Goal: Contribute content: Contribute content

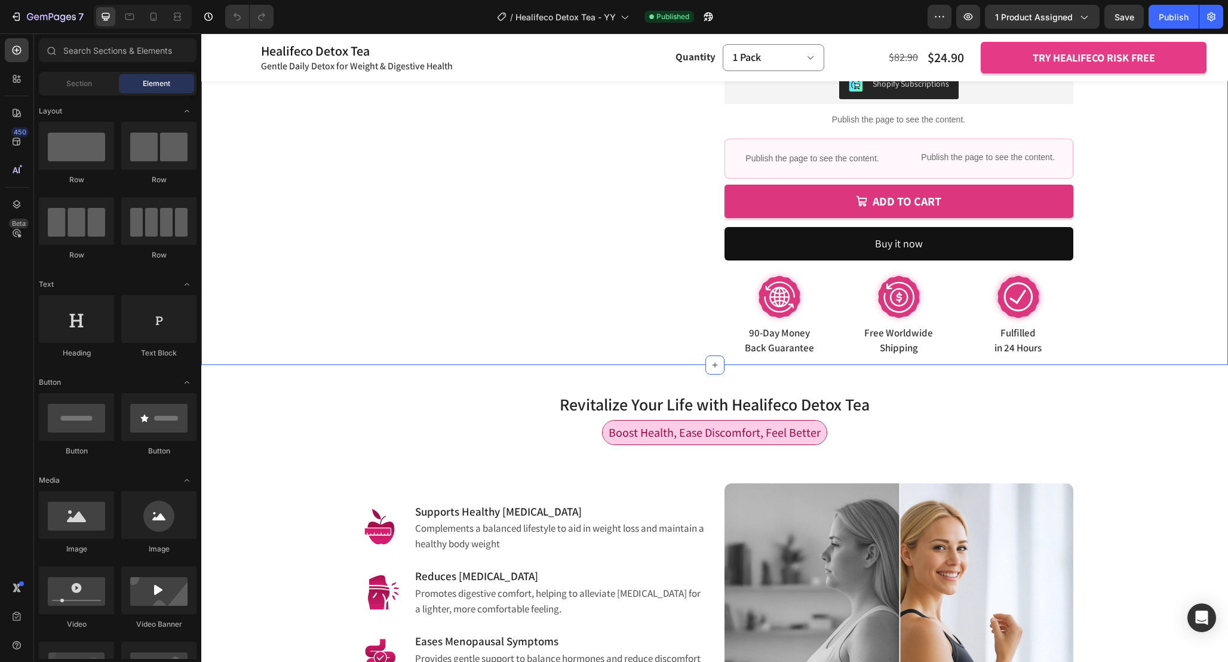
scroll to position [391, 0]
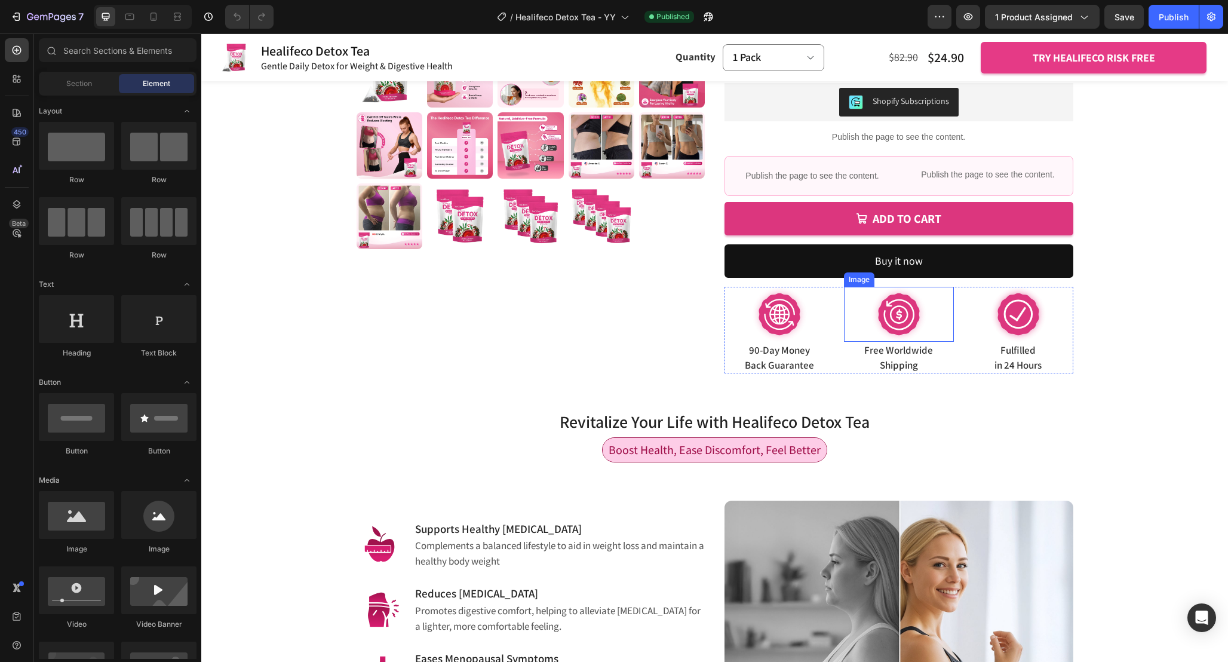
click at [906, 314] on img at bounding box center [899, 314] width 55 height 55
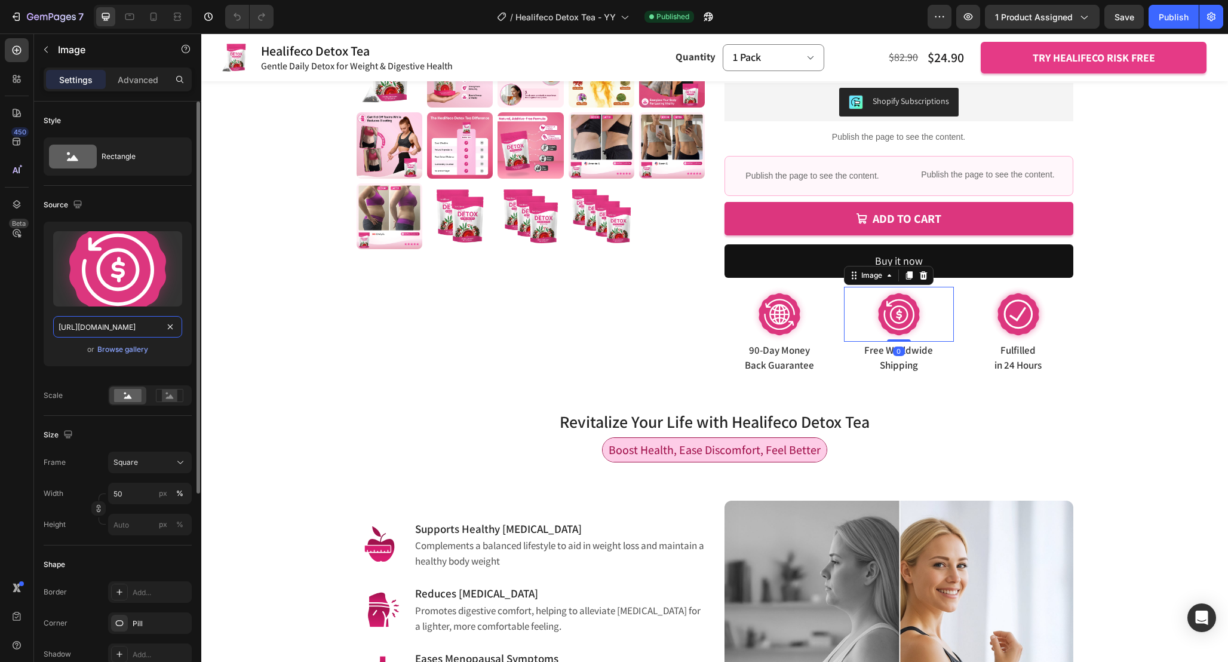
click at [105, 328] on input "https://cdn.shopify.com/s/files/1/0665/9355/4687/files/gempages_464015395364275…" at bounding box center [117, 327] width 129 height 22
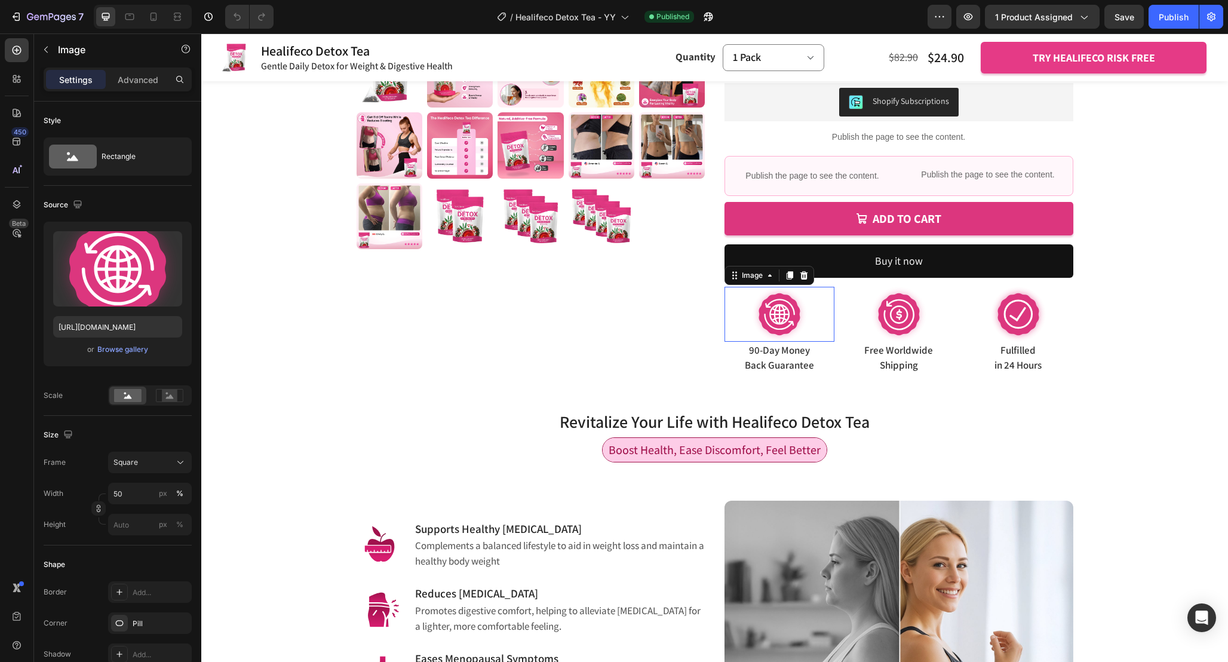
click at [803, 318] on img at bounding box center [779, 314] width 55 height 55
click at [117, 327] on input "https://cdn.shopify.com/s/files/1/0665/9355/4687/files/gempages_464015395364275…" at bounding box center [117, 327] width 129 height 22
click at [907, 308] on img at bounding box center [899, 314] width 55 height 55
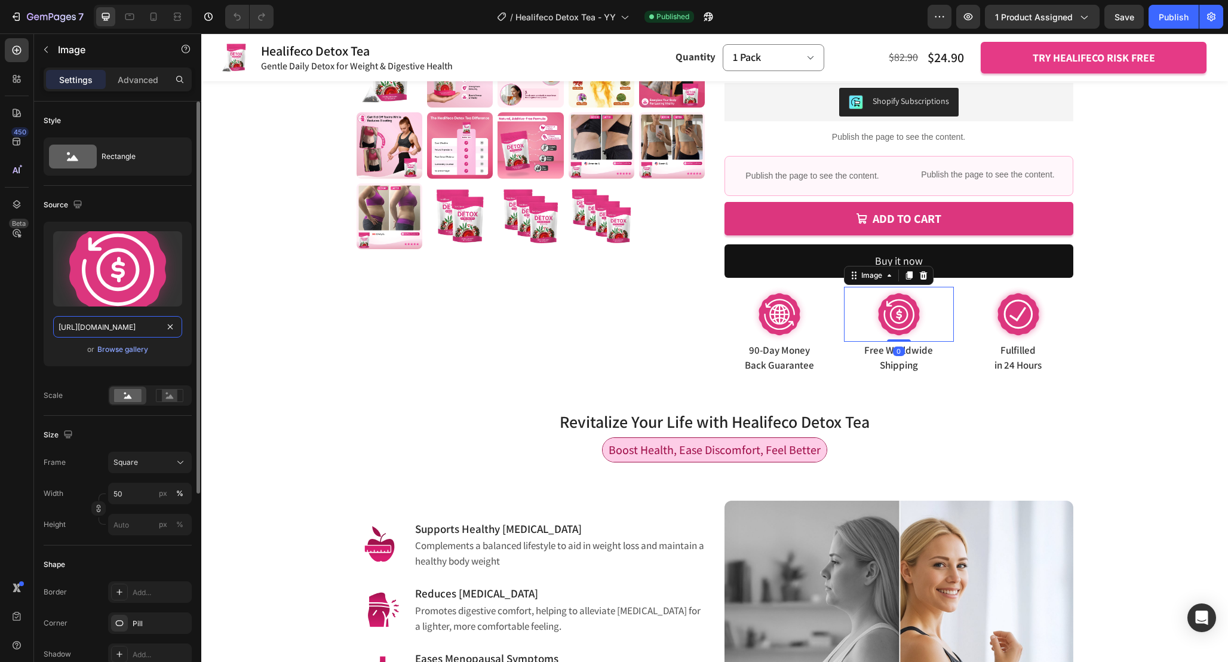
click at [116, 324] on input "https://cdn.shopify.com/s/files/1/0665/9355/4687/files/gempages_464015395364275…" at bounding box center [117, 327] width 129 height 22
paste input "6e92c344-65ad-4972-b820-0fdb38a3bc26"
type input "https://cdn.shopify.com/s/files/1/0665/9355/4687/files/gempages_464015395364275…"
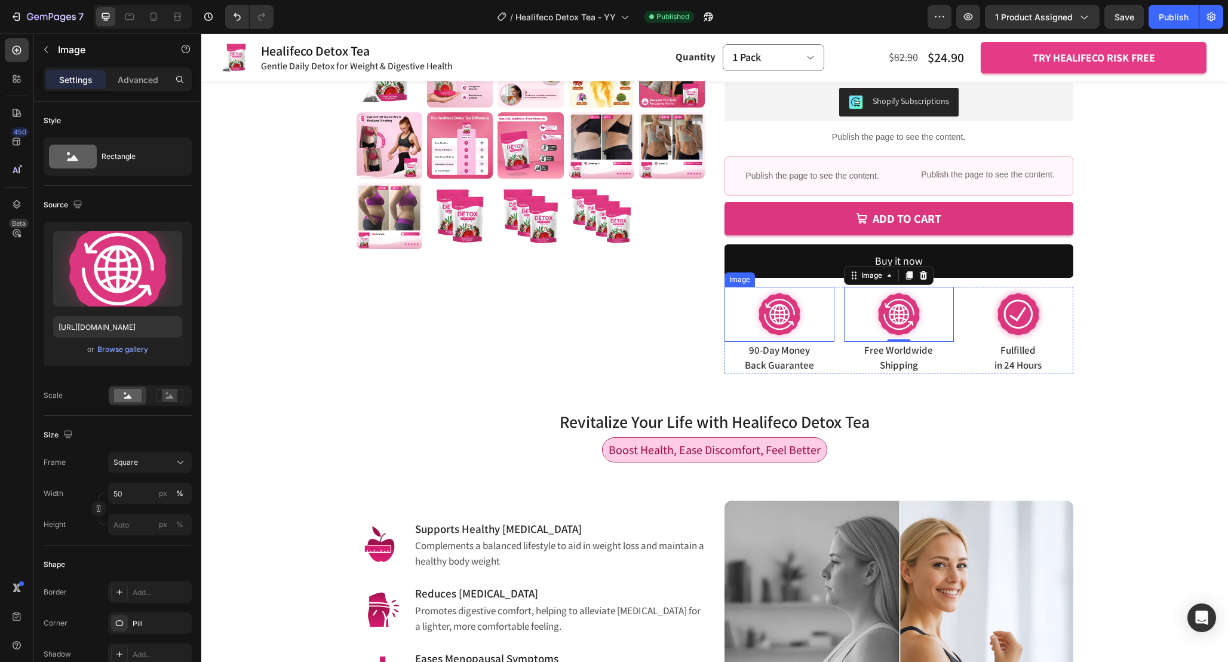
click at [782, 312] on img at bounding box center [779, 314] width 55 height 55
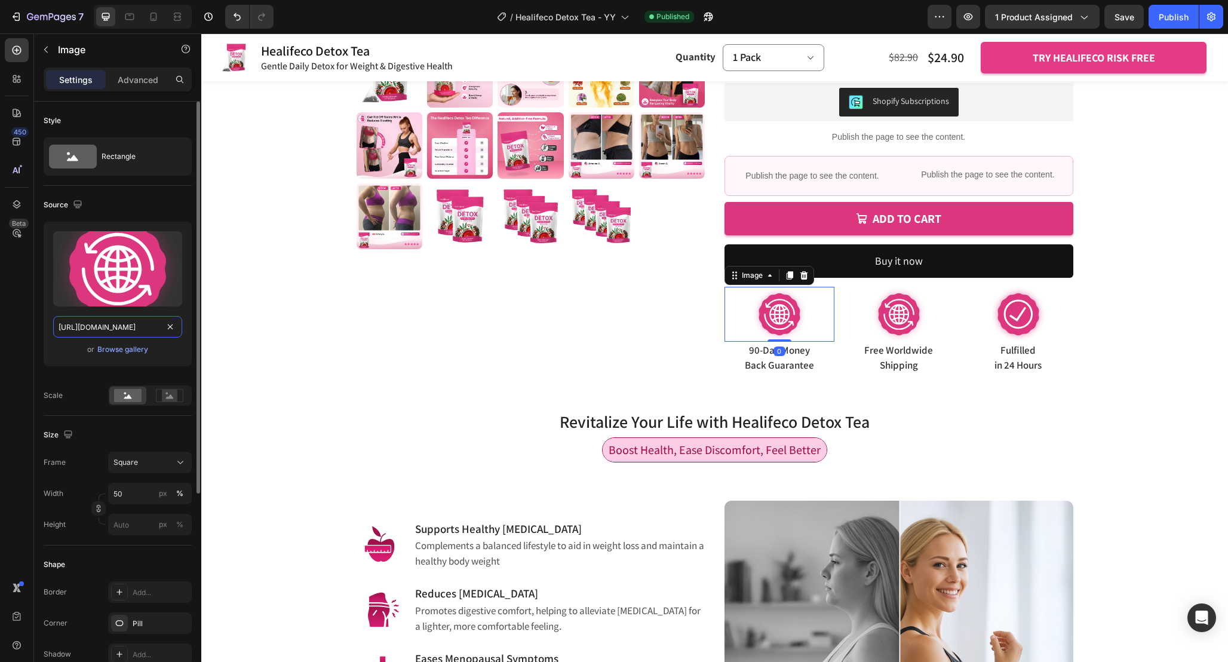
click at [117, 330] on input "https://cdn.shopify.com/s/files/1/0665/9355/4687/files/gempages_464015395364275…" at bounding box center [117, 327] width 129 height 22
paste input "10e326d8-bb26-4bc2-9b5d-c3b99d746144"
type input "https://cdn.shopify.com/s/files/1/0665/9355/4687/files/gempages_464015395364275…"
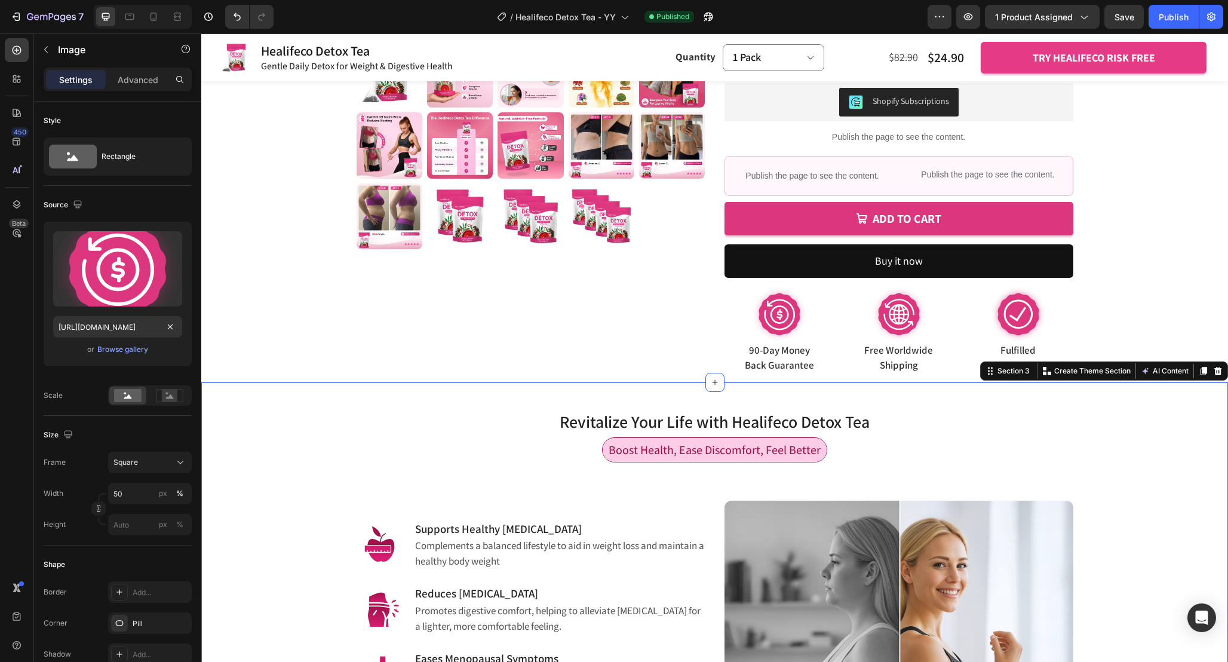
click at [1132, 410] on div "Revitalize Your Life with Healifeco Detox Tea Heading Row Boost Health, Ease Di…" at bounding box center [714, 619] width 1009 height 460
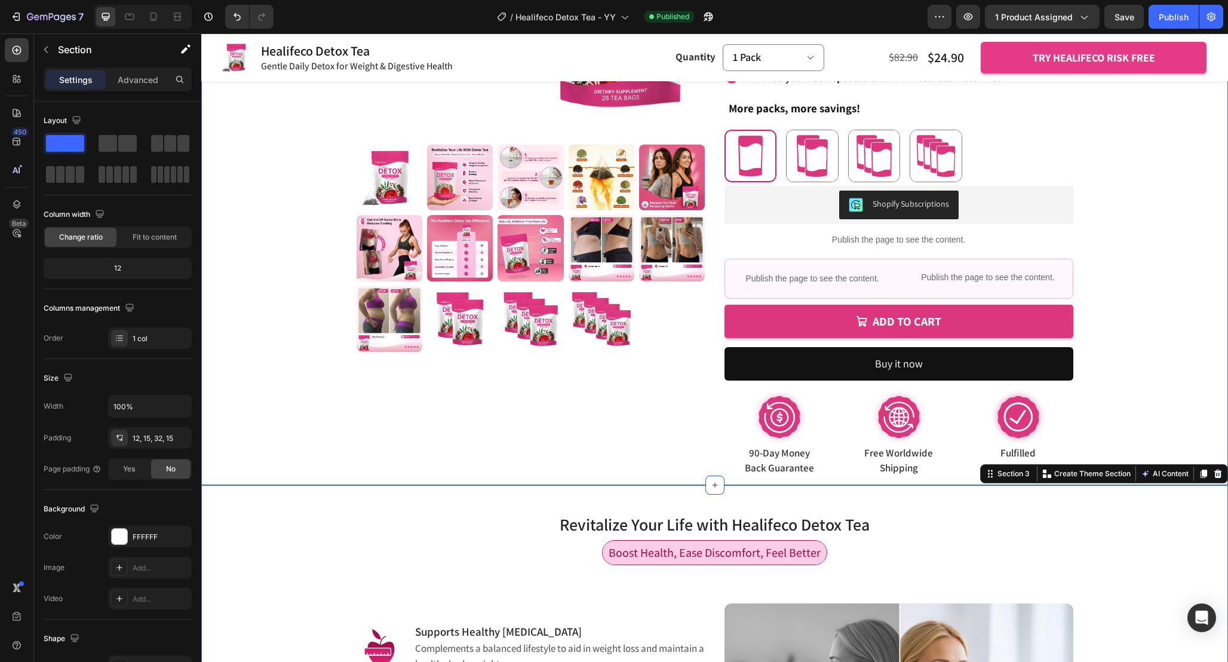
click at [1141, 368] on div "Product Images Healifeco Detox Tea Product Title Gentle Daily Detox for Weight …" at bounding box center [714, 133] width 967 height 703
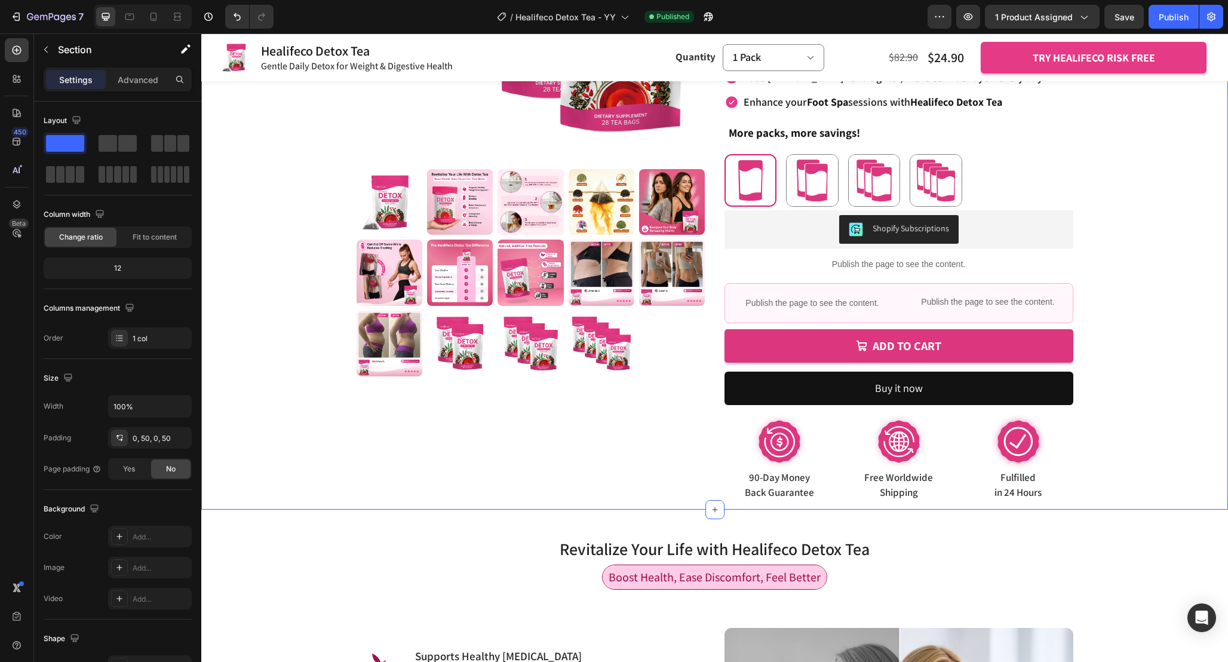
scroll to position [0, 0]
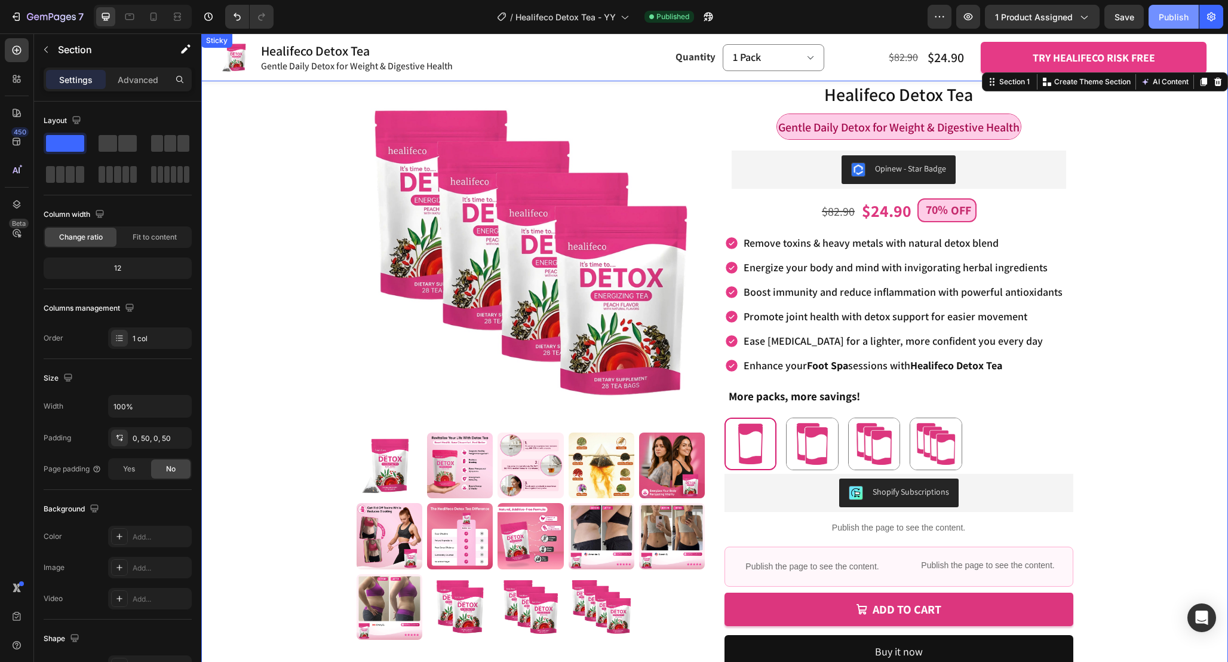
click at [1164, 23] on div "Publish" at bounding box center [1174, 17] width 30 height 13
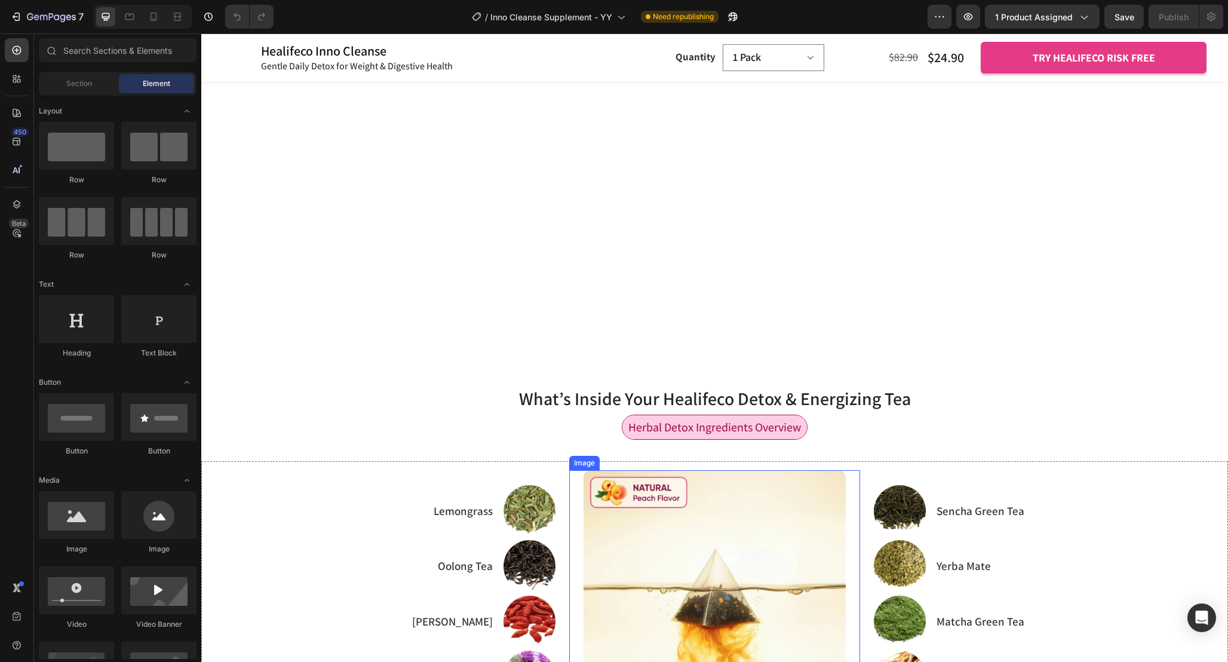
scroll to position [1803, 0]
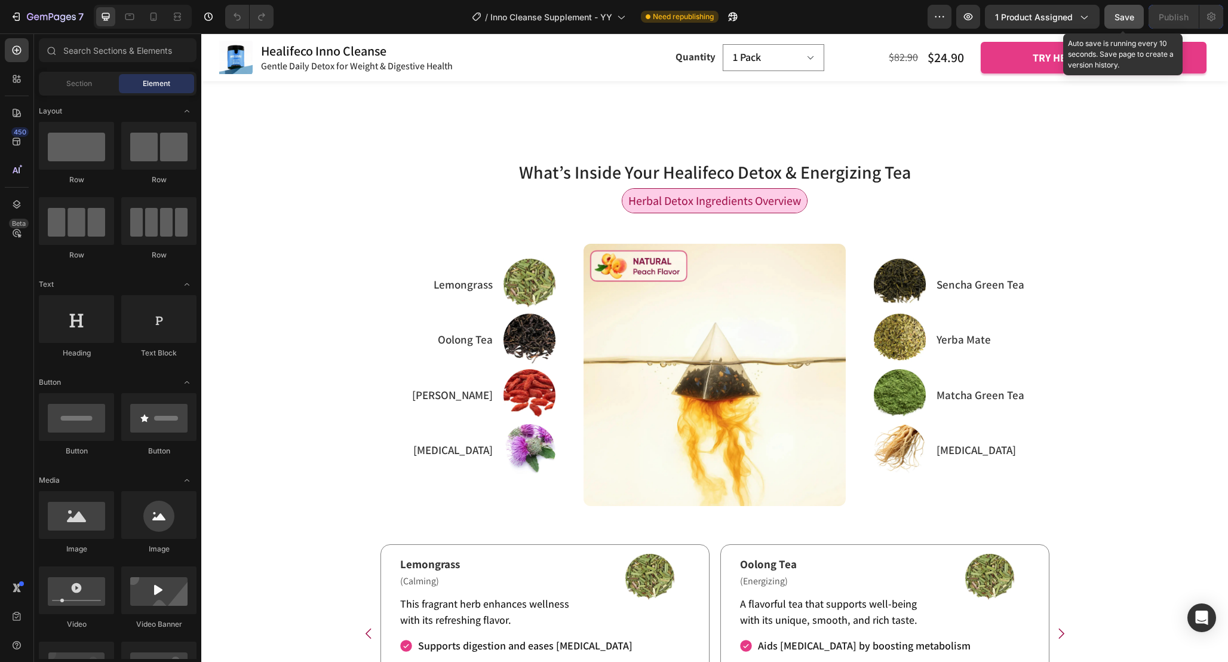
click at [1128, 17] on span "Save" at bounding box center [1125, 17] width 20 height 10
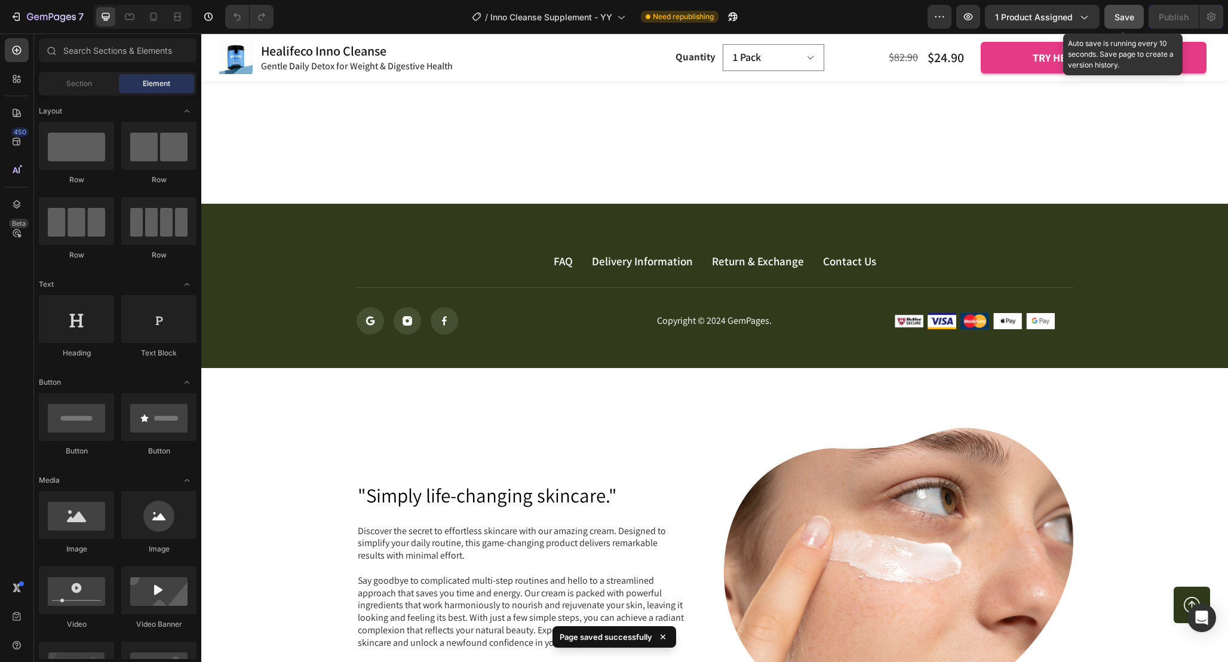
scroll to position [6282, 0]
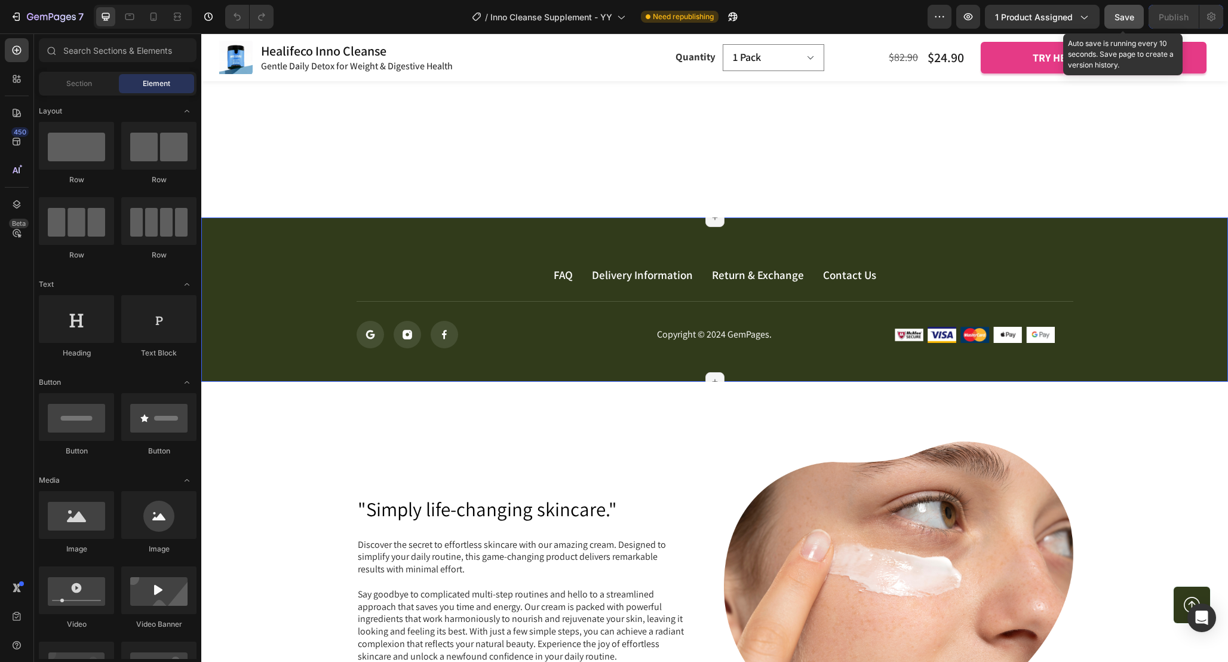
click at [1131, 235] on div "FAQ Button Delivery Information Button Return & Exchange Button Contact Us Butt…" at bounding box center [714, 299] width 1027 height 165
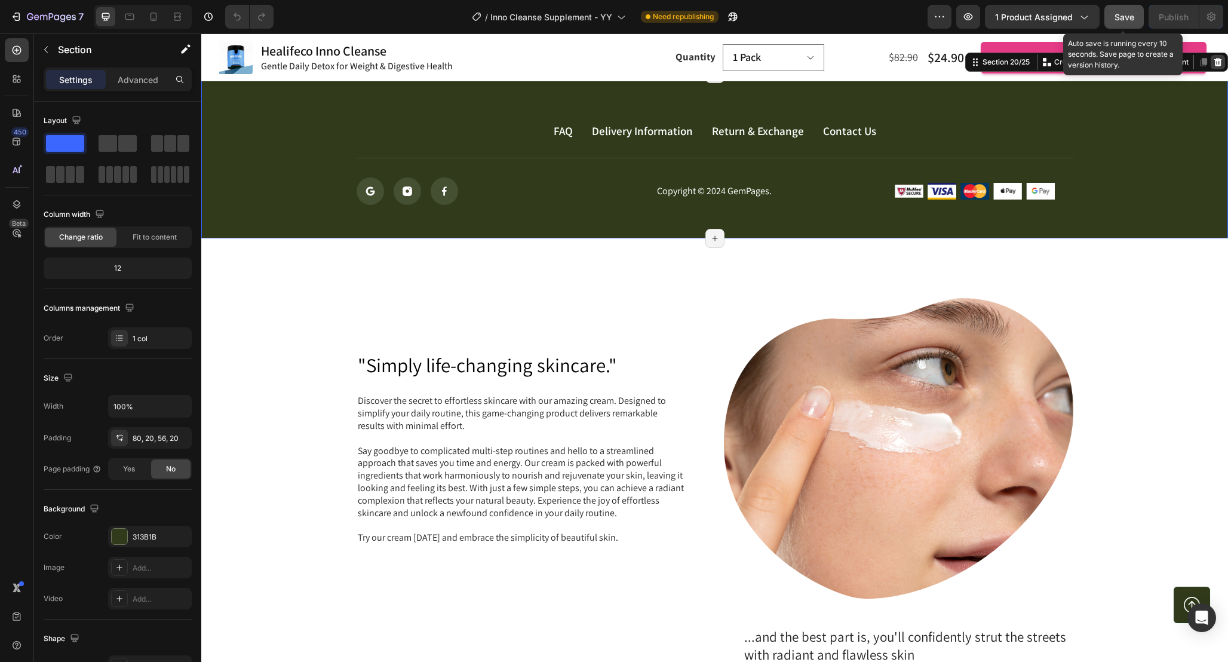
click at [1217, 67] on icon at bounding box center [1218, 62] width 10 height 10
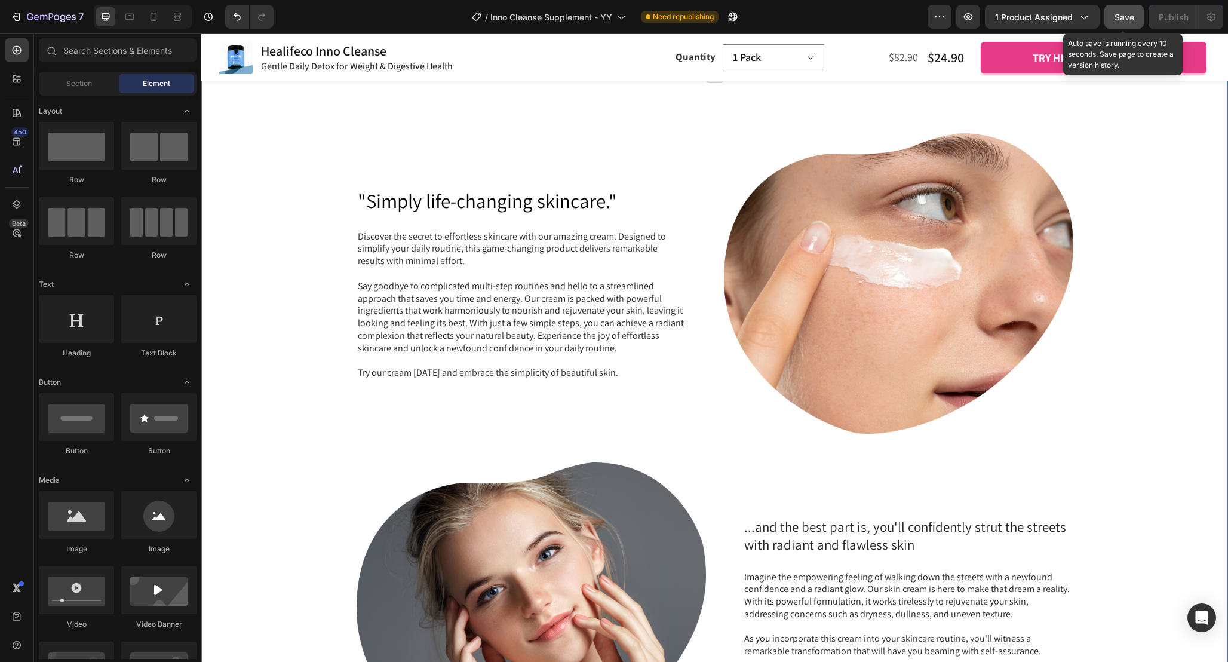
click at [814, 218] on div ""Simply life-changing skincare." Heading Discover the secret to effortless skin…" at bounding box center [714, 447] width 1027 height 749
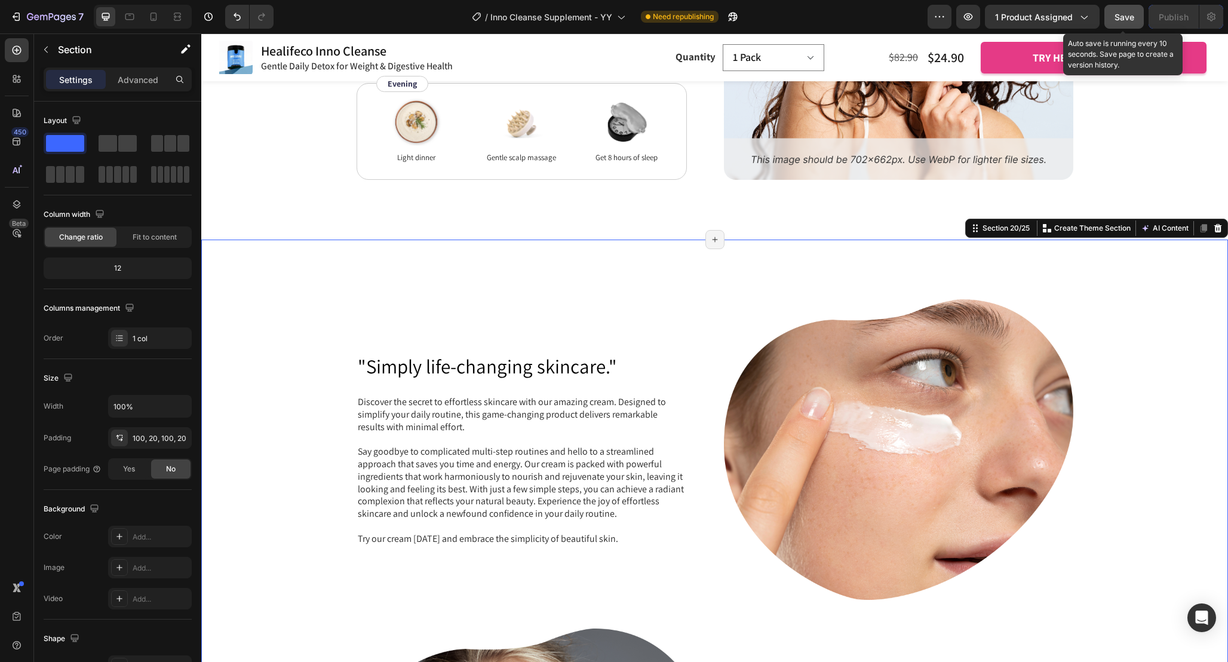
scroll to position [6253, 0]
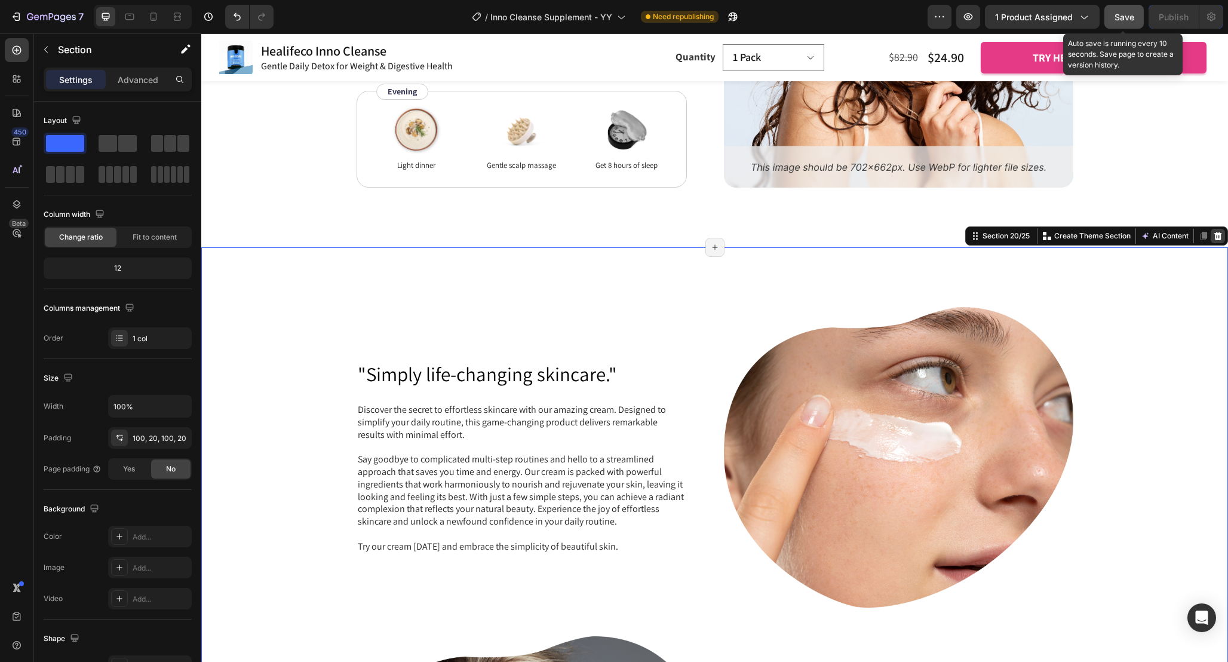
click at [1217, 234] on icon at bounding box center [1218, 236] width 8 height 8
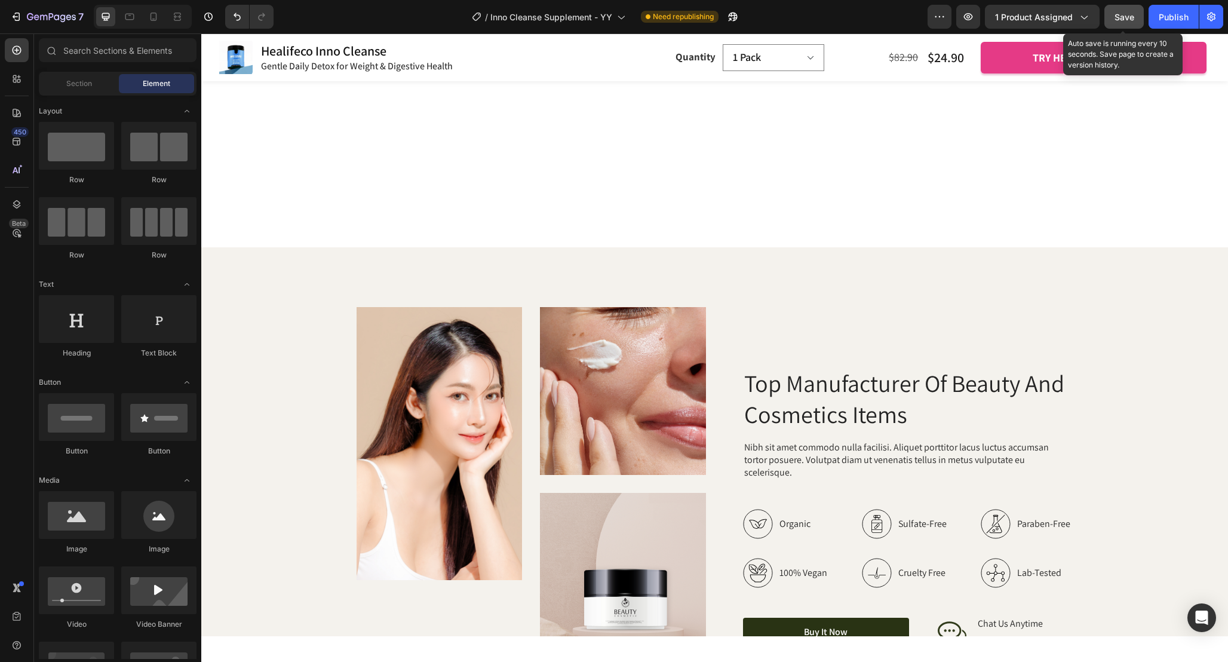
scroll to position [6573, 0]
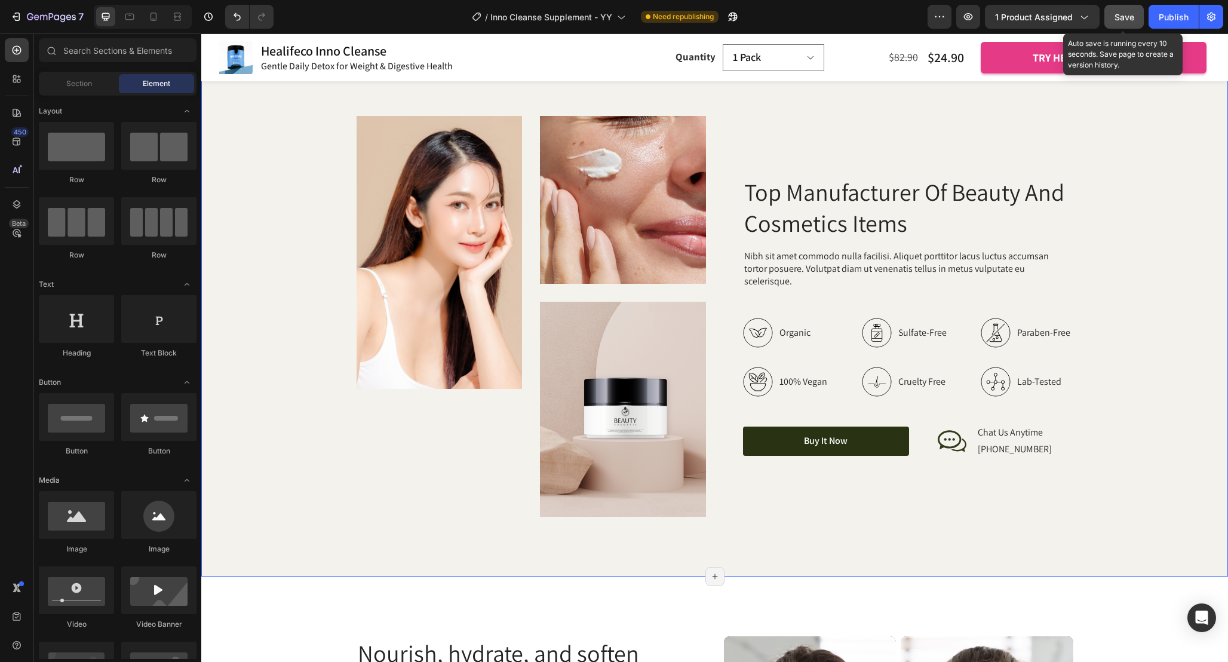
click at [1124, 241] on div "Image Image Image Row Top Manufacturer Of Beauty And Cosmetics Items Heading Ni…" at bounding box center [714, 316] width 1003 height 401
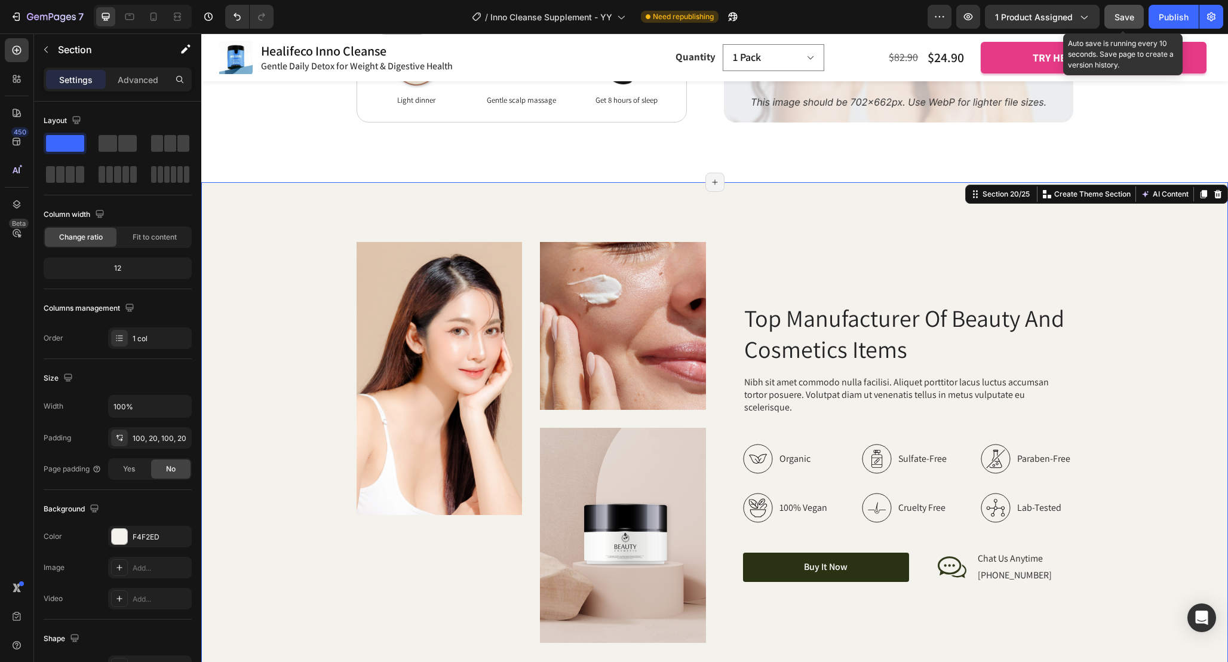
scroll to position [6313, 0]
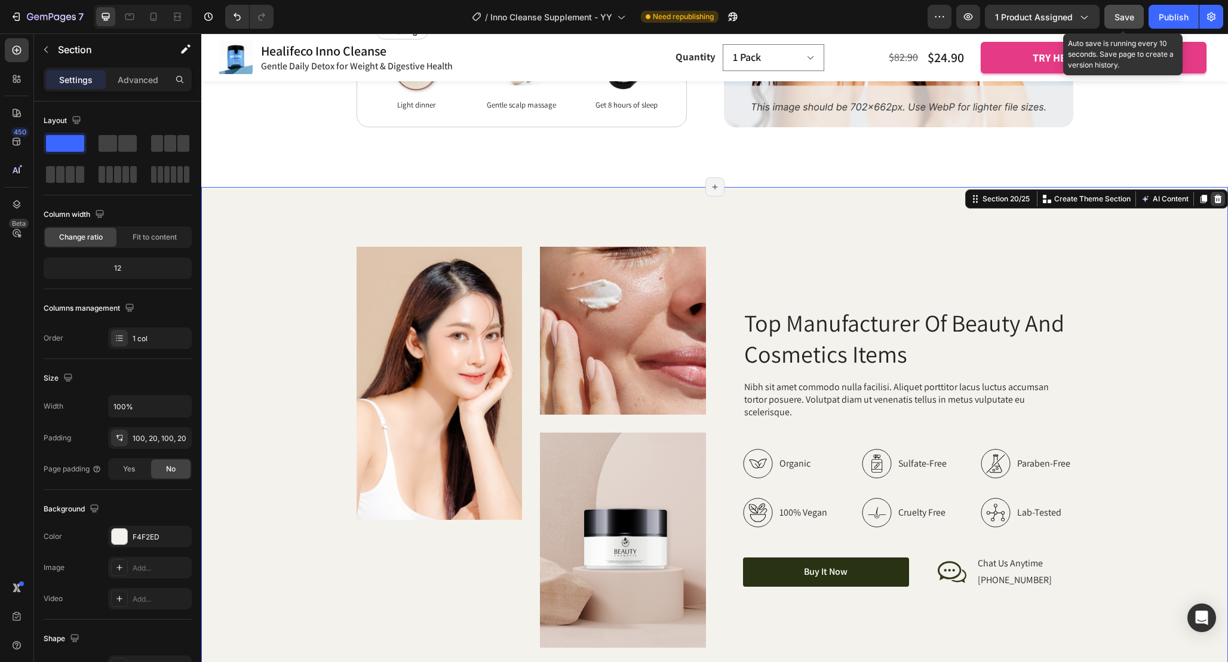
click at [1217, 201] on icon at bounding box center [1218, 199] width 8 height 8
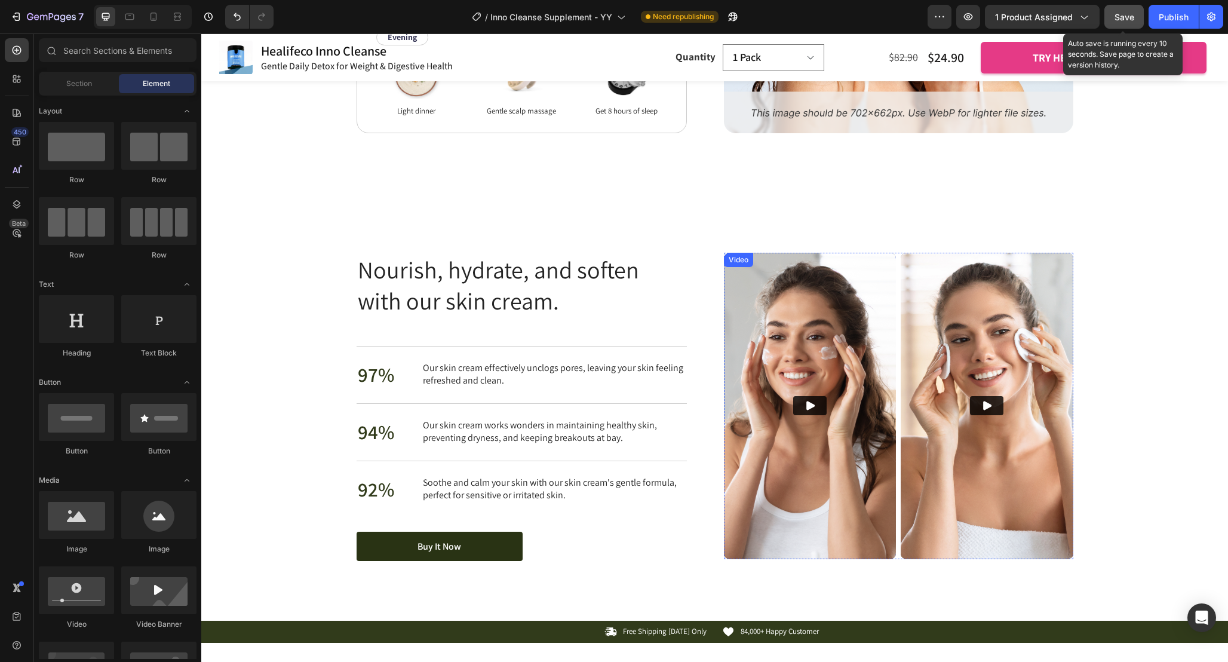
scroll to position [6293, 0]
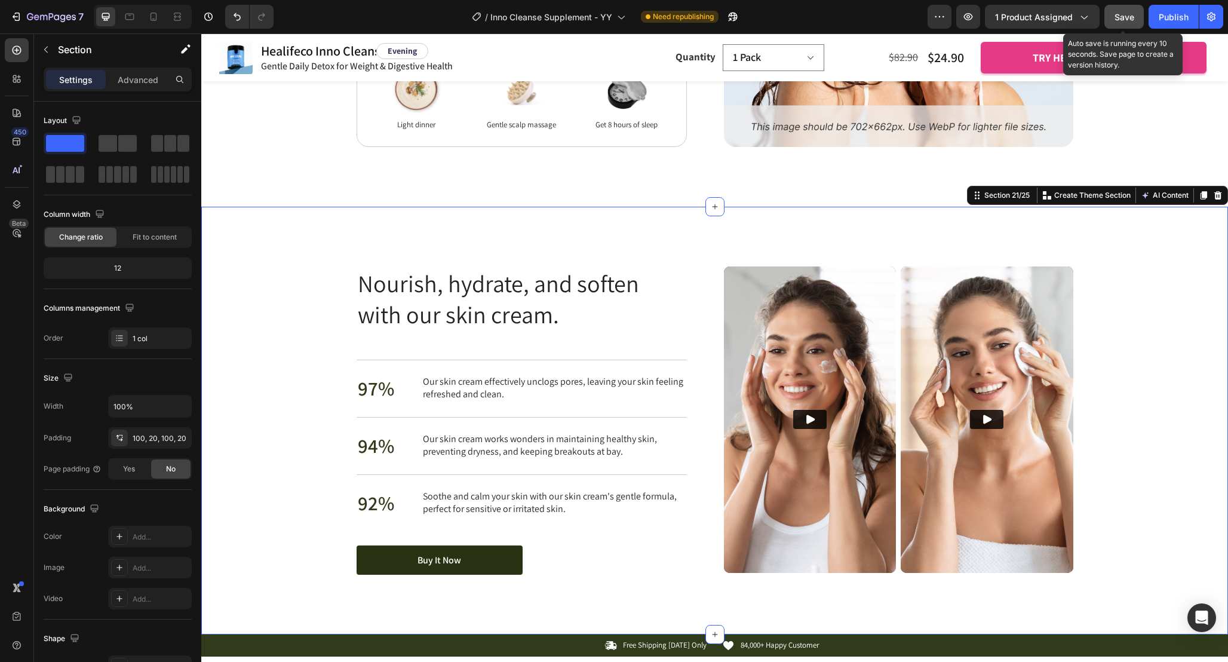
click at [1106, 277] on div "Nourish, hydrate, and soften with our skin cream. Heading Nourish, hydrate, and…" at bounding box center [714, 420] width 1003 height 309
click at [1222, 198] on icon at bounding box center [1218, 196] width 10 height 10
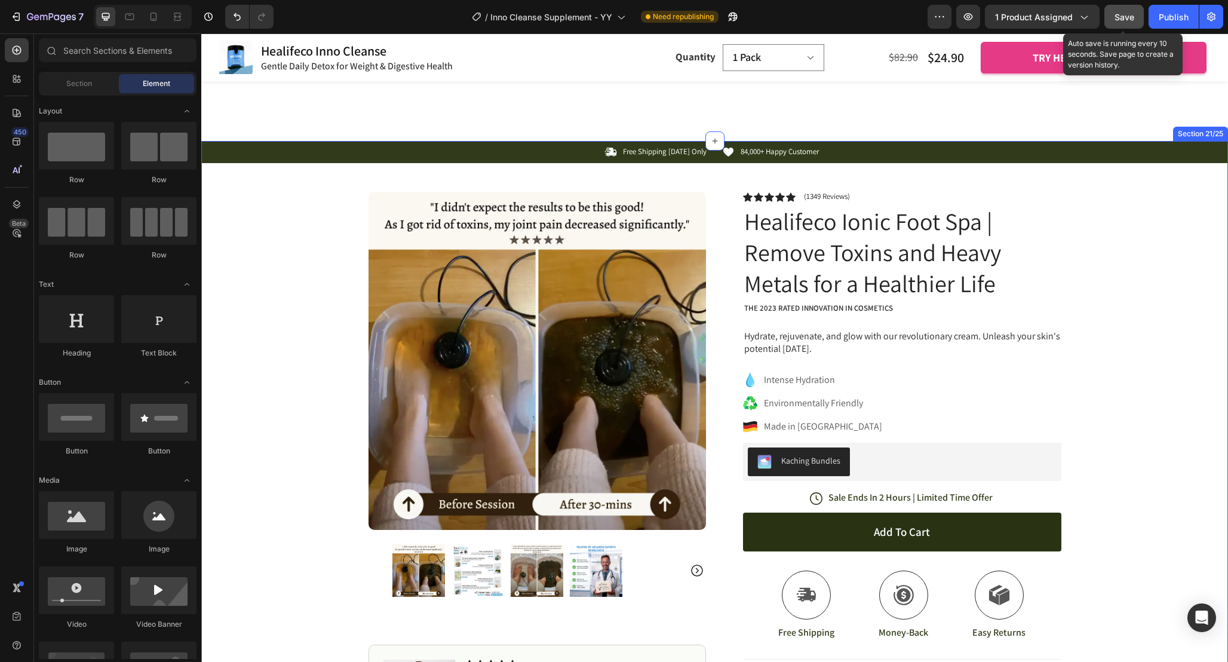
scroll to position [6355, 0]
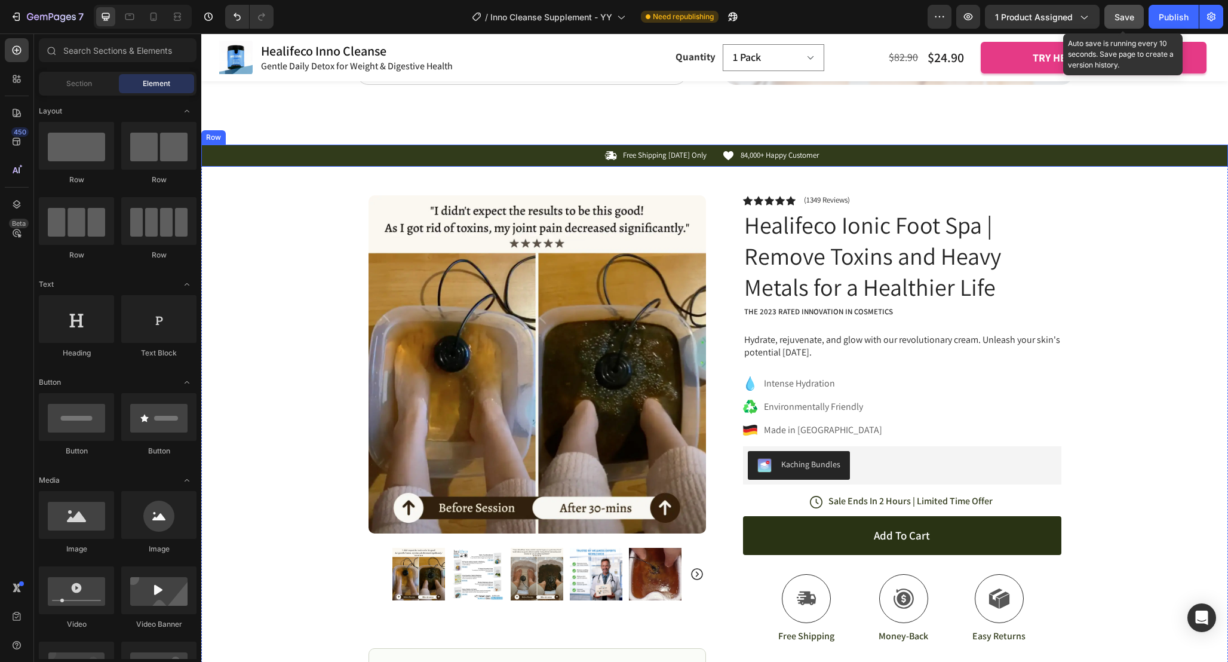
click at [1111, 155] on div "Icon Free Shipping Today Only Text Block Row Icon 84,000+ Happy Customer Text B…" at bounding box center [714, 155] width 1027 height 13
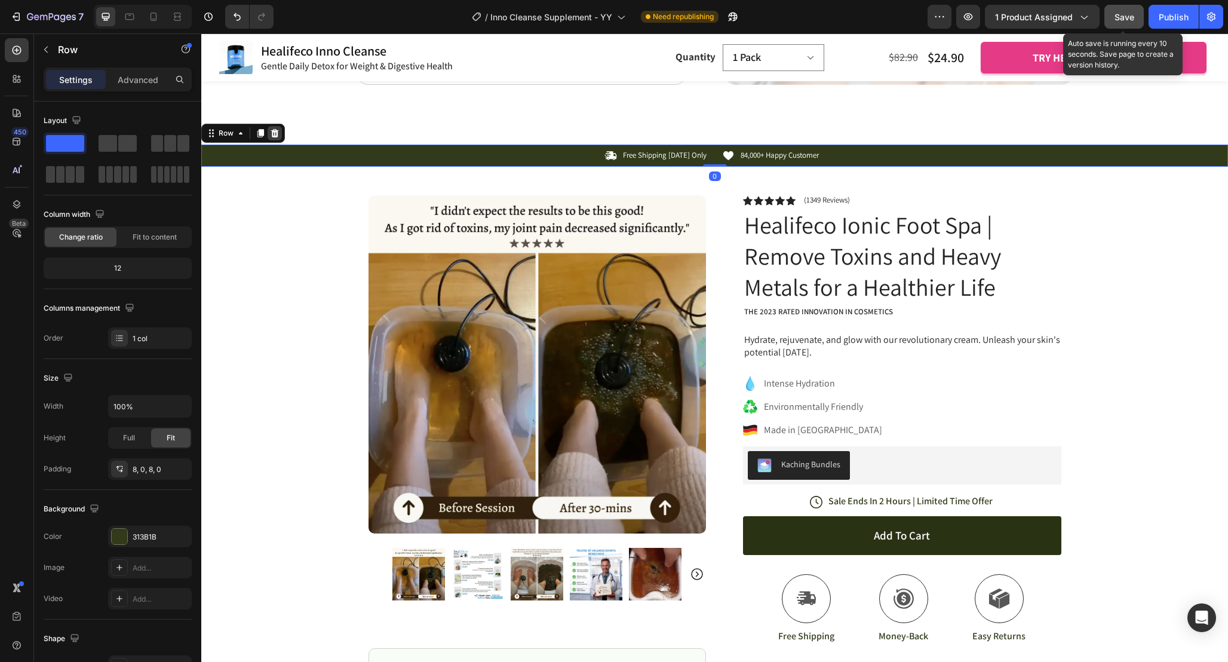
click at [277, 133] on icon at bounding box center [275, 133] width 8 height 8
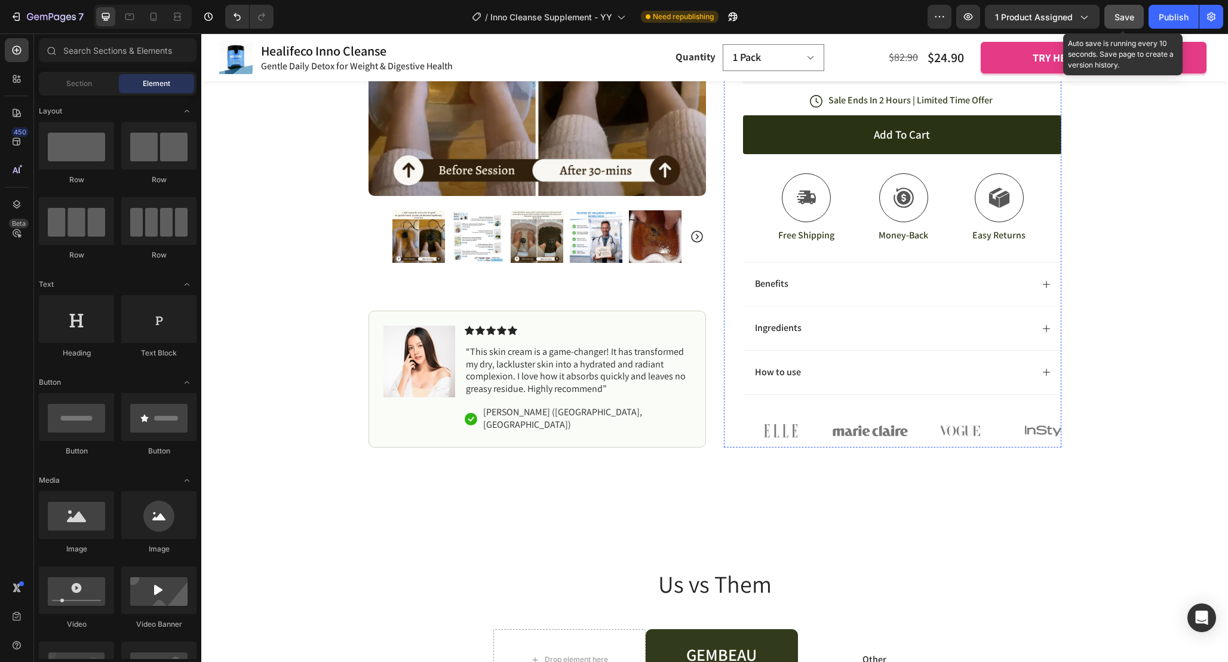
scroll to position [6763, 0]
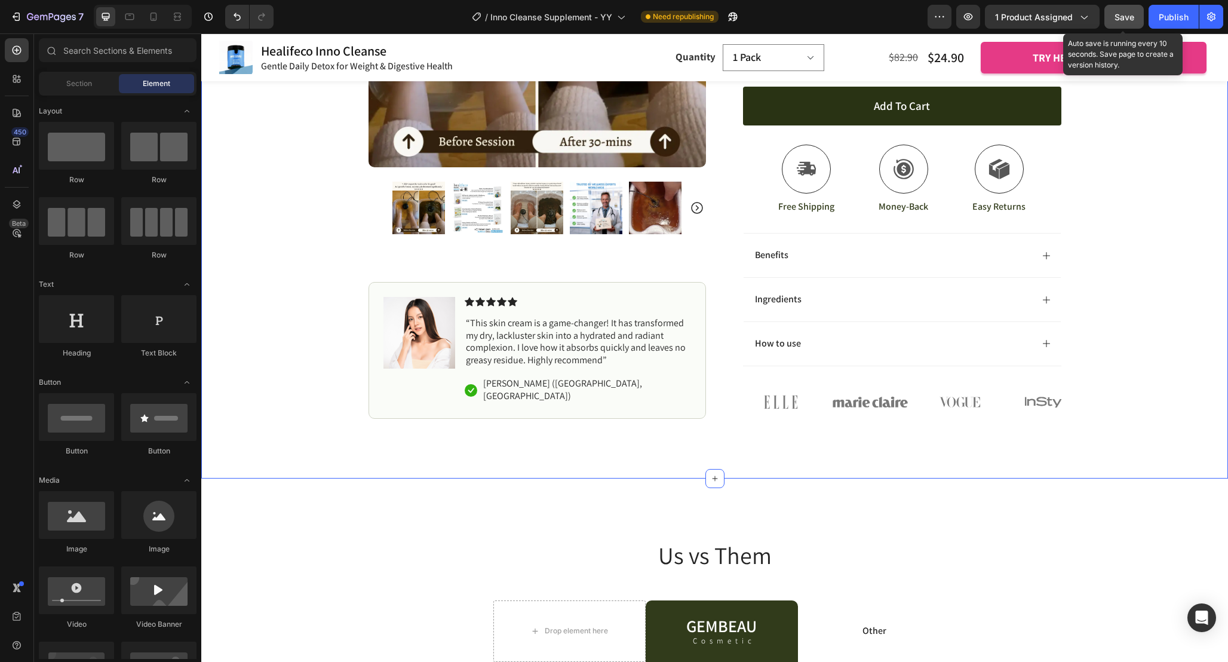
click at [1122, 307] on div "Product Images Image Icon Icon Icon Icon Icon Icon List “This skin cream is a g…" at bounding box center [714, 78] width 1027 height 682
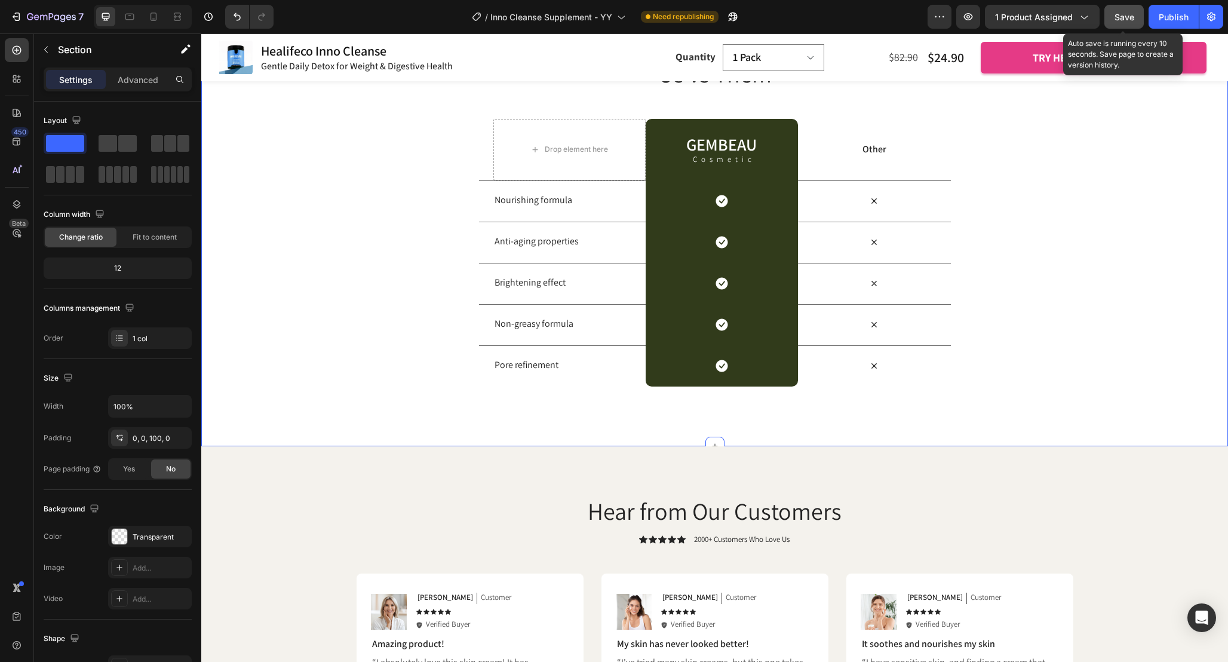
click at [1105, 226] on div "Us vs Them Heading Row Drop element here GEMBEAU Heading Cosmetic Text Block Ro…" at bounding box center [714, 222] width 1027 height 330
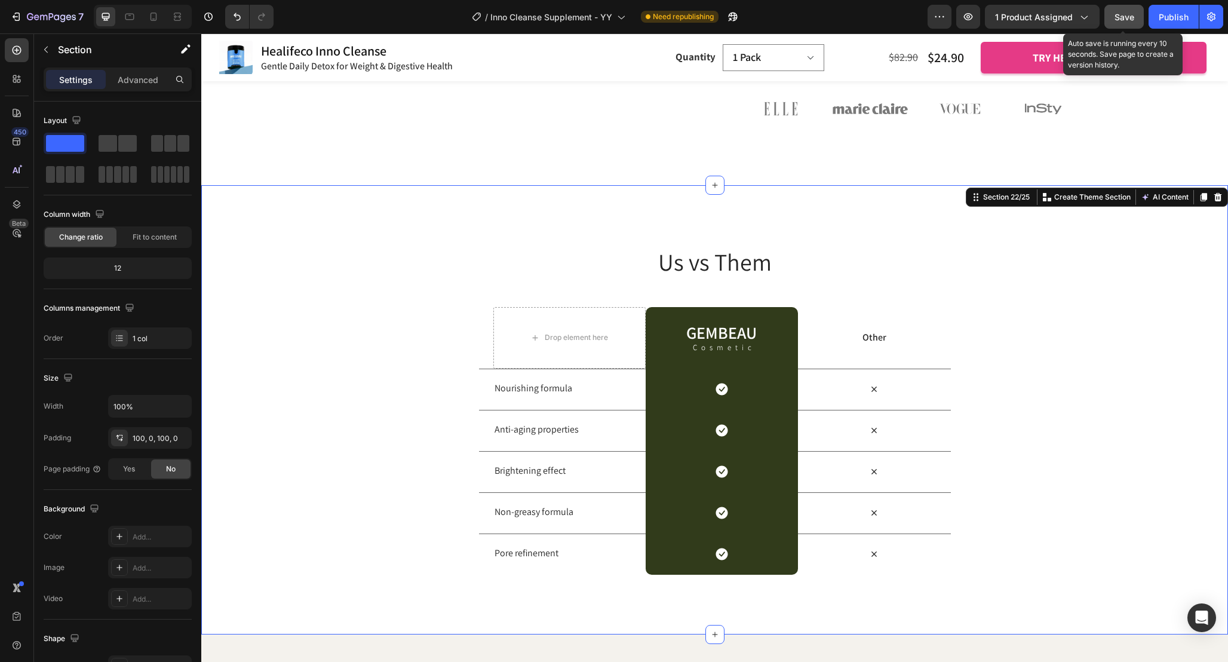
scroll to position [7048, 0]
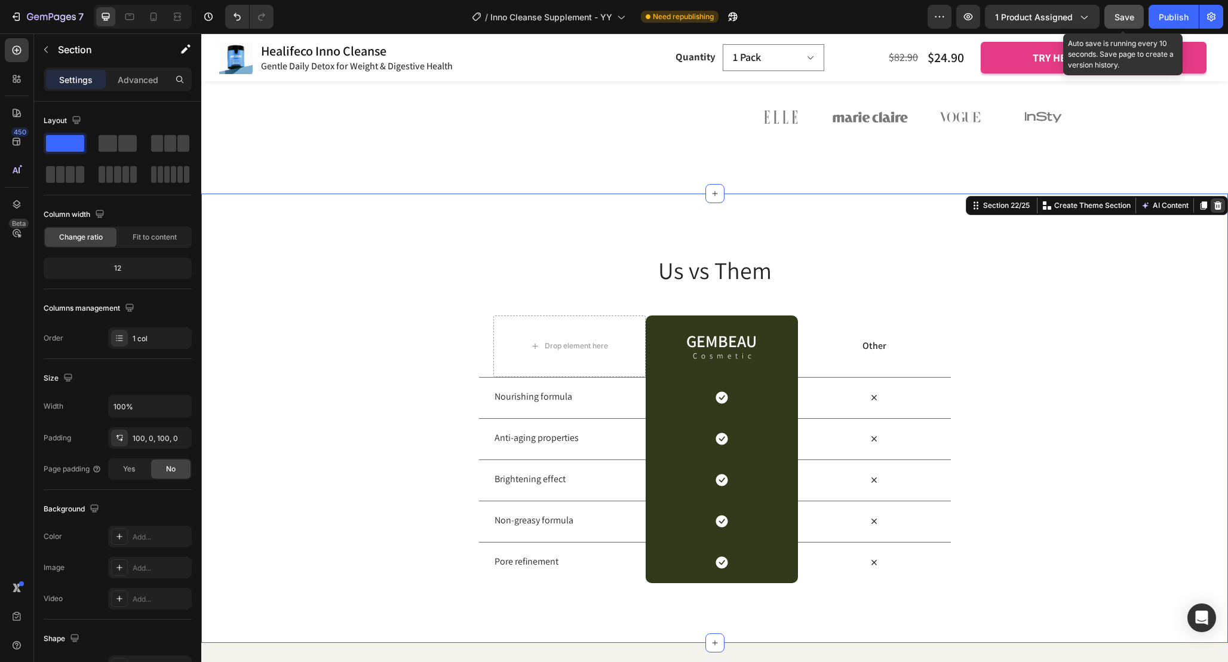
click at [1216, 203] on icon at bounding box center [1218, 205] width 8 height 8
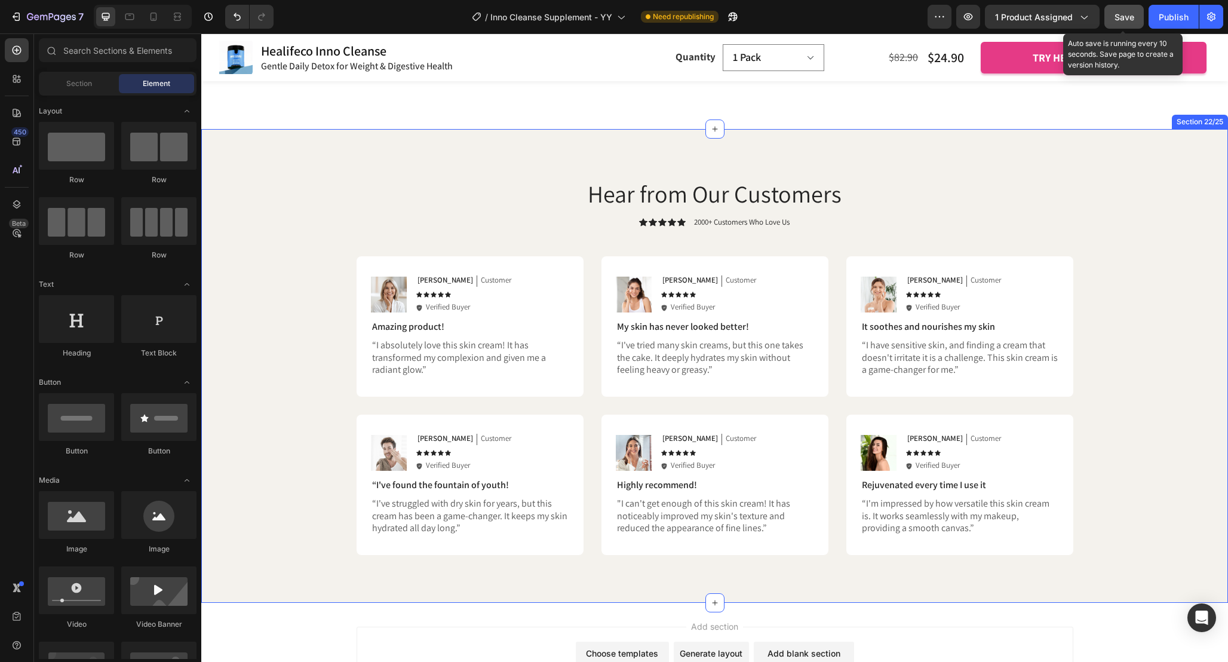
click at [1108, 265] on div "Hear from Our Customers Heading Icon Icon Icon Icon Icon Icon List 2000+ Custom…" at bounding box center [714, 366] width 1003 height 379
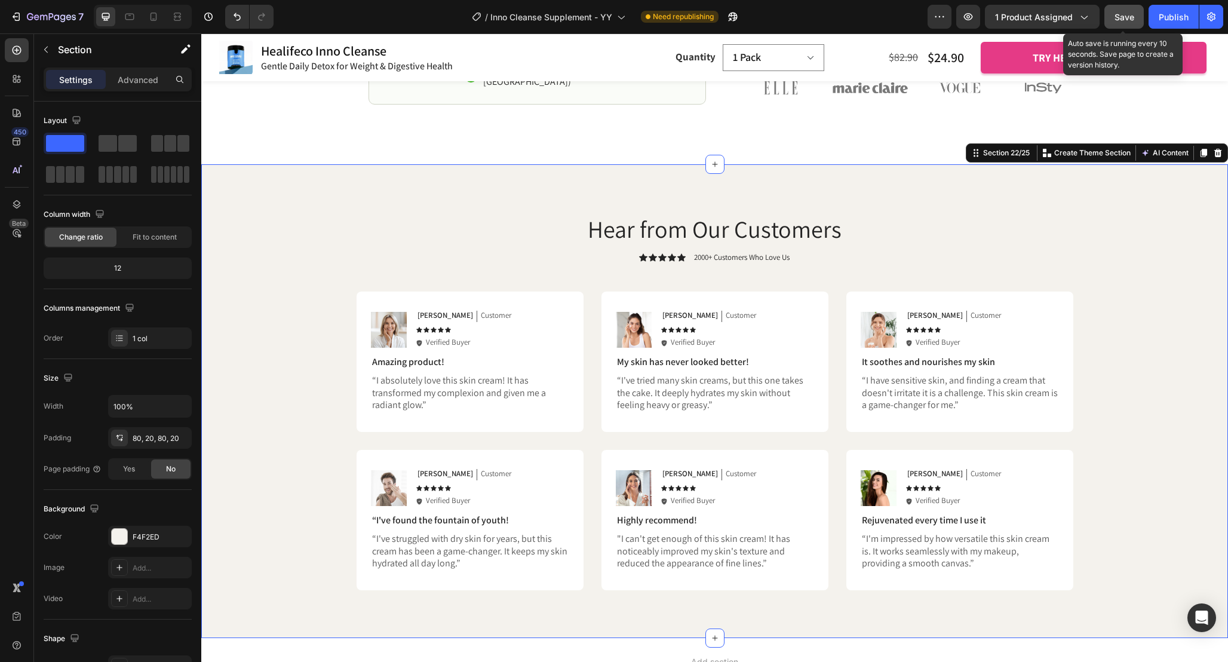
scroll to position [7072, 0]
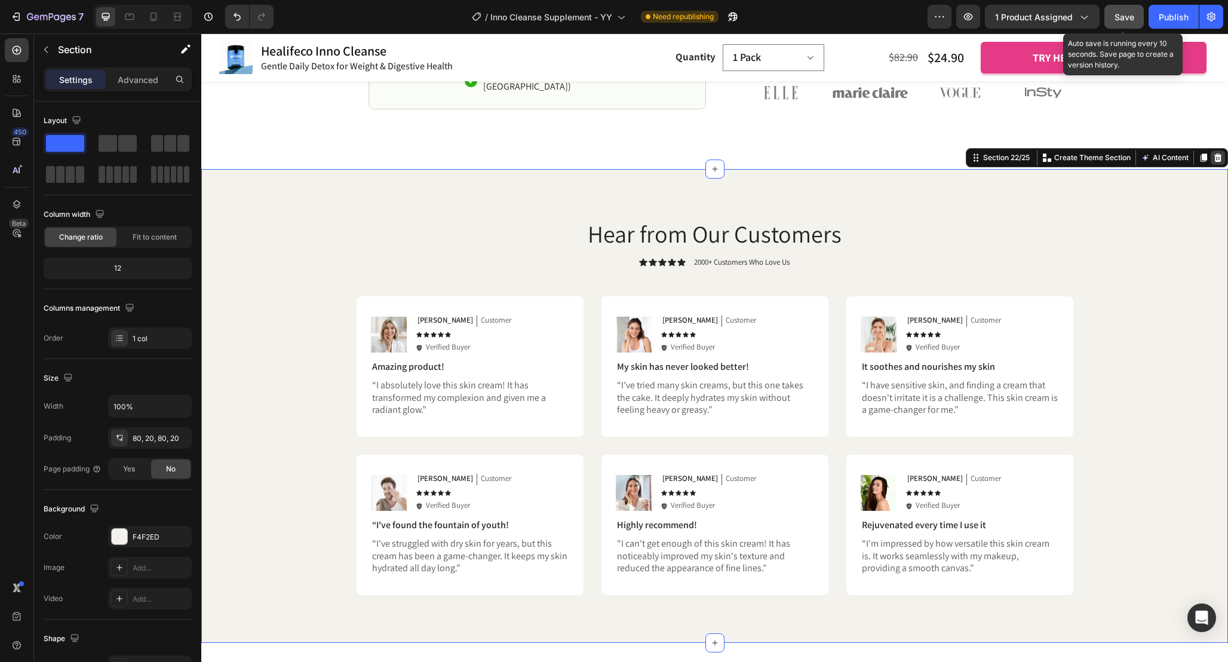
click at [1215, 158] on icon at bounding box center [1218, 157] width 8 height 8
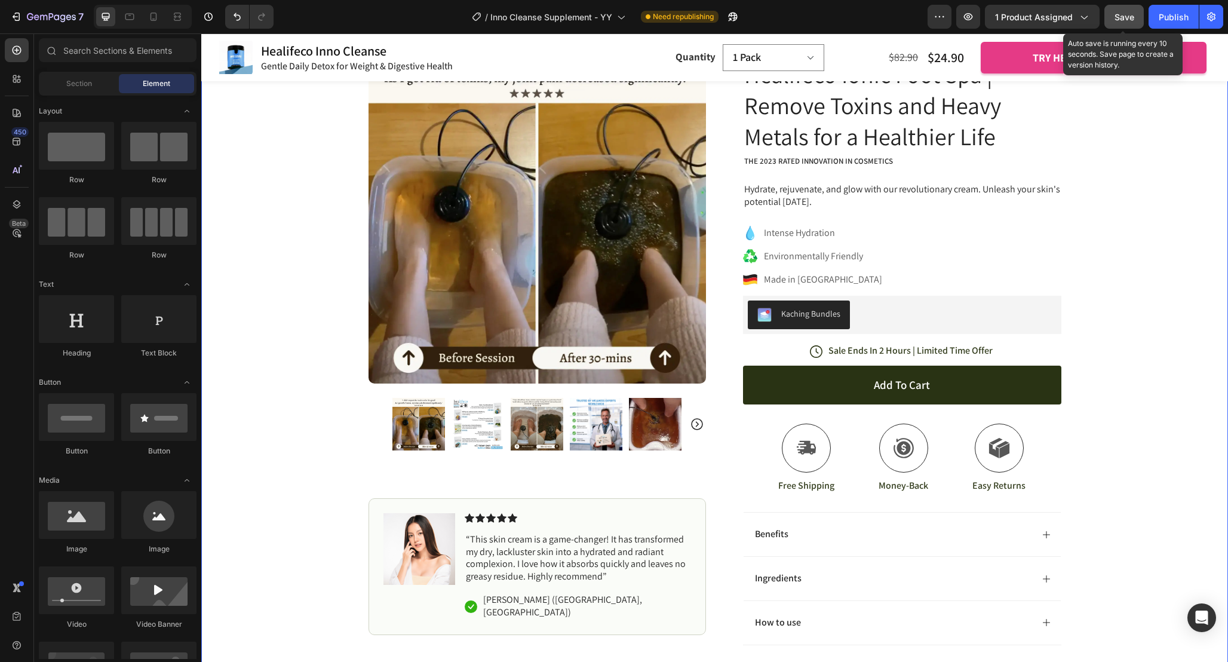
scroll to position [6275, 0]
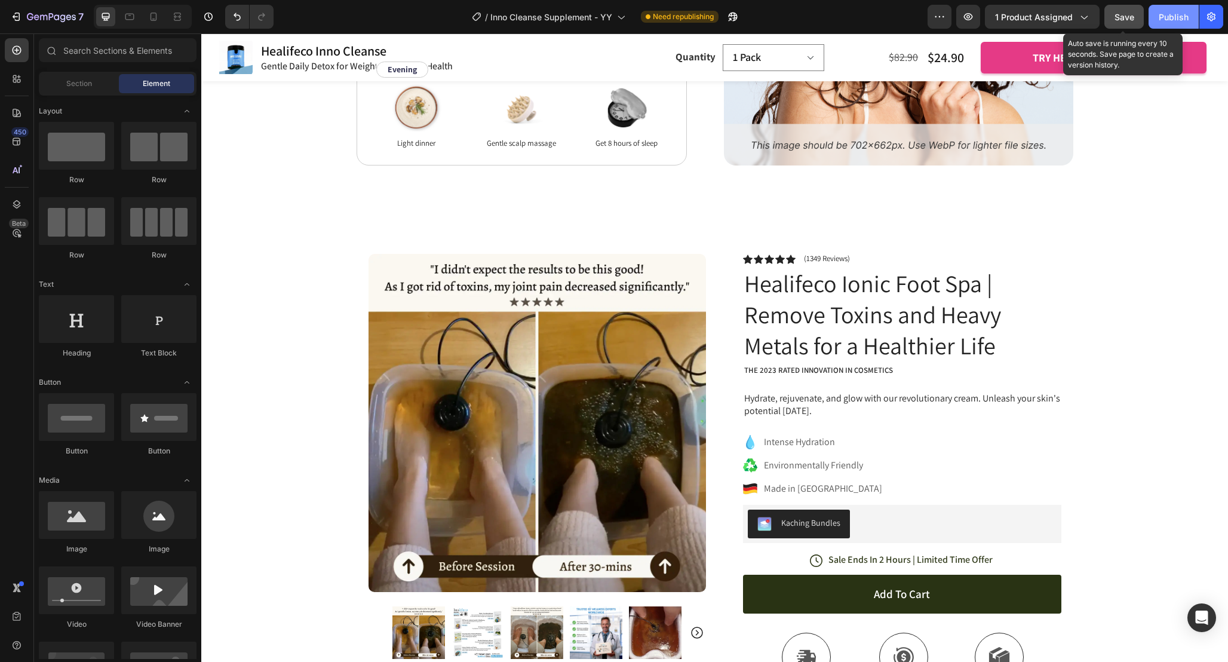
click at [1177, 17] on div "Publish" at bounding box center [1174, 17] width 30 height 13
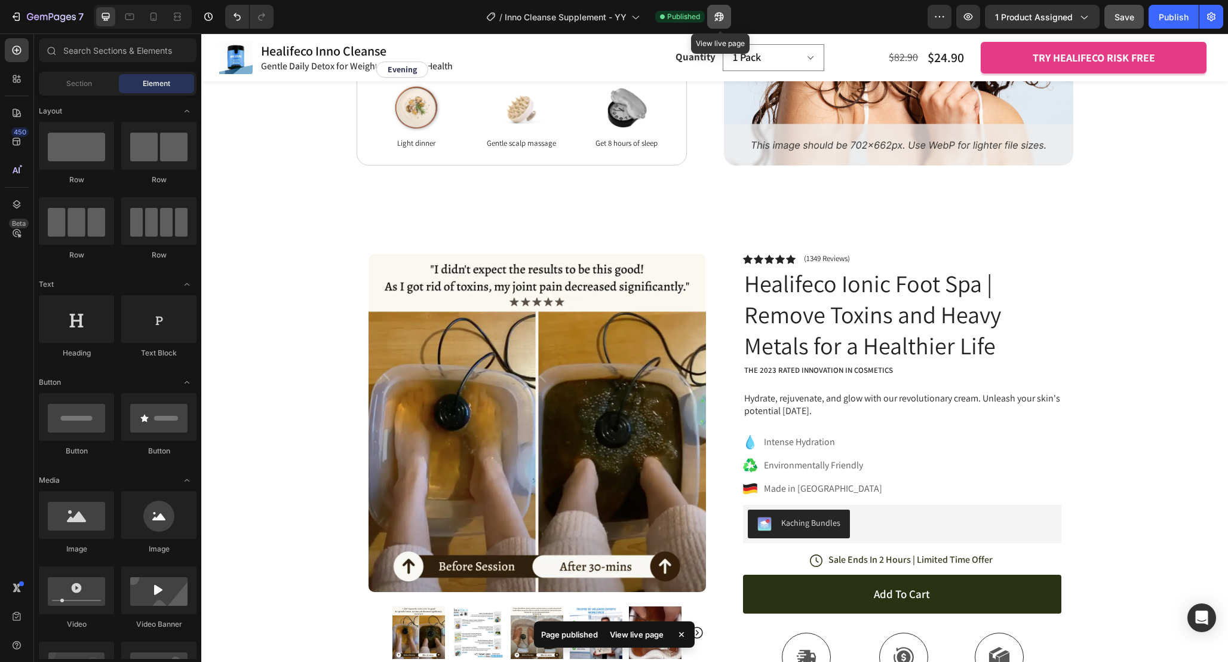
click at [719, 17] on icon "button" at bounding box center [719, 17] width 12 height 12
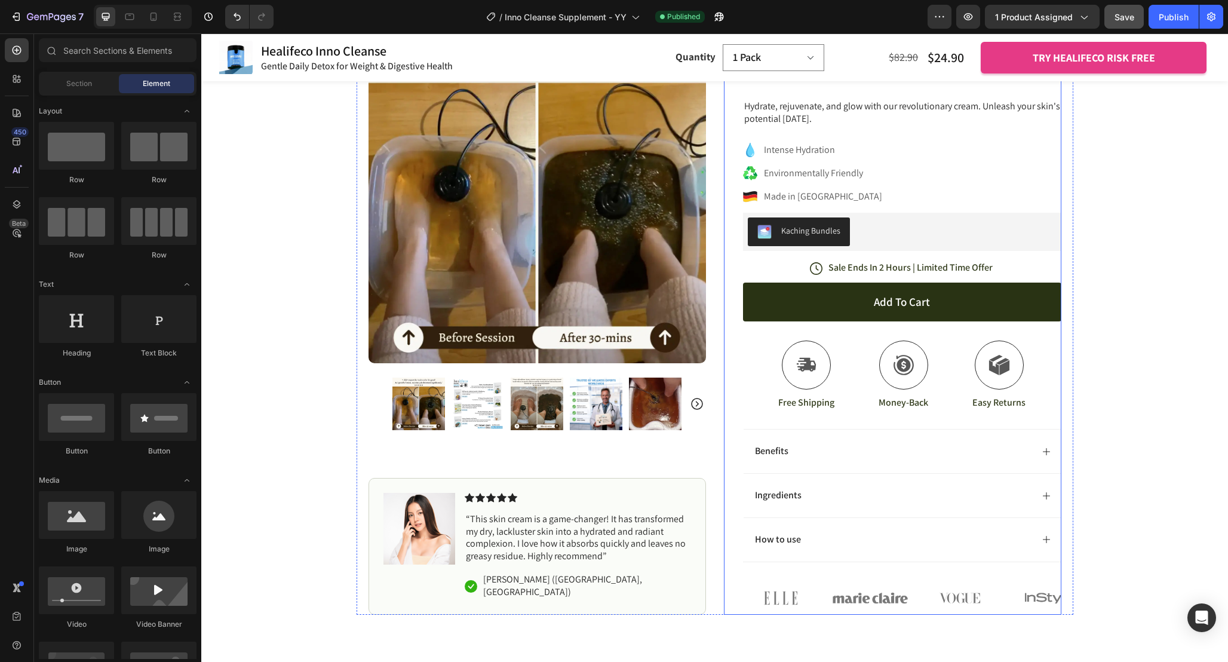
scroll to position [6566, 0]
click at [697, 492] on div "Image Icon Icon Icon Icon Icon Icon List “This skin cream is a game-changer! It…" at bounding box center [538, 546] width 338 height 137
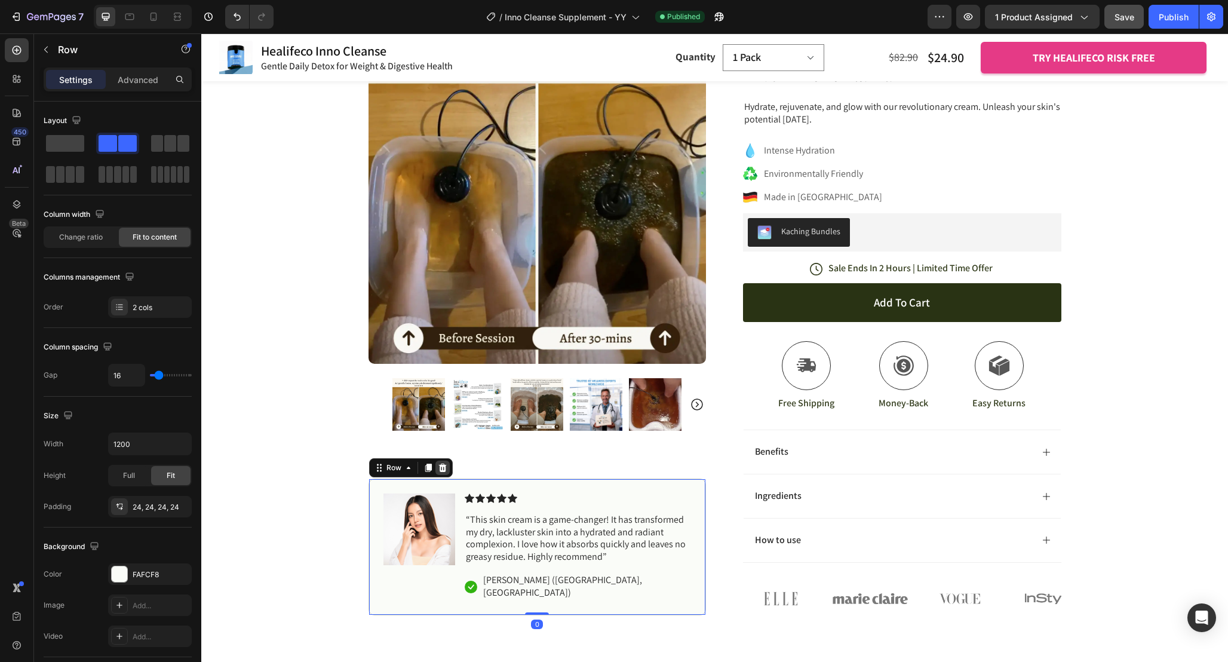
click at [439, 472] on icon at bounding box center [442, 468] width 8 height 8
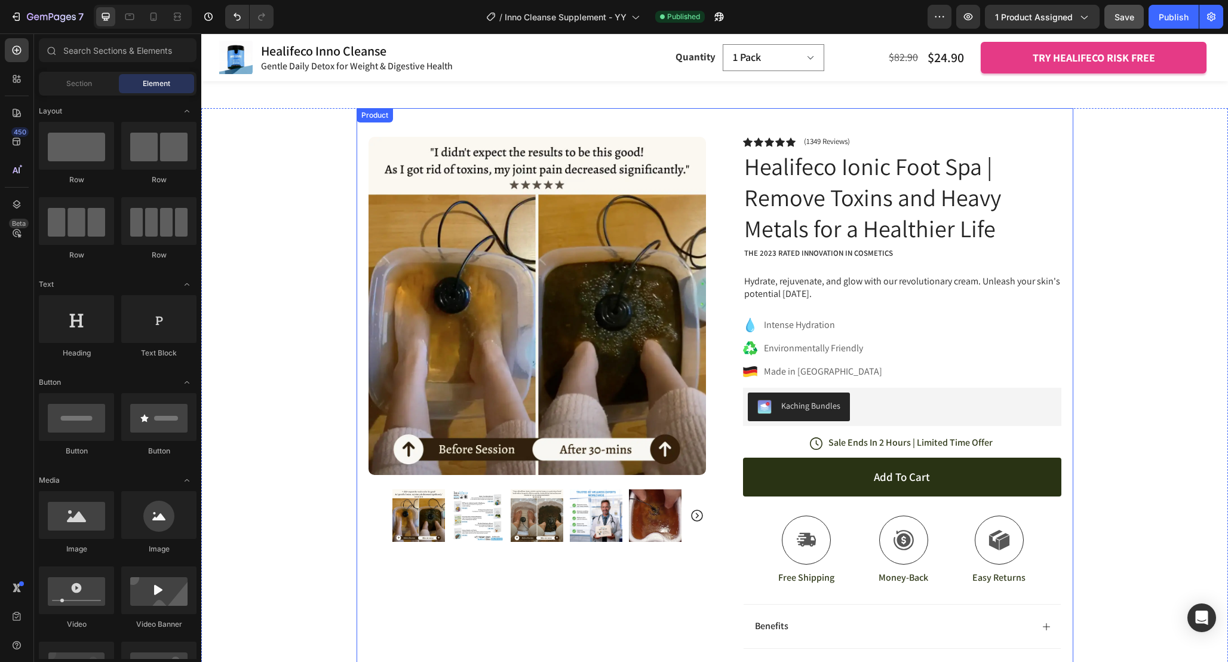
scroll to position [6355, 0]
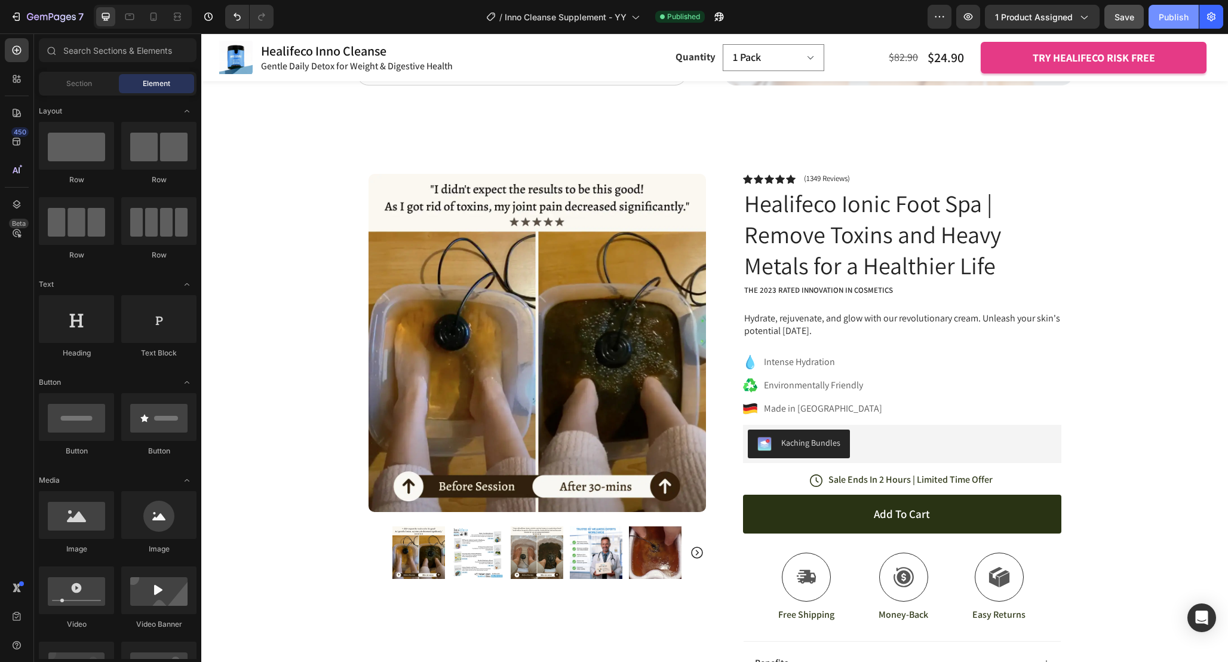
click at [1172, 23] on button "Publish" at bounding box center [1174, 17] width 50 height 24
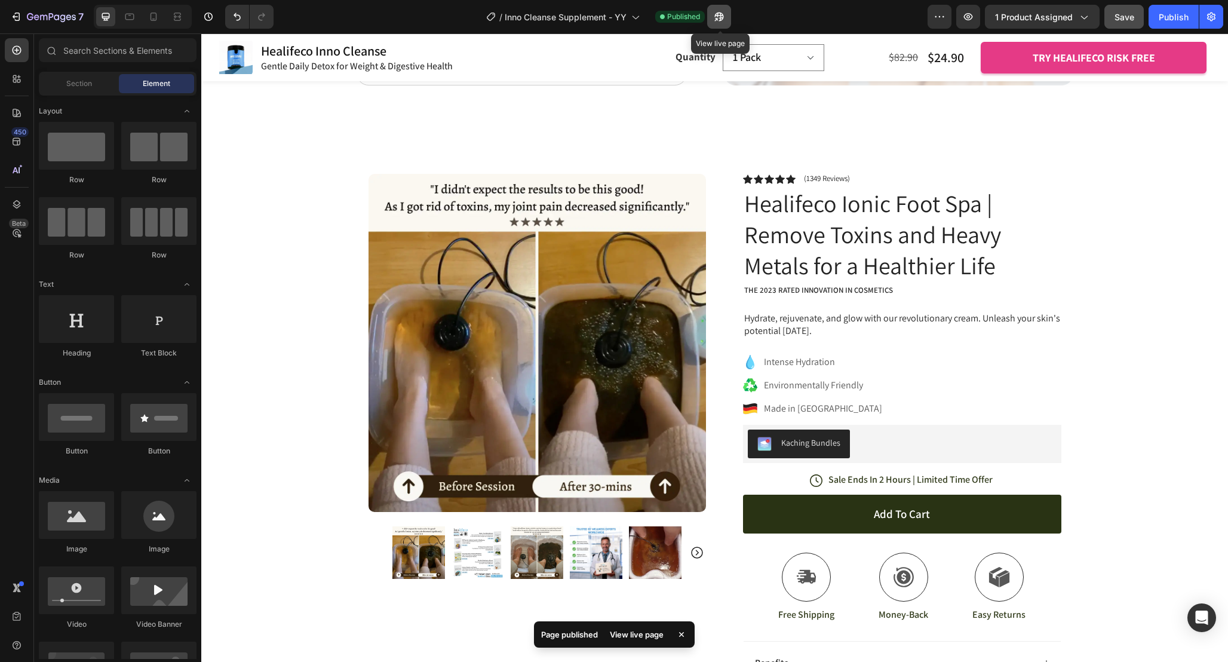
click at [720, 15] on icon "button" at bounding box center [719, 17] width 12 height 12
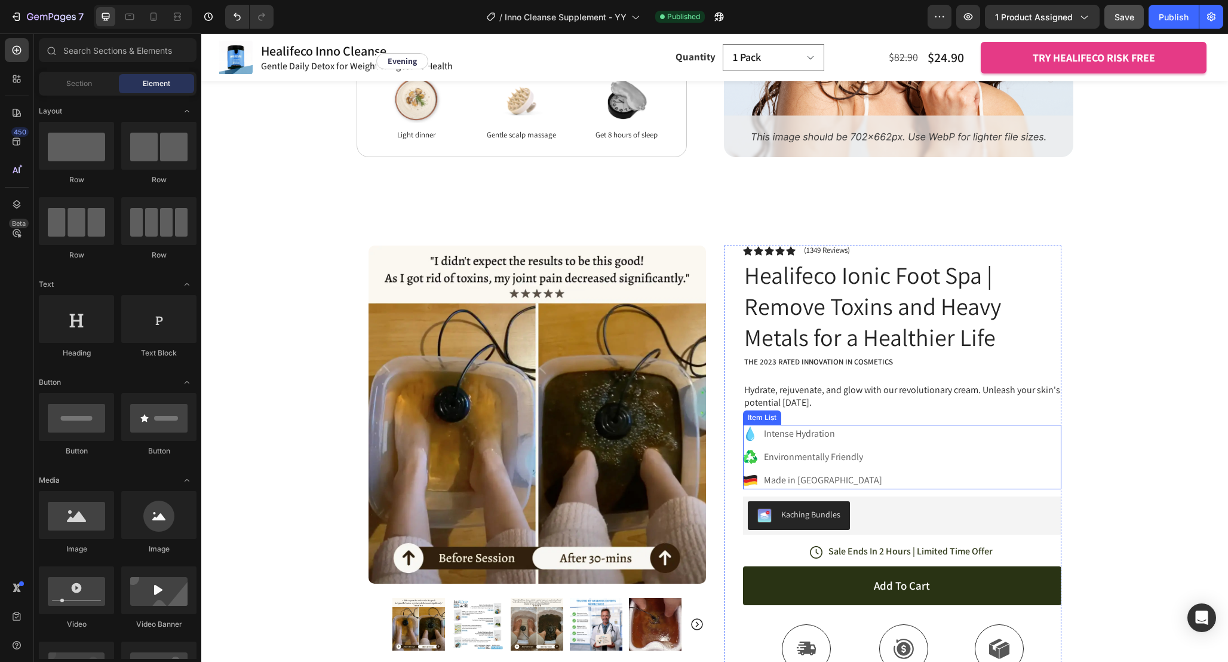
scroll to position [6211, 0]
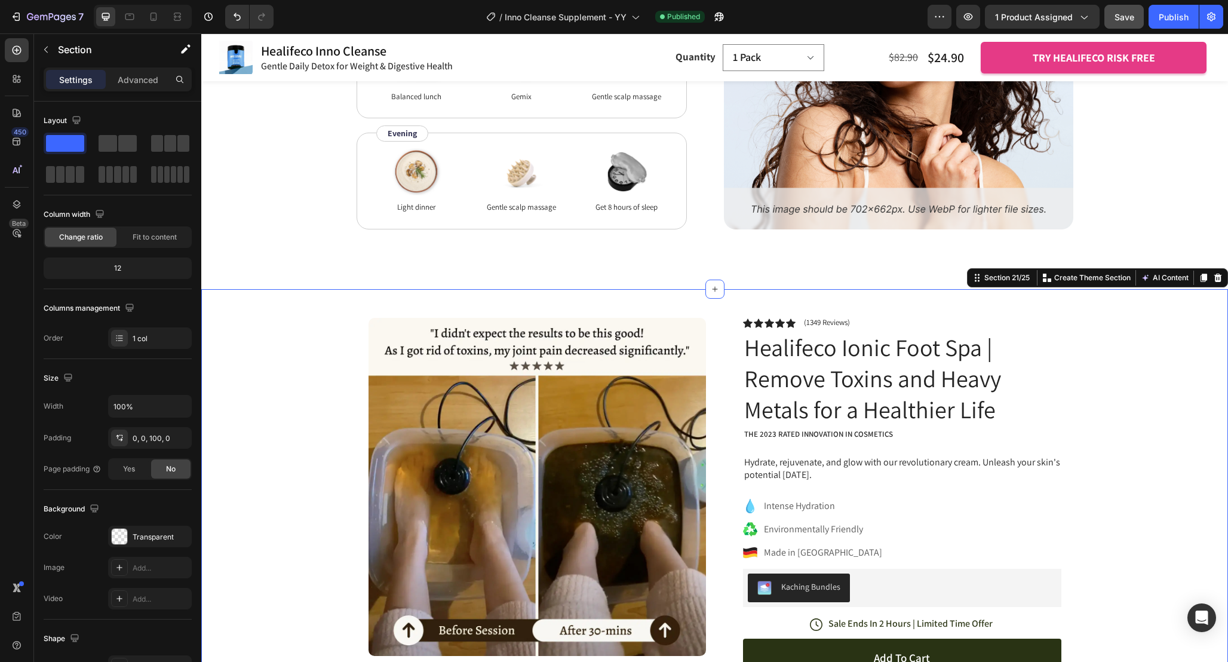
click at [1124, 330] on div "Product Images Row Icon Icon Icon Icon Icon Icon List (1349 Reviews) Text Block…" at bounding box center [714, 630] width 1027 height 682
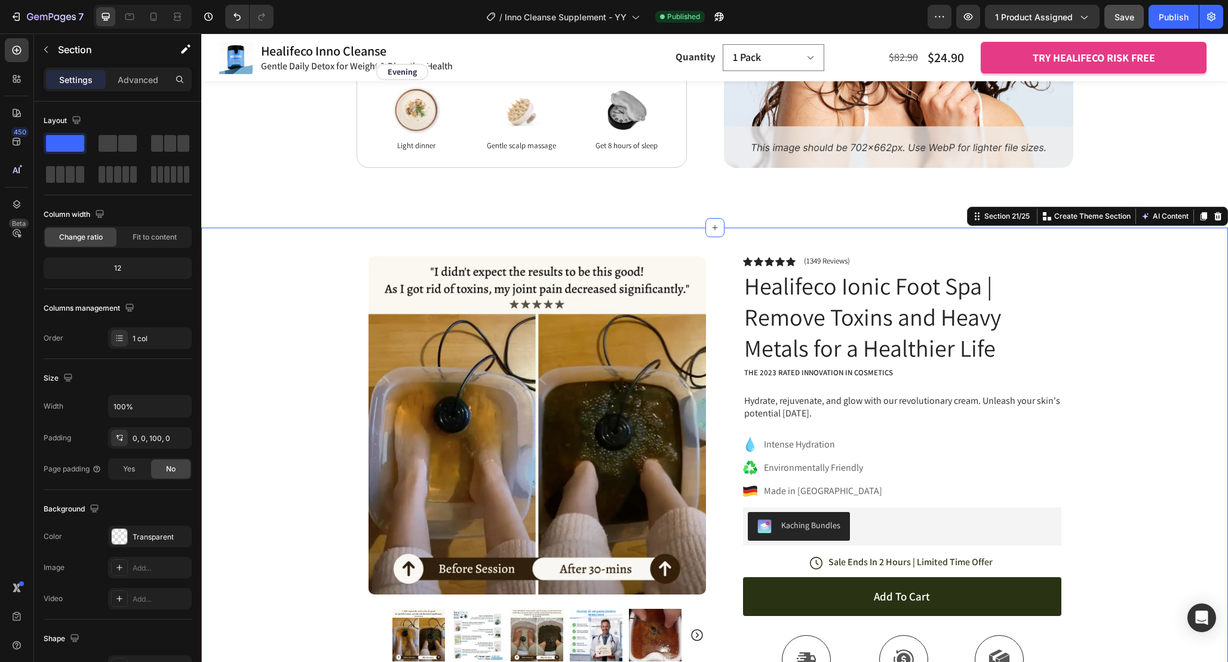
scroll to position [6273, 0]
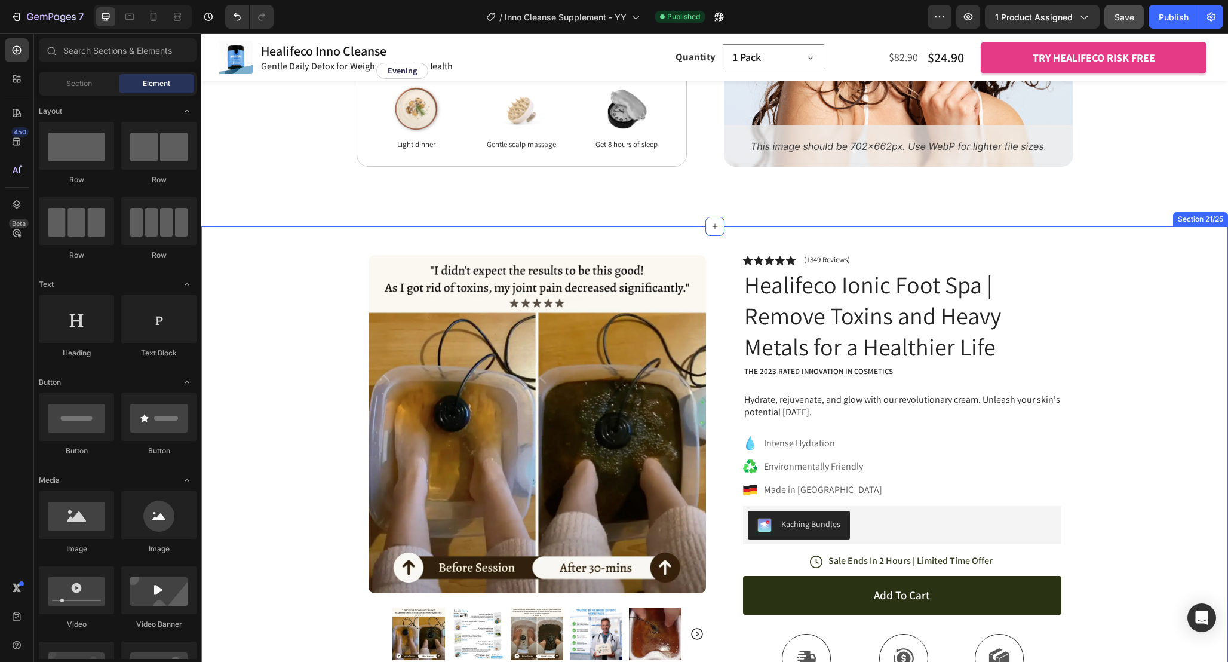
click at [1185, 280] on div "Product Images Row Icon Icon Icon Icon Icon Icon List (1349 Reviews) Text Block…" at bounding box center [714, 567] width 1027 height 682
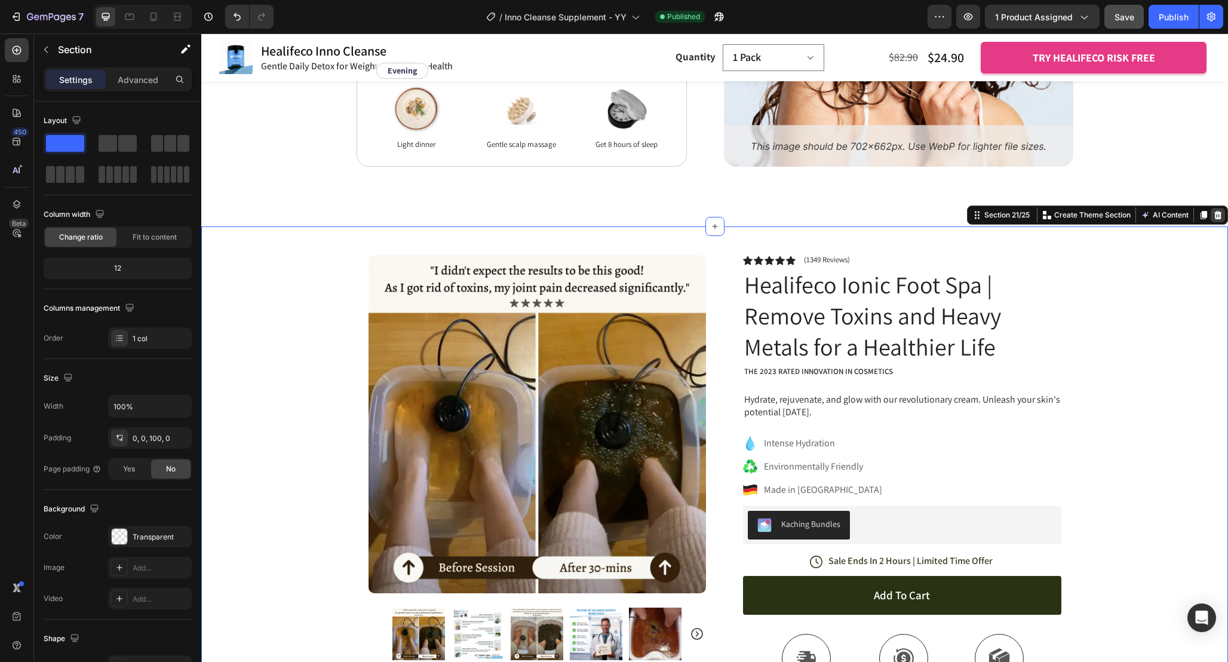
click at [1219, 215] on icon at bounding box center [1218, 215] width 8 height 8
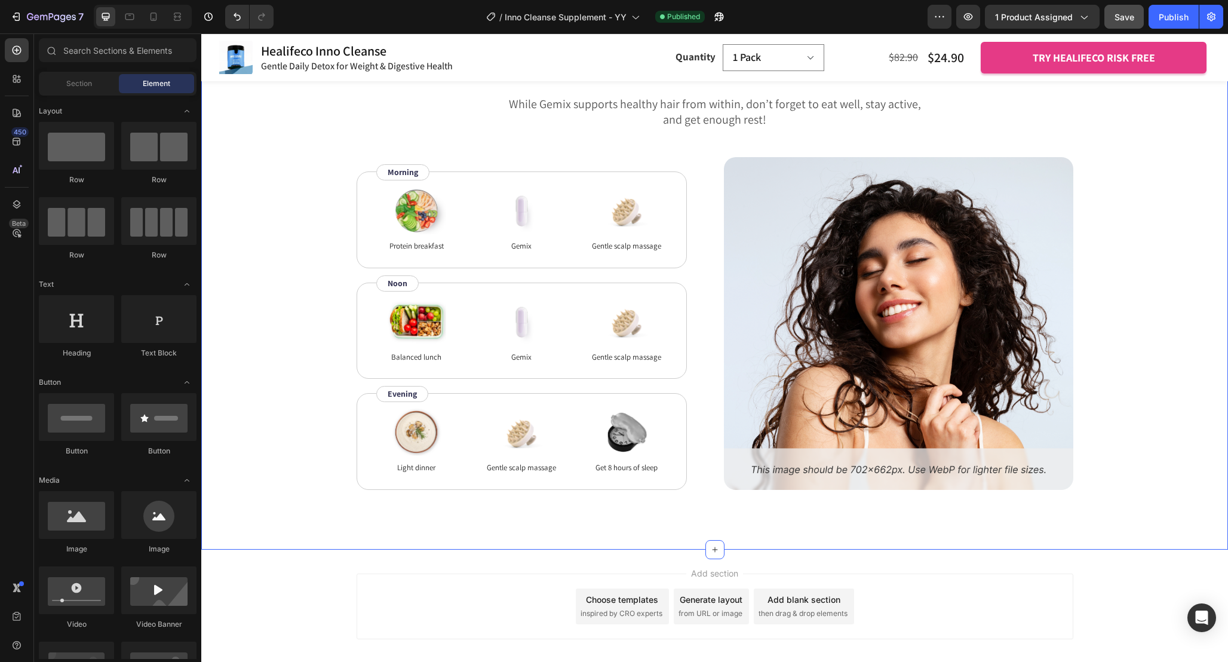
click at [1162, 251] on div "How to use Heading While Gemix supports healthy hair from within, don’t forget …" at bounding box center [714, 271] width 931 height 438
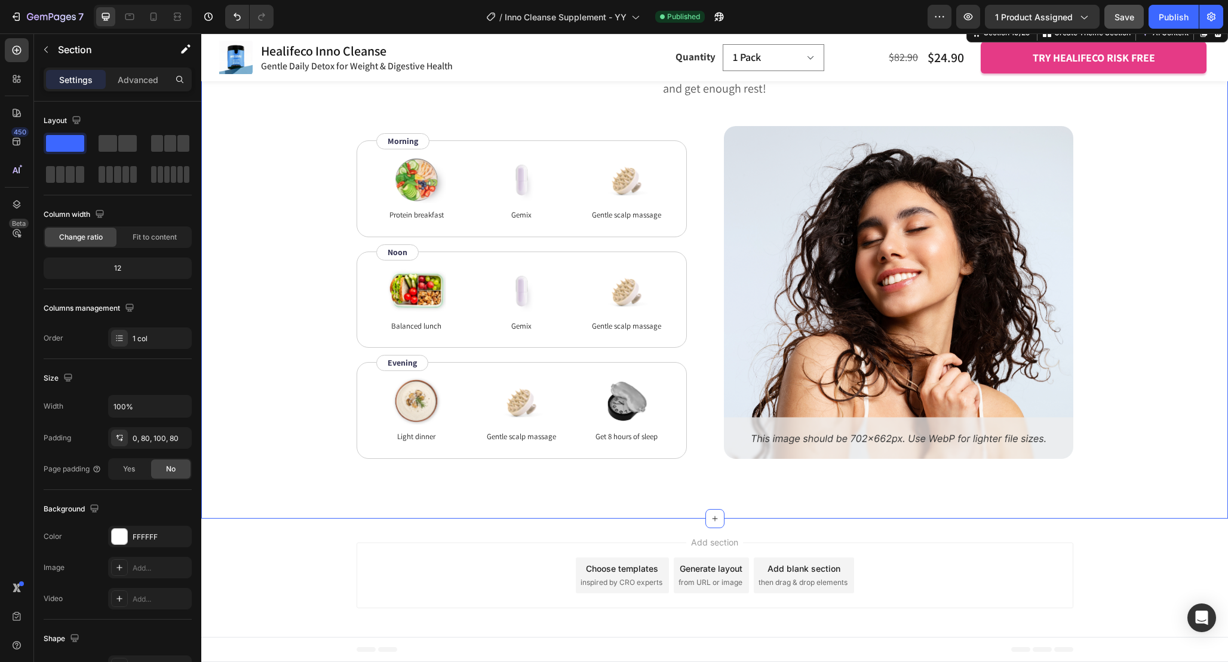
scroll to position [6243, 0]
click at [1057, 435] on img at bounding box center [898, 292] width 349 height 333
click at [1113, 401] on div "How to use Heading While Gemix supports healthy hair from within, don’t forget …" at bounding box center [714, 240] width 931 height 438
click at [708, 433] on div "Image Protein breakfast Text Block Image Gemix Text Block Image Gentle scalp ma…" at bounding box center [715, 292] width 717 height 333
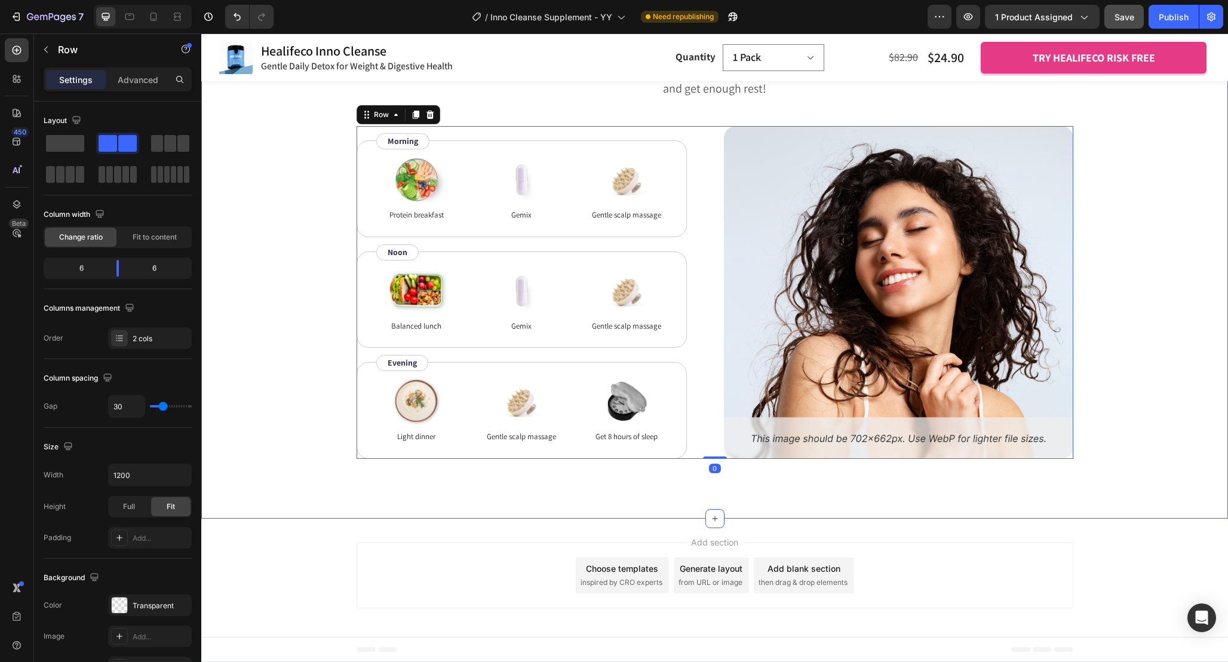
click at [278, 292] on div "How to use Heading While Gemix supports healthy hair from within, don’t forget …" at bounding box center [714, 240] width 931 height 438
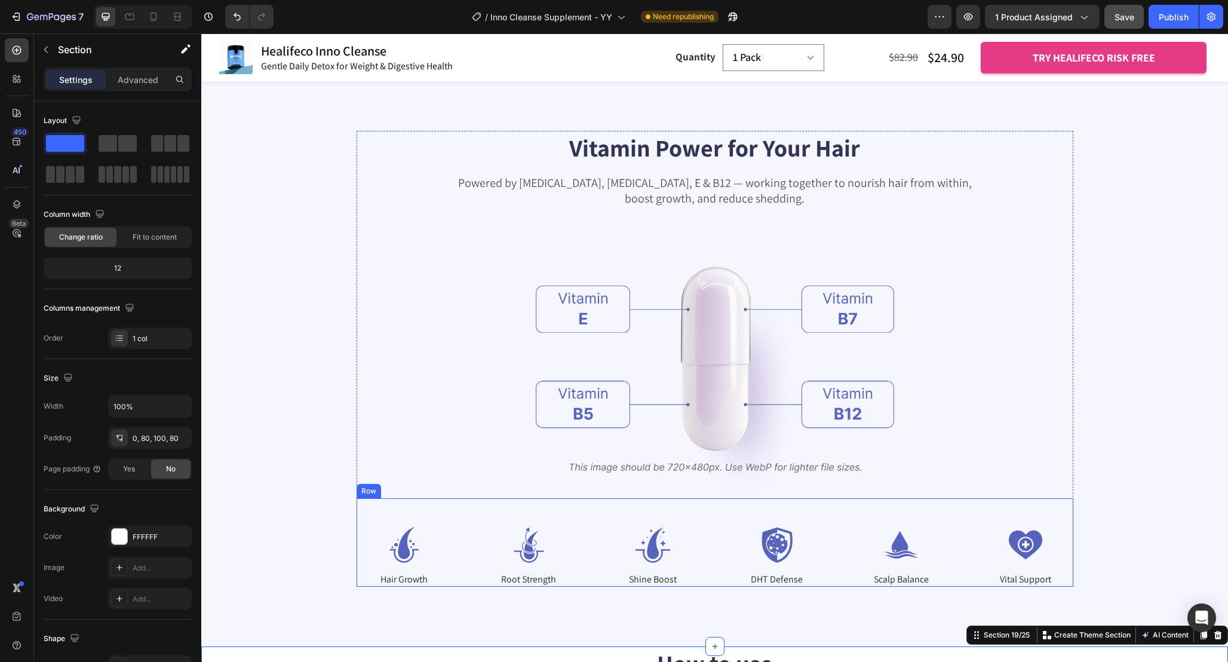
scroll to position [5616, 0]
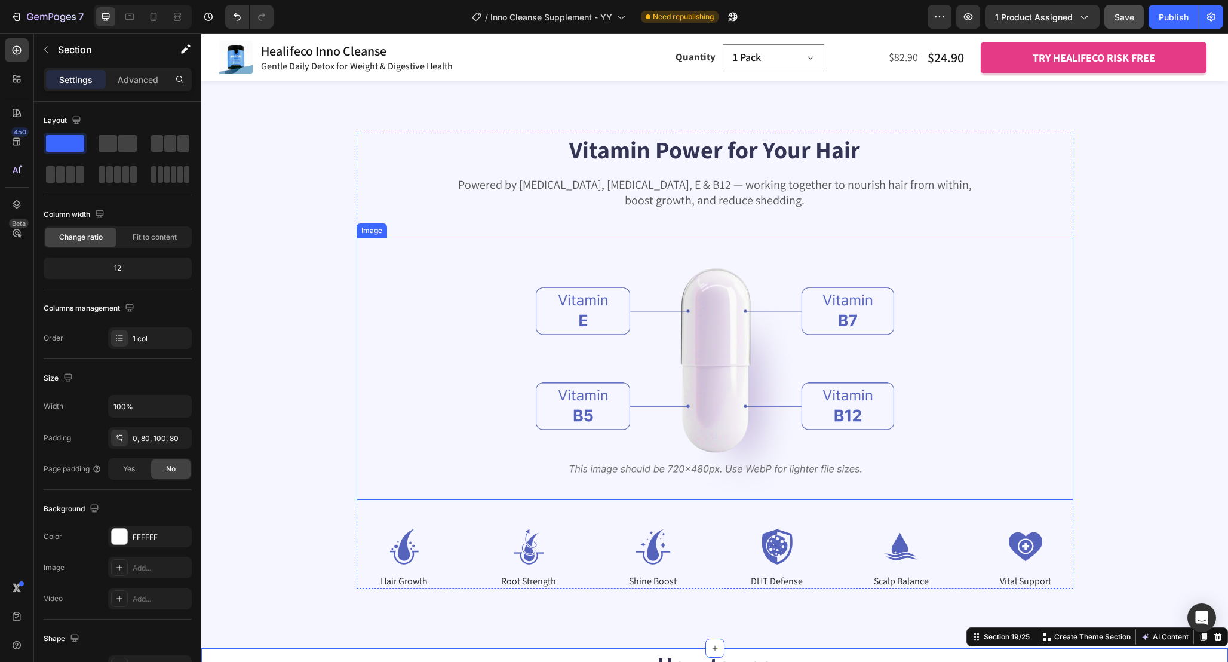
click at [729, 349] on img at bounding box center [715, 369] width 358 height 262
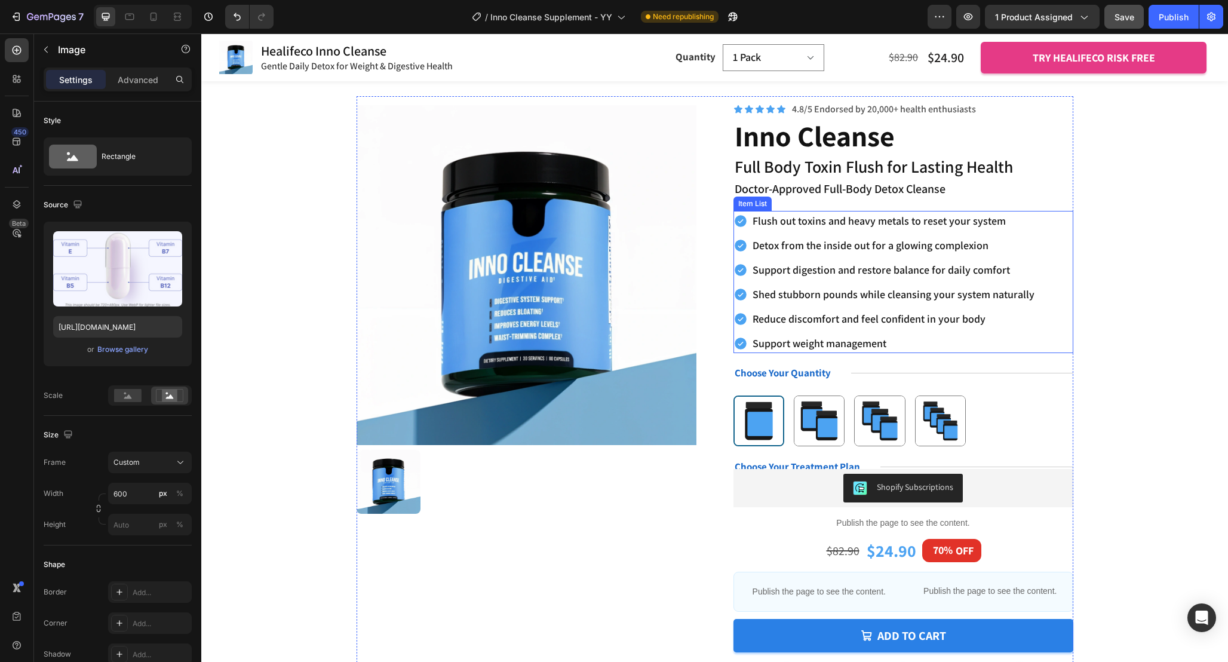
scroll to position [329, 0]
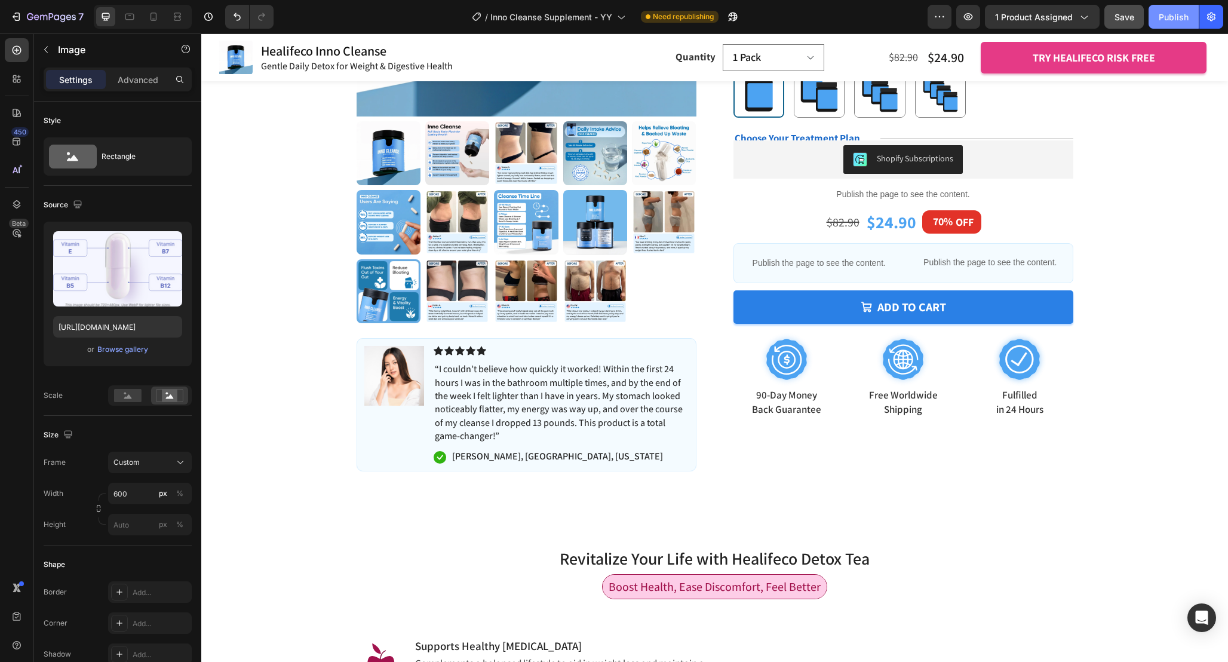
click at [1174, 19] on div "Publish" at bounding box center [1174, 17] width 30 height 13
click at [664, 401] on p "“I couldn’t believe how quickly it worked! Within the first 24 hours I was in t…" at bounding box center [561, 403] width 253 height 80
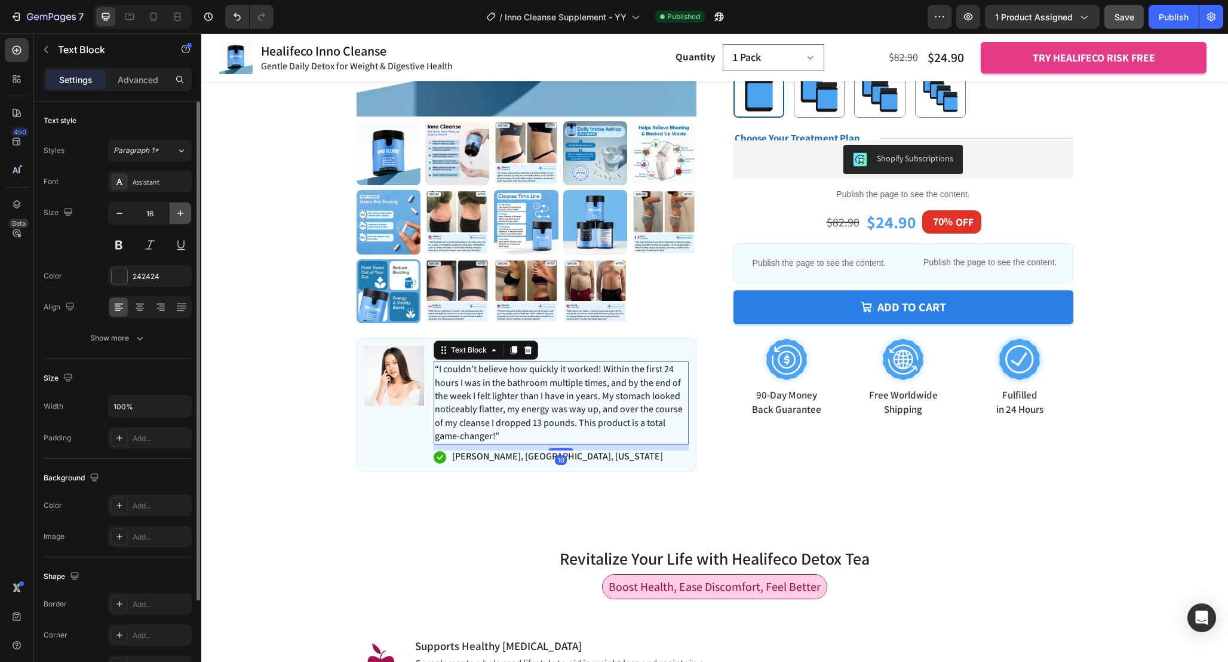
click at [173, 216] on button "button" at bounding box center [181, 214] width 22 height 22
type input "17"
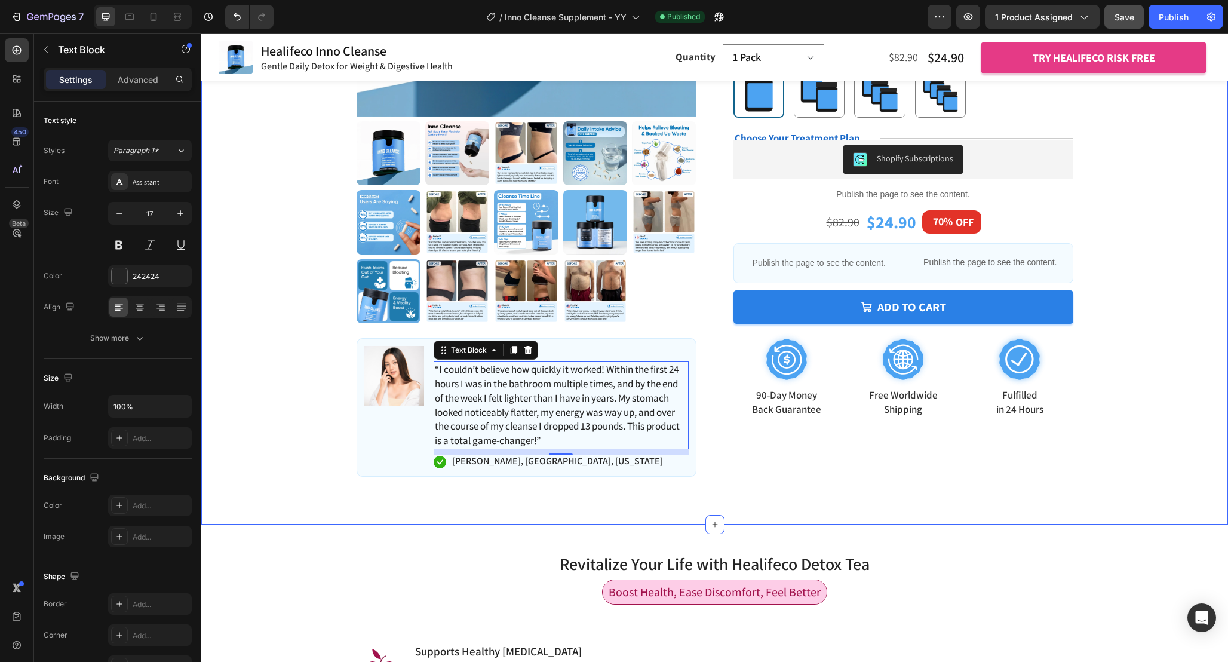
click at [711, 492] on div "Product Images Image Icon Icon Icon Icon Icon Icon List “I couldn’t believe how…" at bounding box center [714, 126] width 1027 height 795
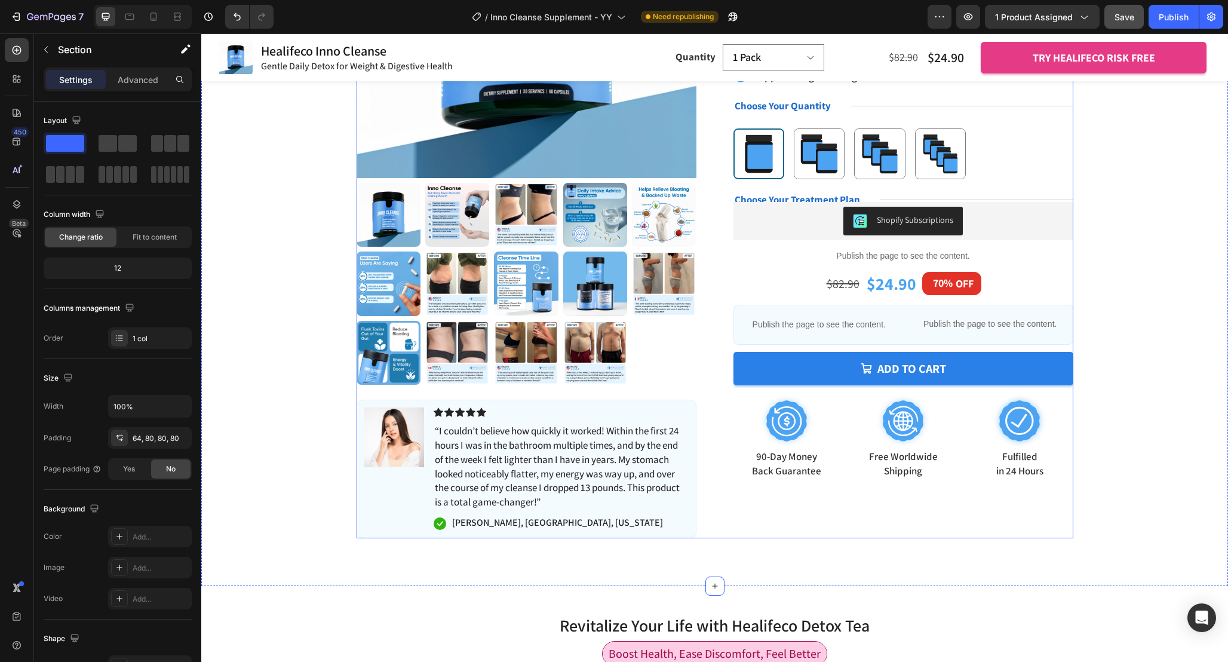
scroll to position [251, 0]
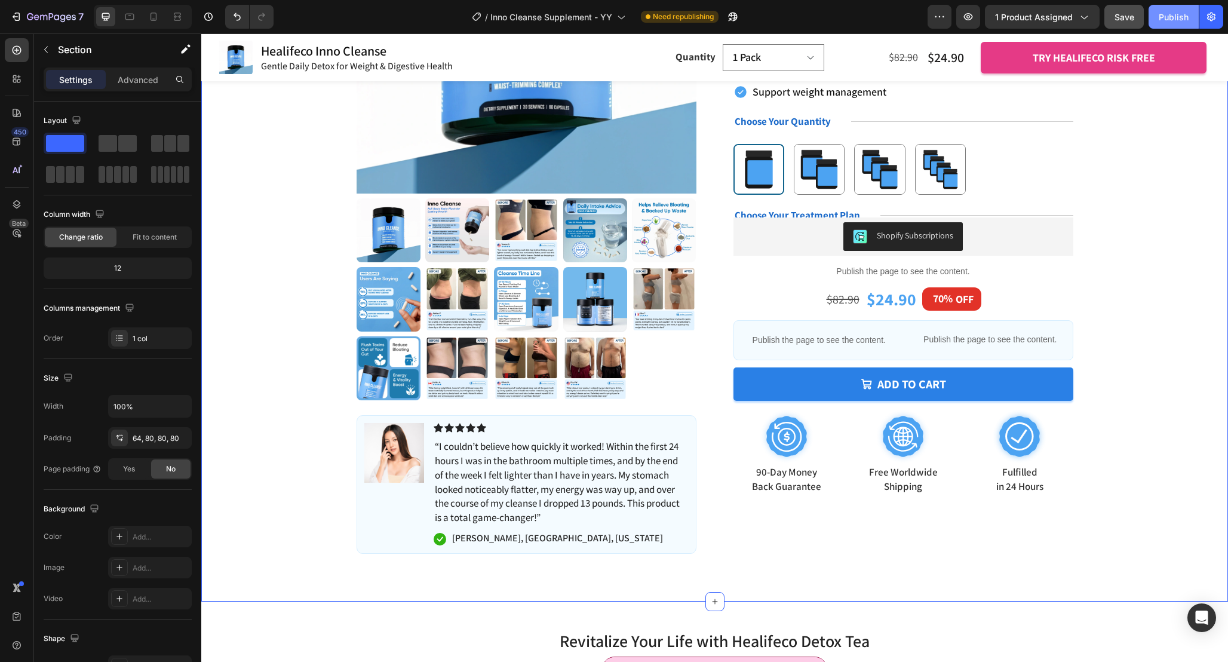
click at [1177, 8] on button "Publish" at bounding box center [1174, 17] width 50 height 24
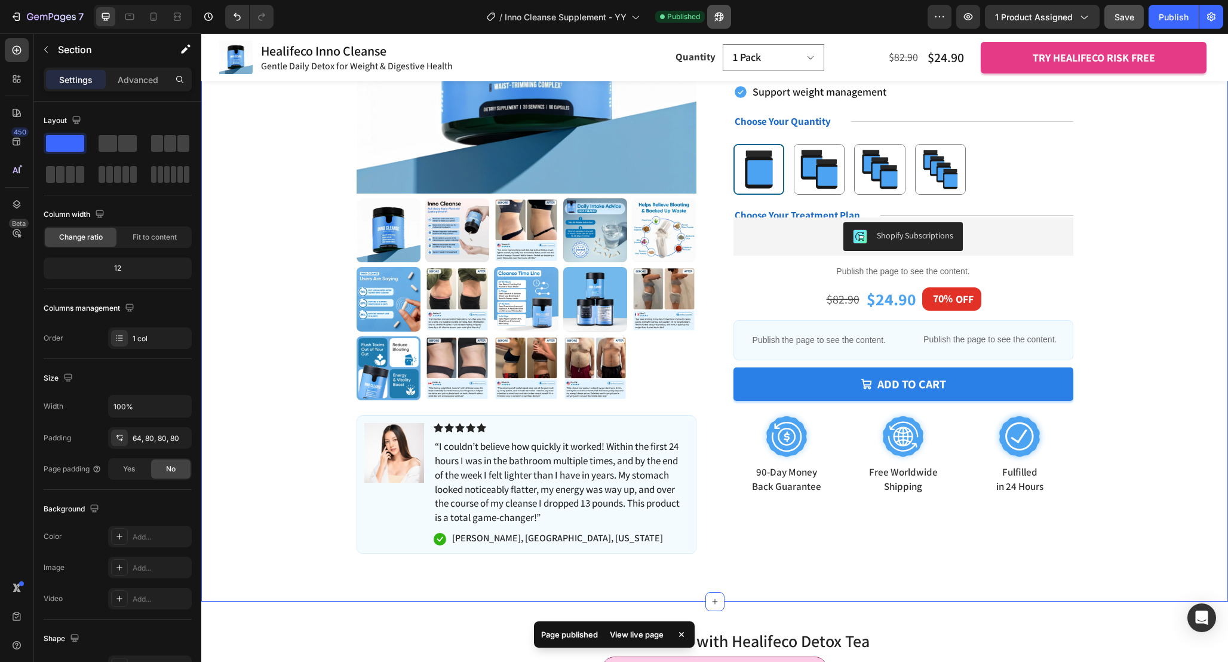
click at [718, 16] on icon "button" at bounding box center [719, 17] width 12 height 12
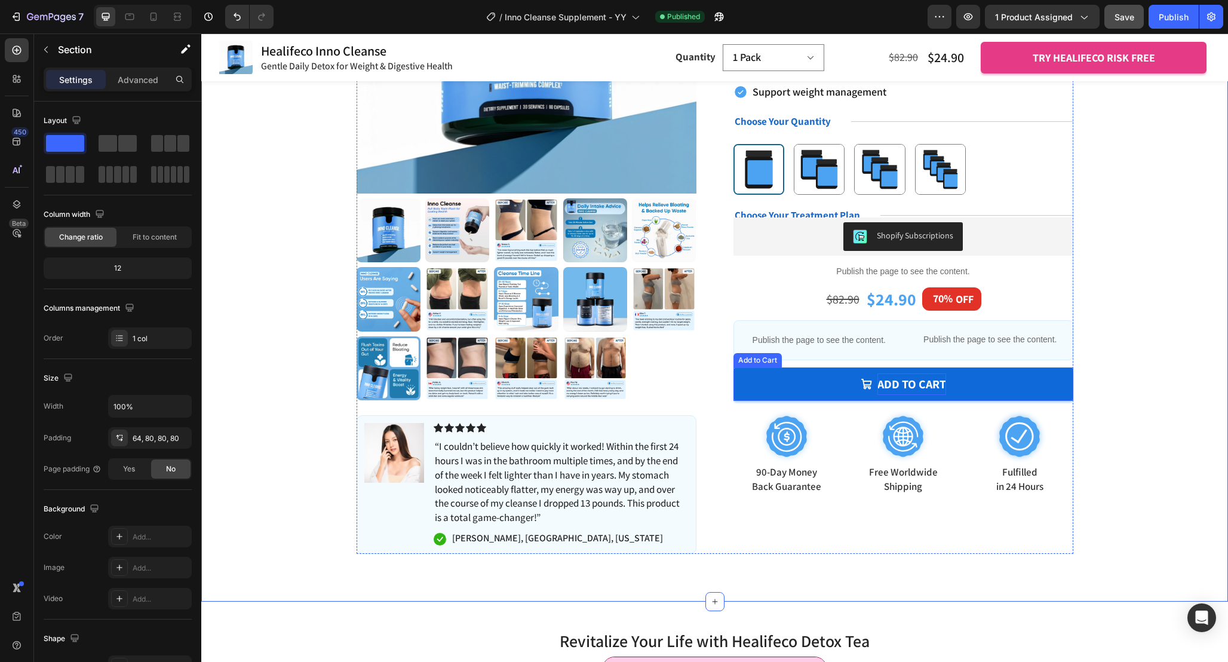
click at [943, 377] on div "Add to cart" at bounding box center [912, 384] width 69 height 22
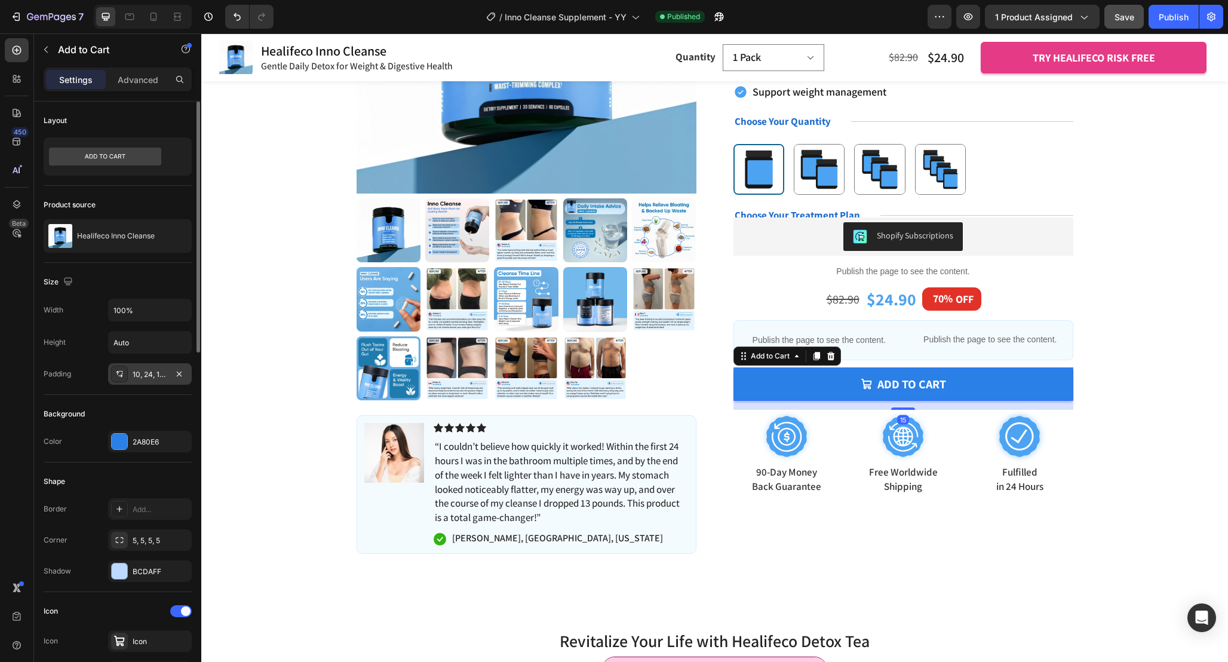
click at [148, 382] on div "10, 24, 10, 24" at bounding box center [150, 374] width 84 height 22
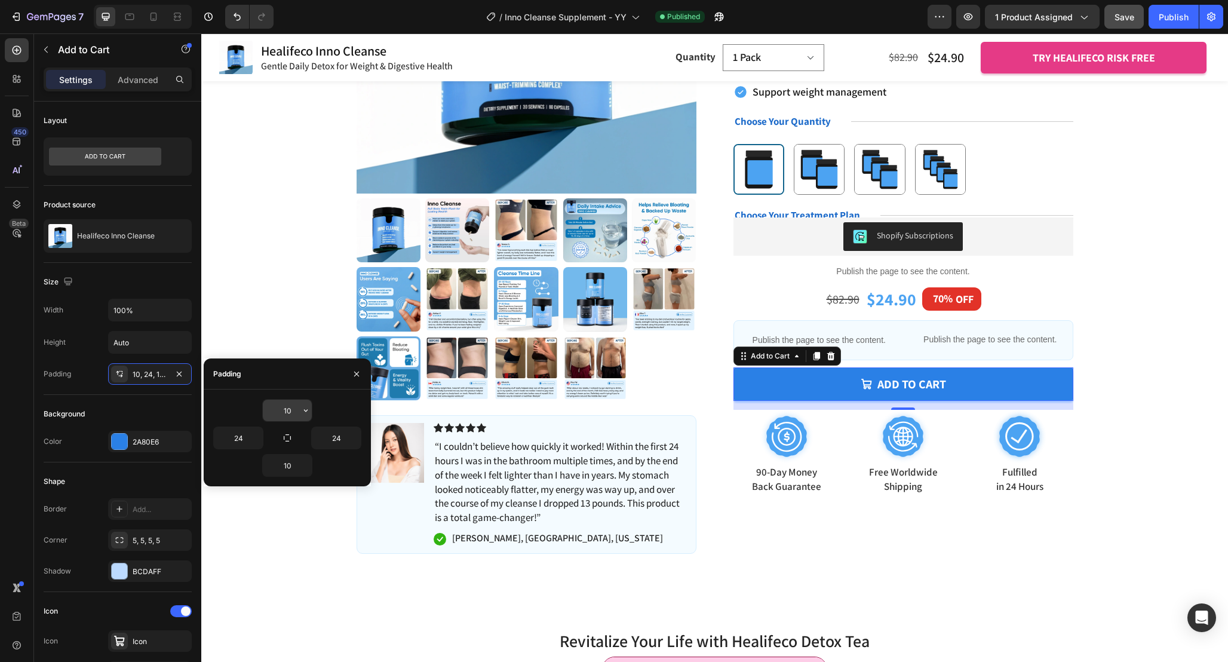
click at [292, 410] on input "10" at bounding box center [287, 411] width 49 height 22
type input "12"
click at [294, 468] on input "10" at bounding box center [287, 466] width 49 height 22
type input "12"
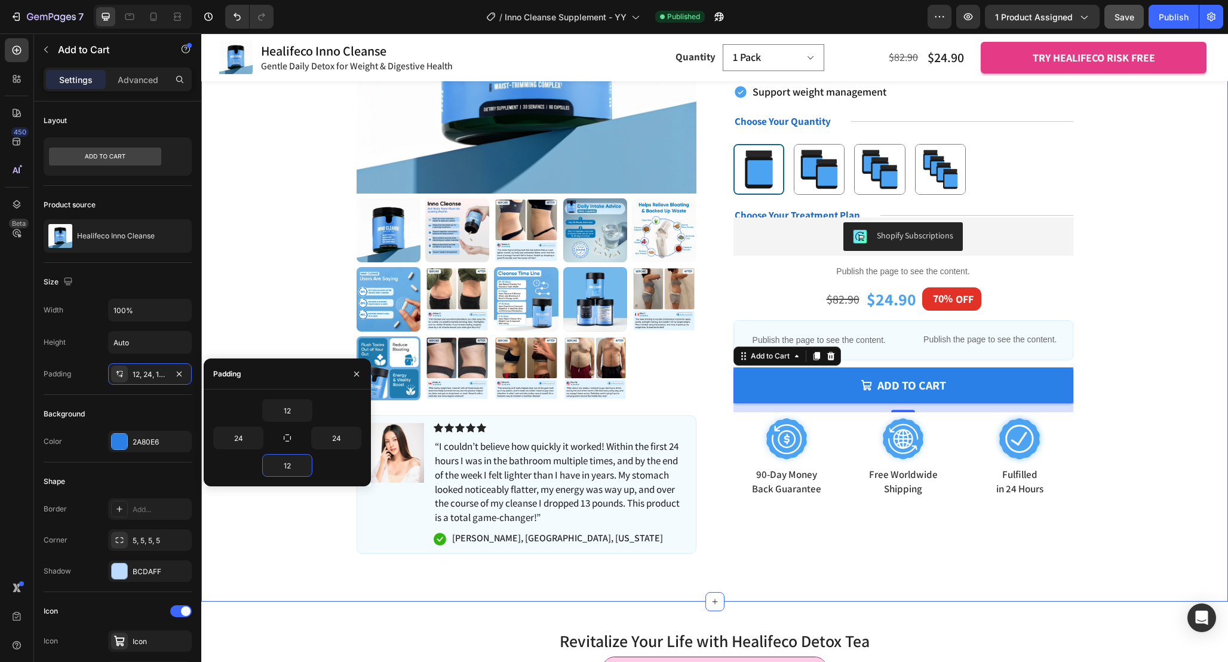
click at [1133, 316] on div "Product Images Image Icon Icon Icon Icon Icon Icon List “I couldn’t believe how…" at bounding box center [714, 199] width 931 height 709
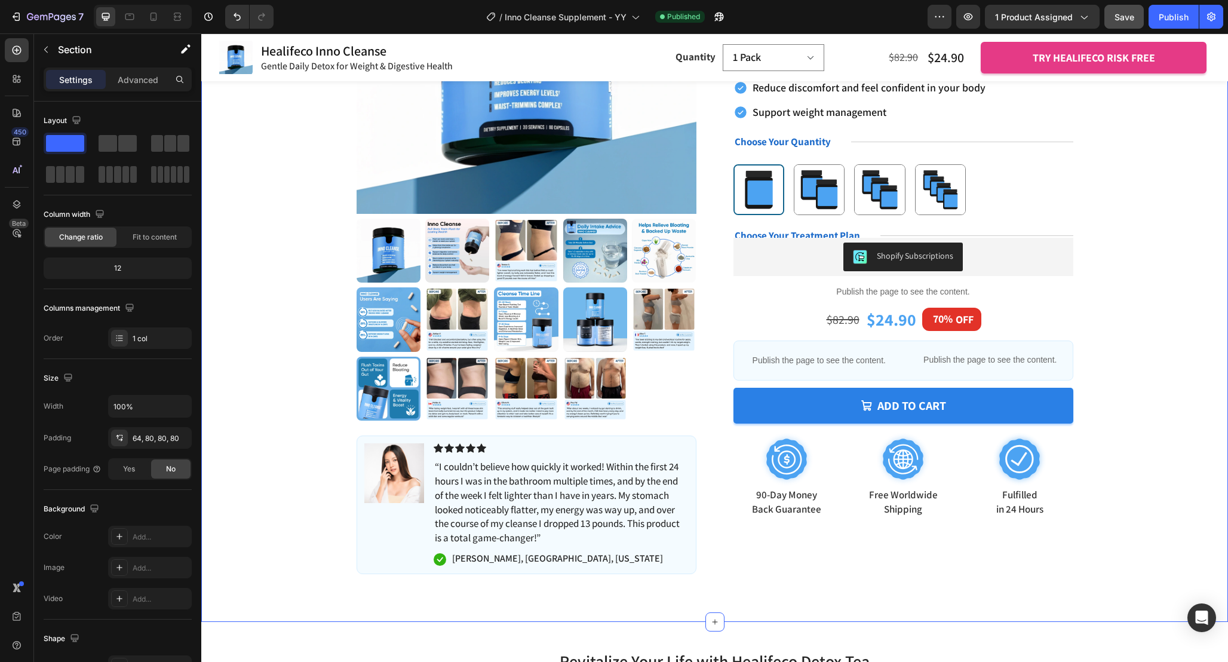
scroll to position [223, 0]
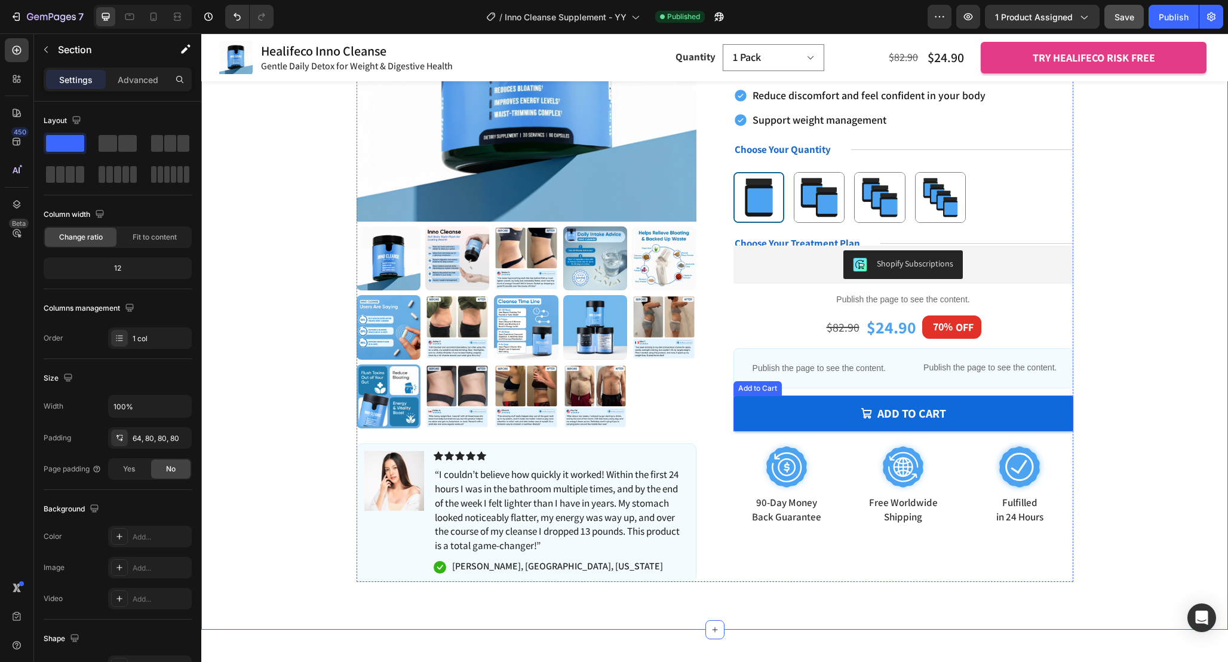
click at [1053, 409] on button "Add to cart" at bounding box center [904, 413] width 340 height 36
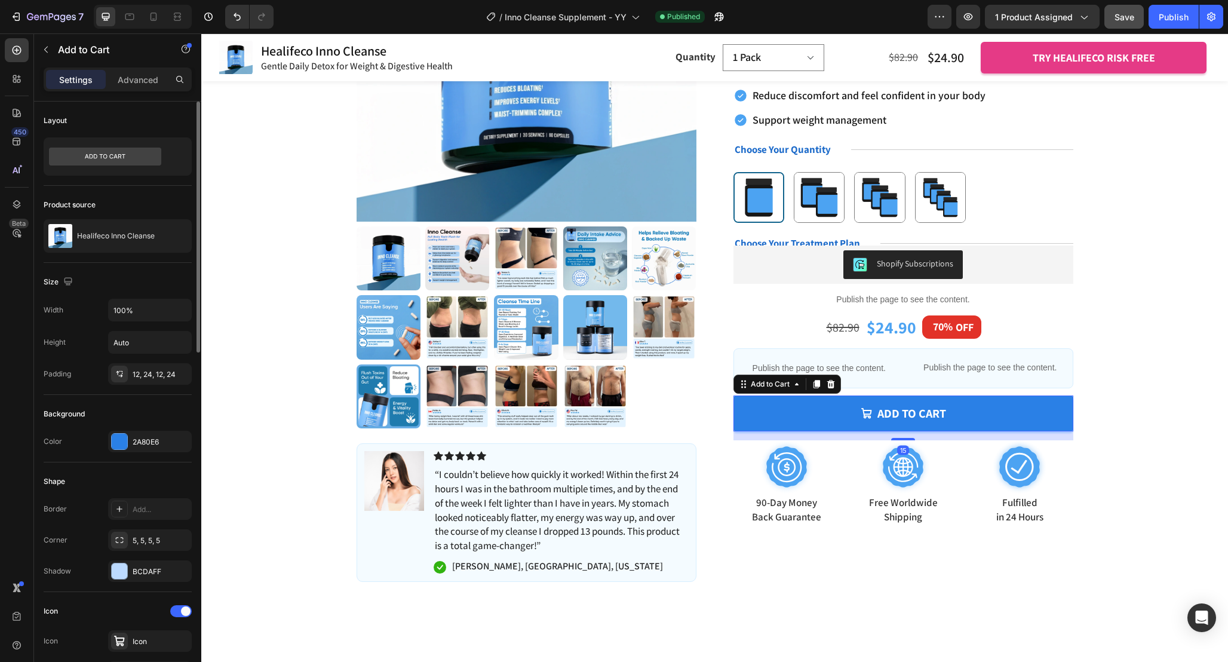
click at [156, 386] on div "Size Width 100% Height Auto Padding 12, 24, 12, 24" at bounding box center [118, 329] width 148 height 132
click at [148, 377] on div "12, 24, 12, 24" at bounding box center [150, 374] width 35 height 11
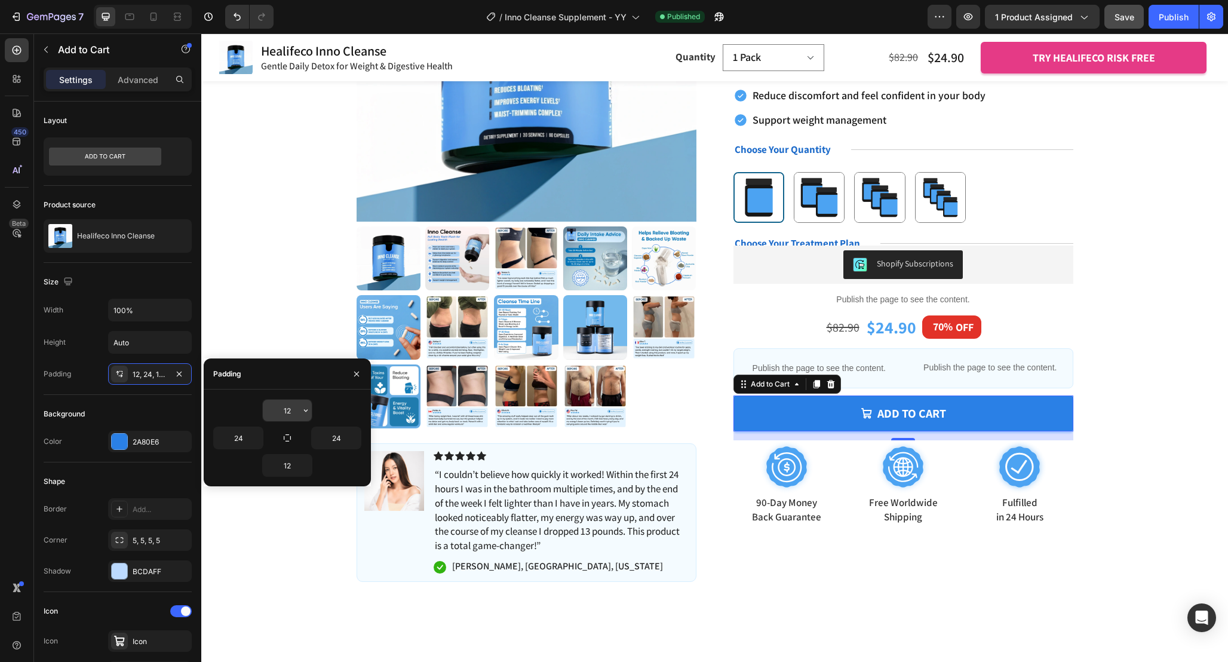
click at [296, 412] on input "12" at bounding box center [287, 411] width 49 height 22
drag, startPoint x: 292, startPoint y: 410, endPoint x: 277, endPoint y: 409, distance: 14.4
click at [278, 409] on input "15" at bounding box center [287, 411] width 49 height 22
type input "14"
click at [294, 467] on input "12" at bounding box center [287, 466] width 49 height 22
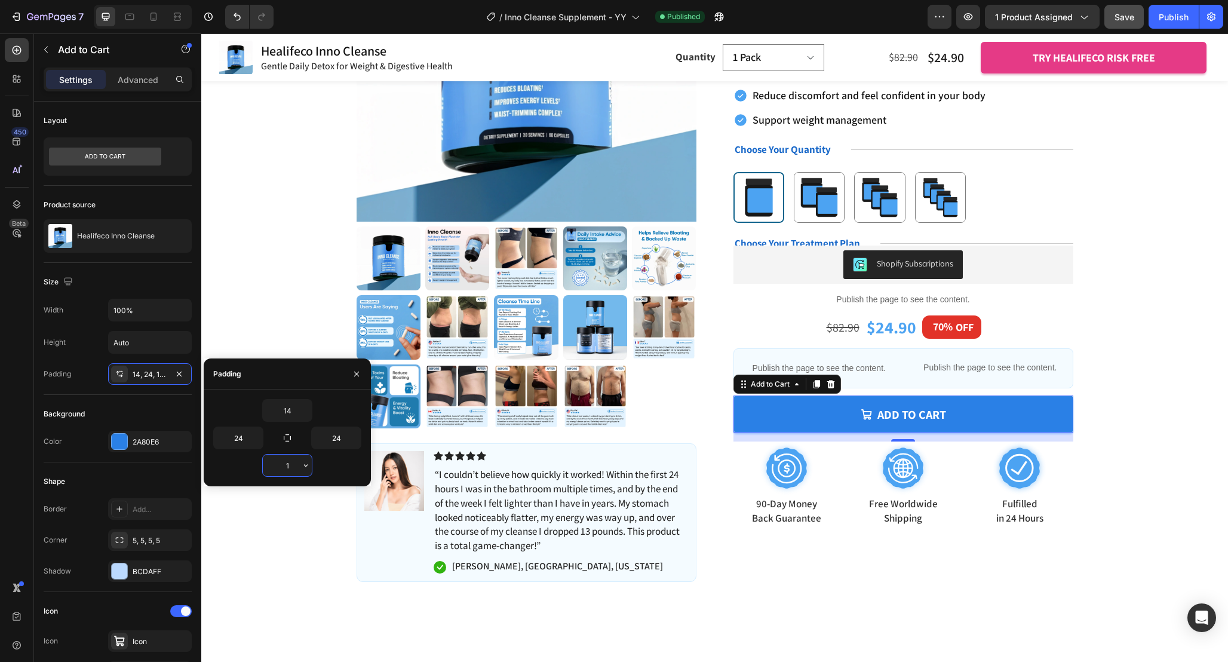
type input "14"
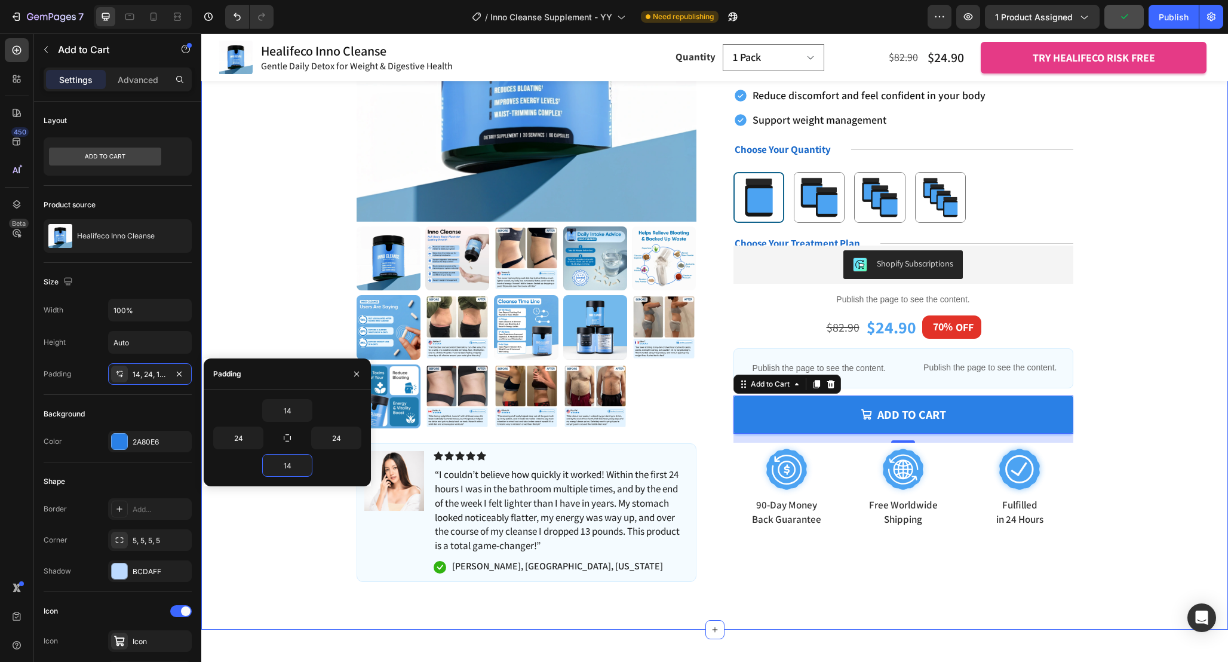
click at [1112, 336] on div "Product Images Image Icon Icon Icon Icon Icon Icon List “I couldn’t believe how…" at bounding box center [714, 227] width 931 height 709
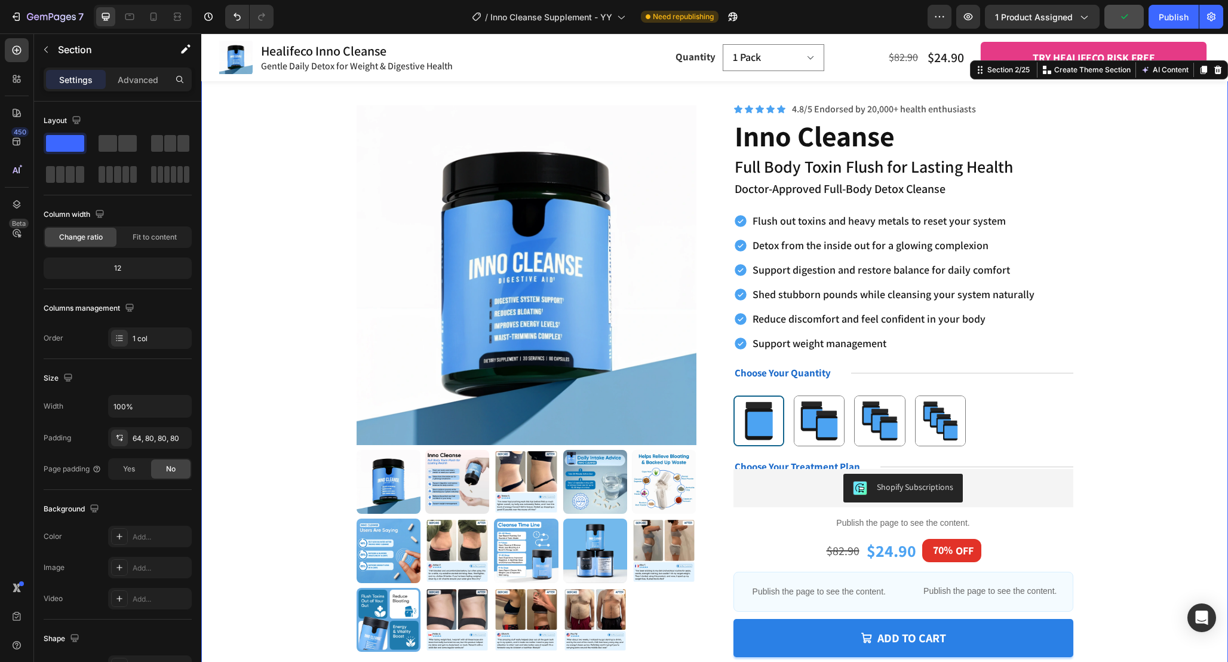
scroll to position [0, 0]
click at [1179, 6] on button "Publish" at bounding box center [1174, 17] width 50 height 24
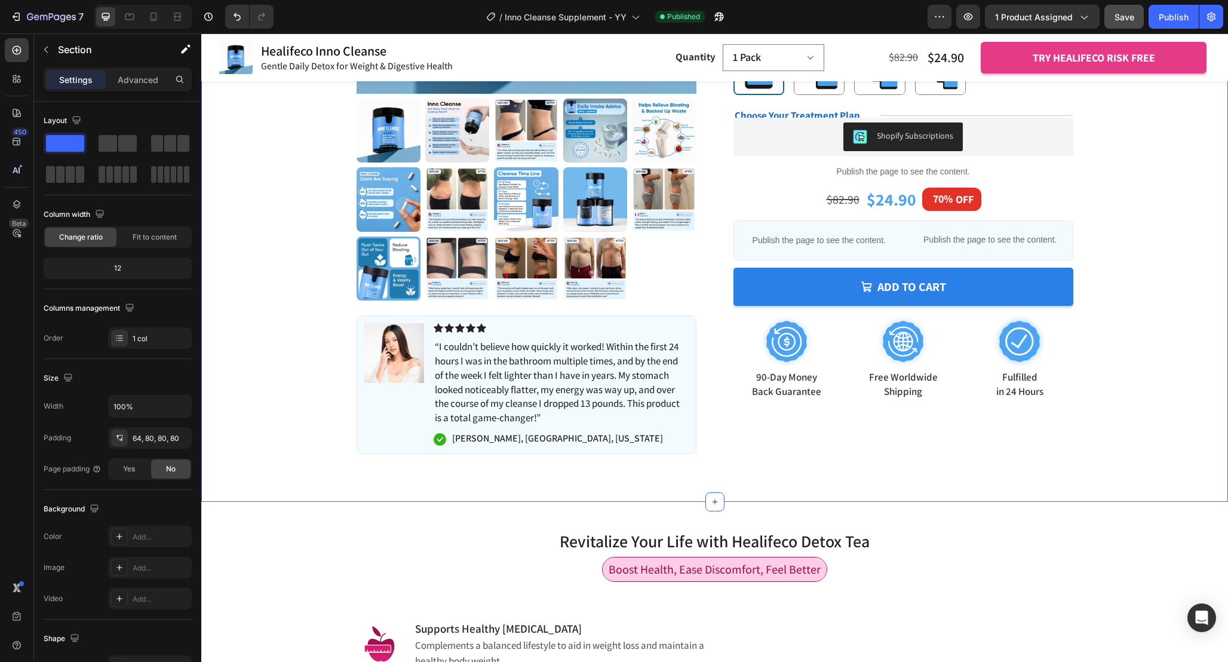
scroll to position [345, 0]
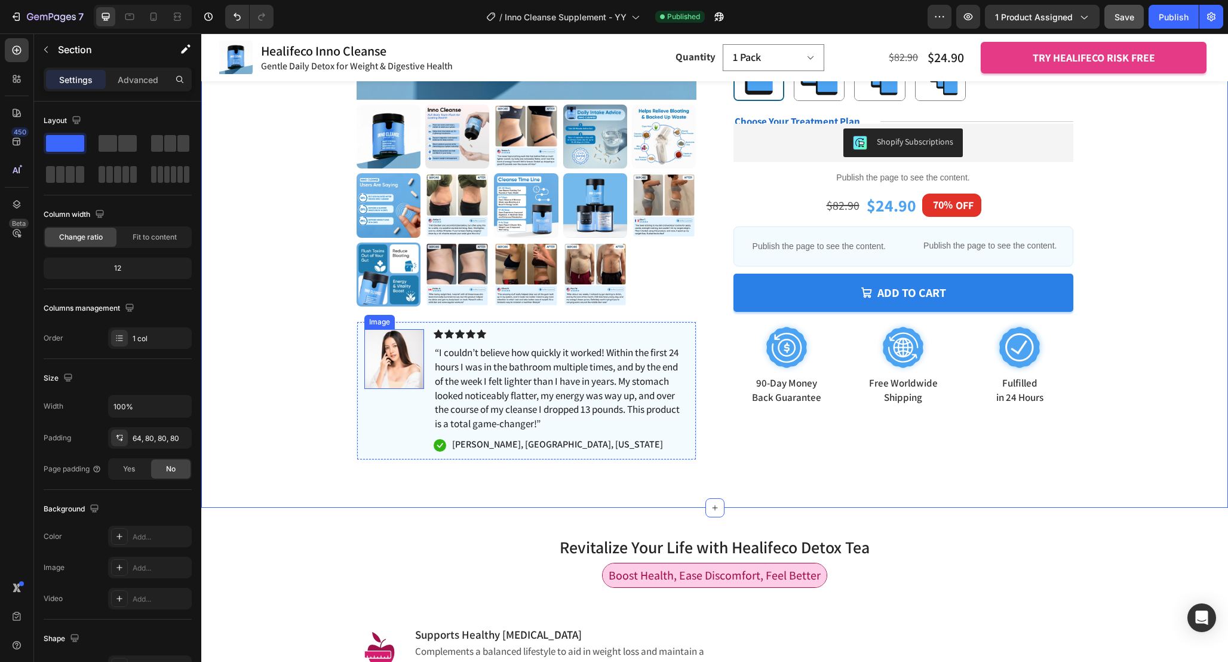
click at [402, 358] on img at bounding box center [394, 359] width 60 height 60
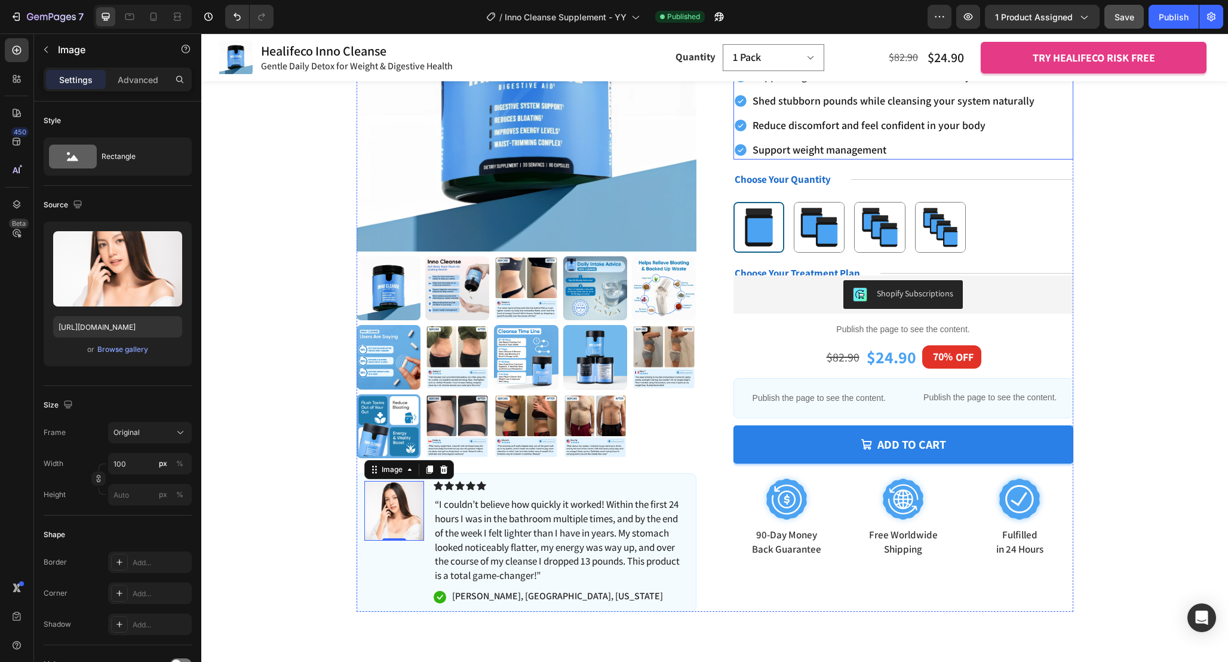
scroll to position [210, 0]
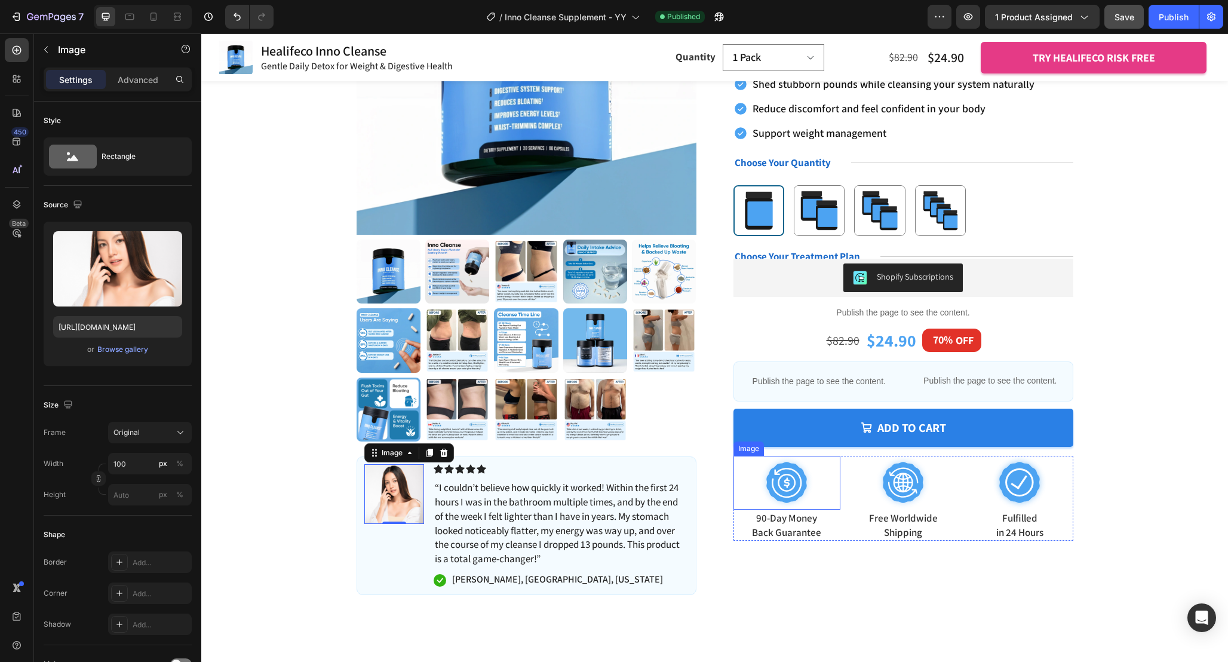
click at [712, 501] on div "Product Images Image 0 Icon Icon Icon Icon Icon Icon List “I couldn’t believe h…" at bounding box center [715, 240] width 717 height 709
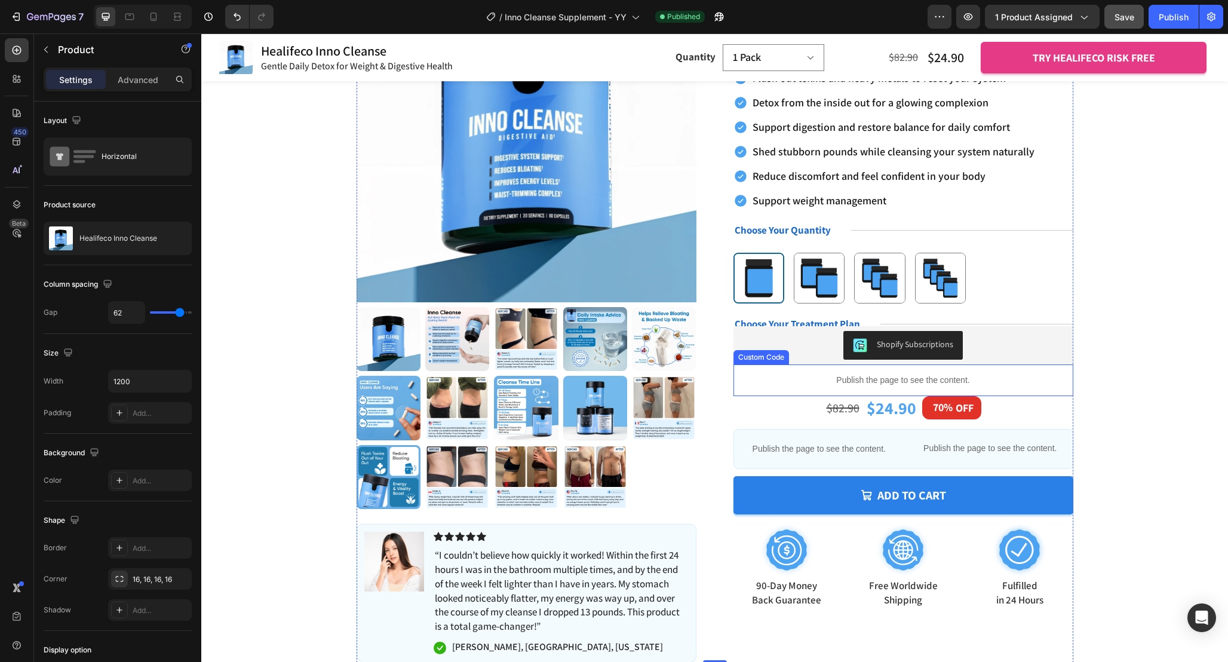
scroll to position [142, 0]
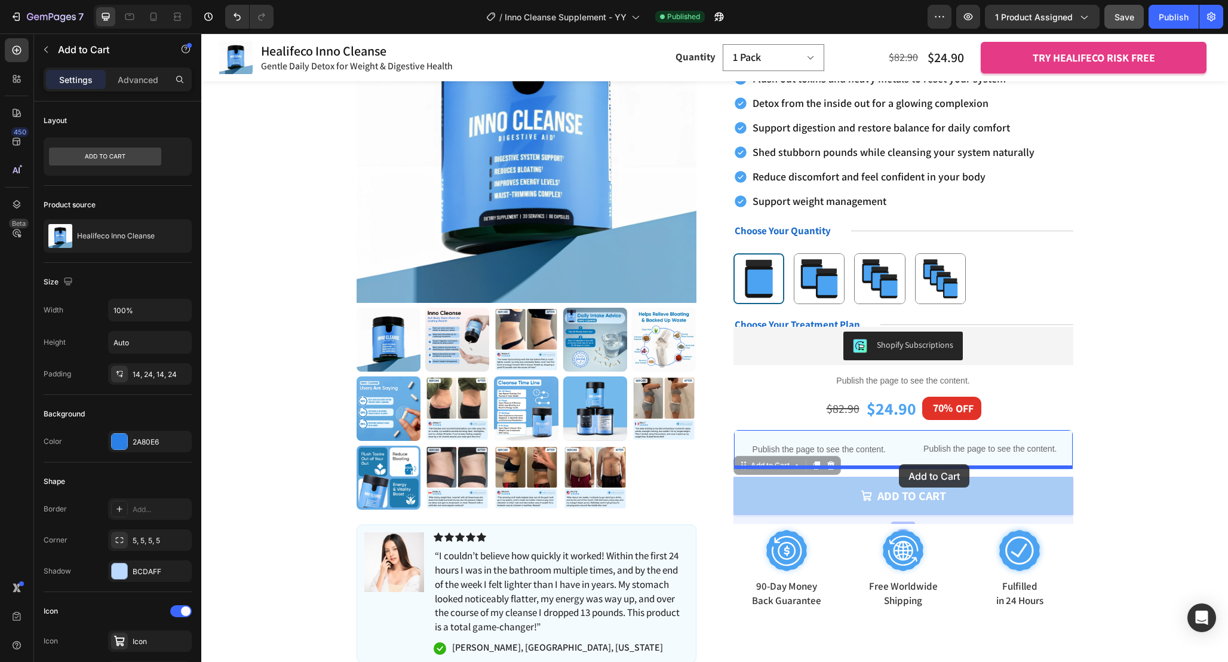
drag, startPoint x: 745, startPoint y: 469, endPoint x: 899, endPoint y: 464, distance: 154.2
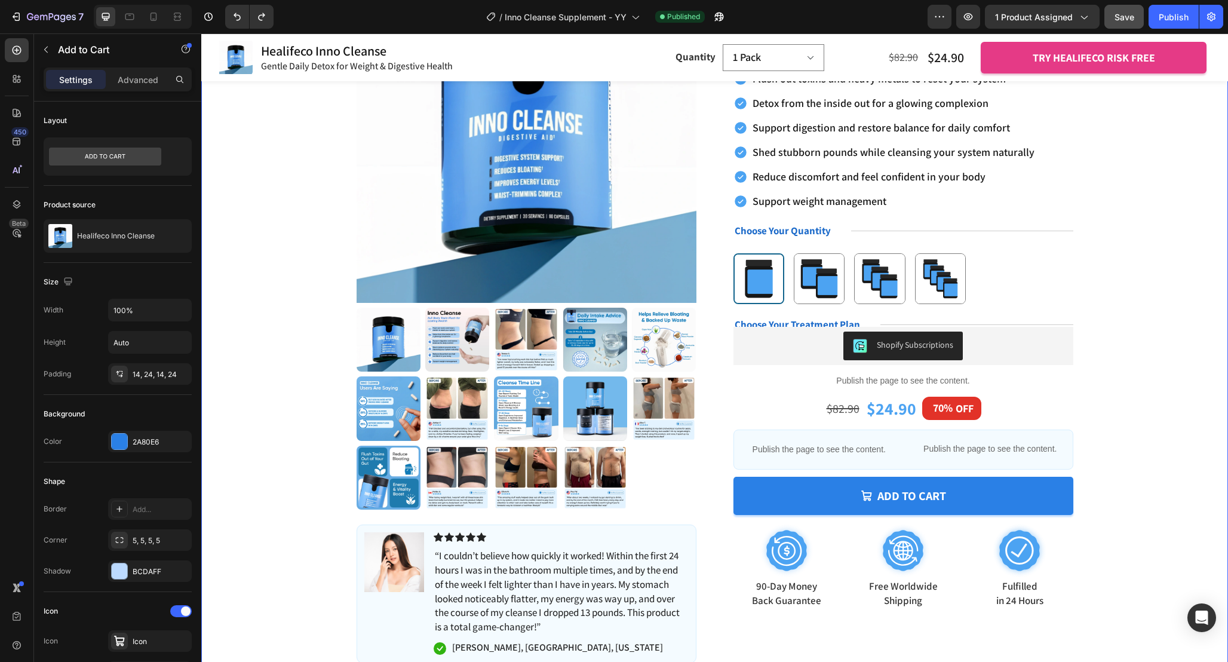
click at [1112, 483] on div "Product Images Image Icon Icon Icon Icon Icon Icon List “I couldn’t believe how…" at bounding box center [714, 308] width 931 height 709
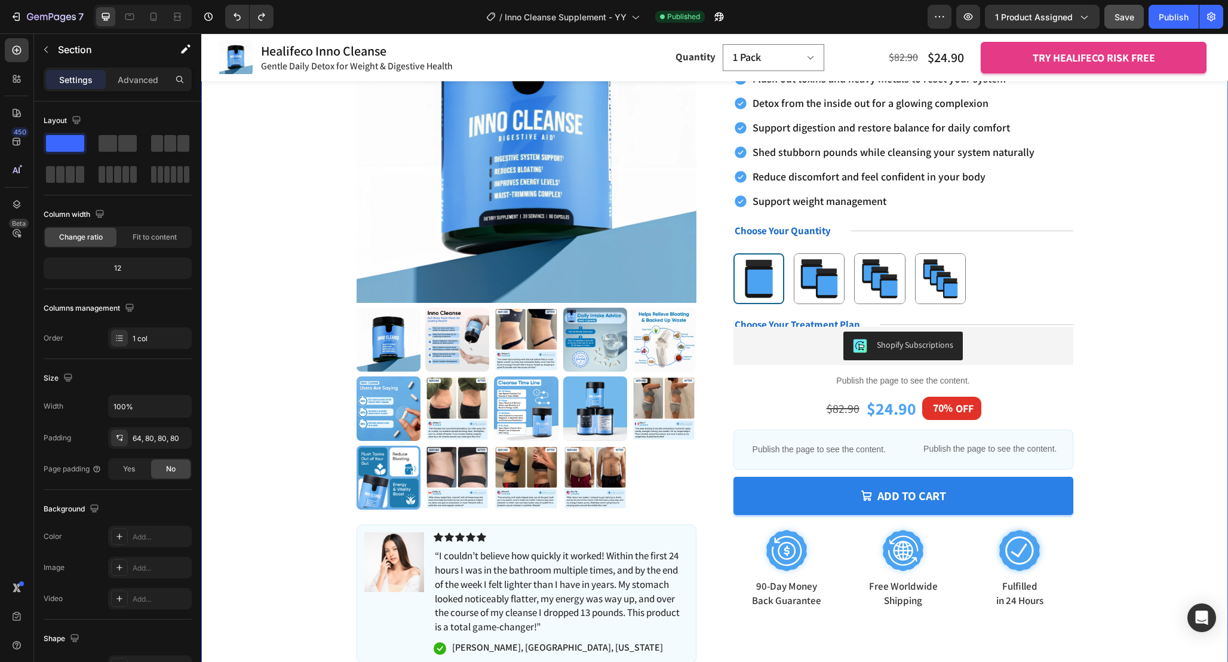
click at [1122, 448] on div "Product Images Image Icon Icon Icon Icon Icon Icon List “I couldn’t believe how…" at bounding box center [714, 308] width 931 height 709
click at [1068, 431] on div "Publish the page to see the content. Country Custom Code - YY" at bounding box center [990, 448] width 165 height 37
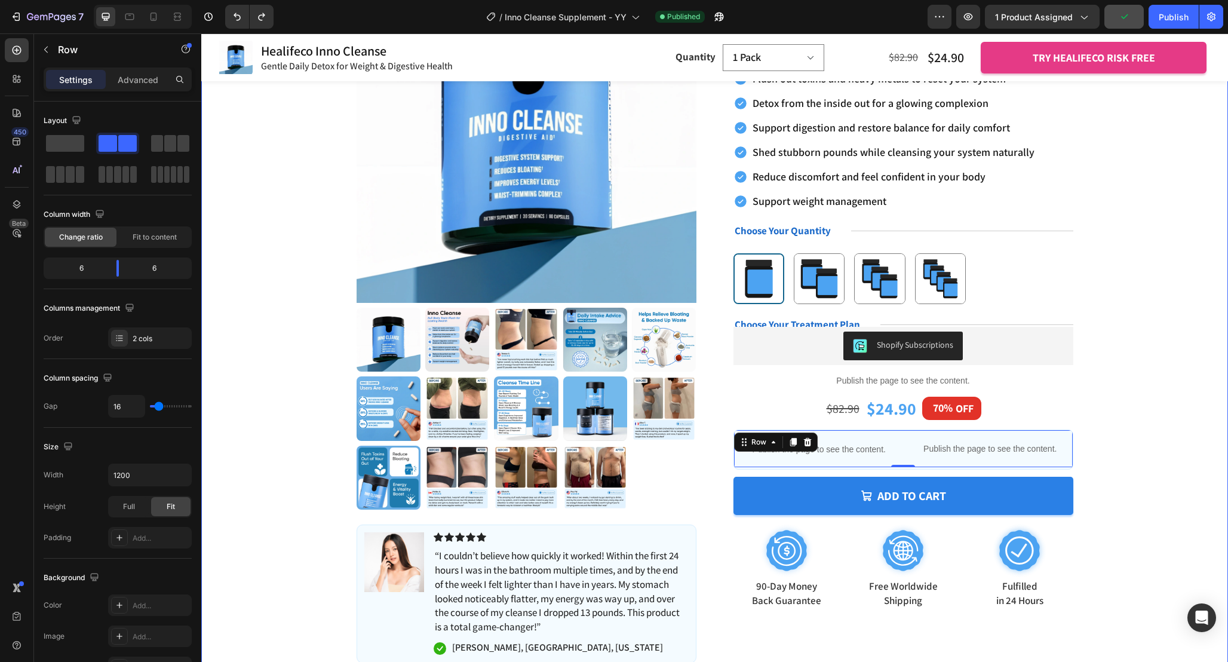
click at [1110, 458] on div "Product Images Image Icon Icon Icon Icon Icon Icon List “I couldn’t believe how…" at bounding box center [714, 308] width 931 height 709
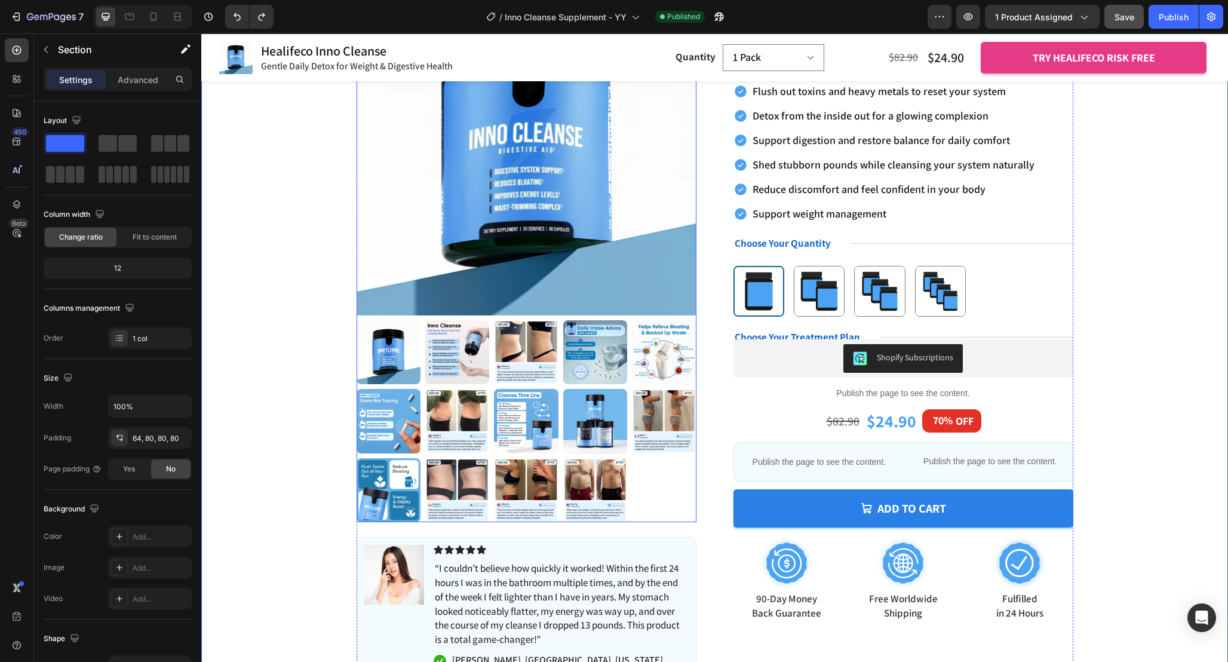
scroll to position [257, 0]
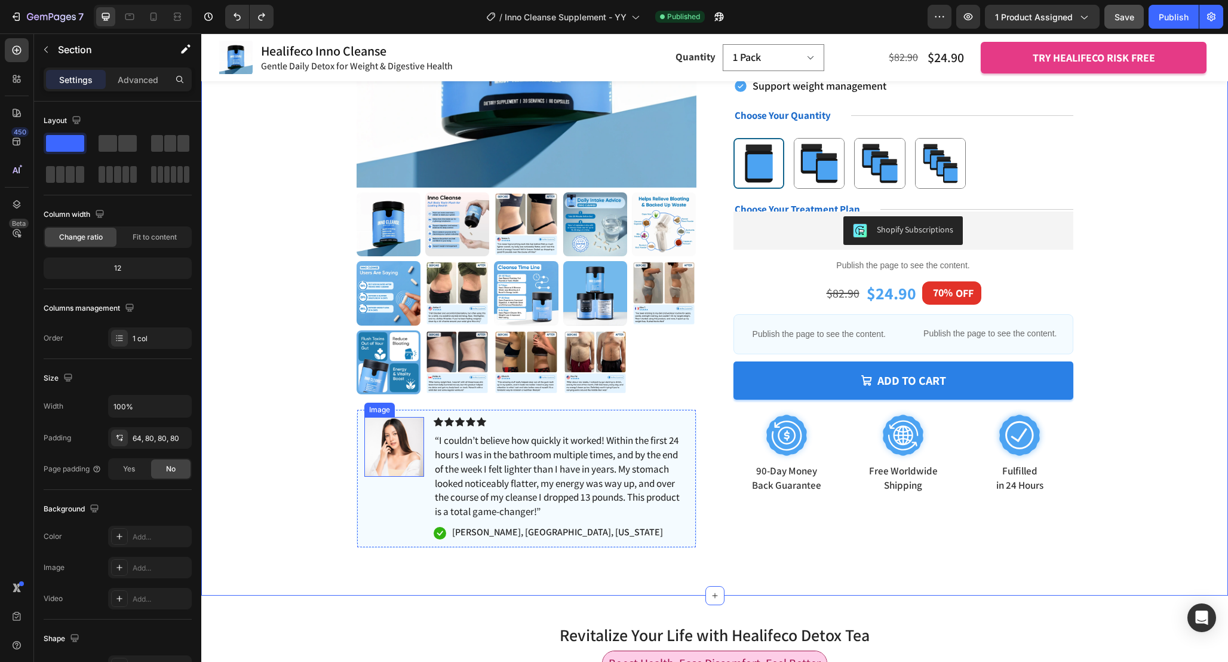
click at [398, 449] on img at bounding box center [394, 447] width 60 height 60
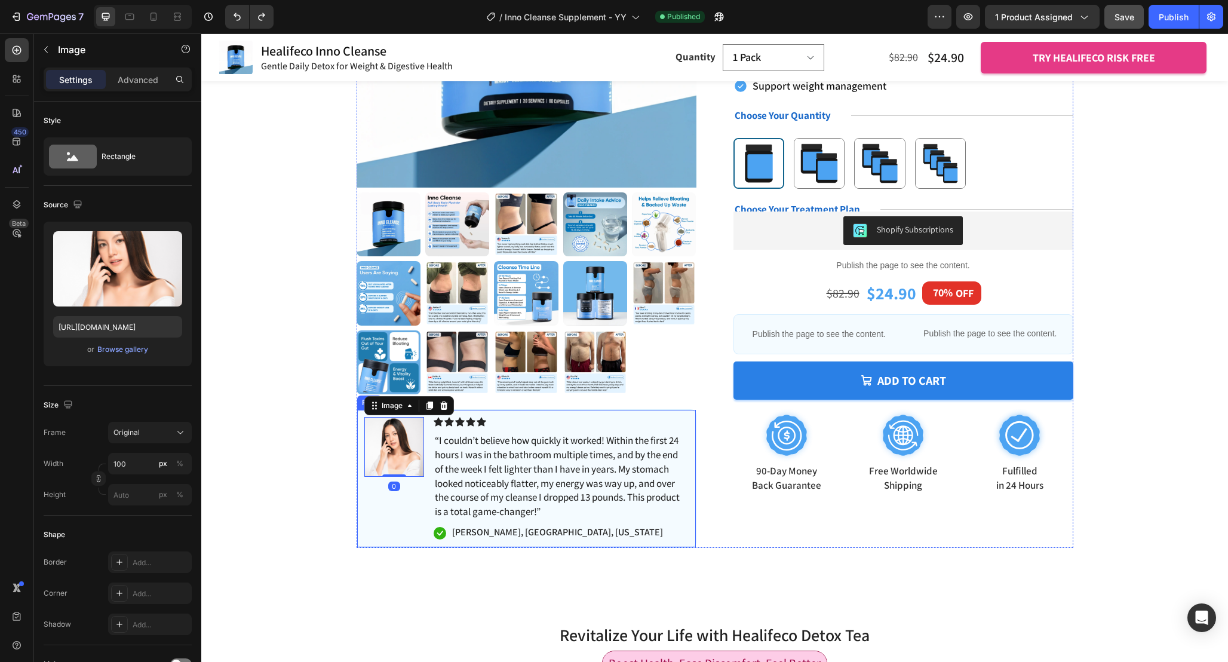
click at [410, 519] on div "Image 0" at bounding box center [394, 478] width 60 height 123
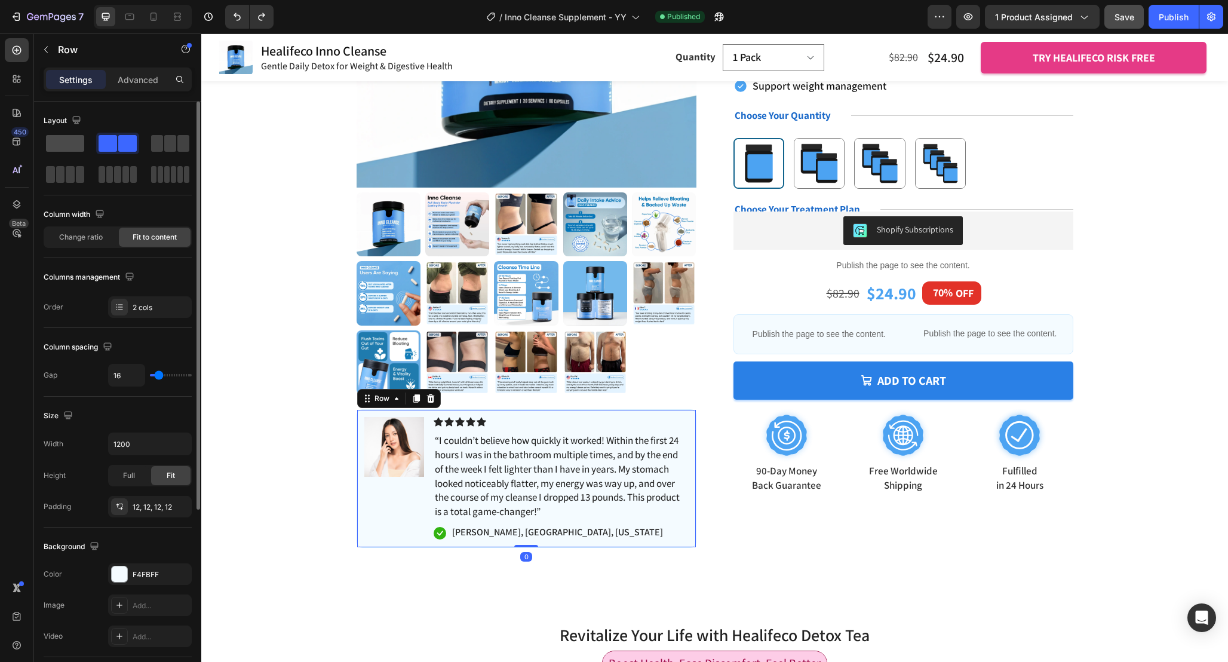
click at [60, 148] on span at bounding box center [65, 143] width 38 height 17
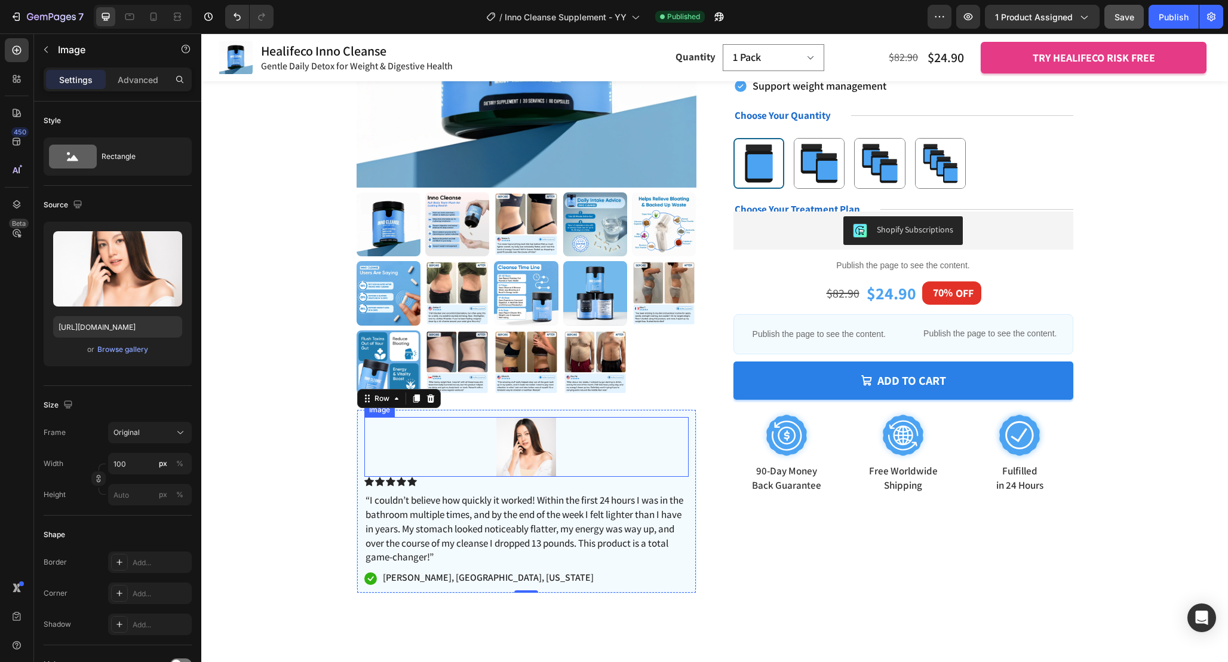
click at [506, 446] on img at bounding box center [526, 447] width 60 height 60
click at [447, 404] on icon at bounding box center [444, 406] width 10 height 10
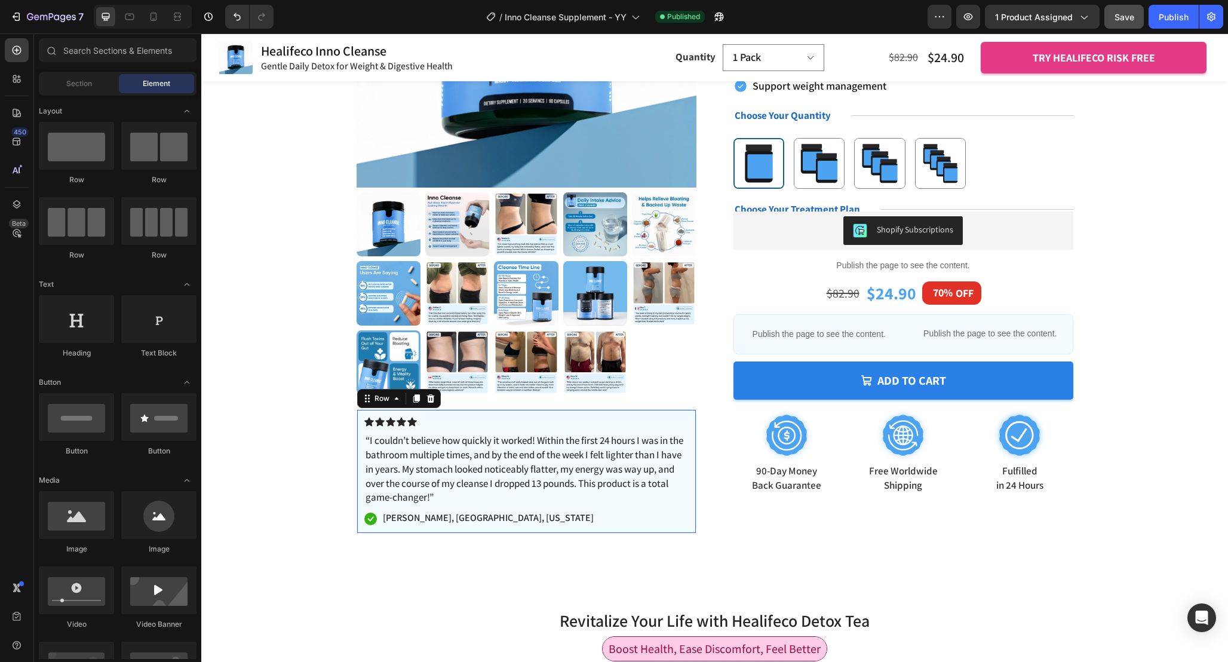
click at [495, 412] on div "Icon Icon Icon Icon Icon Icon List “I couldn’t believe how quickly it worked! W…" at bounding box center [527, 471] width 340 height 124
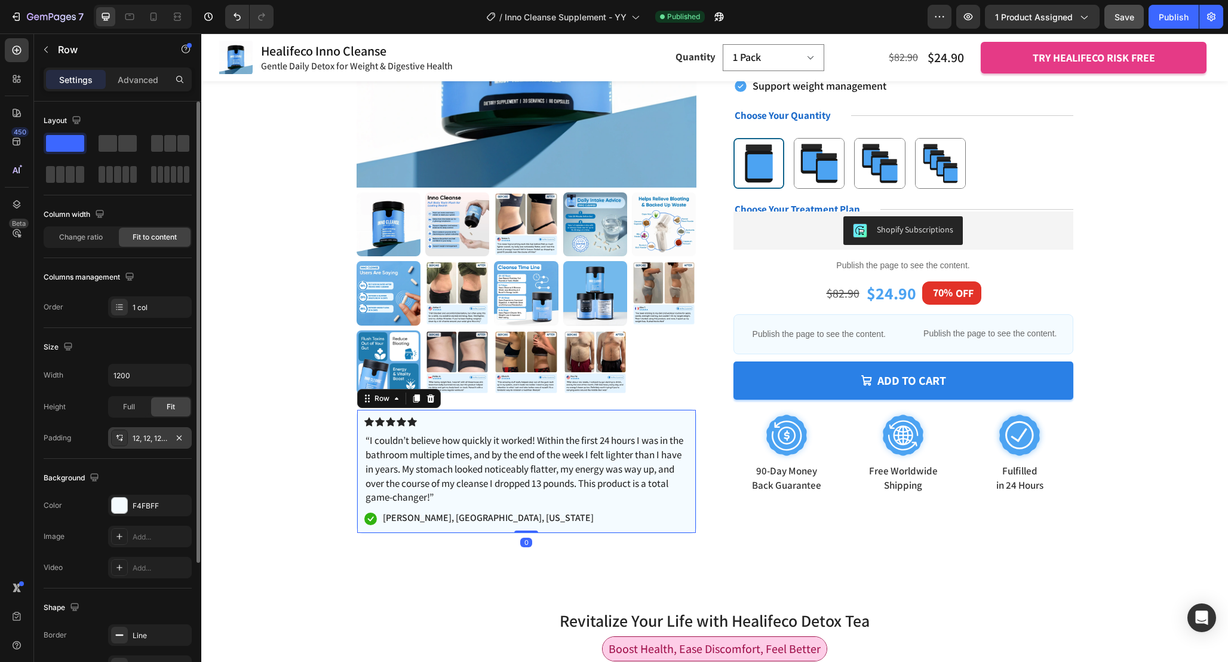
click at [161, 434] on div "12, 12, 12, 12" at bounding box center [150, 438] width 35 height 11
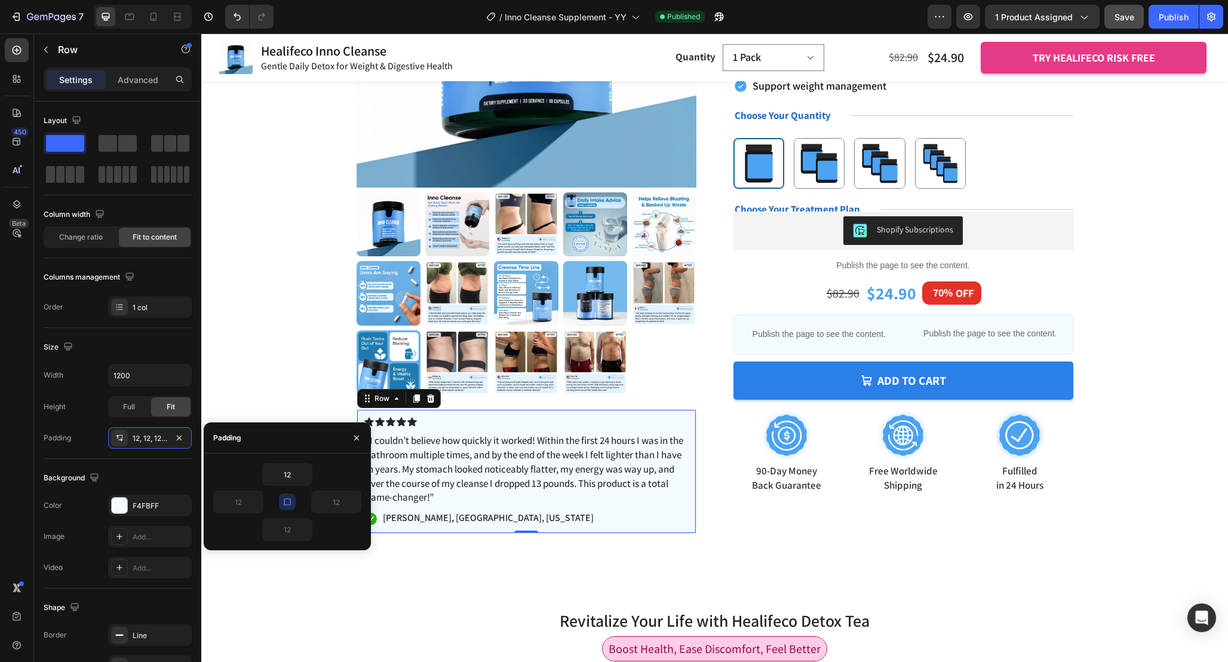
click at [290, 493] on button "button" at bounding box center [287, 501] width 17 height 17
click at [294, 480] on input "12" at bounding box center [287, 475] width 49 height 22
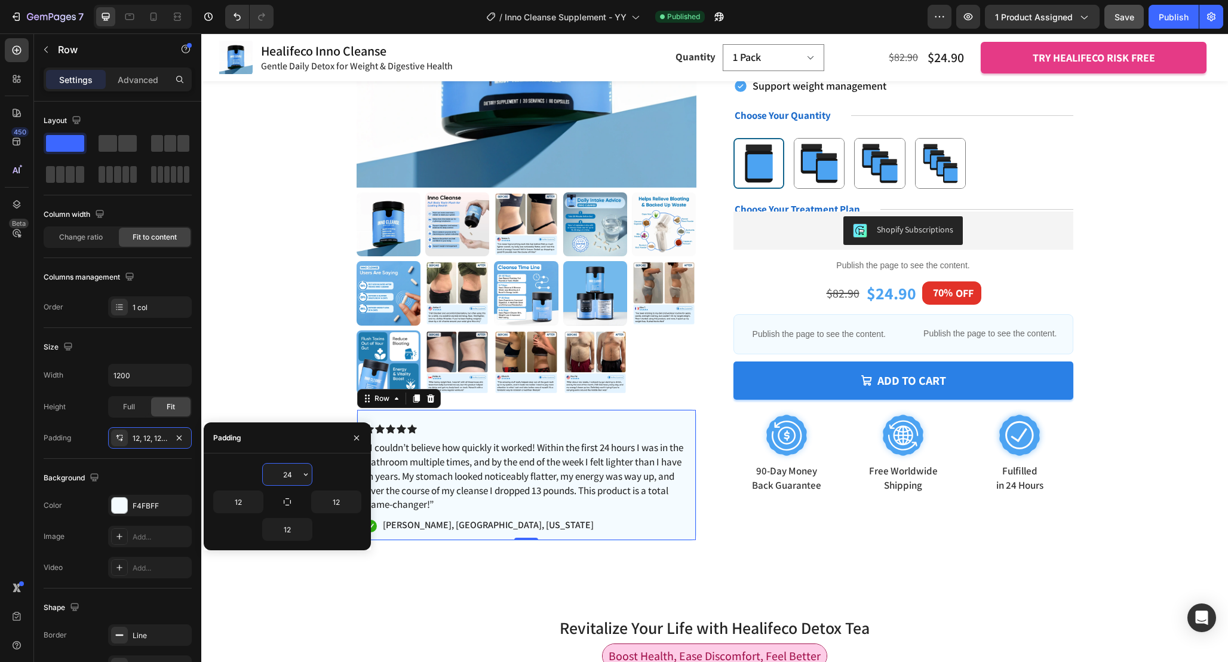
drag, startPoint x: 290, startPoint y: 474, endPoint x: 274, endPoint y: 472, distance: 16.8
click at [274, 473] on input "24" at bounding box center [287, 475] width 49 height 22
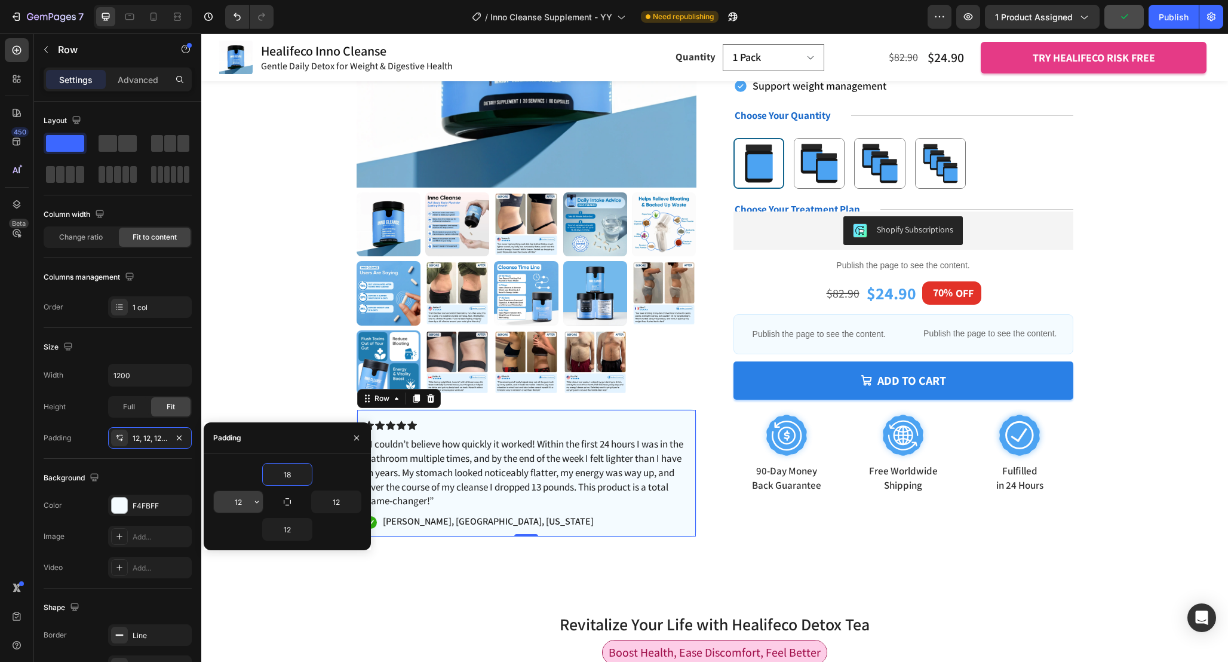
type input "18"
click at [240, 505] on input "12" at bounding box center [238, 502] width 49 height 22
click at [293, 479] on input "18" at bounding box center [287, 475] width 49 height 22
click at [246, 501] on input "12" at bounding box center [238, 502] width 49 height 22
paste input "8"
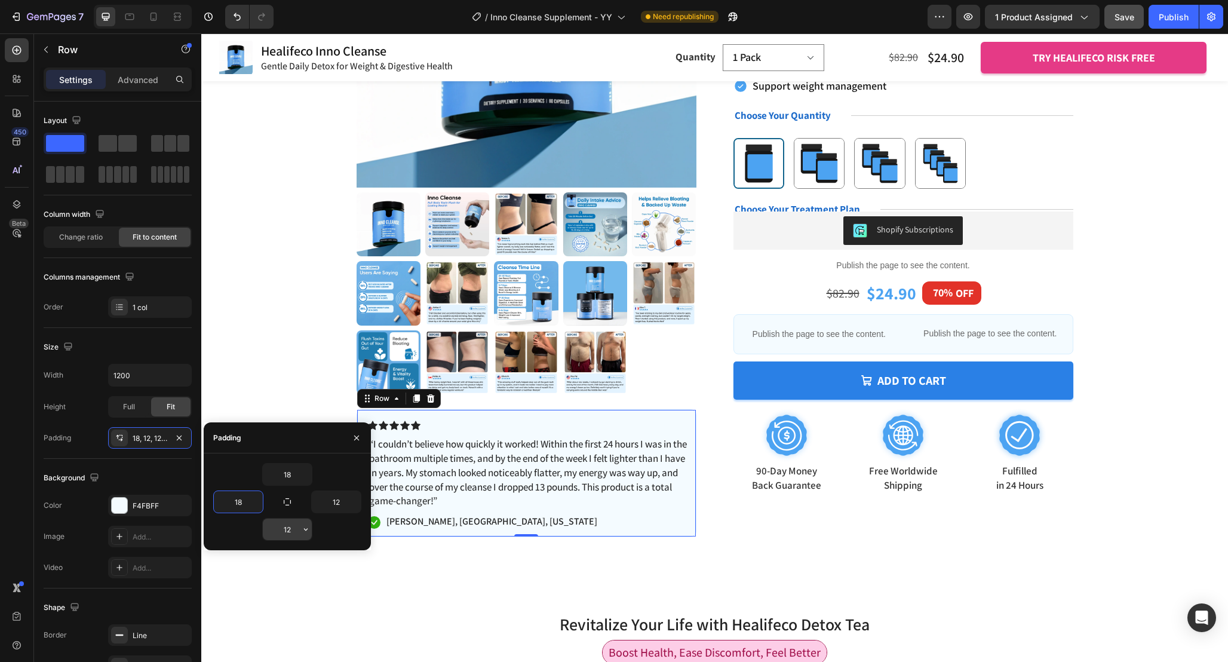
type input "18"
click at [294, 532] on input "12" at bounding box center [287, 530] width 49 height 22
paste input "8"
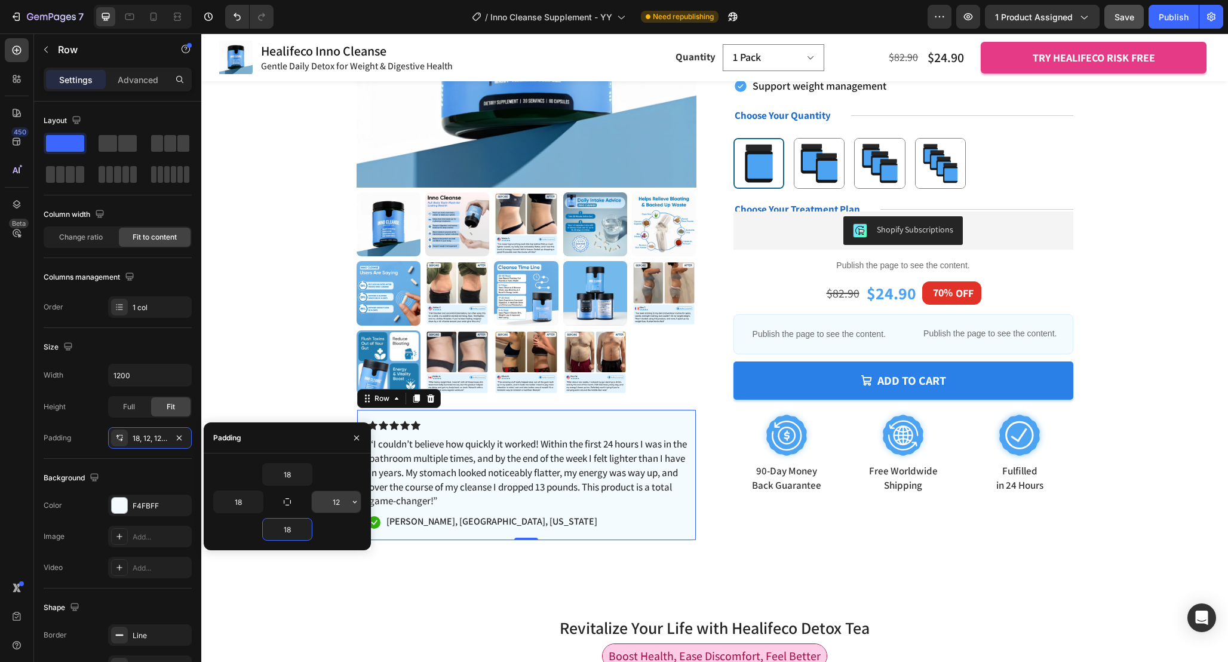
type input "18"
click at [342, 498] on input "12" at bounding box center [336, 502] width 49 height 22
paste input "8"
type input "18"
click at [306, 387] on div "Product Images Icon Icon Icon Icon Icon Icon List “I couldn’t believe how quick…" at bounding box center [714, 190] width 931 height 702
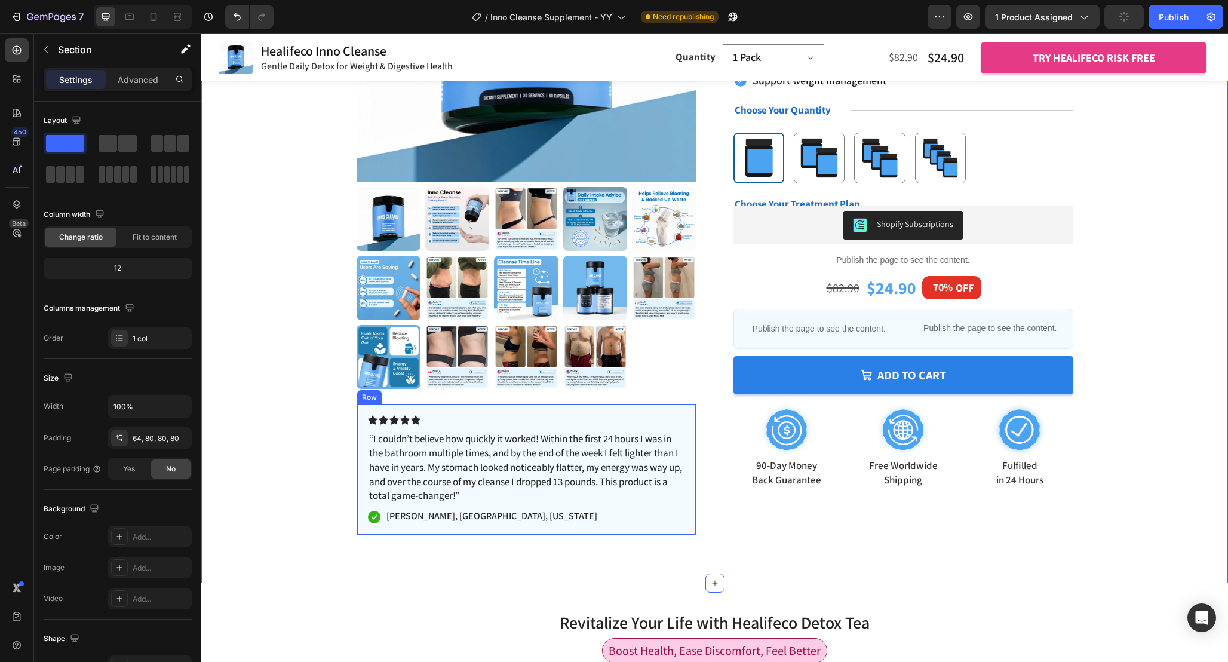
scroll to position [245, 0]
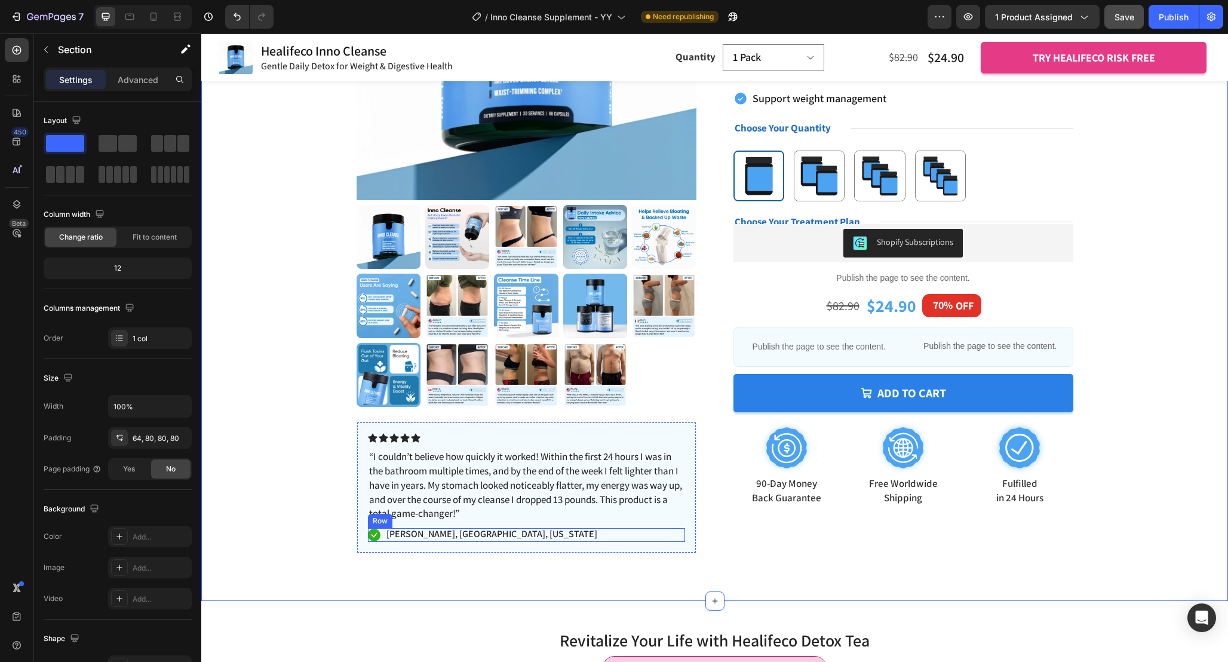
click at [511, 533] on div "Icon Jessica M., Austin, Texas Text Block Row" at bounding box center [526, 535] width 317 height 14
click at [311, 524] on div "Product Images Icon Icon Icon Icon Icon Icon List “I couldn’t believe how quick…" at bounding box center [714, 202] width 931 height 702
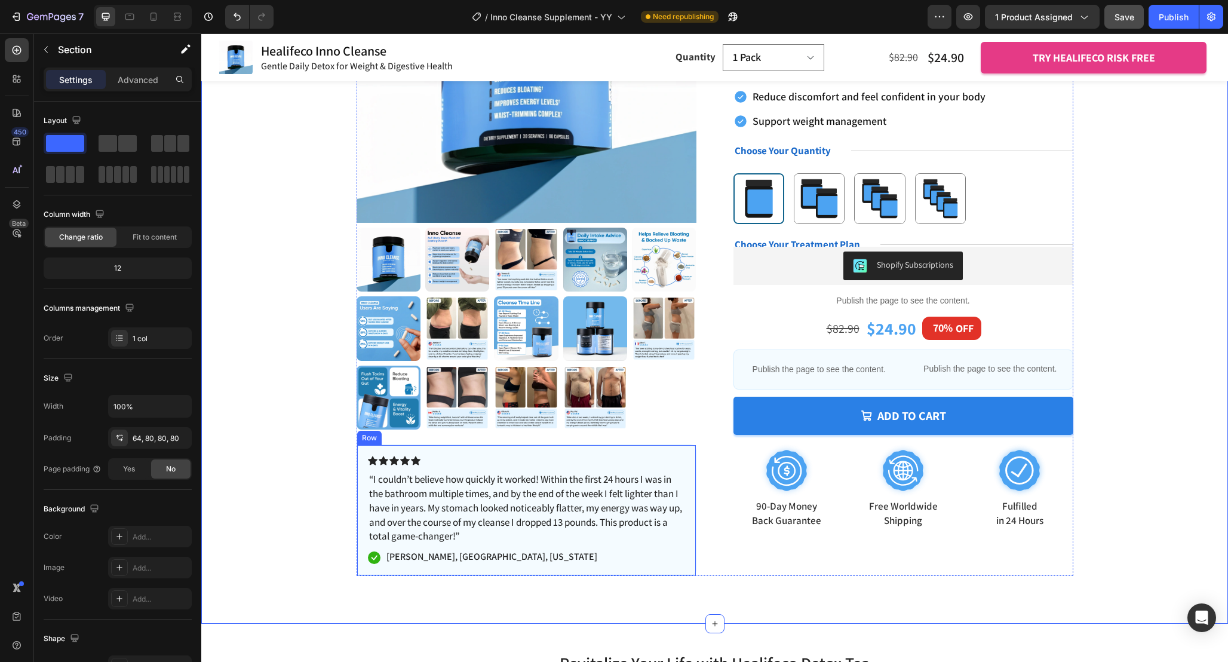
scroll to position [199, 0]
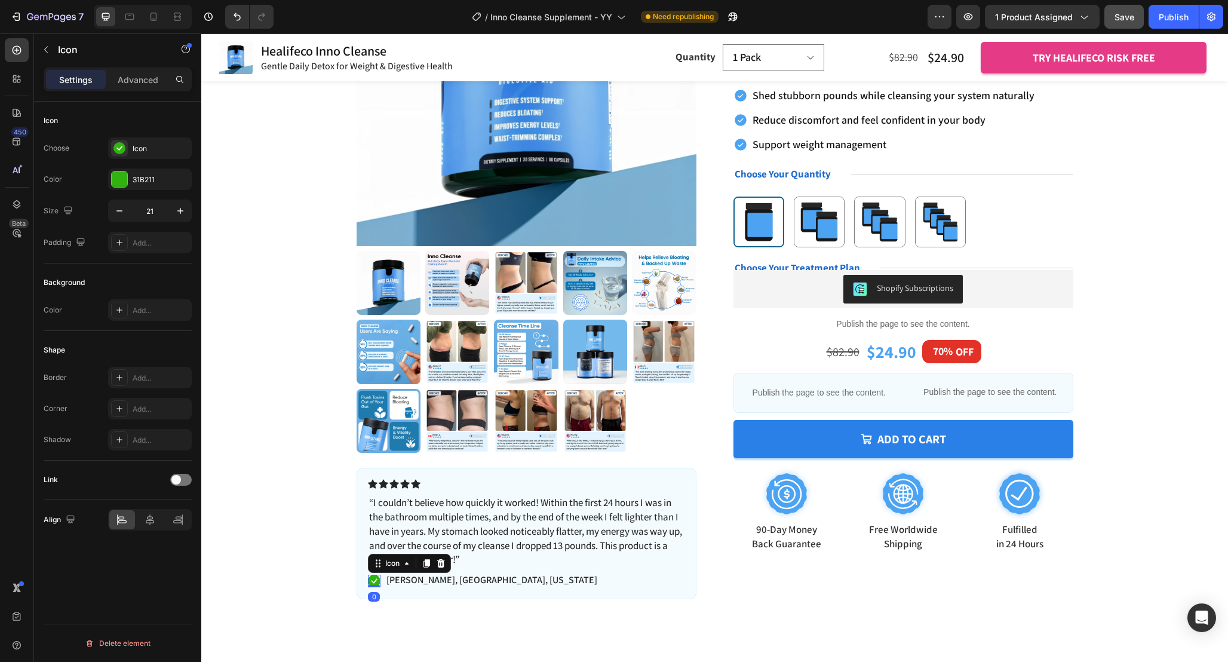
click at [376, 584] on rect at bounding box center [374, 581] width 13 height 13
click at [499, 579] on div "Icon 0 Jessica M., Austin, Texas Text Block Row" at bounding box center [526, 581] width 317 height 14
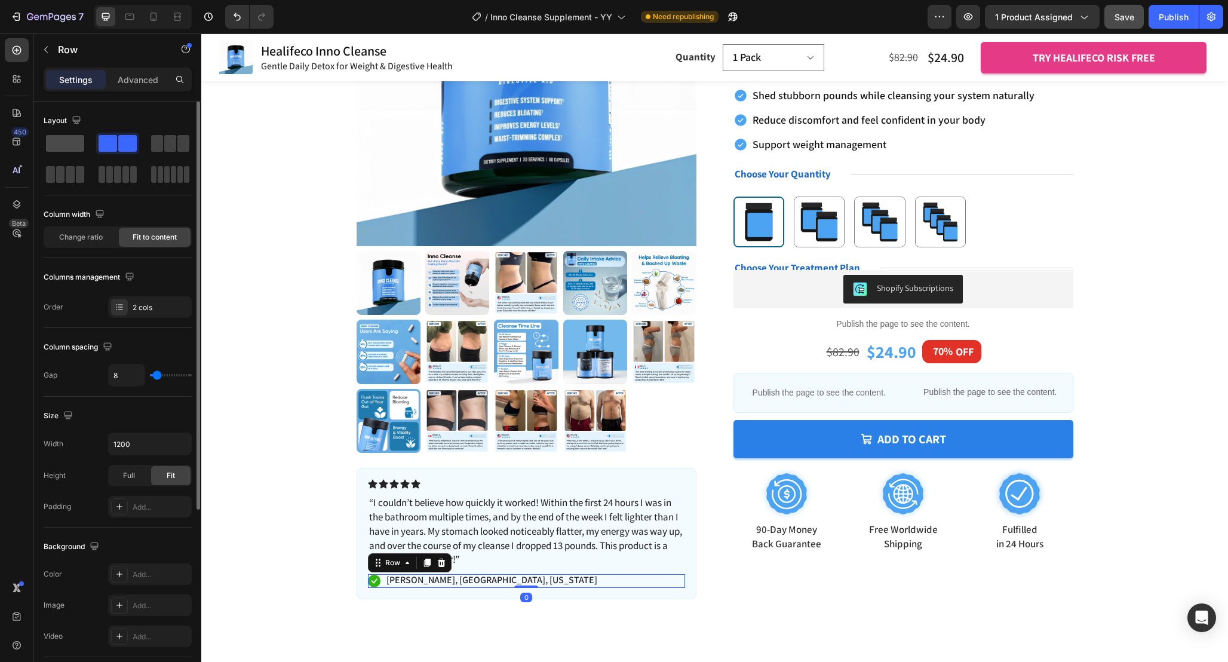
click at [64, 143] on span at bounding box center [65, 143] width 38 height 17
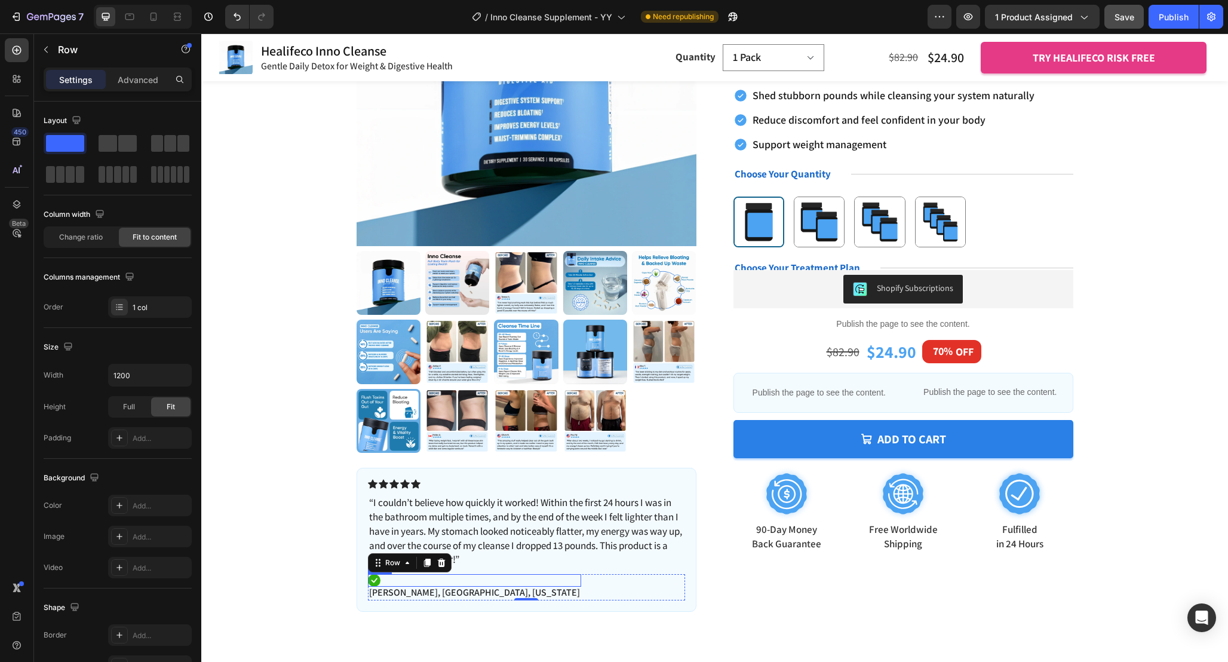
click at [374, 581] on icon at bounding box center [374, 580] width 6 height 5
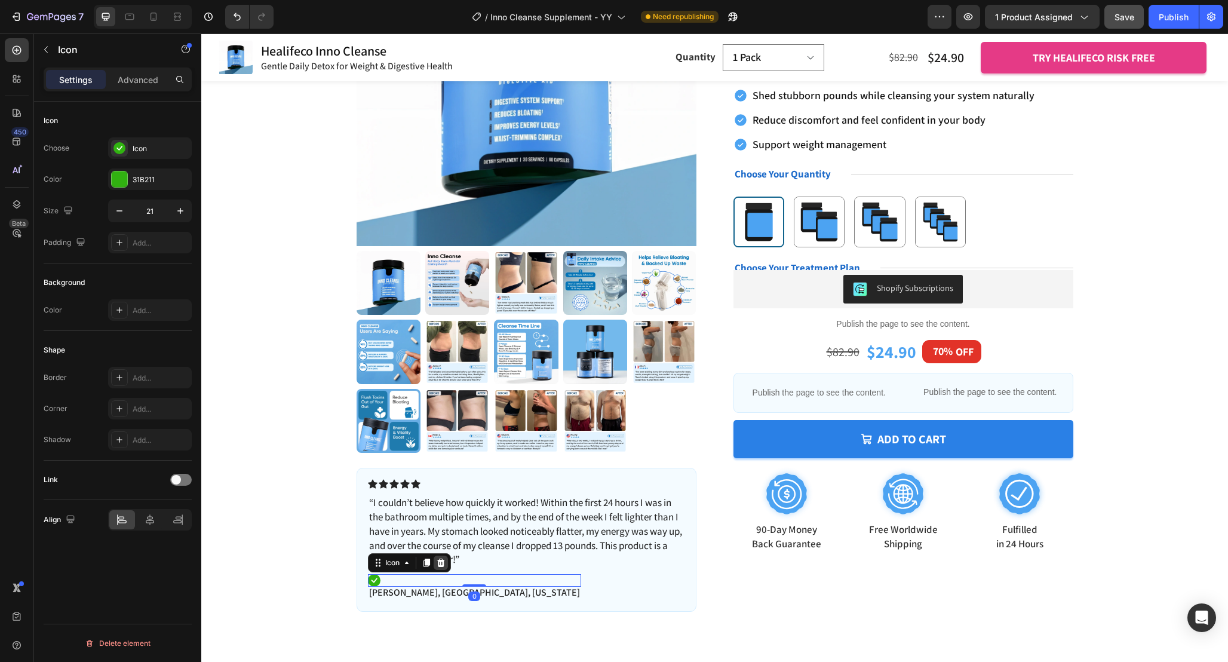
click at [444, 560] on icon at bounding box center [441, 563] width 10 height 10
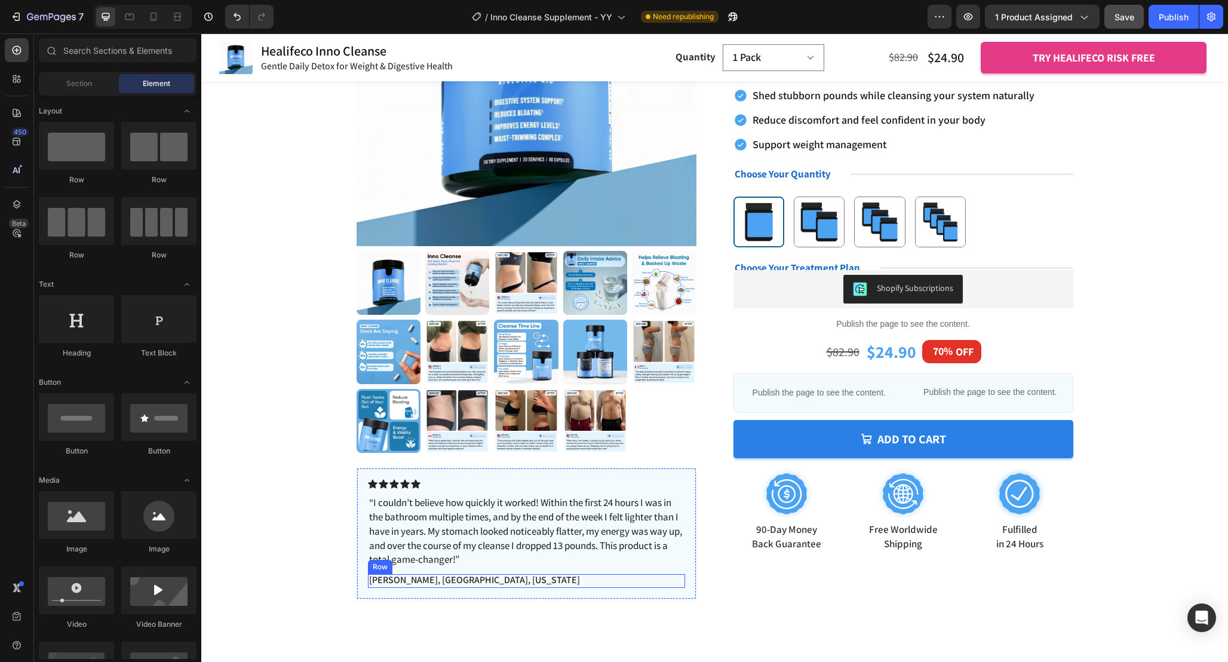
click at [477, 580] on div "Jessica M., Austin, Texas Text Block Row" at bounding box center [526, 581] width 317 height 14
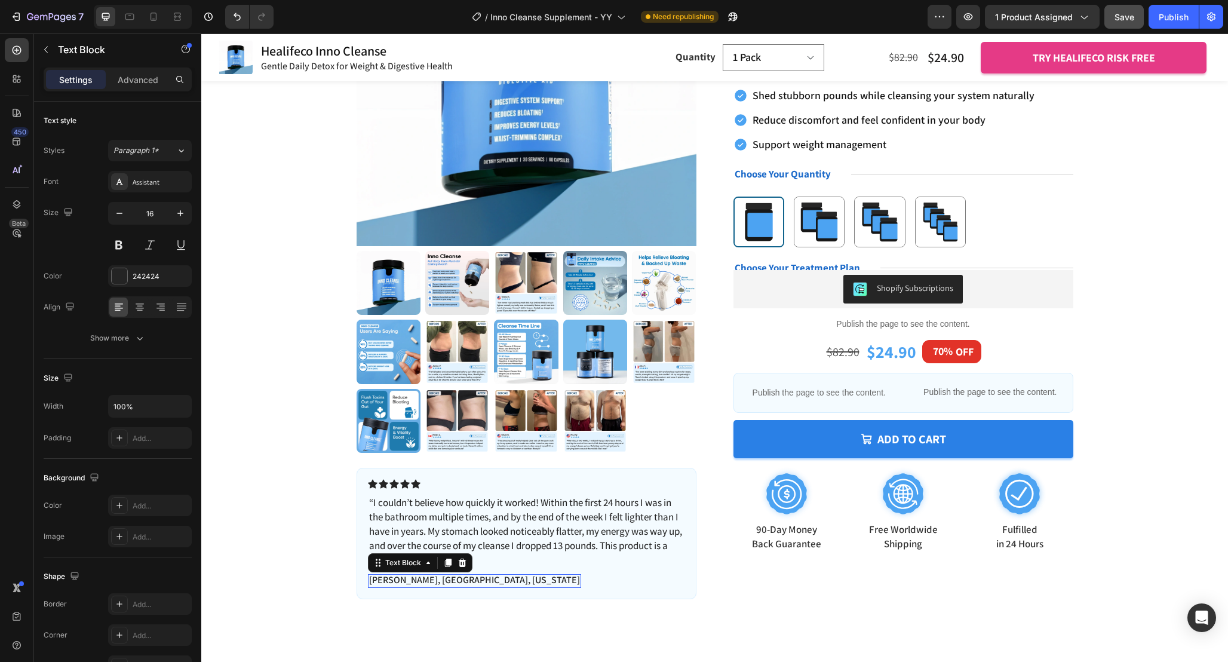
click at [427, 580] on p "Jessica M., Austin, Texas" at bounding box center [474, 580] width 211 height 13
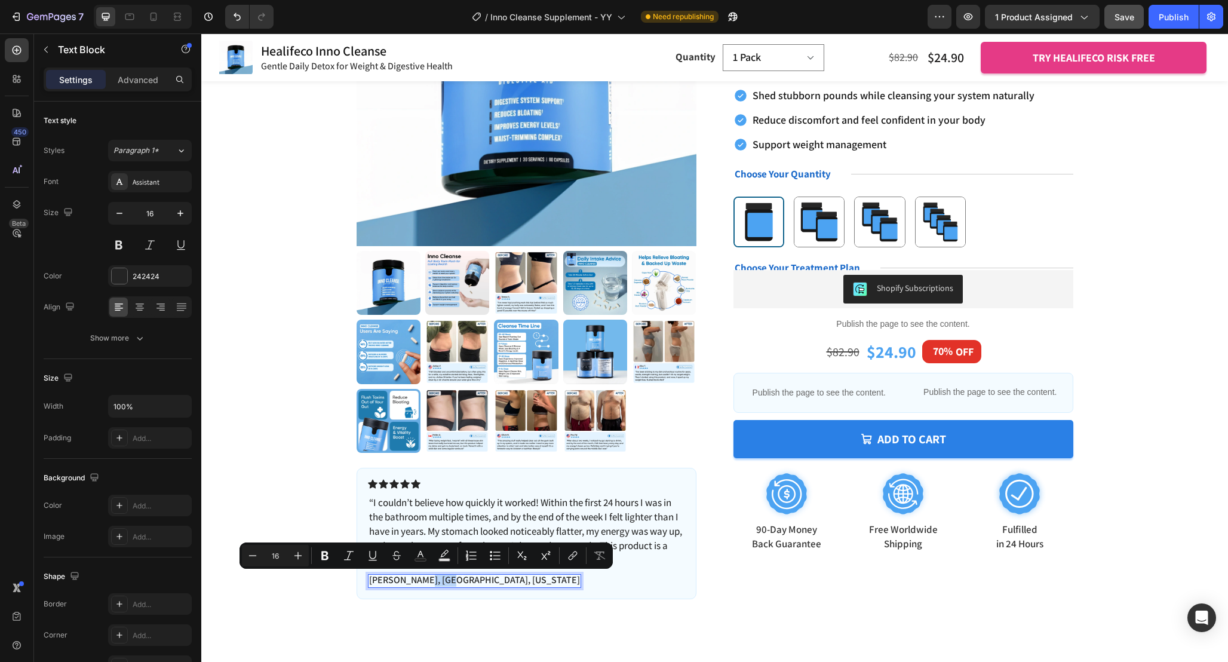
click at [418, 581] on p "Jessica M., Austin, Texas" at bounding box center [474, 580] width 211 height 13
click at [413, 582] on p "Jessica M., Austin, Texas" at bounding box center [474, 580] width 211 height 13
click at [412, 582] on p "Jessica M., Austin, Texas" at bounding box center [474, 580] width 211 height 13
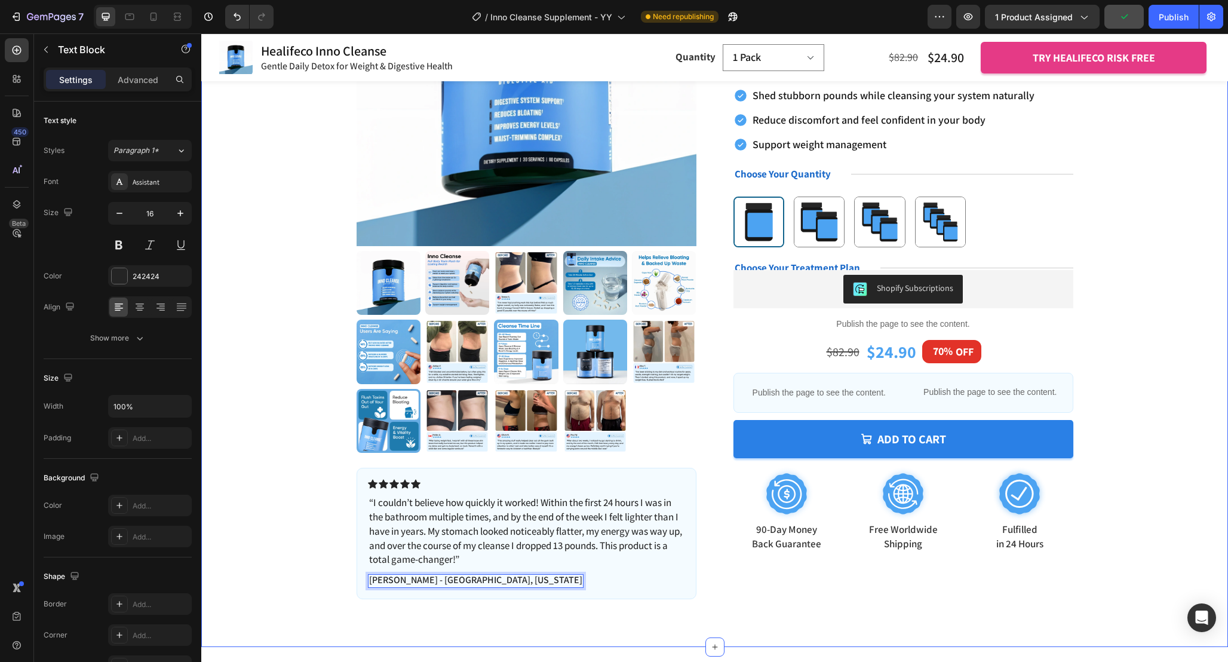
click at [300, 548] on div "Product Images Icon Icon Icon Icon Icon Icon List “I couldn’t believe how quick…" at bounding box center [714, 248] width 931 height 702
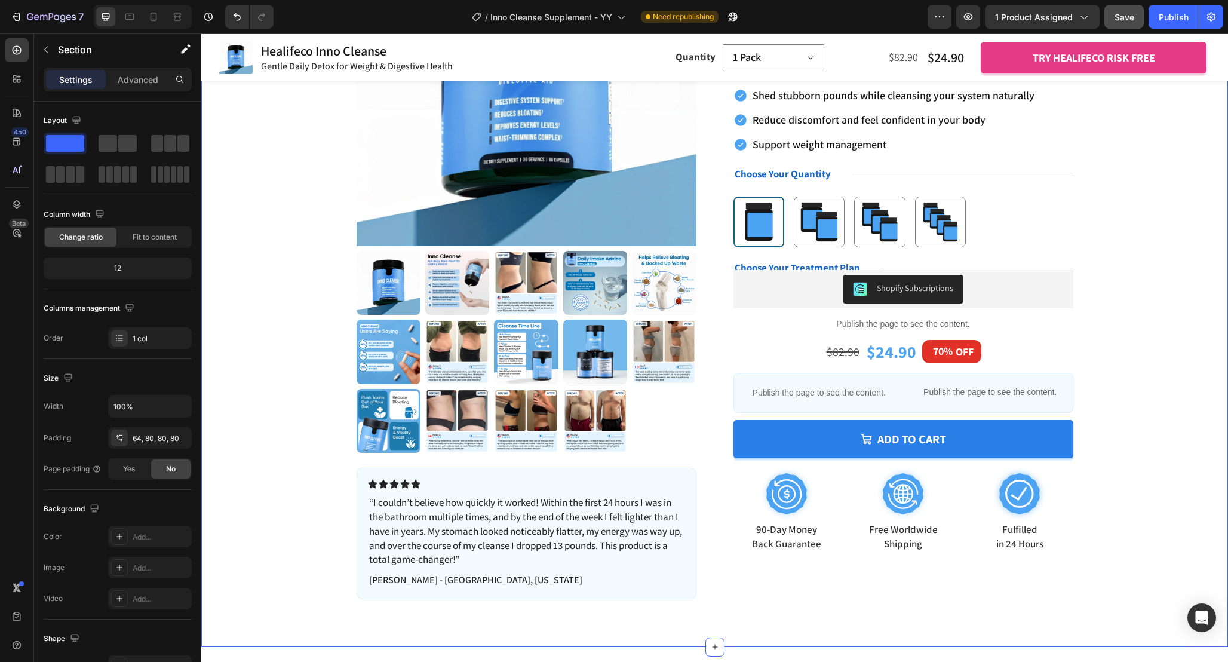
scroll to position [220, 0]
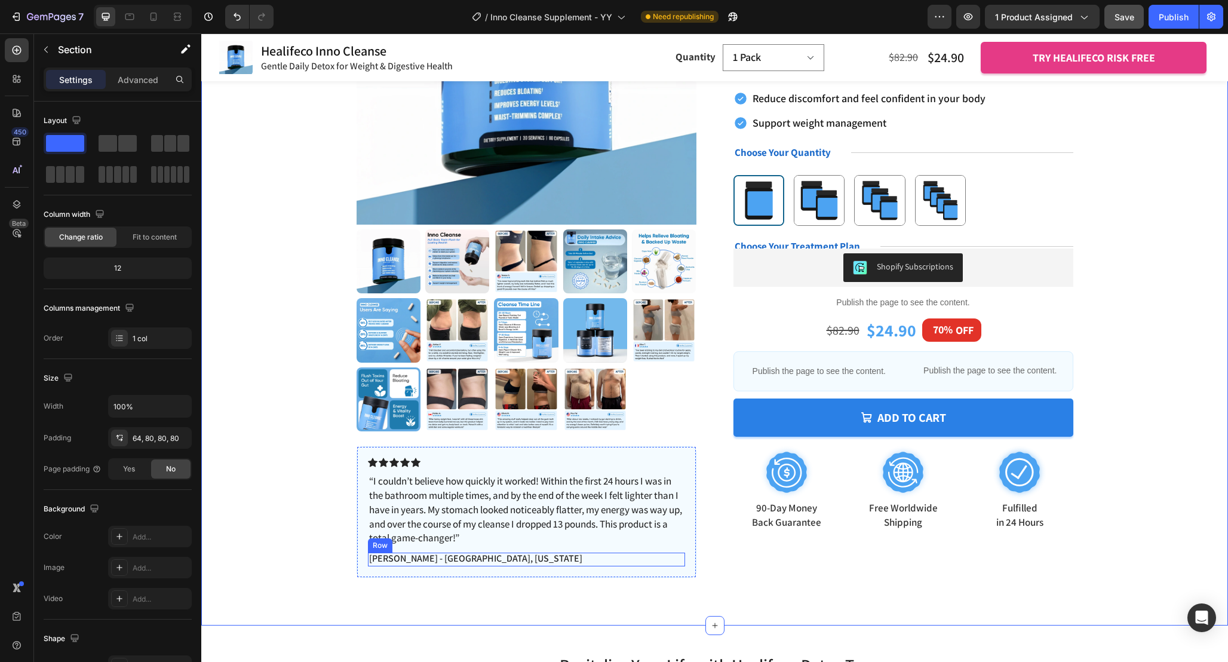
click at [478, 557] on div "Jessica M. - Austin, Texas Text Block Row" at bounding box center [526, 560] width 317 height 14
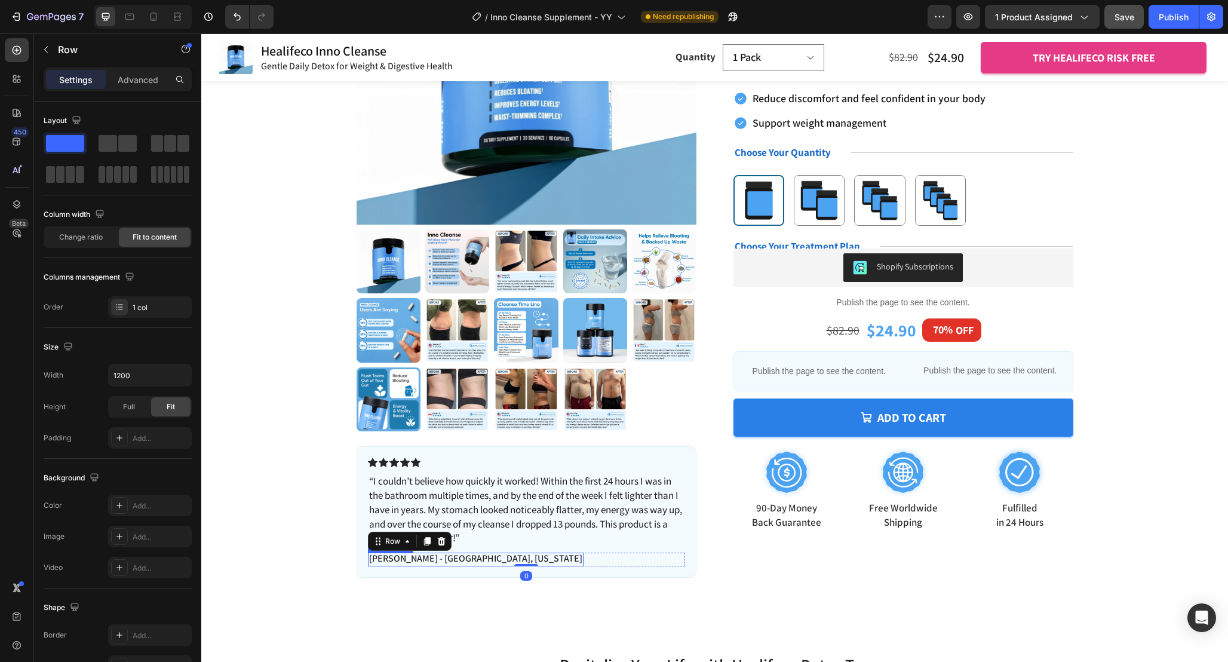
click at [453, 558] on p "[PERSON_NAME] - [GEOGRAPHIC_DATA], [US_STATE]" at bounding box center [475, 559] width 213 height 13
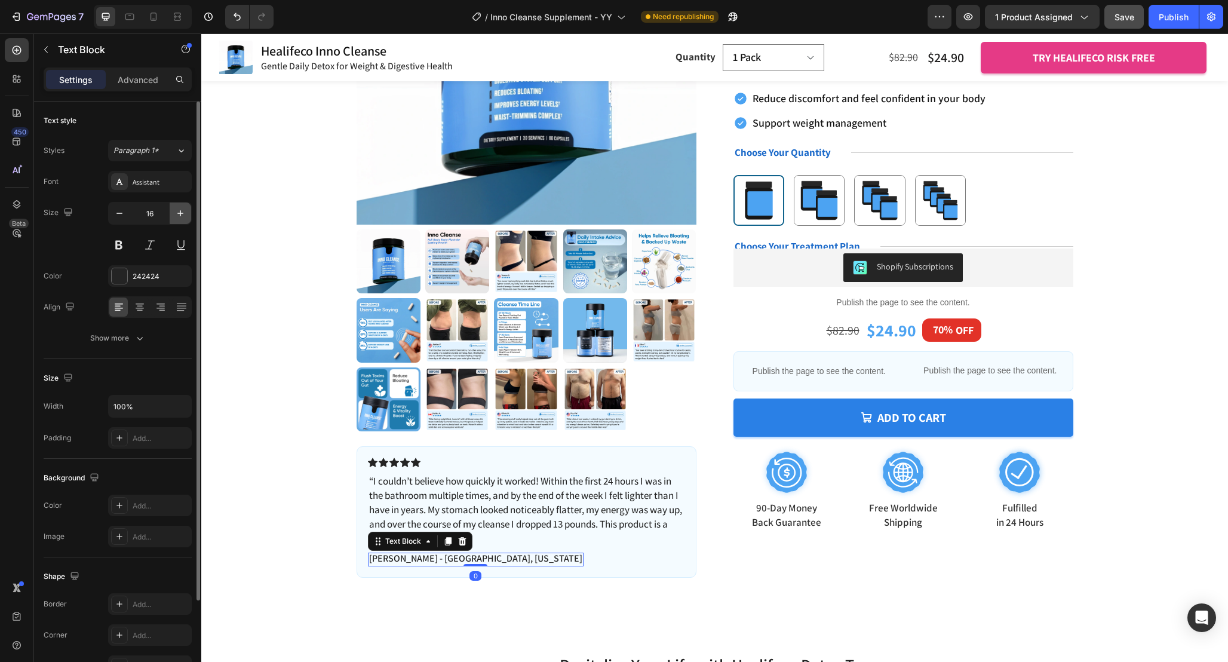
click at [176, 213] on icon "button" at bounding box center [180, 213] width 12 height 12
click at [120, 213] on icon "button" at bounding box center [119, 213] width 6 height 1
type input "17"
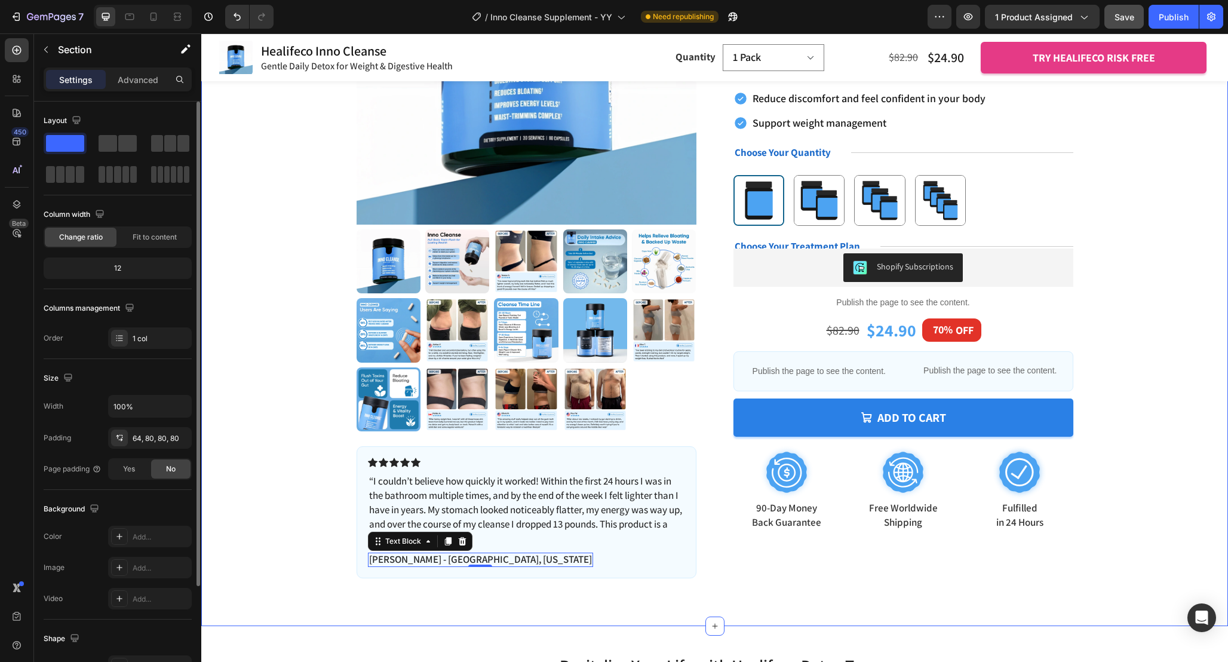
click at [260, 403] on div "Product Images Icon Icon Icon Icon Icon Icon List “I couldn’t believe how quick…" at bounding box center [714, 227] width 931 height 702
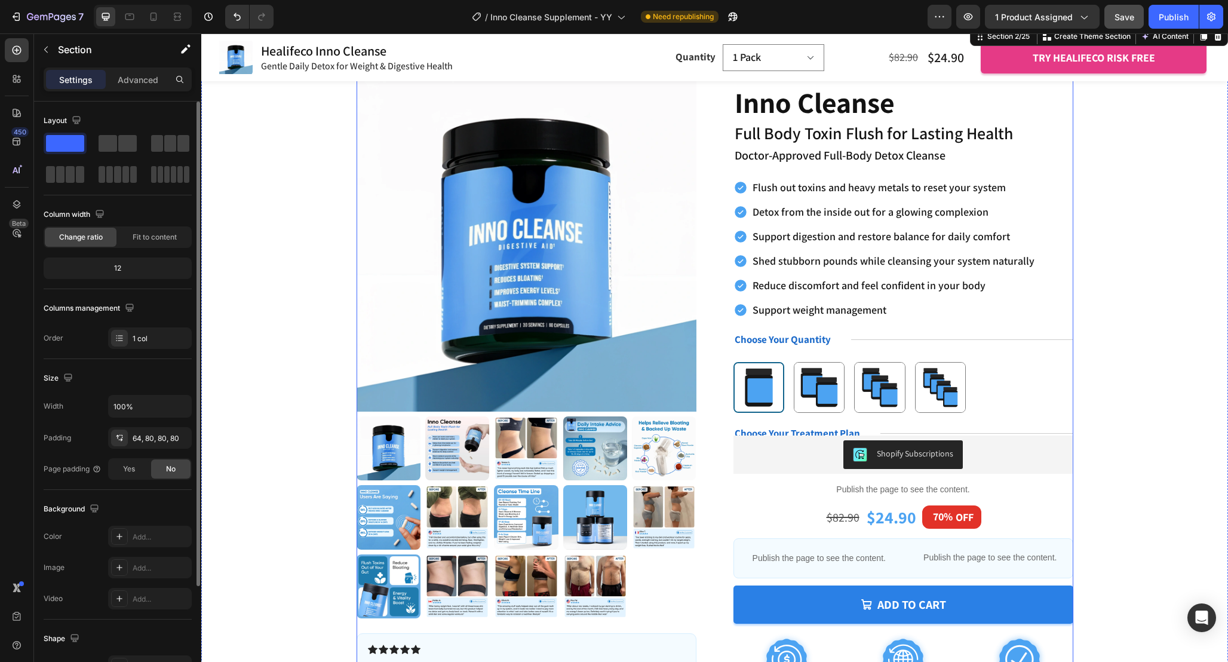
scroll to position [0, 0]
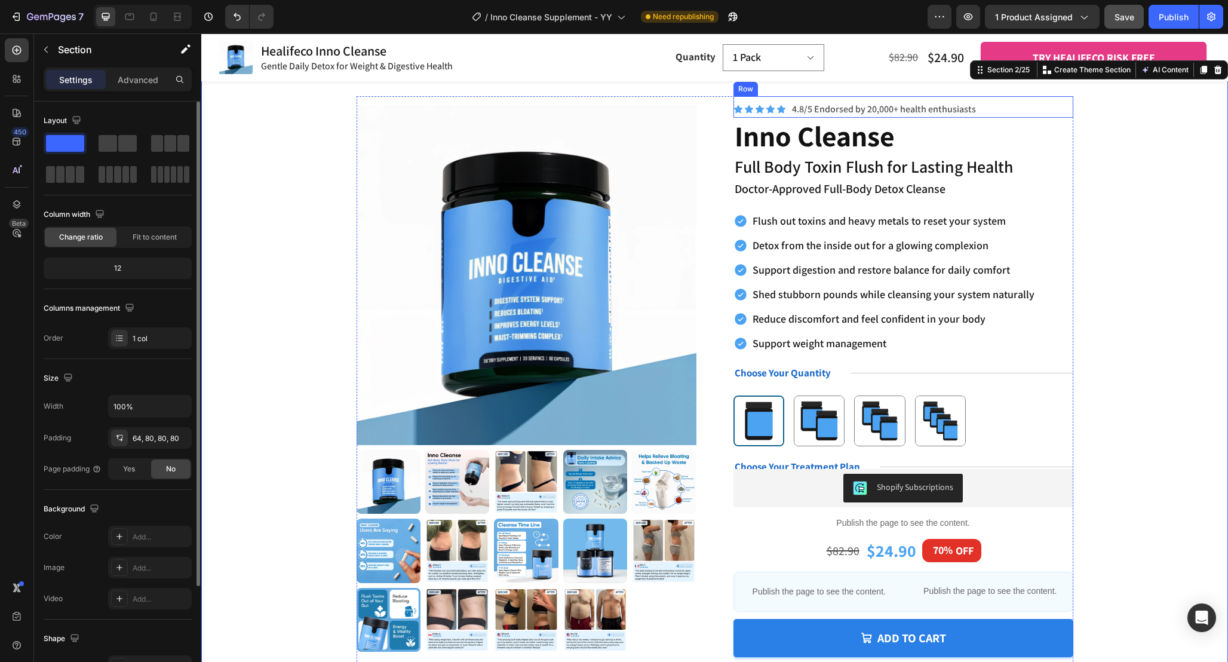
click at [787, 106] on div "Icon Icon Icon Icon Icon Icon List 4.8/5 Endorsed by 20,000+ health enthusiasts…" at bounding box center [904, 107] width 340 height 22
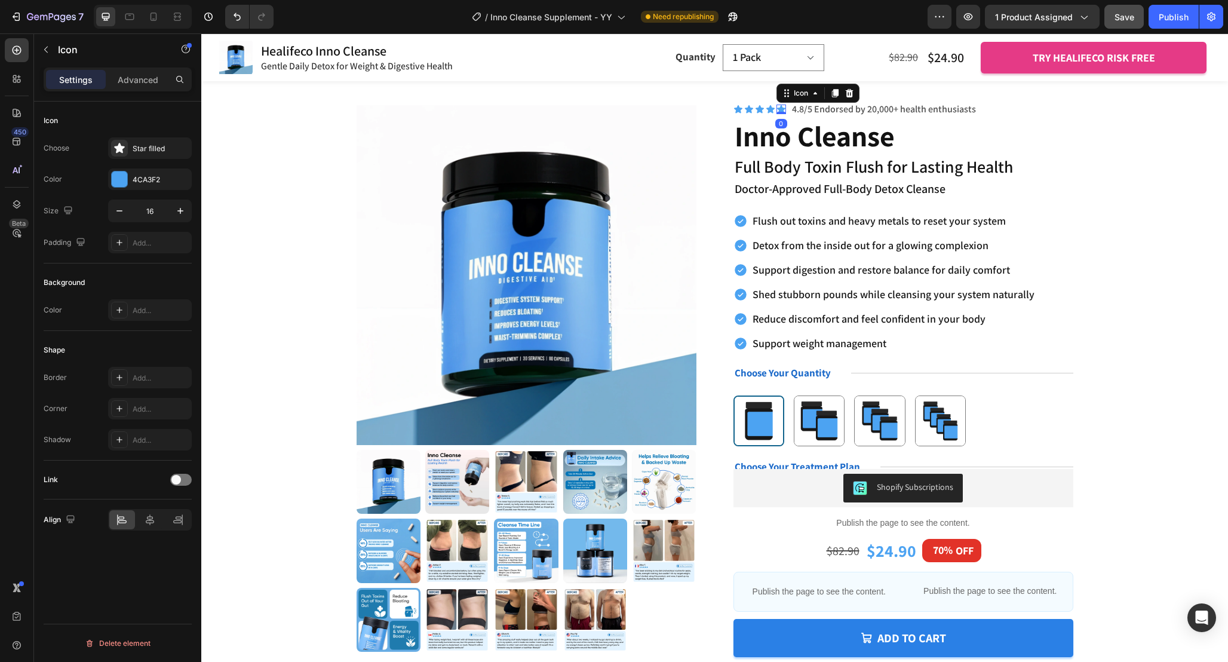
click at [783, 109] on icon at bounding box center [781, 109] width 8 height 8
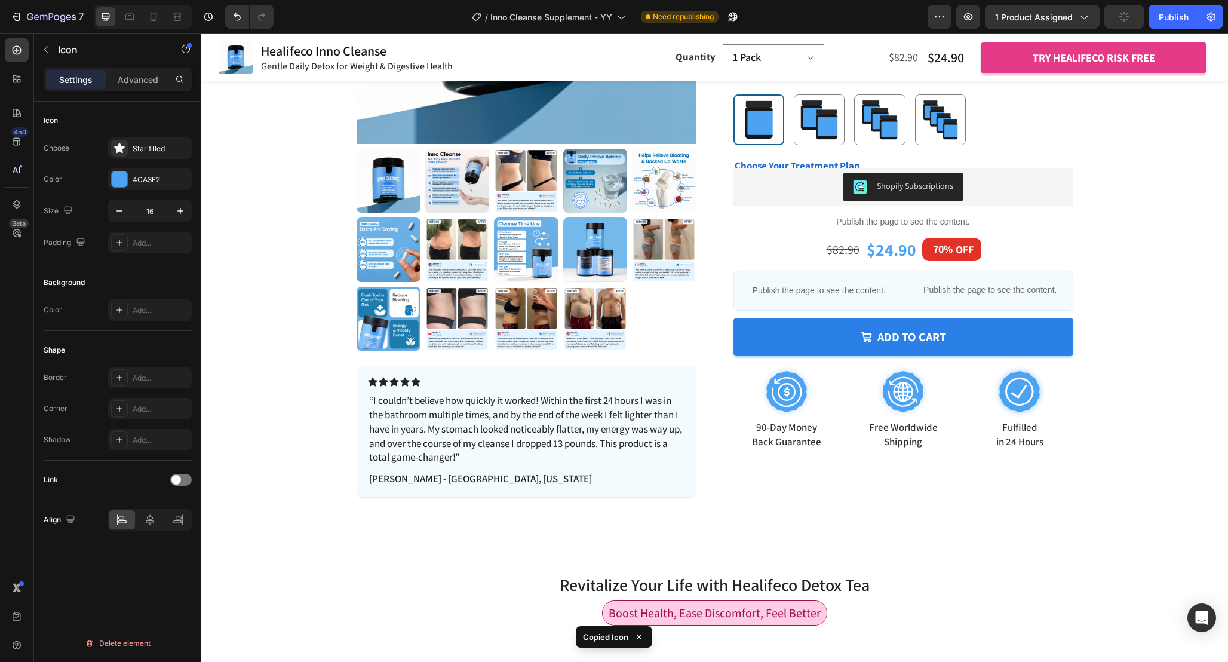
scroll to position [315, 0]
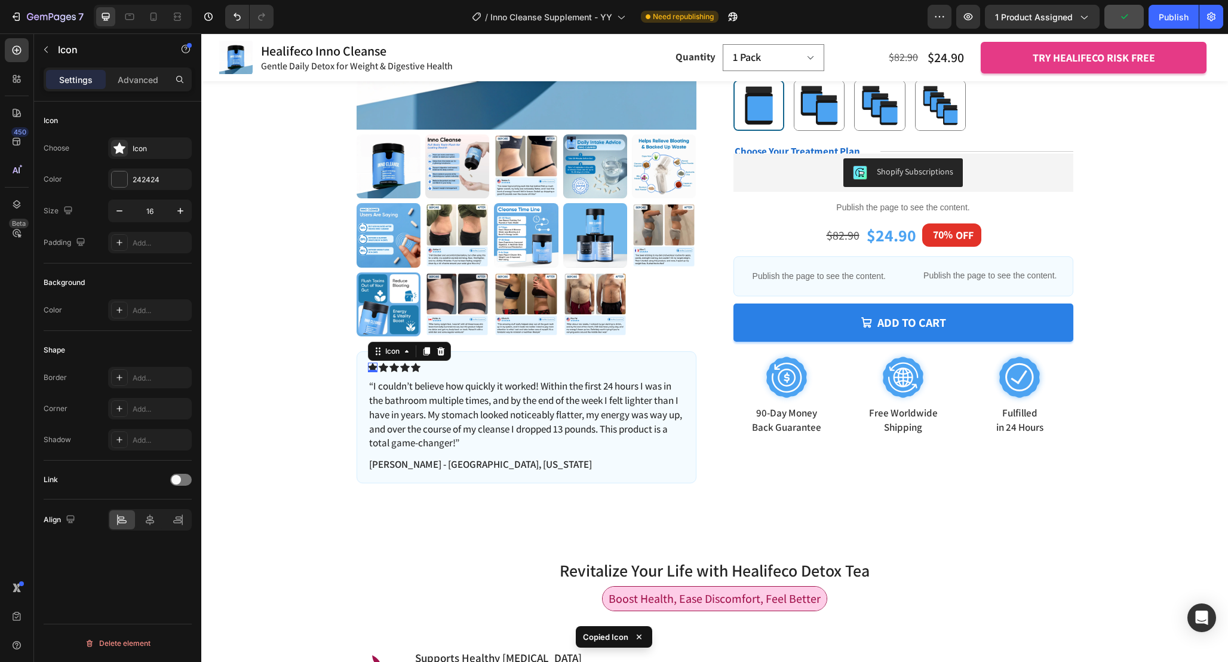
click at [372, 369] on div "Icon 0" at bounding box center [373, 368] width 10 height 10
click at [121, 183] on div at bounding box center [120, 179] width 16 height 16
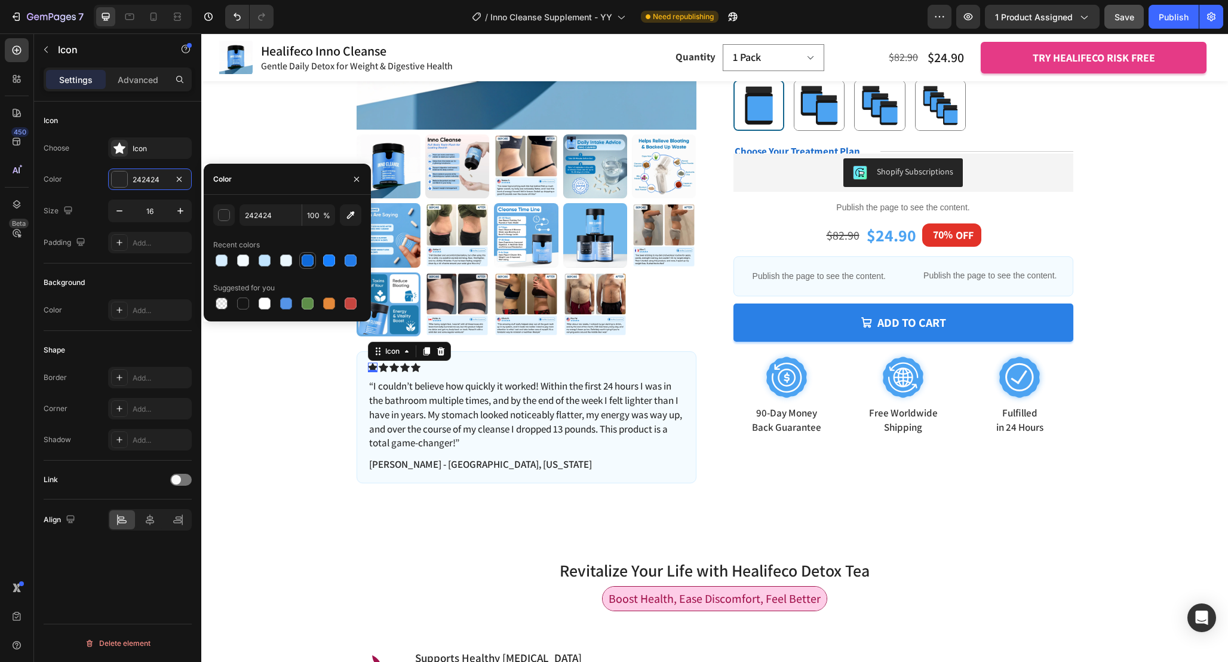
click at [308, 258] on div at bounding box center [308, 260] width 12 height 12
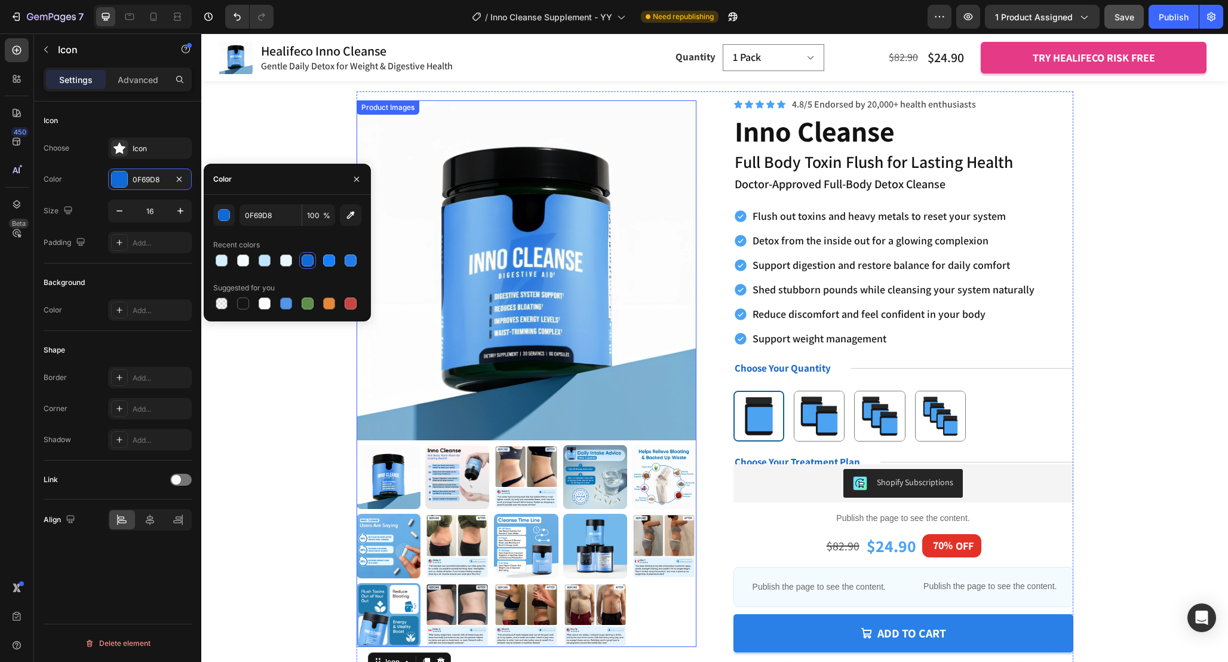
scroll to position [0, 0]
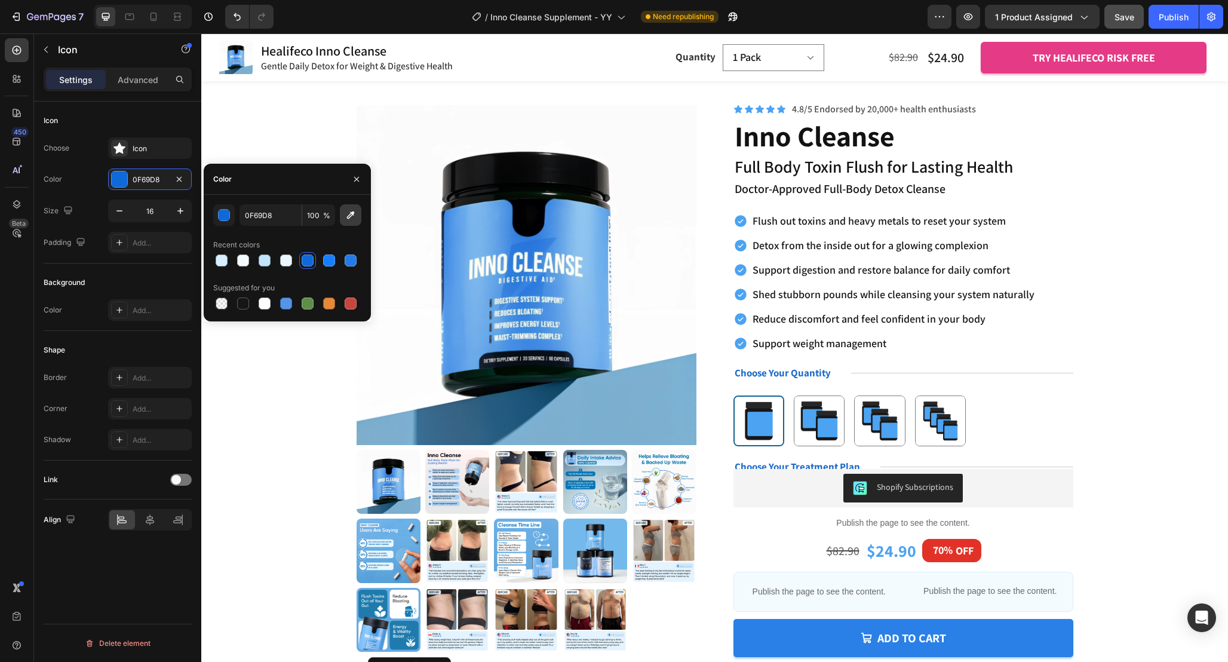
click at [356, 212] on icon "button" at bounding box center [351, 215] width 12 height 12
type input "4CA3F2"
click at [281, 217] on input "4CA3F2" at bounding box center [271, 215] width 62 height 22
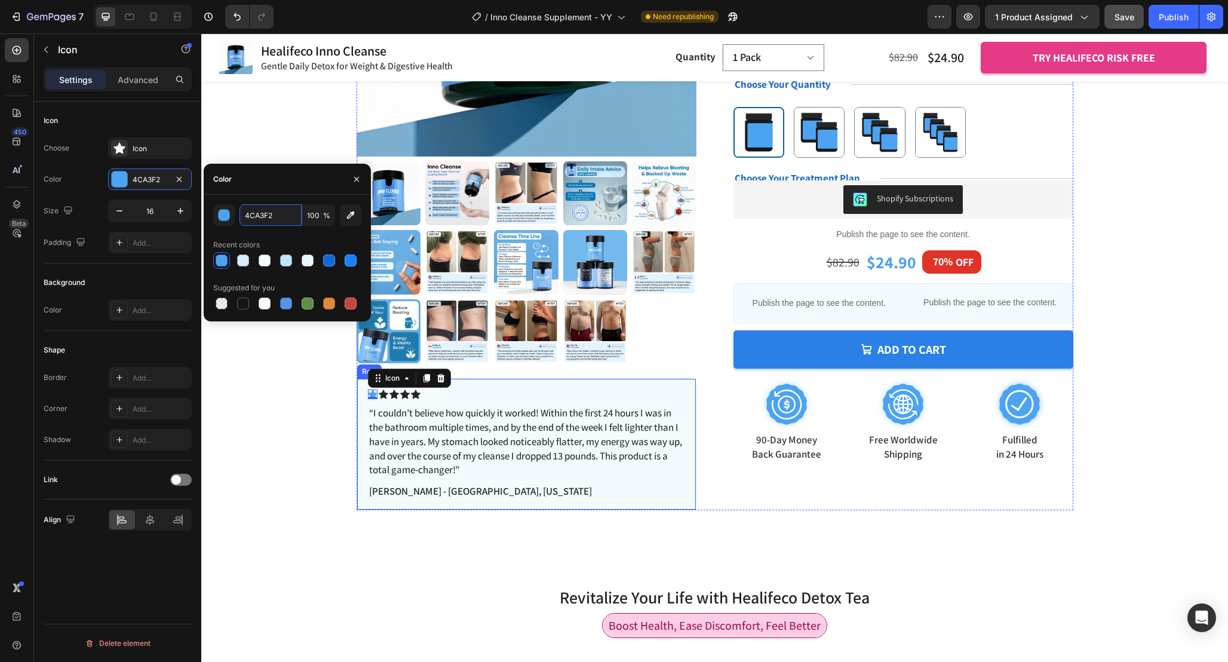
scroll to position [293, 0]
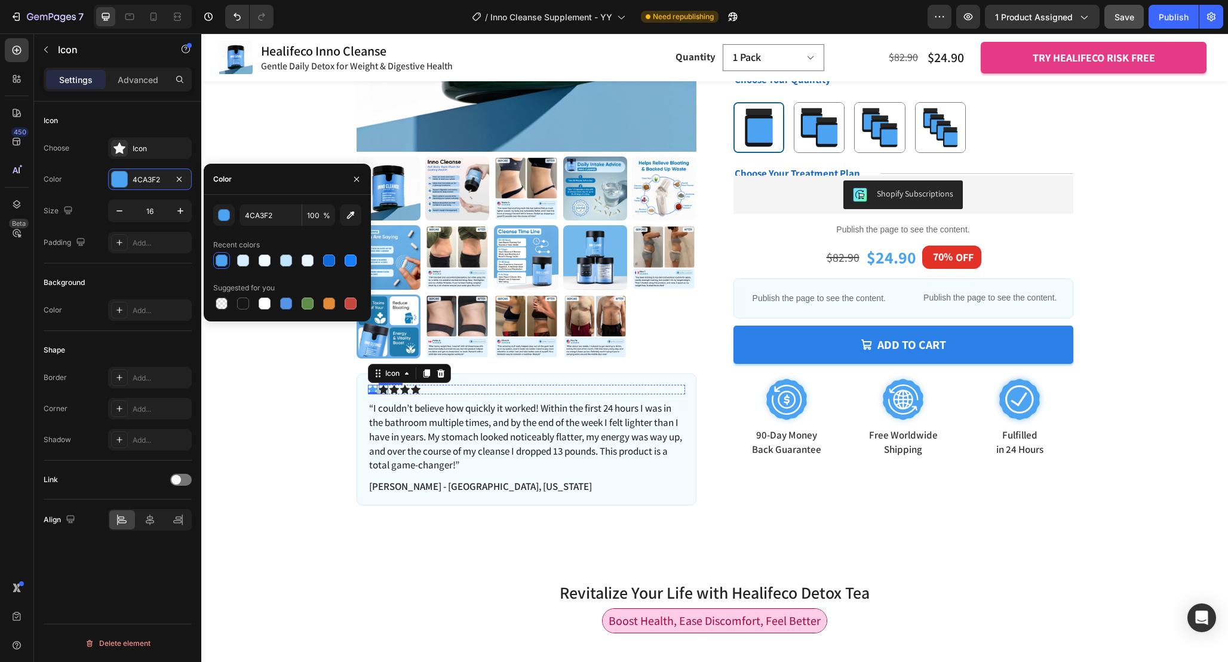
click at [382, 392] on div "Icon" at bounding box center [384, 390] width 10 height 10
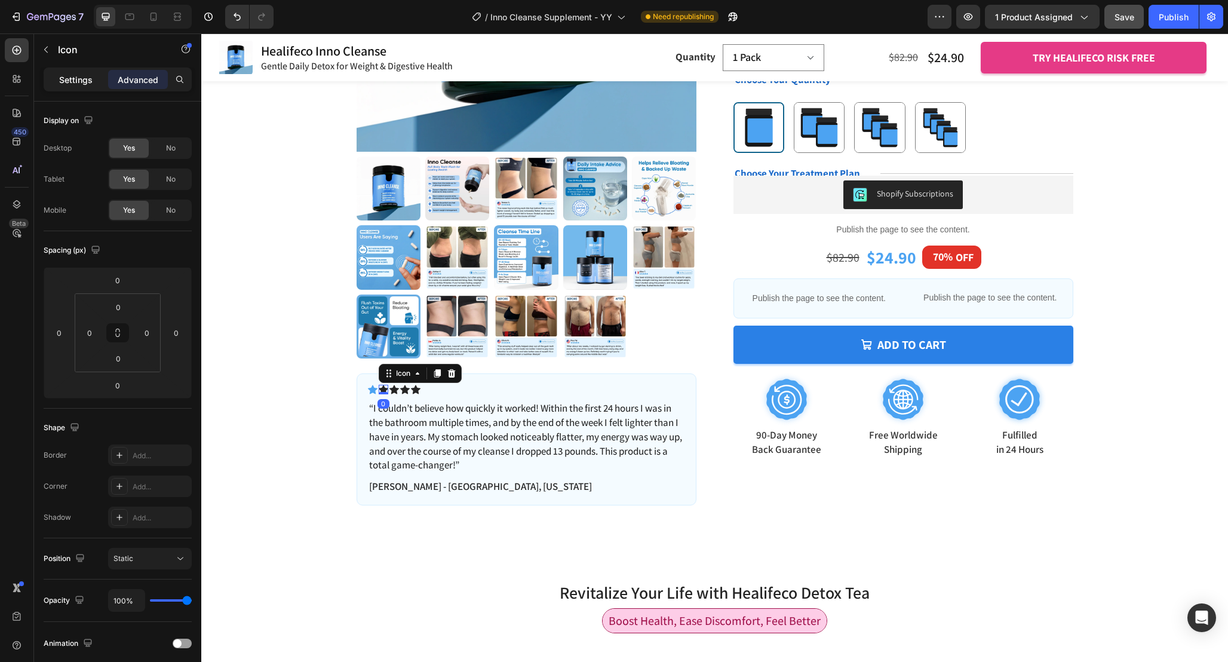
click at [54, 76] on div "Settings" at bounding box center [76, 79] width 60 height 19
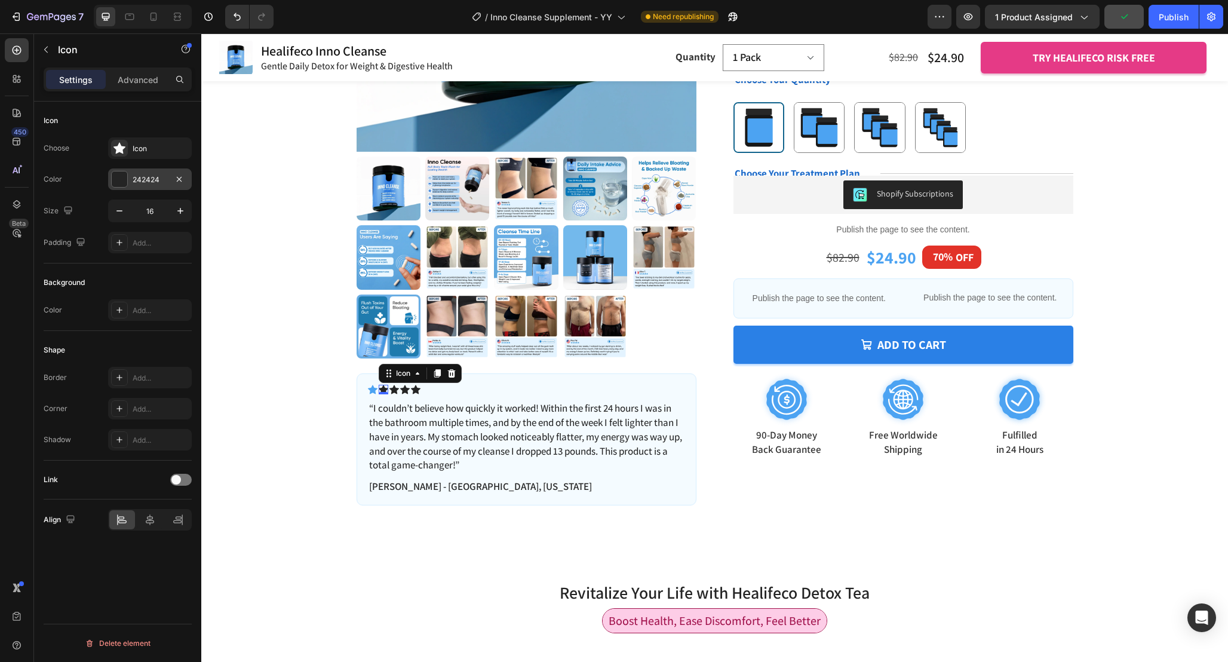
click at [154, 177] on div "242424" at bounding box center [150, 179] width 35 height 11
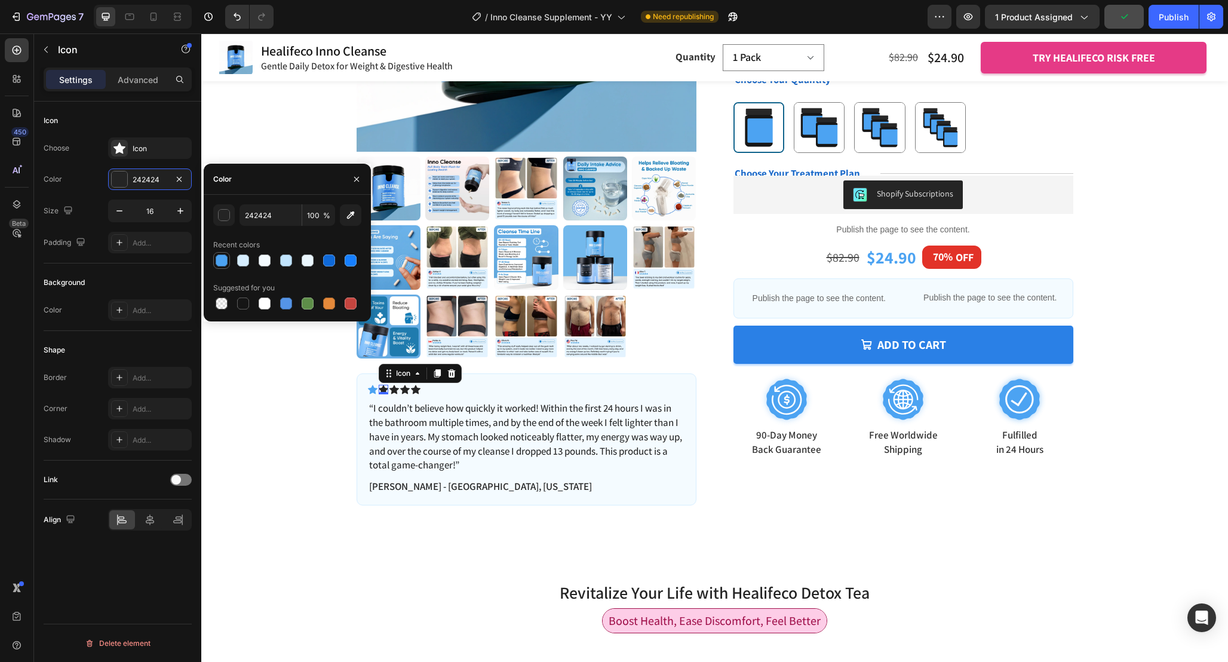
click at [216, 256] on div at bounding box center [222, 260] width 12 height 12
type input "4CA3F2"
click at [394, 390] on div "Icon" at bounding box center [394, 390] width 10 height 10
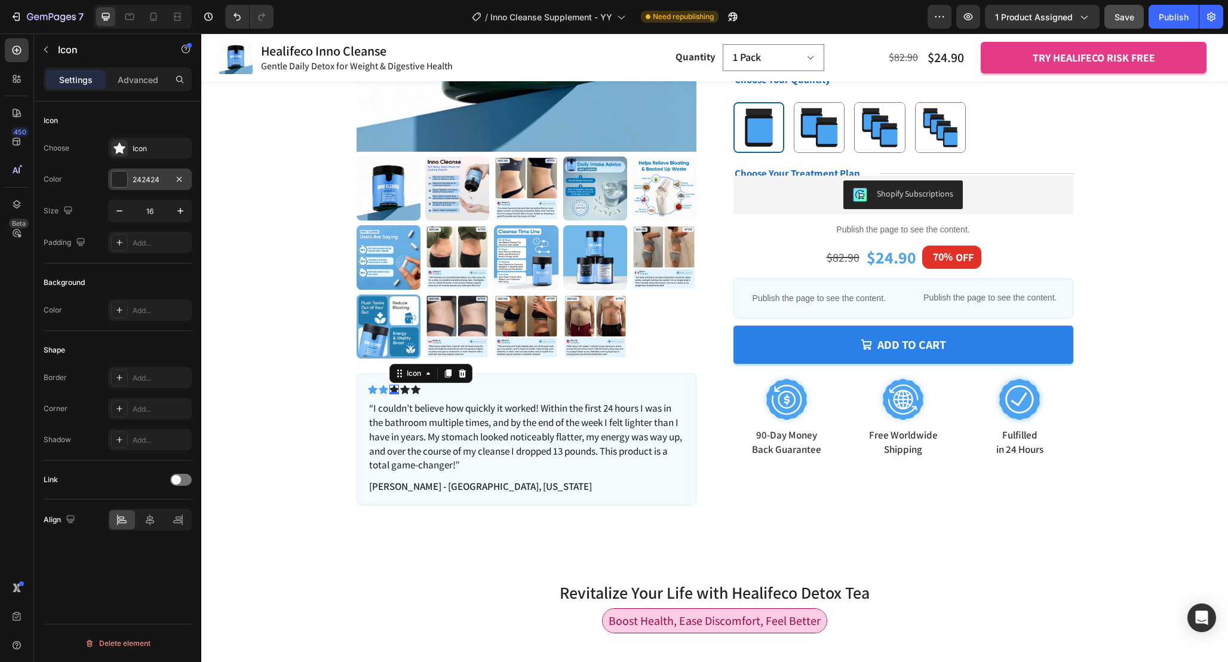
click at [154, 182] on div "242424" at bounding box center [150, 179] width 35 height 11
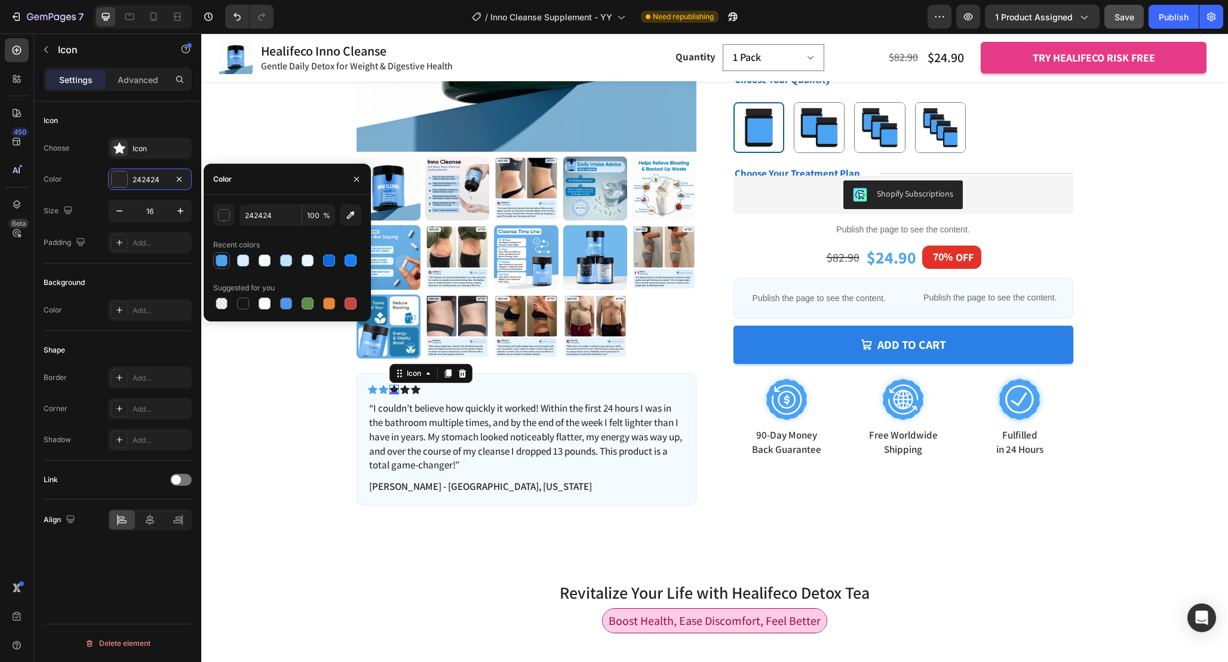
click at [215, 256] on div at bounding box center [221, 260] width 14 height 14
type input "4CA3F2"
click at [404, 388] on icon at bounding box center [405, 389] width 10 height 9
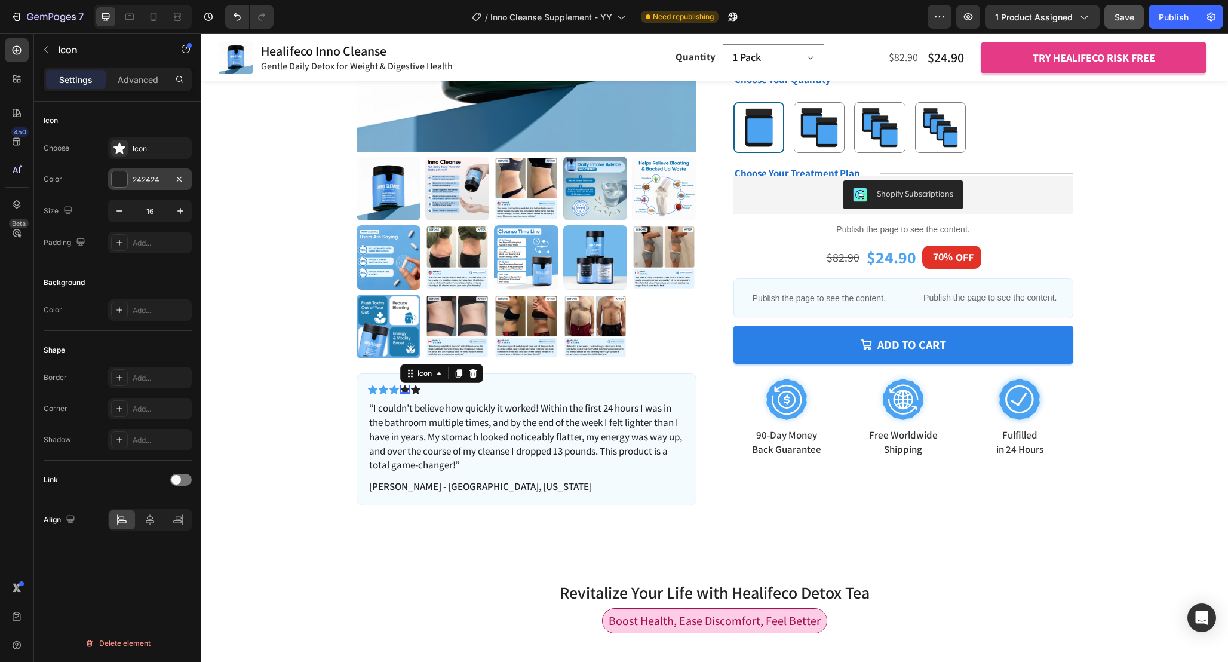
click at [120, 185] on div at bounding box center [120, 179] width 16 height 16
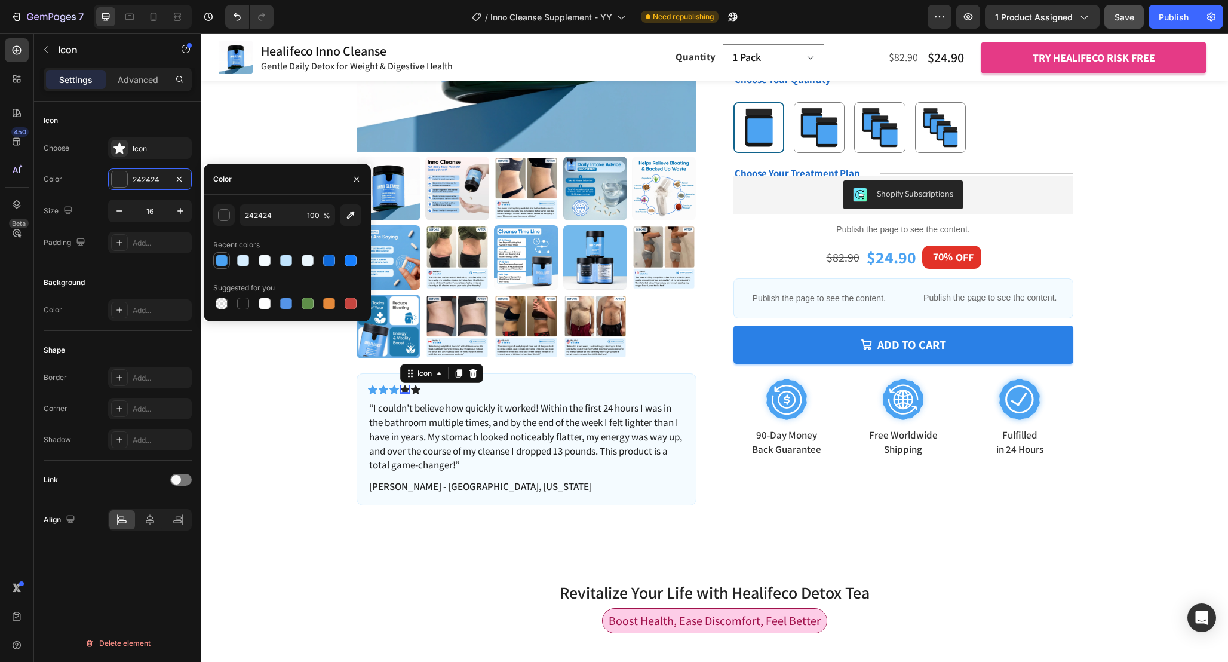
click at [217, 266] on div at bounding box center [221, 260] width 14 height 14
type input "4CA3F2"
click at [418, 391] on div "Icon" at bounding box center [416, 390] width 10 height 10
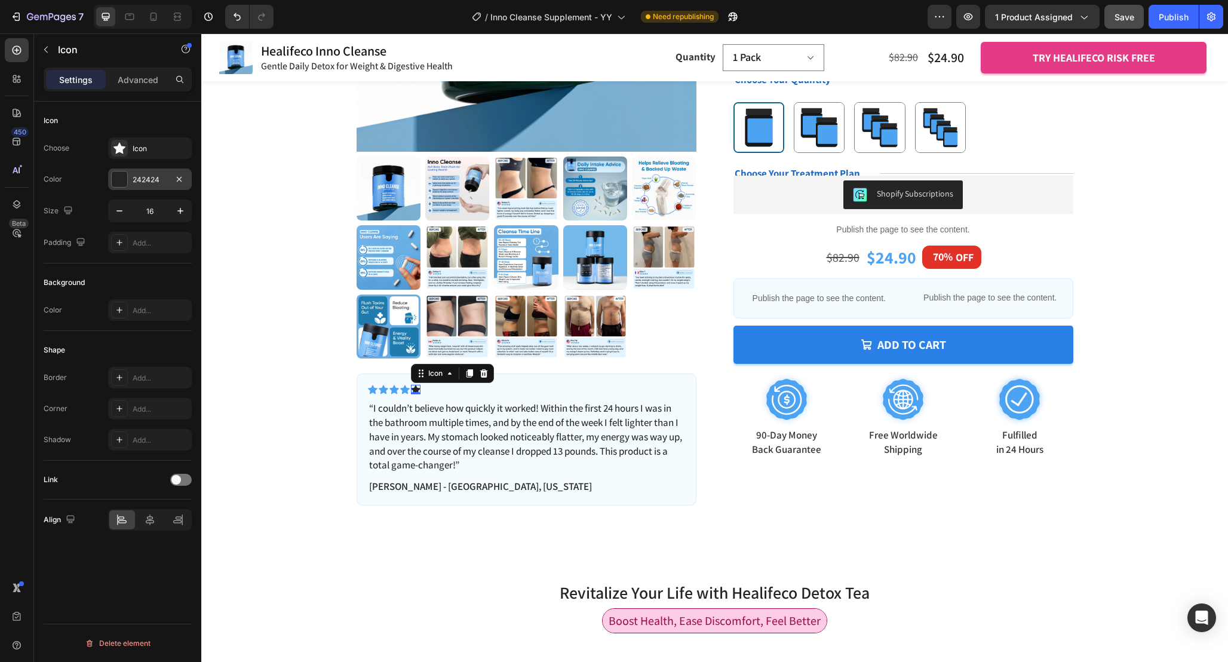
click at [121, 180] on div at bounding box center [120, 179] width 16 height 16
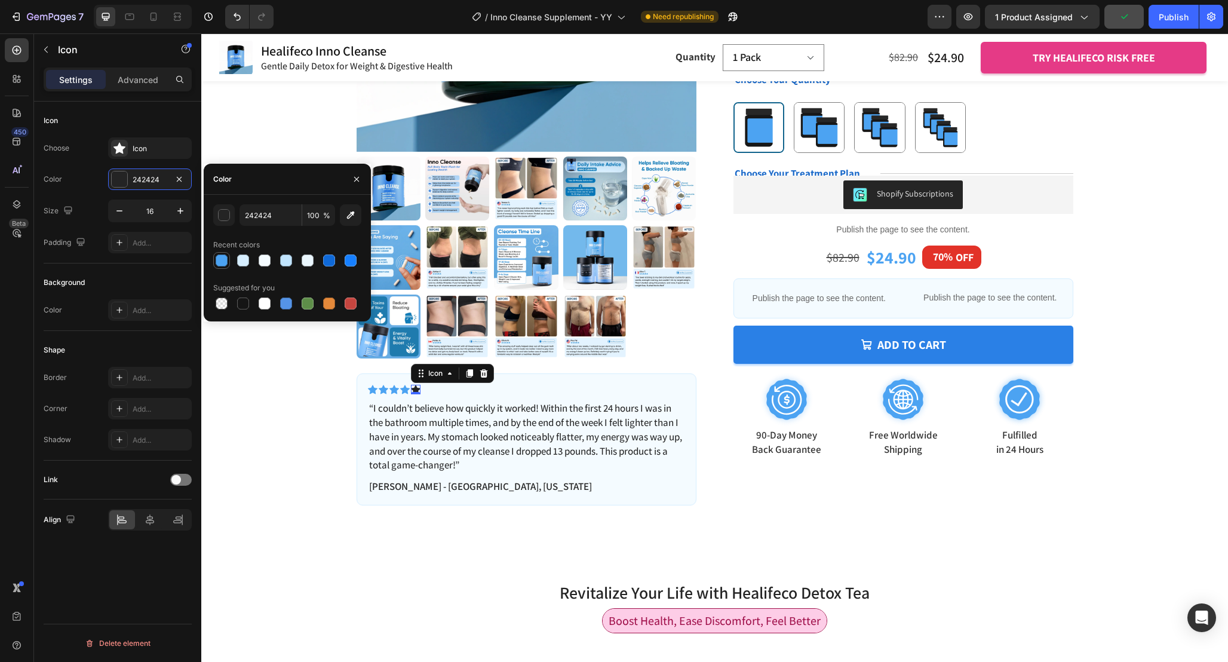
click at [217, 258] on div at bounding box center [222, 260] width 12 height 12
type input "4CA3F2"
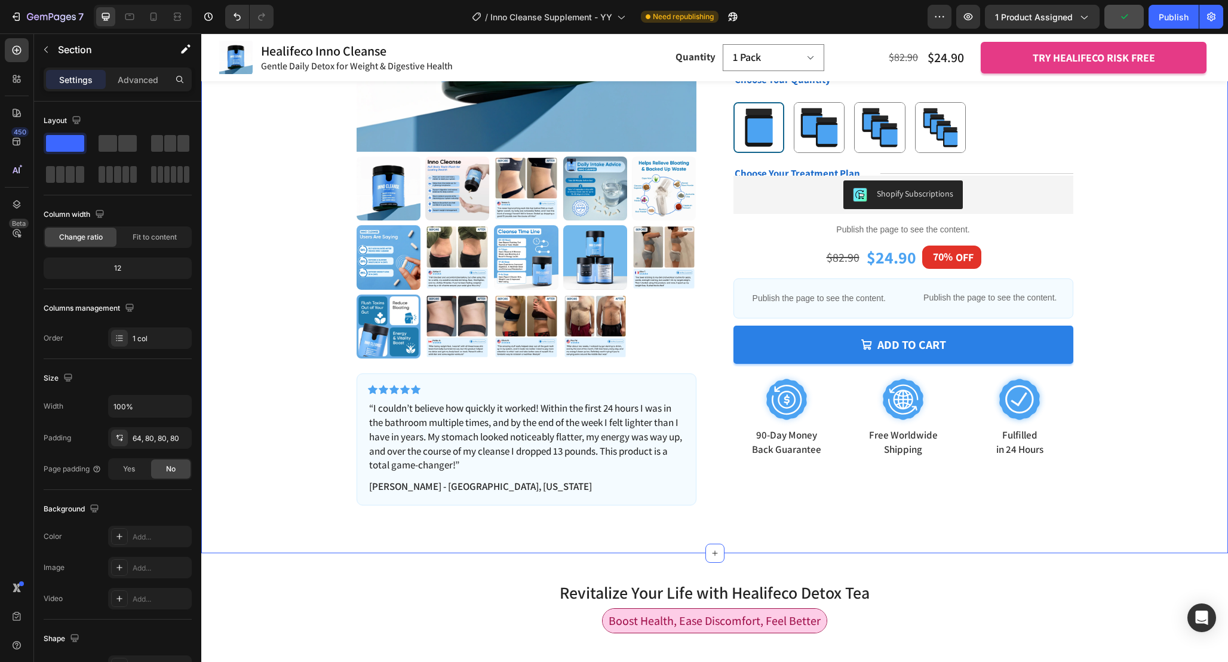
click at [294, 435] on div "Product Images Icon Icon Icon Icon Icon Icon List “I couldn’t believe how quick…" at bounding box center [714, 154] width 931 height 702
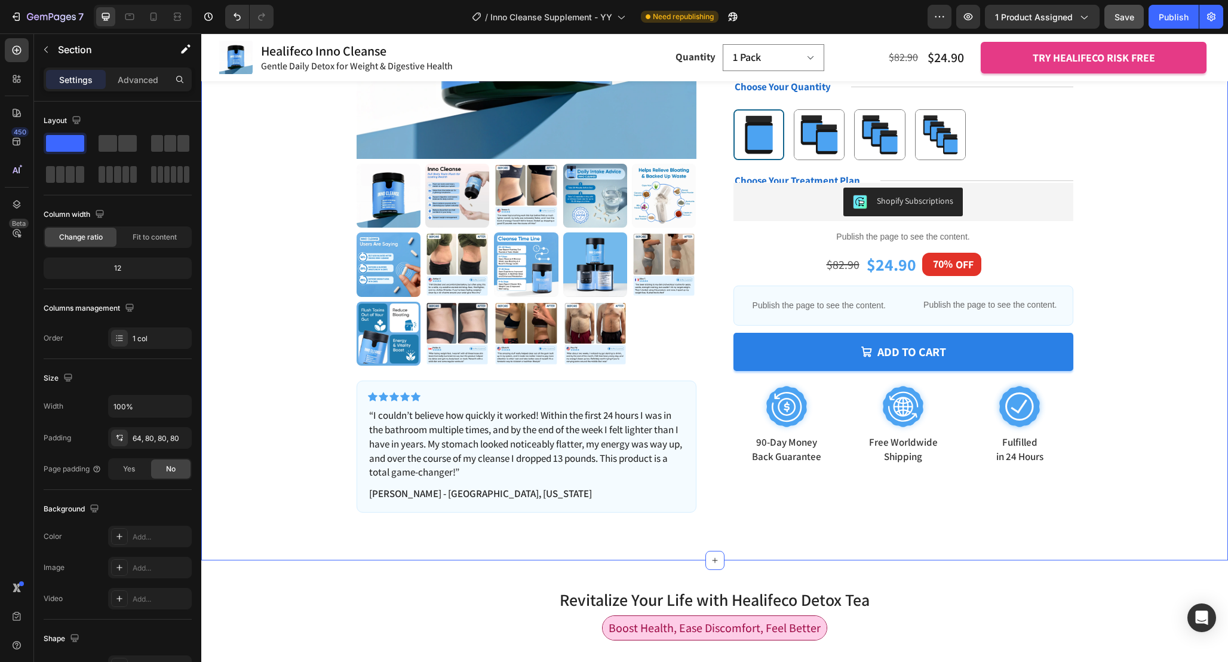
scroll to position [256, 0]
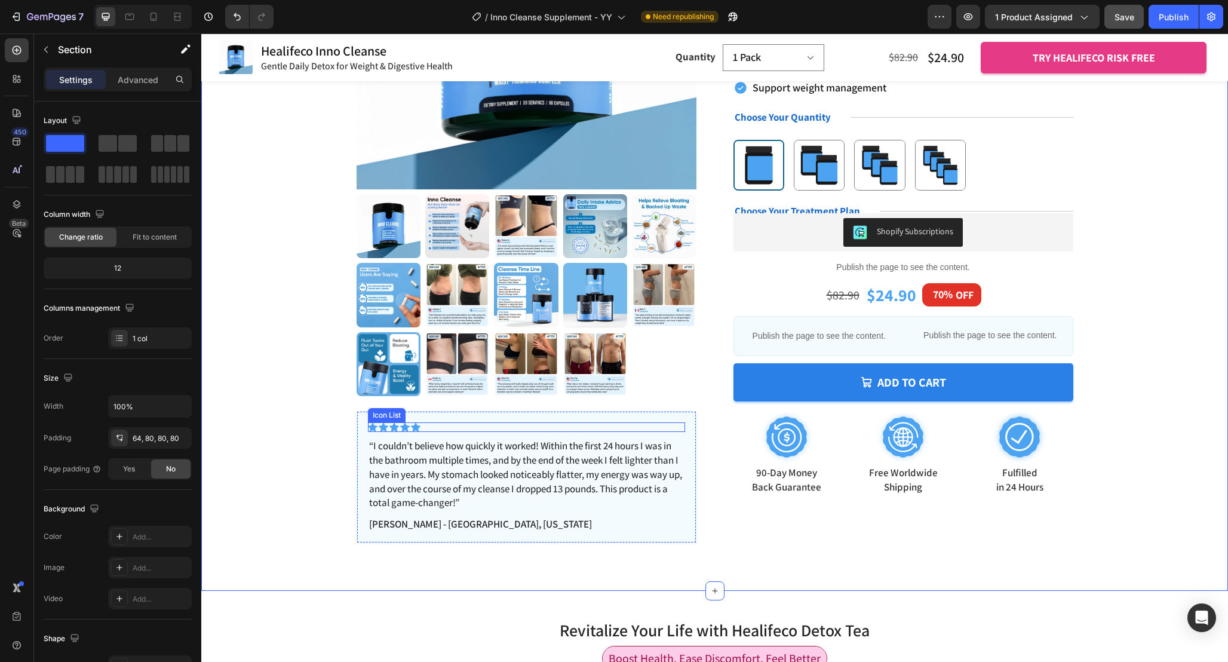
click at [449, 427] on div "Icon Icon Icon Icon Icon" at bounding box center [526, 427] width 317 height 10
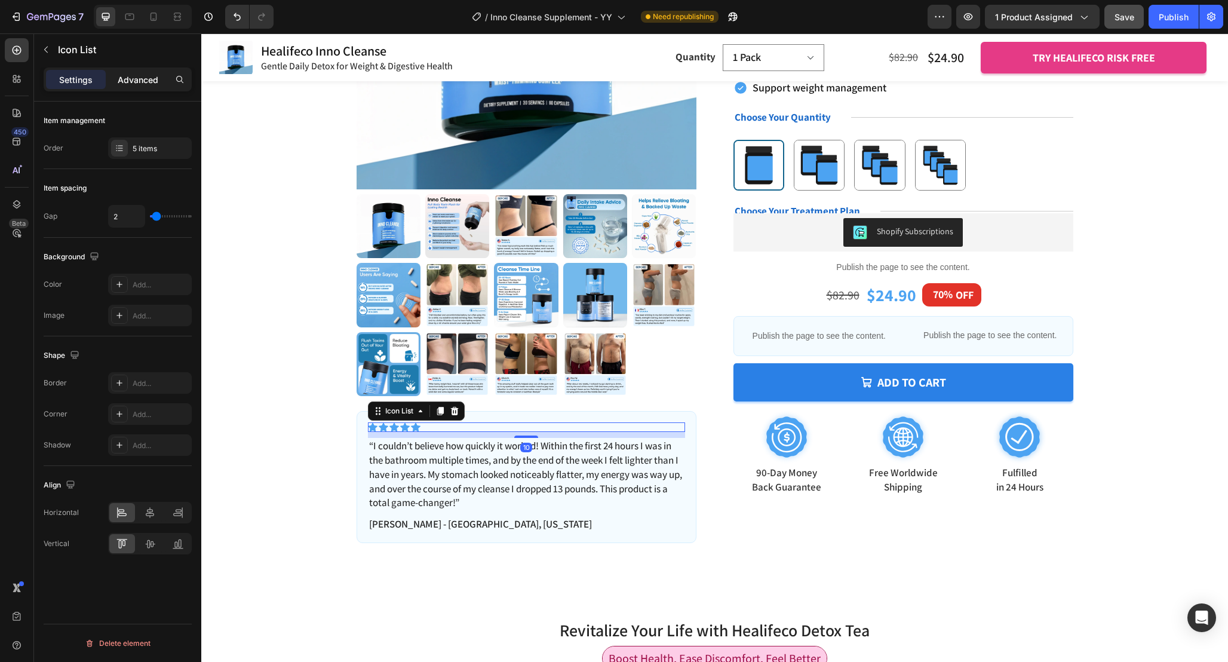
click at [144, 79] on p "Advanced" at bounding box center [138, 79] width 41 height 13
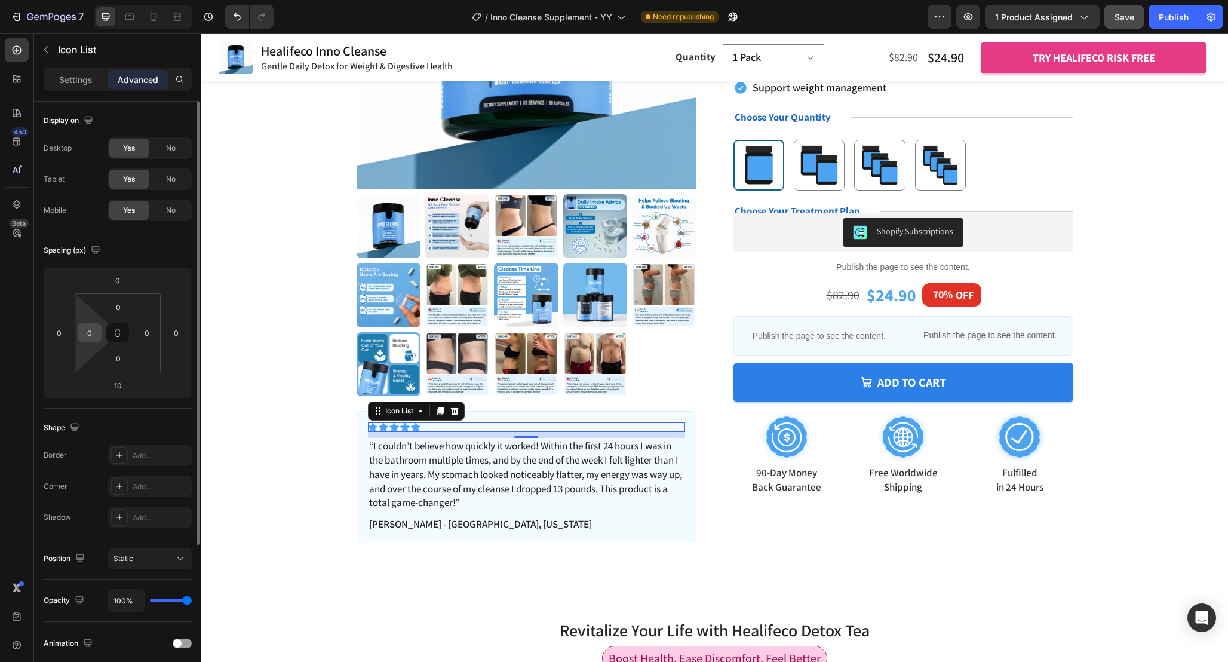
click at [98, 330] on div "0" at bounding box center [90, 332] width 24 height 19
click at [94, 335] on input "0" at bounding box center [90, 333] width 18 height 18
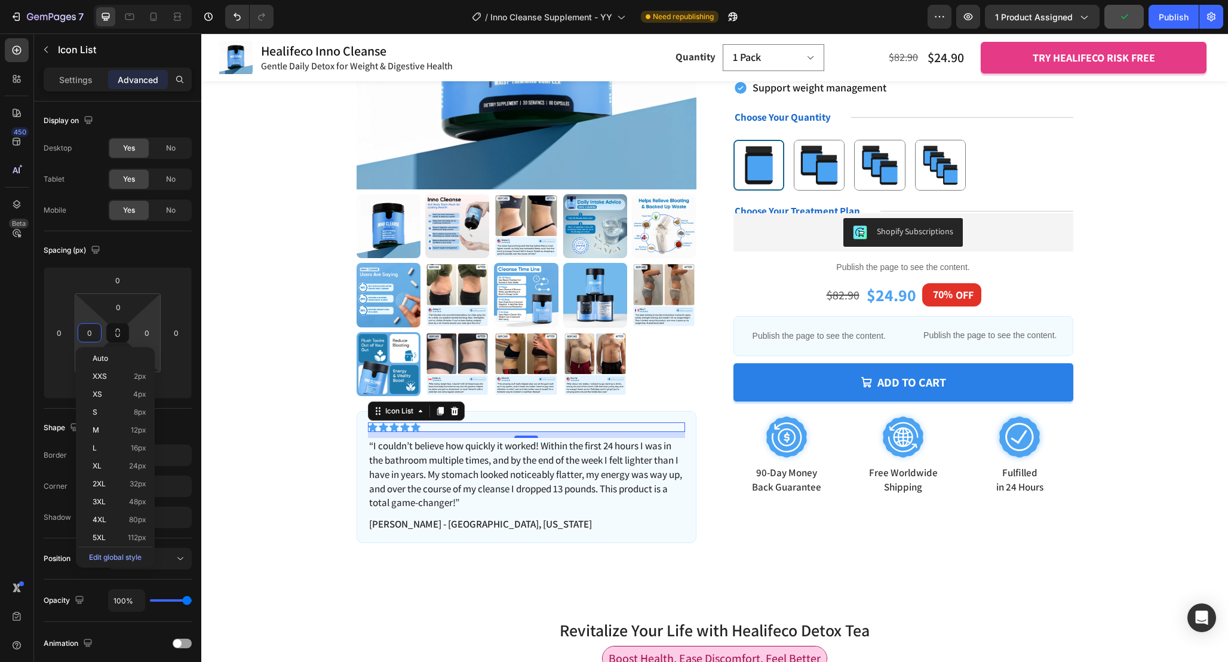
type input "2"
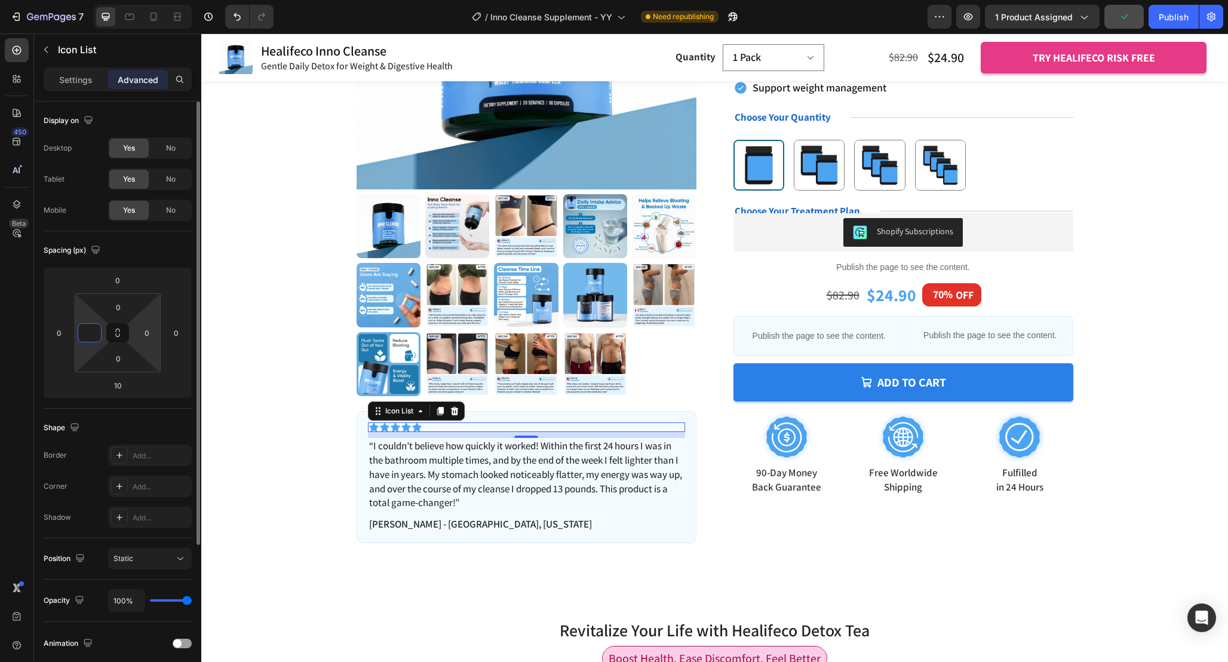
type input "3"
type input "4"
type input "5"
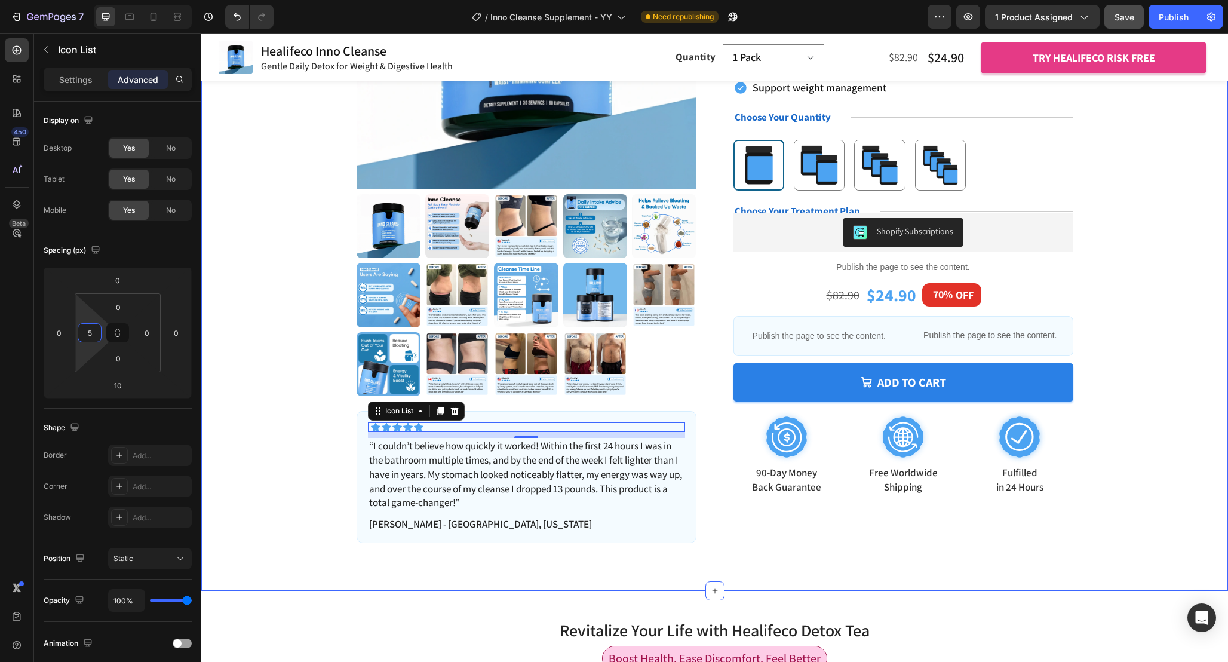
click at [284, 383] on div "Product Images Icon Icon Icon Icon Icon Icon List 10 “I couldn’t believe how qu…" at bounding box center [714, 192] width 931 height 702
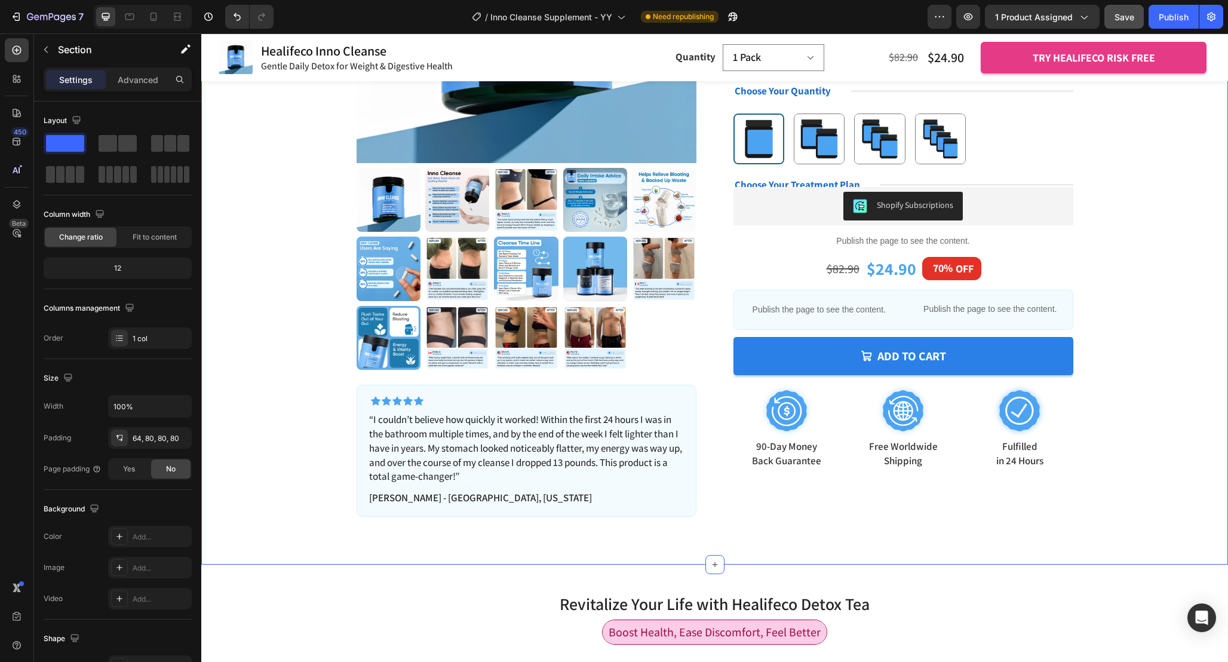
scroll to position [296, 0]
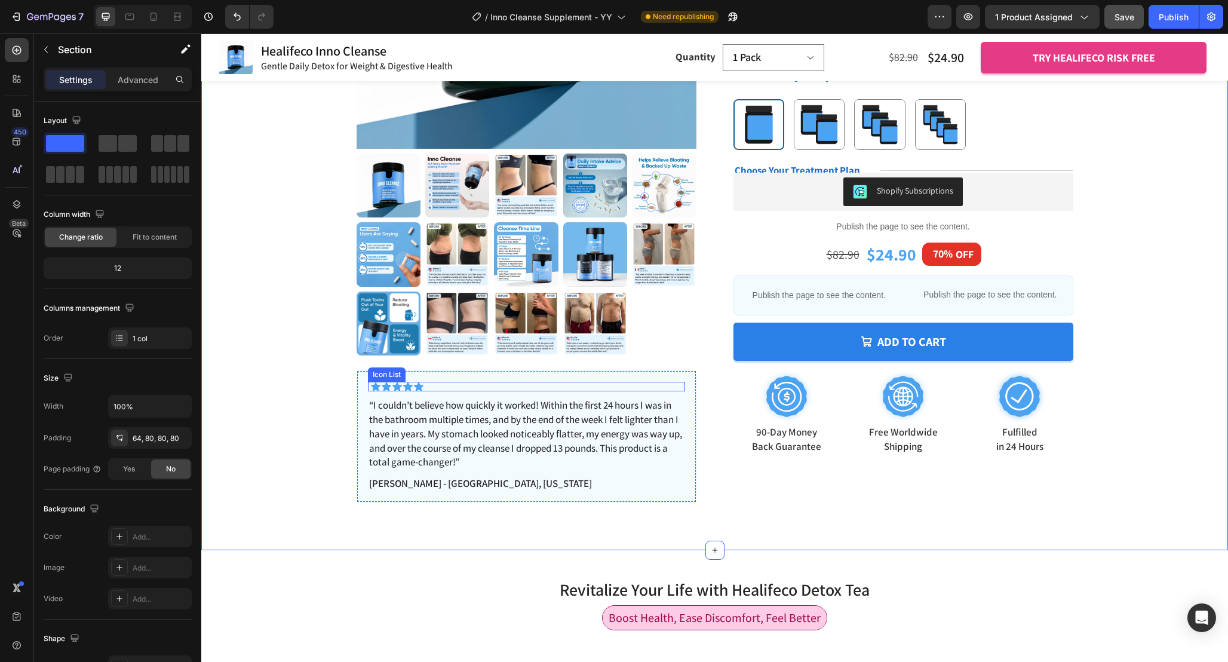
click at [472, 385] on div "Icon Icon Icon Icon Icon" at bounding box center [528, 387] width 314 height 10
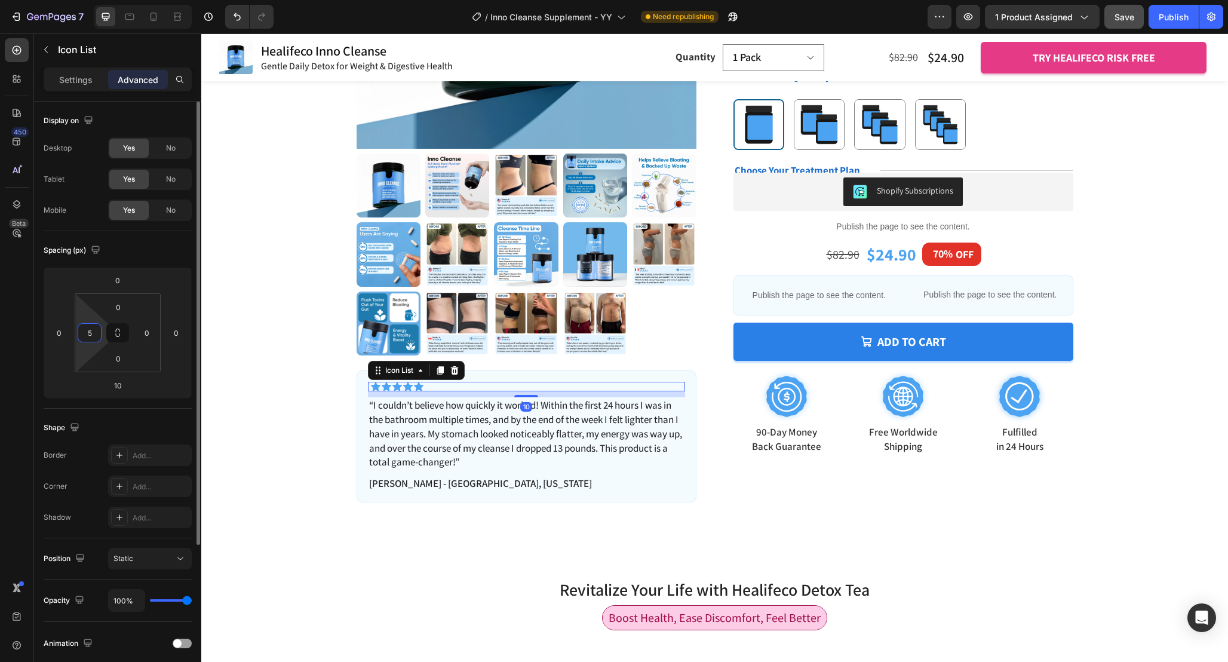
click at [93, 330] on input "5" at bounding box center [90, 333] width 18 height 18
type input "3"
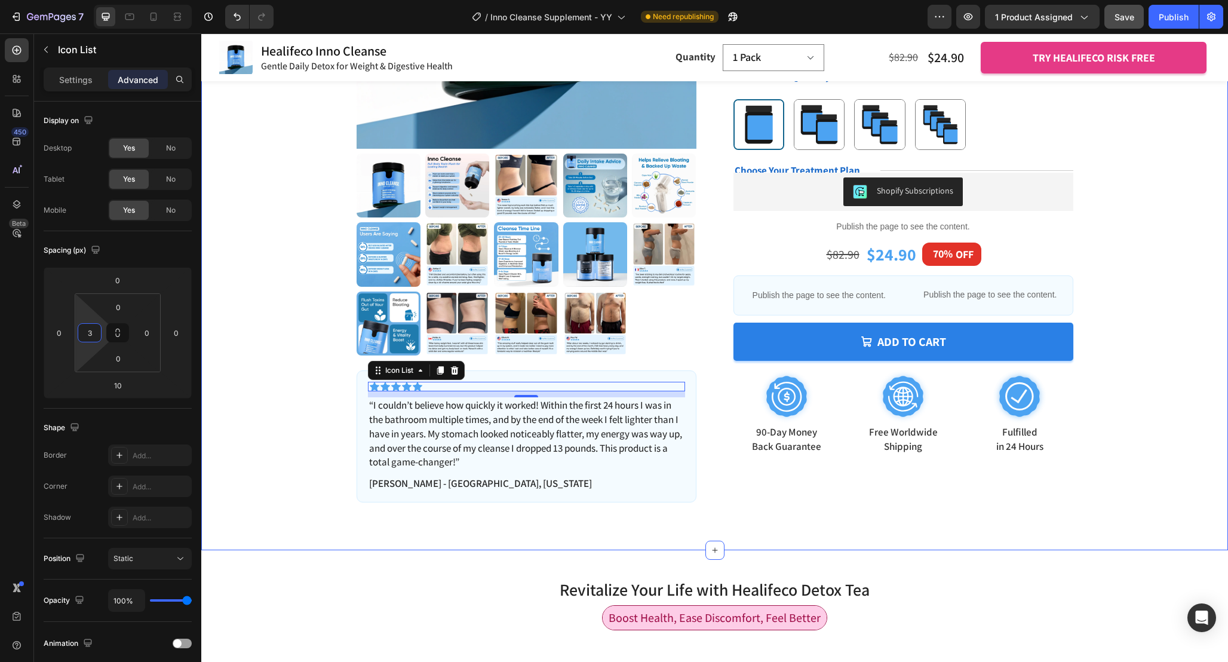
click at [266, 398] on div "Product Images Icon Icon Icon Icon Icon Icon List 10 “I couldn’t believe how qu…" at bounding box center [714, 151] width 931 height 702
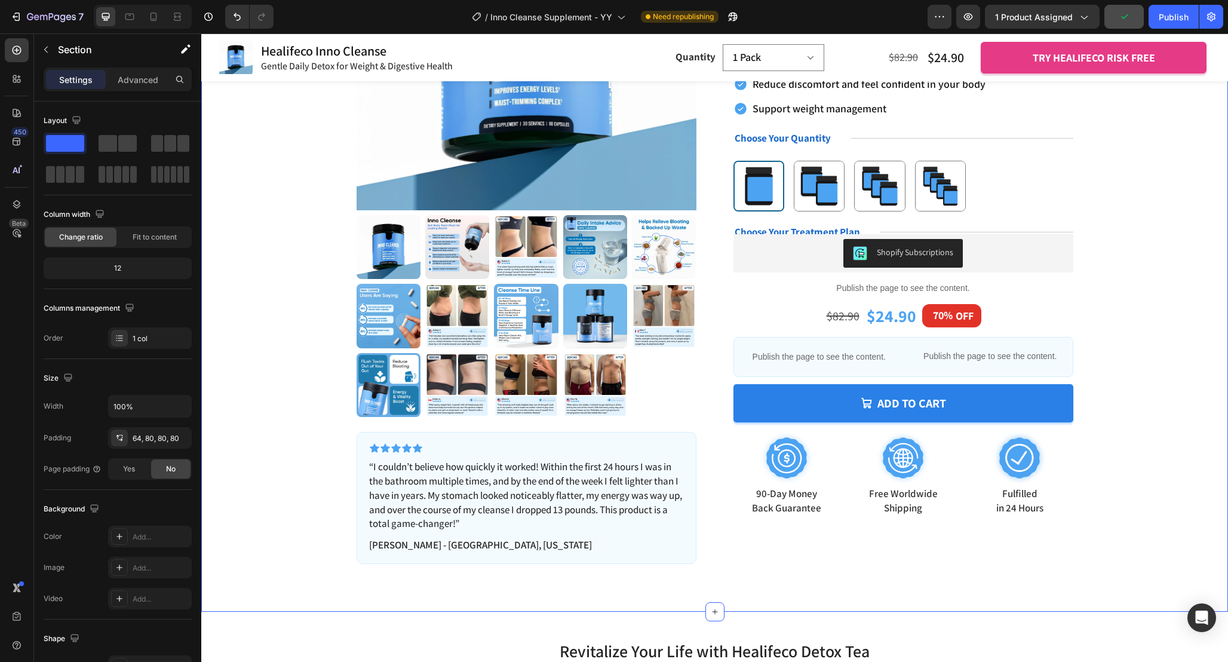
scroll to position [221, 0]
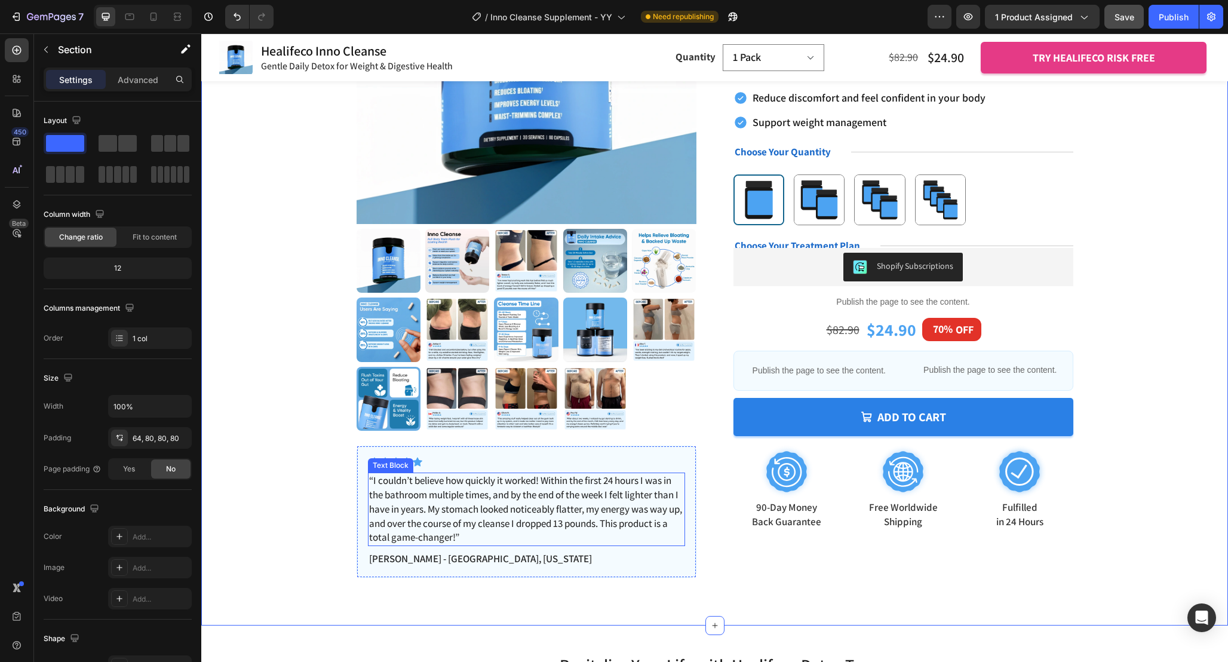
click at [496, 531] on p "“I couldn’t believe how quickly it worked! Within the first 24 hours I was in t…" at bounding box center [526, 509] width 315 height 71
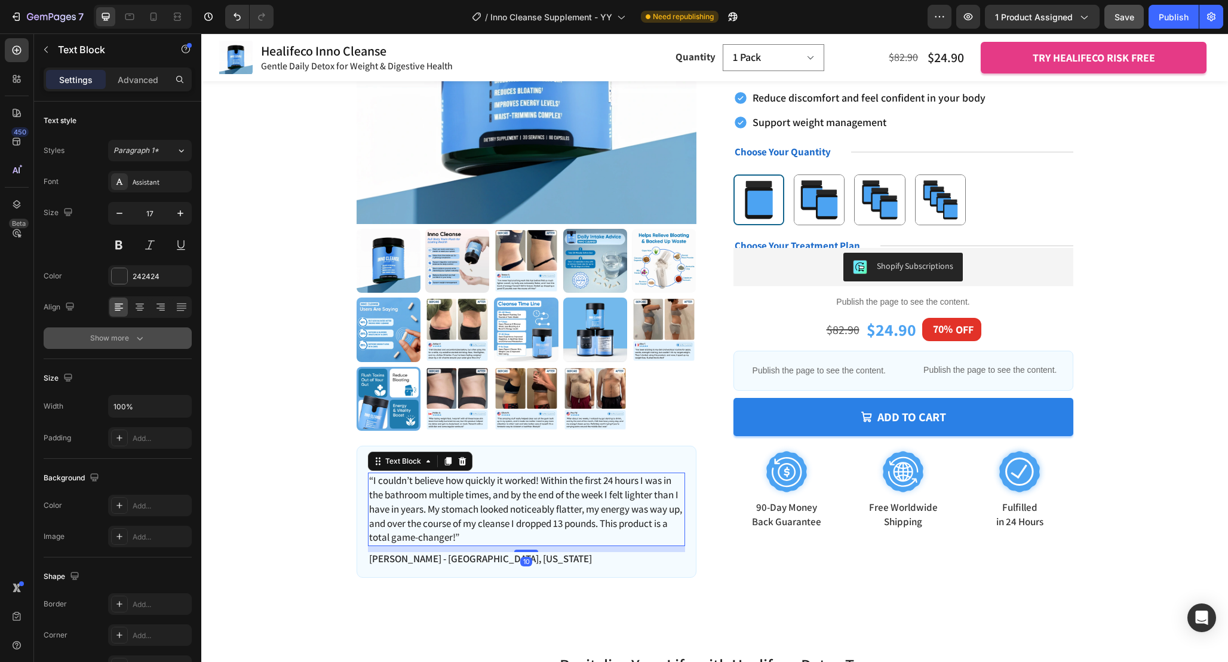
click at [134, 342] on icon "button" at bounding box center [140, 338] width 12 height 12
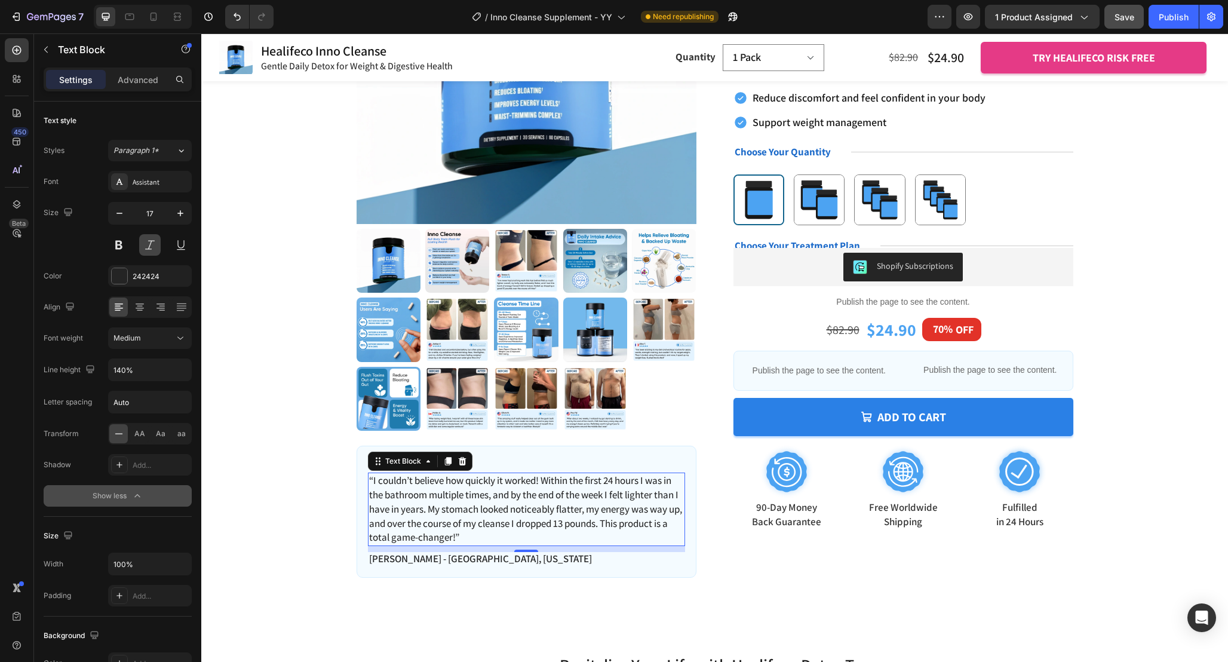
click at [145, 244] on button at bounding box center [150, 245] width 22 height 22
click at [302, 487] on div "Product Images Icon Icon Icon Icon Icon Icon List “I couldn’t believe how quick…" at bounding box center [714, 226] width 931 height 702
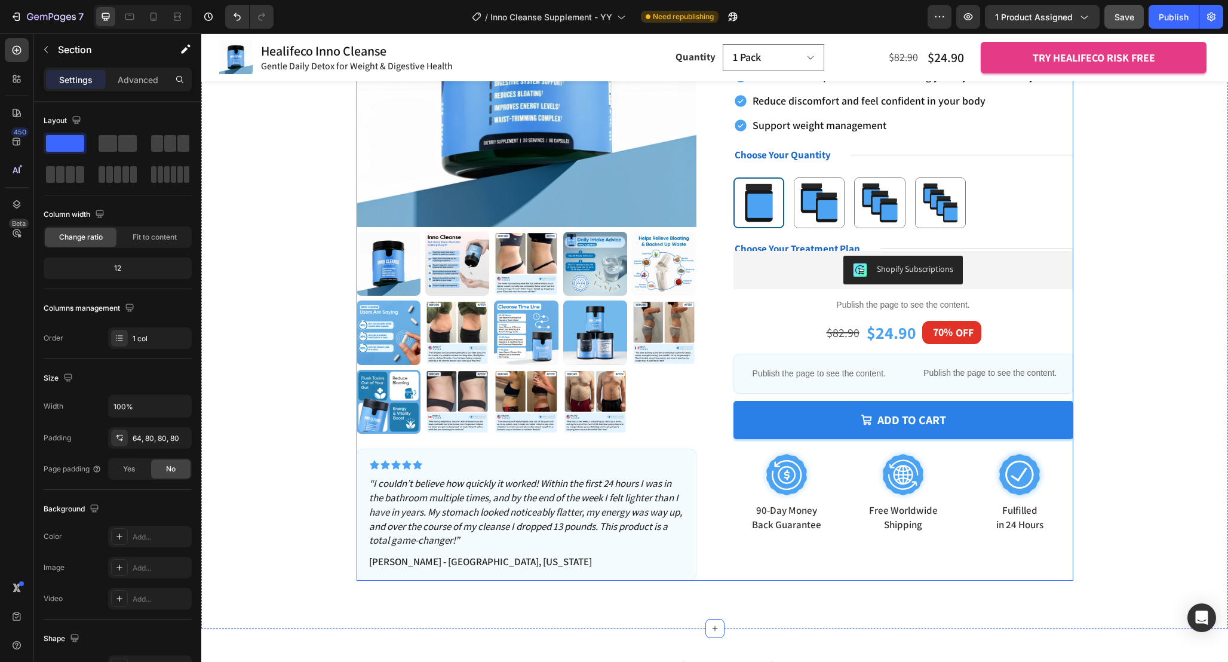
scroll to position [223, 0]
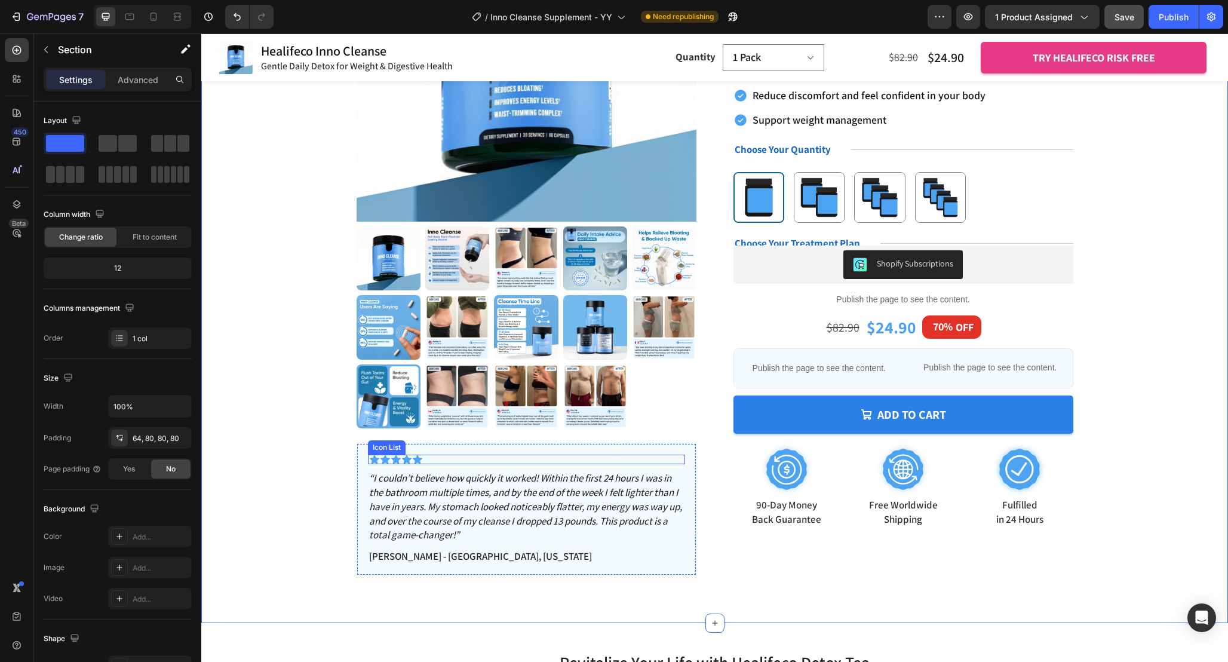
click at [518, 459] on div "Icon Icon Icon Icon Icon" at bounding box center [527, 460] width 315 height 10
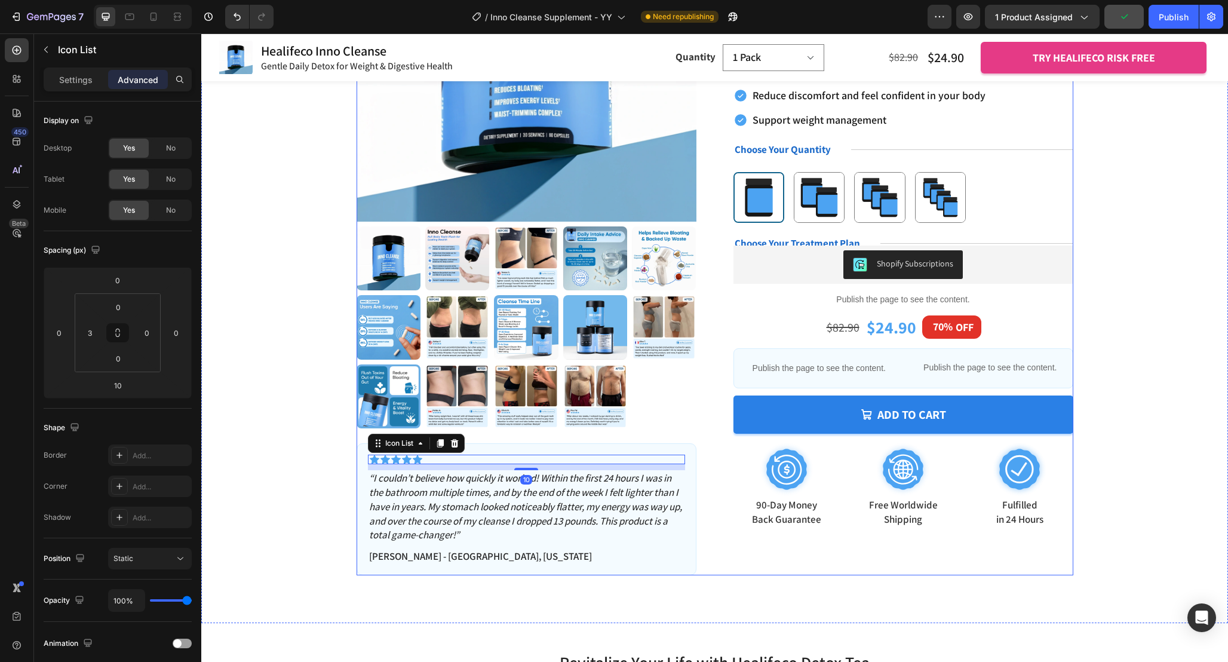
click at [735, 485] on div at bounding box center [787, 470] width 107 height 54
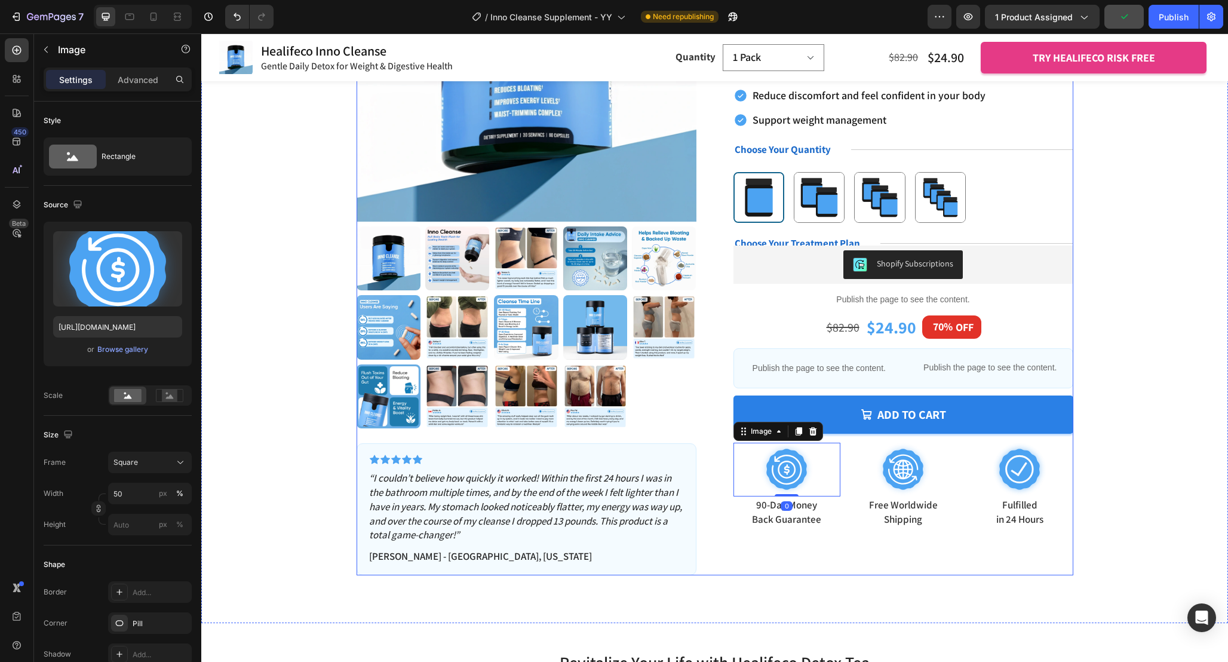
click at [716, 515] on div "Product Images Icon Icon Icon Icon Icon Icon List “I couldn’t believe how quick…" at bounding box center [715, 224] width 717 height 702
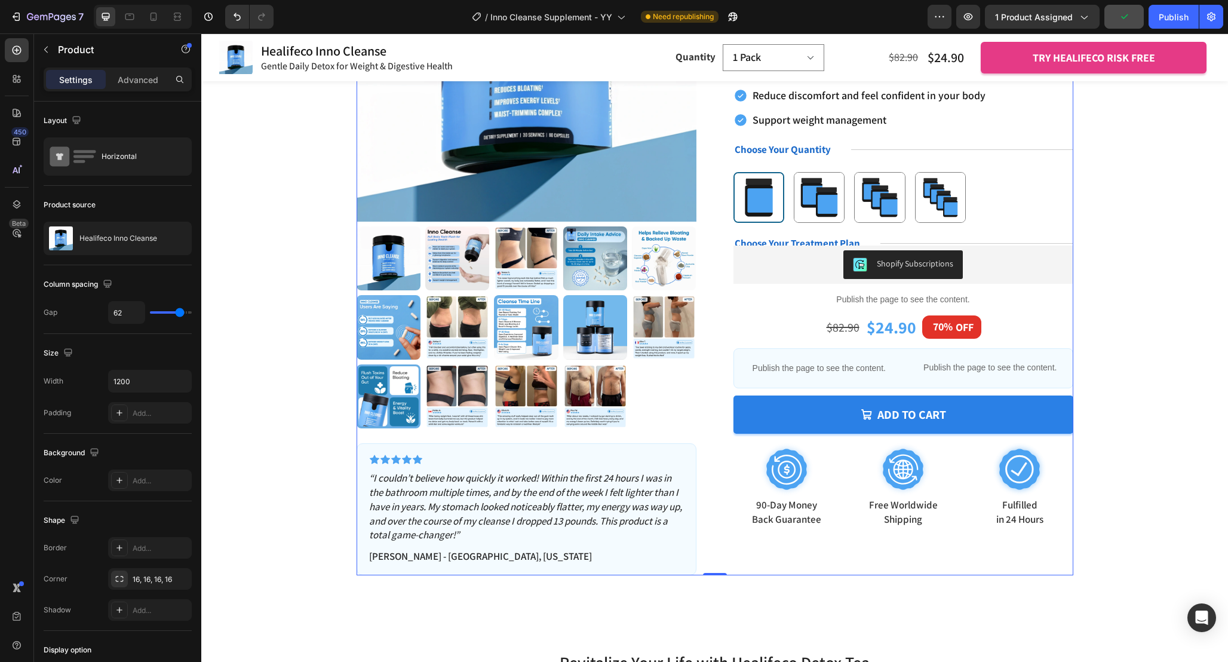
scroll to position [203, 0]
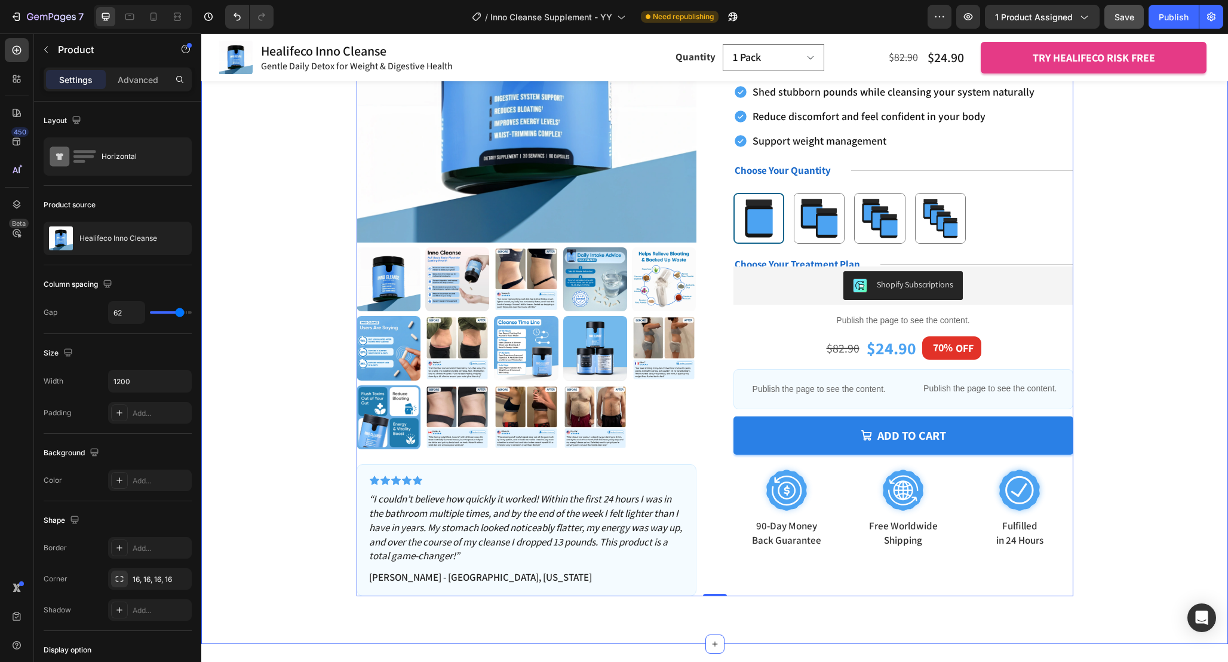
click at [1113, 374] on div "Product Images Icon Icon Icon Icon Icon Icon List “I couldn’t believe how quick…" at bounding box center [714, 245] width 931 height 702
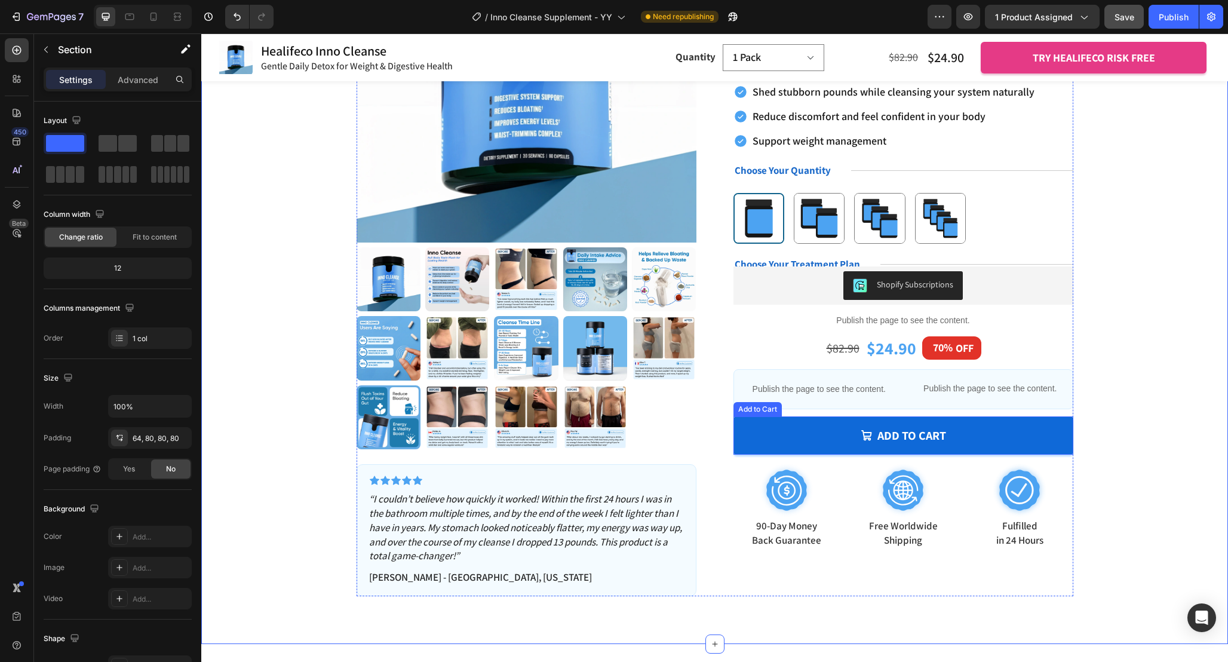
click at [1057, 435] on button "Add to cart" at bounding box center [904, 435] width 340 height 38
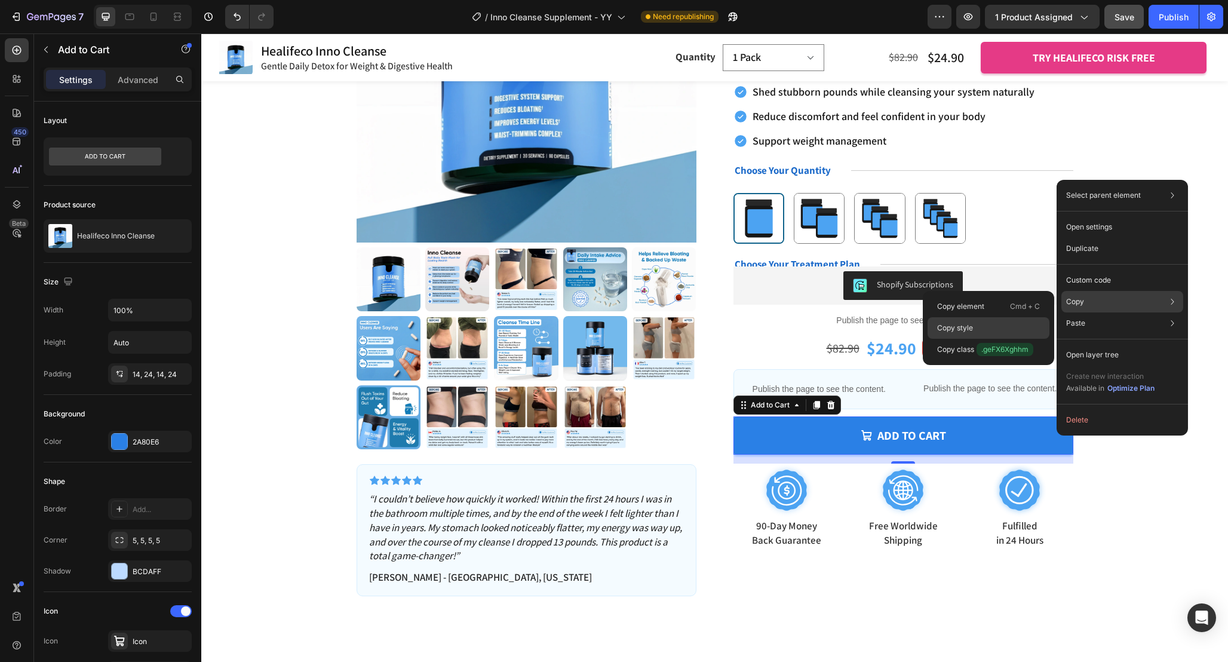
click at [1017, 323] on div "Copy style" at bounding box center [989, 328] width 122 height 22
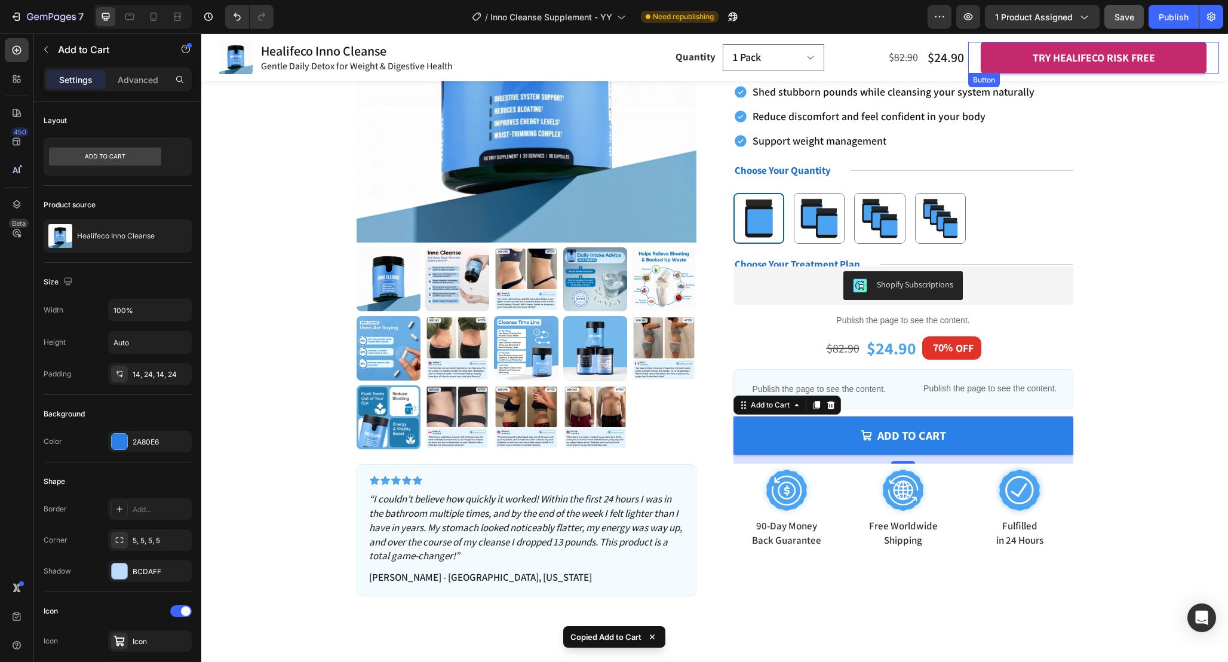
click at [1194, 58] on button "try healifeco risk free" at bounding box center [1094, 58] width 226 height 32
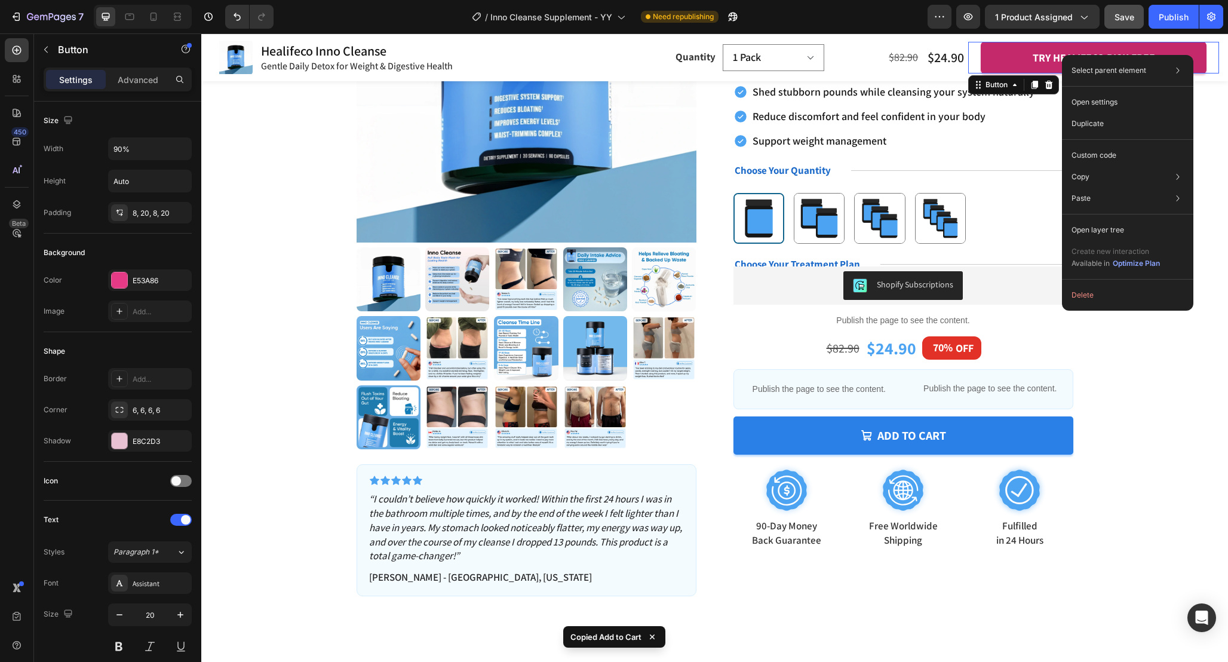
drag, startPoint x: 1194, startPoint y: 55, endPoint x: 1373, endPoint y: 139, distance: 198.3
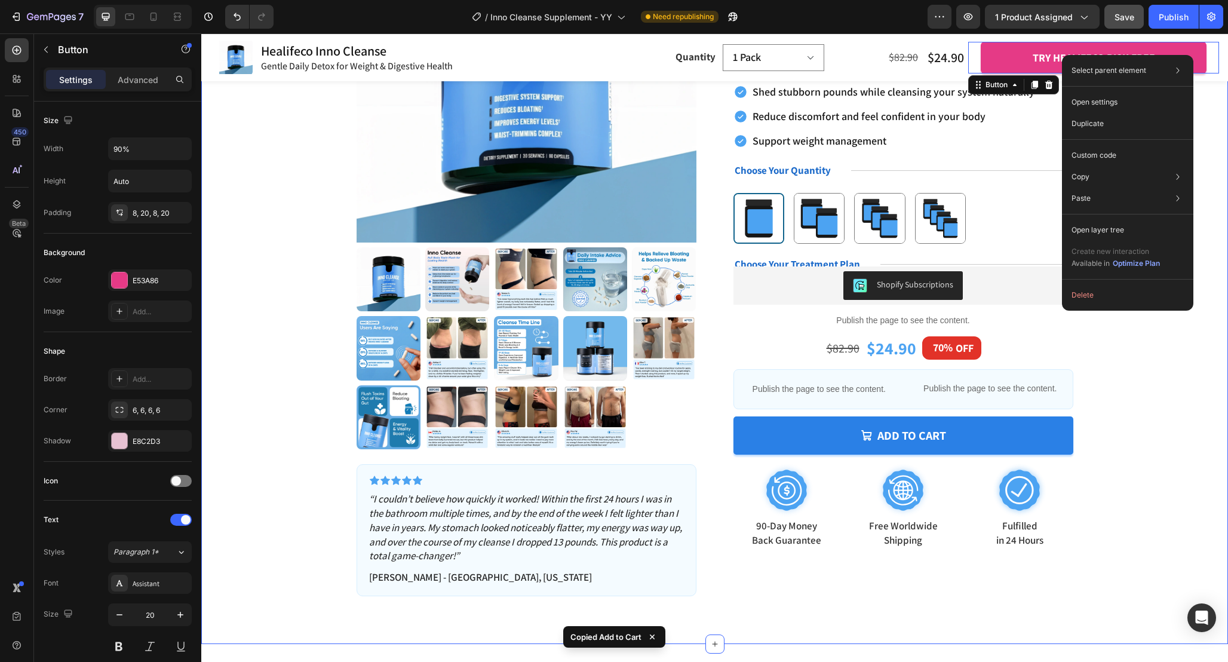
click at [1129, 418] on div "Product Images Icon Icon Icon Icon Icon Icon List “I couldn’t believe how quick…" at bounding box center [714, 245] width 931 height 702
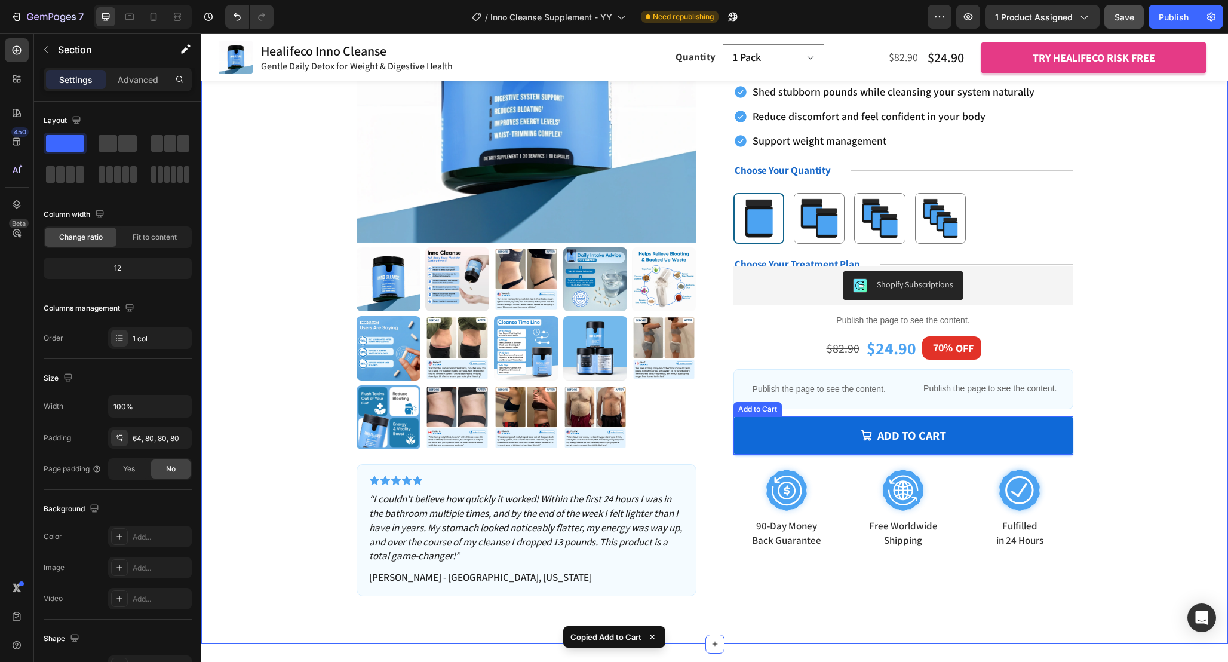
click at [1018, 443] on button "Add to cart" at bounding box center [904, 435] width 340 height 38
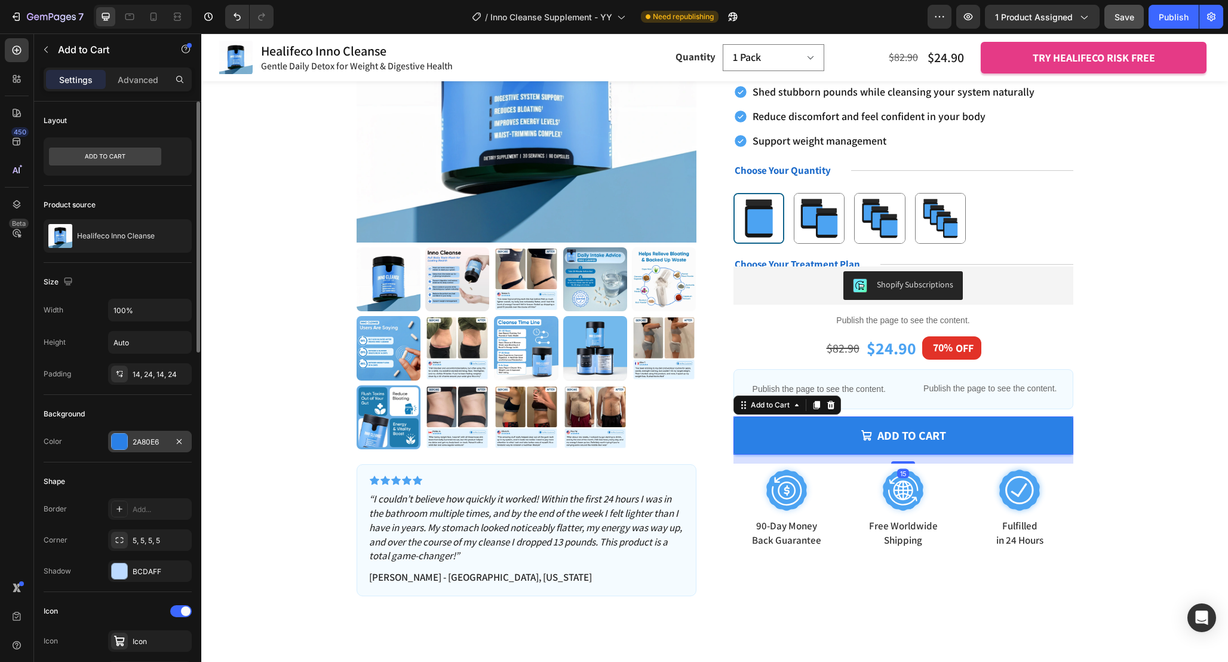
click at [145, 444] on div "2A80E6" at bounding box center [150, 442] width 35 height 11
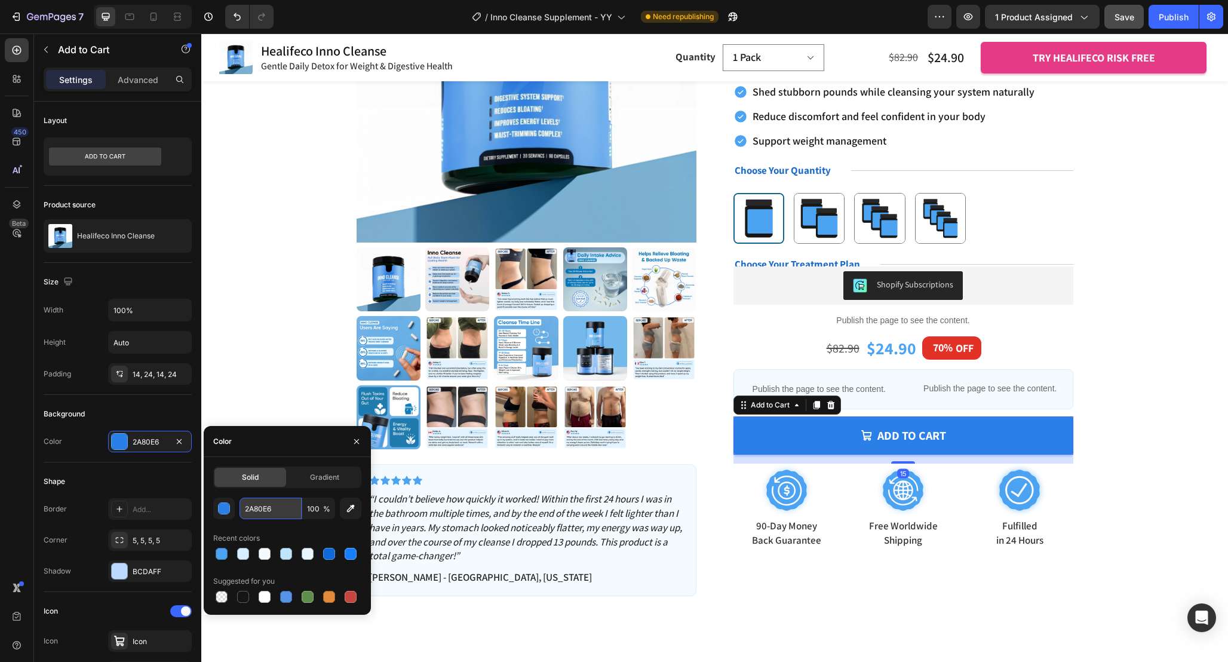
click at [284, 502] on input "2A80E6" at bounding box center [271, 509] width 62 height 22
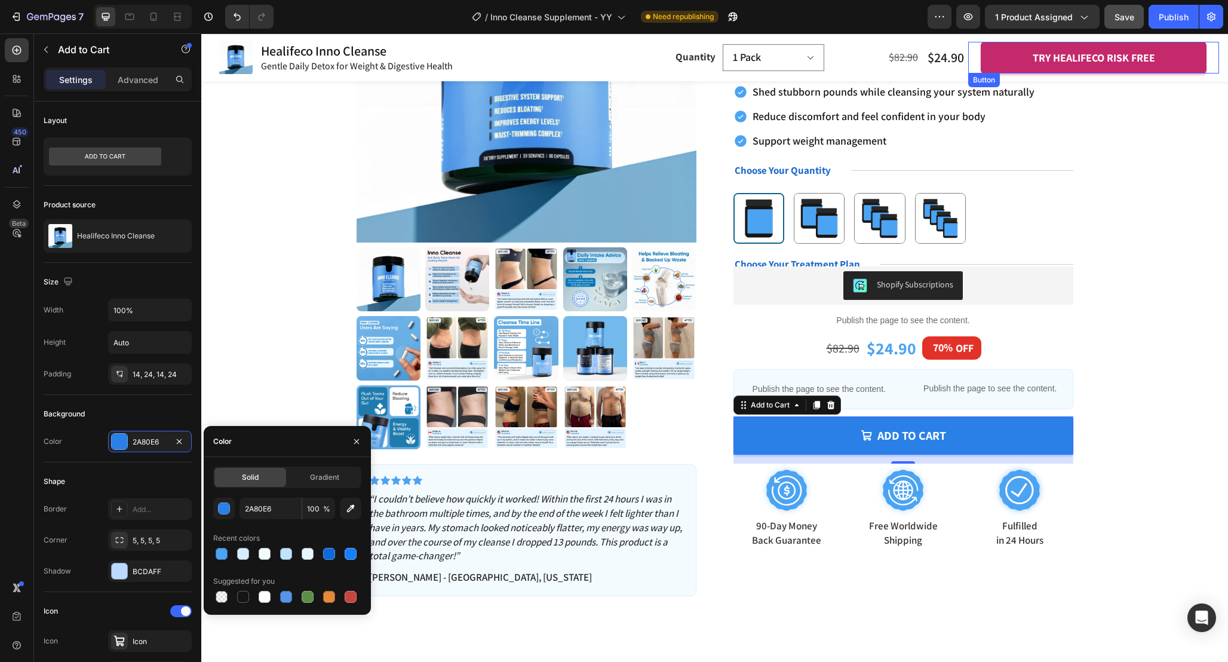
click at [1002, 66] on button "try healifeco risk free" at bounding box center [1094, 58] width 226 height 32
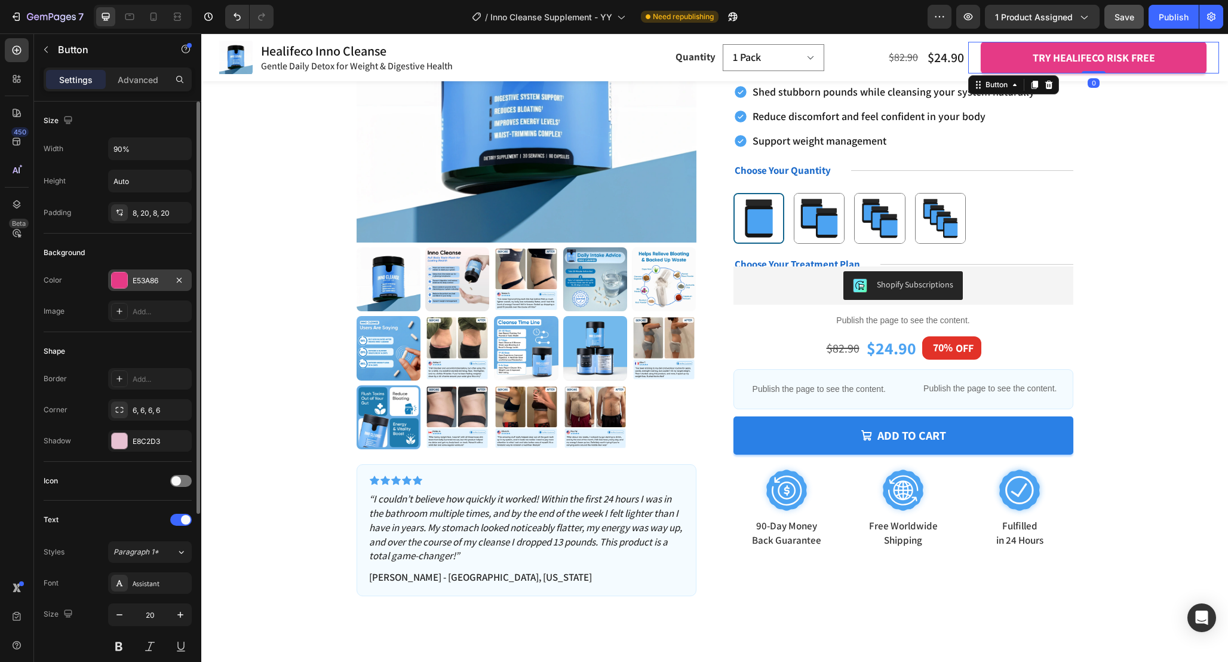
click at [140, 287] on div "E53A86" at bounding box center [150, 280] width 84 height 22
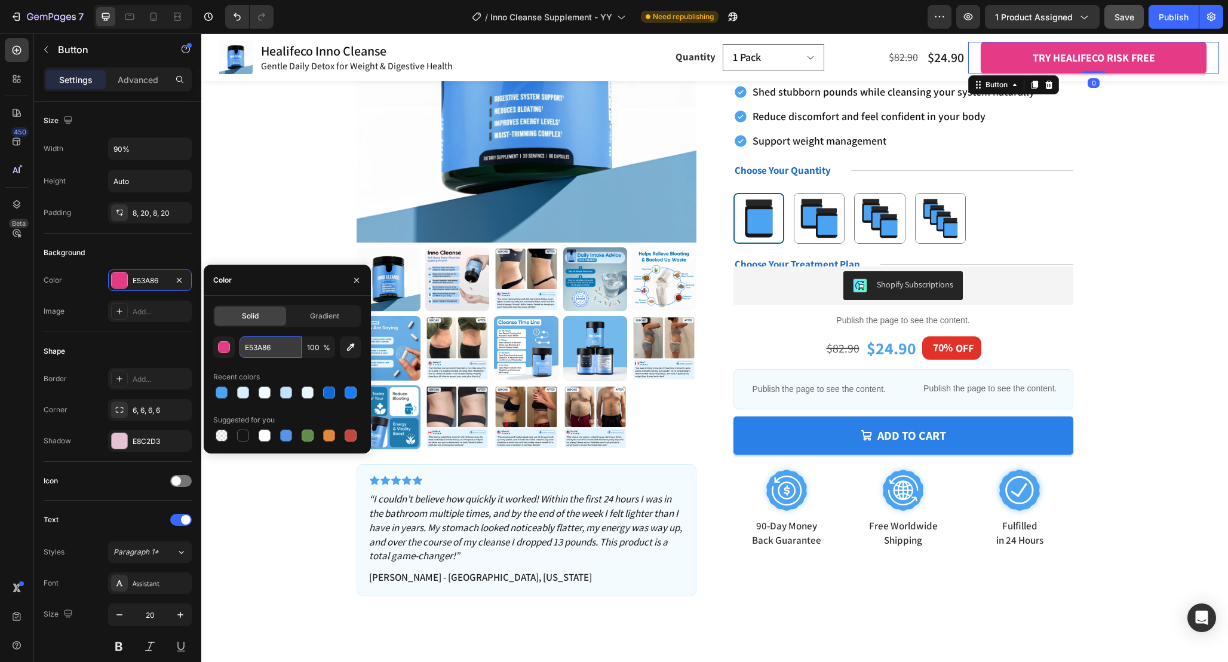
click at [275, 353] on input "E53A86" at bounding box center [271, 347] width 62 height 22
paste input "2A80E"
type input "2A80E6"
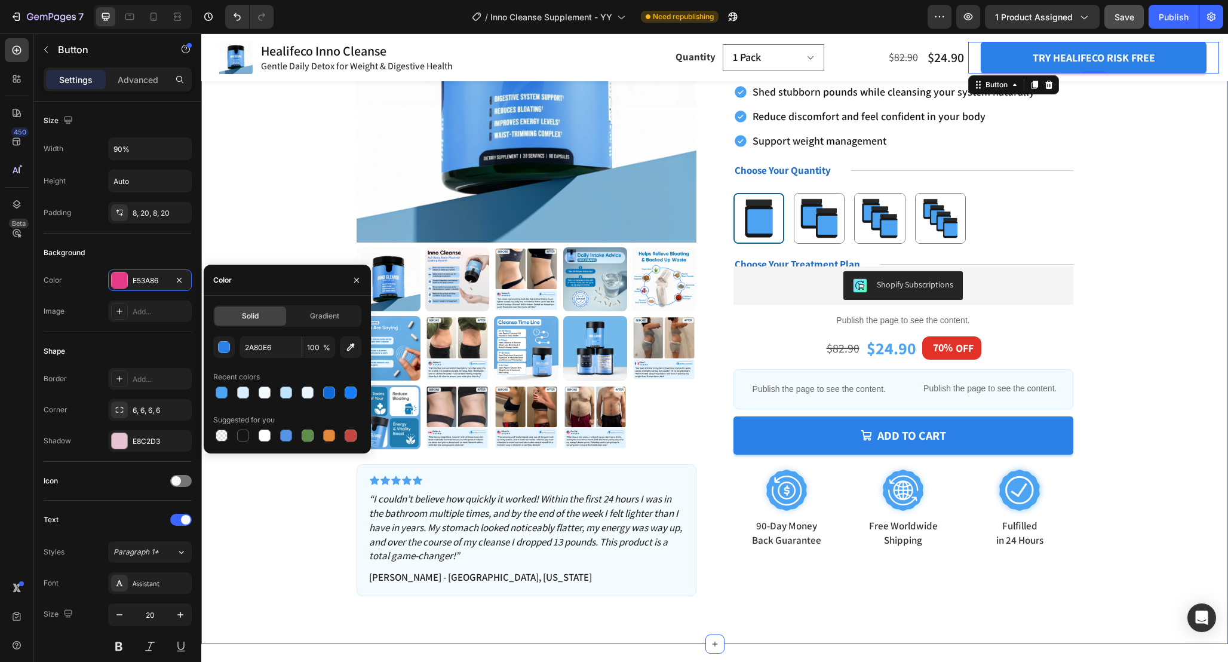
click at [1128, 260] on div "Product Images Icon Icon Icon Icon Icon Icon List “I couldn’t believe how quick…" at bounding box center [714, 245] width 931 height 702
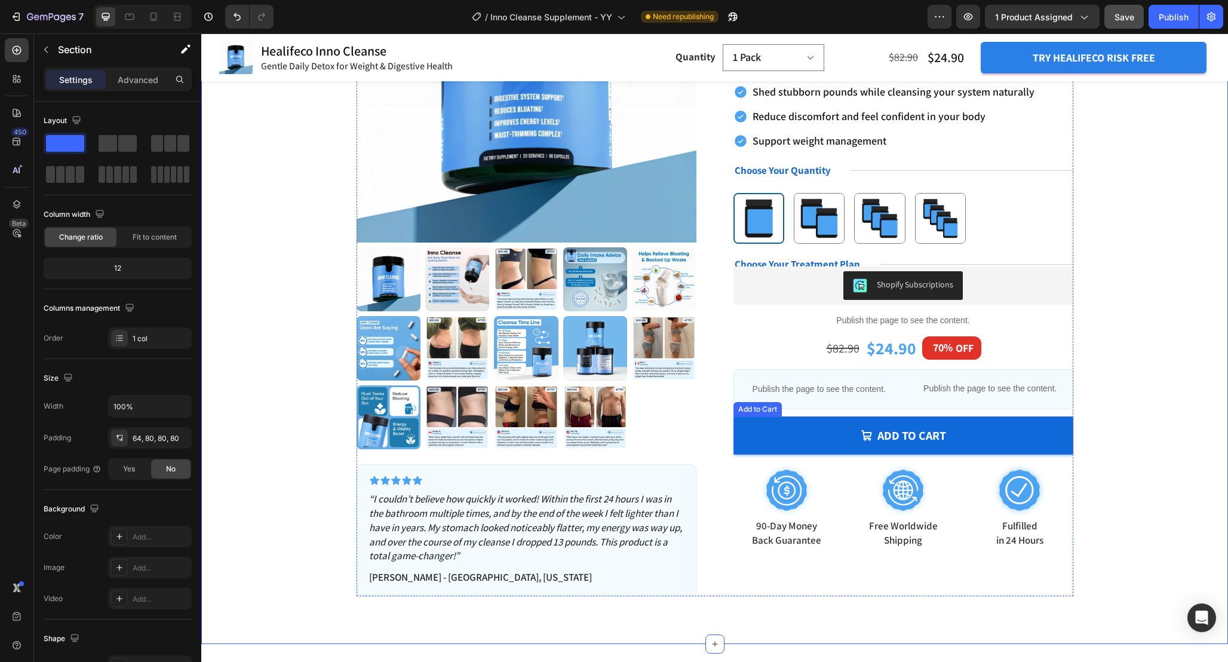
click at [1043, 427] on button "Add to cart" at bounding box center [904, 435] width 340 height 38
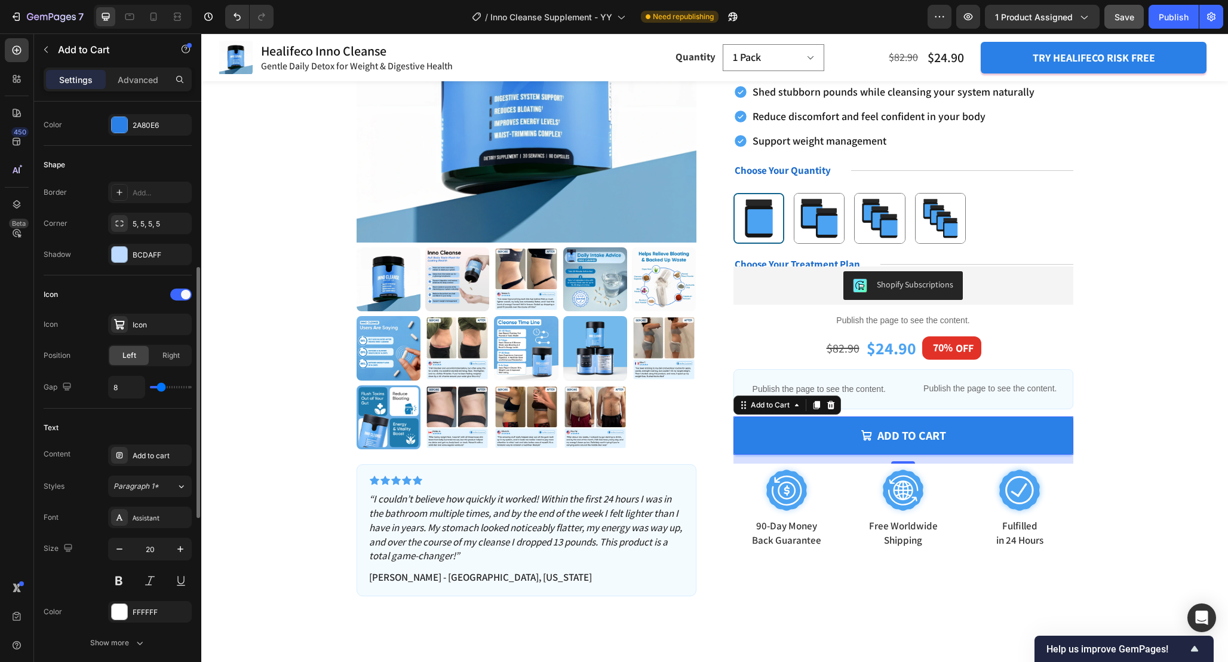
scroll to position [288, 0]
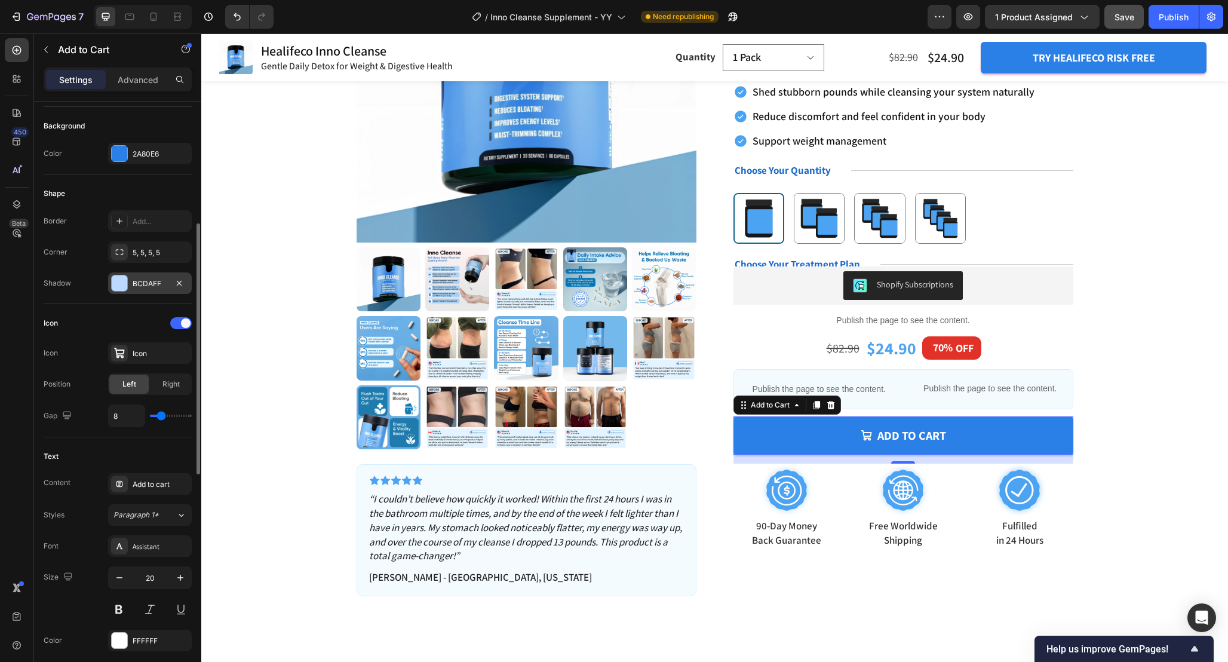
click at [160, 286] on div "BCDAFF" at bounding box center [150, 283] width 35 height 11
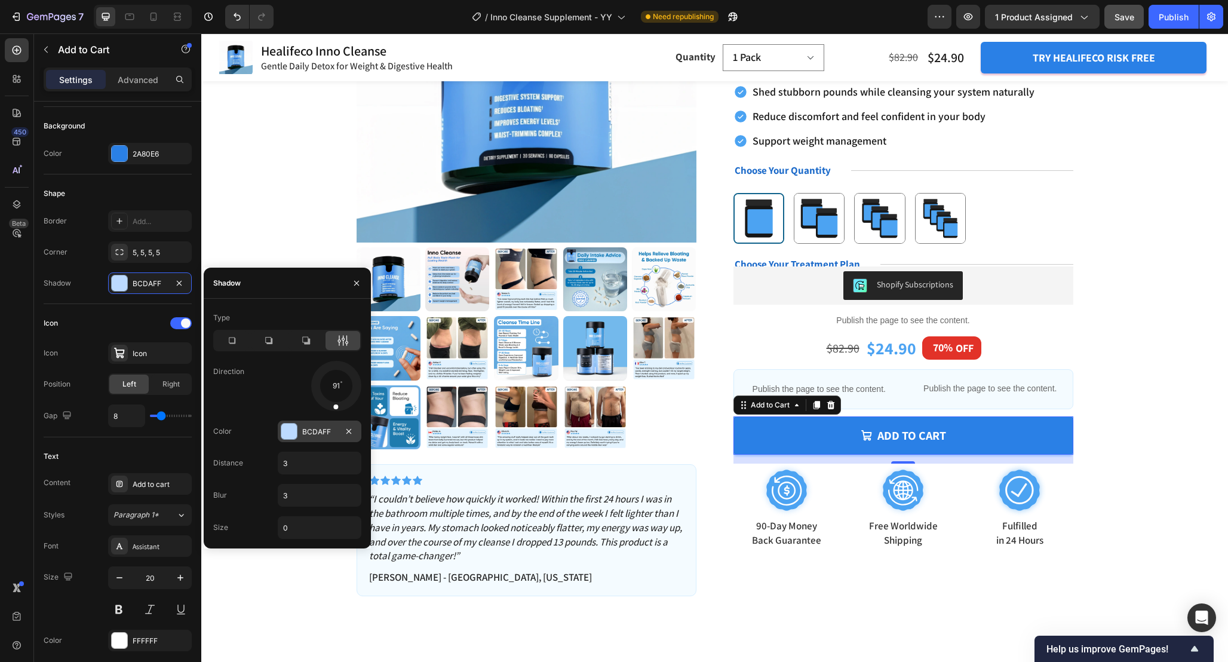
click at [340, 431] on div "BCDAFF" at bounding box center [320, 432] width 84 height 22
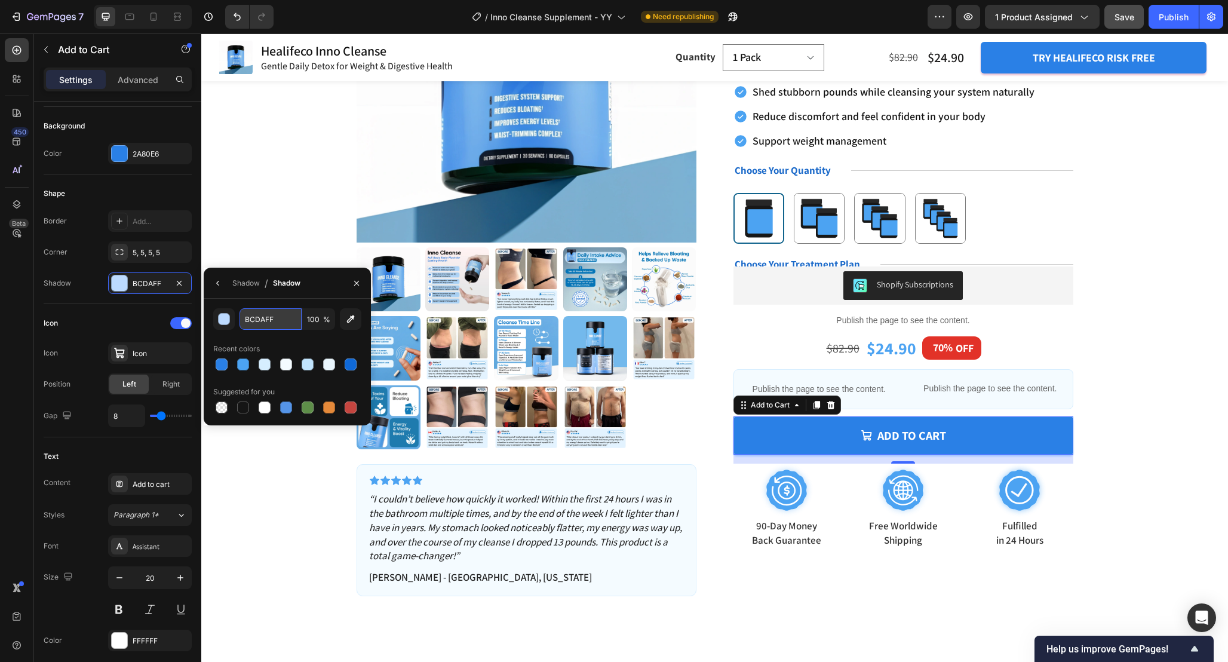
click at [277, 324] on input "BCDAFF" at bounding box center [271, 319] width 62 height 22
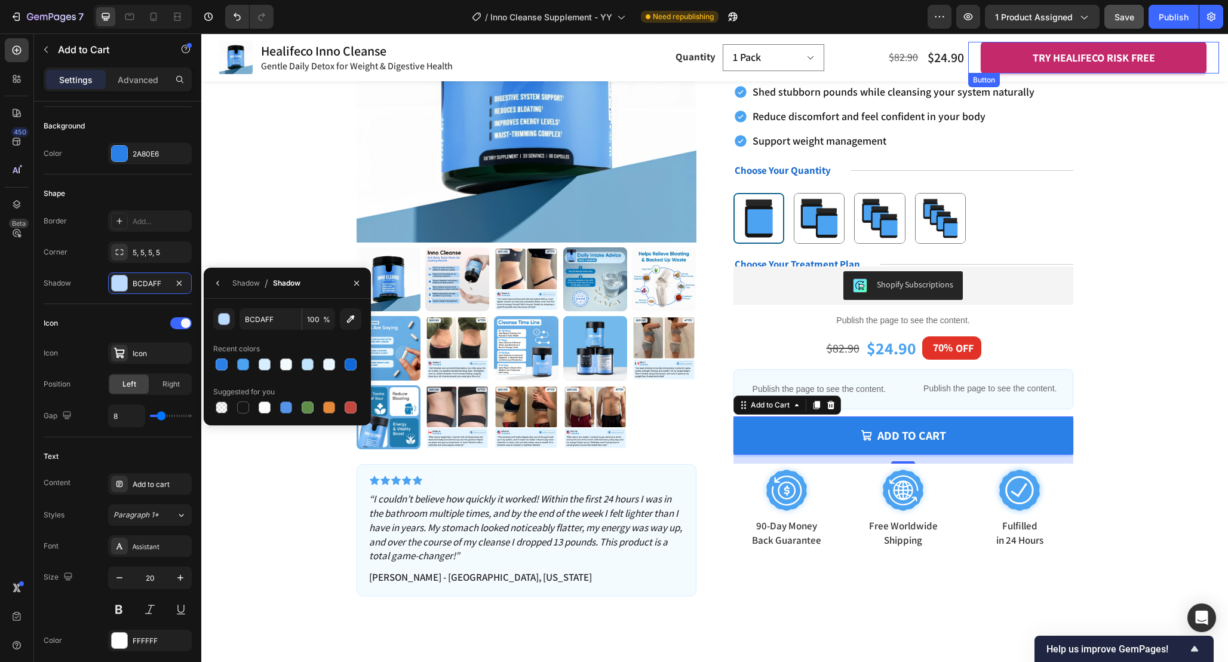
click at [1001, 61] on button "try healifeco risk free" at bounding box center [1094, 58] width 226 height 32
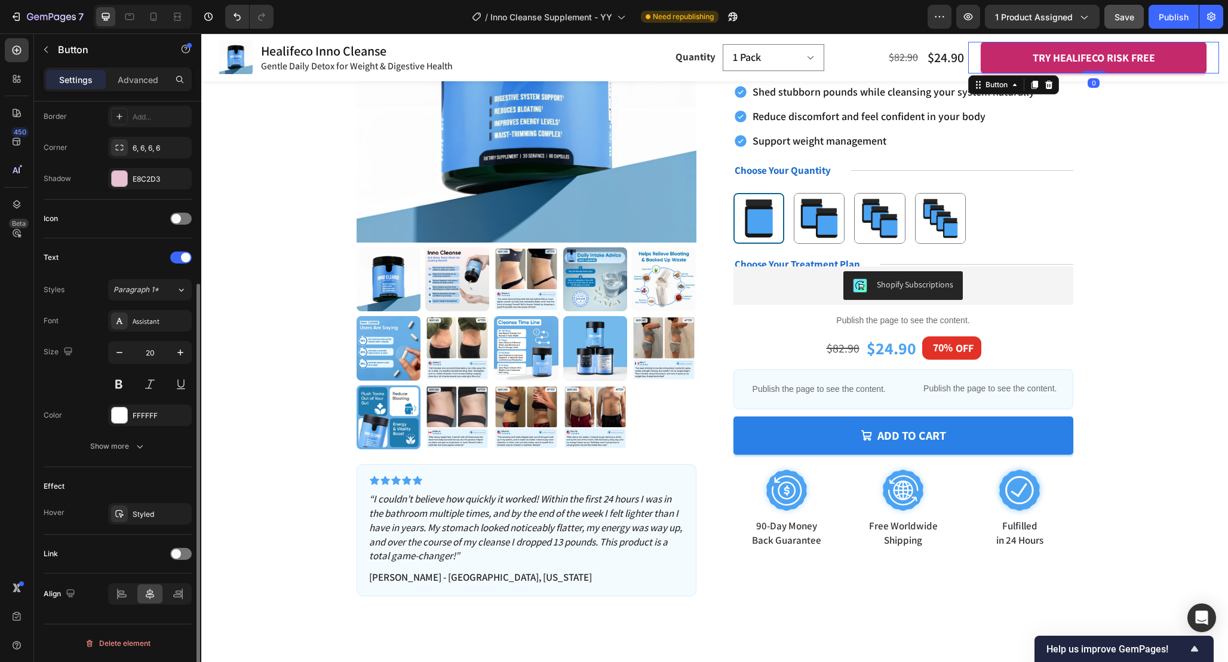
scroll to position [0, 0]
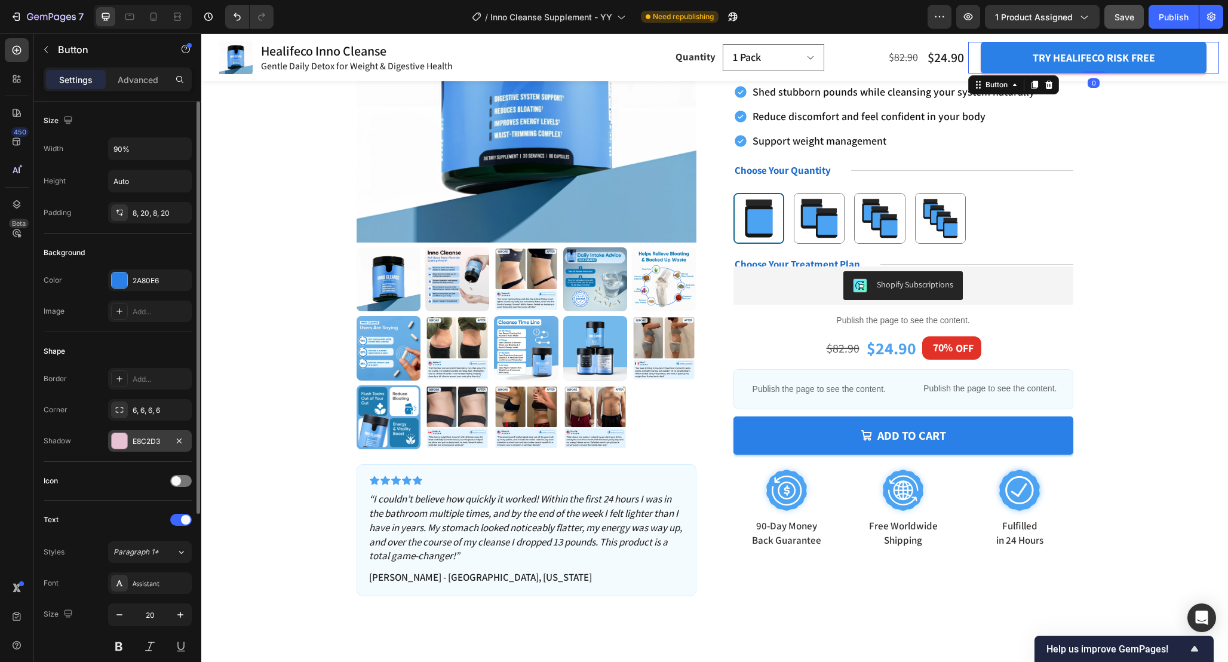
click at [142, 434] on div "E8C2D3" at bounding box center [150, 441] width 84 height 22
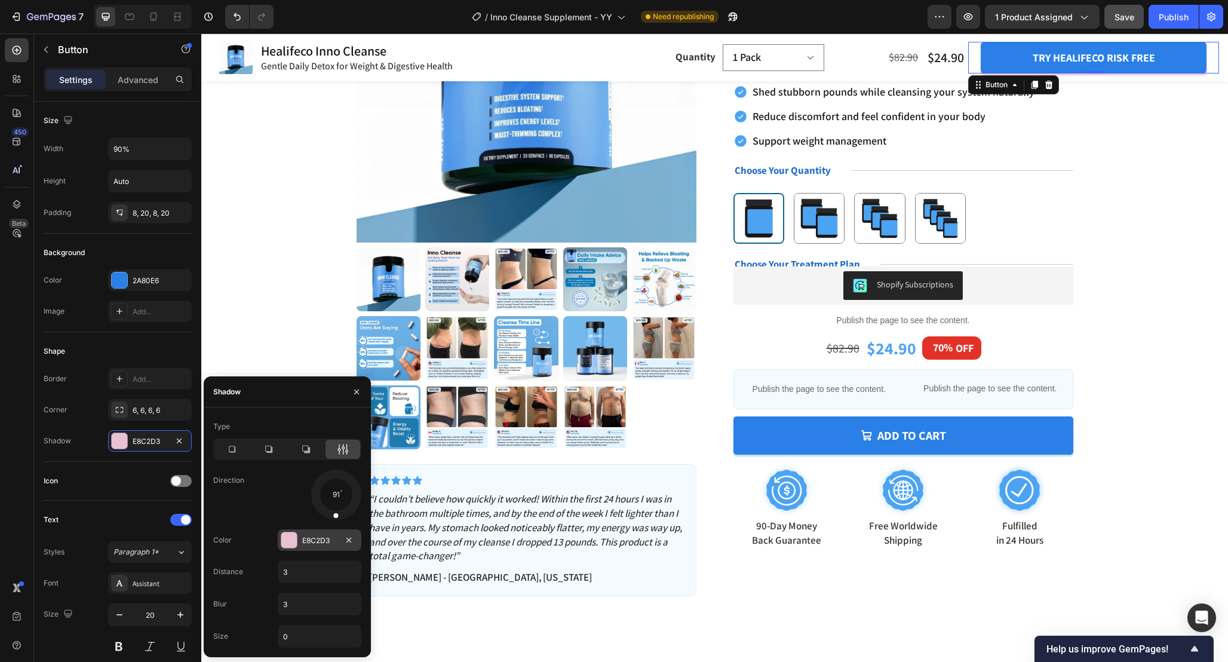
click at [329, 541] on div "E8C2D3" at bounding box center [319, 540] width 35 height 11
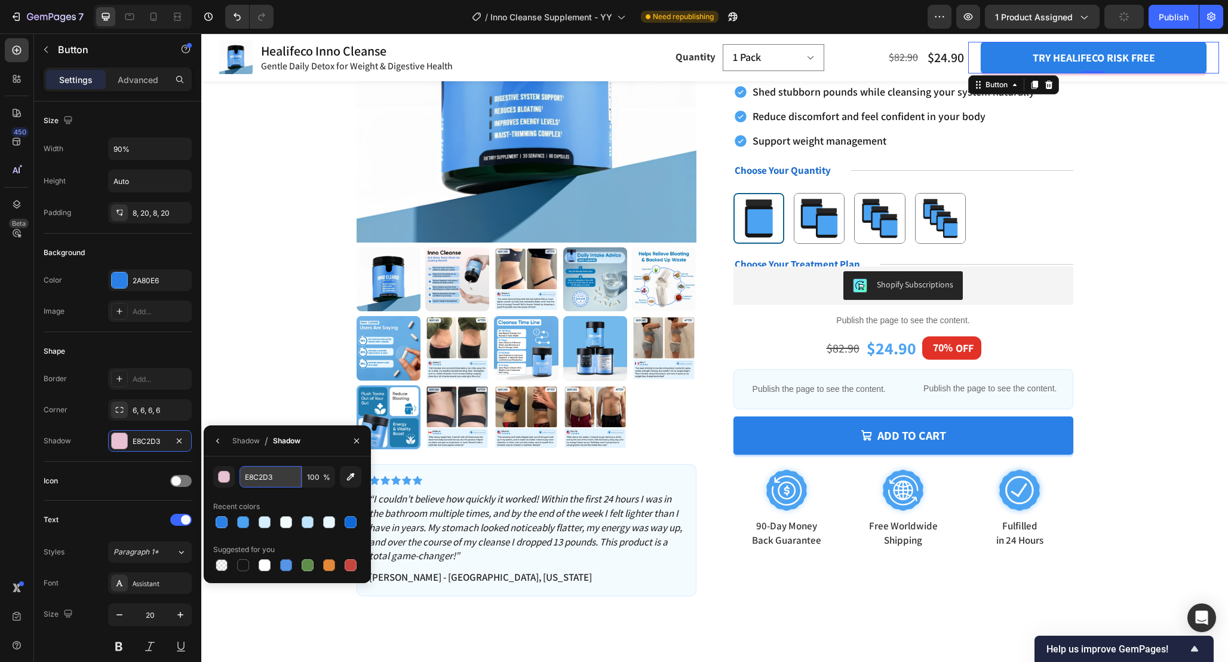
click at [284, 480] on input "E8C2D3" at bounding box center [271, 477] width 62 height 22
paste input "BCDAFF"
type input "BCDAFF"
click at [157, 356] on div "Shape" at bounding box center [118, 351] width 148 height 19
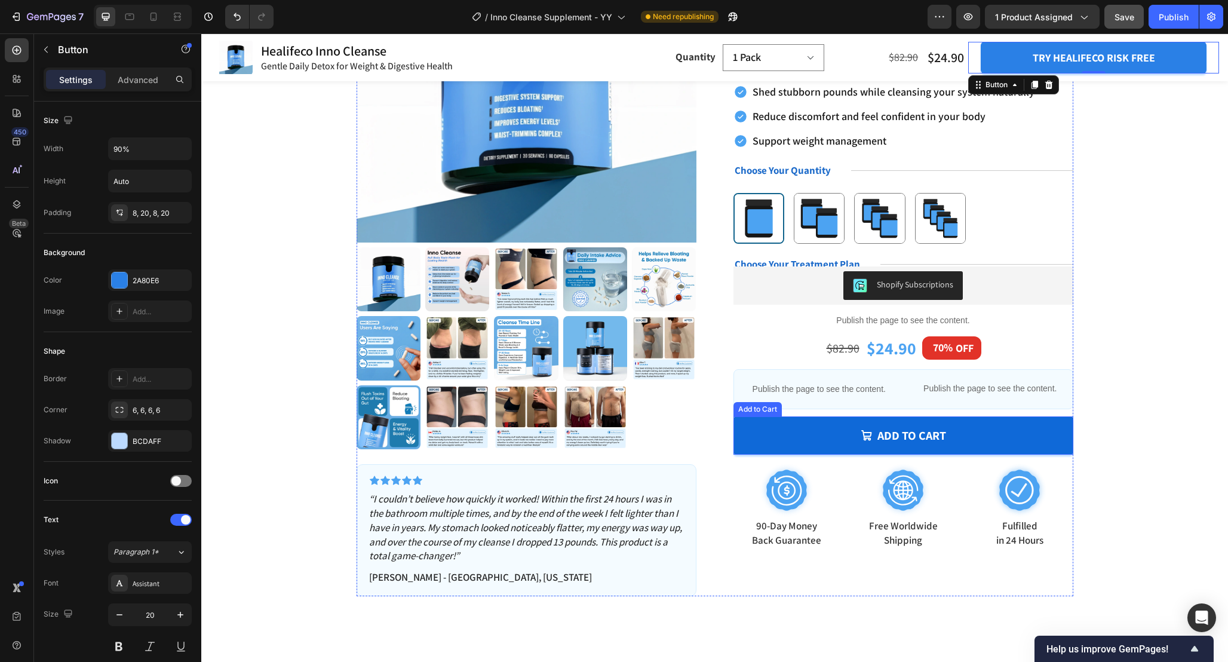
click at [775, 428] on button "Add to cart" at bounding box center [904, 435] width 340 height 38
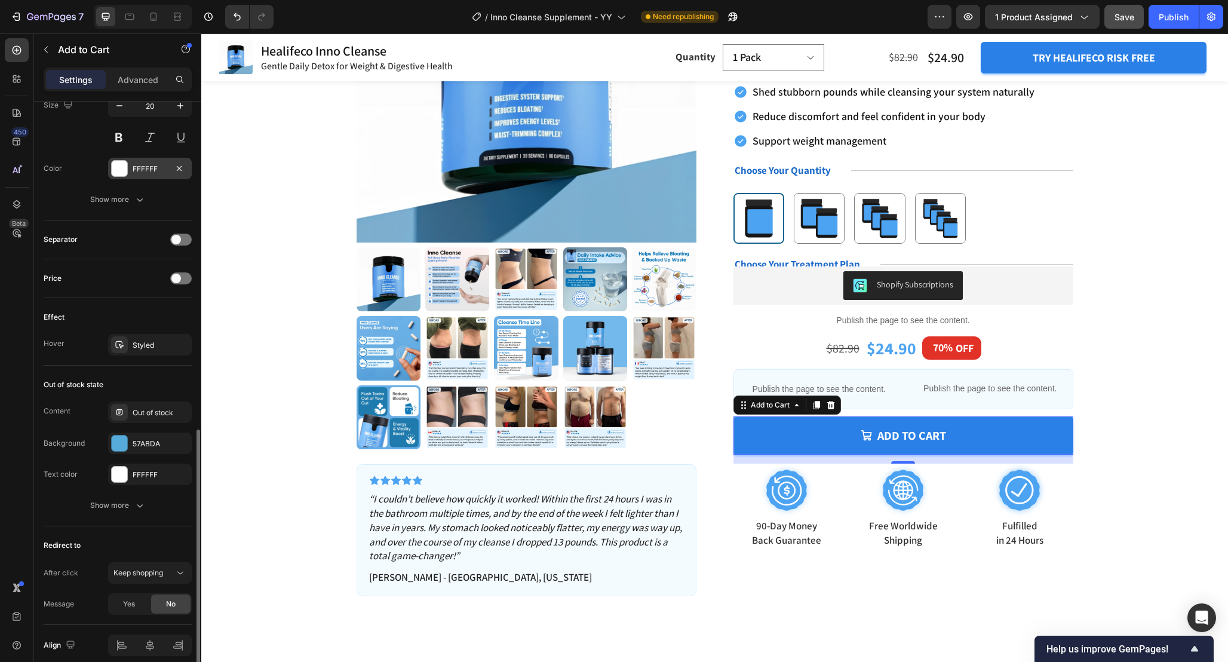
scroll to position [765, 0]
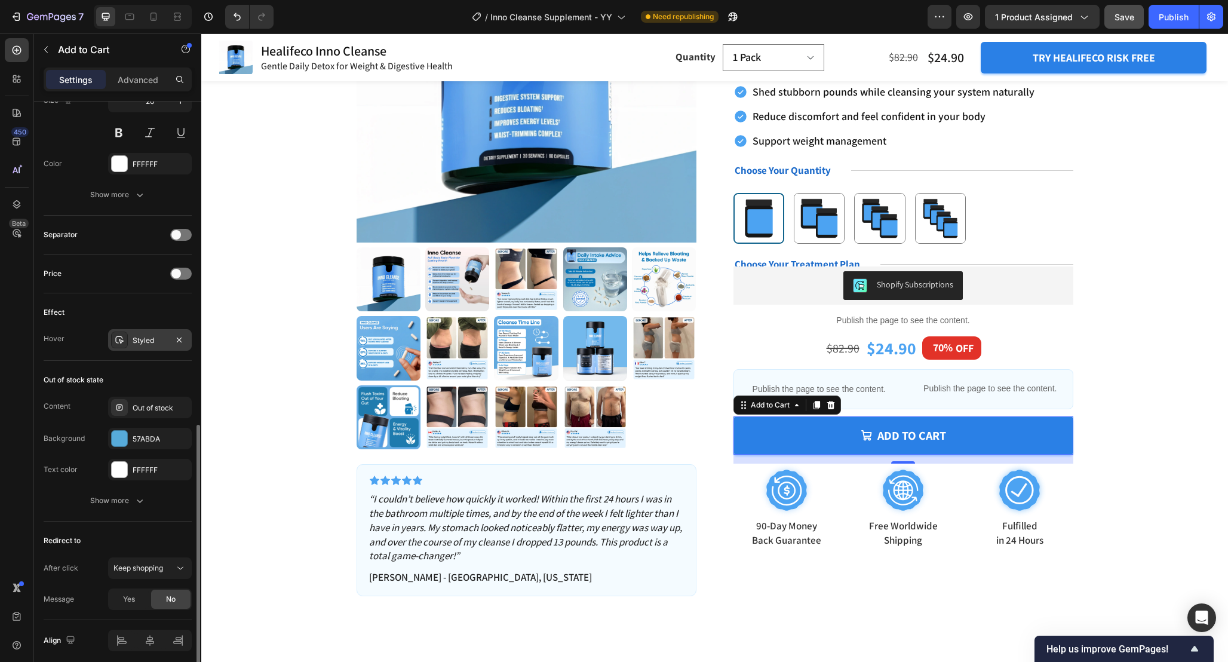
click at [158, 347] on div "Styled" at bounding box center [150, 340] width 84 height 22
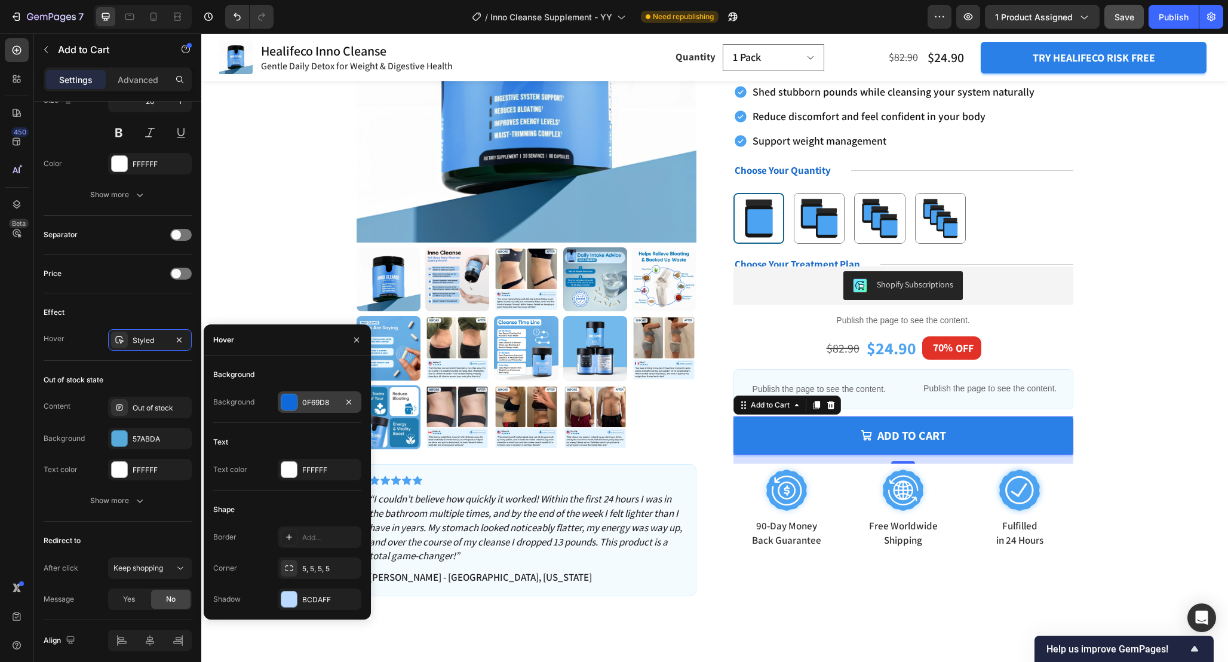
click at [309, 401] on div "0F69D8" at bounding box center [319, 402] width 35 height 11
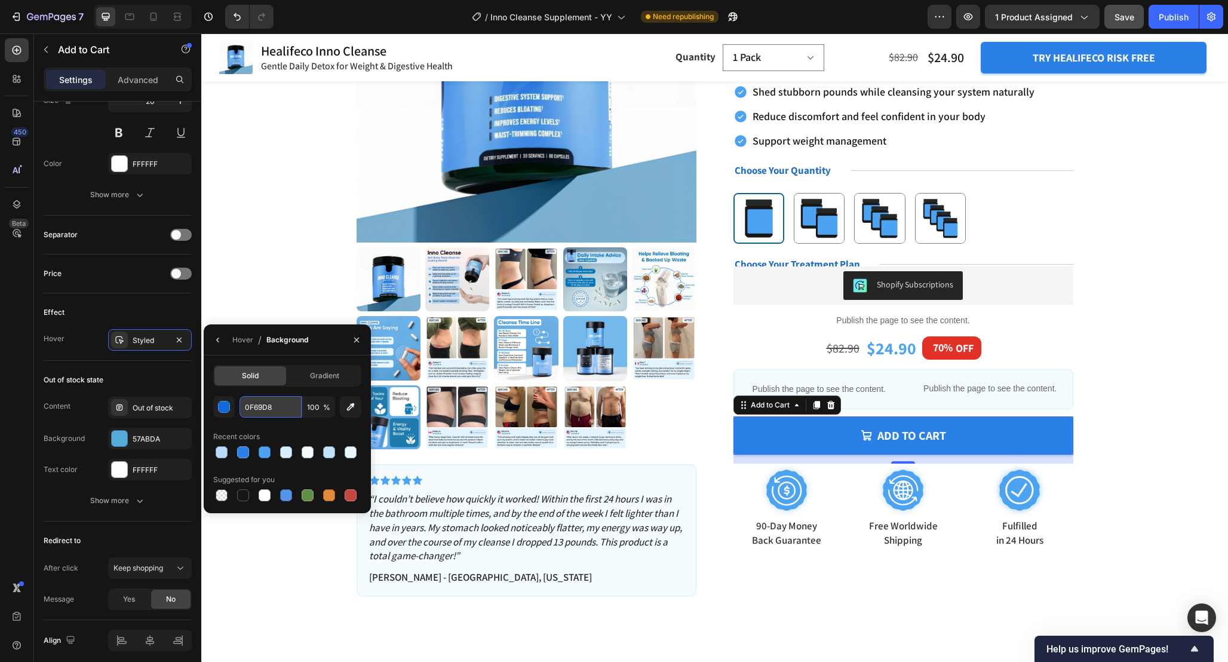
click at [275, 415] on input "0F69D8" at bounding box center [271, 407] width 62 height 22
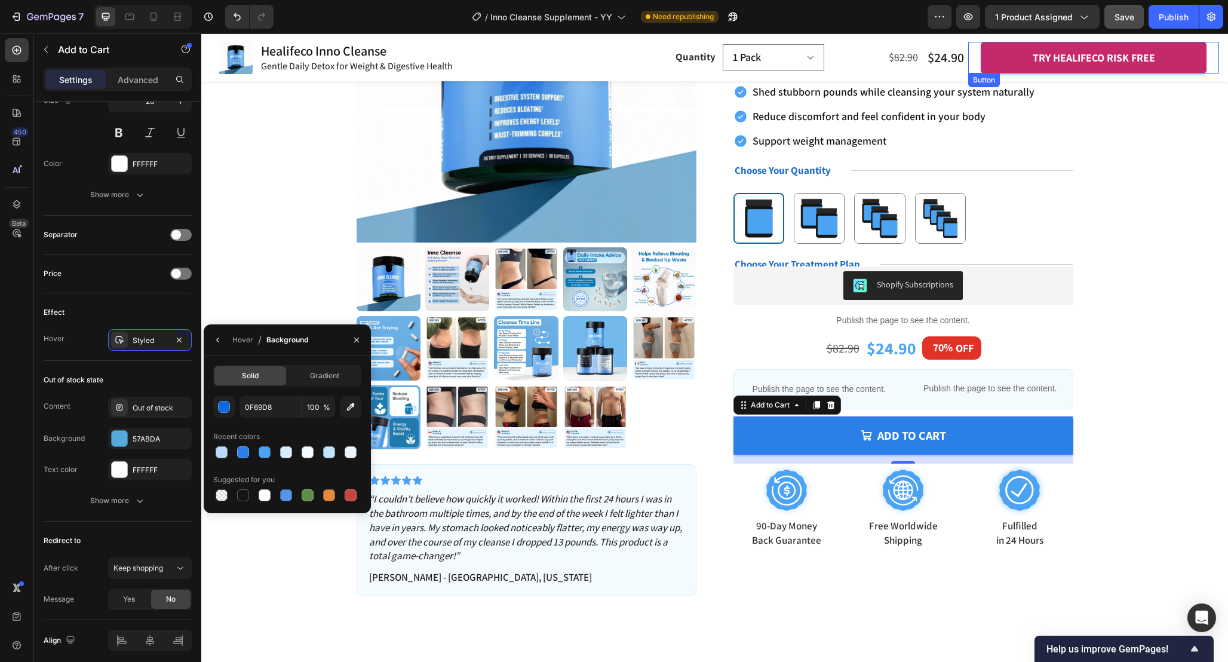
click at [1010, 57] on button "try healifeco risk free" at bounding box center [1094, 58] width 226 height 32
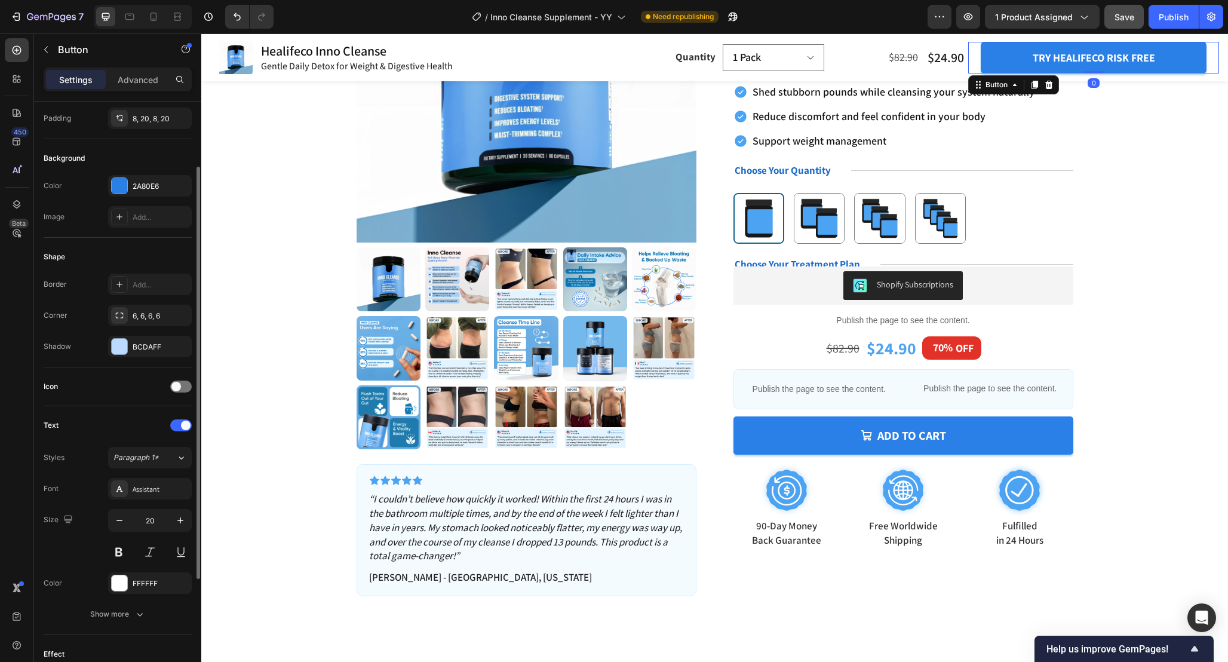
scroll to position [262, 0]
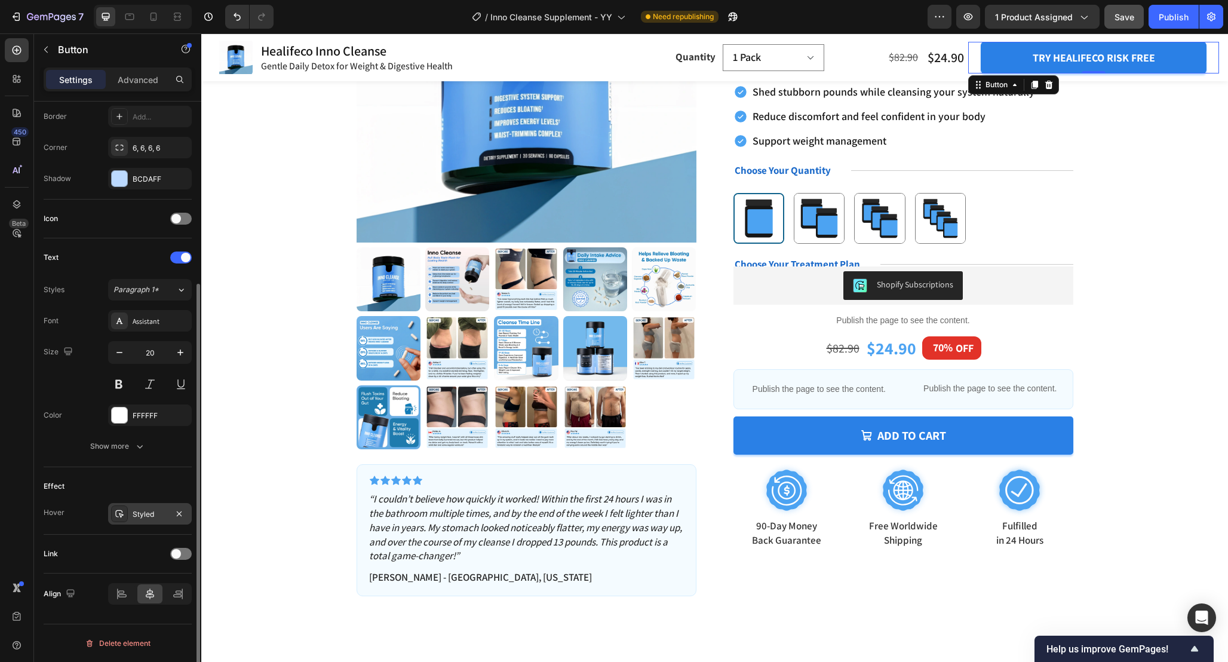
click at [141, 513] on div "Styled" at bounding box center [150, 514] width 35 height 11
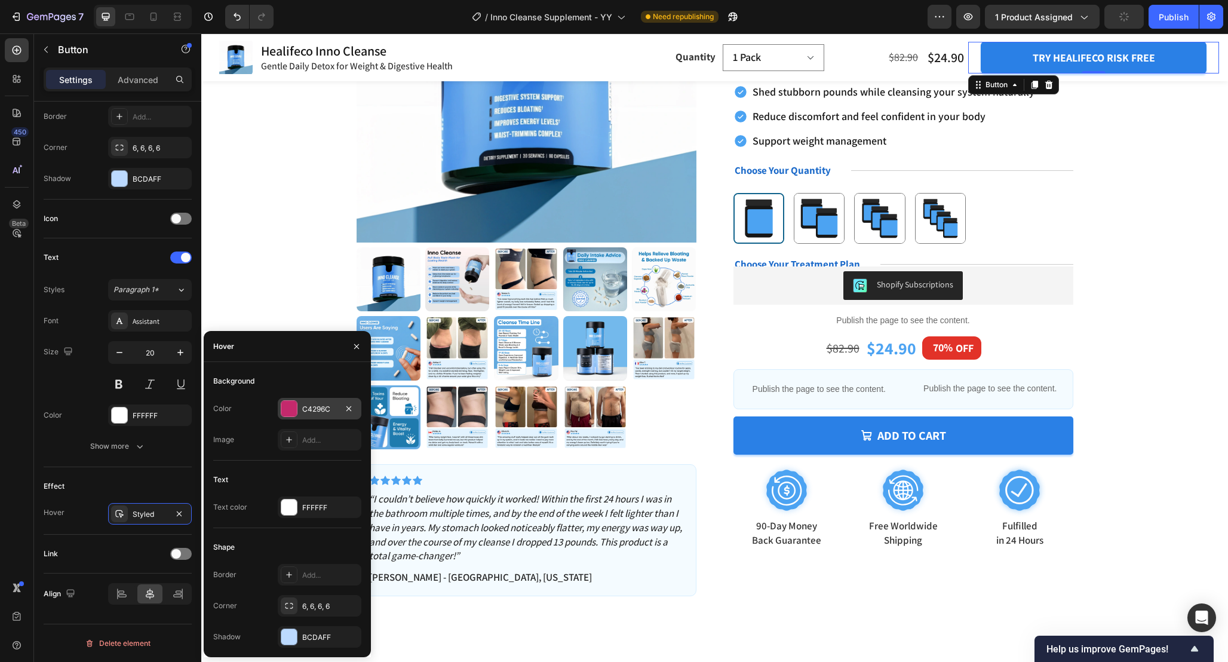
click at [323, 414] on div "C4296C" at bounding box center [320, 409] width 84 height 22
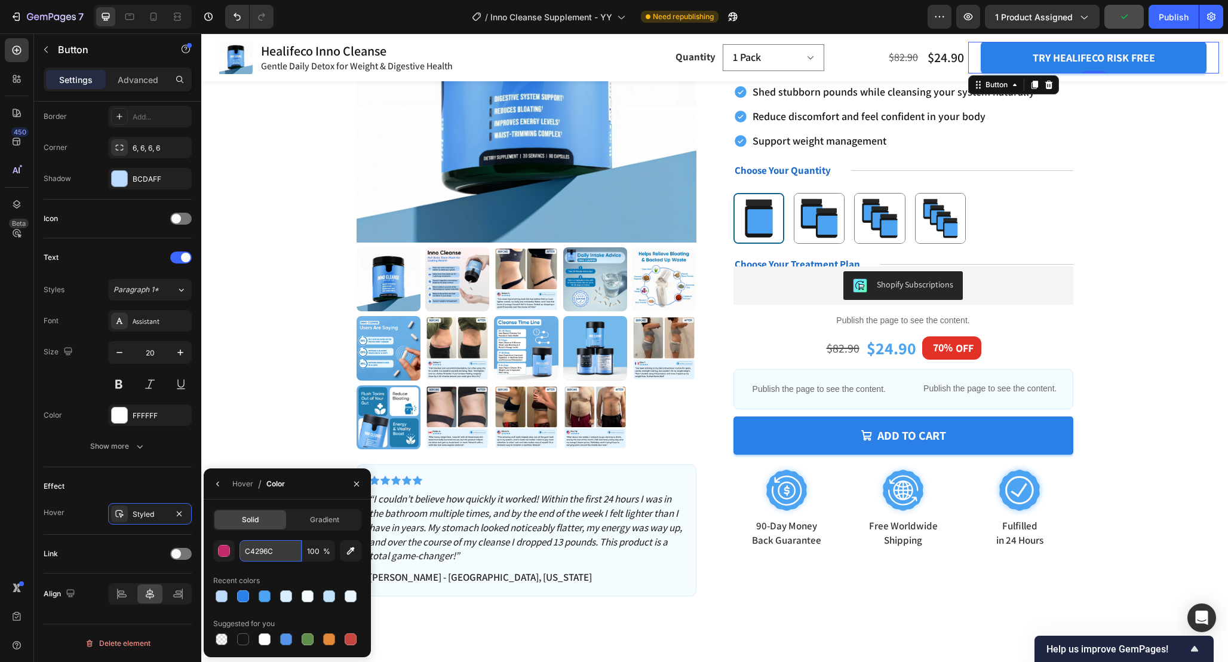
click at [284, 551] on input "C4296C" at bounding box center [271, 551] width 62 height 22
paste input "0F69D8"
type input "0F69D8"
click at [182, 458] on div "Text Styles Paragraph 1* Font Assistant Size 20 Color FFFFFF Show more" at bounding box center [118, 352] width 148 height 229
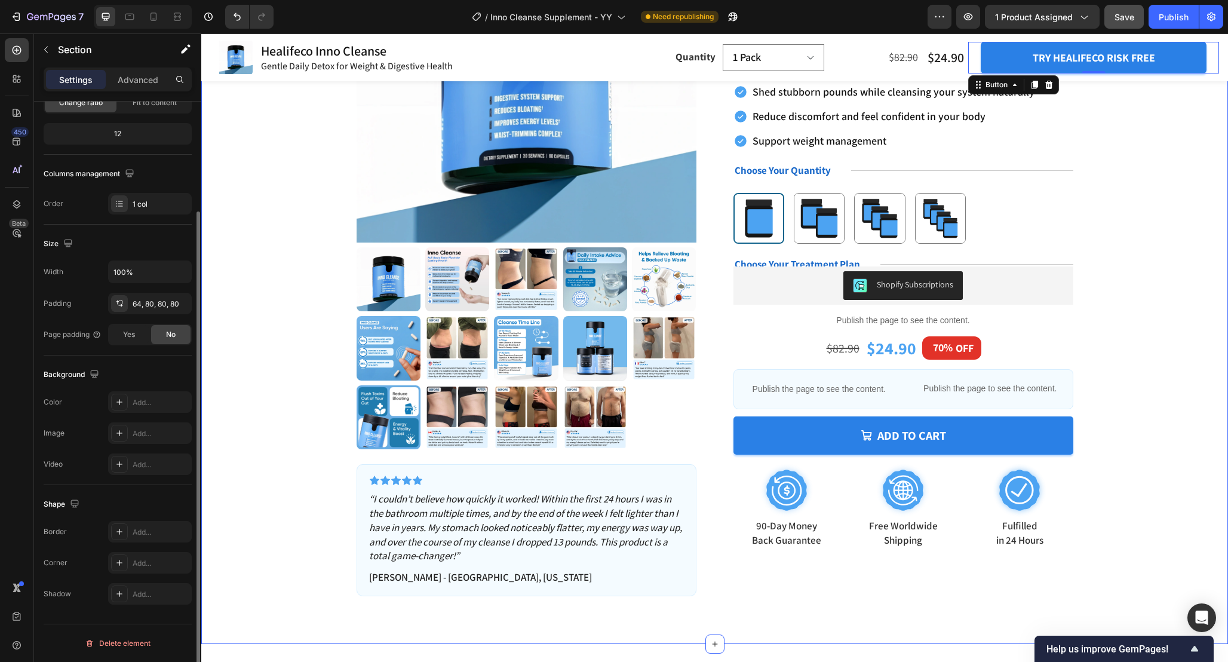
click at [1134, 409] on div "Product Images Icon Icon Icon Icon Icon Icon List “I couldn’t believe how quick…" at bounding box center [714, 245] width 931 height 702
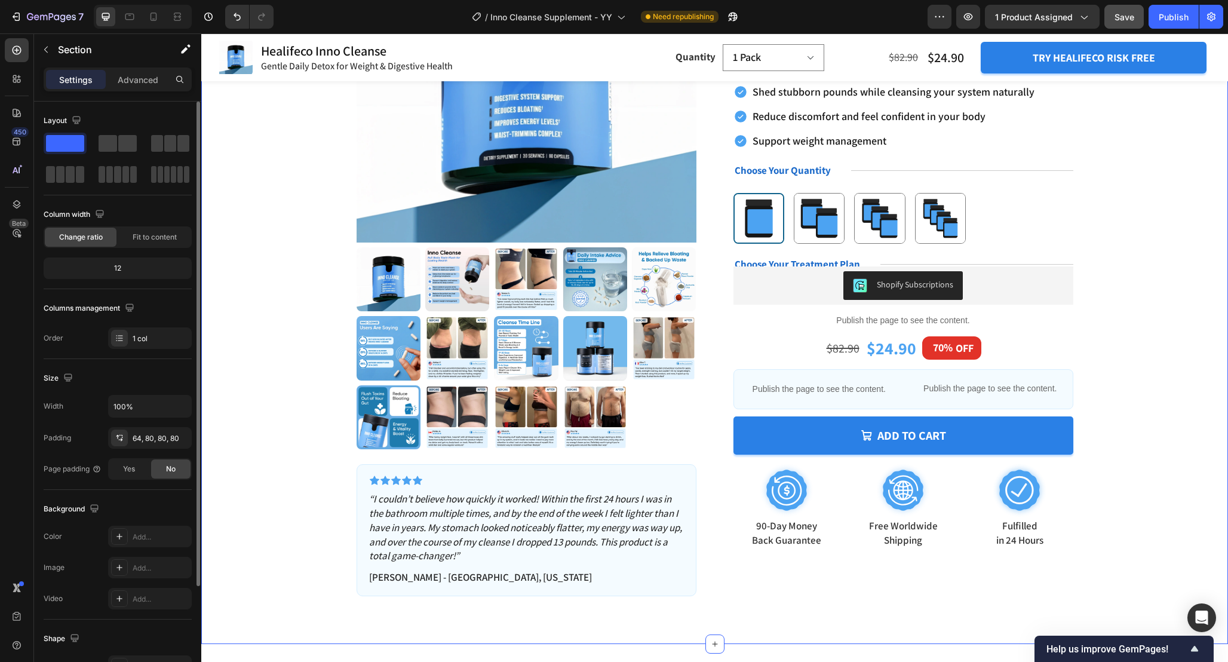
click at [1097, 366] on div "Product Images Icon Icon Icon Icon Icon Icon List “I couldn’t believe how quick…" at bounding box center [714, 245] width 931 height 702
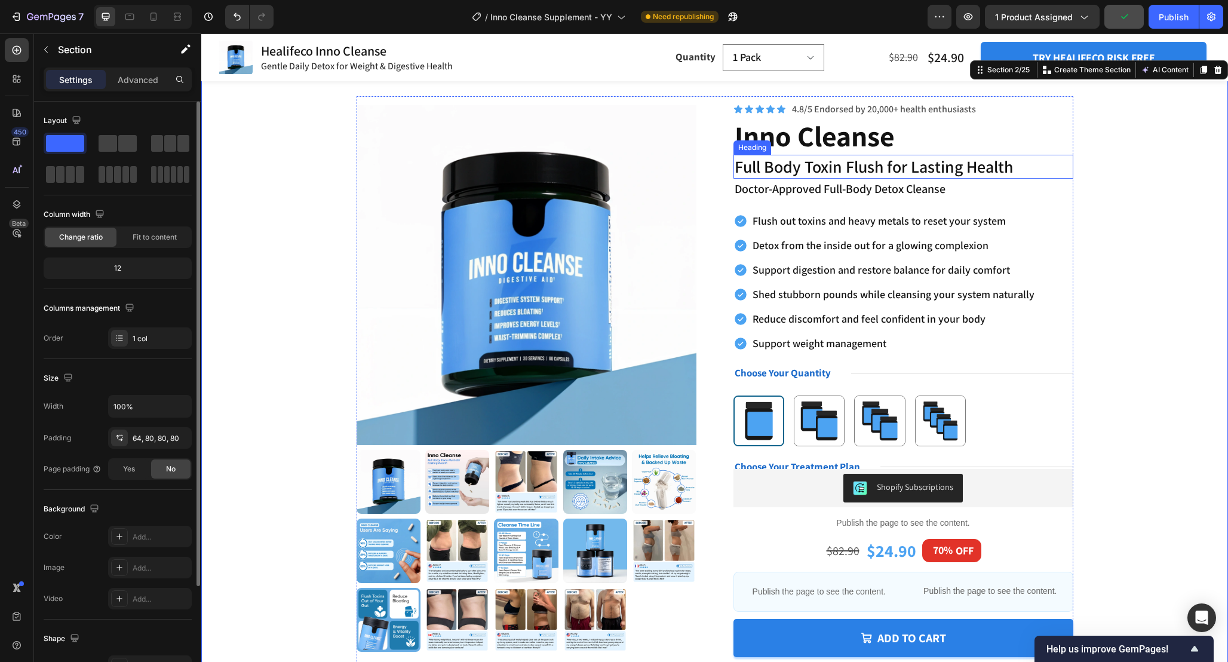
click at [937, 159] on h2 "Full Body Toxin Flush for Lasting Health" at bounding box center [904, 167] width 340 height 24
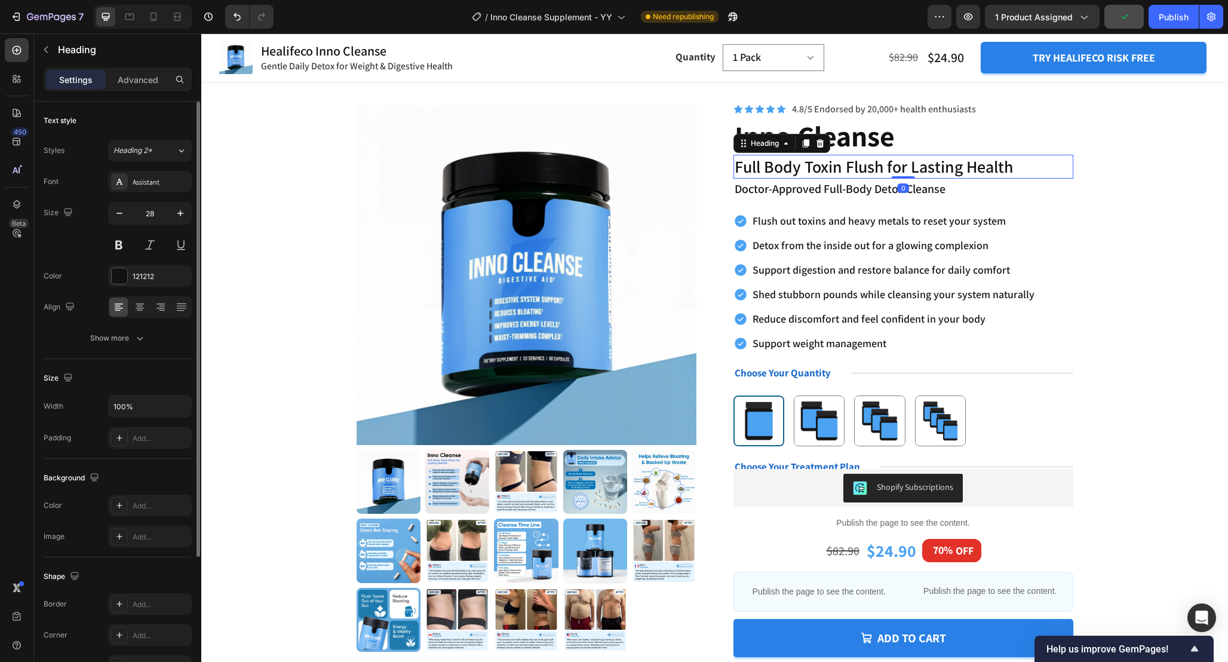
click at [937, 159] on h2 "Full Body Toxin Flush for Lasting Health" at bounding box center [904, 167] width 340 height 24
click at [937, 159] on p "Full Body Toxin Flush for Lasting Health" at bounding box center [904, 167] width 338 height 22
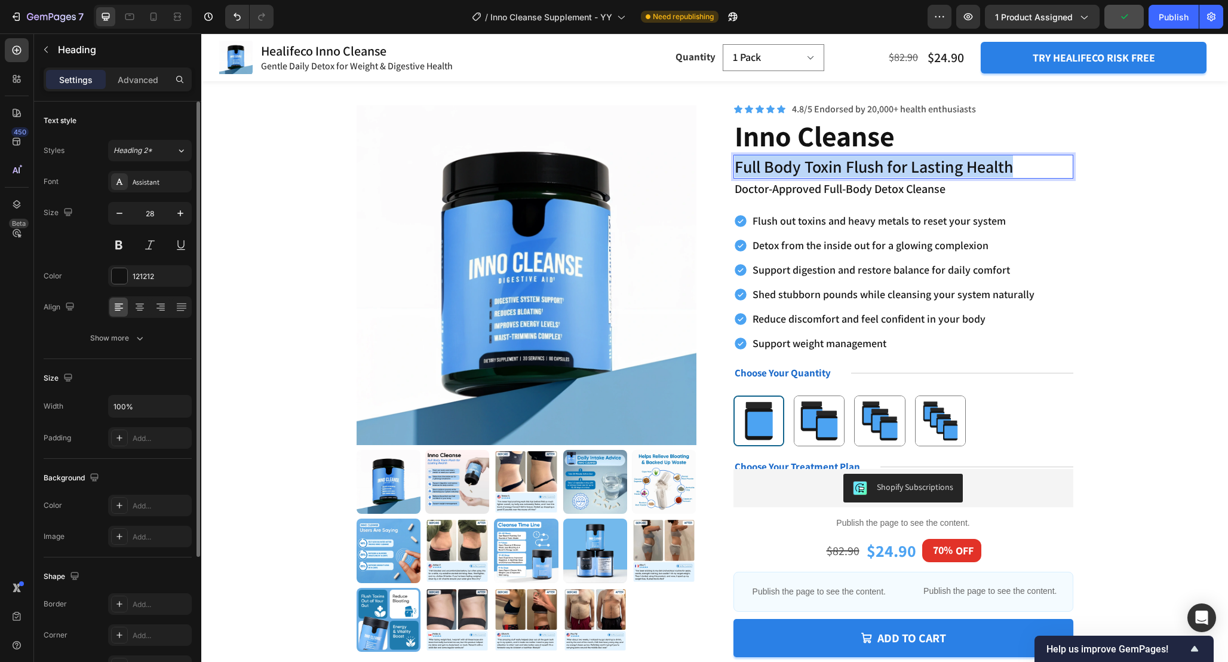
copy p "Full Body Toxin Flush for Lasting Health"
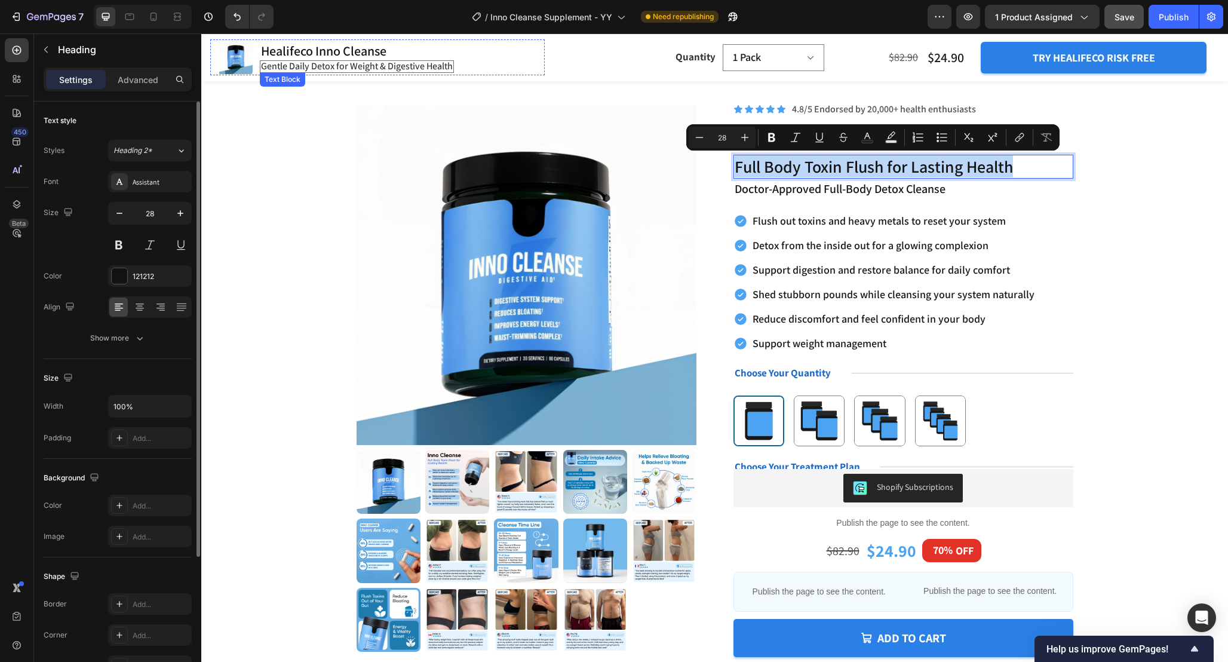
click at [432, 62] on span "Gentle Daily Detox for Weight & Digestive Health" at bounding box center [357, 66] width 192 height 13
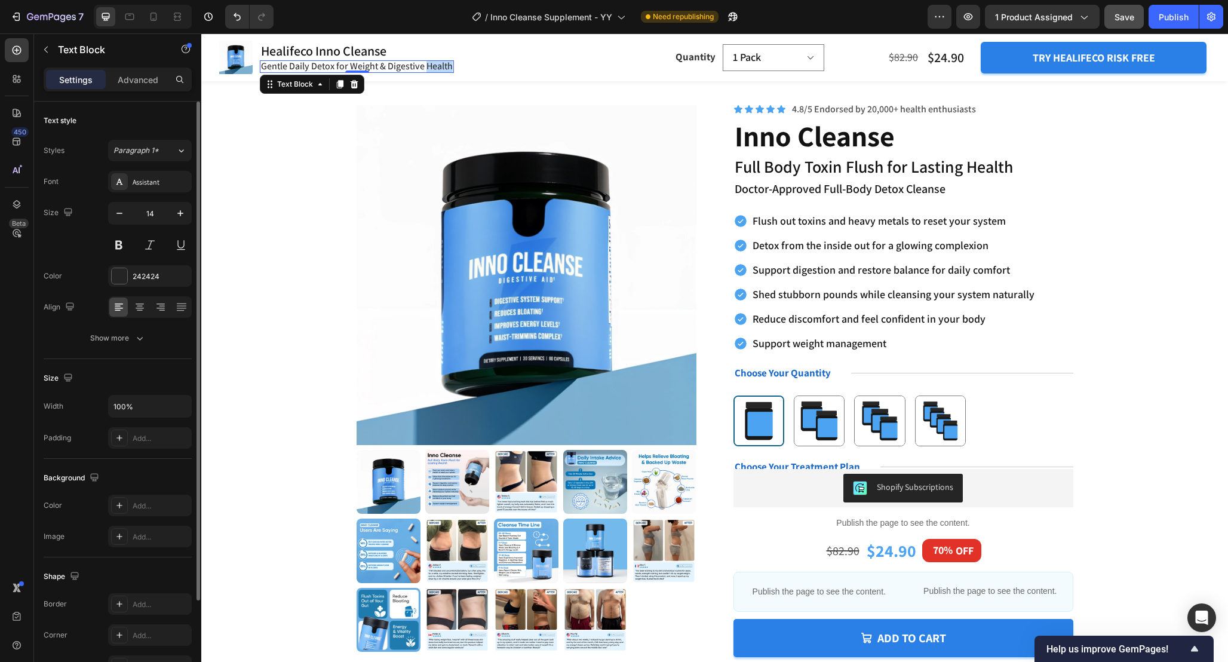
click at [432, 62] on span "Gentle Daily Detox for Weight & Digestive Health" at bounding box center [357, 66] width 192 height 13
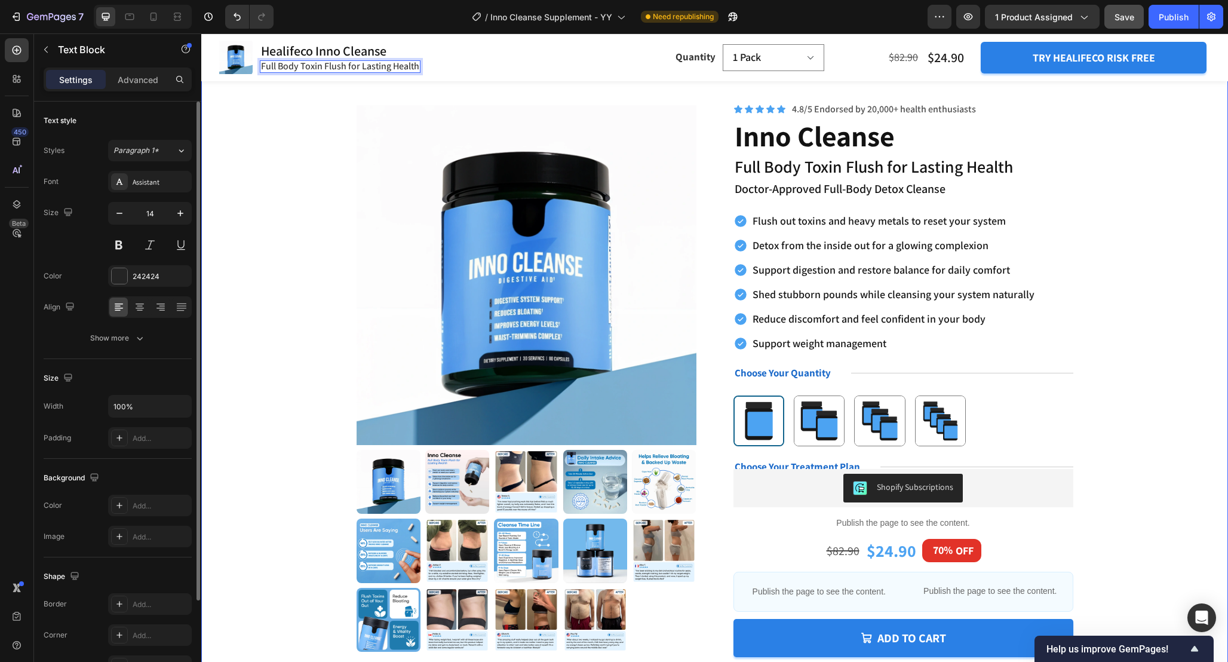
click at [260, 199] on div "Product Images Icon Icon Icon Icon Icon Icon List “I couldn’t believe how quick…" at bounding box center [714, 447] width 931 height 702
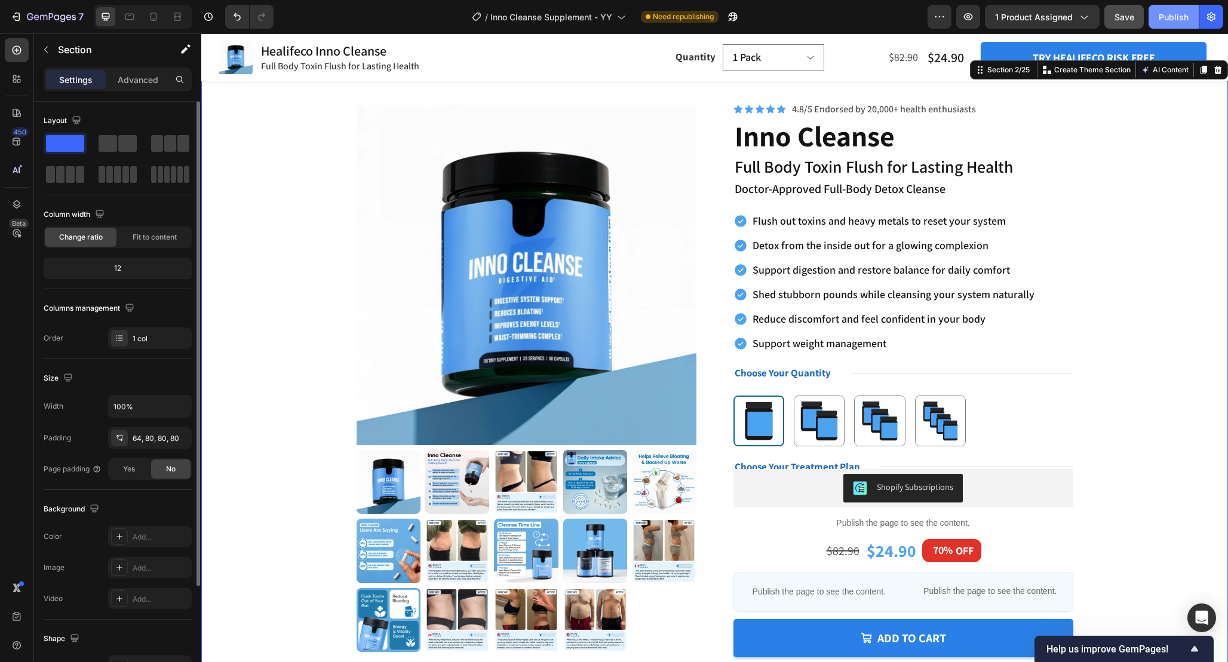
click at [1156, 11] on button "Publish" at bounding box center [1174, 17] width 50 height 24
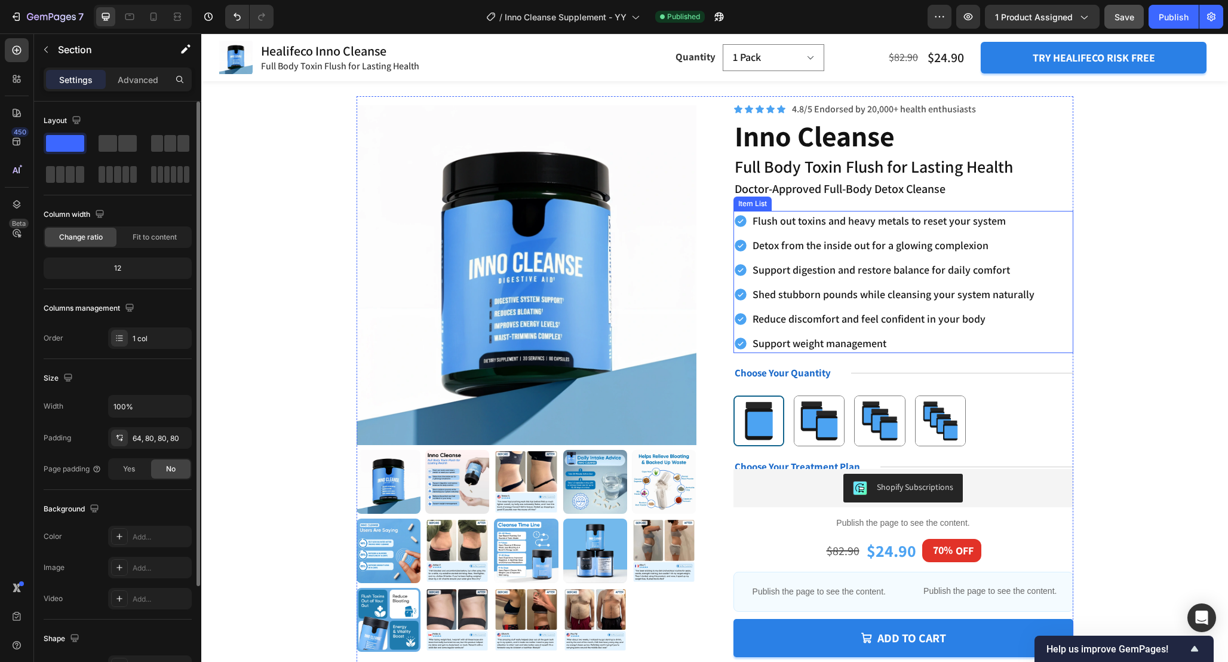
click at [1056, 269] on div "Flush out toxins and heavy metals to reset your system Detox from the inside ou…" at bounding box center [904, 282] width 340 height 142
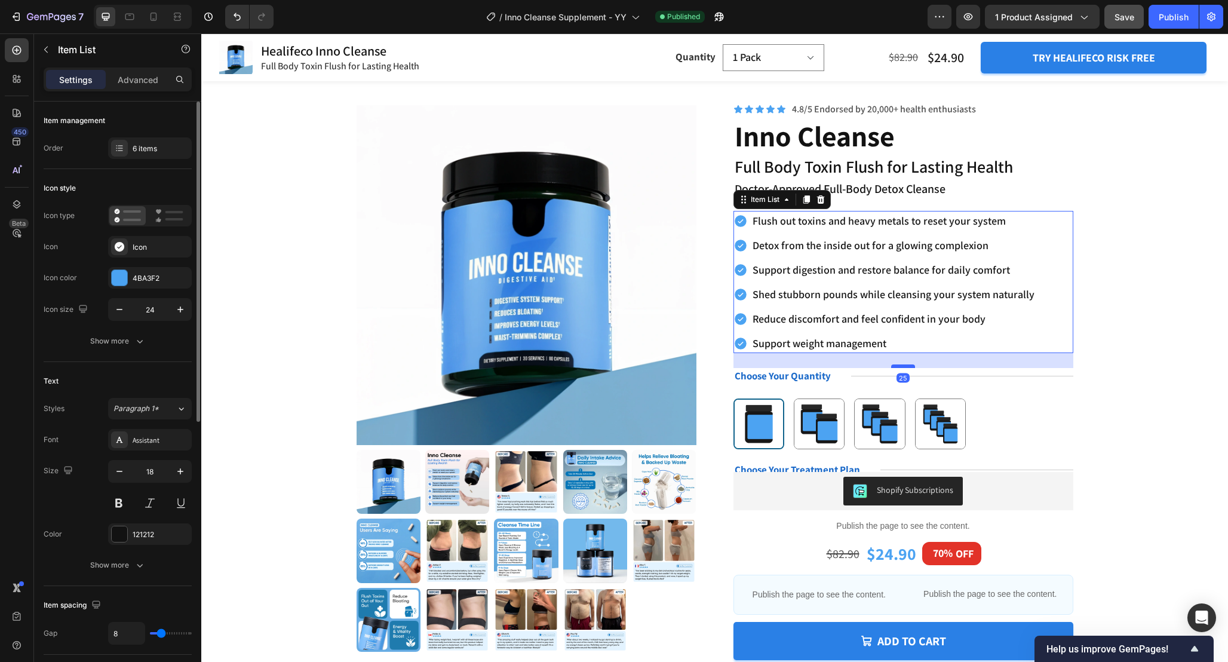
click at [912, 367] on div at bounding box center [903, 366] width 24 height 4
type input "100%"
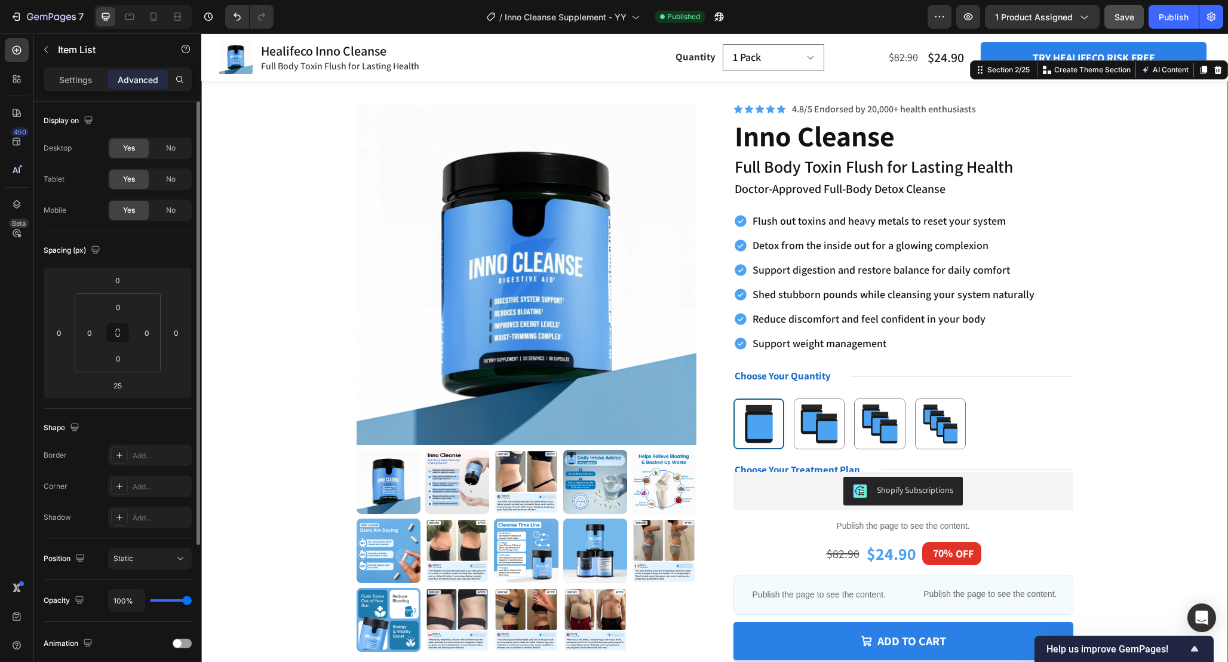
click at [1091, 315] on div "Product Images Icon Icon Icon Icon Icon Icon List “I couldn’t believe how quick…" at bounding box center [714, 447] width 931 height 702
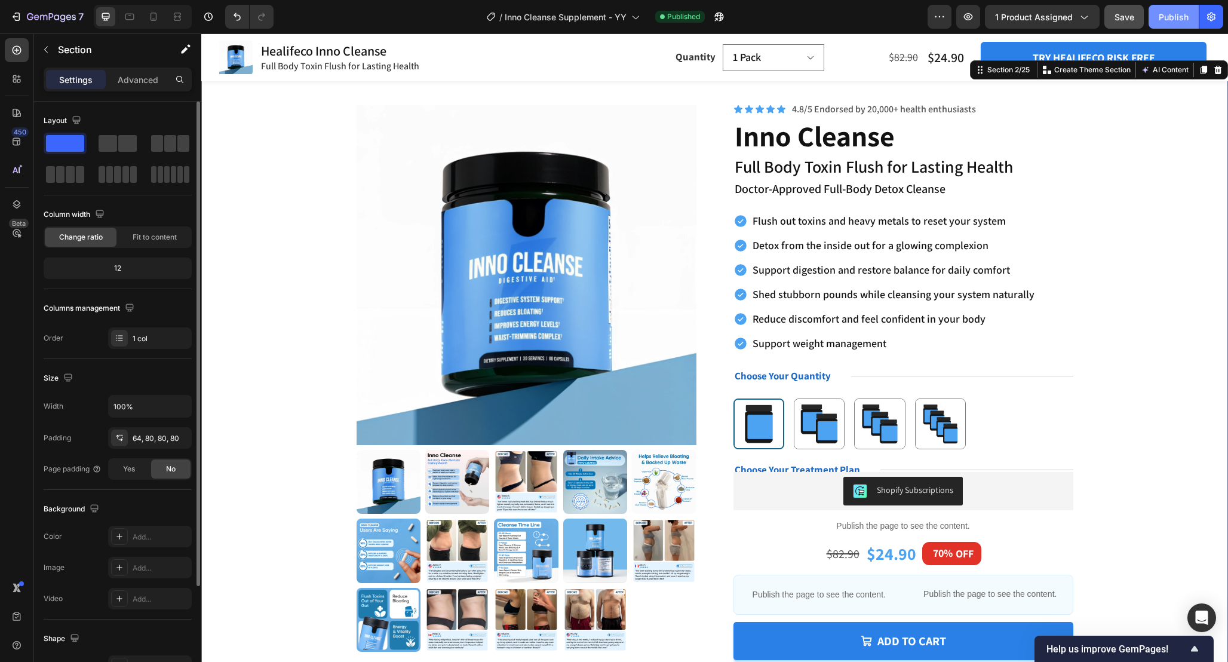
click at [1170, 11] on div "Publish" at bounding box center [1174, 17] width 30 height 13
click at [860, 109] on p "4.8/5 Endorsed by 20,000+ health enthusiasts" at bounding box center [884, 109] width 184 height 14
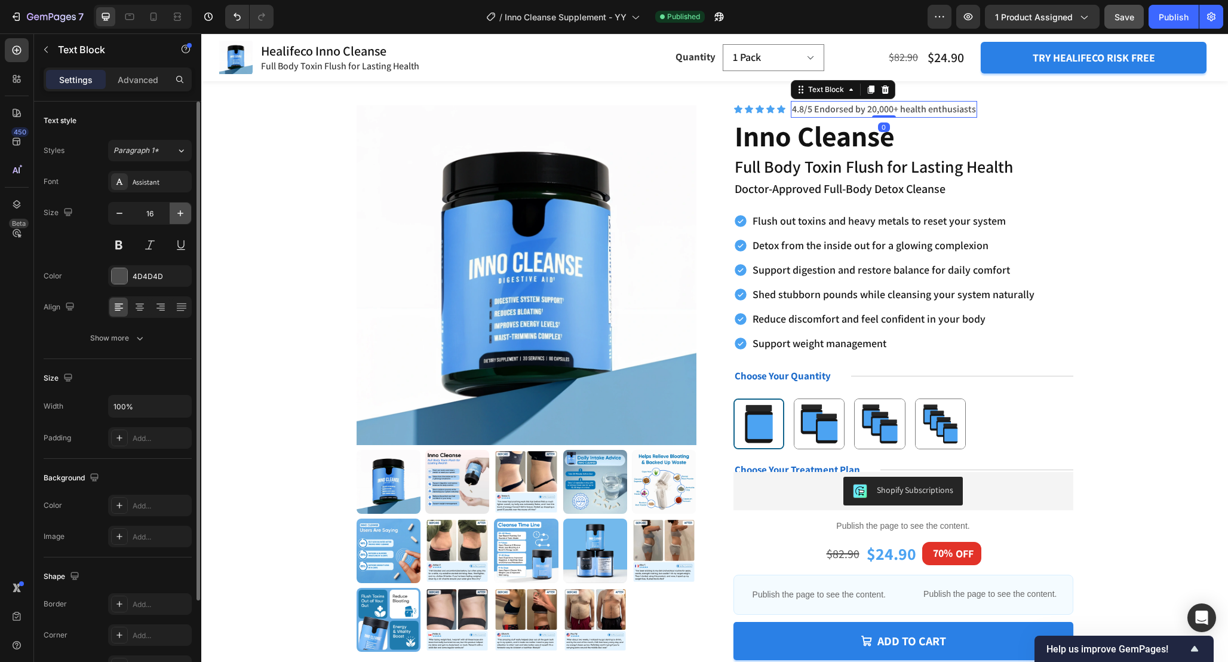
click at [181, 213] on icon "button" at bounding box center [180, 213] width 6 height 6
type input "17"
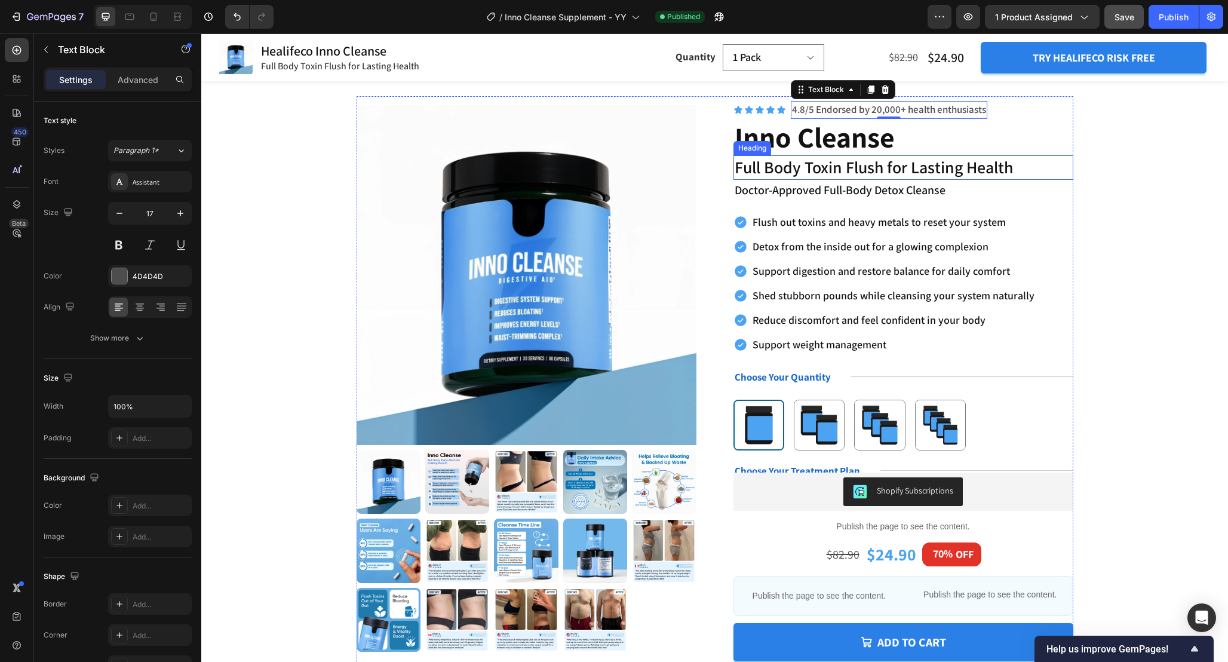
click at [1131, 163] on div "Product Images Icon Icon Icon Icon Icon Icon List “I couldn’t believe how quick…" at bounding box center [714, 447] width 931 height 702
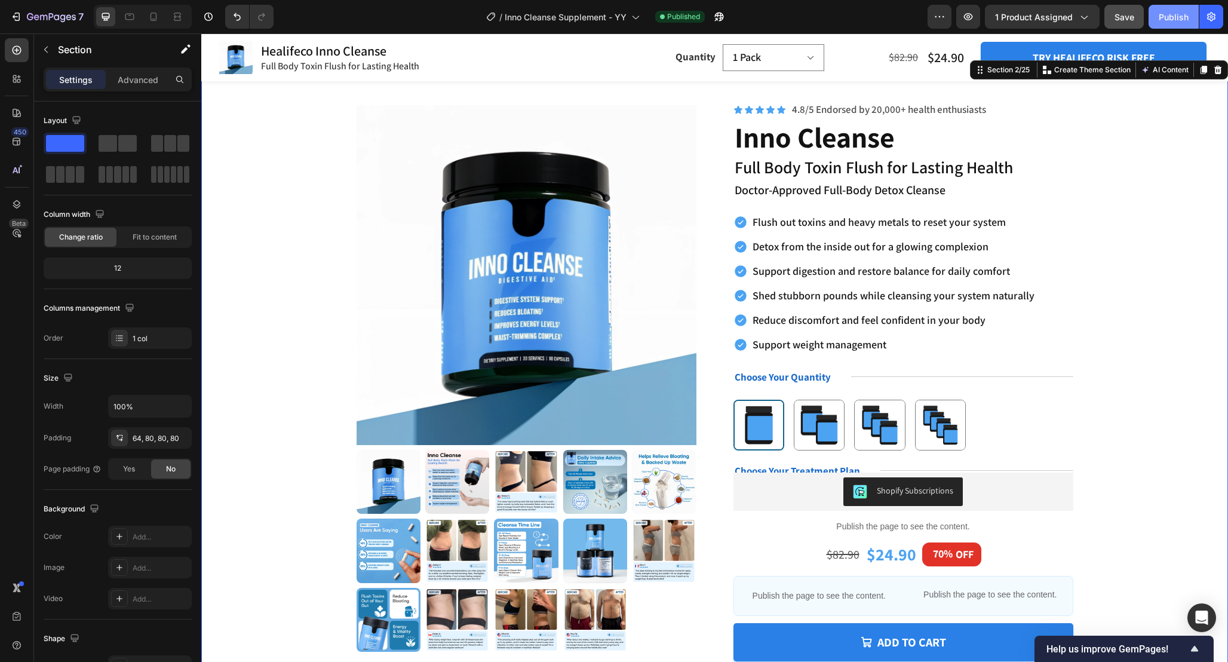
click at [1163, 19] on div "Publish" at bounding box center [1174, 17] width 30 height 13
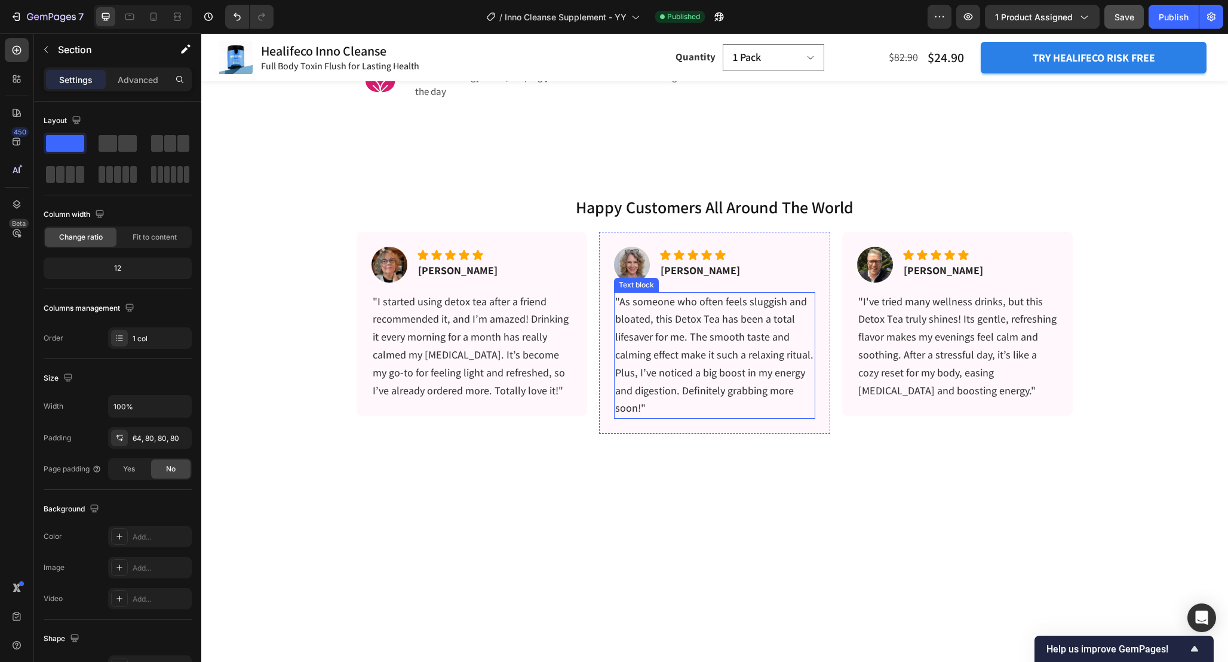
scroll to position [1171, 0]
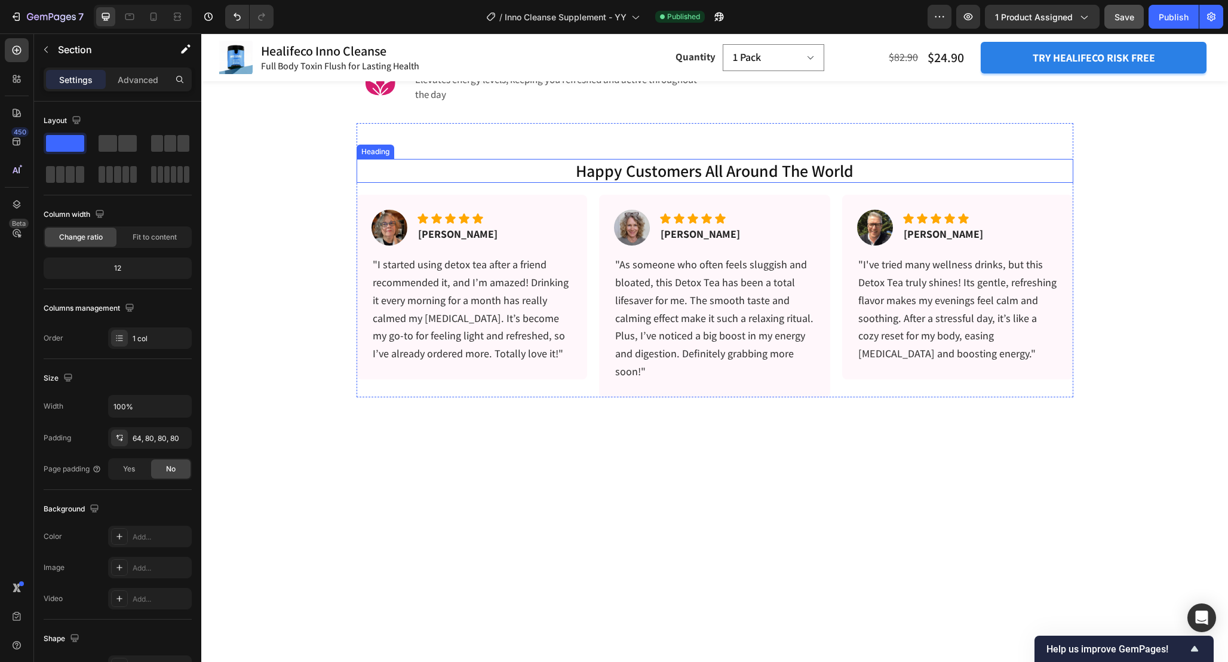
click at [839, 183] on h2 "happy customers all around the world" at bounding box center [715, 171] width 717 height 24
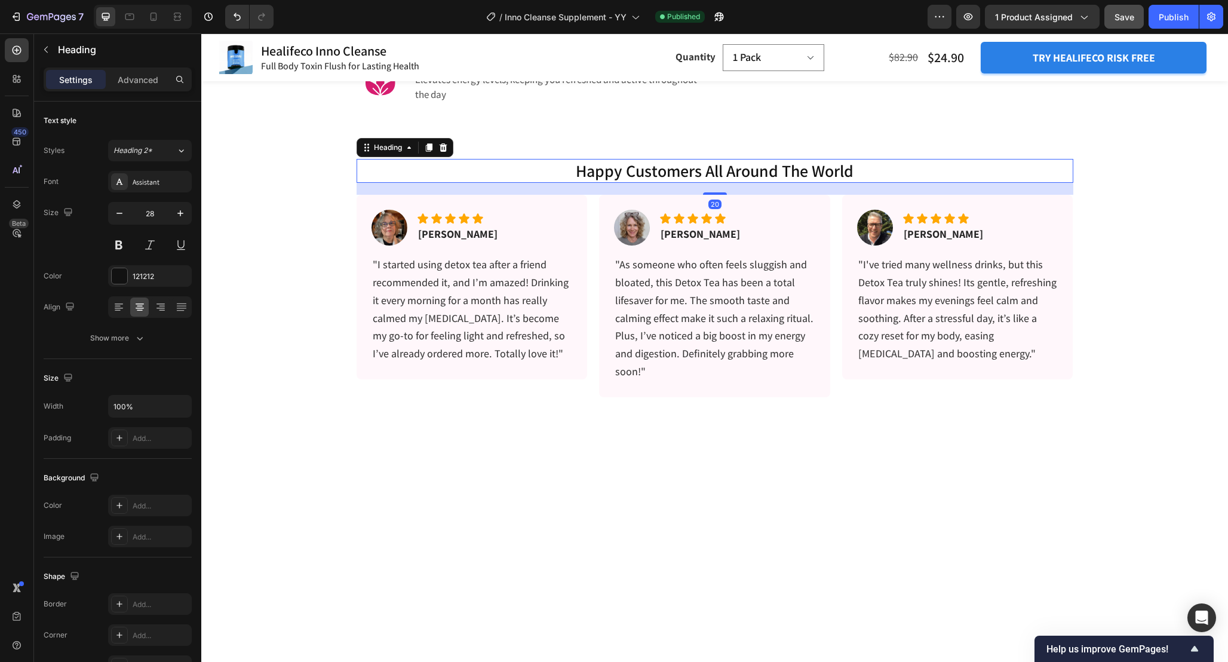
click at [839, 183] on h2 "happy customers all around the world" at bounding box center [715, 171] width 717 height 24
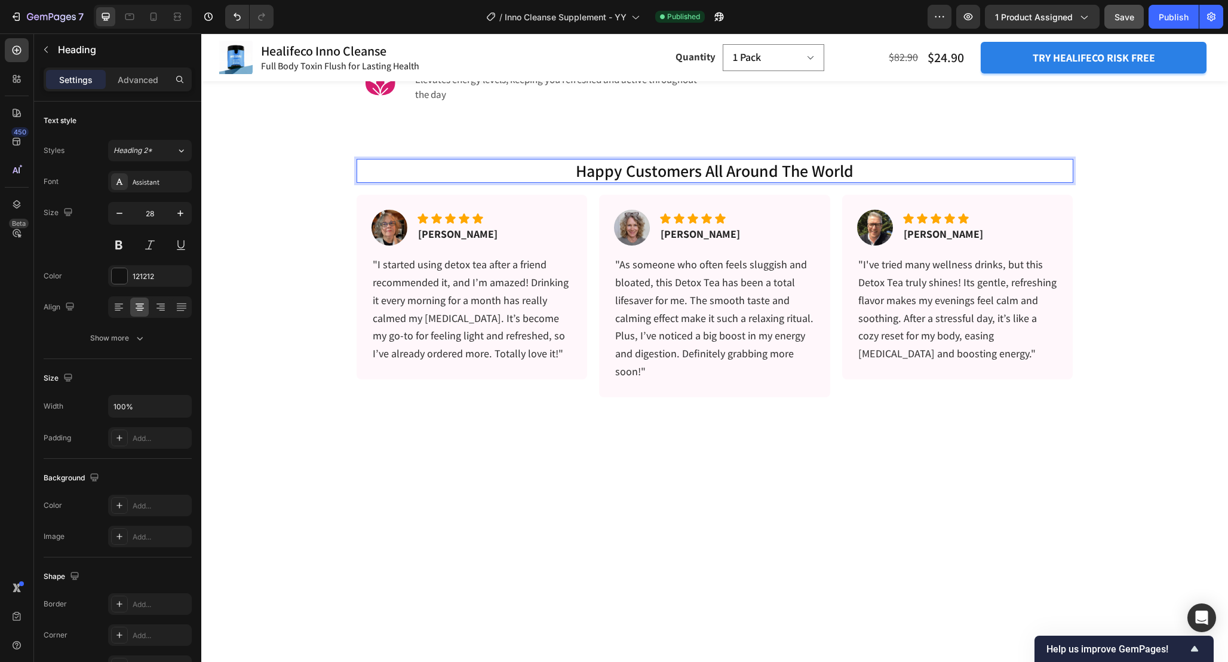
click at [839, 182] on p "happy customers all around the world" at bounding box center [715, 171] width 714 height 22
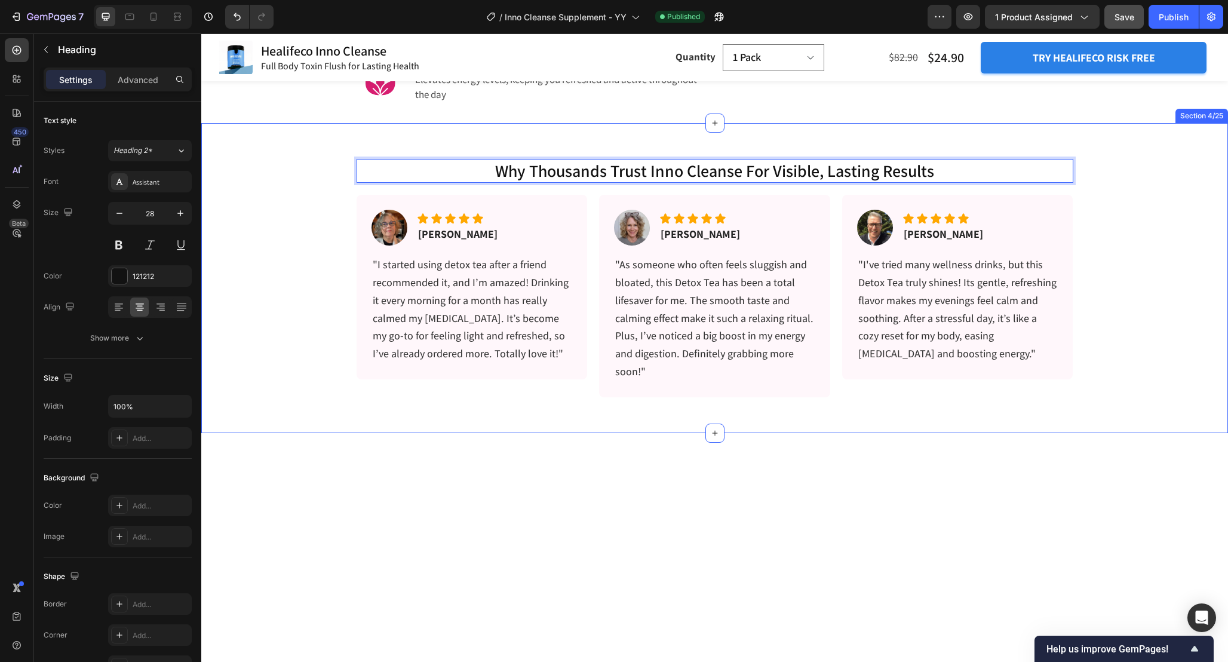
click at [1108, 266] on div "Why Thousands Trust Inno Cleanse for Visible, Lasting Results Heading 20 Image …" at bounding box center [714, 260] width 1027 height 274
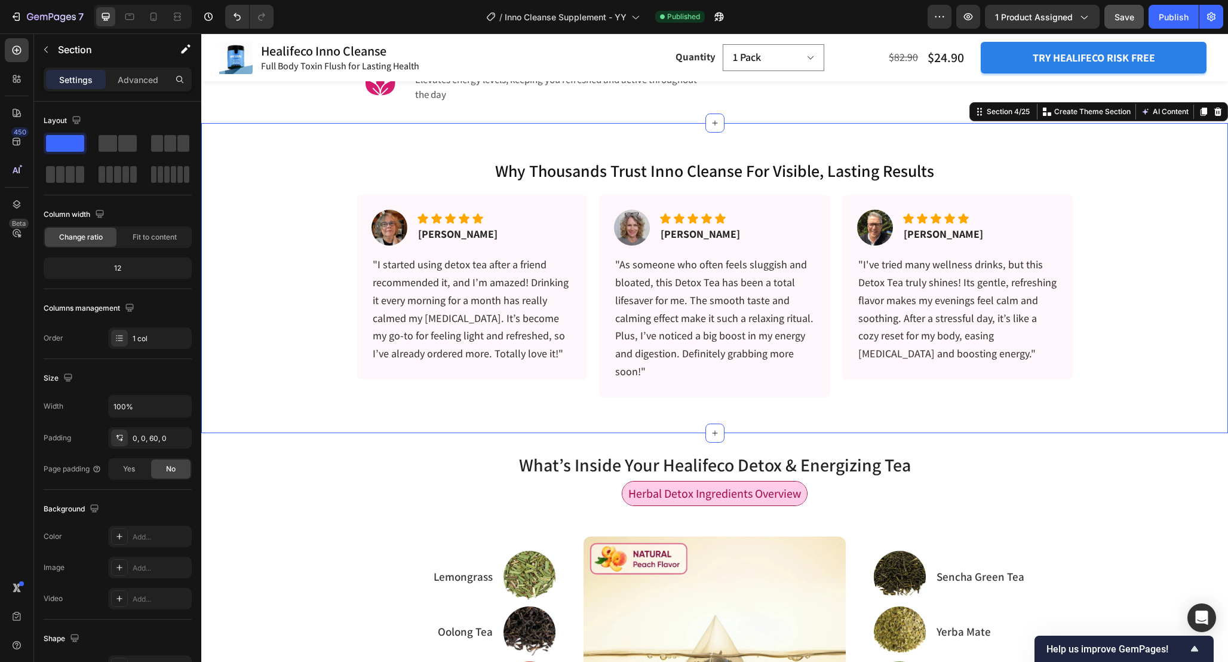
scroll to position [1145, 0]
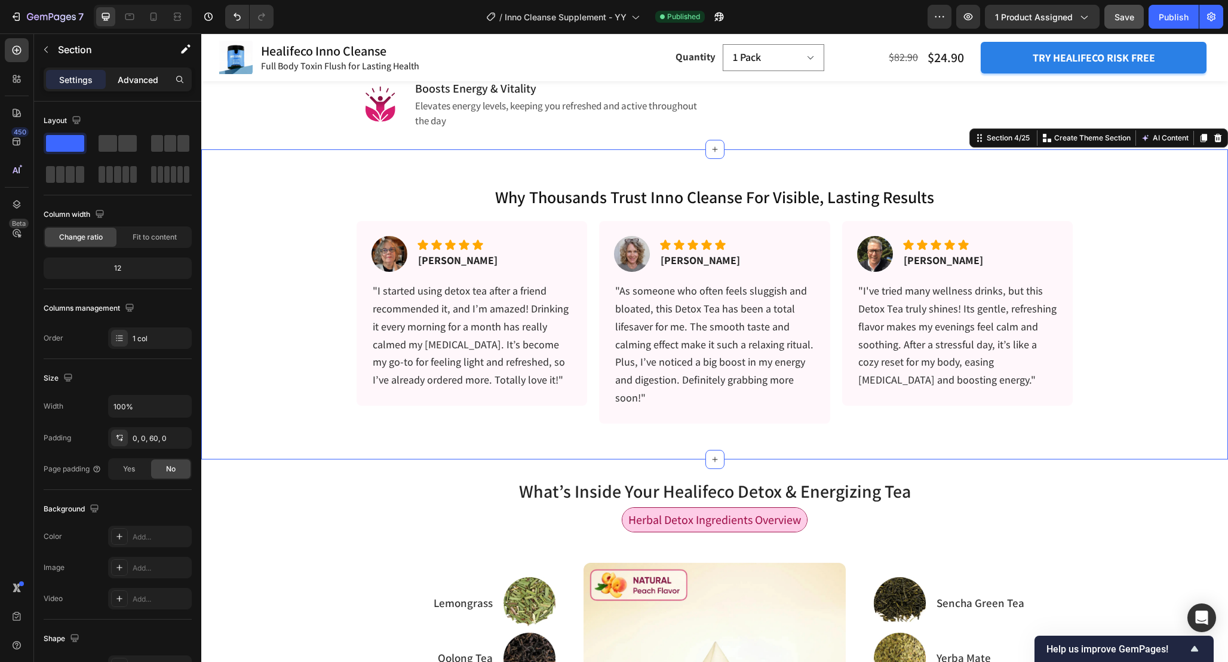
click at [146, 82] on p "Advanced" at bounding box center [138, 79] width 41 height 13
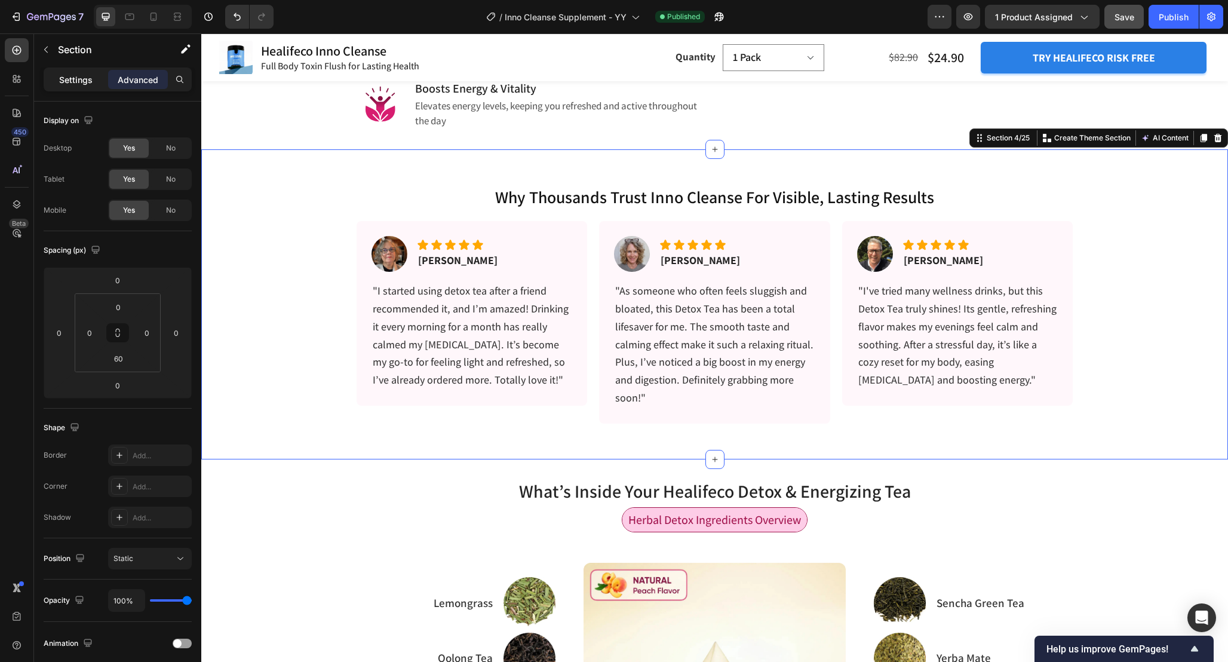
click at [79, 87] on div "Settings" at bounding box center [76, 79] width 60 height 19
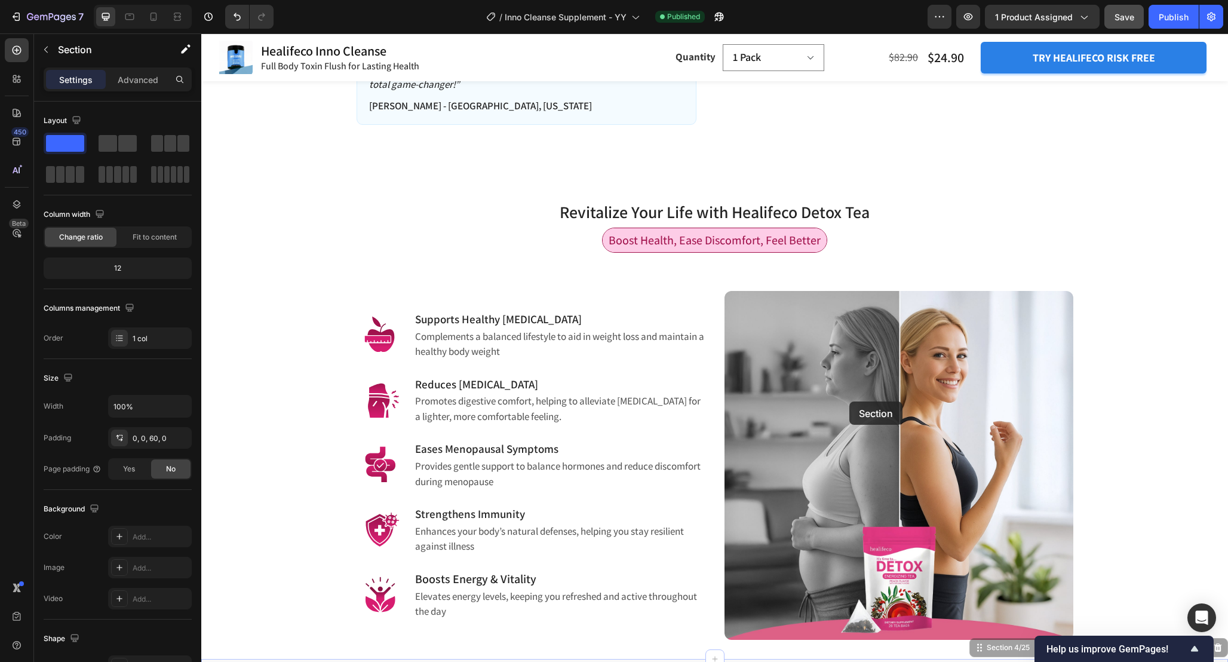
scroll to position [654, 0]
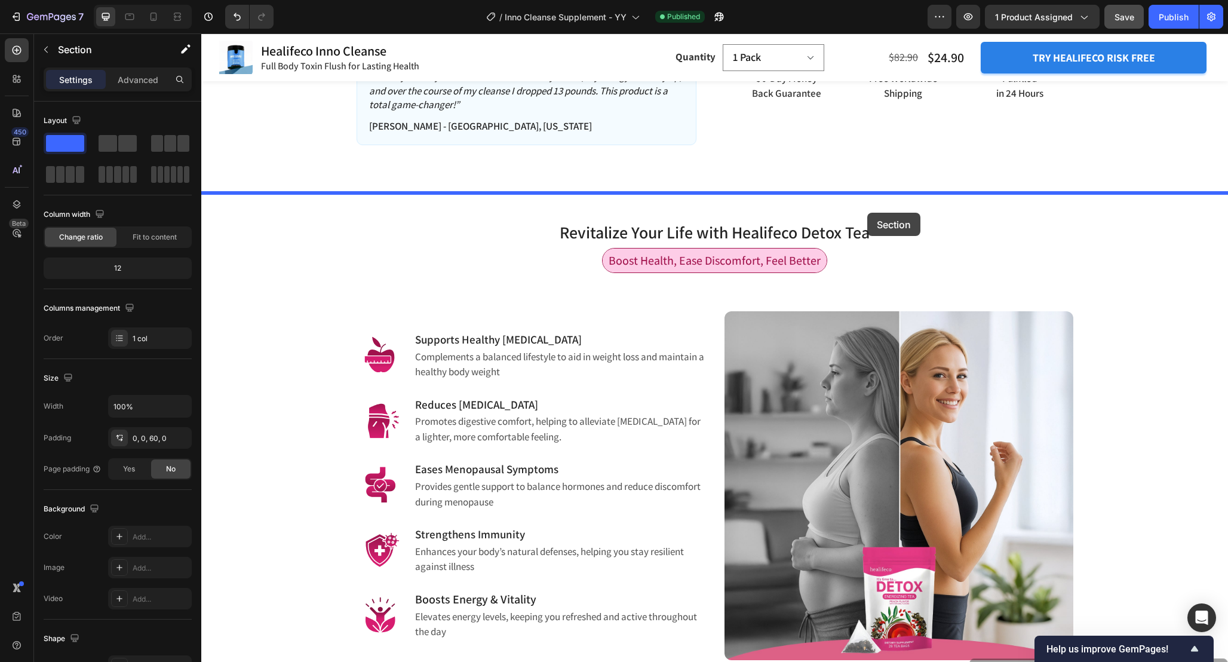
drag, startPoint x: 979, startPoint y: 453, endPoint x: 869, endPoint y: 200, distance: 276.1
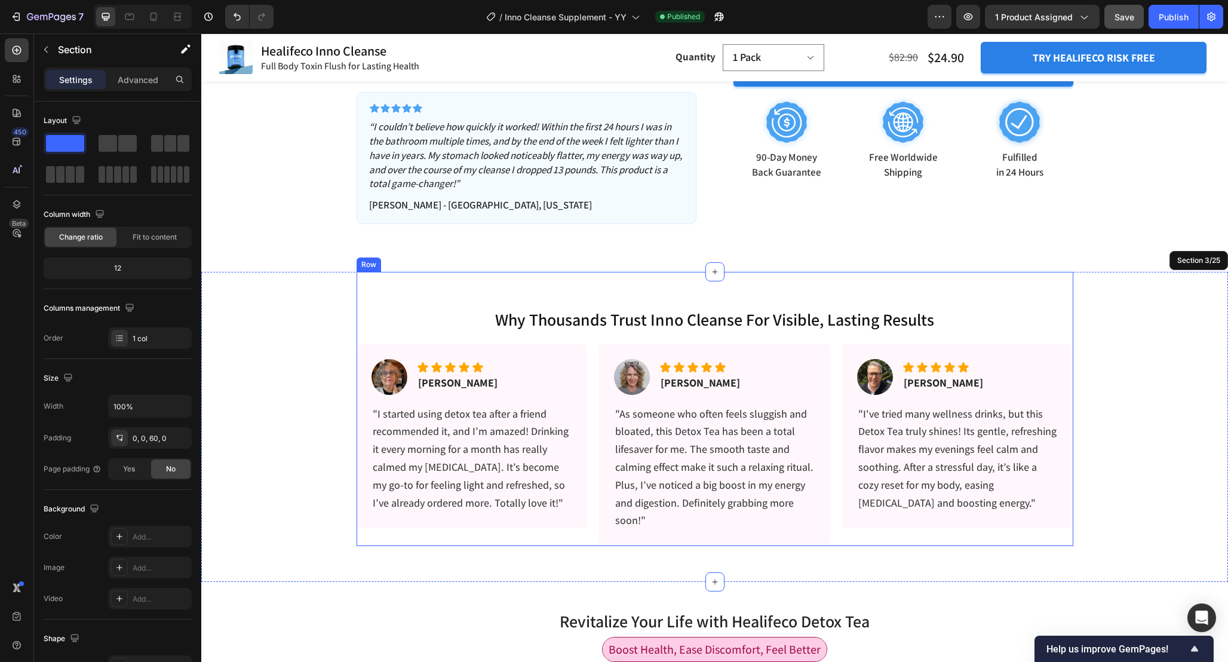
scroll to position [568, 0]
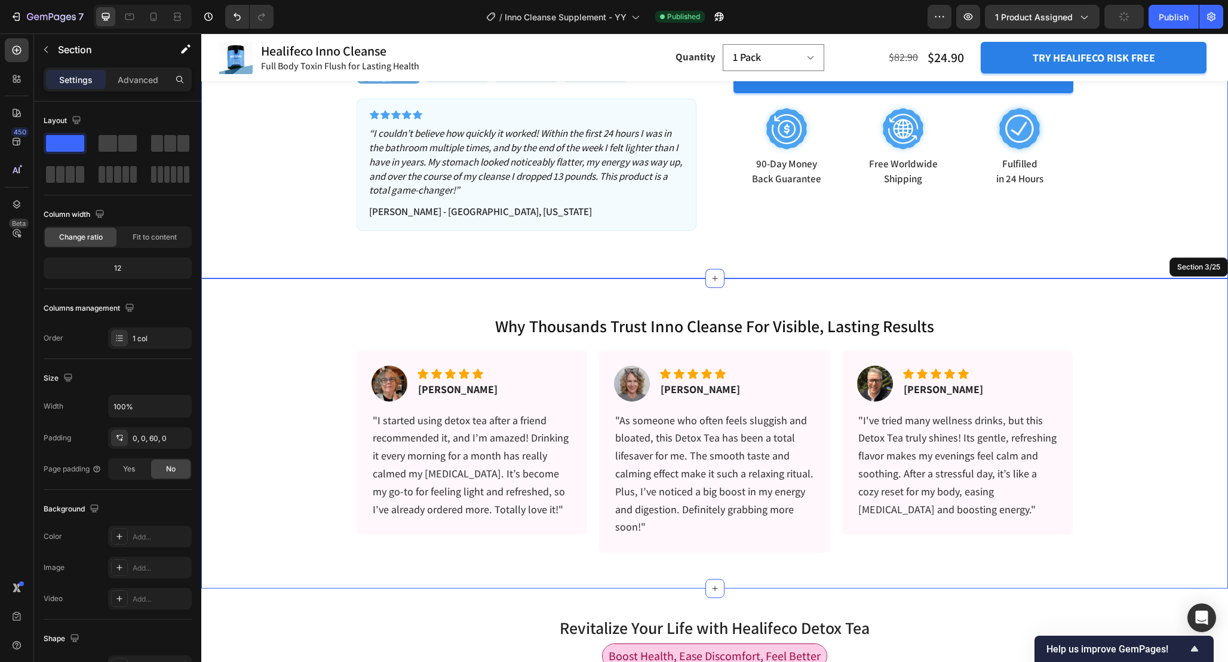
click at [1125, 341] on div "why thousands trust inno cleanse for visible, lasting results Heading Image Ico…" at bounding box center [714, 415] width 1027 height 274
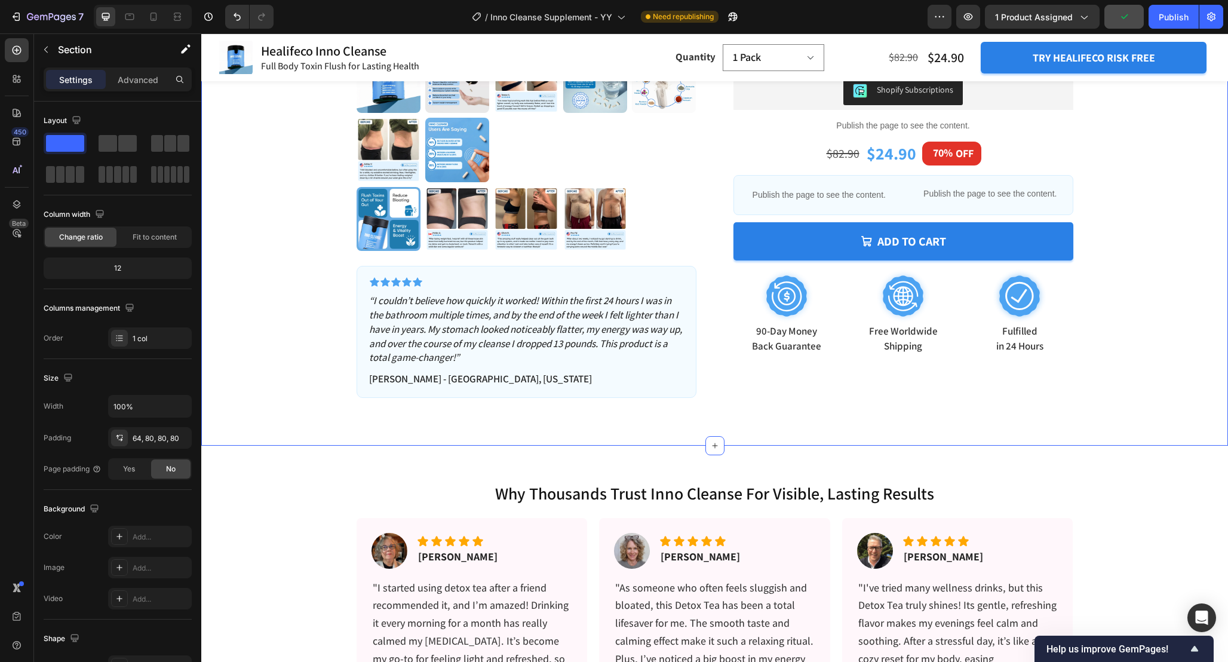
scroll to position [378, 0]
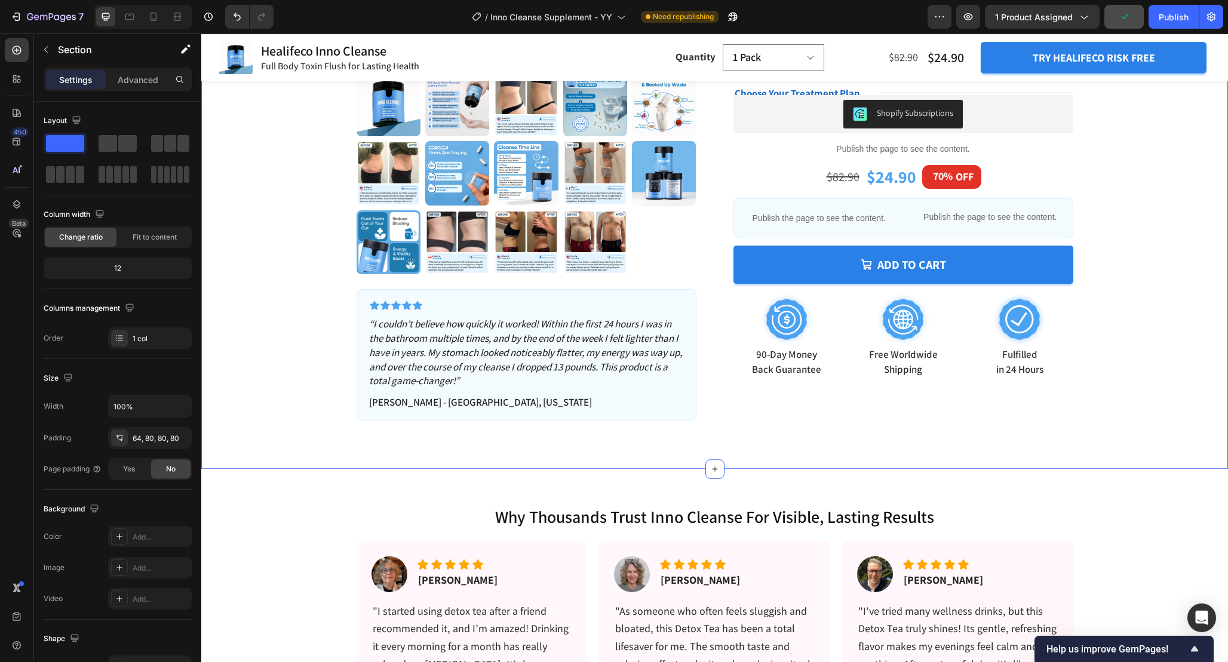
click at [269, 314] on div "Product Images Icon Icon Icon Icon Icon Icon List “I couldn’t believe how quick…" at bounding box center [714, 70] width 931 height 702
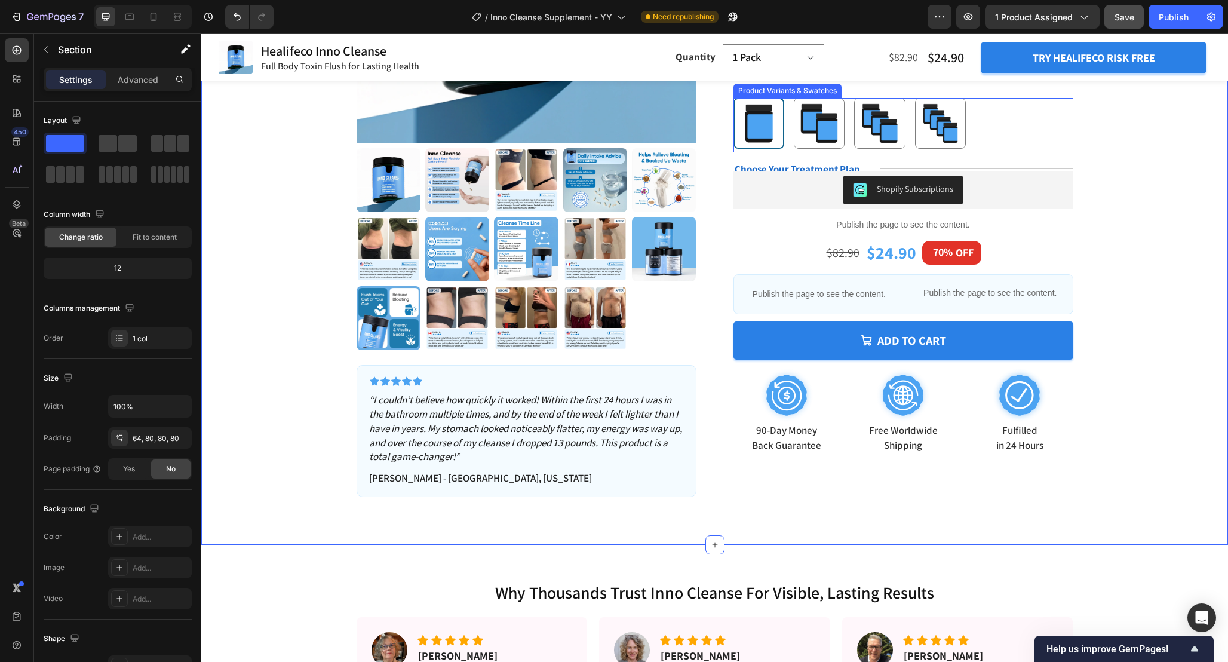
scroll to position [333, 0]
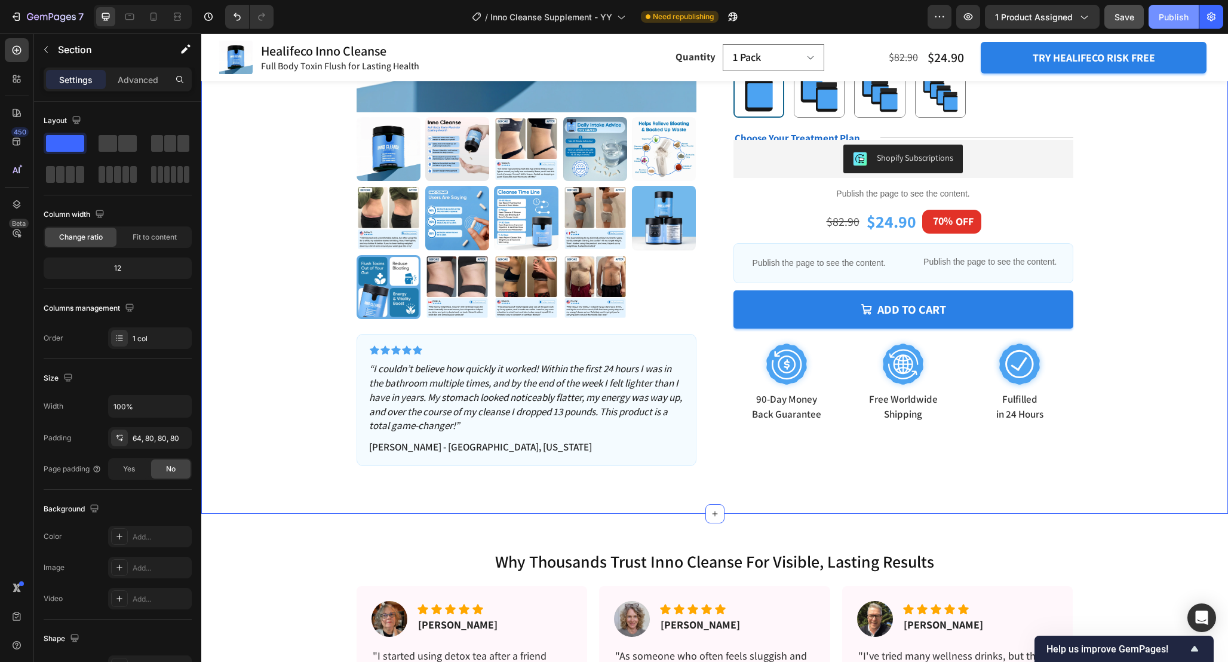
click at [1179, 14] on div "Publish" at bounding box center [1174, 17] width 30 height 13
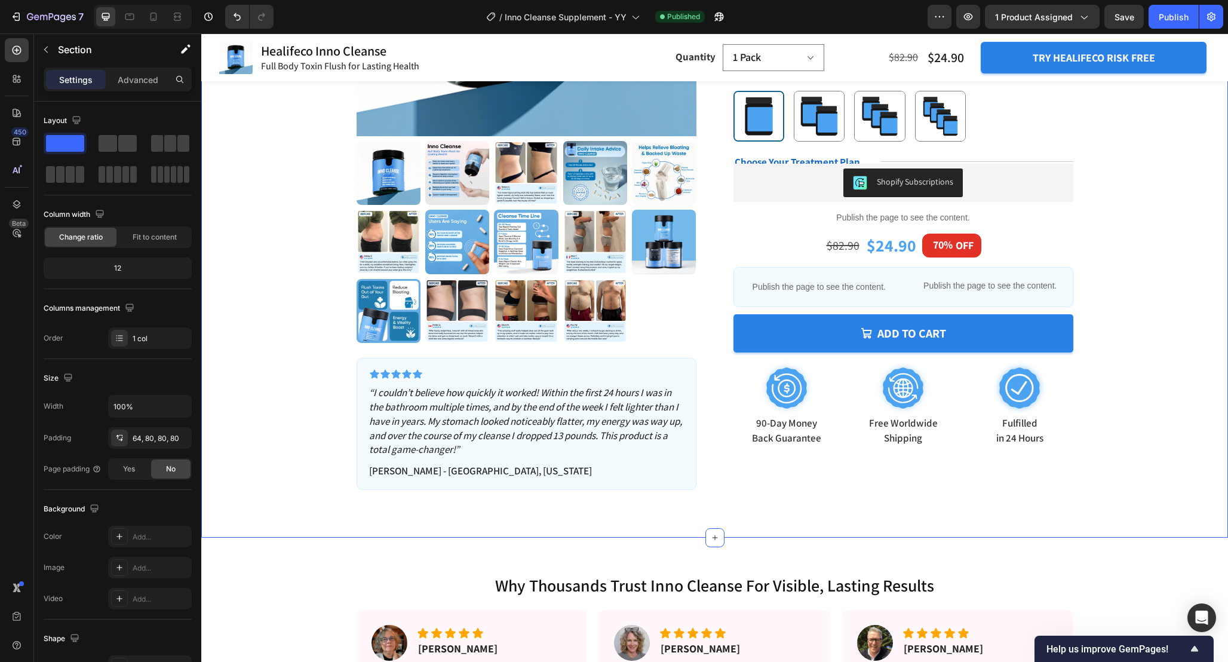
scroll to position [283, 0]
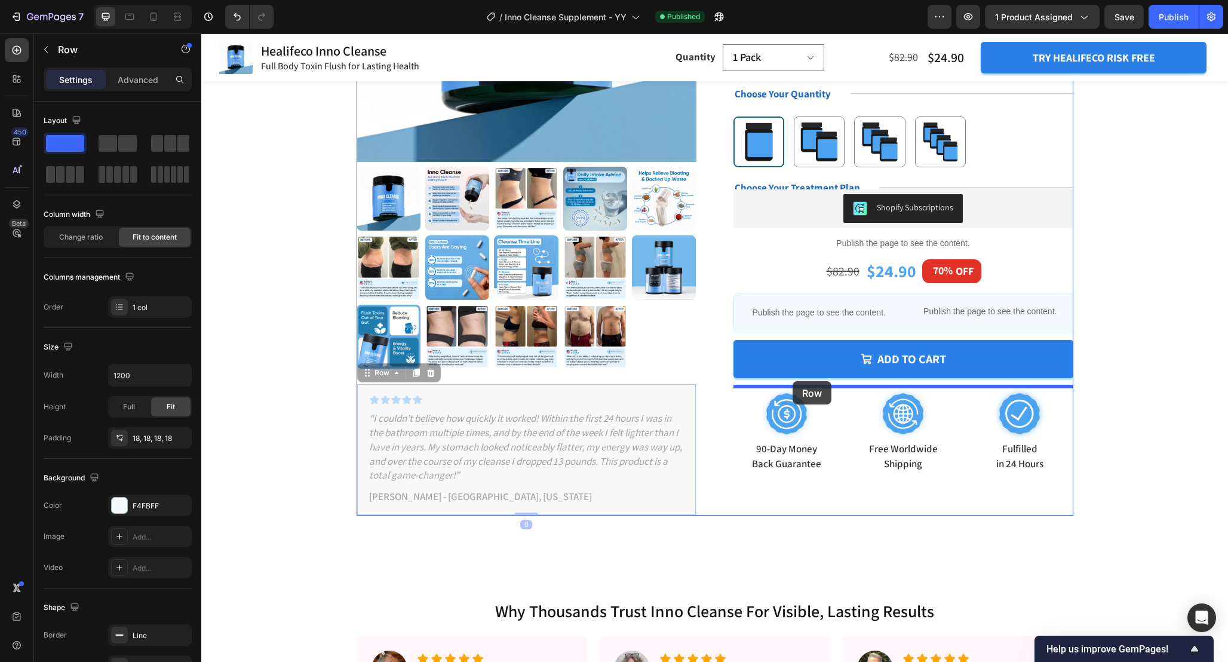
drag, startPoint x: 362, startPoint y: 379, endPoint x: 793, endPoint y: 381, distance: 430.7
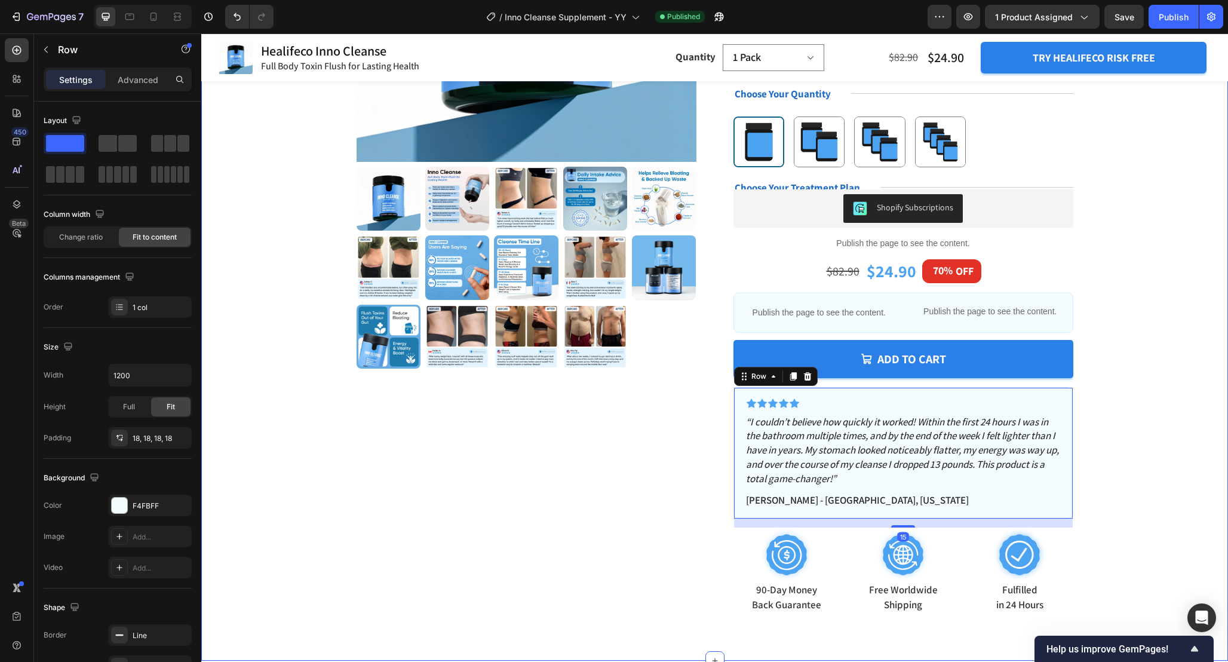
click at [1147, 434] on div "Product Images Icon Icon Icon Icon Icon Icon List 4.8/5 Endorsed by 20,000+ hea…" at bounding box center [714, 213] width 931 height 800
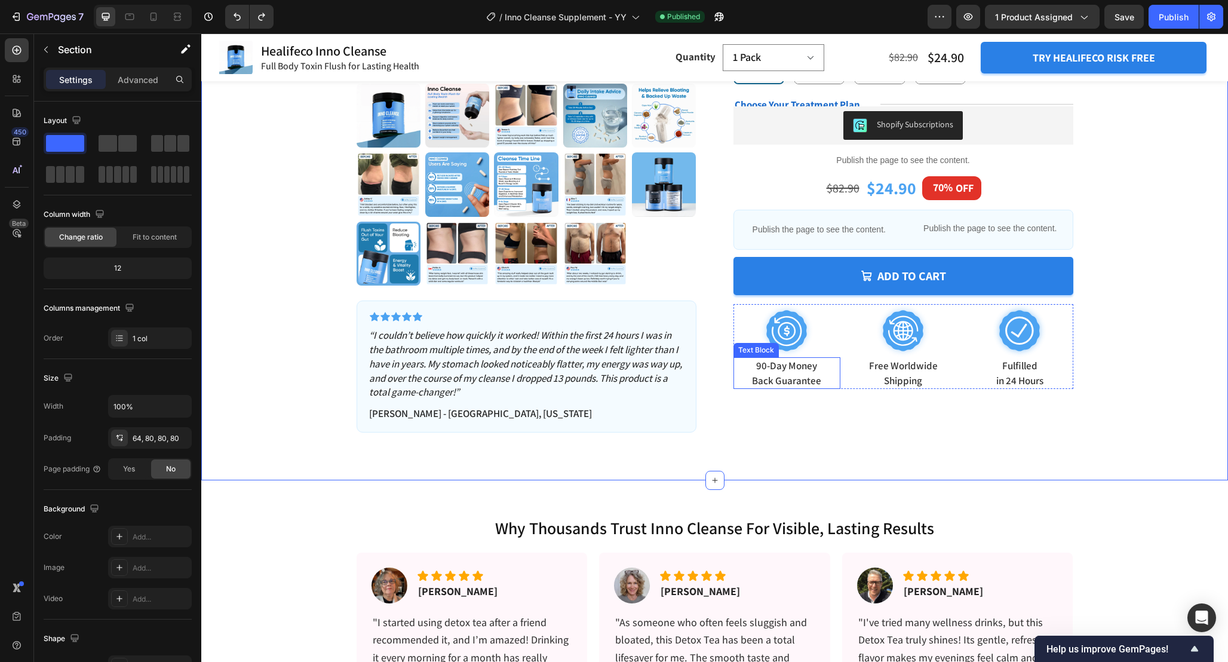
scroll to position [351, 0]
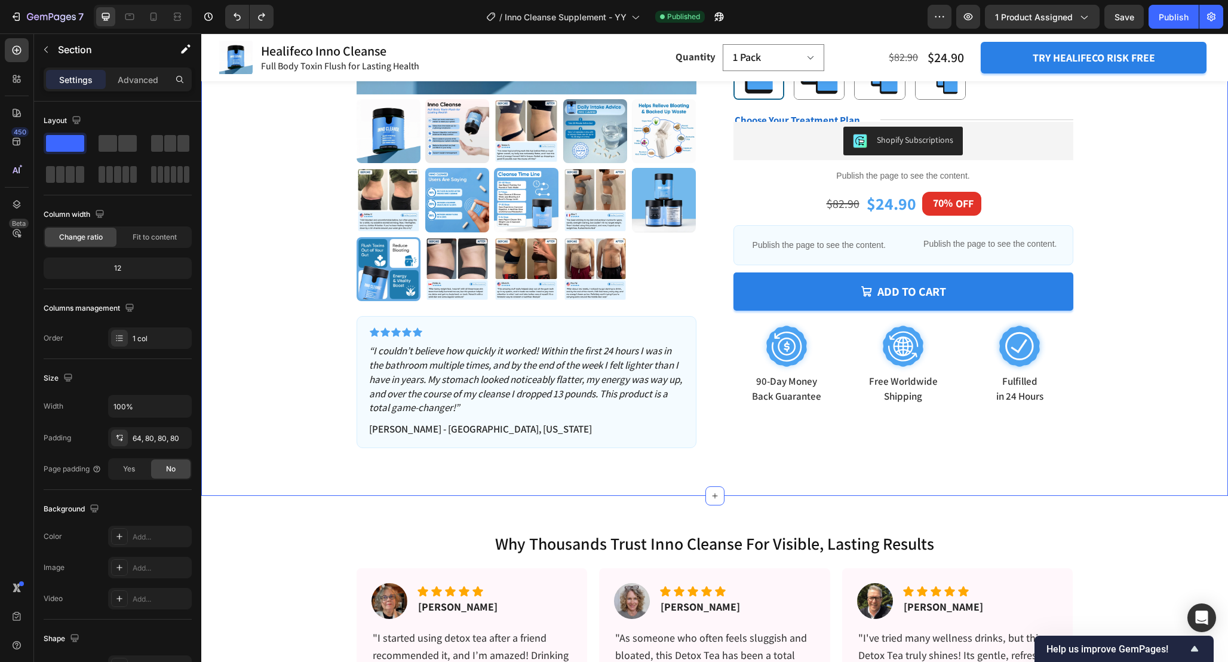
click at [1103, 279] on div "Product Images Icon Icon Icon Icon Icon Icon List “I couldn’t believe how quick…" at bounding box center [714, 97] width 931 height 702
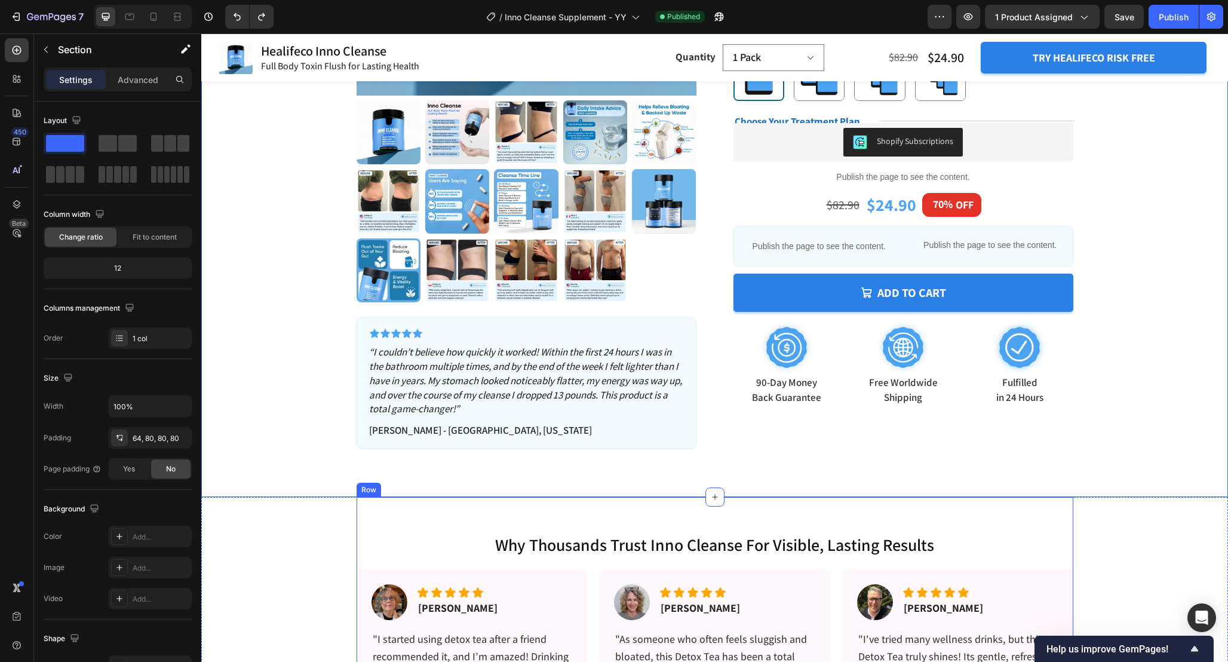
scroll to position [353, 0]
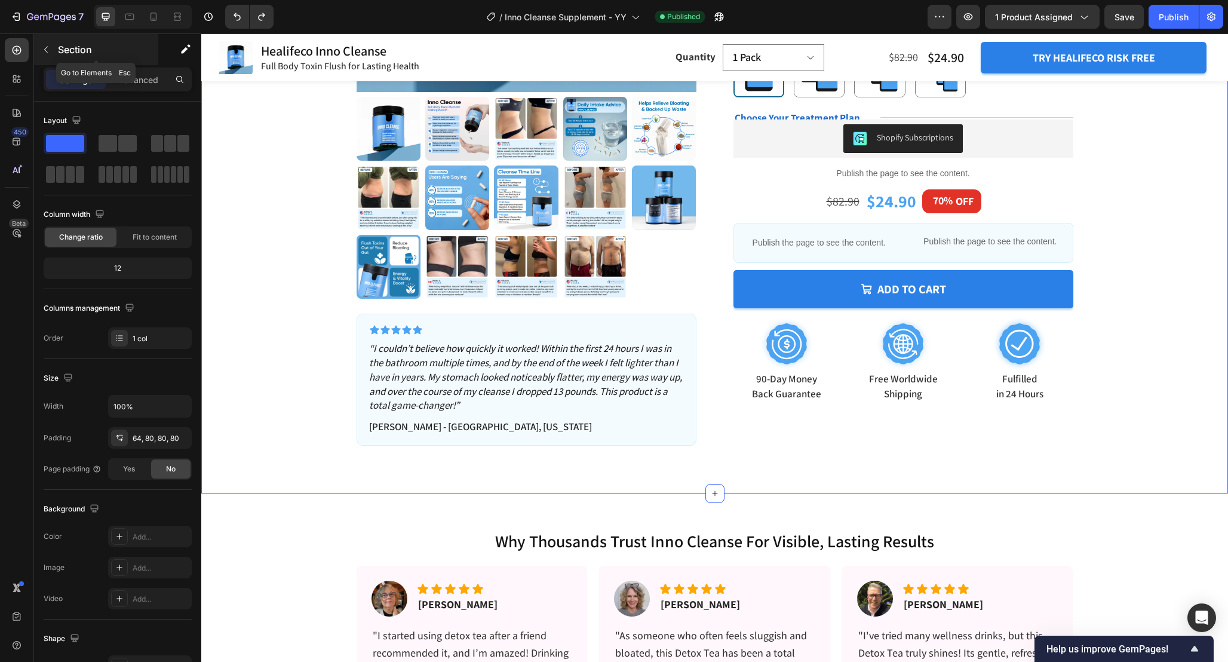
click at [43, 55] on button "button" at bounding box center [45, 49] width 19 height 19
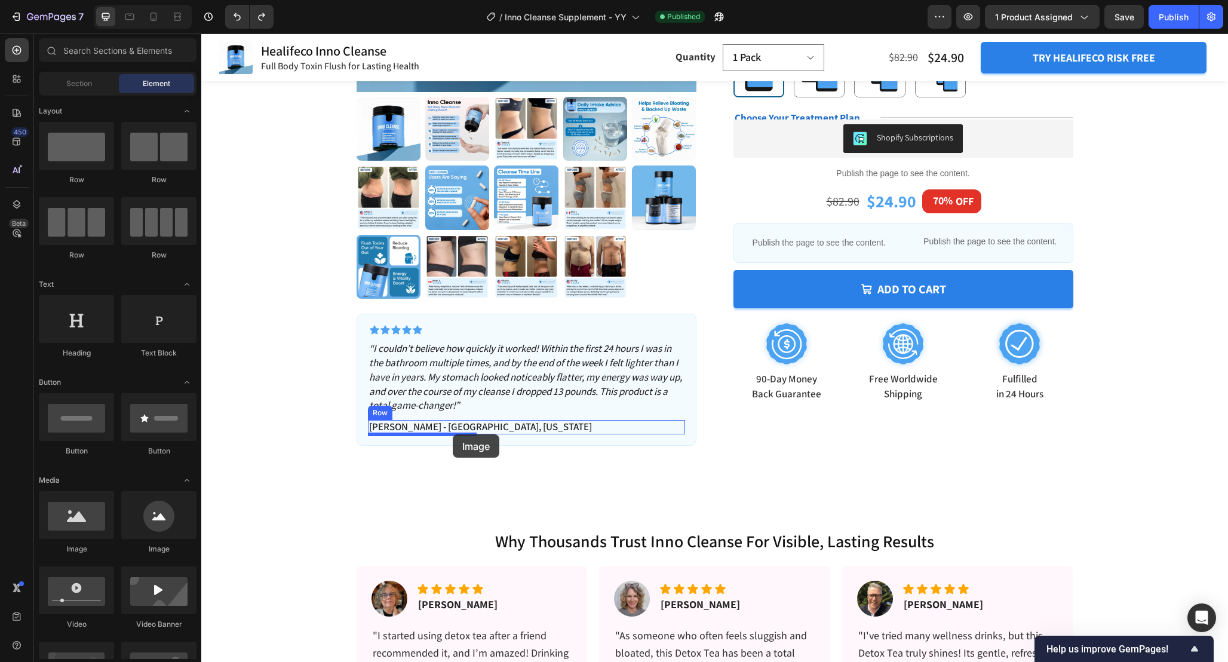
drag, startPoint x: 282, startPoint y: 553, endPoint x: 453, endPoint y: 434, distance: 208.1
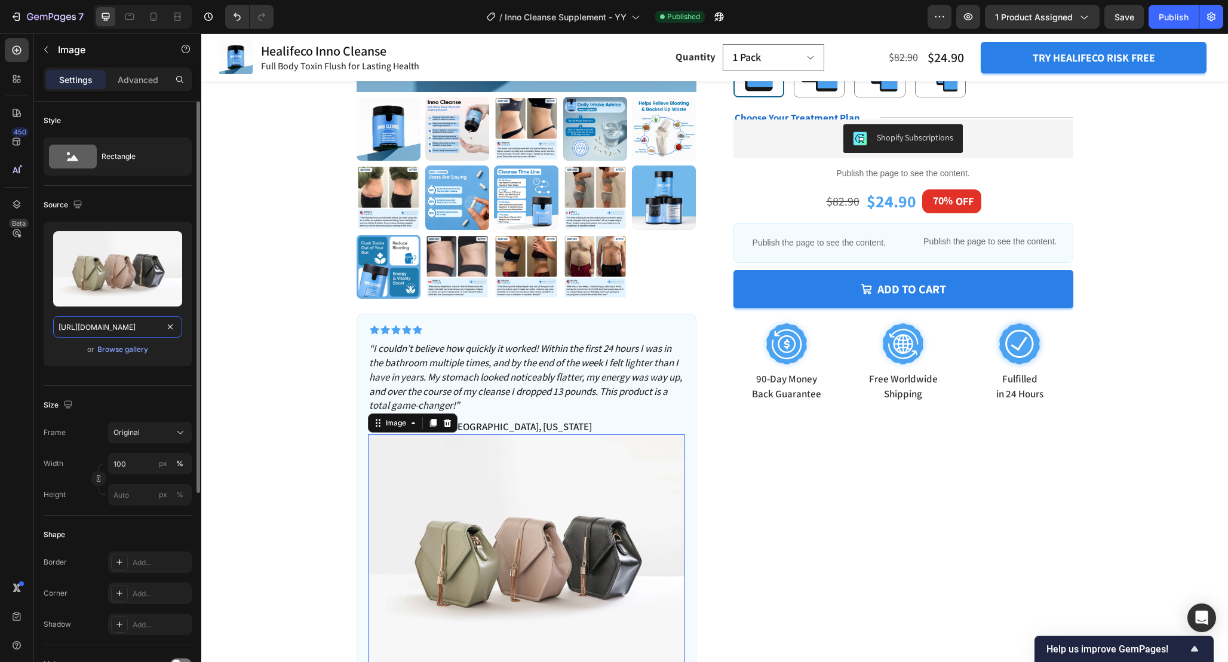
click at [91, 333] on input "https://cdn.shopify.com/s/files/1/2005/9307/files/image_demo.jpg" at bounding box center [117, 327] width 129 height 22
paste input "ucarecdn.com/dd2d7aba-8521-4880-81bd-ccc66a5e5341/v_b_ic.sv"
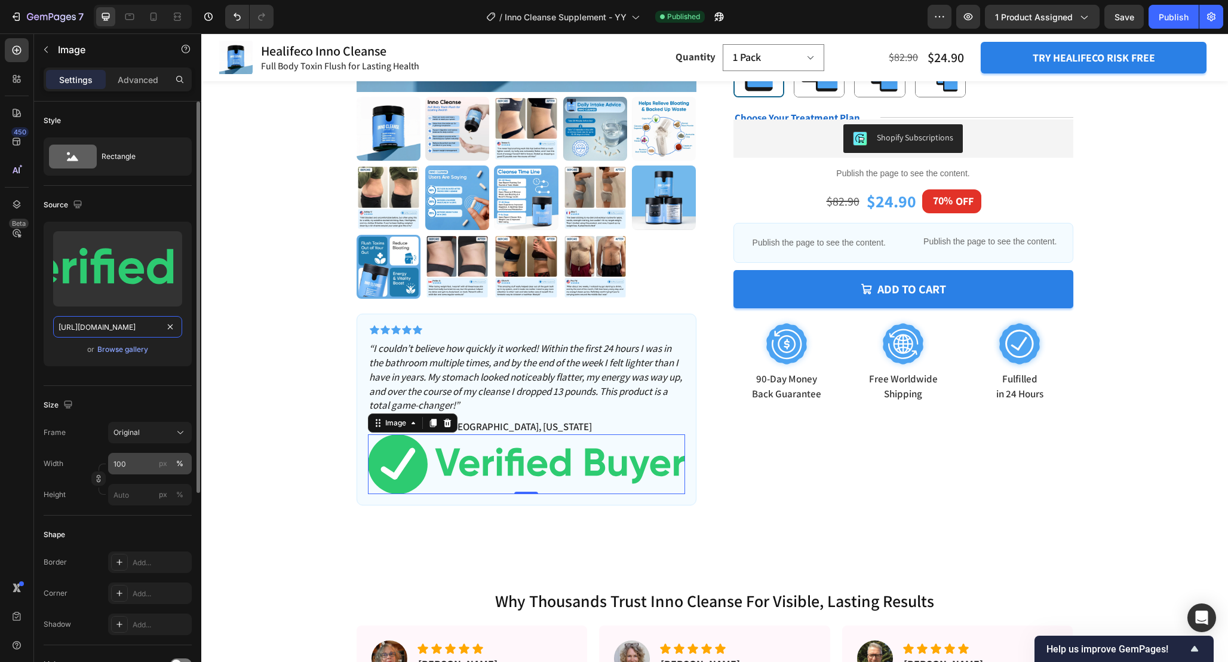
type input "https://ucarecdn.com/dd2d7aba-8521-4880-81bd-ccc66a5e5341/v_b_ic.svg"
click at [140, 473] on input "100" at bounding box center [150, 464] width 84 height 22
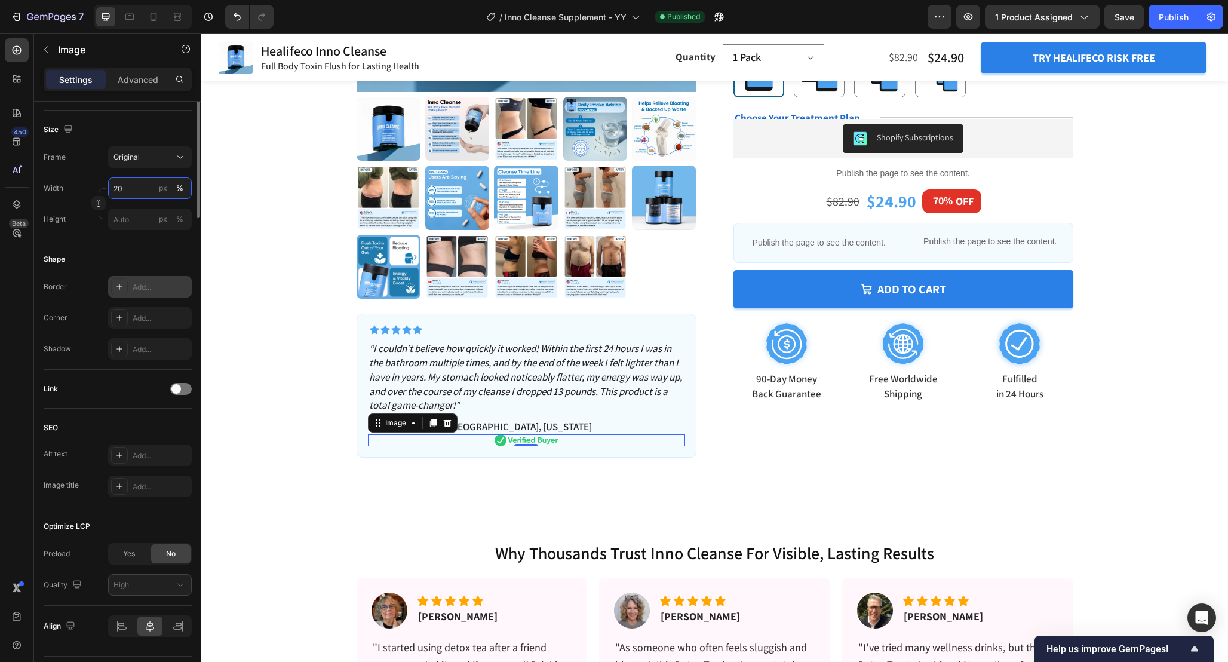
scroll to position [308, 0]
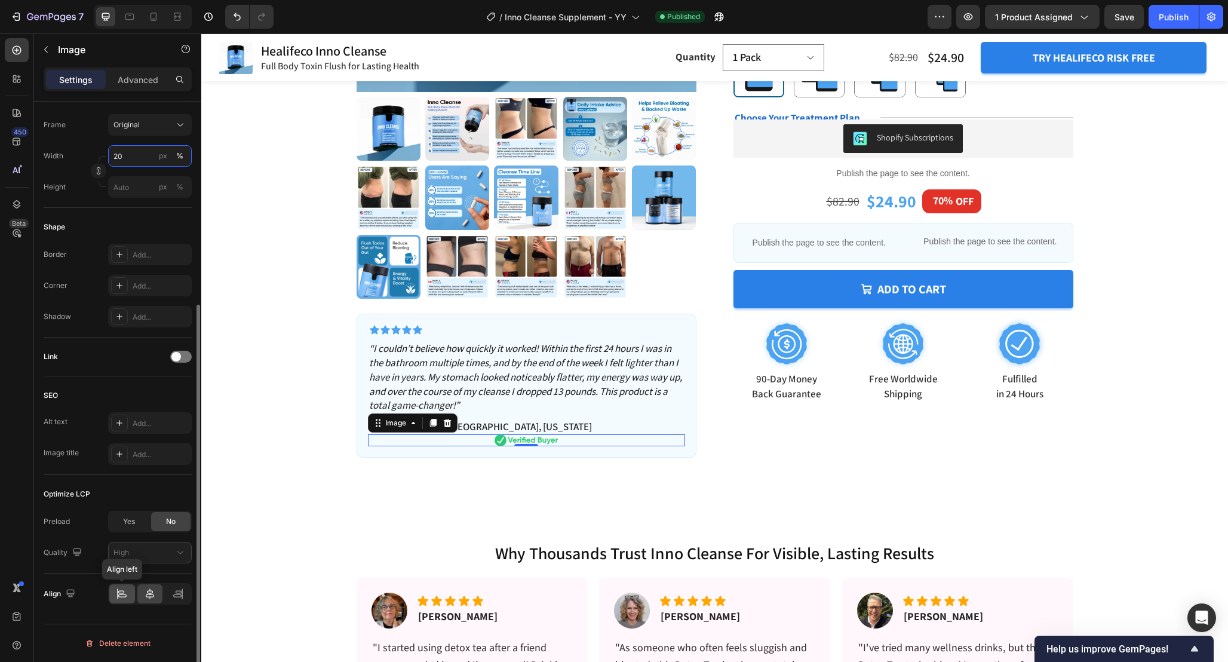
type input "20"
click at [118, 591] on icon at bounding box center [122, 594] width 12 height 12
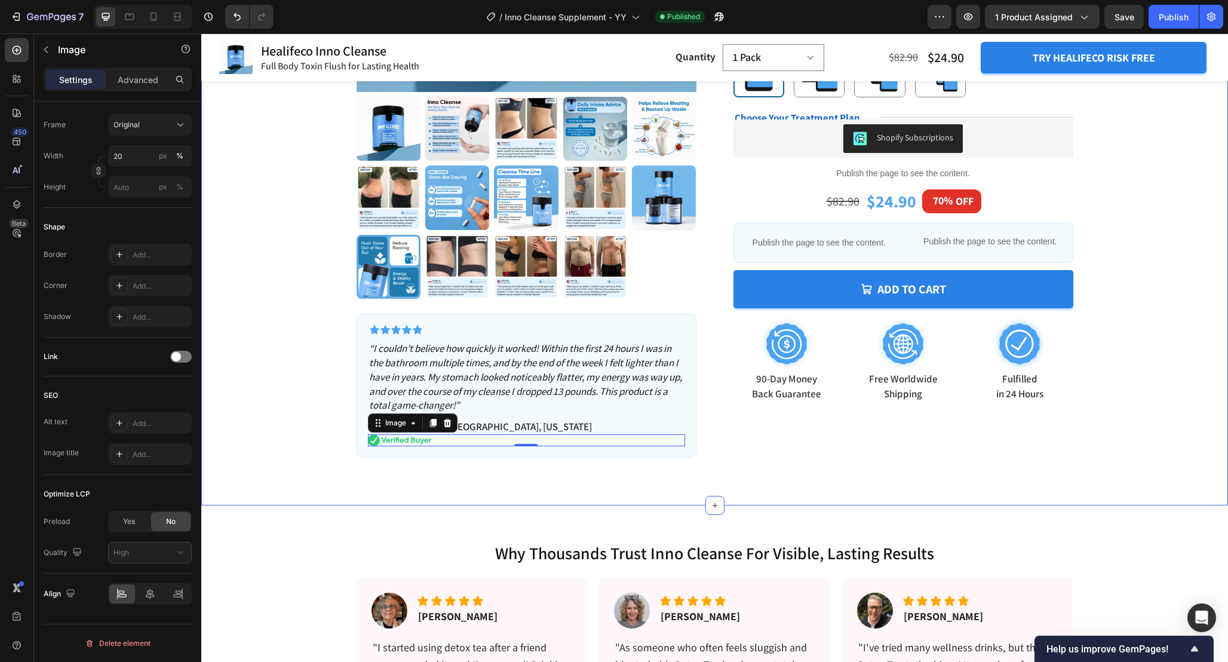
click at [313, 428] on div "Product Images Icon Icon Icon Icon Icon Icon List “I couldn’t believe how quick…" at bounding box center [714, 100] width 931 height 714
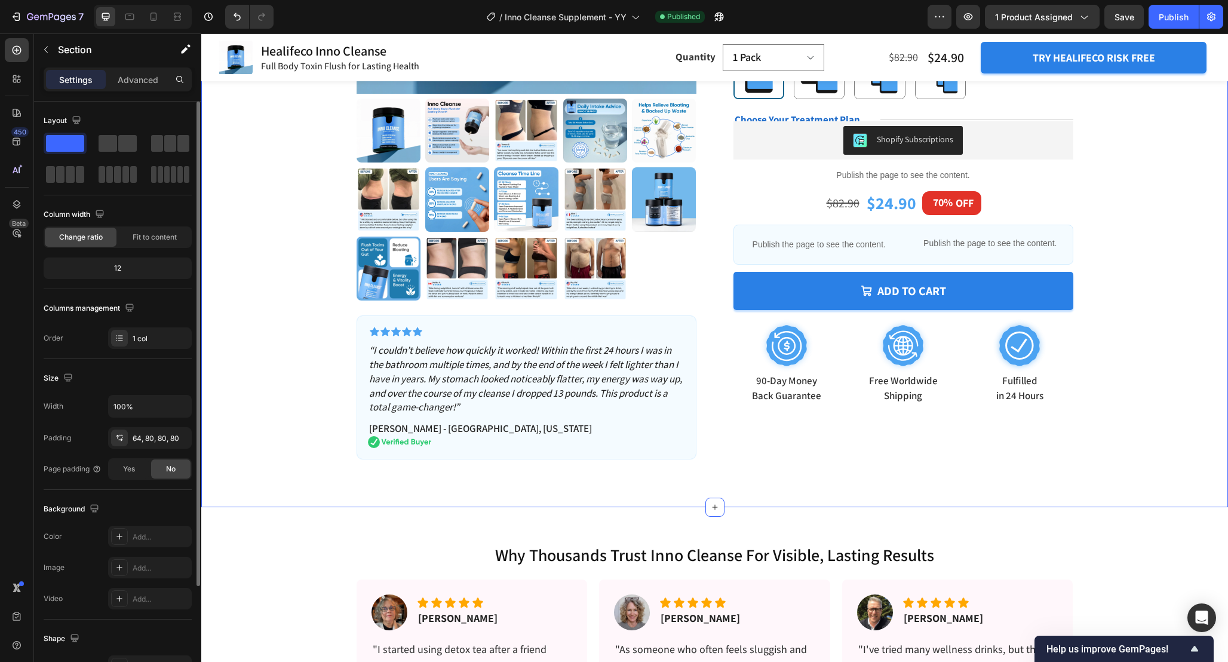
scroll to position [374, 0]
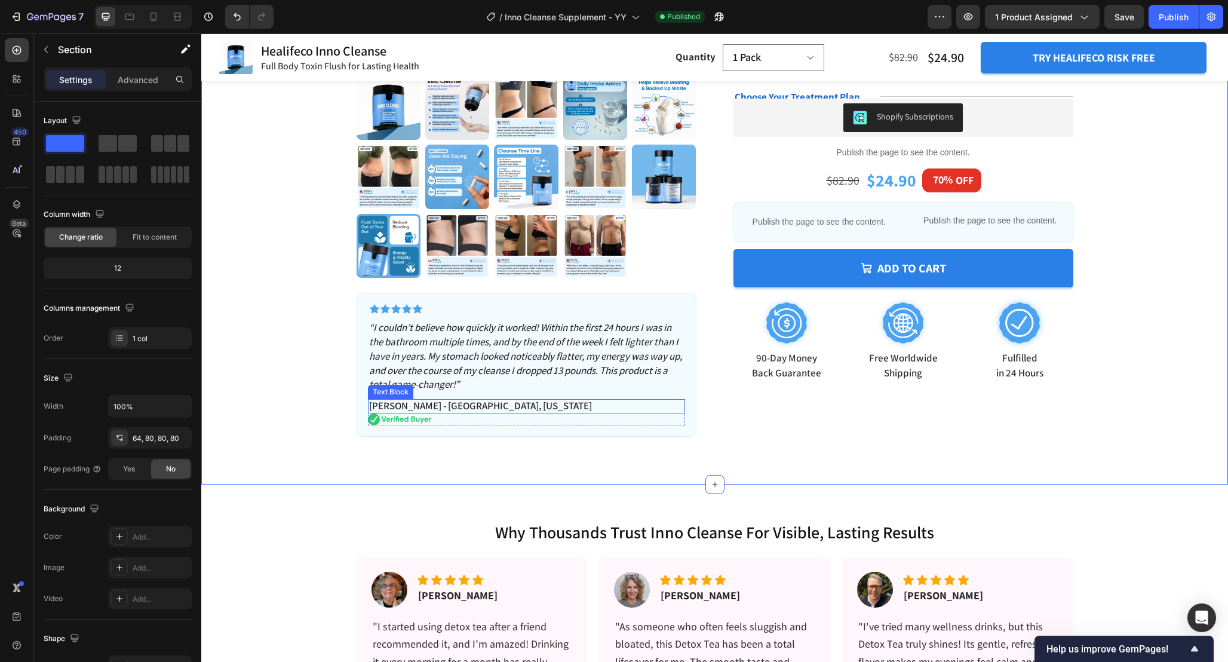
click at [474, 407] on p "[PERSON_NAME] - [GEOGRAPHIC_DATA], [US_STATE]" at bounding box center [526, 405] width 315 height 13
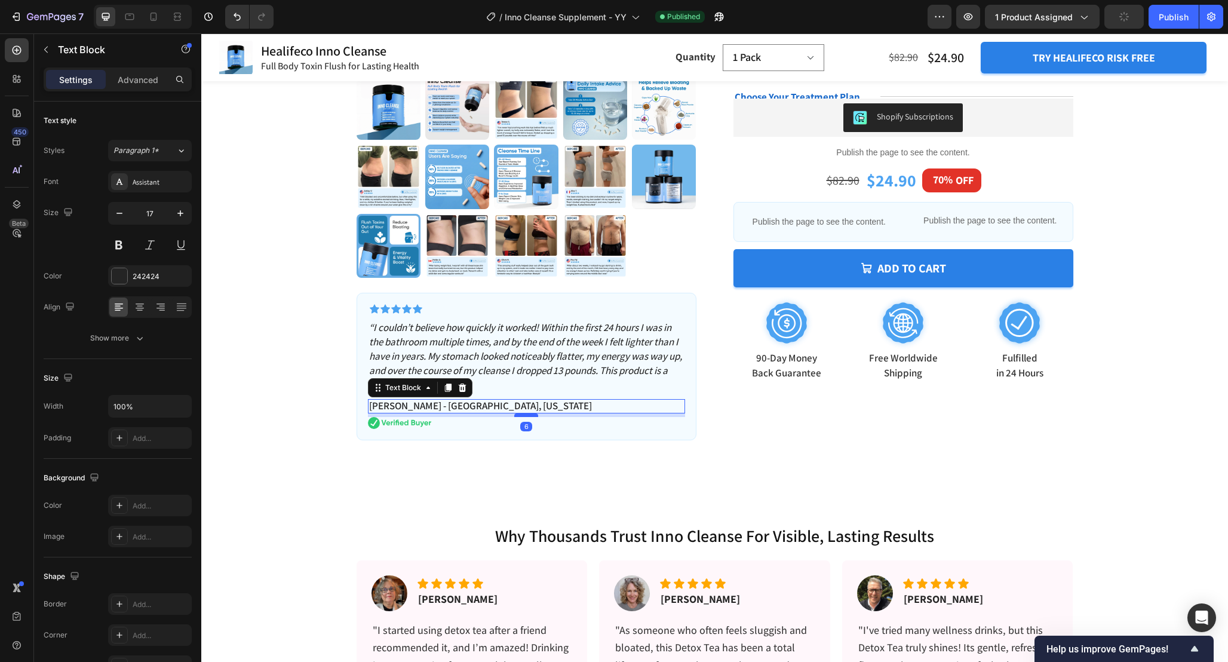
click at [530, 416] on div at bounding box center [526, 415] width 24 height 4
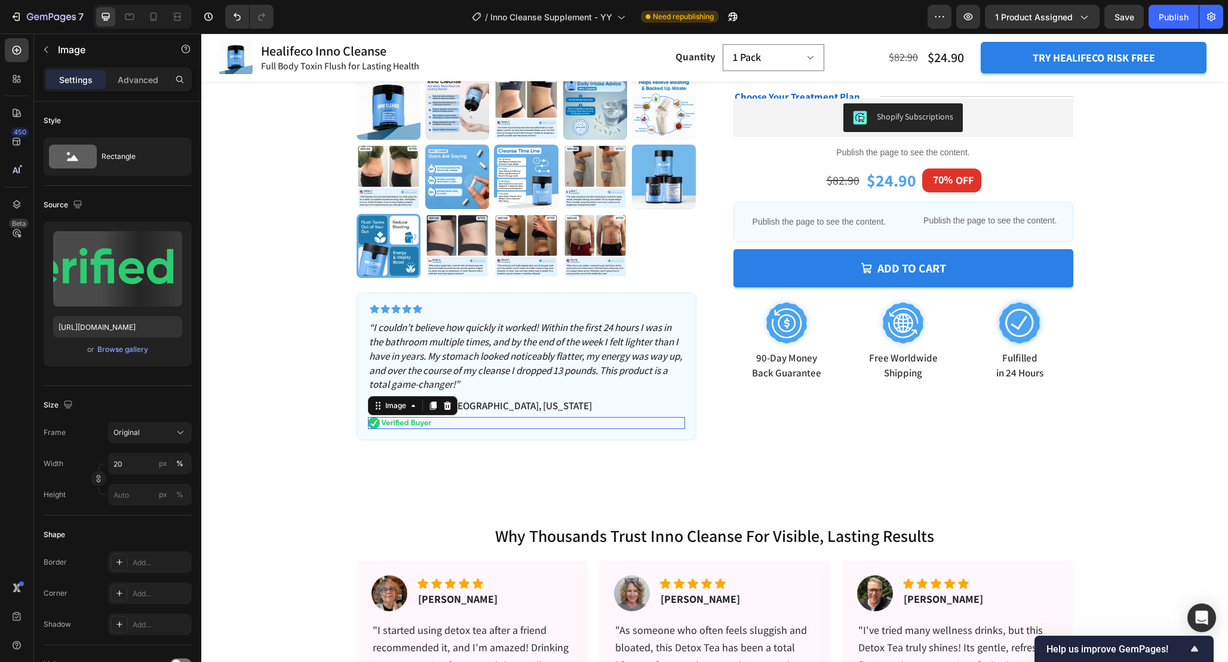
click at [467, 425] on div at bounding box center [526, 423] width 317 height 12
click at [311, 422] on div "Product Images Icon Icon Icon Icon Icon Icon List “I couldn’t believe how quick…" at bounding box center [714, 81] width 931 height 718
click at [429, 427] on img at bounding box center [399, 423] width 63 height 12
click at [124, 327] on input "https://ucarecdn.com/dd2d7aba-8521-4880-81bd-ccc66a5e5341/v_b_ic.svg" at bounding box center [117, 327] width 129 height 22
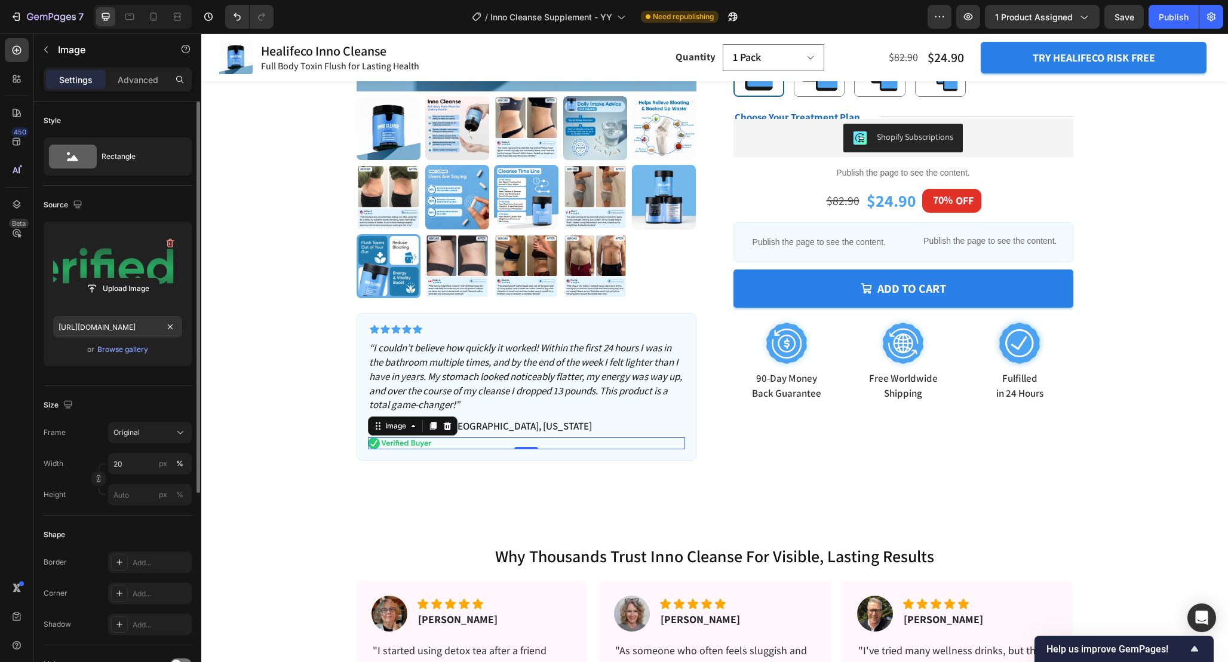
click at [116, 272] on label at bounding box center [117, 268] width 129 height 75
click at [116, 278] on input "file" at bounding box center [117, 288] width 82 height 20
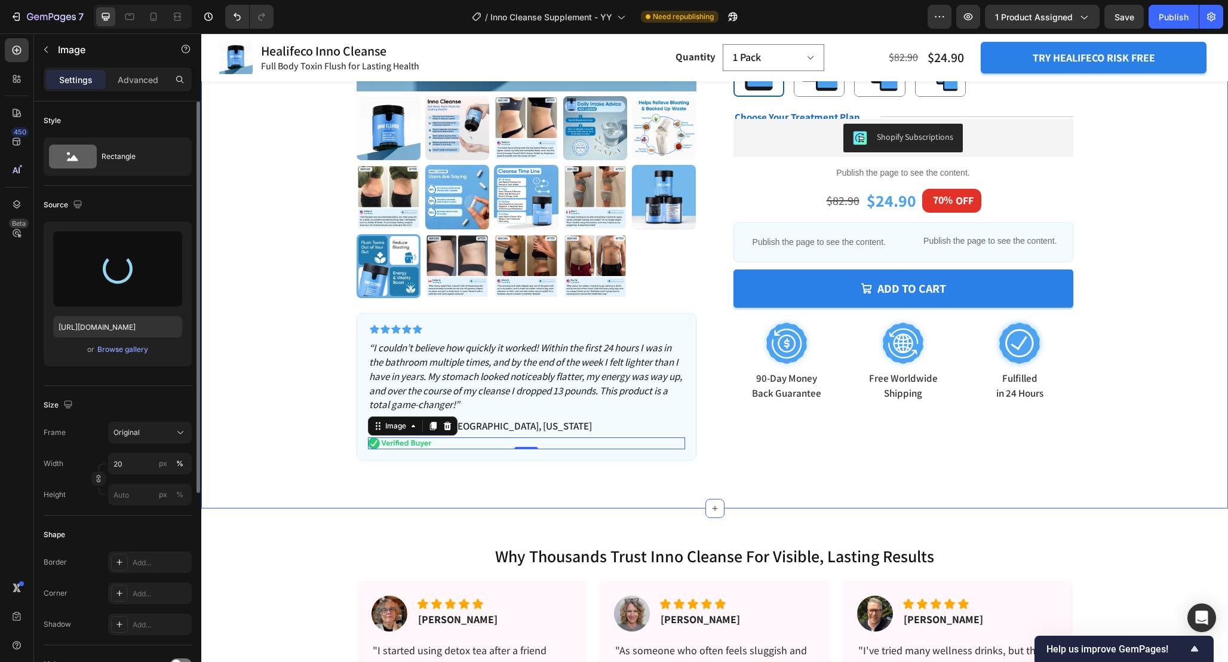
type input "https://cdn.shopify.com/s/files/1/0665/9355/4687/files/gempages_464015395364275…"
click at [321, 434] on div "Product Images Icon Icon Icon Icon Icon Icon List “I couldn’t believe how quick…" at bounding box center [714, 102] width 931 height 718
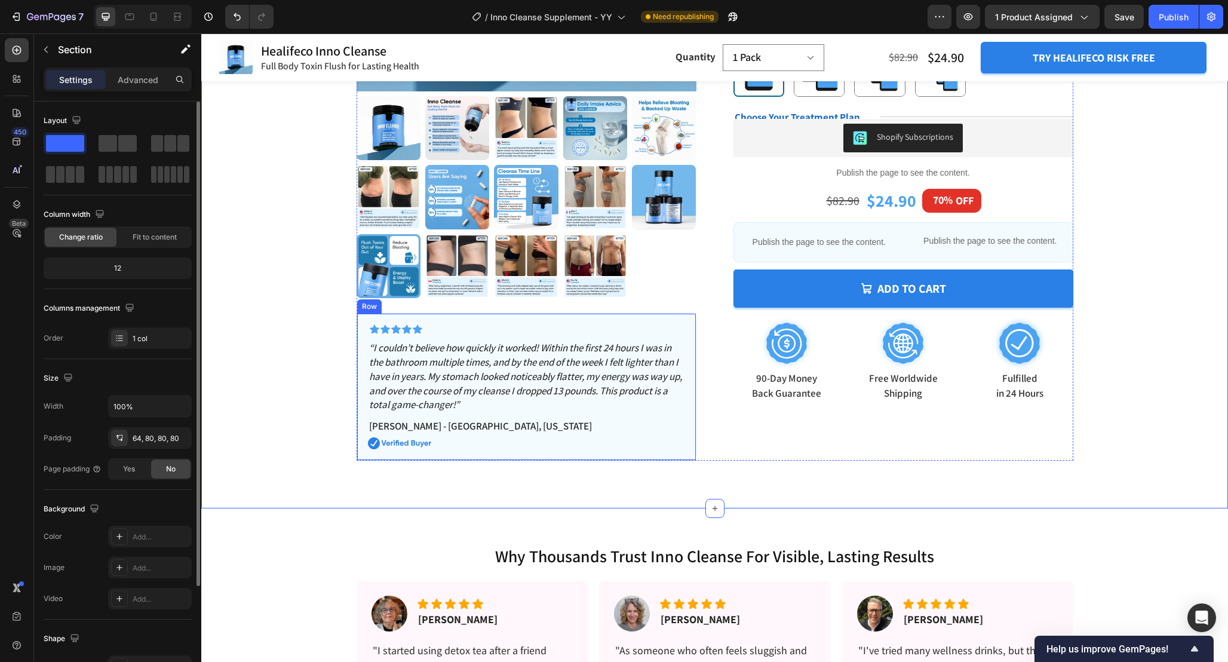
click at [474, 455] on div "Icon Icon Icon Icon Icon Icon List “I couldn’t believe how quickly it worked! W…" at bounding box center [527, 387] width 340 height 148
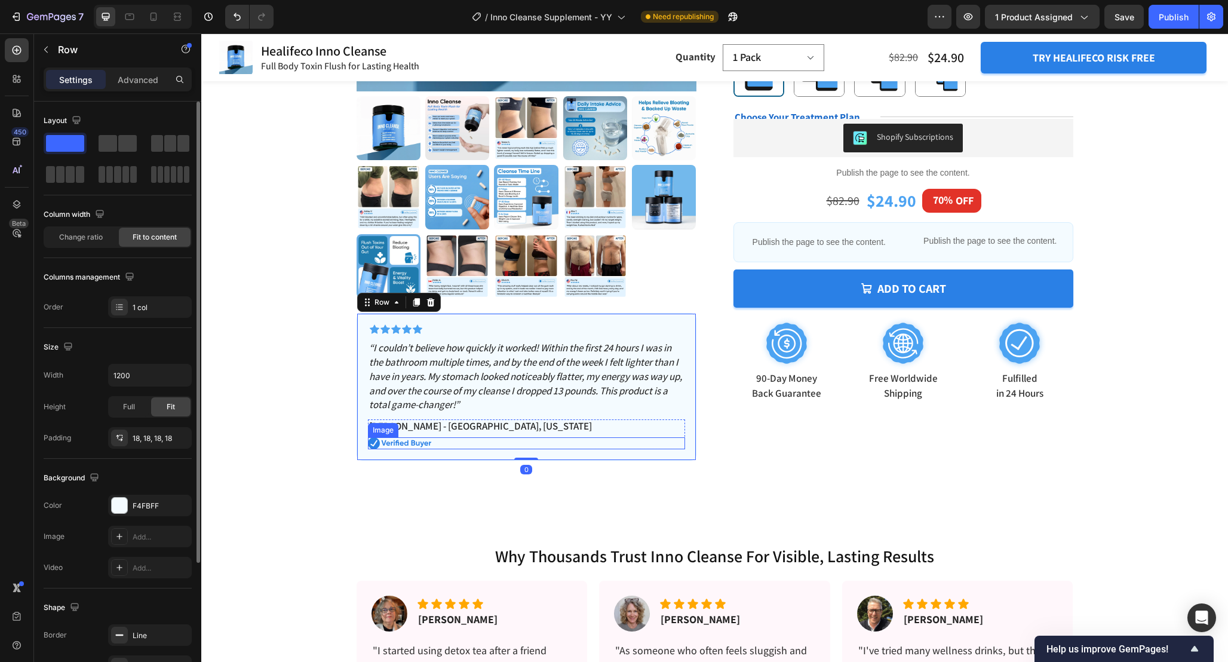
click at [468, 446] on div at bounding box center [526, 443] width 317 height 12
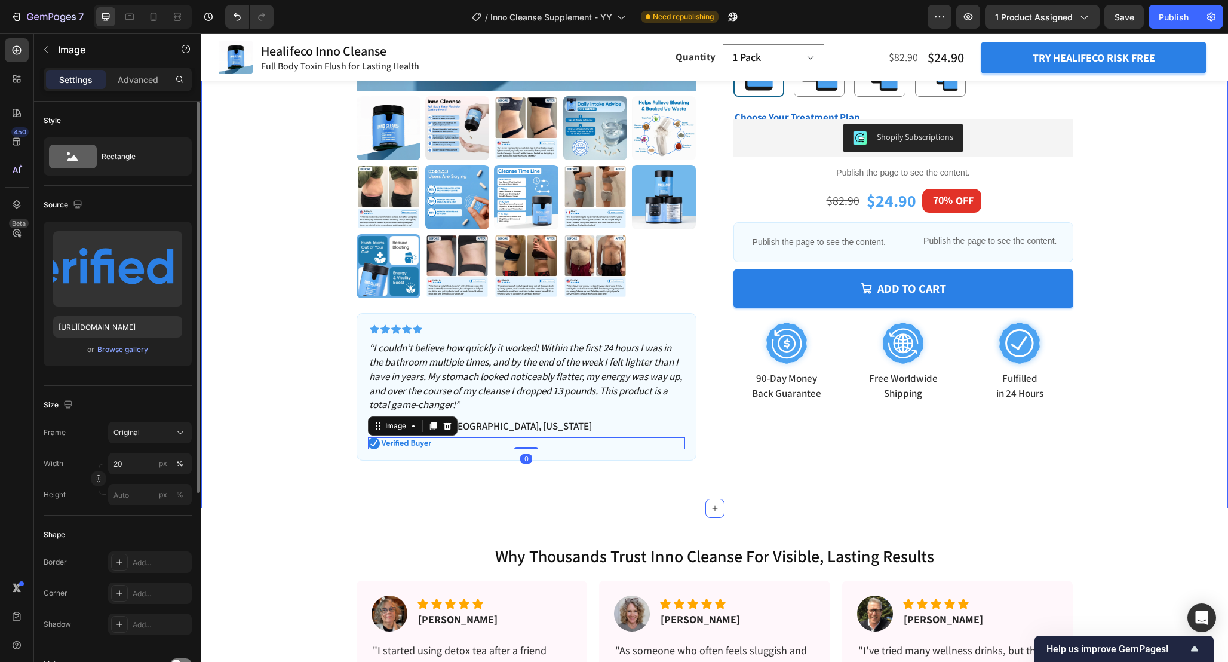
click at [444, 481] on div "Product Images Icon Icon Icon Icon Icon Icon List “I couldn’t believe how quick…" at bounding box center [714, 106] width 1027 height 804
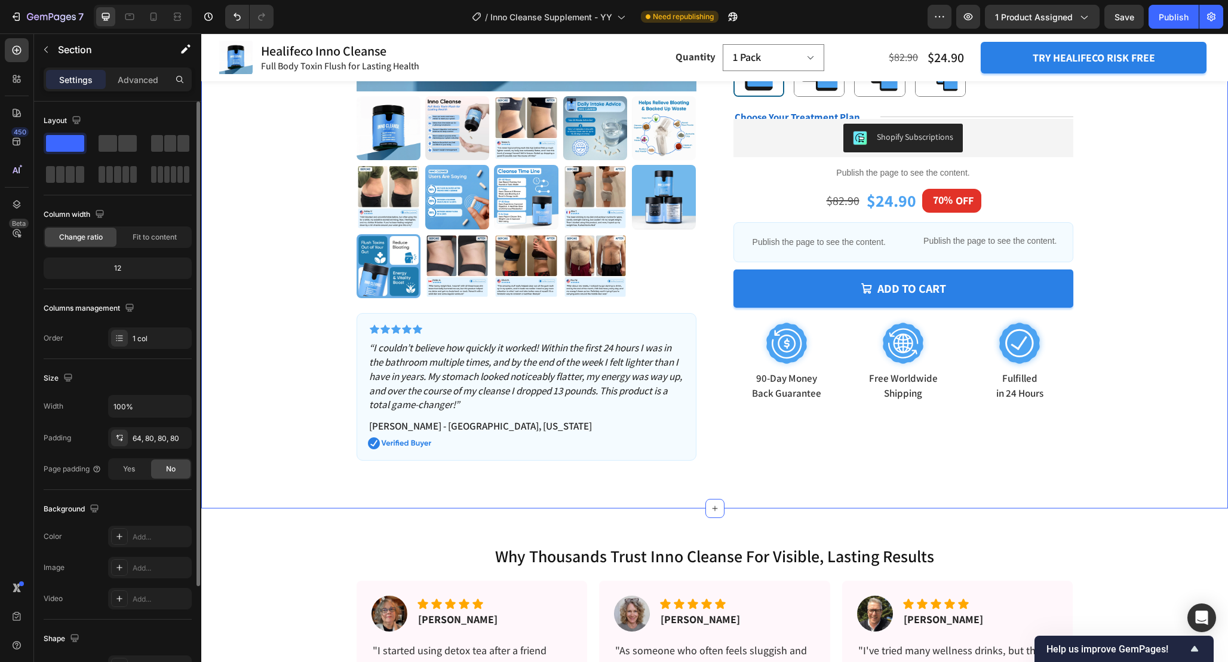
scroll to position [344, 0]
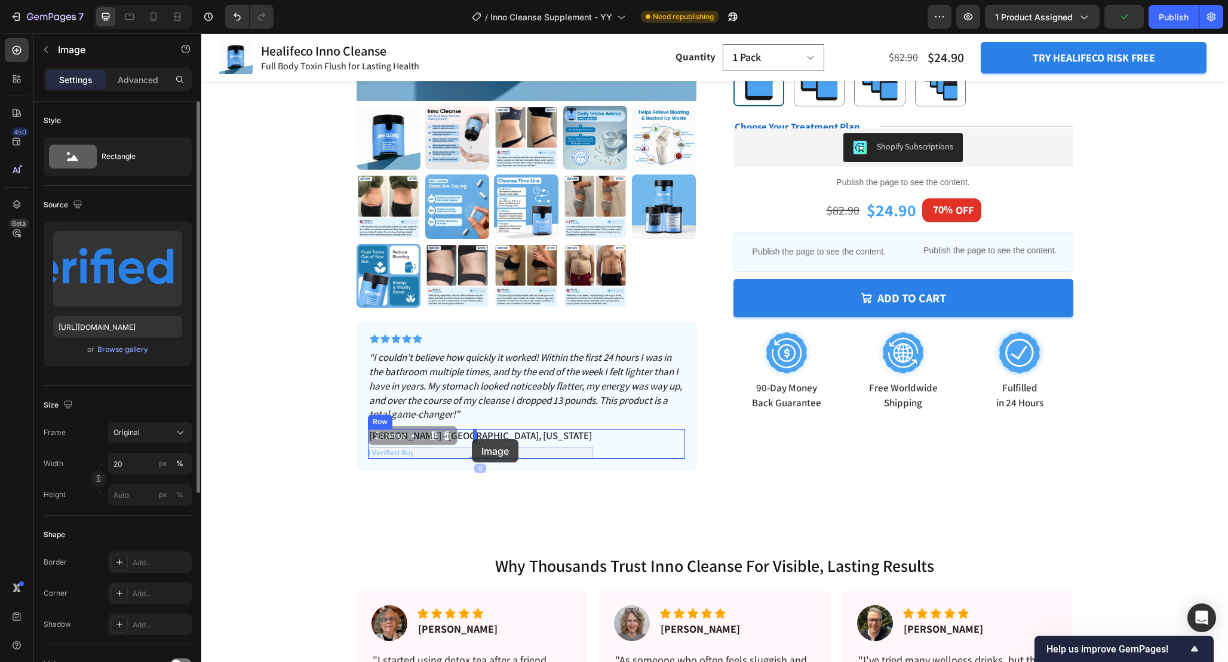
drag, startPoint x: 375, startPoint y: 441, endPoint x: 472, endPoint y: 439, distance: 96.8
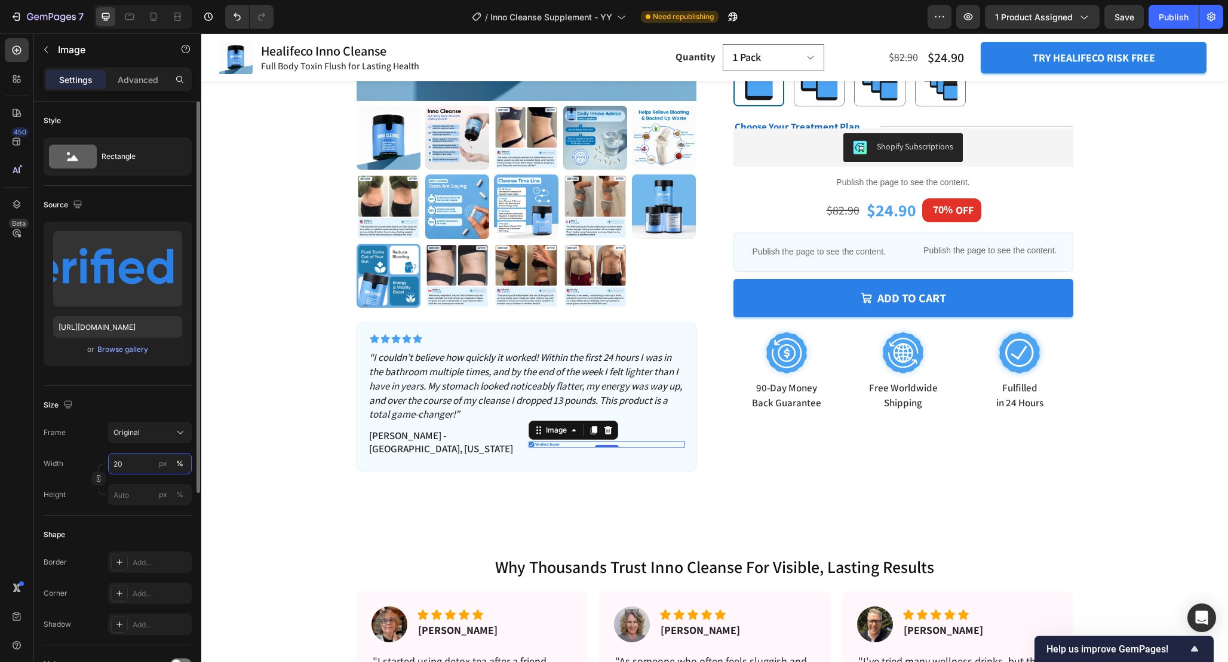
click at [130, 466] on input "20" at bounding box center [150, 464] width 84 height 22
click at [130, 466] on input "100" at bounding box center [150, 464] width 84 height 22
type input "5"
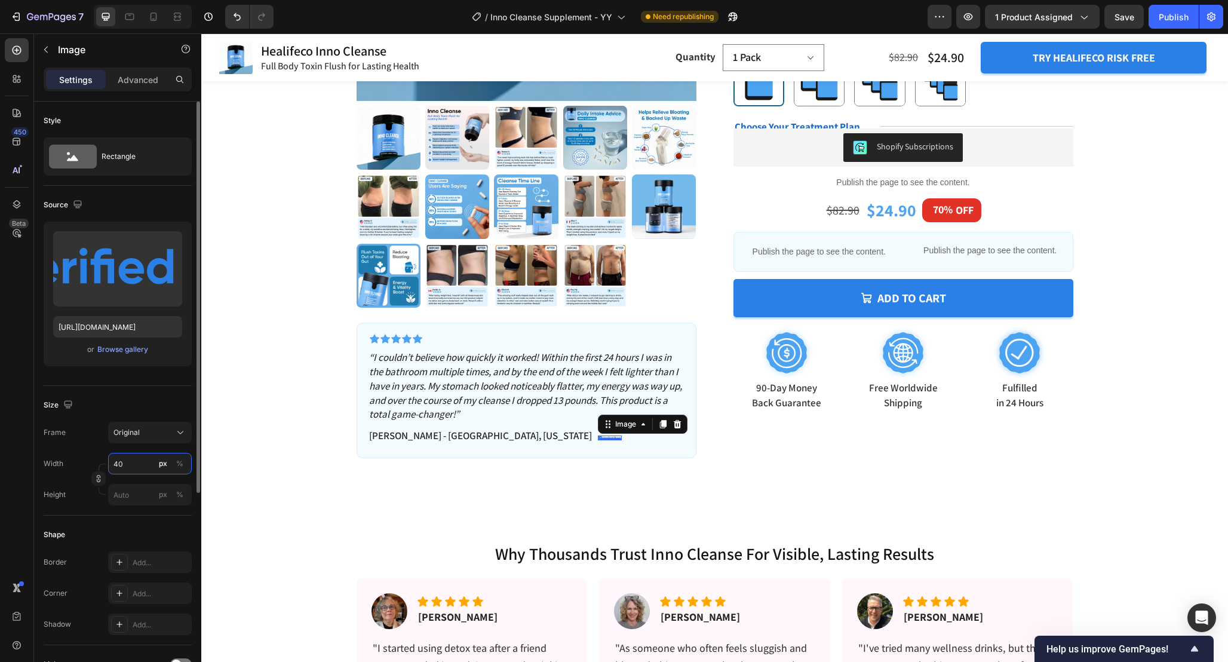
type input "4"
type input "30"
click at [179, 464] on div "%" at bounding box center [179, 463] width 7 height 11
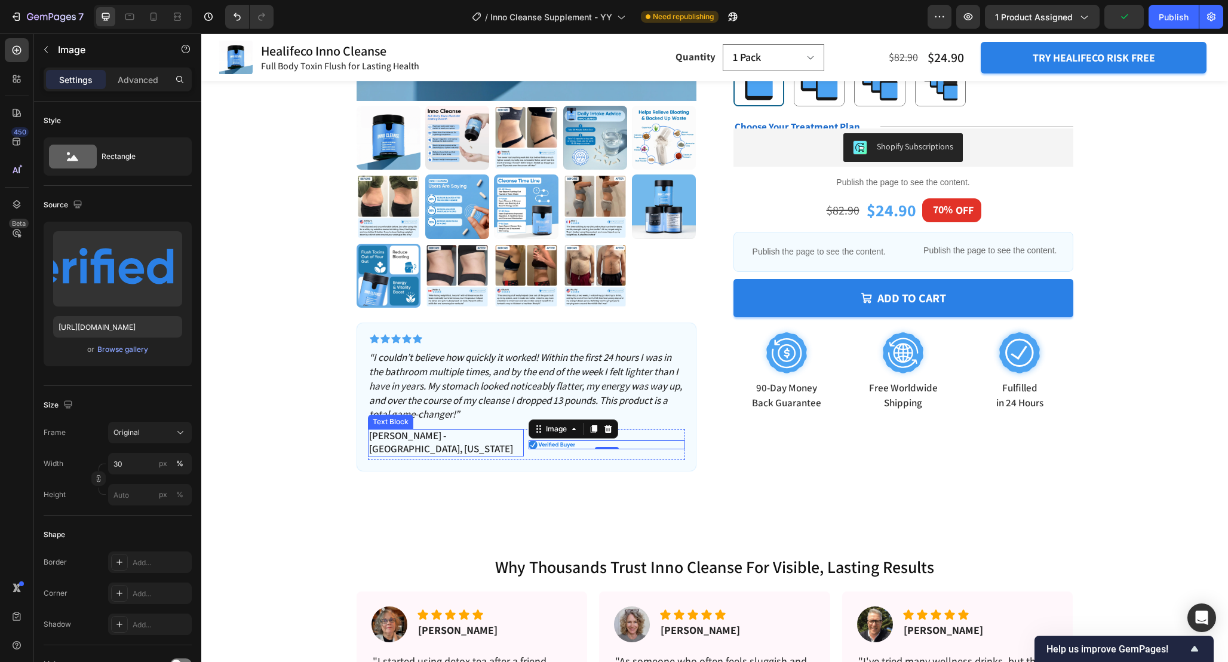
click at [444, 435] on p "[PERSON_NAME] - [GEOGRAPHIC_DATA], [US_STATE]" at bounding box center [446, 442] width 154 height 26
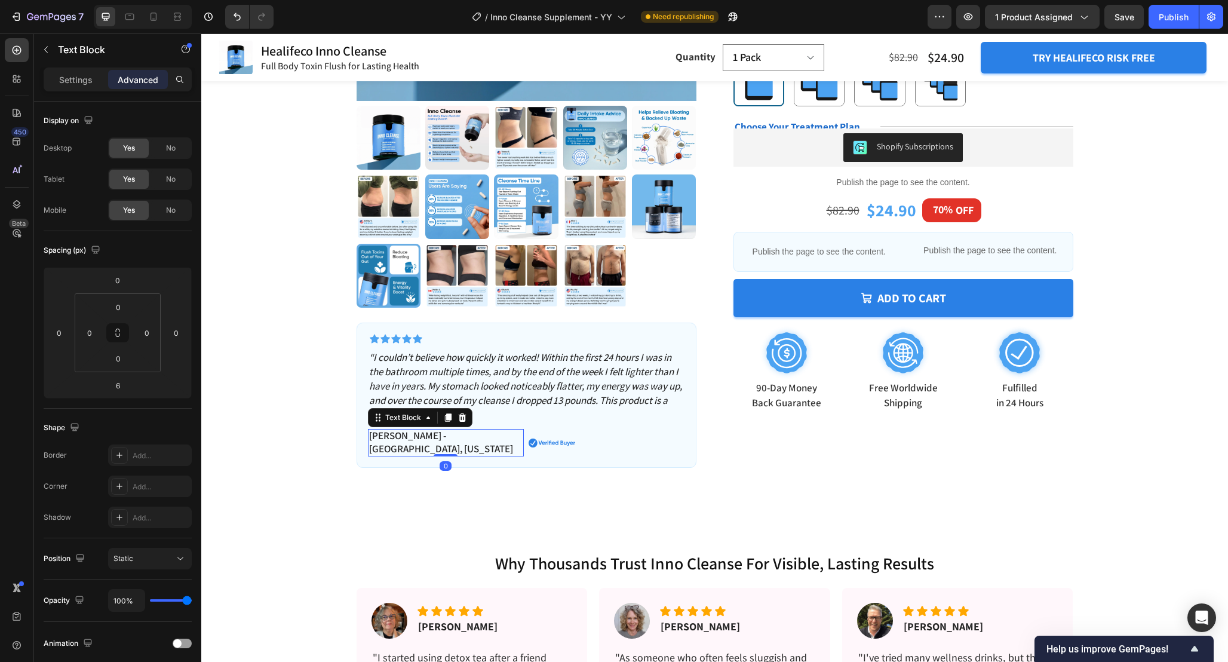
drag, startPoint x: 424, startPoint y: 445, endPoint x: 424, endPoint y: 428, distance: 17.3
click at [424, 428] on div "Icon Icon Icon Icon Icon Icon List “I couldn’t believe how quickly it worked! W…" at bounding box center [526, 395] width 317 height 122
type input "0"
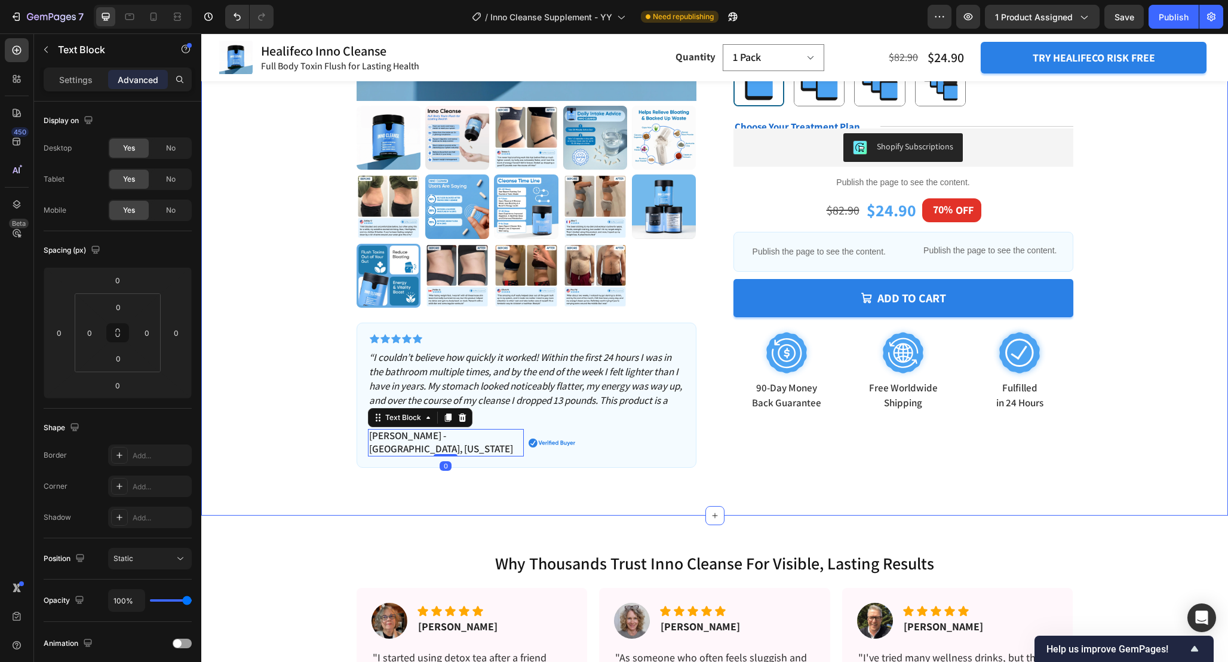
click at [504, 487] on div "Product Images Icon Icon Icon Icon Icon Icon List “I couldn’t believe how quick…" at bounding box center [714, 115] width 1027 height 802
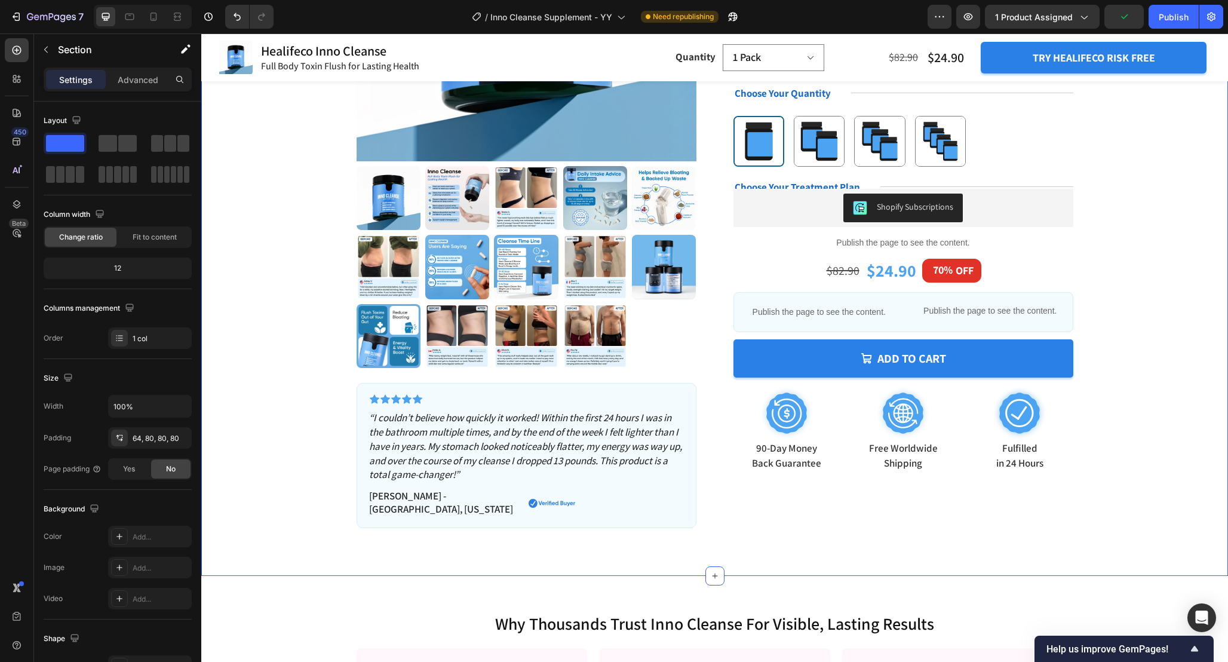
scroll to position [274, 0]
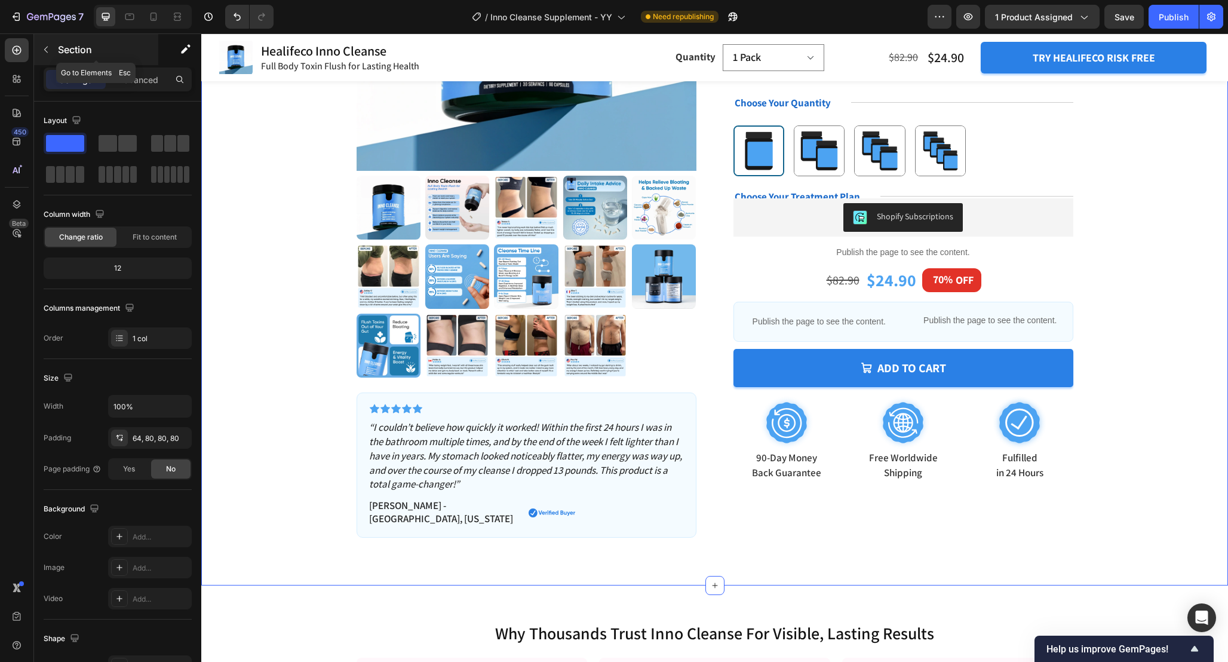
click at [47, 52] on icon "button" at bounding box center [46, 50] width 10 height 10
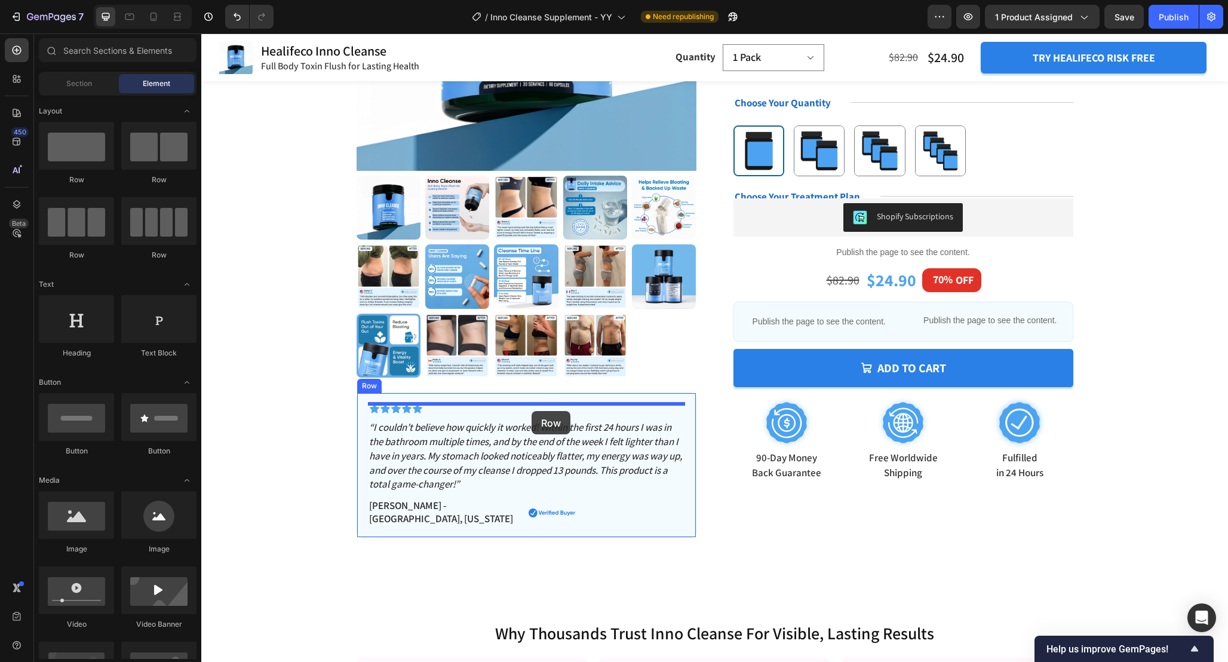
drag, startPoint x: 348, startPoint y: 192, endPoint x: 532, endPoint y: 411, distance: 285.8
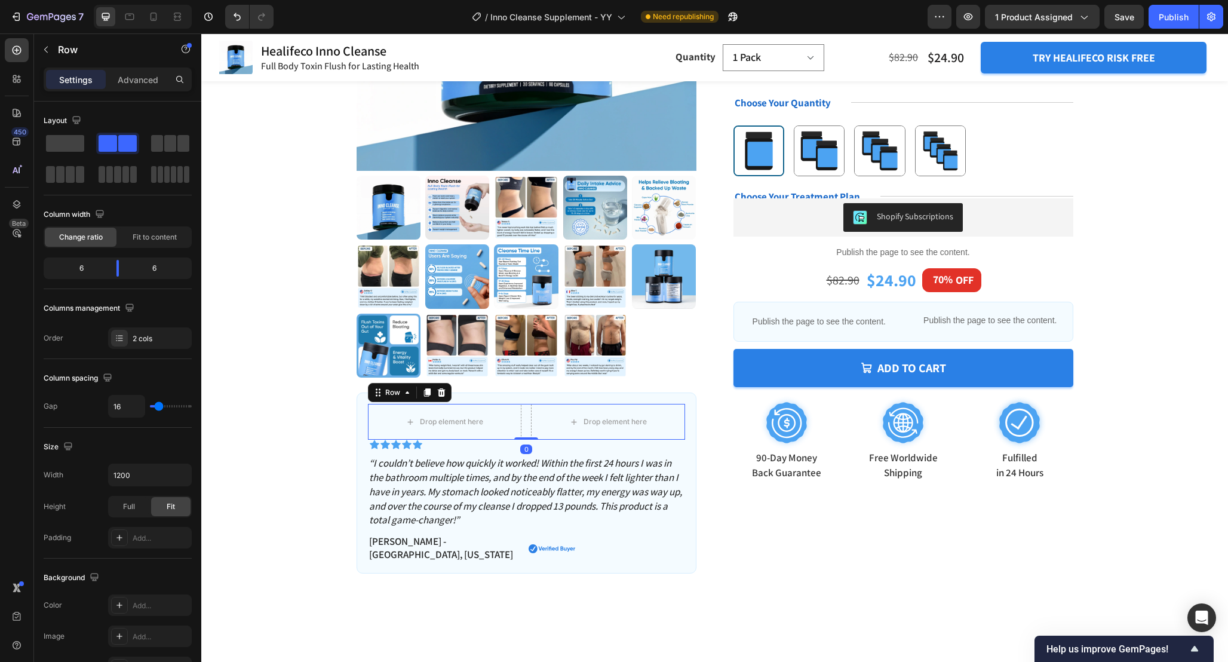
drag, startPoint x: 526, startPoint y: 444, endPoint x: 527, endPoint y: 433, distance: 10.8
click at [527, 435] on div "Drop element here Drop element here Row 0" at bounding box center [526, 422] width 317 height 36
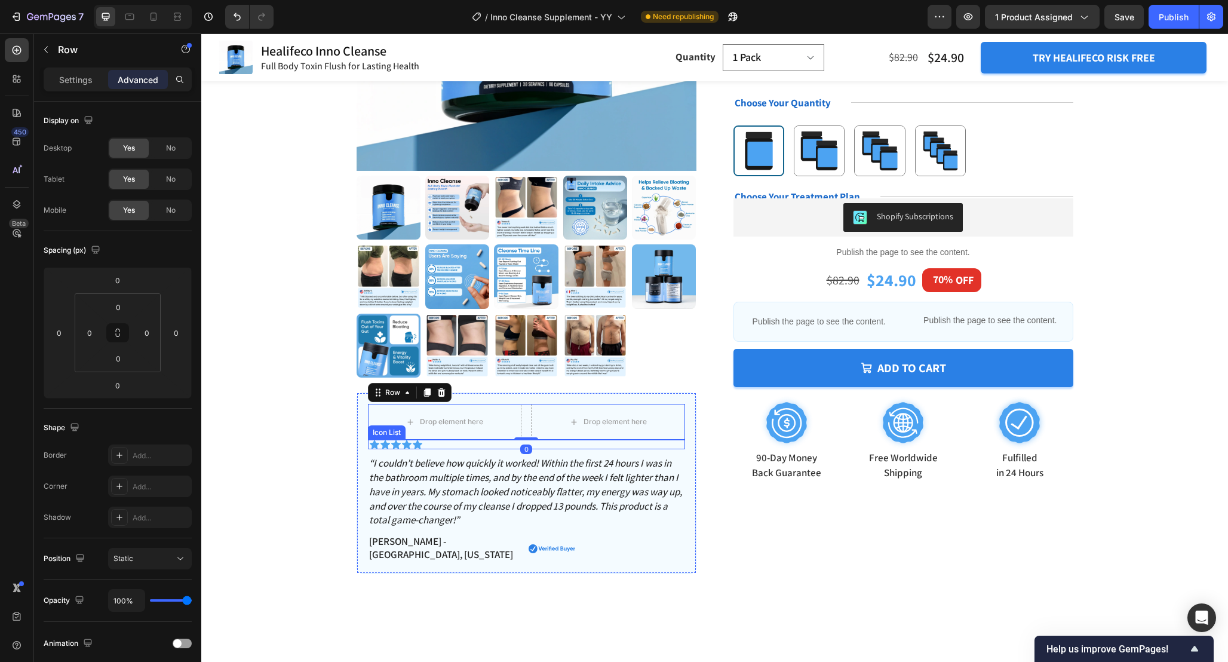
click at [489, 478] on p "“I couldn’t believe how quickly it worked! Within the first 24 hours I was in t…" at bounding box center [526, 491] width 315 height 71
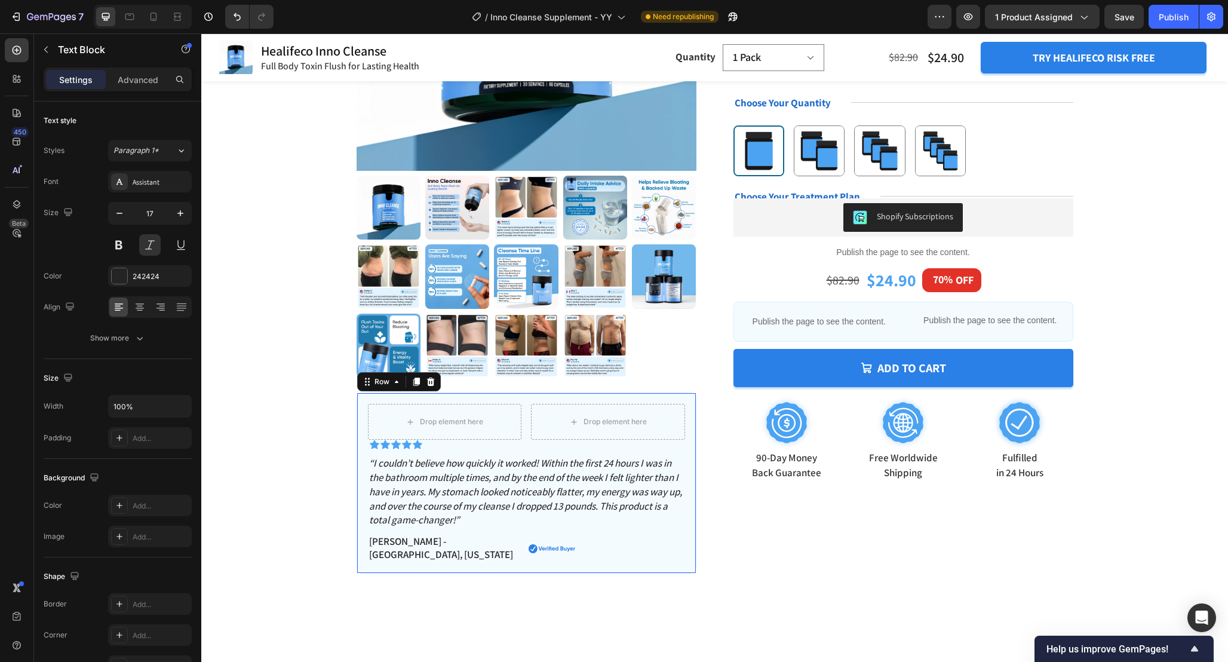
click at [448, 454] on div "Drop element here Drop element here Row Icon Icon Icon Icon Icon Icon List “I c…" at bounding box center [526, 483] width 317 height 158
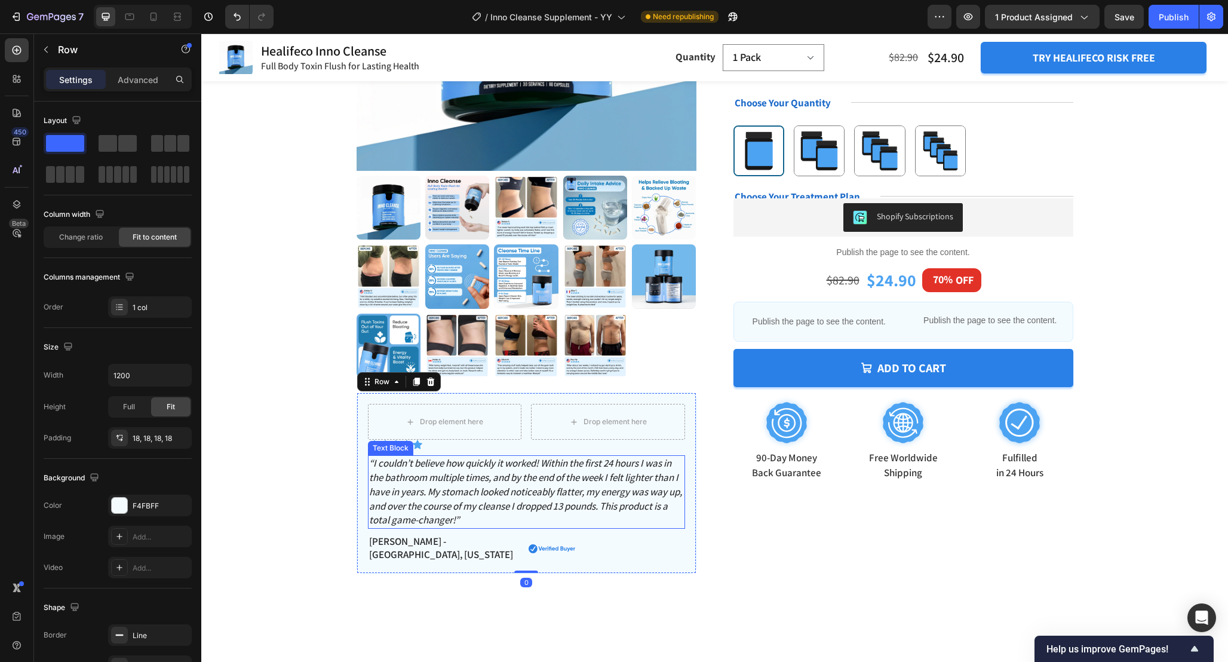
click at [450, 488] on p "“I couldn’t believe how quickly it worked! Within the first 24 hours I was in t…" at bounding box center [526, 491] width 315 height 71
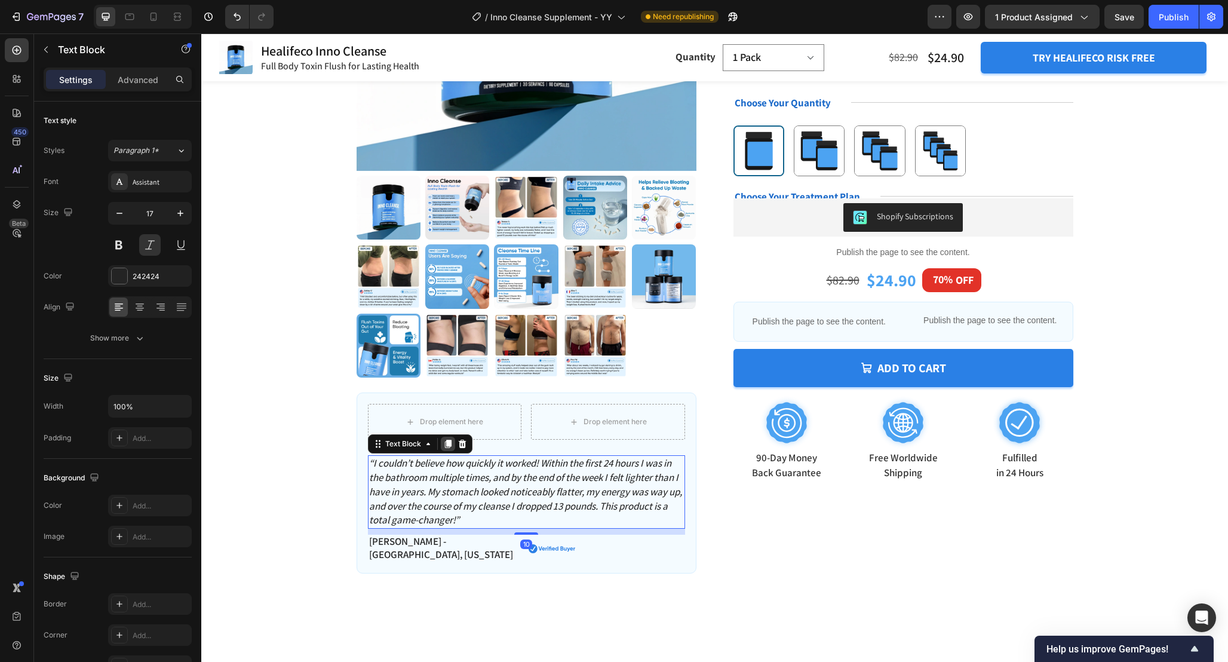
click at [448, 441] on icon at bounding box center [447, 444] width 7 height 8
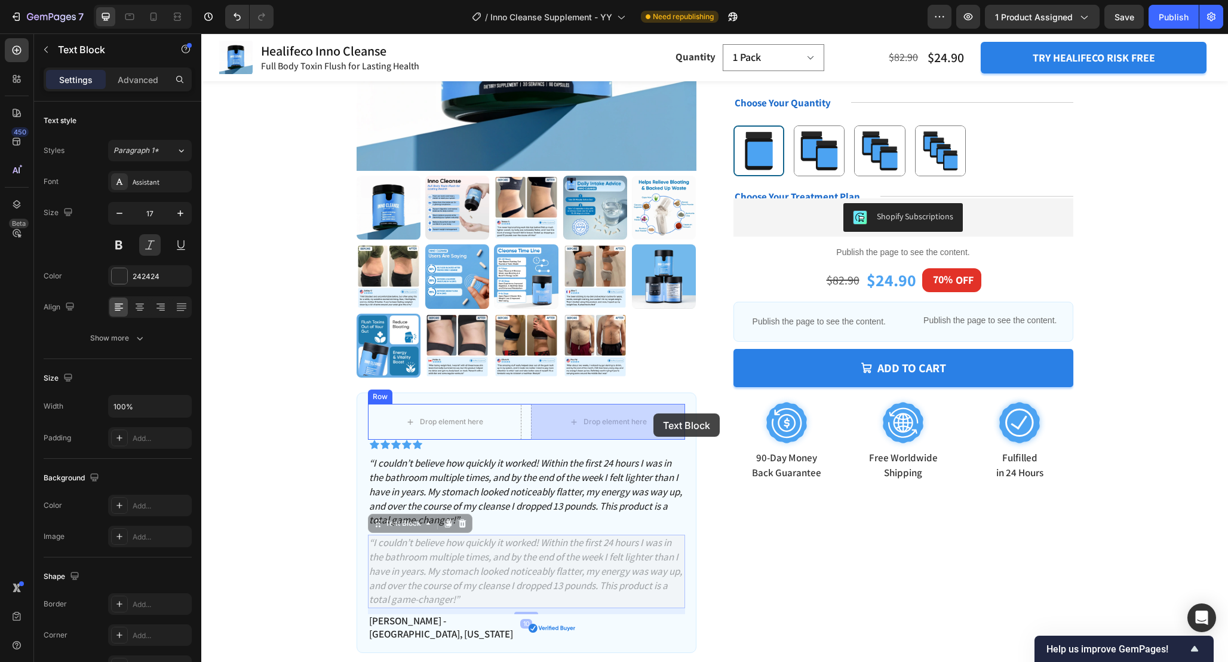
drag, startPoint x: 379, startPoint y: 527, endPoint x: 654, endPoint y: 414, distance: 296.5
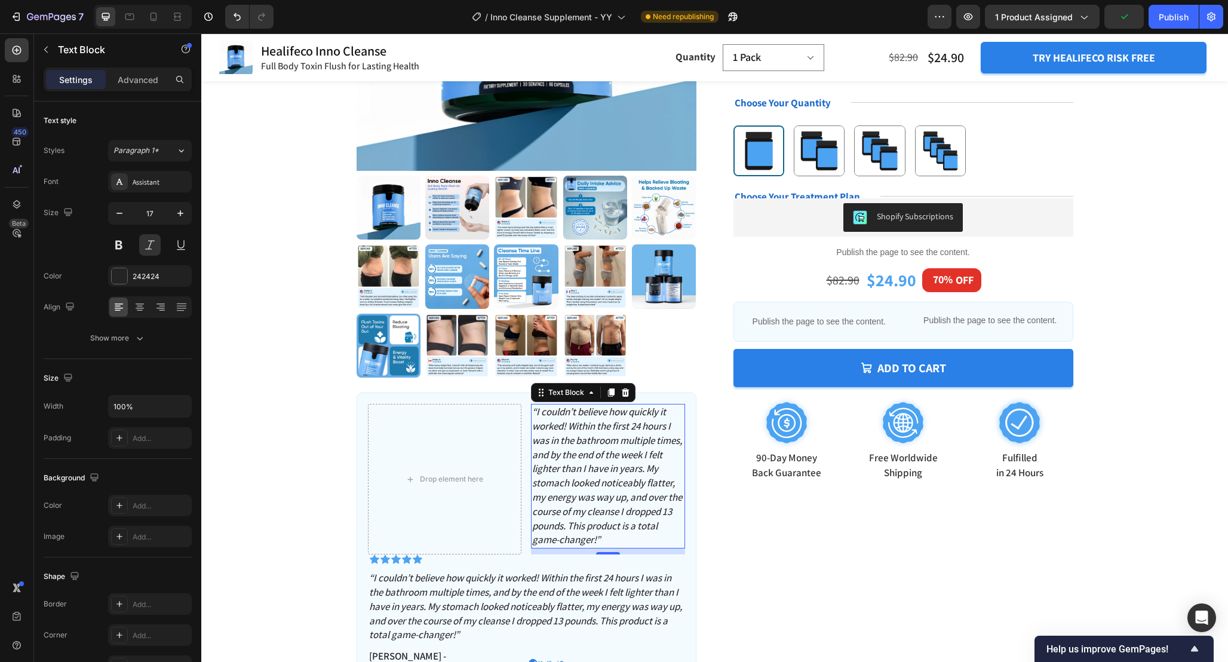
click at [595, 493] on p "“I couldn’t believe how quickly it worked! Within the first 24 hours I was in t…" at bounding box center [608, 476] width 152 height 142
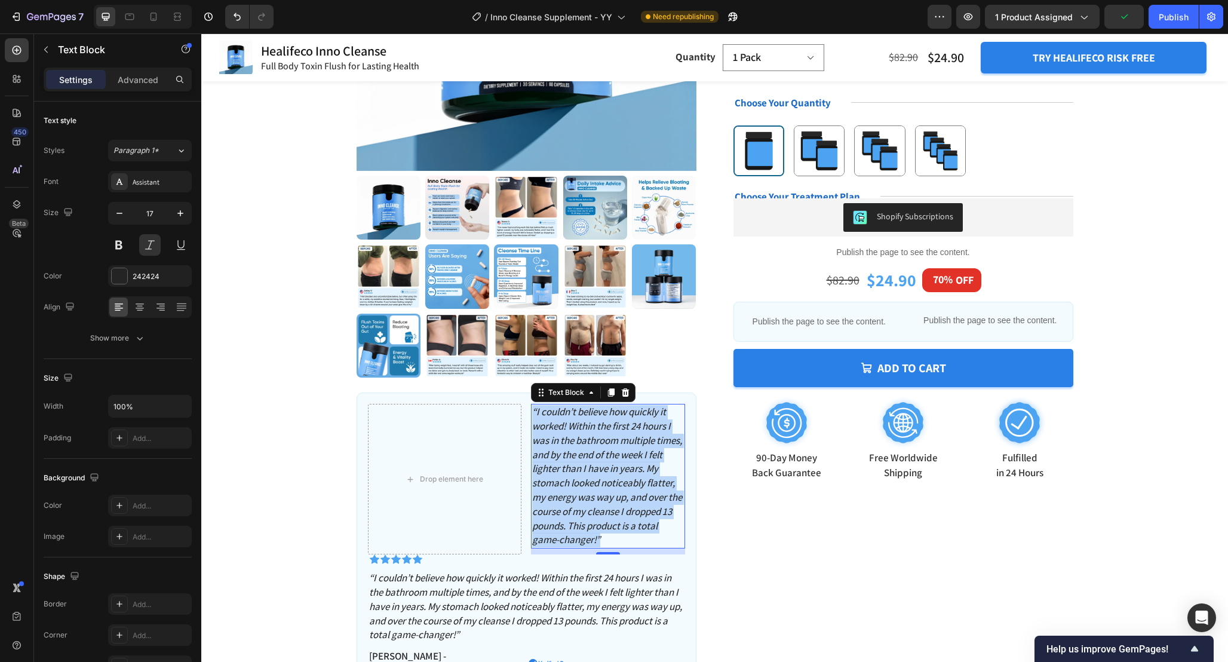
click at [595, 493] on p "“I couldn’t believe how quickly it worked! Within the first 24 hours I was in t…" at bounding box center [608, 476] width 152 height 142
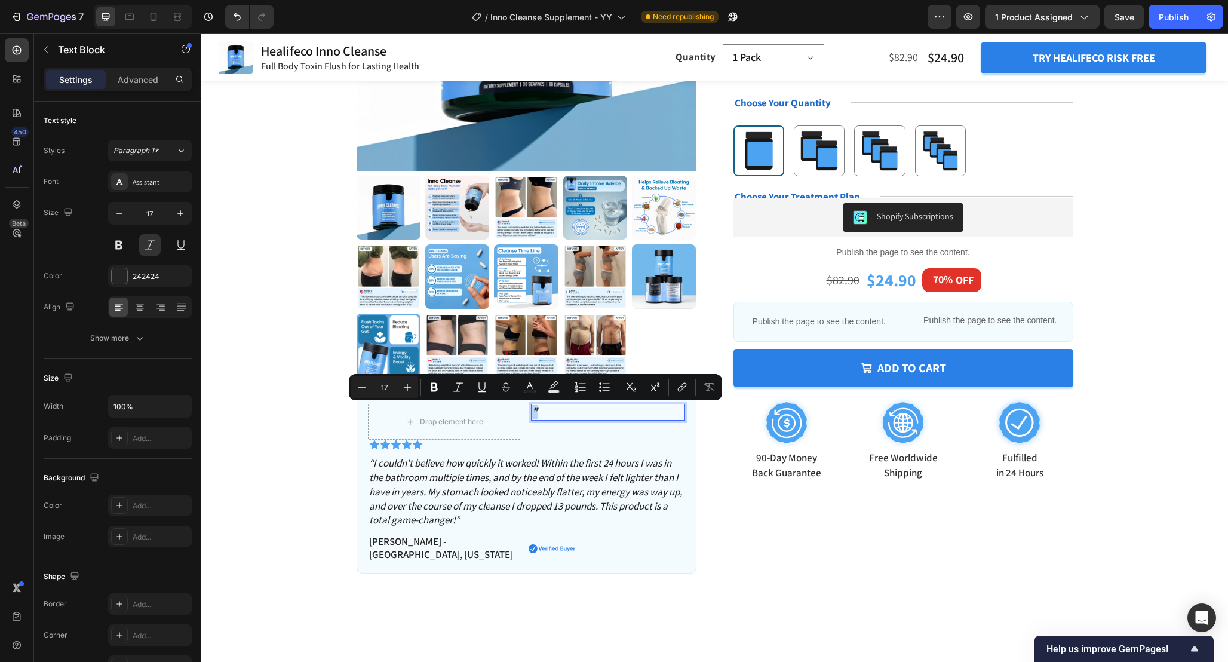
click at [259, 272] on div "Product Images Drop element here ❞ Text Block 10 Row Icon Icon Icon Icon Icon I…" at bounding box center [714, 197] width 931 height 751
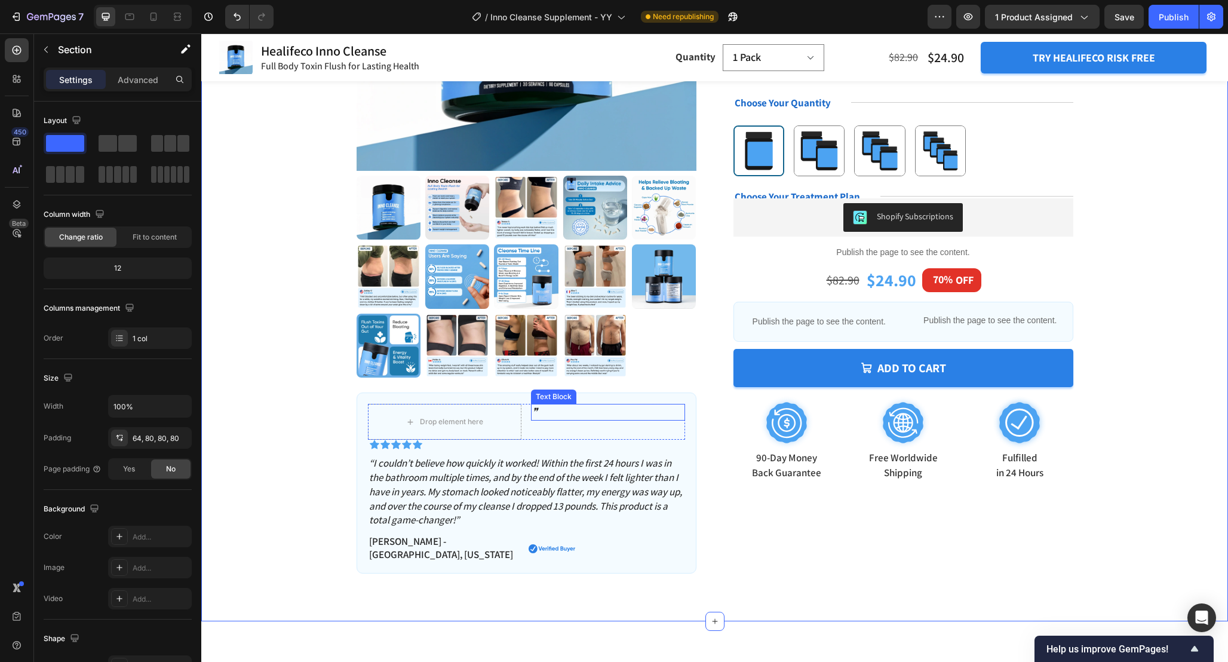
click at [551, 417] on p "❞" at bounding box center [608, 412] width 152 height 14
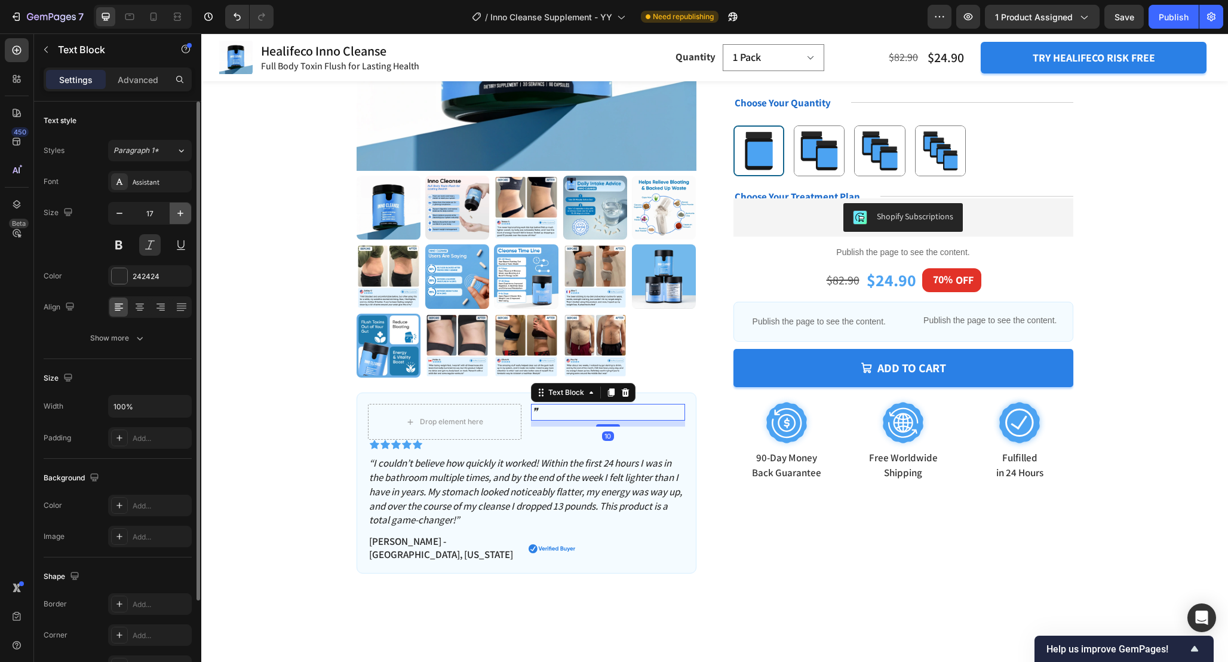
click at [179, 211] on icon "button" at bounding box center [180, 213] width 12 height 12
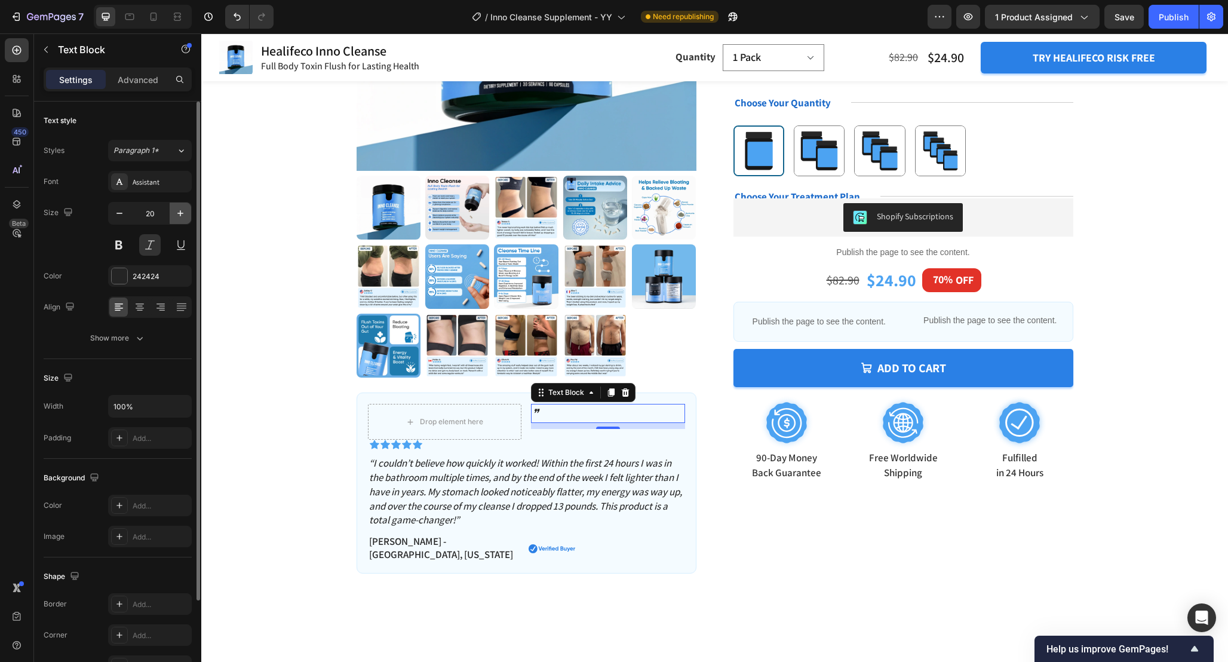
click at [179, 211] on icon "button" at bounding box center [180, 213] width 12 height 12
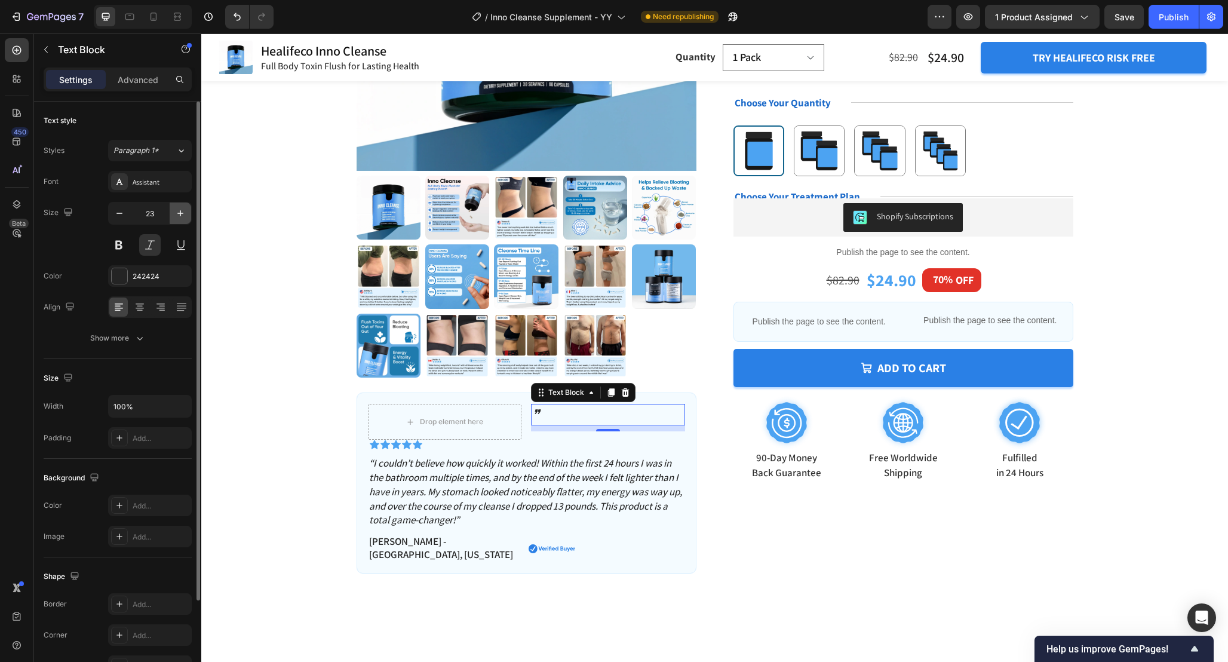
click at [179, 211] on icon "button" at bounding box center [180, 213] width 12 height 12
type input "25"
click at [151, 247] on button at bounding box center [150, 245] width 22 height 22
click at [131, 333] on div "Show more" at bounding box center [118, 338] width 56 height 12
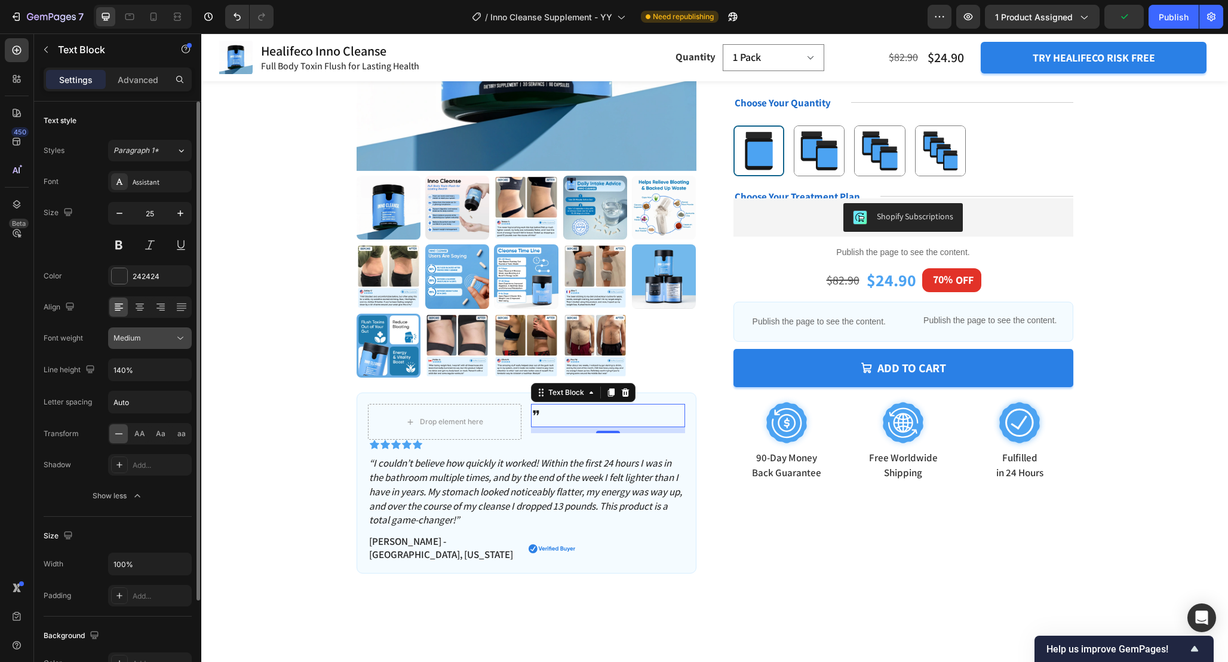
click at [180, 332] on button "Medium" at bounding box center [150, 338] width 84 height 22
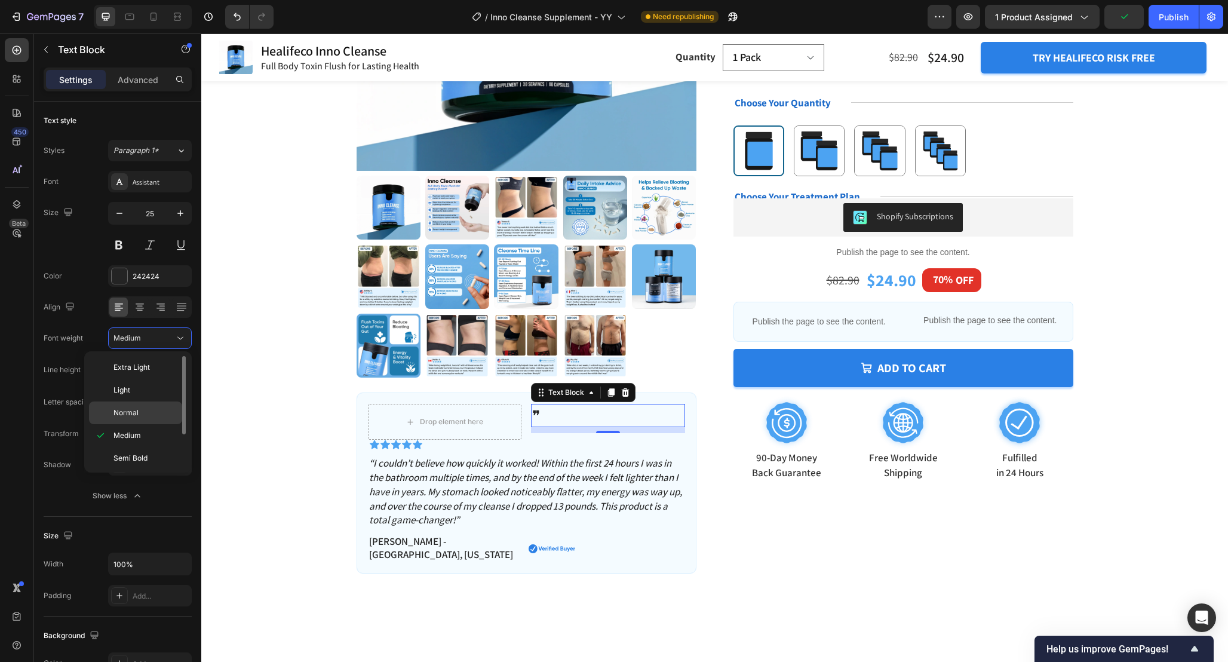
click at [147, 411] on p "Normal" at bounding box center [144, 412] width 63 height 11
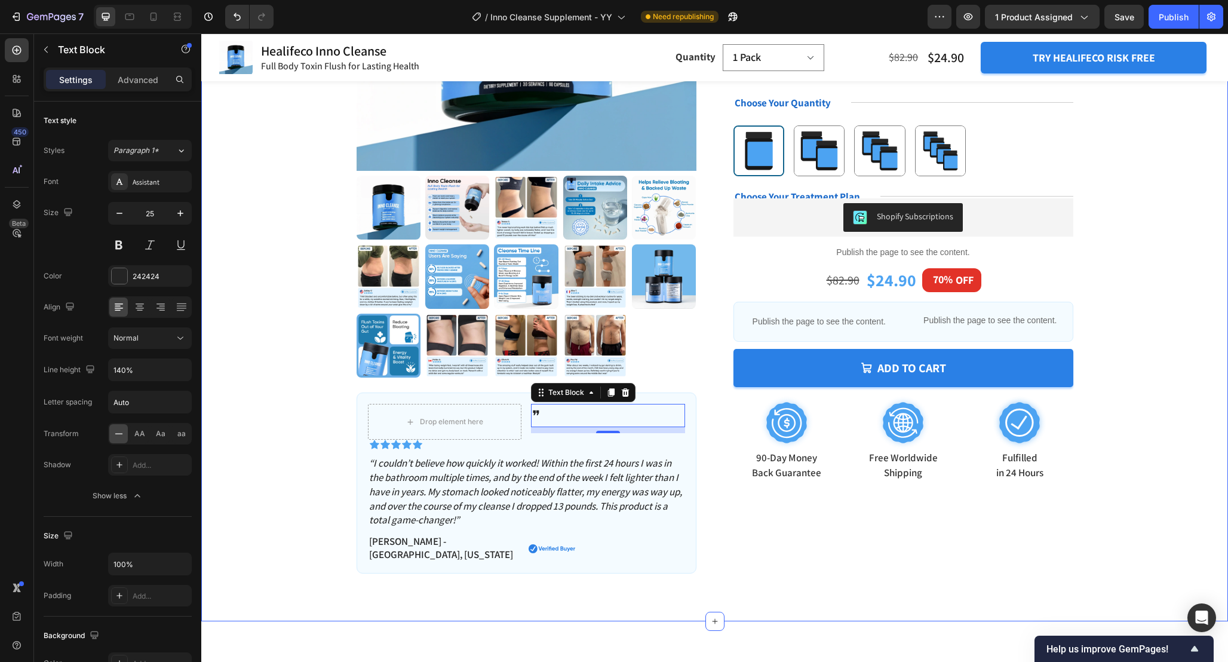
click at [256, 339] on div "Product Images Drop element here ❞ Text Block 10 Row Icon Icon Icon Icon Icon I…" at bounding box center [714, 197] width 931 height 751
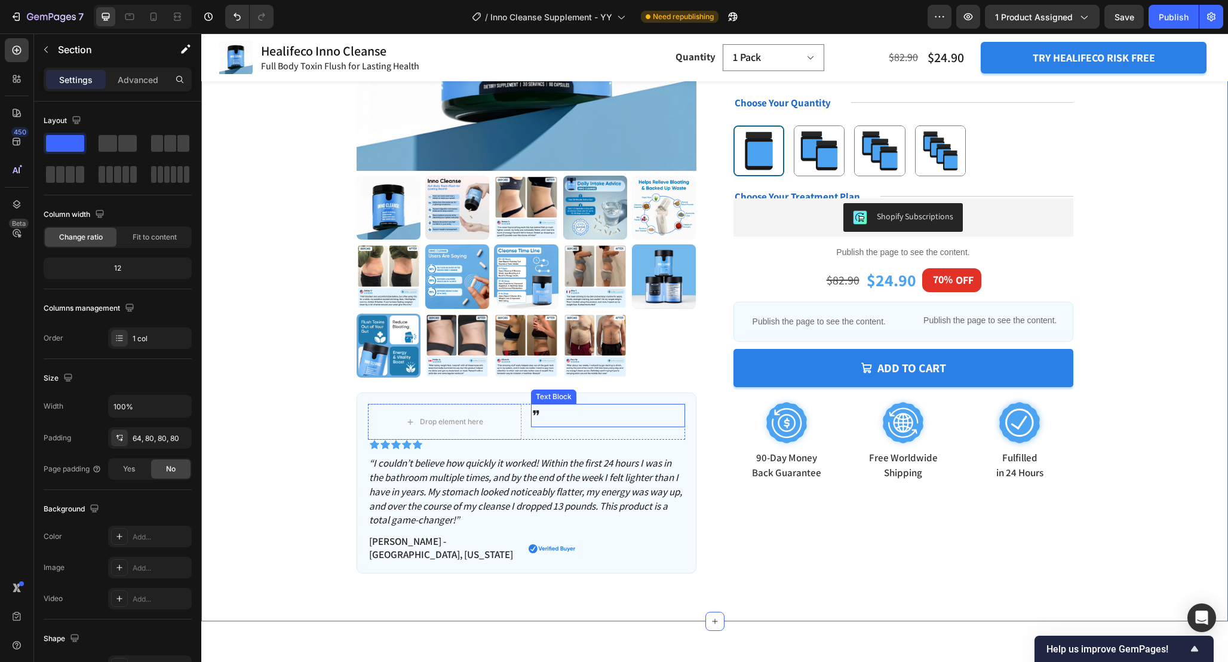
click at [551, 418] on p "❞" at bounding box center [608, 415] width 152 height 21
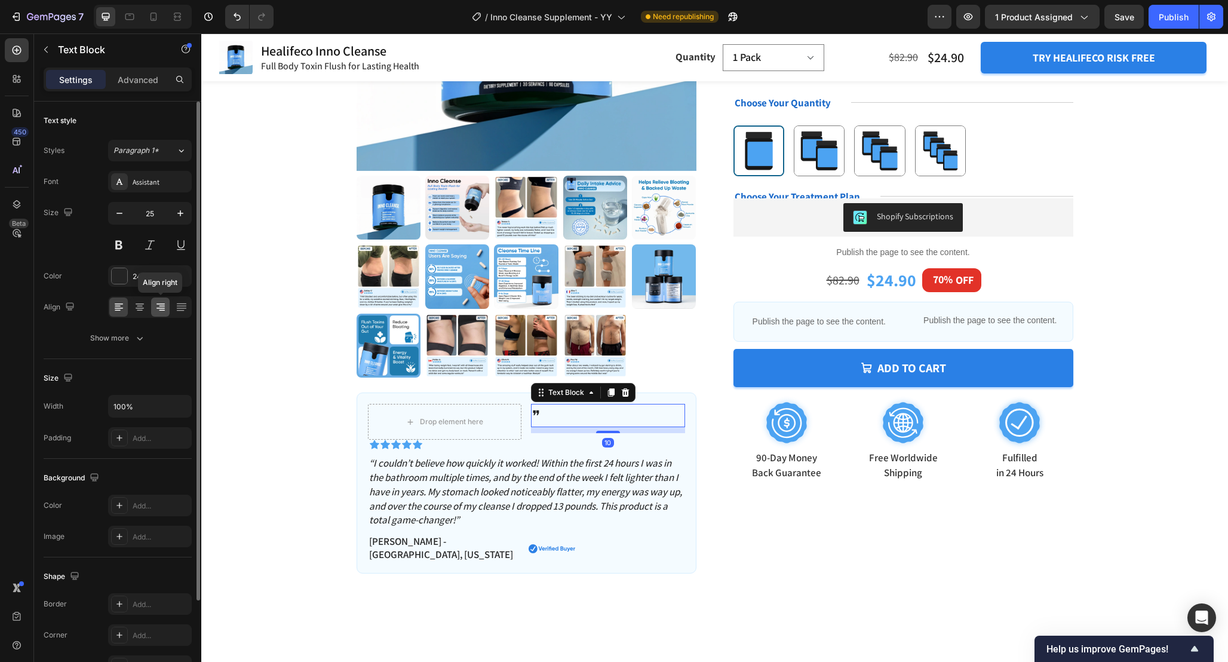
click at [165, 310] on icon at bounding box center [161, 307] width 12 height 12
drag, startPoint x: 607, startPoint y: 431, endPoint x: 607, endPoint y: 404, distance: 26.9
click at [607, 404] on div "❞ Text Block 0" at bounding box center [608, 415] width 154 height 23
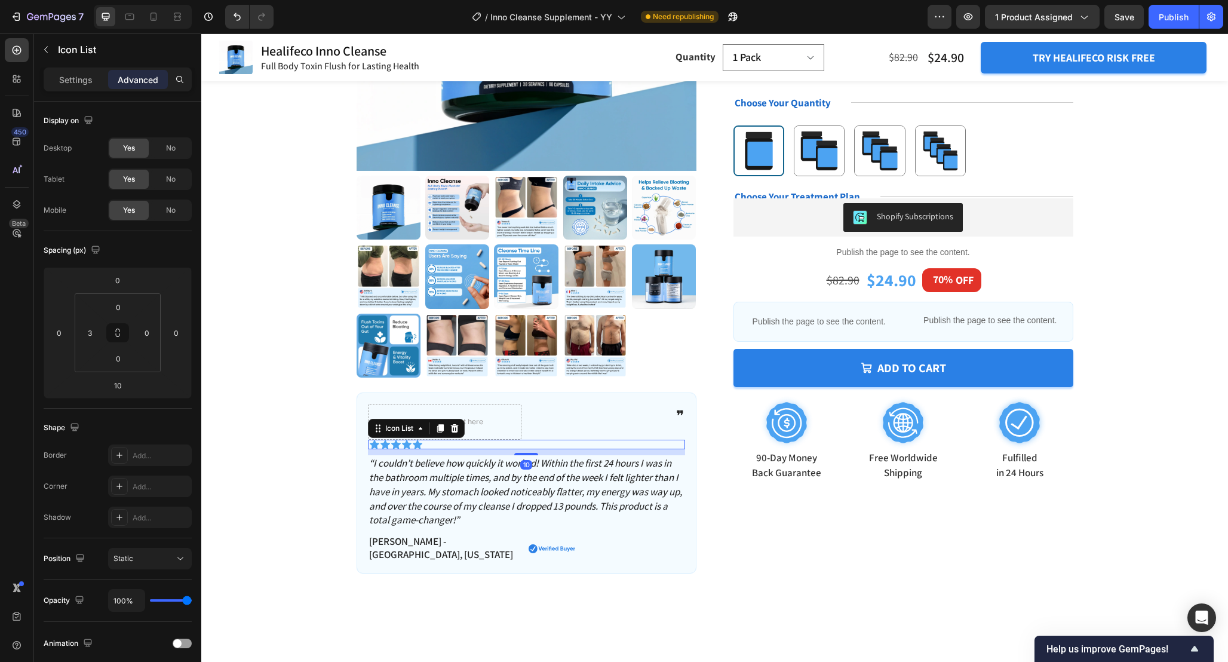
click at [437, 443] on div "Icon Icon Icon Icon Icon" at bounding box center [527, 445] width 315 height 10
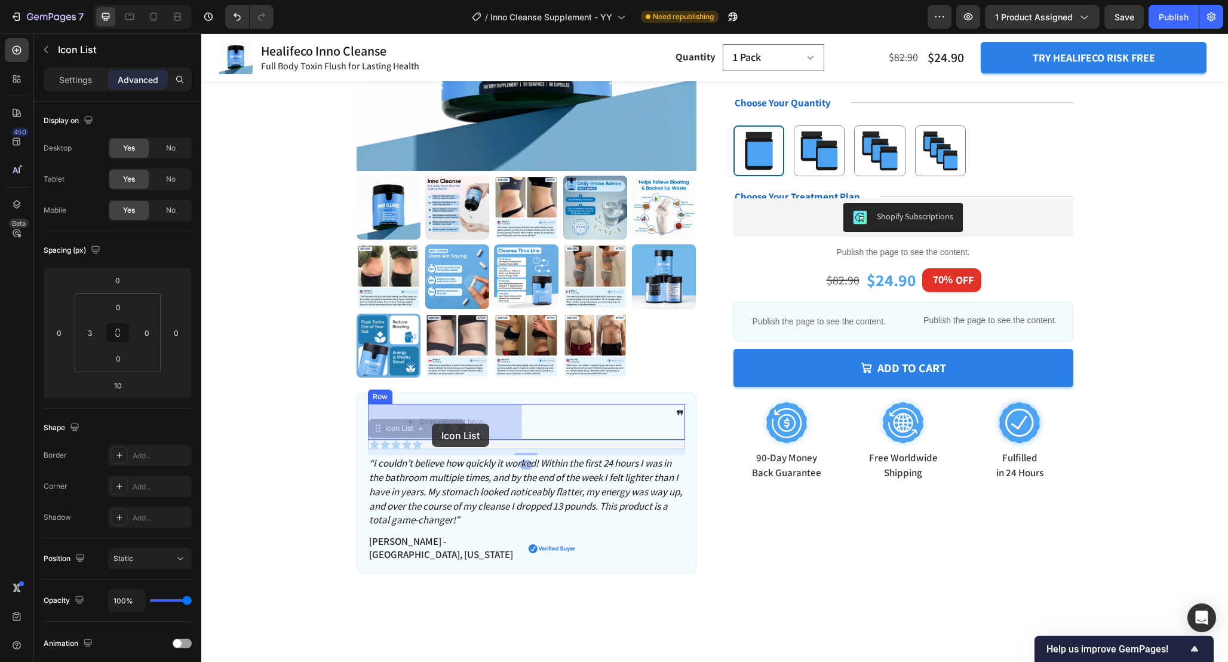
drag, startPoint x: 376, startPoint y: 428, endPoint x: 432, endPoint y: 424, distance: 56.4
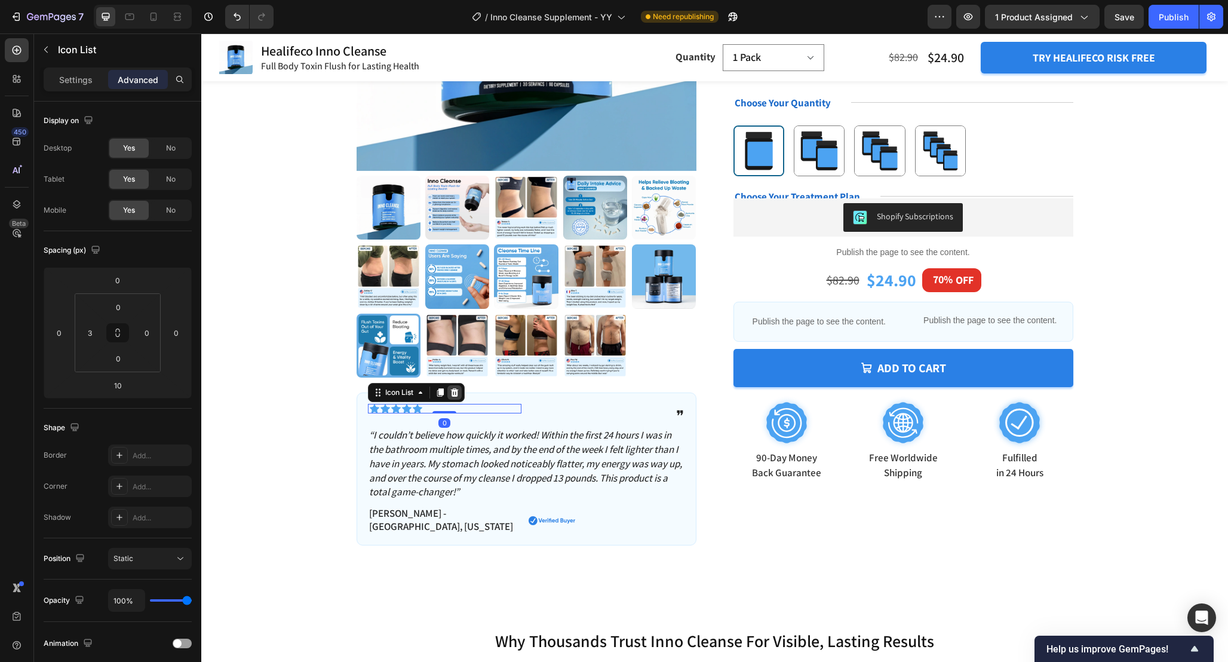
drag, startPoint x: 451, startPoint y: 418, endPoint x: 451, endPoint y: 399, distance: 18.5
click at [451, 404] on div "Icon Icon Icon Icon Icon Icon List 0" at bounding box center [445, 409] width 154 height 10
type input "0"
click at [526, 416] on div "Icon Icon Icon Icon Icon Icon List 0 ❞ Text Block Row" at bounding box center [526, 415] width 317 height 23
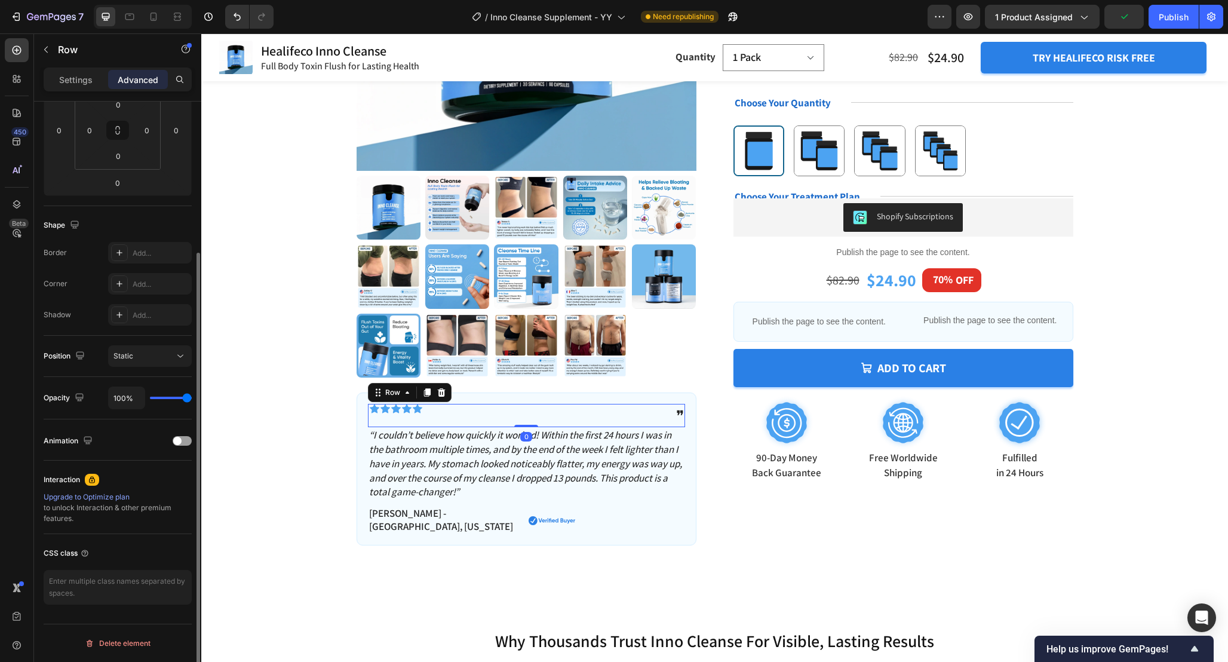
click at [84, 84] on p "Settings" at bounding box center [75, 79] width 33 height 13
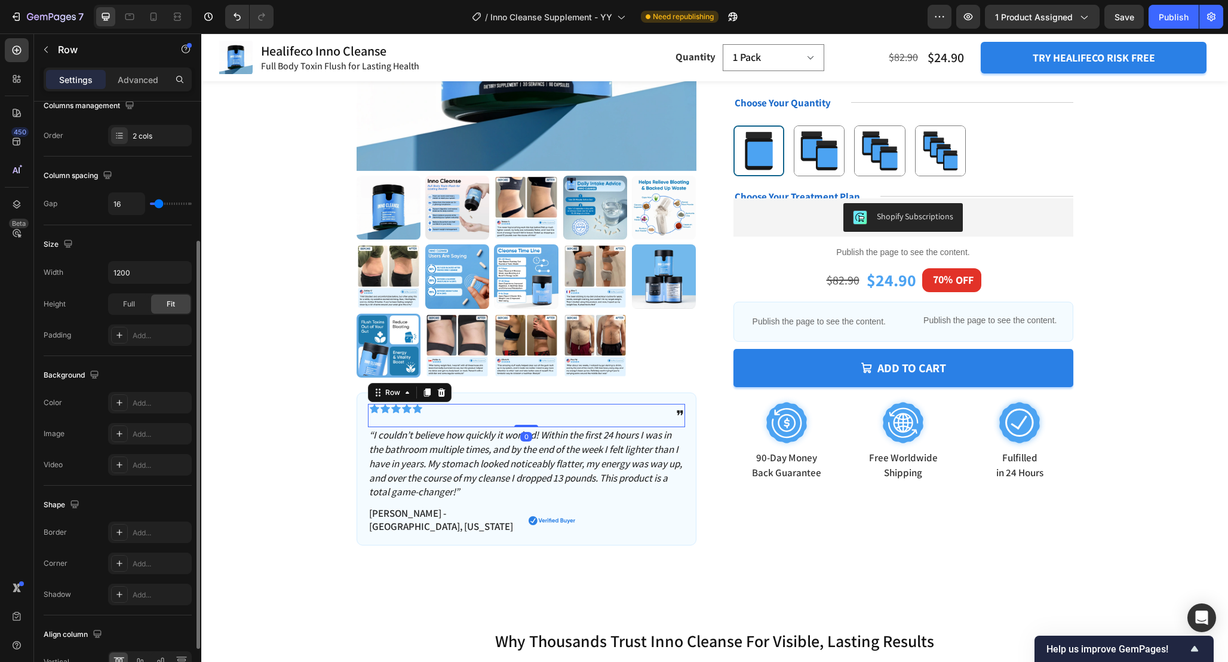
scroll to position [271, 0]
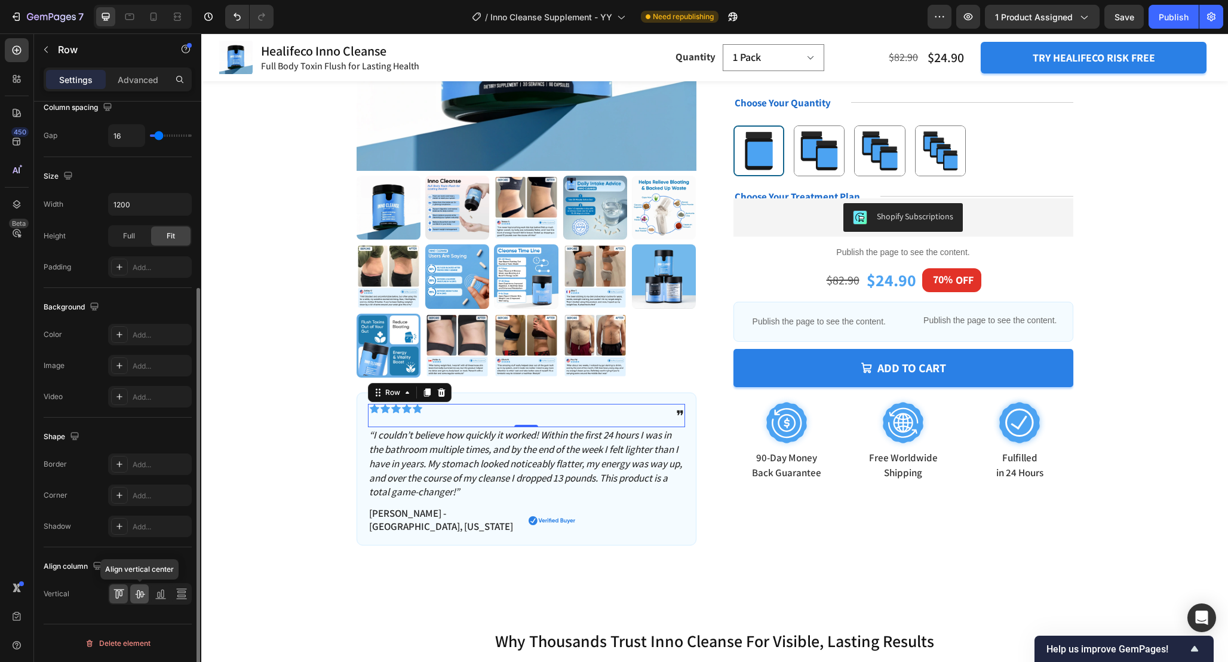
click at [142, 597] on icon at bounding box center [140, 594] width 12 height 12
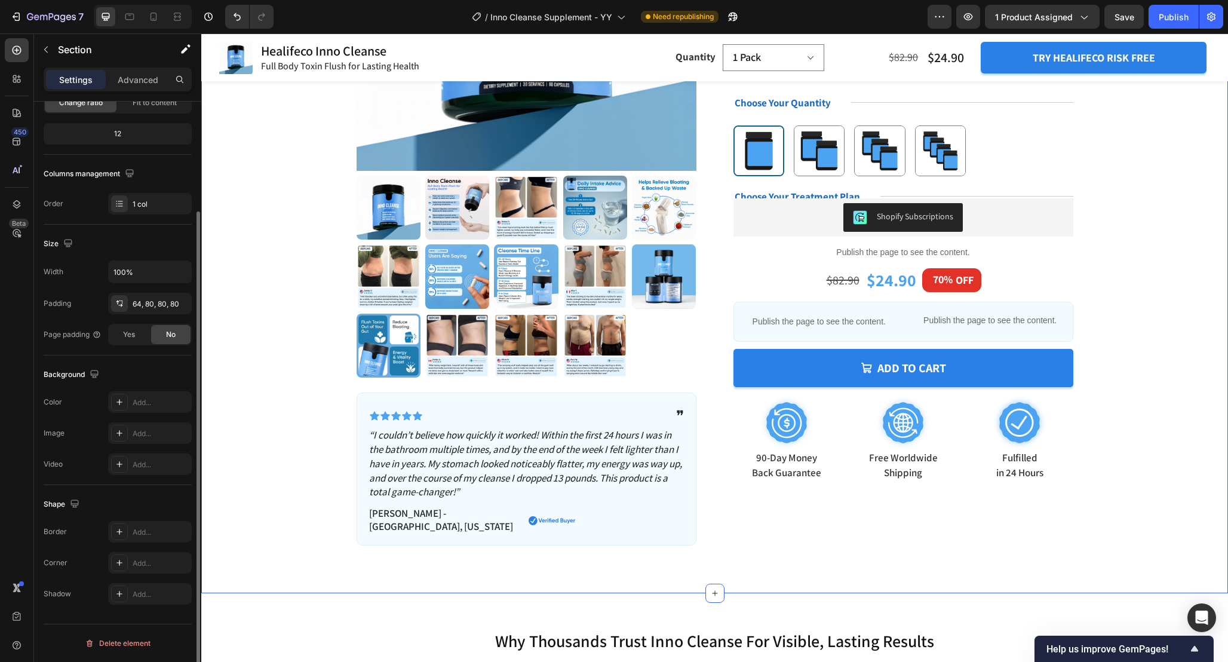
click at [291, 448] on div "Product Images Icon Icon Icon Icon Icon Icon List ❞ Text Block Row “I couldn’t …" at bounding box center [714, 183] width 931 height 723
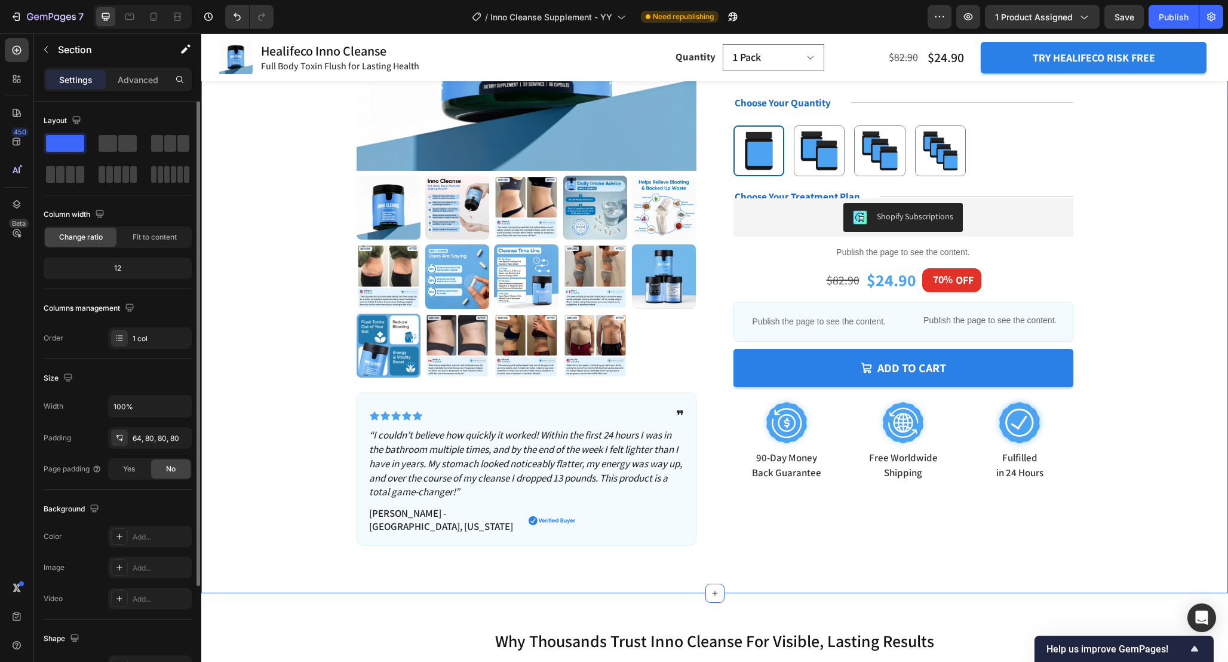
scroll to position [297, 0]
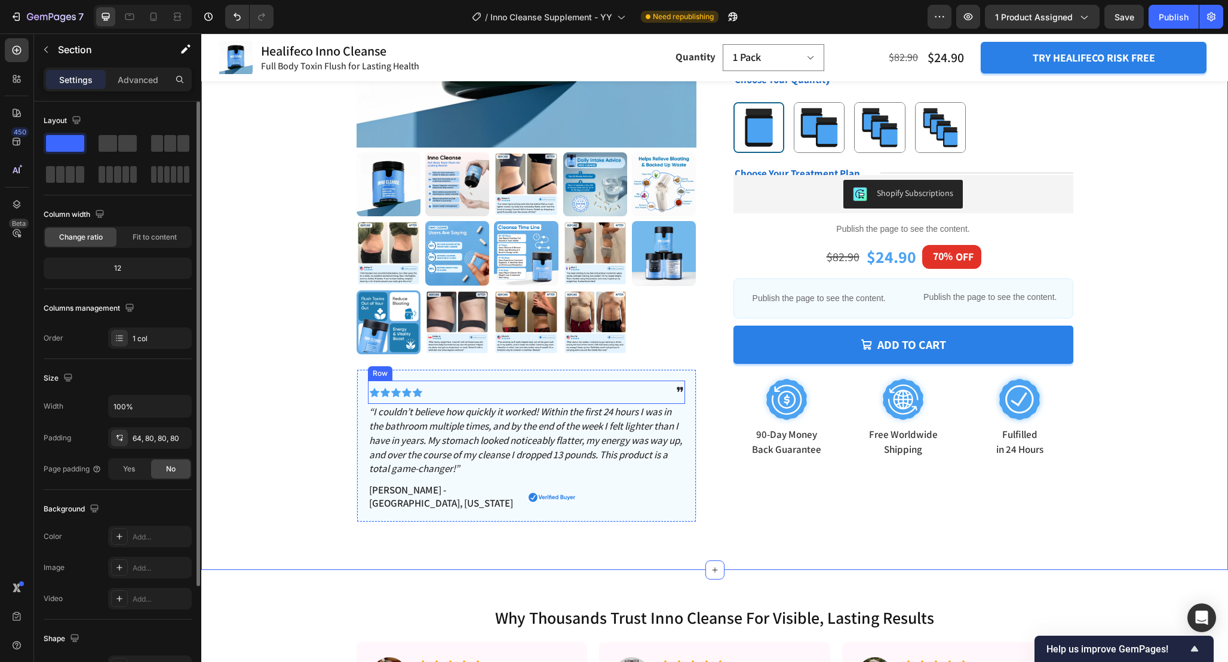
click at [495, 383] on div "Icon Icon Icon Icon Icon Icon List" at bounding box center [445, 392] width 154 height 23
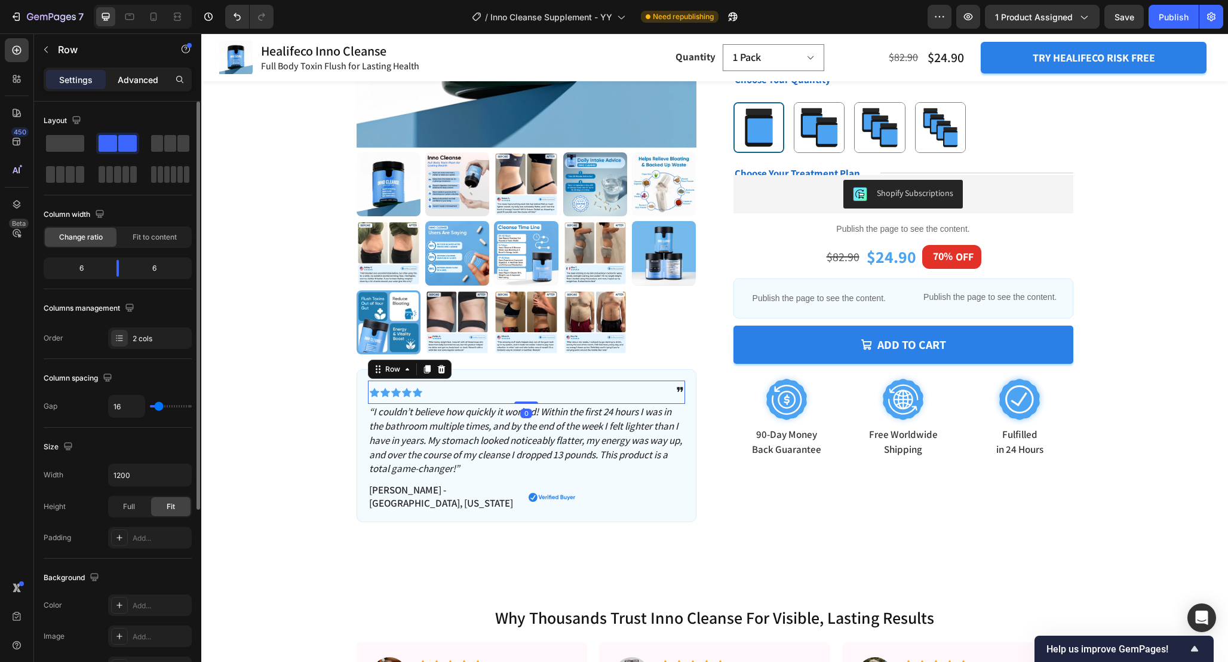
click at [148, 88] on div "Advanced" at bounding box center [138, 79] width 60 height 19
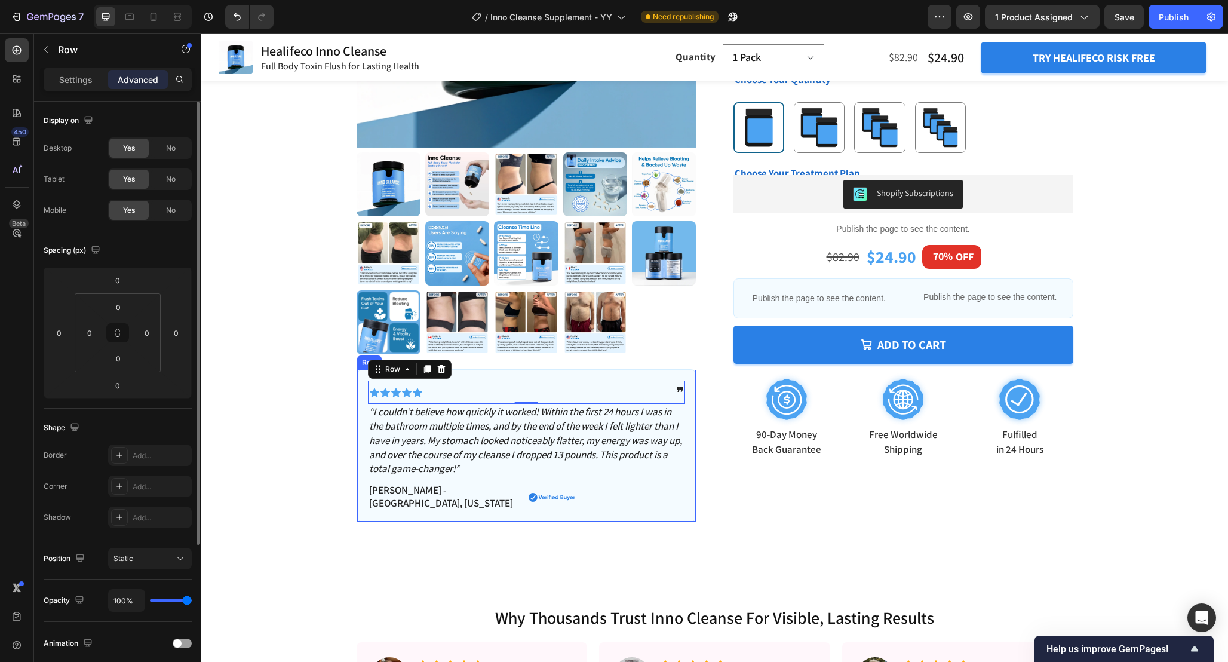
click at [498, 375] on div "Icon Icon Icon Icon Icon Icon List ❞ Text Block Row 0 “I couldn’t believe how q…" at bounding box center [527, 445] width 340 height 153
click at [124, 303] on input "18" at bounding box center [118, 307] width 24 height 18
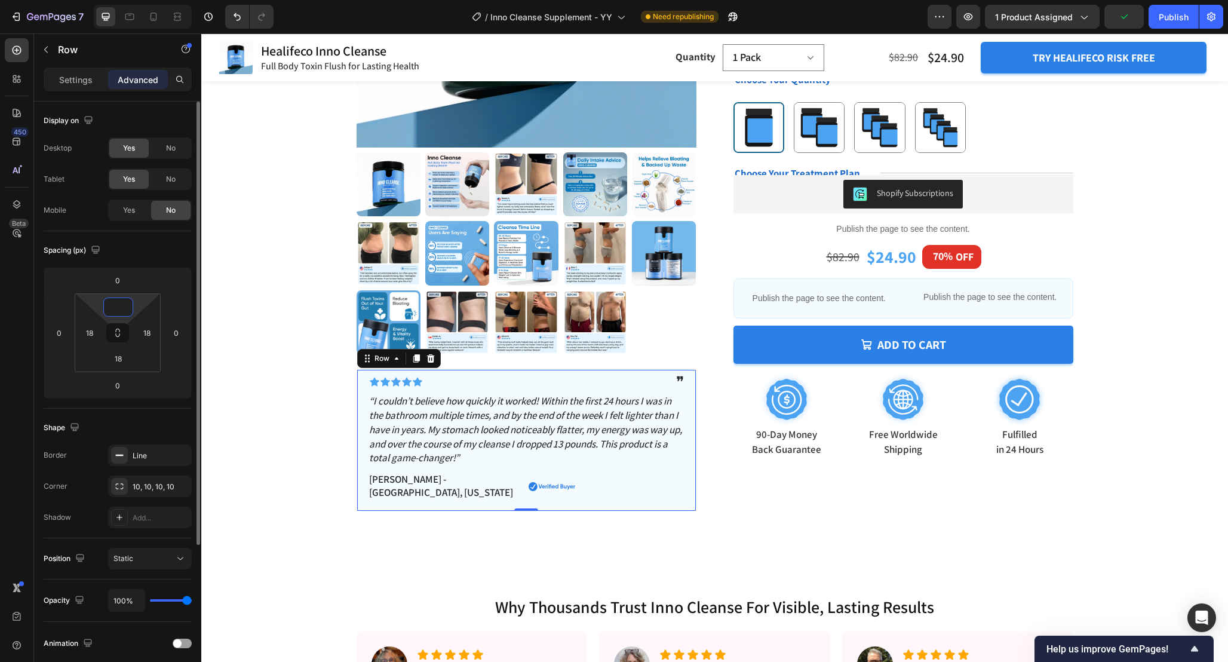
click at [125, 310] on input at bounding box center [118, 307] width 24 height 18
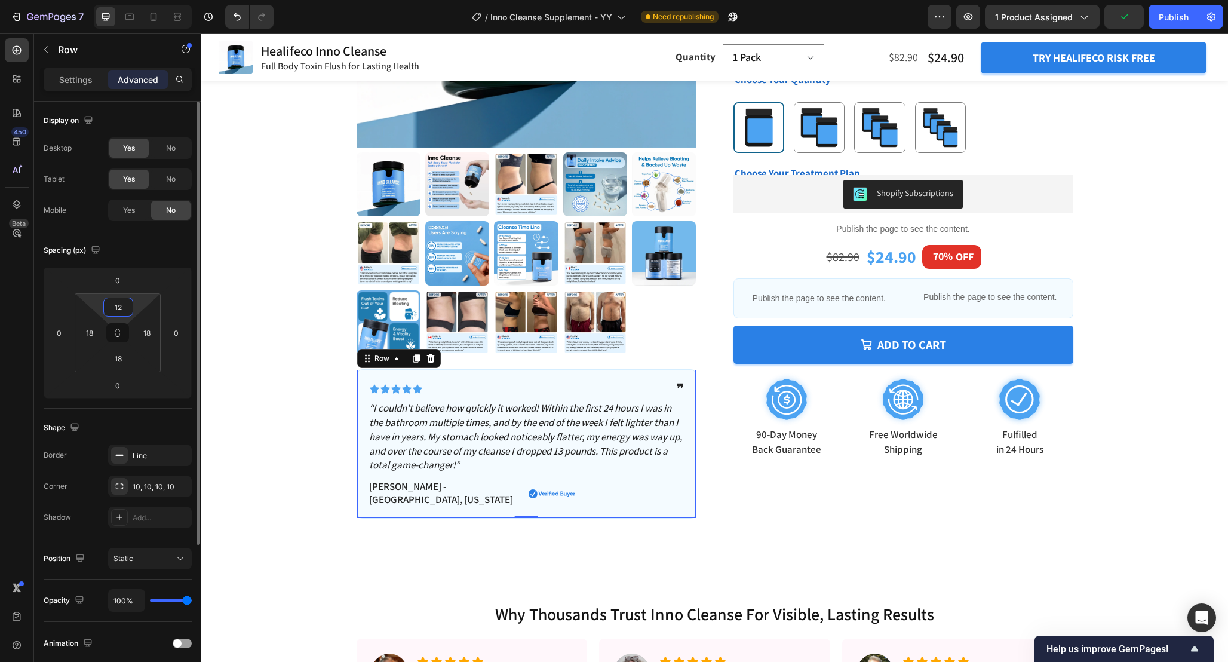
click at [124, 308] on input "12" at bounding box center [118, 307] width 24 height 18
type input "8"
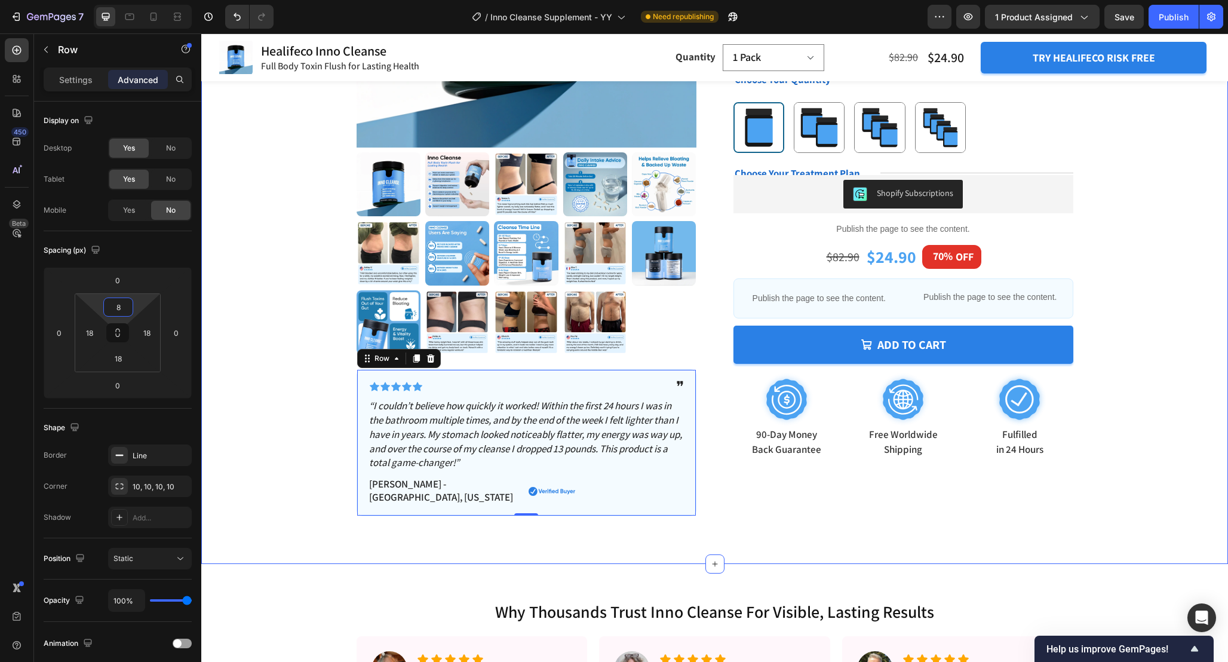
click at [298, 421] on div "Product Images Icon Icon Icon Icon Icon Icon List ❞ Text Block Row “I couldn’t …" at bounding box center [714, 157] width 931 height 717
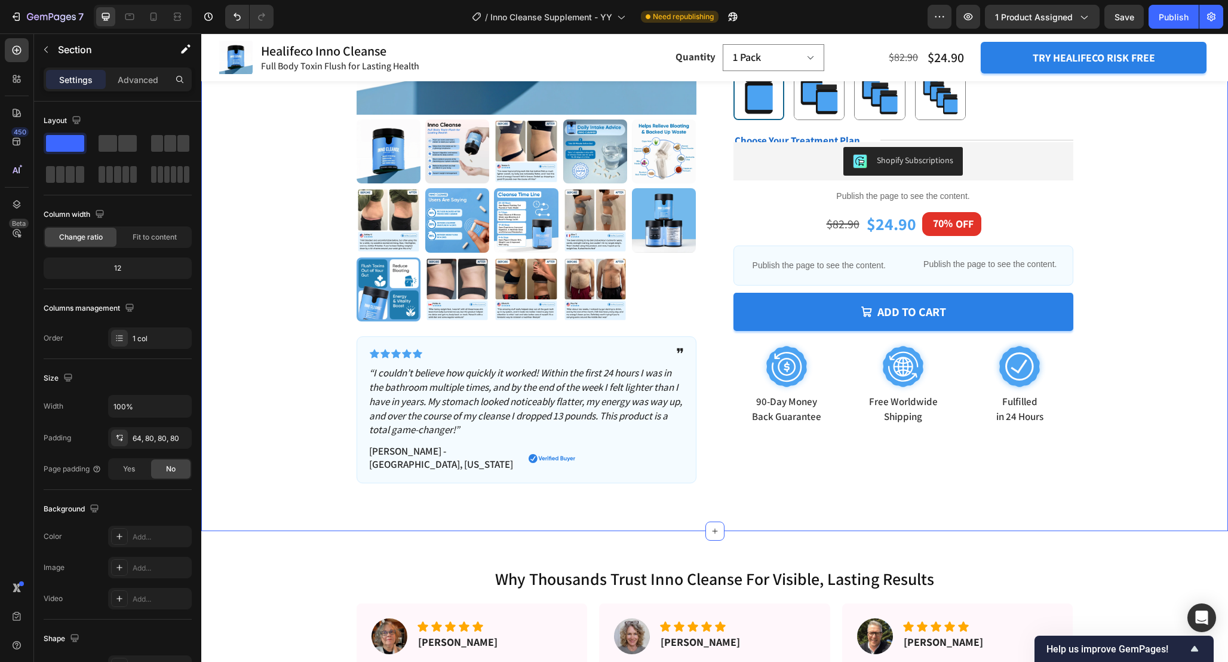
scroll to position [332, 0]
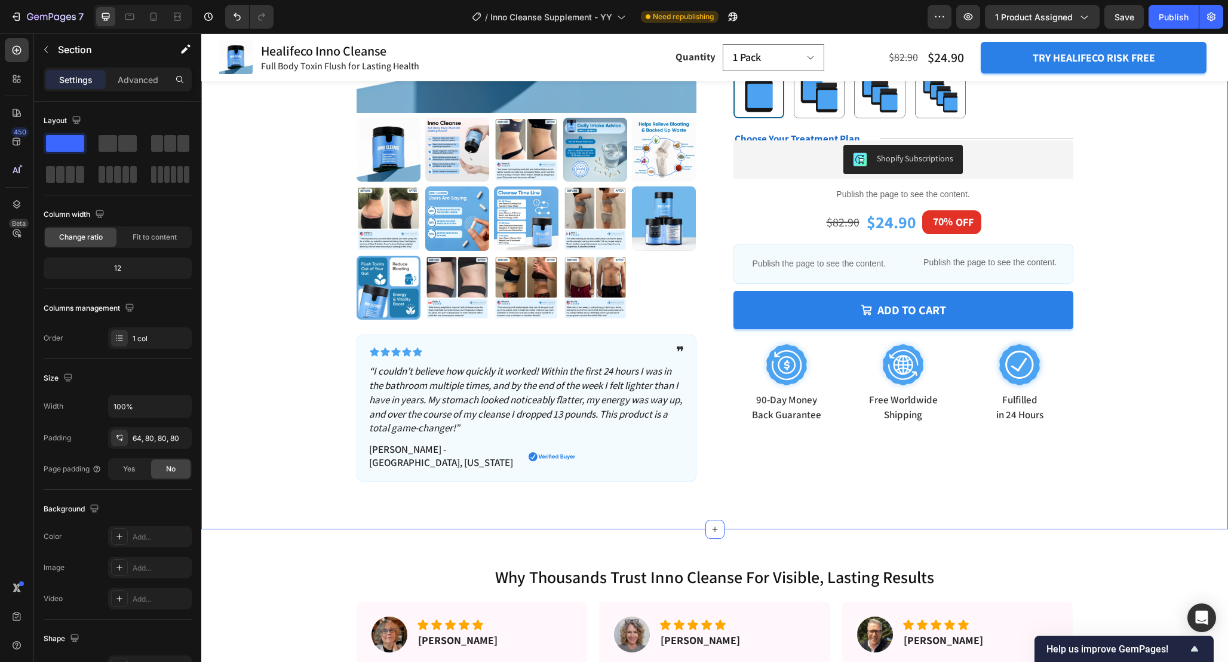
click at [270, 394] on div "Product Images Icon Icon Icon Icon Icon Icon List ❞ Text Block Row “I couldn’t …" at bounding box center [714, 122] width 931 height 717
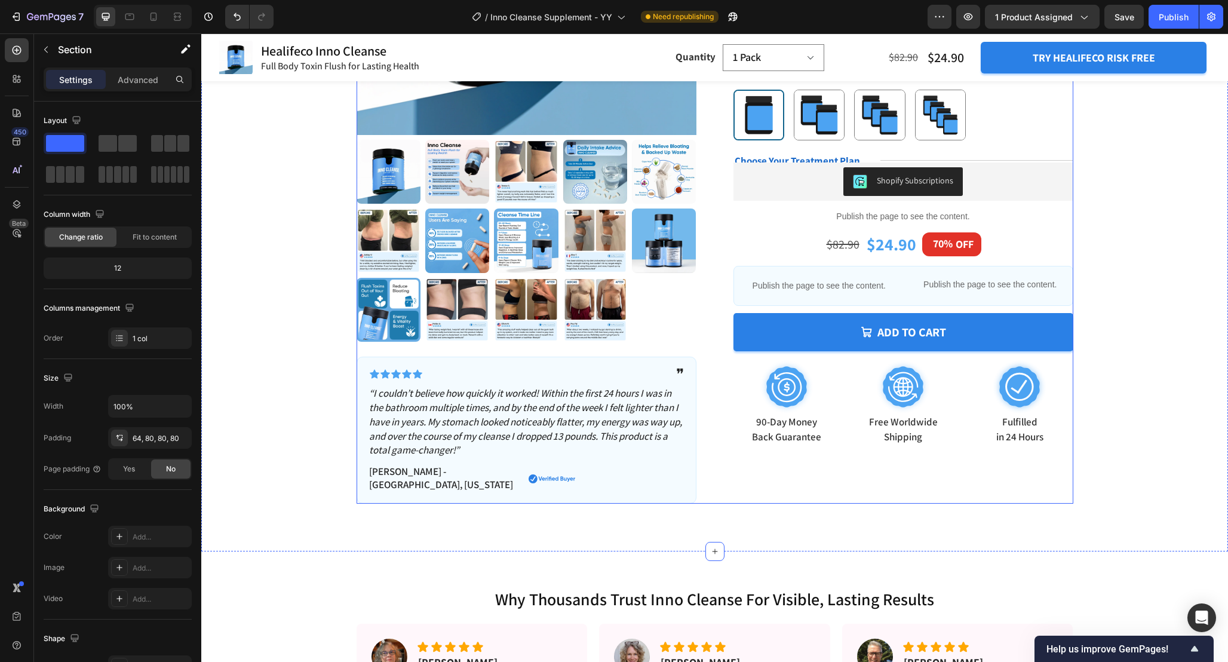
scroll to position [288, 0]
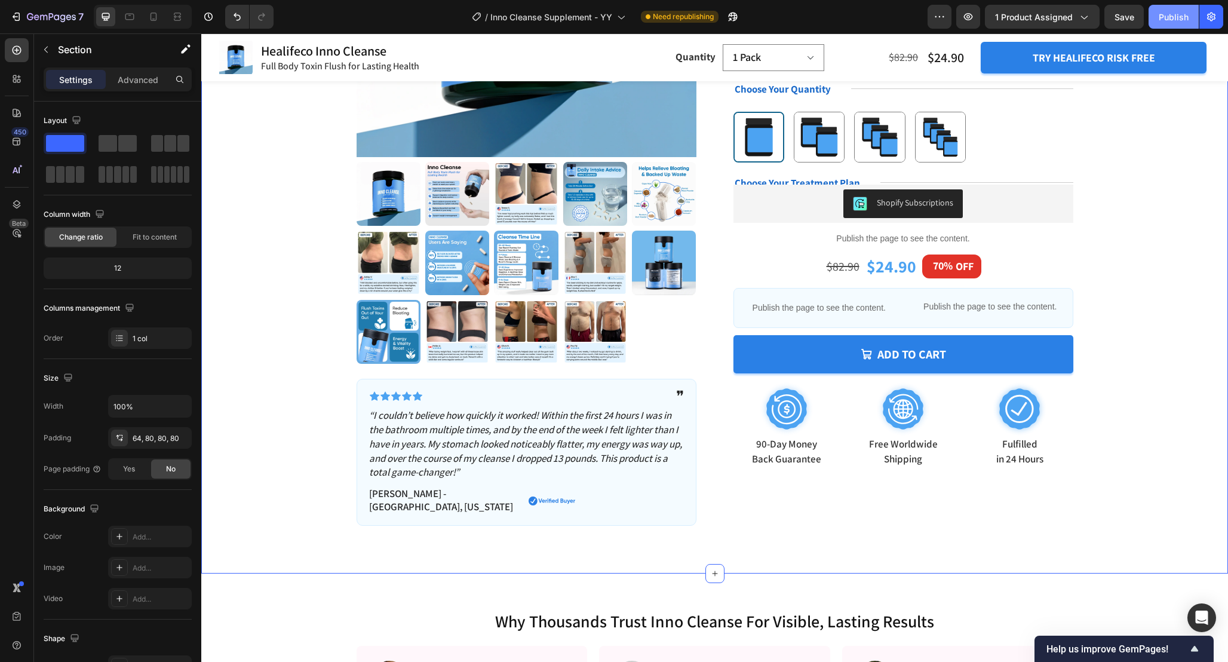
click at [1171, 17] on div "Publish" at bounding box center [1174, 17] width 30 height 13
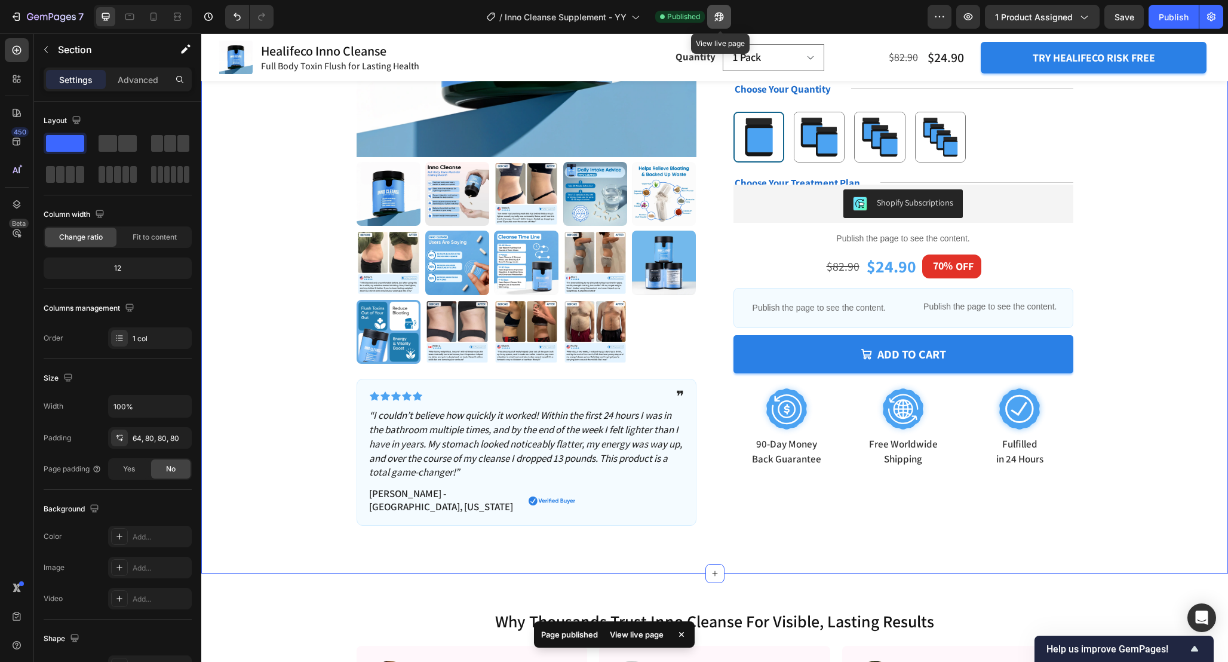
click at [719, 17] on icon "button" at bounding box center [719, 17] width 12 height 12
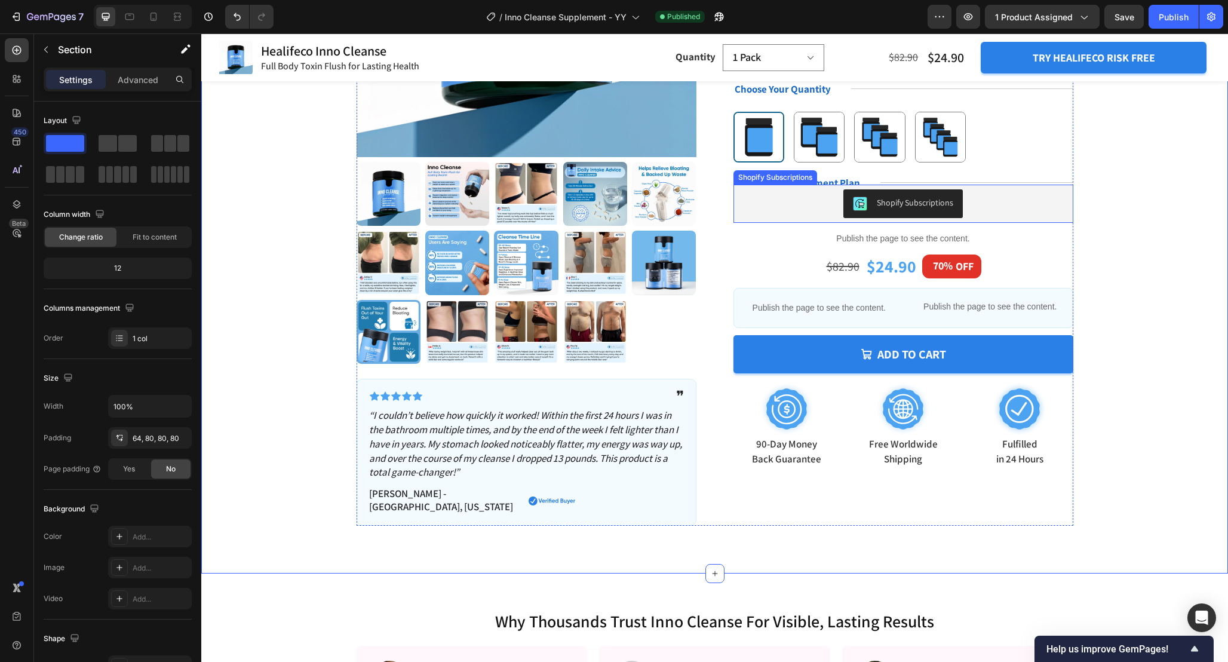
scroll to position [250, 0]
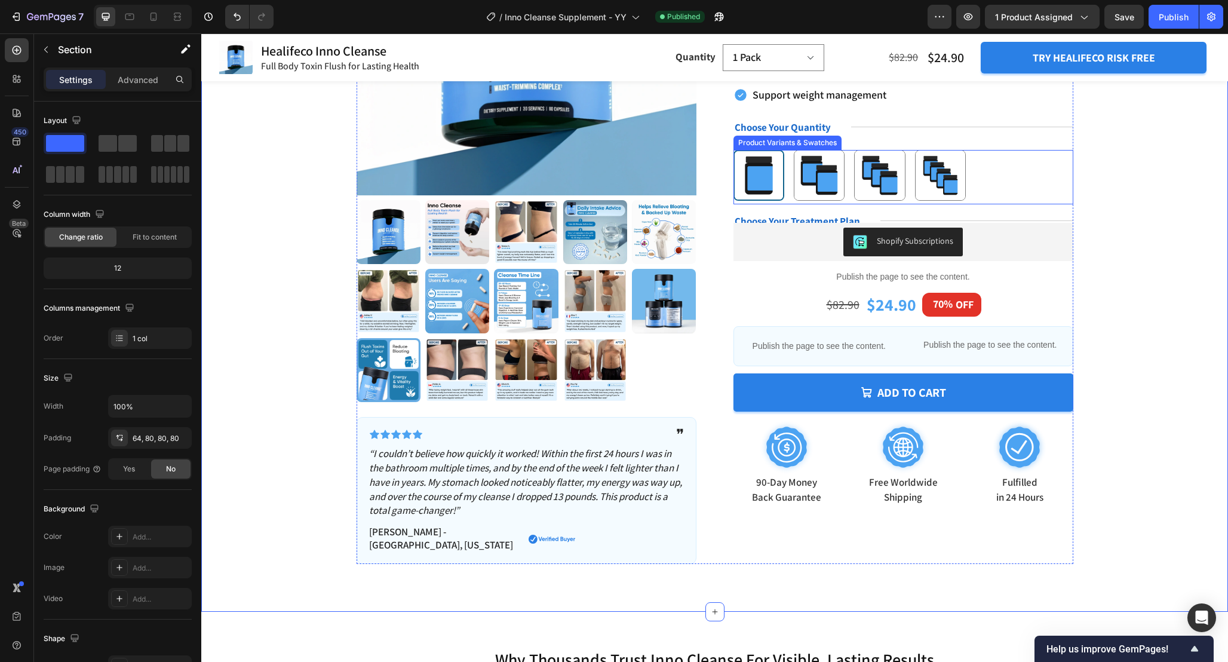
click at [787, 178] on div "1 Pack 1 Pack 2 Pack 2 Pack 3 Pack 3 Pack 4 Pack 4 Pack" at bounding box center [904, 177] width 340 height 54
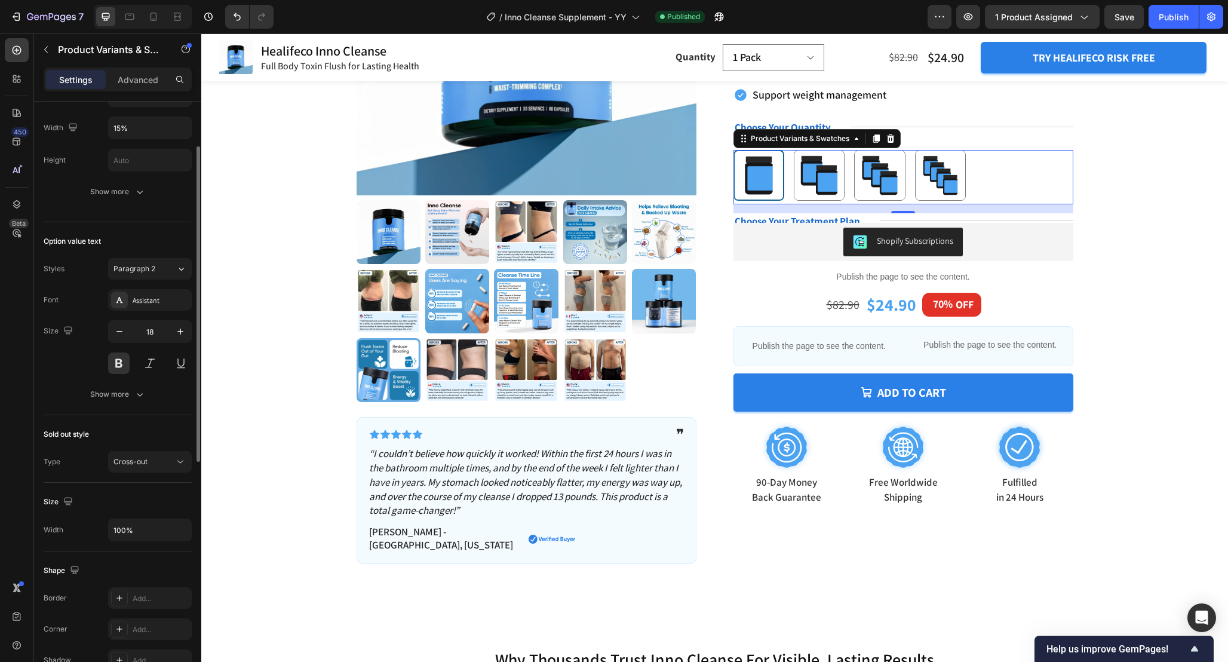
scroll to position [0, 0]
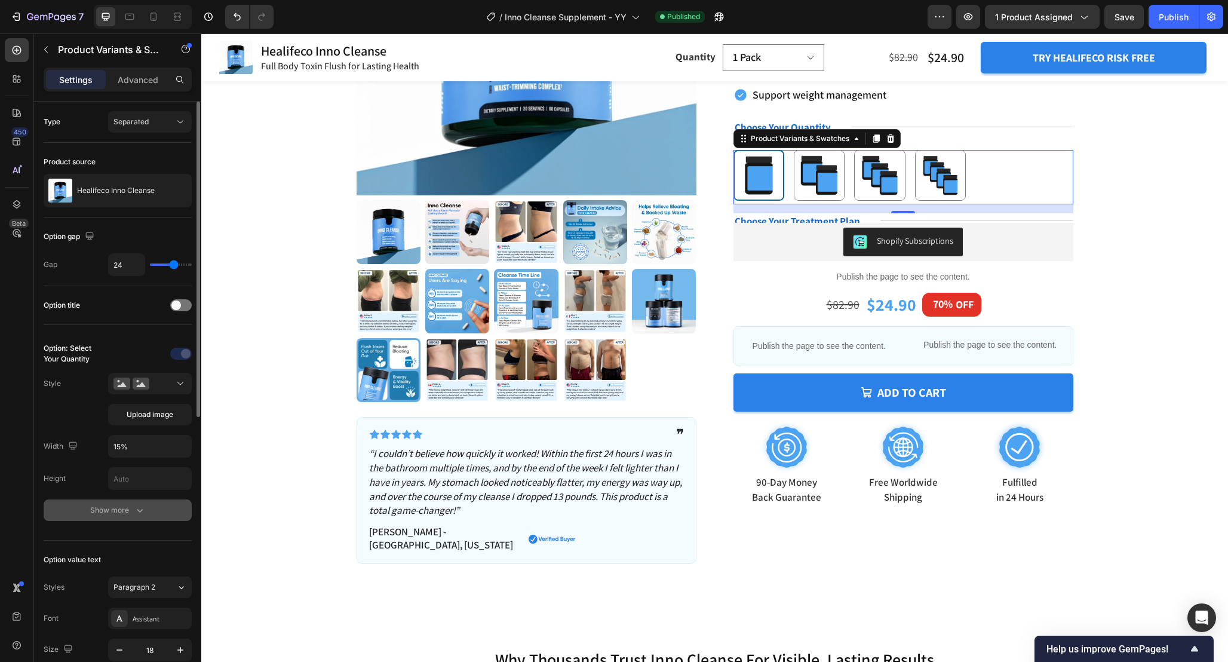
click at [142, 508] on icon "button" at bounding box center [140, 510] width 12 height 12
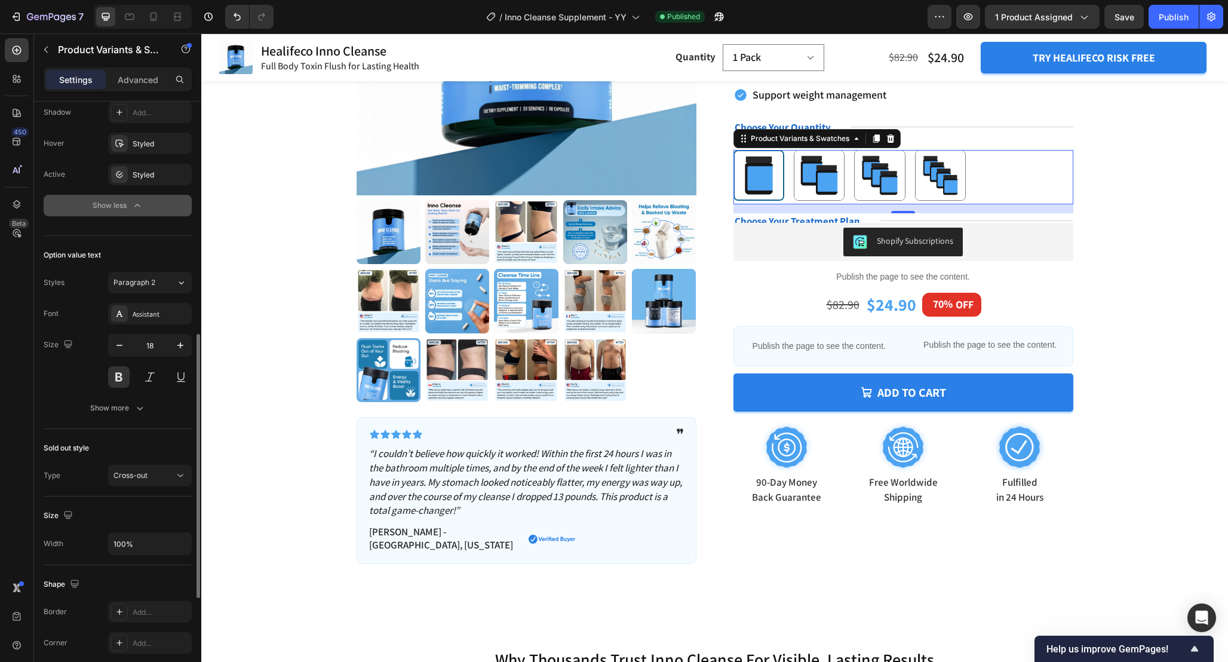
scroll to position [545, 0]
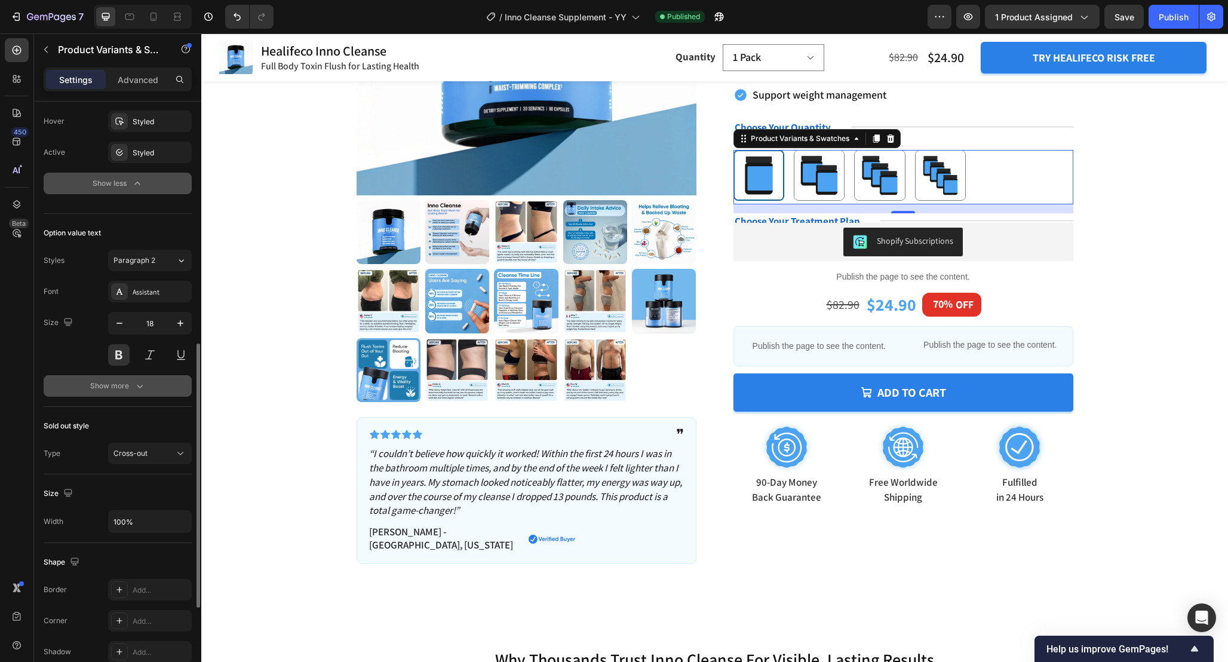
click at [137, 386] on icon "button" at bounding box center [140, 386] width 12 height 12
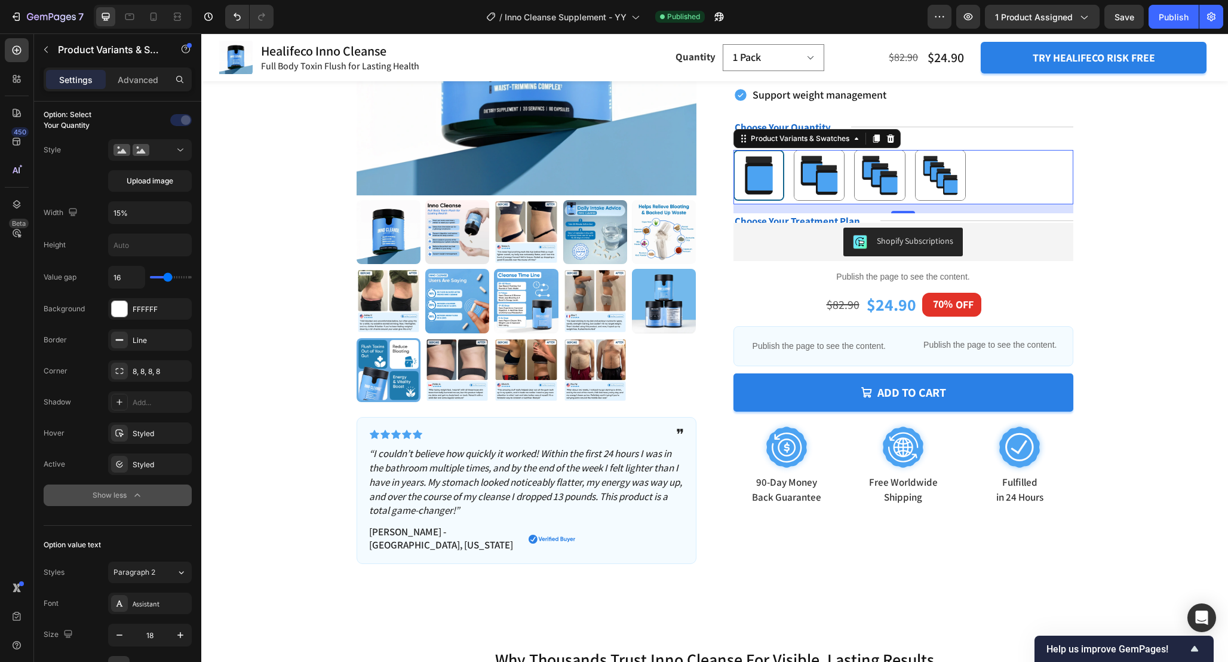
scroll to position [0, 0]
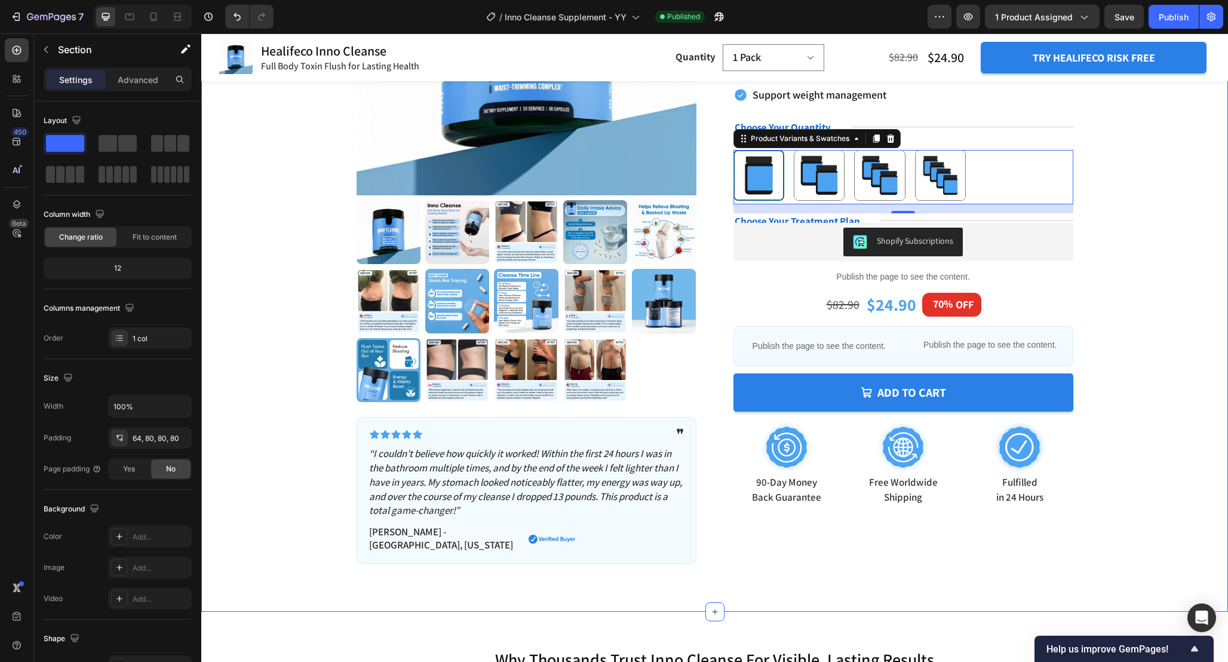
click at [1110, 228] on div "Product Images Icon Icon Icon Icon Icon Icon List ❞ Text Block Row “I couldn’t …" at bounding box center [714, 204] width 931 height 717
click at [783, 173] on Pack at bounding box center [759, 175] width 51 height 51
click at [759, 150] on input "1 Pack 1 Pack" at bounding box center [758, 149] width 1 height 1
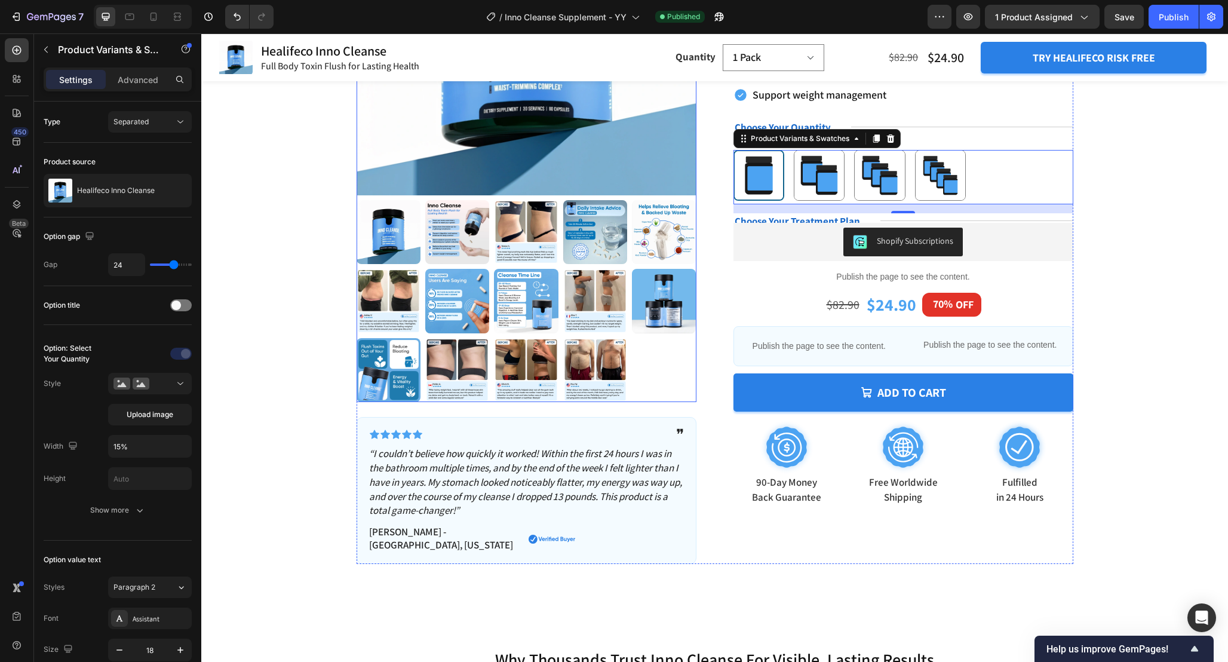
click at [411, 243] on img at bounding box center [389, 232] width 64 height 64
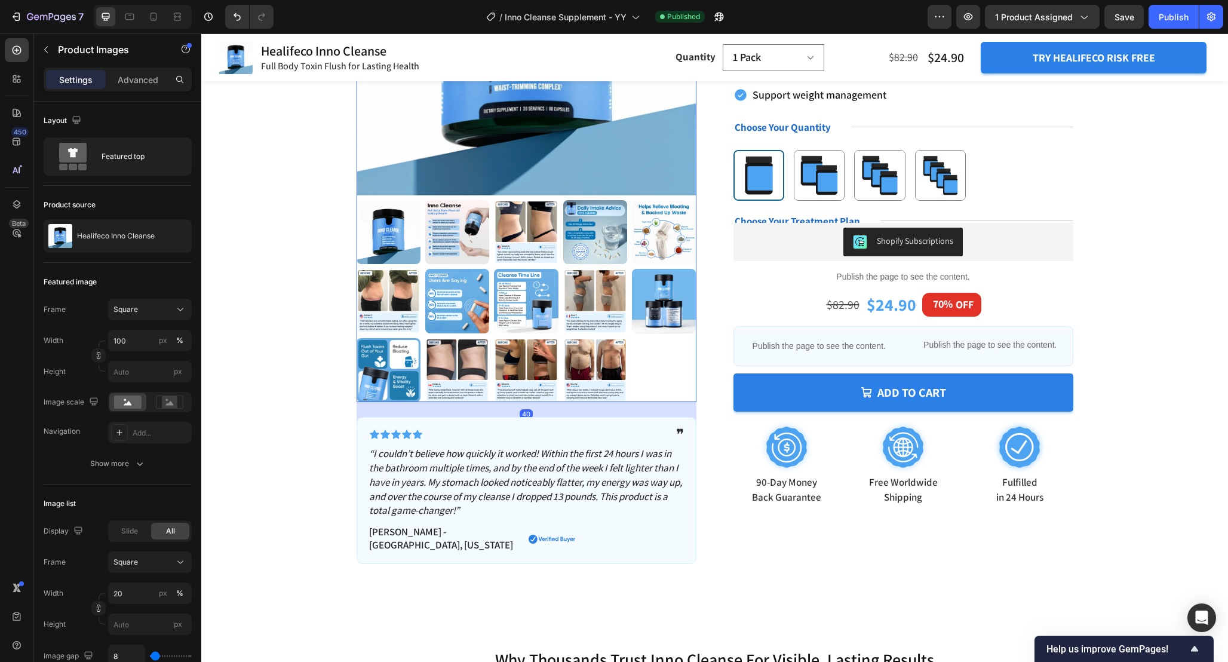
click at [411, 243] on img at bounding box center [389, 232] width 64 height 64
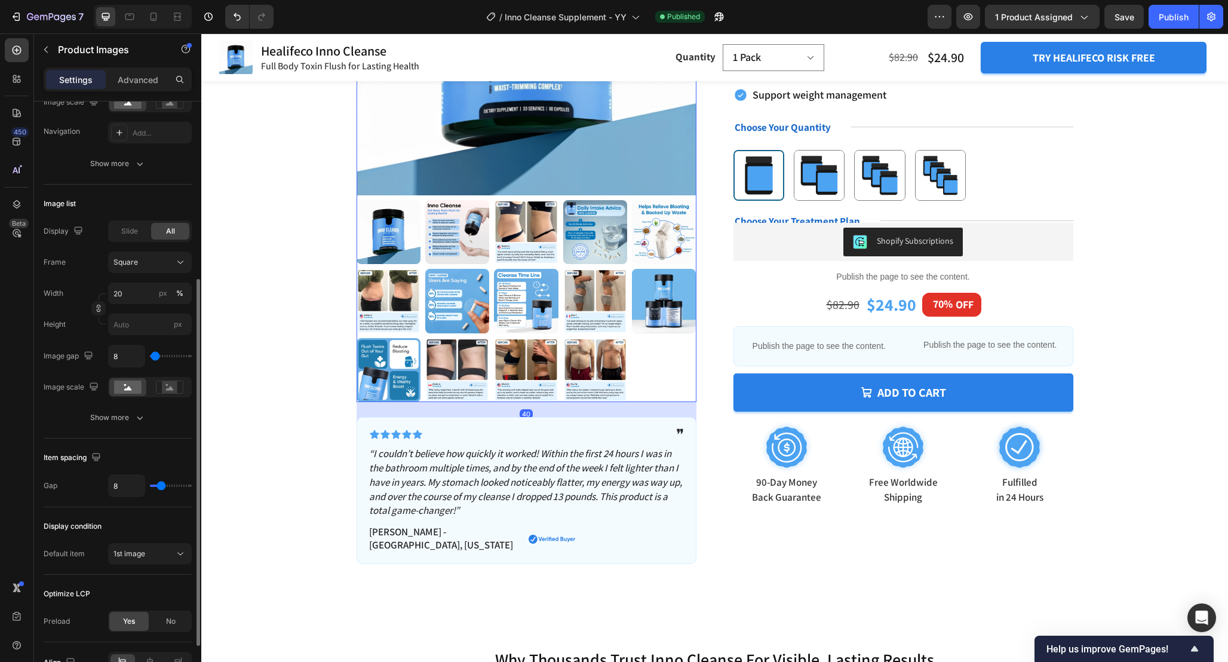
scroll to position [369, 0]
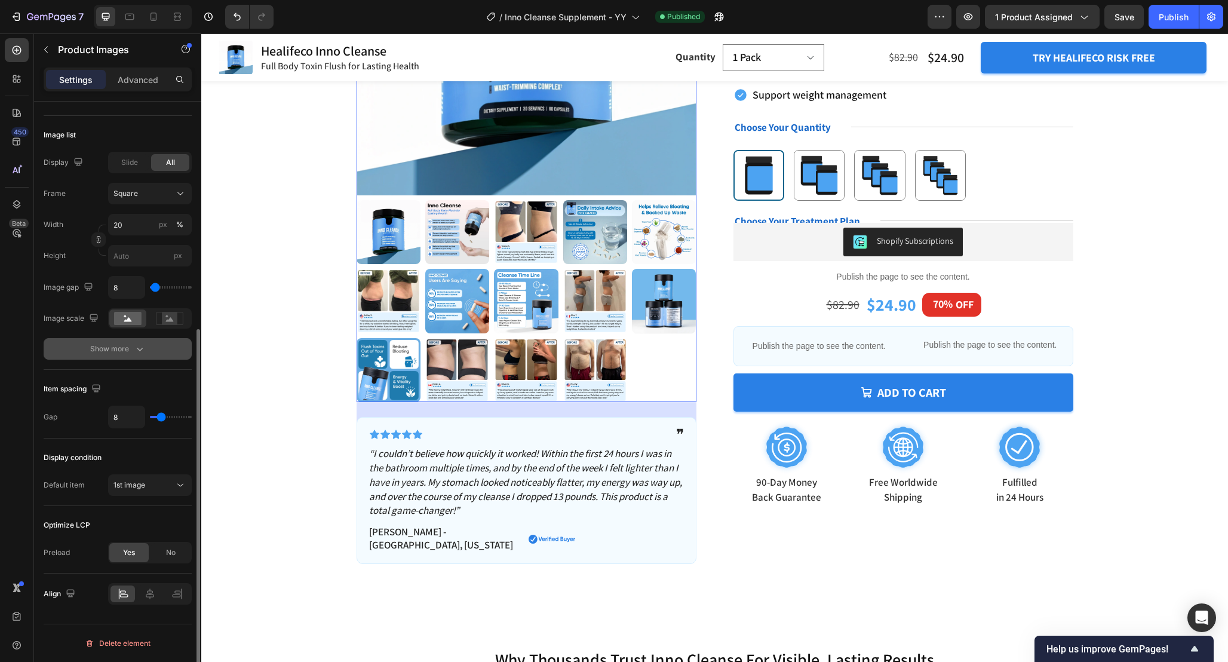
click at [125, 339] on button "Show more" at bounding box center [118, 349] width 148 height 22
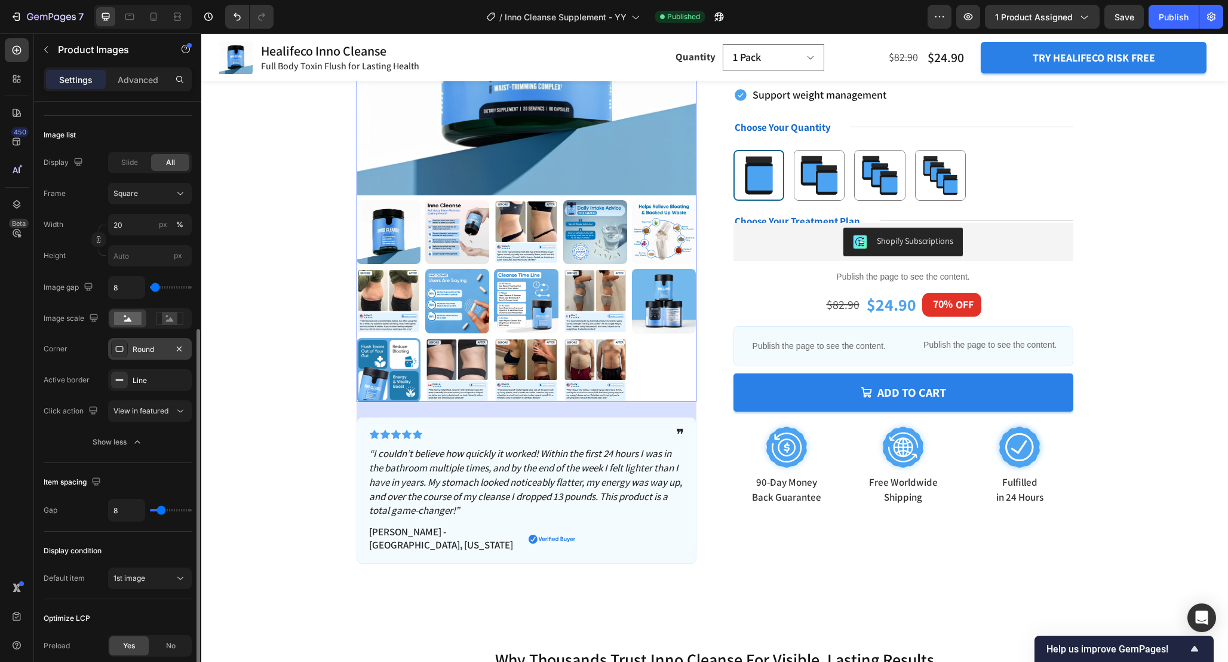
click at [149, 354] on div "Round" at bounding box center [150, 349] width 35 height 11
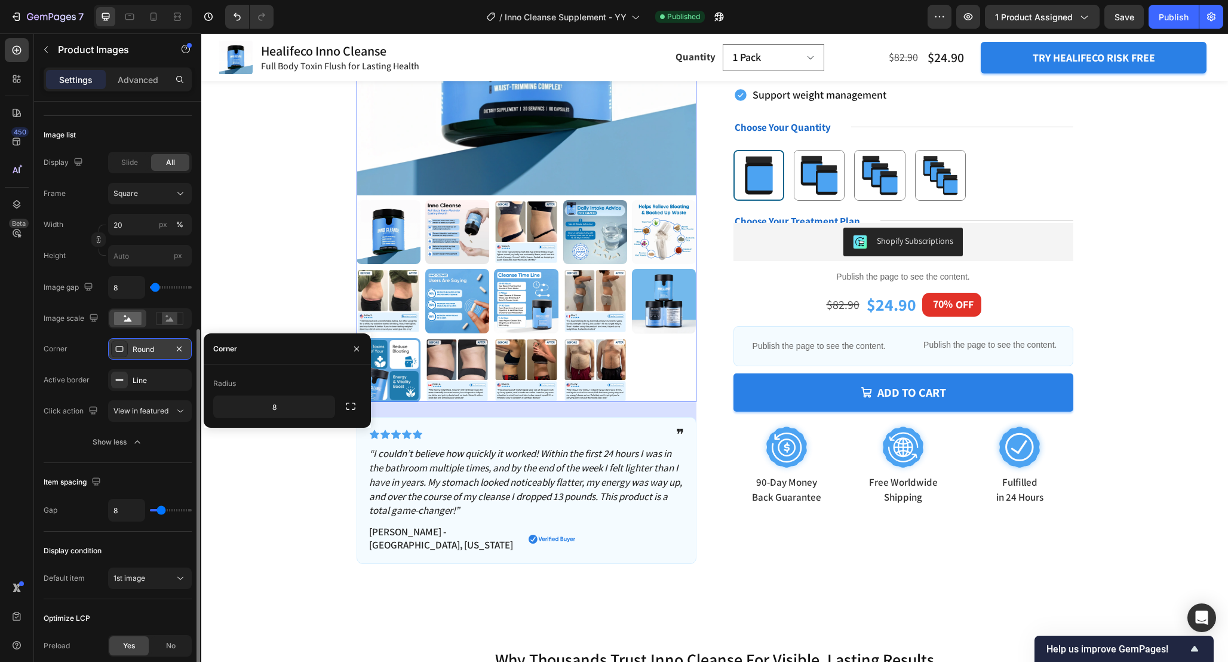
click at [149, 354] on div "Round" at bounding box center [150, 349] width 35 height 11
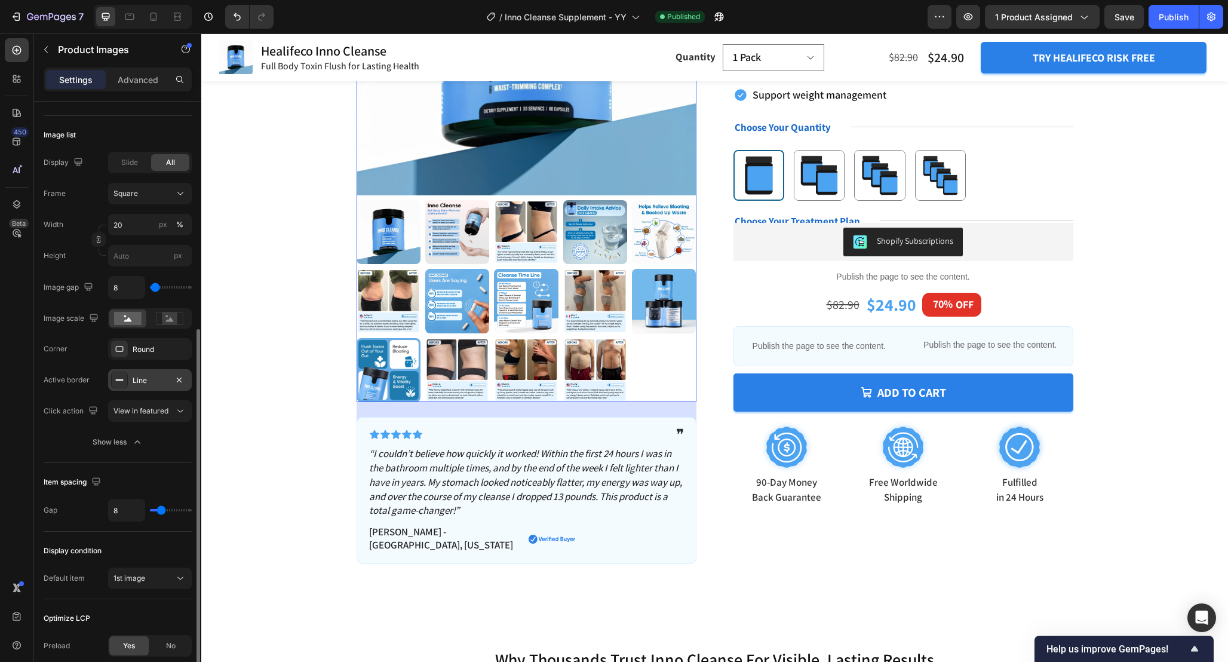
click at [140, 386] on div "Line" at bounding box center [150, 380] width 84 height 22
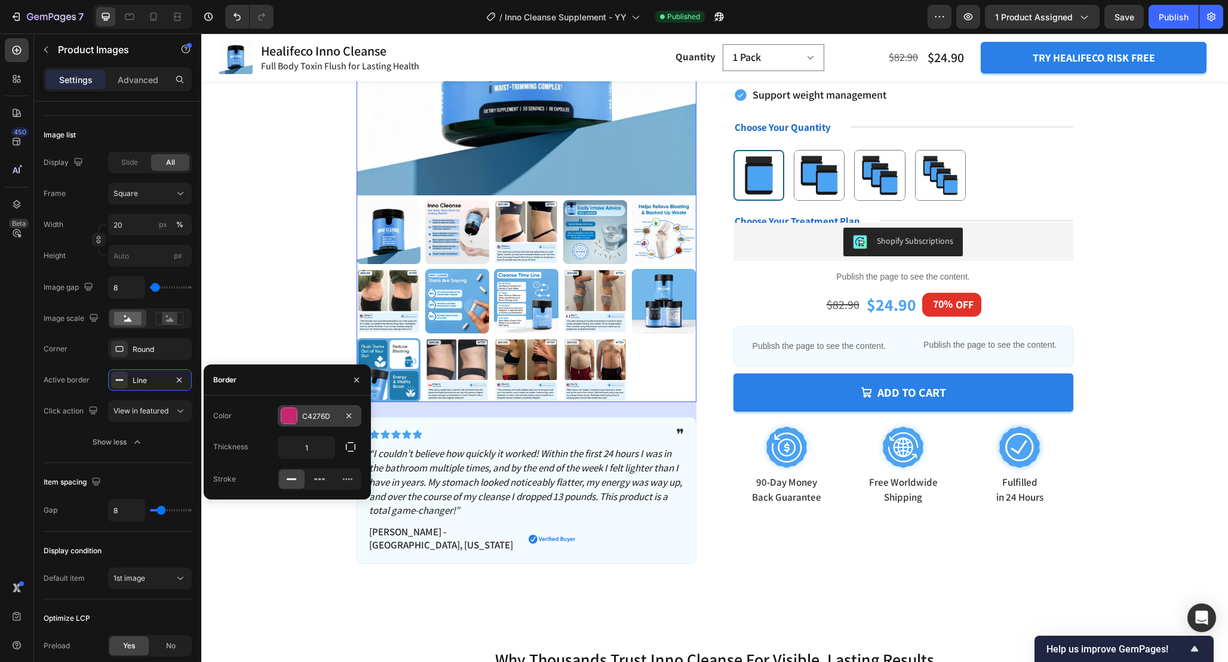
click at [316, 420] on div "C4276D" at bounding box center [319, 416] width 35 height 11
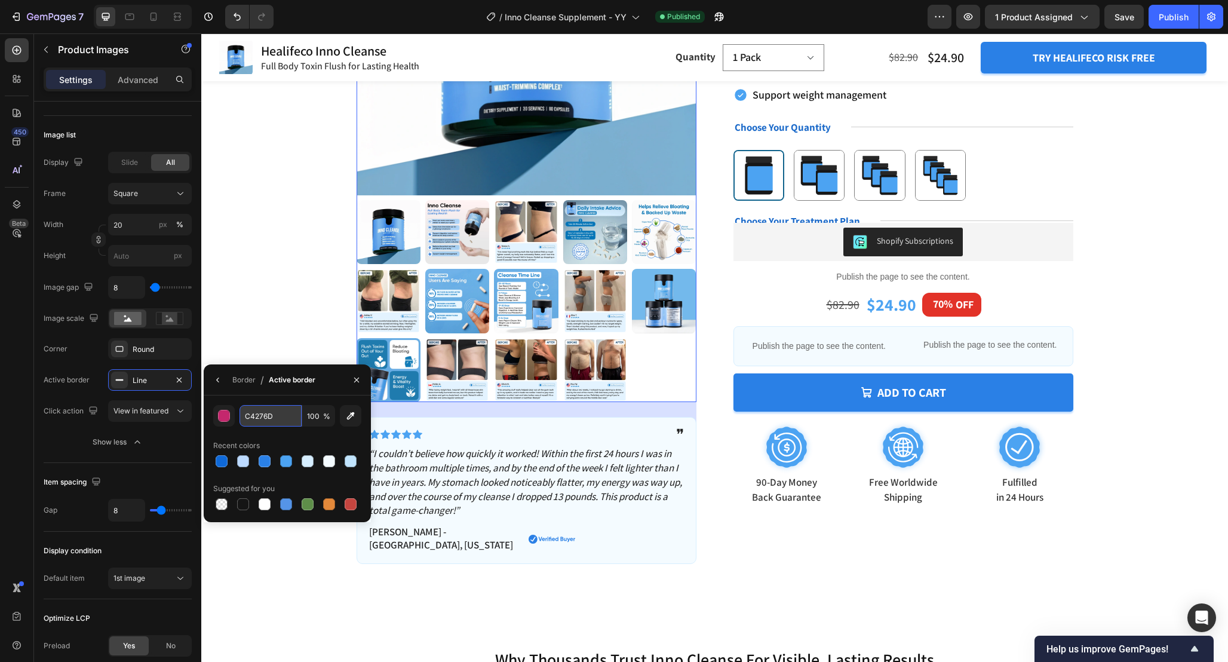
click at [282, 419] on input "C4276D" at bounding box center [271, 416] width 62 height 22
paste input "0F648"
type input "0F648D"
click at [82, 366] on div "Corner Round Active border Line Click action View in featured" at bounding box center [118, 380] width 148 height 84
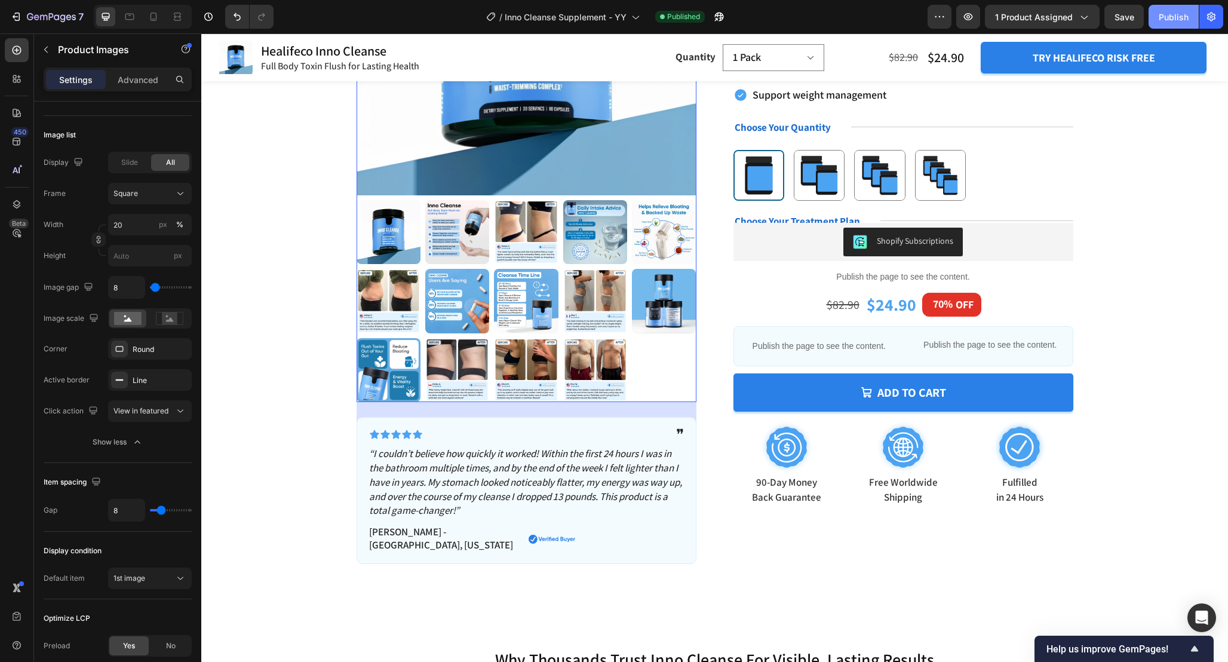
click at [1153, 17] on button "Publish" at bounding box center [1174, 17] width 50 height 24
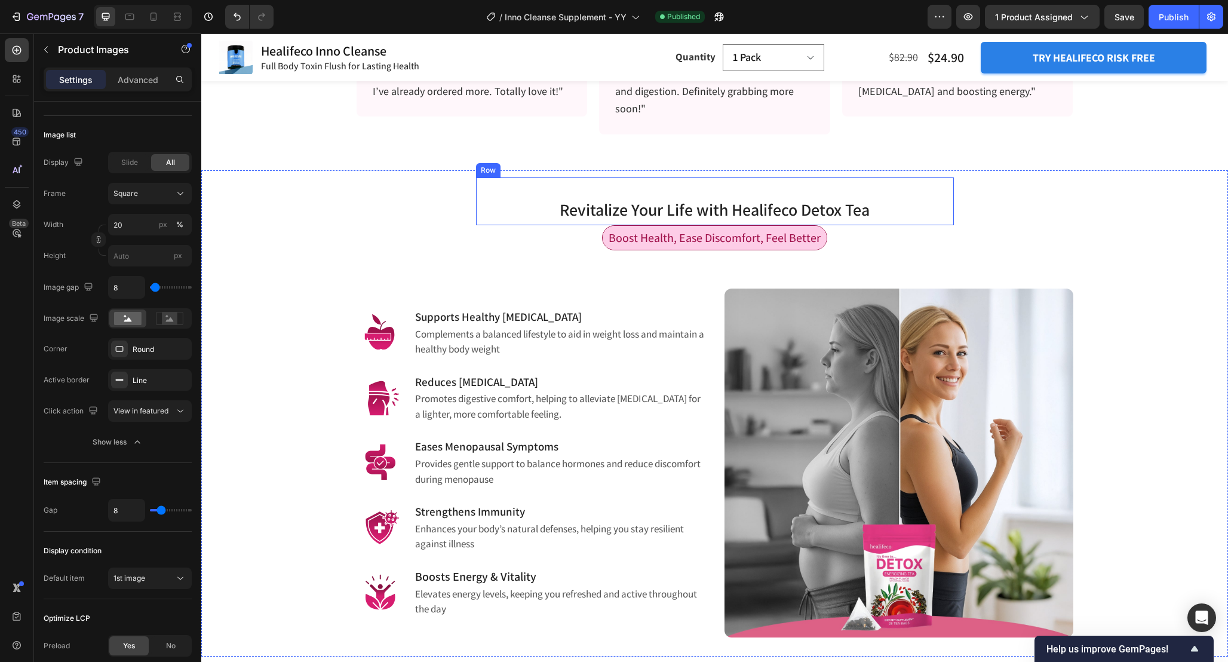
scroll to position [959, 0]
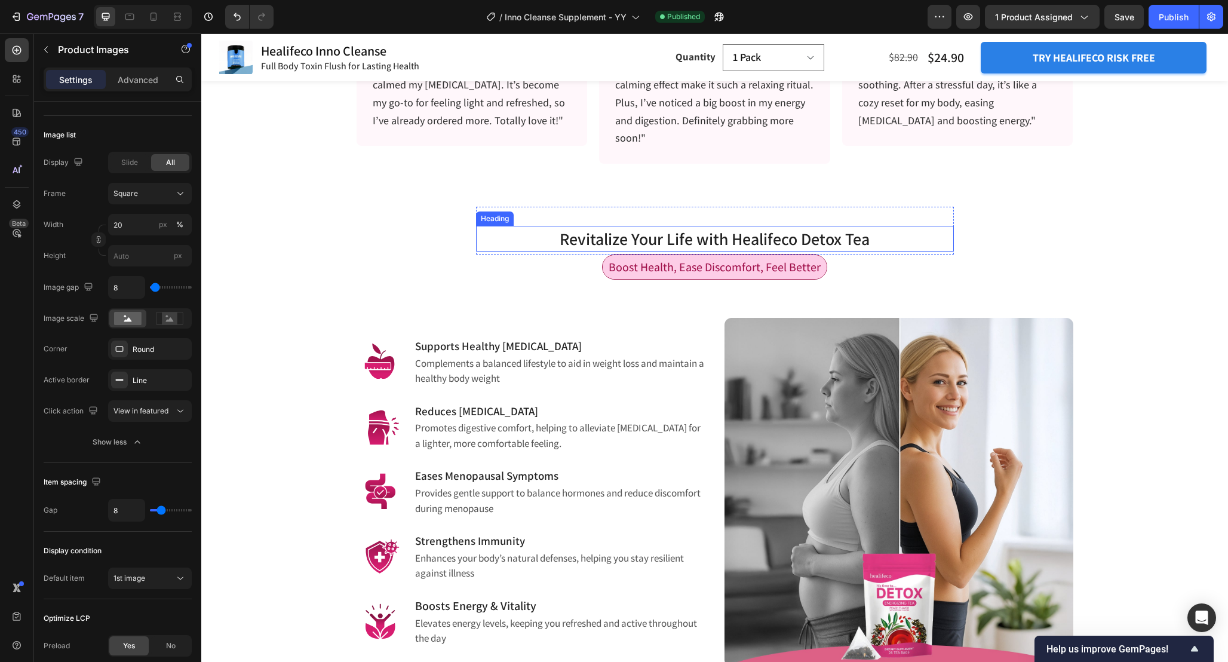
click at [791, 232] on span "Revitalize Your Life with Healifeco Detox Tea" at bounding box center [715, 239] width 310 height 22
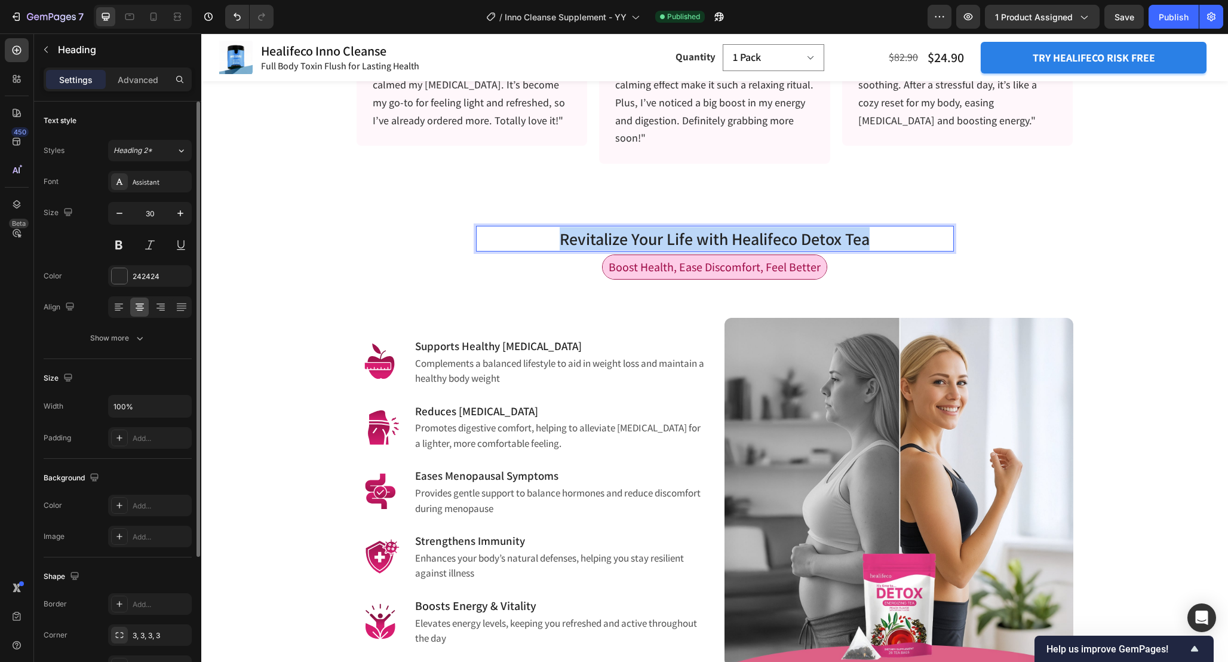
click at [791, 232] on span "Revitalize Your Life with Healifeco Detox Tea" at bounding box center [715, 239] width 310 height 22
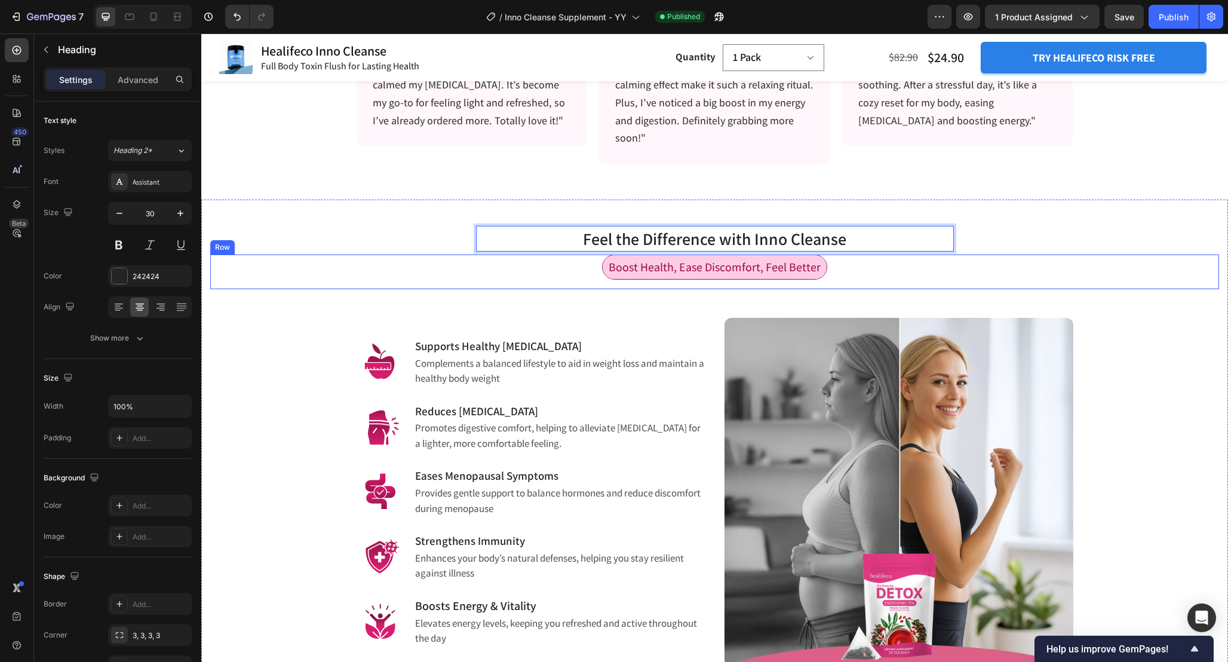
click at [860, 273] on div "Boost Health, Ease Discomfort, Feel Better Text Block Row" at bounding box center [714, 271] width 1009 height 35
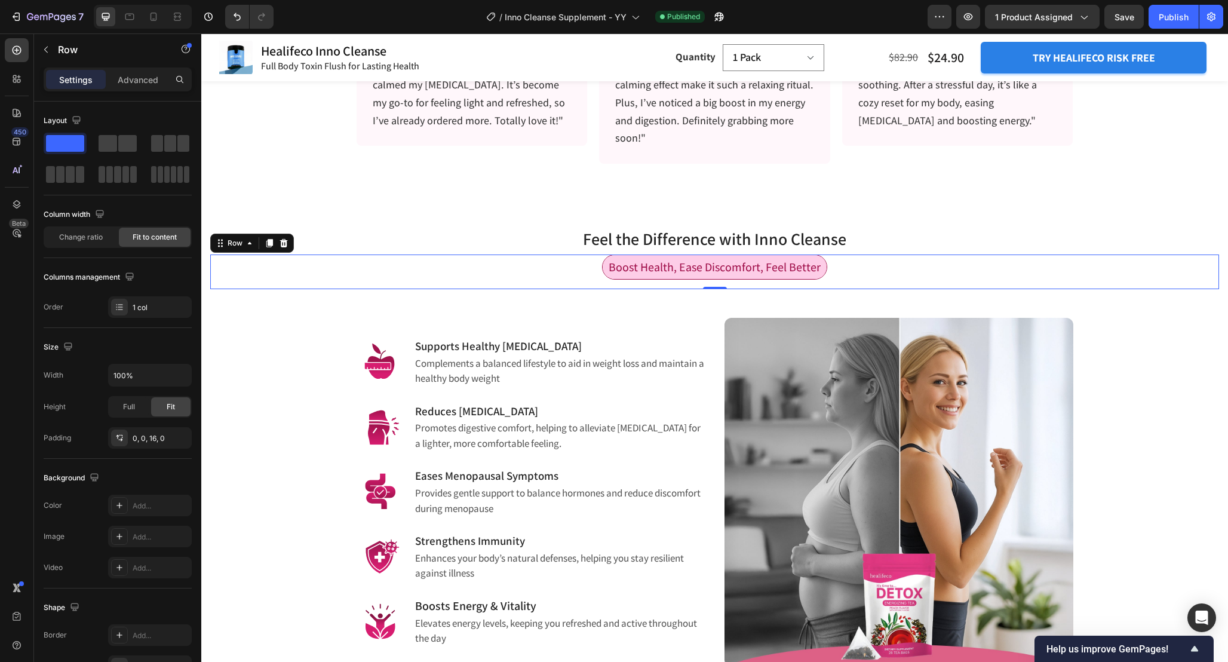
click at [869, 274] on div "Boost Health, Ease Discomfort, Feel Better Text Block Row 0" at bounding box center [714, 271] width 1009 height 35
click at [285, 246] on icon at bounding box center [284, 243] width 8 height 8
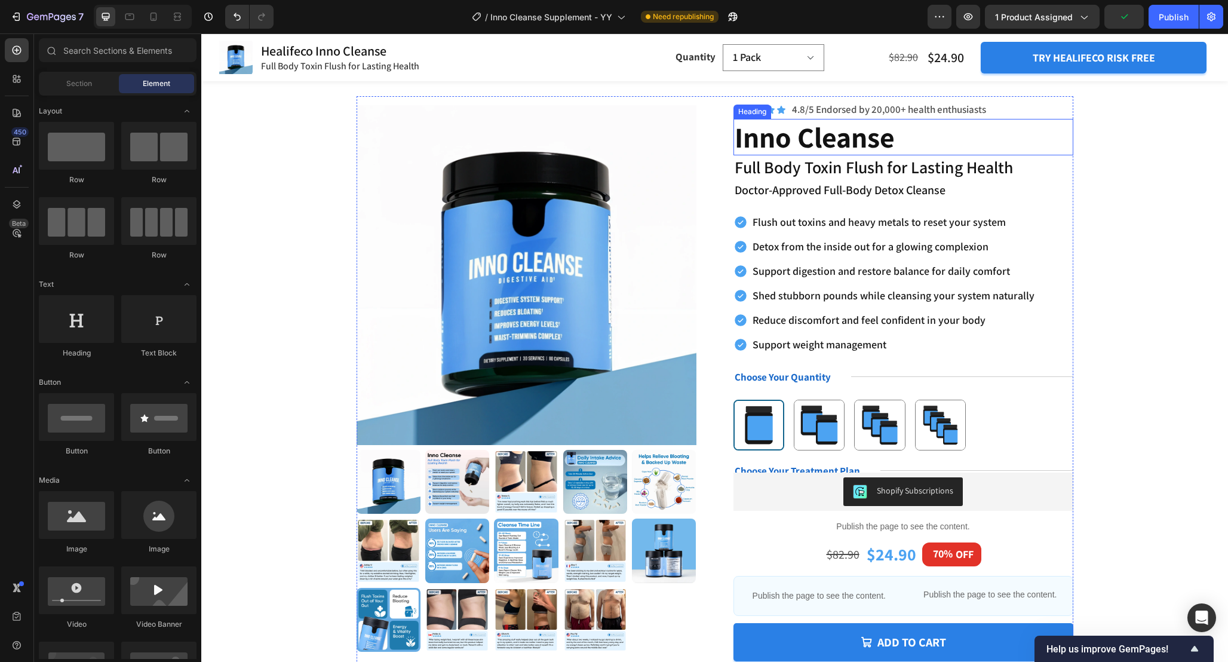
click at [860, 145] on h2 "Inno Cleanse" at bounding box center [904, 137] width 340 height 37
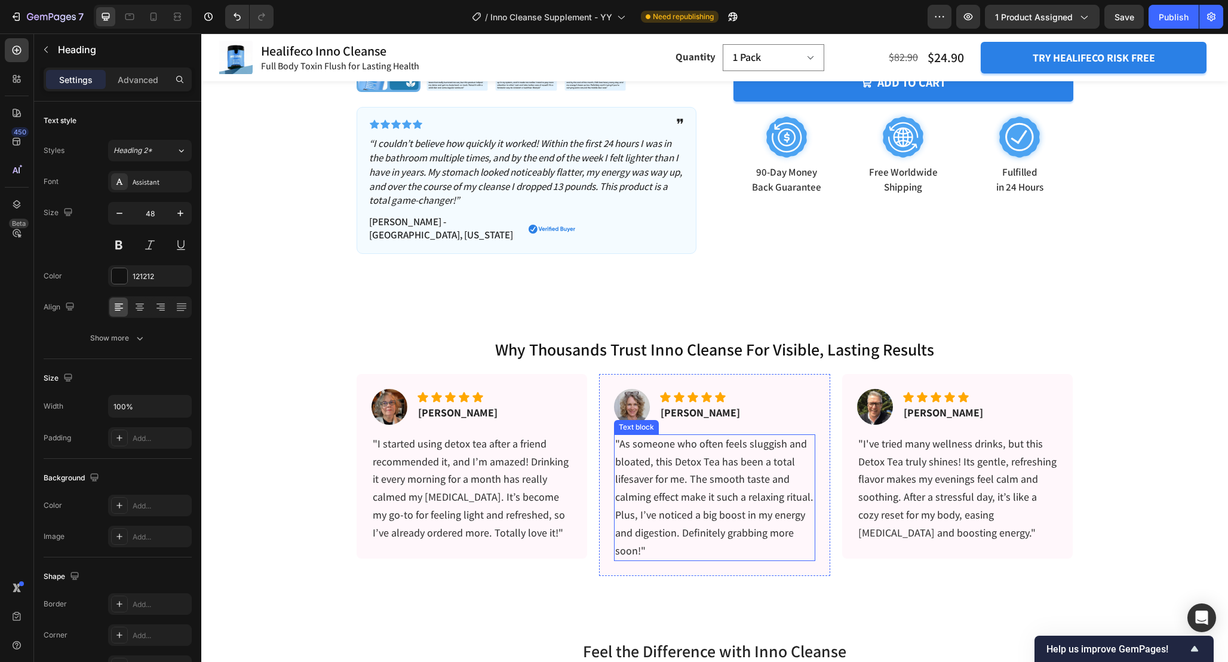
scroll to position [565, 0]
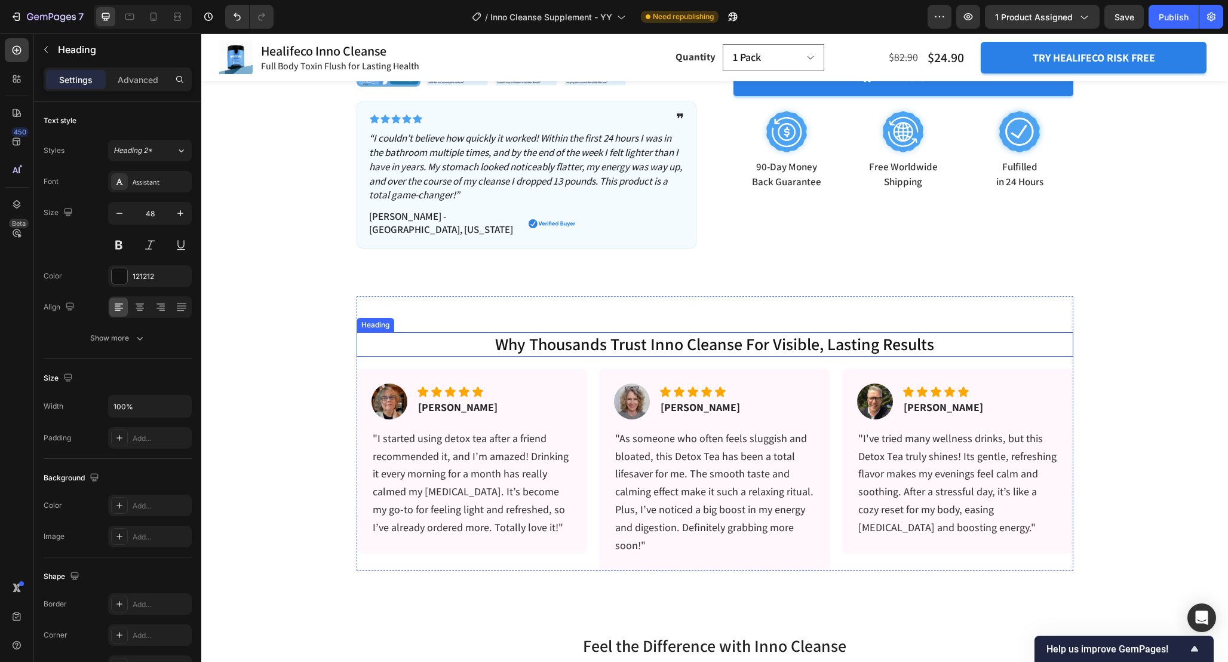
click at [809, 332] on h2 "why thousands trust inno cleanse for visible, lasting results" at bounding box center [715, 344] width 717 height 24
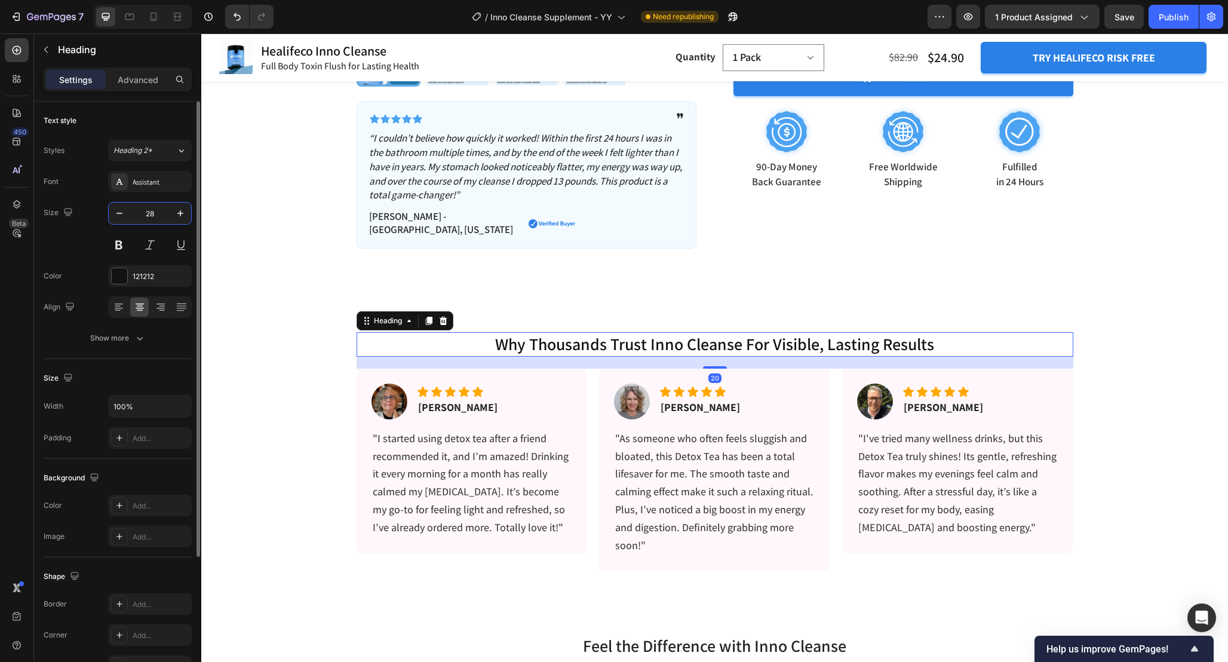
click at [160, 210] on input "28" at bounding box center [149, 214] width 39 height 22
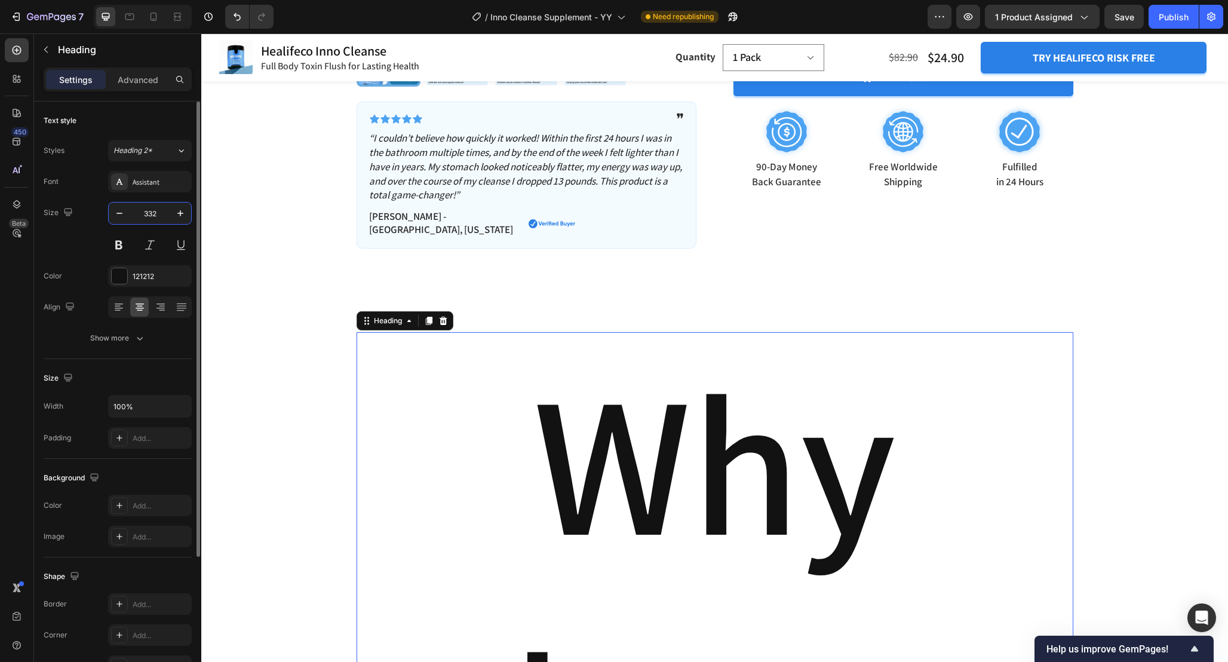
click at [161, 211] on input "332" at bounding box center [149, 214] width 39 height 22
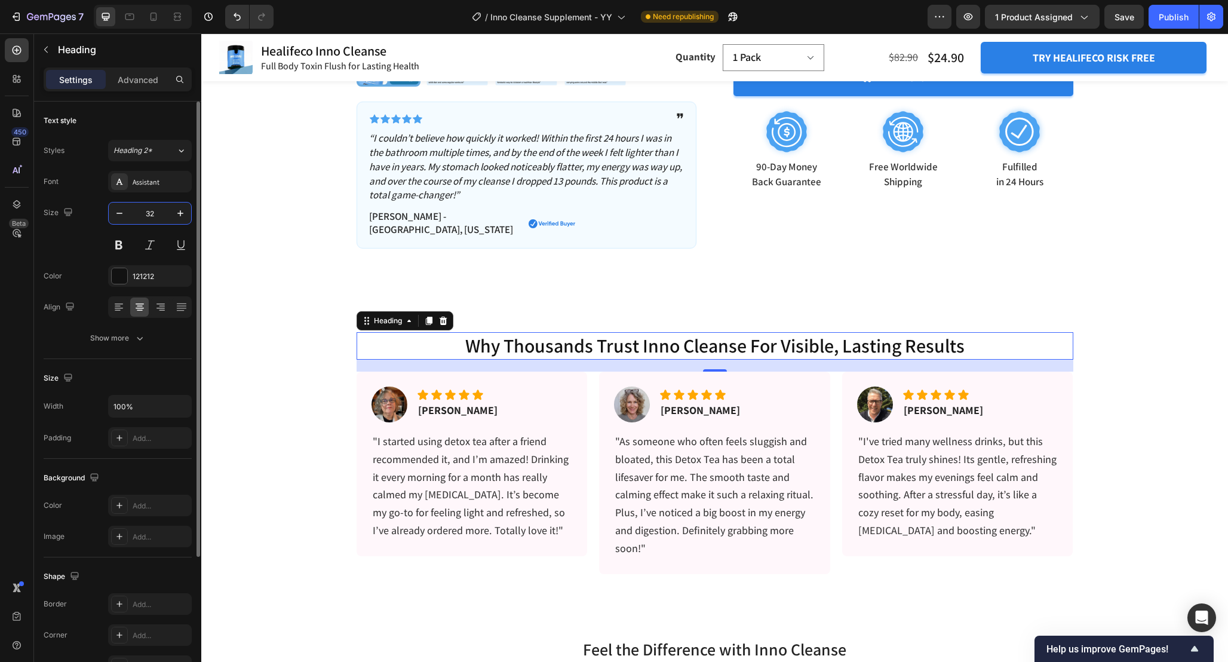
type input "32"
click at [137, 349] on div "Text style Styles Heading 2* Font Assistant Size 32 Color 121212 Align Show more" at bounding box center [118, 230] width 148 height 257
click at [148, 344] on button "Show more" at bounding box center [118, 338] width 148 height 22
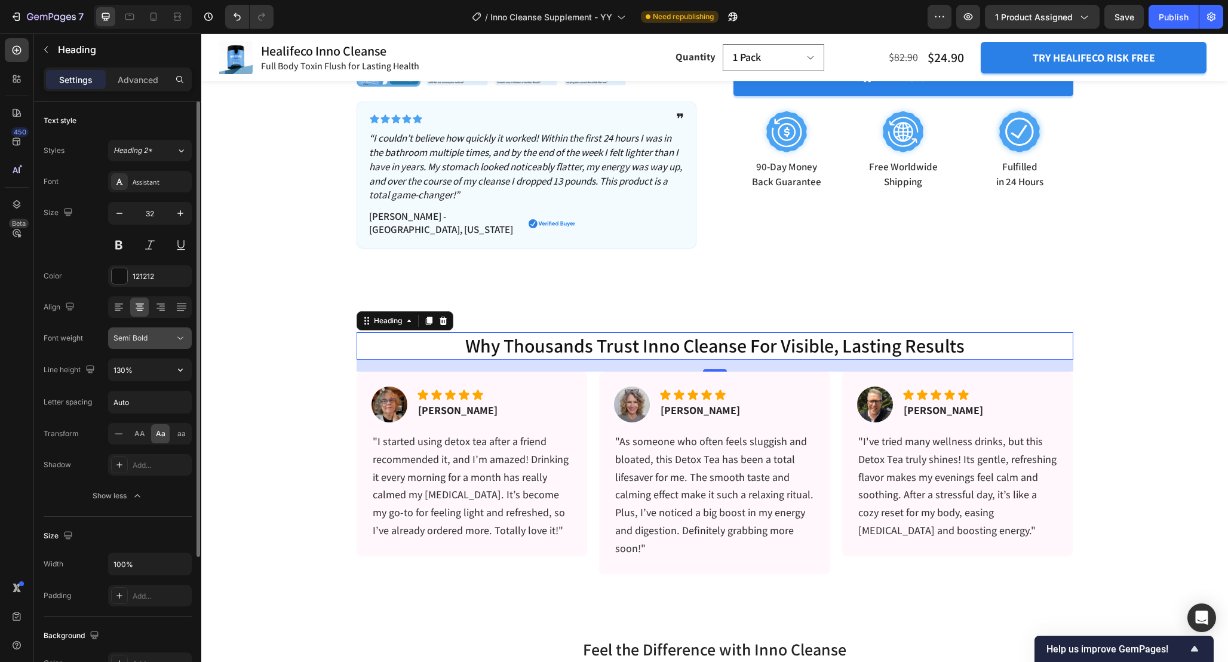
click at [167, 340] on div "Semi Bold" at bounding box center [143, 338] width 61 height 11
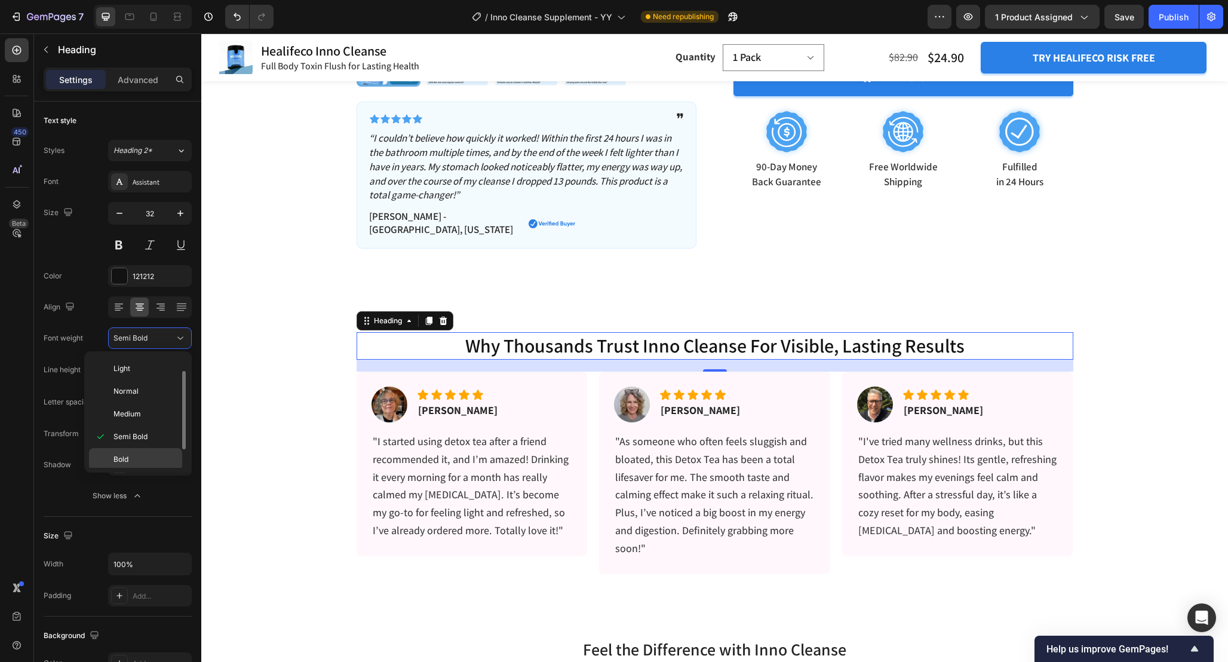
click at [139, 453] on div "Bold" at bounding box center [135, 459] width 93 height 23
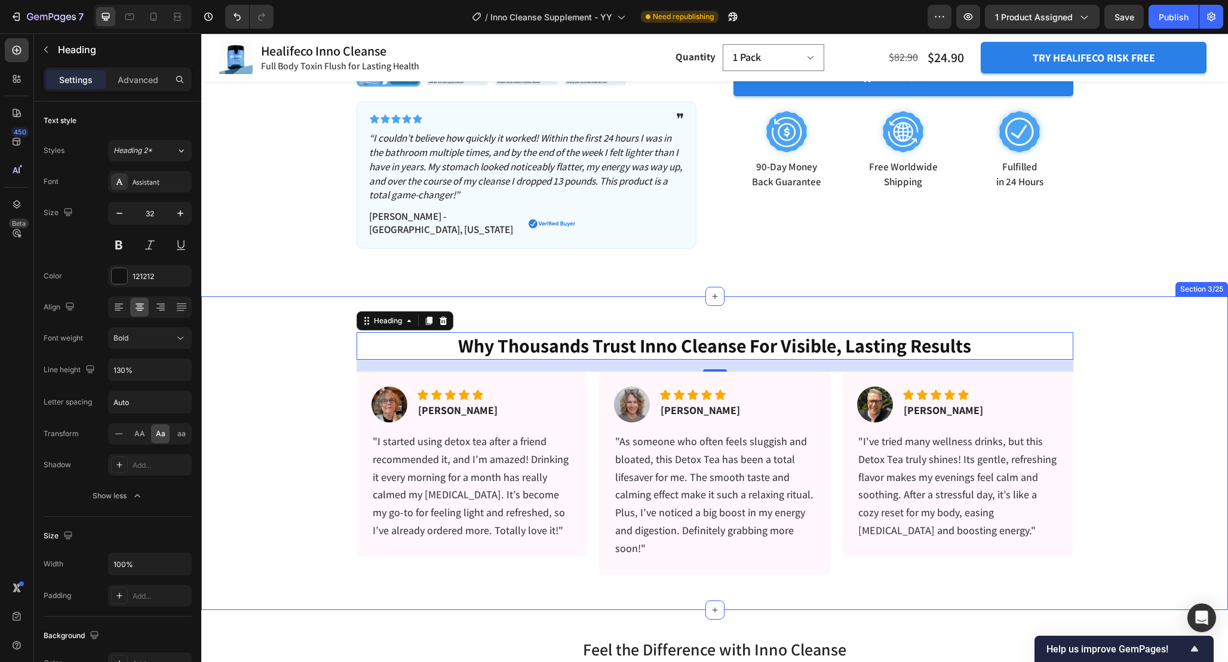
click at [300, 323] on div "why thousands trust inno cleanse for visible, lasting results Heading 20 Image …" at bounding box center [714, 434] width 1027 height 277
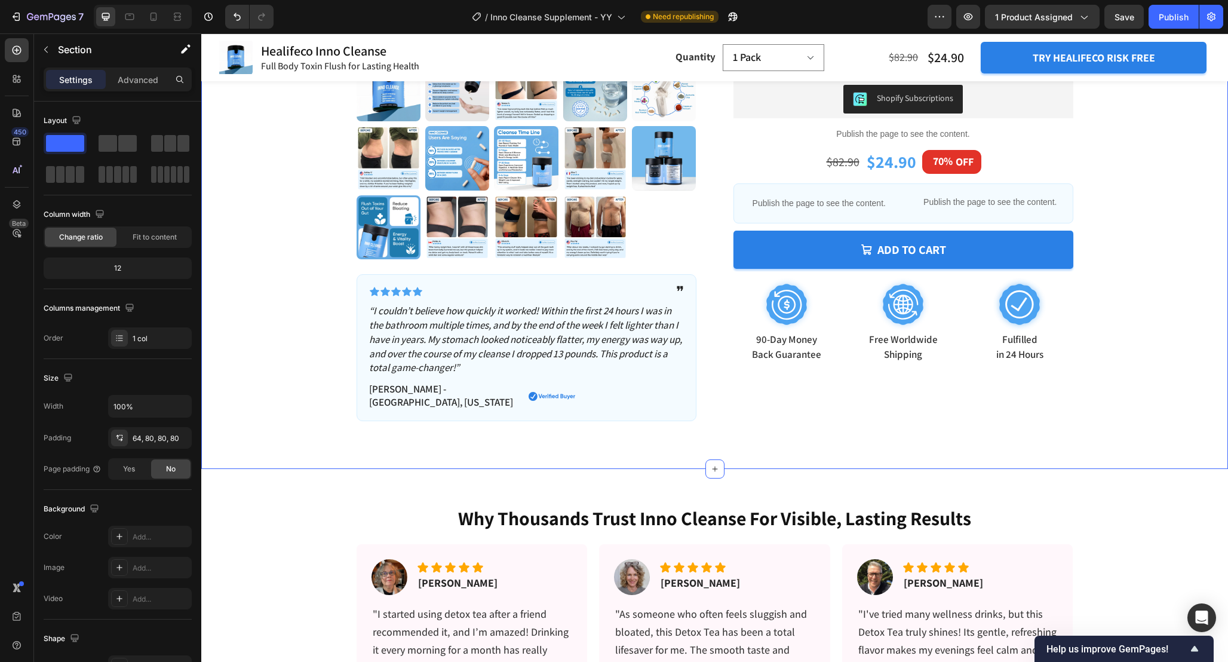
click at [287, 363] on div "Product Images Icon Icon Icon Icon Icon Icon List ❞ Text Block Row “I couldn’t …" at bounding box center [714, 62] width 931 height 717
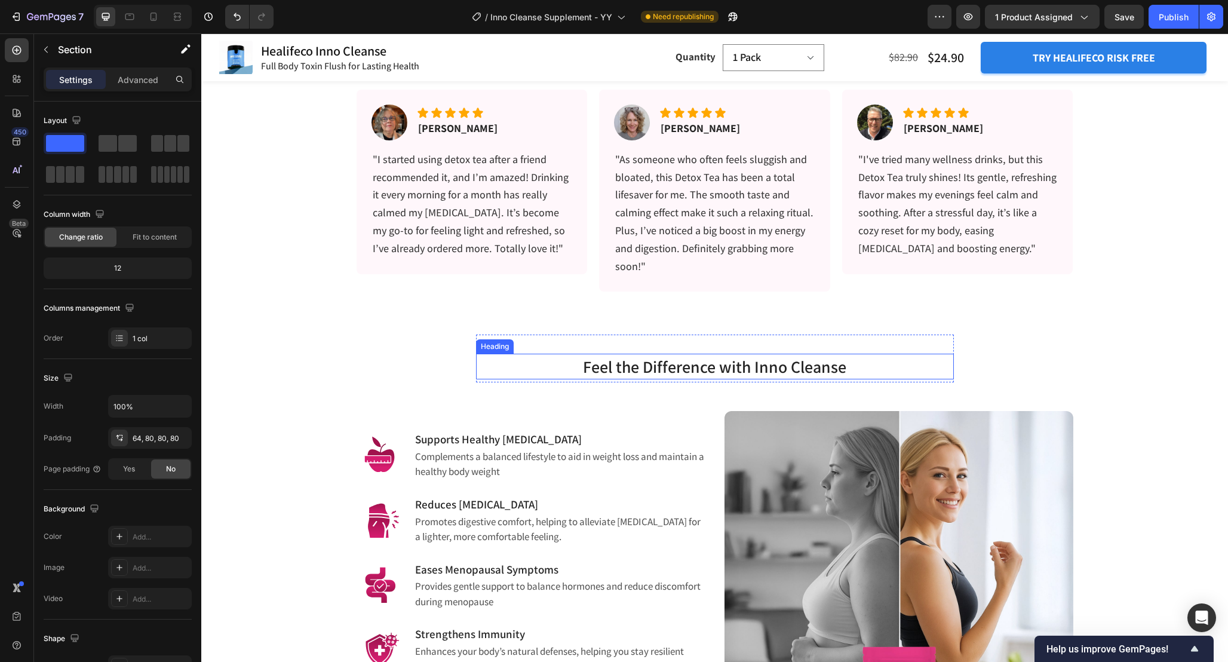
scroll to position [686, 0]
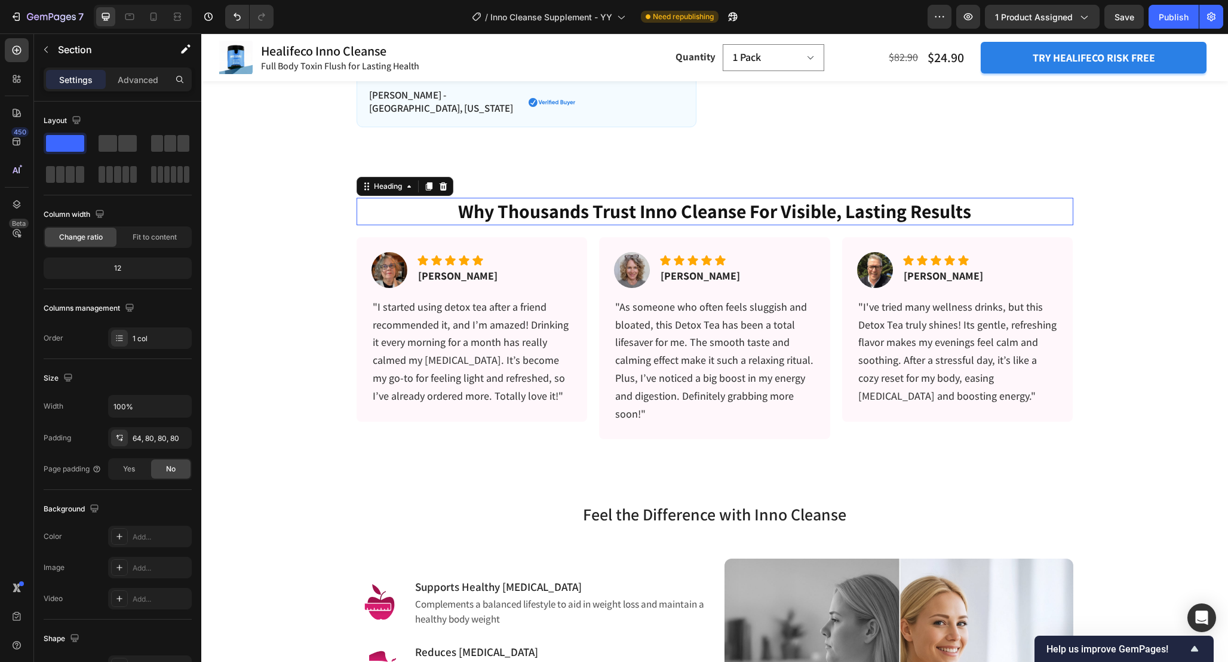
click at [728, 215] on h2 "why thousands trust inno cleanse for visible, lasting results" at bounding box center [715, 211] width 717 height 27
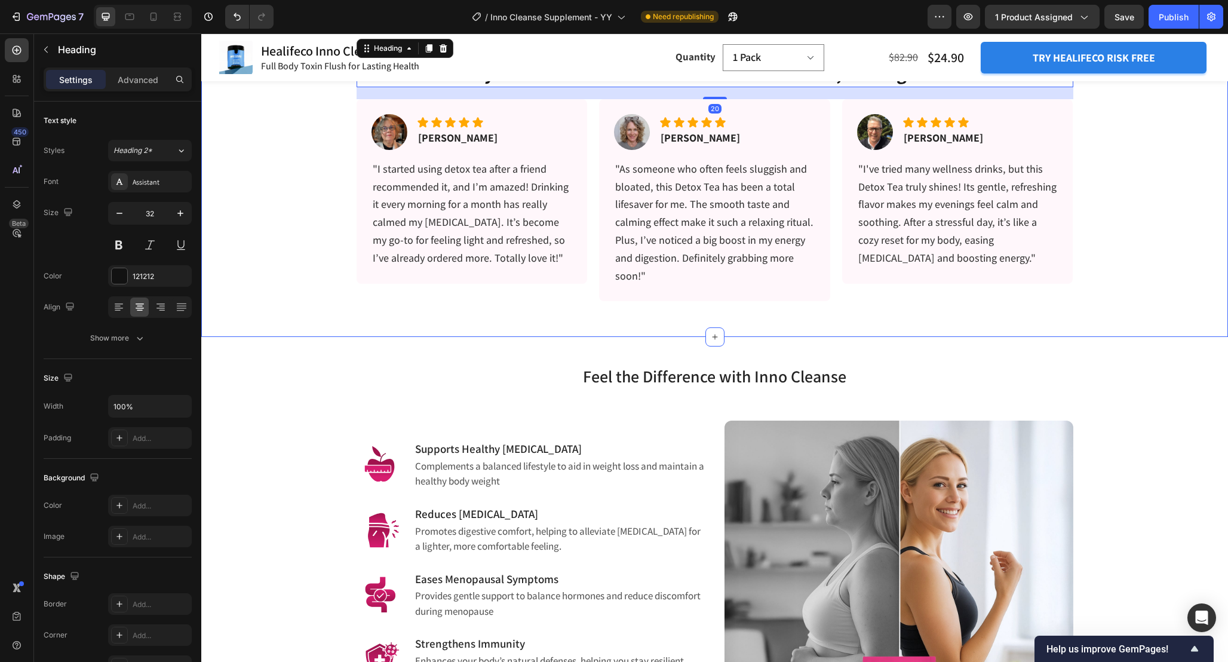
scroll to position [838, 0]
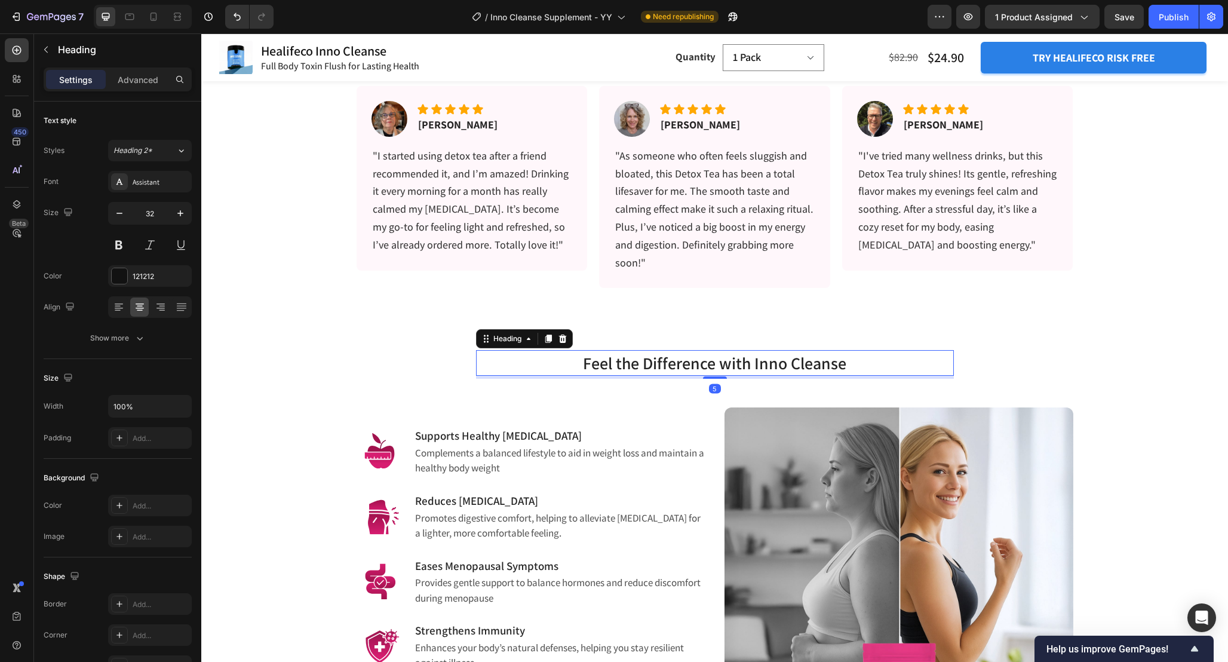
click at [723, 365] on span "Feel the Difference with Inno Cleanse" at bounding box center [714, 363] width 263 height 22
click at [157, 216] on input "30" at bounding box center [149, 214] width 39 height 22
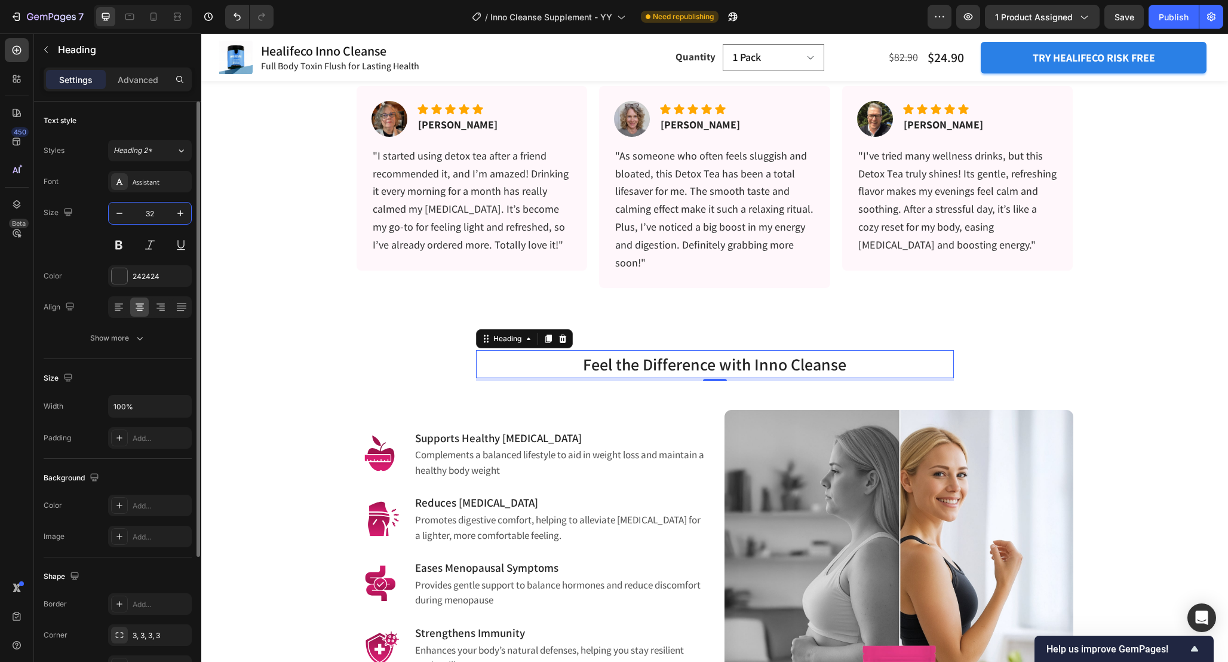
type input "32"
click at [156, 324] on div "Font Assistant Size 32 Color 242424 Align Show more" at bounding box center [118, 260] width 148 height 178
click at [149, 337] on button "Show more" at bounding box center [118, 338] width 148 height 22
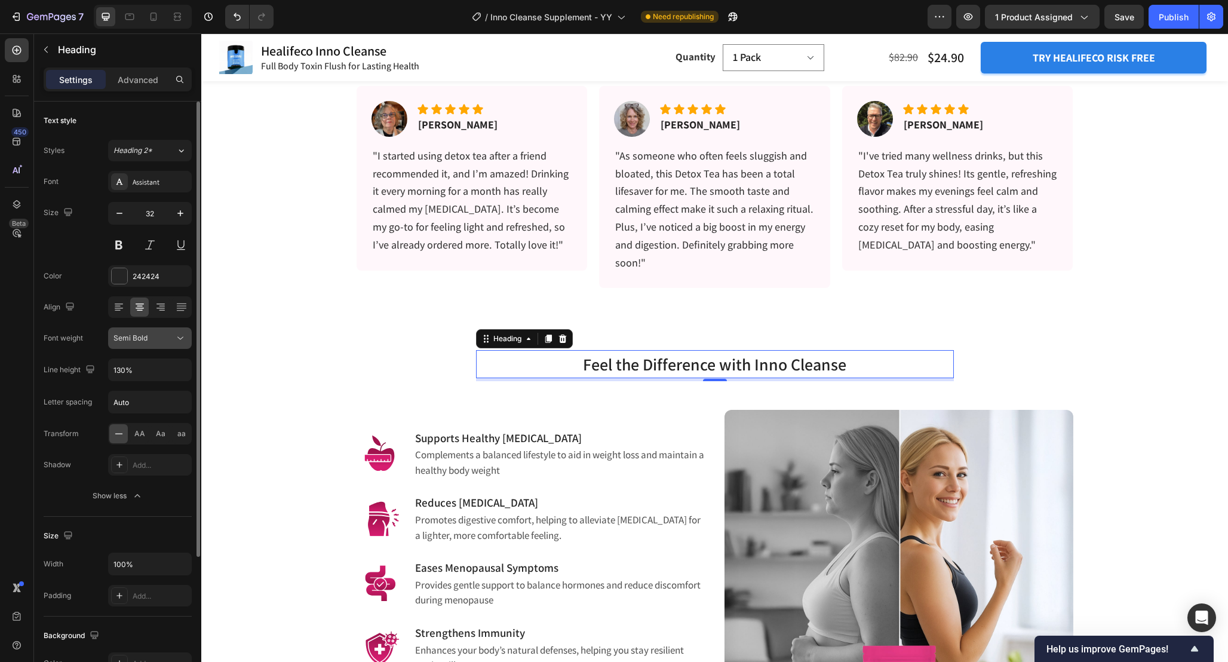
click at [165, 333] on div "Semi Bold" at bounding box center [143, 338] width 61 height 11
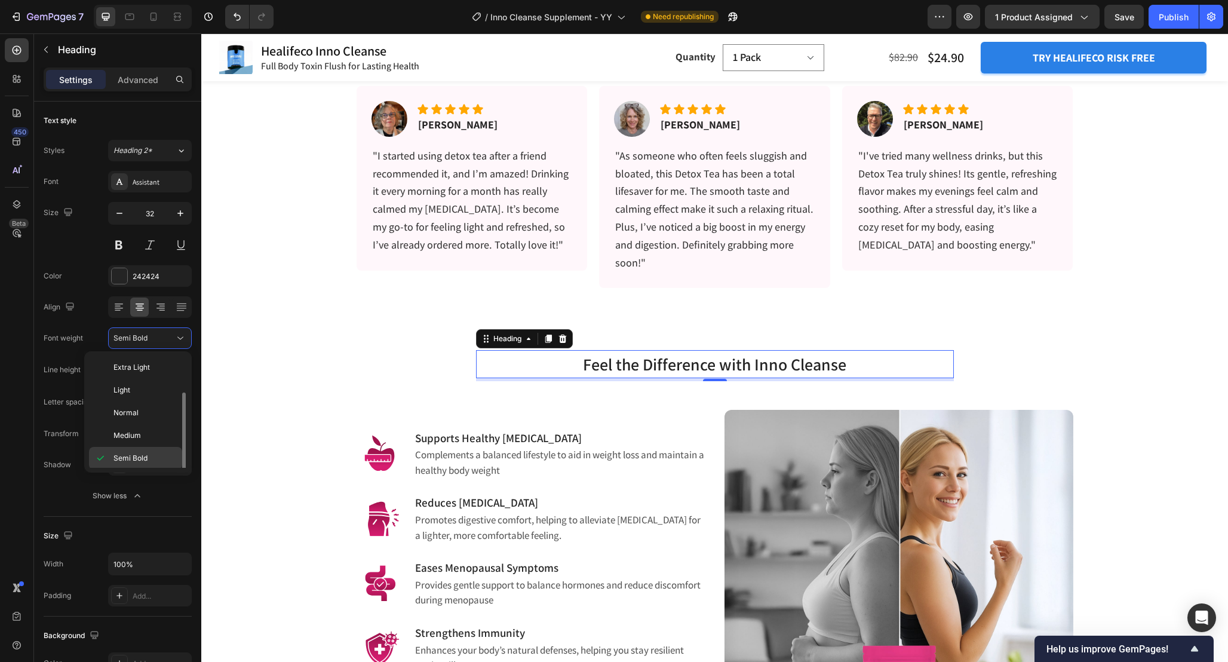
scroll to position [22, 0]
click at [149, 453] on div "Bold" at bounding box center [135, 459] width 93 height 23
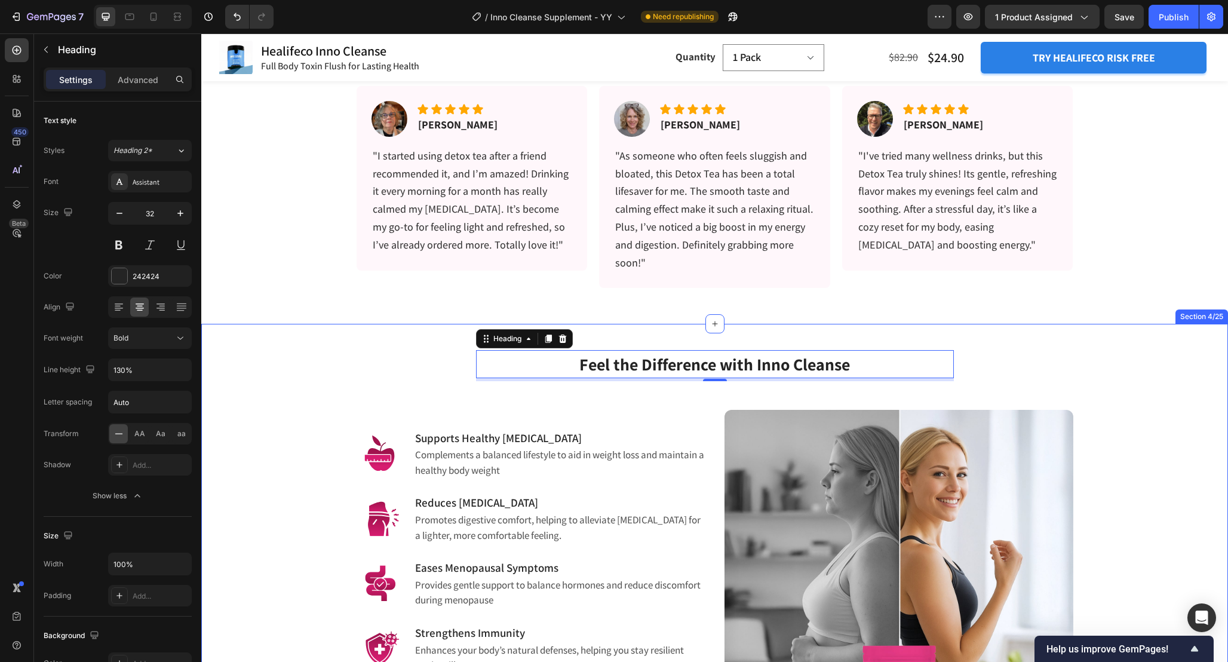
click at [316, 322] on div "why thousands trust inno cleanse for visible, lasting results Heading Image Ico…" at bounding box center [714, 167] width 1027 height 313
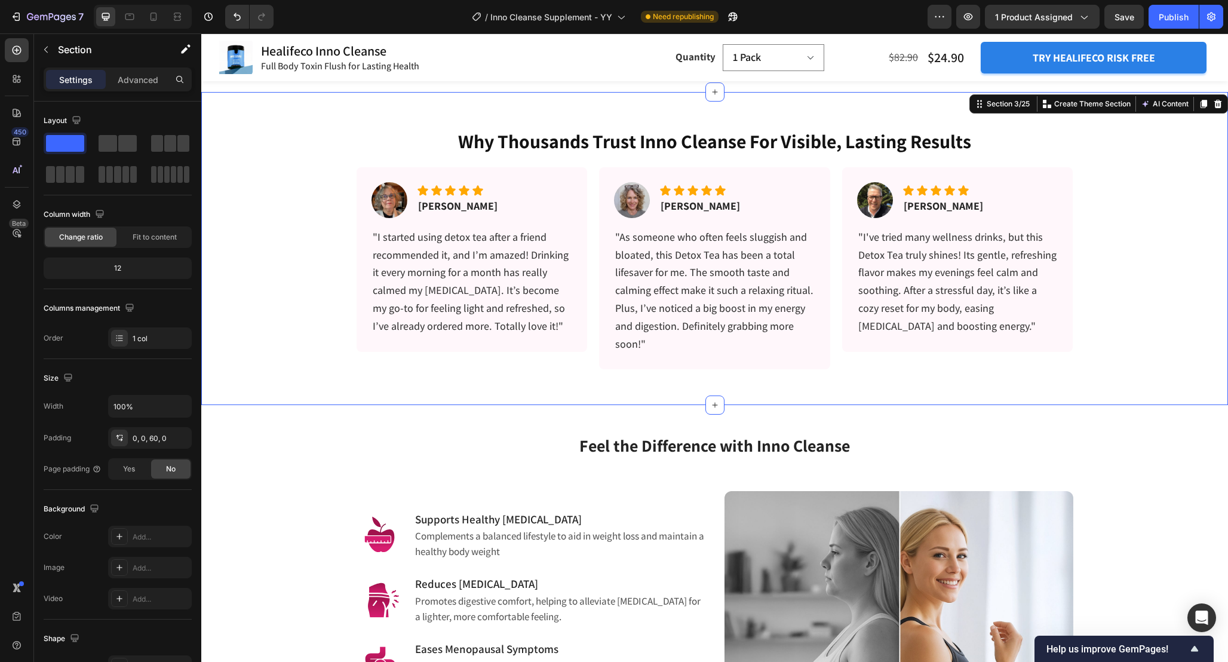
click at [271, 327] on div "why thousands trust inno cleanse for visible, lasting results Heading Image Ico…" at bounding box center [714, 230] width 1027 height 277
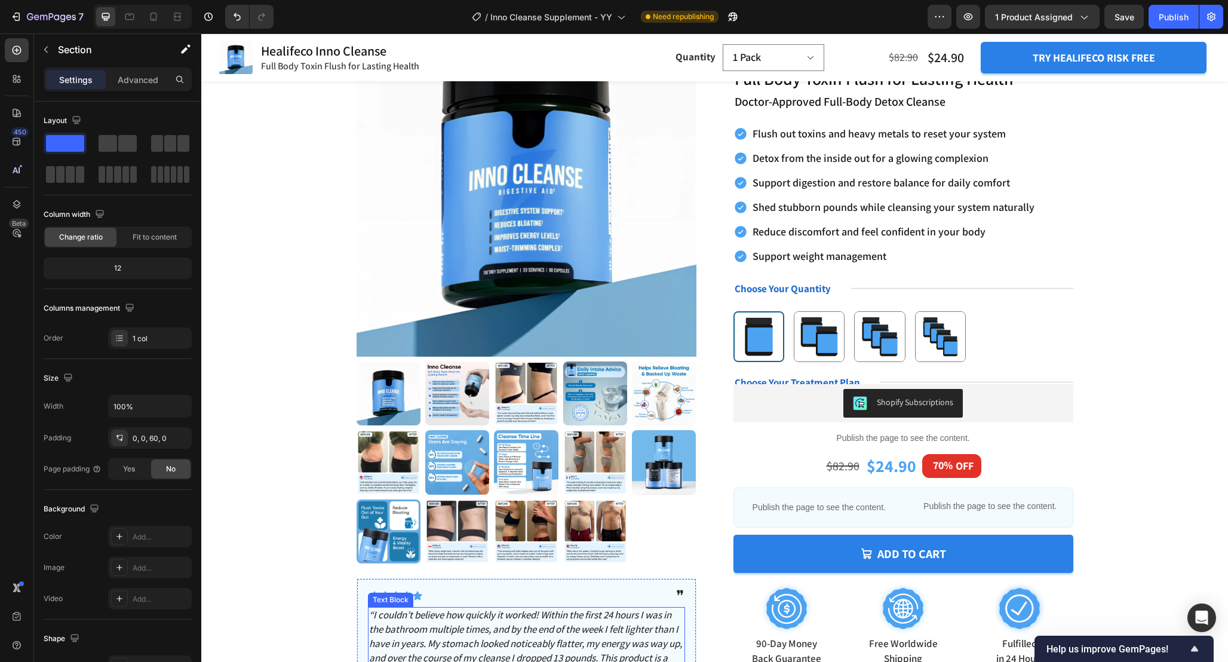
scroll to position [26, 0]
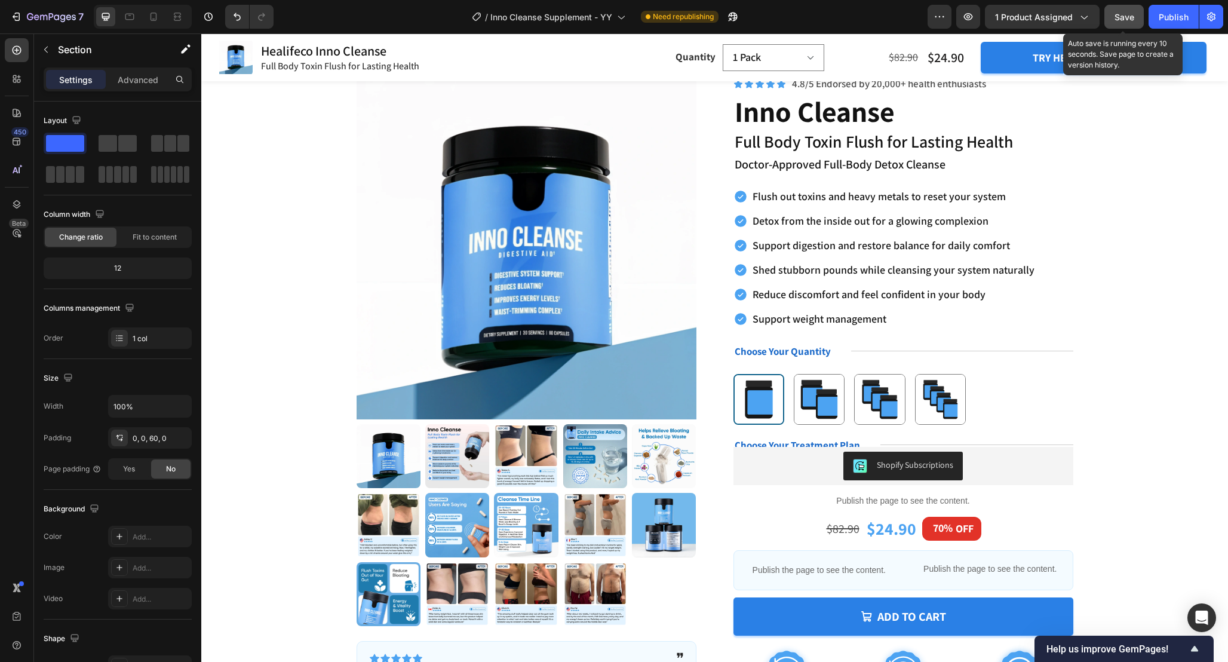
click at [1115, 20] on span "Save" at bounding box center [1125, 17] width 20 height 10
click at [1167, 20] on div "Publish" at bounding box center [1174, 17] width 30 height 13
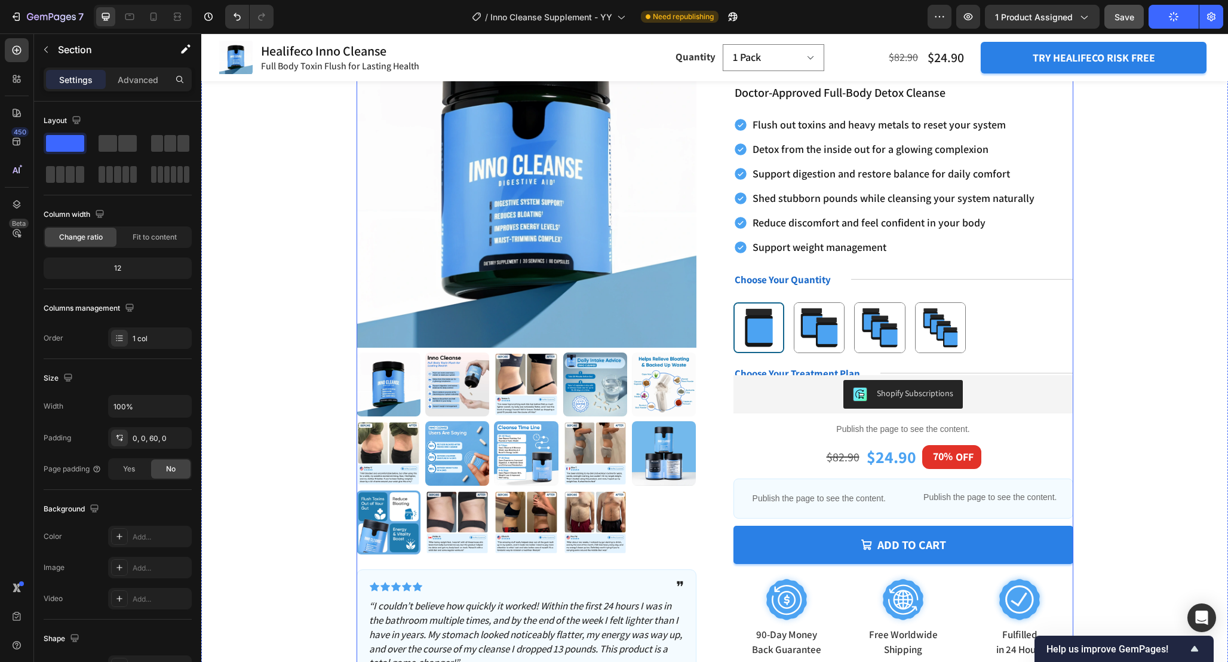
scroll to position [97, 0]
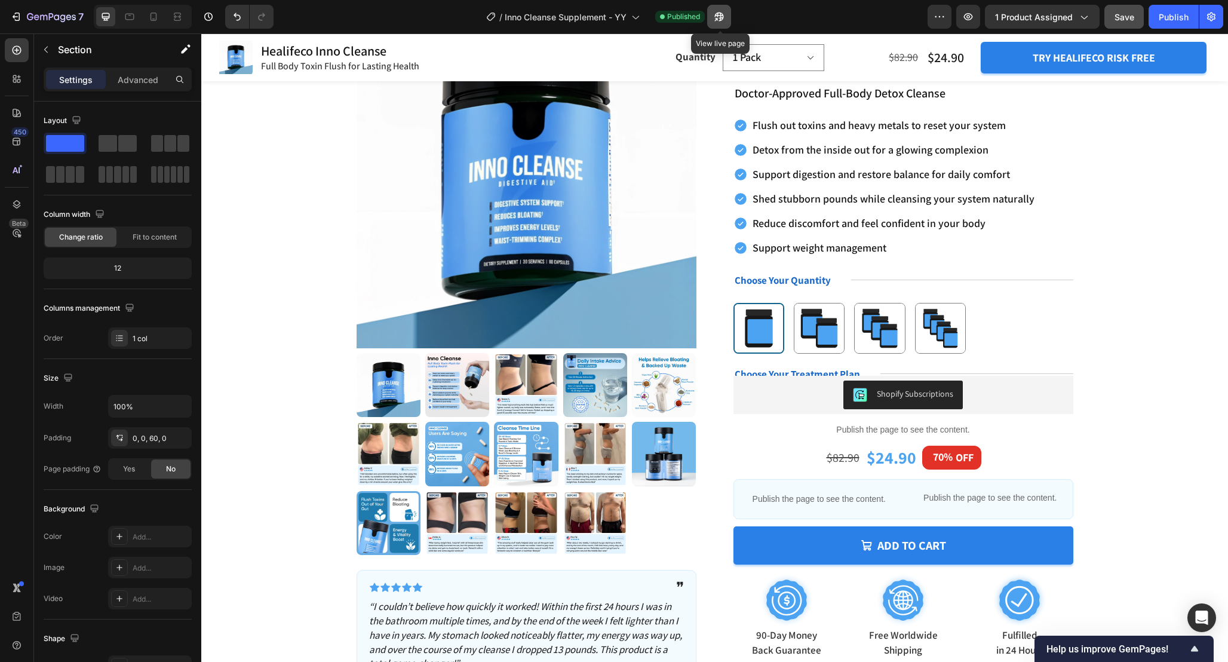
click at [723, 17] on icon "button" at bounding box center [719, 17] width 12 height 12
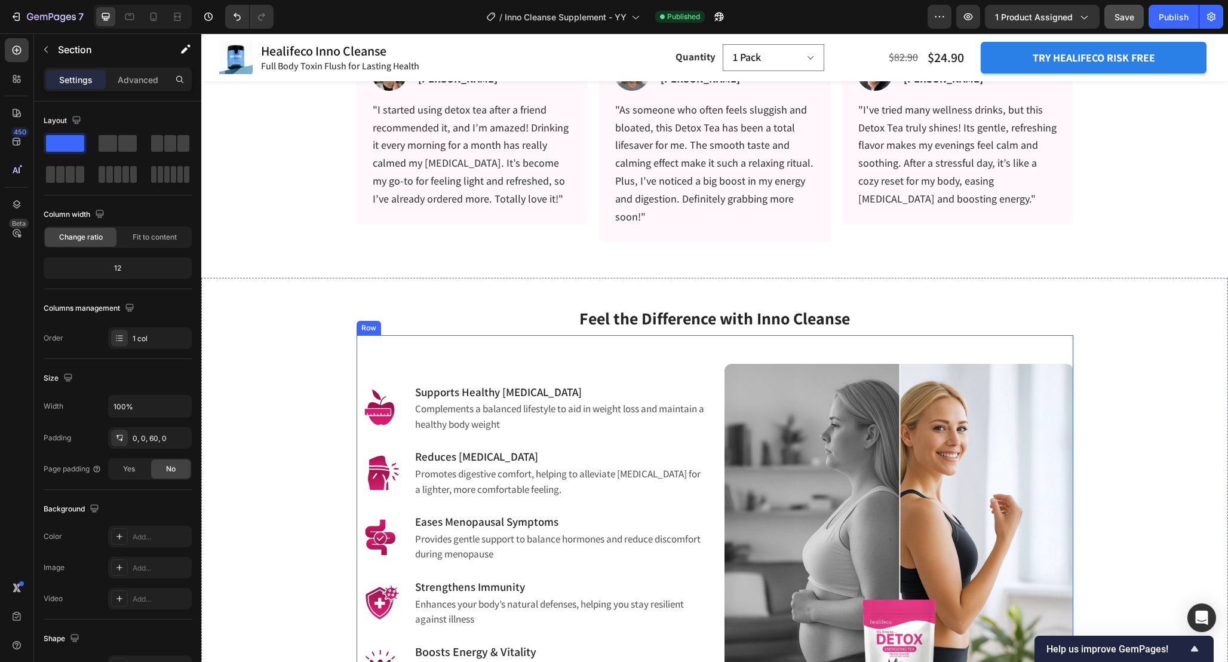
scroll to position [726, 0]
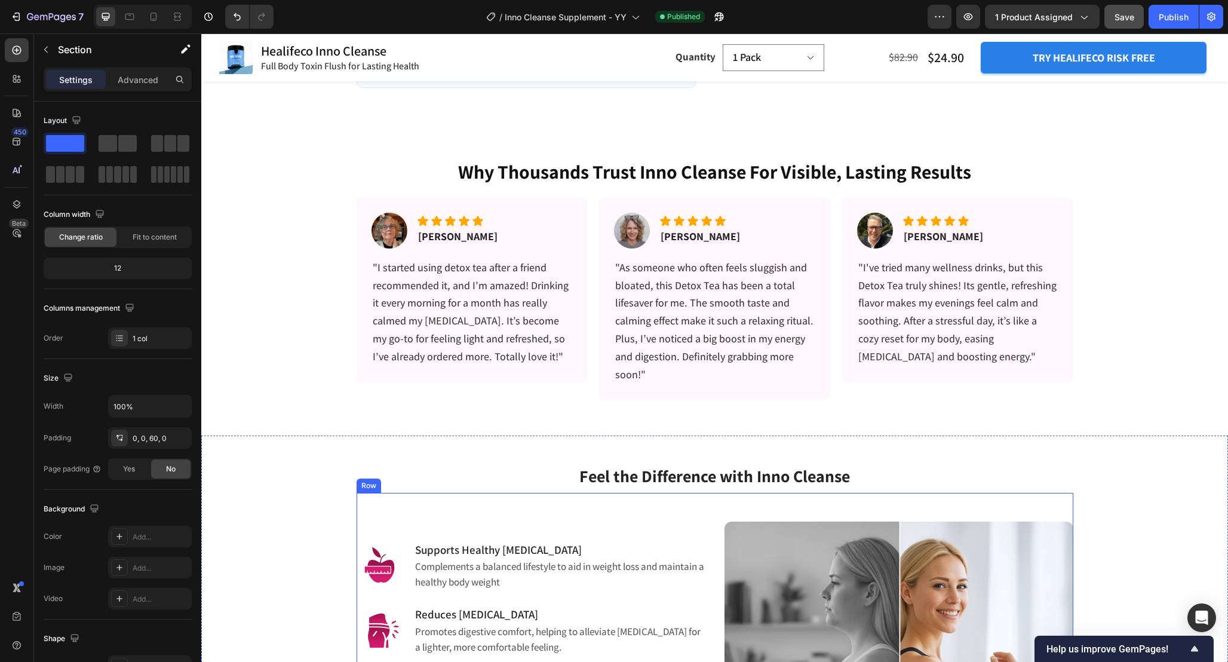
click at [484, 330] on p ""I started using detox tea after a friend recommended it, and I’m amazed! Drink…" at bounding box center [472, 312] width 199 height 107
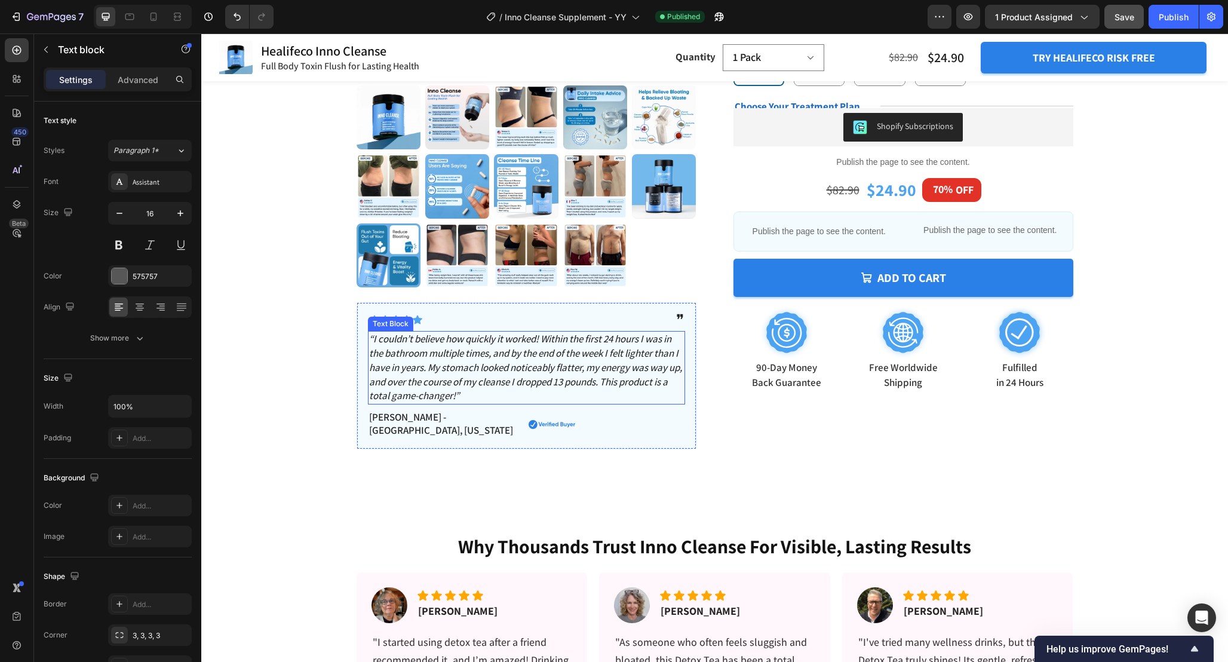
scroll to position [366, 0]
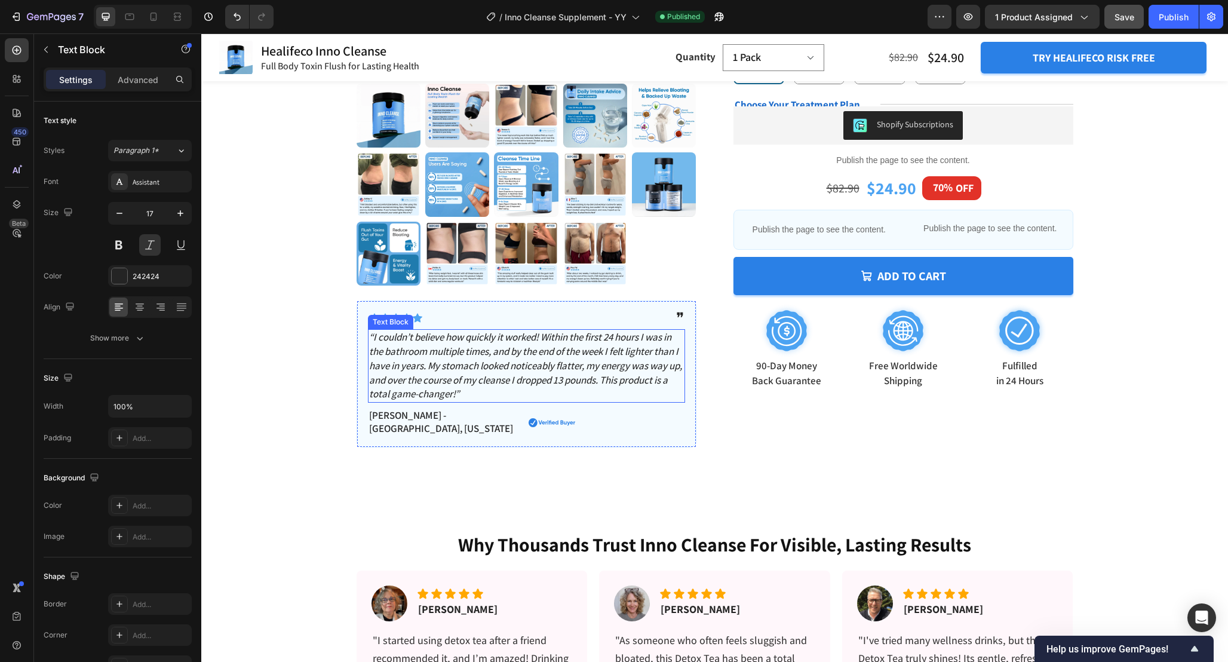
click at [522, 372] on p "“I couldn’t believe how quickly it worked! Within the first 24 hours I was in t…" at bounding box center [526, 365] width 315 height 71
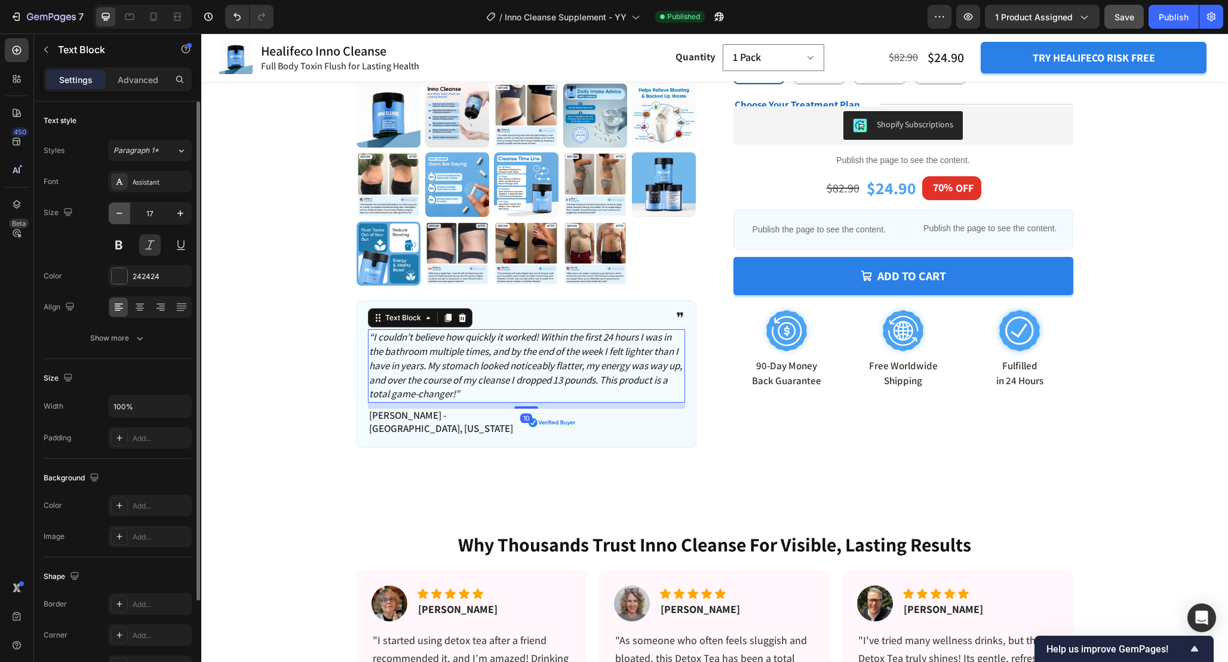
click at [128, 211] on button "button" at bounding box center [120, 214] width 22 height 22
type input "16"
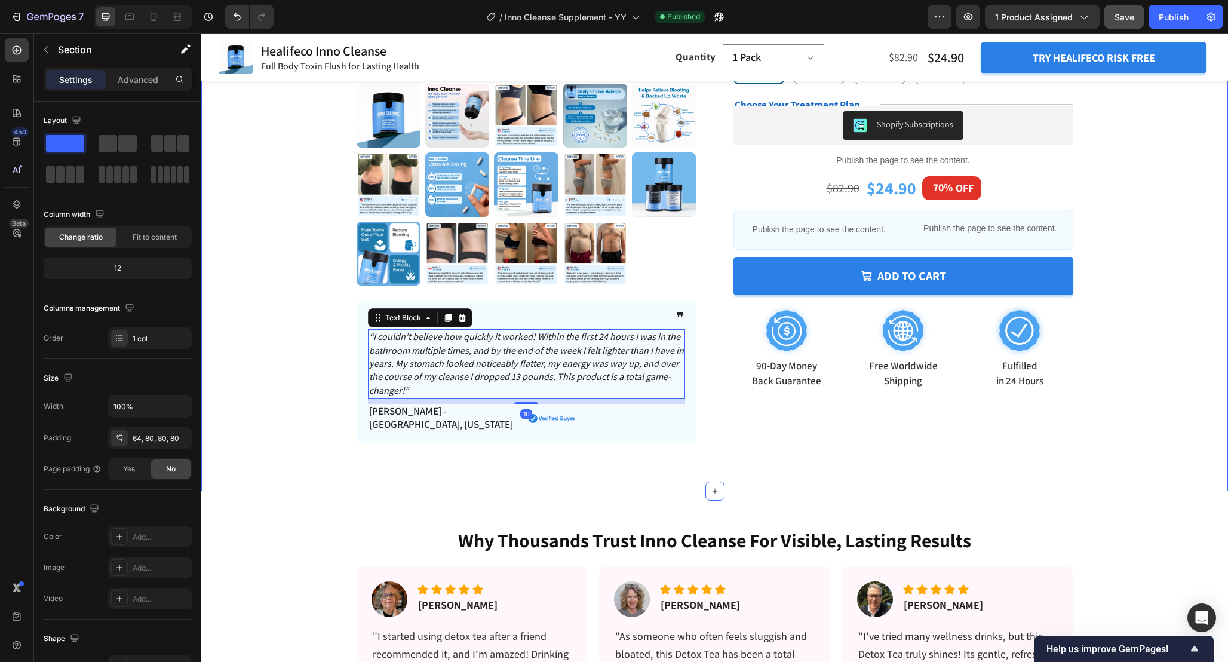
click at [293, 398] on div "Product Images Icon Icon Icon Icon Icon Icon List ❞ Text Block Row “I couldn’t …" at bounding box center [714, 86] width 931 height 713
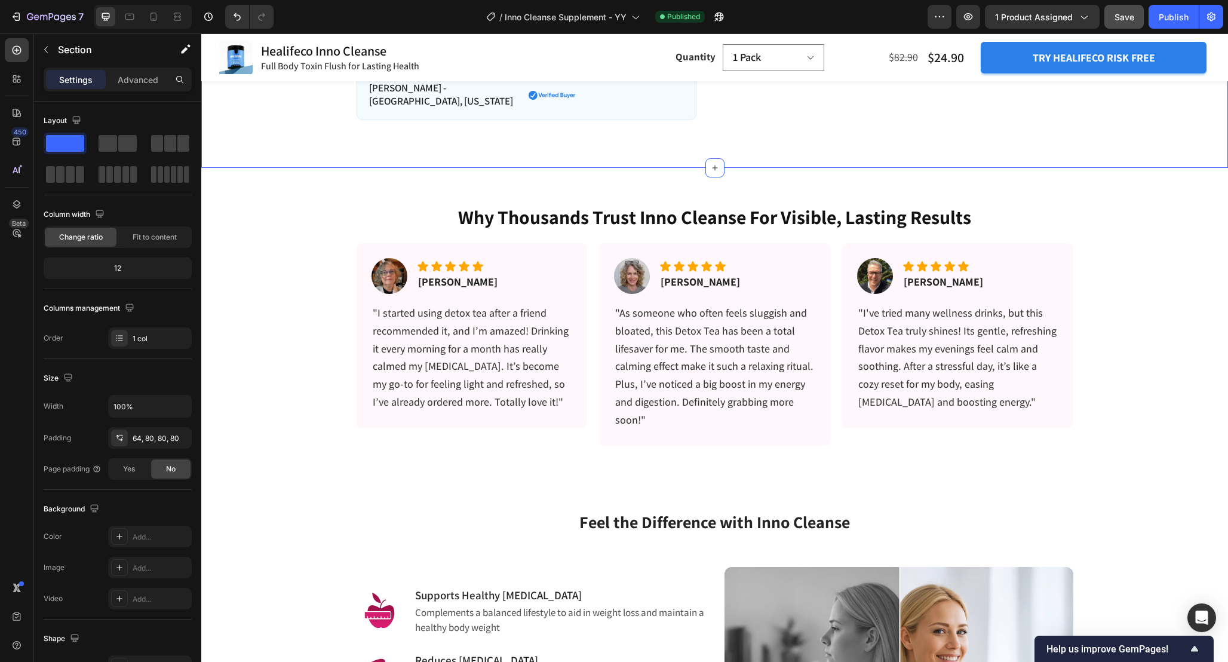
scroll to position [706, 0]
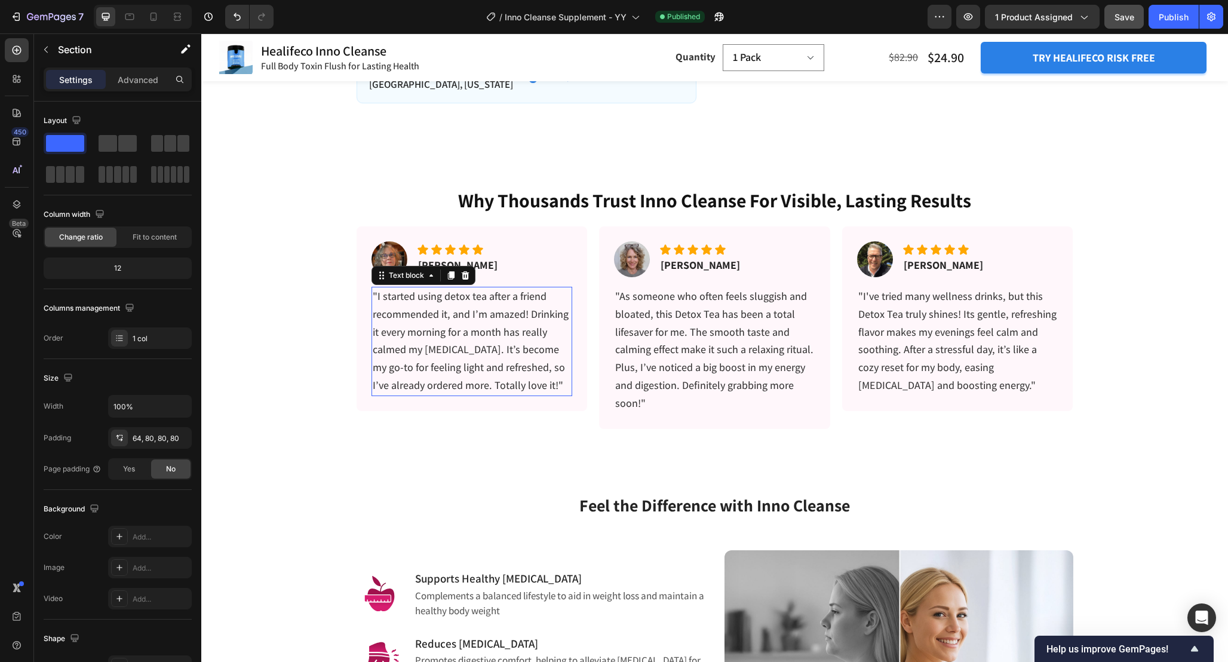
click at [491, 297] on span ""I started using detox tea after a friend recommended it, and I’m amazed! Drink…" at bounding box center [471, 340] width 196 height 103
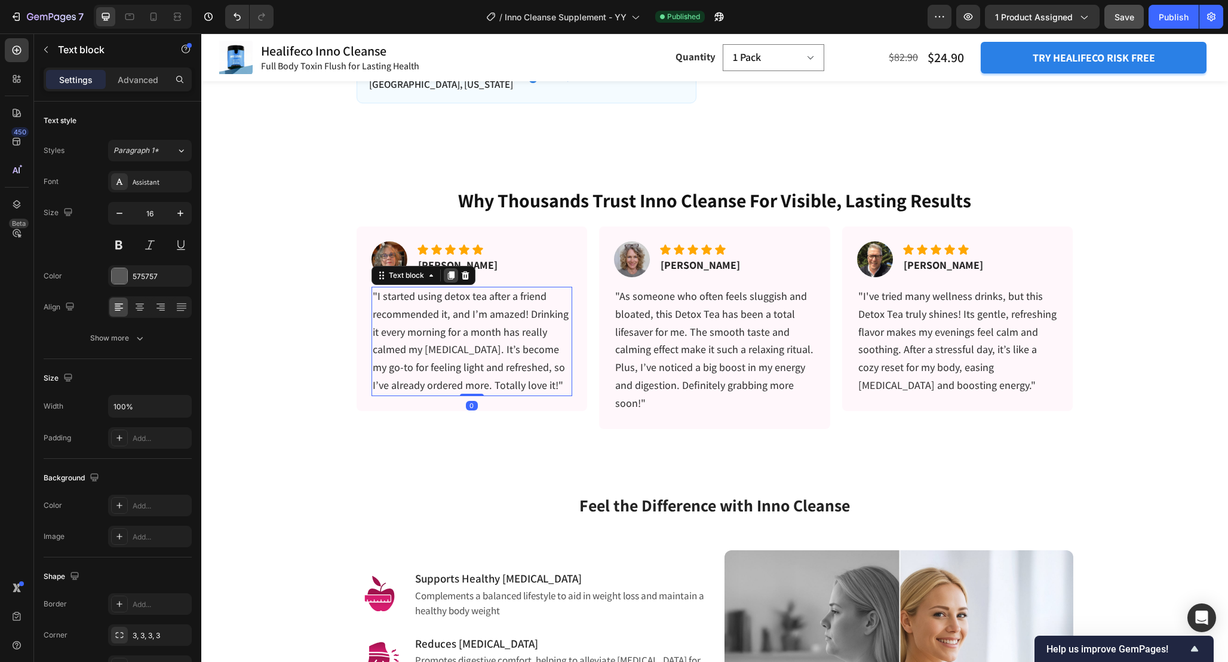
click at [452, 271] on icon at bounding box center [450, 275] width 7 height 8
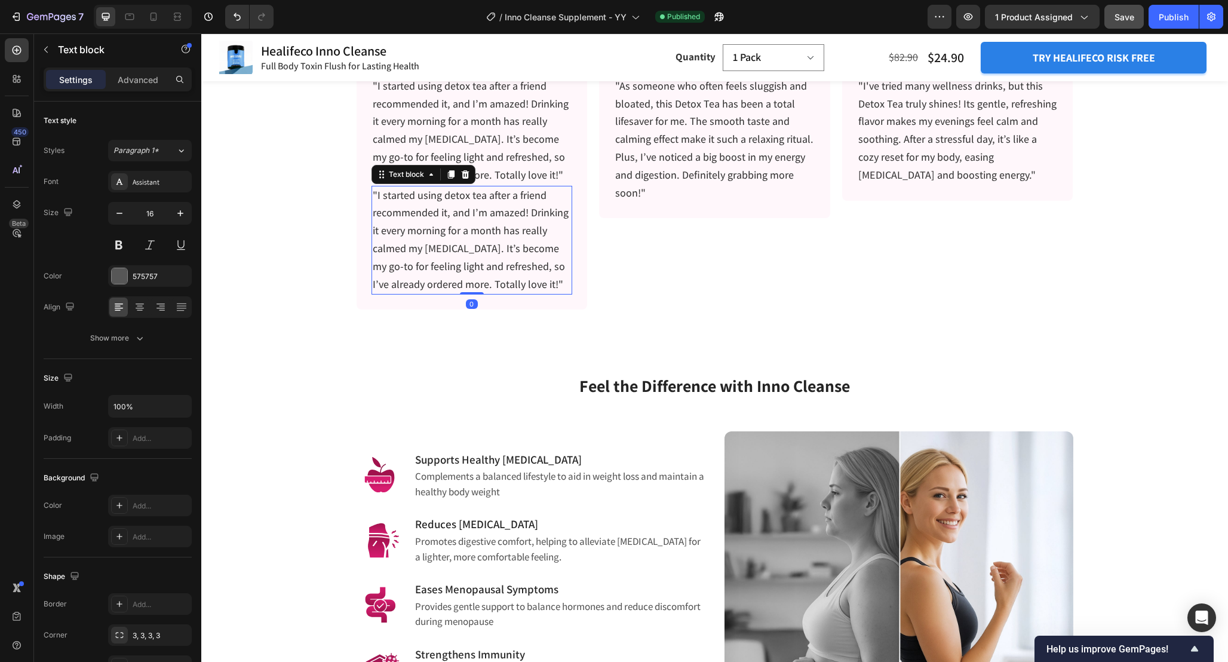
scroll to position [928, 0]
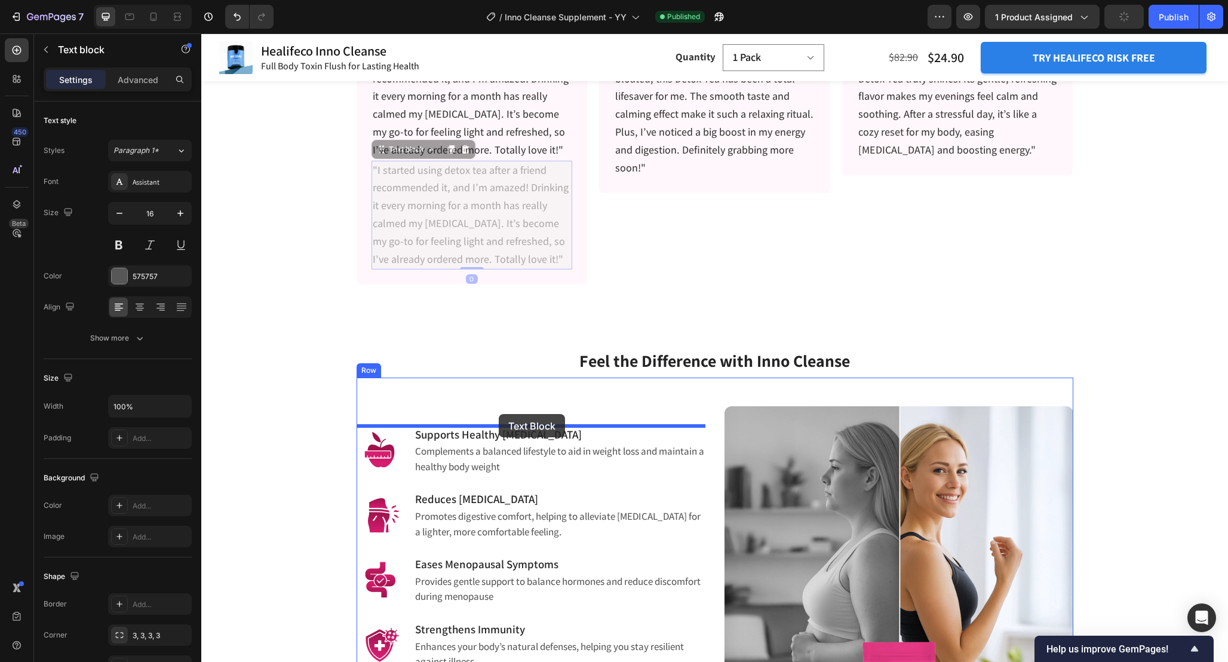
drag, startPoint x: 382, startPoint y: 151, endPoint x: 499, endPoint y: 412, distance: 286.1
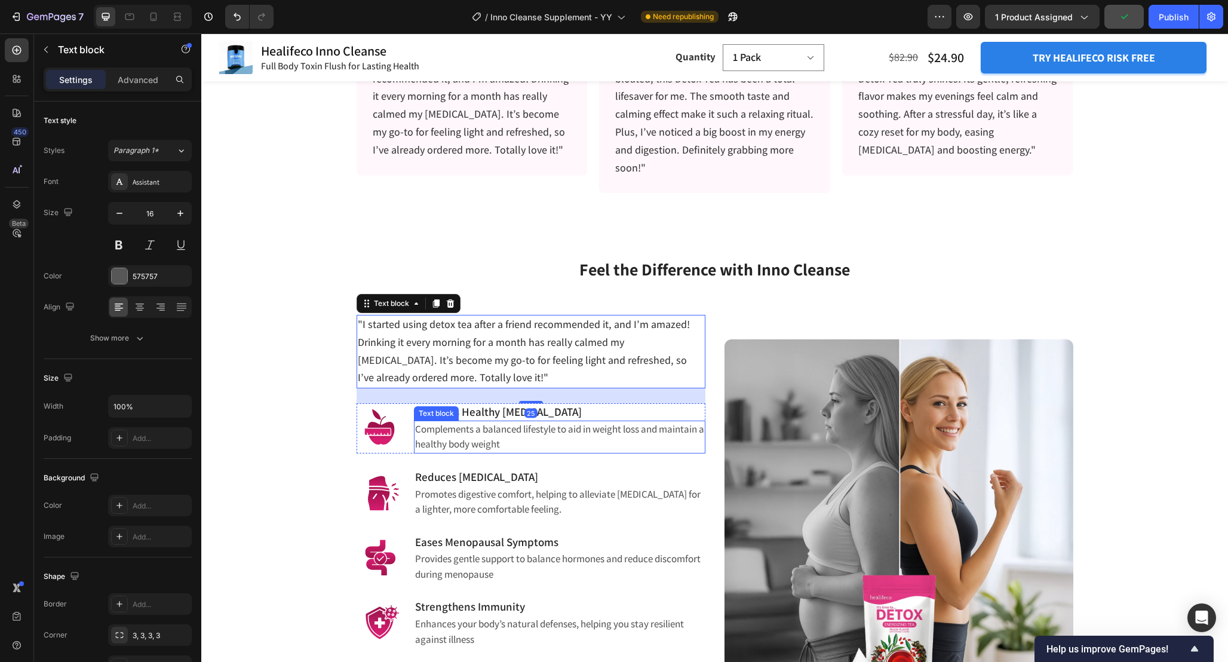
scroll to position [988, 0]
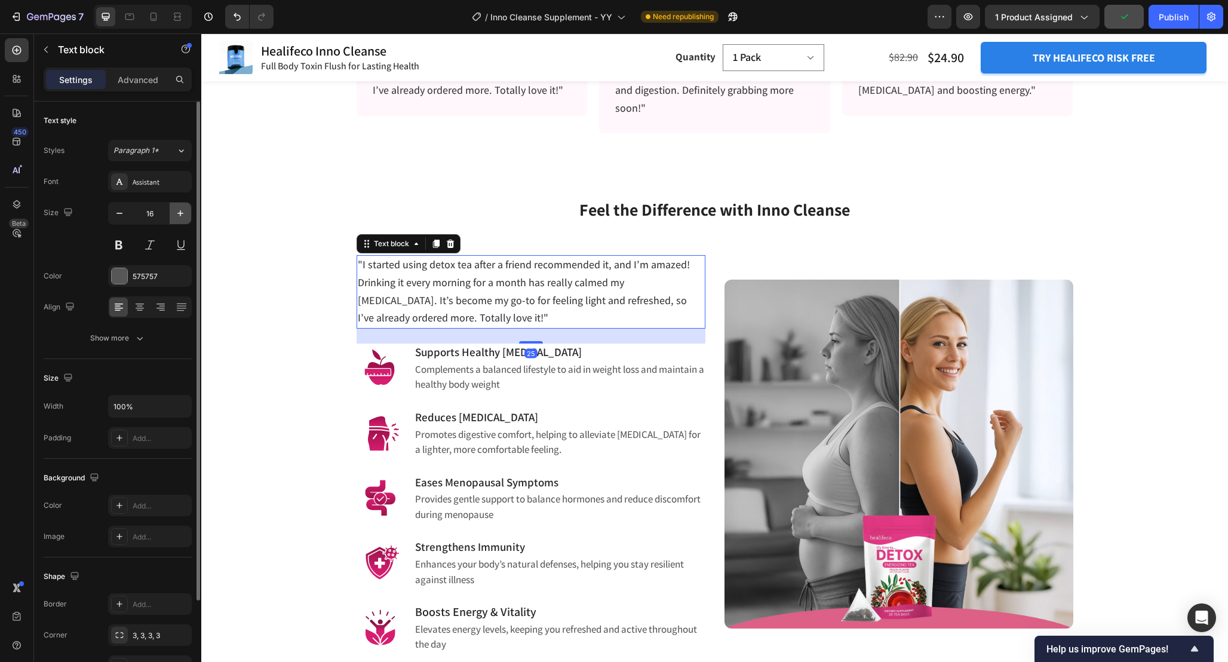
click at [182, 215] on icon "button" at bounding box center [180, 213] width 12 height 12
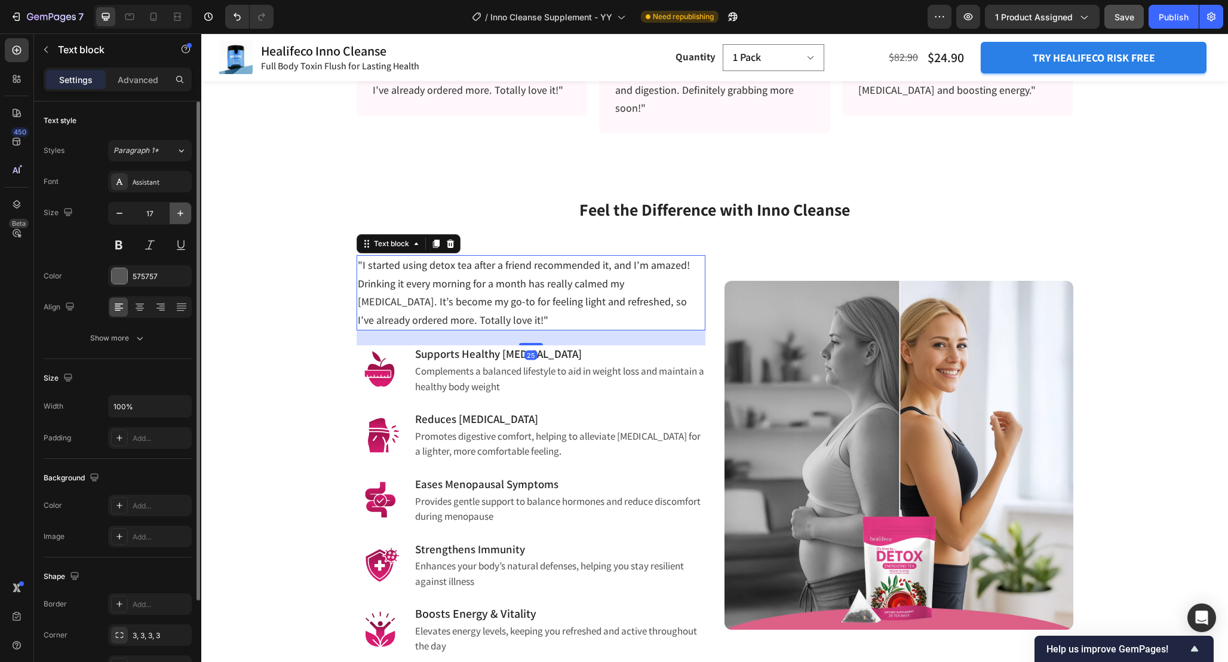
type input "18"
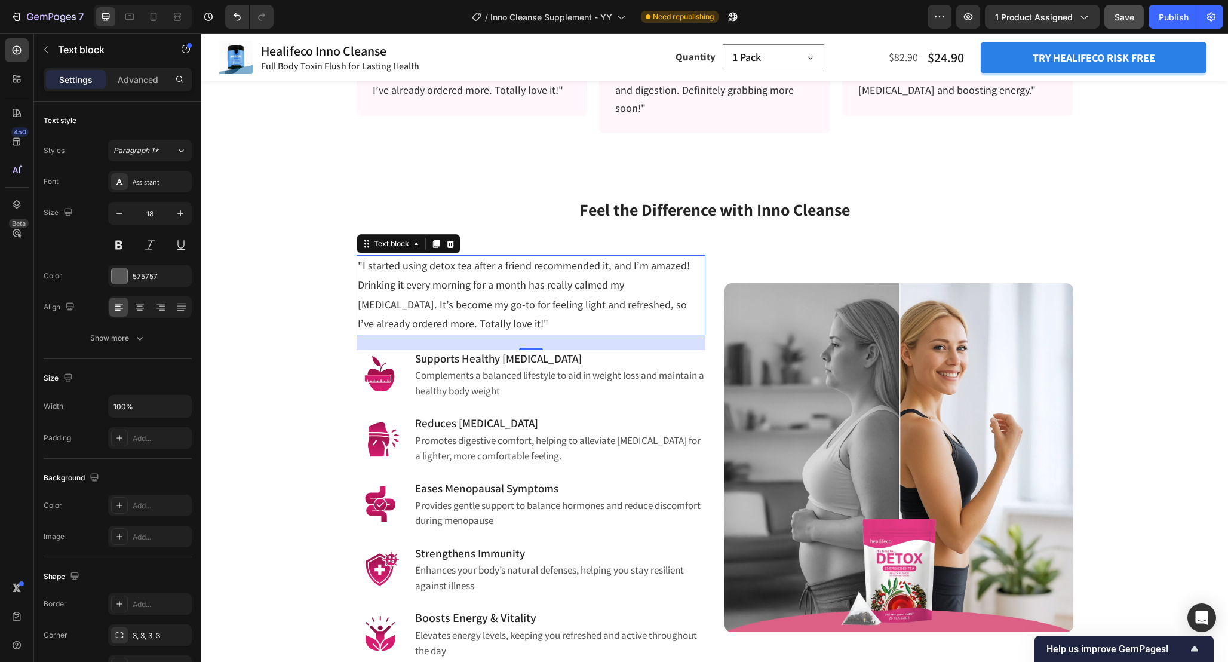
click at [464, 296] on p ""I started using detox tea after a friend recommended it, and I’m amazed! Drink…" at bounding box center [531, 295] width 346 height 78
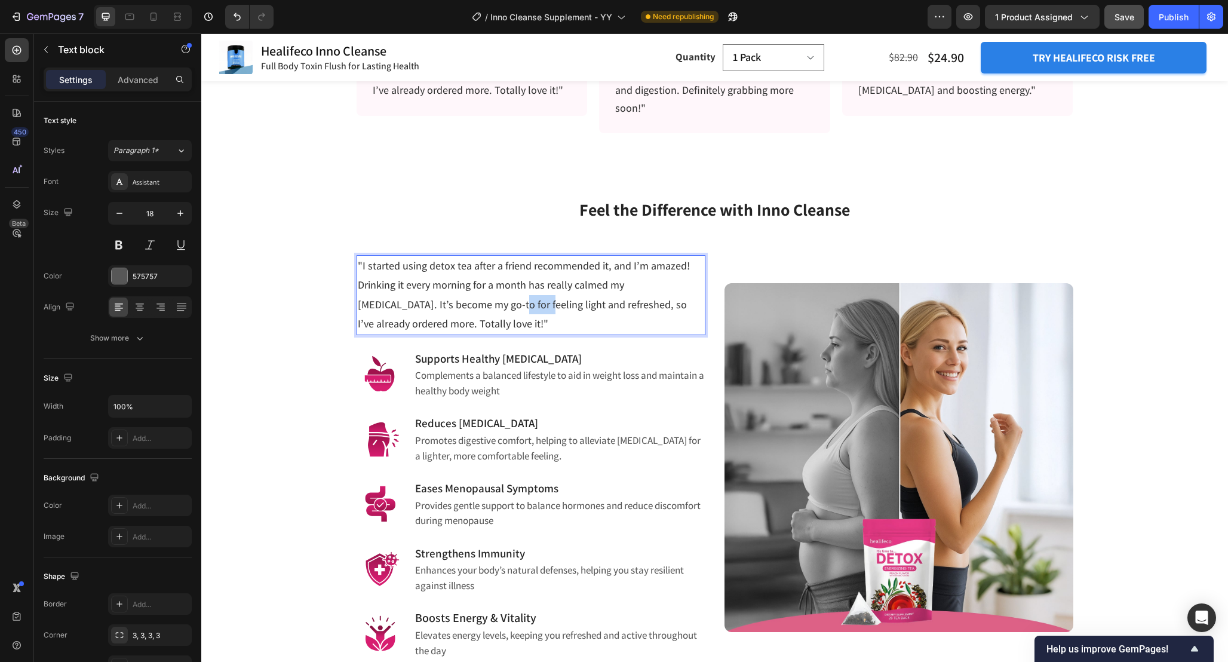
click at [464, 296] on p ""I started using detox tea after a friend recommended it, and I’m amazed! Drink…" at bounding box center [531, 295] width 346 height 78
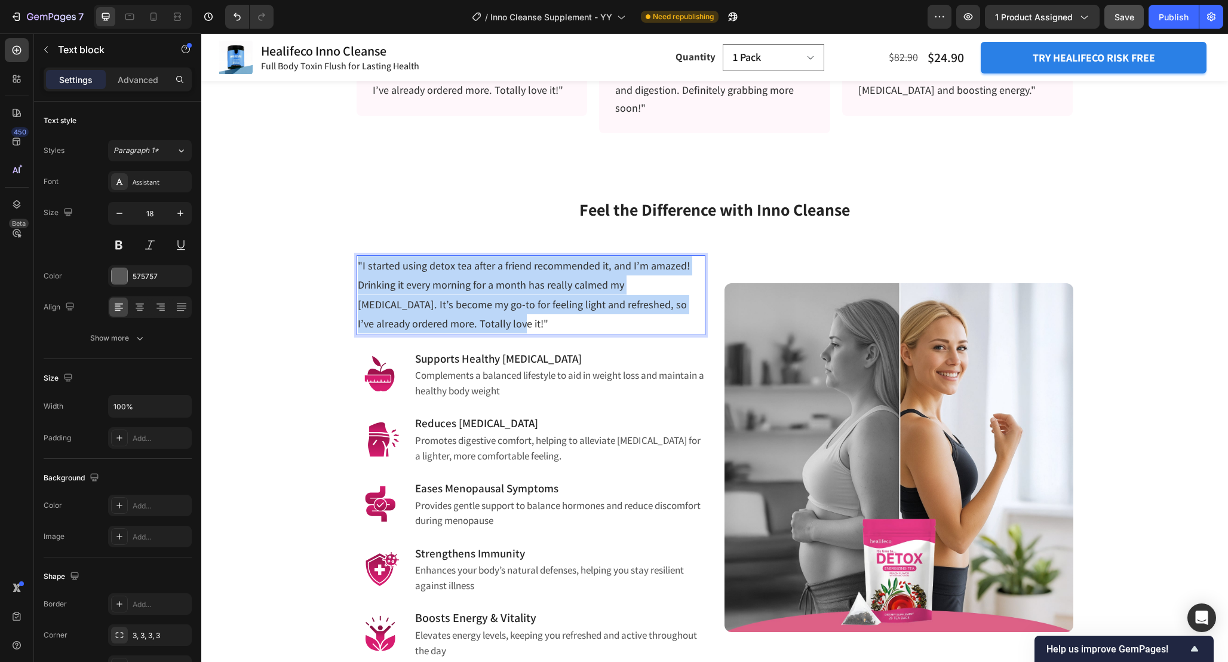
click at [464, 296] on p ""I started using detox tea after a friend recommended it, and I’m amazed! Drink…" at bounding box center [531, 295] width 346 height 78
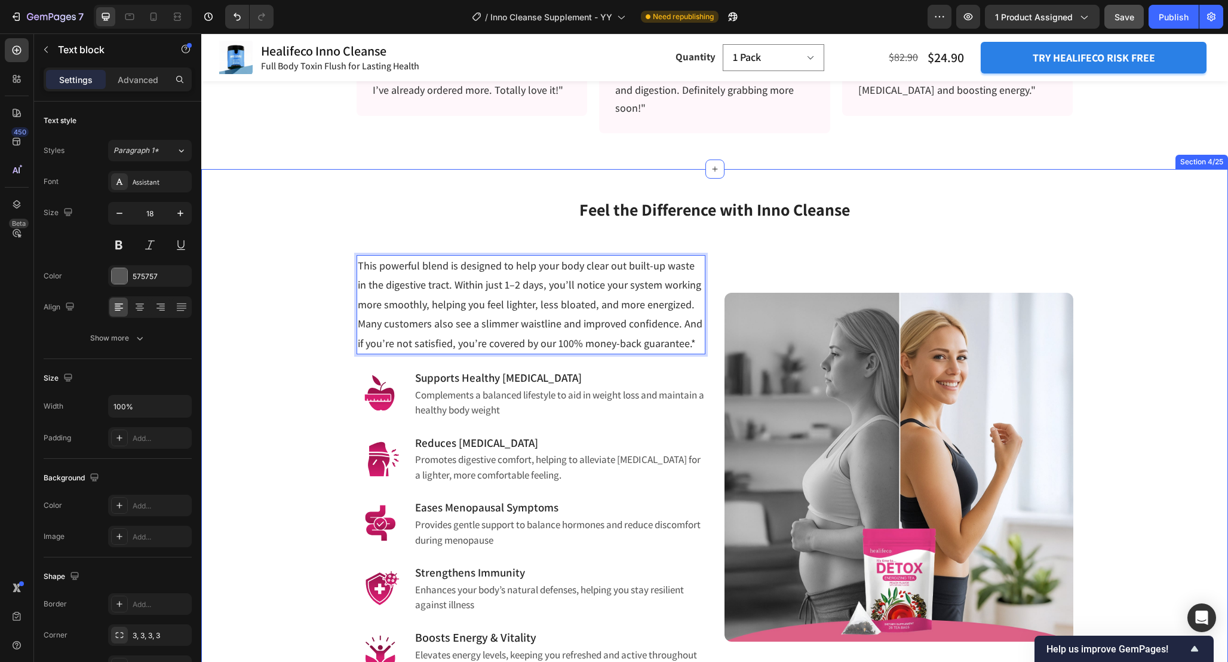
click at [294, 317] on div "Feel the Difference with Inno Cleanse Heading Row This powerful blend is design…" at bounding box center [714, 427] width 1009 height 502
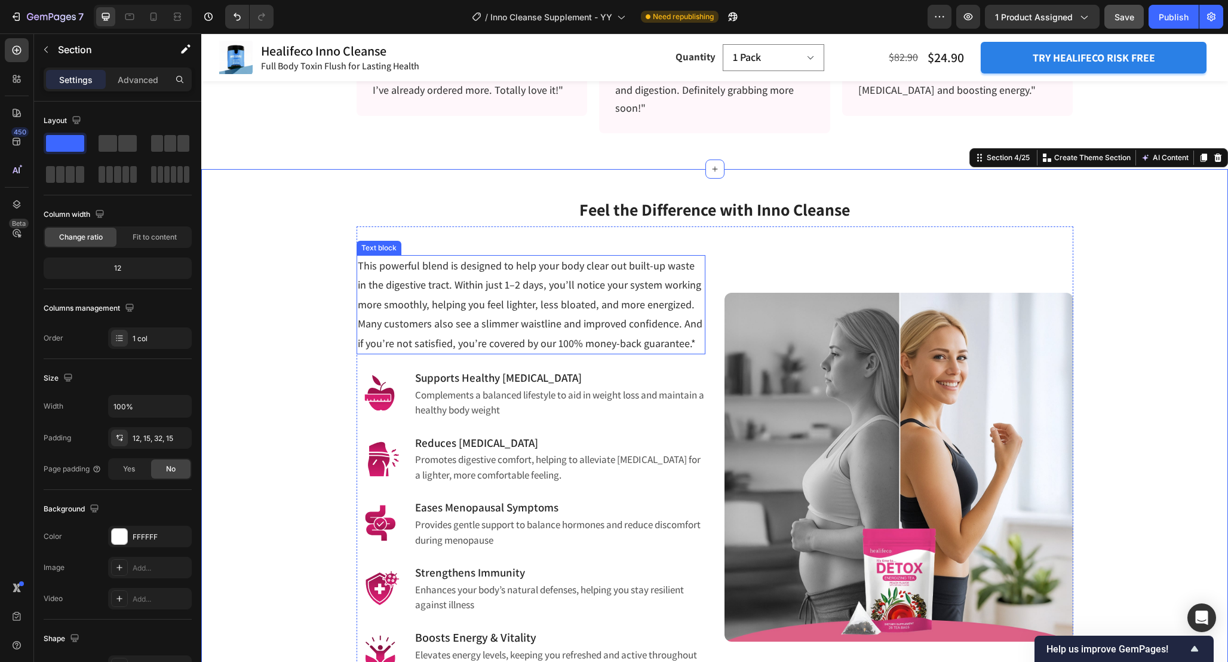
click at [667, 288] on span "This powerful blend is designed to help your body clear out built-up waste in t…" at bounding box center [530, 304] width 345 height 91
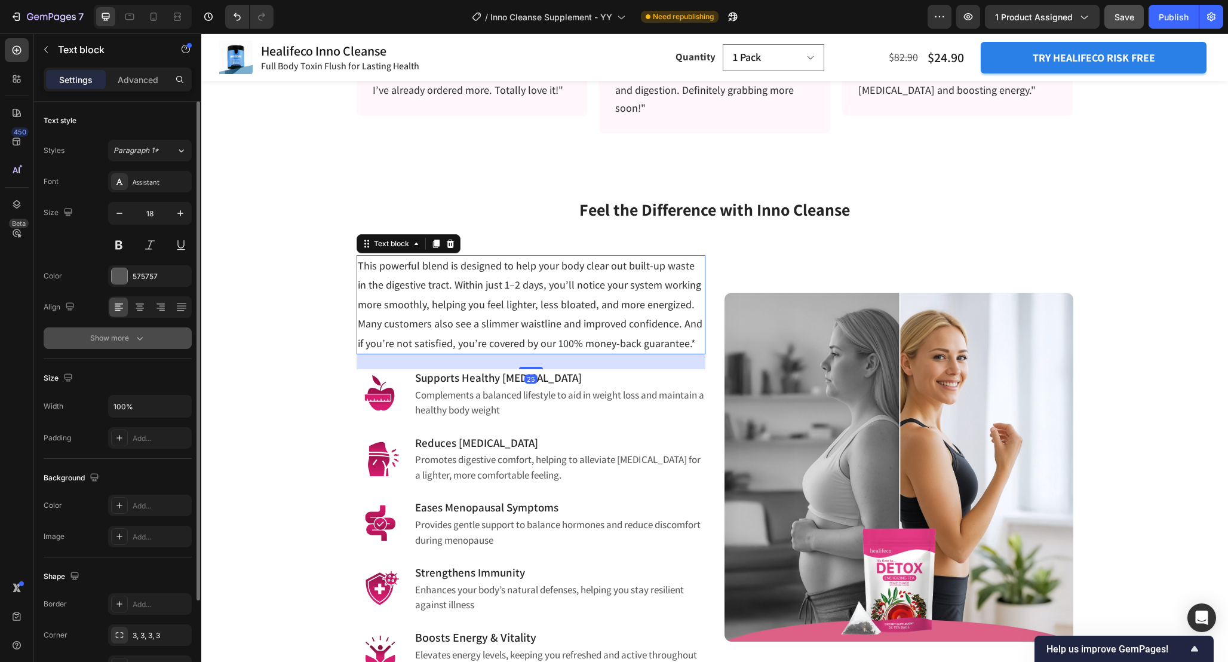
click at [149, 335] on button "Show more" at bounding box center [118, 338] width 148 height 22
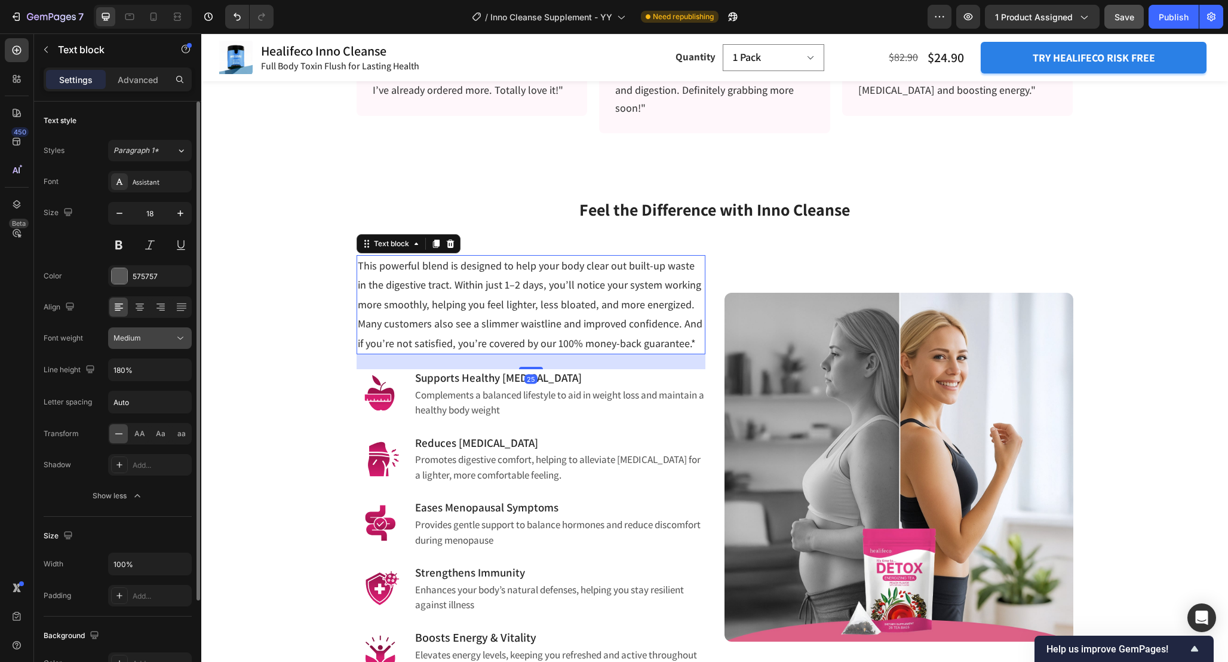
click at [170, 340] on div "Medium" at bounding box center [143, 338] width 61 height 11
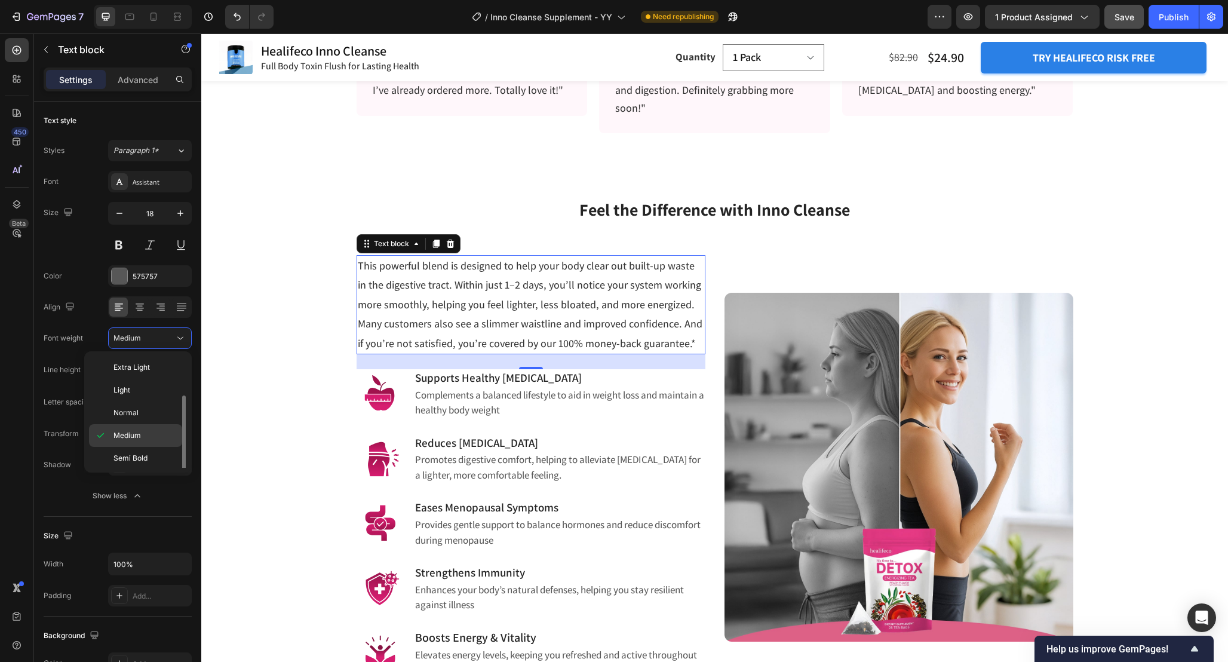
scroll to position [30, 0]
click at [137, 428] on span "Semi Bold" at bounding box center [130, 427] width 34 height 11
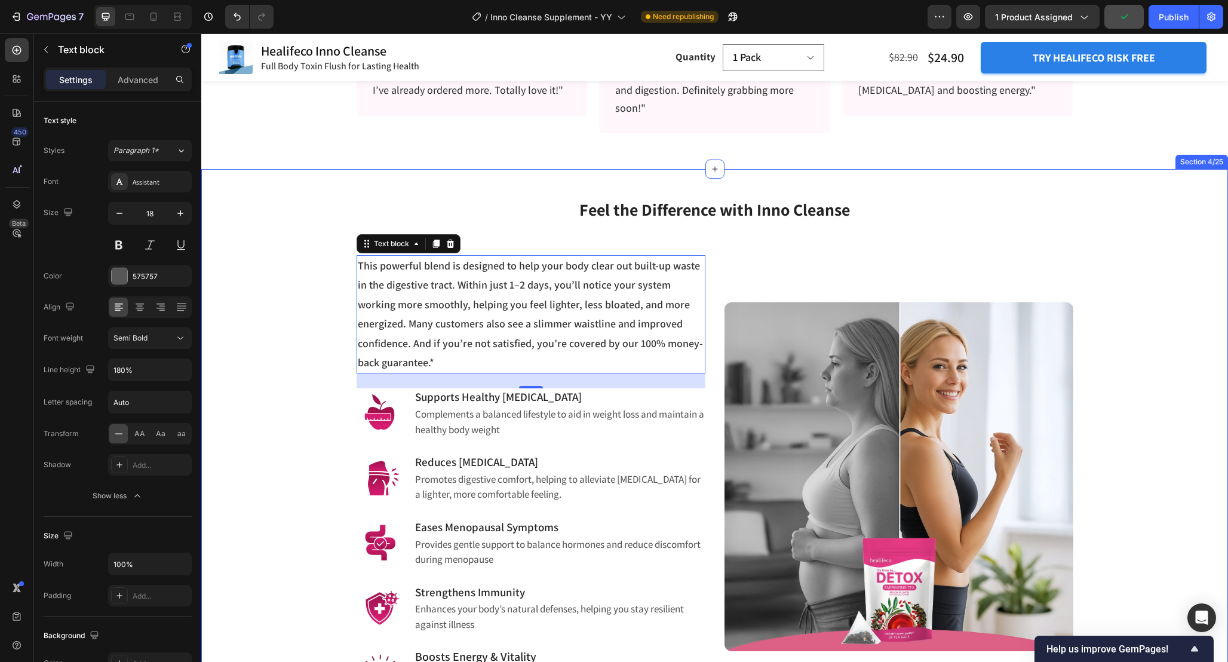
click at [267, 323] on div "Feel the Difference with Inno Cleanse Heading Row This powerful blend is design…" at bounding box center [714, 437] width 1009 height 522
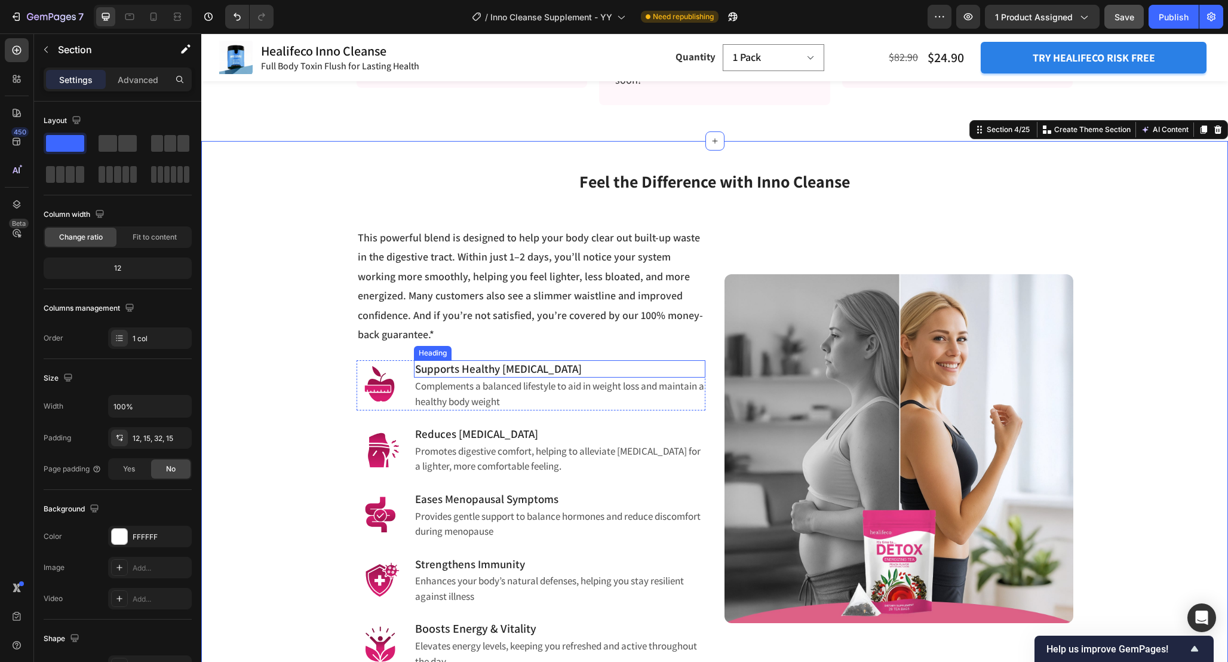
scroll to position [1003, 0]
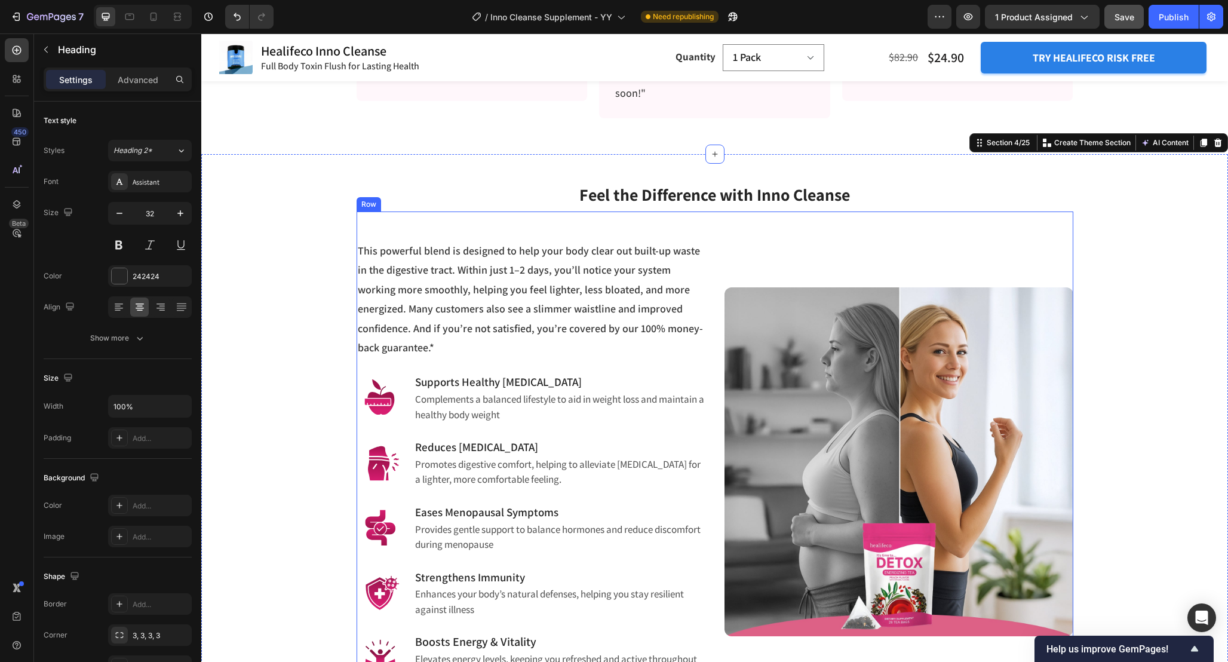
click at [816, 197] on span "Feel the Difference with Inno Cleanse" at bounding box center [714, 194] width 271 height 22
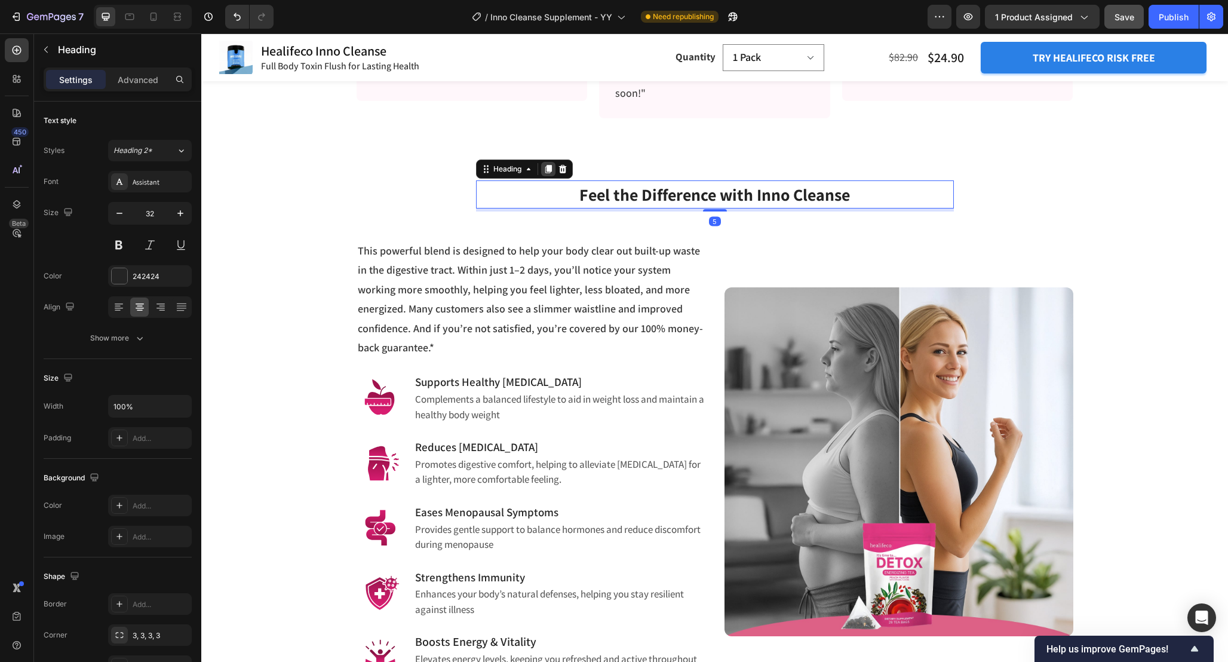
click at [548, 166] on icon at bounding box center [548, 169] width 7 height 8
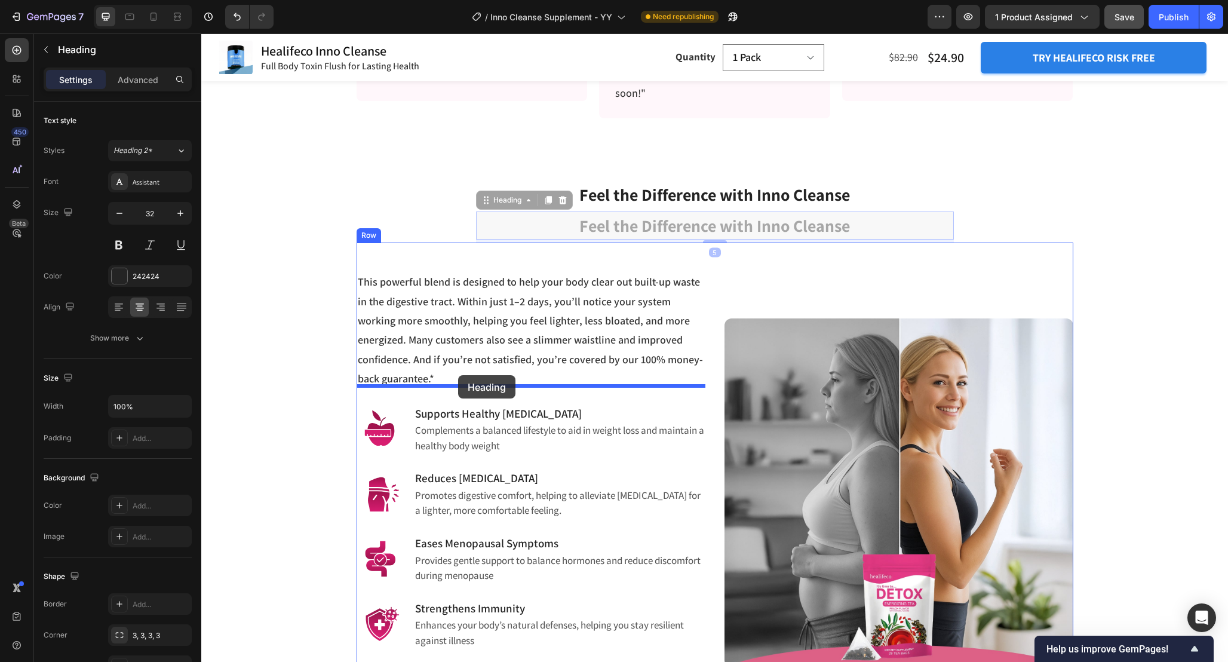
drag, startPoint x: 489, startPoint y: 200, endPoint x: 458, endPoint y: 375, distance: 177.7
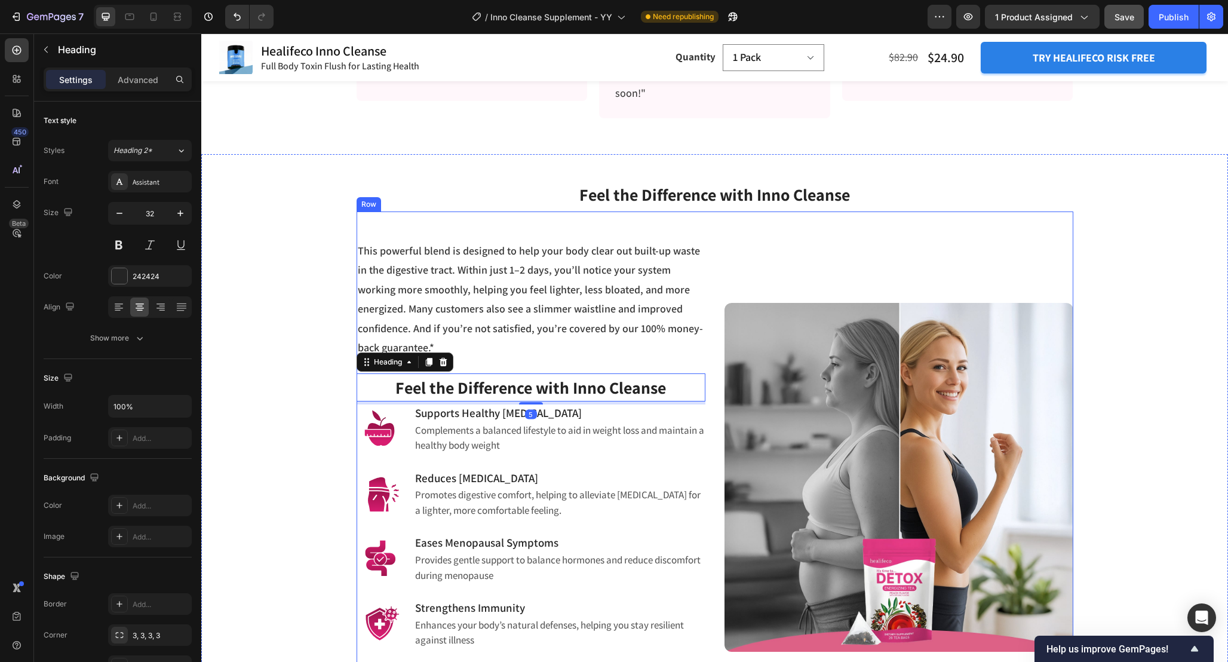
scroll to position [1028, 0]
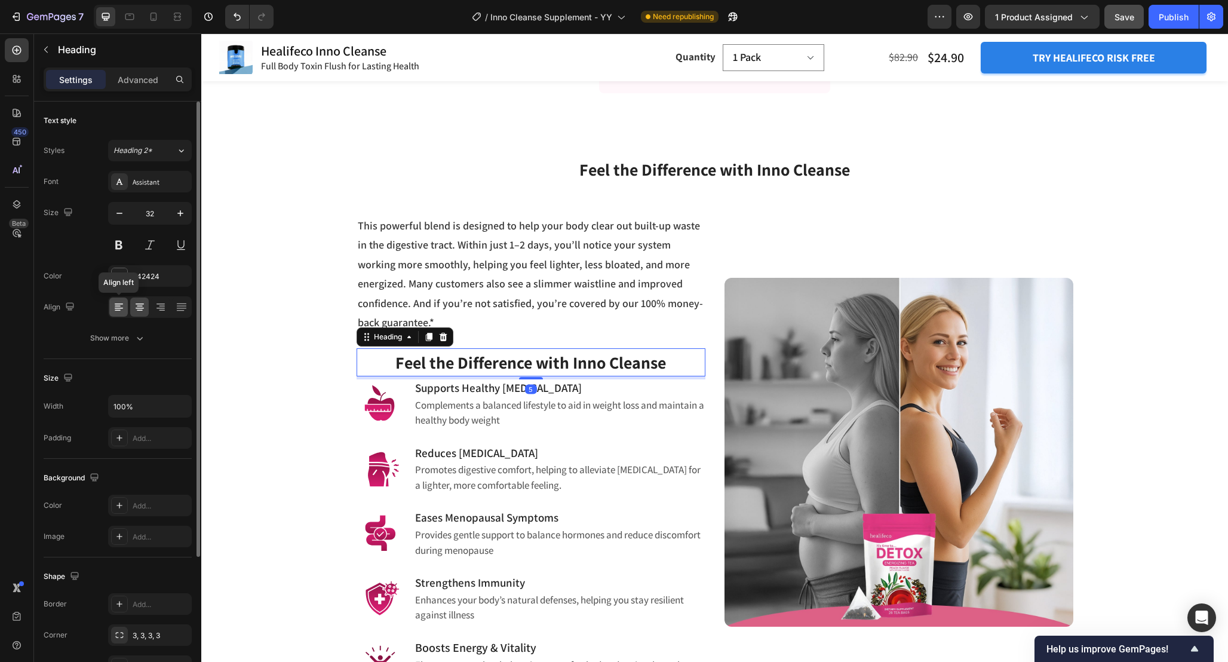
click at [119, 309] on icon at bounding box center [119, 307] width 12 height 12
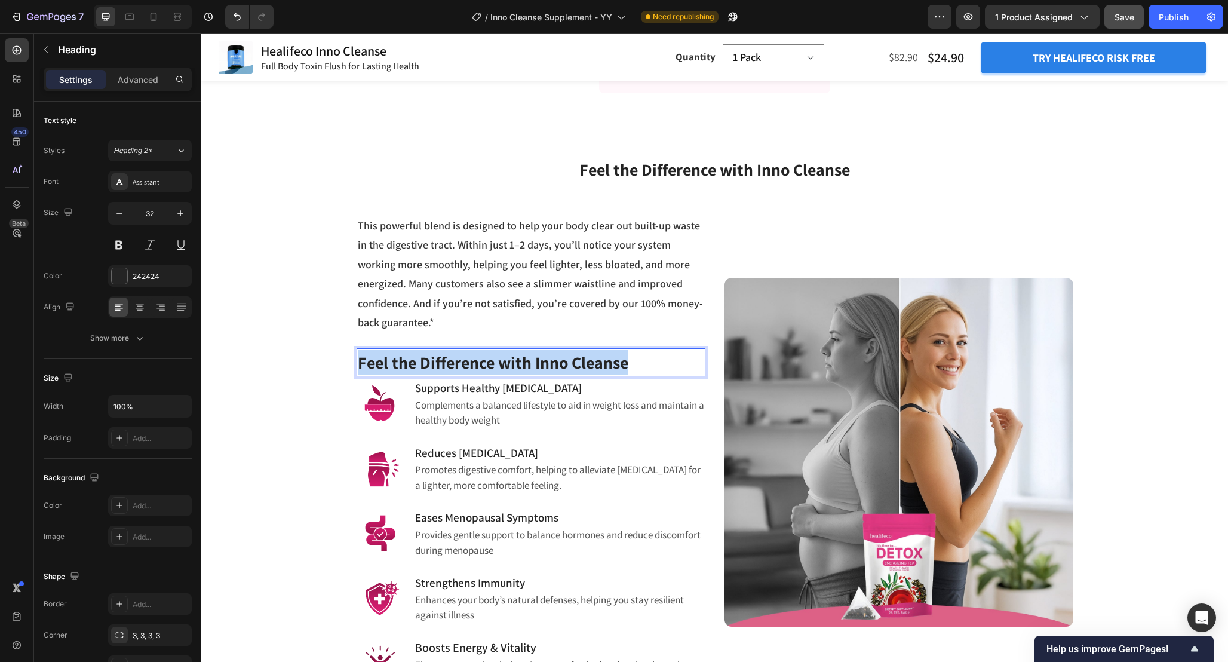
click at [493, 351] on span "Feel the Difference with Inno Cleanse" at bounding box center [493, 362] width 271 height 22
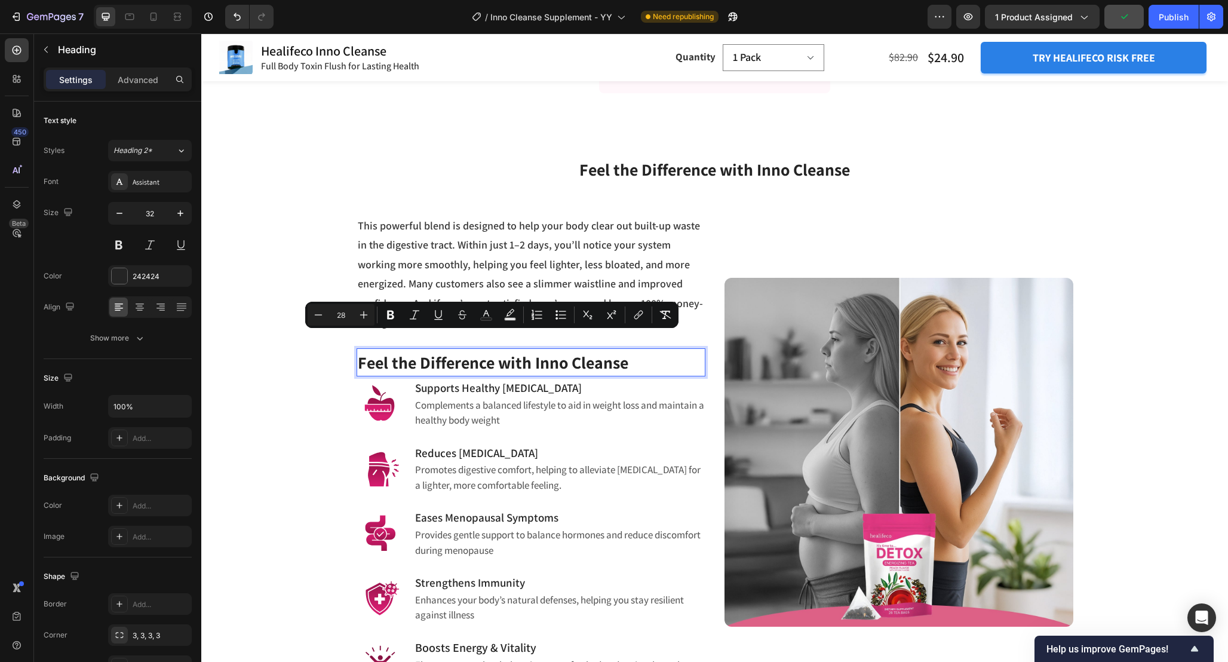
click at [517, 351] on span "Feel the Difference with Inno Cleanse" at bounding box center [493, 362] width 271 height 22
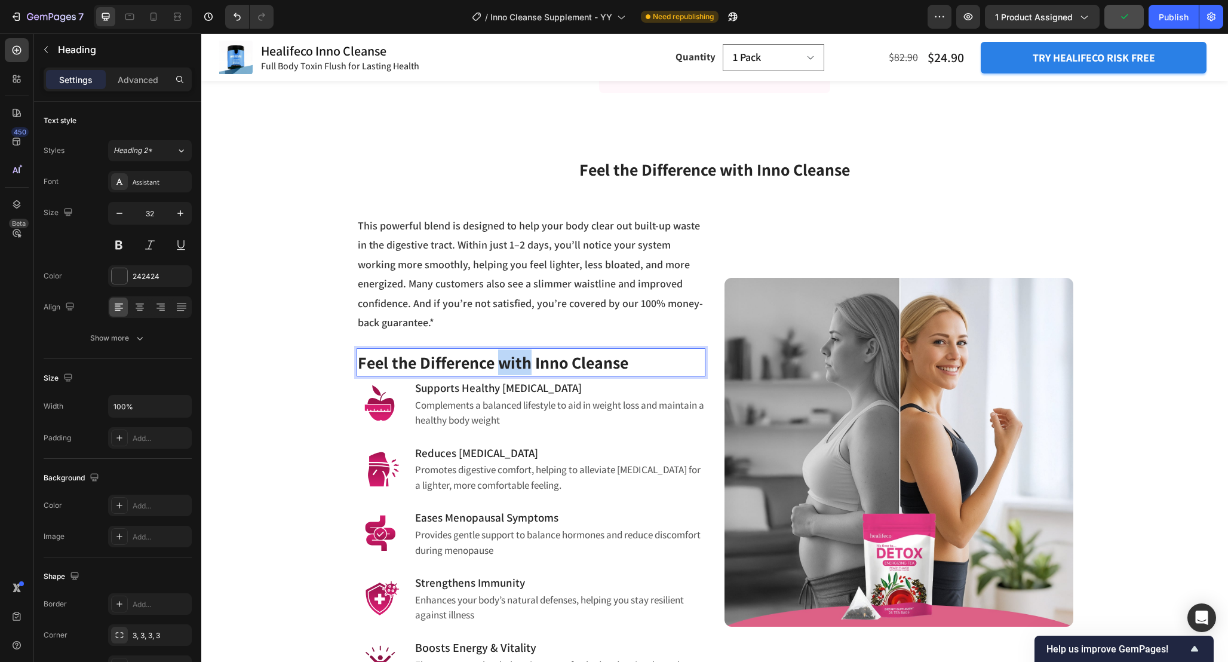
click at [517, 351] on span "Feel the Difference with Inno Cleanse" at bounding box center [493, 362] width 271 height 22
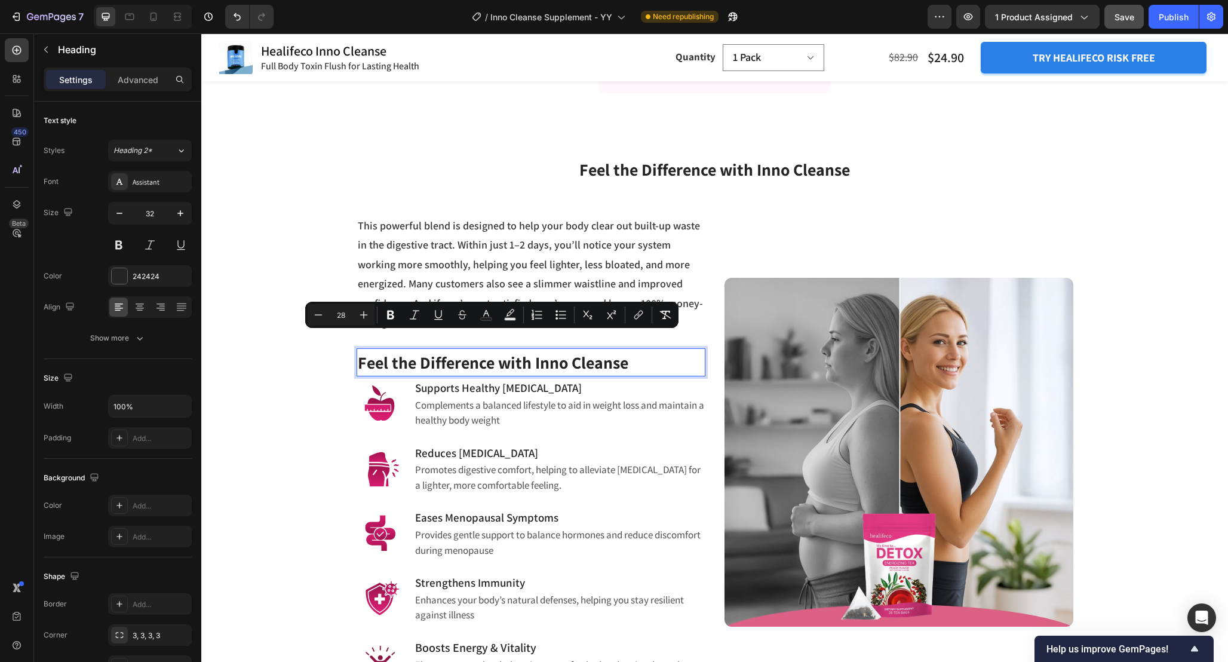
type input "32"
click at [239, 324] on div "Feel the Difference with Inno Cleanse Heading Row This powerful blend is design…" at bounding box center [714, 412] width 1009 height 553
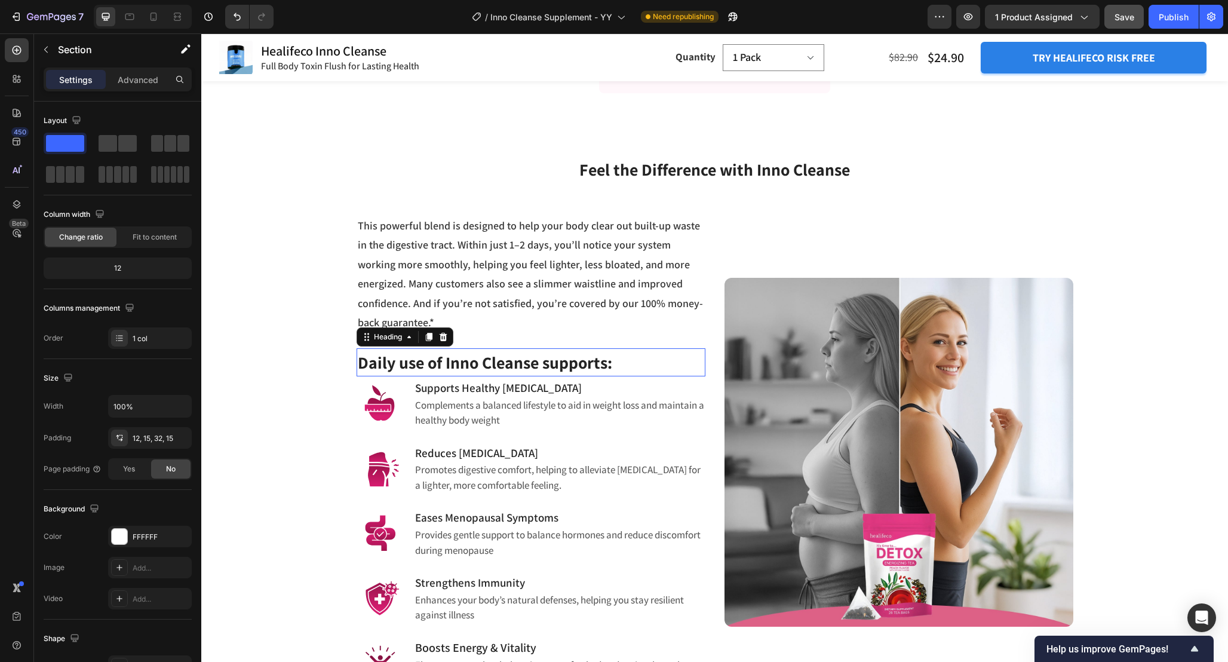
click at [371, 351] on span "Daily use of Inno Cleanse supports:" at bounding box center [485, 362] width 254 height 22
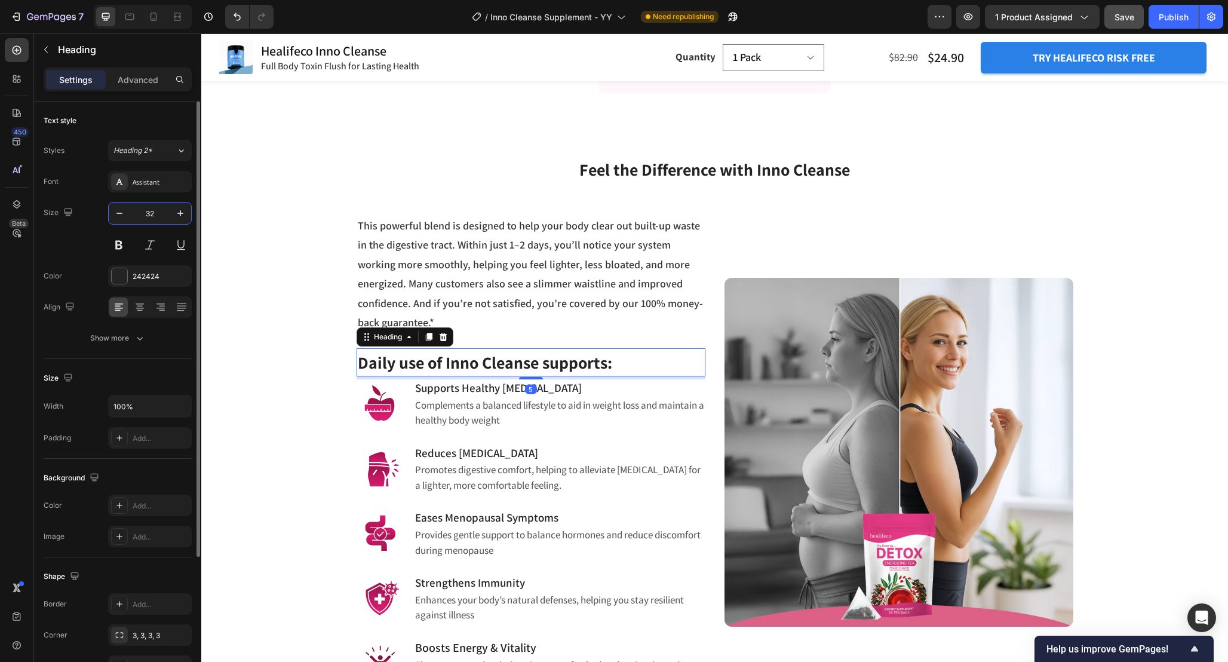
click at [155, 214] on input "32" at bounding box center [149, 214] width 39 height 22
type input "24"
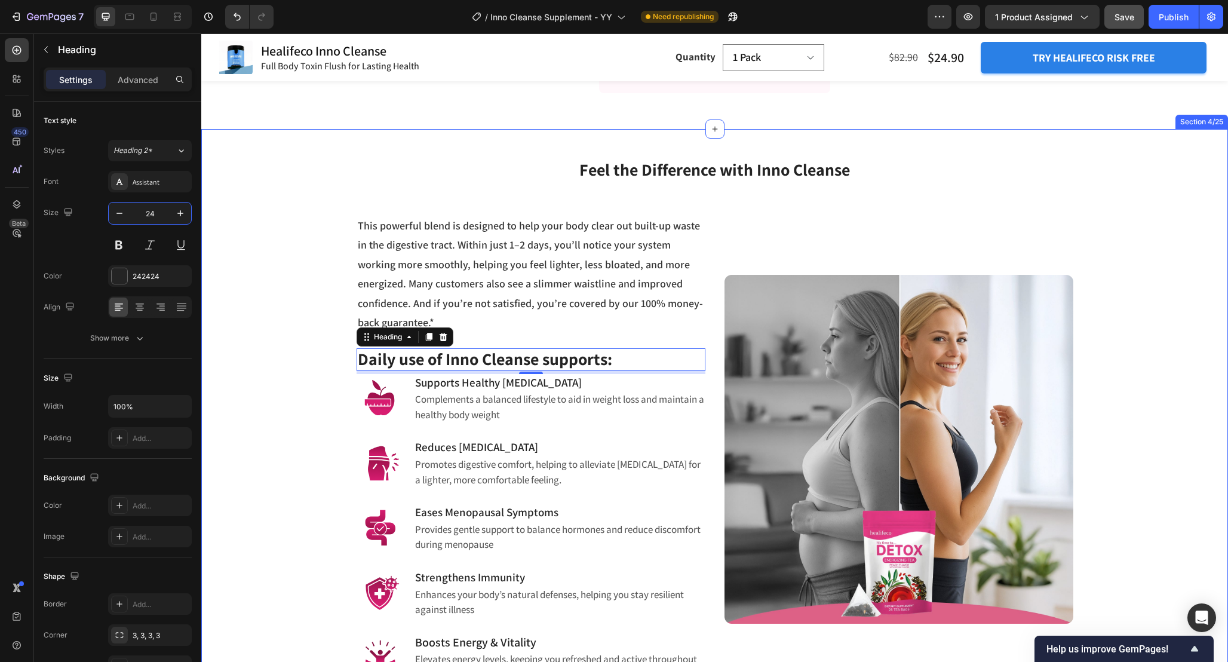
click at [256, 269] on div "Feel the Difference with Inno Cleanse Heading Row This powerful blend is design…" at bounding box center [714, 409] width 1009 height 547
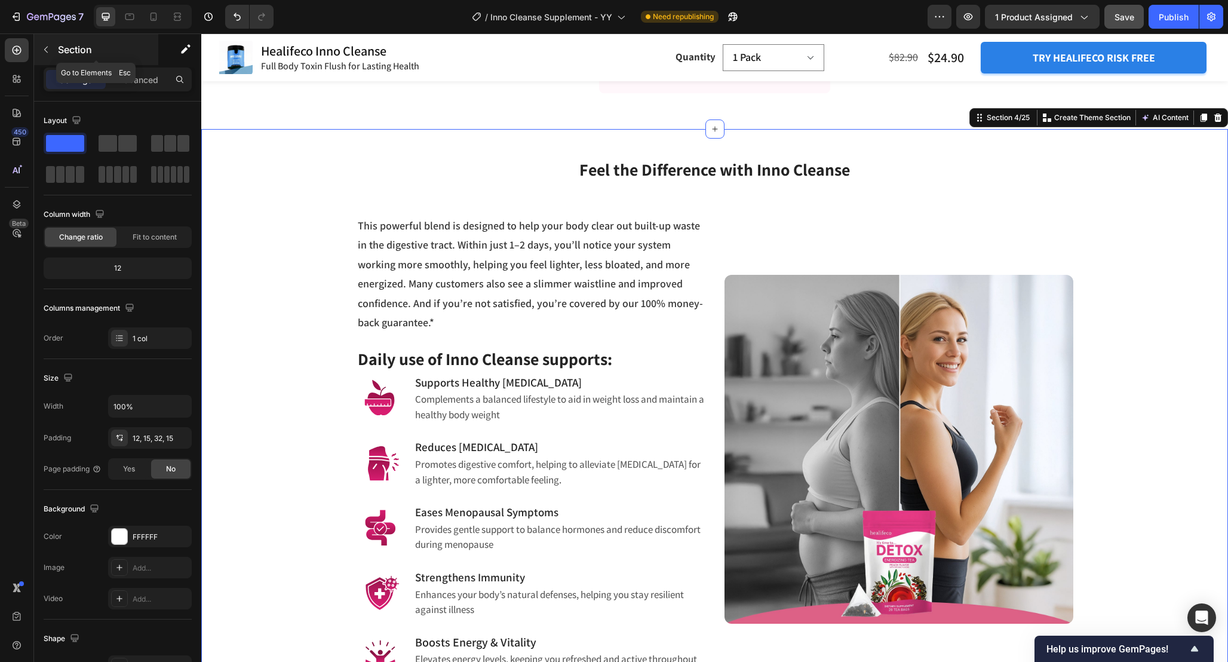
click at [50, 55] on button "button" at bounding box center [45, 49] width 19 height 19
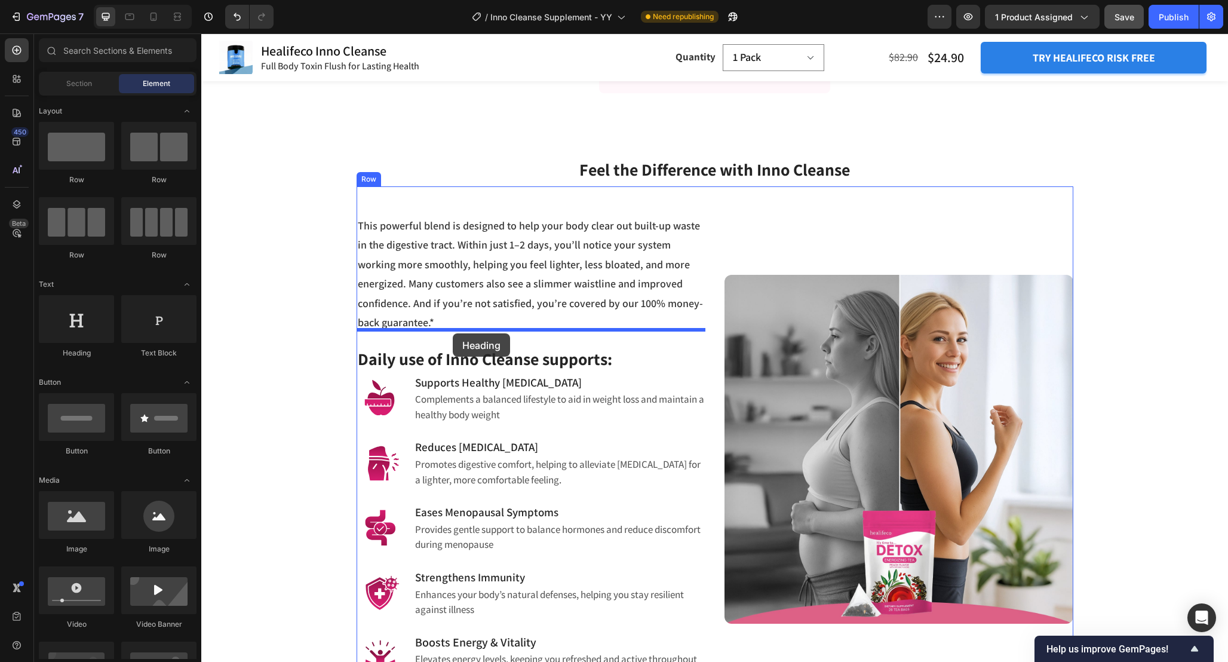
drag, startPoint x: 268, startPoint y: 363, endPoint x: 453, endPoint y: 333, distance: 187.6
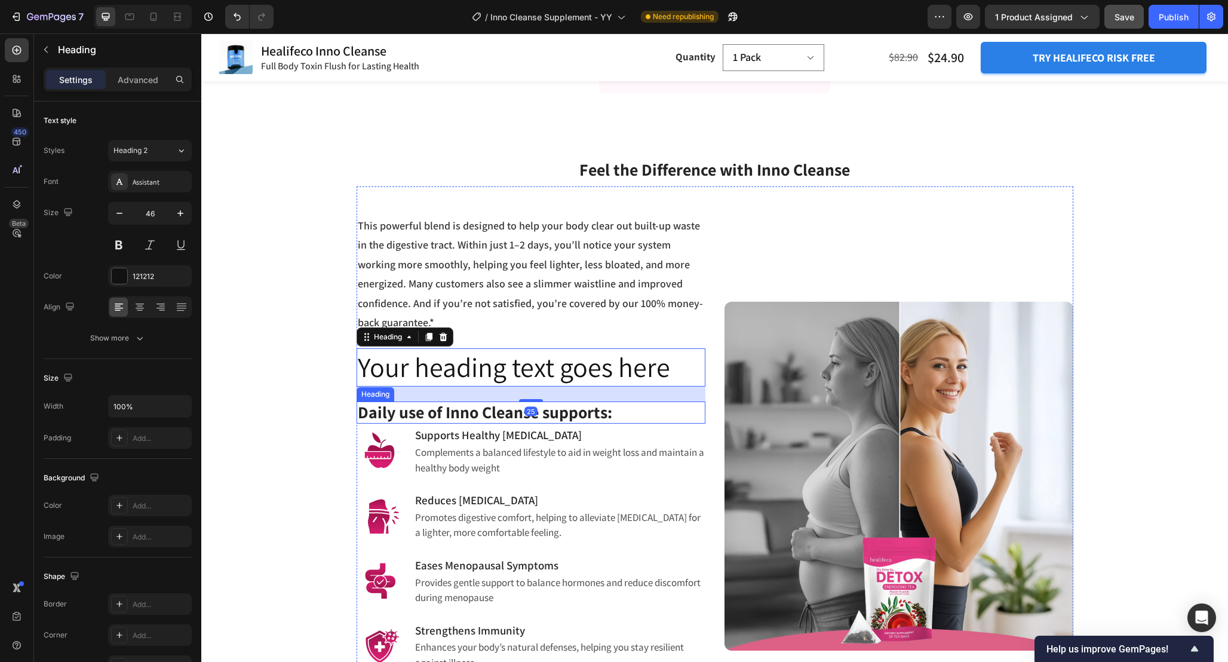
click at [500, 401] on span "Daily use of Inno Cleanse supports:" at bounding box center [485, 412] width 254 height 22
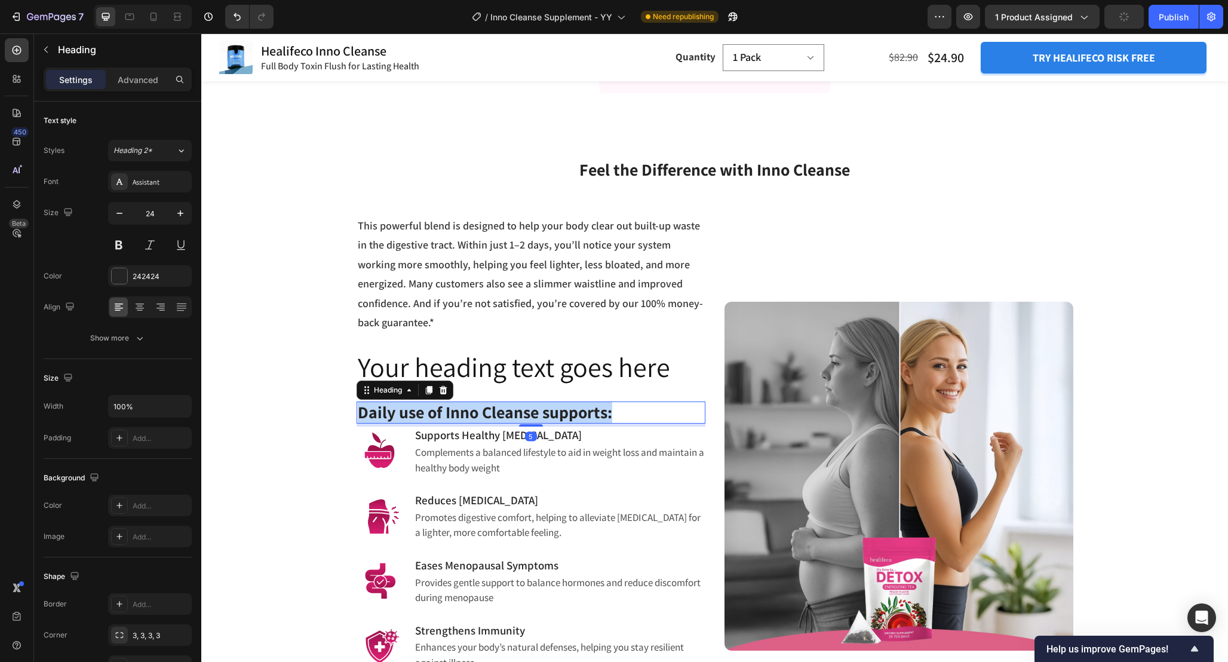
click at [500, 401] on span "Daily use of Inno Cleanse supports:" at bounding box center [485, 412] width 254 height 22
copy span "Daily use of Inno Cleanse supports:"
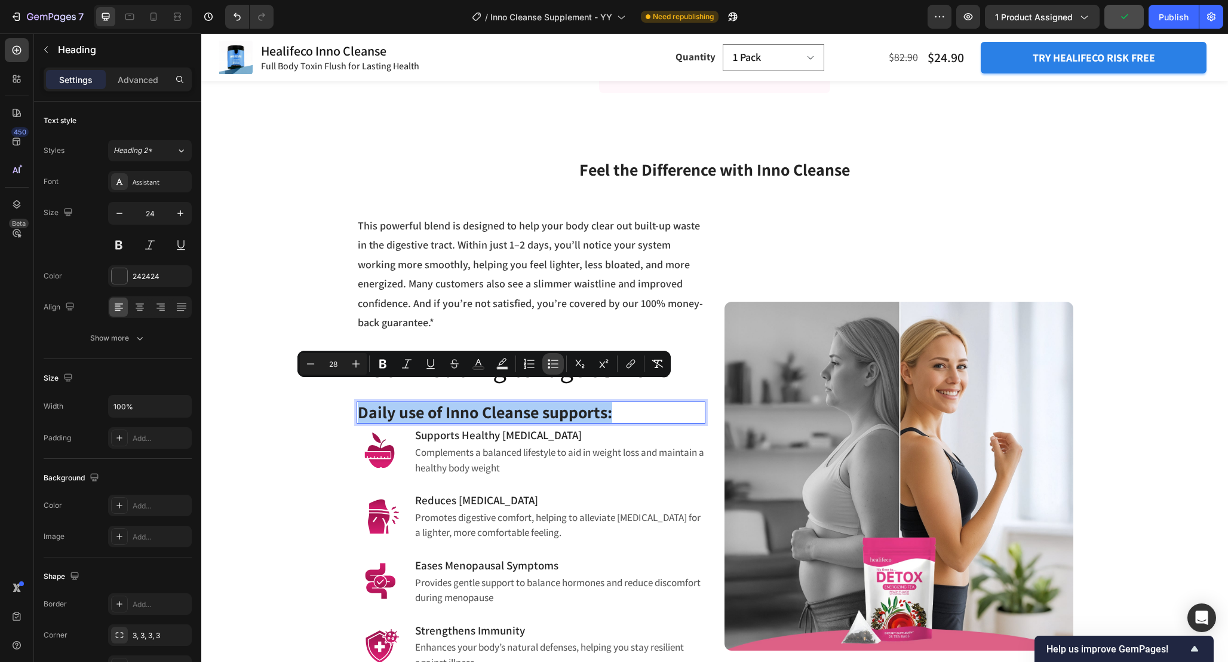
click at [553, 358] on icon "Editor contextual toolbar" at bounding box center [553, 364] width 12 height 12
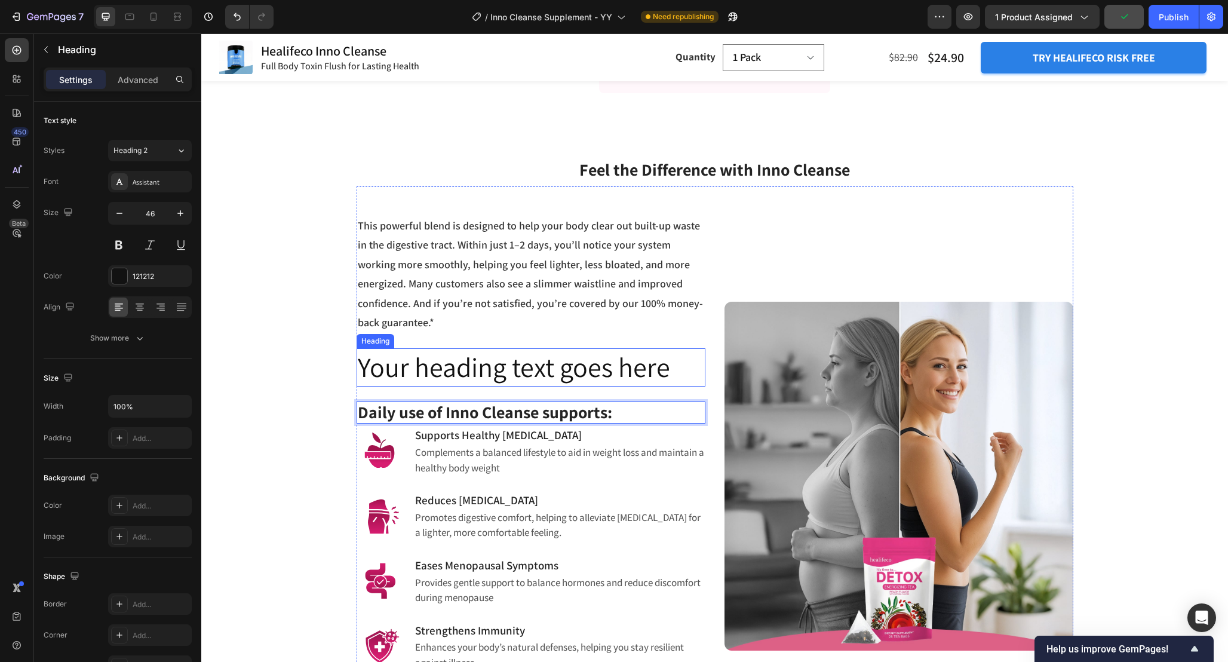
click at [538, 348] on h2 "Your heading text goes here" at bounding box center [531, 367] width 349 height 38
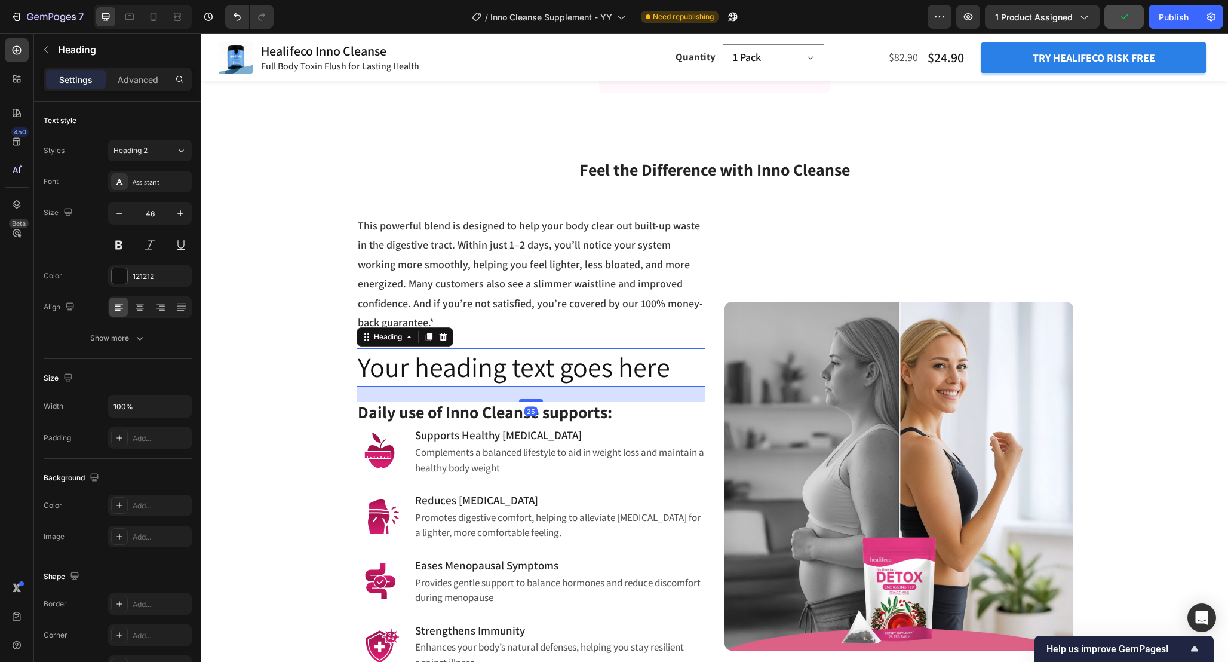
click at [538, 348] on h2 "Your heading text goes here" at bounding box center [531, 367] width 349 height 38
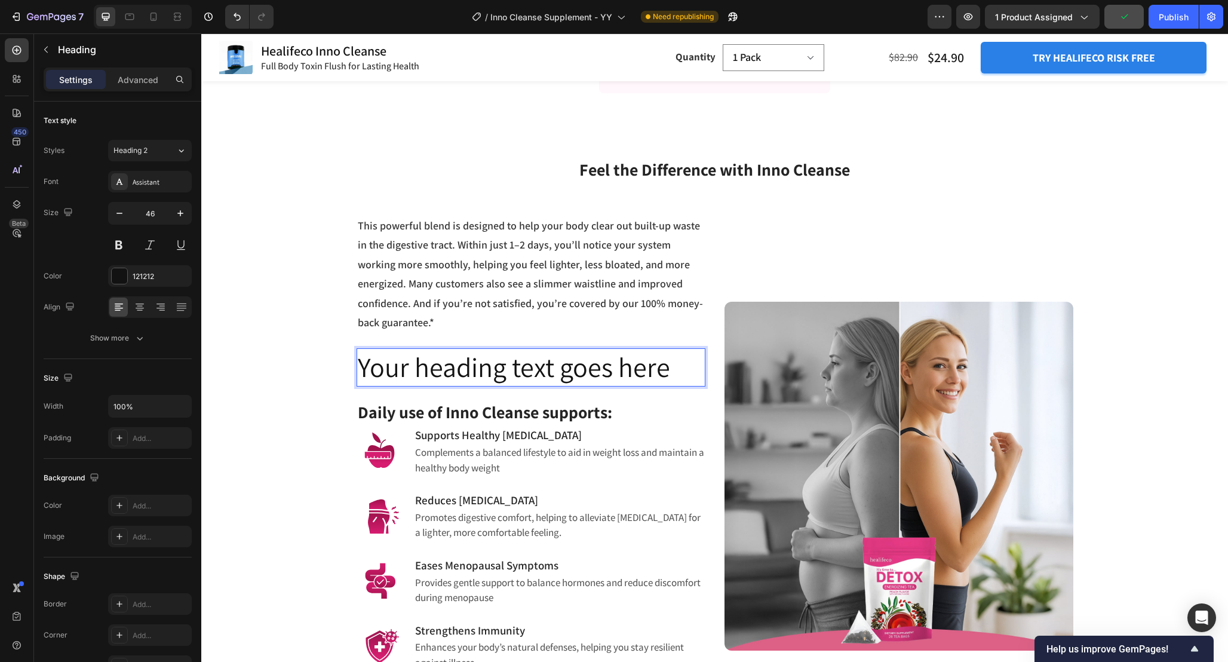
click at [538, 349] on p "Your heading text goes here" at bounding box center [531, 367] width 346 height 36
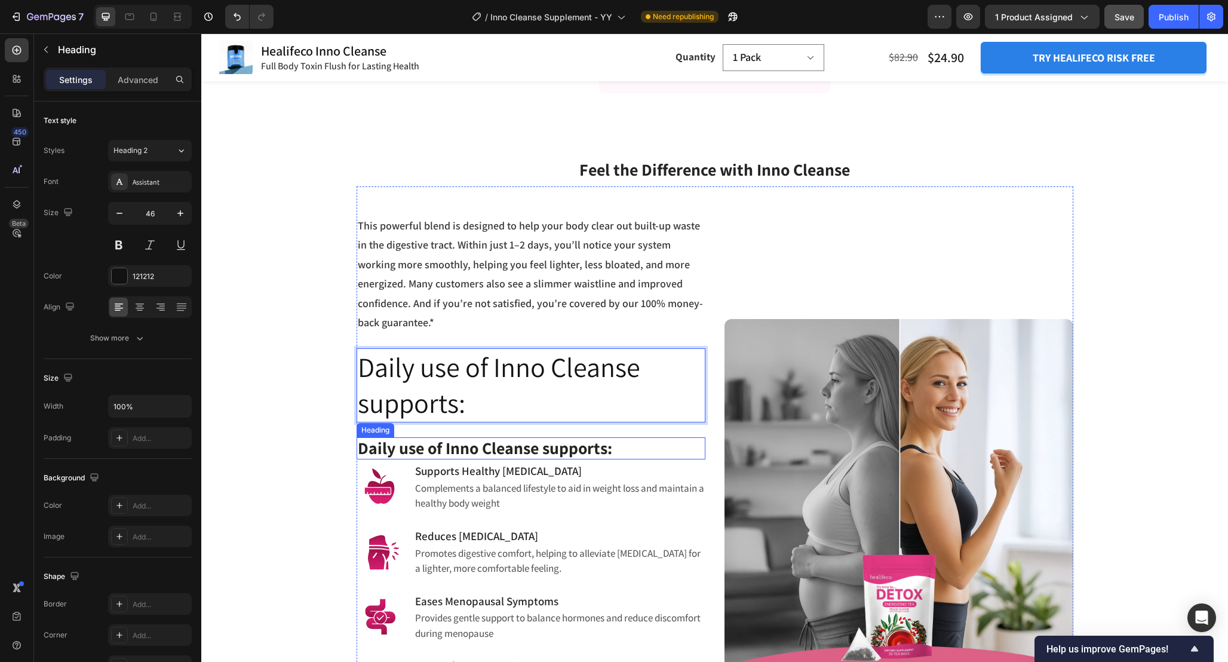
click at [537, 437] on span "Daily use of Inno Cleanse supports:" at bounding box center [485, 448] width 254 height 22
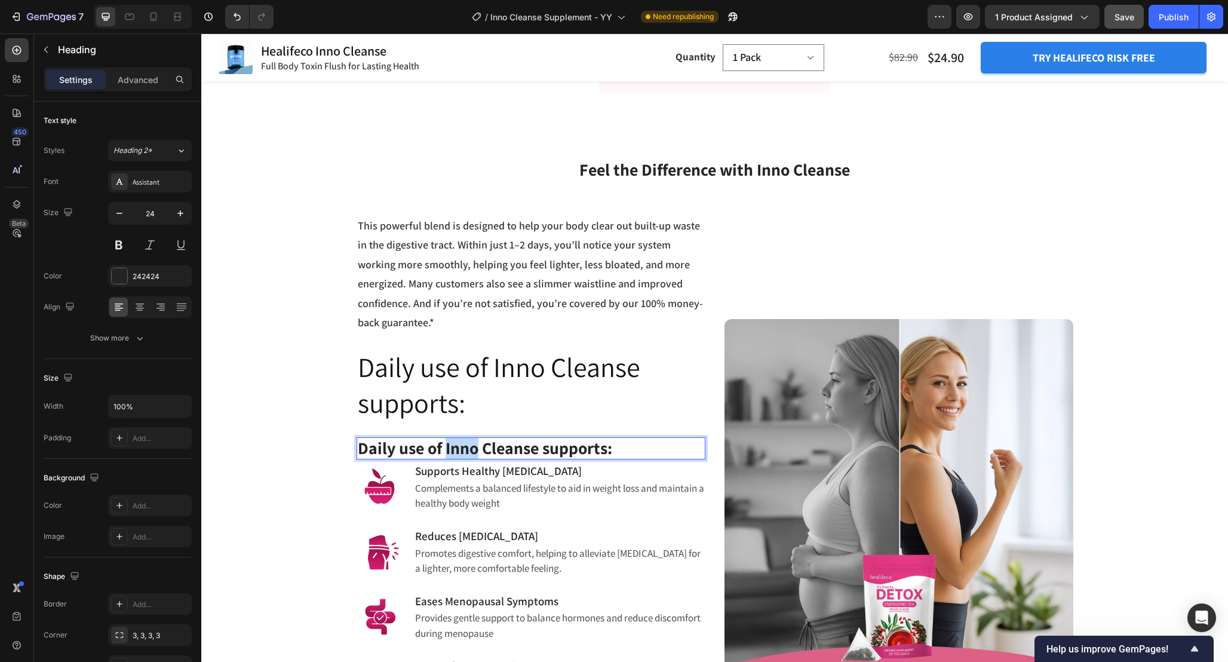
click at [453, 437] on span "Daily use of Inno Cleanse supports:" at bounding box center [485, 448] width 254 height 22
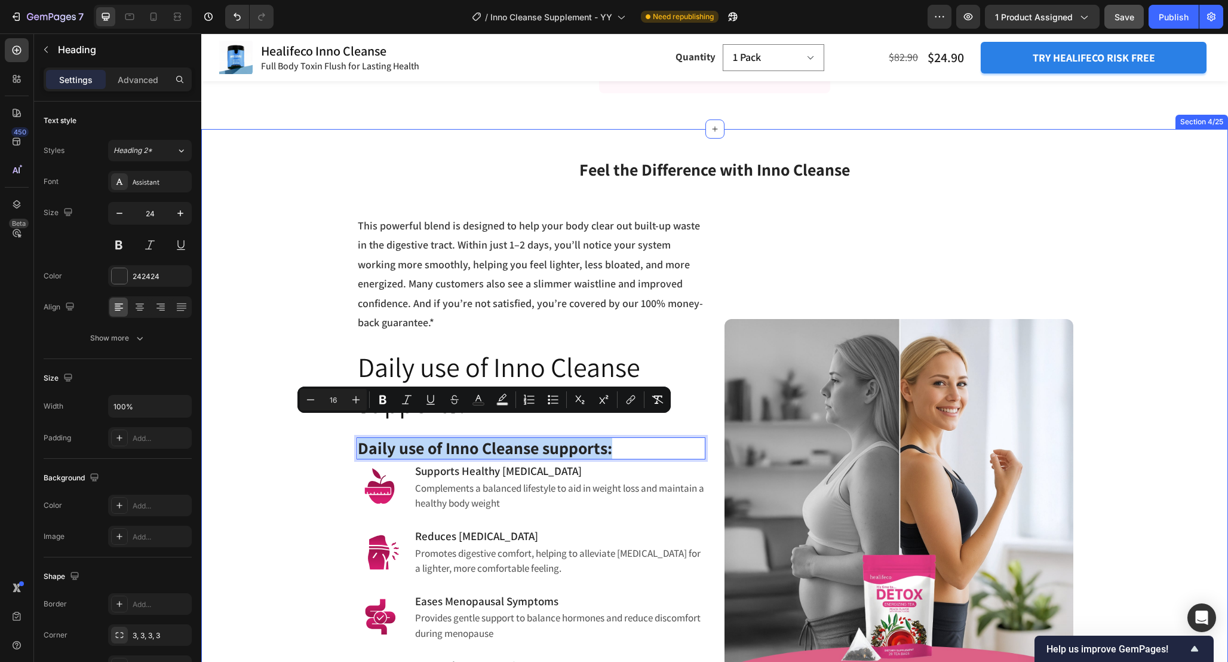
click at [273, 438] on div "Feel the Difference with Inno Cleanse Heading Row This powerful blend is design…" at bounding box center [714, 454] width 1009 height 636
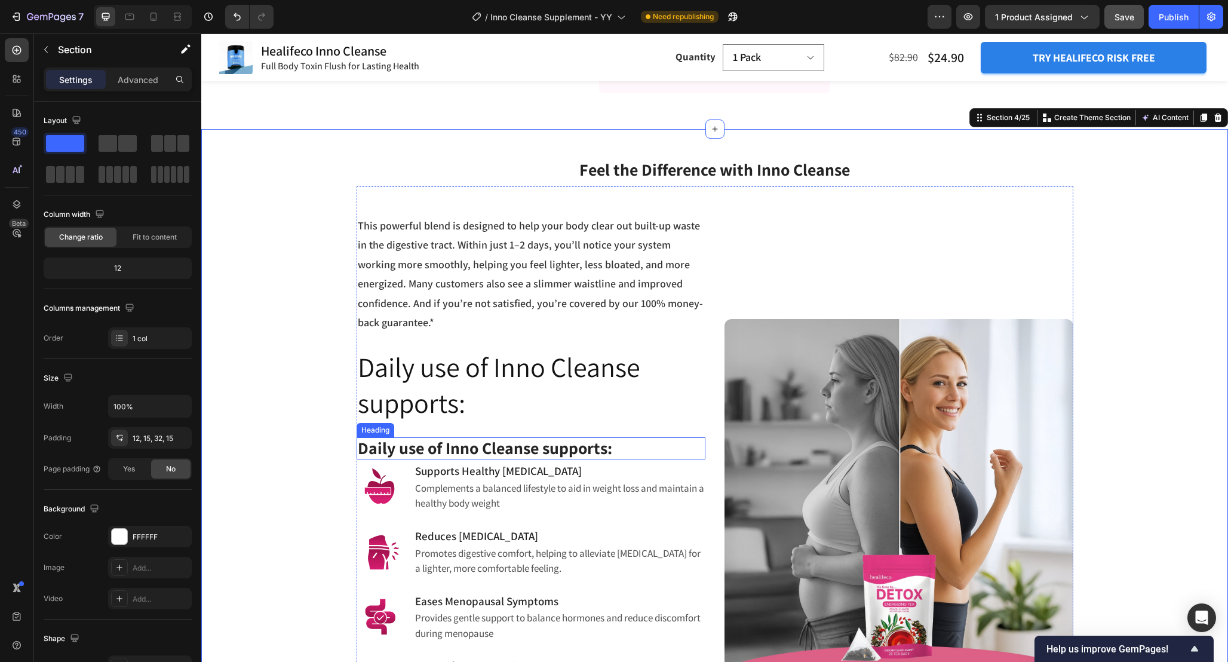
click at [432, 437] on span "Daily use of Inno Cleanse supports:" at bounding box center [485, 448] width 254 height 22
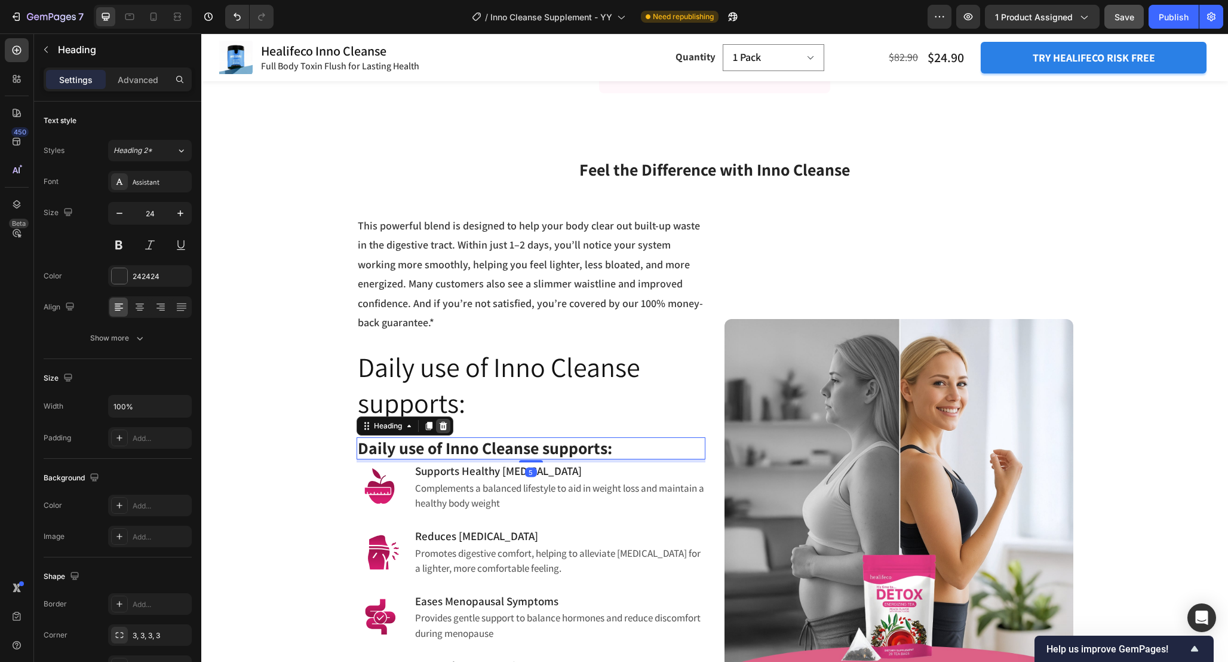
click at [446, 421] on icon at bounding box center [443, 426] width 10 height 10
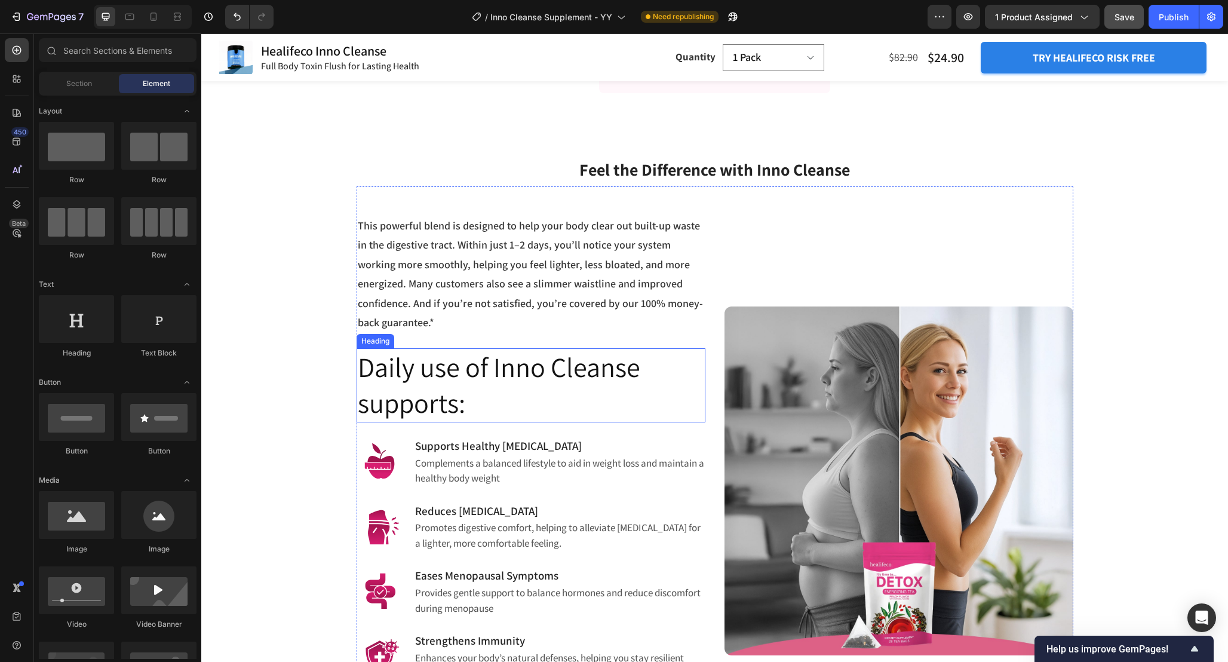
click at [489, 384] on p "Daily use of Inno Cleanse supports:" at bounding box center [531, 385] width 346 height 72
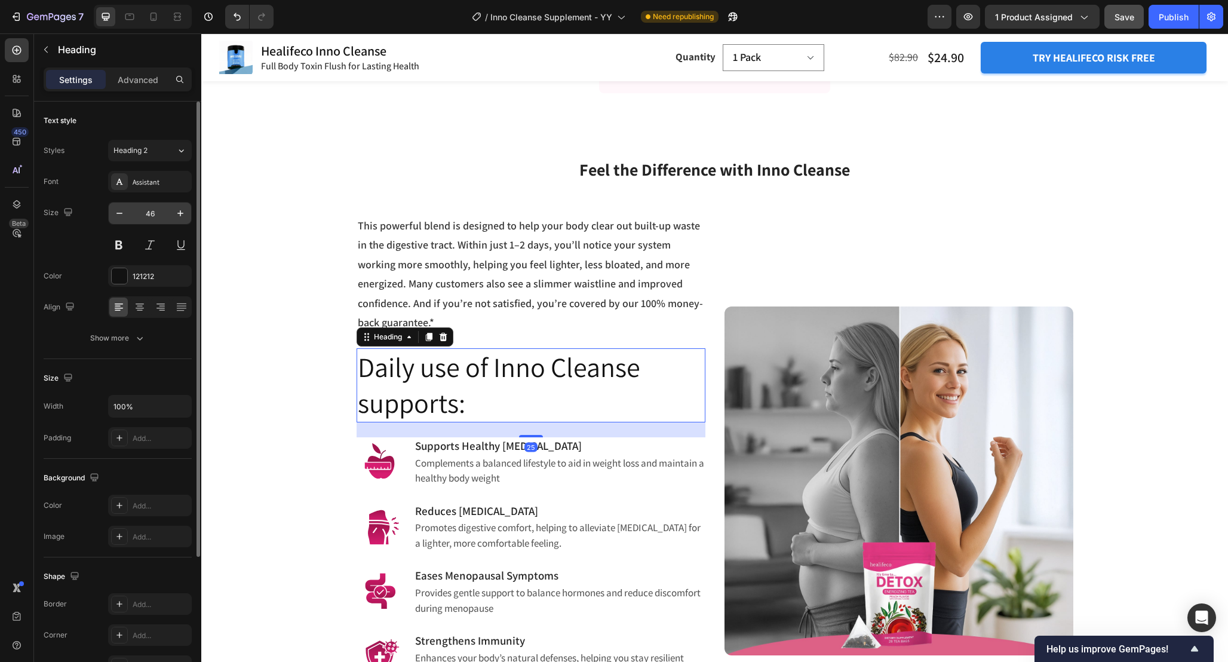
click at [162, 215] on input "46" at bounding box center [149, 214] width 39 height 22
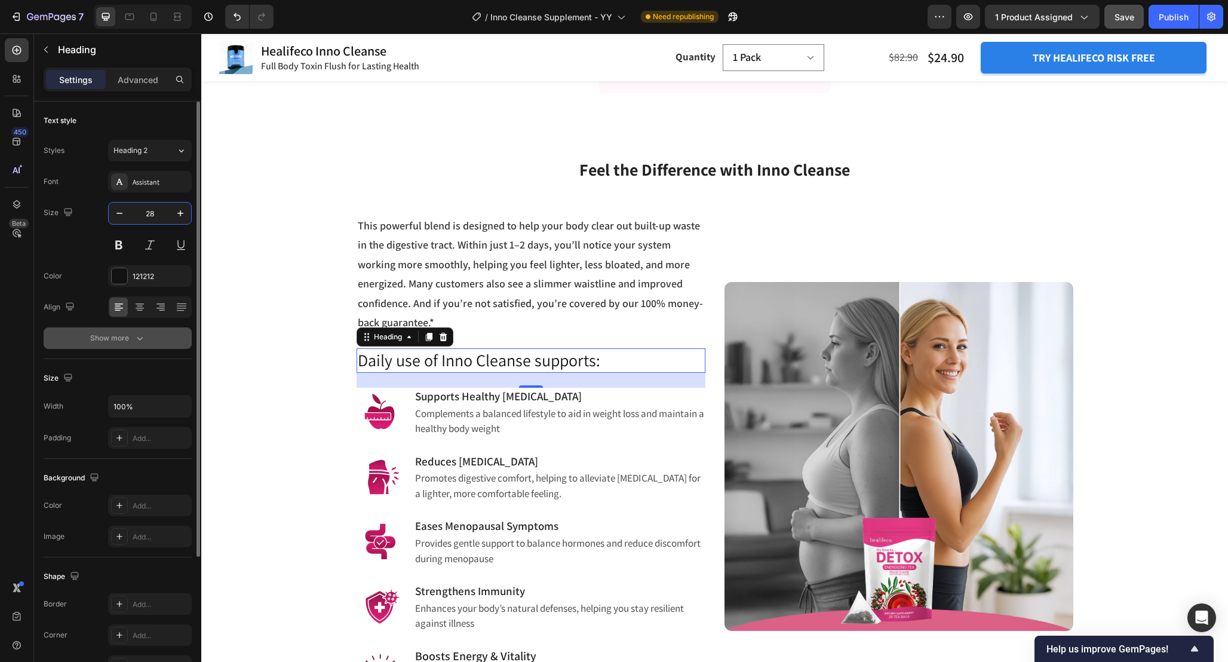
type input "28"
click at [140, 342] on icon "button" at bounding box center [140, 338] width 12 height 12
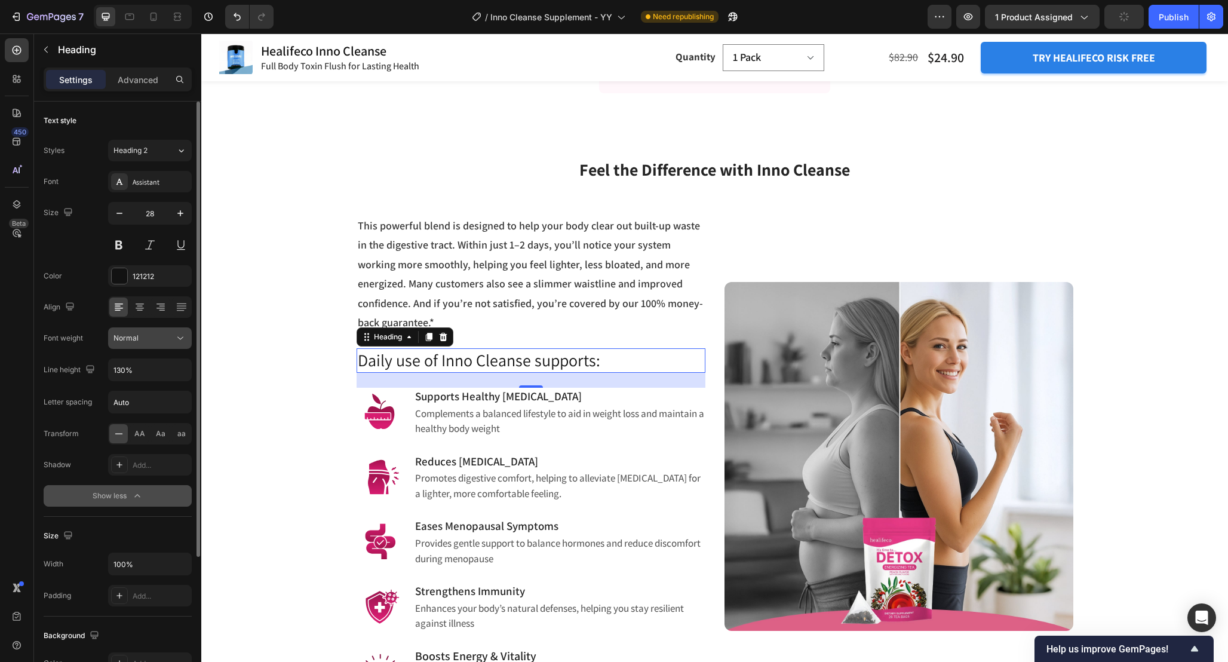
click at [165, 347] on button "Normal" at bounding box center [150, 338] width 84 height 22
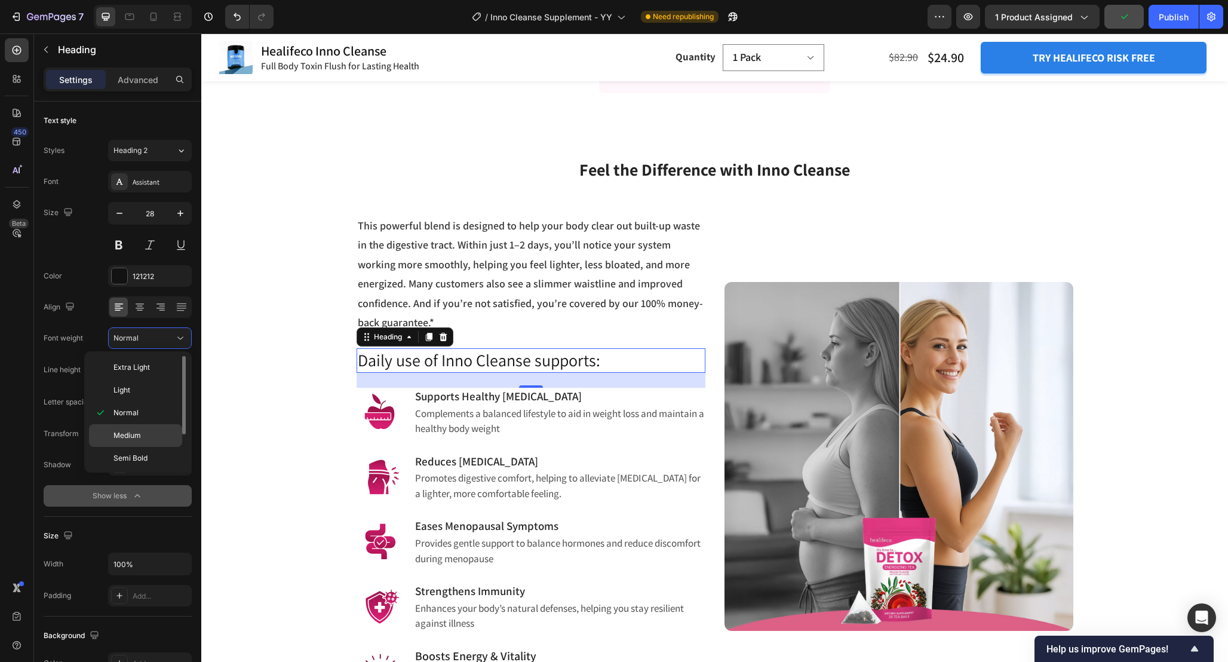
click at [143, 440] on p "Medium" at bounding box center [144, 435] width 63 height 11
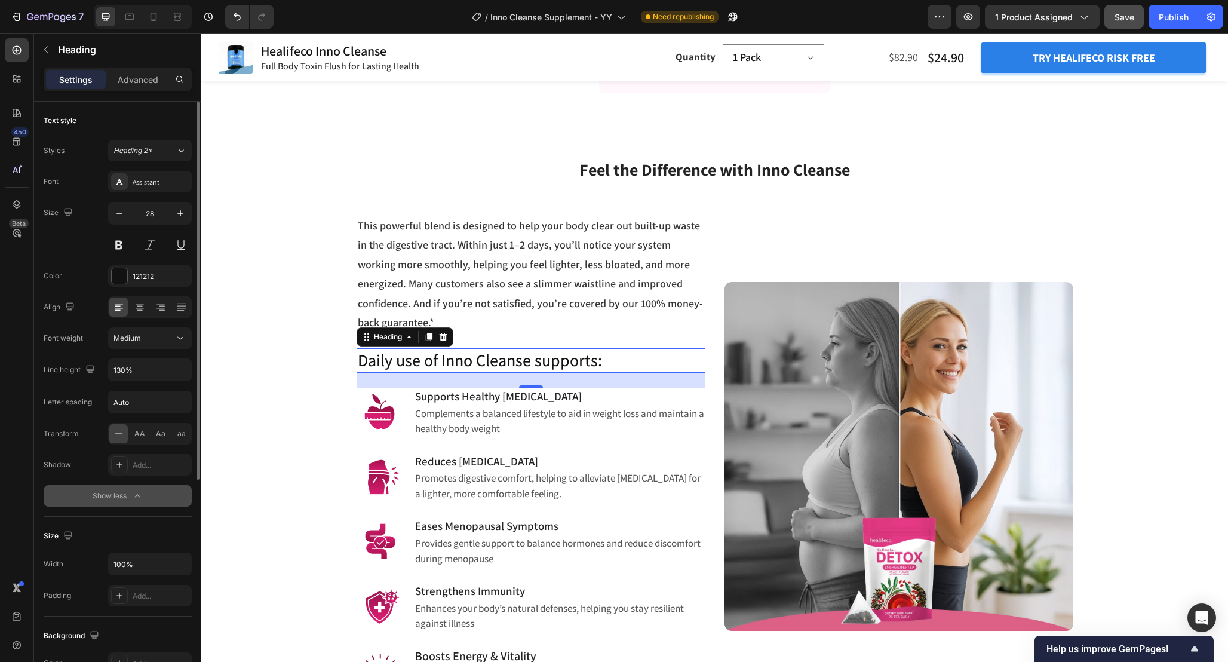
click at [164, 349] on div "Font Assistant Size 28 Color 121212 Align Font weight Medium Line height 130% L…" at bounding box center [118, 339] width 148 height 336
click at [168, 336] on div "Medium" at bounding box center [143, 338] width 61 height 11
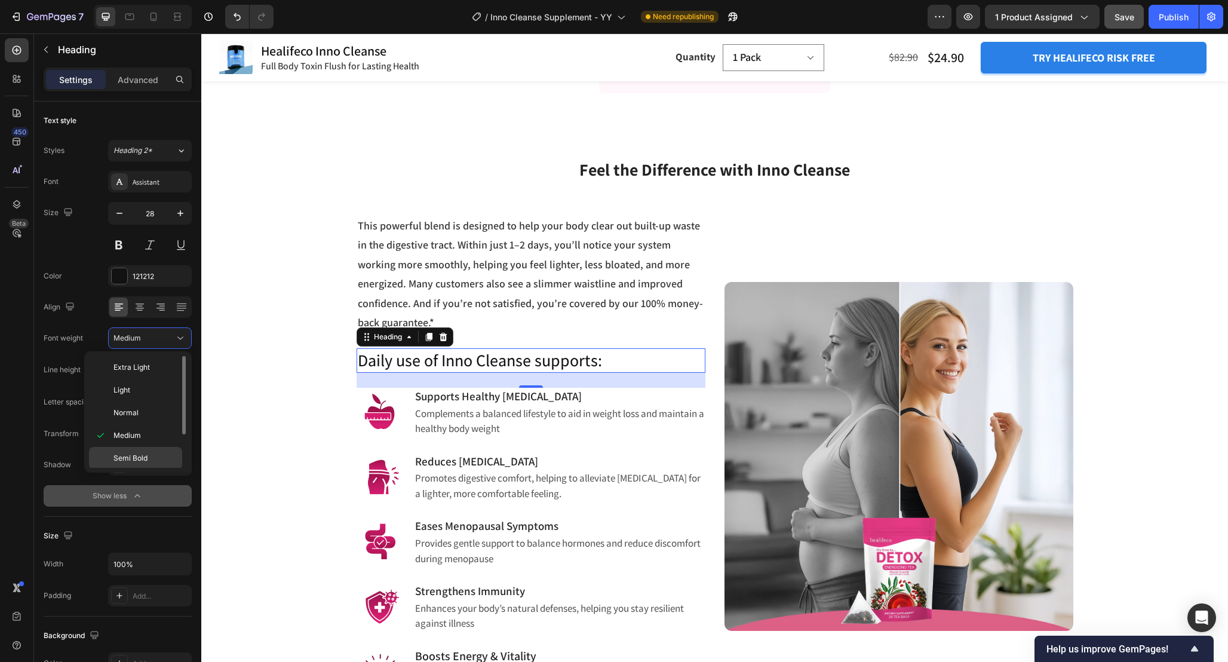
click at [143, 449] on div "Semi Bold" at bounding box center [135, 458] width 93 height 23
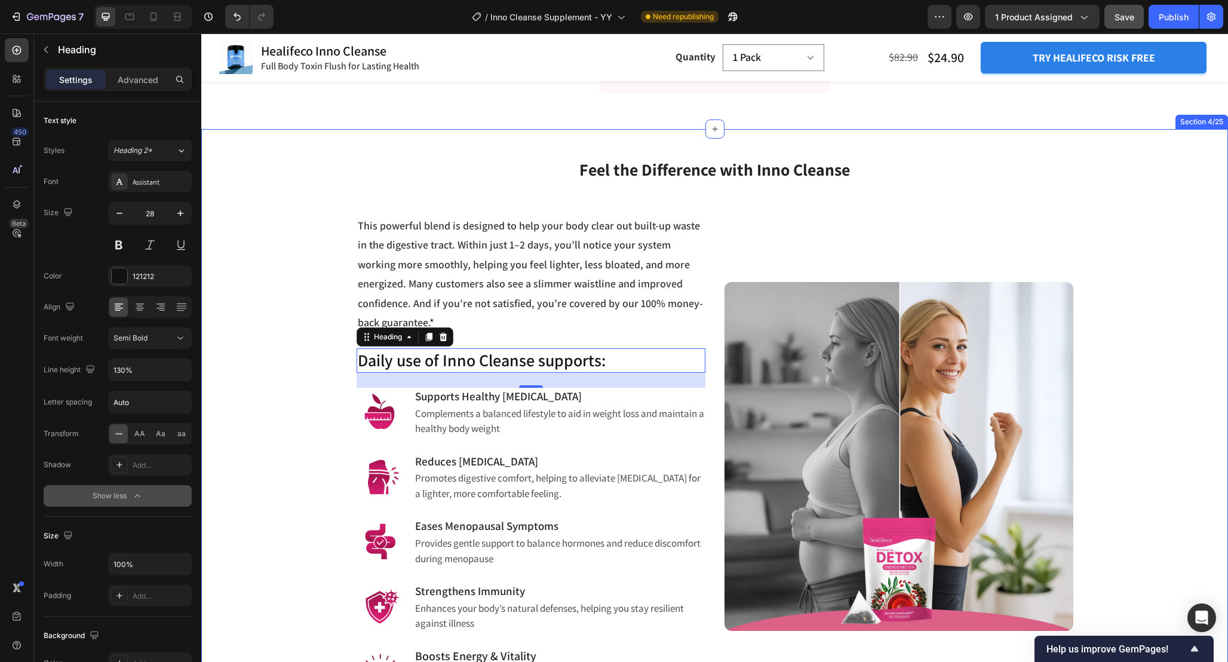
click at [319, 345] on div "Feel the Difference with Inno Cleanse Heading Row This powerful blend is design…" at bounding box center [714, 416] width 1009 height 561
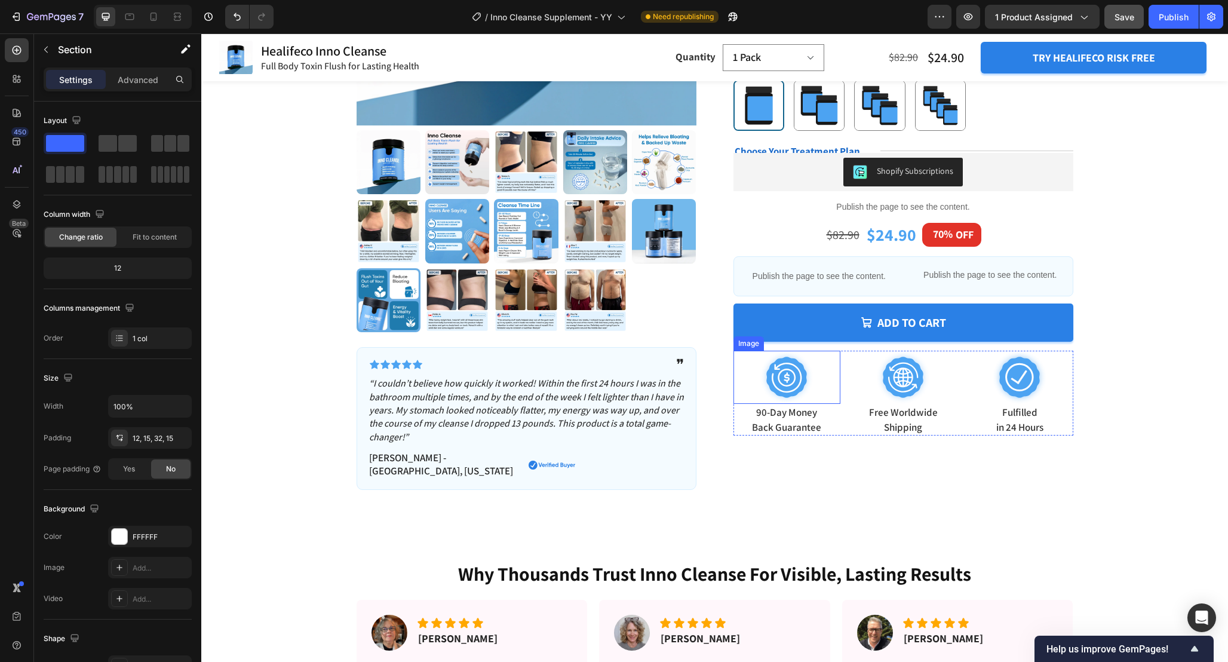
scroll to position [0, 0]
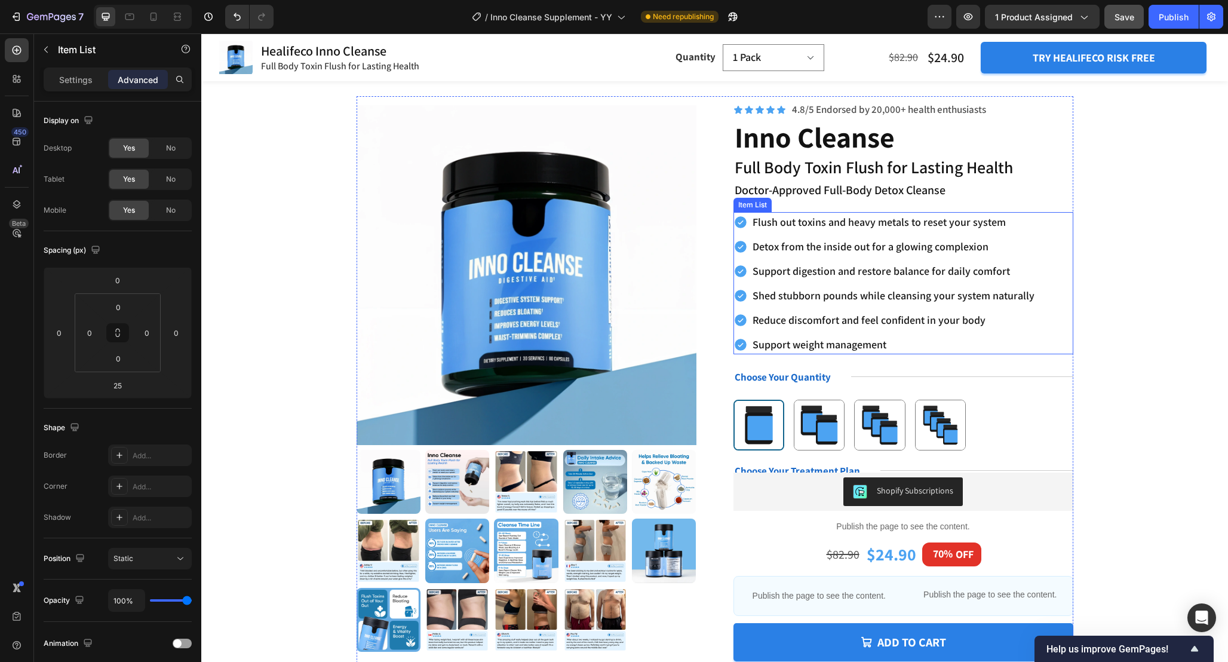
click at [1051, 266] on div "Flush out toxins and heavy metals to reset your system Detox from the inside ou…" at bounding box center [904, 283] width 340 height 142
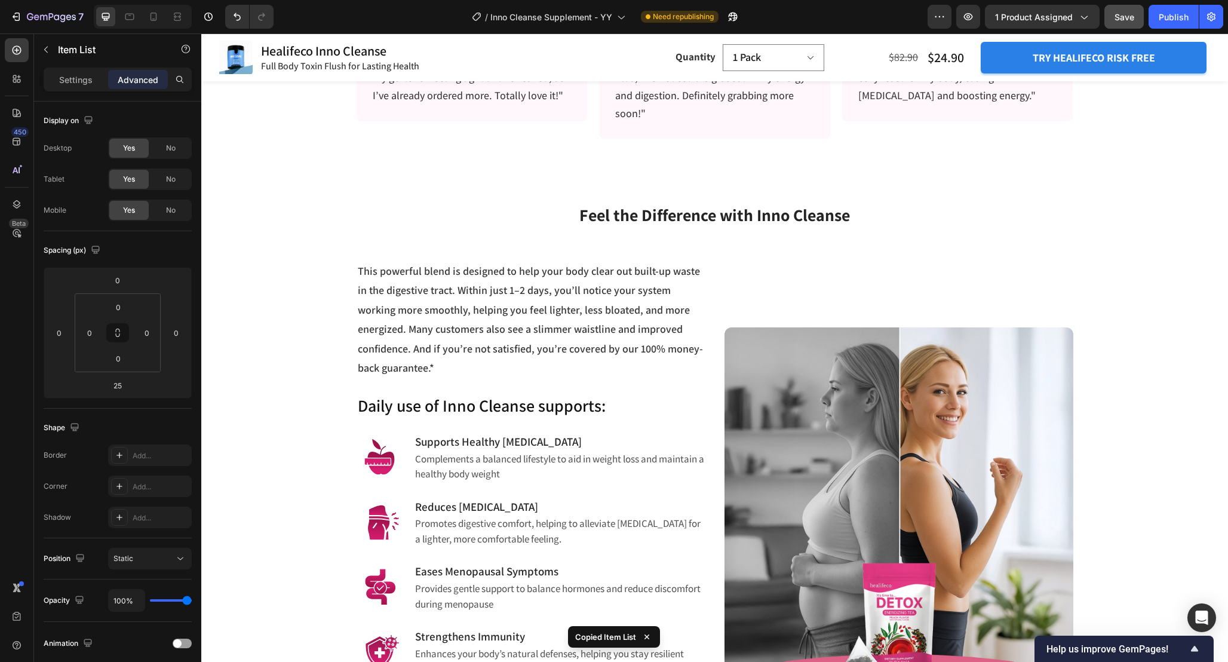
scroll to position [1059, 0]
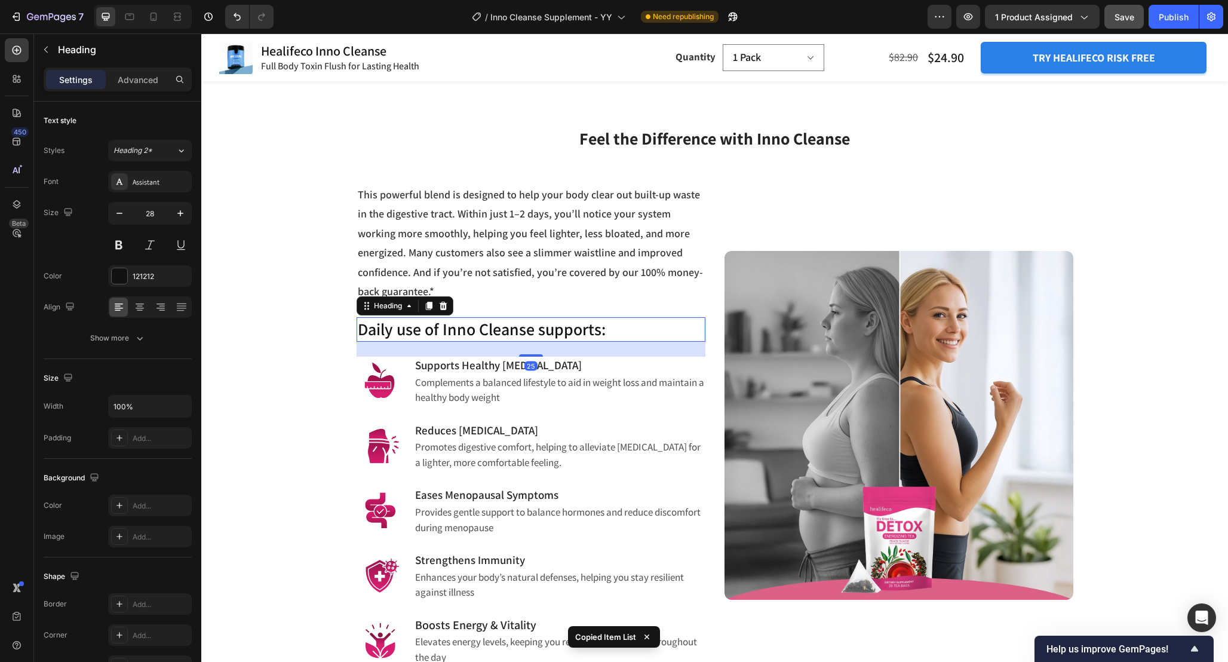
click at [661, 317] on h2 "Daily use of Inno Cleanse supports:" at bounding box center [531, 329] width 349 height 24
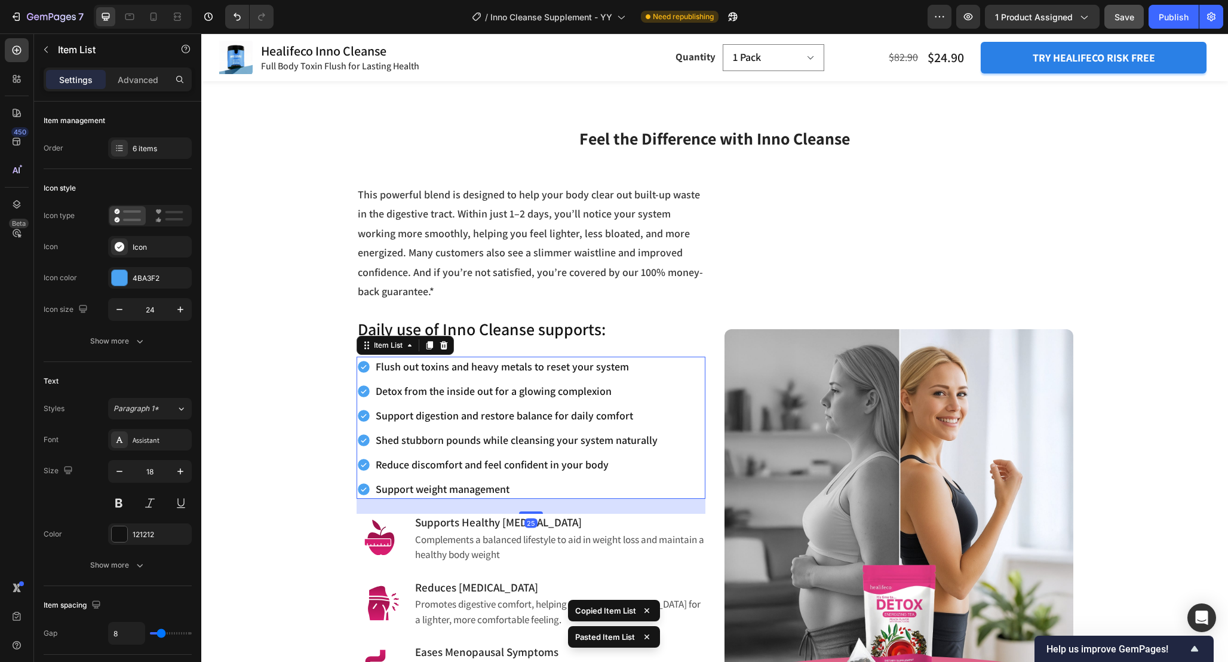
click at [363, 360] on icon at bounding box center [364, 367] width 14 height 14
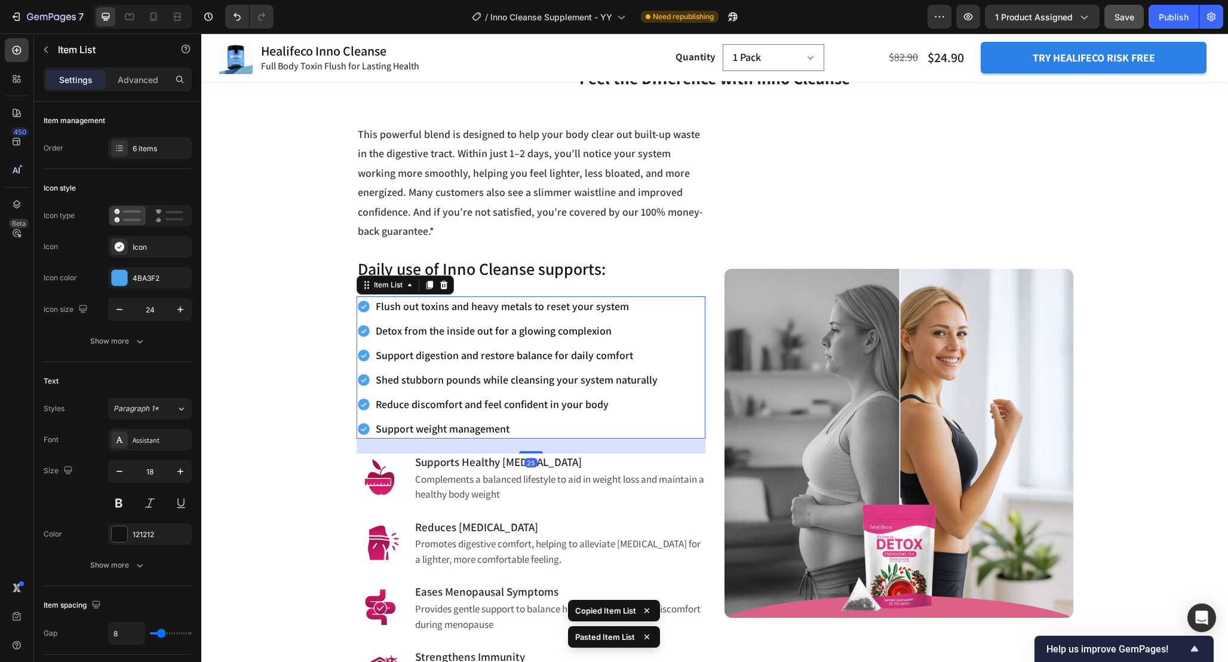
scroll to position [1125, 0]
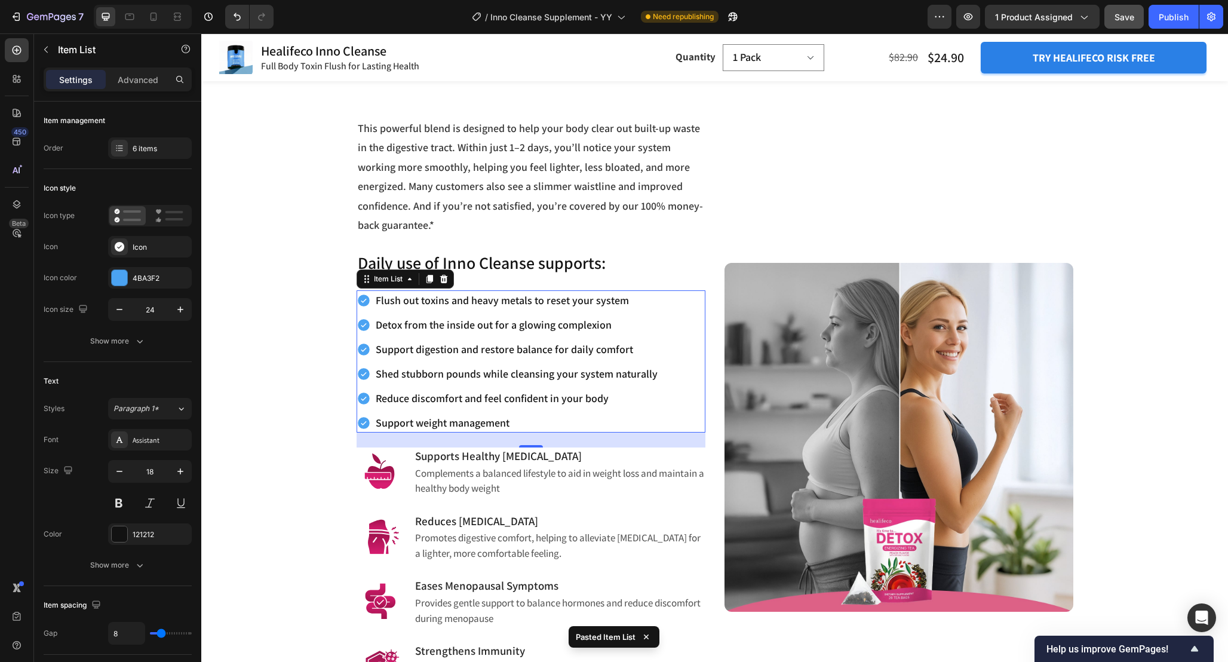
click at [676, 349] on div "Flush out toxins and heavy metals to reset your system Detox from the inside ou…" at bounding box center [531, 361] width 349 height 142
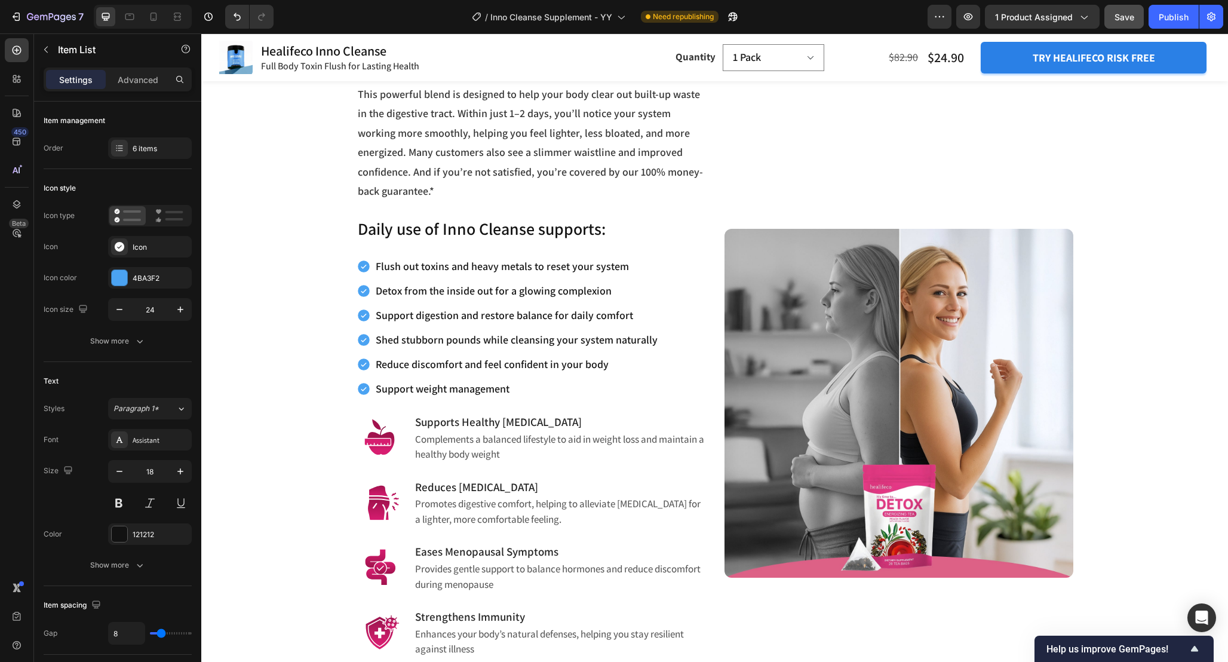
scroll to position [1150, 0]
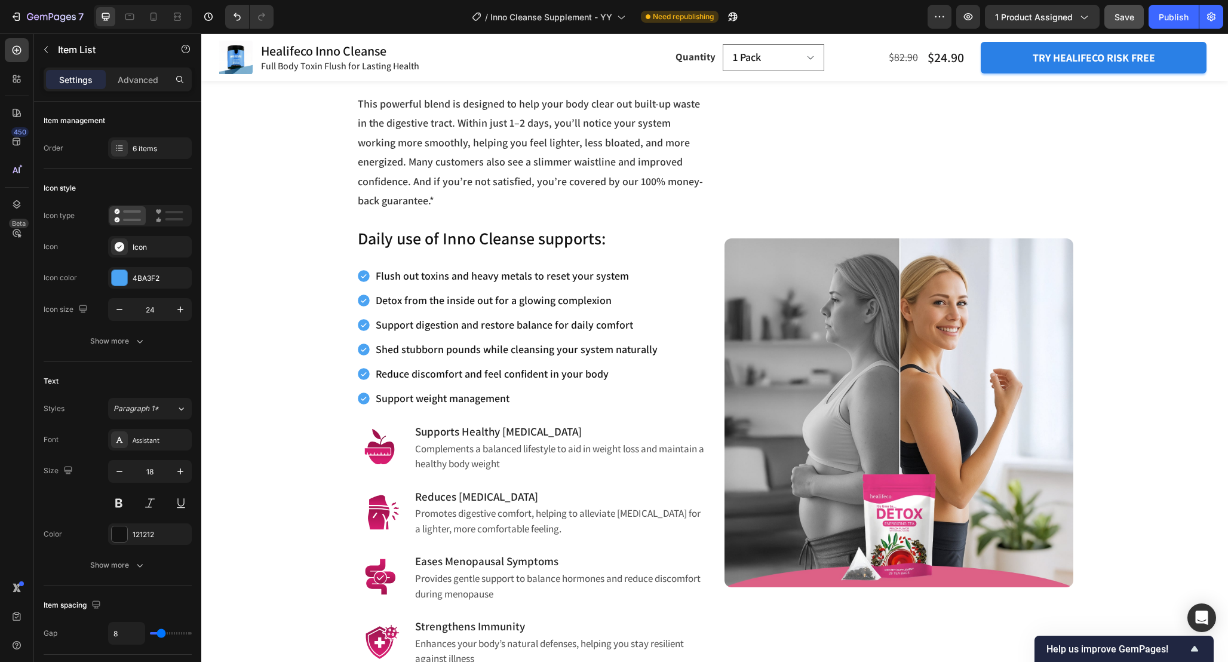
click at [429, 366] on p "Reduce discomfort and feel confident in your body" at bounding box center [517, 374] width 282 height 16
click at [312, 336] on div "Feel the Difference with Inno Cleanse Heading Row This powerful blend is design…" at bounding box center [714, 373] width 1009 height 718
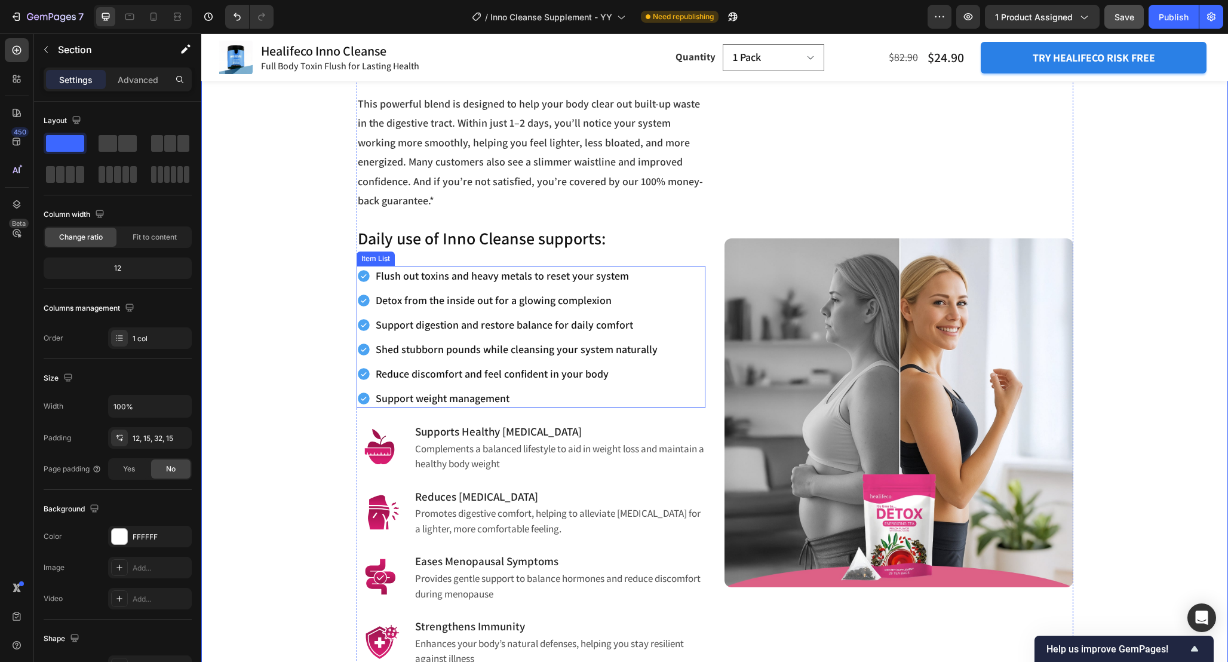
click at [670, 309] on div "Flush out toxins and heavy metals to reset your system Detox from the inside ou…" at bounding box center [531, 337] width 349 height 142
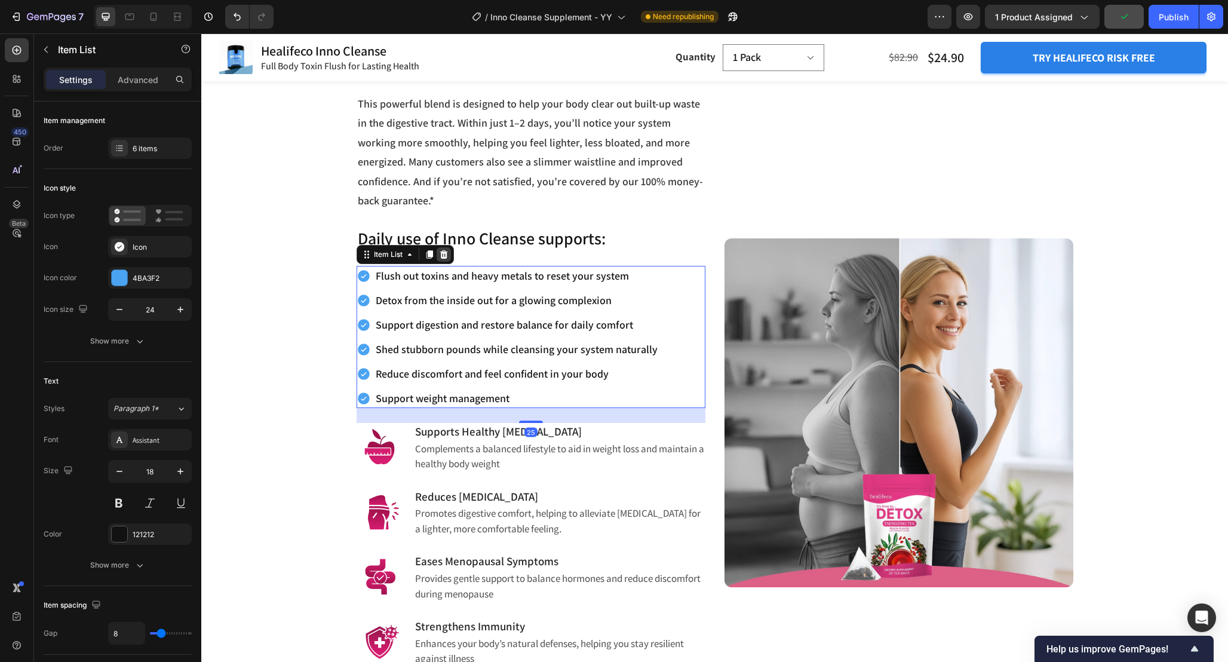
click at [443, 250] on icon at bounding box center [444, 254] width 8 height 8
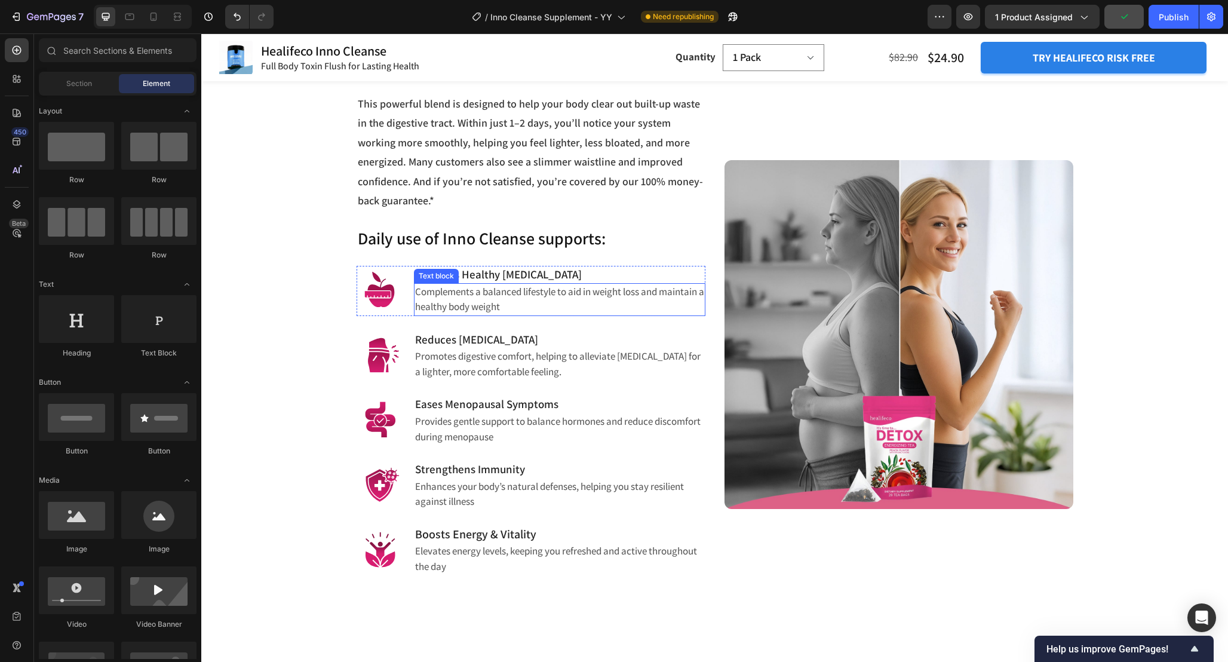
scroll to position [1118, 0]
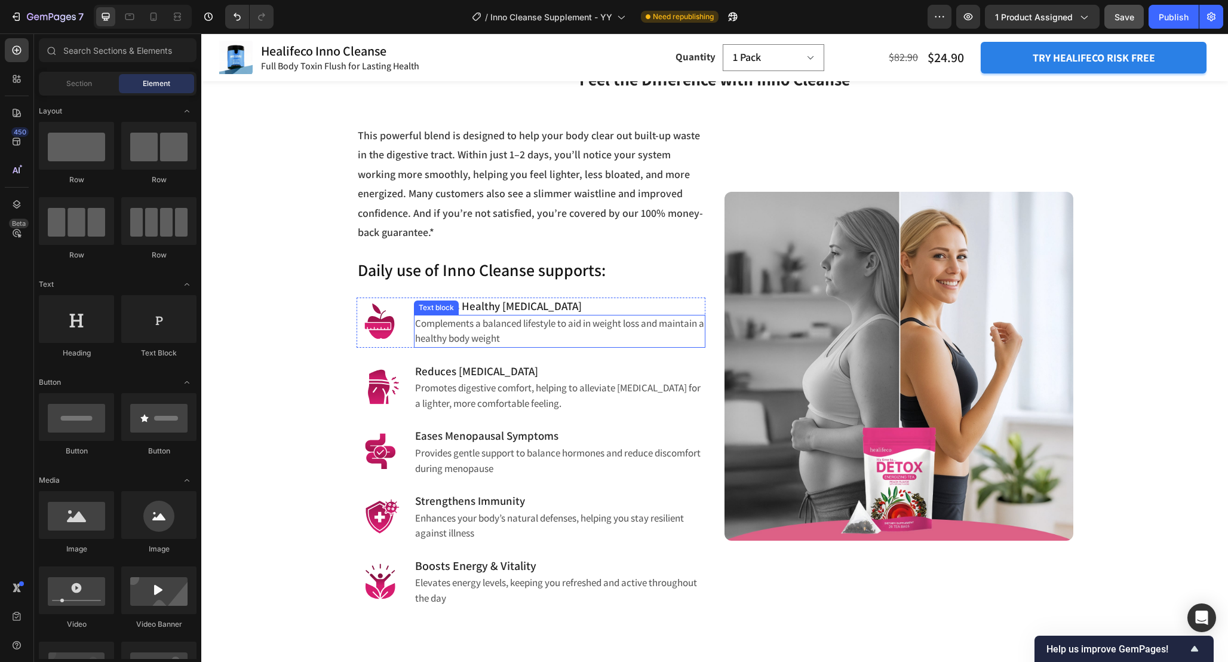
click at [528, 316] on p "Complements a balanced lifestyle to aid in weight loss and maintain a healthy b…" at bounding box center [559, 331] width 289 height 30
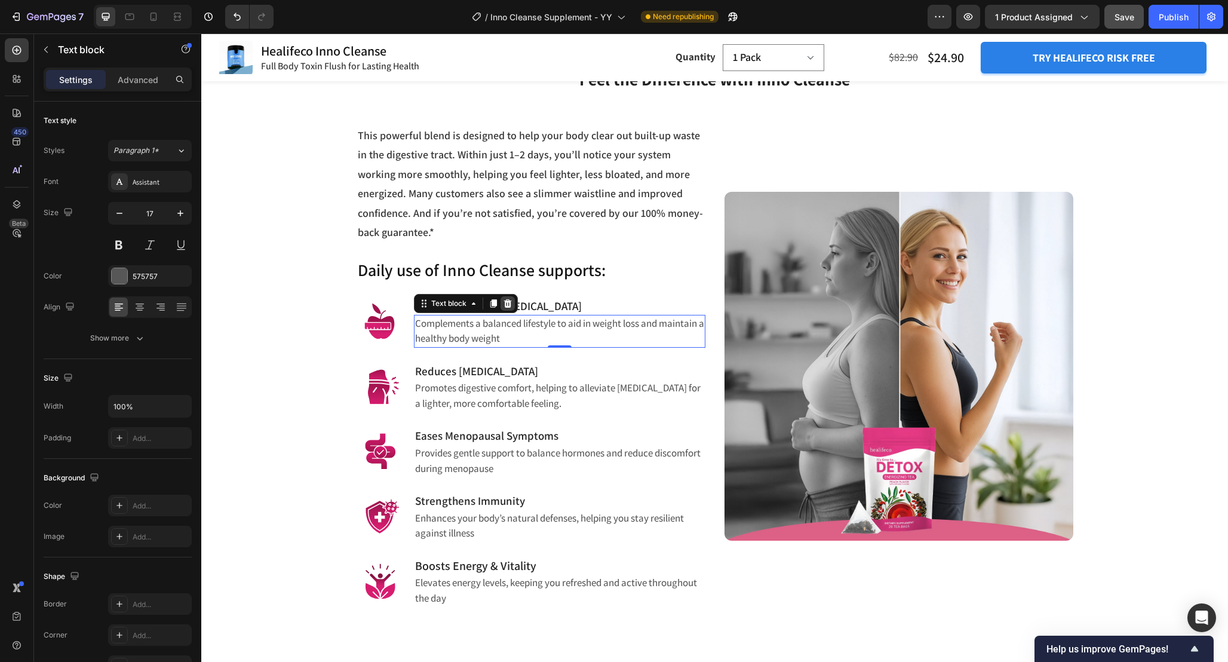
click at [510, 299] on icon at bounding box center [508, 303] width 8 height 8
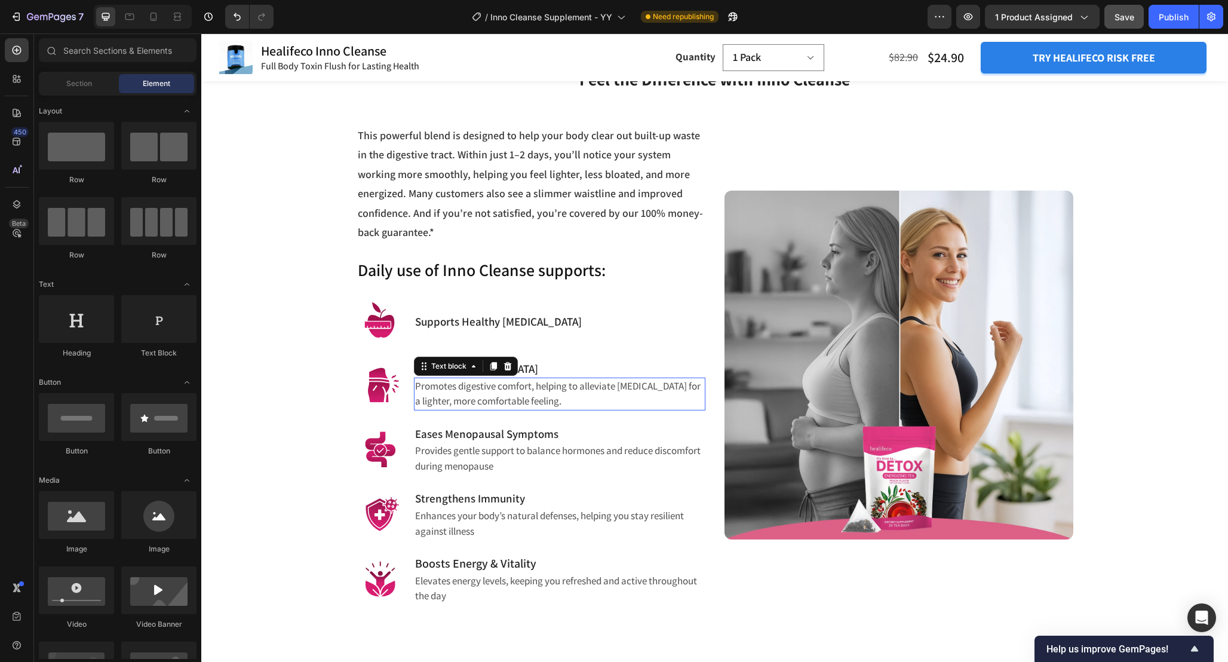
click at [576, 380] on p "Promotes digestive comfort, helping to alleviate bloating for a lighter, more c…" at bounding box center [559, 394] width 289 height 30
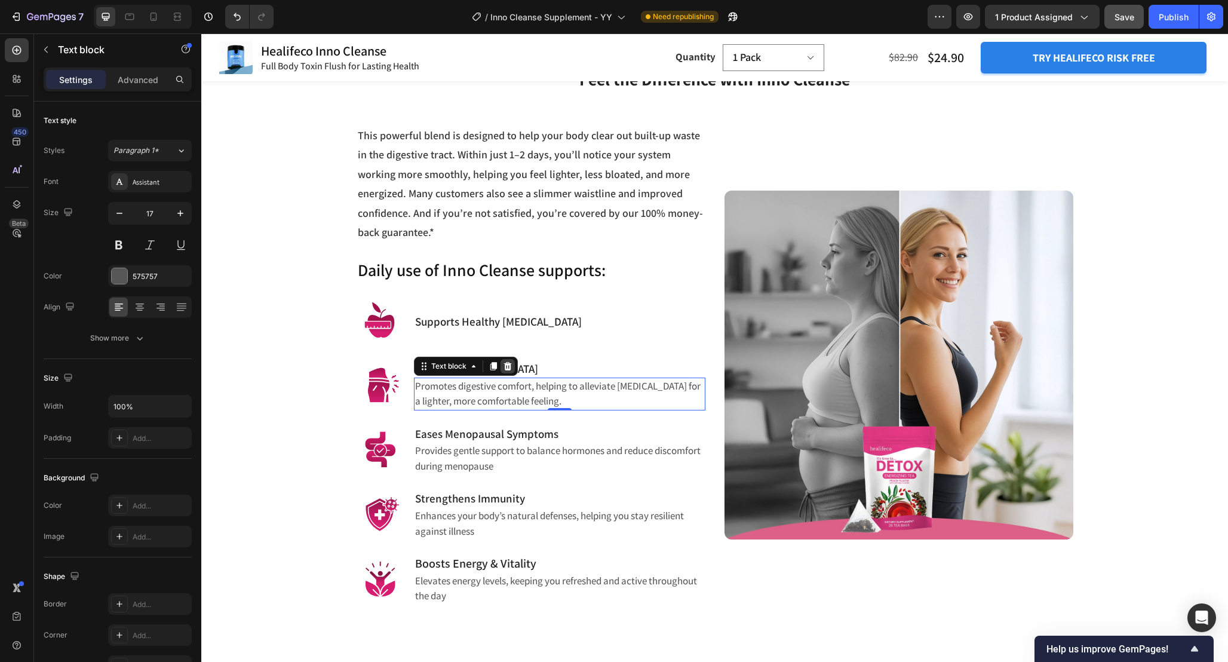
click at [510, 361] on icon at bounding box center [508, 365] width 8 height 8
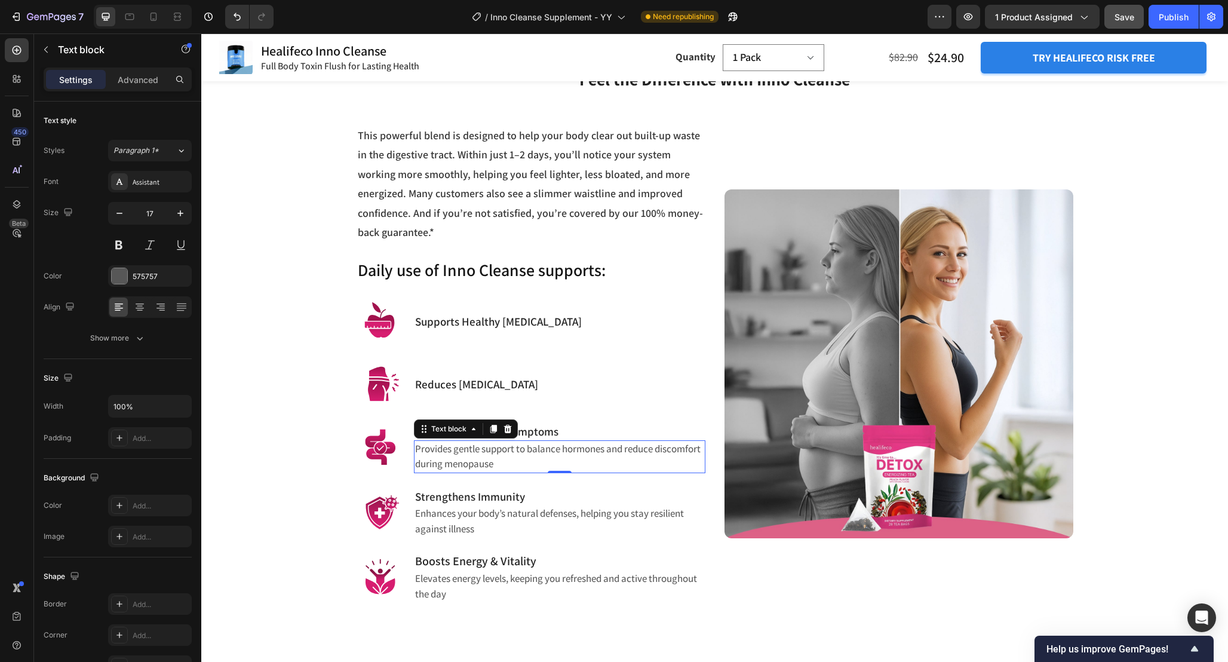
click at [575, 443] on p "Provides gentle support to balance hormones and reduce discomfort during menopa…" at bounding box center [559, 456] width 289 height 30
click at [511, 424] on icon at bounding box center [508, 429] width 10 height 10
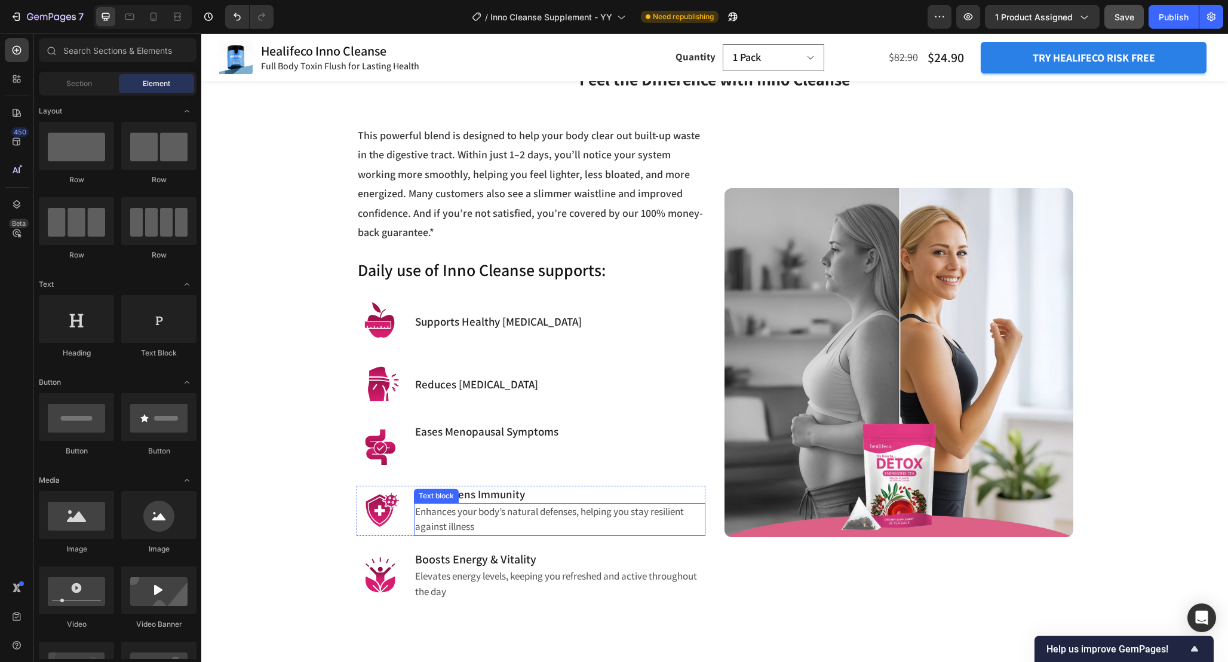
click at [531, 504] on p "Enhances your body’s natural defenses, helping you stay resilient against illne…" at bounding box center [559, 519] width 289 height 30
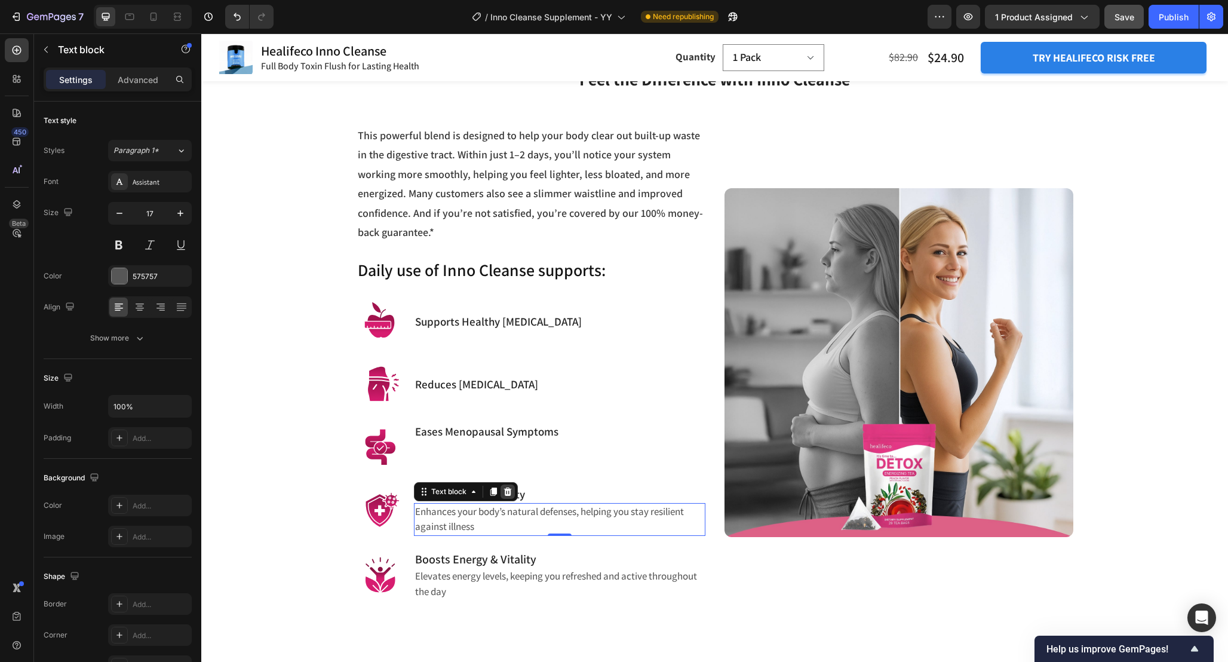
click at [506, 487] on icon at bounding box center [508, 492] width 10 height 10
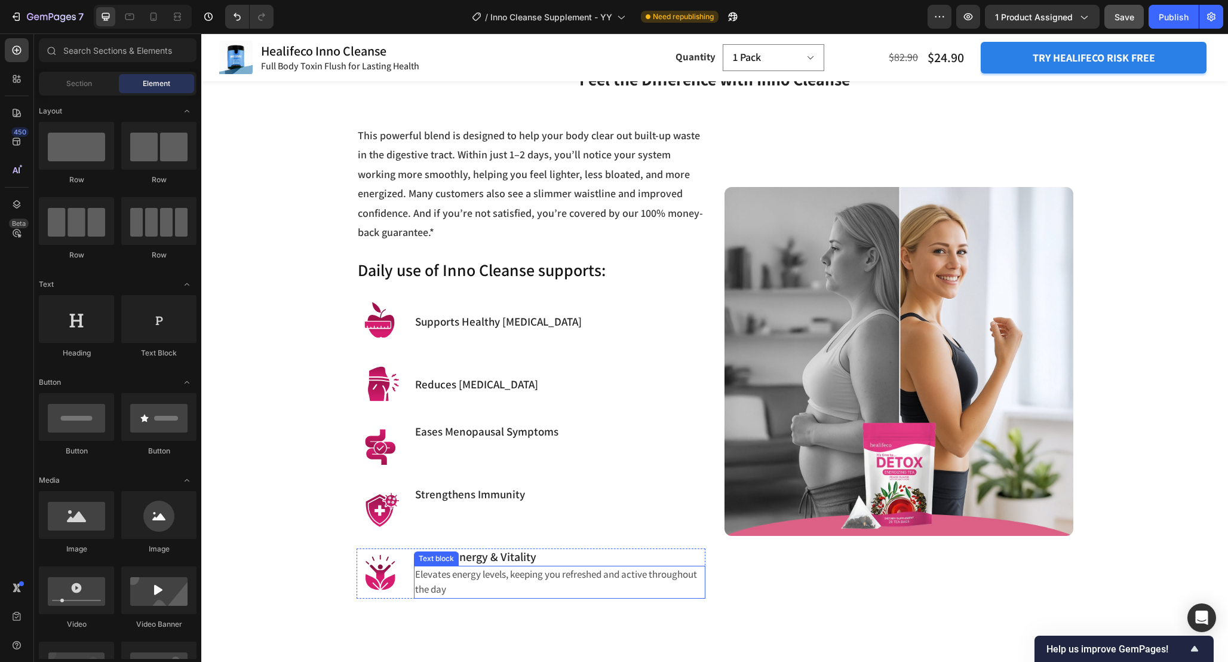
click at [527, 567] on p "Elevates energy levels, keeping you refreshed and active throughout the day" at bounding box center [559, 582] width 289 height 30
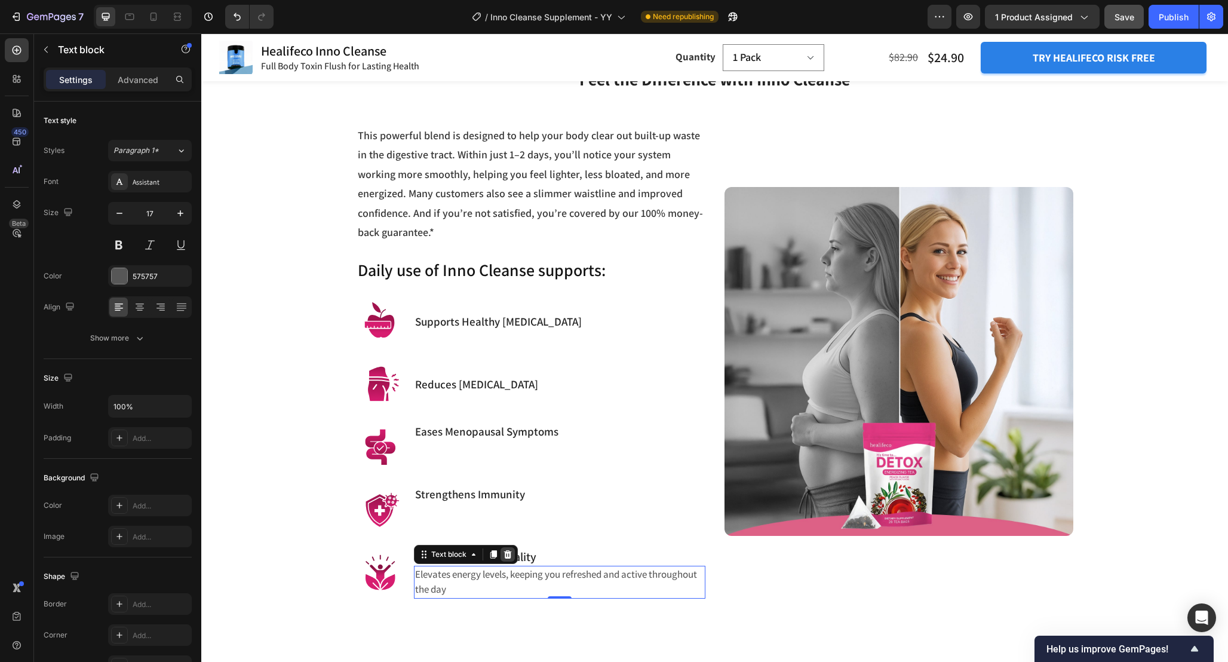
click at [508, 550] on icon at bounding box center [508, 554] width 8 height 8
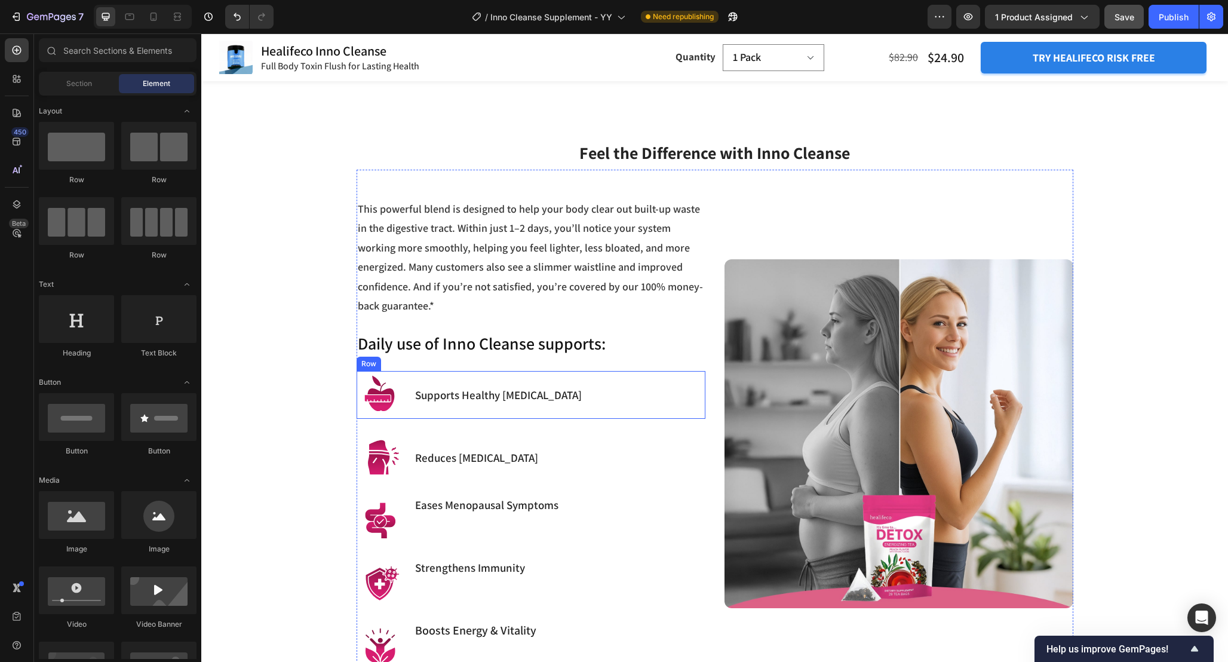
scroll to position [1051, 0]
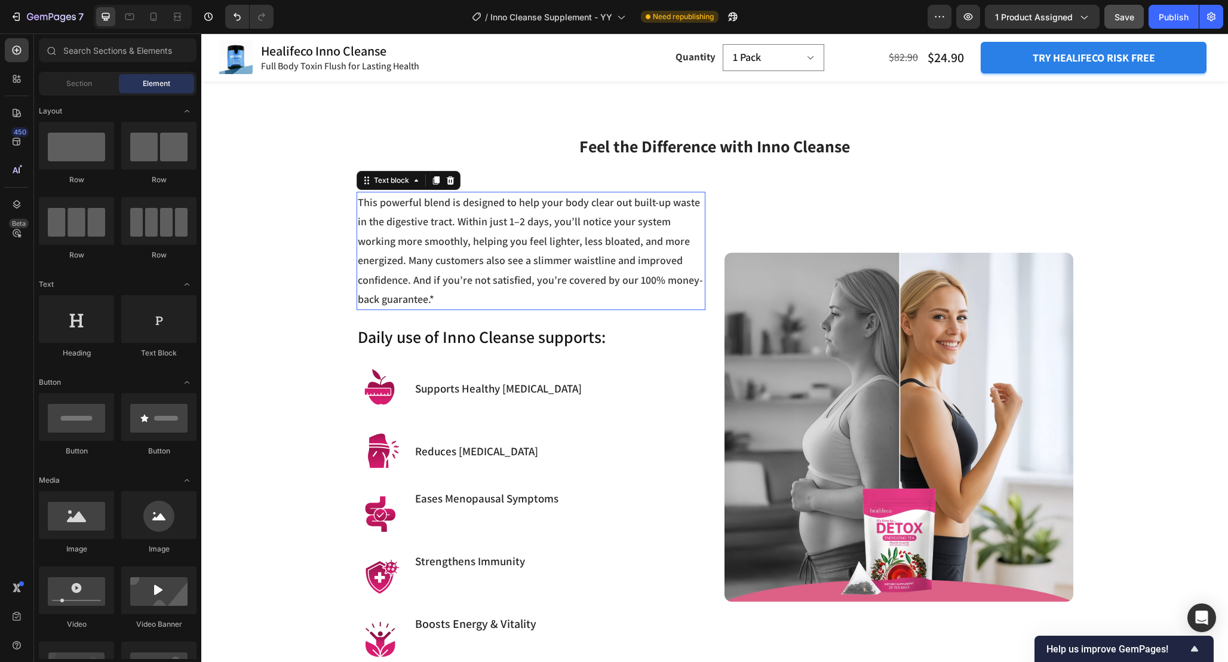
click at [541, 265] on span "This powerful blend is designed to help your body clear out built-up waste in t…" at bounding box center [530, 250] width 345 height 111
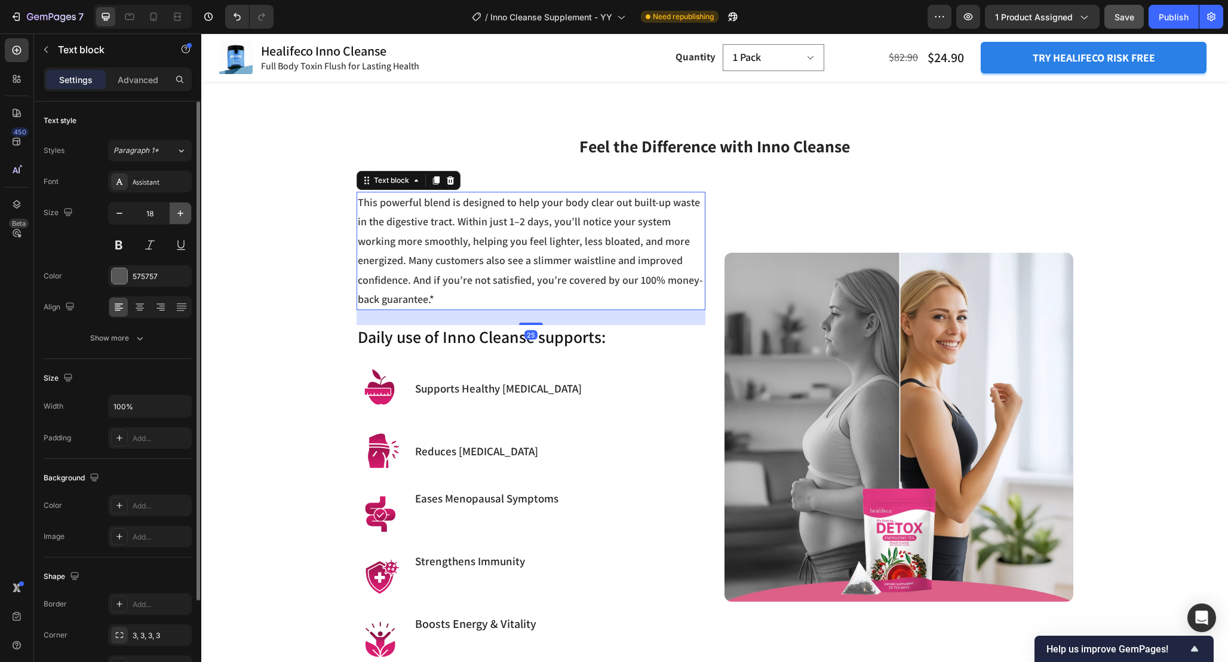
click at [178, 216] on icon "button" at bounding box center [180, 213] width 12 height 12
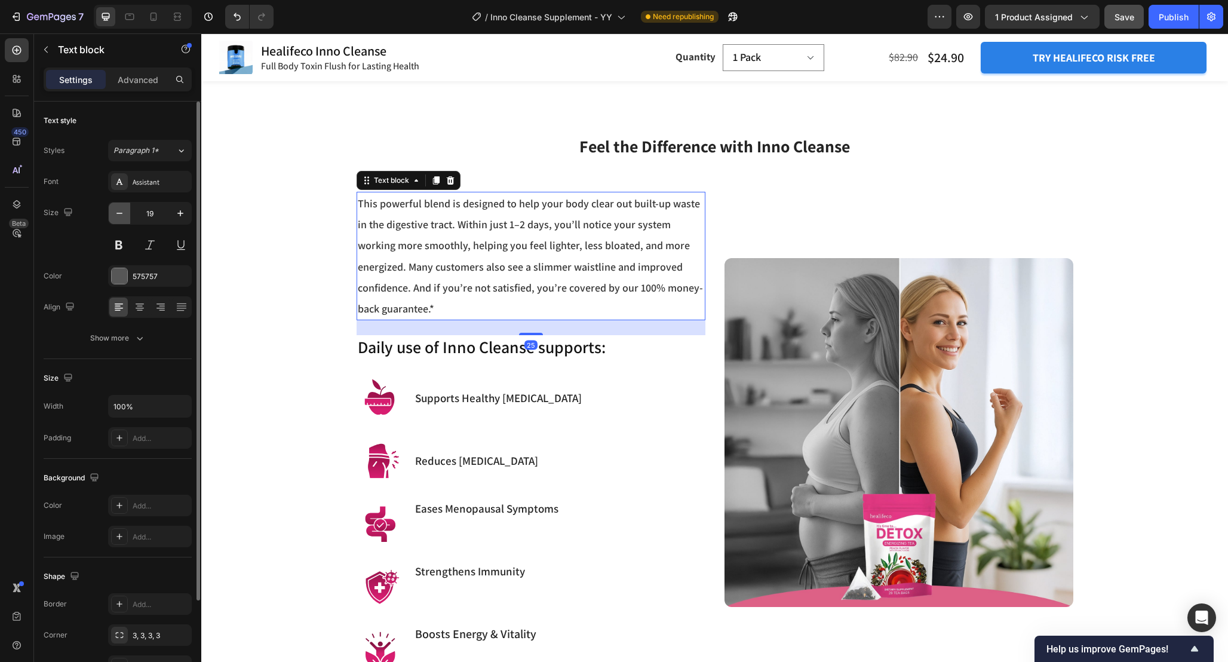
click at [123, 214] on icon "button" at bounding box center [119, 213] width 12 height 12
type input "18"
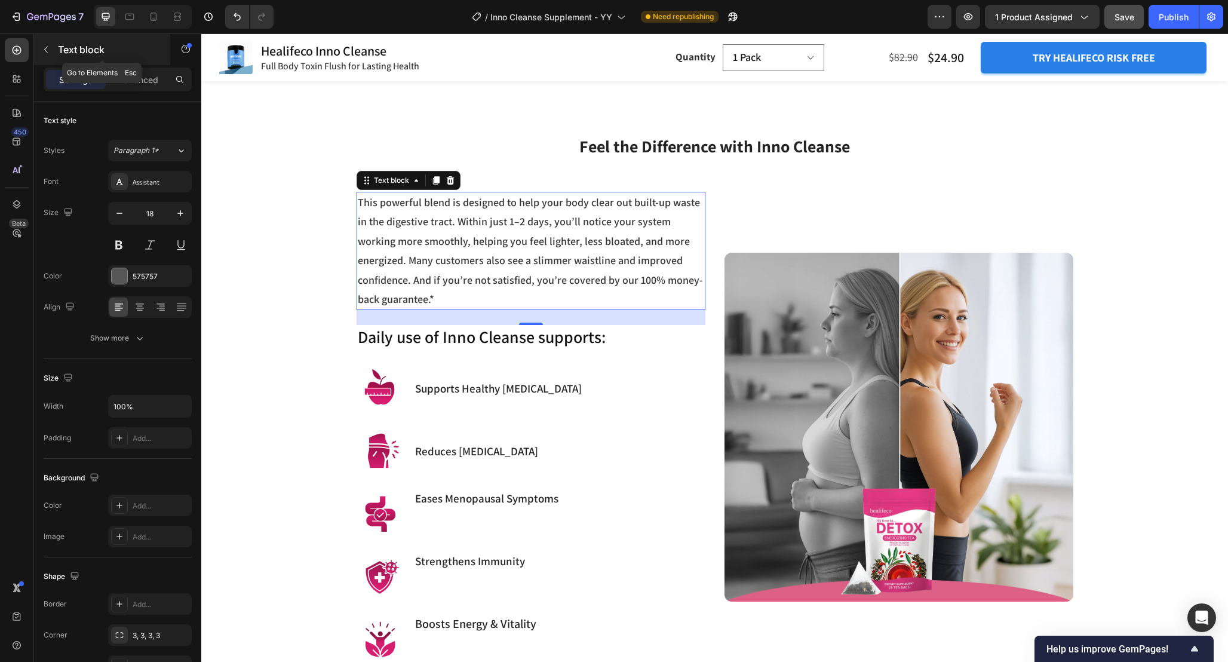
click at [43, 45] on icon "button" at bounding box center [46, 50] width 10 height 10
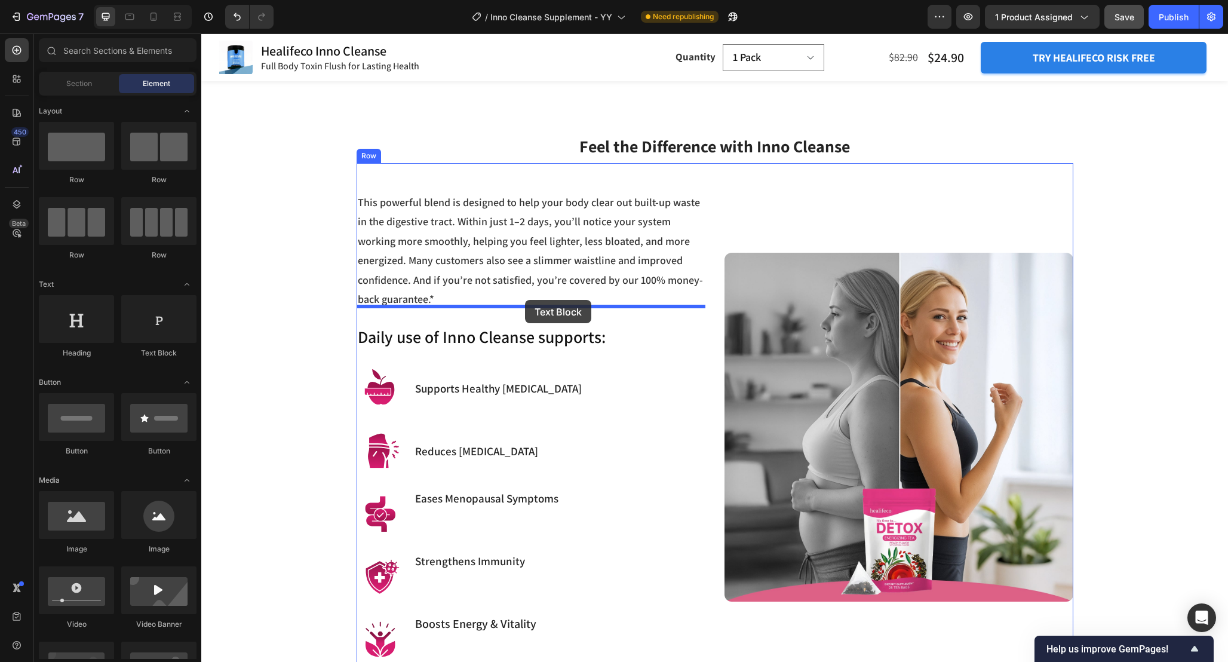
drag, startPoint x: 349, startPoint y: 360, endPoint x: 525, endPoint y: 296, distance: 186.7
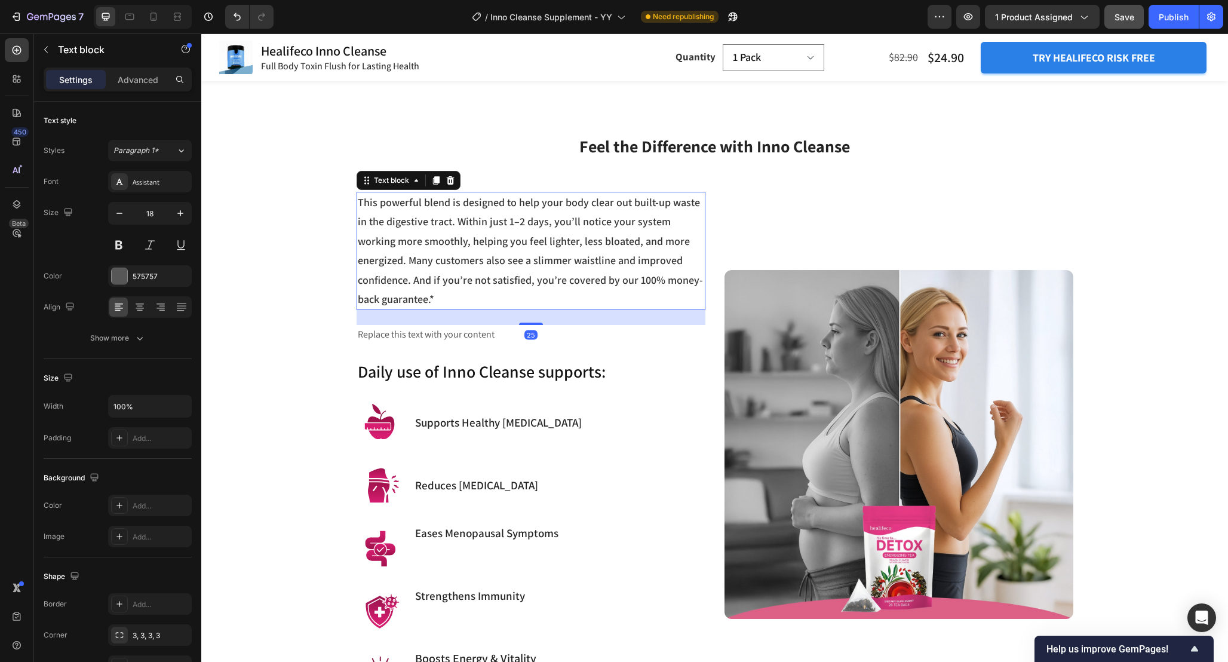
click at [563, 238] on span "This powerful blend is designed to help your body clear out built-up waste in t…" at bounding box center [530, 250] width 345 height 111
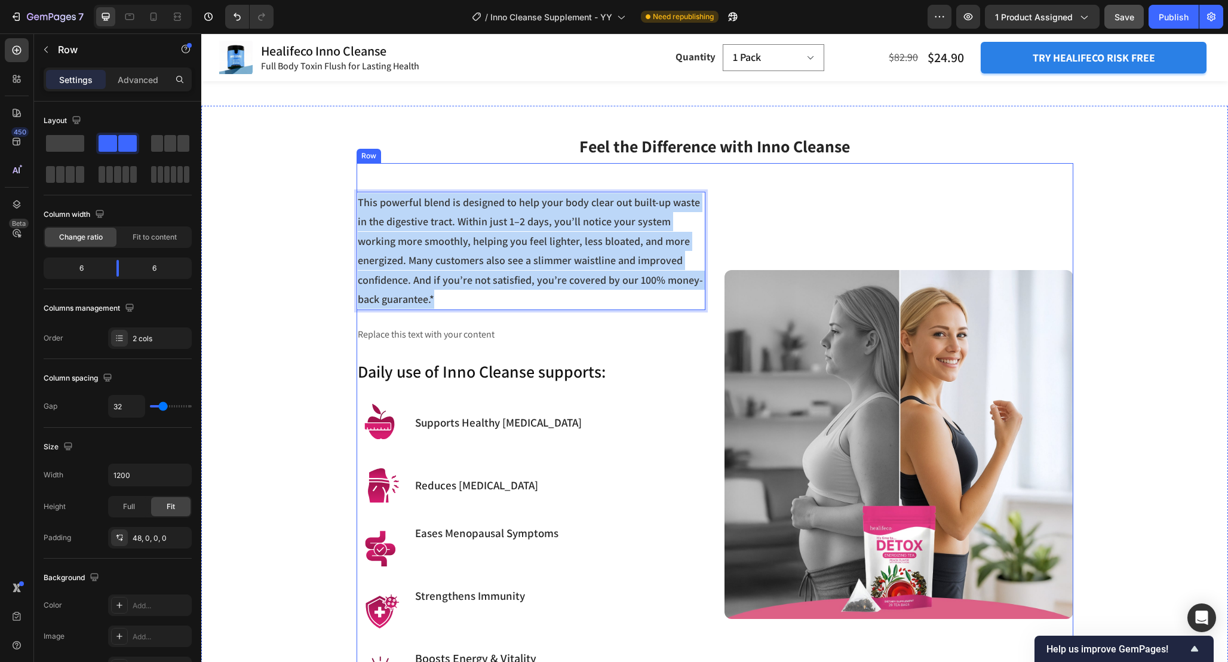
click at [482, 305] on div "This powerful blend is designed to help your body clear out built-up waste in t…" at bounding box center [531, 445] width 349 height 506
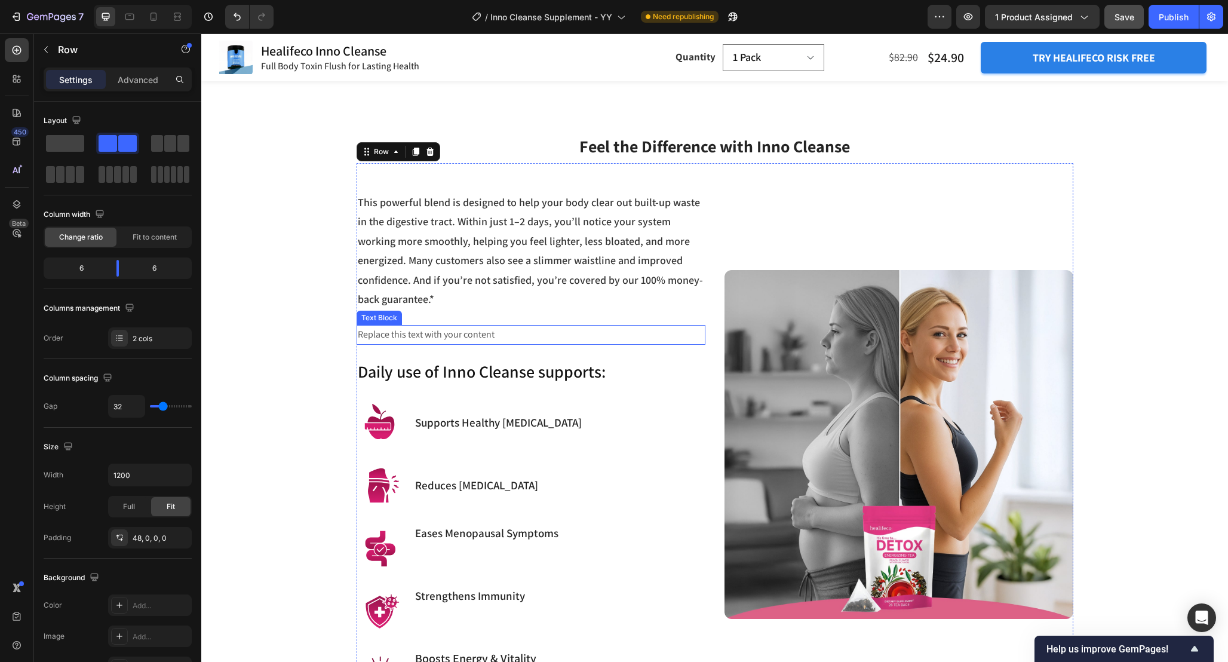
click at [476, 325] on div "Replace this text with your content" at bounding box center [531, 335] width 349 height 20
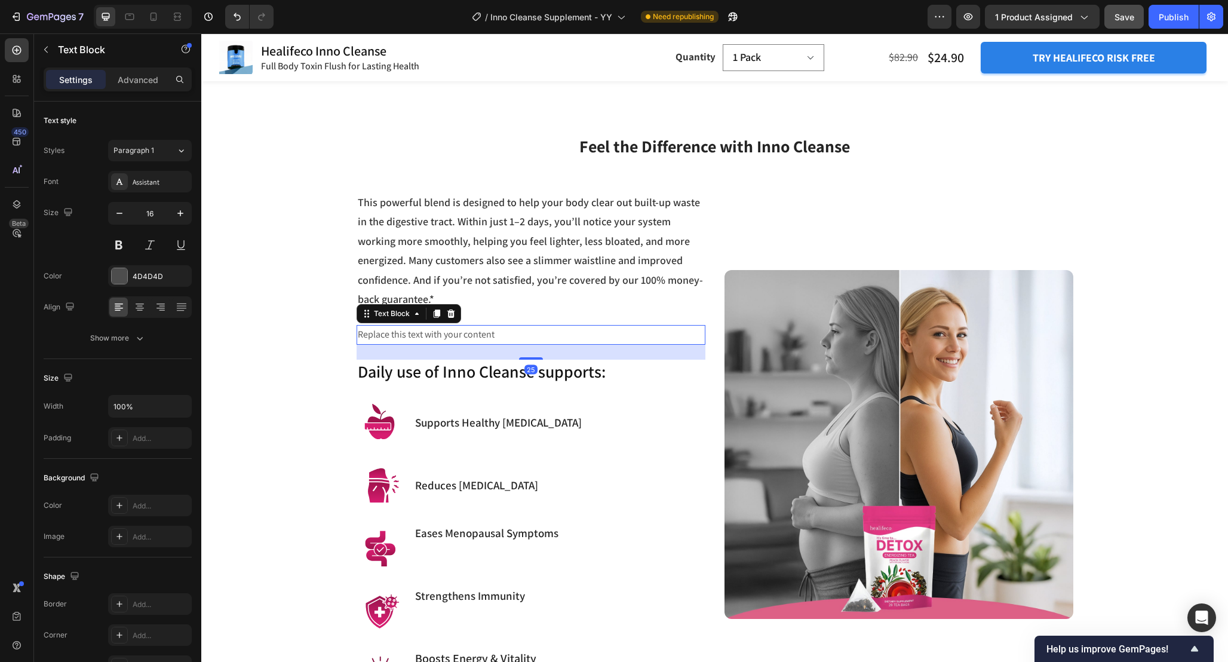
click at [476, 325] on div "Replace this text with your content" at bounding box center [531, 335] width 349 height 20
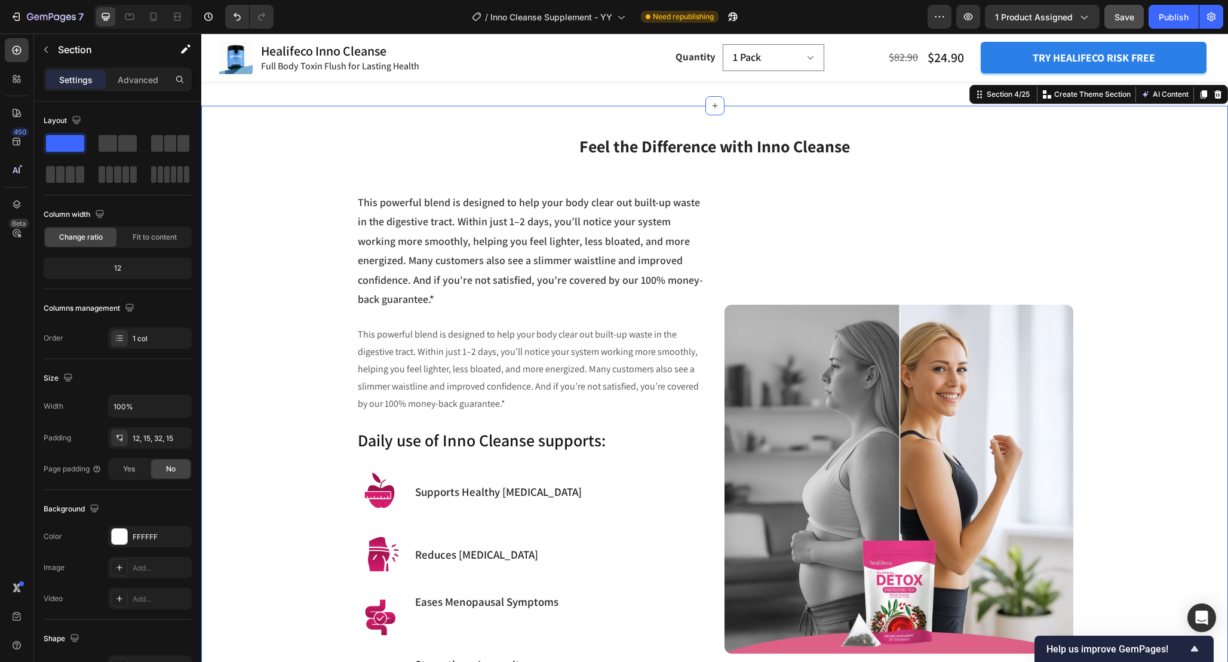
click at [281, 338] on div "Feel the Difference with Inno Cleanse Heading Row This powerful blend is design…" at bounding box center [714, 439] width 1009 height 653
click at [382, 351] on p "This powerful blend is designed to help your body clear out built-up waste in t…" at bounding box center [531, 369] width 346 height 86
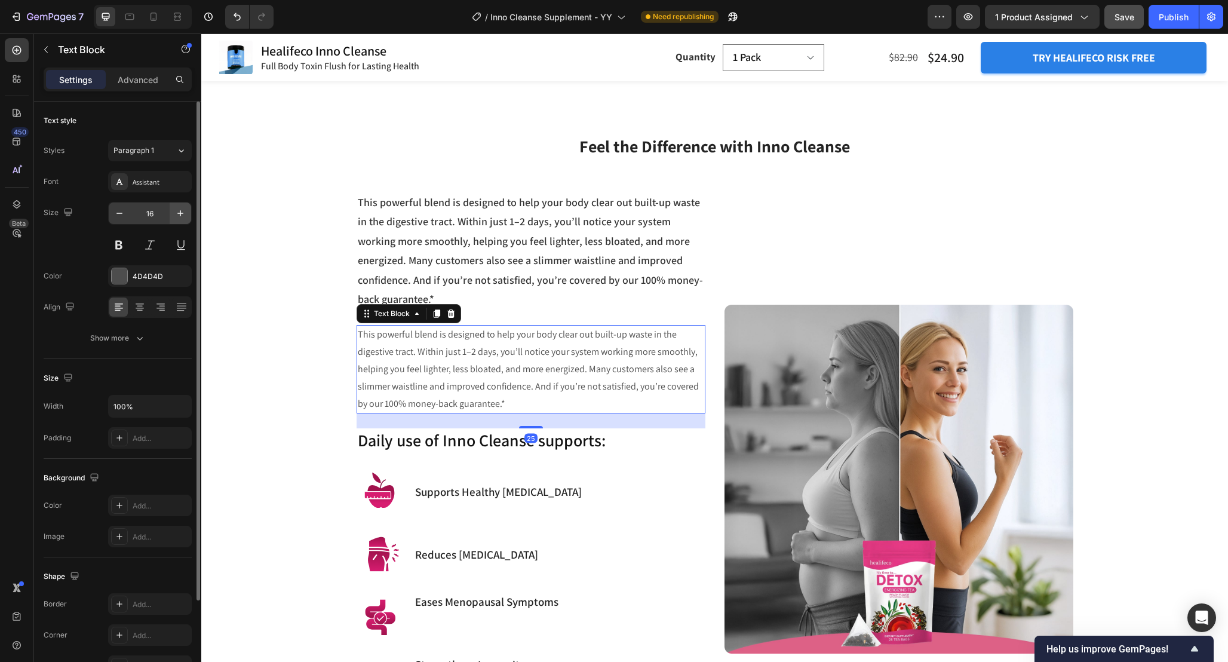
click at [176, 208] on icon "button" at bounding box center [180, 213] width 12 height 12
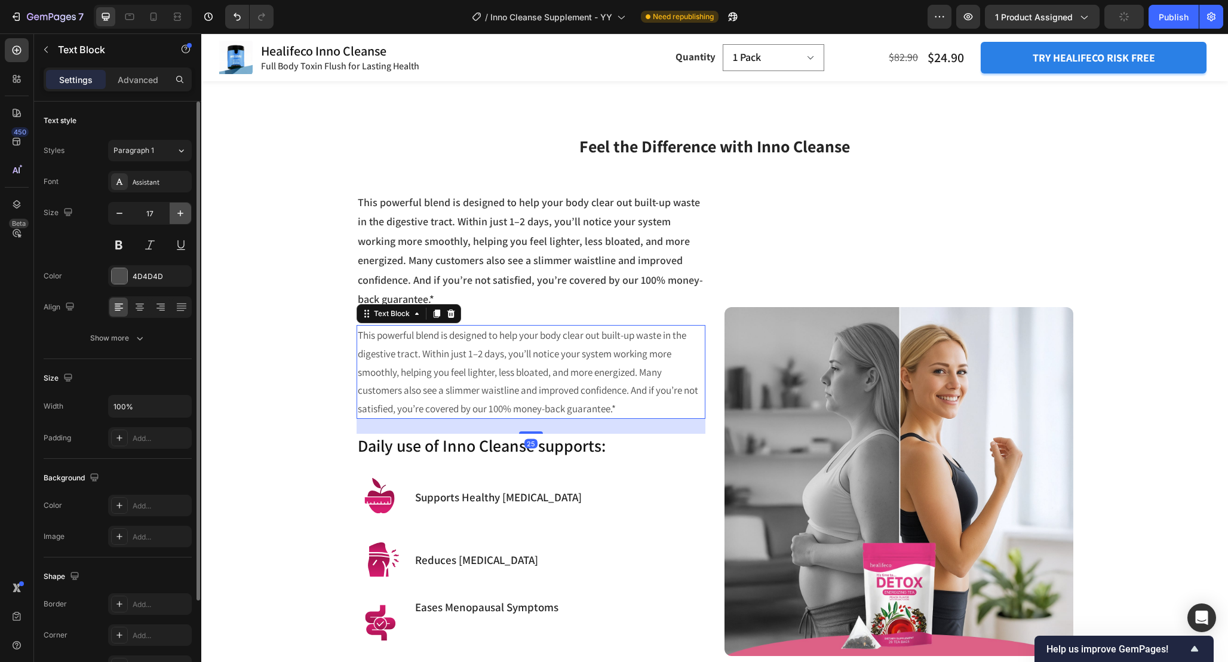
type input "18"
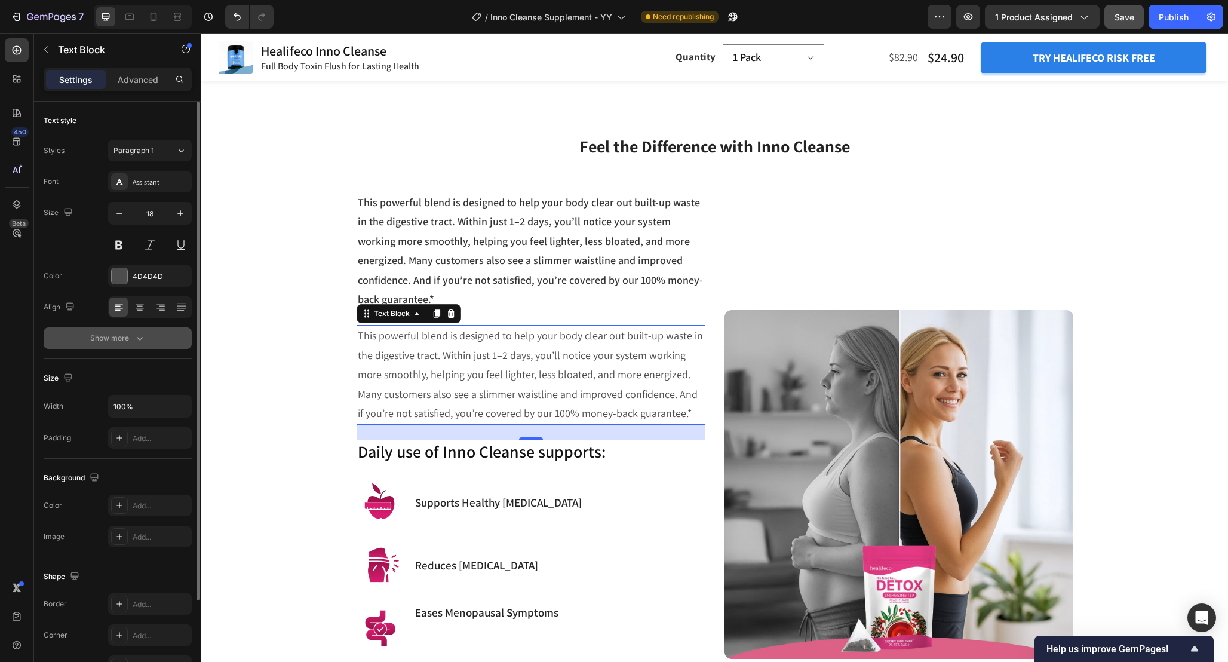
click at [137, 341] on icon "button" at bounding box center [140, 338] width 12 height 12
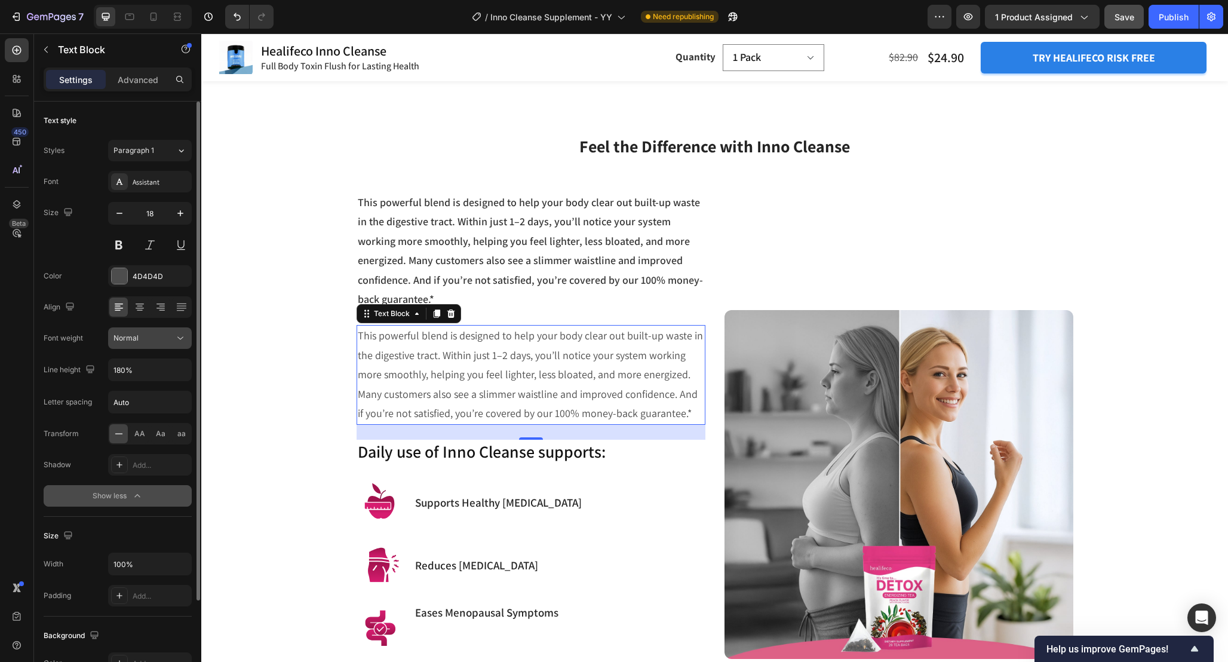
click at [173, 335] on div "Normal" at bounding box center [143, 338] width 61 height 11
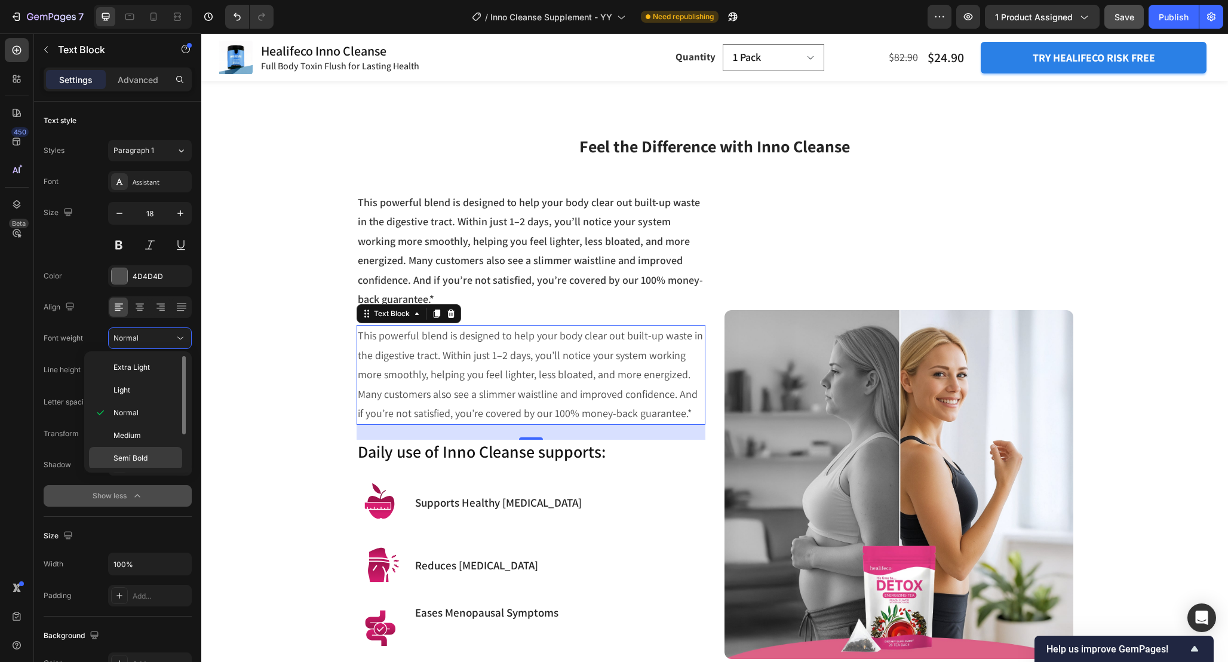
click at [143, 452] on div "Semi Bold" at bounding box center [135, 458] width 93 height 23
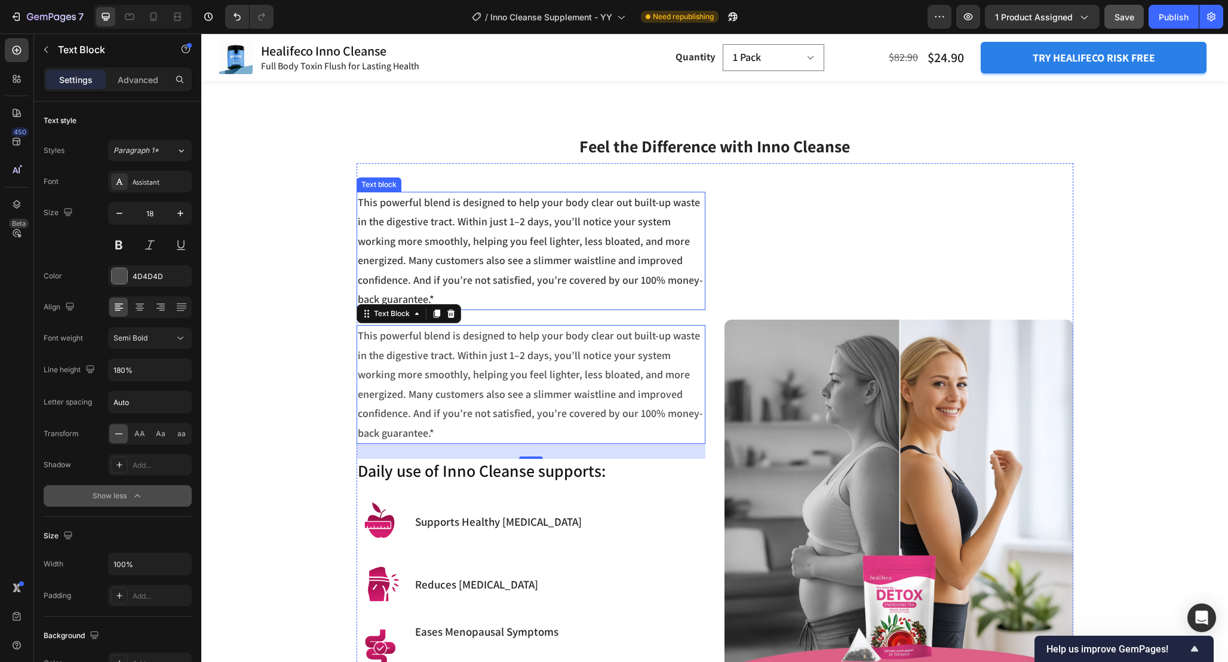
click at [540, 271] on p "This powerful blend is designed to help your body clear out built-up waste in t…" at bounding box center [531, 251] width 346 height 116
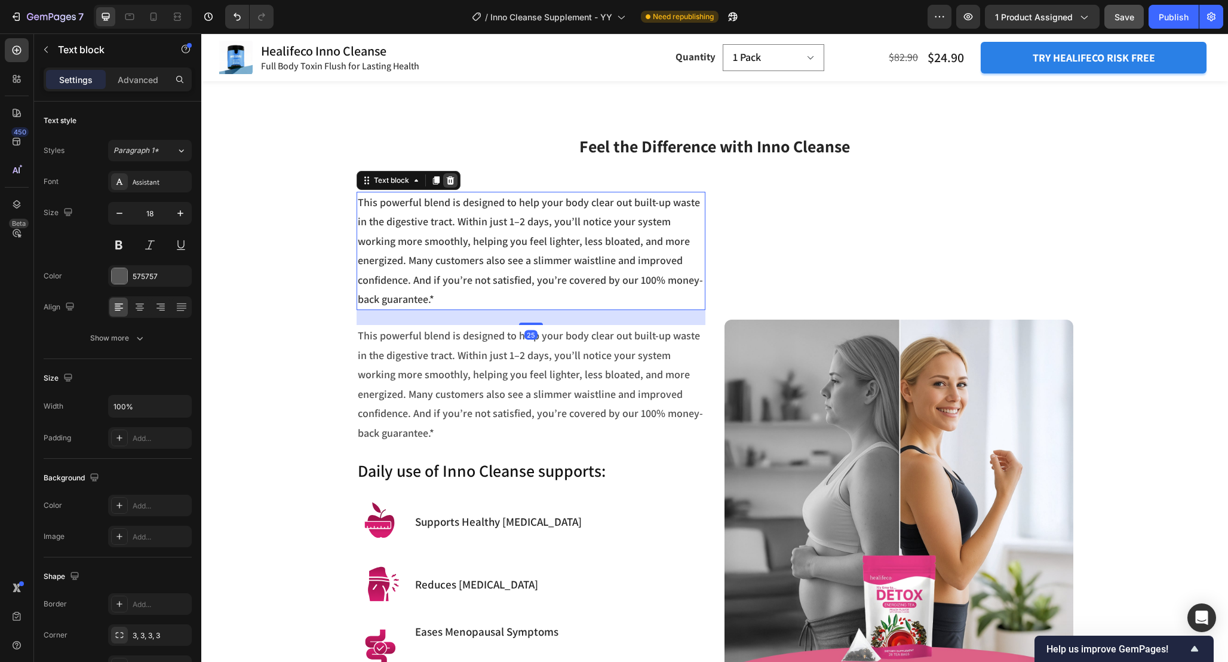
click at [451, 177] on icon at bounding box center [450, 180] width 8 height 8
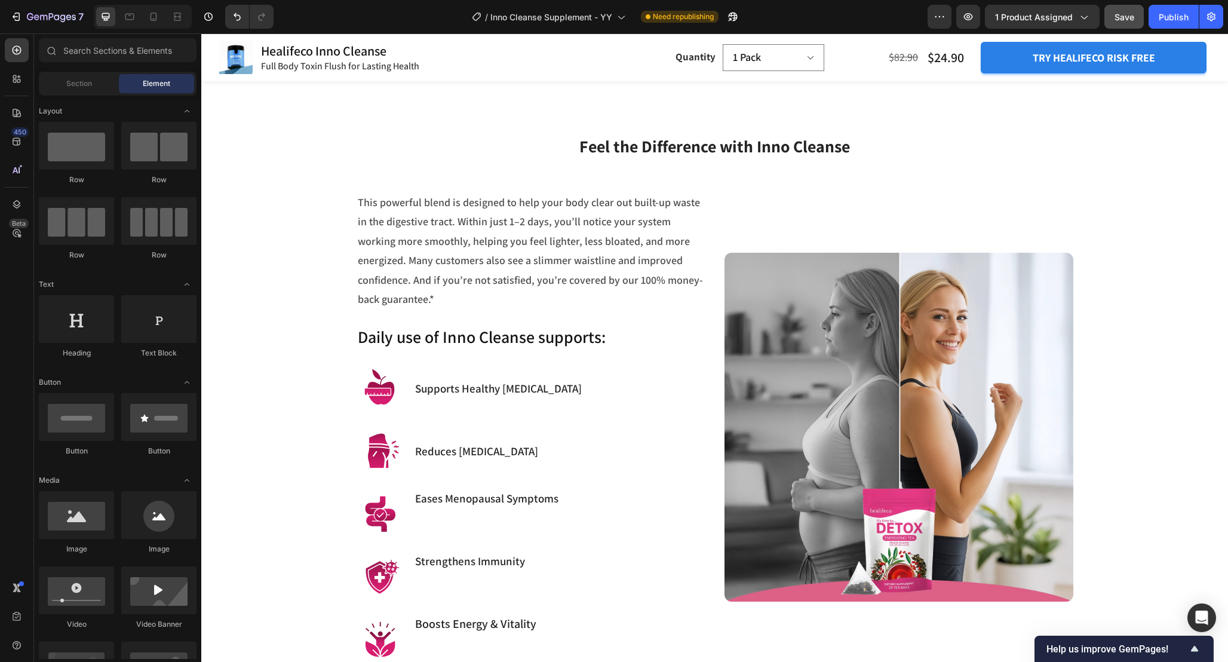
click at [487, 224] on p "This powerful blend is designed to help your body clear out built-up waste in t…" at bounding box center [531, 251] width 346 height 116
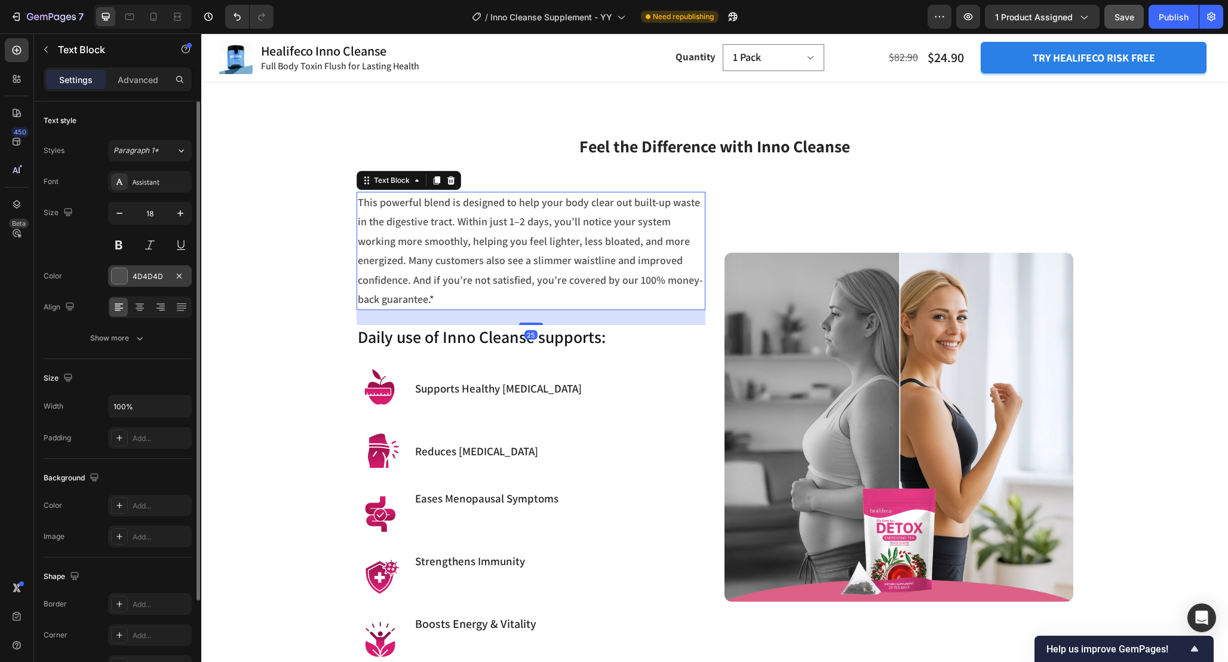
click at [118, 275] on div at bounding box center [120, 276] width 16 height 16
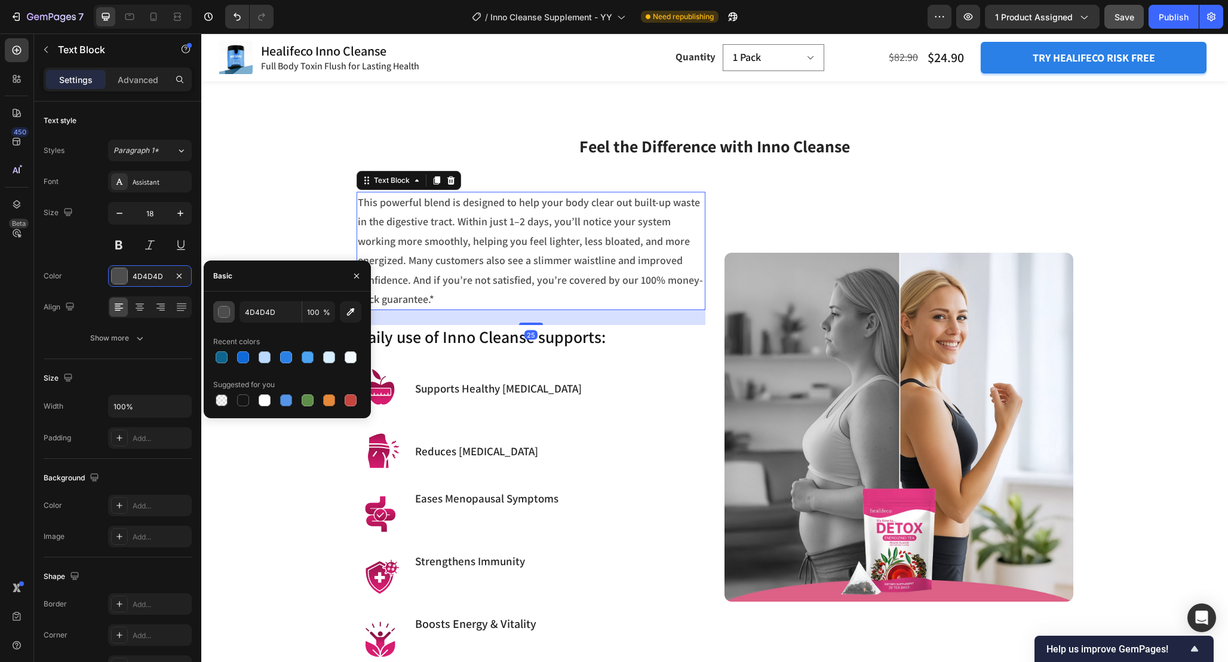
click at [225, 314] on div "button" at bounding box center [225, 312] width 12 height 12
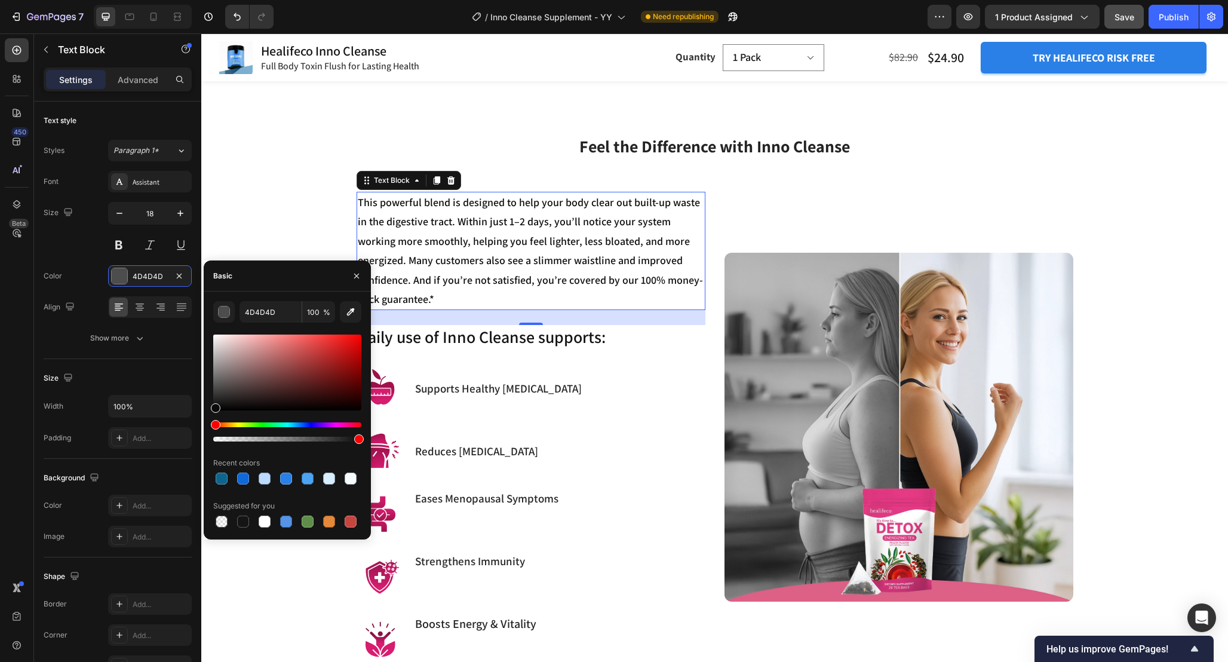
drag, startPoint x: 216, startPoint y: 405, endPoint x: 204, endPoint y: 407, distance: 12.7
click at [204, 407] on div "4D4D4D 100 % Recent colors Suggested for you" at bounding box center [287, 415] width 167 height 229
drag, startPoint x: 226, startPoint y: 394, endPoint x: 154, endPoint y: 404, distance: 73.6
click at [154, 404] on div "450 Beta Sections(18) Elements(84) Section Element Hero Section Product Detail …" at bounding box center [100, 347] width 201 height 628
type input "141414"
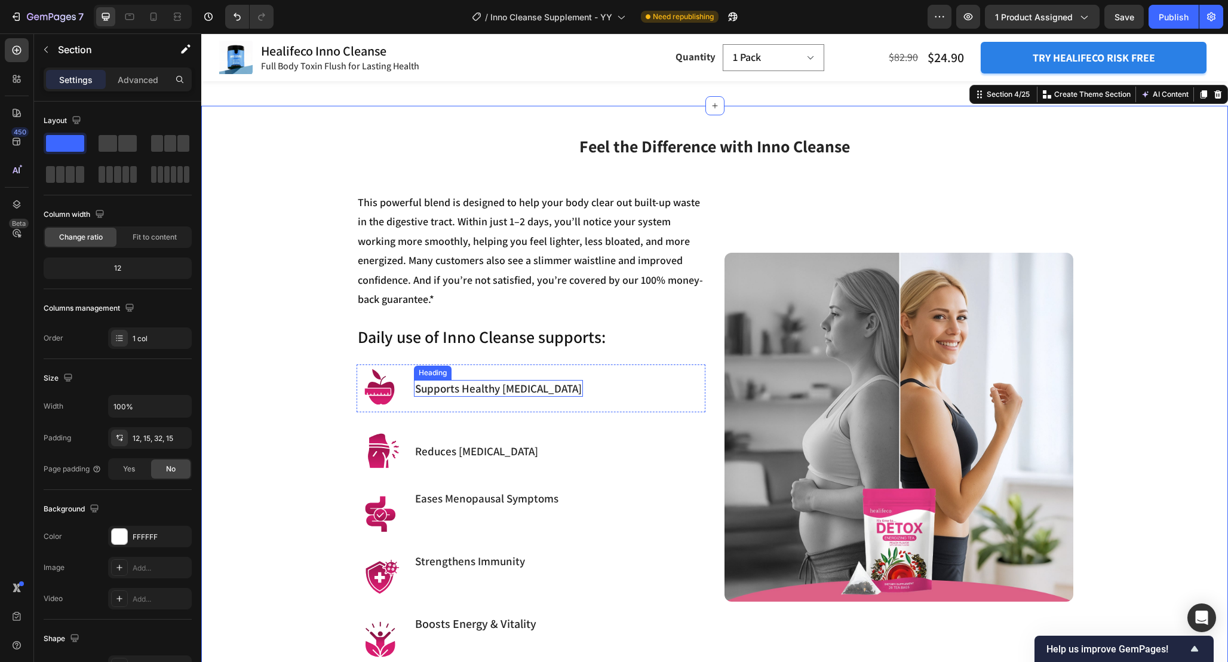
click at [576, 225] on p "This powerful blend is designed to help your body clear out built-up waste in t…" at bounding box center [531, 251] width 346 height 116
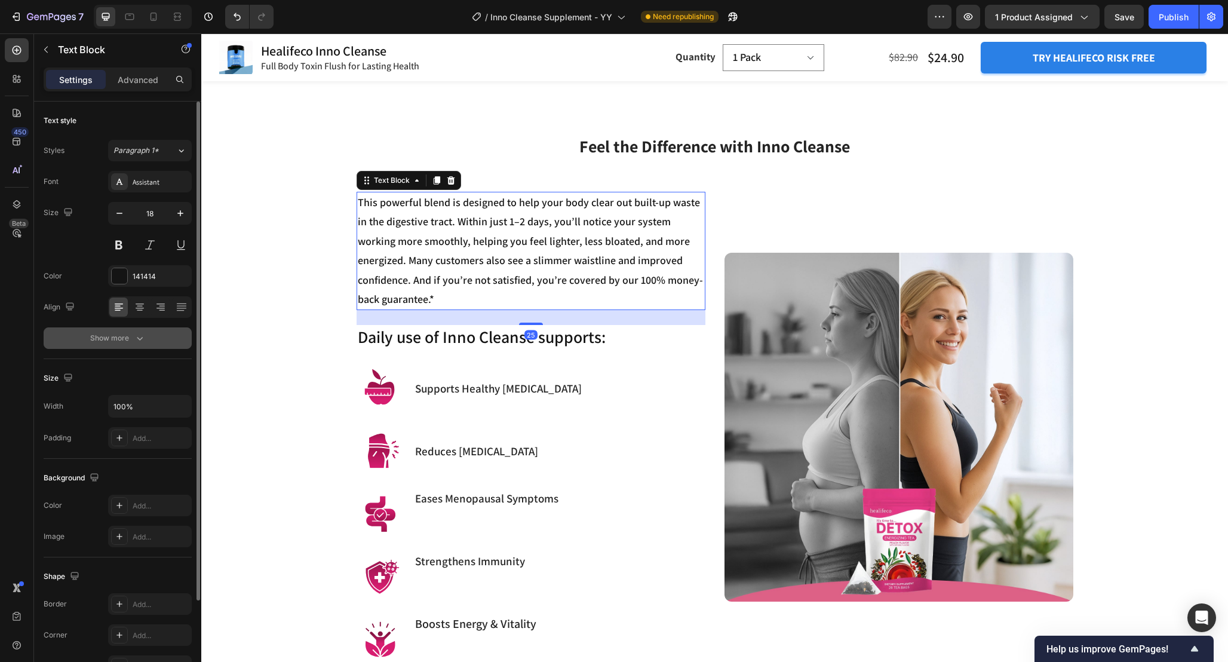
click at [147, 333] on button "Show more" at bounding box center [118, 338] width 148 height 22
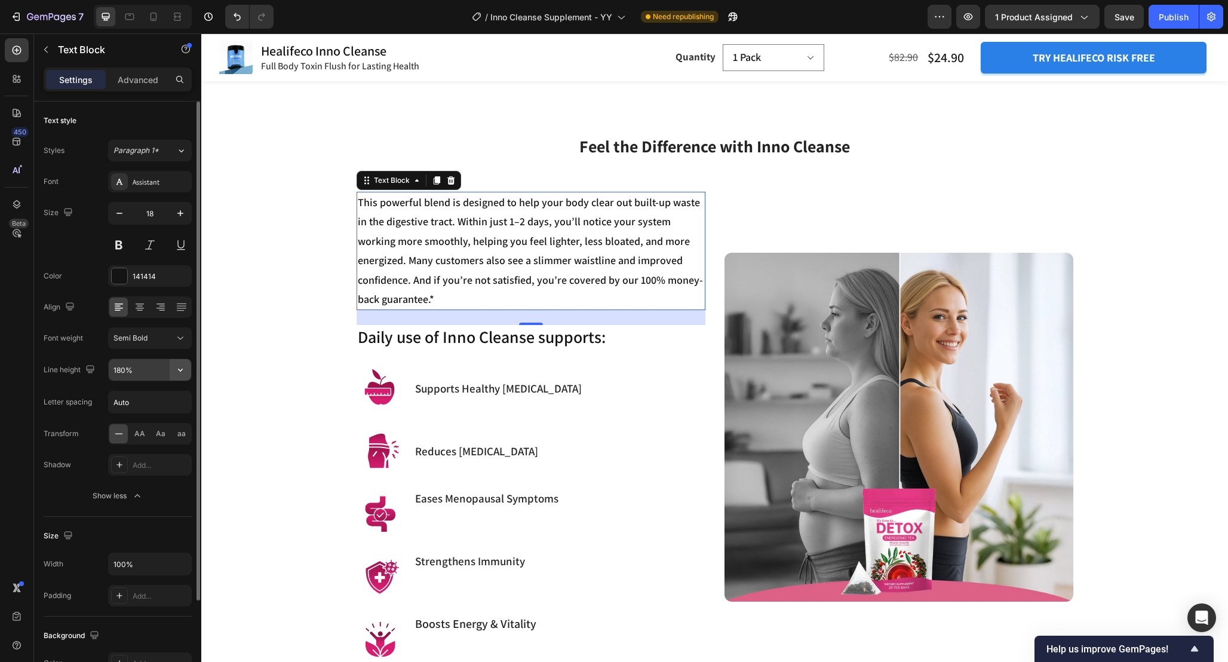
click at [180, 367] on icon "button" at bounding box center [180, 370] width 12 height 12
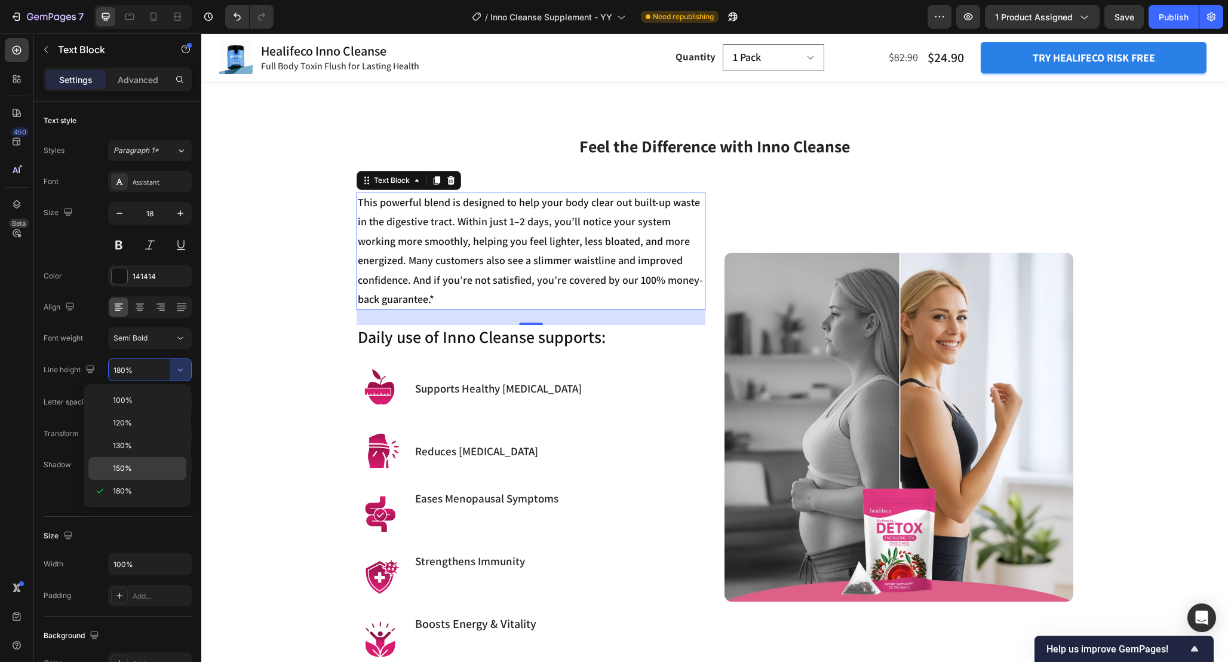
click at [157, 463] on p "150%" at bounding box center [147, 468] width 68 height 11
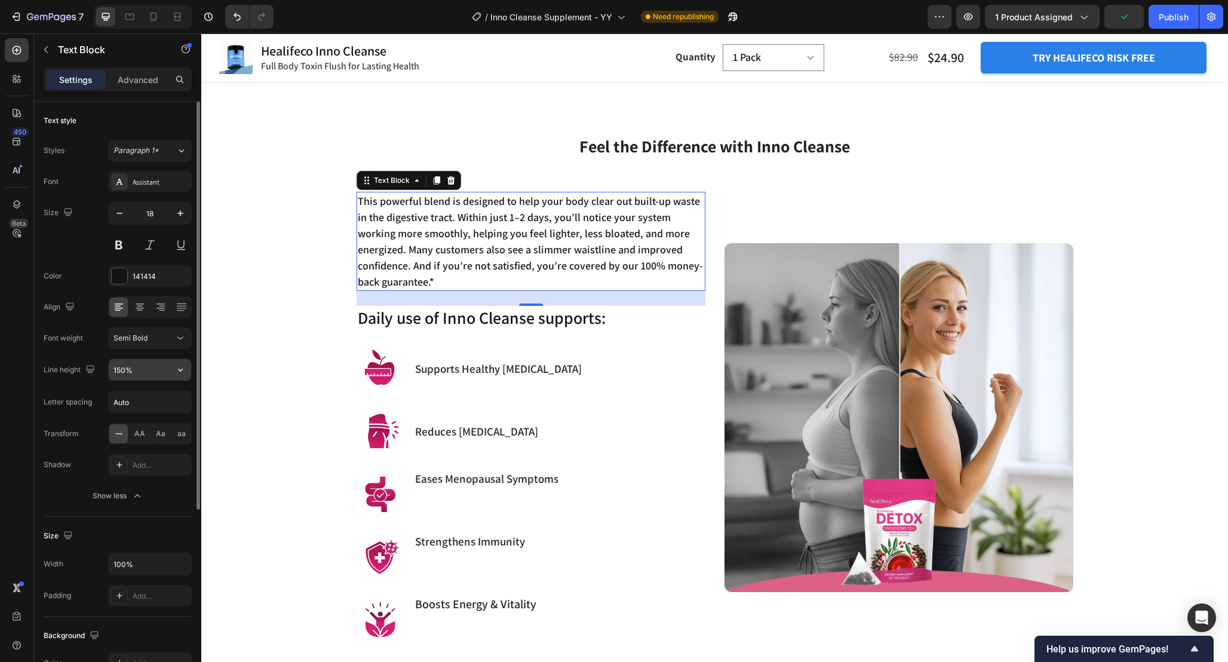
click at [124, 370] on input "150%" at bounding box center [150, 370] width 82 height 22
click at [121, 369] on input "150%" at bounding box center [150, 370] width 82 height 22
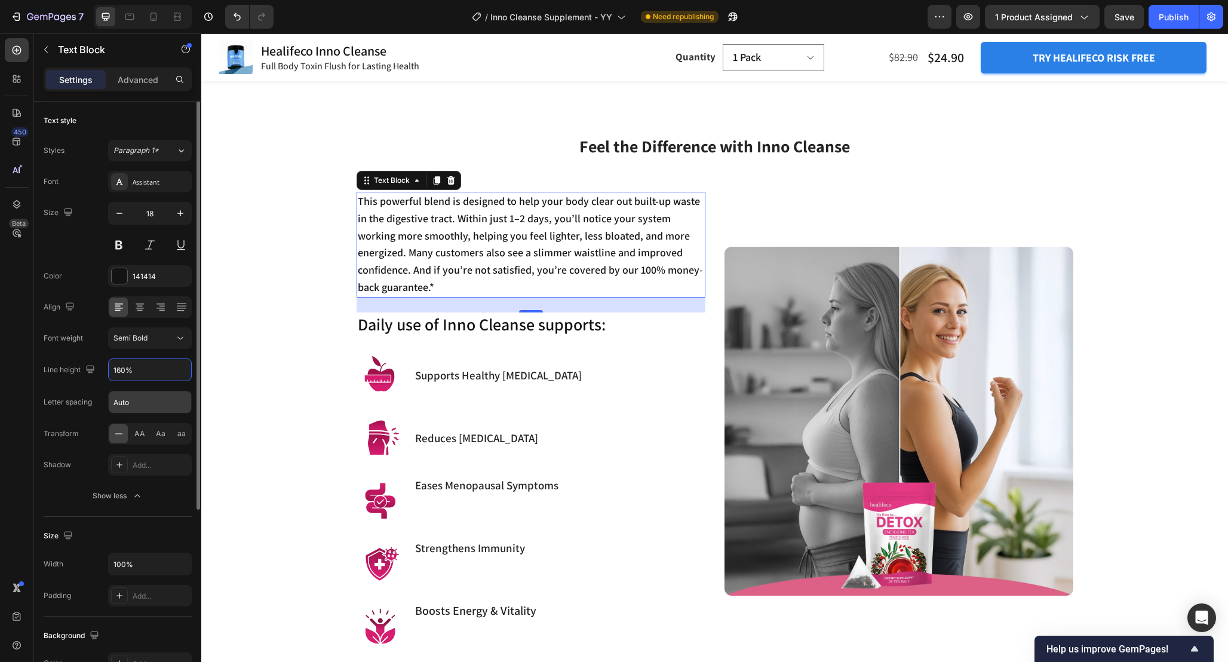
type input "160%"
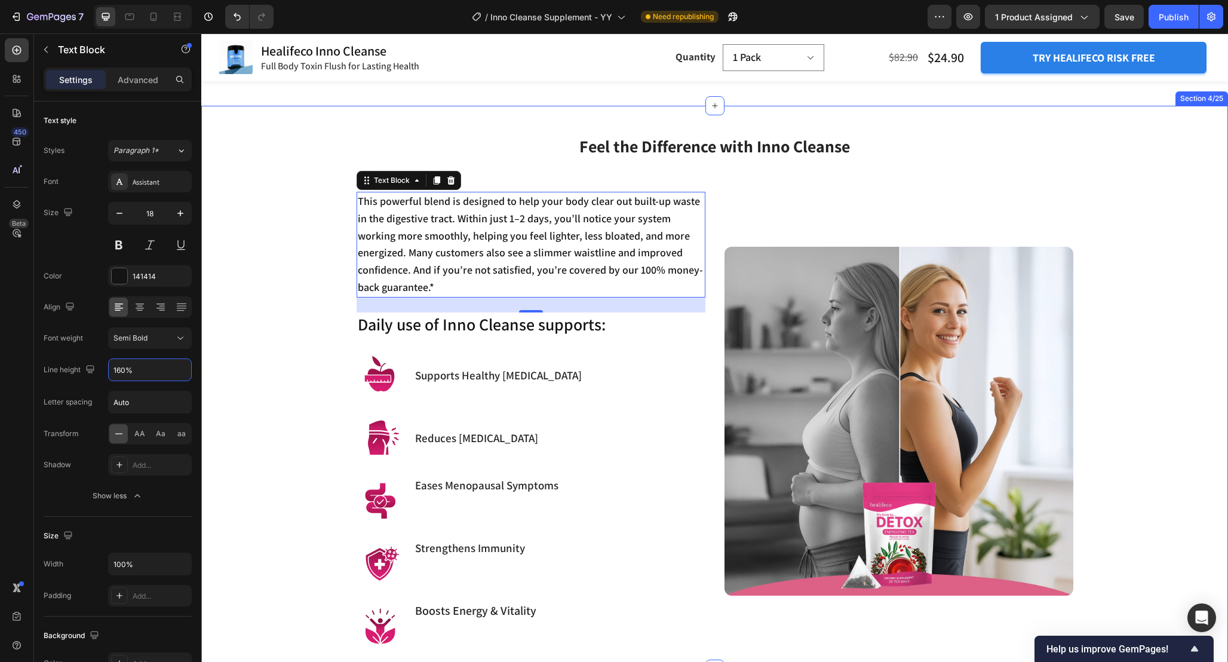
click at [263, 345] on div "Feel the Difference with Inno Cleanse Heading Row This powerful blend is design…" at bounding box center [714, 381] width 1009 height 537
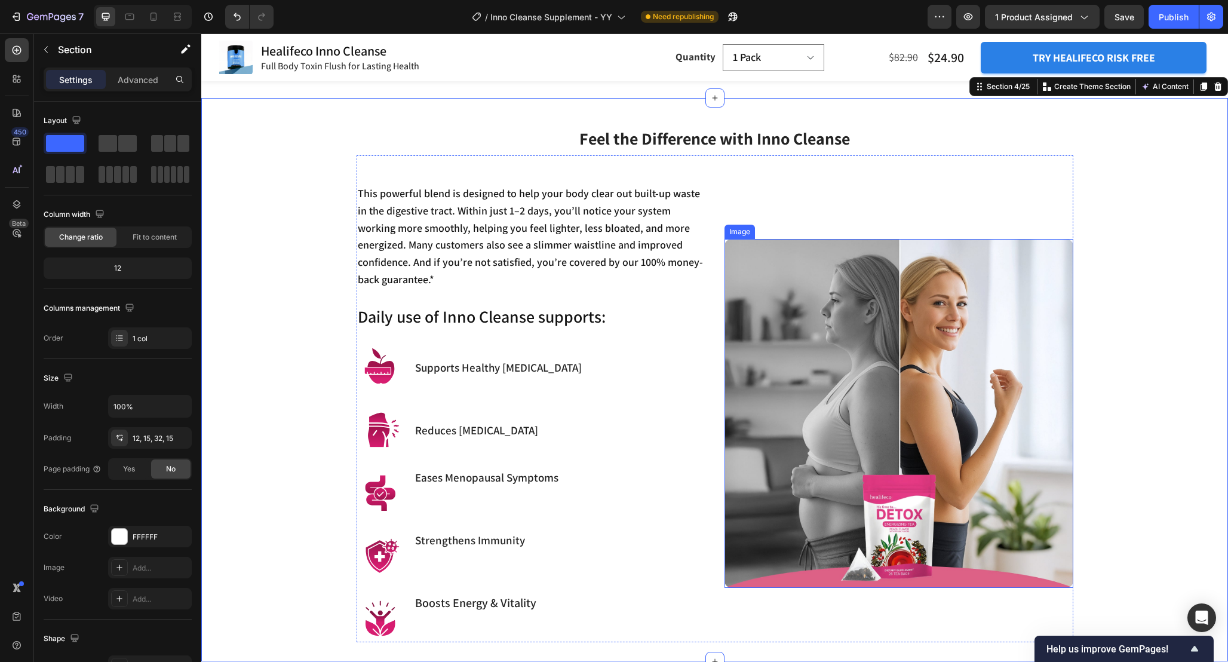
scroll to position [1033, 0]
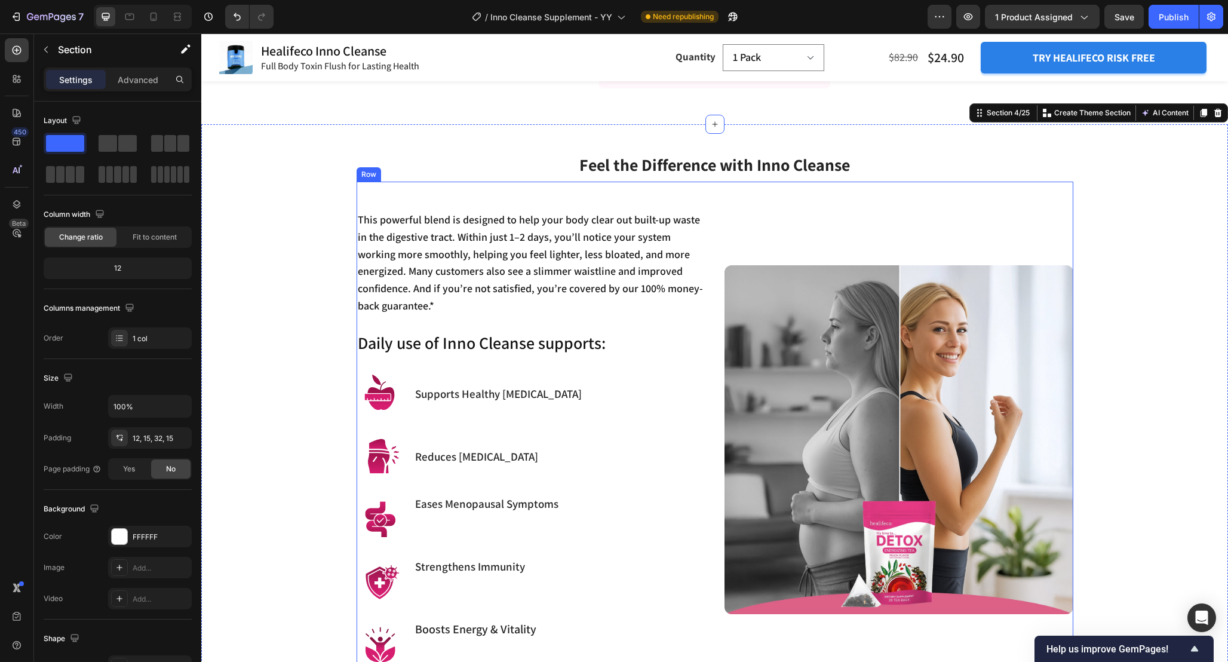
click at [746, 225] on div "Image" at bounding box center [899, 439] width 349 height 458
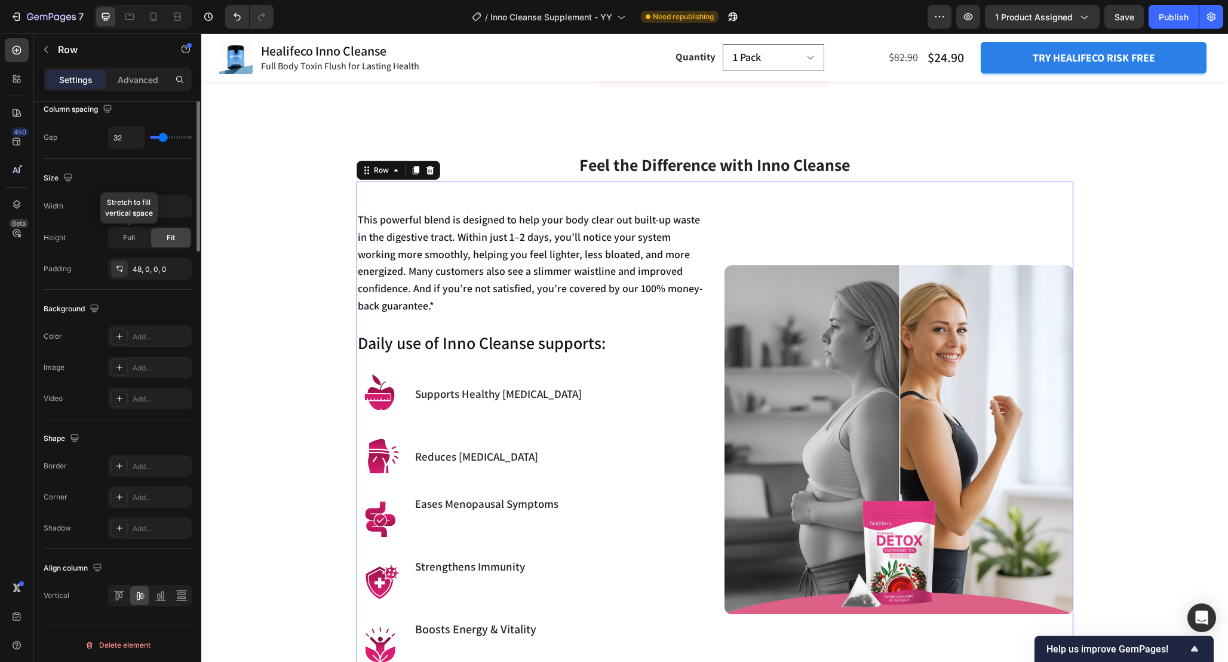
scroll to position [271, 0]
click at [115, 584] on div at bounding box center [118, 593] width 19 height 19
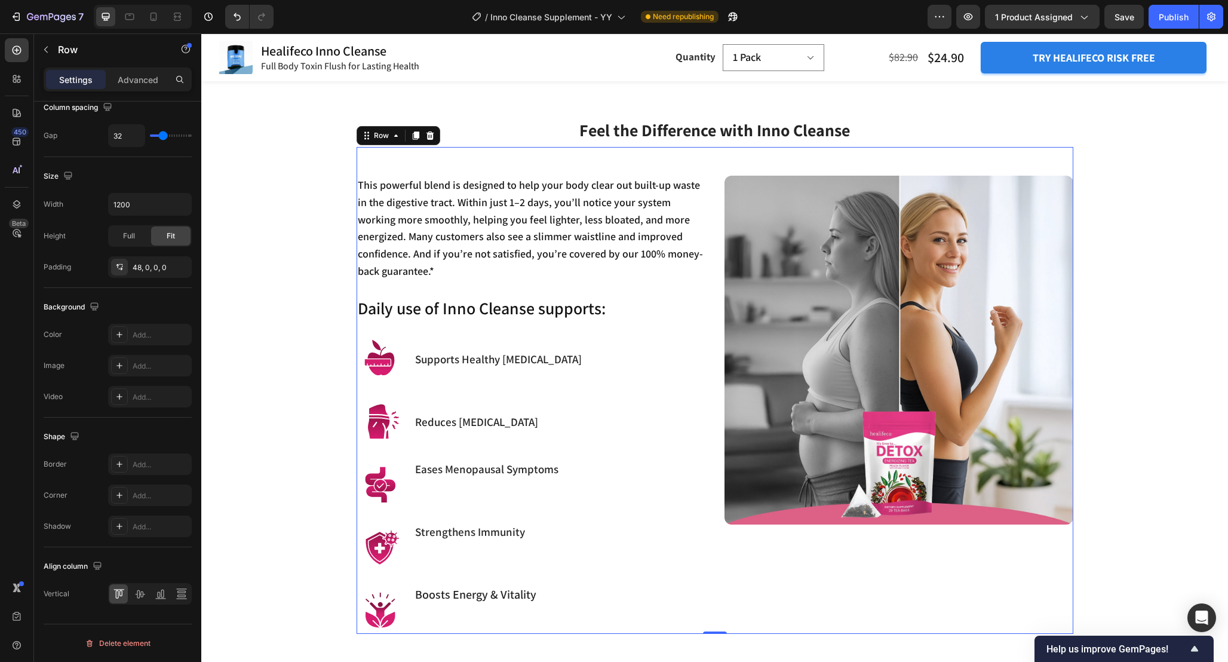
scroll to position [1064, 0]
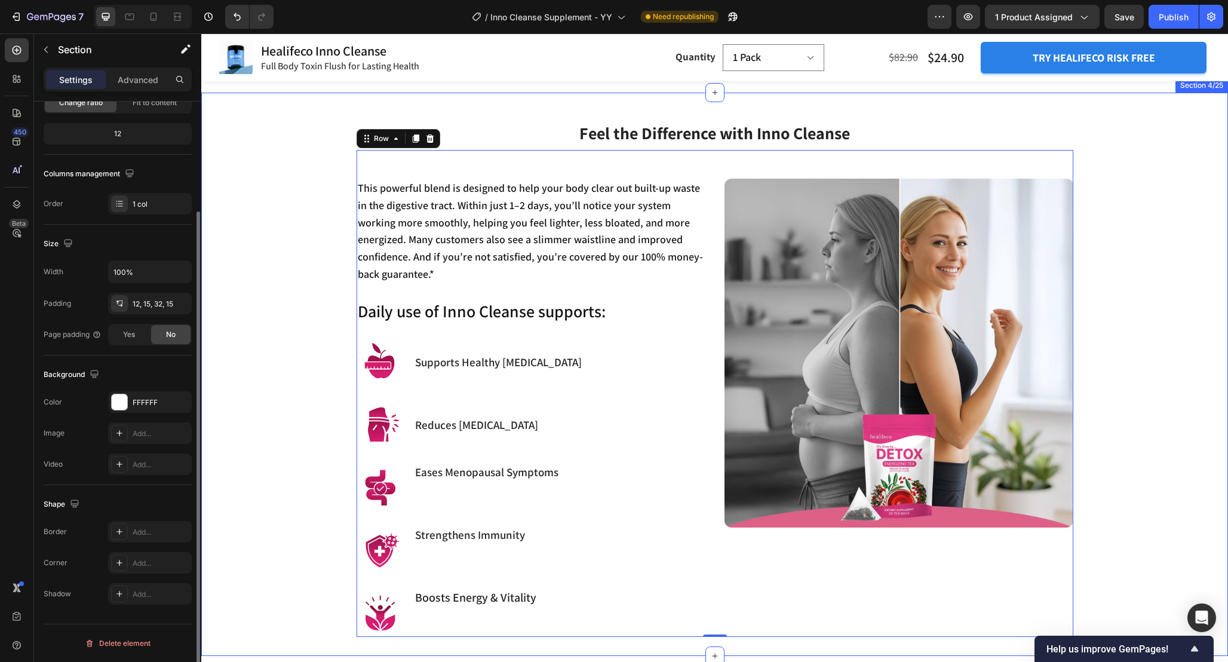
click at [329, 346] on div "Feel the Difference with Inno Cleanse Heading Row This powerful blend is design…" at bounding box center [714, 368] width 1009 height 537
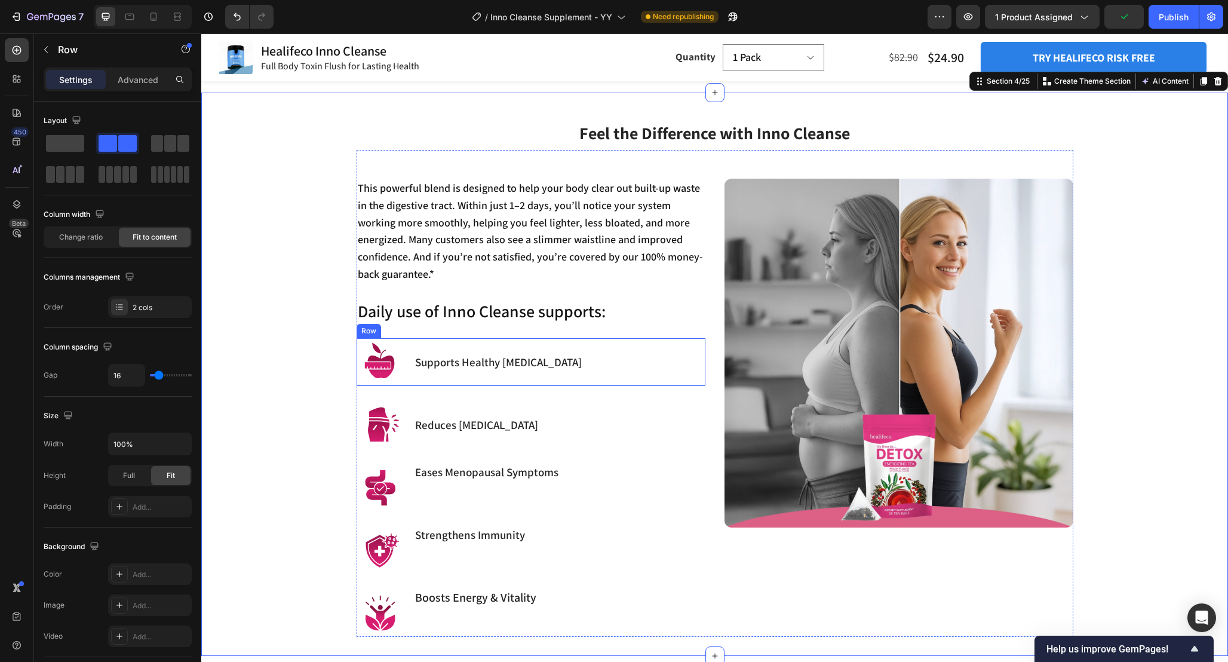
click at [445, 338] on div "Supports Healthy Weight Management Heading" at bounding box center [498, 362] width 169 height 48
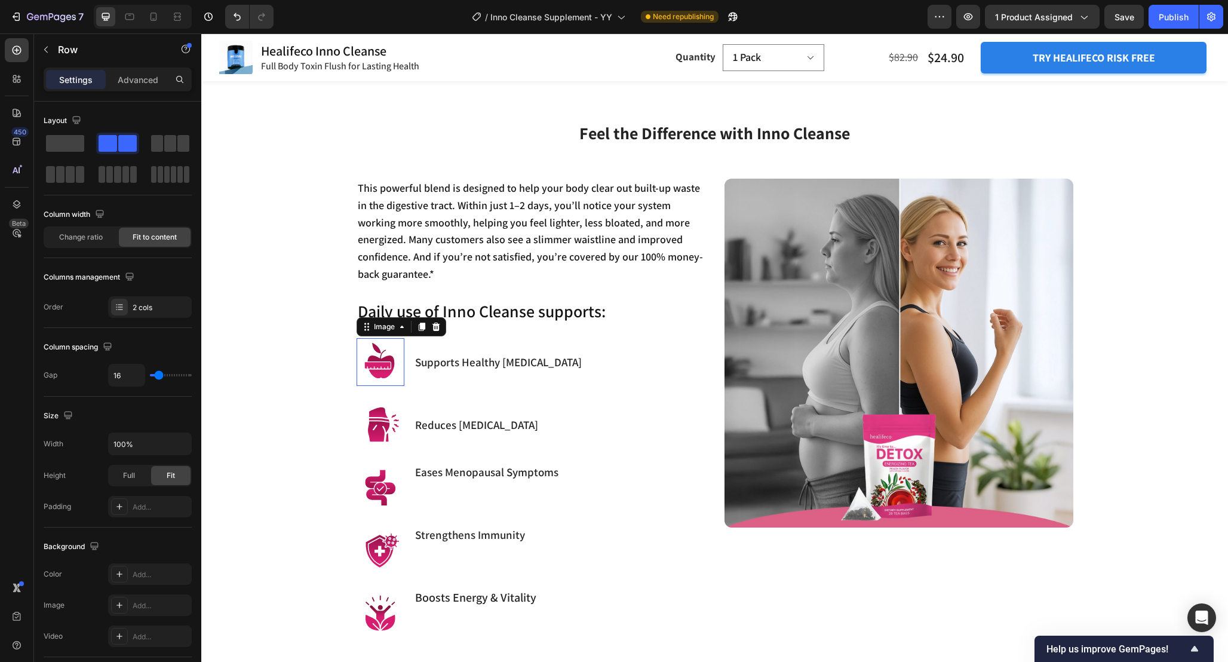
click at [378, 338] on img at bounding box center [381, 362] width 48 height 48
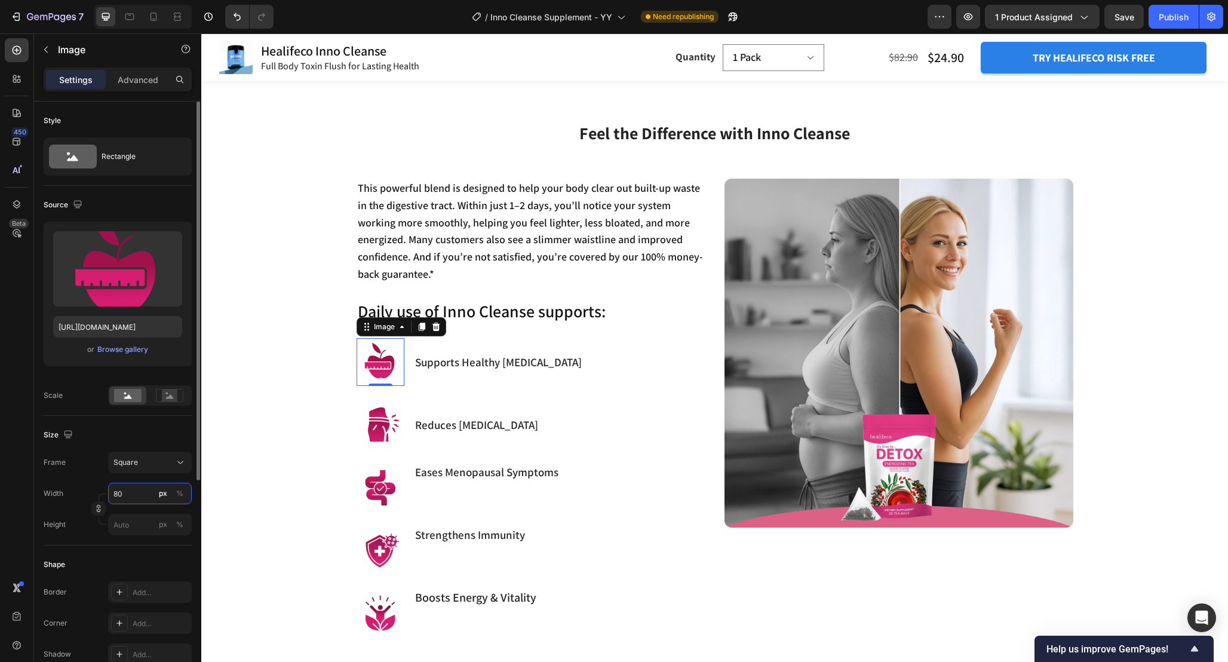
click at [133, 499] on input "80" at bounding box center [150, 494] width 84 height 22
type input "4"
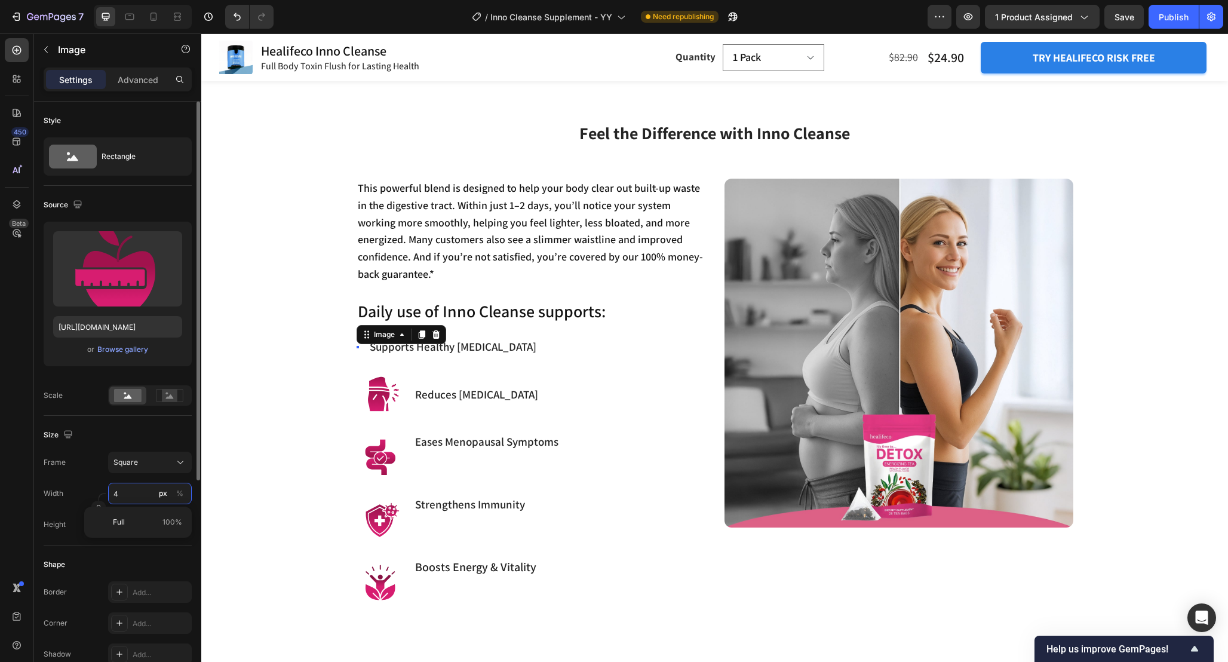
type input "40"
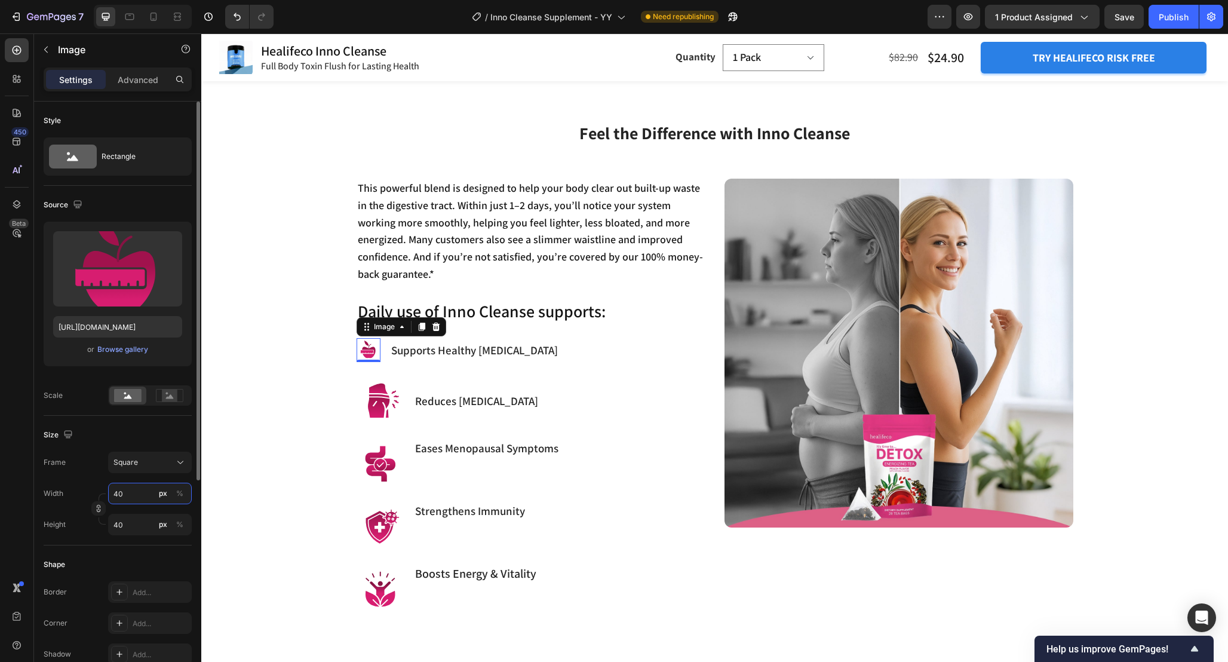
drag, startPoint x: 131, startPoint y: 493, endPoint x: 80, endPoint y: 485, distance: 52.0
click at [81, 486] on div "Width 40 px %" at bounding box center [118, 494] width 148 height 22
click at [387, 377] on img at bounding box center [381, 401] width 48 height 48
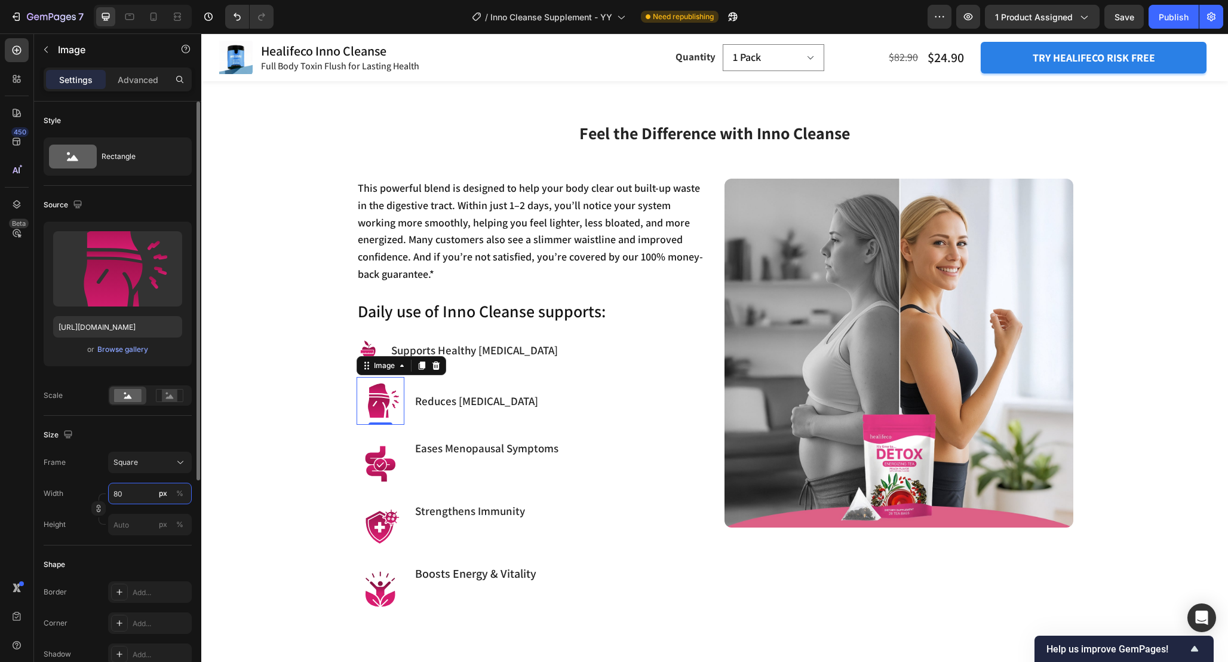
click at [145, 493] on input "80" at bounding box center [150, 494] width 84 height 22
type input "4"
type input "40"
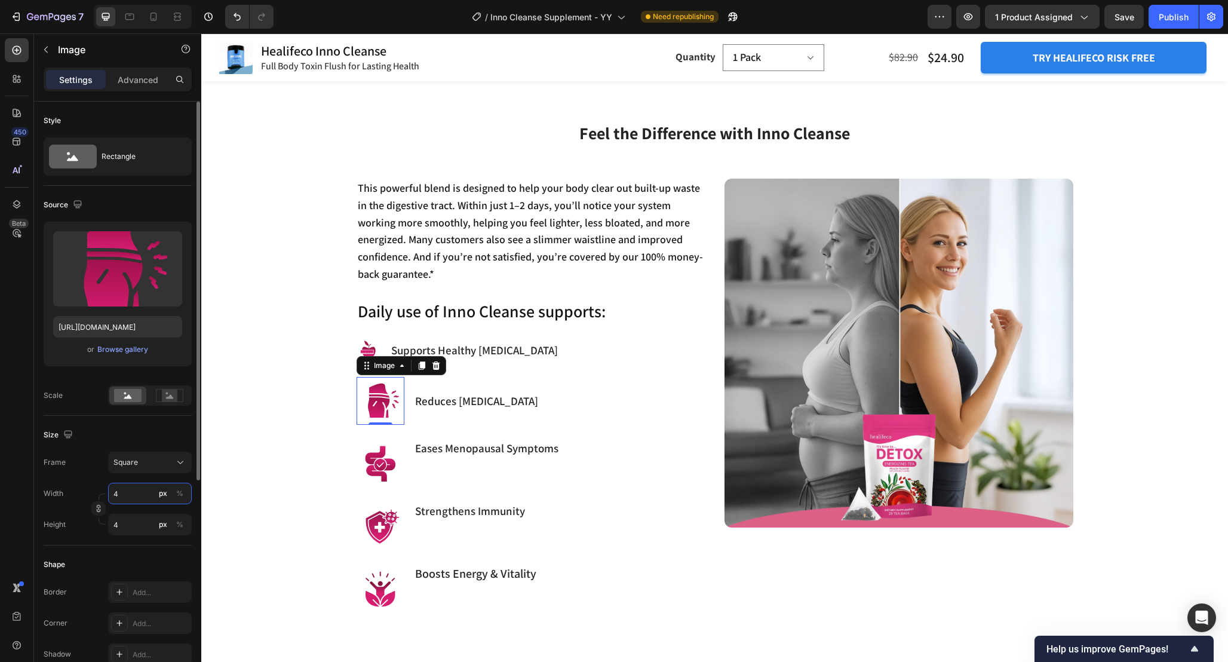
type input "40"
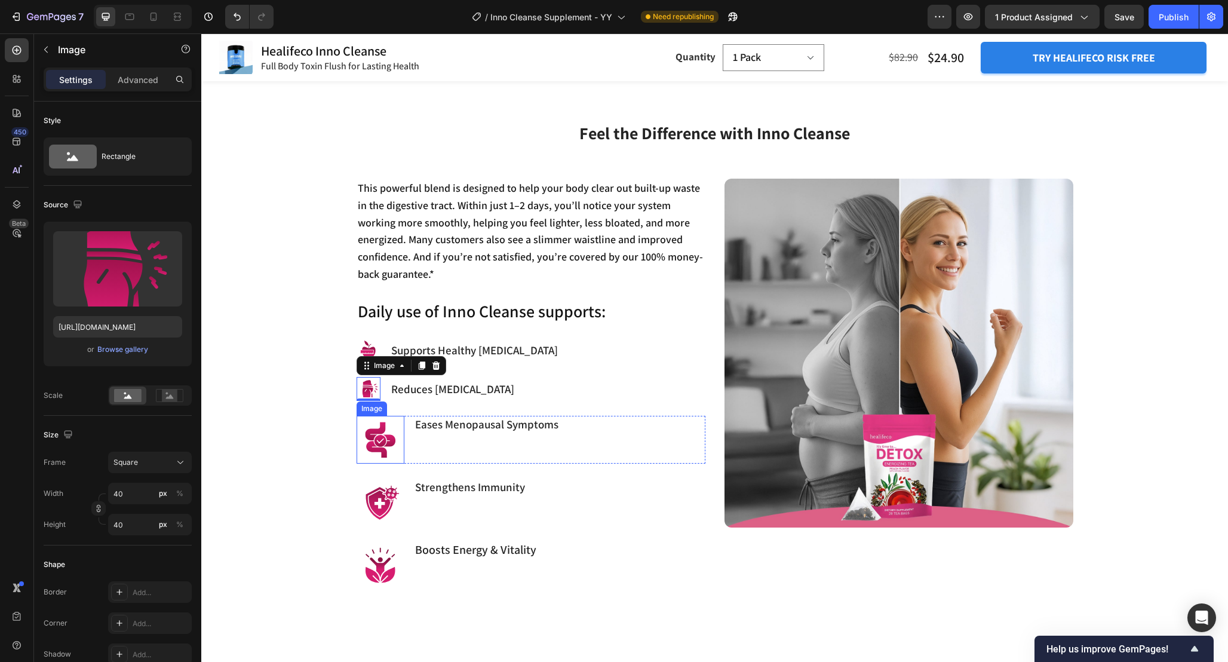
click at [384, 432] on img at bounding box center [381, 440] width 48 height 48
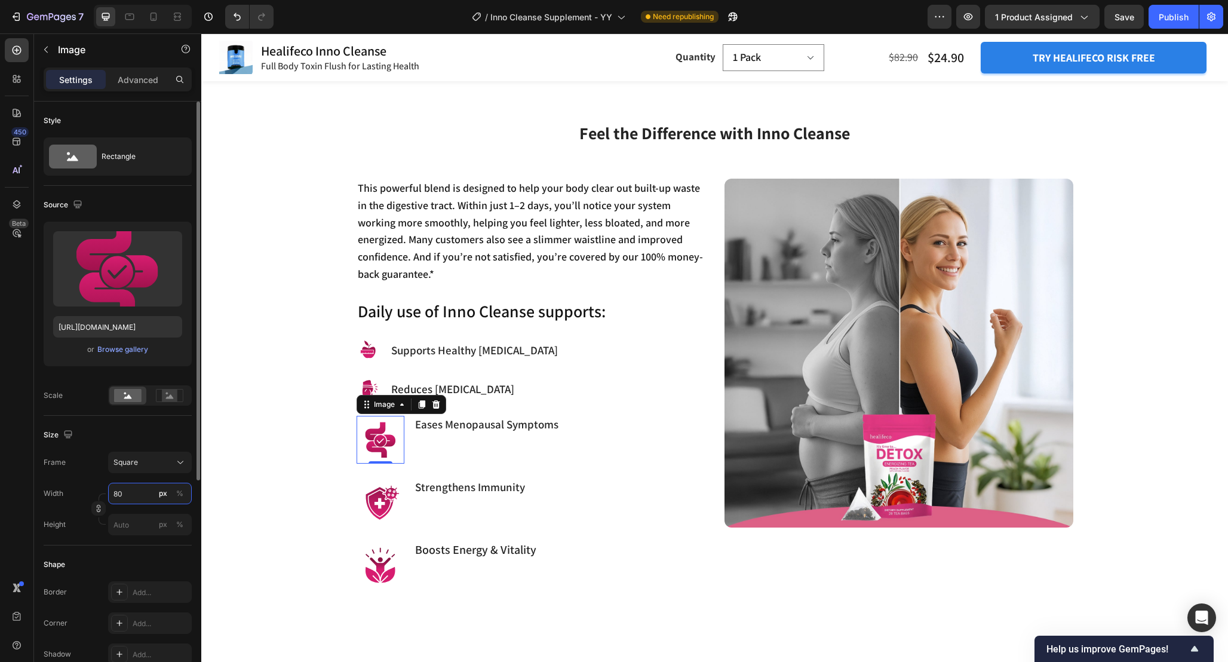
click at [134, 500] on input "80" at bounding box center [150, 494] width 84 height 22
type input "4"
type input "40"
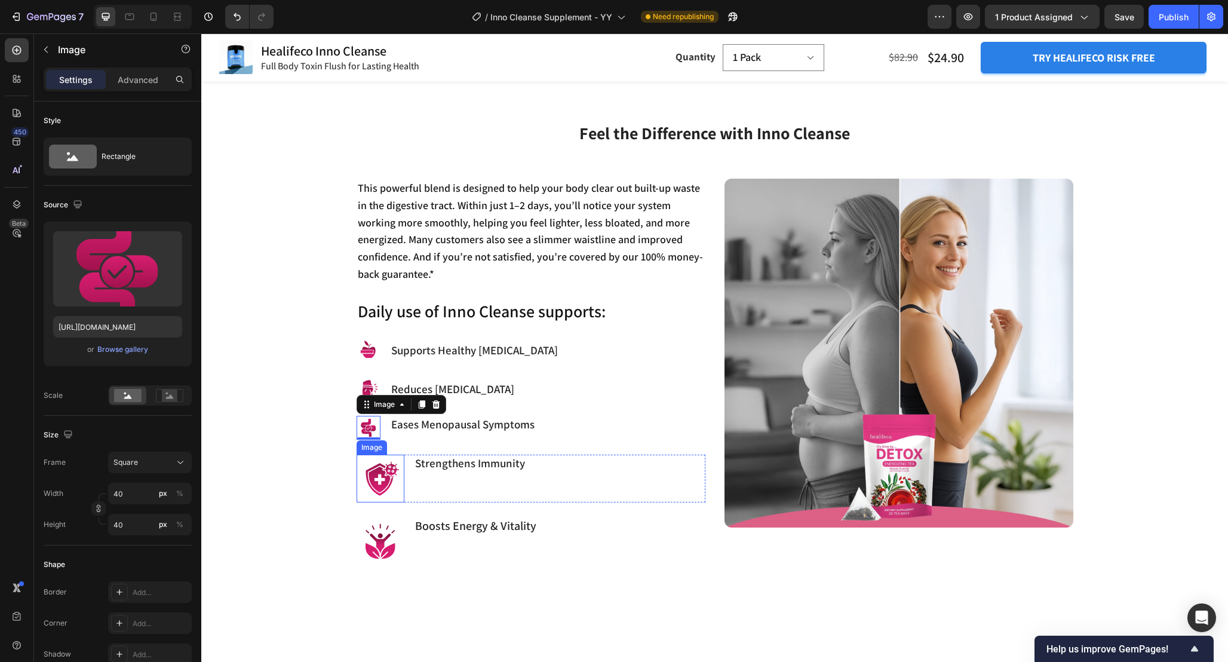
click at [381, 468] on img at bounding box center [381, 479] width 48 height 48
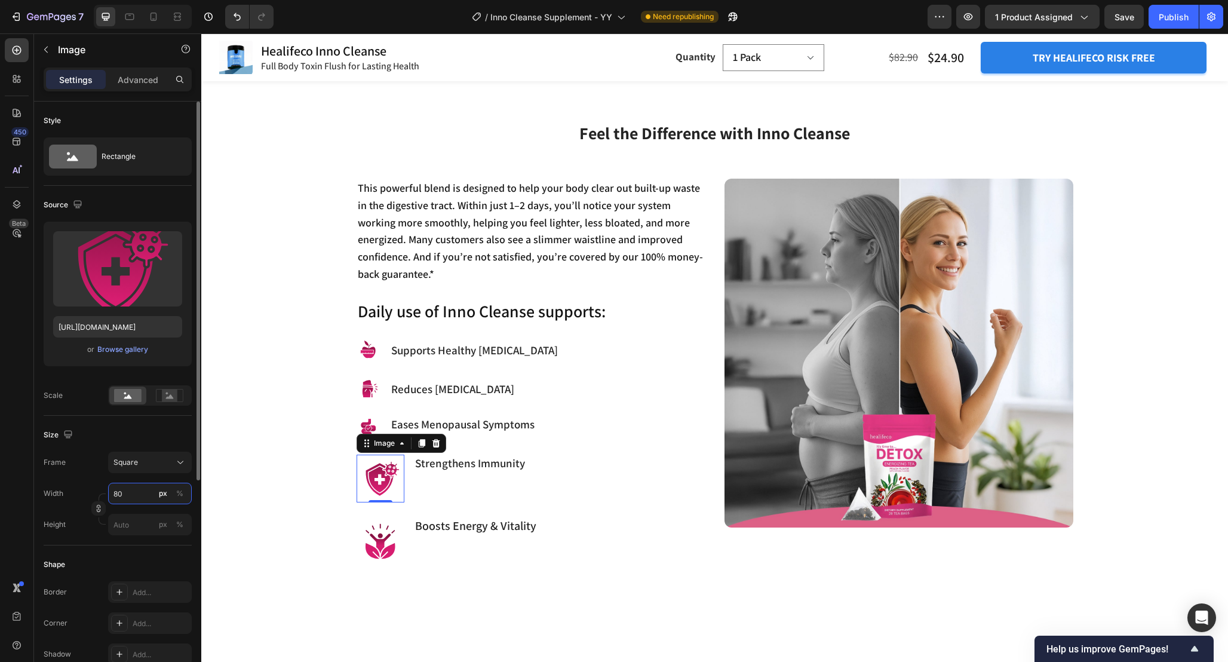
click at [135, 495] on input "80" at bounding box center [150, 494] width 84 height 22
type input "4"
type input "40"
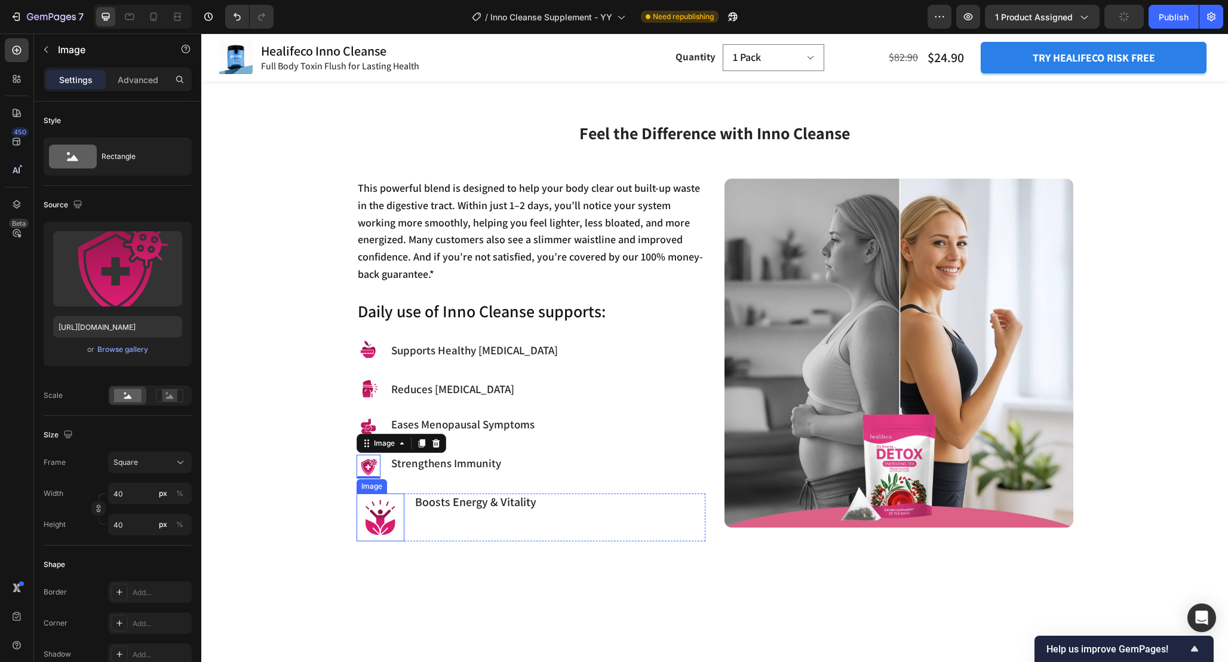
click at [369, 493] on img at bounding box center [381, 517] width 48 height 48
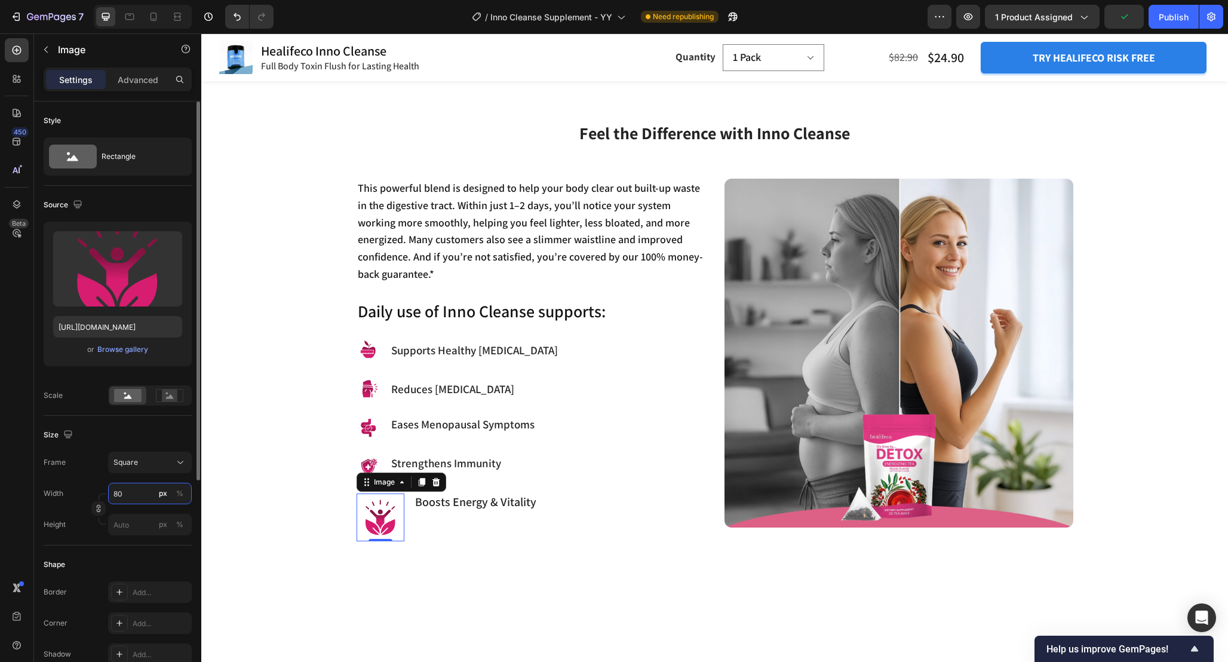
click at [137, 495] on input "80" at bounding box center [150, 494] width 84 height 22
type input "4"
type input "40"
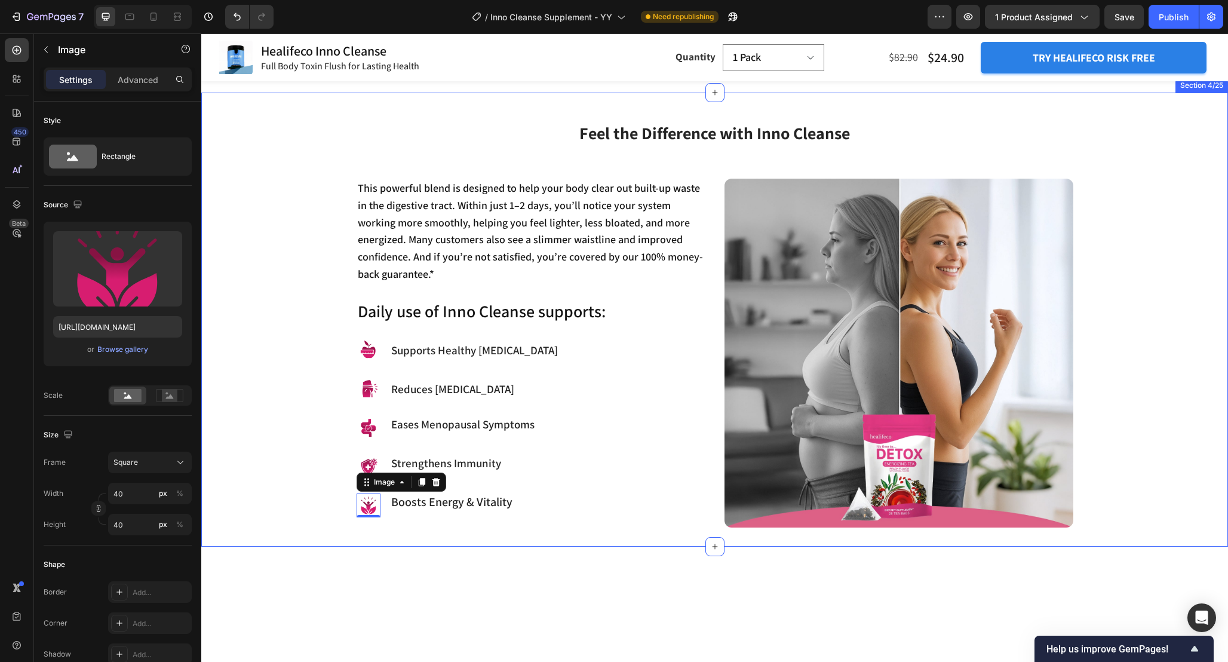
click at [286, 427] on div "Feel the Difference with Inno Cleanse Heading Row This powerful blend is design…" at bounding box center [714, 314] width 1009 height 428
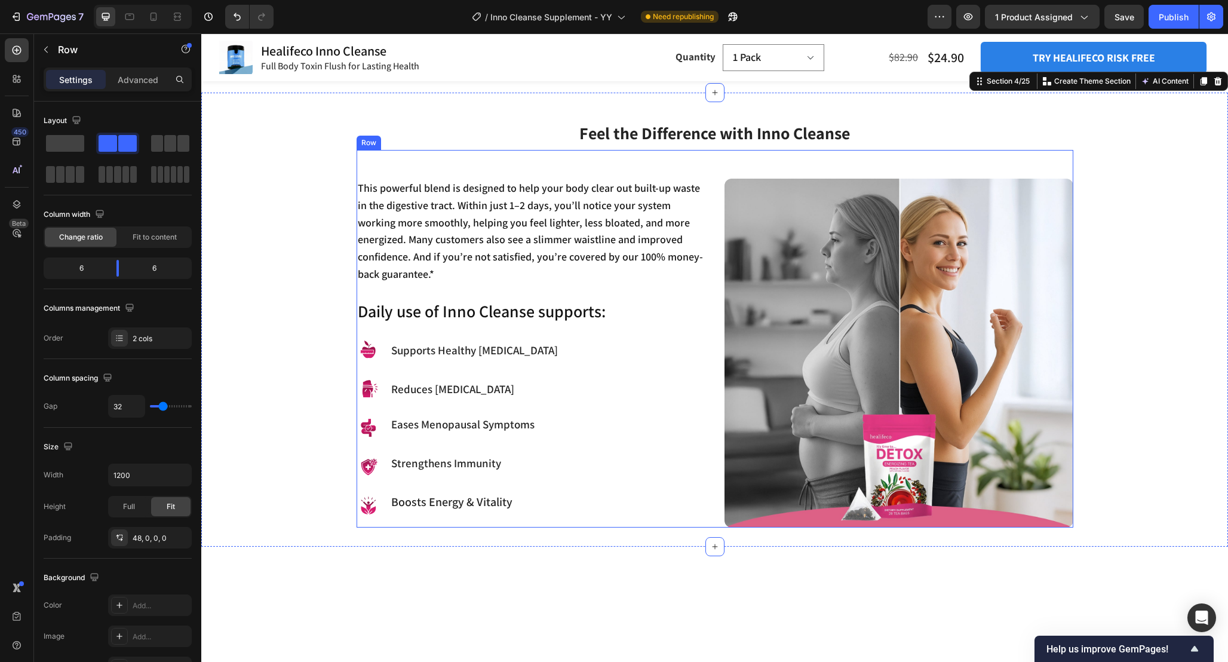
click at [677, 526] on div "This powerful blend is designed to help your body clear out built-up waste in t…" at bounding box center [531, 353] width 349 height 349
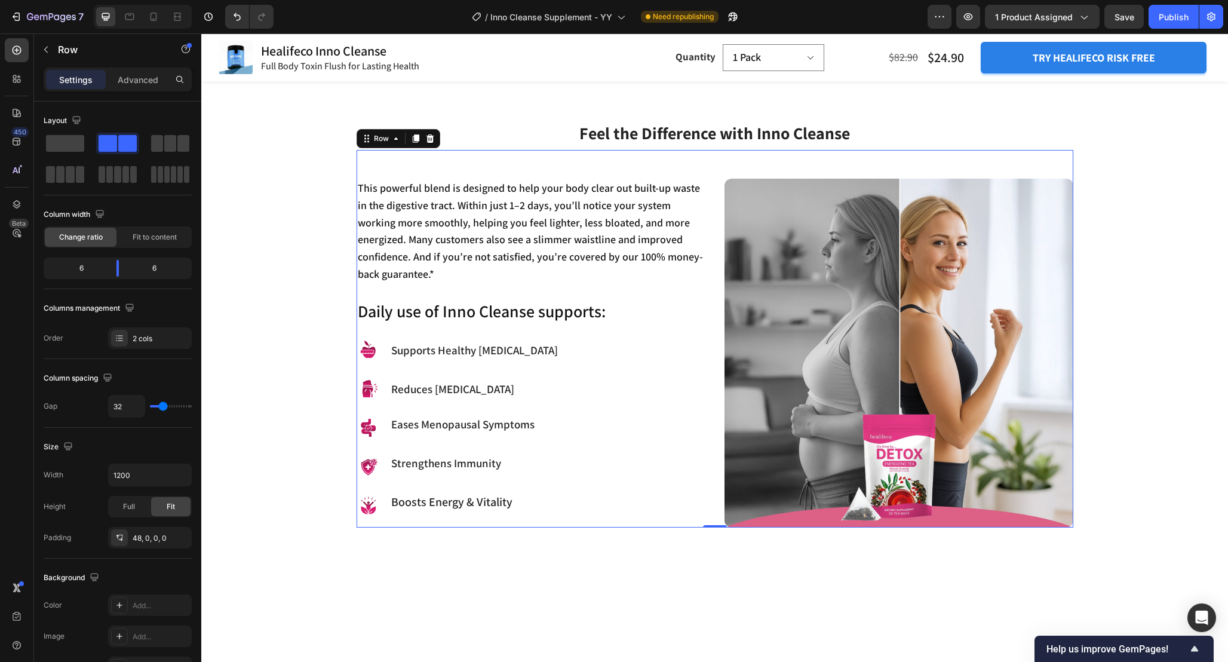
click at [711, 174] on div "This powerful blend is designed to help your body clear out built-up waste in t…" at bounding box center [715, 339] width 717 height 378
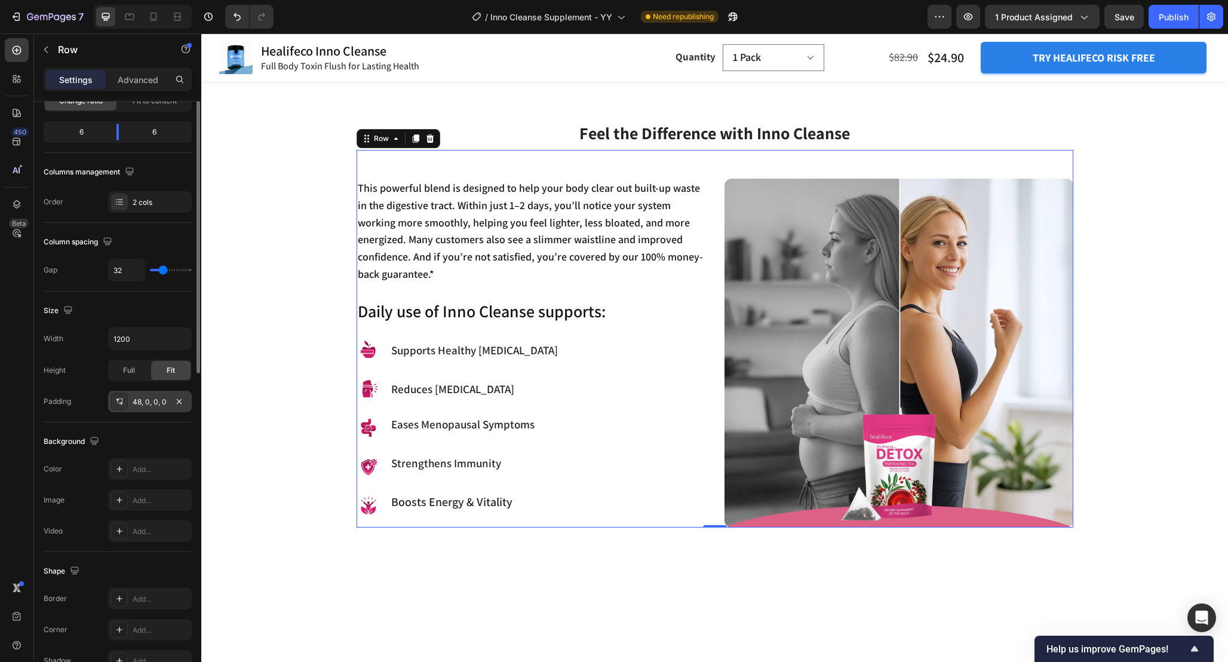
scroll to position [271, 0]
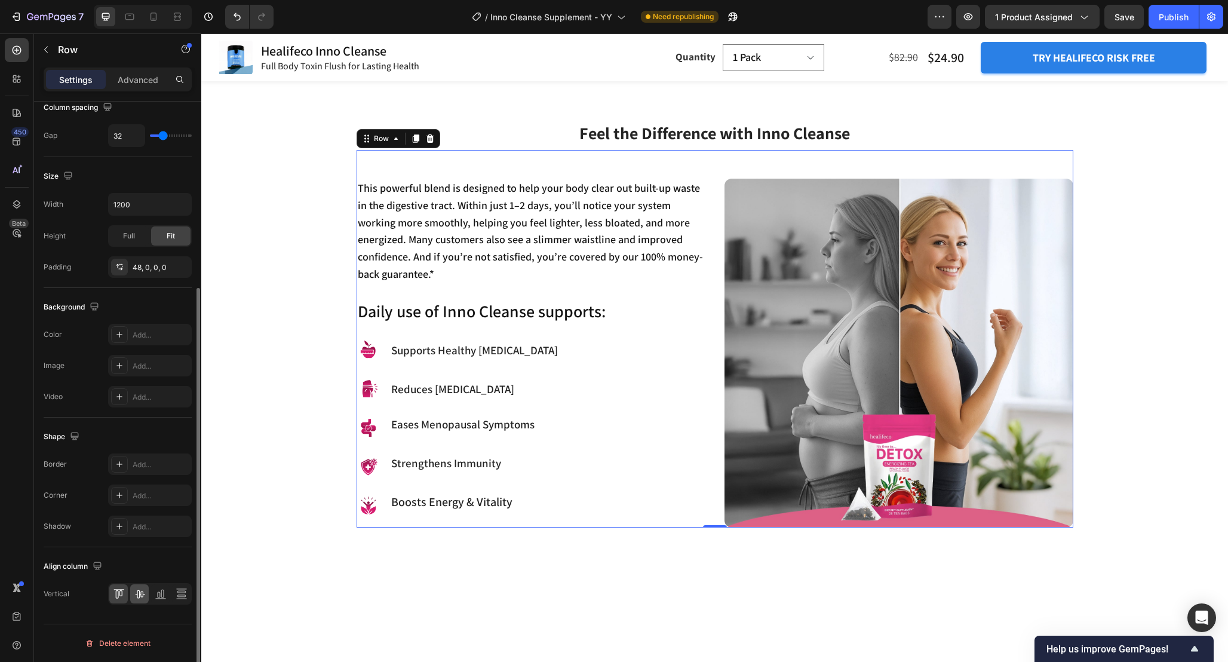
click at [139, 591] on icon at bounding box center [140, 594] width 10 height 8
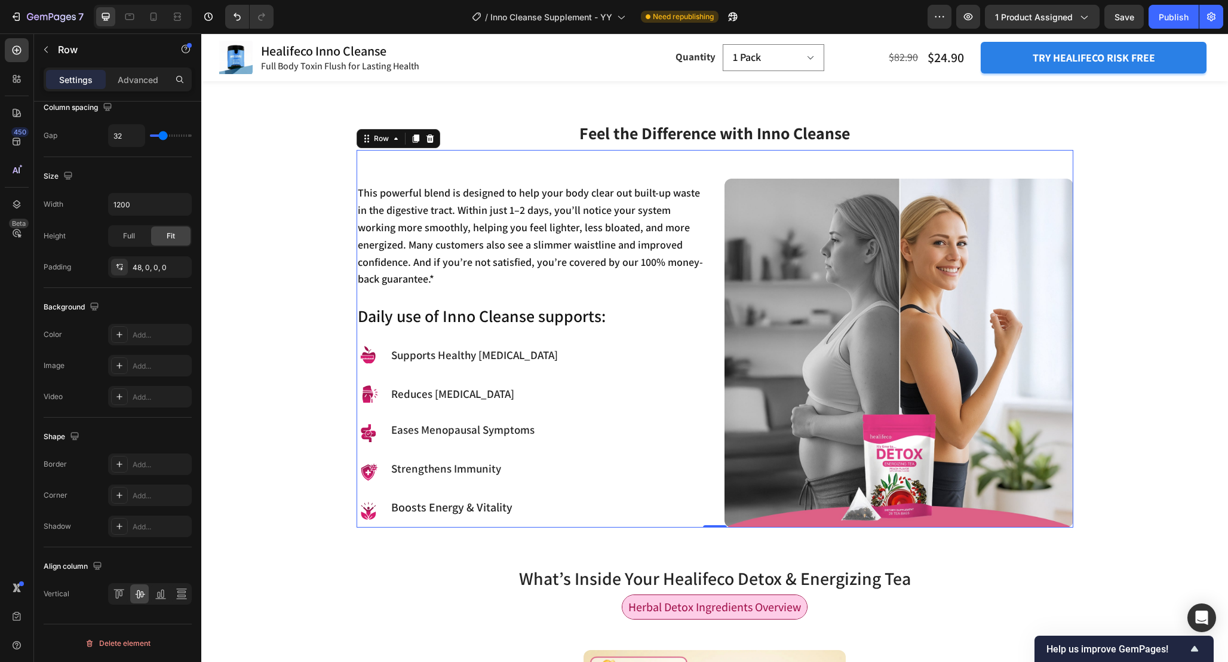
scroll to position [1056, 0]
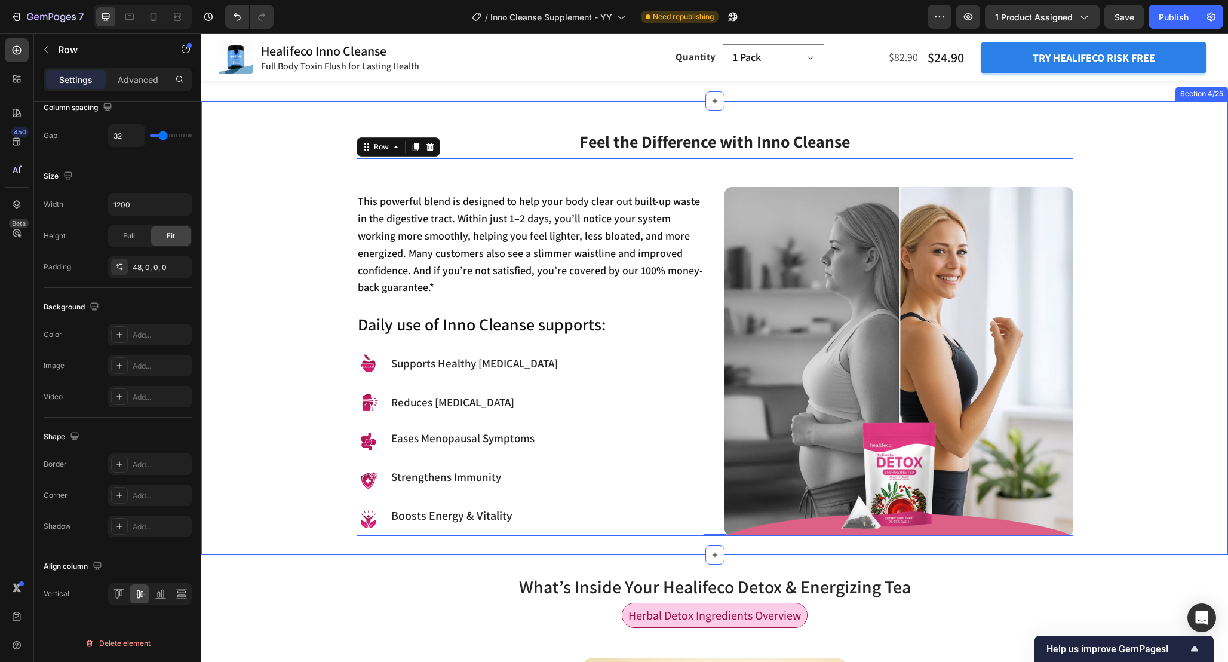
click at [312, 360] on div "Feel the Difference with Inno Cleanse Heading Row This powerful blend is design…" at bounding box center [714, 322] width 1009 height 428
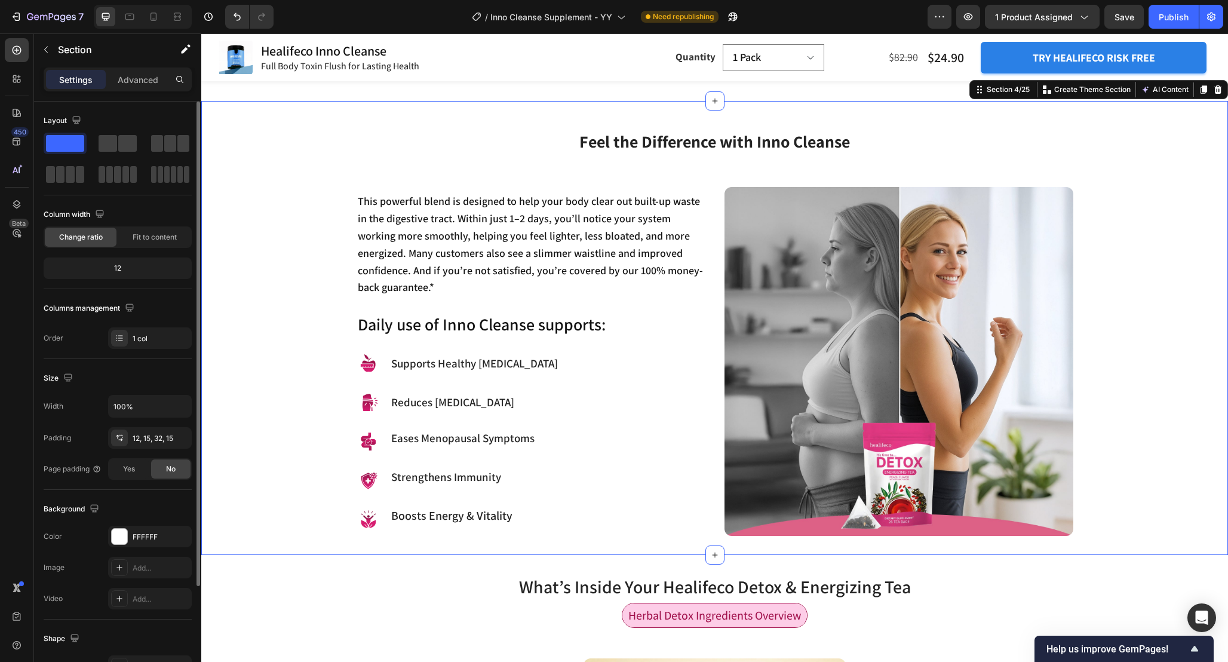
scroll to position [1045, 0]
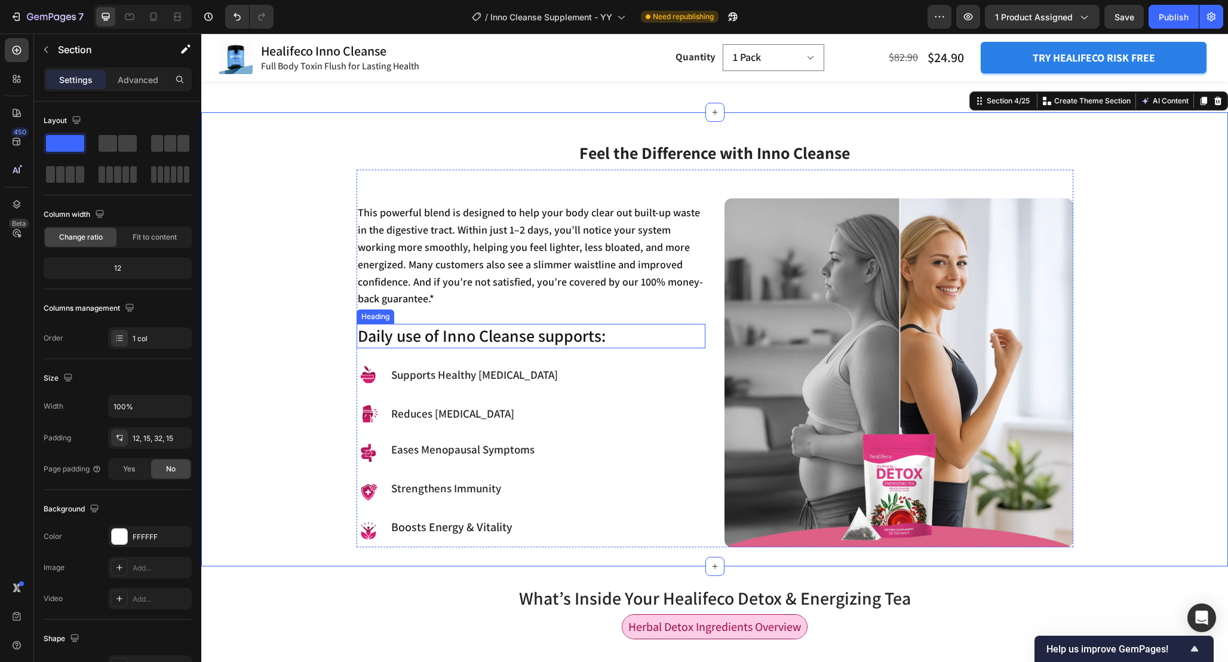
click at [525, 330] on h2 "Daily use of Inno Cleanse supports:" at bounding box center [531, 336] width 349 height 24
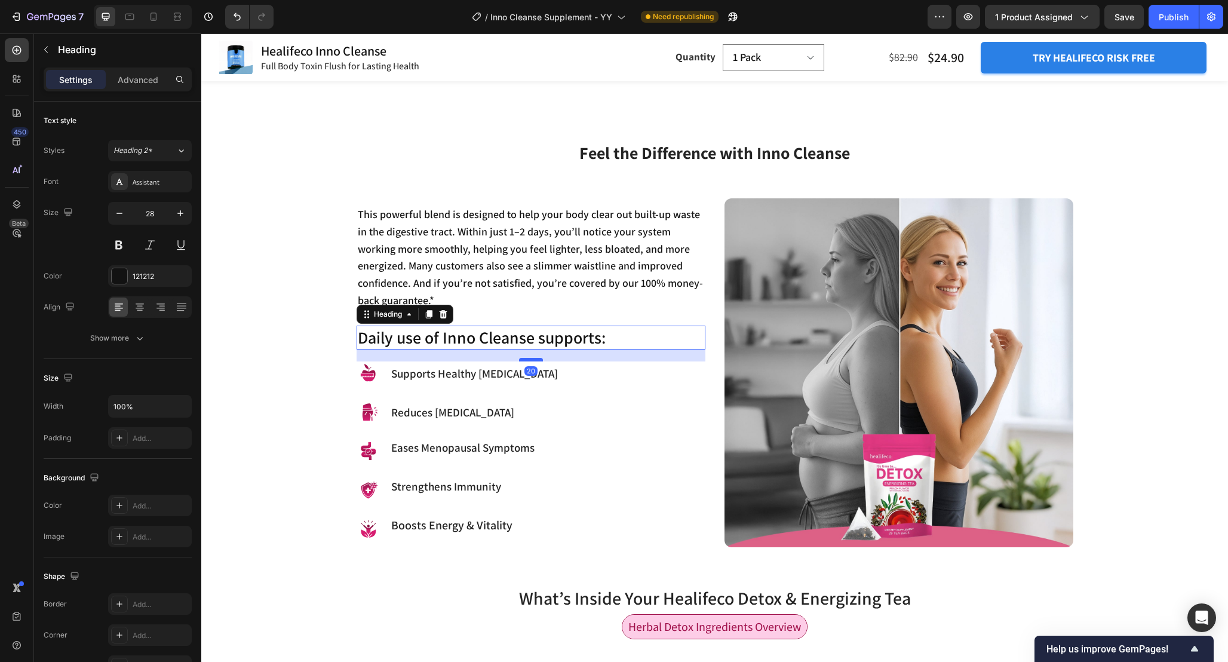
click at [530, 358] on div at bounding box center [531, 360] width 24 height 4
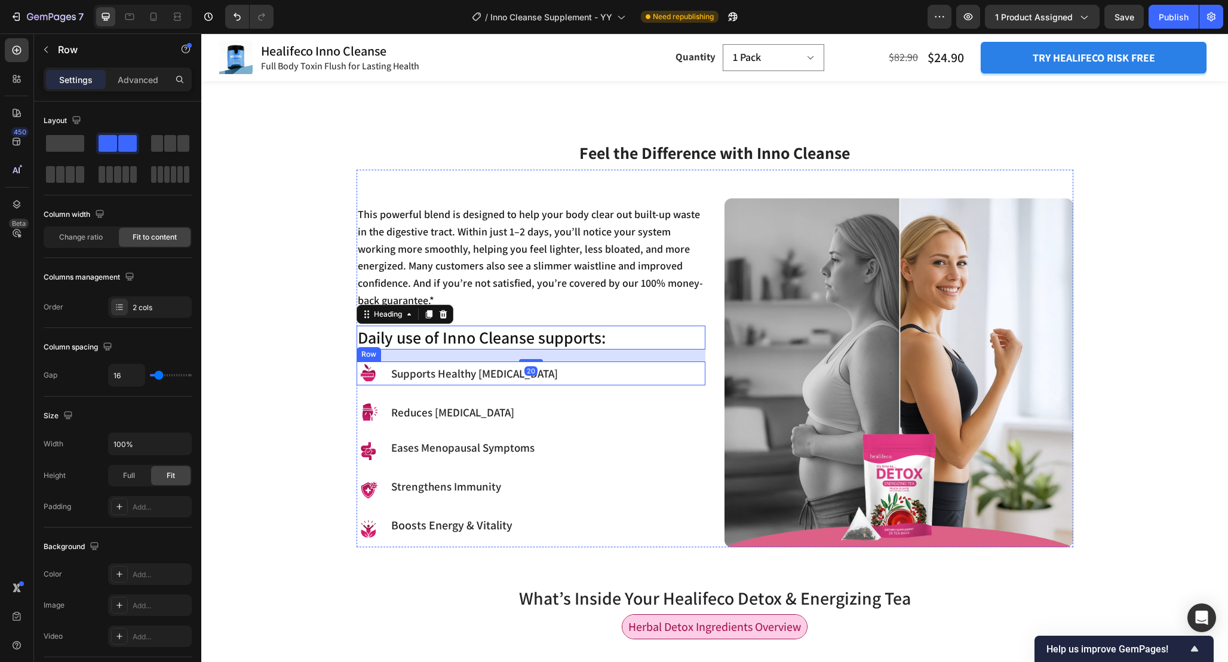
click at [631, 365] on div "Image Supports Healthy Weight Management Heading Row" at bounding box center [531, 373] width 349 height 24
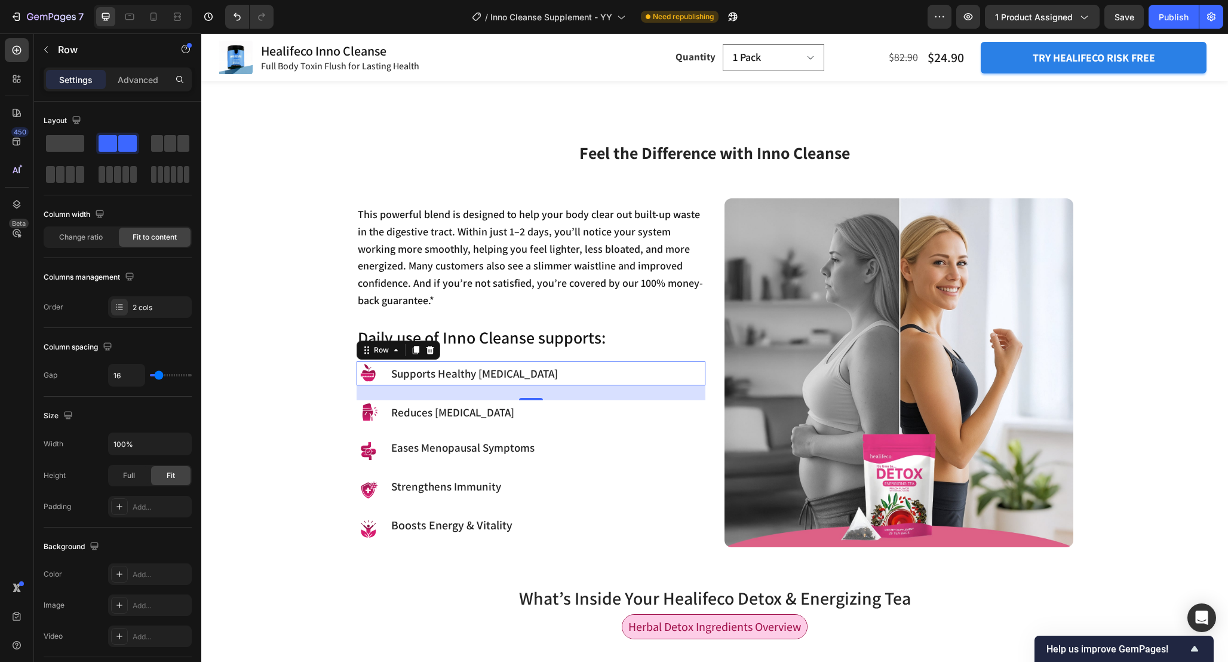
click at [295, 379] on div "Feel the Difference with Inno Cleanse Heading Row This powerful blend is design…" at bounding box center [714, 333] width 1009 height 428
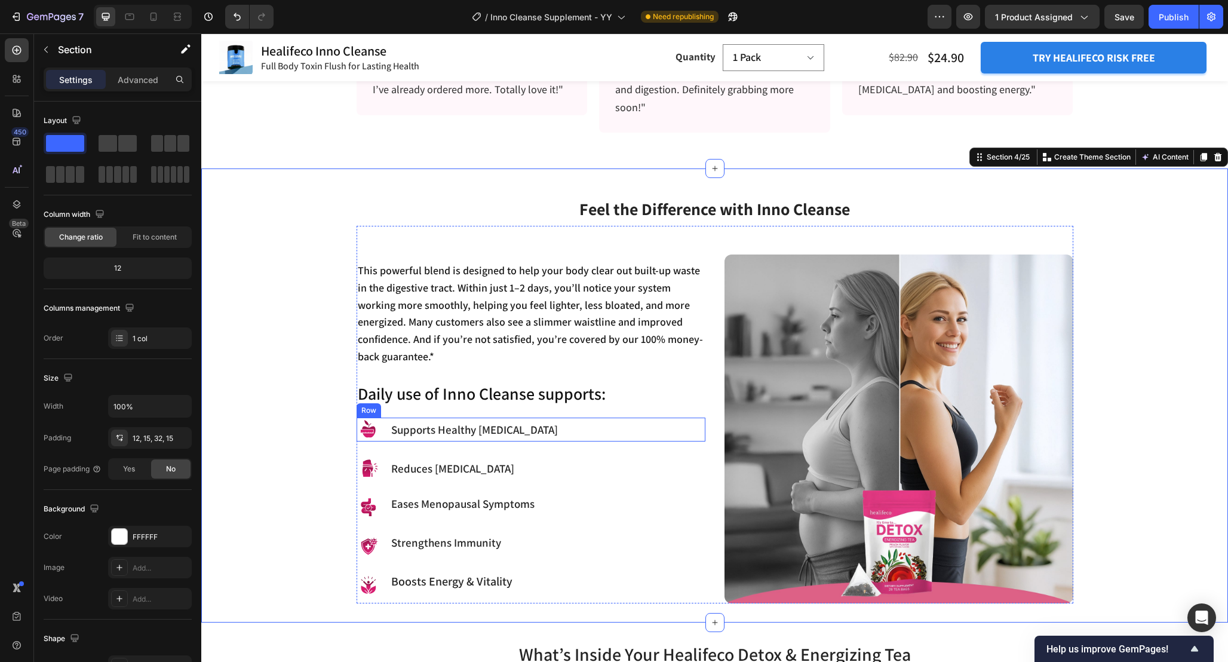
scroll to position [1002, 0]
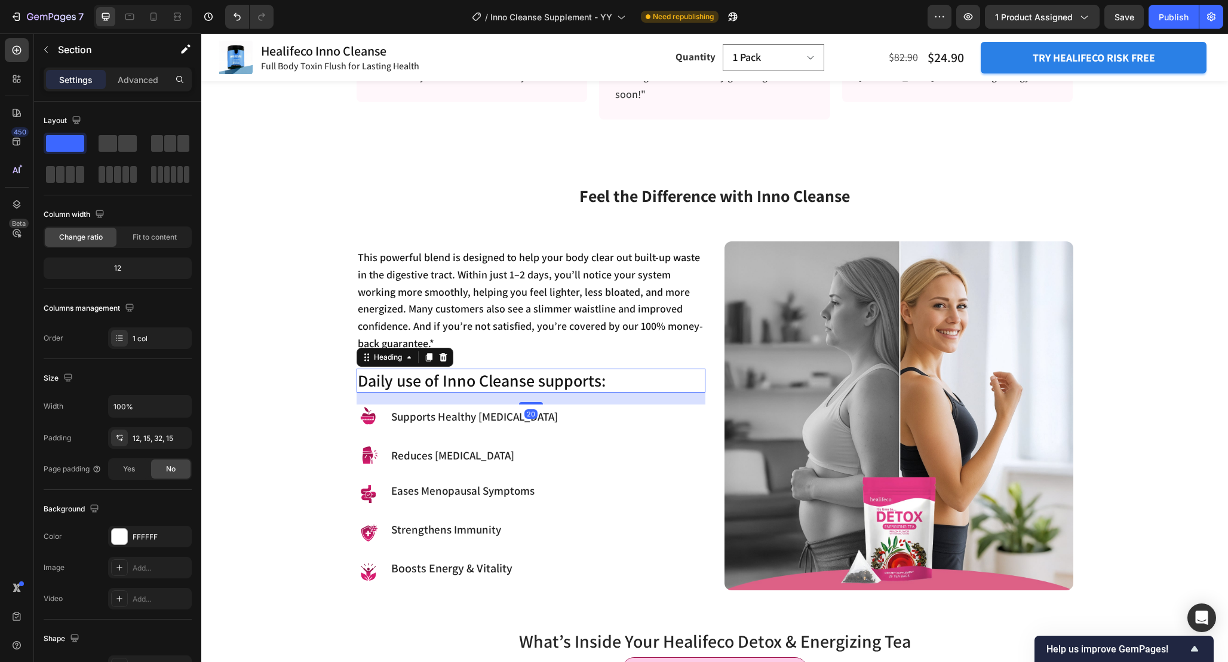
click at [587, 375] on h2 "Daily use of Inno Cleanse supports:" at bounding box center [531, 381] width 349 height 24
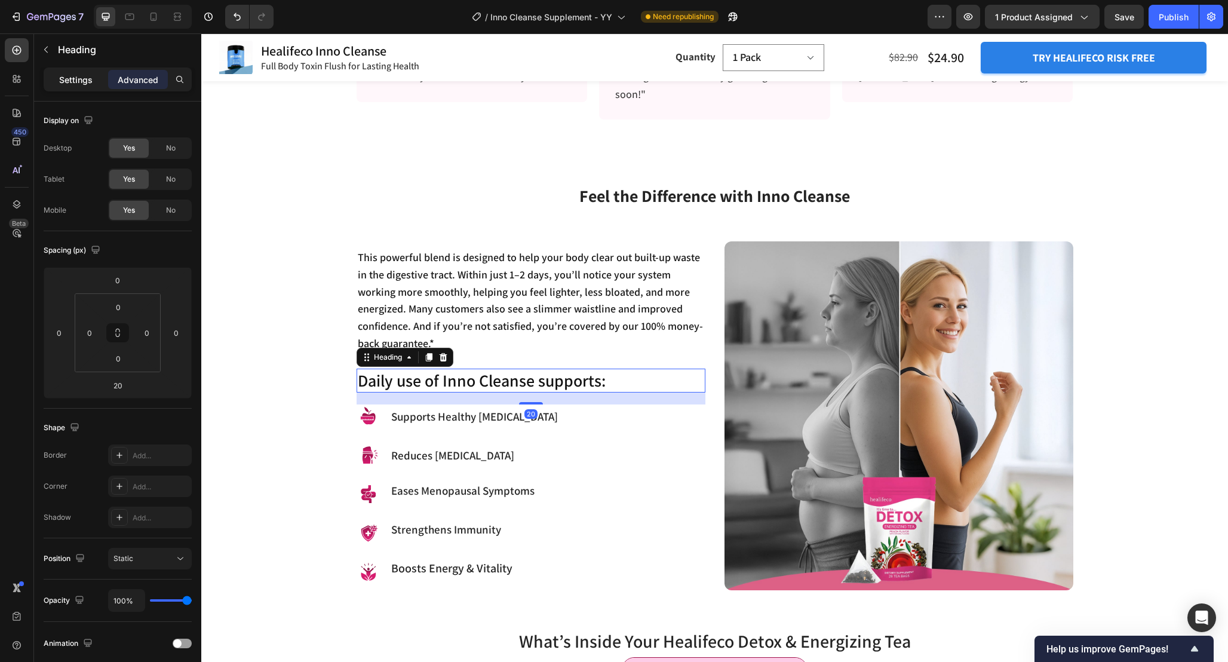
click at [78, 79] on p "Settings" at bounding box center [75, 79] width 33 height 13
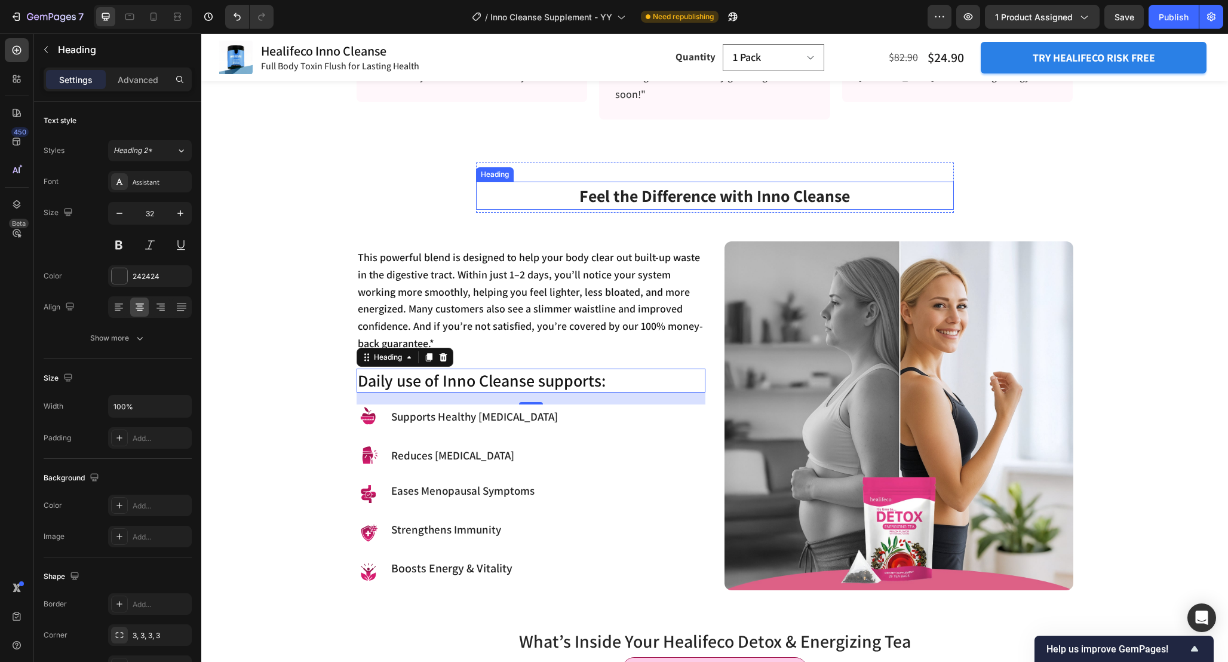
click at [642, 194] on span "Feel the Difference with Inno Cleanse" at bounding box center [714, 196] width 271 height 22
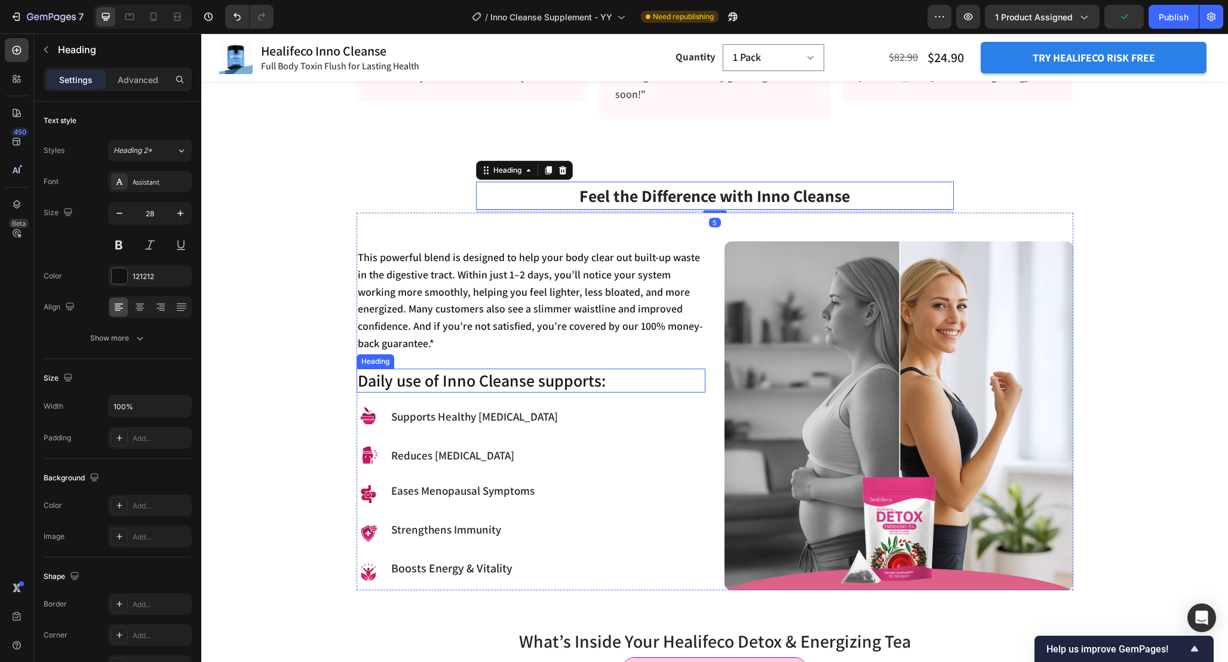
click at [520, 375] on h2 "Daily use of Inno Cleanse supports:" at bounding box center [531, 381] width 349 height 24
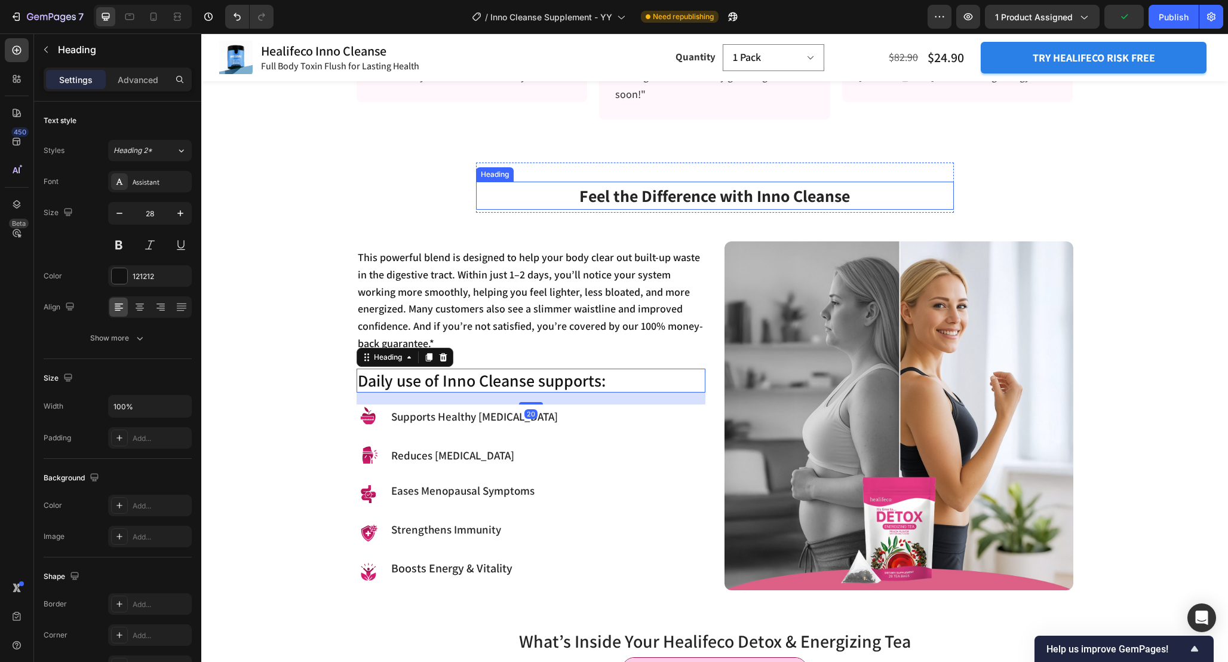
click at [619, 195] on span "Feel the Difference with Inno Cleanse" at bounding box center [714, 196] width 271 height 22
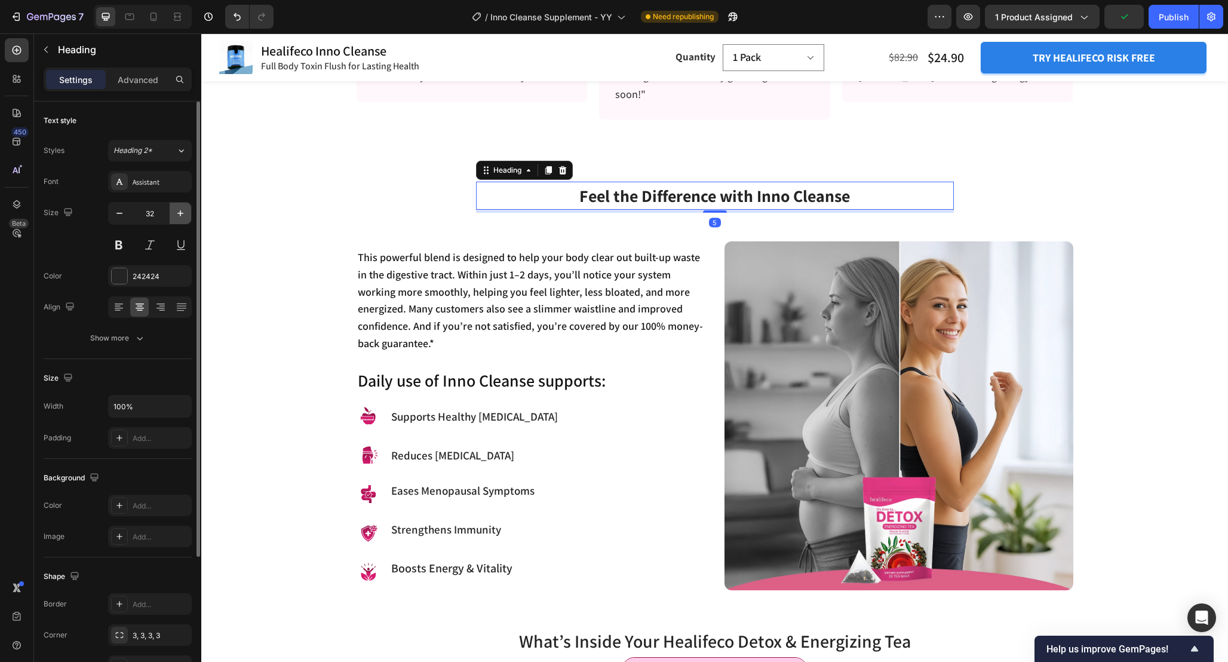
click at [182, 218] on icon "button" at bounding box center [180, 213] width 12 height 12
click at [120, 217] on icon "button" at bounding box center [119, 213] width 12 height 12
type input "32"
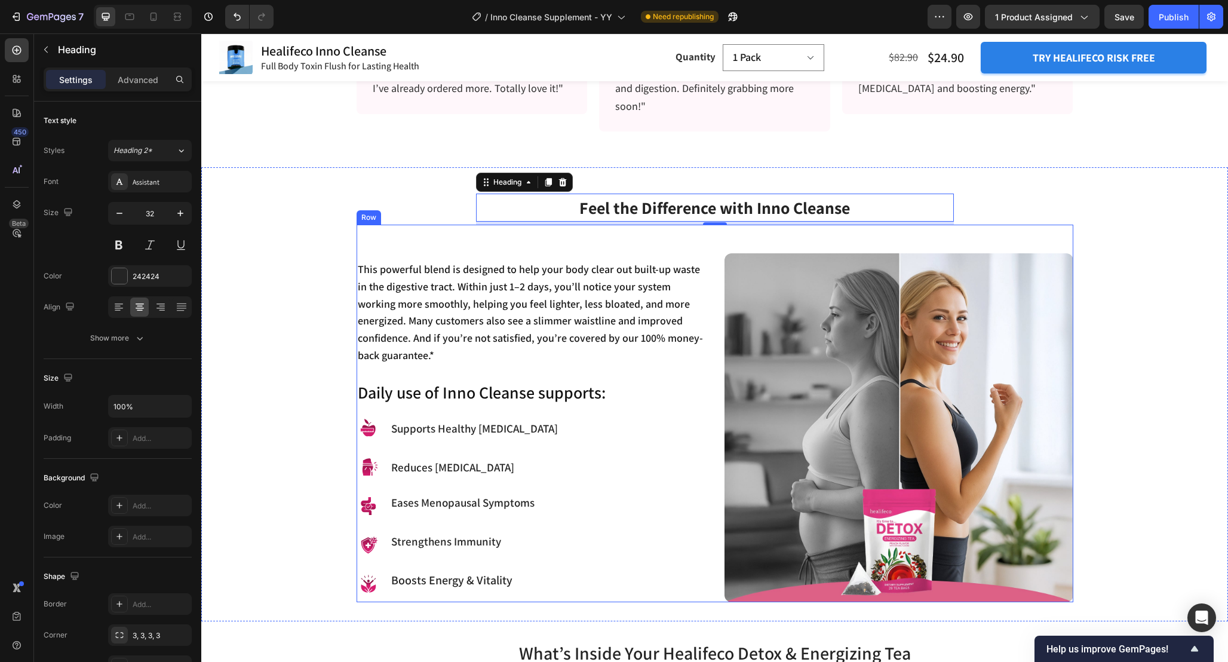
scroll to position [983, 0]
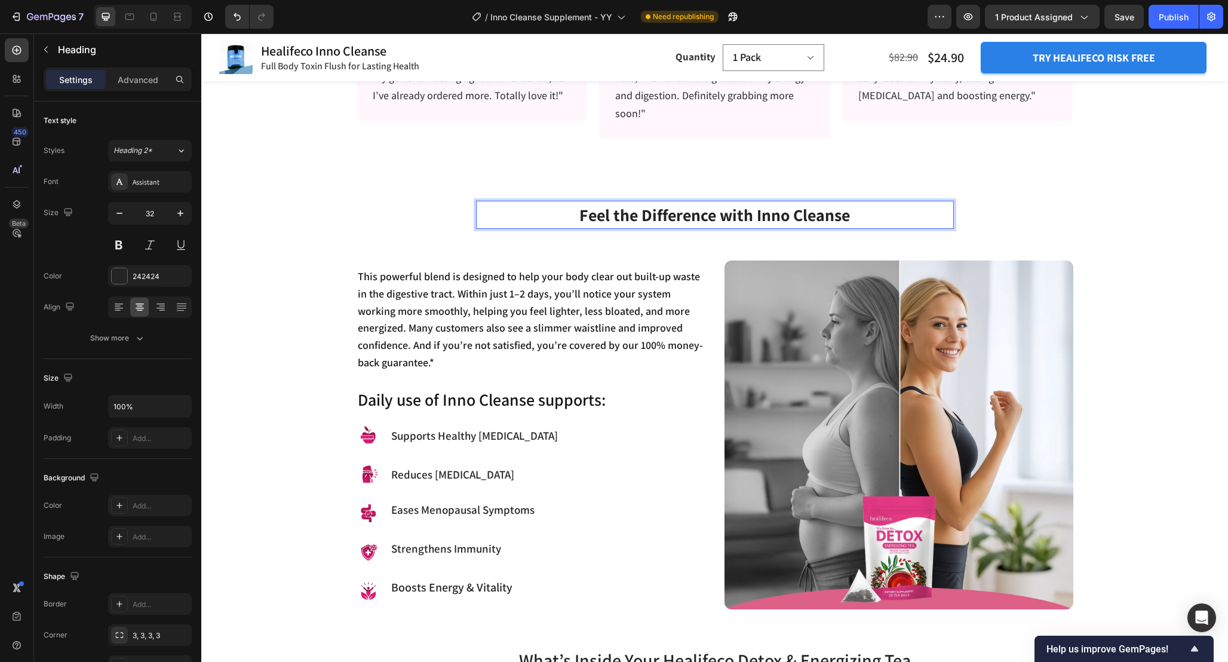
click at [669, 212] on span "Feel the Difference with Inno Cleanse" at bounding box center [714, 215] width 271 height 22
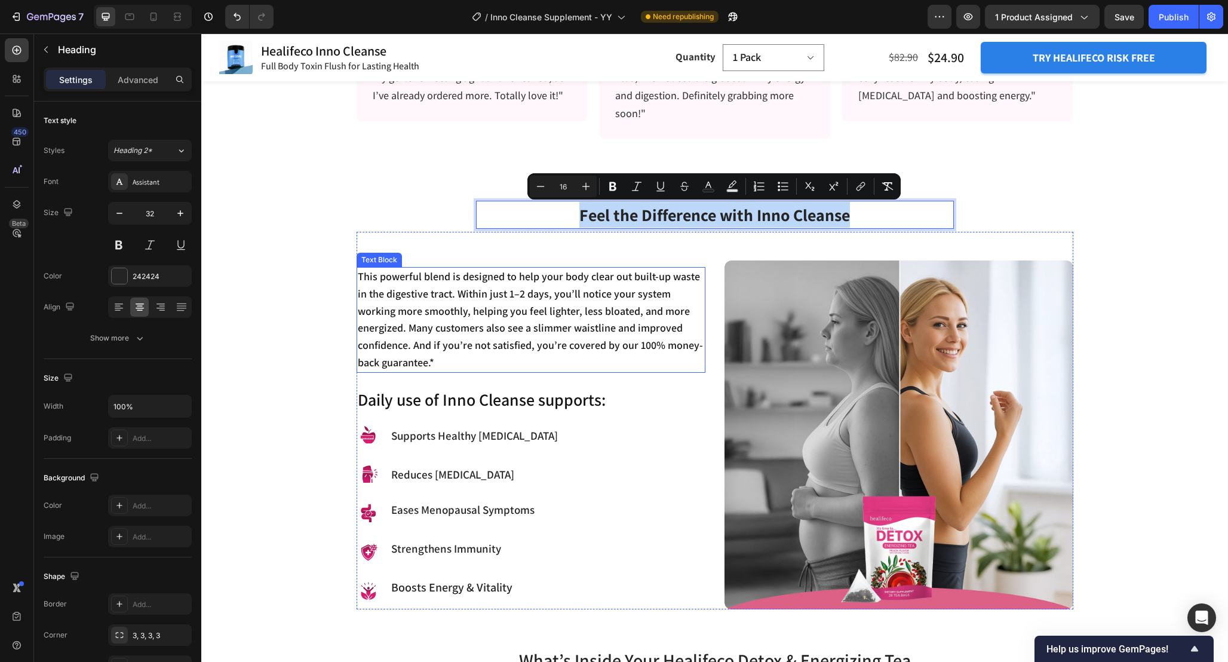
click at [617, 290] on p "This powerful blend is designed to help your body clear out built-up waste in t…" at bounding box center [531, 319] width 346 height 103
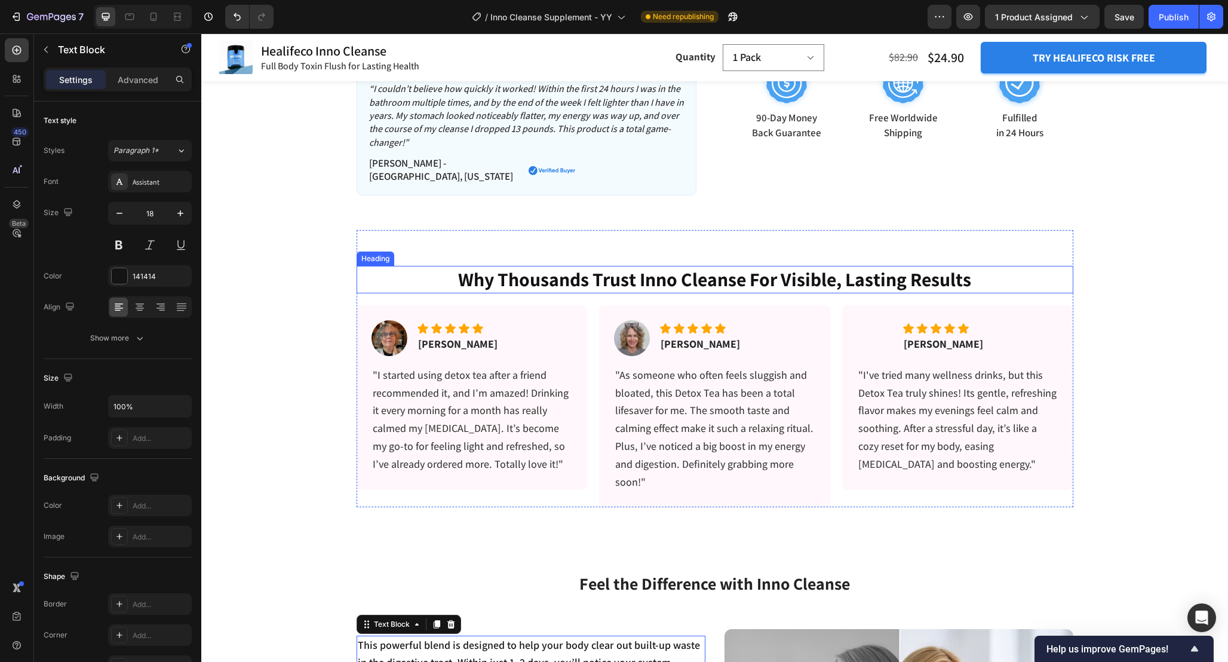
scroll to position [613, 0]
click at [670, 281] on h2 "why thousands trust inno cleanse for visible, lasting results" at bounding box center [715, 280] width 717 height 27
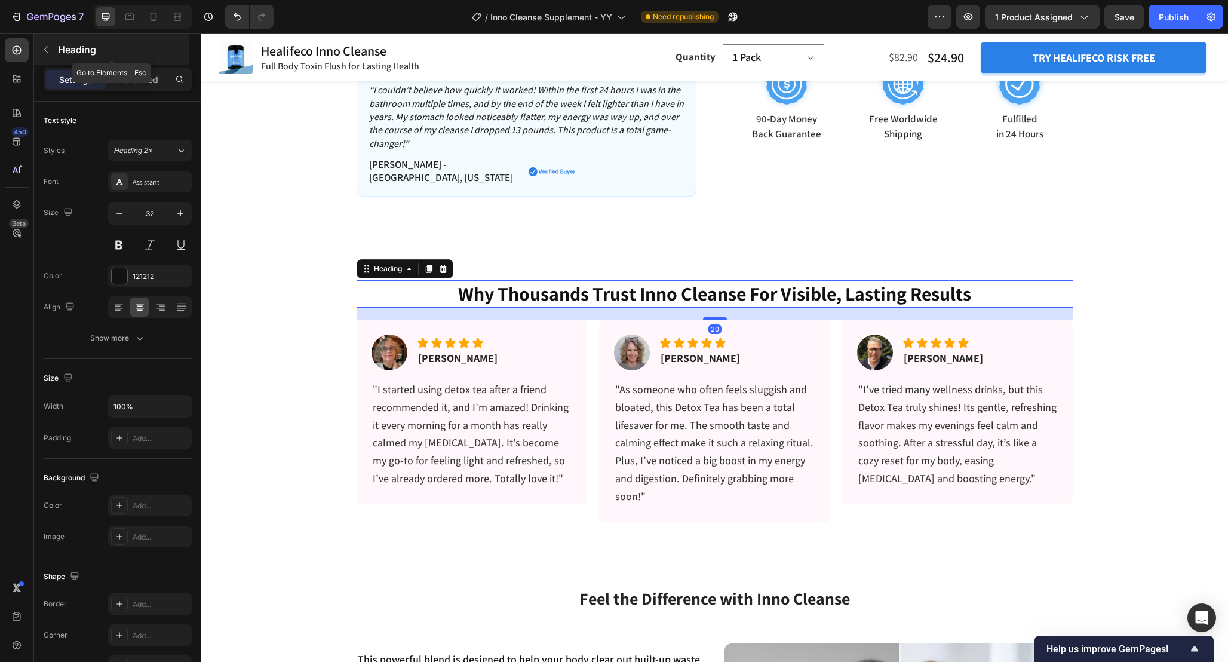
click at [52, 47] on button "button" at bounding box center [45, 49] width 19 height 19
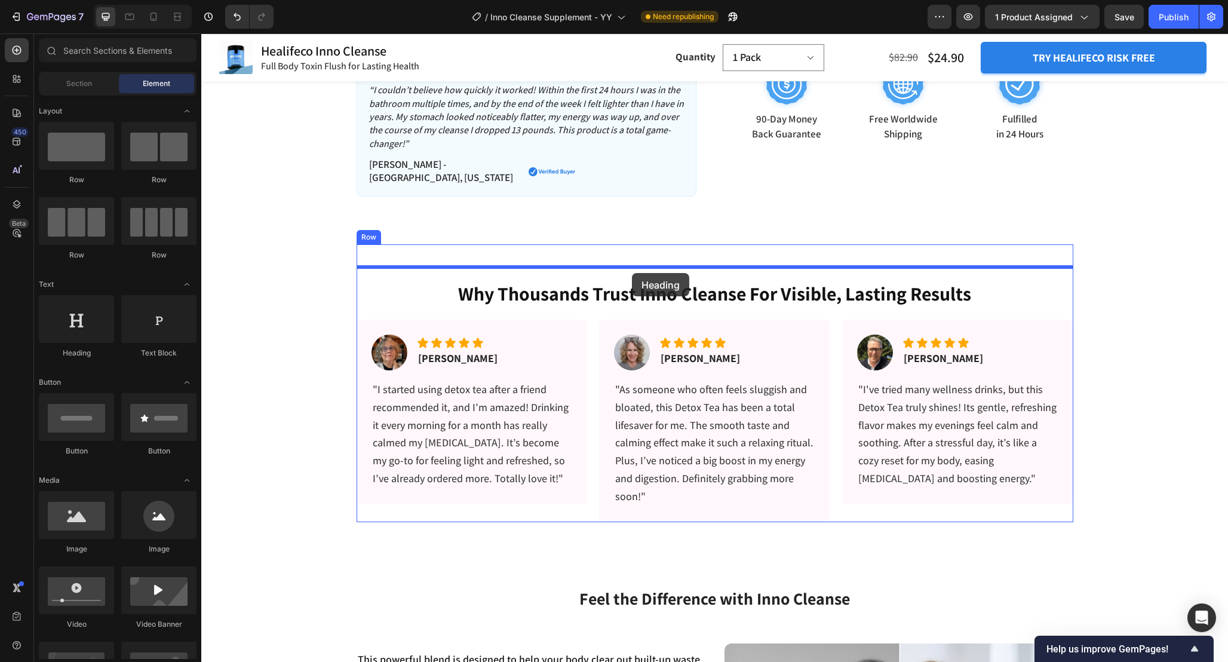
drag, startPoint x: 274, startPoint y: 369, endPoint x: 632, endPoint y: 274, distance: 370.6
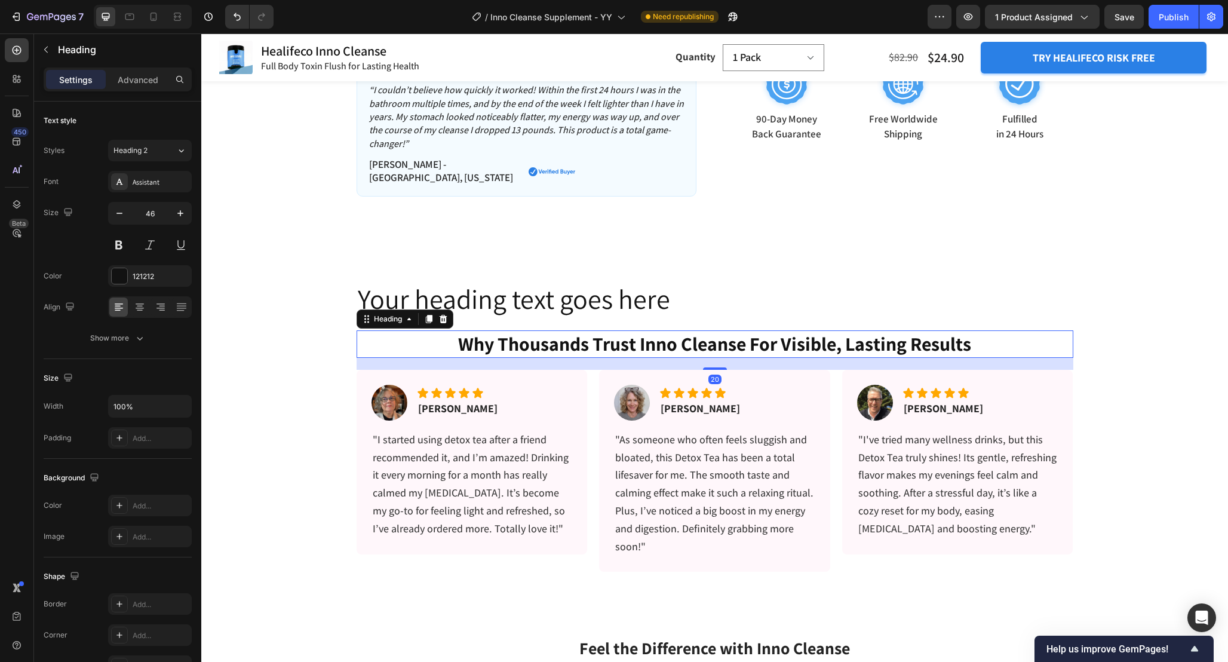
click at [682, 339] on h2 "why thousands trust inno cleanse for visible, lasting results" at bounding box center [715, 343] width 717 height 27
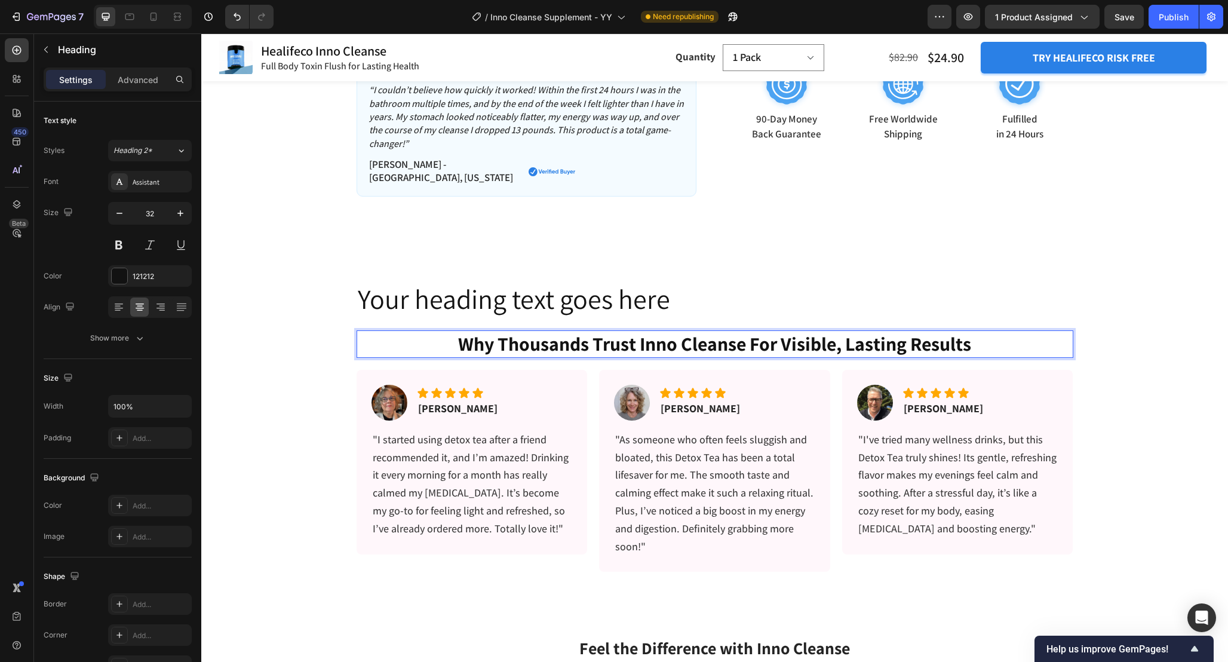
click at [682, 339] on p "why thousands trust inno cleanse for visible, lasting results" at bounding box center [715, 344] width 714 height 25
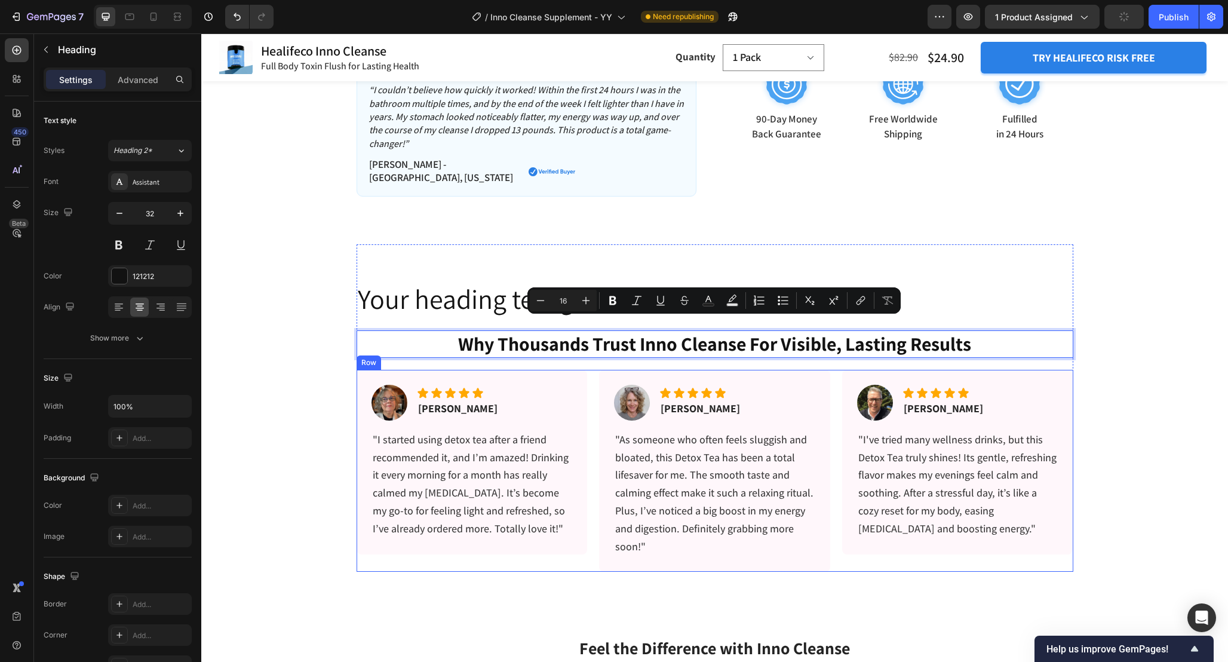
click at [599, 370] on div "Image Icon Icon Icon Icon Icon Icon List Patricia N. Text block Row "I started …" at bounding box center [715, 471] width 717 height 203
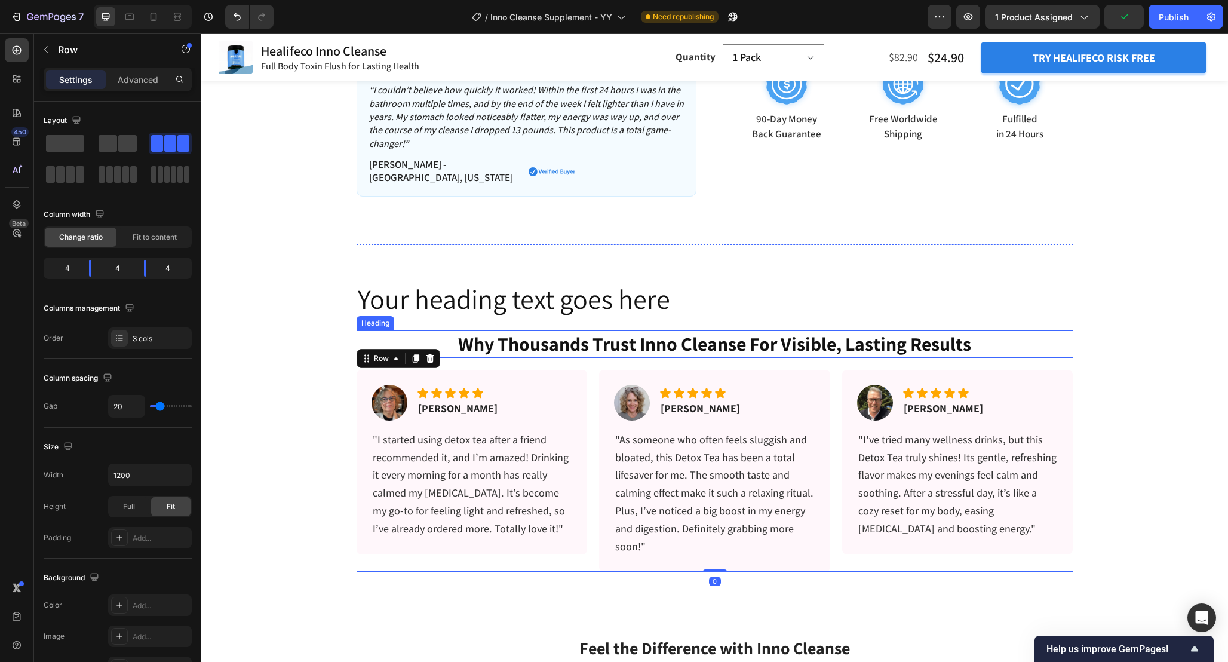
click at [603, 332] on p "why thousands trust inno cleanse for visible, lasting results" at bounding box center [715, 344] width 714 height 25
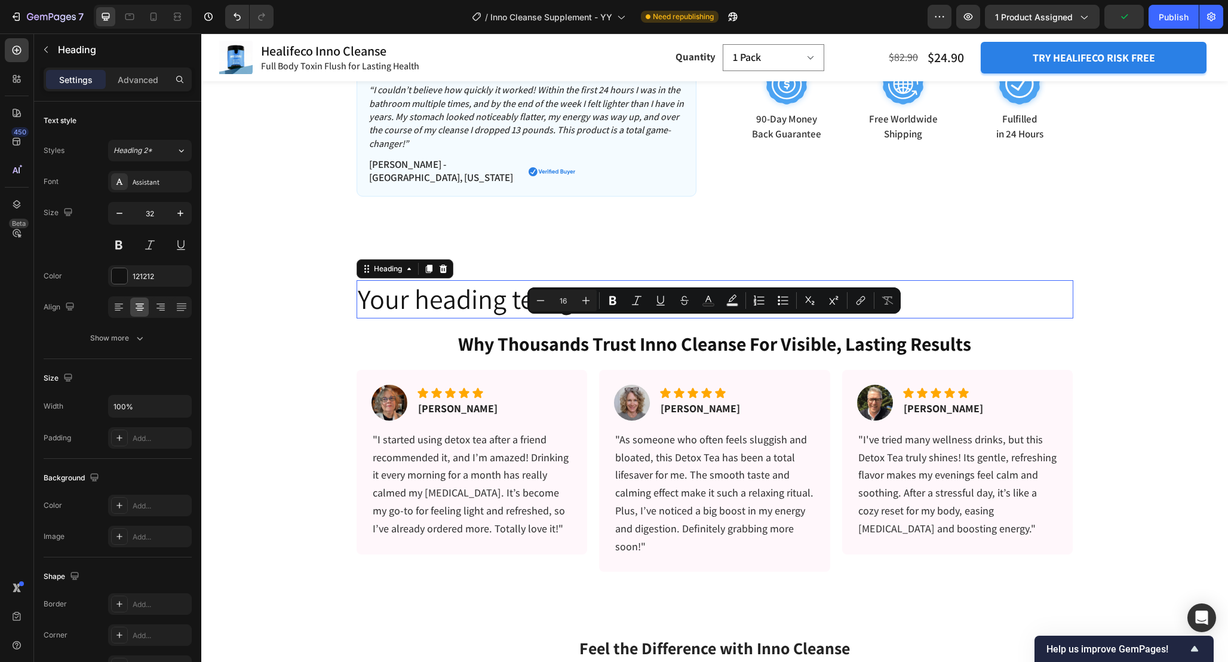
click at [633, 280] on h2 "Your heading text goes here" at bounding box center [715, 299] width 717 height 38
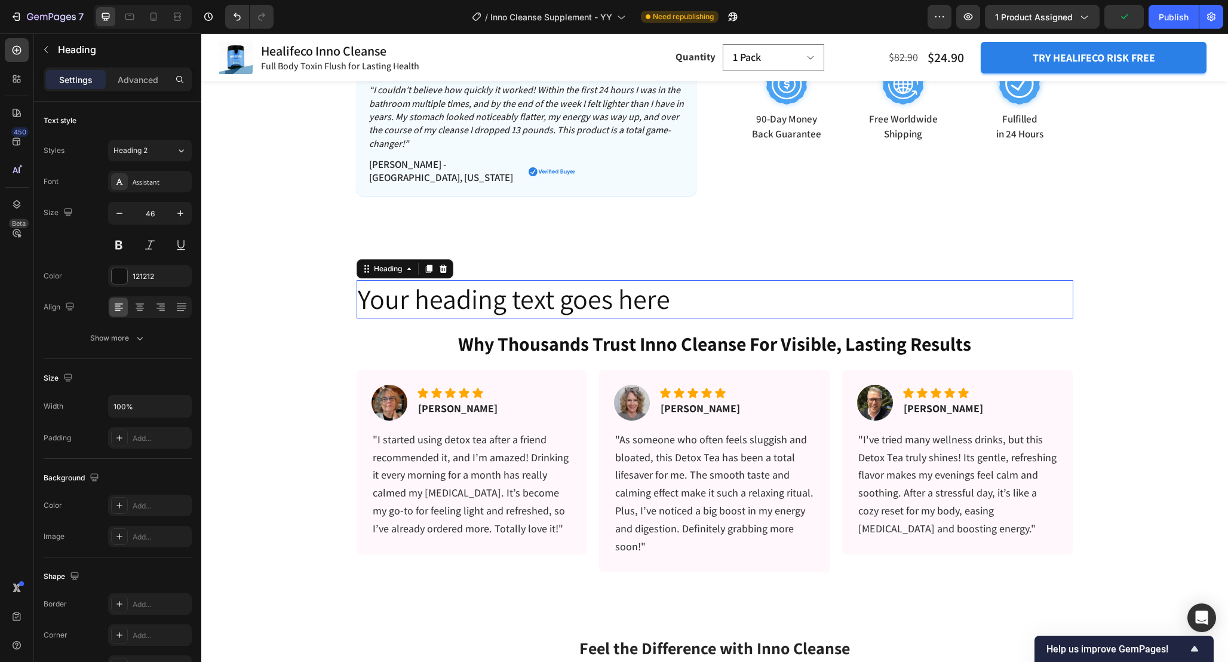
click at [633, 280] on h2 "Your heading text goes here" at bounding box center [715, 299] width 717 height 38
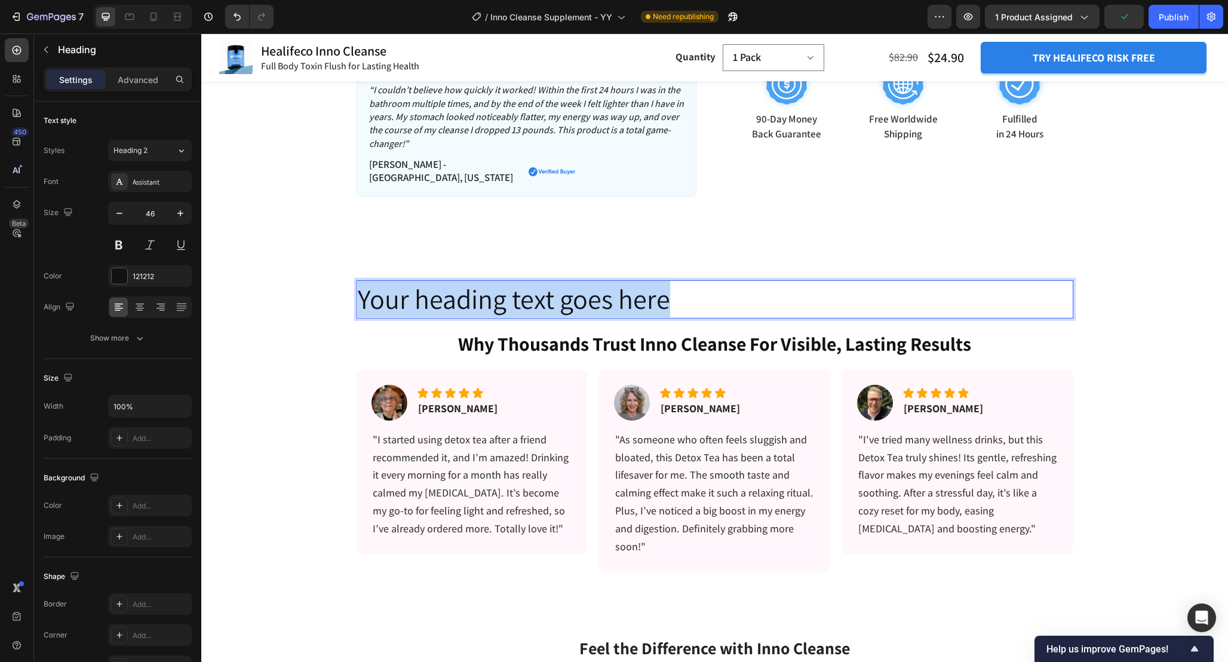
click at [633, 281] on p "Your heading text goes here" at bounding box center [715, 299] width 714 height 36
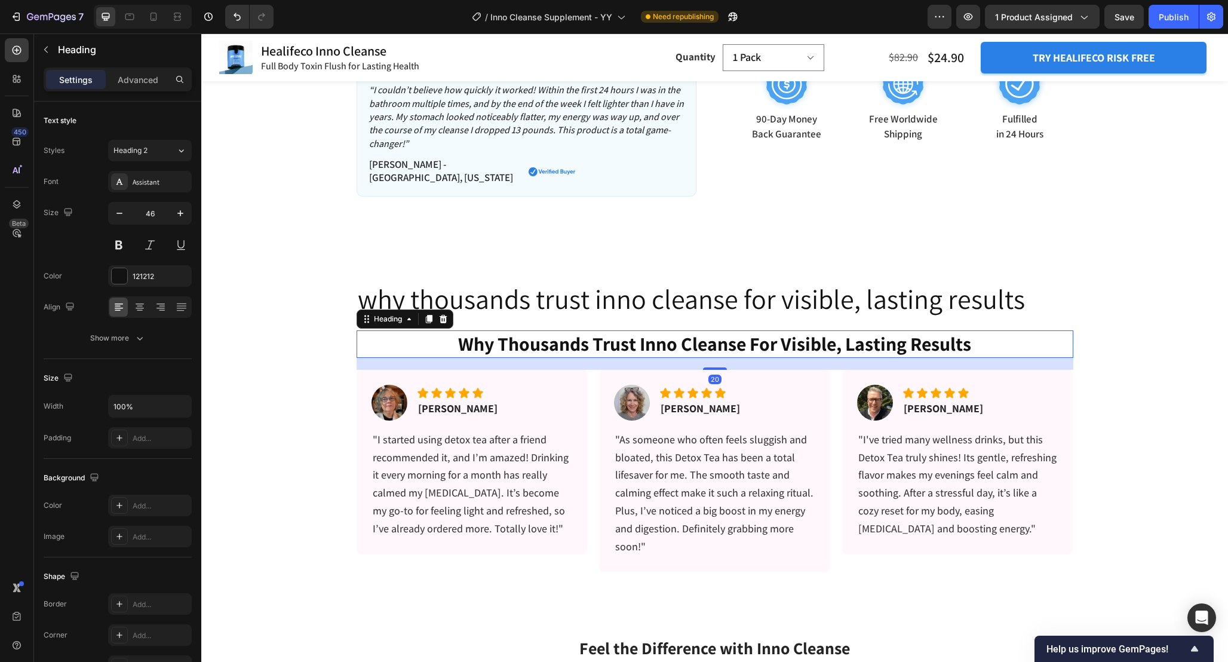
click at [656, 332] on p "why thousands trust inno cleanse for visible, lasting results" at bounding box center [715, 344] width 714 height 25
click at [443, 315] on icon at bounding box center [443, 319] width 8 height 8
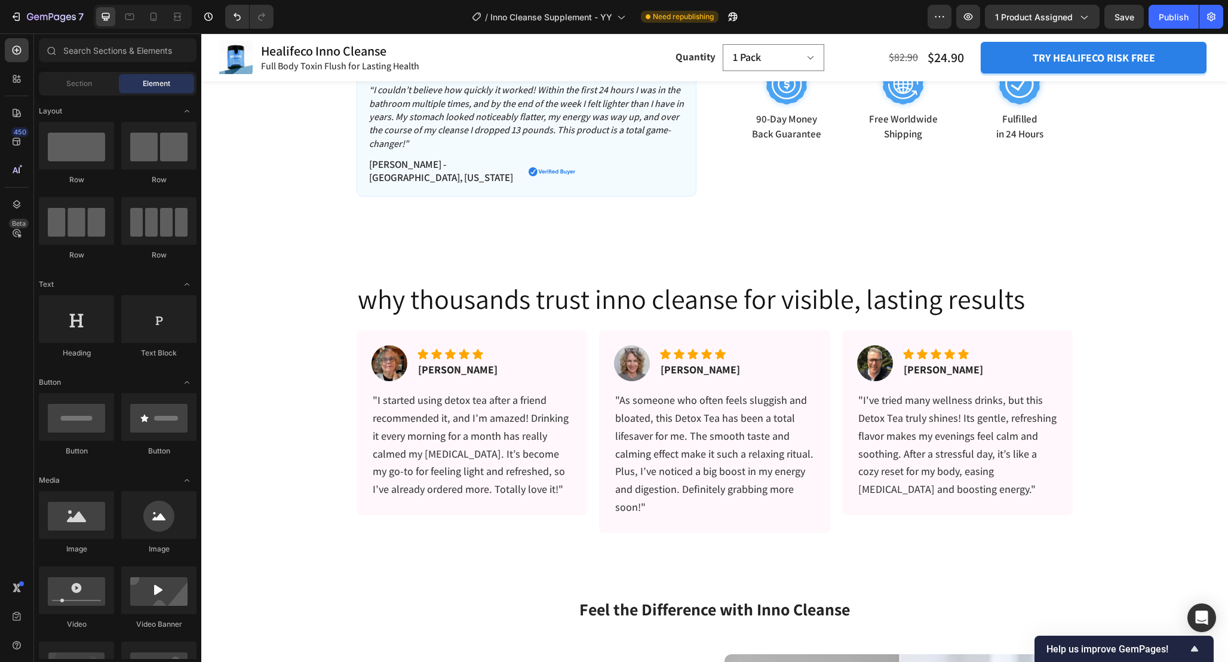
click at [535, 289] on p "why thousands trust inno cleanse for visible, lasting results" at bounding box center [715, 299] width 714 height 36
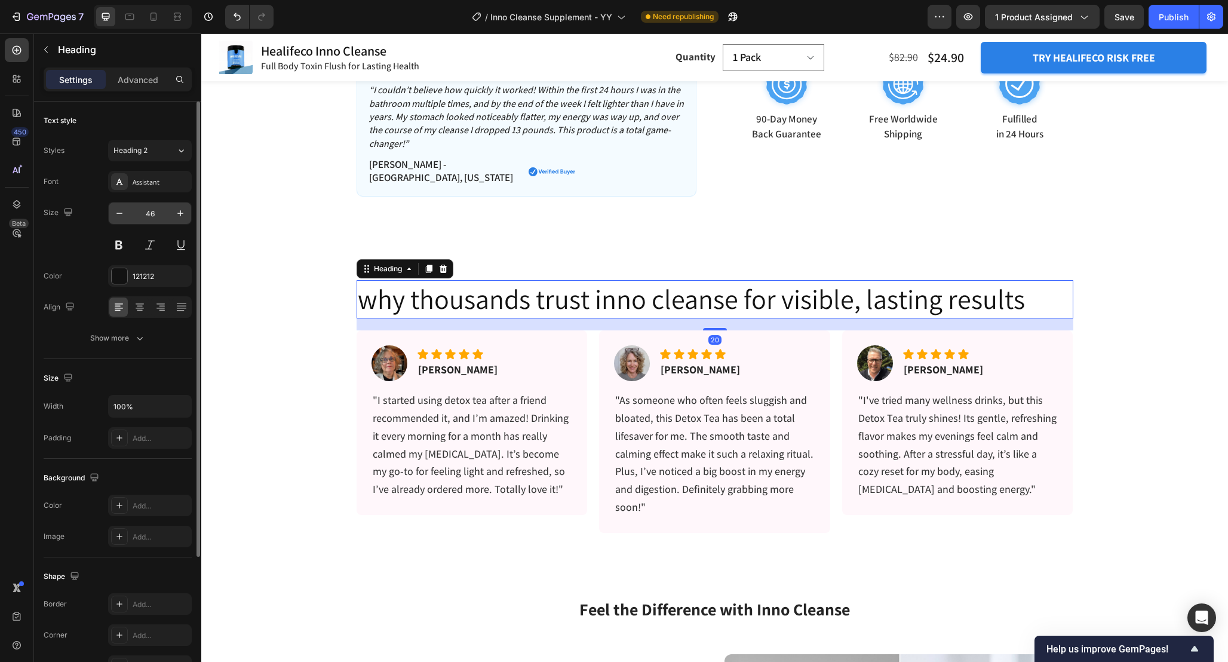
click at [151, 211] on input "46" at bounding box center [149, 214] width 39 height 22
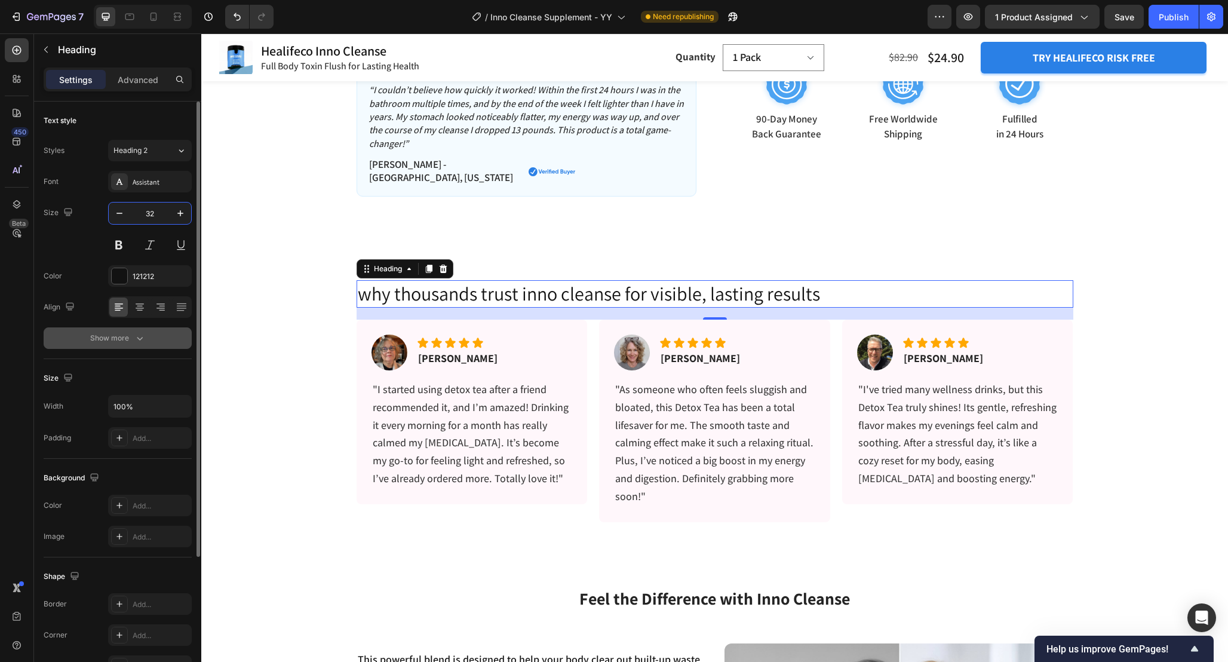
type input "32"
click at [152, 337] on button "Show more" at bounding box center [118, 338] width 148 height 22
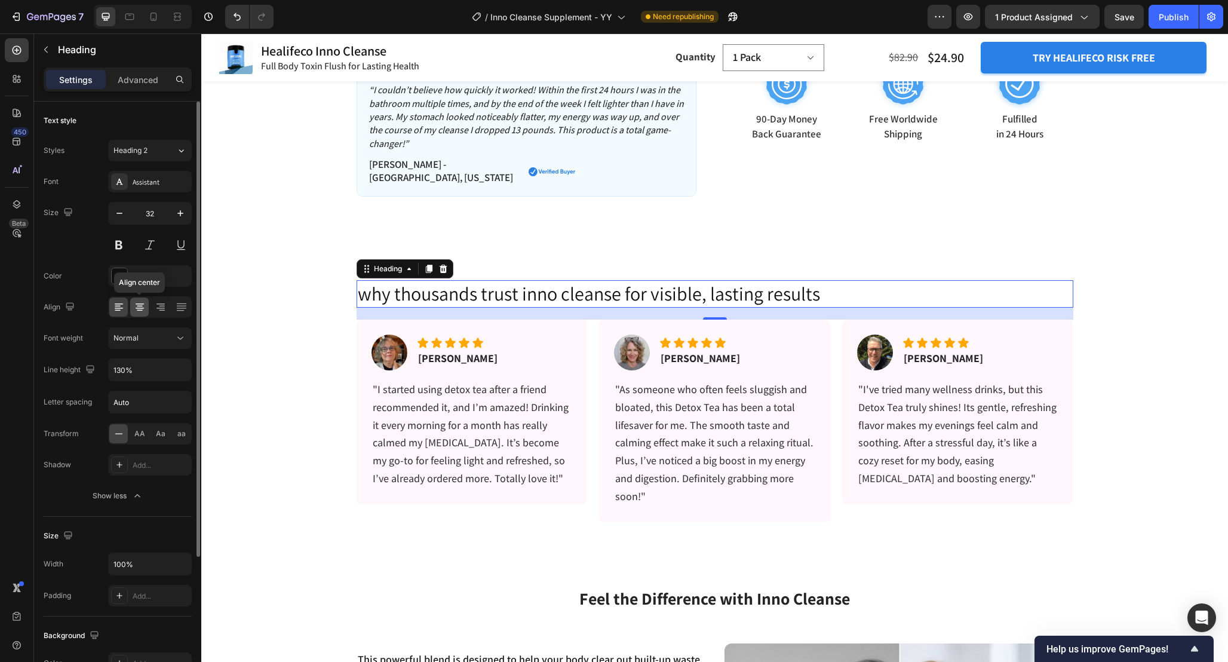
click at [133, 310] on div at bounding box center [139, 306] width 19 height 19
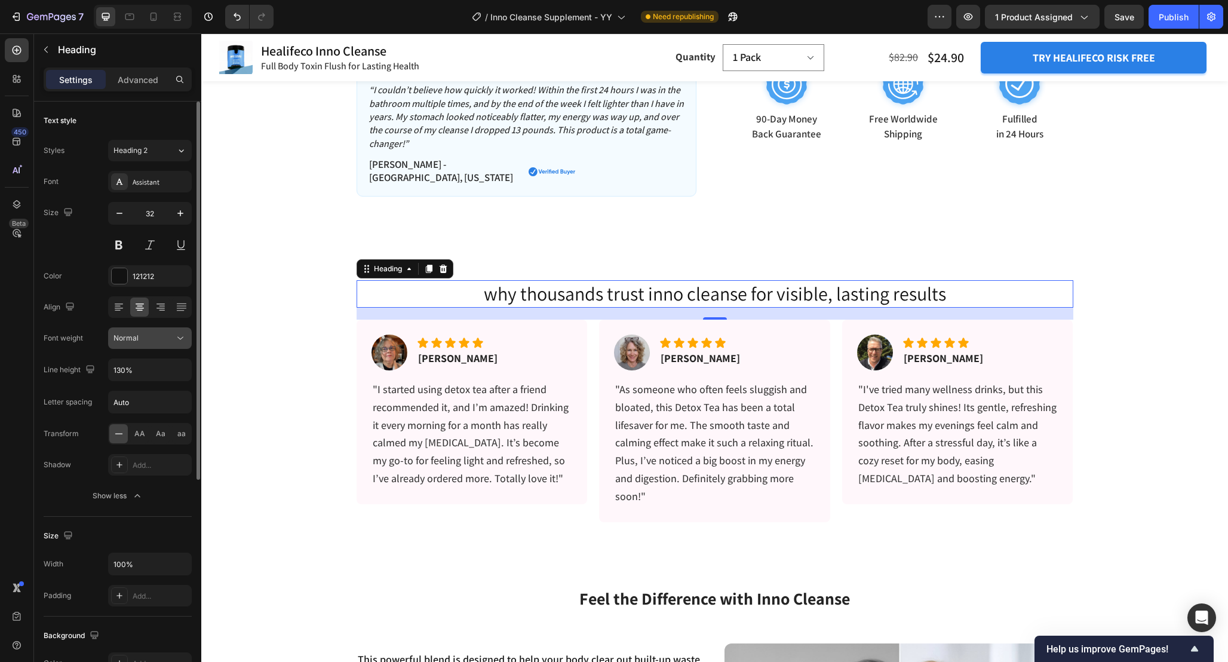
click at [161, 340] on div "Normal" at bounding box center [143, 338] width 61 height 11
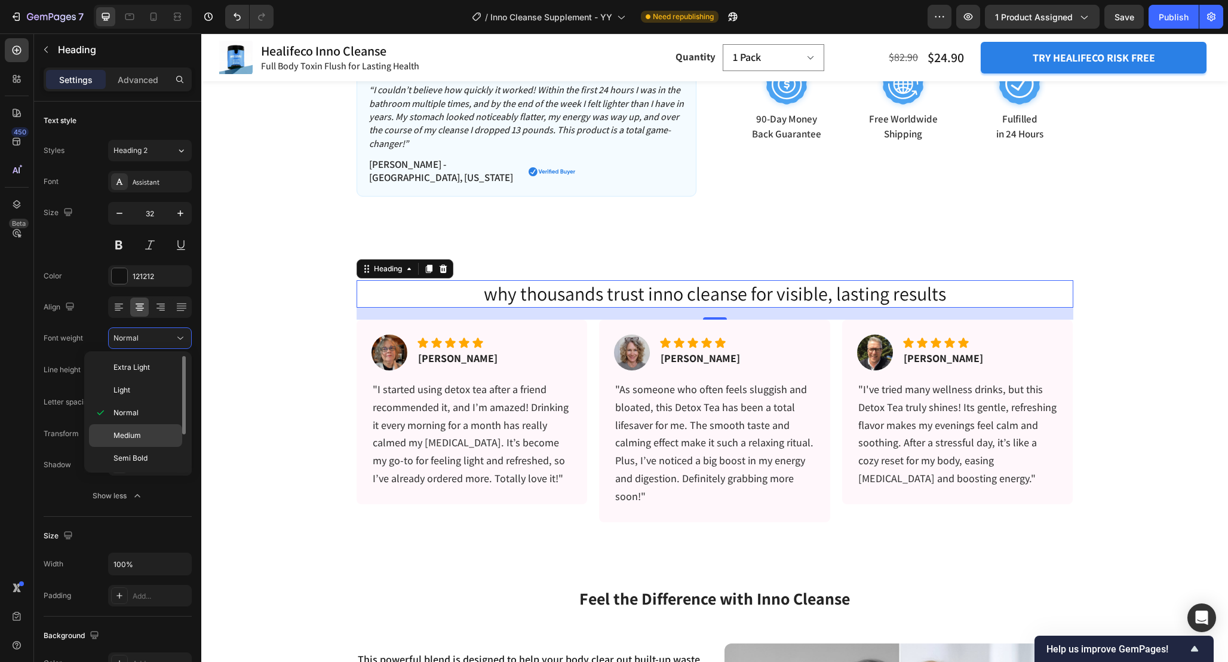
scroll to position [21, 0]
click at [144, 436] on span "Semi Bold" at bounding box center [130, 437] width 34 height 11
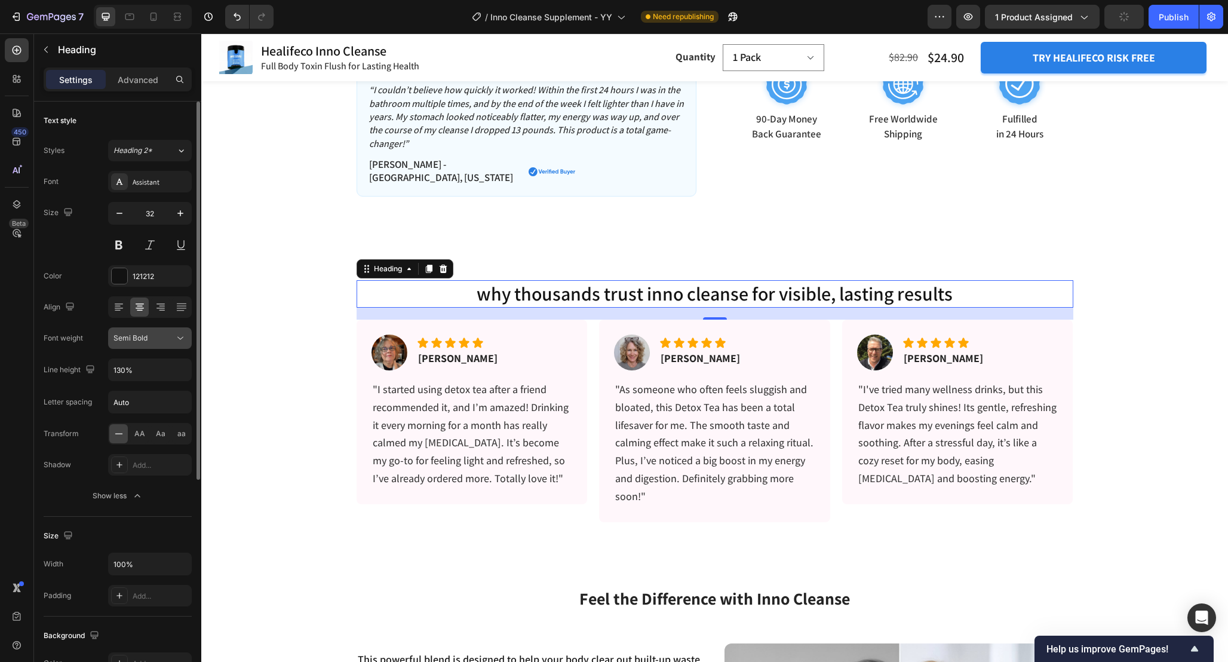
click at [177, 336] on icon at bounding box center [180, 338] width 12 height 12
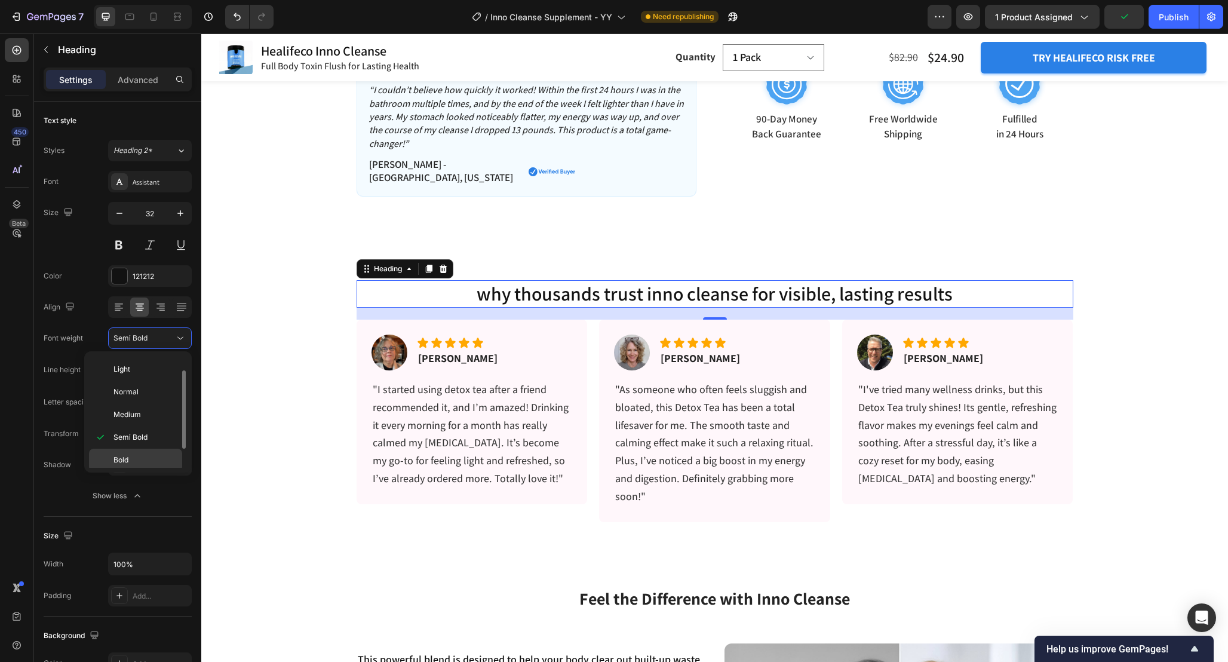
click at [146, 452] on div "Bold" at bounding box center [135, 460] width 93 height 23
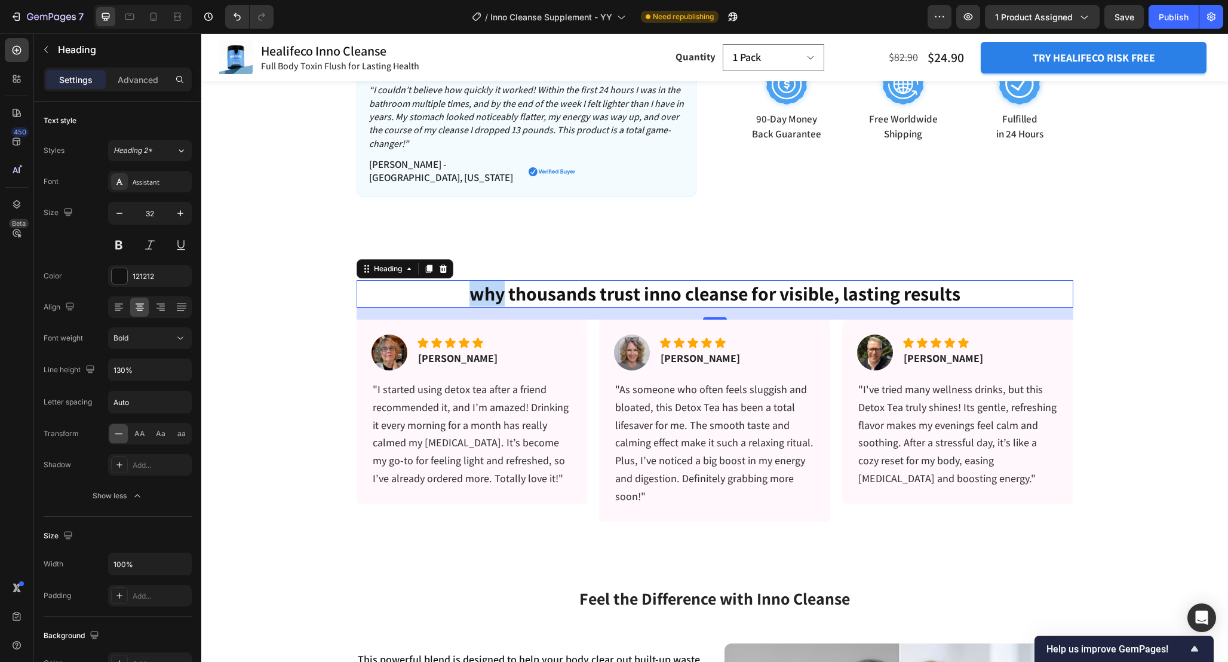
click at [476, 285] on p "why thousands trust inno cleanse for visible, lasting results" at bounding box center [715, 293] width 714 height 25
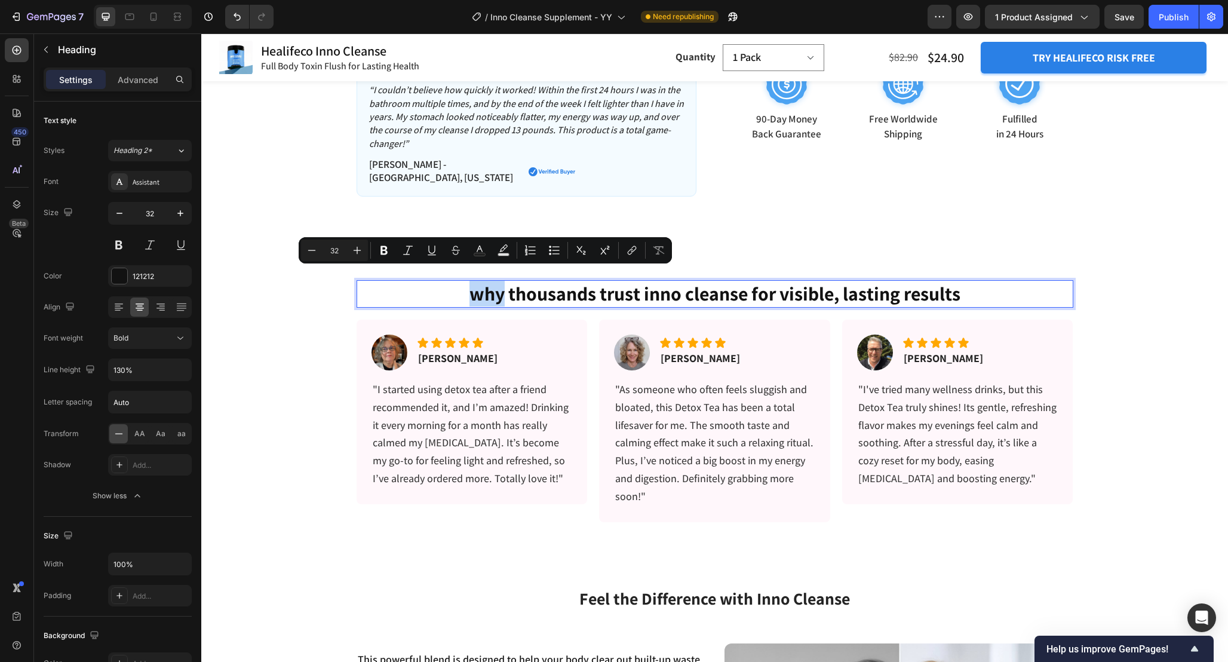
click at [481, 281] on p "why thousands trust inno cleanse for visible, lasting results" at bounding box center [715, 293] width 714 height 25
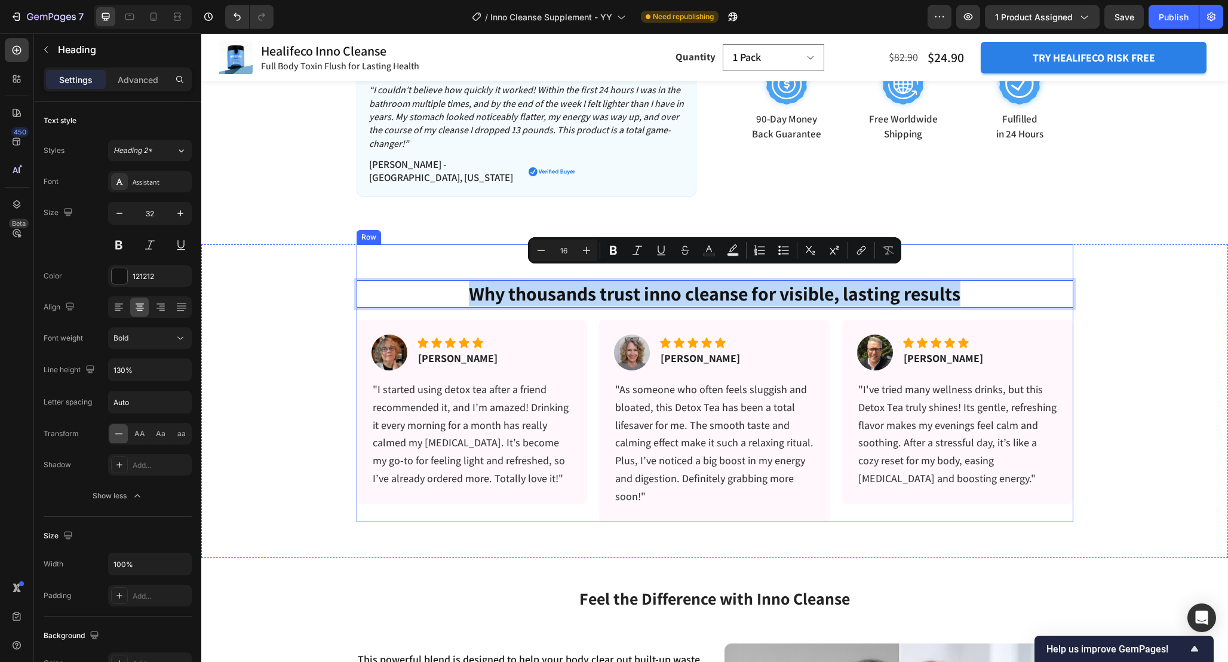
click at [361, 259] on div "Why thousands trust inno cleanse for visible, lasting results Heading 20 Image …" at bounding box center [715, 382] width 717 height 277
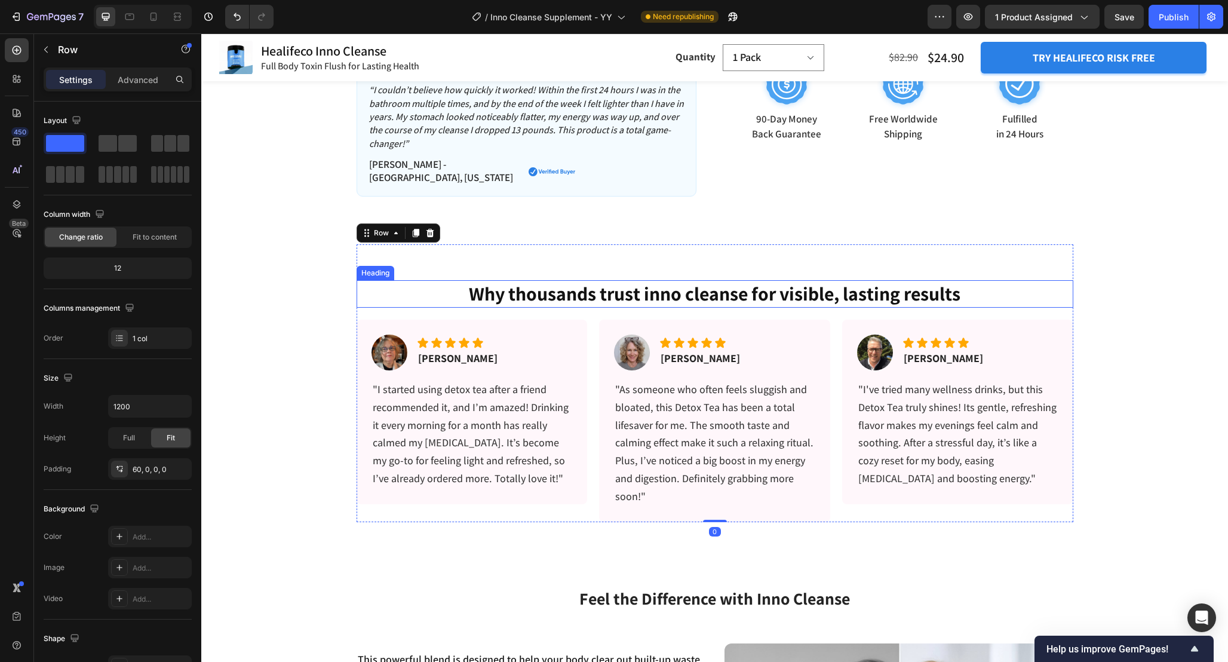
click at [441, 281] on p "Why thousands trust inno cleanse for visible, lasting results" at bounding box center [715, 293] width 714 height 25
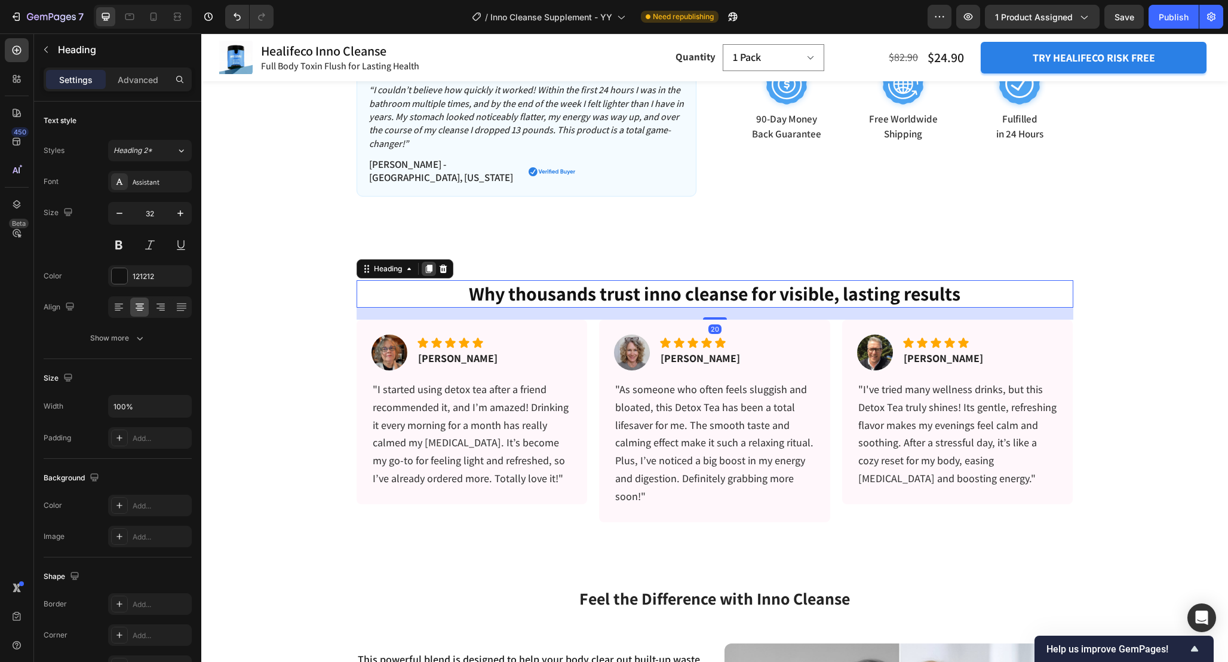
click at [431, 265] on icon at bounding box center [428, 269] width 7 height 8
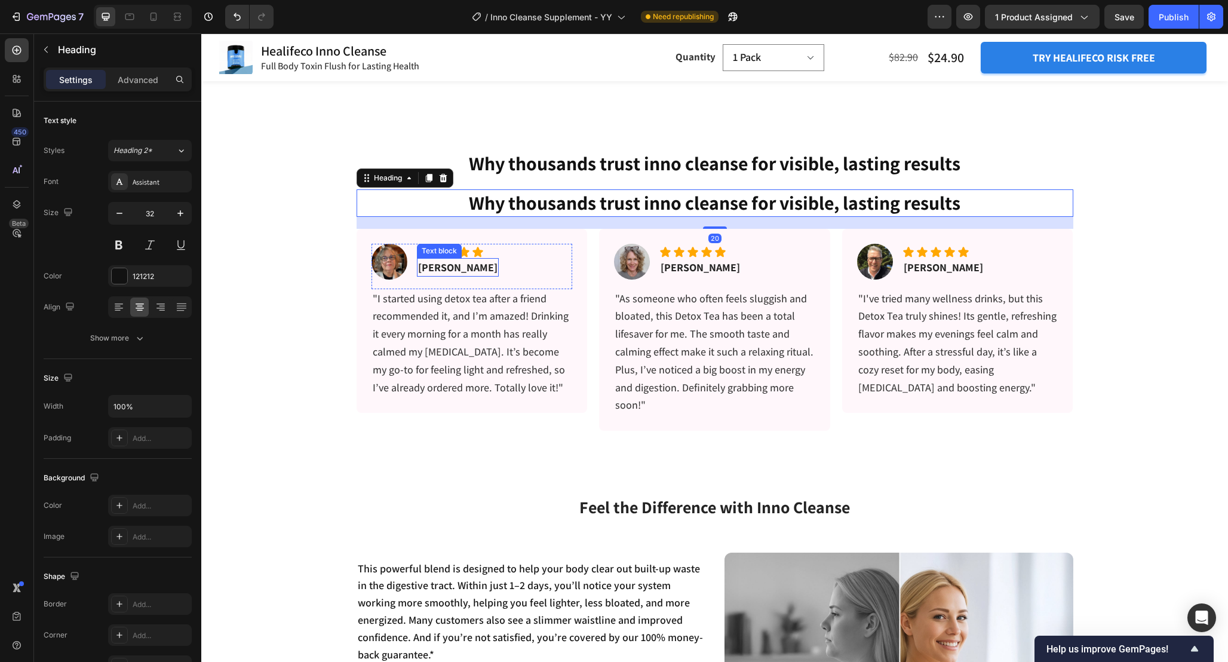
scroll to position [754, 0]
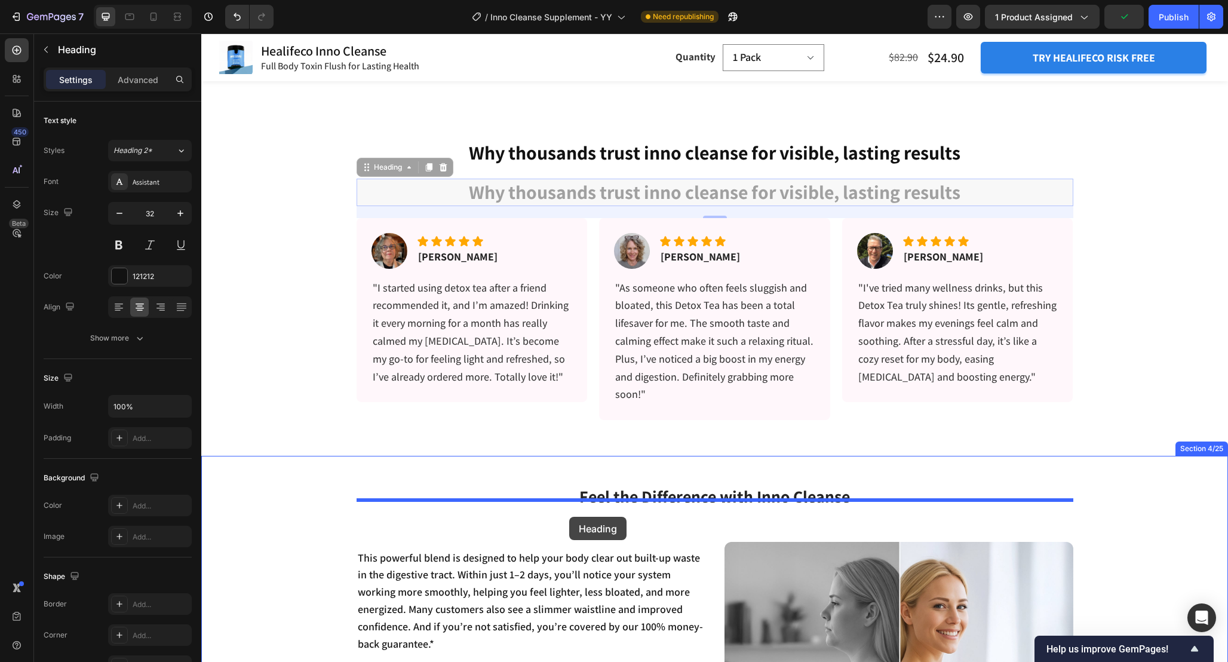
drag, startPoint x: 363, startPoint y: 151, endPoint x: 569, endPoint y: 517, distance: 420.2
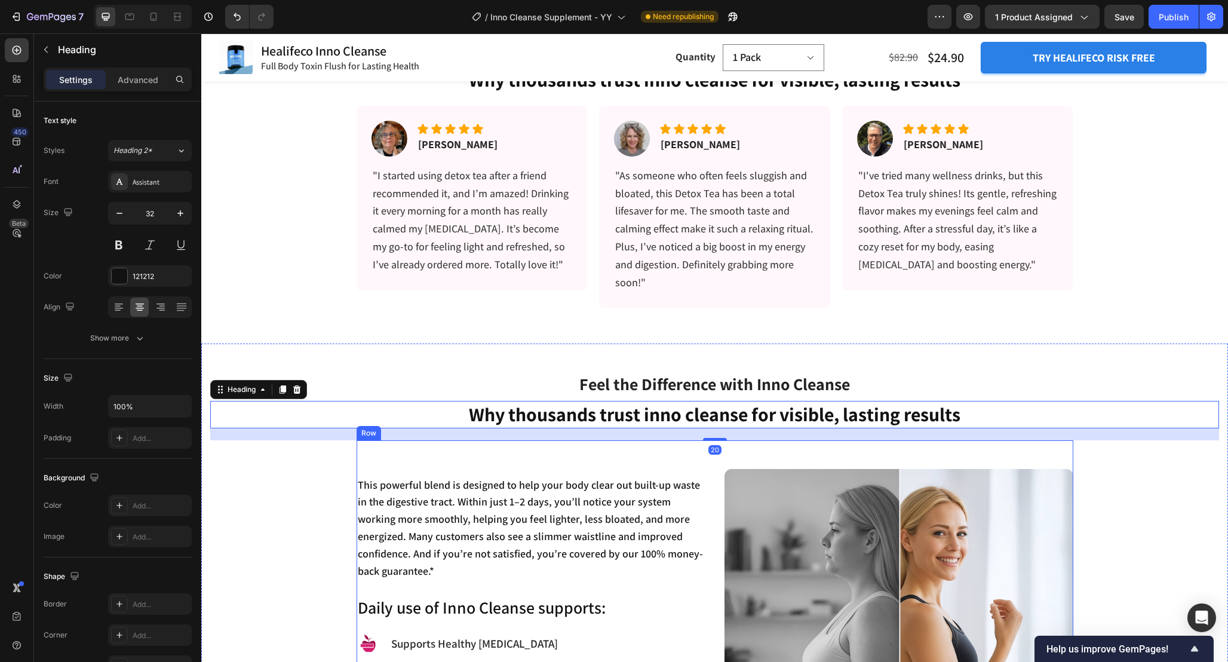
scroll to position [824, 0]
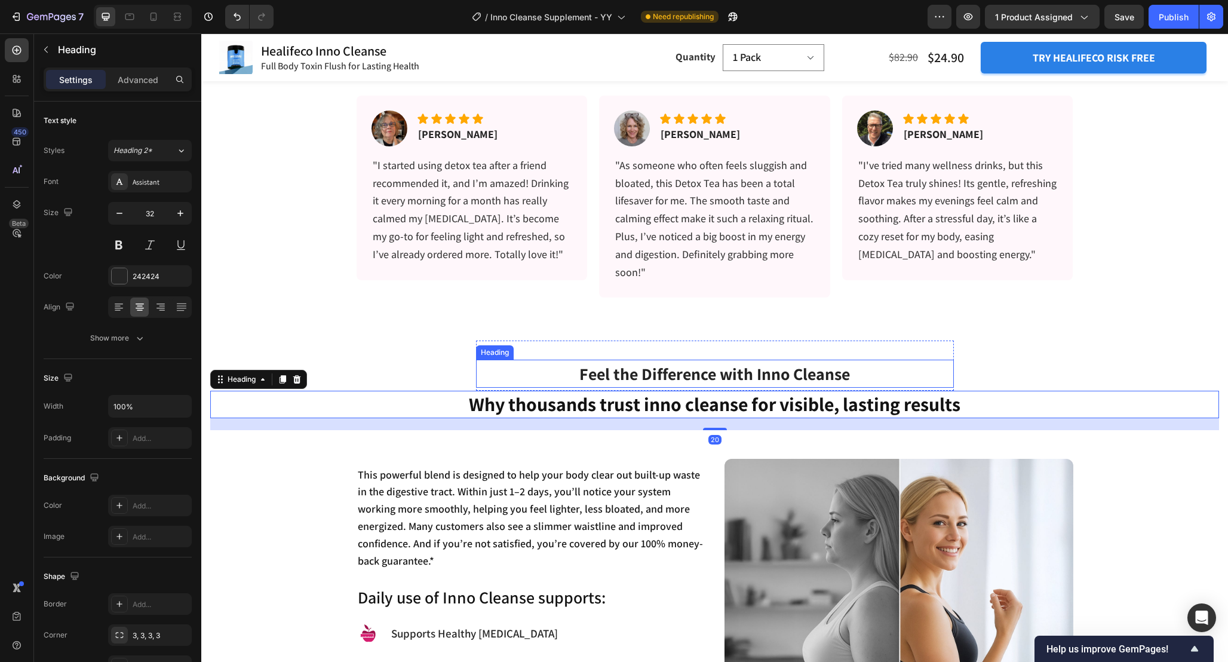
click at [723, 375] on span "Feel the Difference with Inno Cleanse" at bounding box center [714, 374] width 271 height 22
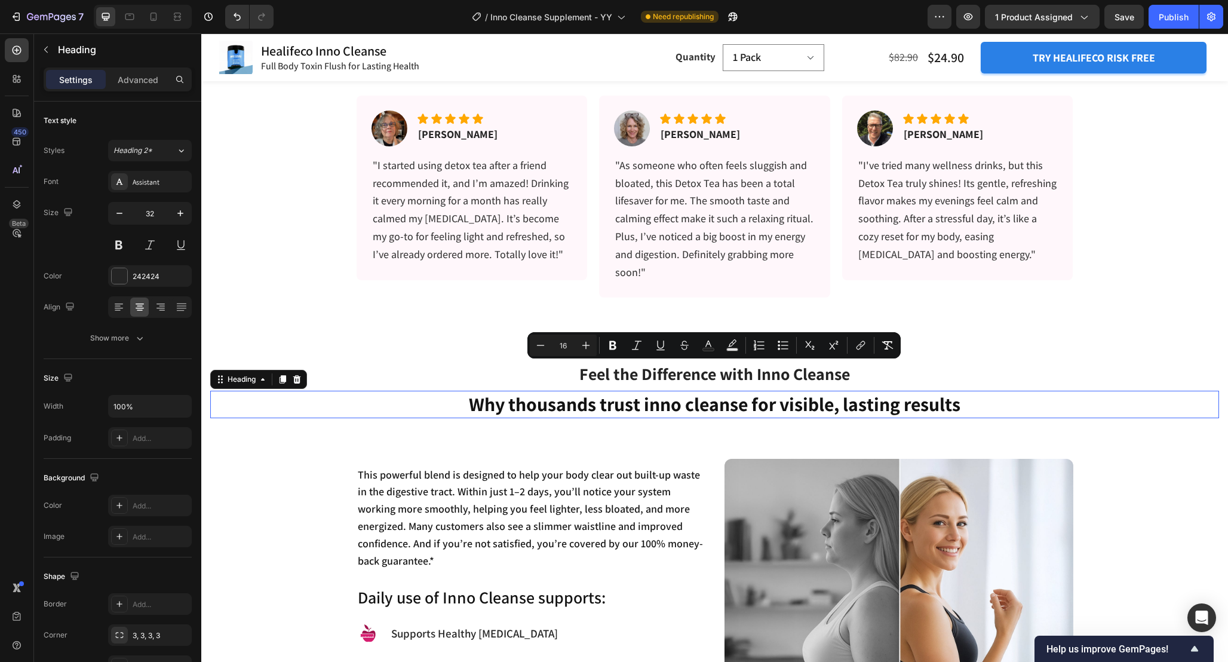
click at [725, 404] on h2 "Why thousands trust inno cleanse for visible, lasting results" at bounding box center [714, 404] width 1009 height 27
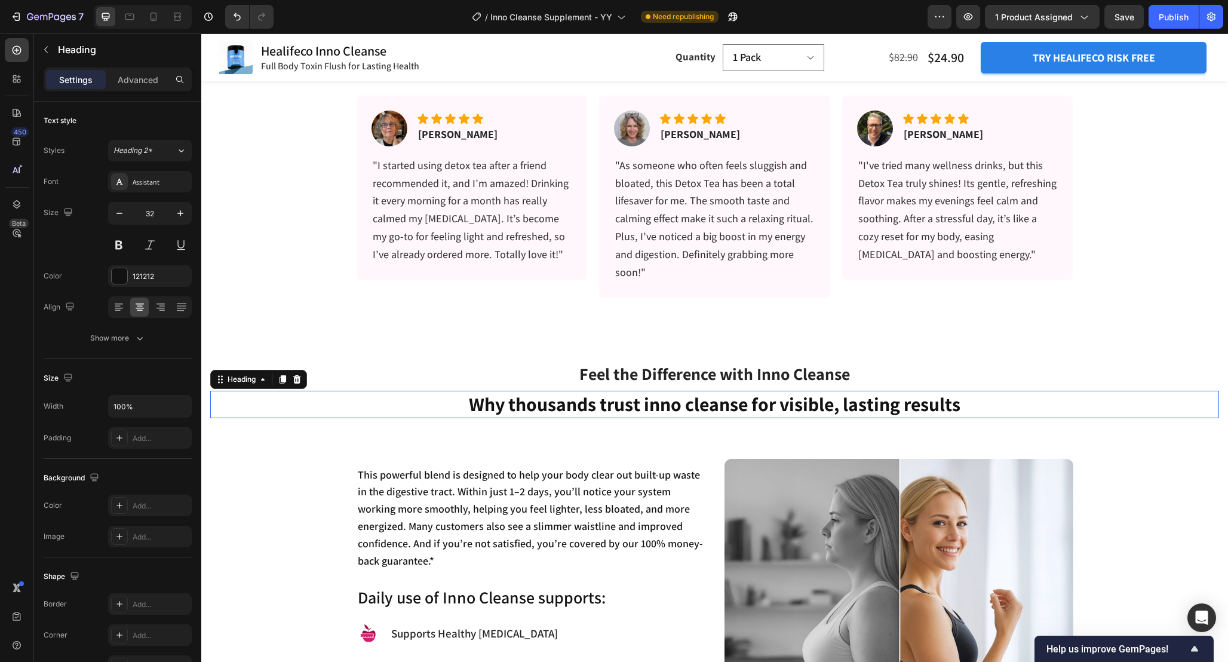
click at [725, 404] on h2 "Why thousands trust inno cleanse for visible, lasting results" at bounding box center [714, 404] width 1009 height 27
click at [725, 404] on p "Why thousands trust inno cleanse for visible, lasting results" at bounding box center [714, 404] width 1007 height 25
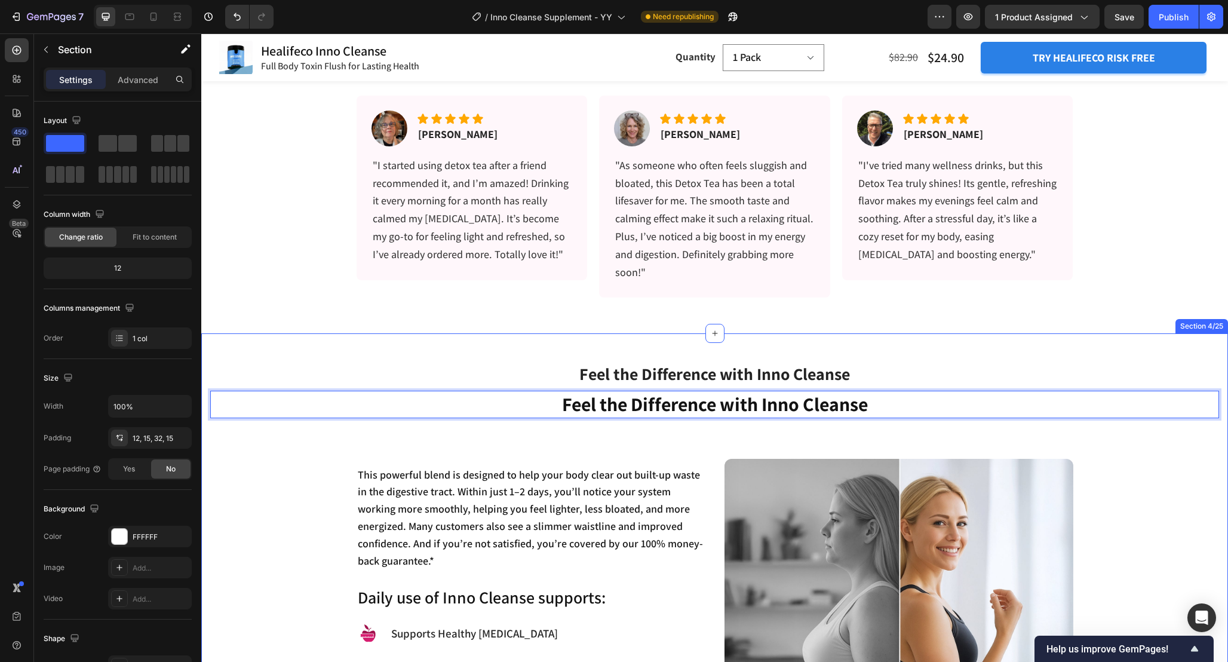
click at [979, 365] on div "⁠⁠⁠⁠⁠⁠⁠ Feel the Difference with Inno Cleanse Heading Row Feel the Difference w…" at bounding box center [714, 573] width 1009 height 467
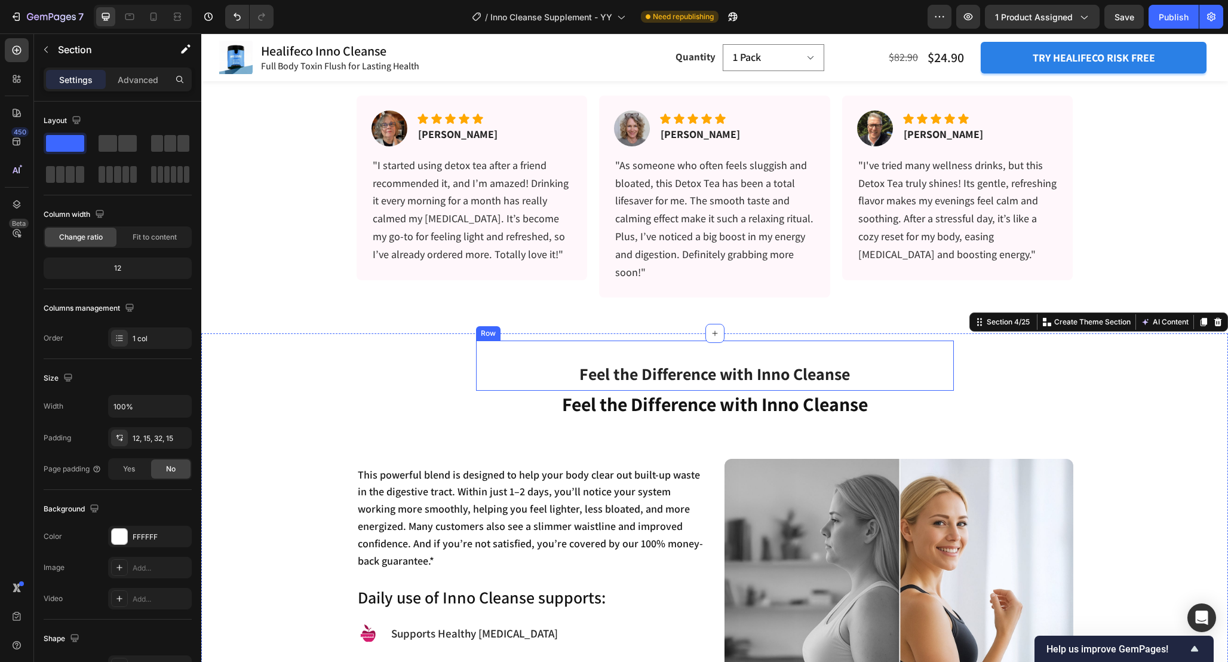
click at [942, 355] on div "⁠⁠⁠⁠⁠⁠⁠ Feel the Difference with Inno Cleanse Heading Row" at bounding box center [715, 365] width 478 height 50
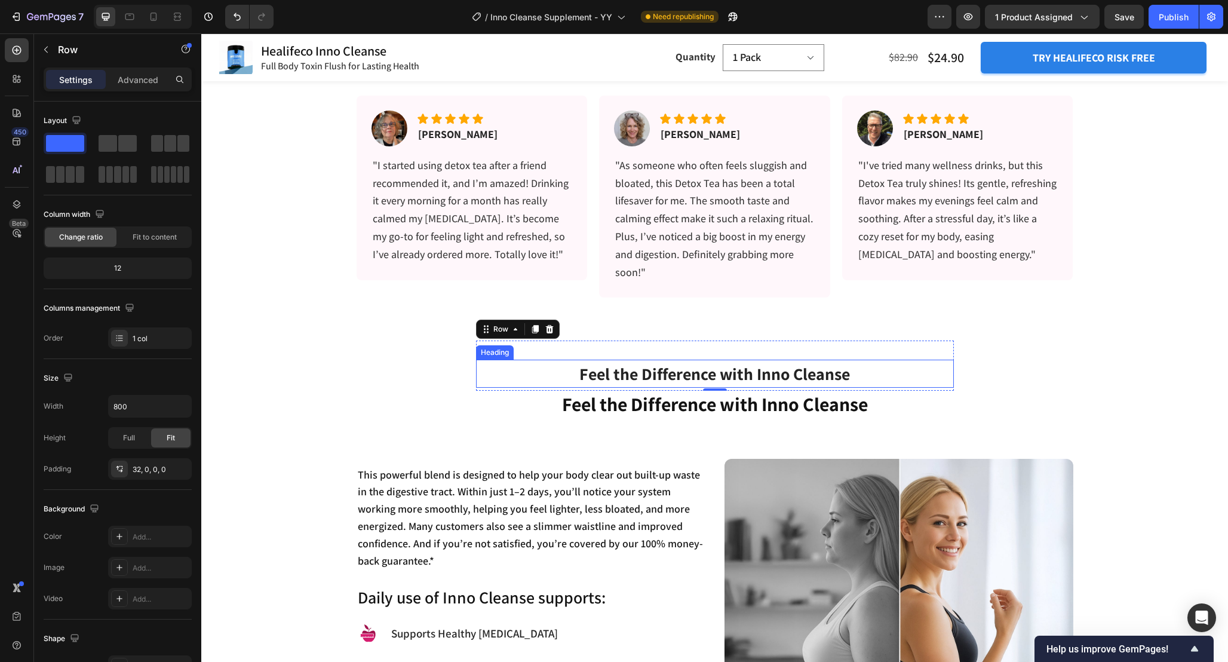
click at [946, 361] on p "⁠⁠⁠⁠⁠⁠⁠ Feel the Difference with Inno Cleanse" at bounding box center [715, 374] width 476 height 26
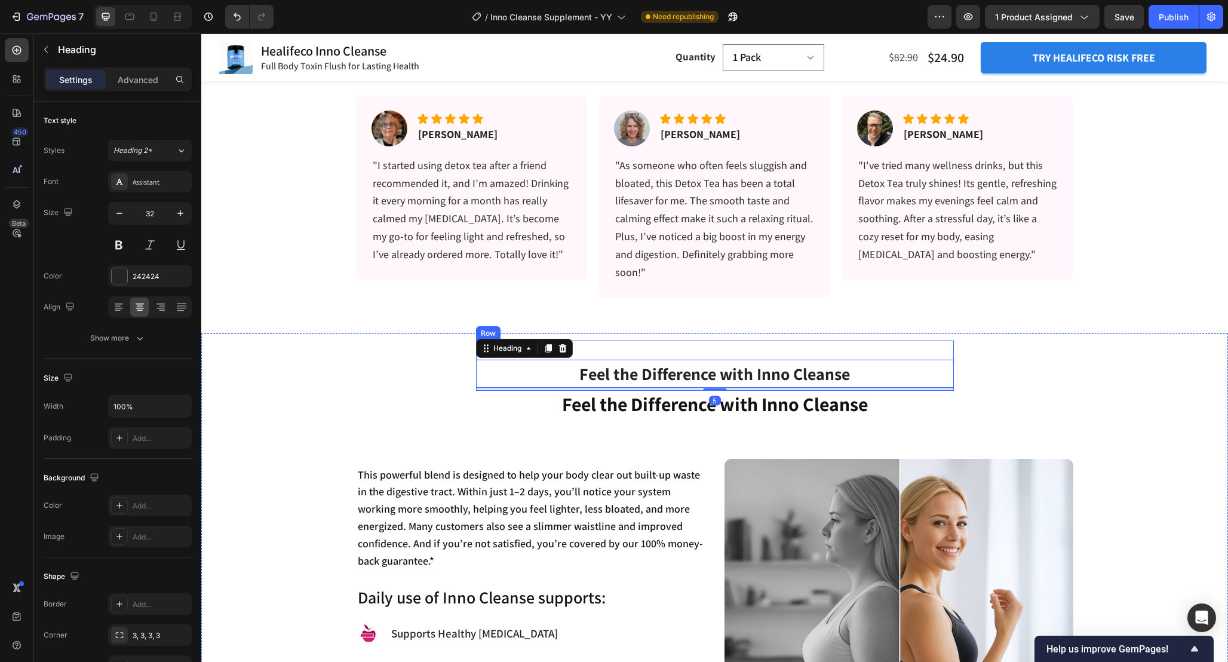
click at [946, 354] on div "⁠⁠⁠⁠⁠⁠⁠ Feel the Difference with Inno Cleanse Heading 5 Row" at bounding box center [715, 365] width 478 height 50
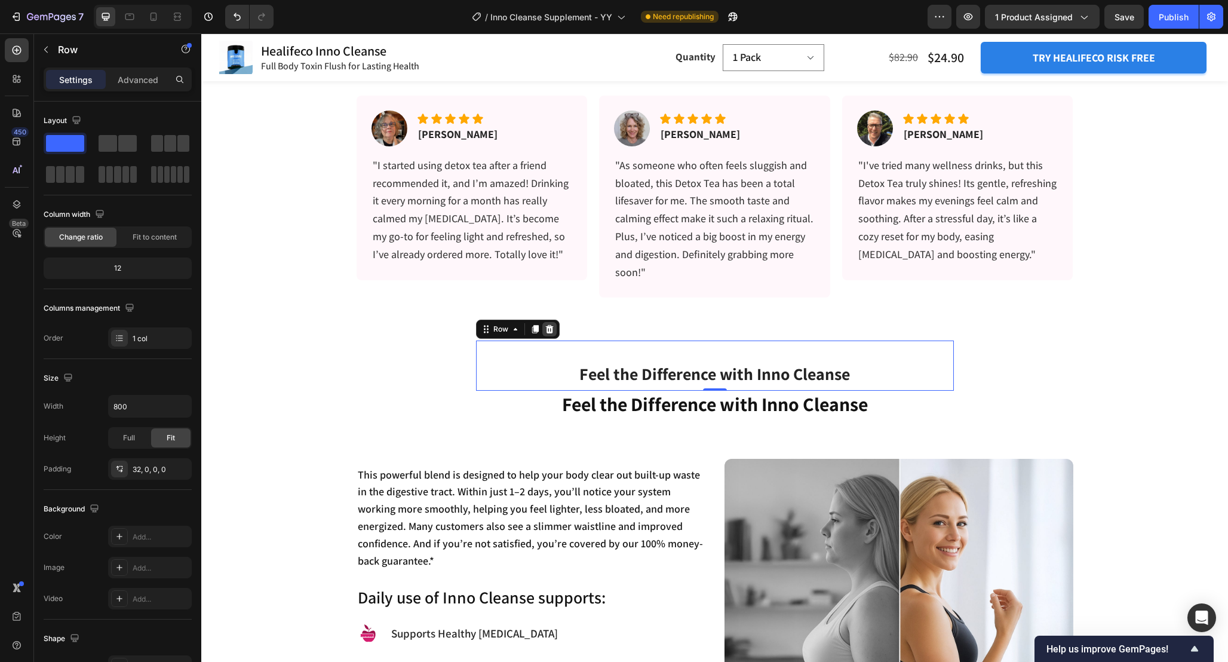
click at [553, 330] on icon at bounding box center [550, 329] width 10 height 10
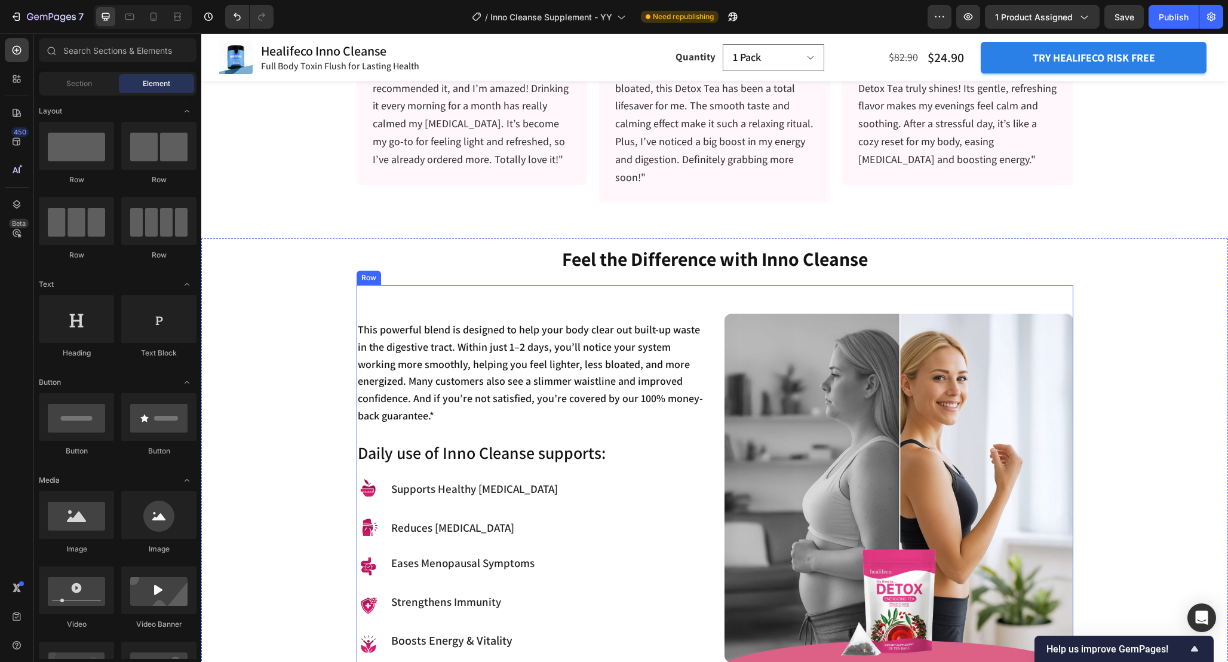
scroll to position [927, 0]
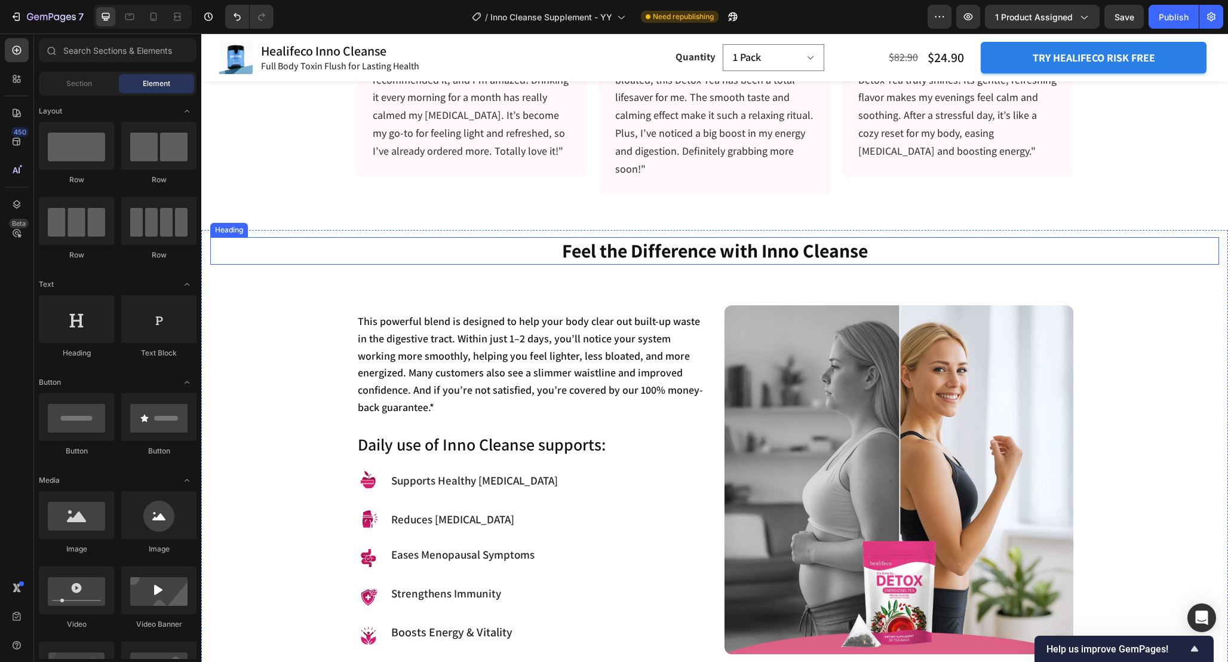
click at [898, 261] on p "Feel the Difference with Inno Cleanse" at bounding box center [714, 250] width 1007 height 25
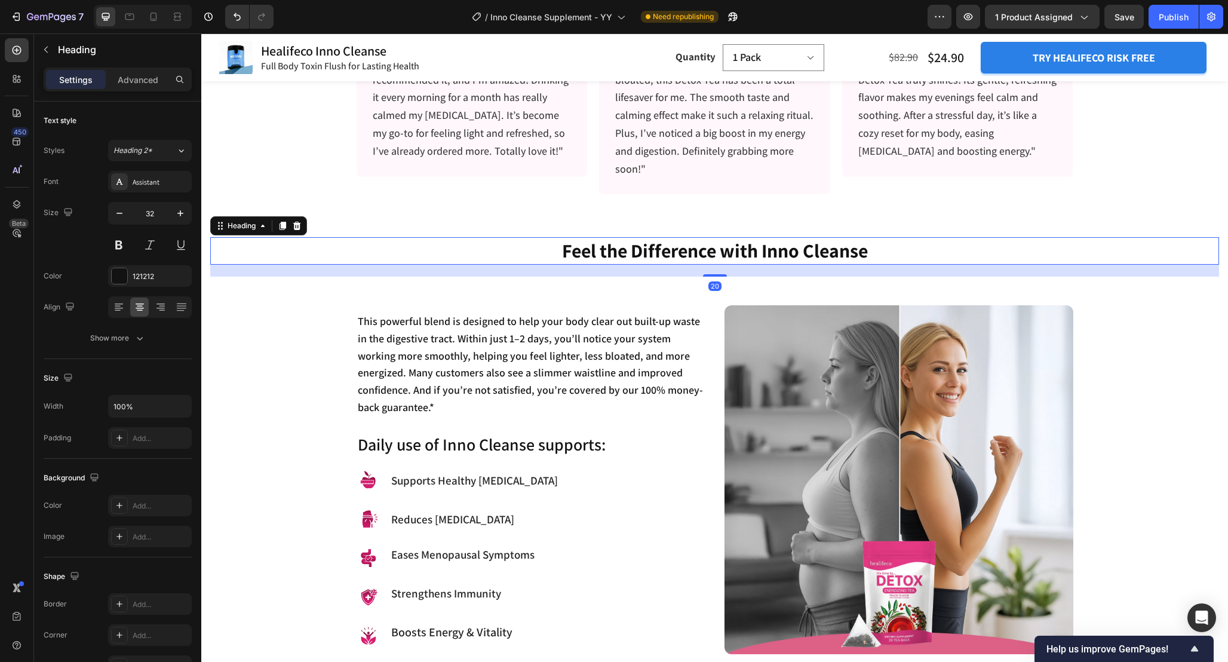
drag, startPoint x: 715, startPoint y: 276, endPoint x: 715, endPoint y: 232, distance: 44.2
click at [715, 232] on div "Feel the Difference with Inno Cleanse Heading 20 This powerful blend is designe…" at bounding box center [714, 451] width 1027 height 443
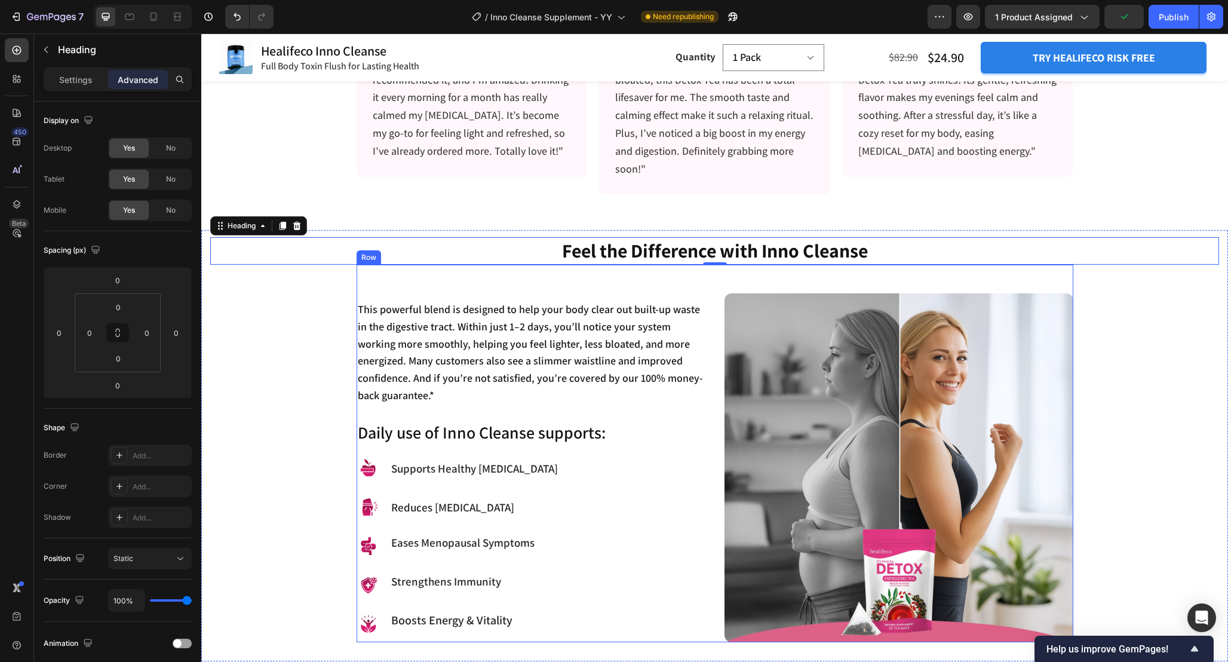
click at [758, 280] on div "This powerful blend is designed to help your body clear out built-up waste in t…" at bounding box center [715, 454] width 717 height 378
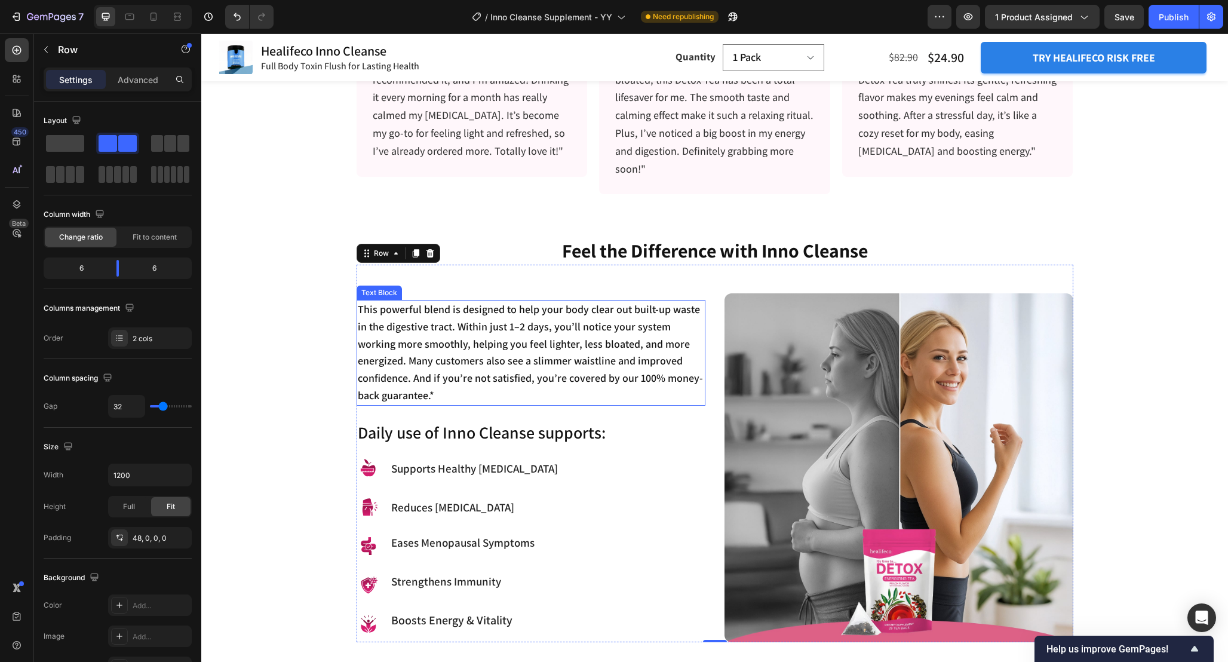
scroll to position [953, 0]
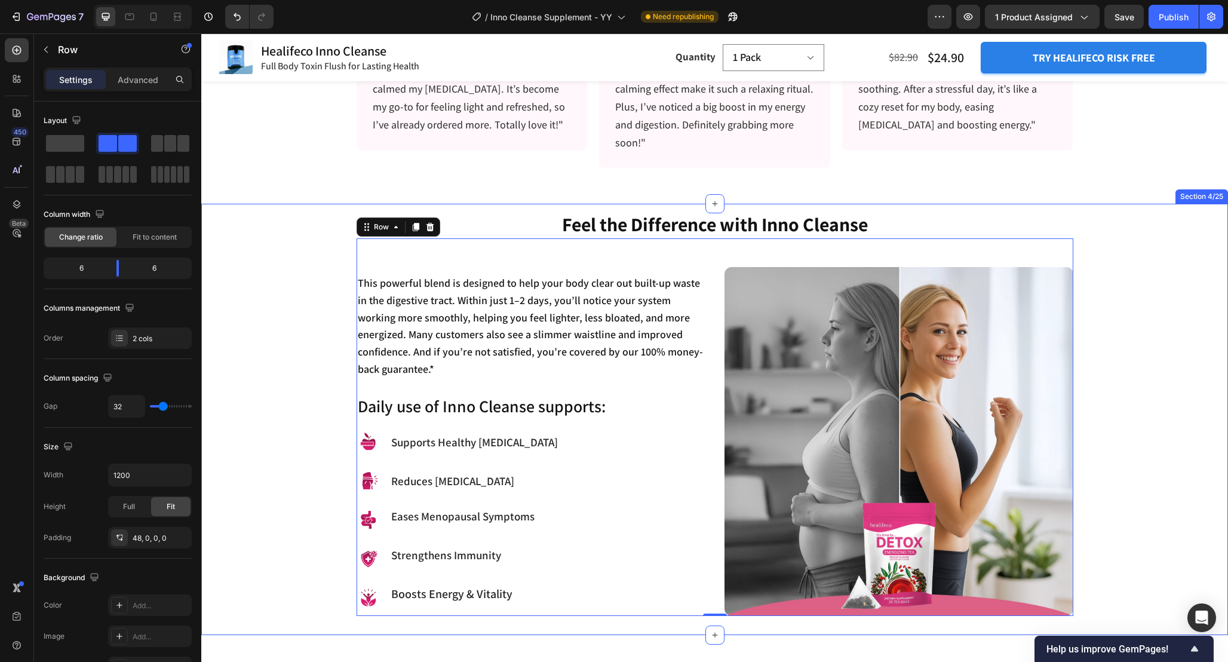
click at [1122, 328] on div "Feel the Difference with Inno Cleanse Heading This powerful blend is designed t…" at bounding box center [714, 413] width 1009 height 405
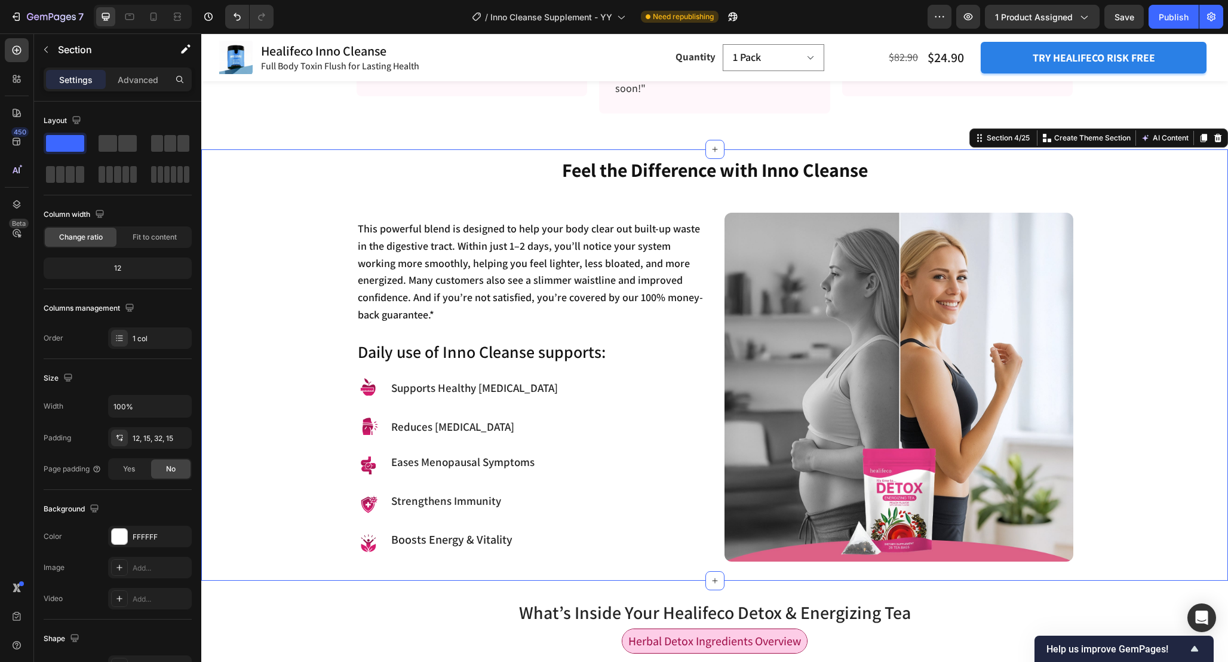
scroll to position [1023, 0]
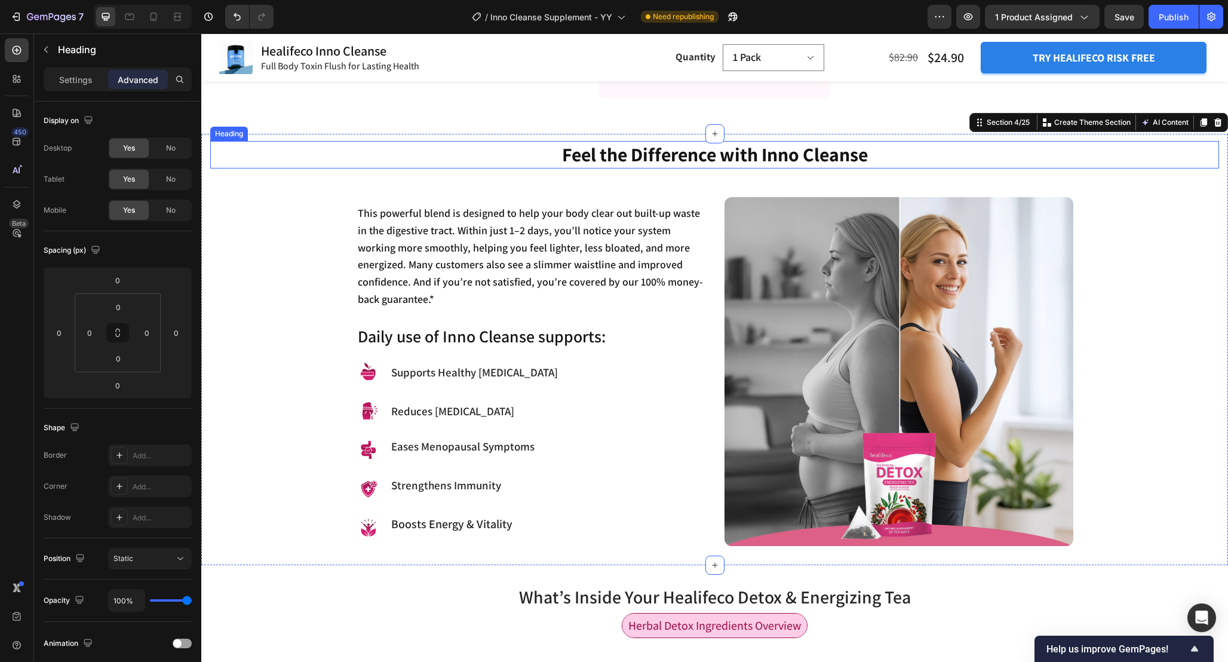
click at [751, 161] on p "Feel the Difference with Inno Cleanse" at bounding box center [714, 154] width 1007 height 25
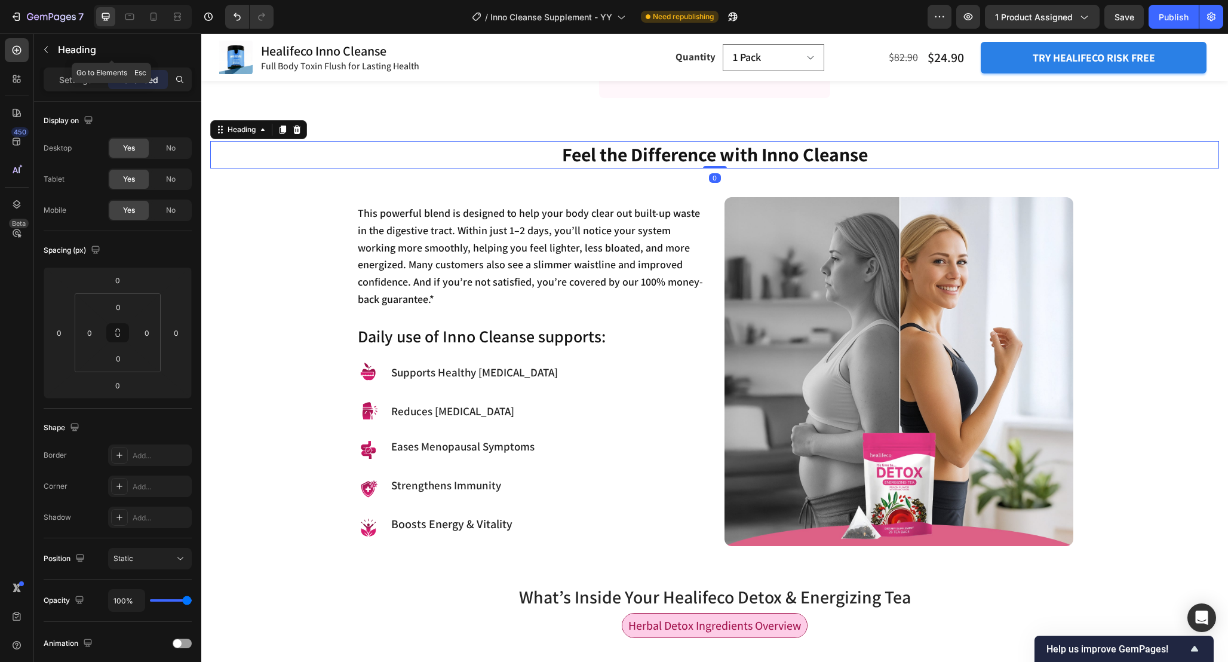
click at [73, 79] on p "Settings" at bounding box center [75, 79] width 33 height 13
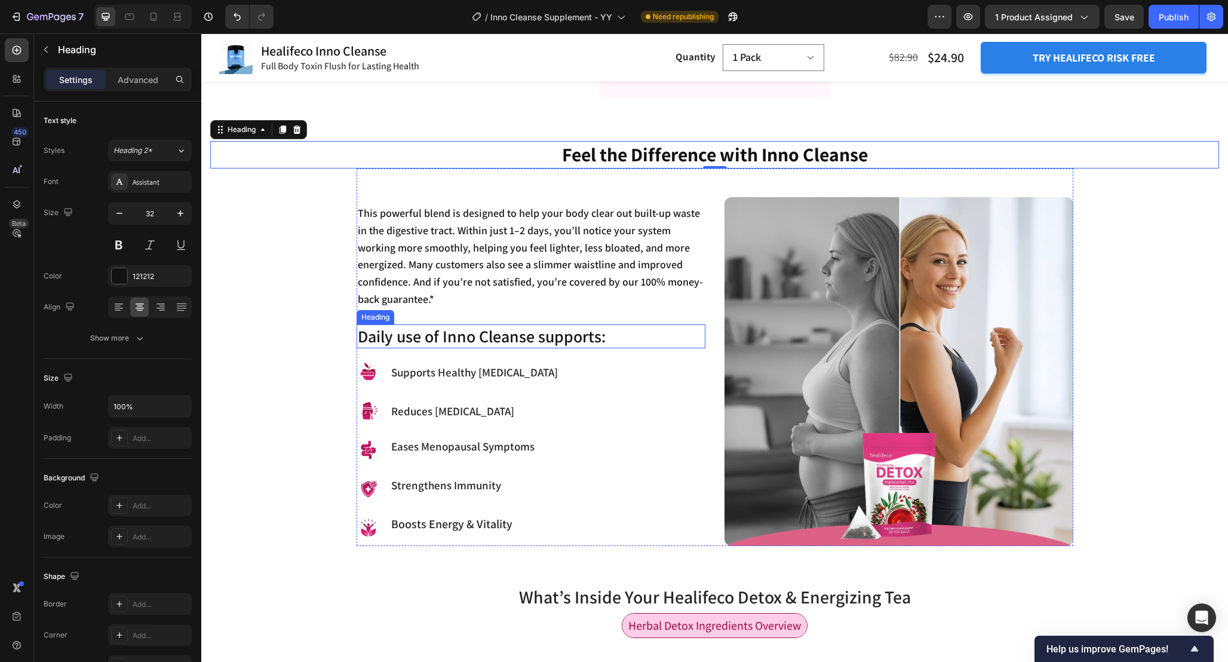
click at [470, 324] on h2 "Daily use of Inno Cleanse supports:" at bounding box center [531, 336] width 349 height 24
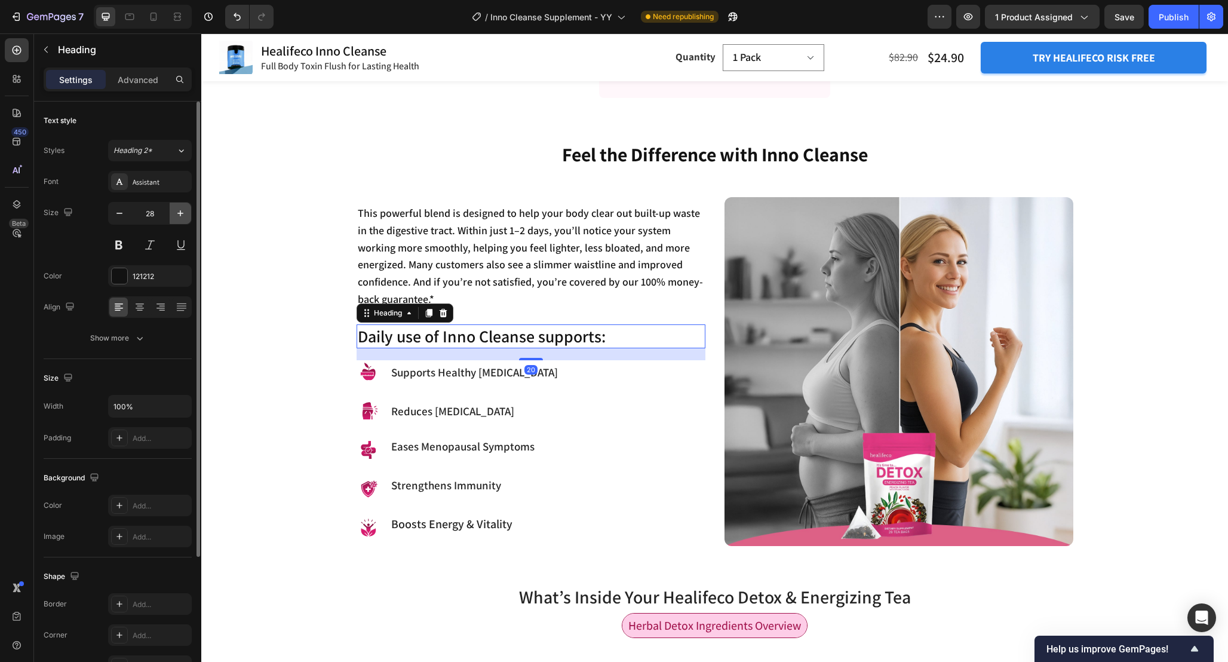
click at [181, 218] on icon "button" at bounding box center [180, 213] width 12 height 12
click at [125, 219] on button "button" at bounding box center [120, 214] width 22 height 22
click at [121, 217] on icon "button" at bounding box center [119, 213] width 12 height 12
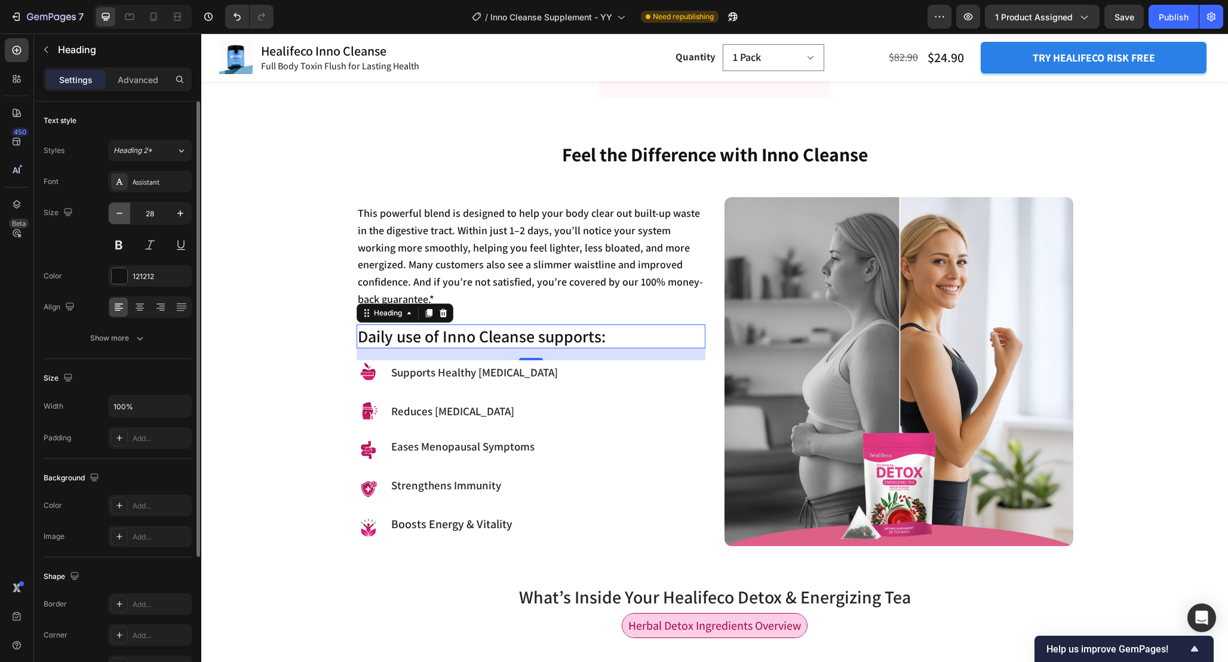
click at [121, 217] on icon "button" at bounding box center [119, 213] width 12 height 12
type input "26"
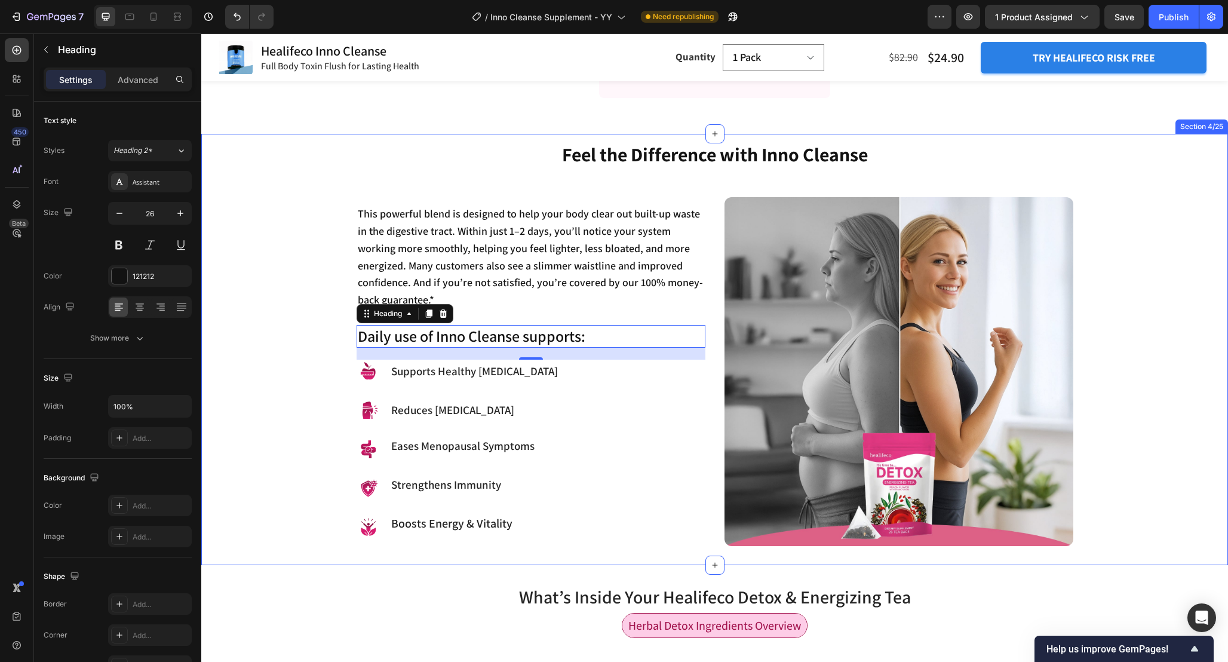
click at [305, 357] on div "Feel the Difference with Inno Cleanse Heading This powerful blend is designed t…" at bounding box center [714, 343] width 1009 height 405
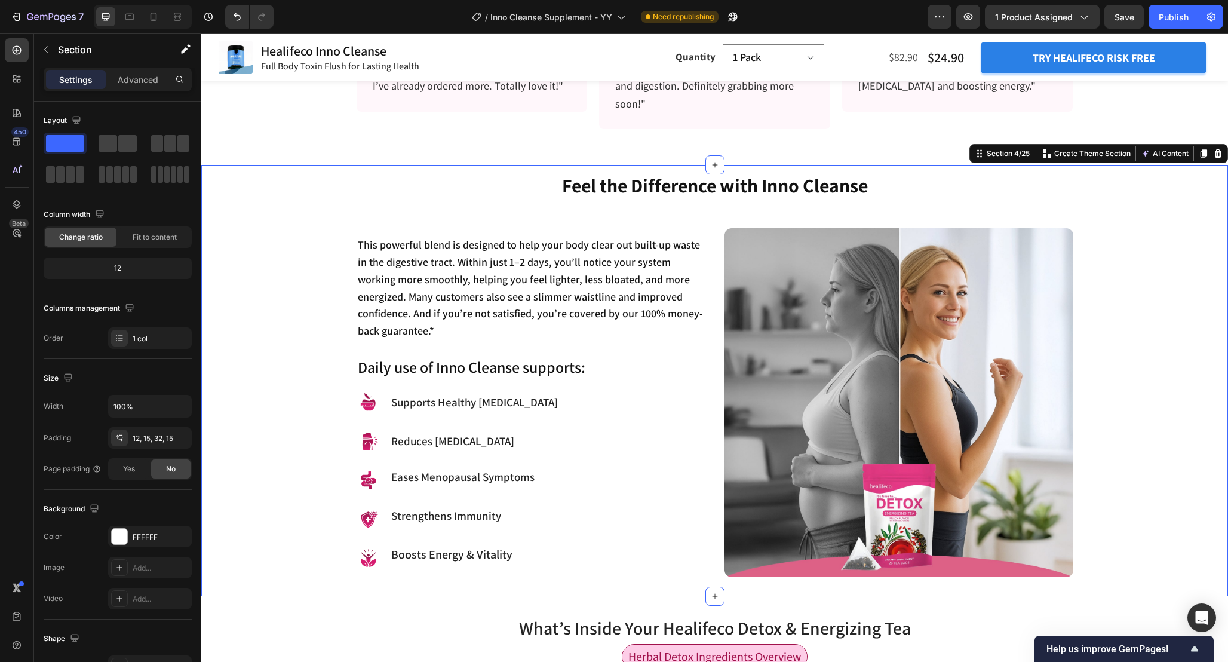
scroll to position [990, 0]
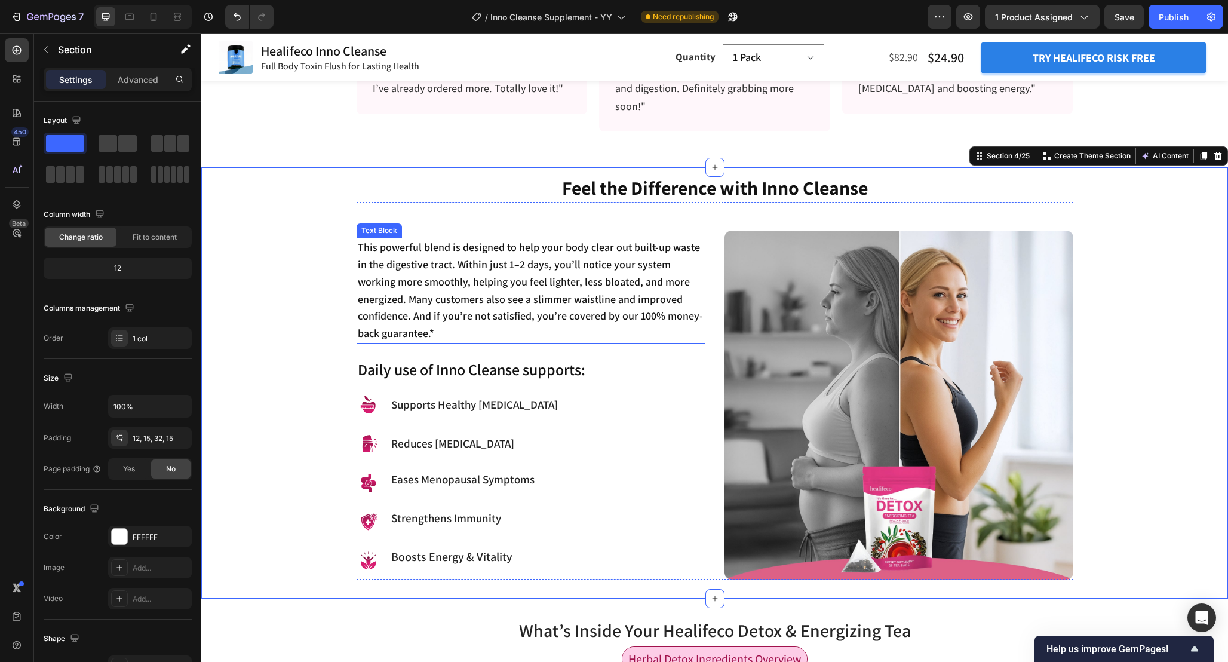
click at [627, 299] on p "This powerful blend is designed to help your body clear out built-up waste in t…" at bounding box center [531, 290] width 346 height 103
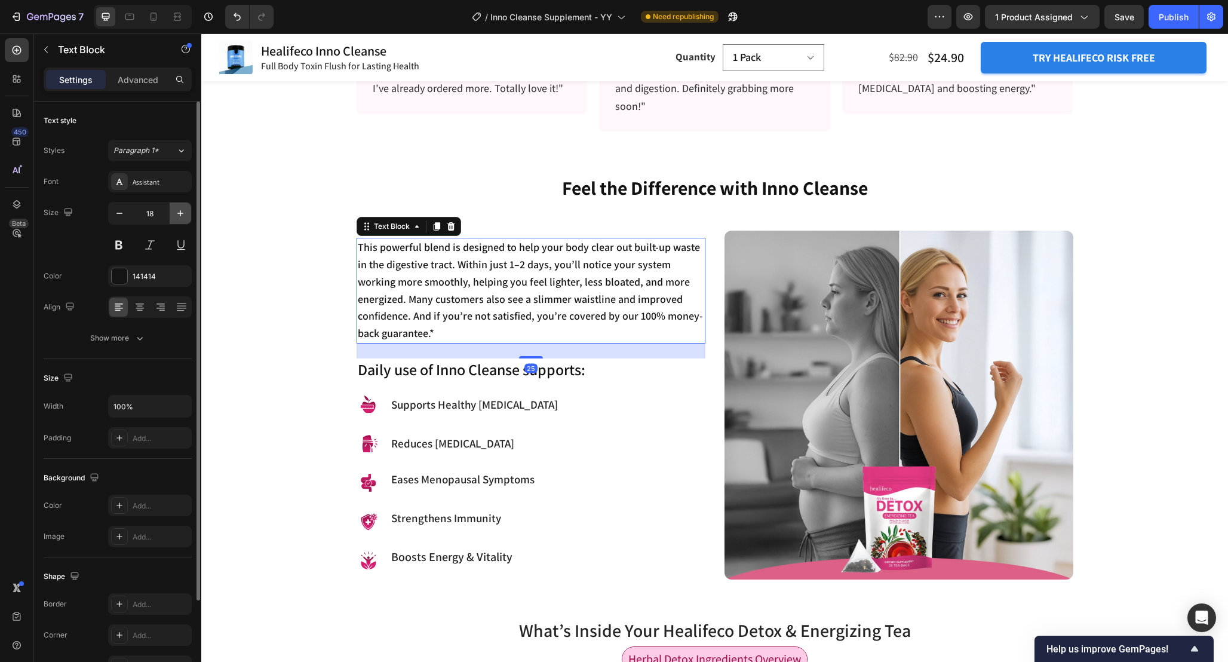
click at [185, 215] on icon "button" at bounding box center [180, 213] width 12 height 12
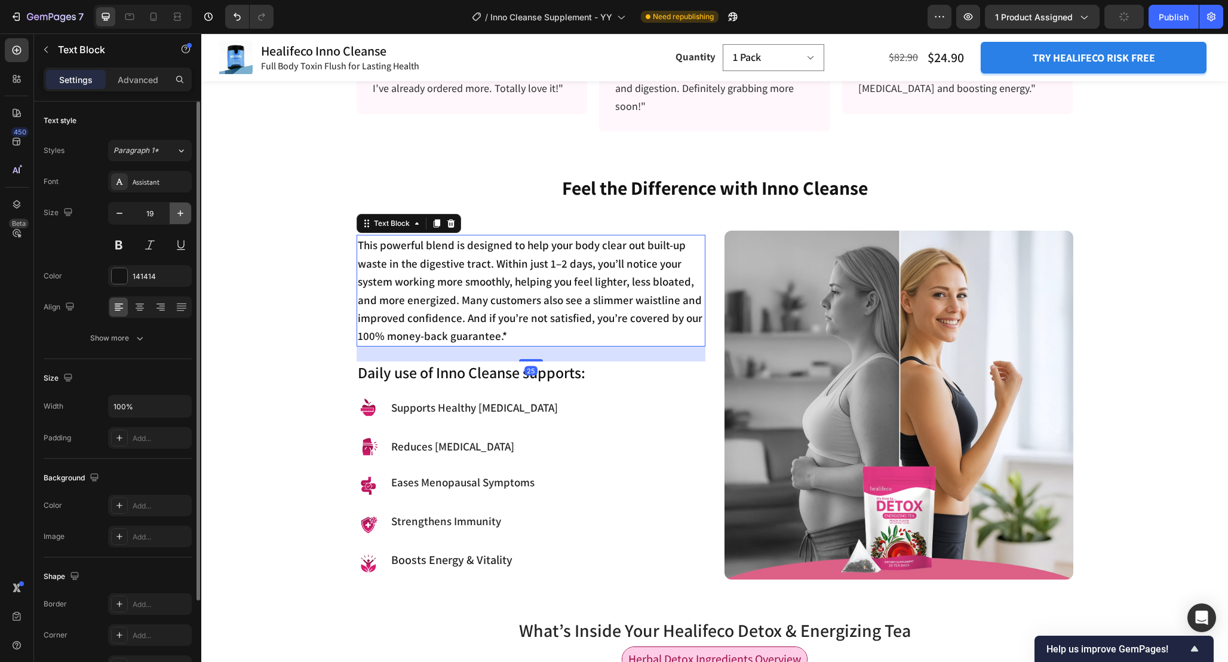
click at [182, 215] on icon "button" at bounding box center [180, 213] width 12 height 12
type input "20"
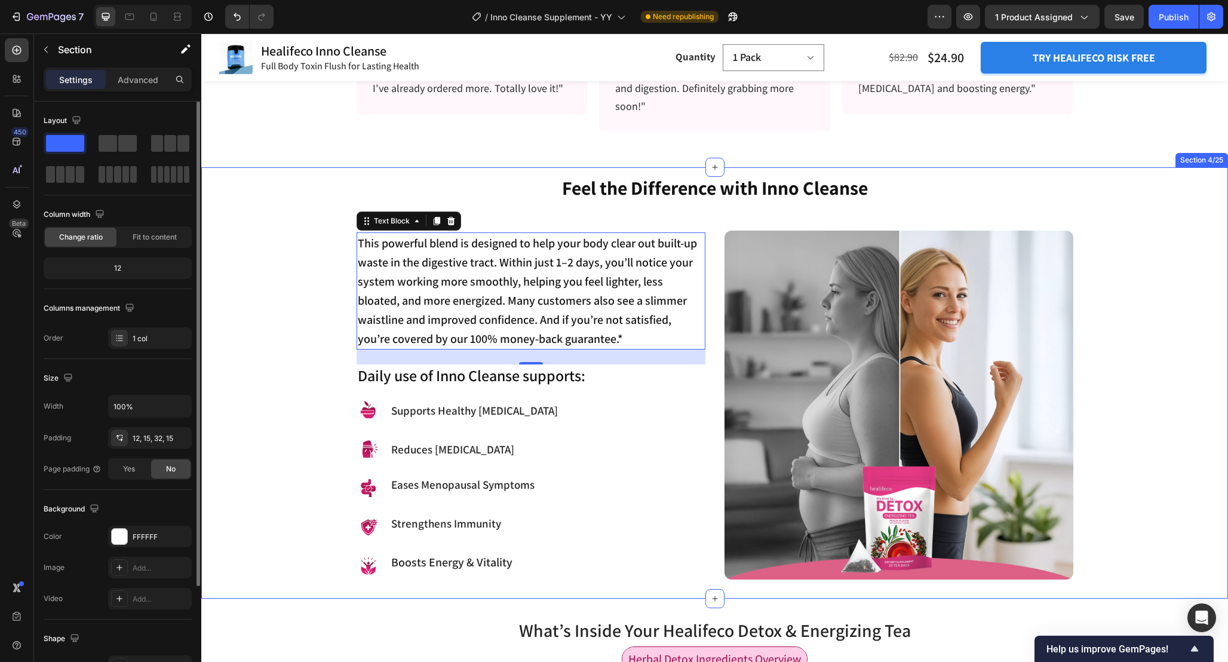
click at [315, 379] on div "Feel the Difference with Inno Cleanse Heading This powerful blend is designed t…" at bounding box center [714, 376] width 1009 height 405
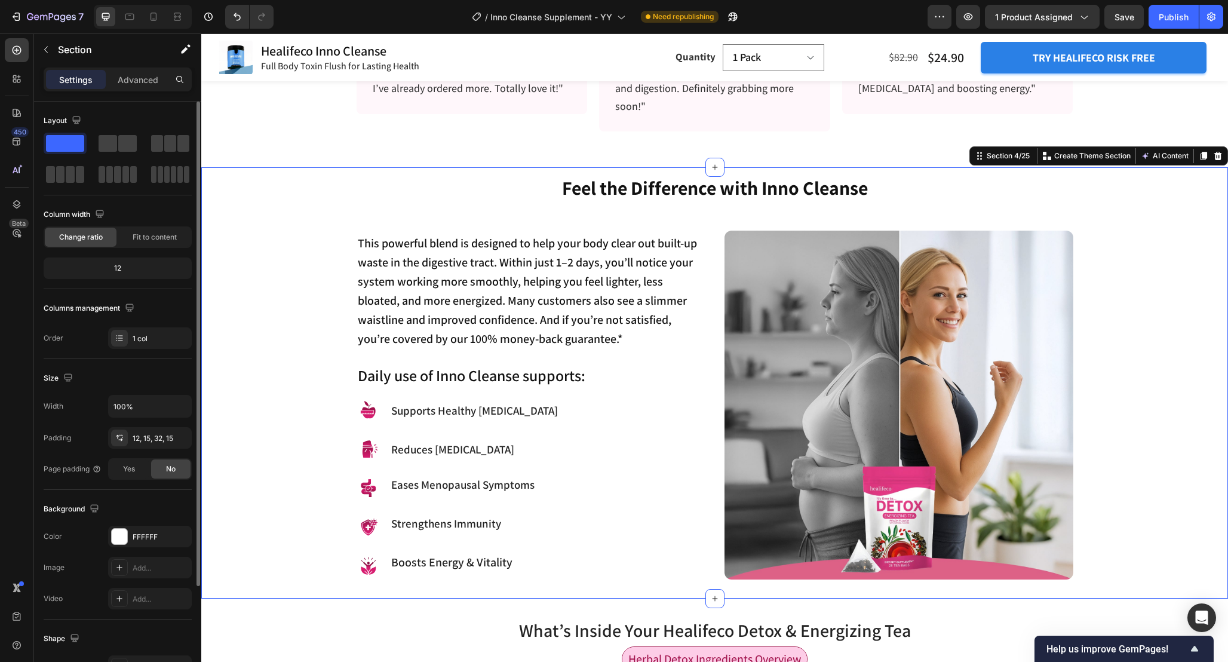
scroll to position [1011, 0]
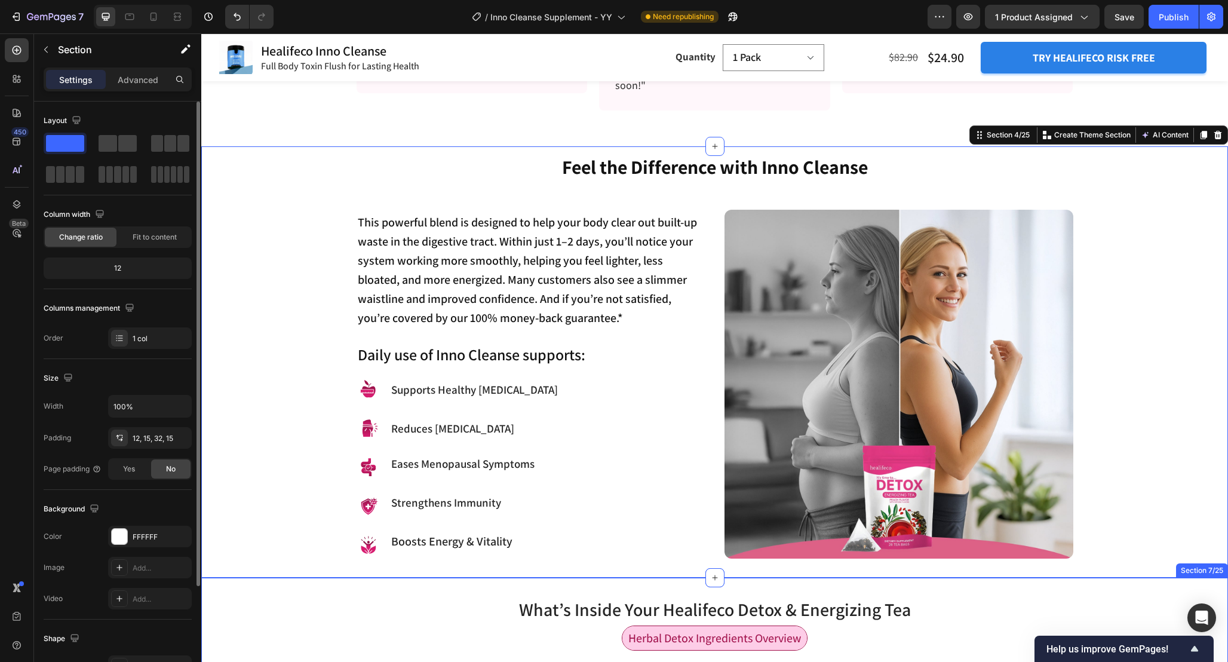
click at [312, 599] on h2 "What’s Inside Your Healifeco Detox & Energizing Tea" at bounding box center [714, 610] width 1027 height 26
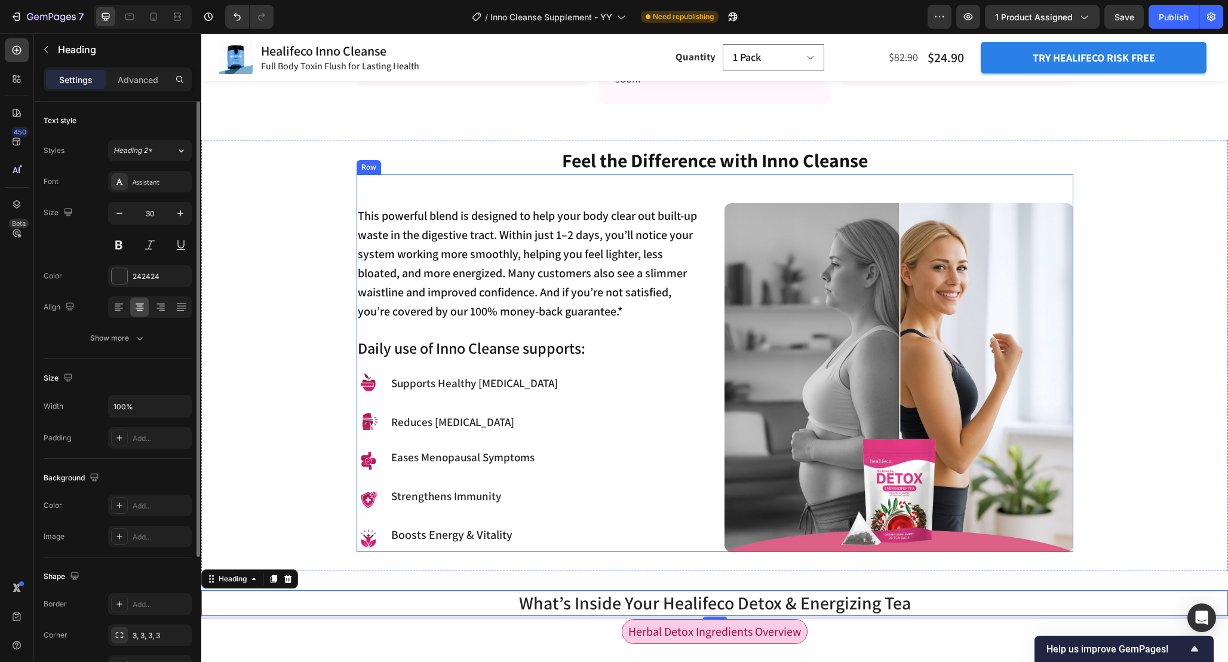
scroll to position [1003, 0]
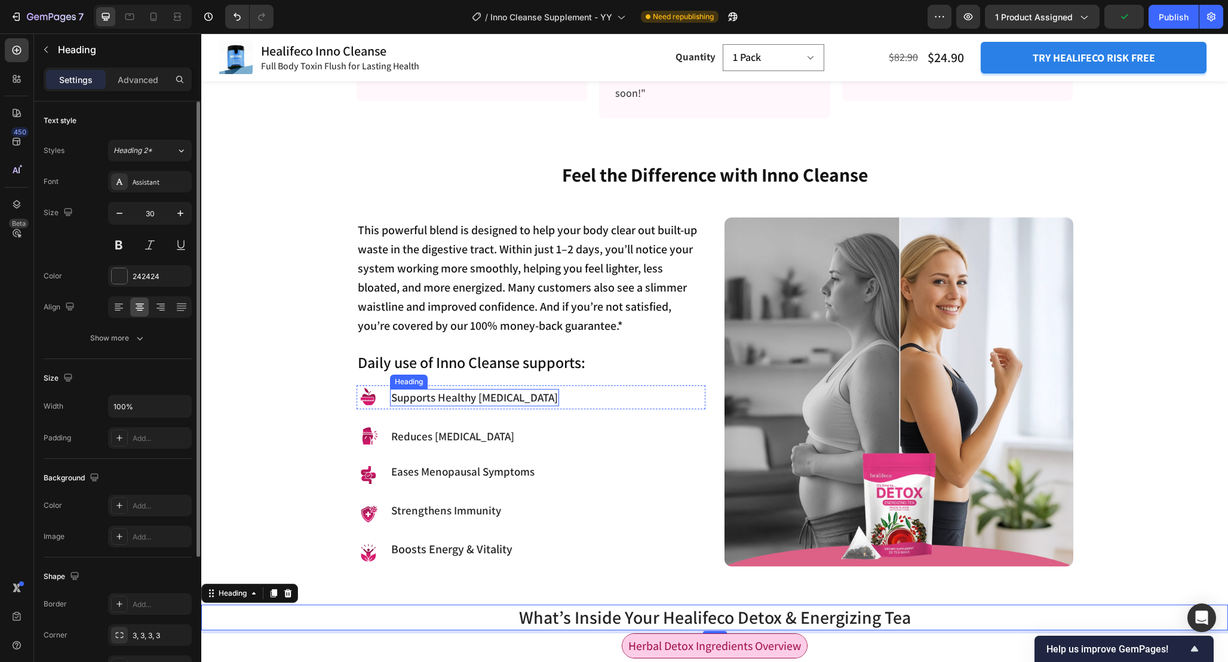
click at [462, 401] on h3 "Supports Healthy Weight Management" at bounding box center [474, 397] width 169 height 17
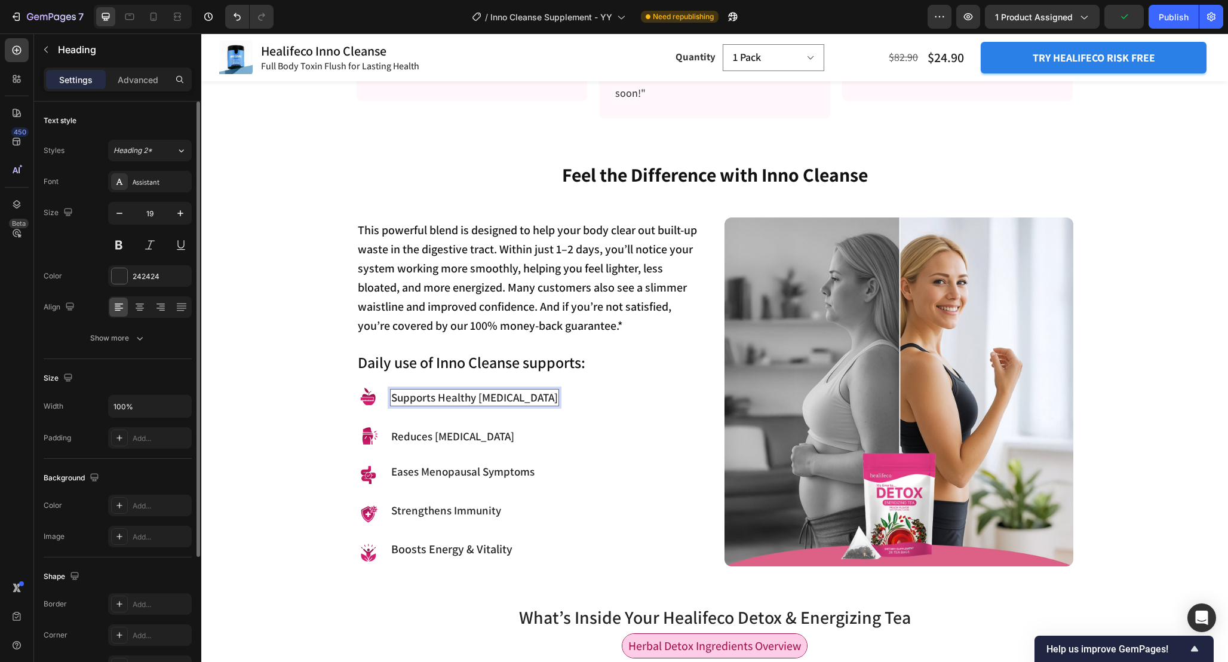
click at [462, 401] on p "Supports Healthy Weight Management" at bounding box center [474, 397] width 167 height 15
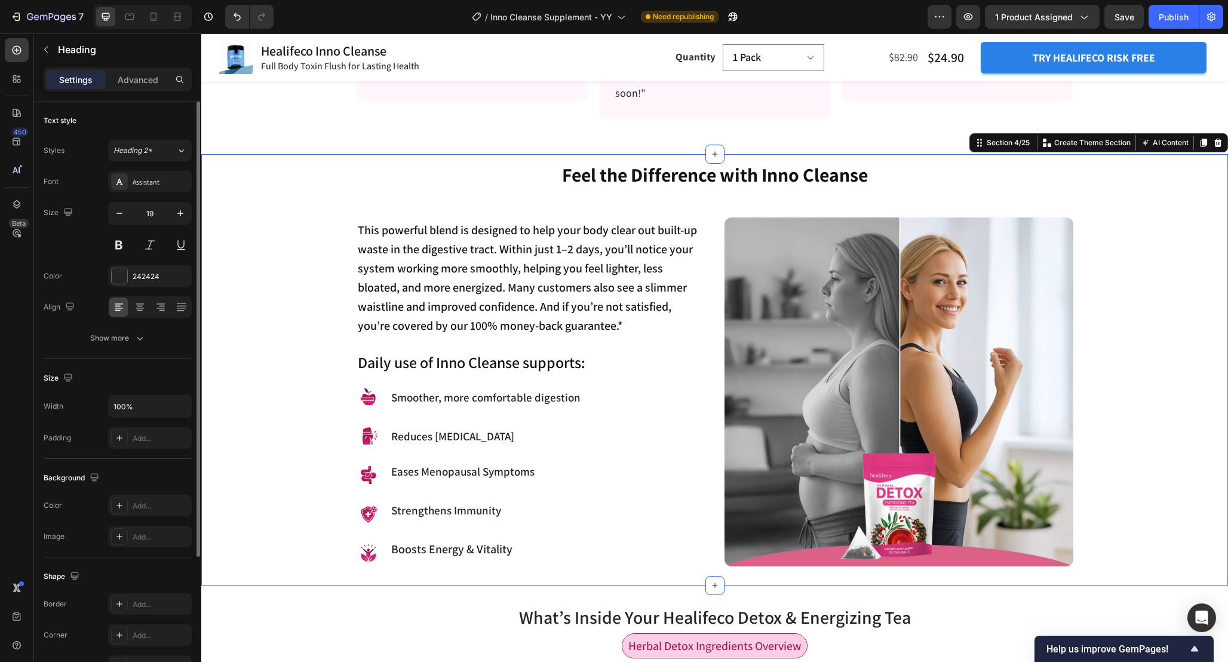
click at [232, 407] on div "Feel the Difference with Inno Cleanse Heading This powerful blend is designed t…" at bounding box center [714, 363] width 1009 height 405
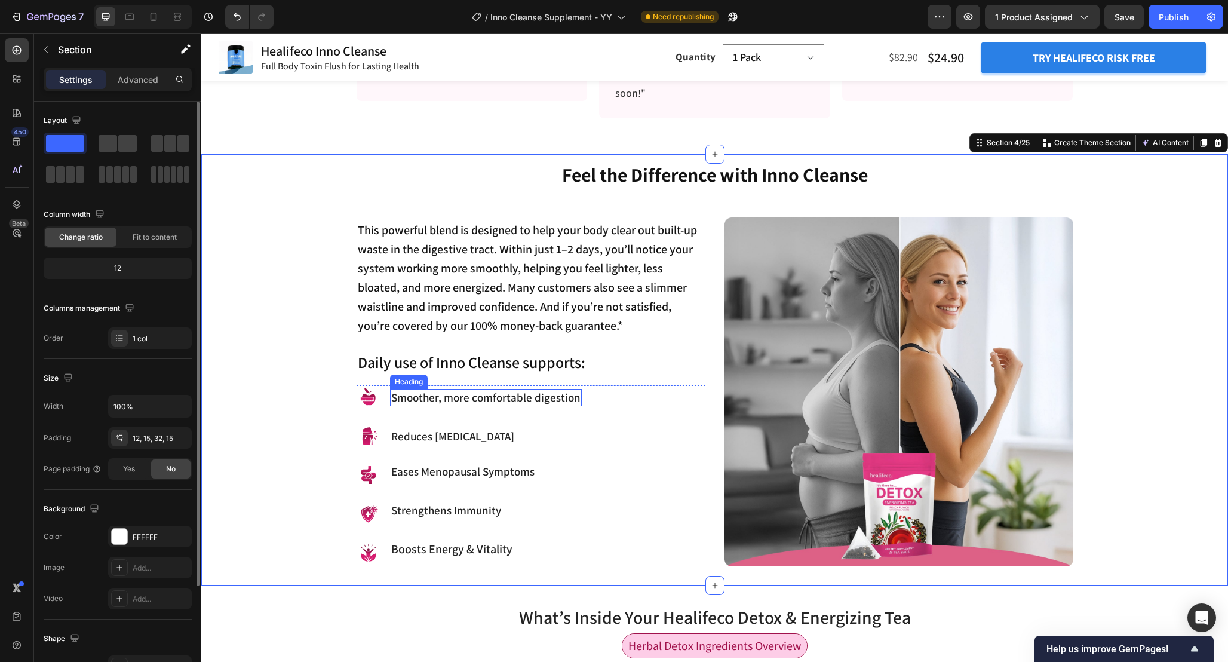
click at [453, 397] on p "Smoother, more comfortable digestion" at bounding box center [485, 397] width 189 height 15
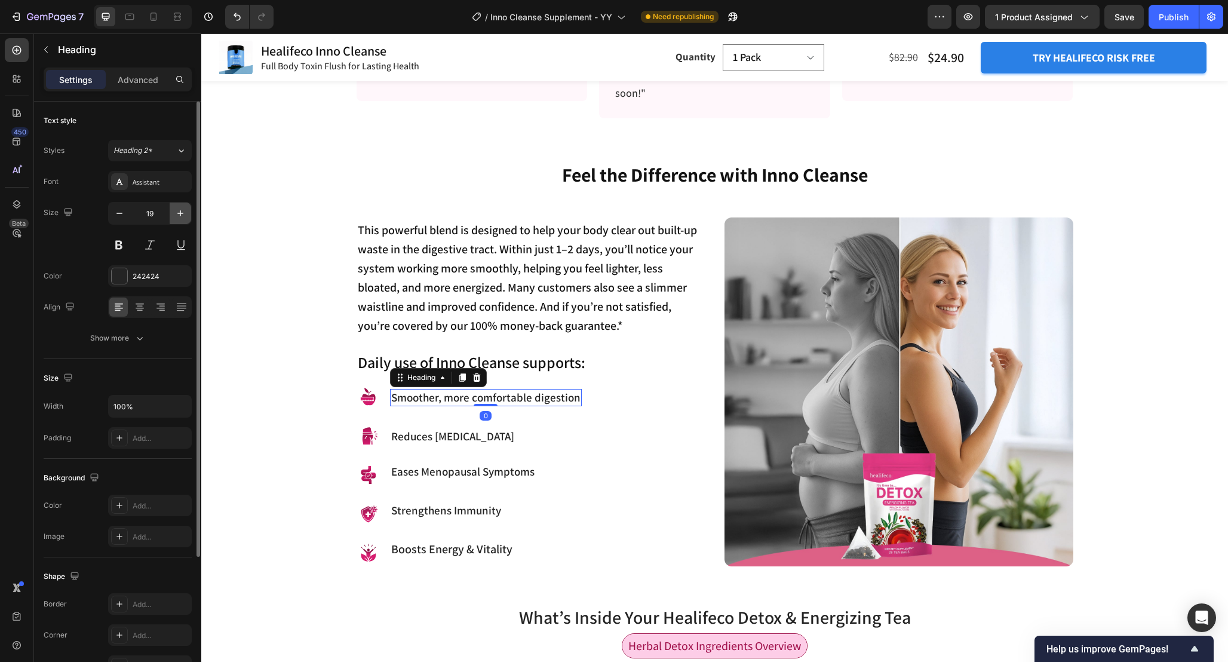
click at [182, 212] on icon "button" at bounding box center [180, 213] width 12 height 12
click at [113, 216] on button "button" at bounding box center [120, 214] width 22 height 22
type input "19"
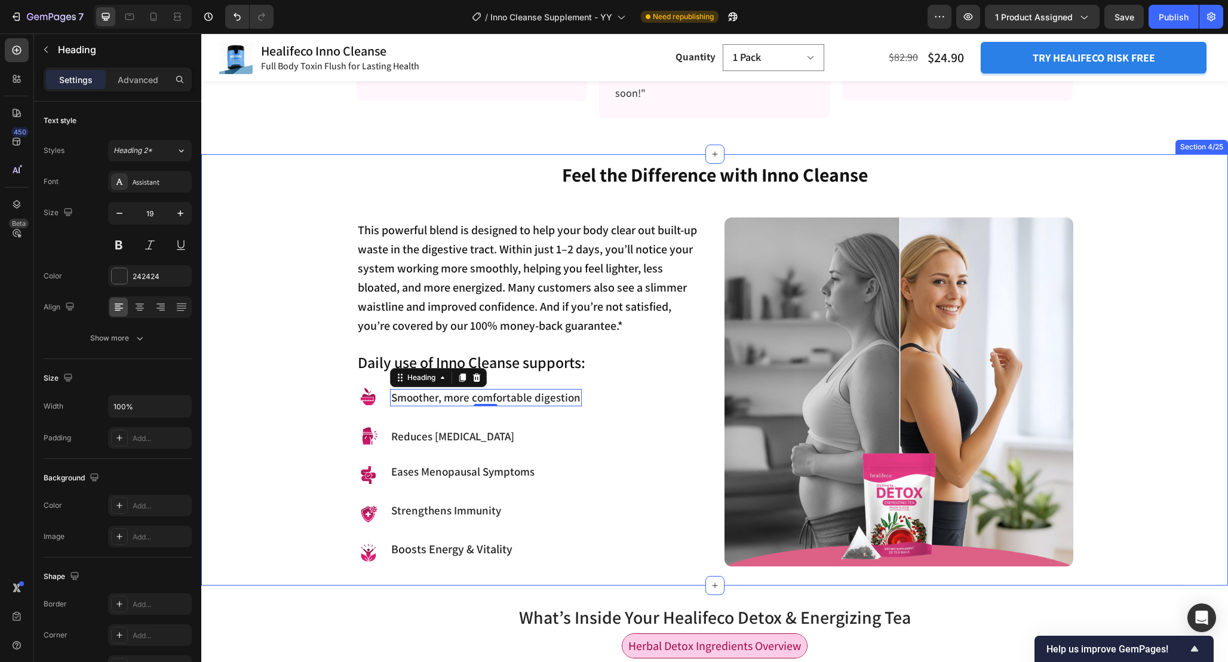
click at [292, 333] on div "Feel the Difference with Inno Cleanse Heading This powerful blend is designed t…" at bounding box center [714, 363] width 1009 height 405
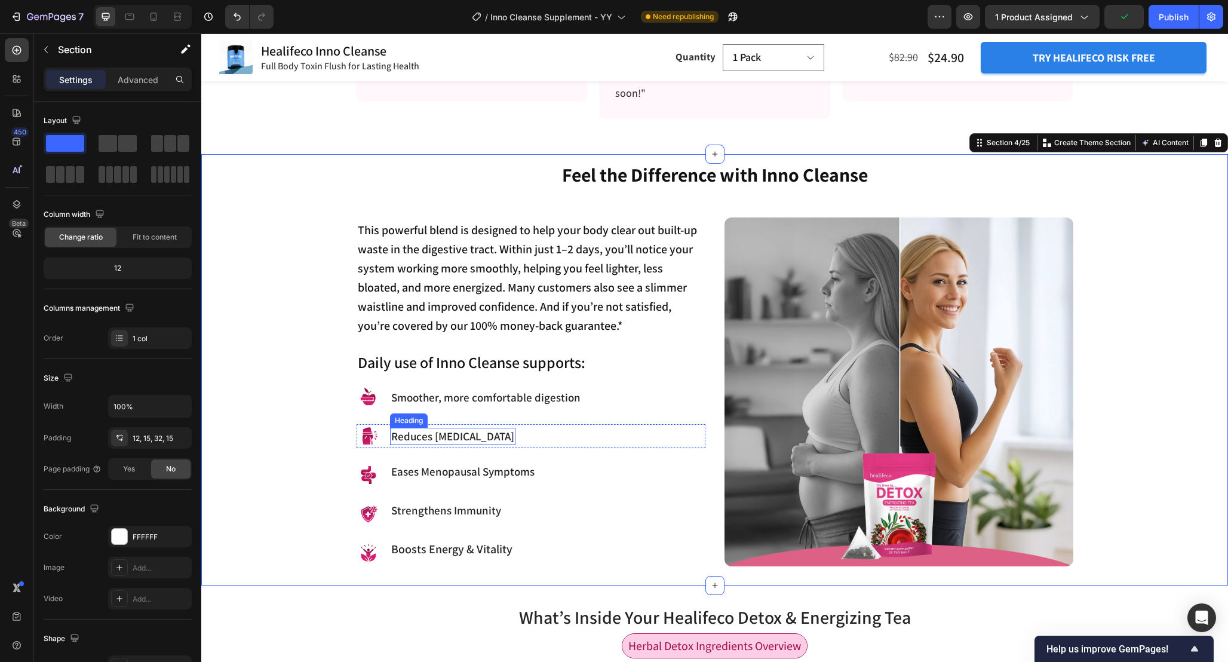
click at [445, 442] on h3 "Reduces Bloating" at bounding box center [452, 436] width 125 height 17
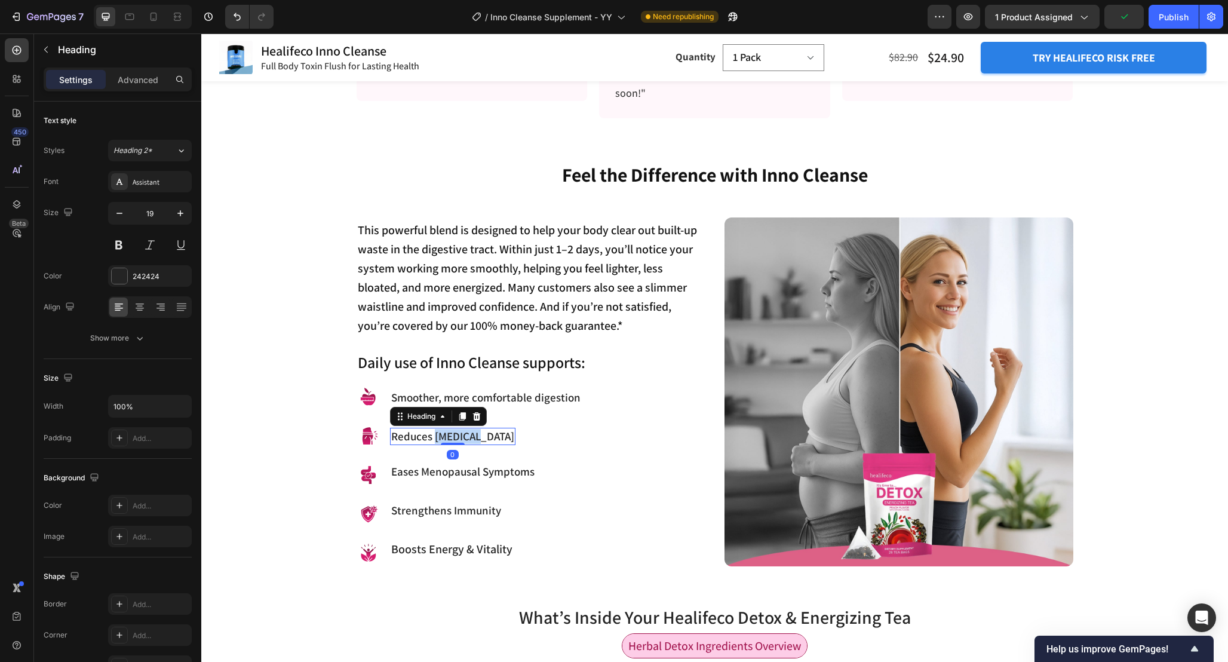
click at [445, 442] on h3 "Reduces Bloating" at bounding box center [452, 436] width 125 height 17
click at [445, 442] on p "Reduces Bloating" at bounding box center [452, 436] width 123 height 15
click at [445, 475] on h3 "Eases Menopausal Symptoms" at bounding box center [463, 471] width 146 height 17
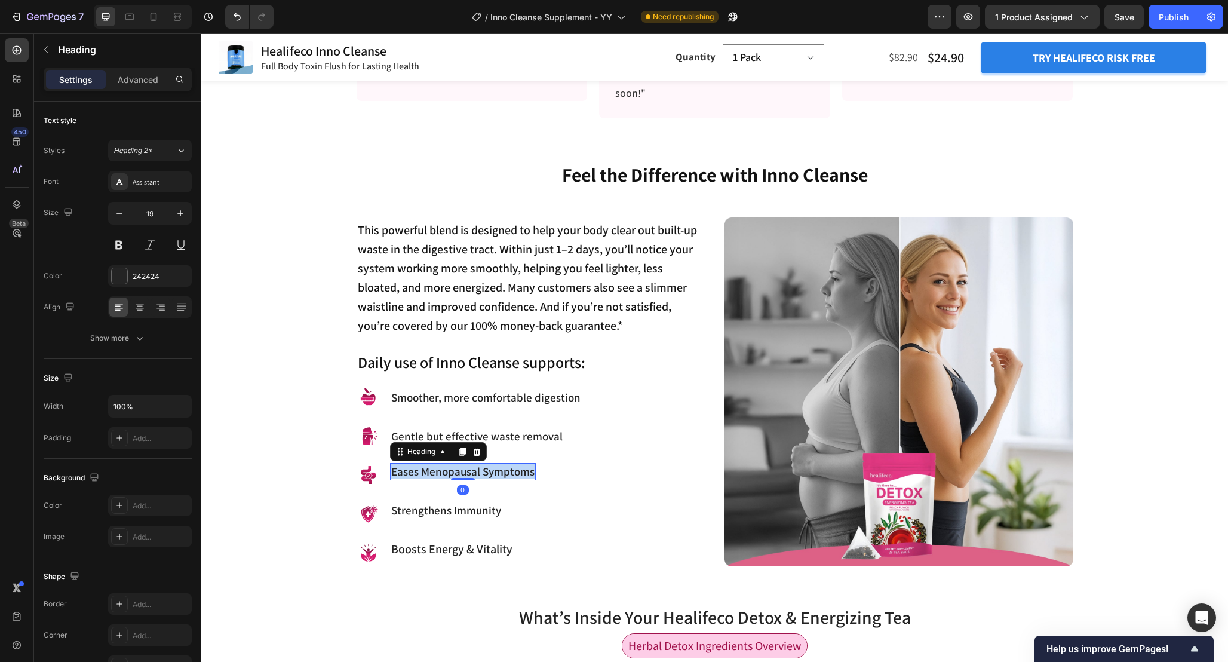
click at [445, 475] on p "Eases Menopausal Symptoms" at bounding box center [462, 471] width 143 height 15
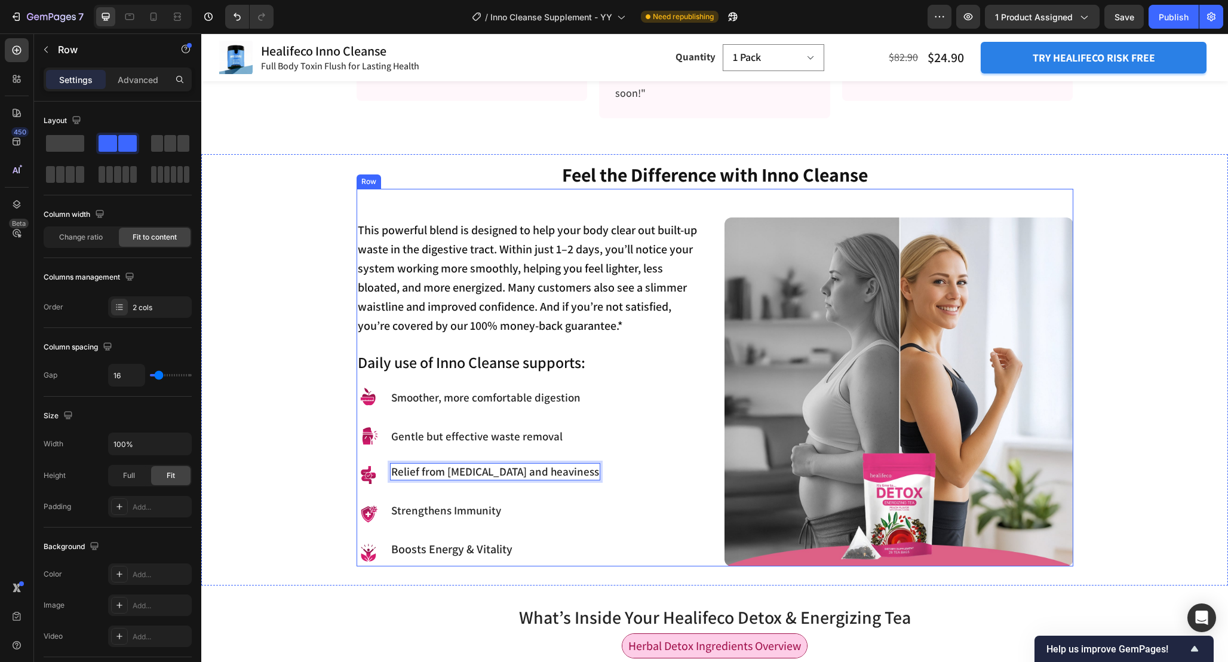
click at [572, 508] on div "Image Strengthens Immunity Heading Row" at bounding box center [531, 514] width 349 height 24
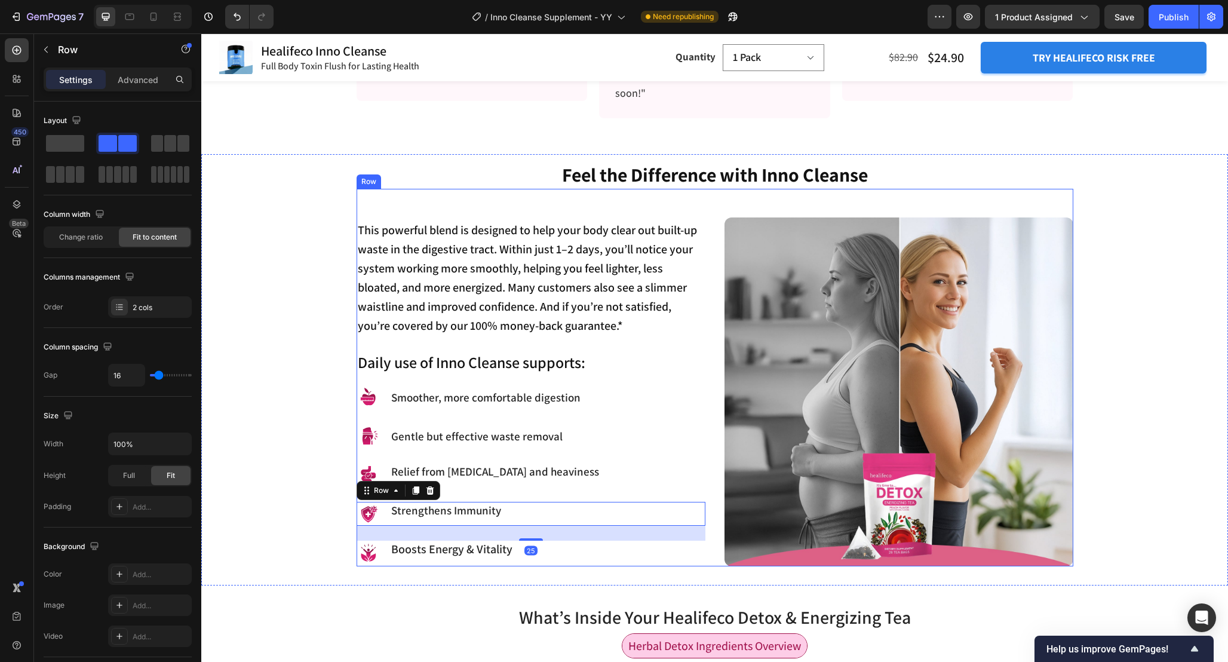
click at [560, 474] on div "Image Relief from bloating and heaviness Heading Row" at bounding box center [531, 475] width 349 height 24
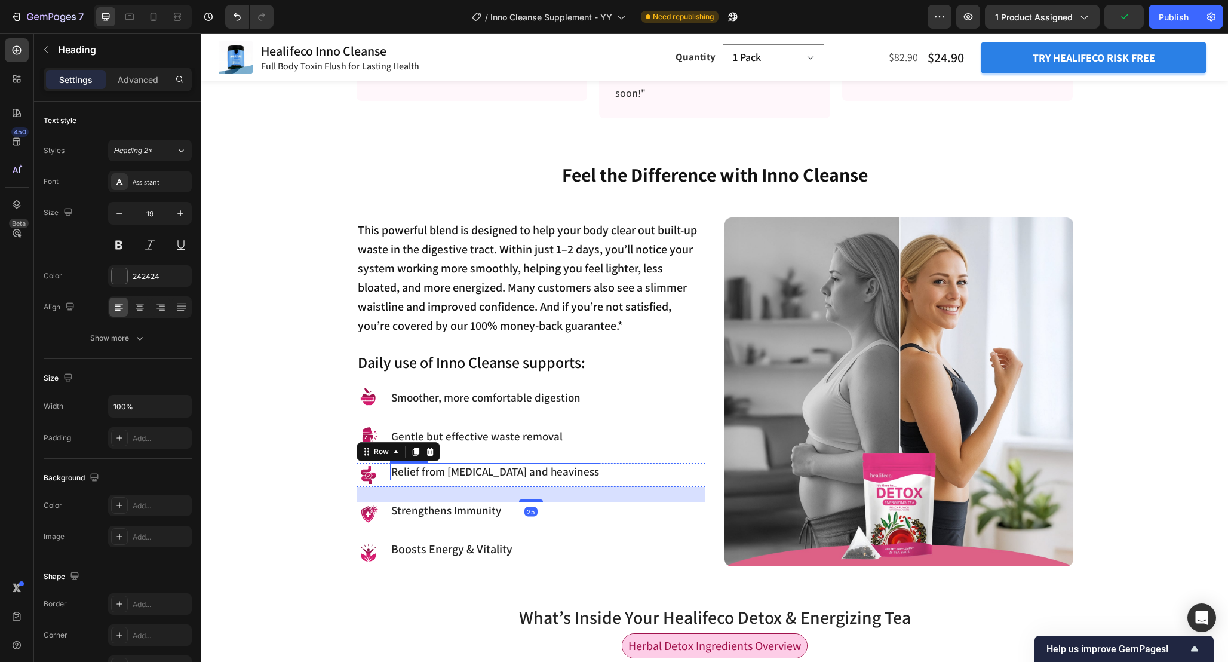
click at [526, 467] on p "Relief from [MEDICAL_DATA] and heaviness" at bounding box center [495, 471] width 208 height 15
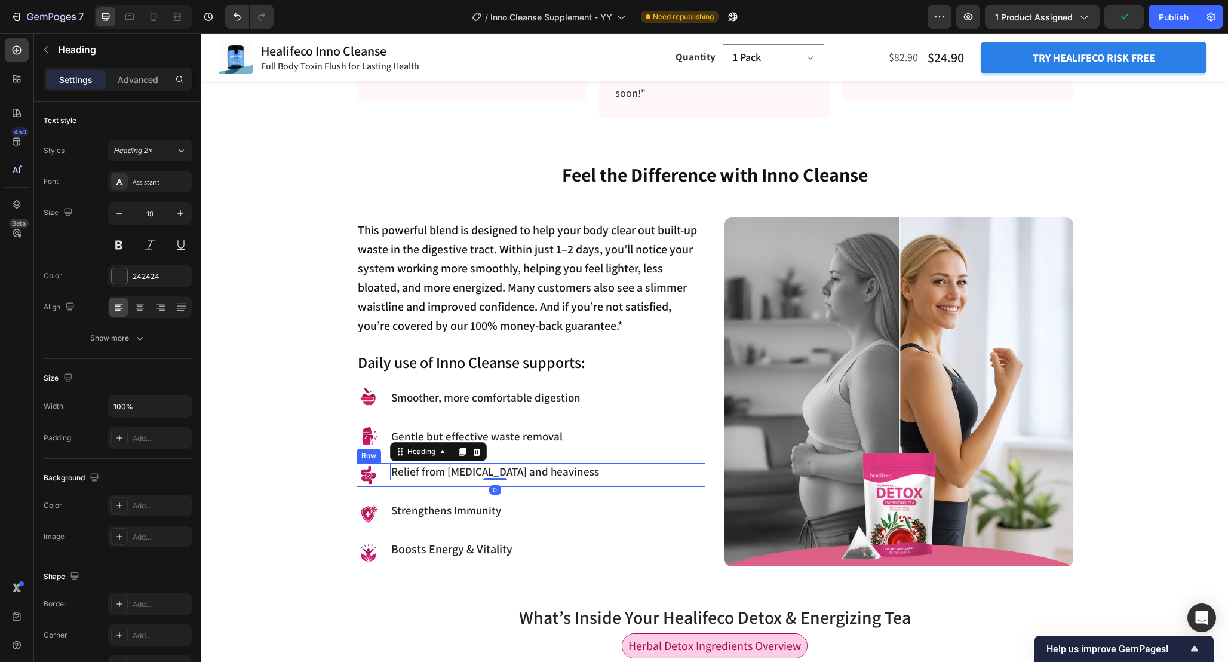
click at [397, 483] on div "Relief from bloating and heaviness Heading 0" at bounding box center [495, 475] width 210 height 24
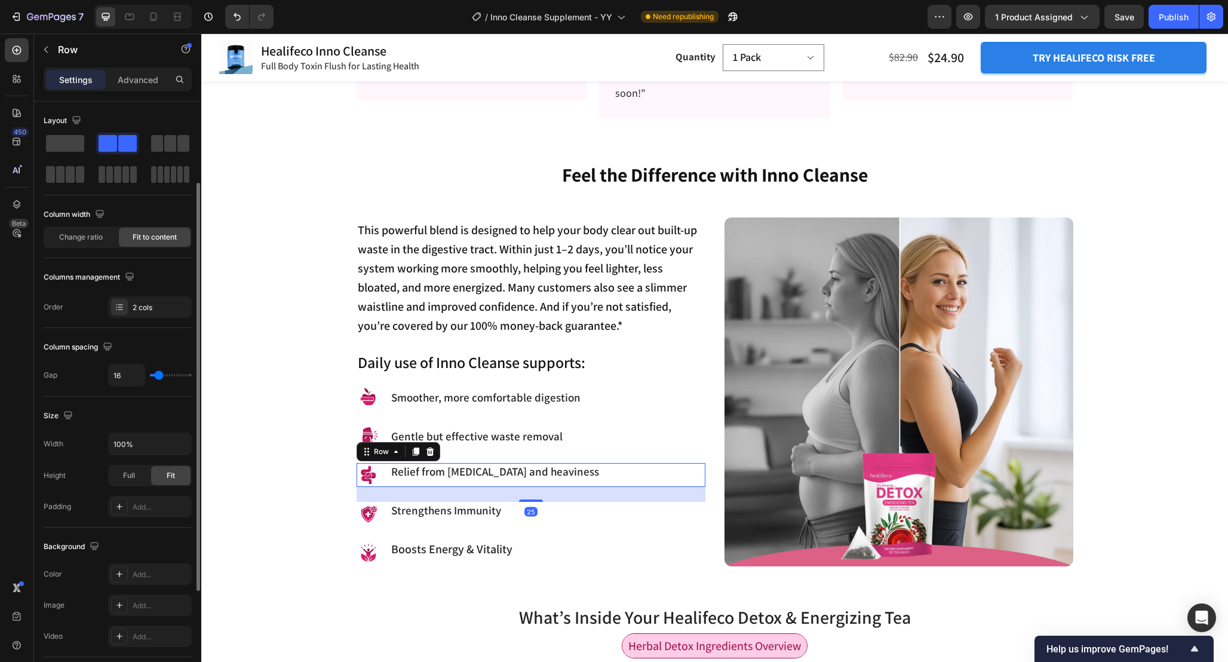
scroll to position [271, 0]
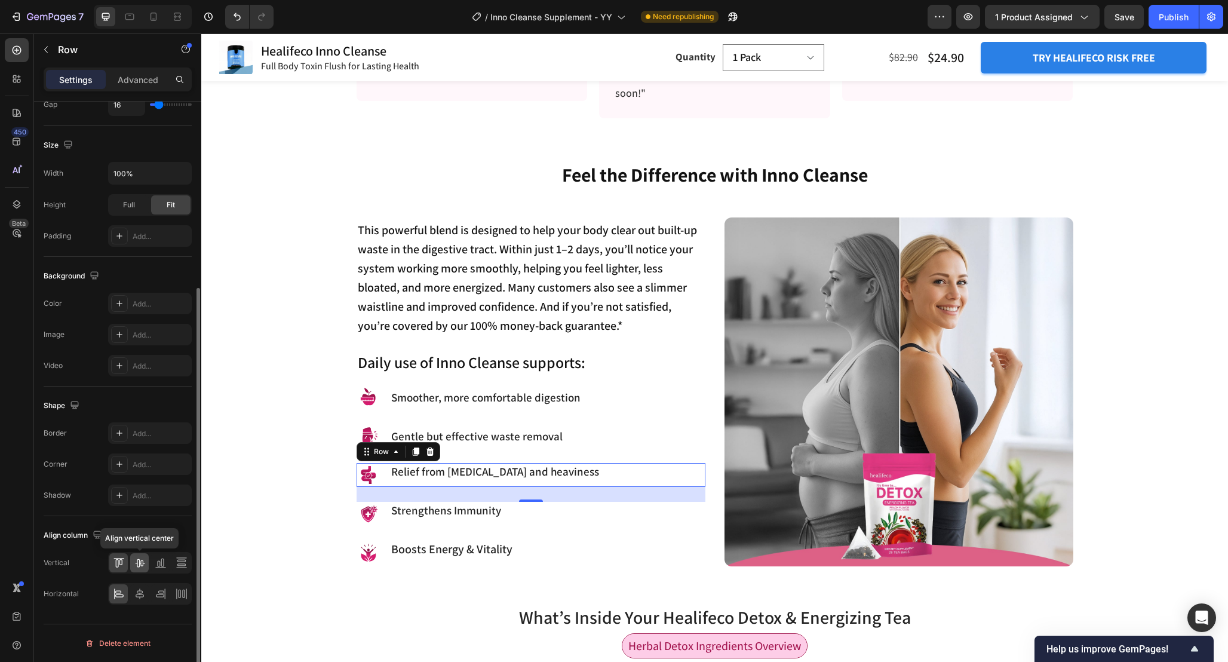
click at [139, 563] on icon at bounding box center [140, 563] width 12 height 12
click at [517, 517] on div "Image Strengthens Immunity Heading Row" at bounding box center [531, 514] width 349 height 24
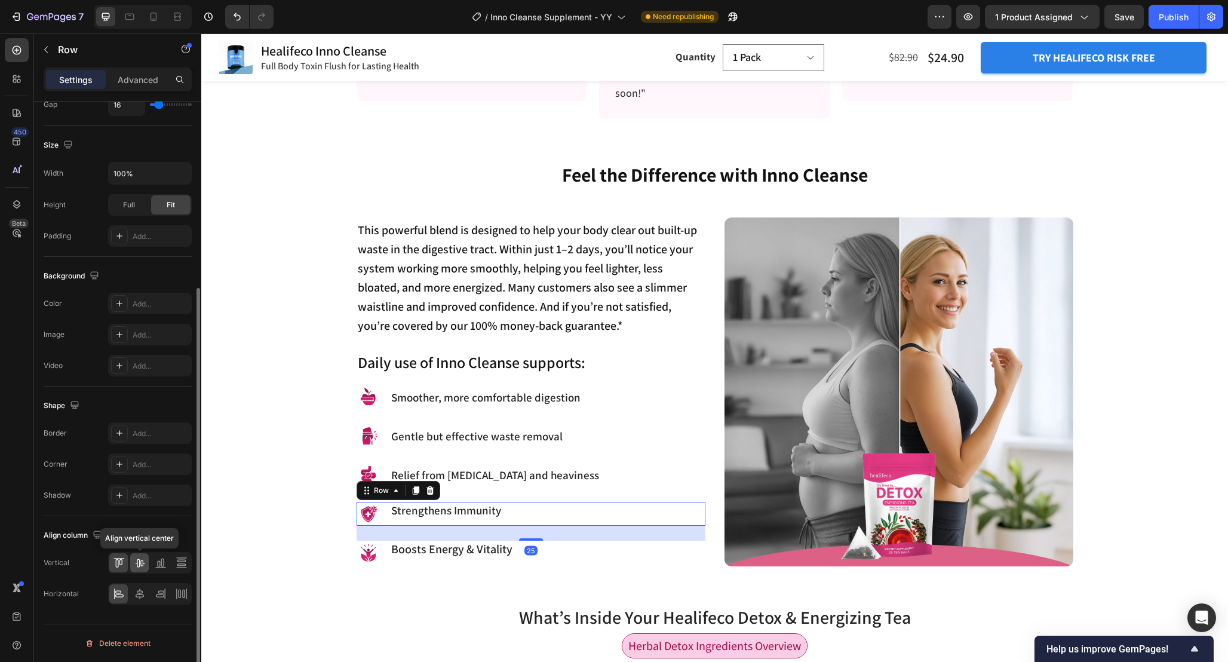
click at [144, 568] on icon at bounding box center [140, 563] width 12 height 12
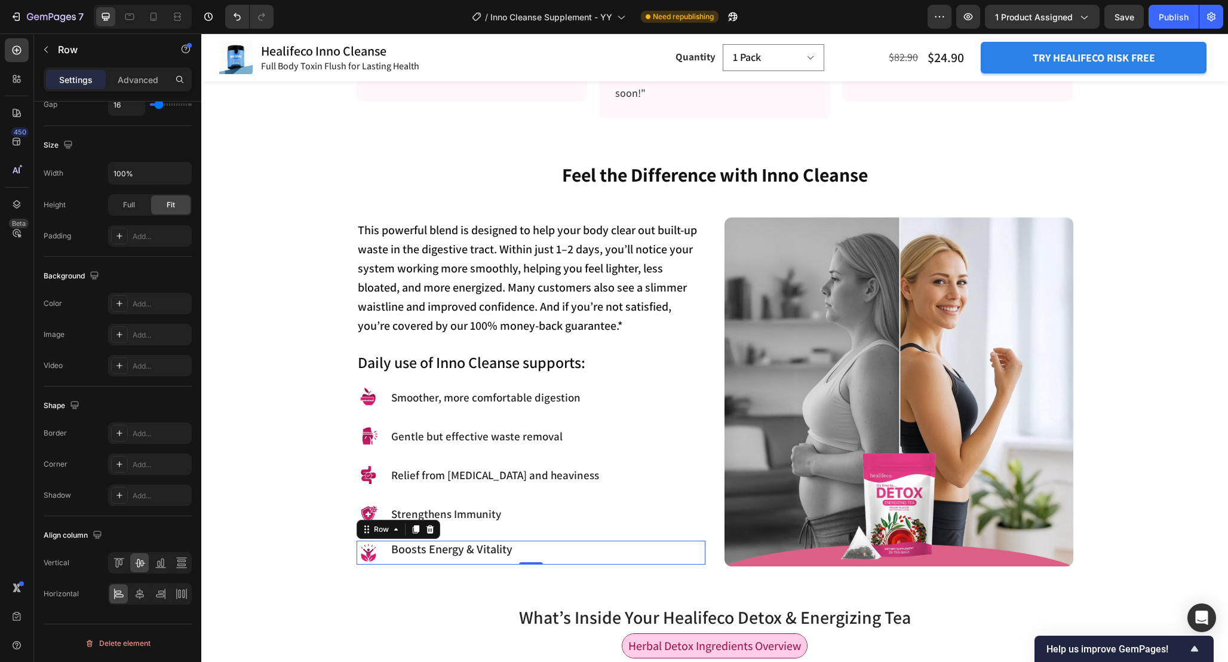
click at [520, 550] on div "Image Boosts Energy & Vitality Heading Row 0" at bounding box center [531, 553] width 349 height 24
click at [140, 563] on icon at bounding box center [140, 563] width 10 height 8
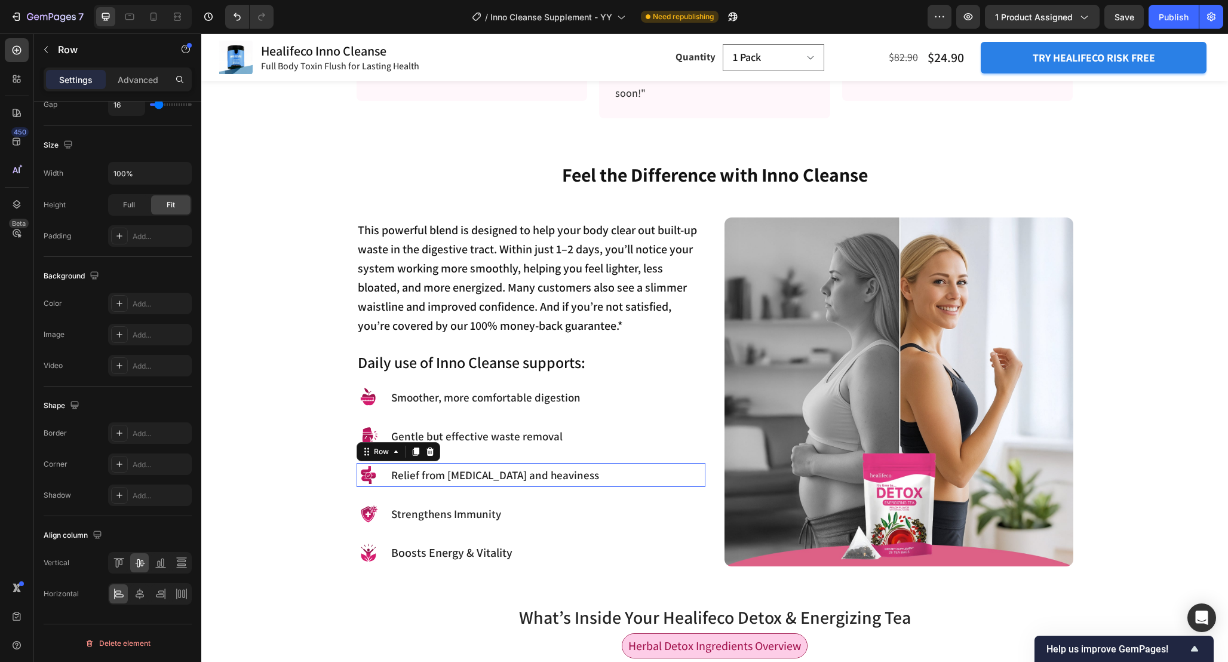
click at [563, 473] on div "Image Relief from bloating and heaviness Heading Row 0" at bounding box center [531, 475] width 349 height 24
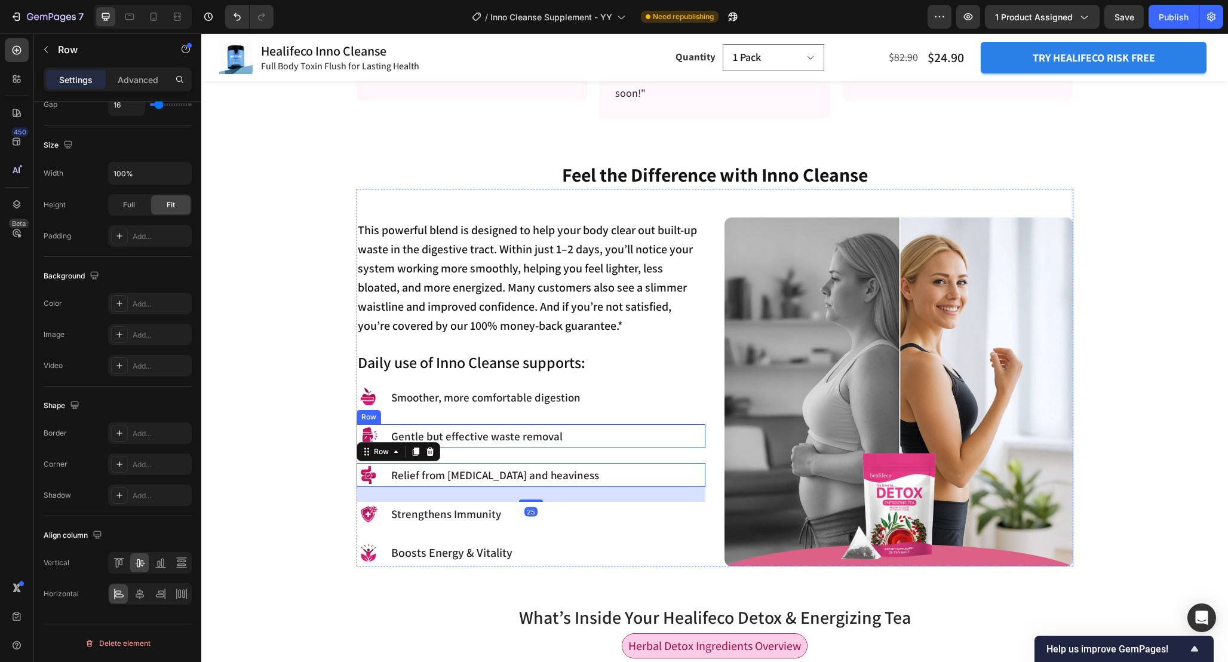
click at [582, 437] on div "Image Gentle but effective waste removal Heading Row" at bounding box center [531, 436] width 349 height 24
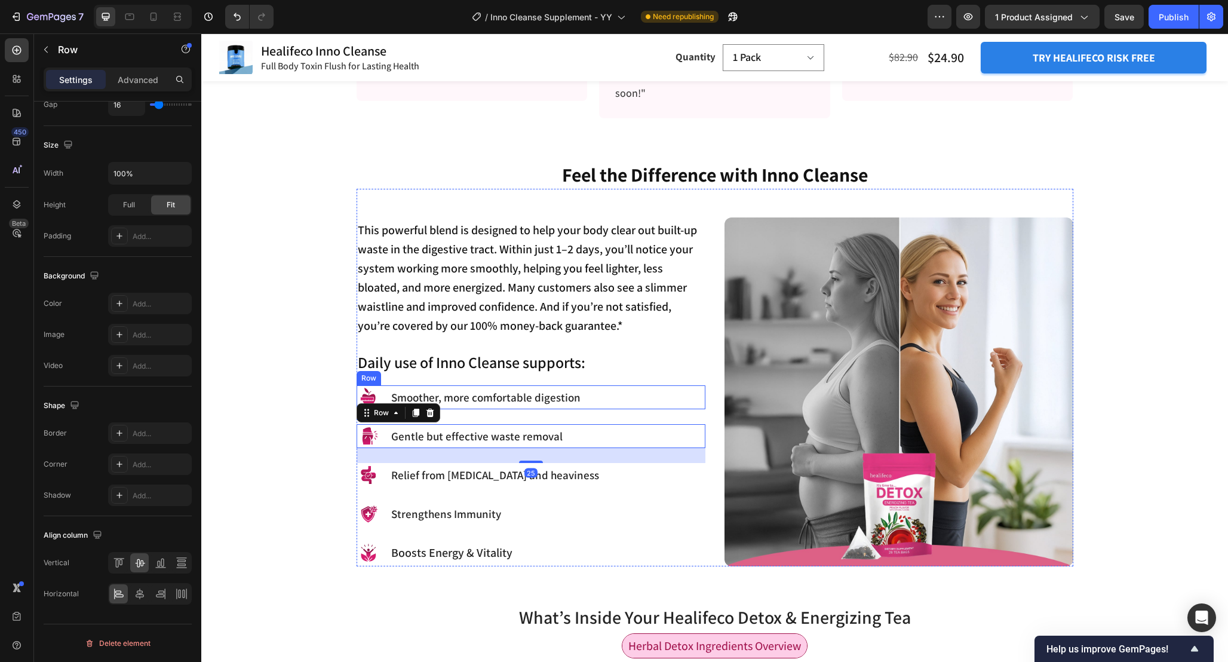
click at [604, 397] on div "Image Smoother, more comfortable digestion Heading Row" at bounding box center [531, 397] width 349 height 24
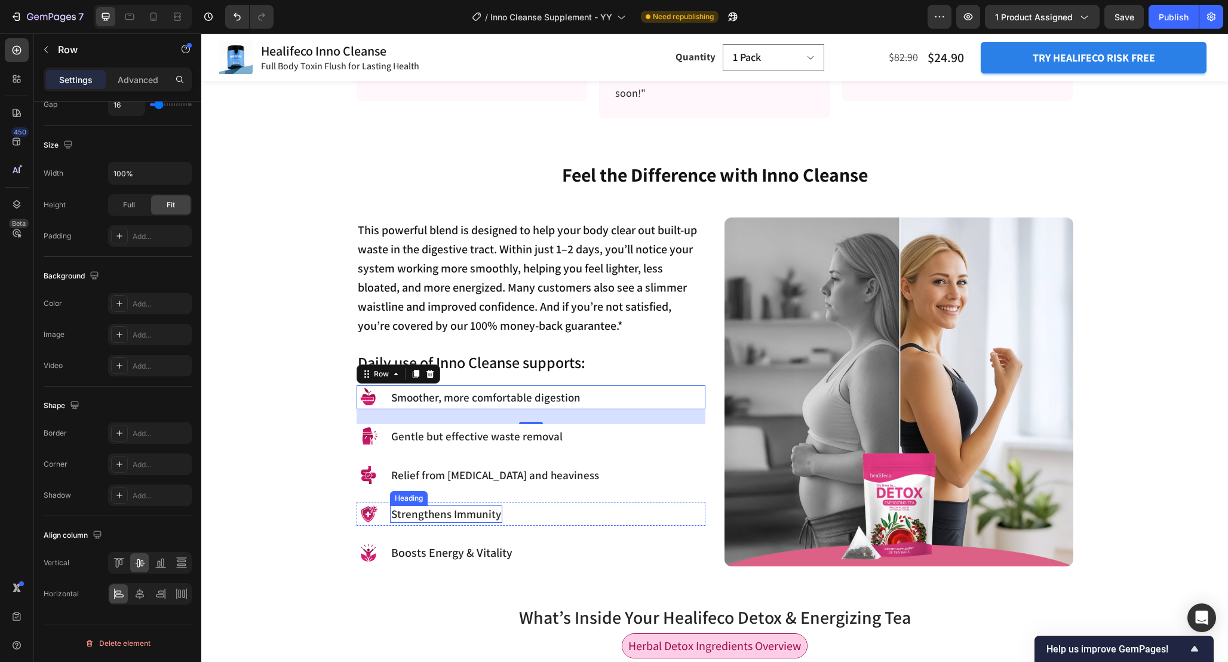
click at [459, 513] on h3 "Strengthens Immunity" at bounding box center [446, 513] width 112 height 17
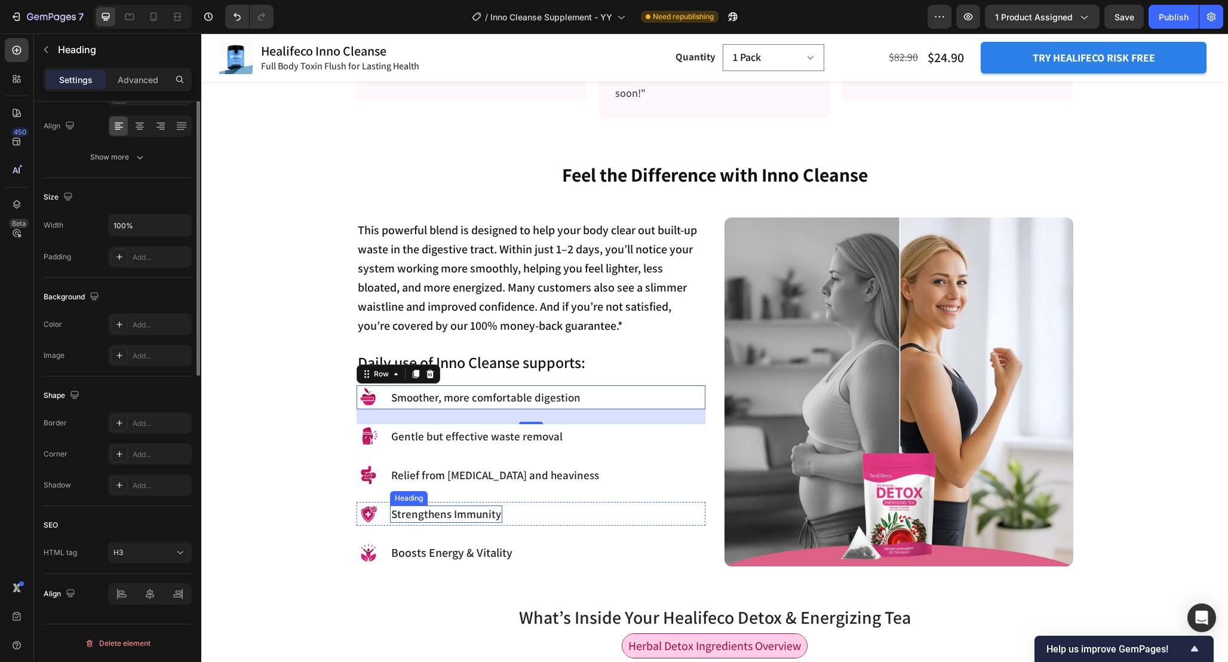
scroll to position [0, 0]
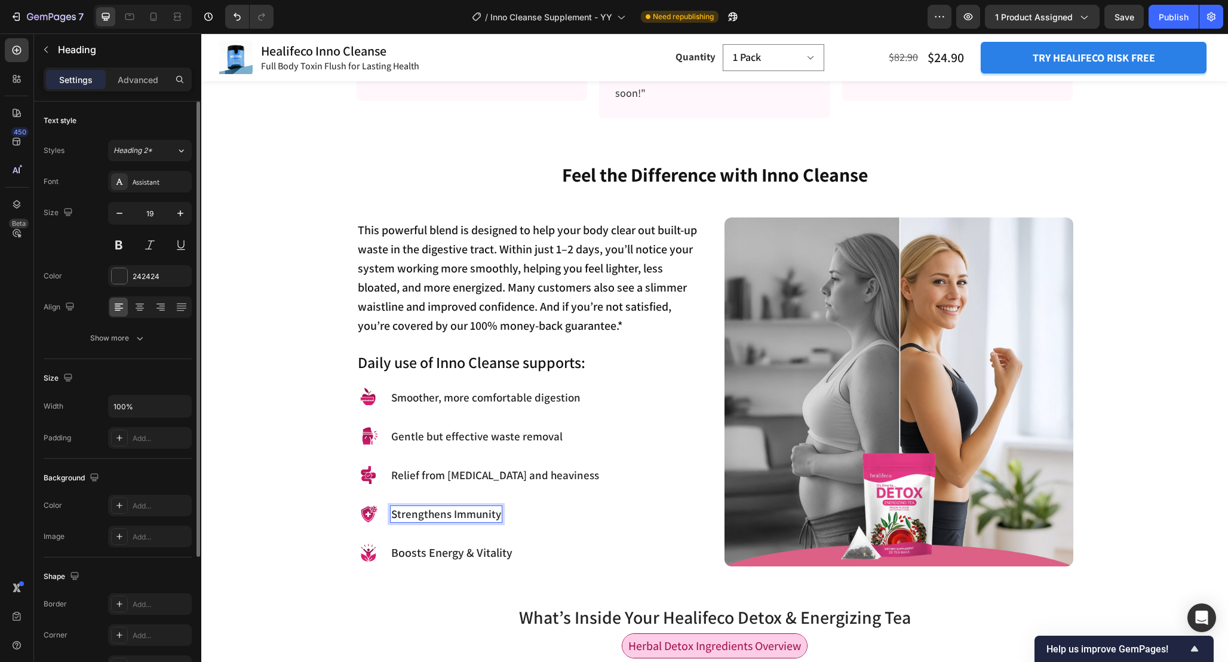
click at [459, 513] on h3 "Strengthens Immunity" at bounding box center [446, 513] width 112 height 17
click at [459, 513] on p "Strengthens Immunity" at bounding box center [446, 514] width 110 height 15
click at [464, 553] on span "Boosts Energy & Vitality" at bounding box center [451, 553] width 121 height 16
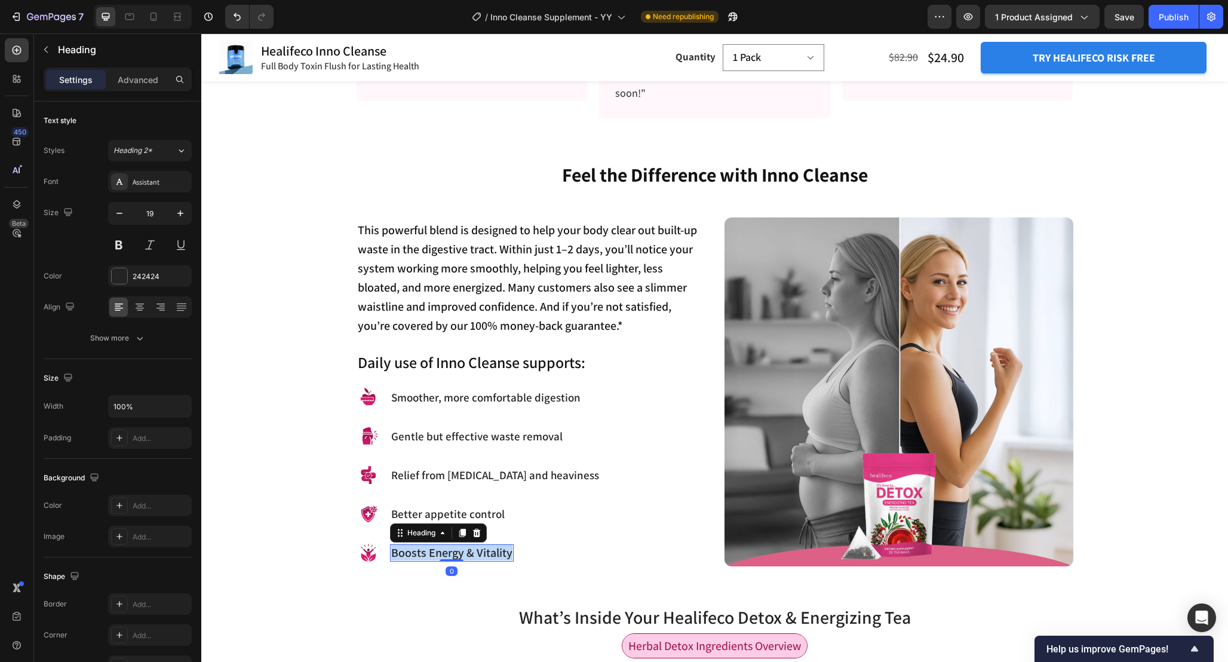
click at [464, 553] on span "Boosts Energy & Vitality" at bounding box center [451, 553] width 121 height 16
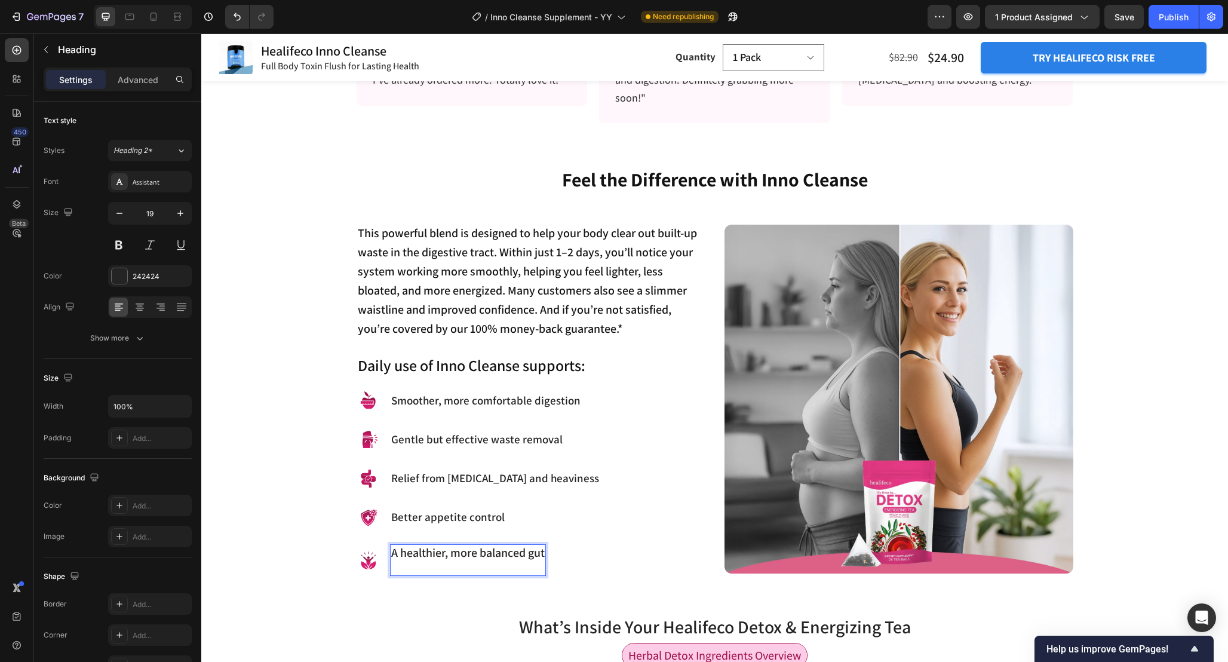
scroll to position [1003, 0]
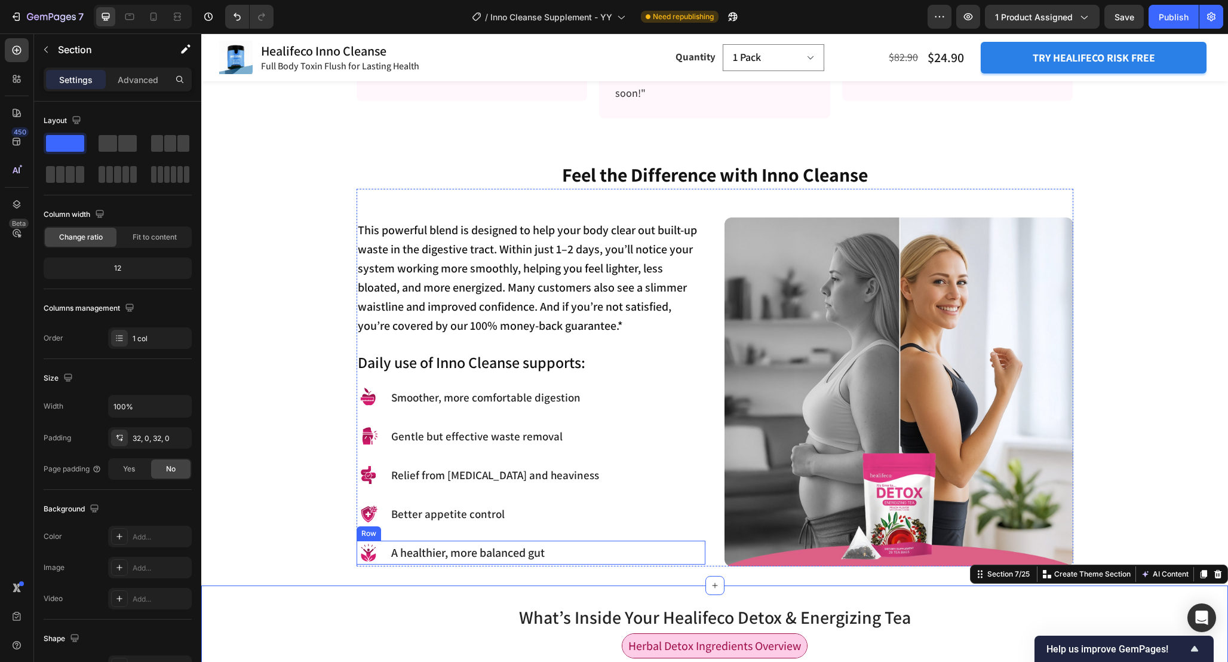
click at [697, 552] on div "Image ⁠⁠⁠⁠⁠⁠⁠ A healthier, more balanced gut Heading Row" at bounding box center [531, 553] width 349 height 24
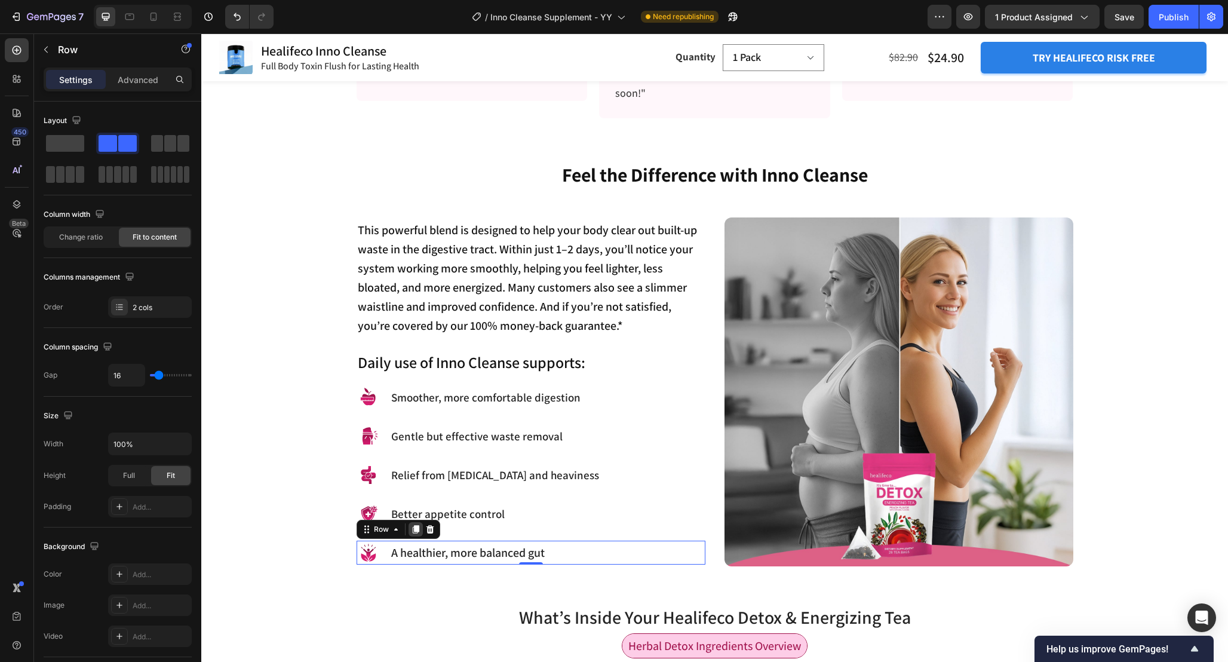
click at [412, 528] on icon at bounding box center [416, 529] width 10 height 10
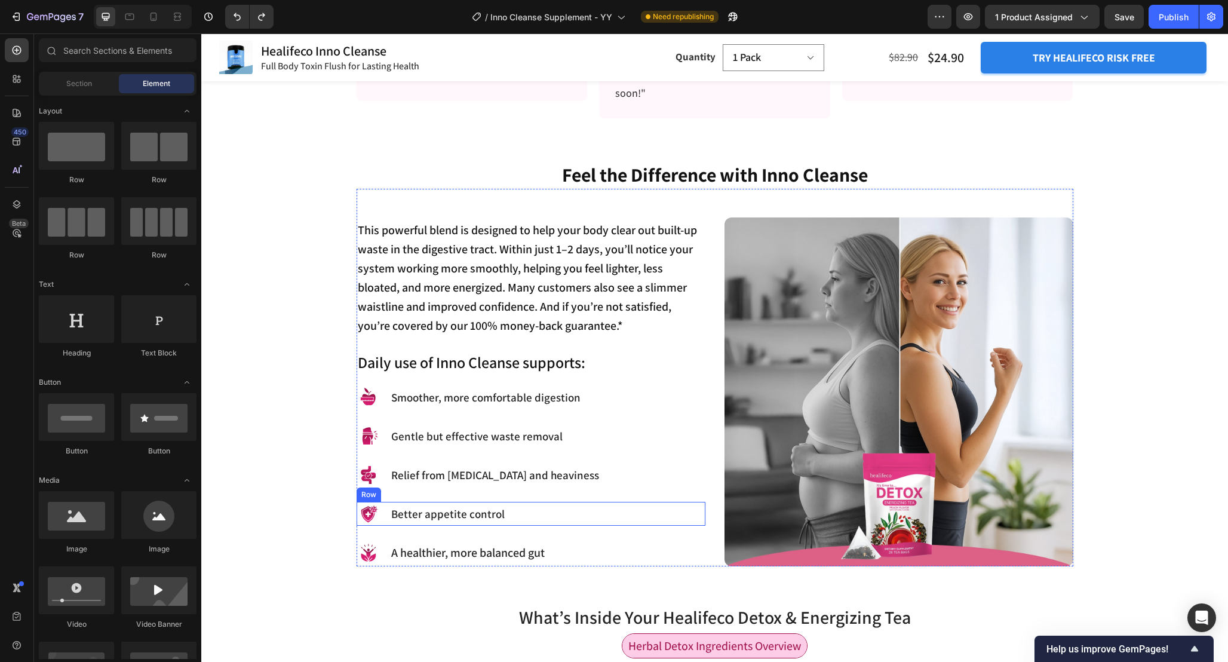
click at [591, 514] on div "Image Better appetite control Heading Row" at bounding box center [531, 514] width 349 height 24
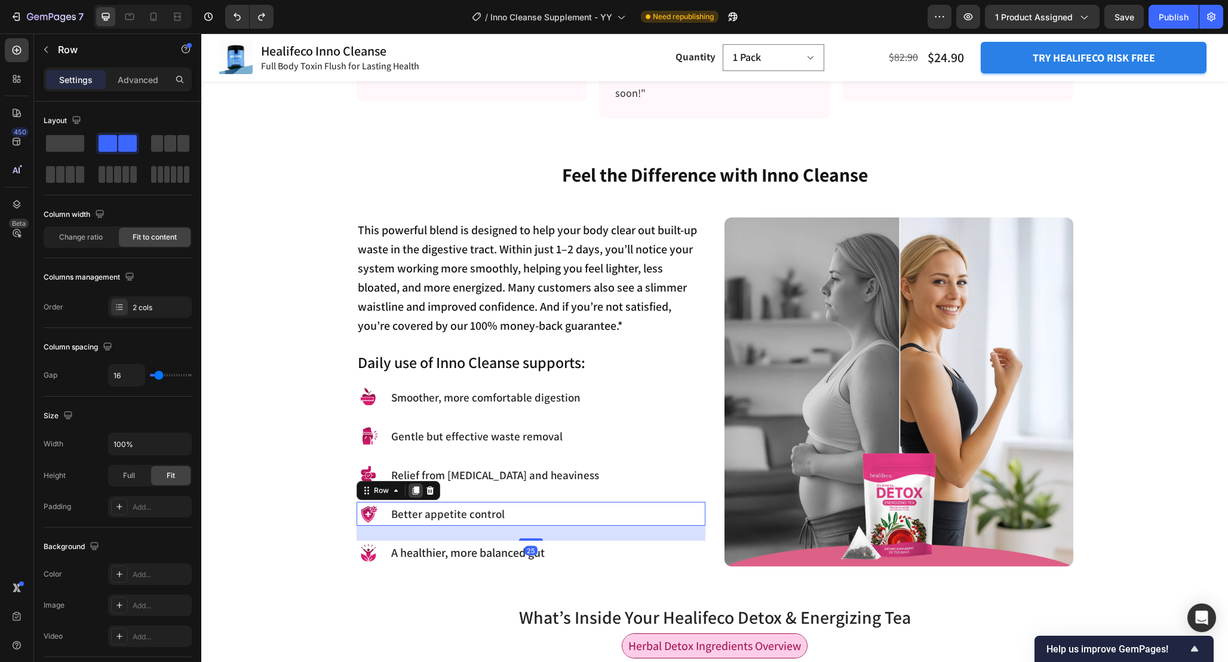
click at [415, 490] on icon at bounding box center [415, 491] width 7 height 8
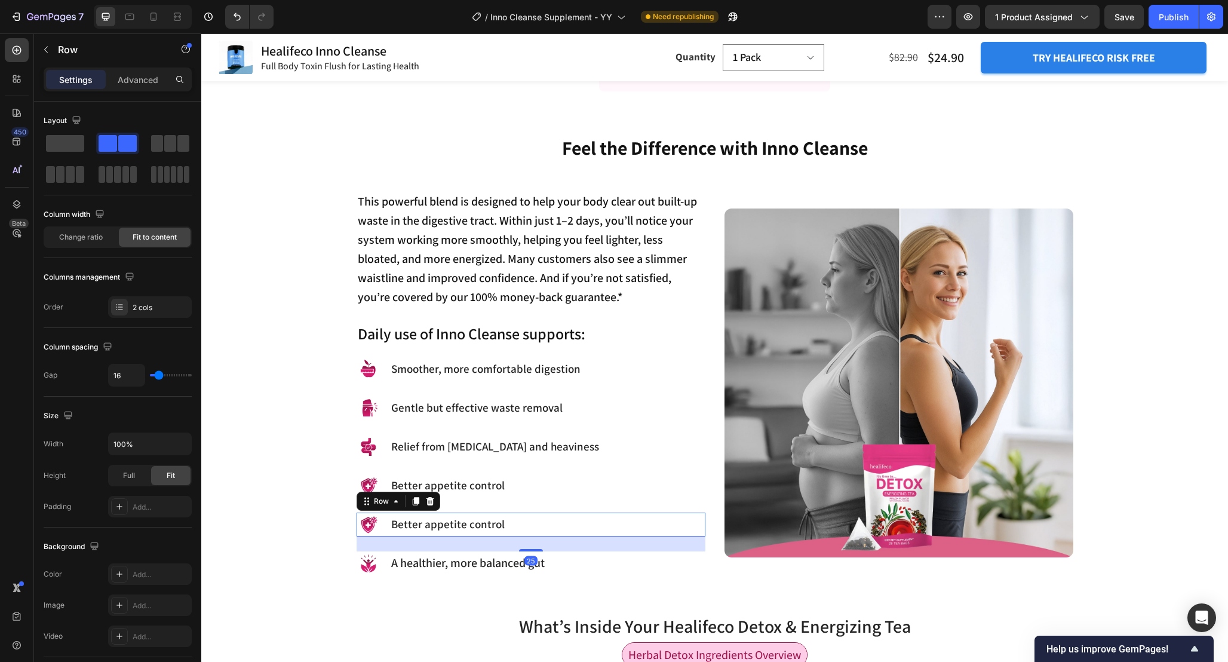
scroll to position [1038, 0]
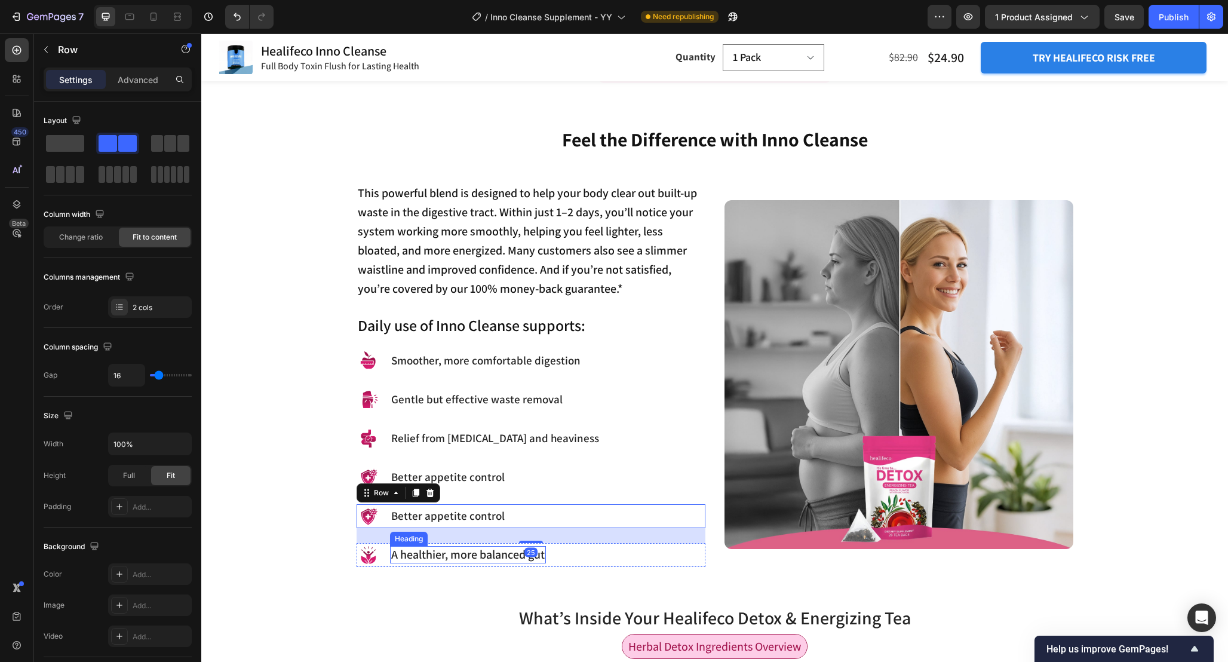
click at [480, 556] on span "A healthier, more balanced gut" at bounding box center [468, 555] width 154 height 16
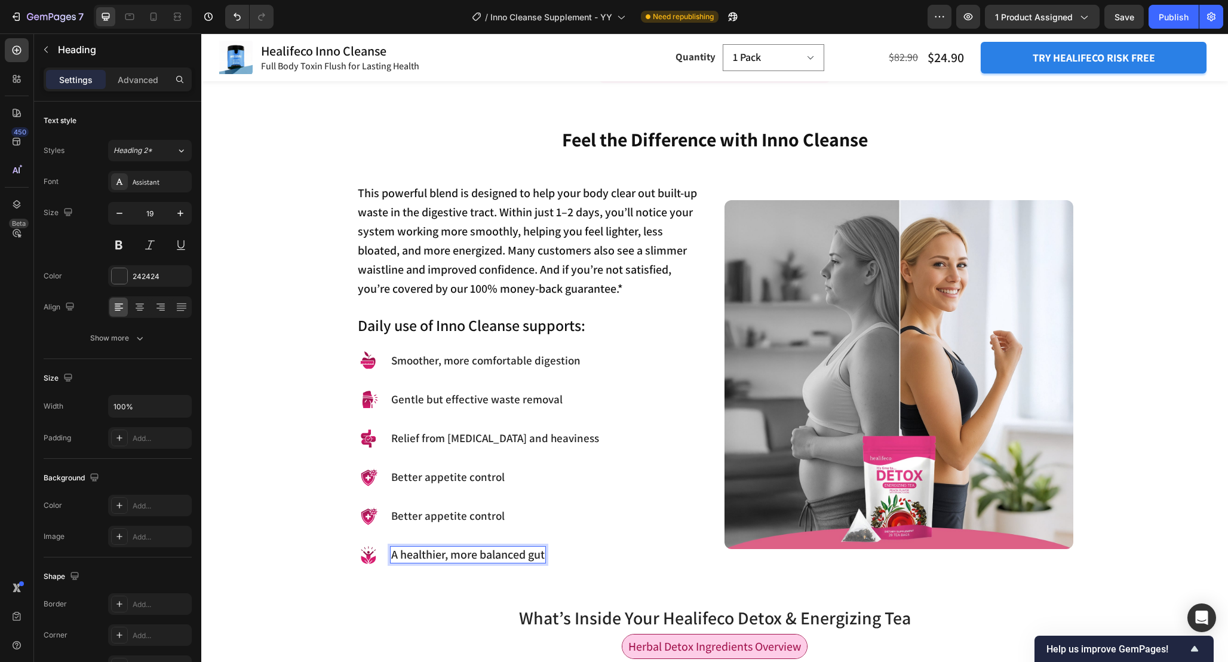
click at [480, 556] on span "A healthier, more balanced gut" at bounding box center [468, 555] width 154 height 16
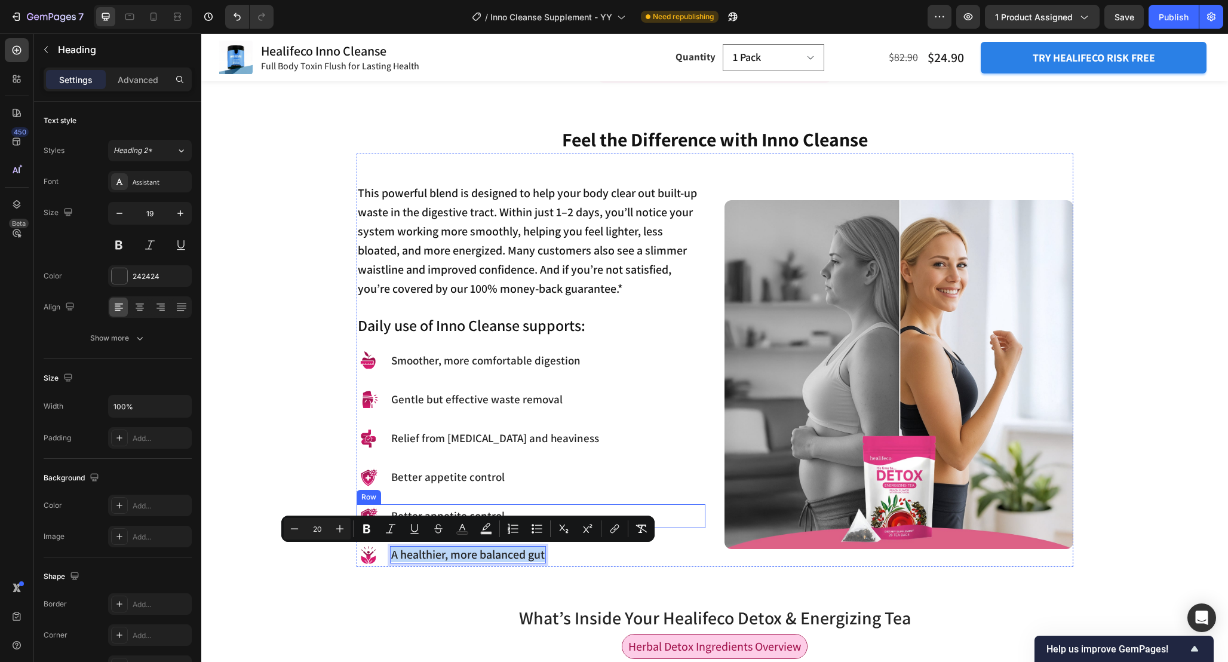
click at [505, 505] on div "Image Better appetite control Heading Row" at bounding box center [531, 516] width 349 height 24
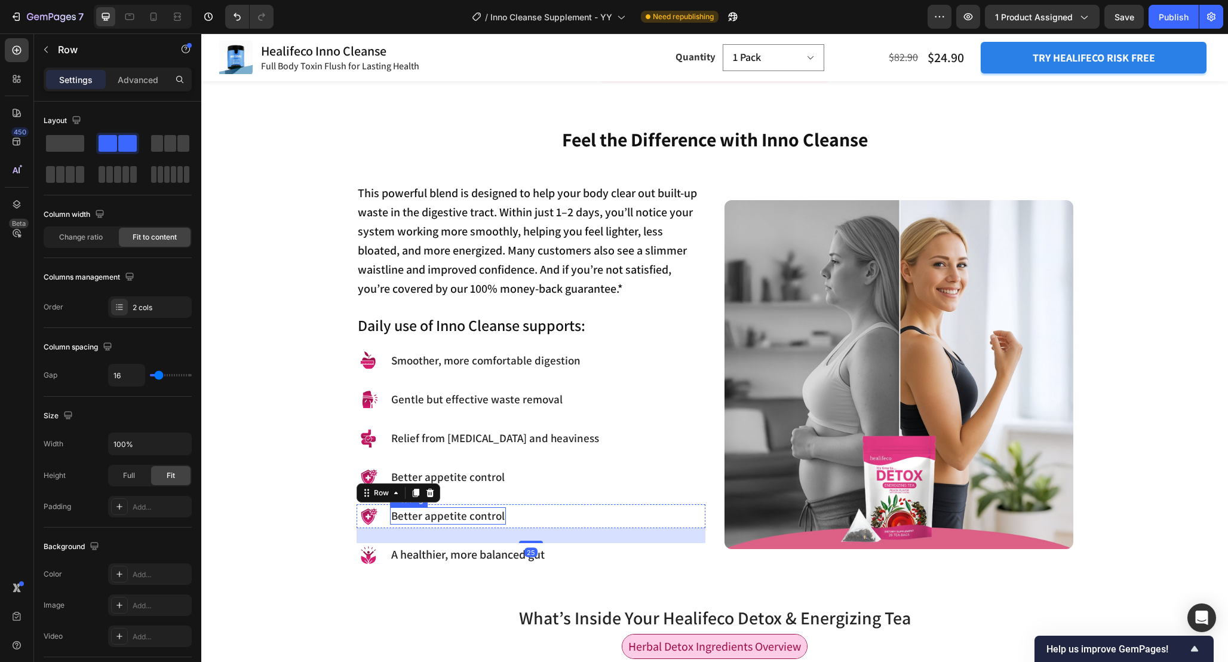
click at [487, 513] on h3 "Better appetite control" at bounding box center [448, 515] width 116 height 17
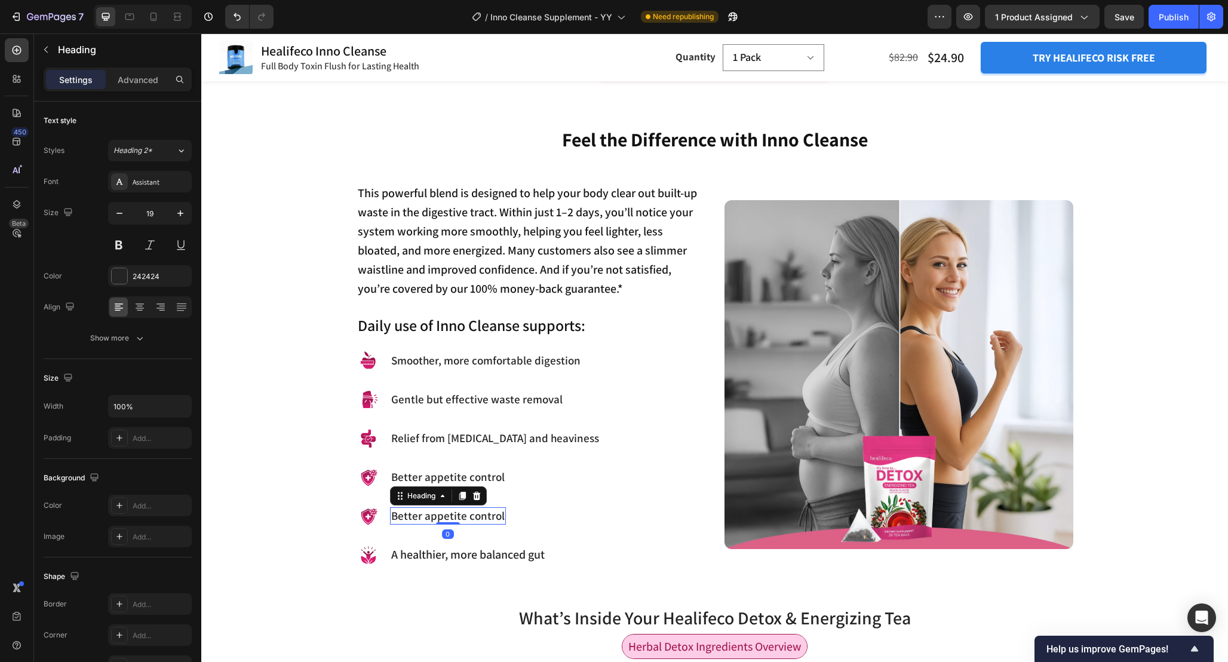
click at [487, 513] on h3 "Better appetite control" at bounding box center [448, 515] width 116 height 17
click at [487, 513] on p "Better appetite control" at bounding box center [447, 515] width 113 height 15
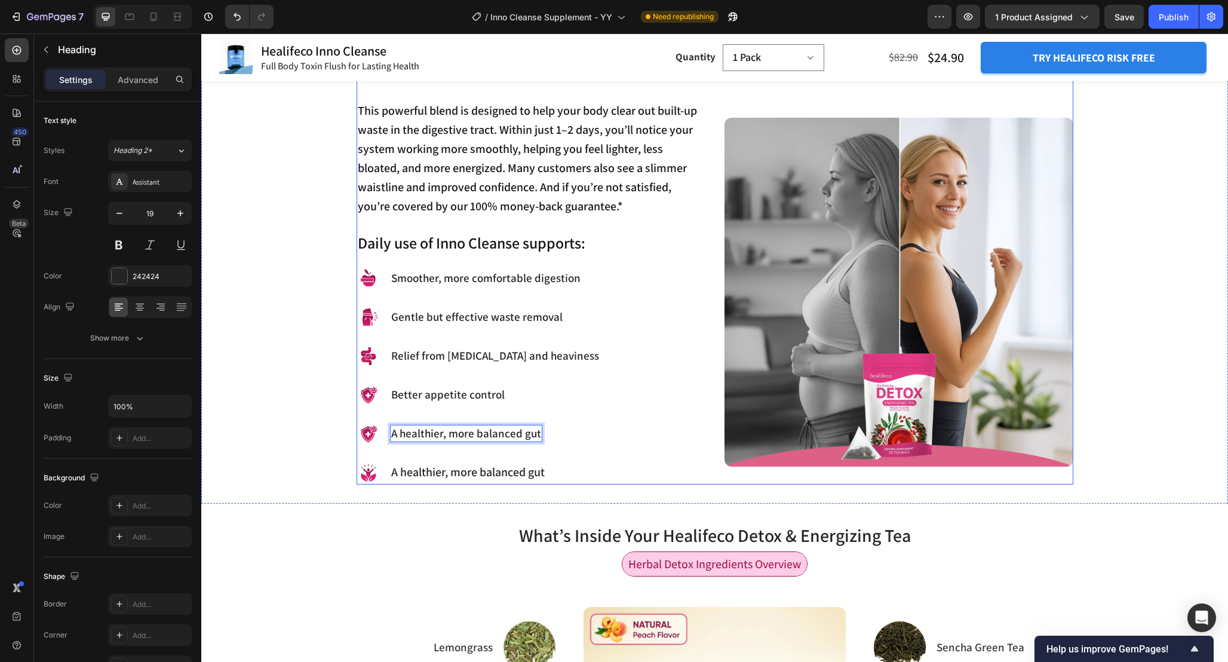
scroll to position [1136, 0]
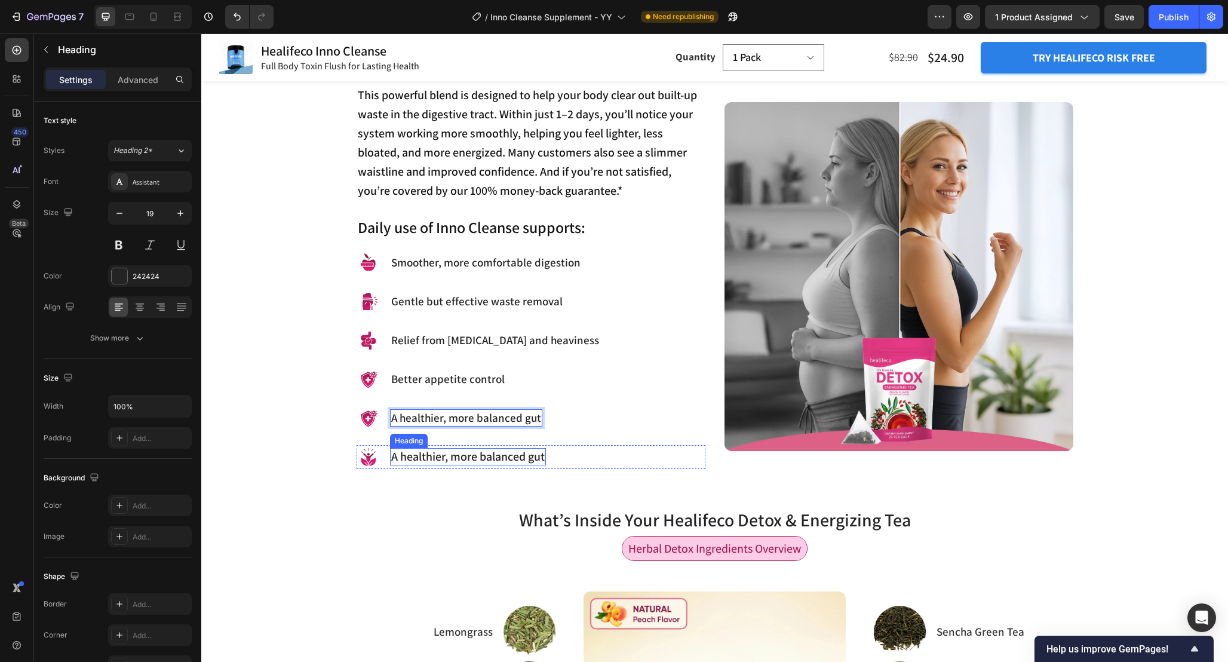
click at [453, 459] on span "A healthier, more balanced gut" at bounding box center [468, 457] width 154 height 16
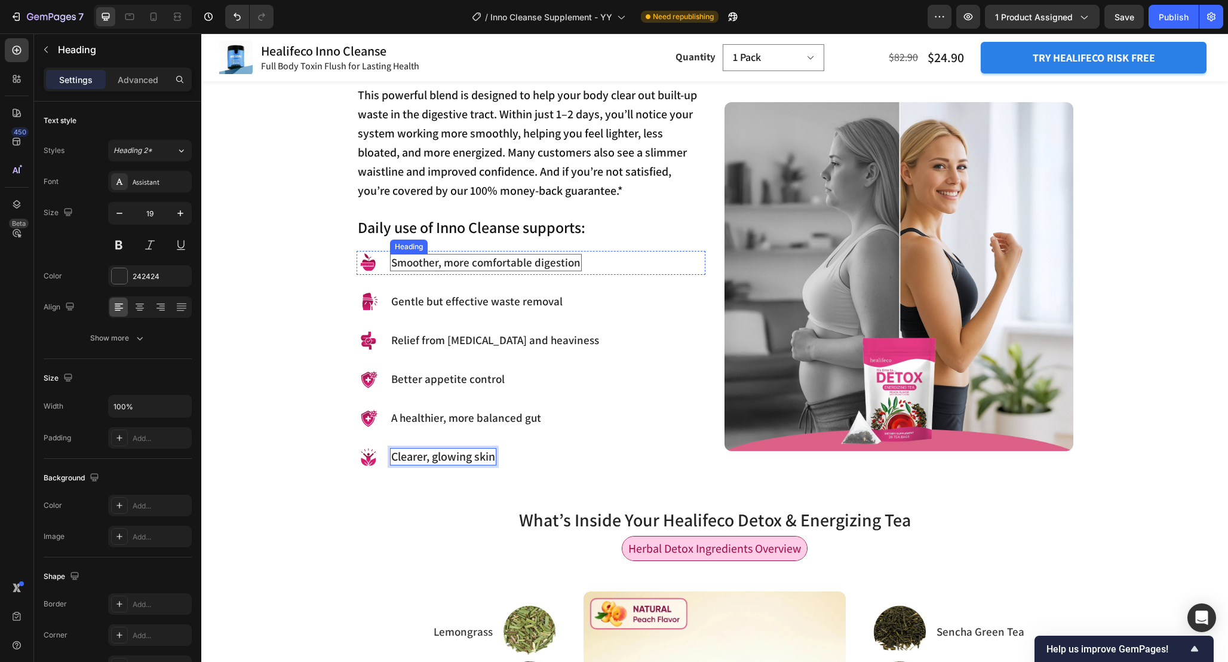
click at [431, 266] on p "Smoother, more comfortable digestion" at bounding box center [485, 262] width 189 height 15
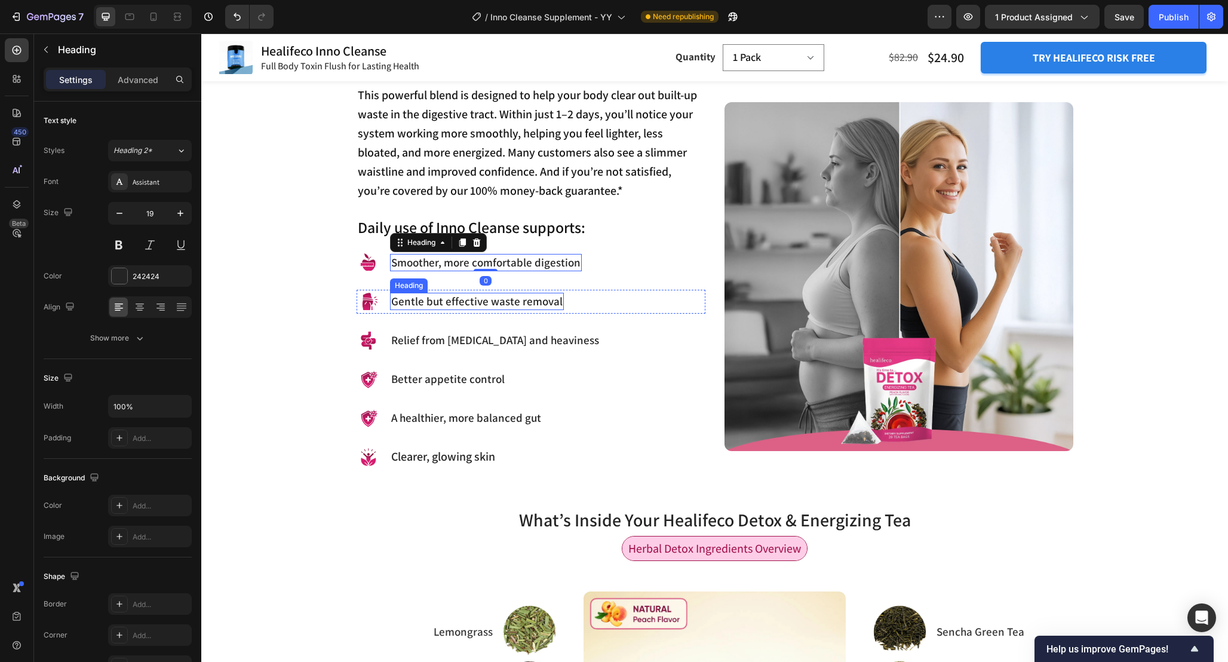
click at [401, 302] on p "Gentle but effective waste removal" at bounding box center [476, 301] width 171 height 15
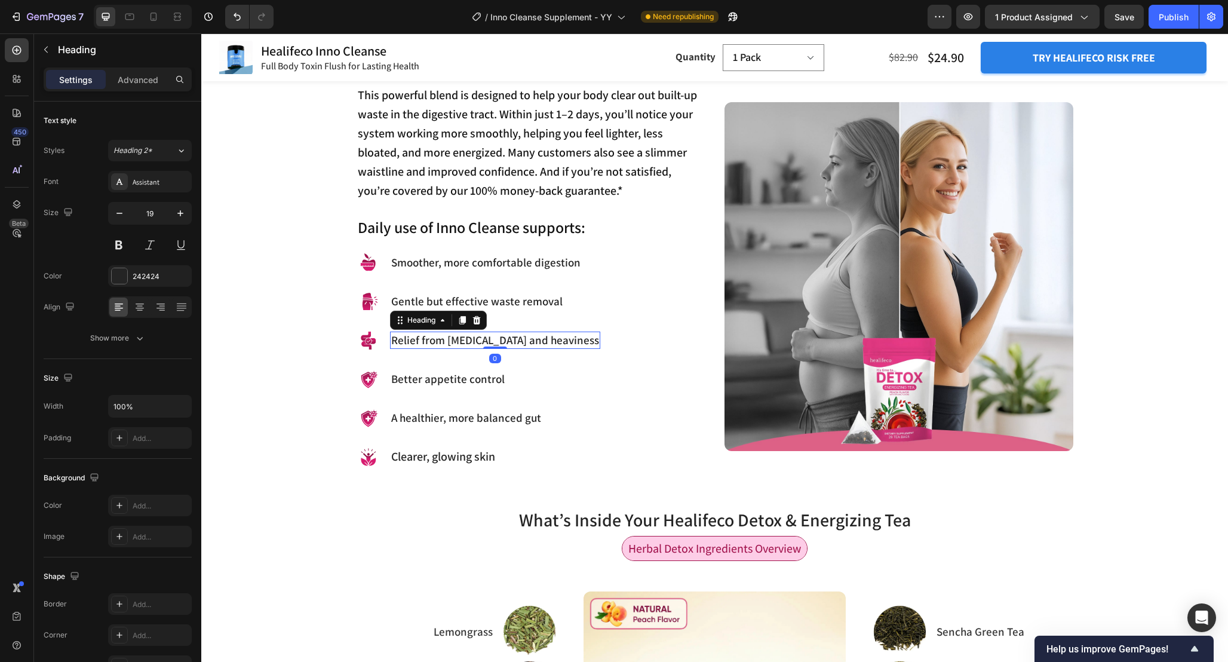
click at [419, 341] on p "Relief from [MEDICAL_DATA] and heaviness" at bounding box center [495, 340] width 208 height 15
click at [422, 379] on p "Better appetite control" at bounding box center [447, 379] width 113 height 15
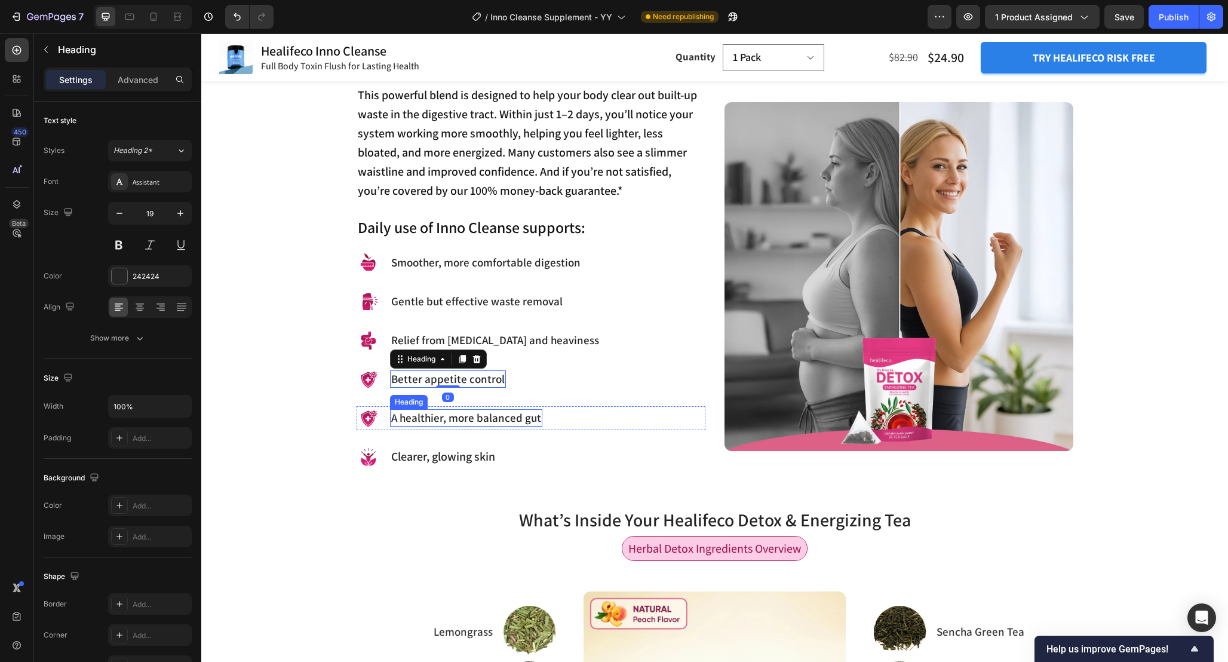
click at [429, 416] on p "A healthier, more balanced gut" at bounding box center [466, 417] width 150 height 15
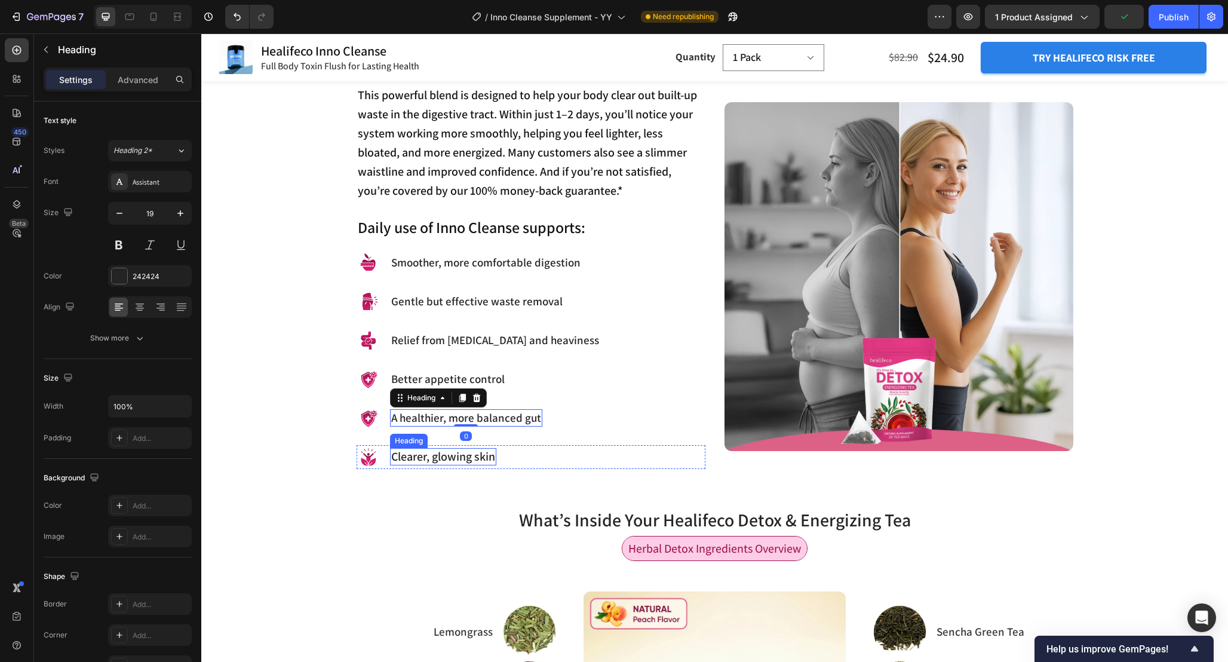
click at [434, 462] on span "Clearer, glowing skin" at bounding box center [443, 457] width 104 height 16
click at [440, 458] on span "Clearer, glowing skin" at bounding box center [443, 457] width 104 height 16
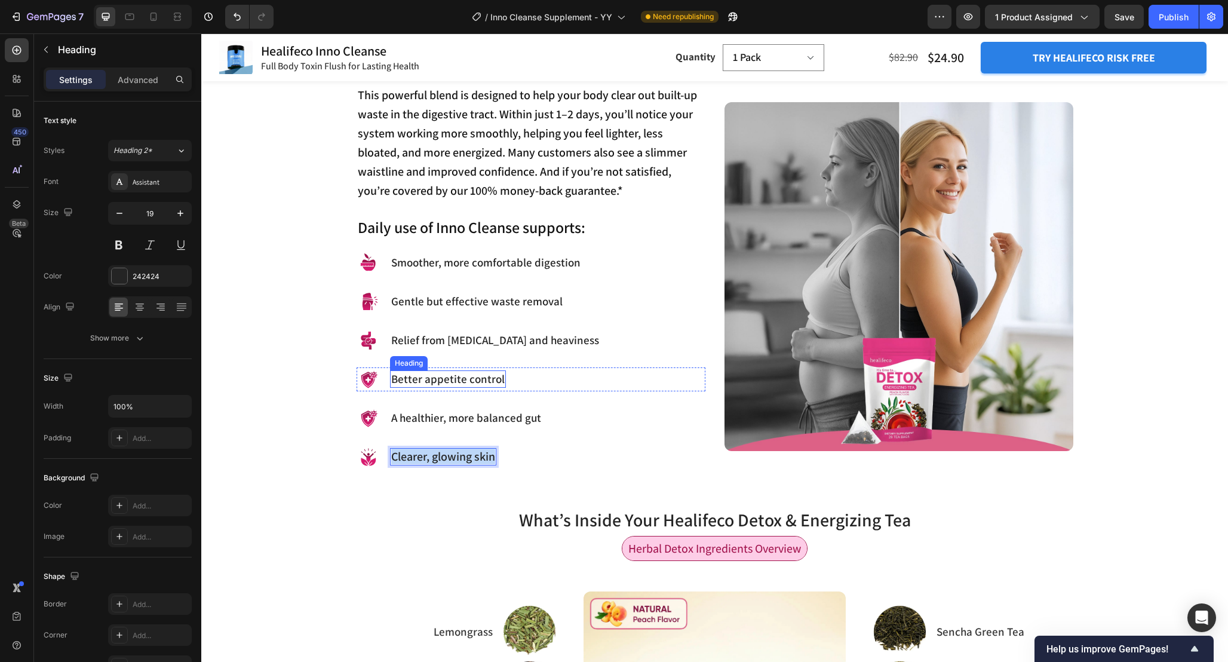
click at [425, 382] on p "Better appetite control" at bounding box center [447, 379] width 113 height 15
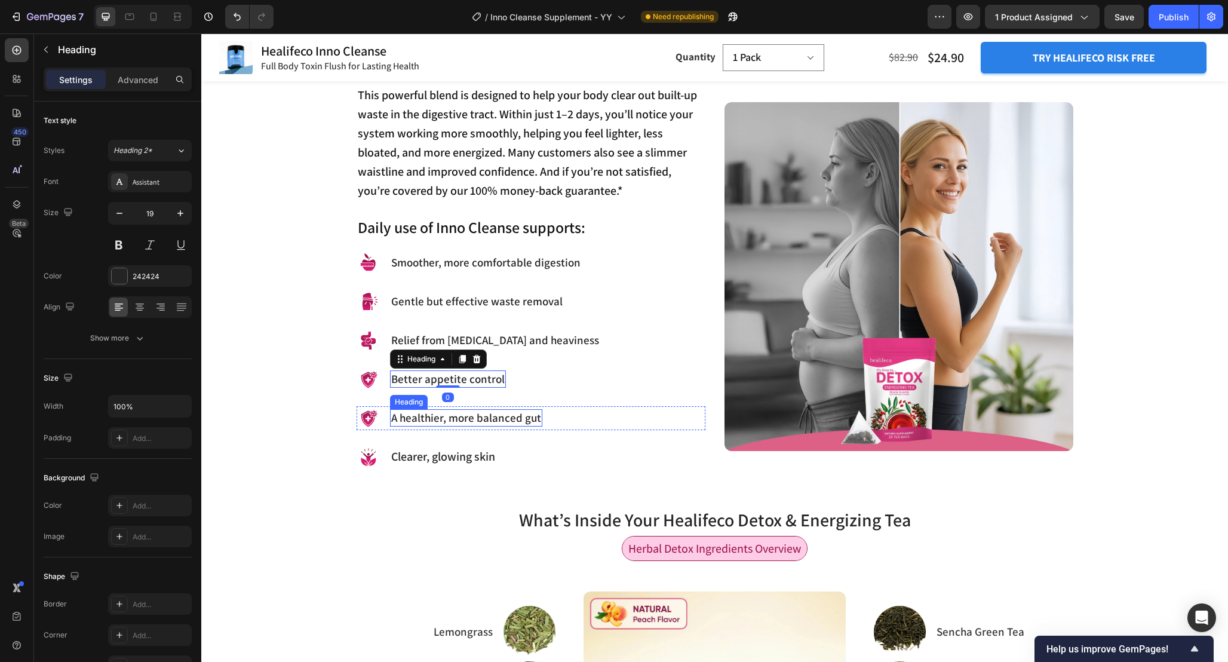
click at [430, 418] on p "A healthier, more balanced gut" at bounding box center [466, 417] width 150 height 15
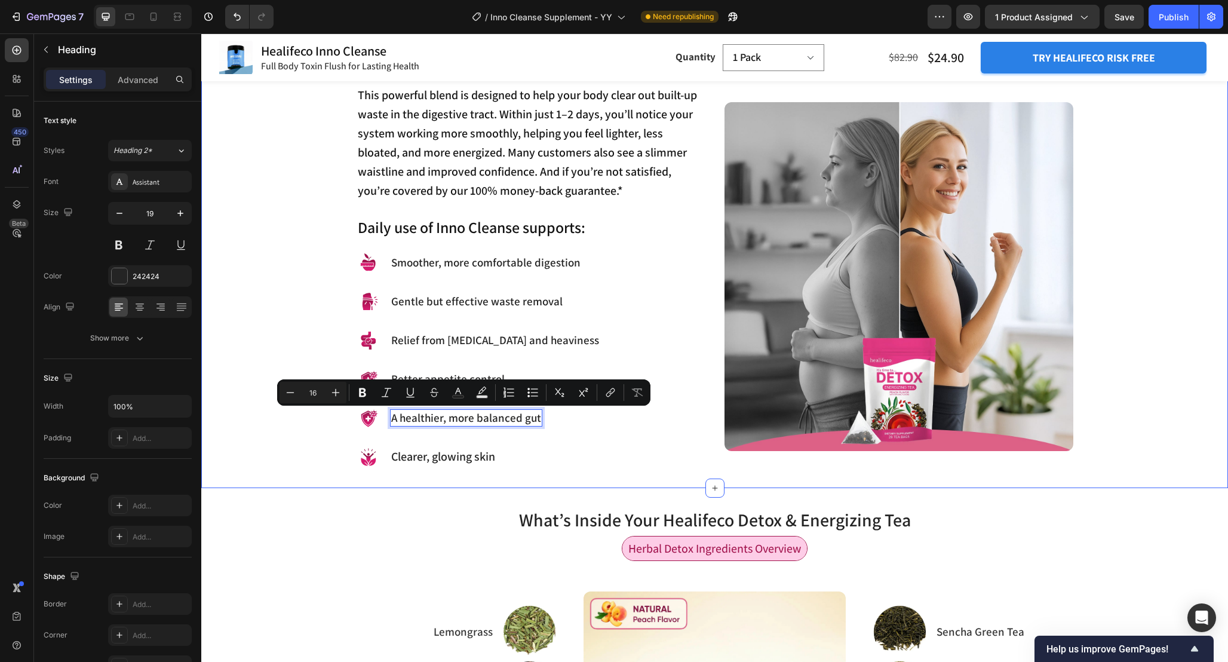
click at [329, 431] on div "Feel the Difference with Inno Cleanse Heading This powerful blend is designed t…" at bounding box center [714, 248] width 1009 height 440
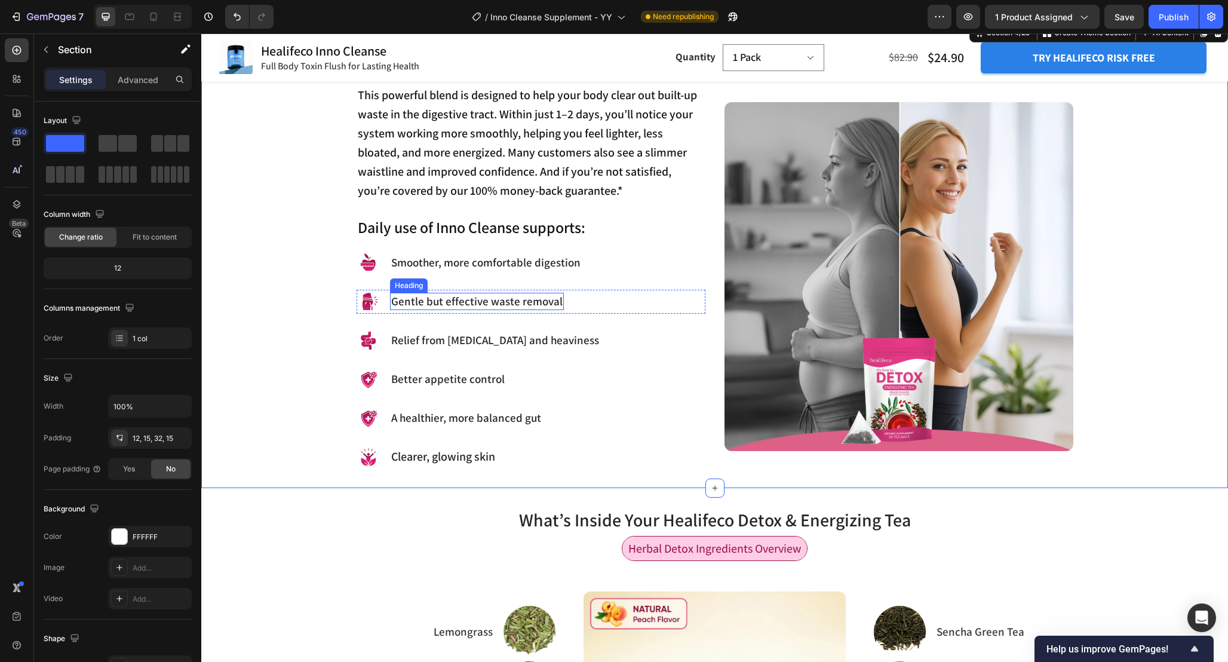
scroll to position [1088, 0]
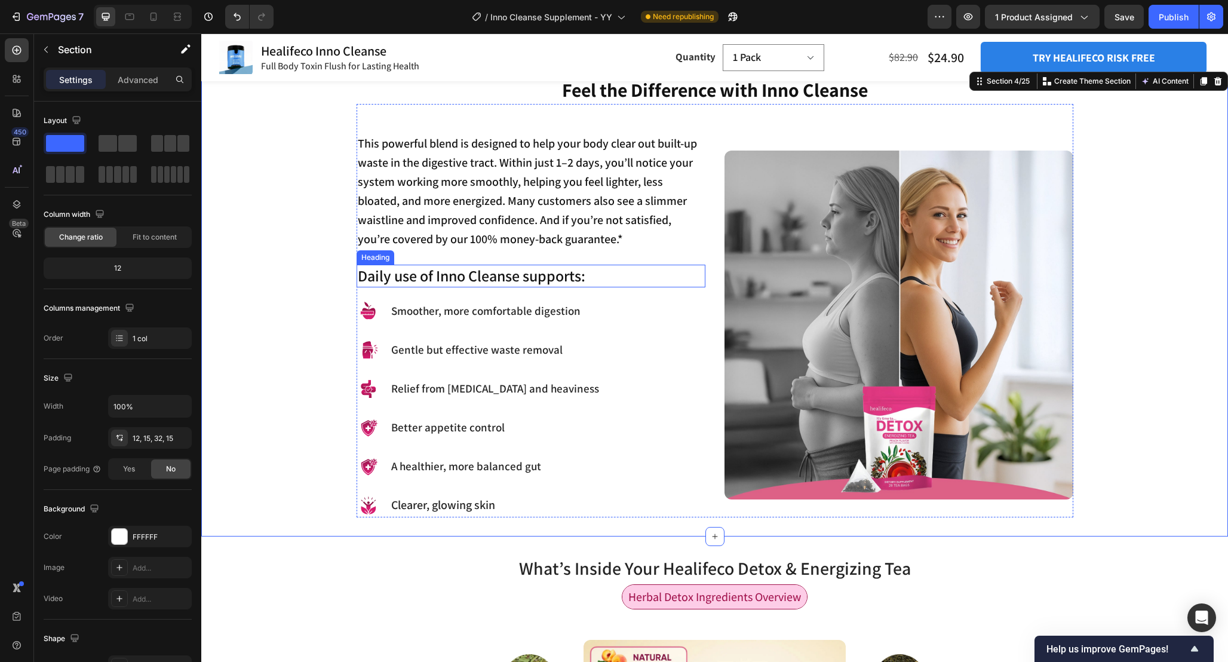
click at [473, 210] on p "This powerful blend is designed to help your body clear out built-up waste in t…" at bounding box center [531, 191] width 346 height 115
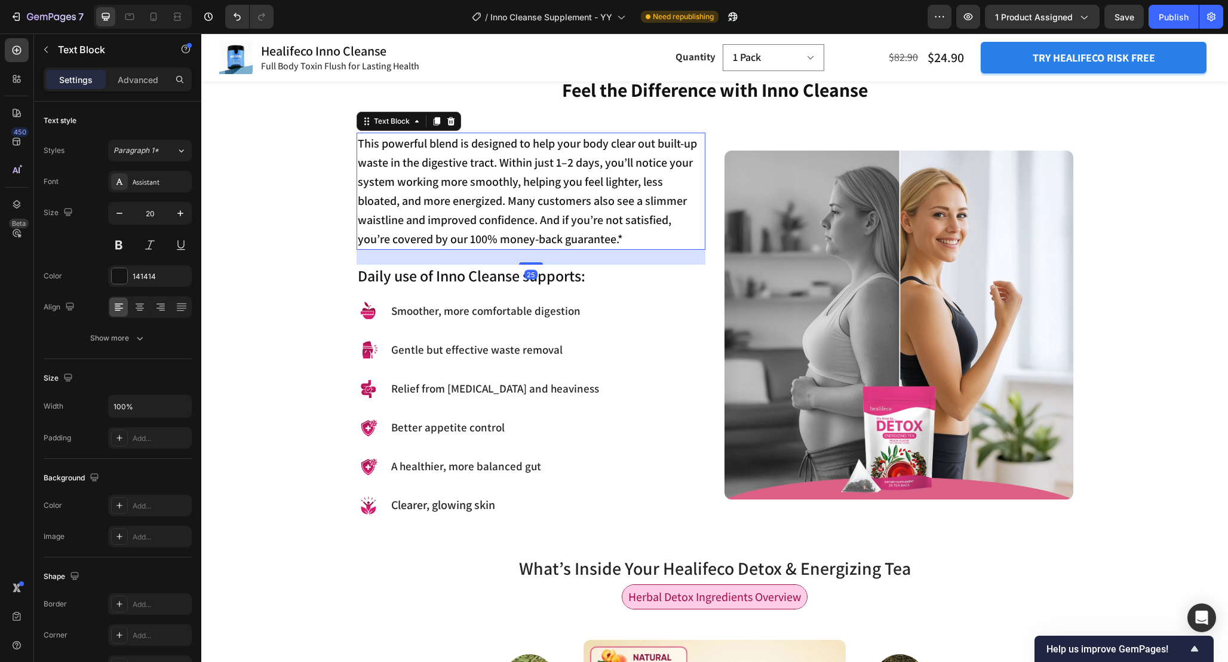
click at [434, 116] on div at bounding box center [437, 121] width 14 height 14
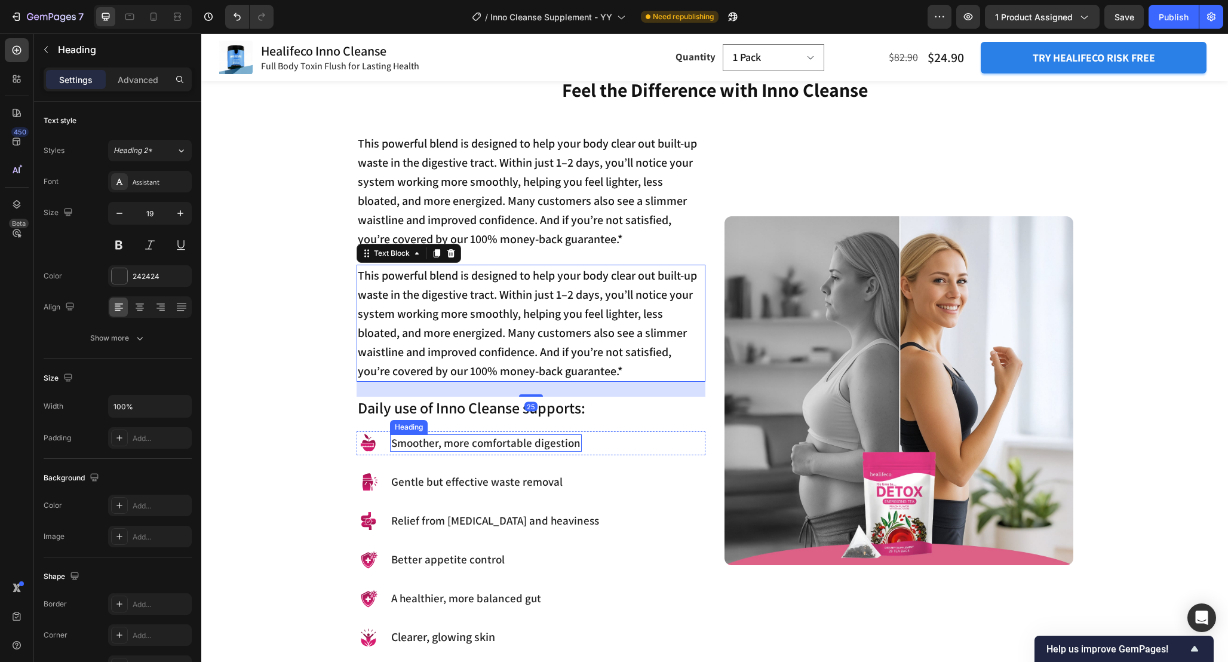
click at [425, 440] on p "Smoother, more comfortable digestion" at bounding box center [485, 442] width 189 height 15
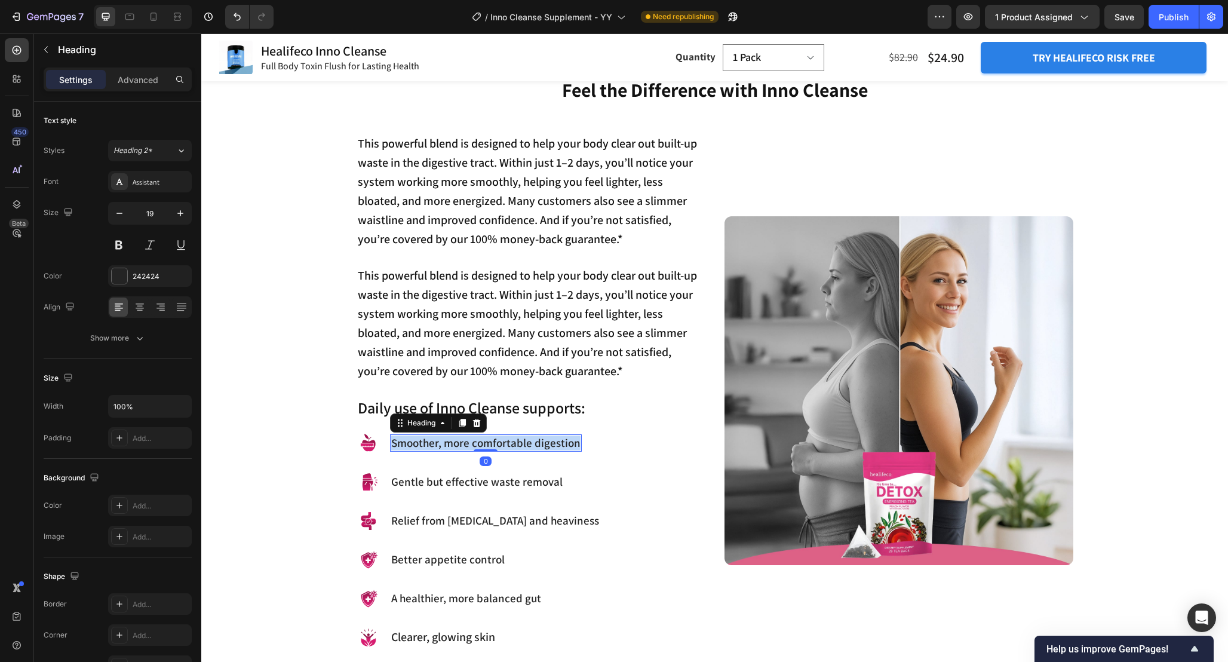
click at [425, 440] on p "Smoother, more comfortable digestion" at bounding box center [485, 442] width 189 height 15
copy p "Smoother, more comfortable digestion"
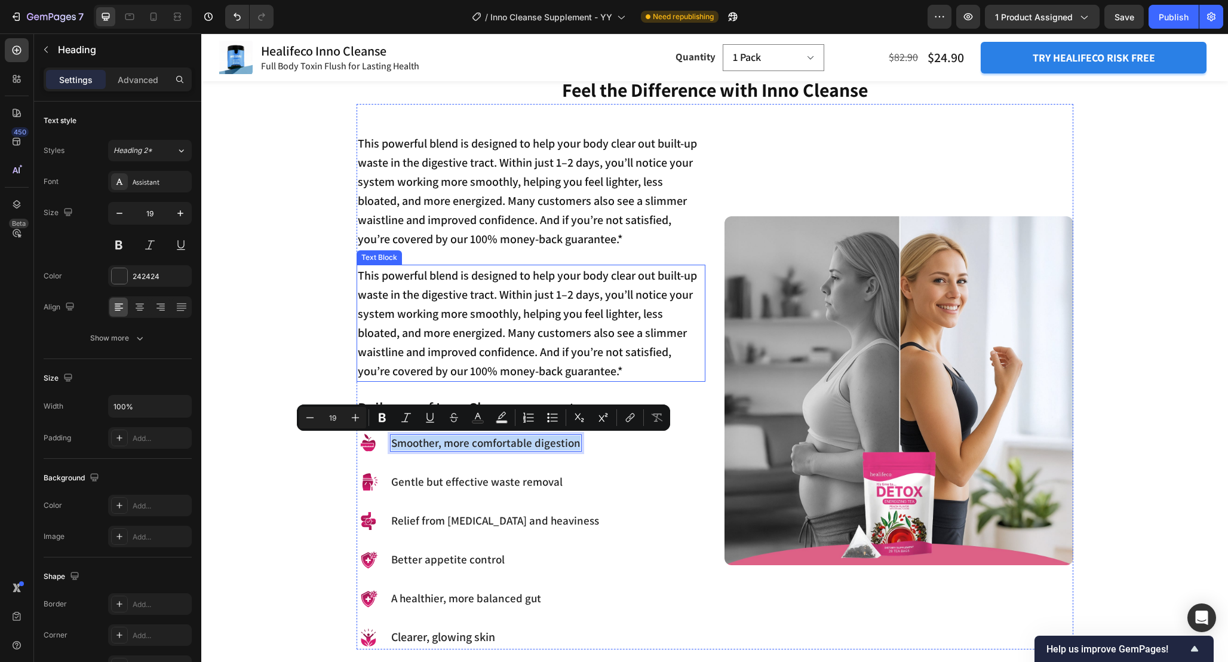
click at [464, 327] on p "This powerful blend is designed to help your body clear out built-up waste in t…" at bounding box center [531, 323] width 346 height 115
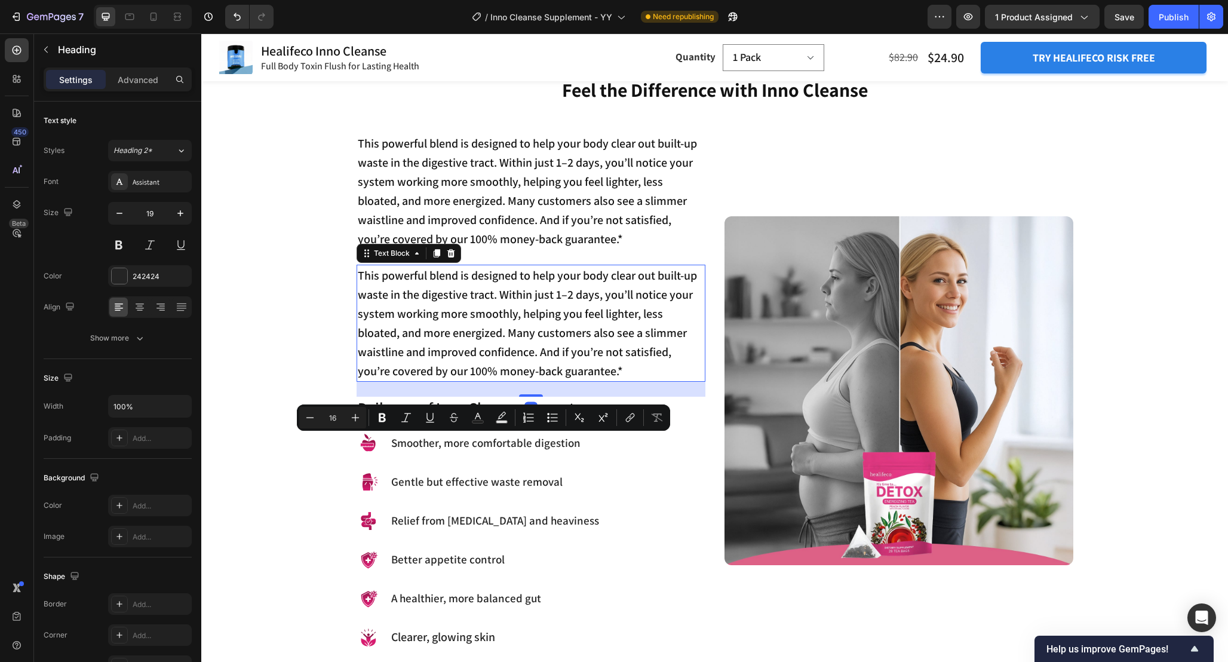
click at [464, 327] on p "This powerful blend is designed to help your body clear out built-up waste in t…" at bounding box center [531, 323] width 346 height 115
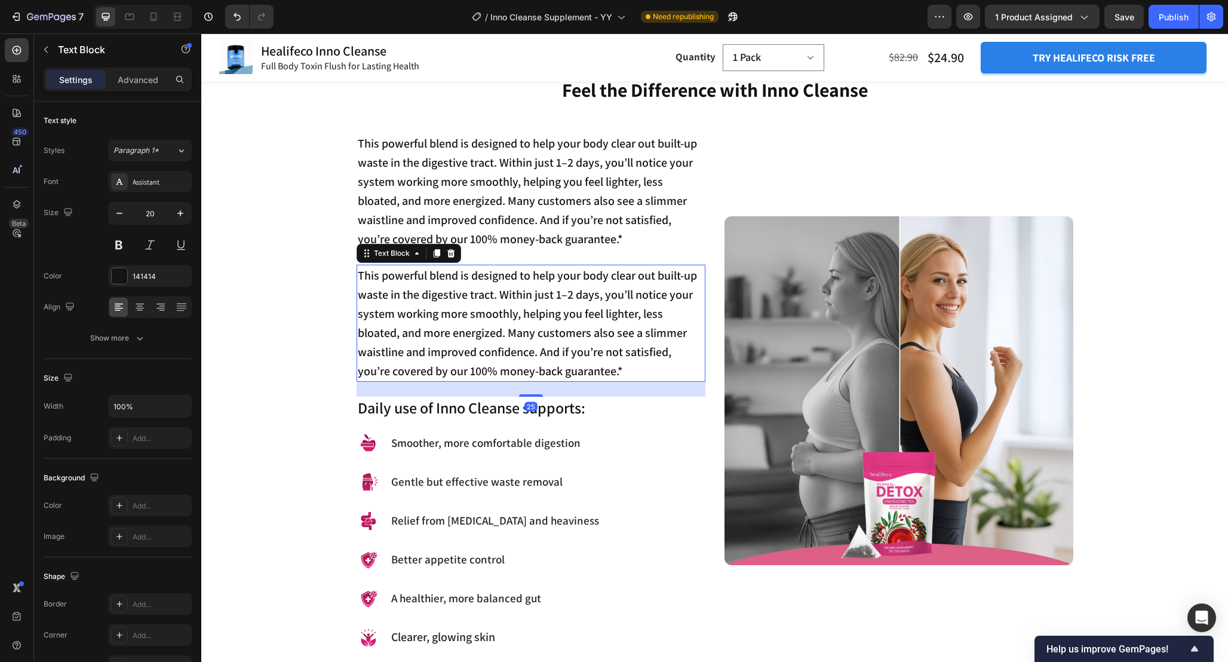
click at [464, 327] on p "This powerful blend is designed to help your body clear out built-up waste in t…" at bounding box center [531, 323] width 346 height 115
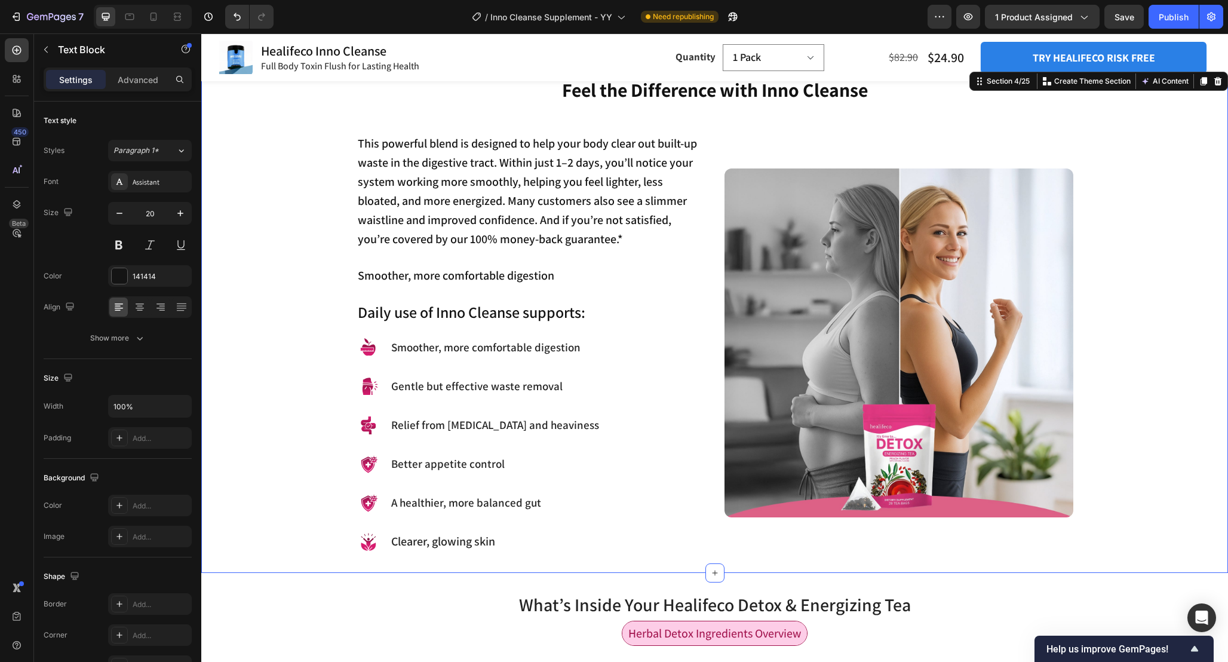
click at [260, 307] on div "Feel the Difference with Inno Cleanse Heading This powerful blend is designed t…" at bounding box center [714, 314] width 1009 height 477
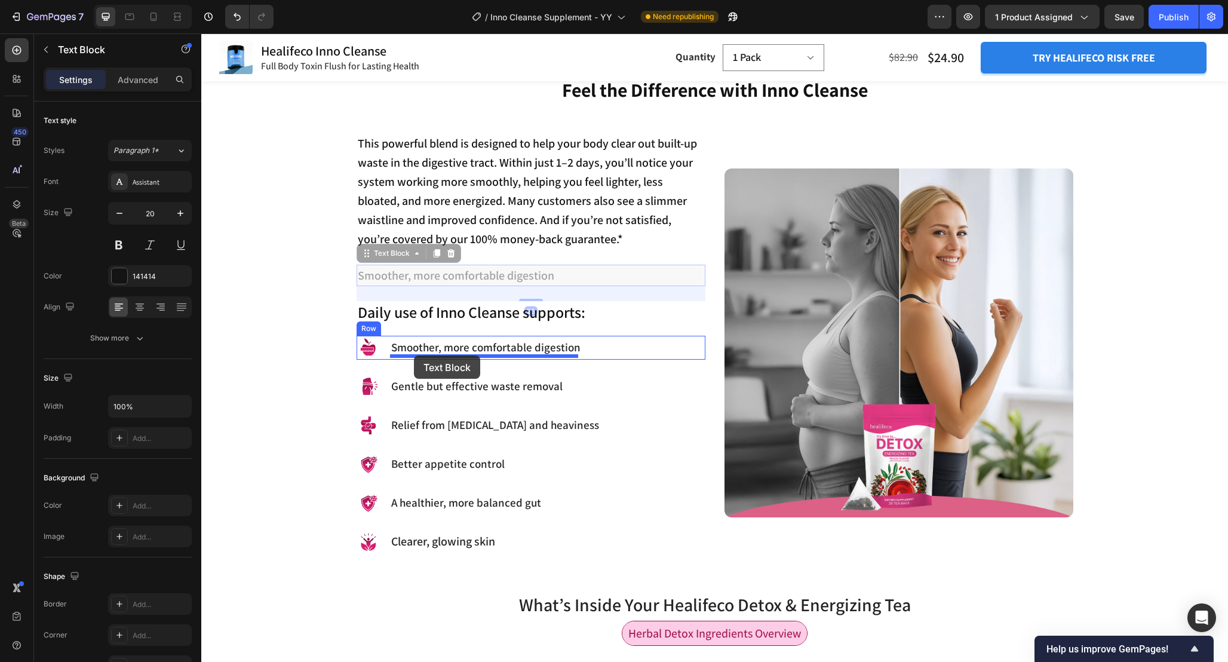
drag, startPoint x: 376, startPoint y: 259, endPoint x: 414, endPoint y: 355, distance: 103.5
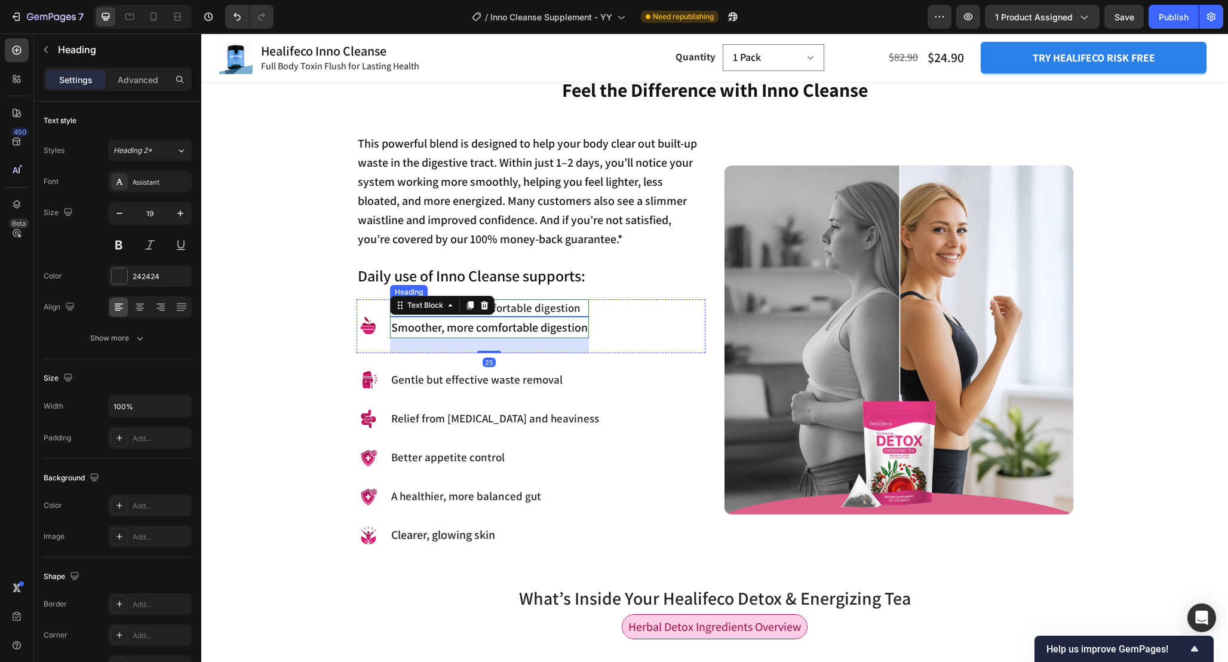
click at [548, 311] on p "Smoother, more comfortable digestion" at bounding box center [489, 307] width 197 height 15
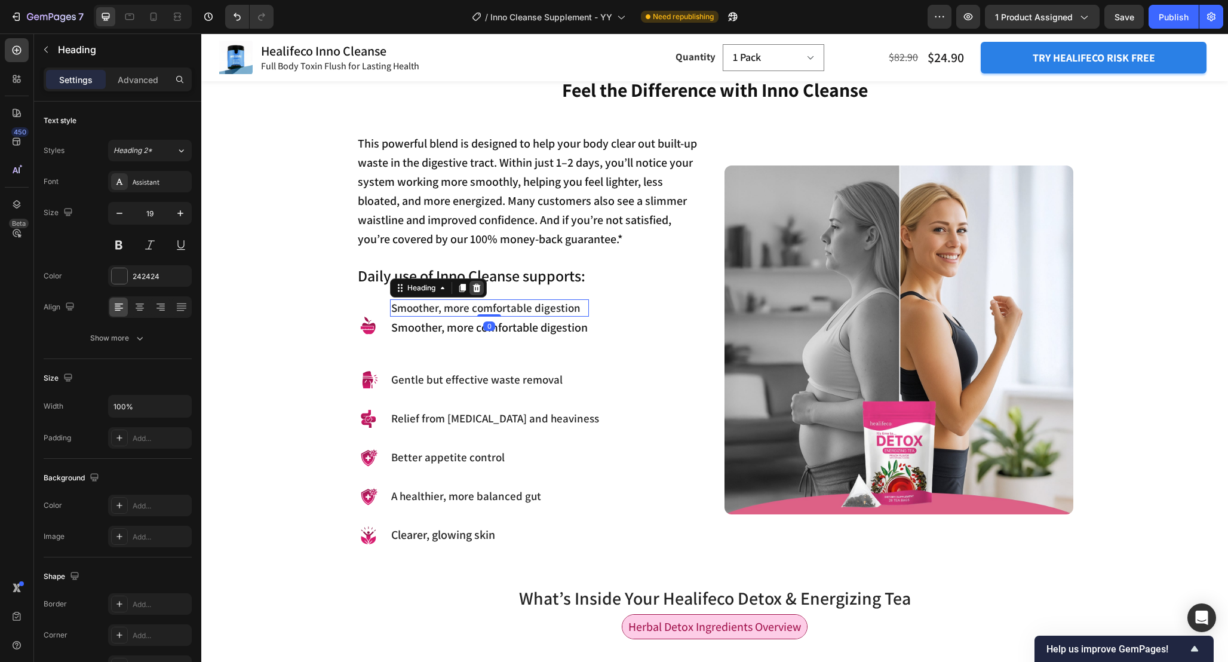
click at [474, 290] on icon at bounding box center [477, 288] width 8 height 8
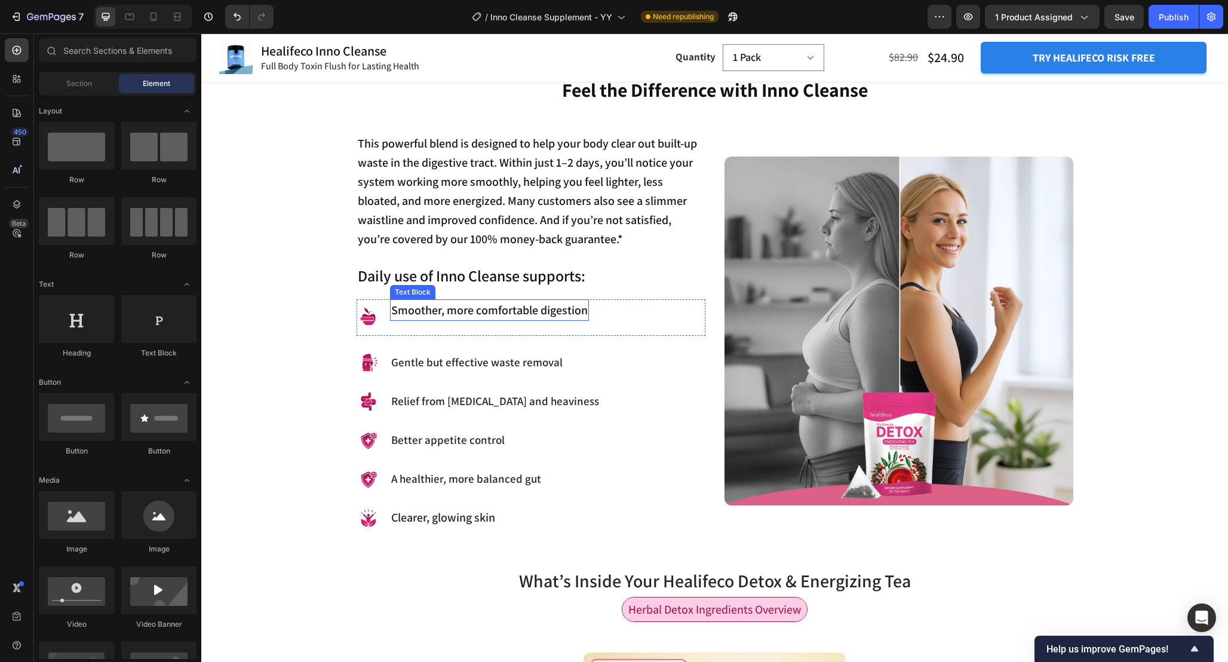
click at [492, 309] on p "Smoother, more comfortable digestion" at bounding box center [489, 309] width 197 height 19
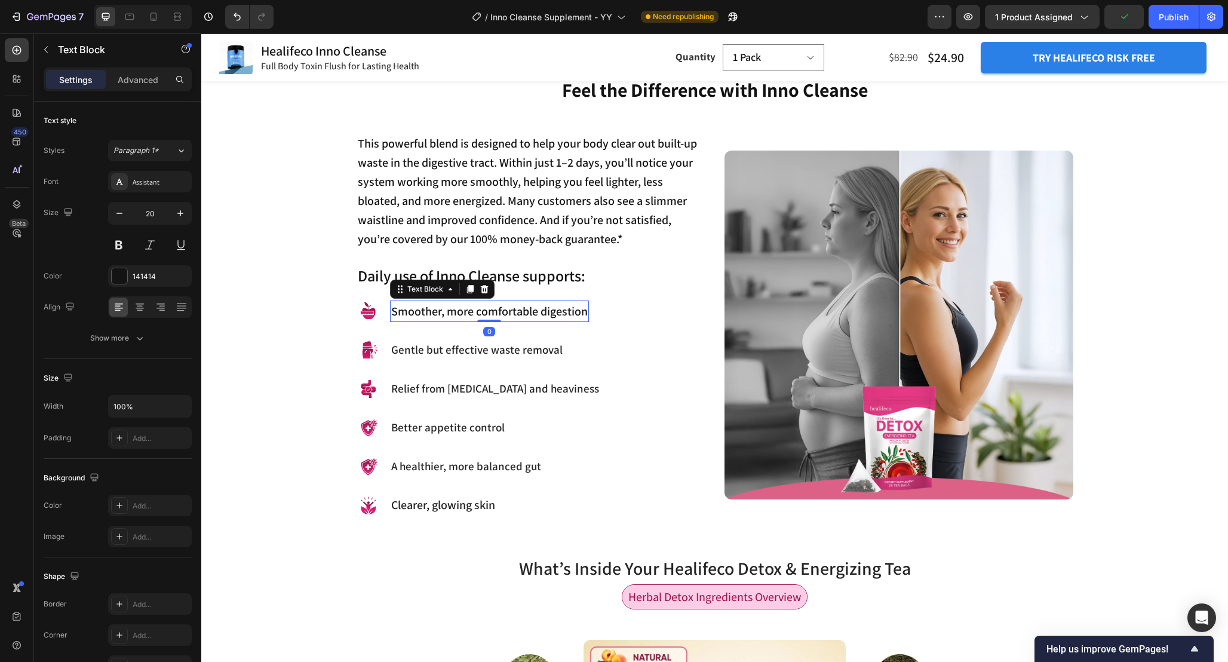
drag, startPoint x: 487, startPoint y: 335, endPoint x: 486, endPoint y: 302, distance: 32.3
click at [486, 303] on div "Smoother, more comfortable digestion Text Block 0" at bounding box center [489, 311] width 199 height 22
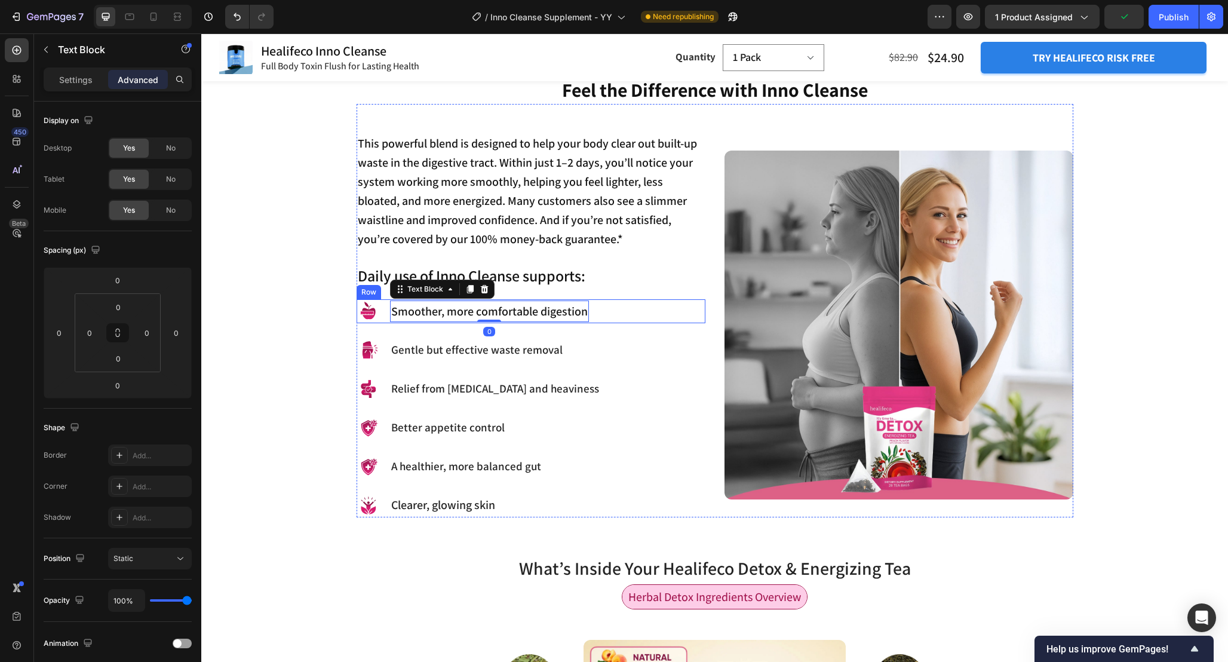
click at [609, 320] on div "Image Smoother, more comfortable digestion Text Block 0 Row" at bounding box center [531, 311] width 349 height 24
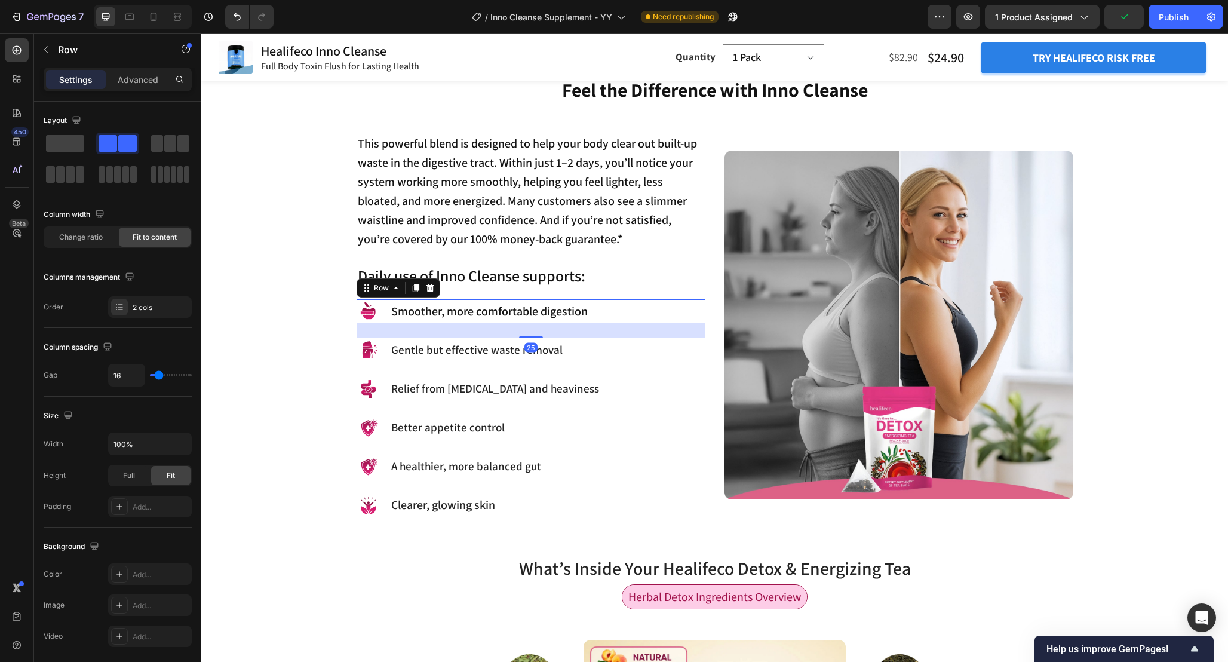
scroll to position [1067, 0]
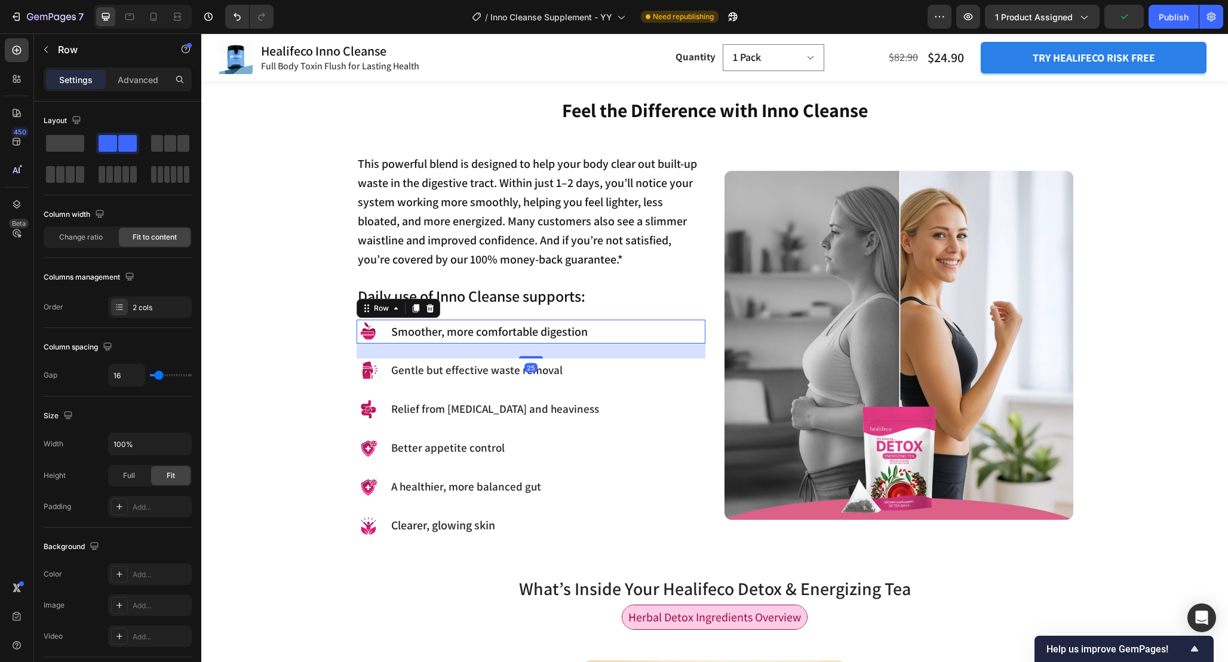
click at [624, 388] on div "This powerful blend is designed to help your body clear out built-up waste in t…" at bounding box center [531, 345] width 349 height 385
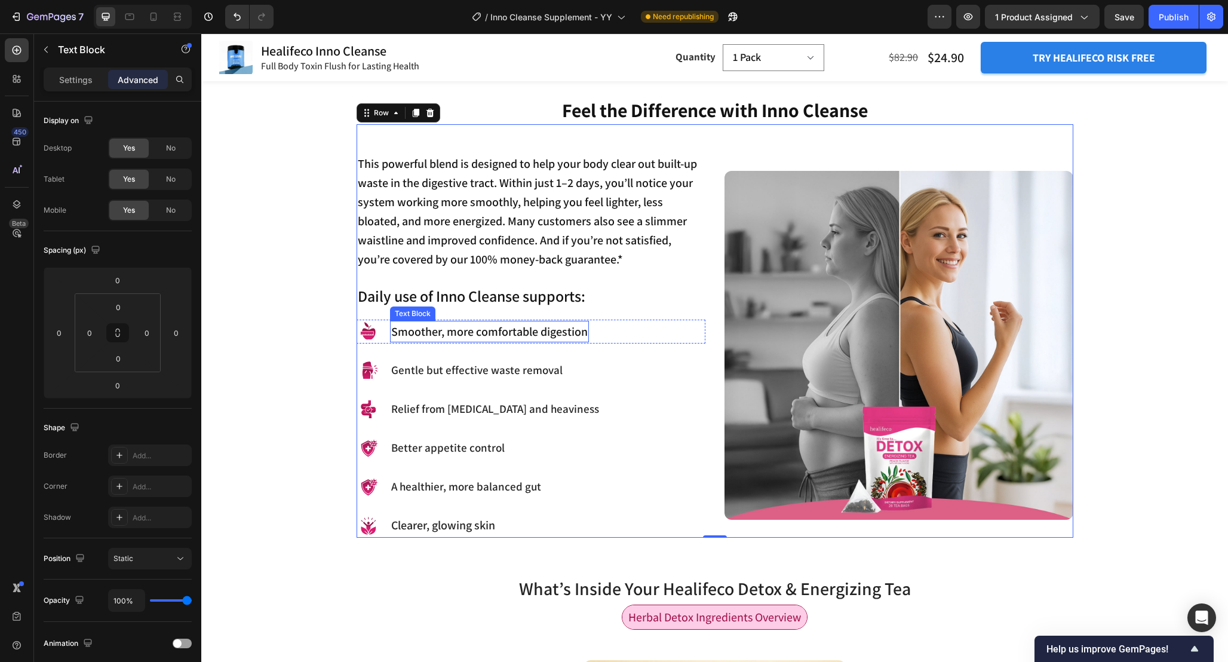
click at [489, 332] on p "Smoother, more comfortable digestion" at bounding box center [489, 331] width 197 height 19
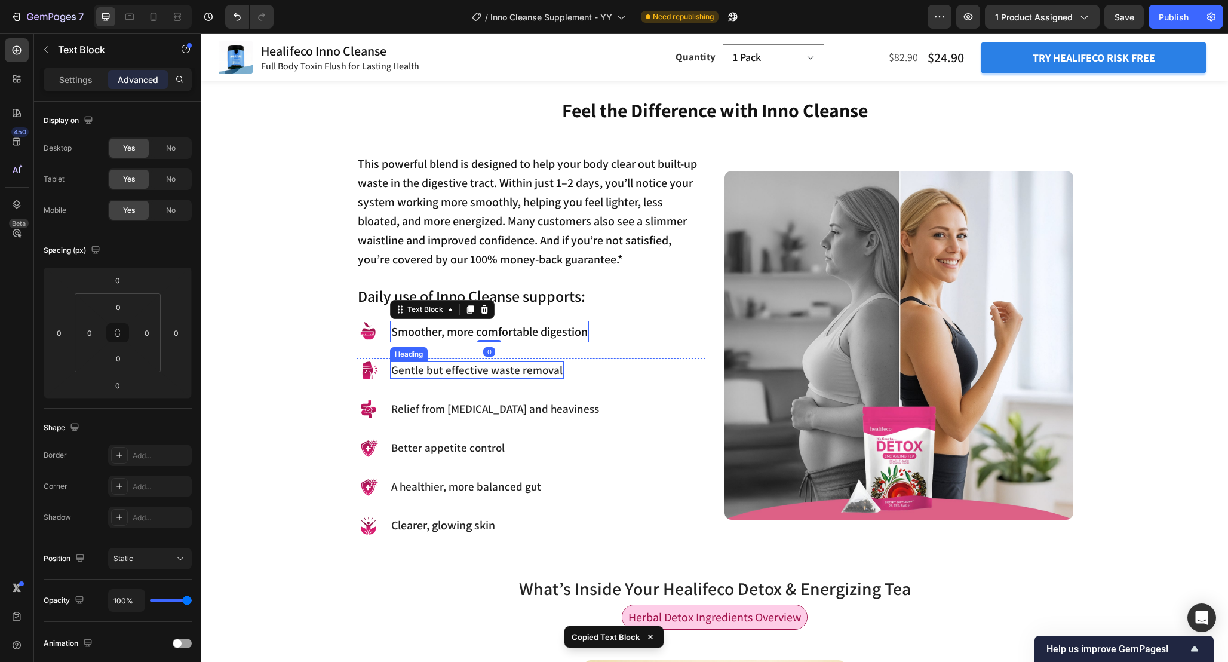
click at [478, 373] on p "Gentle but effective waste removal" at bounding box center [476, 370] width 171 height 15
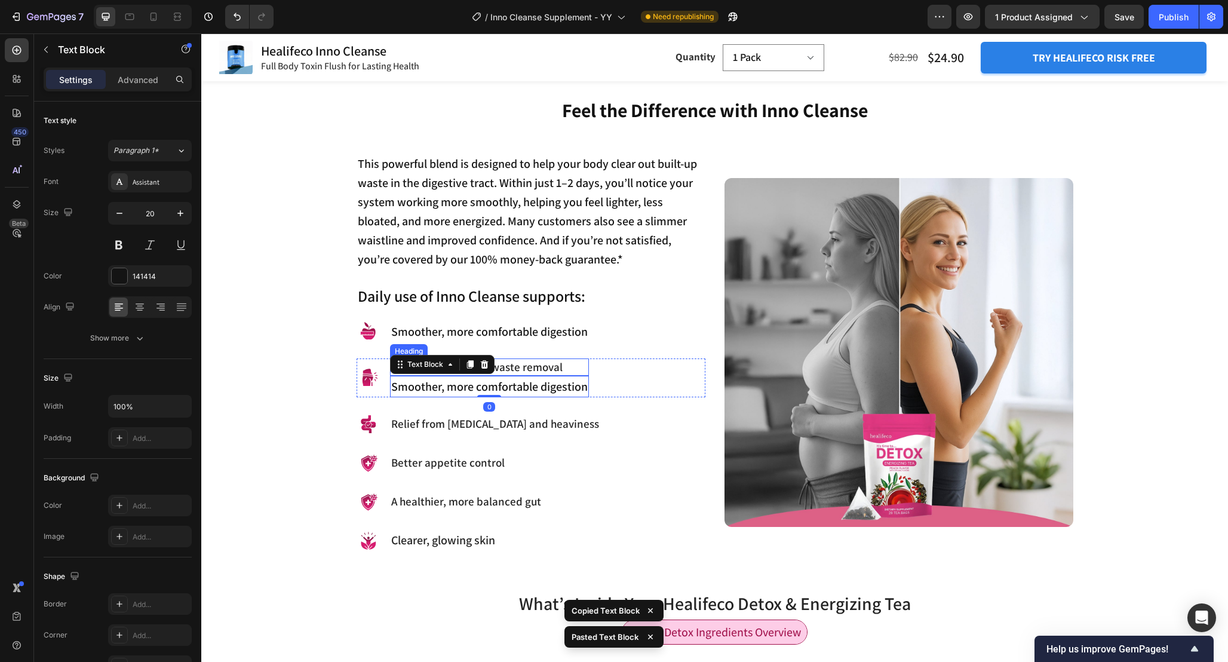
click at [526, 366] on p "Gentle but effective waste removal" at bounding box center [489, 367] width 197 height 15
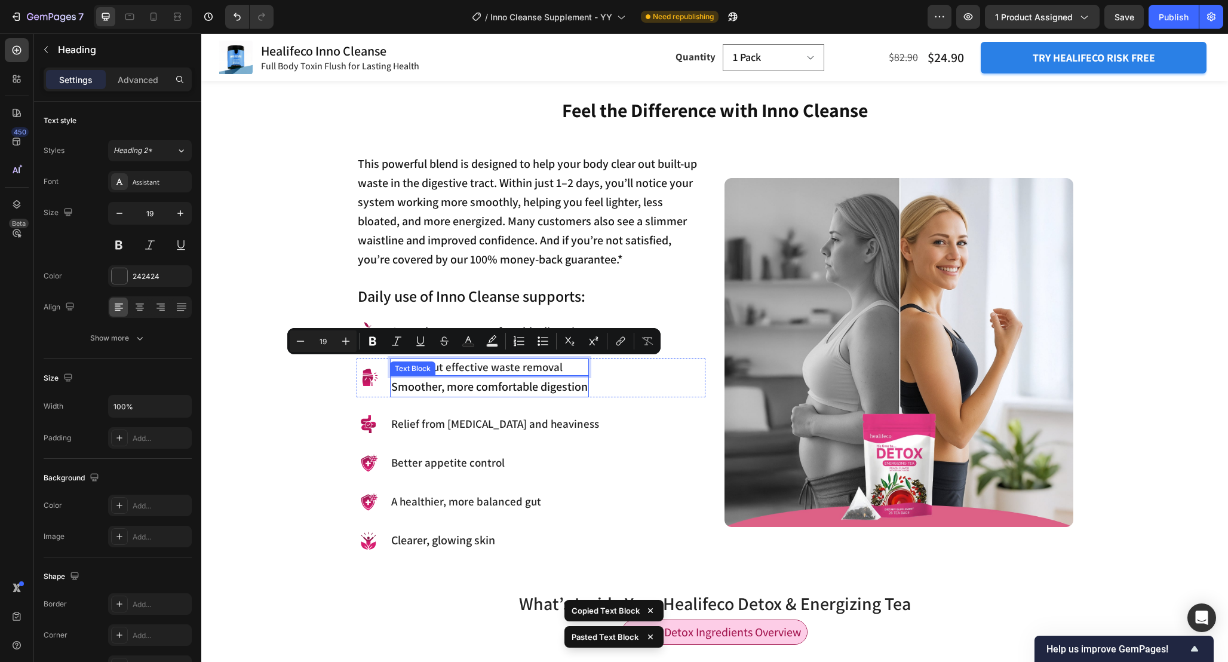
click at [530, 390] on p "Smoother, more comfortable digestion" at bounding box center [489, 386] width 197 height 19
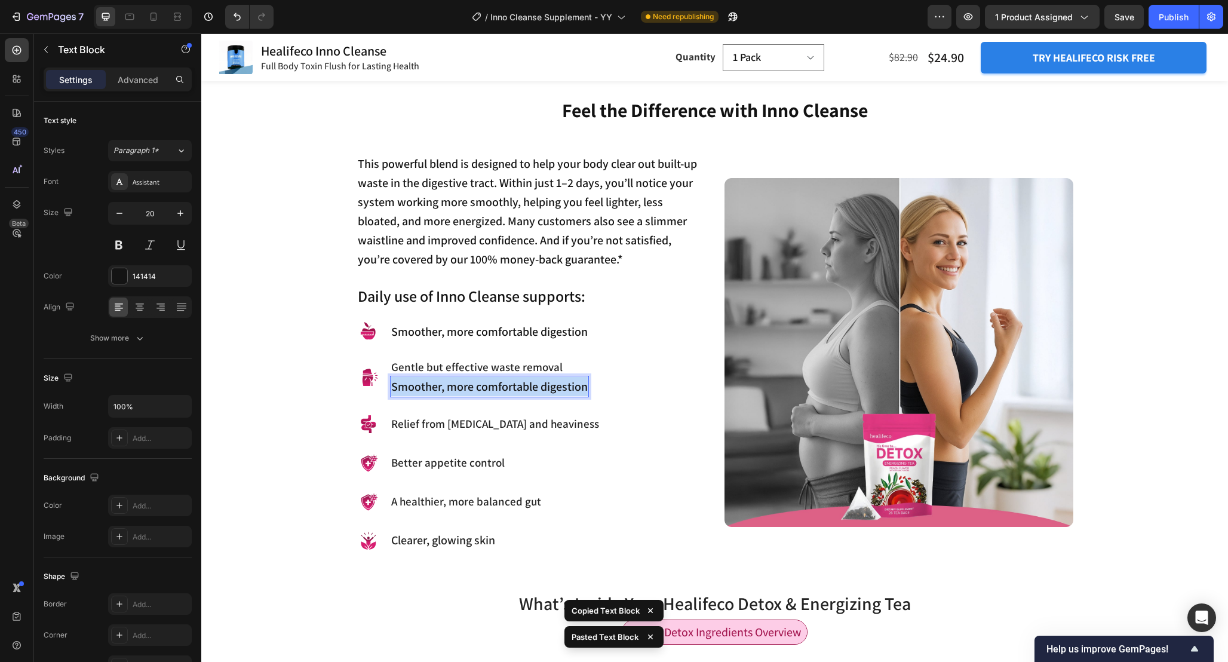
click at [530, 390] on p "Smoother, more comfortable digestion" at bounding box center [489, 386] width 197 height 19
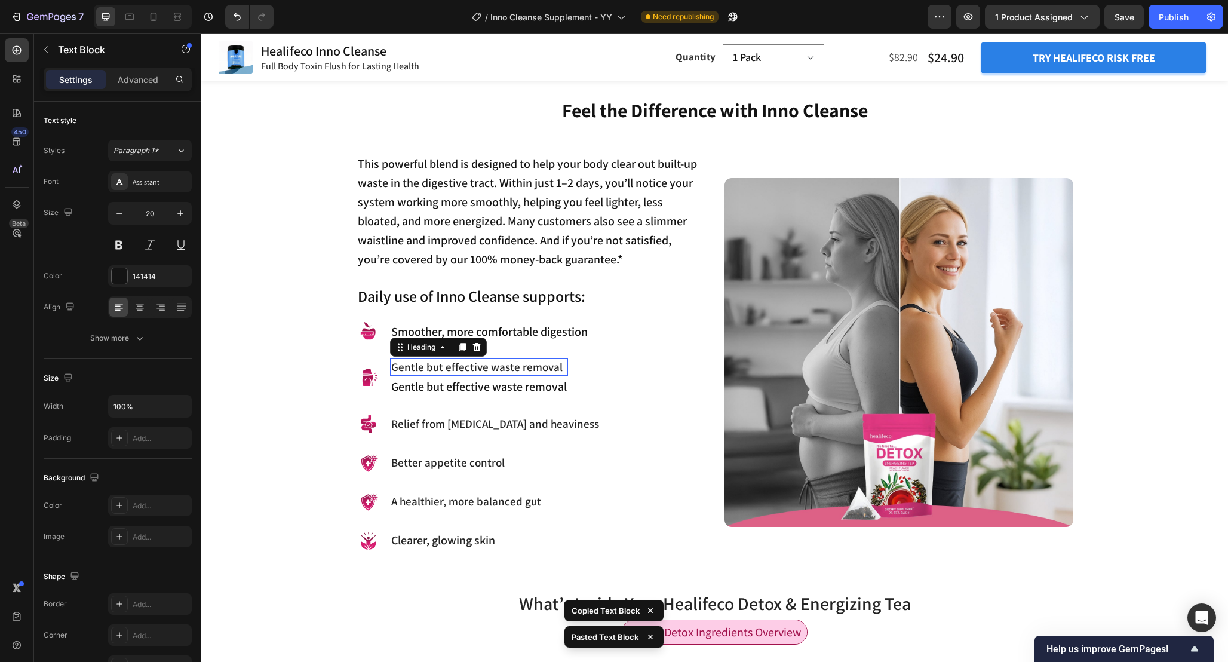
click at [557, 363] on p "Gentle but effective waste removal" at bounding box center [479, 367] width 176 height 15
click at [478, 341] on div at bounding box center [477, 347] width 14 height 14
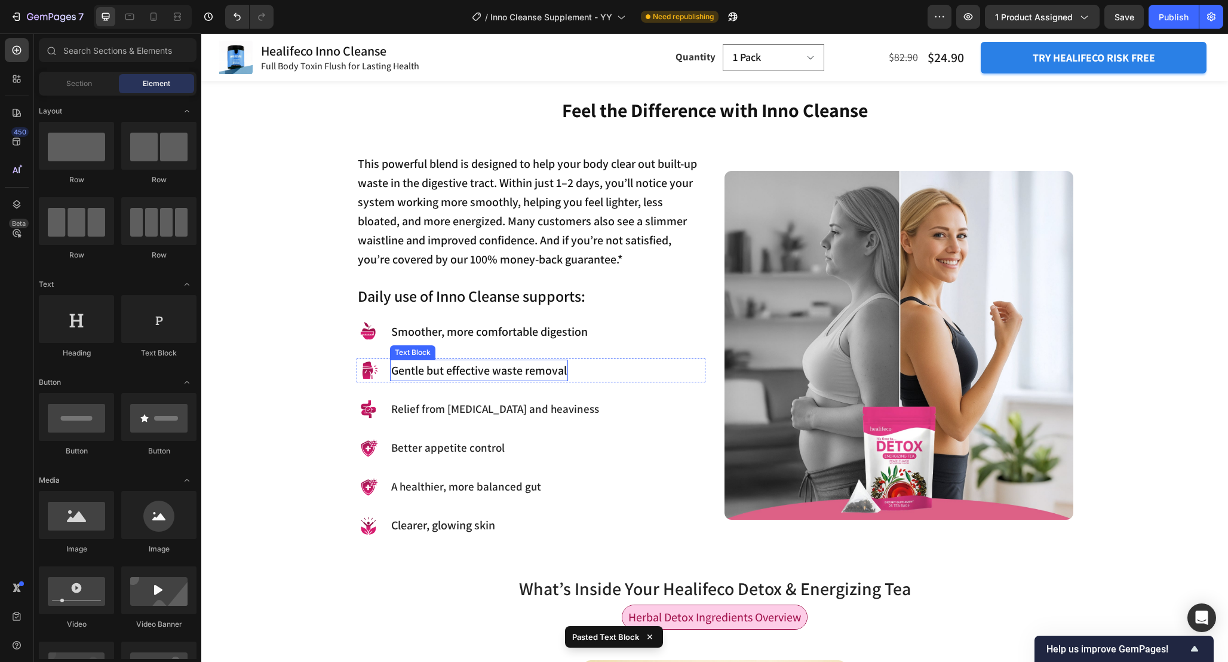
click at [519, 369] on p "Gentle but effective waste removal" at bounding box center [479, 370] width 176 height 19
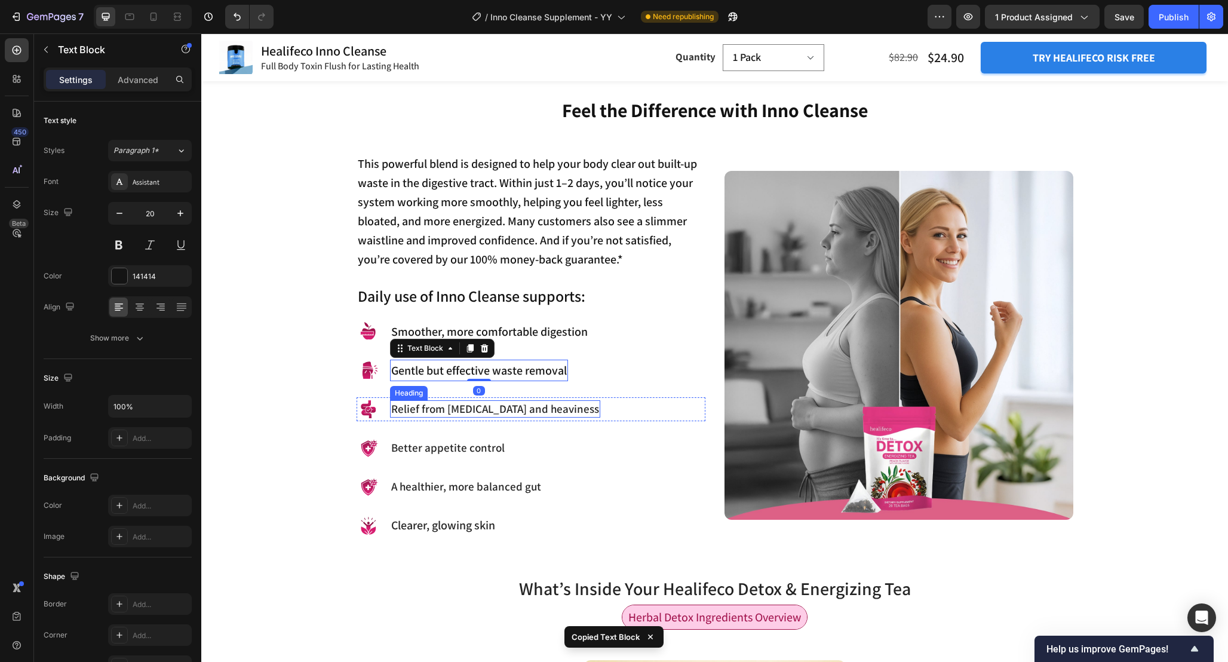
click at [519, 409] on p "Relief from [MEDICAL_DATA] and heaviness" at bounding box center [495, 408] width 208 height 15
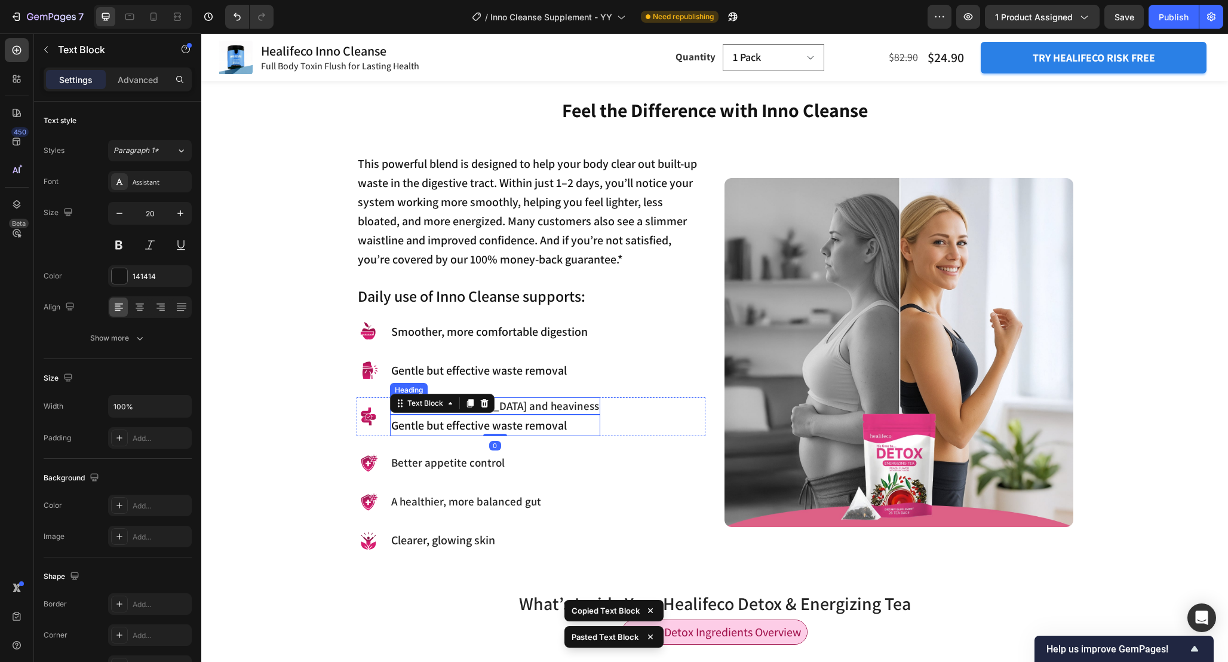
click at [549, 398] on p "Relief from [MEDICAL_DATA] and heaviness" at bounding box center [495, 405] width 208 height 15
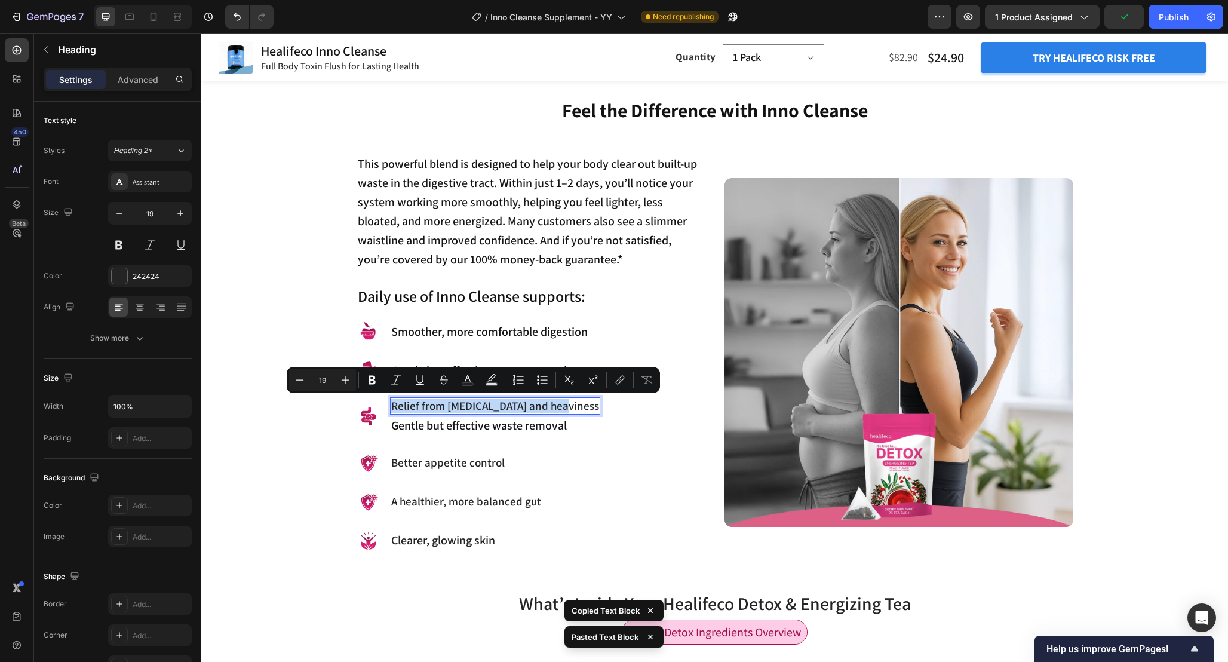
copy p "Relief from [MEDICAL_DATA] and heaviness"
click at [542, 426] on p "Gentle but effective waste removal" at bounding box center [495, 425] width 208 height 19
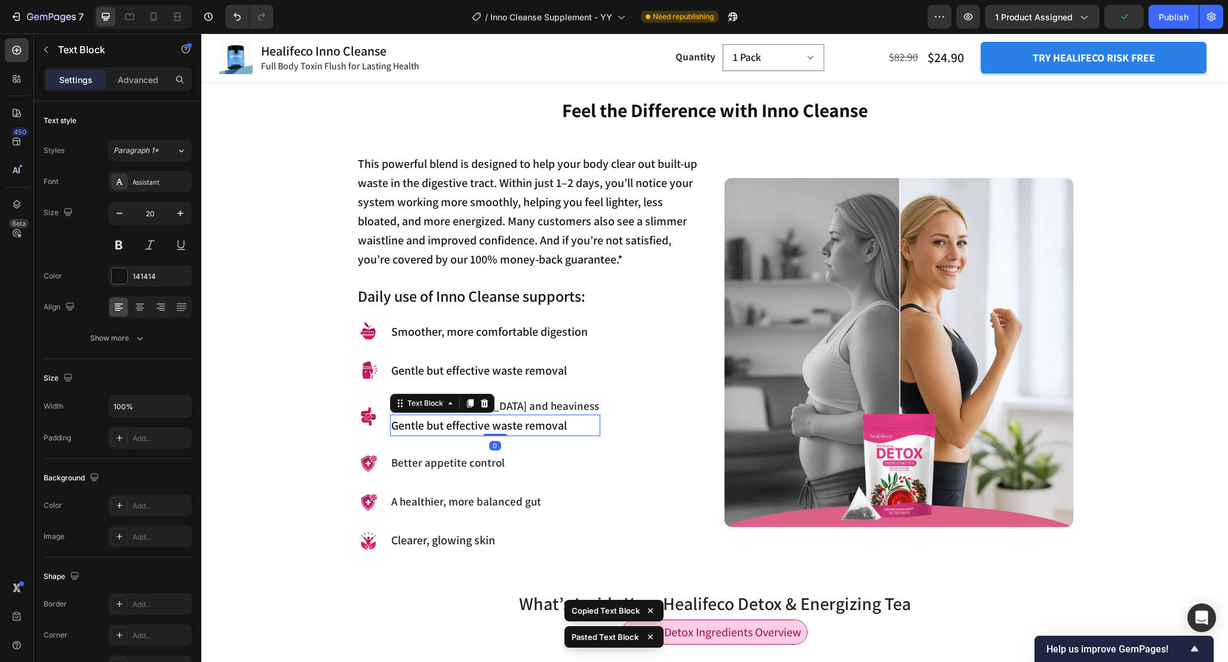
click at [542, 426] on p "Gentle but effective waste removal" at bounding box center [495, 425] width 208 height 19
click at [559, 405] on p "Relief from [MEDICAL_DATA] and heaviness" at bounding box center [499, 405] width 216 height 15
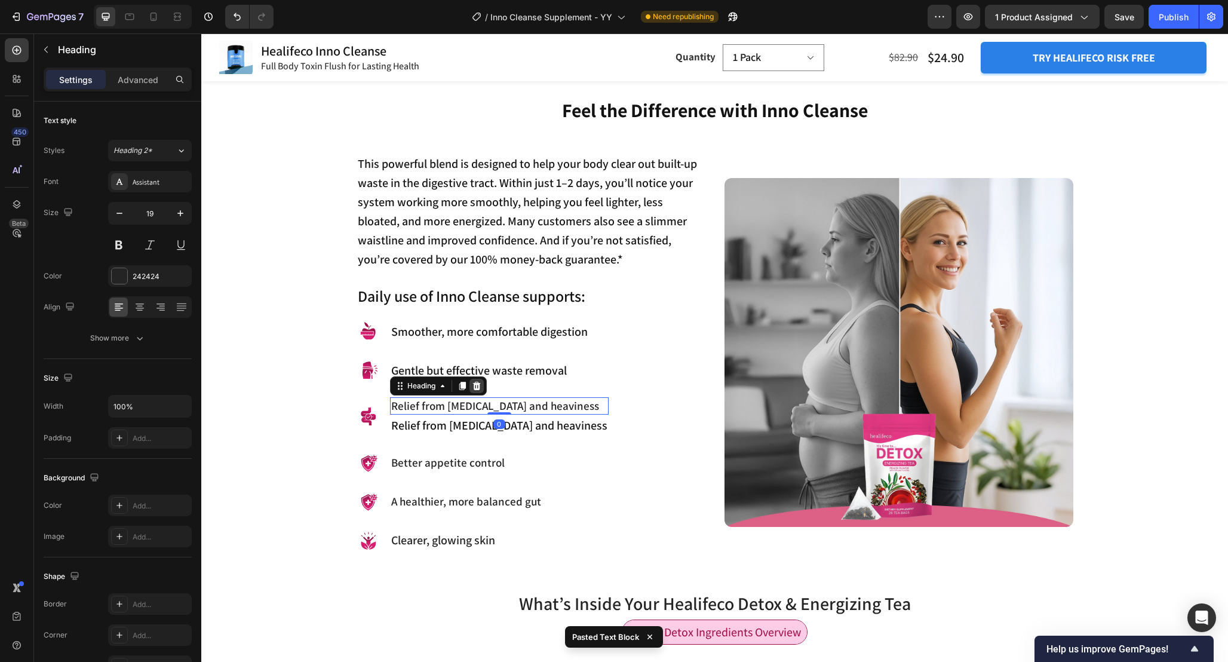
click at [476, 385] on icon at bounding box center [477, 386] width 10 height 10
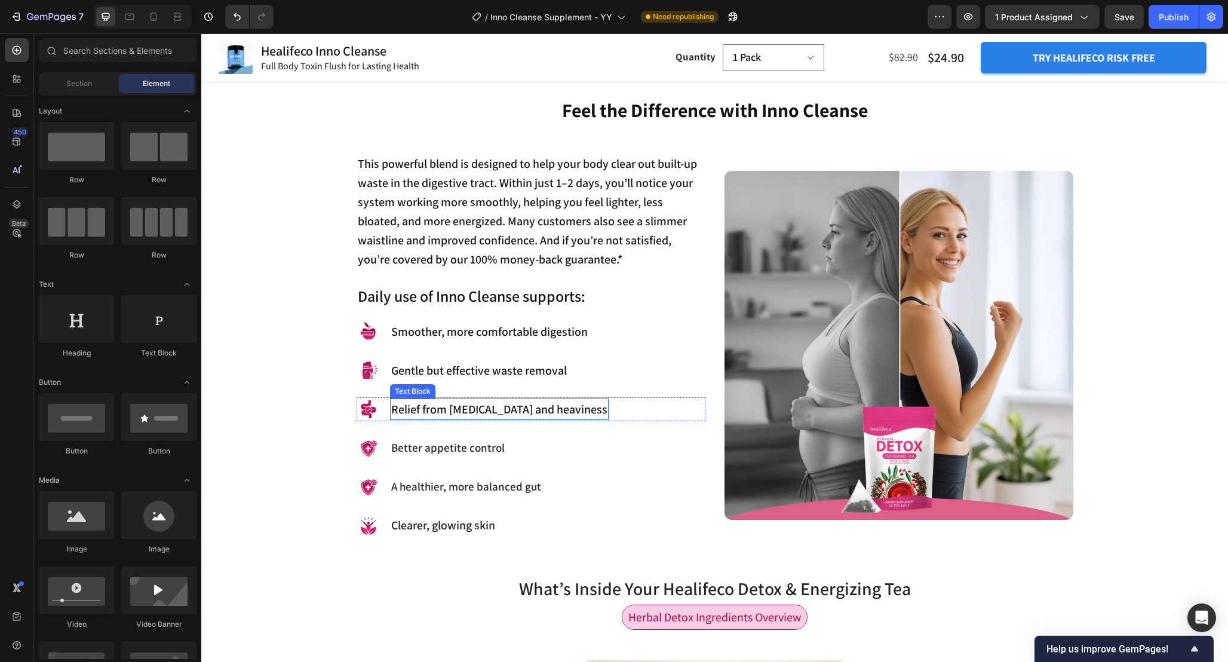
click at [492, 404] on p "Relief from [MEDICAL_DATA] and heaviness" at bounding box center [499, 409] width 216 height 19
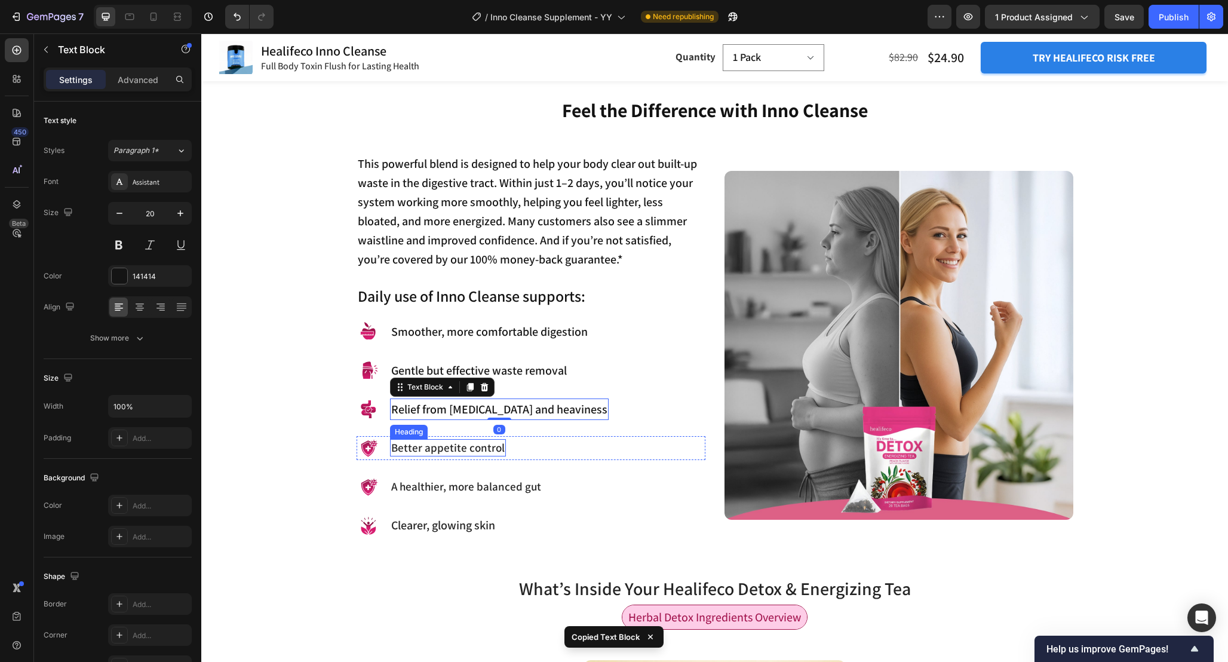
click at [486, 443] on p "Better appetite control" at bounding box center [447, 447] width 113 height 15
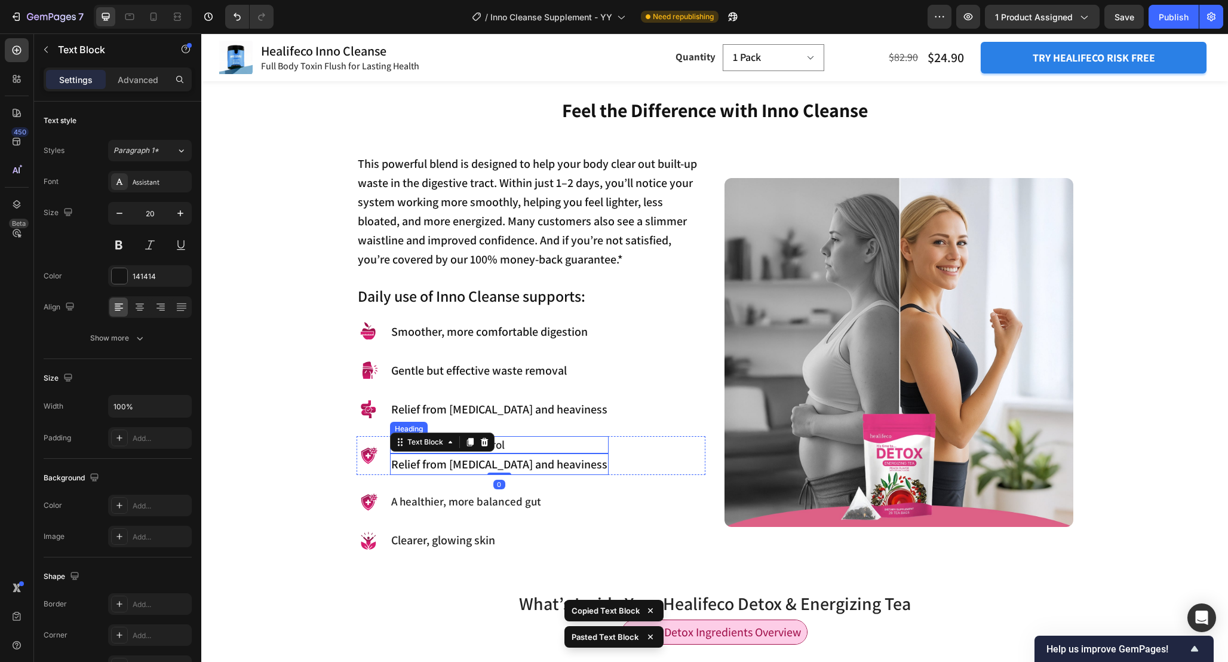
click at [507, 442] on p "Better appetite control" at bounding box center [499, 444] width 216 height 15
click at [487, 443] on p "Better appetite control" at bounding box center [499, 444] width 216 height 15
copy p "Better appetite control"
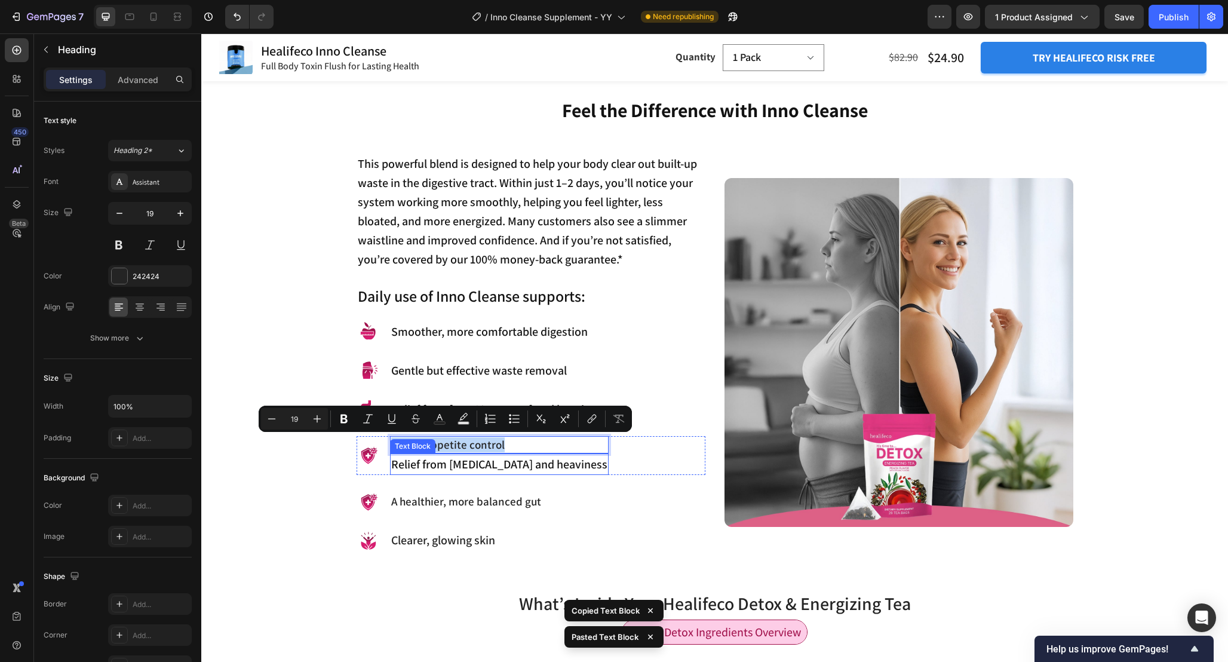
click at [483, 471] on p "Relief from [MEDICAL_DATA] and heaviness" at bounding box center [499, 464] width 216 height 19
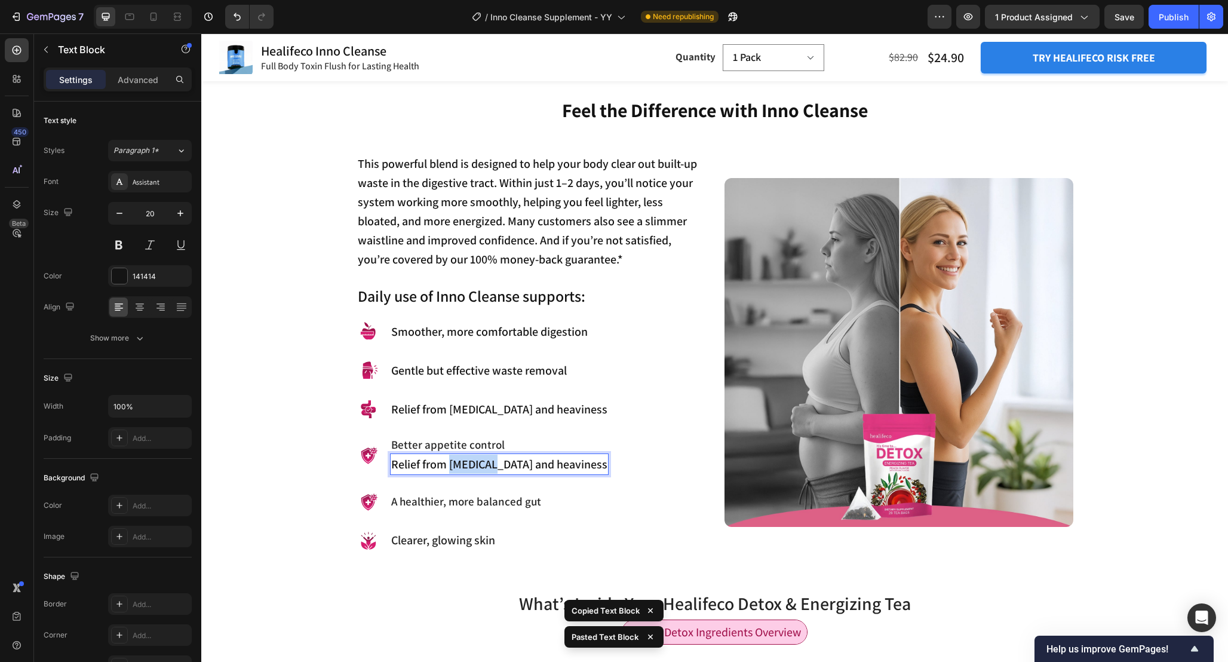
click at [483, 471] on p "Relief from [MEDICAL_DATA] and heaviness" at bounding box center [499, 464] width 216 height 19
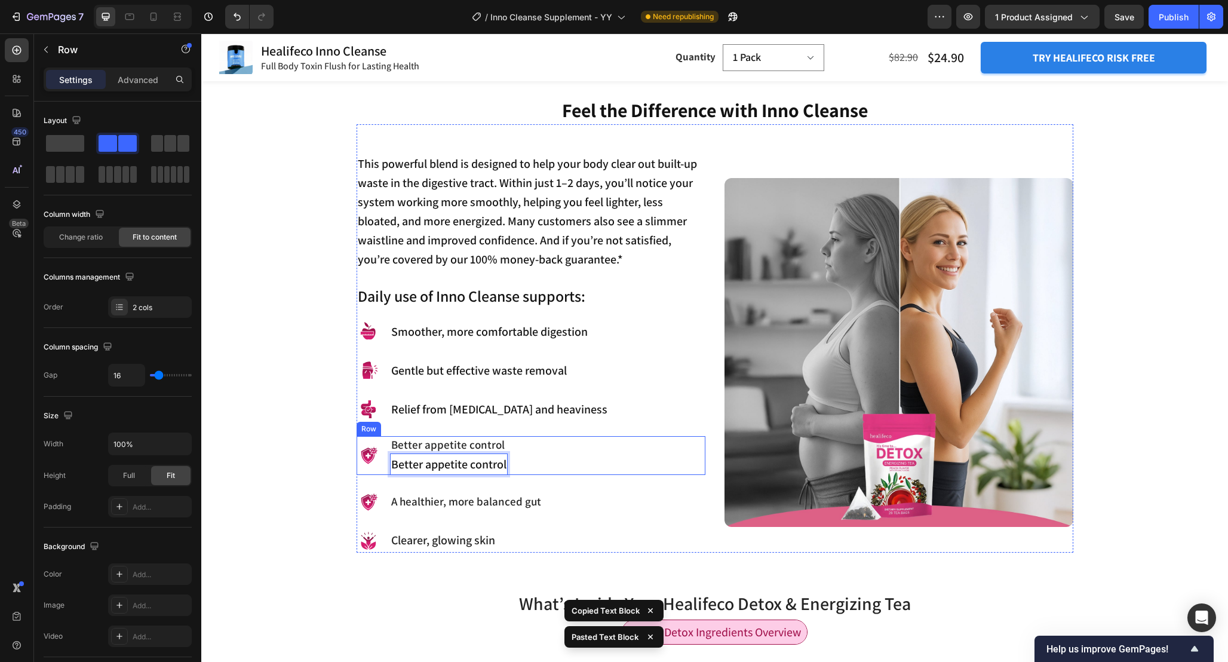
click at [517, 446] on div "Image Better appetite control Heading Better appetite control Text Block 0 Row" at bounding box center [531, 455] width 349 height 39
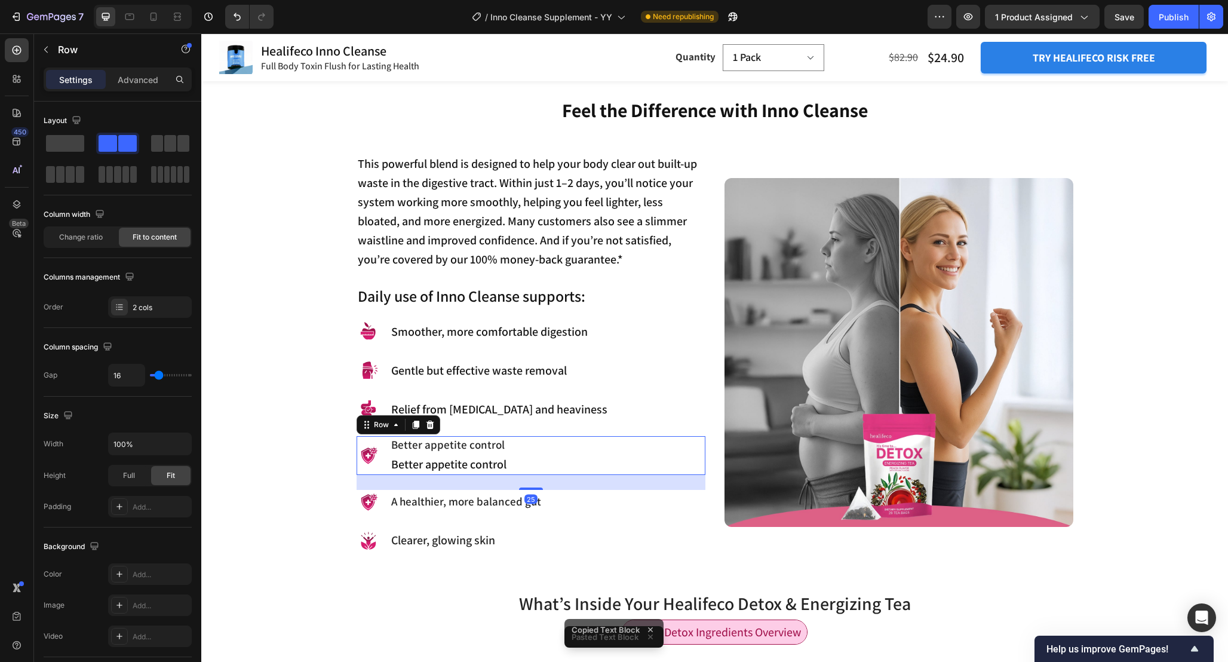
click at [502, 444] on p "Better appetite control" at bounding box center [448, 444] width 115 height 15
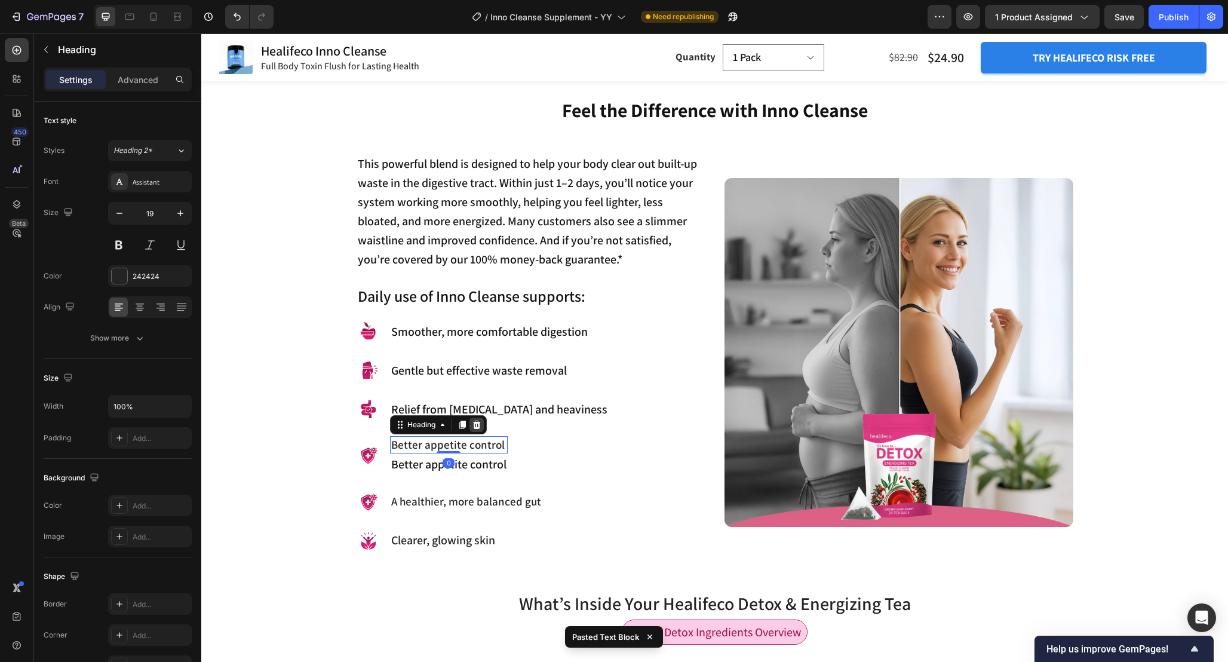
click at [477, 421] on icon at bounding box center [477, 425] width 8 height 8
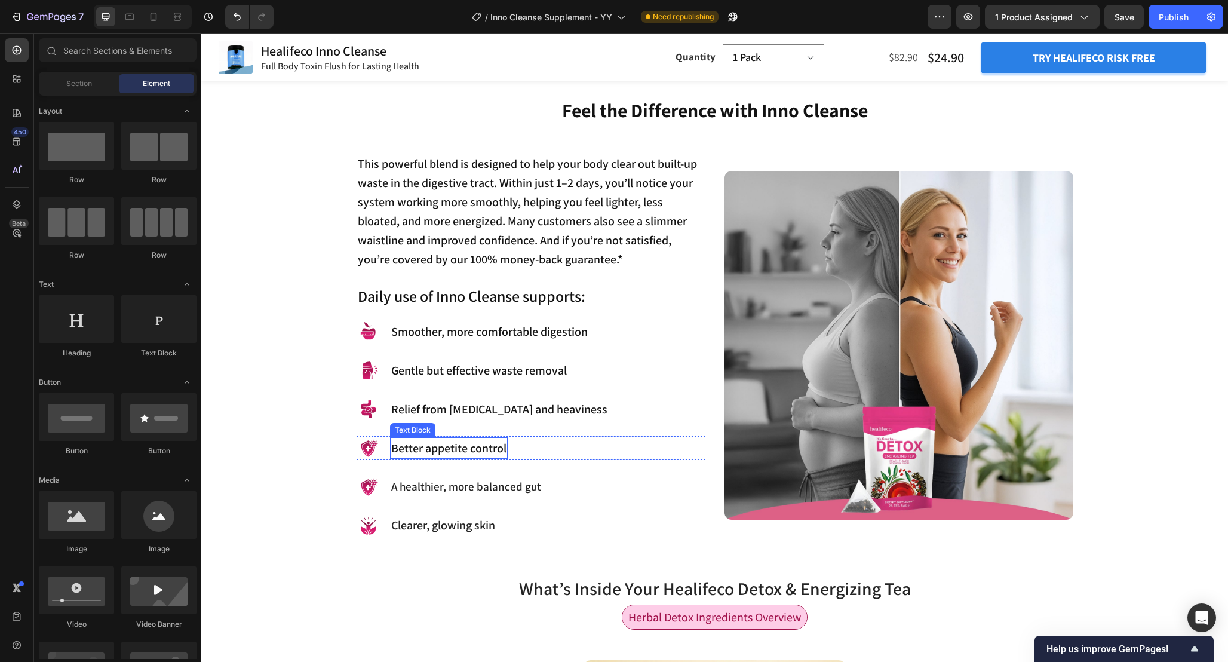
click at [480, 450] on p "Better appetite control" at bounding box center [448, 447] width 115 height 19
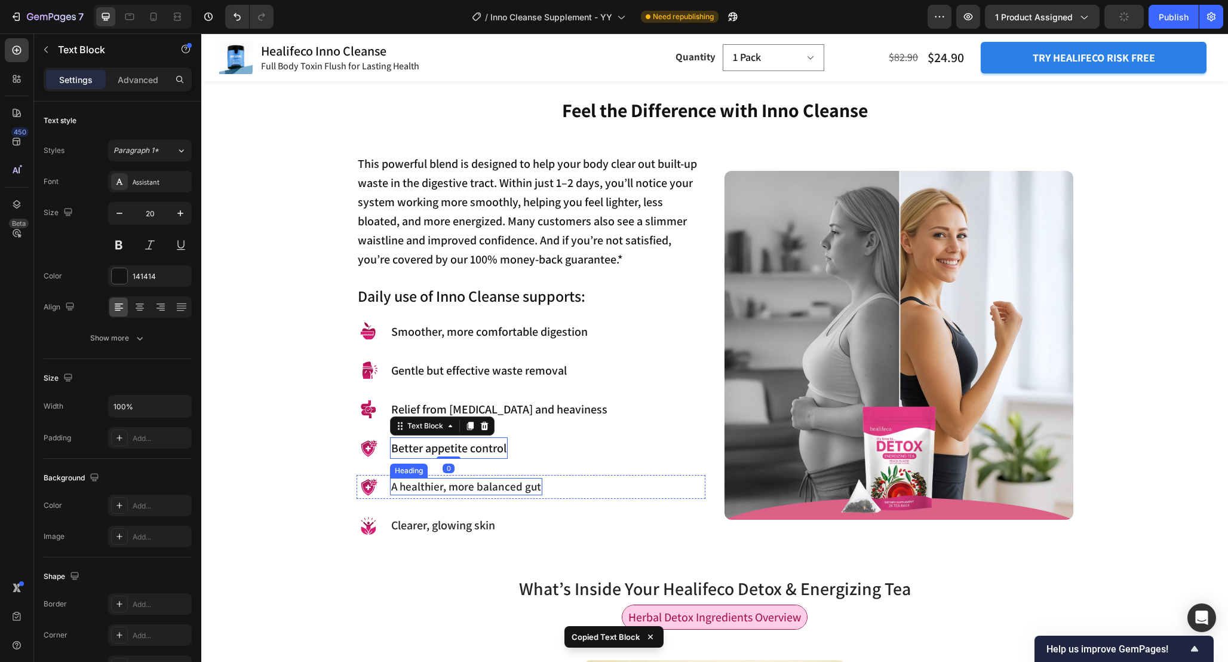
click at [492, 483] on p "A healthier, more balanced gut" at bounding box center [466, 486] width 150 height 15
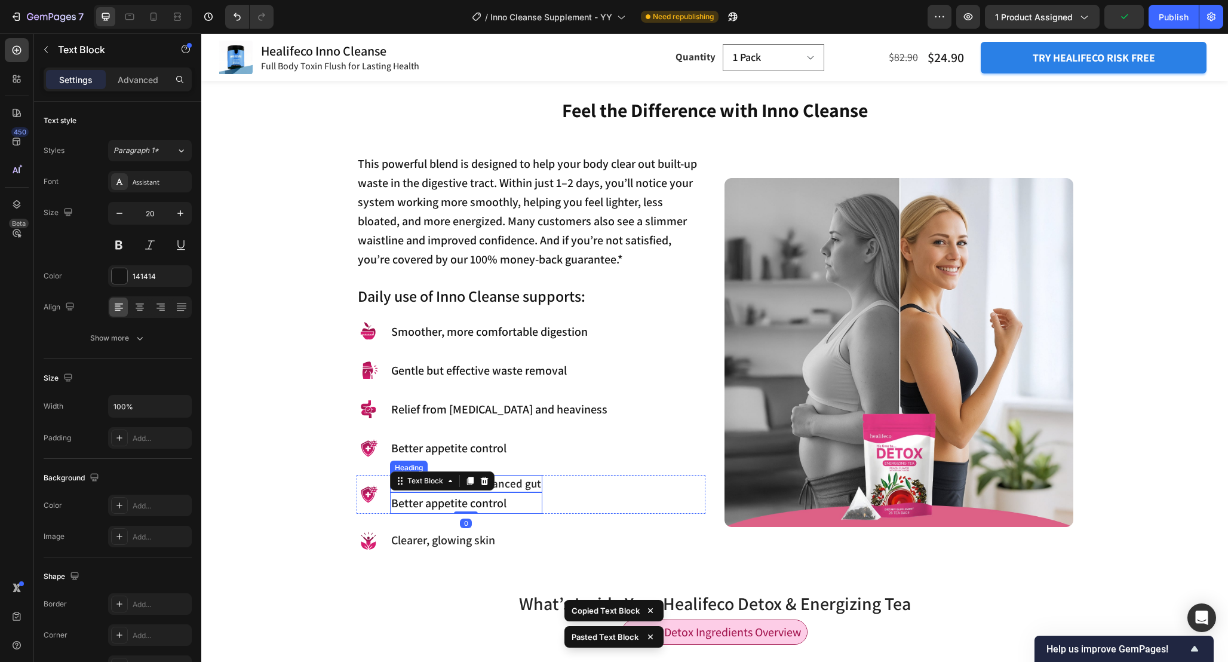
click at [524, 483] on p "A healthier, more balanced gut" at bounding box center [466, 483] width 150 height 15
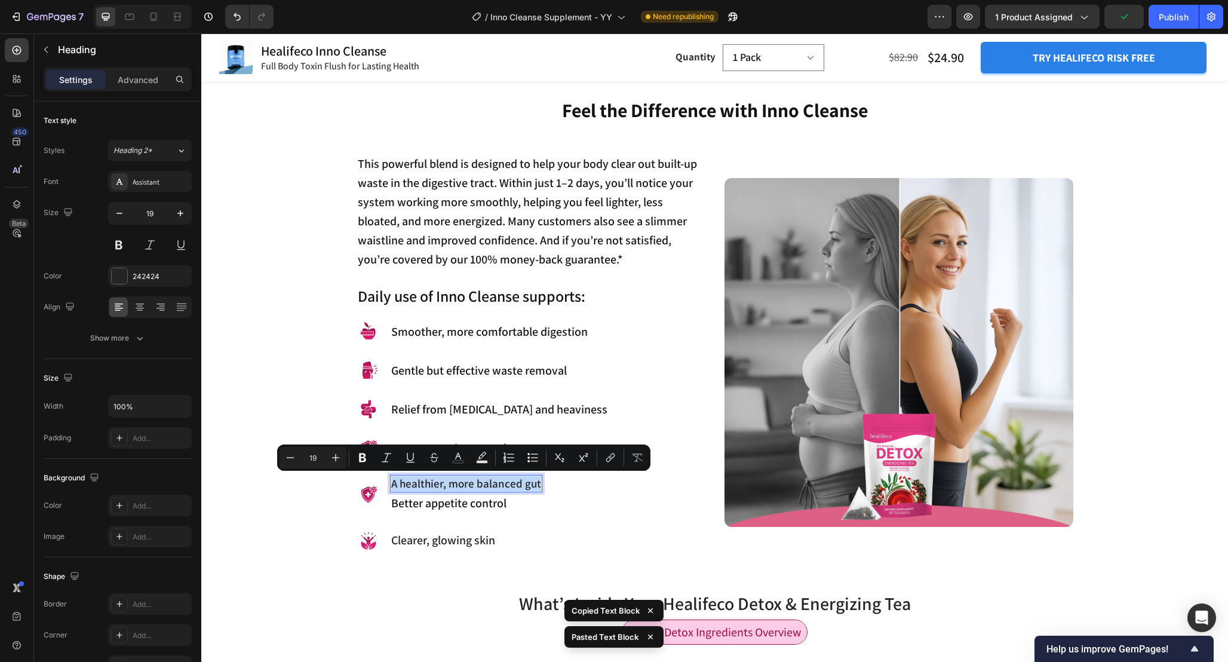
copy p "A healthier, more balanced gut"
click at [485, 505] on p "Better appetite control" at bounding box center [466, 502] width 150 height 19
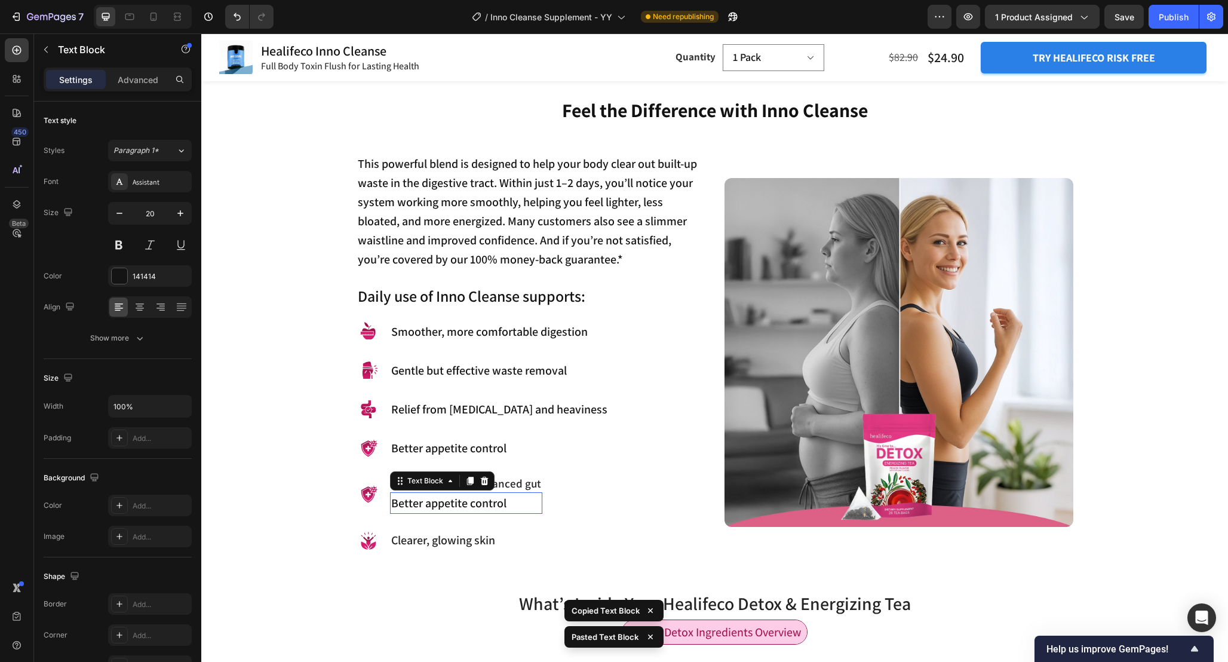
click at [485, 505] on p "Better appetite control" at bounding box center [466, 502] width 150 height 19
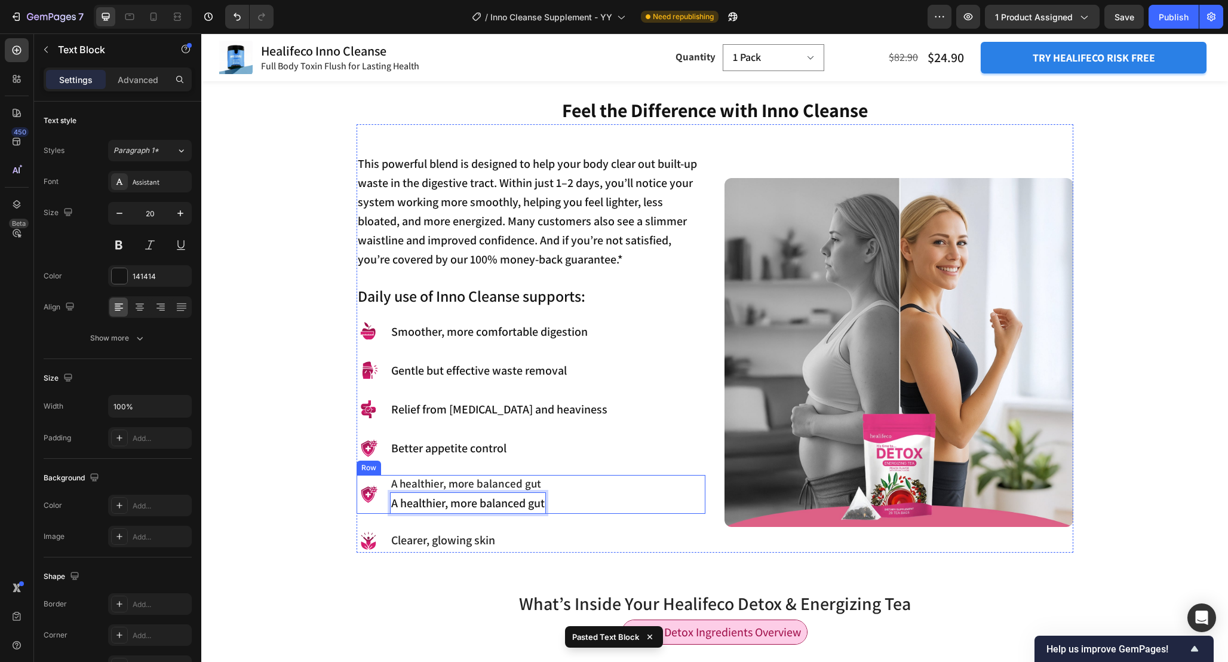
click at [579, 487] on div "Image A healthier, more balanced gut Heading A healthier, more balanced gut Tex…" at bounding box center [531, 494] width 349 height 39
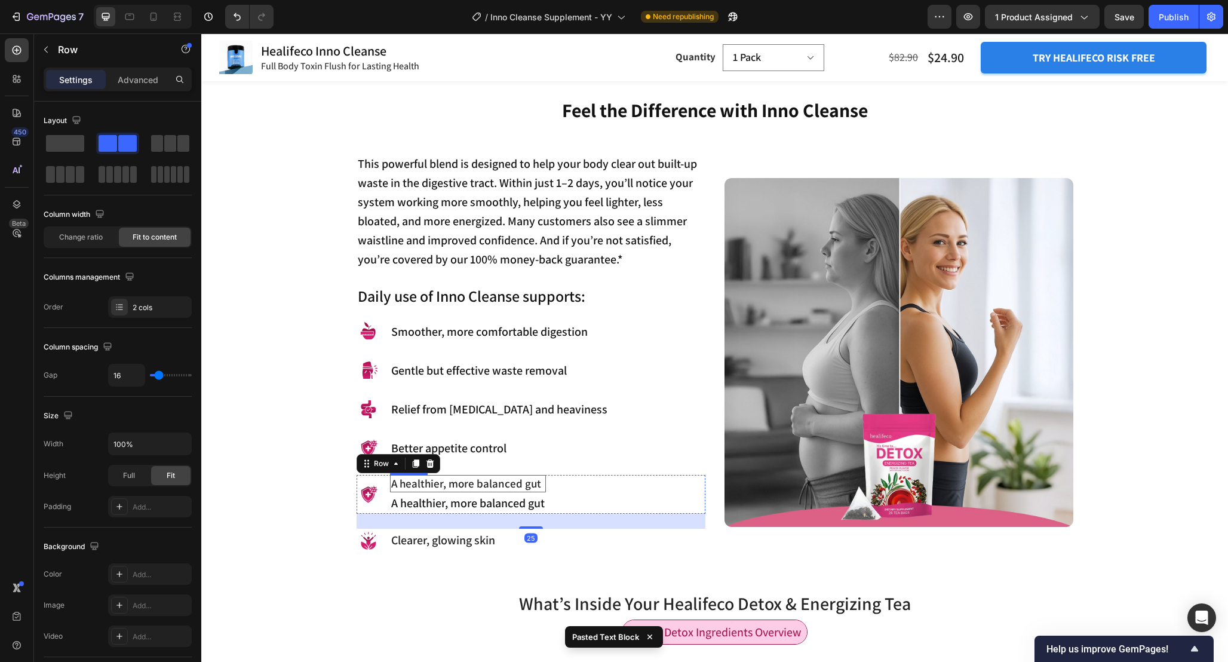
click at [527, 484] on p "A healthier, more balanced gut" at bounding box center [468, 483] width 154 height 15
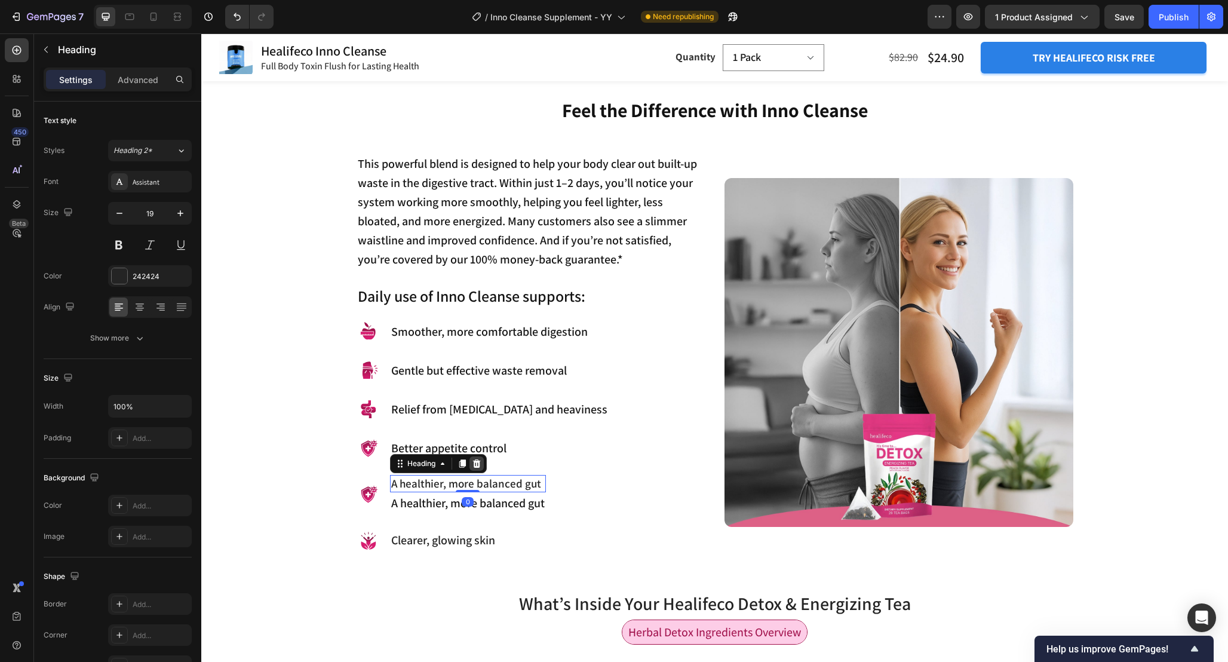
click at [475, 465] on icon at bounding box center [477, 463] width 8 height 8
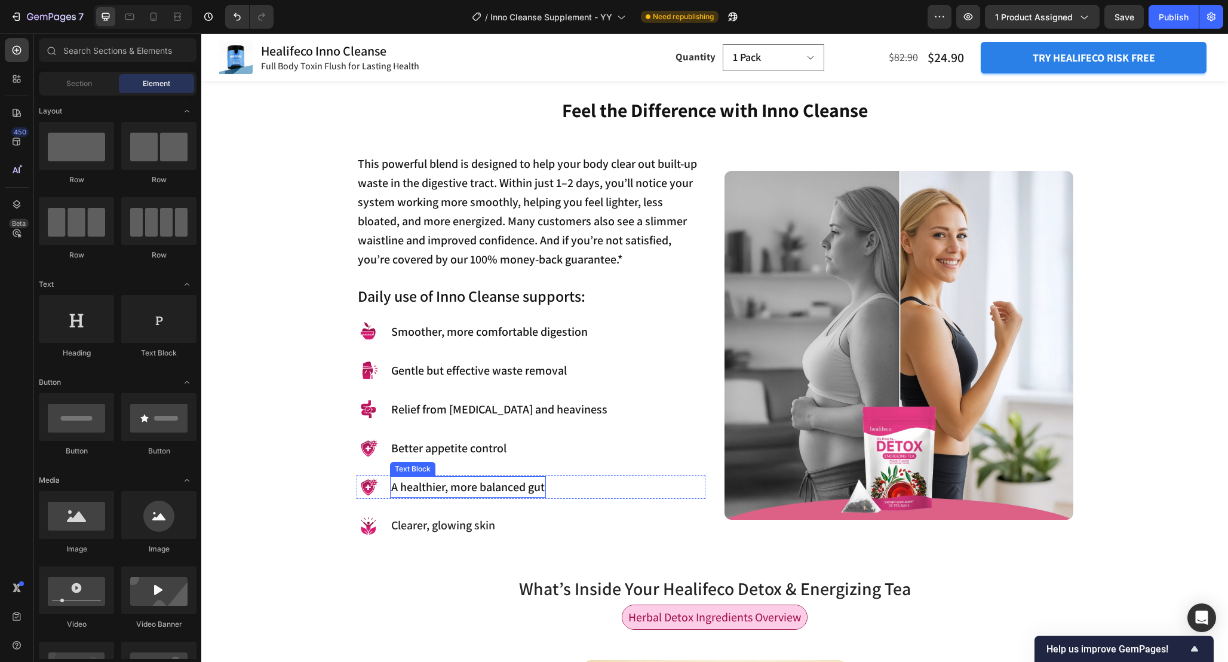
click at [494, 486] on p "A healthier, more balanced gut" at bounding box center [468, 486] width 154 height 19
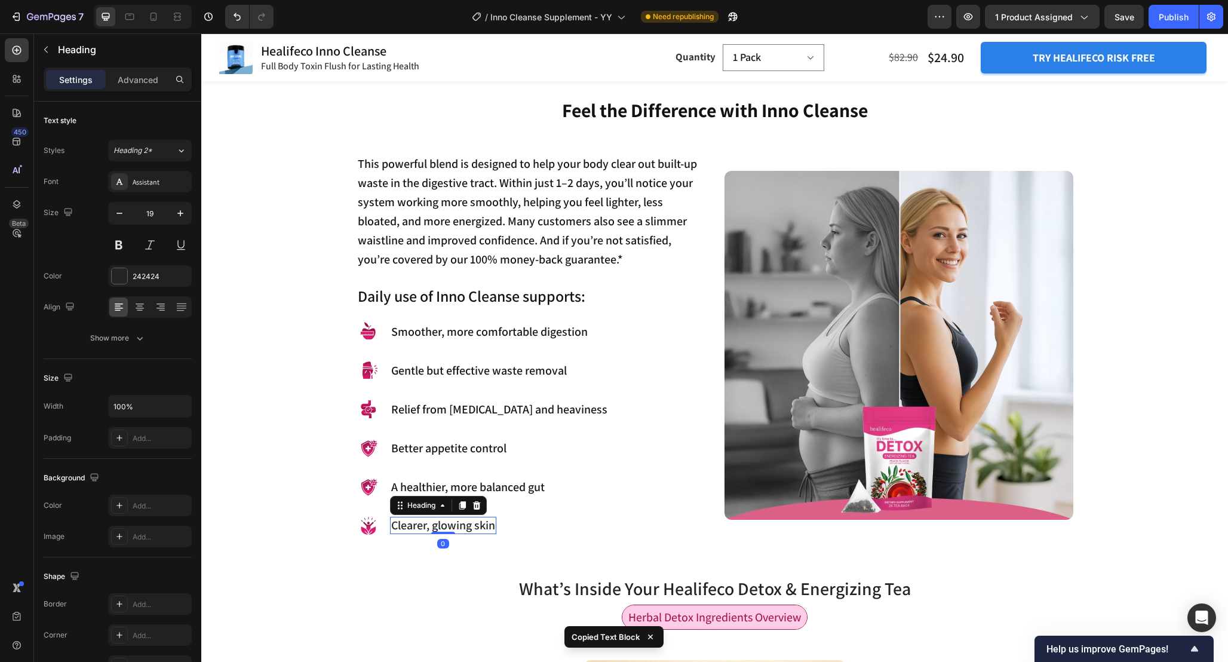
click at [477, 533] on h3 "⁠⁠⁠⁠⁠⁠⁠ Clearer, glowing skin" at bounding box center [443, 525] width 106 height 17
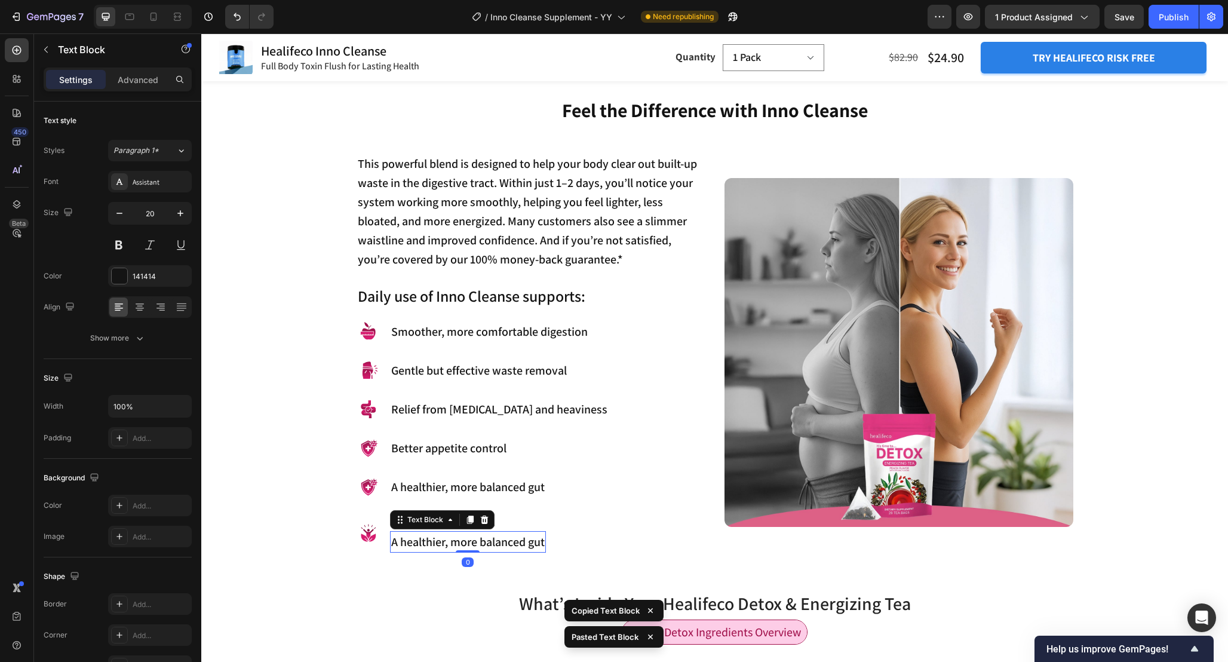
click at [508, 519] on p "⁠⁠⁠⁠⁠⁠⁠ Clearer, glowing skin" at bounding box center [468, 522] width 154 height 15
click at [483, 525] on span "Clearer, glowing skin" at bounding box center [443, 522] width 104 height 16
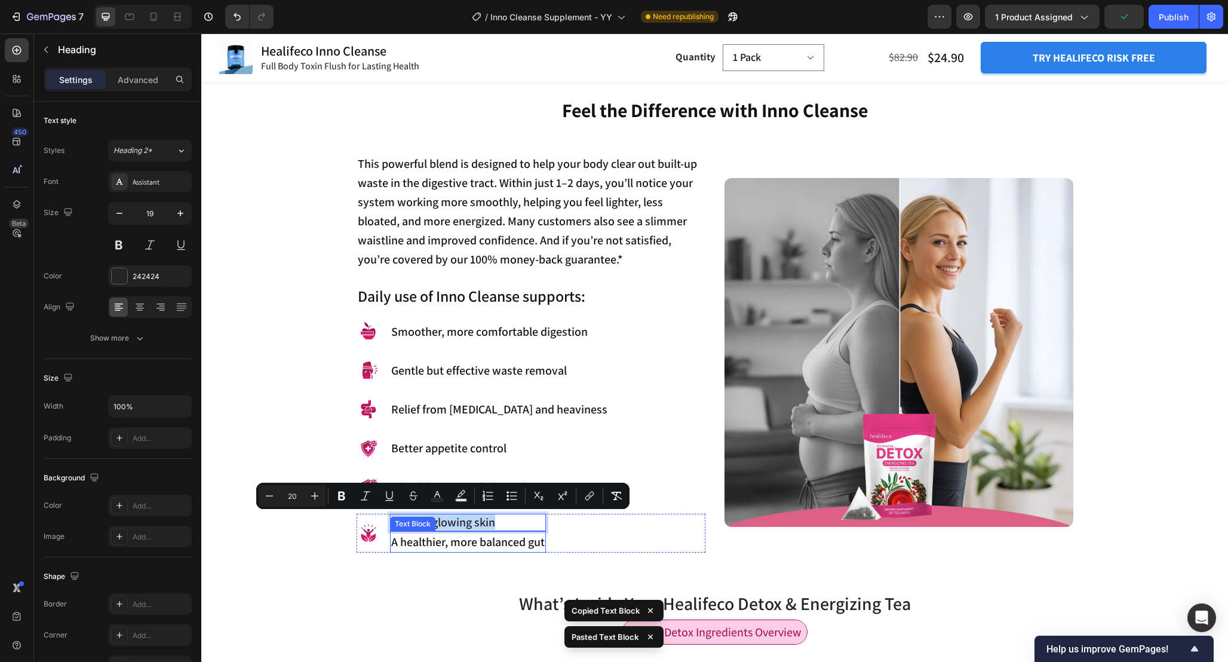
click at [486, 540] on p "A healthier, more balanced gut" at bounding box center [468, 541] width 154 height 19
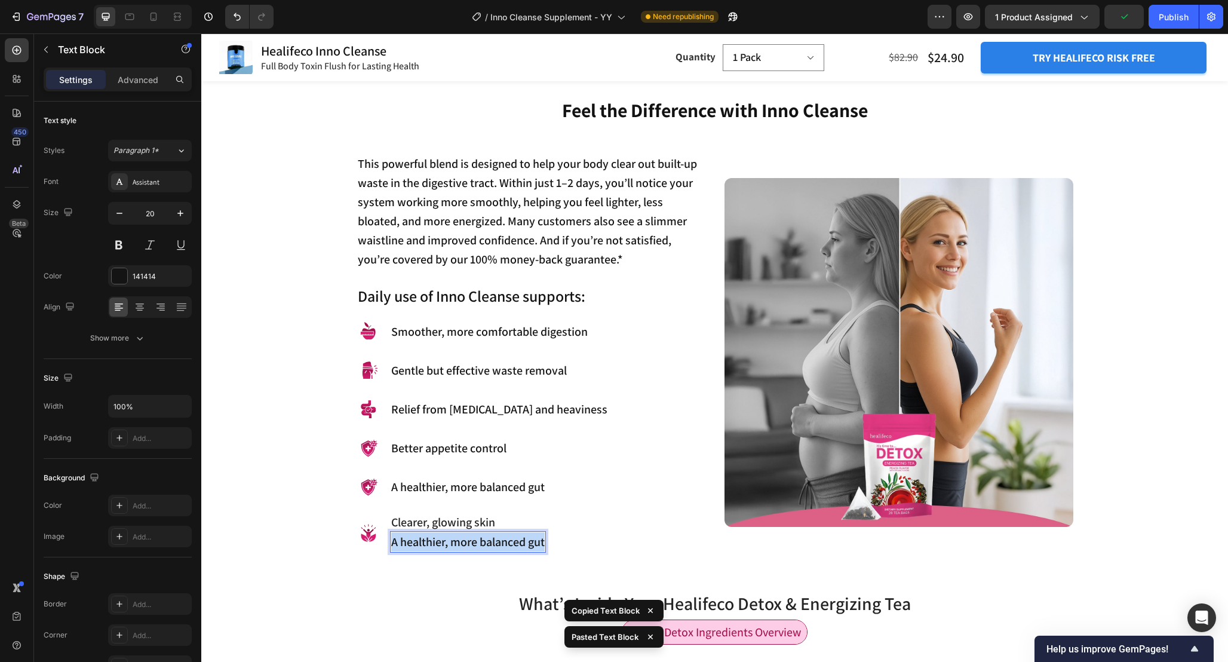
click at [486, 540] on p "A healthier, more balanced gut" at bounding box center [468, 541] width 154 height 19
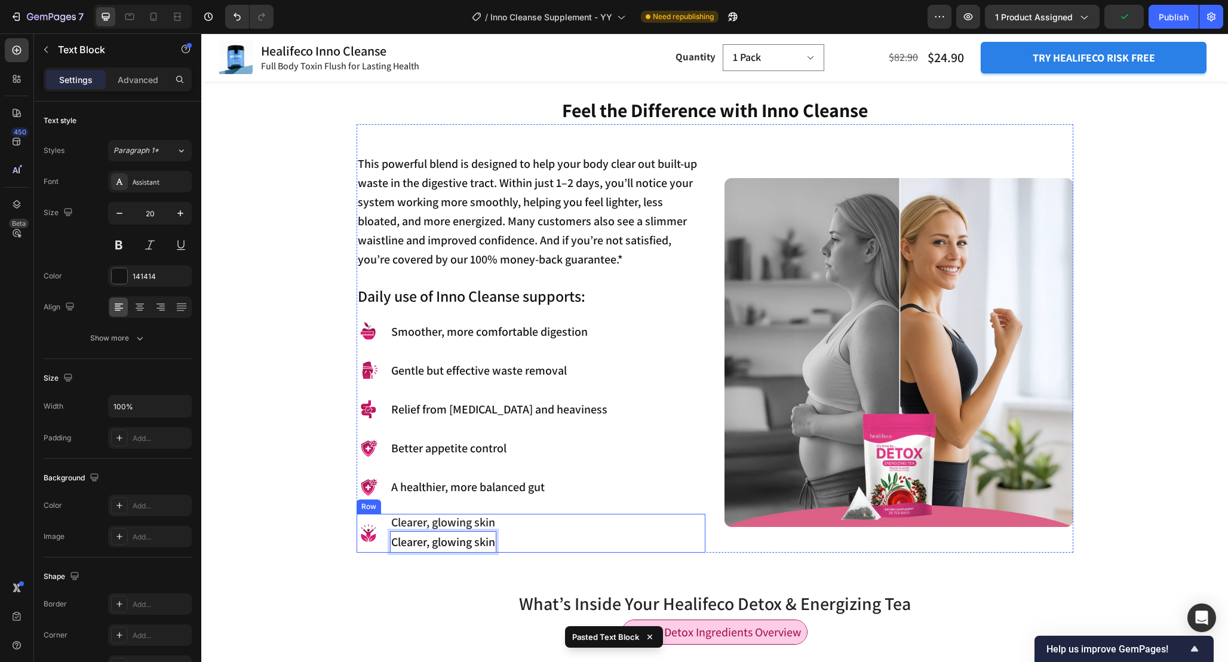
click at [494, 521] on span "Clearer, glowing skin" at bounding box center [443, 522] width 104 height 16
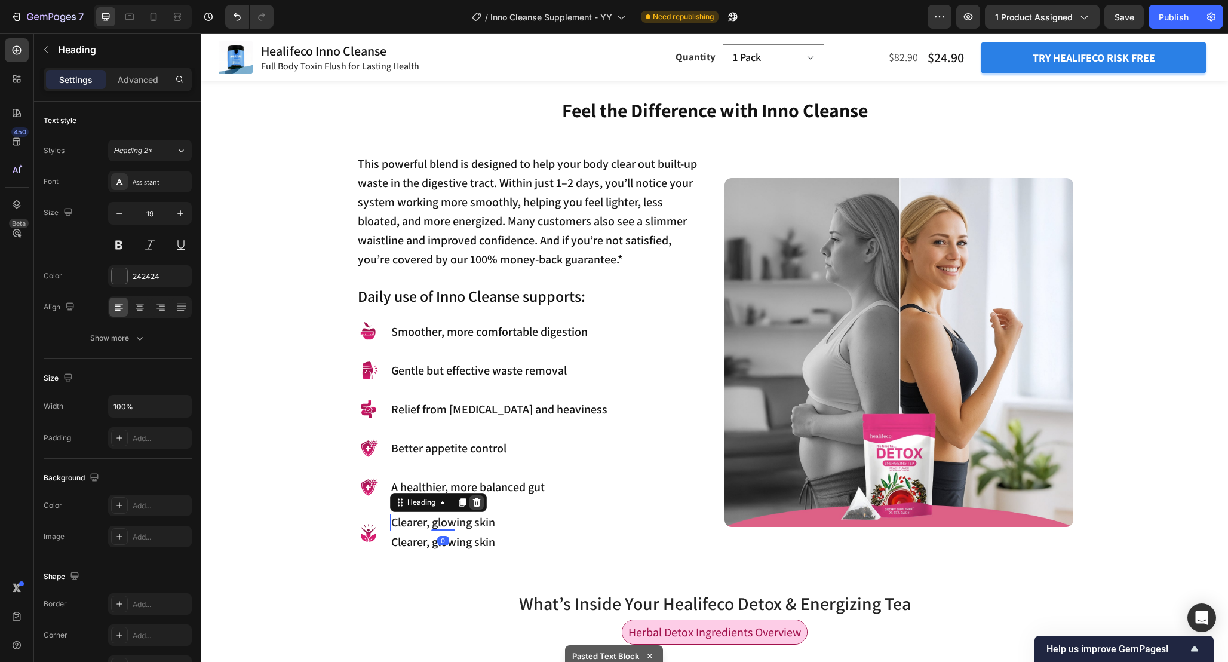
click at [477, 500] on icon at bounding box center [477, 502] width 8 height 8
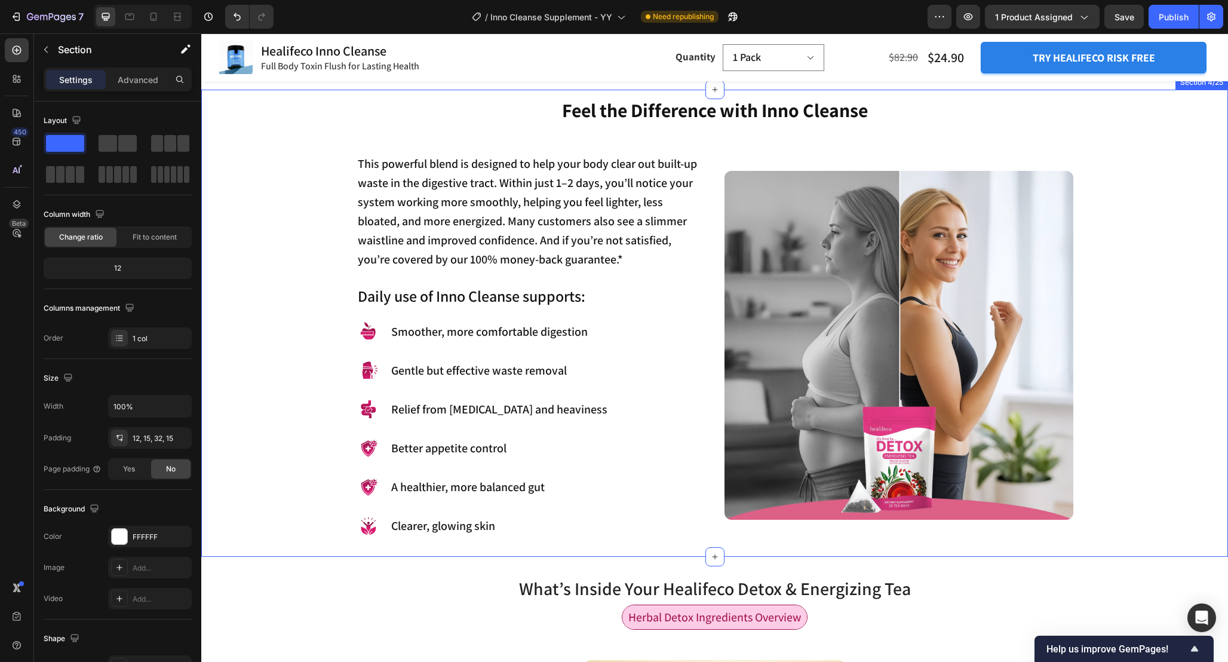
click at [303, 470] on div "Feel the Difference with Inno Cleanse Heading This powerful blend is designed t…" at bounding box center [714, 317] width 1009 height 440
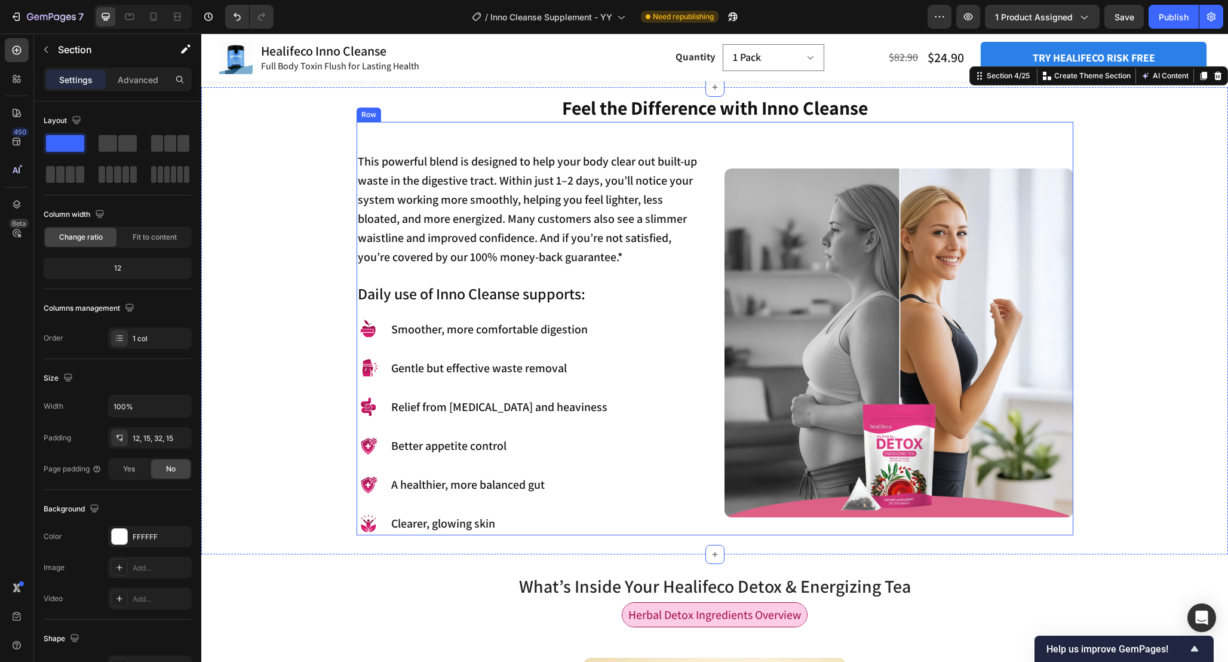
scroll to position [1054, 0]
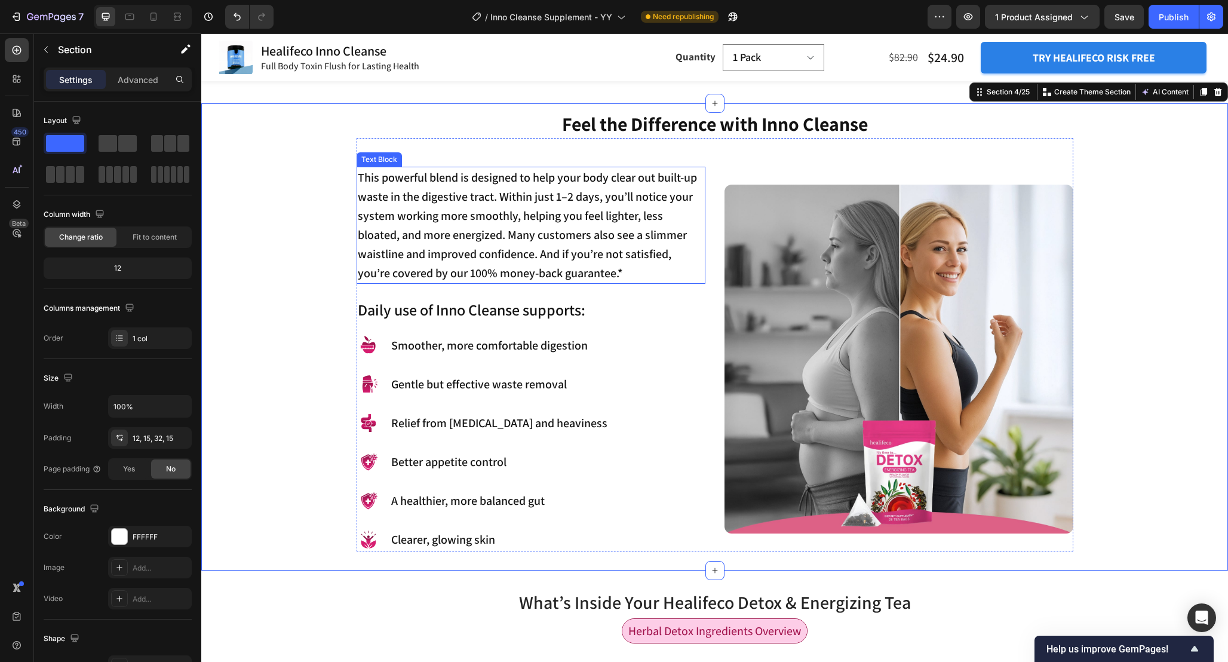
click at [484, 268] on p "This powerful blend is designed to help your body clear out built-up waste in t…" at bounding box center [531, 225] width 346 height 115
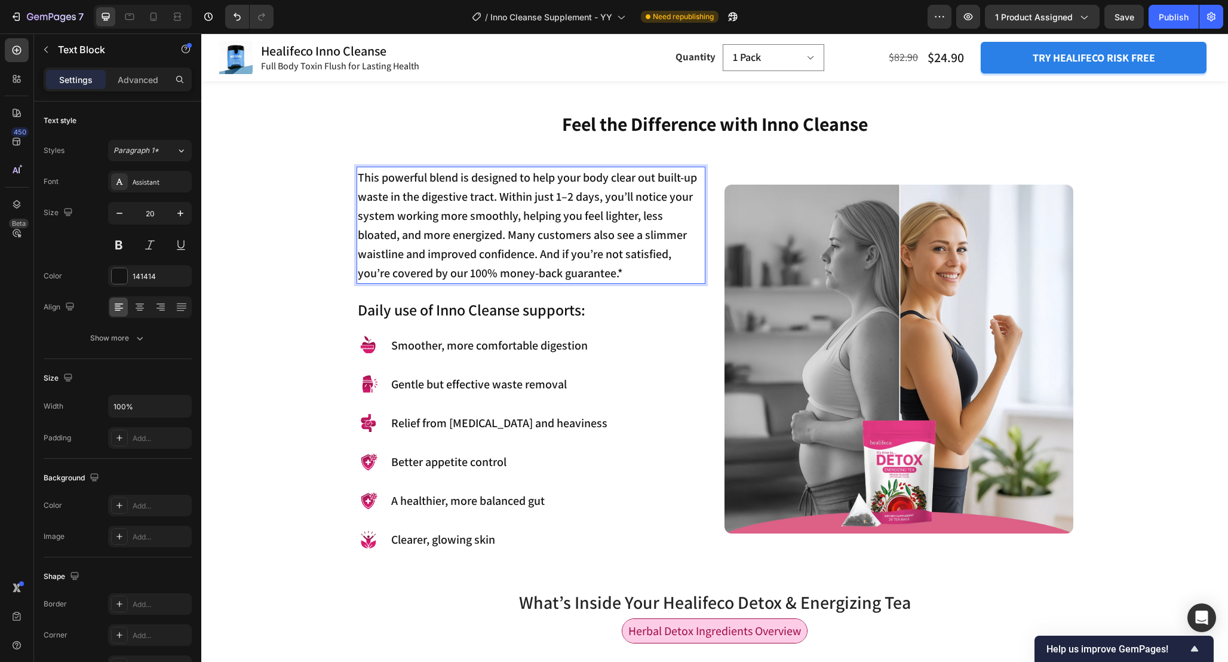
click at [484, 271] on p "This powerful blend is designed to help your body clear out built-up waste in t…" at bounding box center [531, 225] width 346 height 115
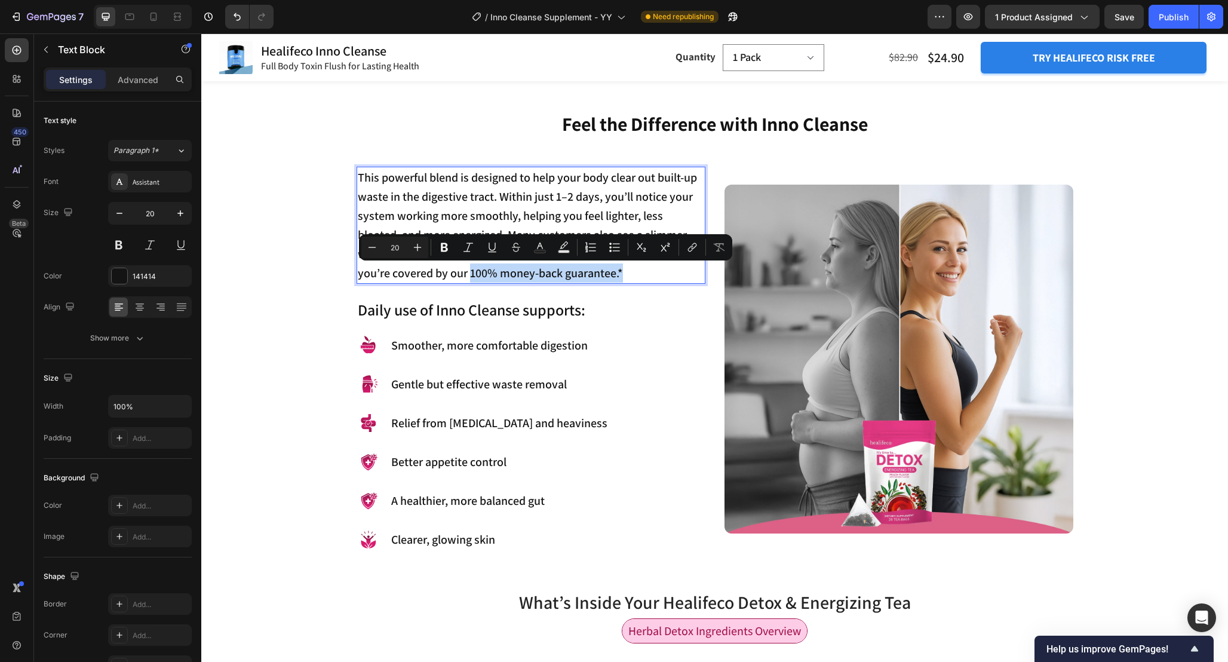
drag, startPoint x: 470, startPoint y: 272, endPoint x: 643, endPoint y: 273, distance: 172.6
click at [643, 273] on p "This powerful blend is designed to help your body clear out built-up waste in t…" at bounding box center [531, 225] width 346 height 115
click at [441, 247] on icon "Editor contextual toolbar" at bounding box center [444, 247] width 7 height 9
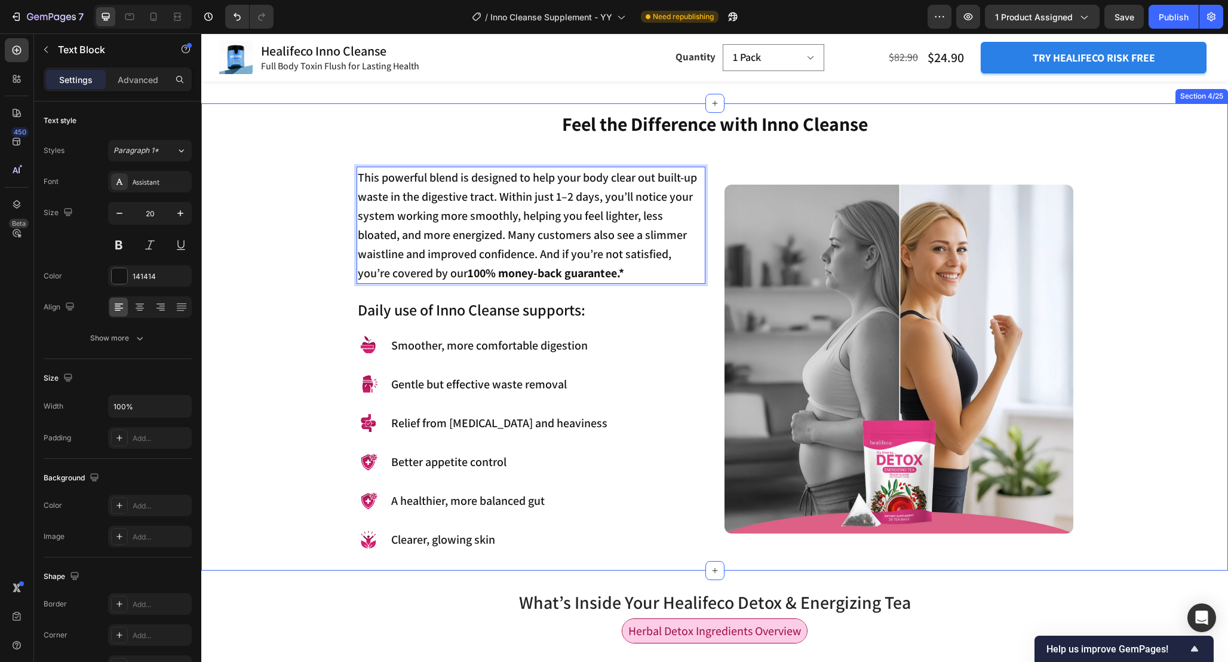
click at [327, 278] on div "Feel the Difference with Inno Cleanse Heading This powerful blend is designed t…" at bounding box center [714, 331] width 1009 height 440
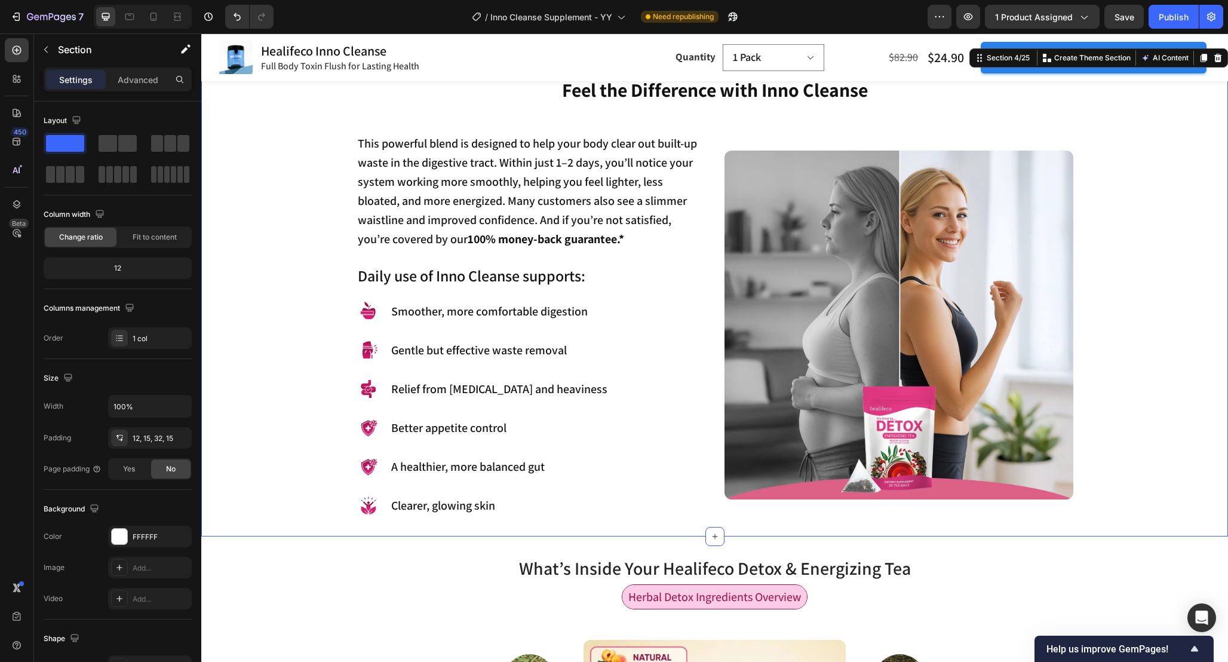
scroll to position [1089, 0]
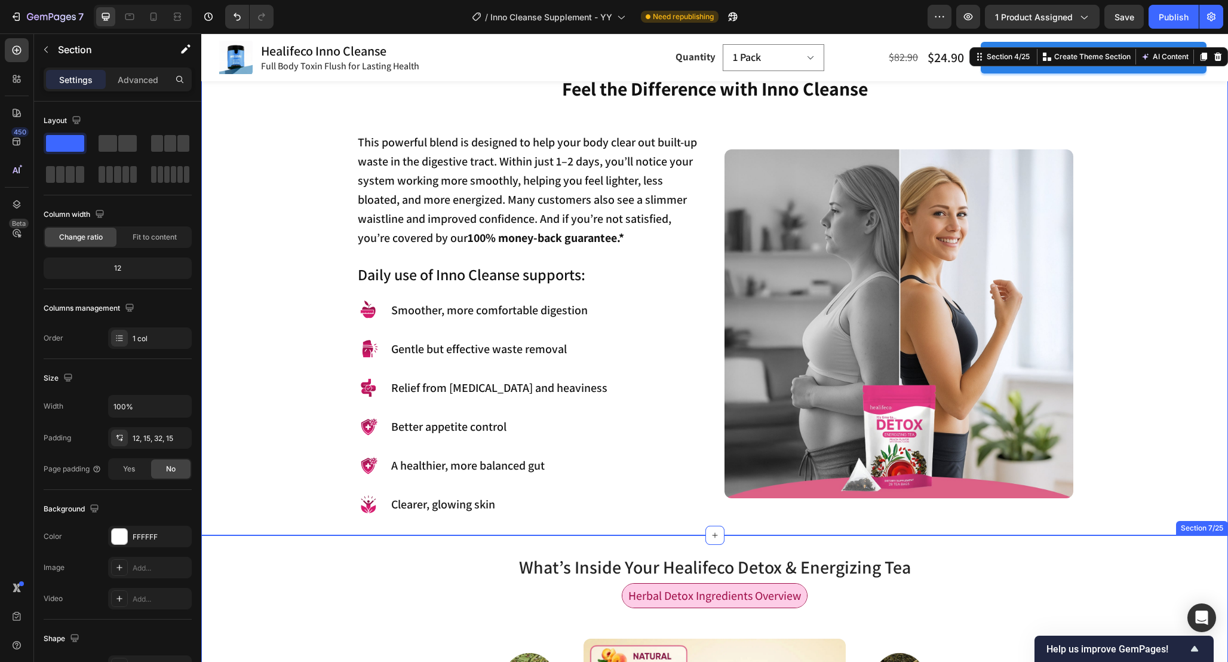
click at [316, 591] on div "Herbal Detox Ingredients Overview Text Block Row" at bounding box center [714, 600] width 1027 height 35
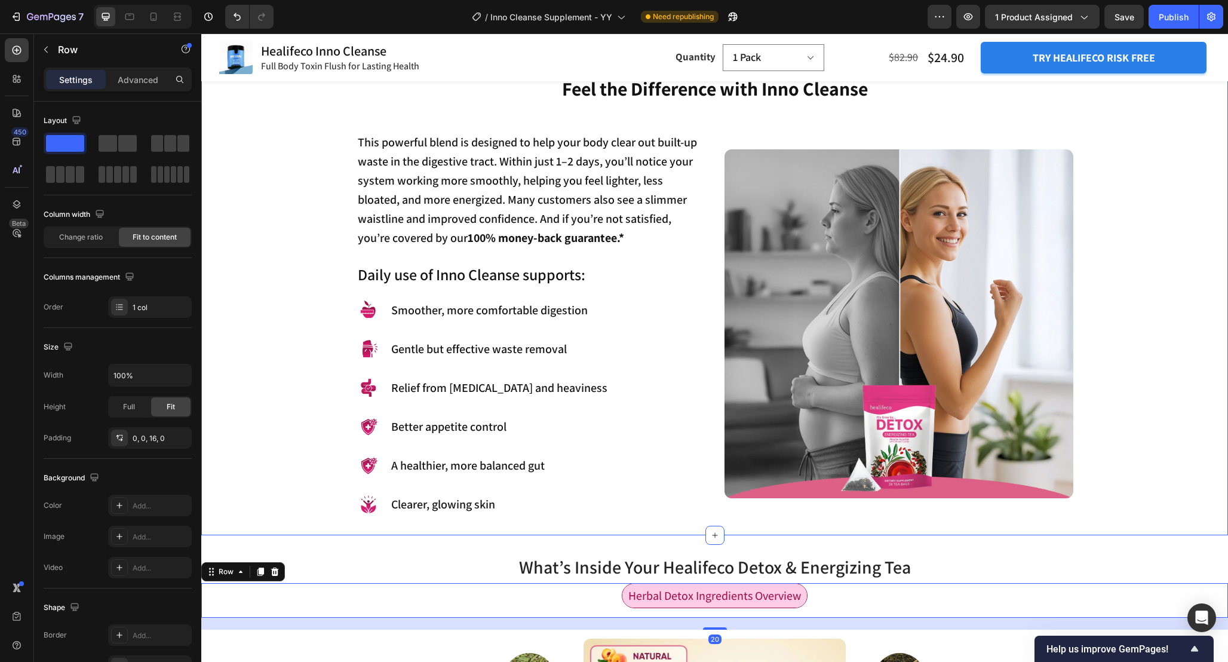
scroll to position [1052, 0]
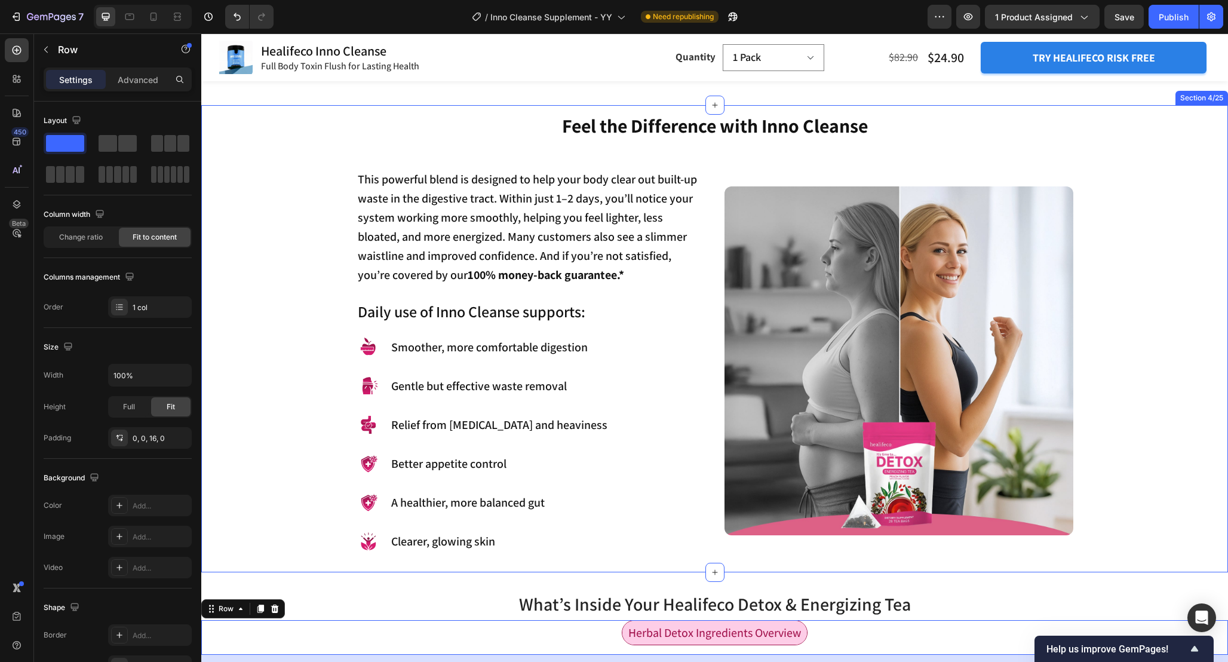
click at [319, 441] on div "Feel the Difference with Inno Cleanse Heading This powerful blend is designed t…" at bounding box center [714, 332] width 1009 height 440
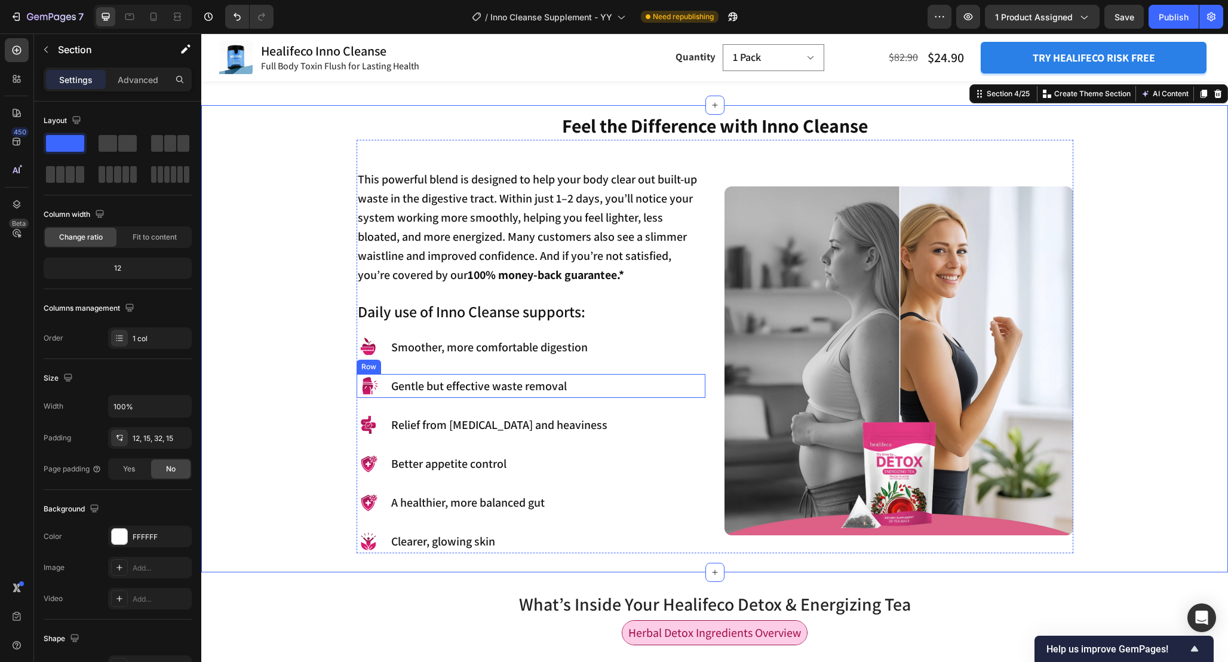
scroll to position [1039, 0]
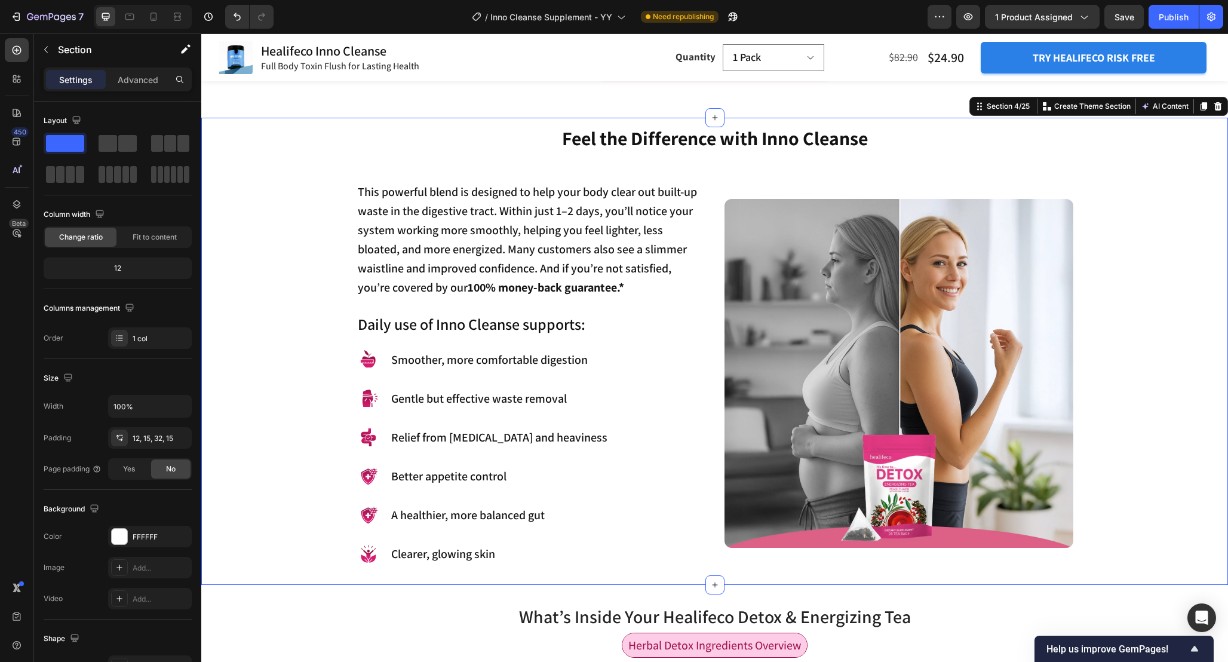
click at [314, 338] on div "Feel the Difference with Inno Cleanse Heading This powerful blend is designed t…" at bounding box center [714, 345] width 1009 height 440
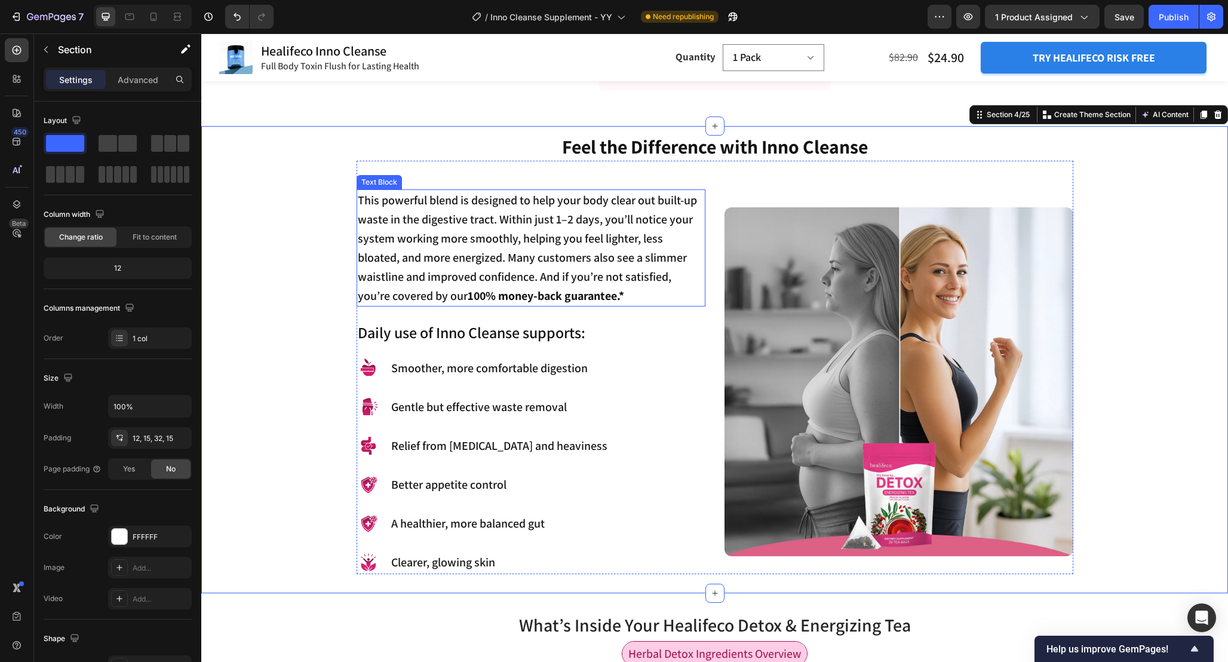
click at [551, 297] on strong "100% money-back guarantee.*" at bounding box center [546, 296] width 157 height 16
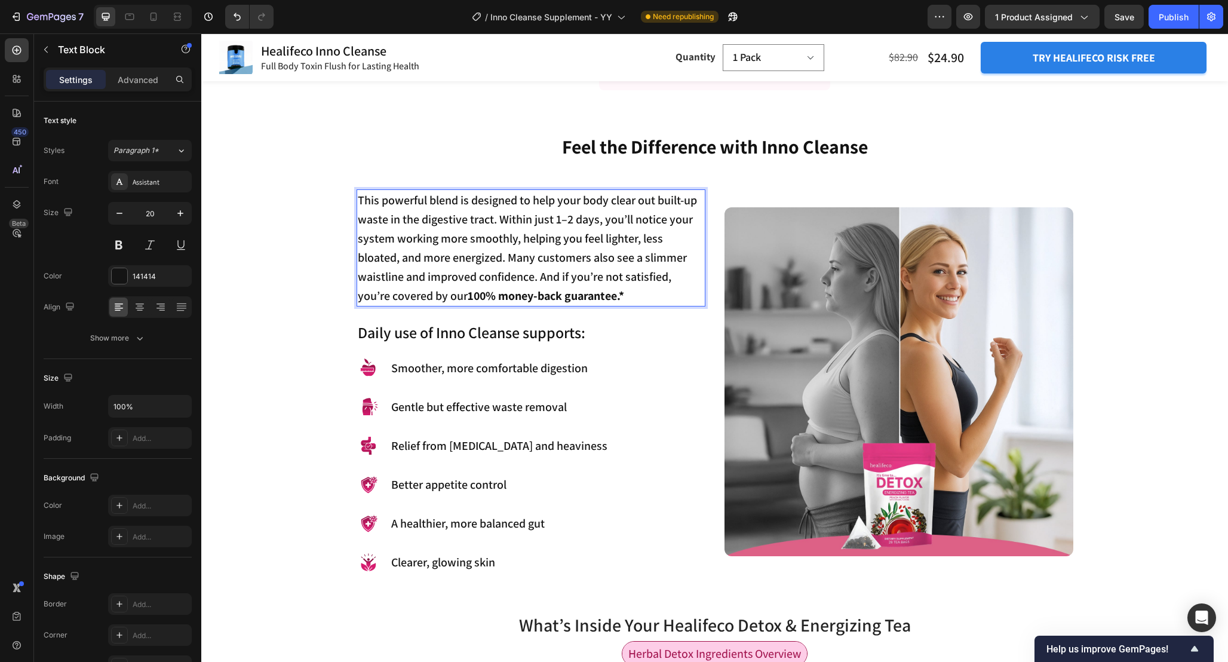
click at [499, 297] on strong "100% money-back guarantee.*" at bounding box center [546, 296] width 157 height 16
drag, startPoint x: 469, startPoint y: 296, endPoint x: 659, endPoint y: 296, distance: 190.0
click at [659, 296] on p "This powerful blend is designed to help your body clear out built-up waste in t…" at bounding box center [531, 248] width 346 height 115
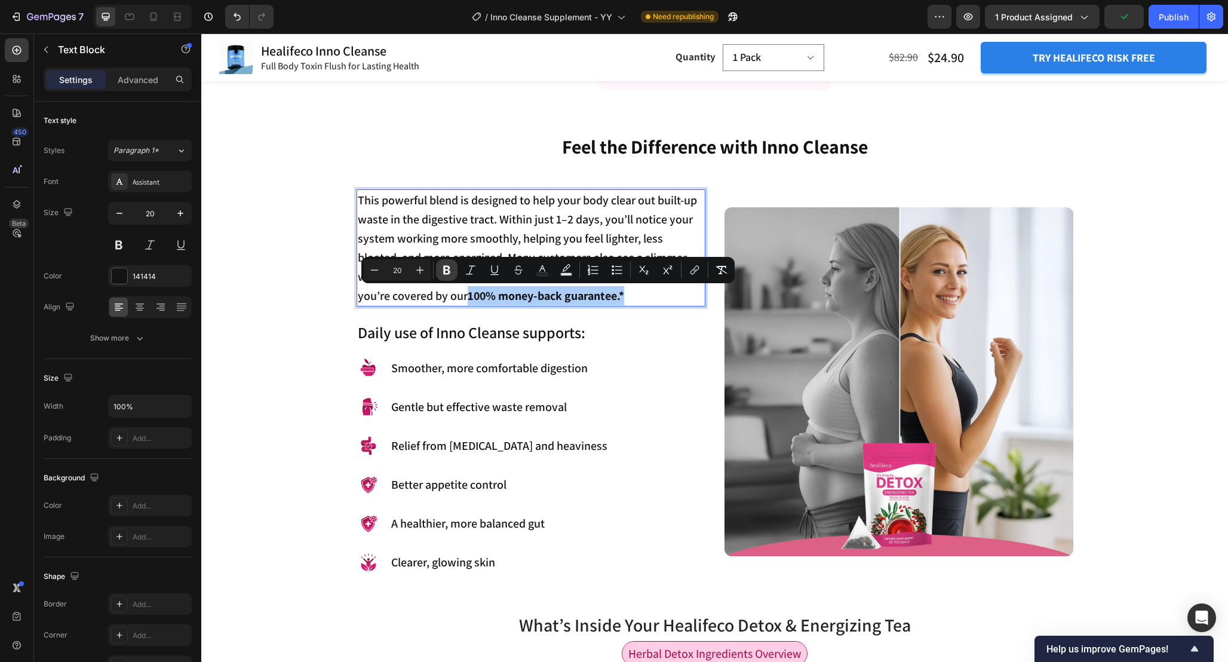
click at [440, 272] on button "Bold" at bounding box center [447, 270] width 22 height 22
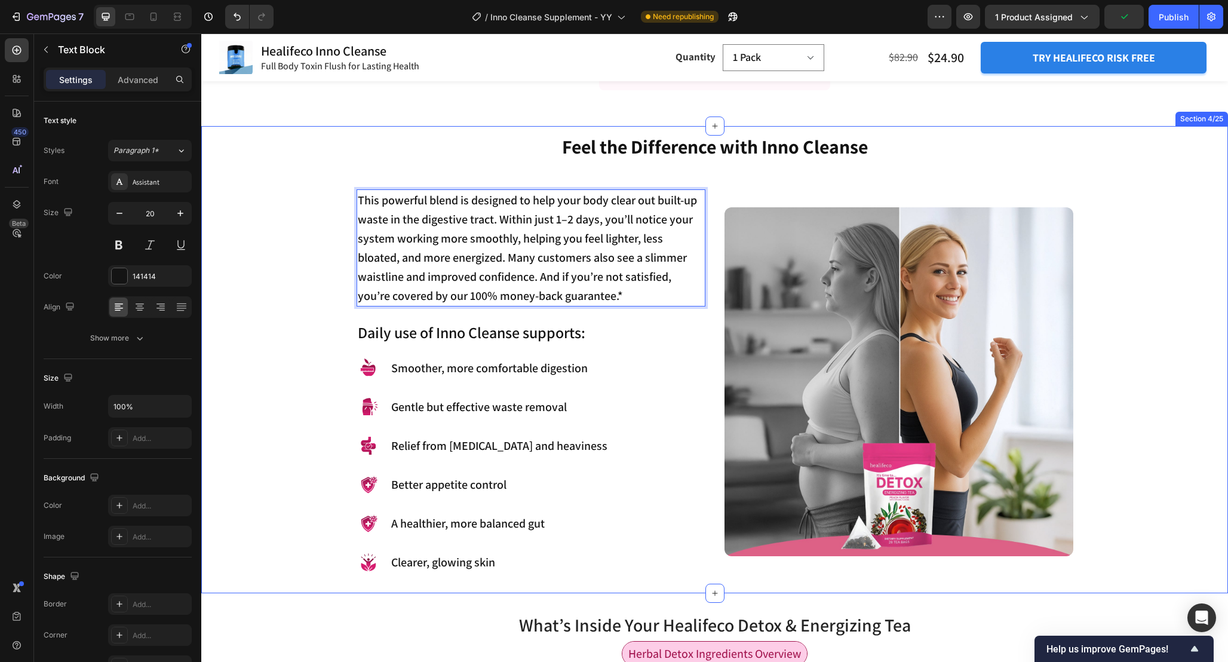
click at [330, 345] on div "Feel the Difference with Inno Cleanse Heading This powerful blend is designed t…" at bounding box center [714, 353] width 1009 height 440
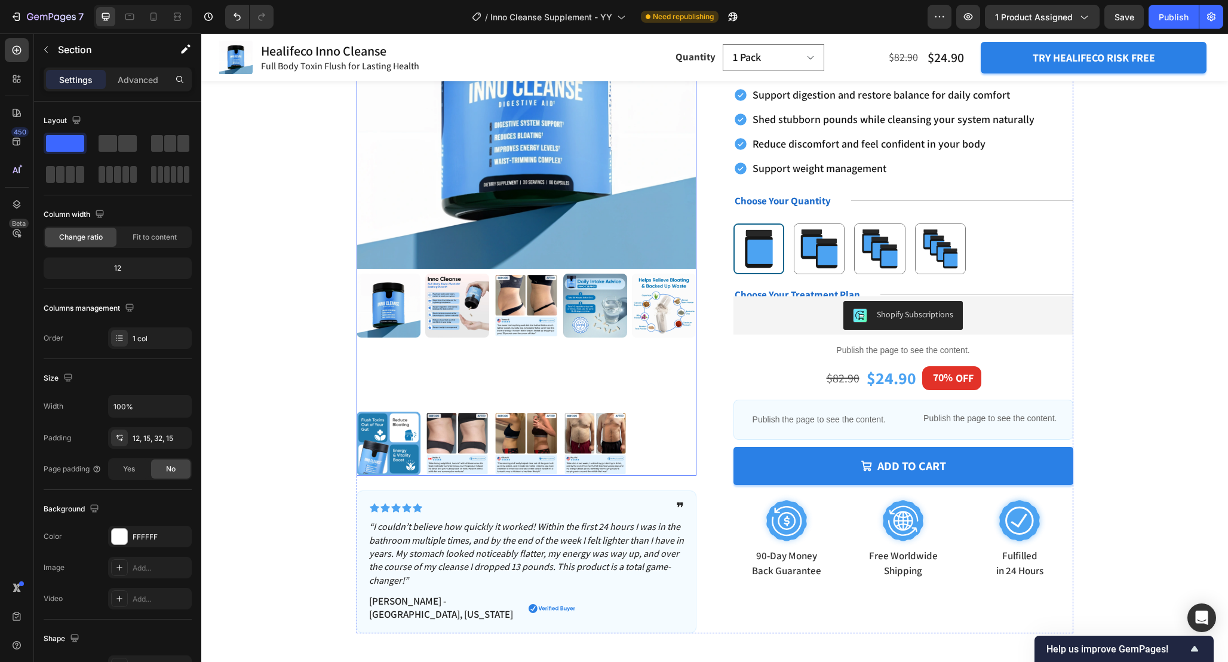
scroll to position [173, 0]
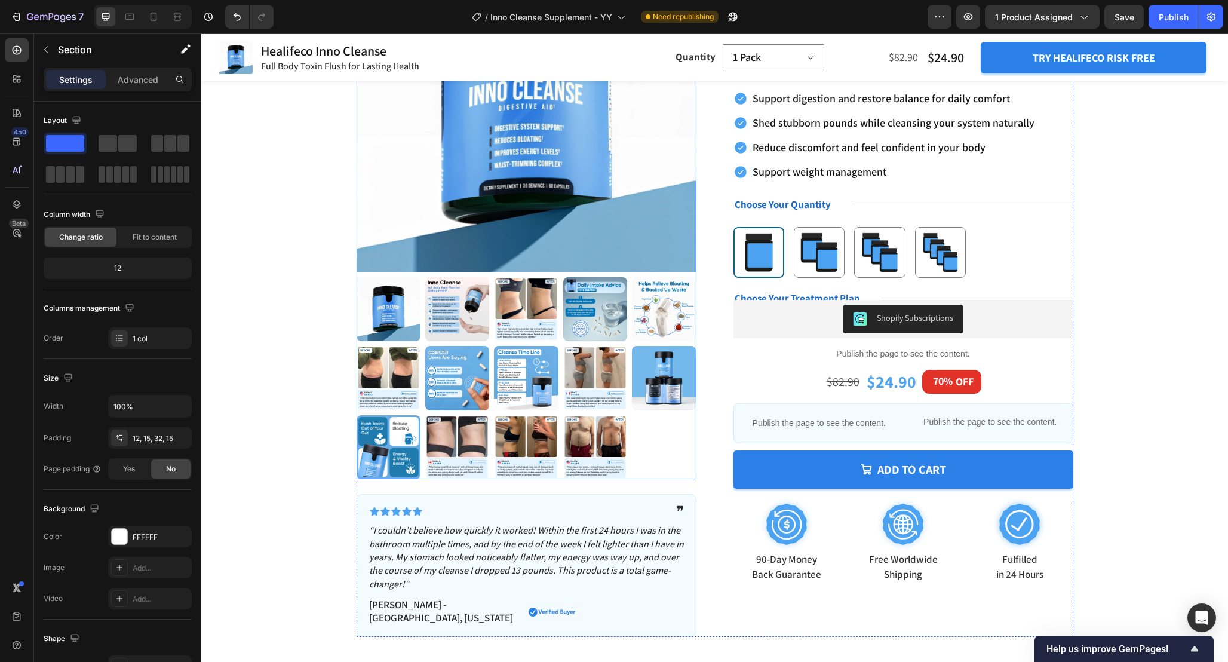
click at [447, 308] on img at bounding box center [457, 309] width 64 height 64
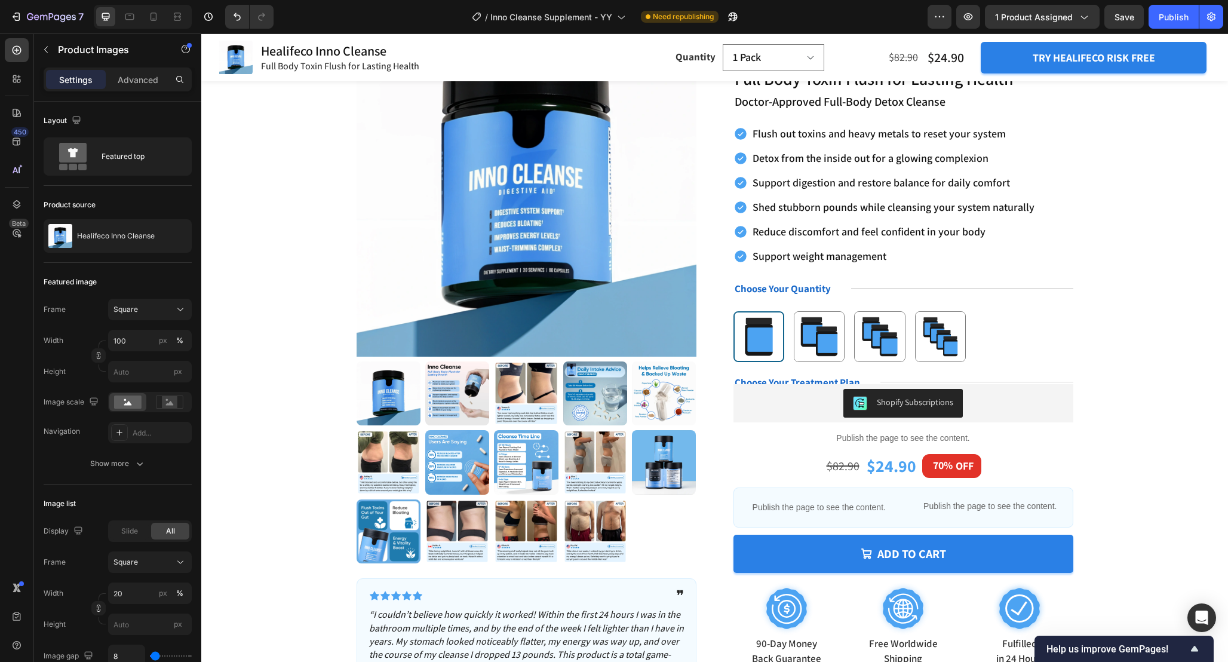
scroll to position [104, 0]
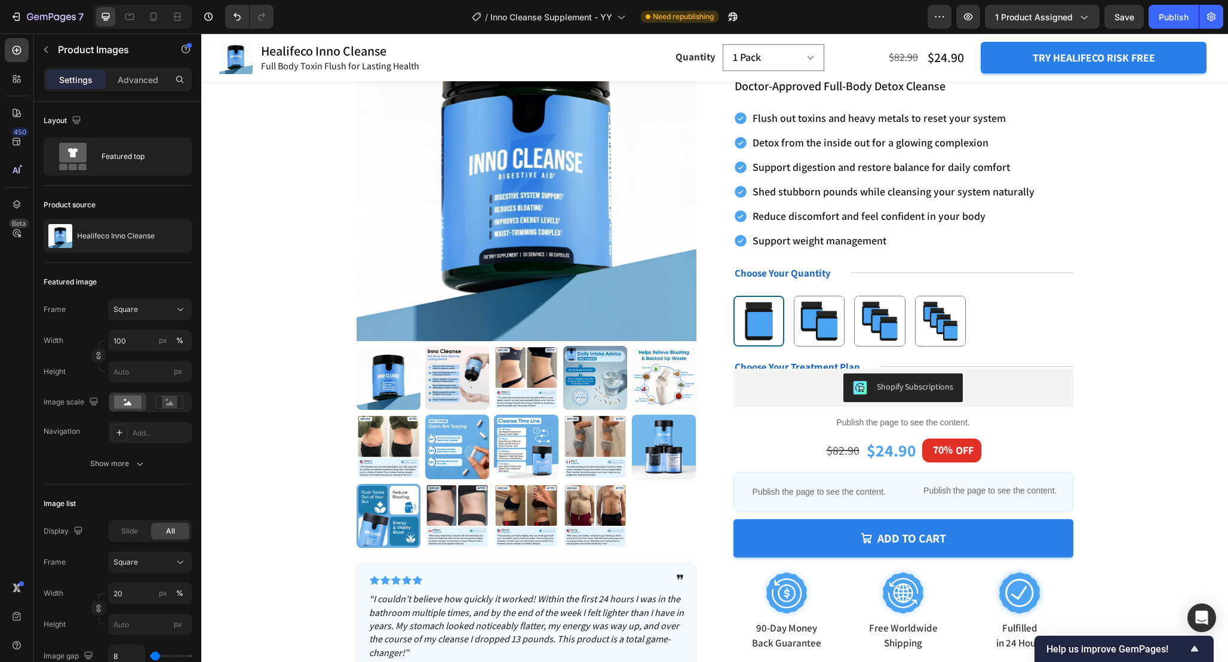
click at [455, 387] on img at bounding box center [457, 378] width 64 height 64
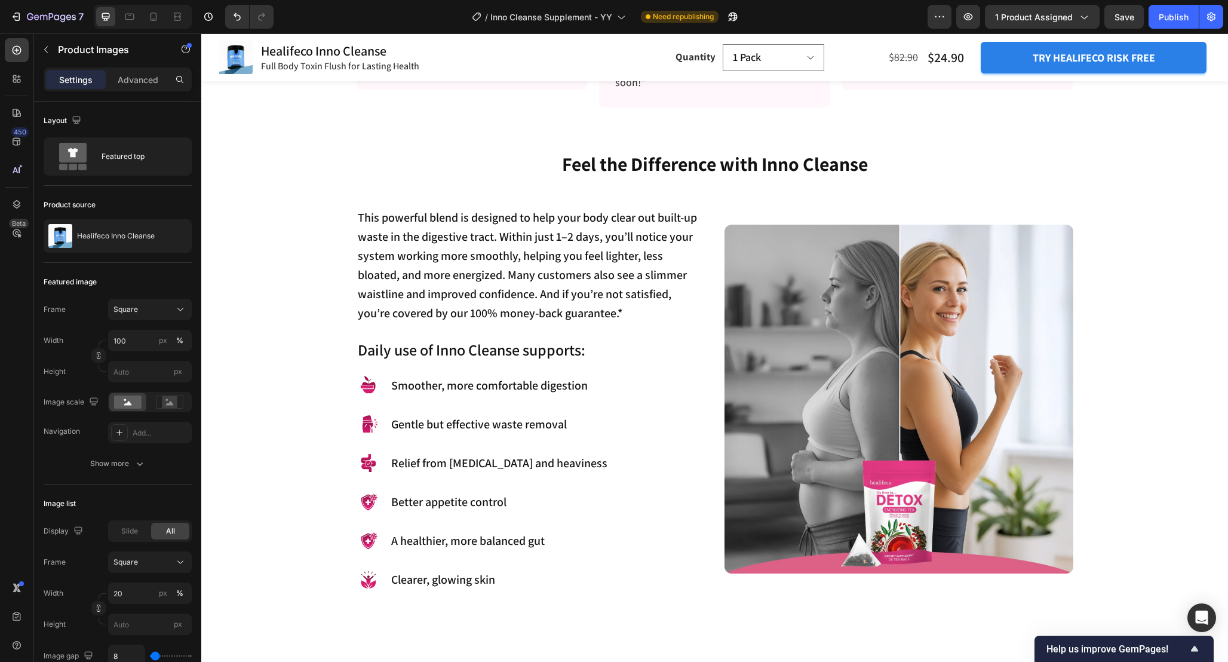
scroll to position [1017, 0]
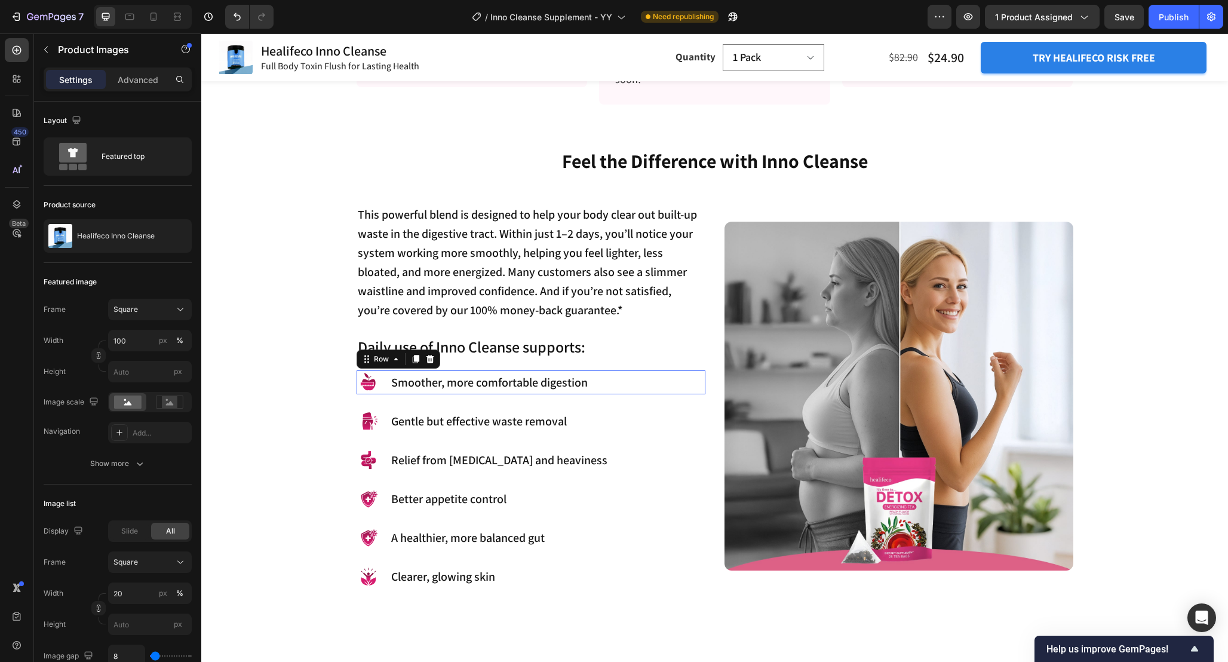
click at [603, 381] on div "Image Smoother, more comfortable digestion Text Block Row 0" at bounding box center [531, 382] width 349 height 24
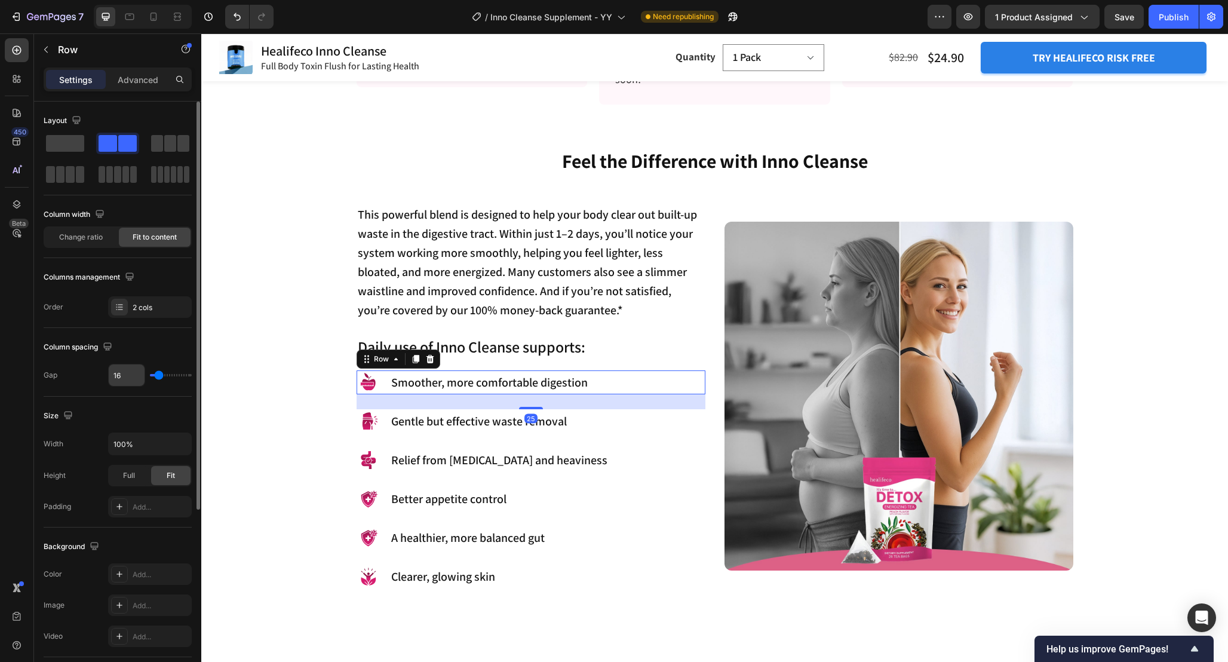
click at [134, 378] on input "16" at bounding box center [127, 375] width 36 height 22
type input "6"
click at [385, 427] on div "Image Gentle but effective waste removal Text Block Row" at bounding box center [531, 421] width 349 height 24
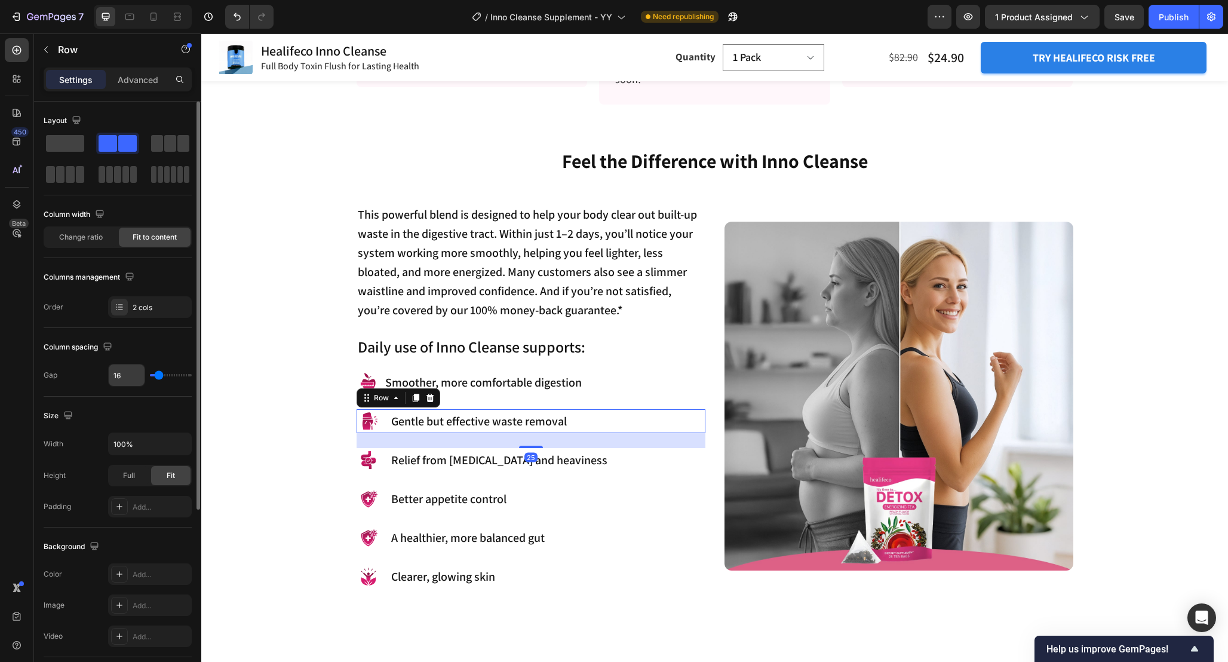
click at [125, 377] on input "16" at bounding box center [127, 375] width 36 height 22
type input "6"
click at [387, 467] on div "Image Relief from bloating and heaviness Text Block Row" at bounding box center [531, 460] width 349 height 24
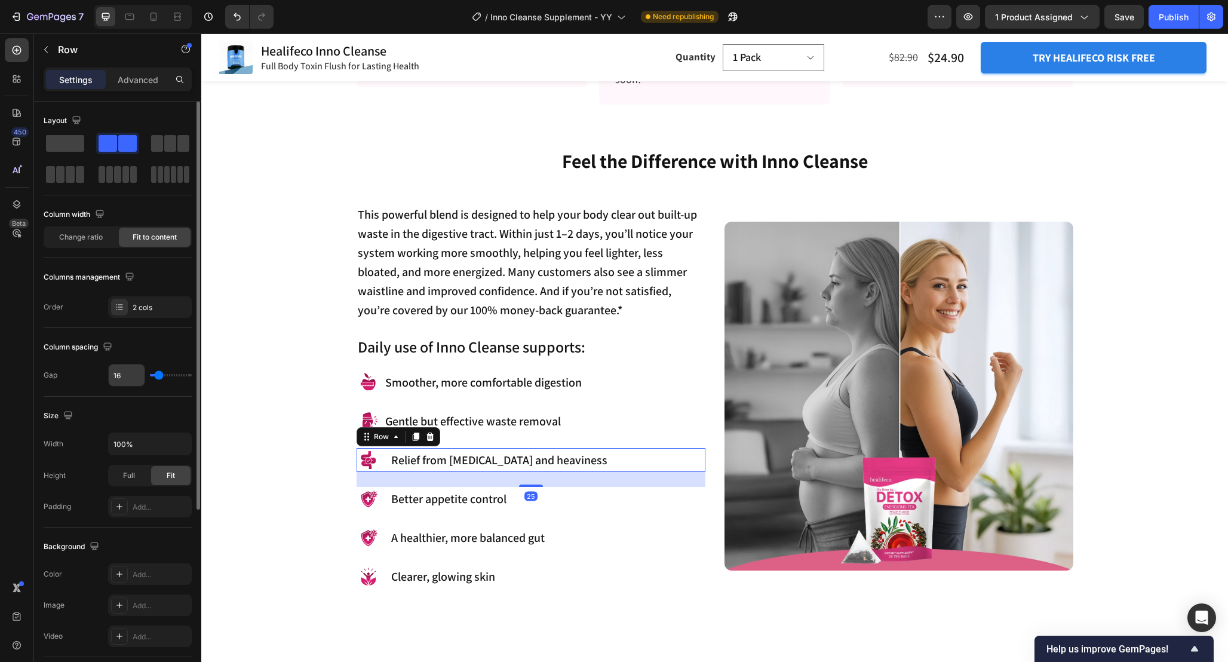
click at [127, 376] on input "16" at bounding box center [127, 375] width 36 height 22
type input "6"
click at [384, 505] on div "Image Better appetite control Text Block Row" at bounding box center [531, 499] width 349 height 24
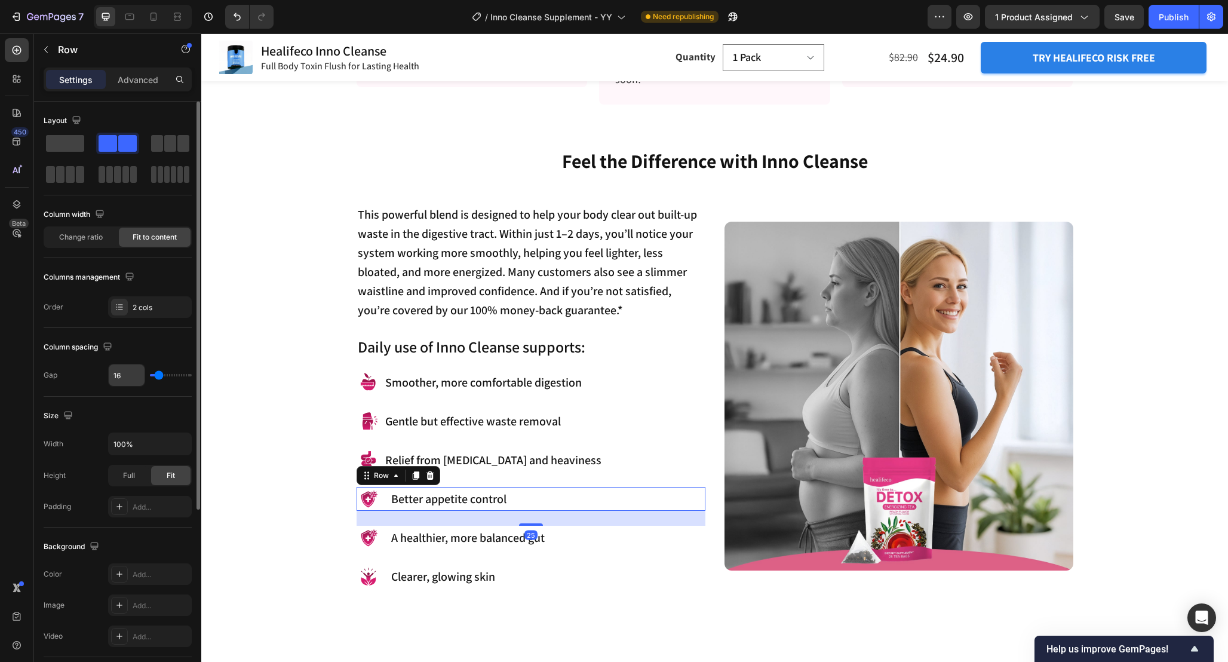
click at [124, 377] on input "16" at bounding box center [127, 375] width 36 height 22
type input "6"
click at [384, 545] on div "Image A healthier, more balanced gut Text Block Row" at bounding box center [531, 538] width 349 height 24
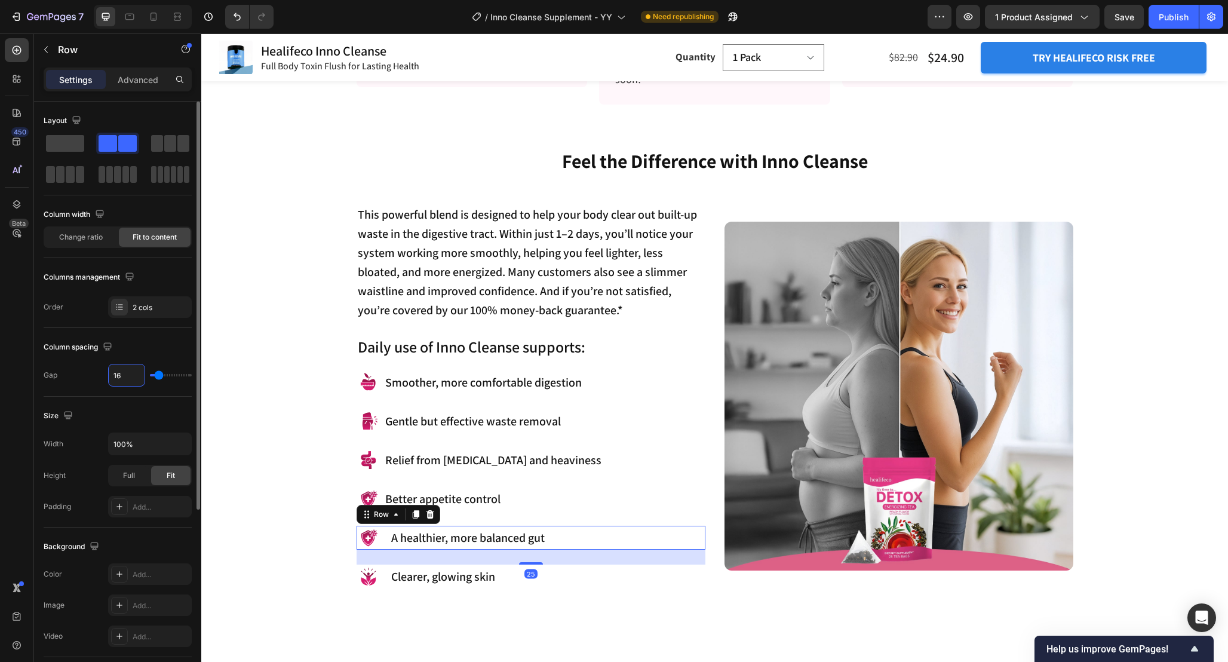
click at [128, 384] on input "16" at bounding box center [127, 375] width 36 height 22
type input "6"
click at [387, 581] on div "Image Clearer, glowing skin Text Block Row" at bounding box center [531, 577] width 349 height 24
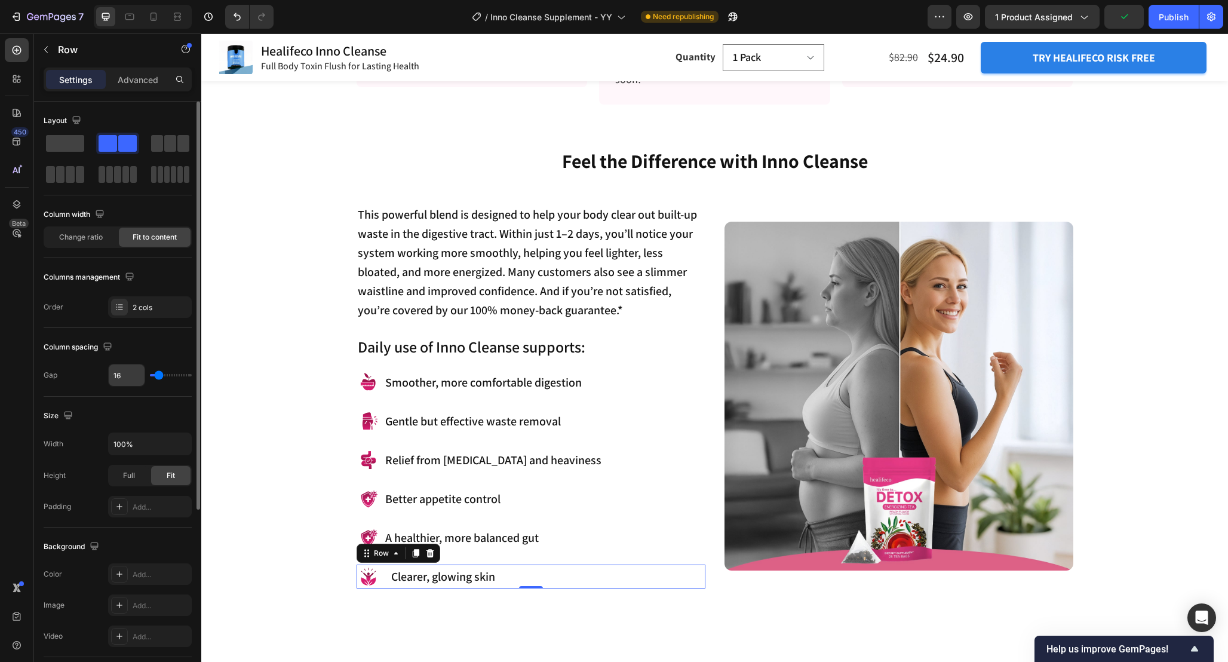
click at [125, 382] on input "16" at bounding box center [127, 375] width 36 height 22
type input "6"
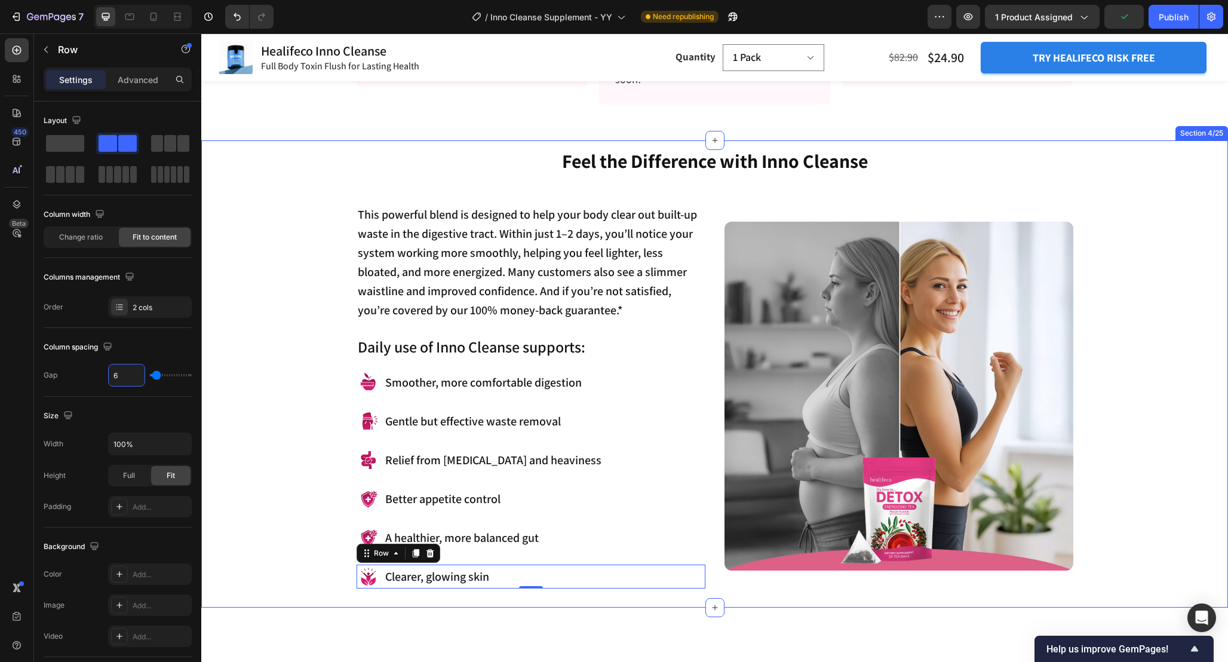
click at [297, 507] on div "Feel the Difference with Inno Cleanse Heading This powerful blend is designed t…" at bounding box center [714, 368] width 1009 height 440
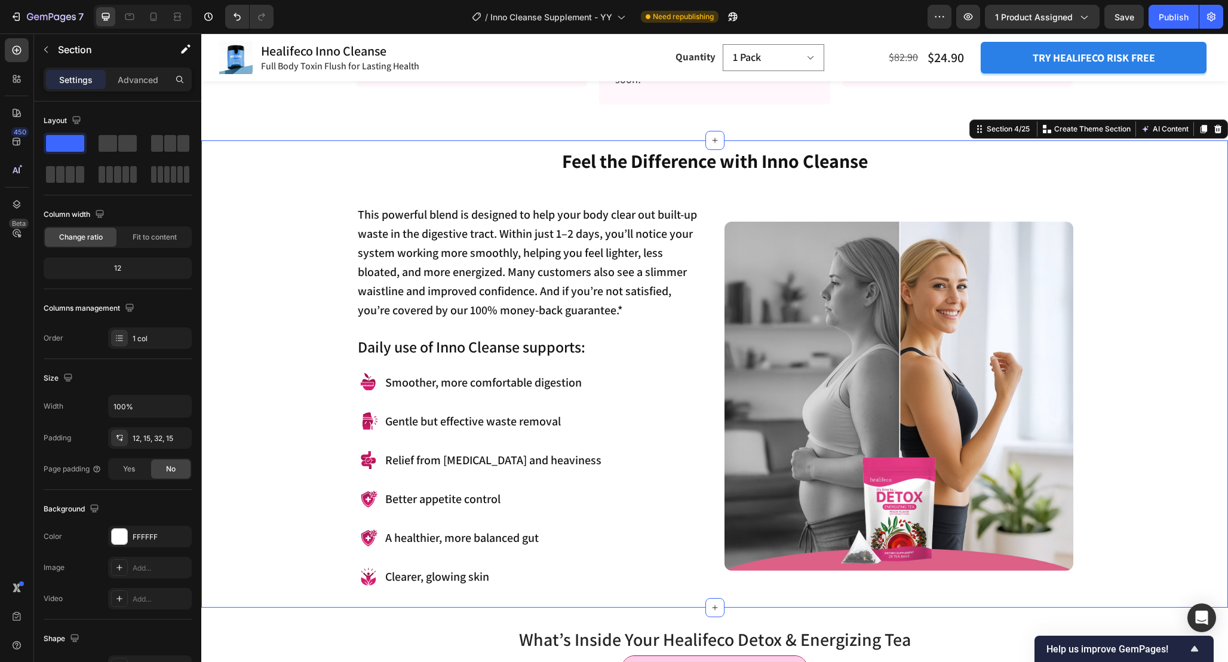
scroll to position [1051, 0]
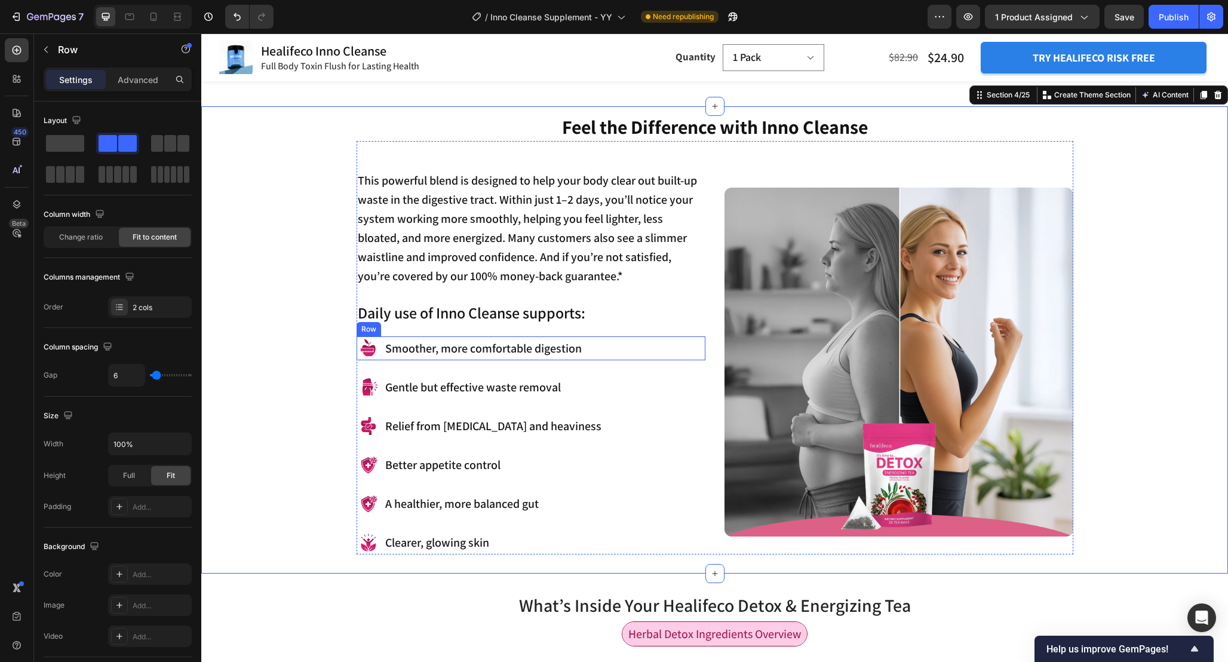
click at [641, 351] on div "Image Smoother, more comfortable digestion Text Block Row" at bounding box center [531, 348] width 349 height 24
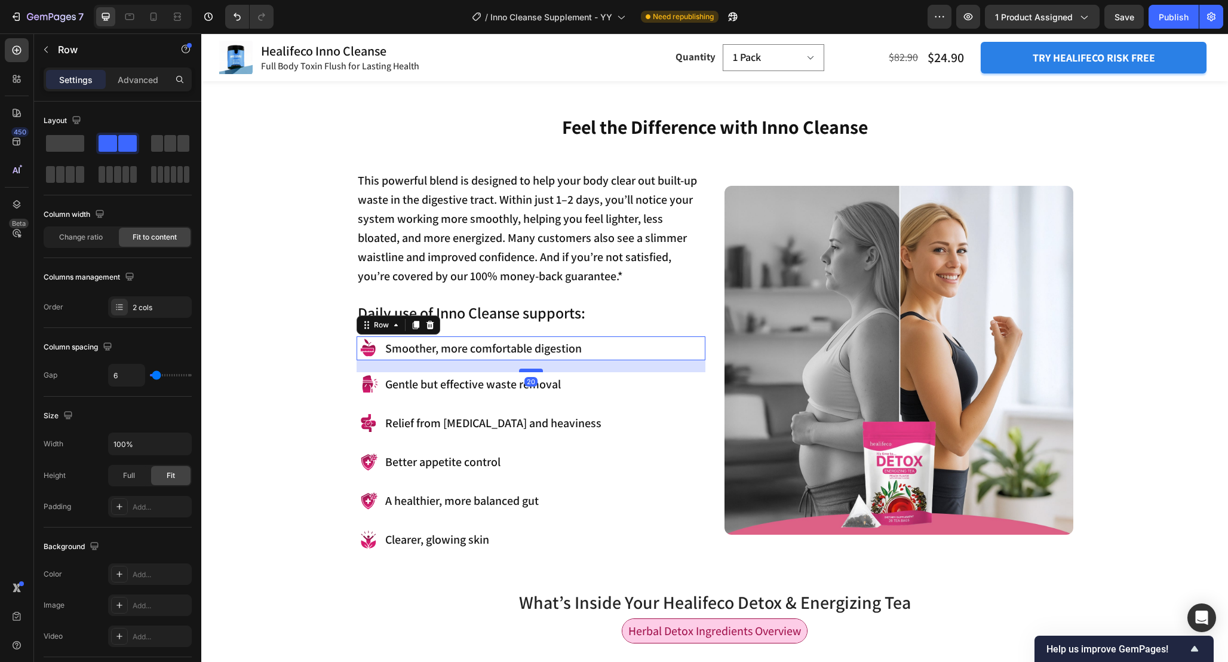
click at [534, 370] on div at bounding box center [531, 371] width 24 height 4
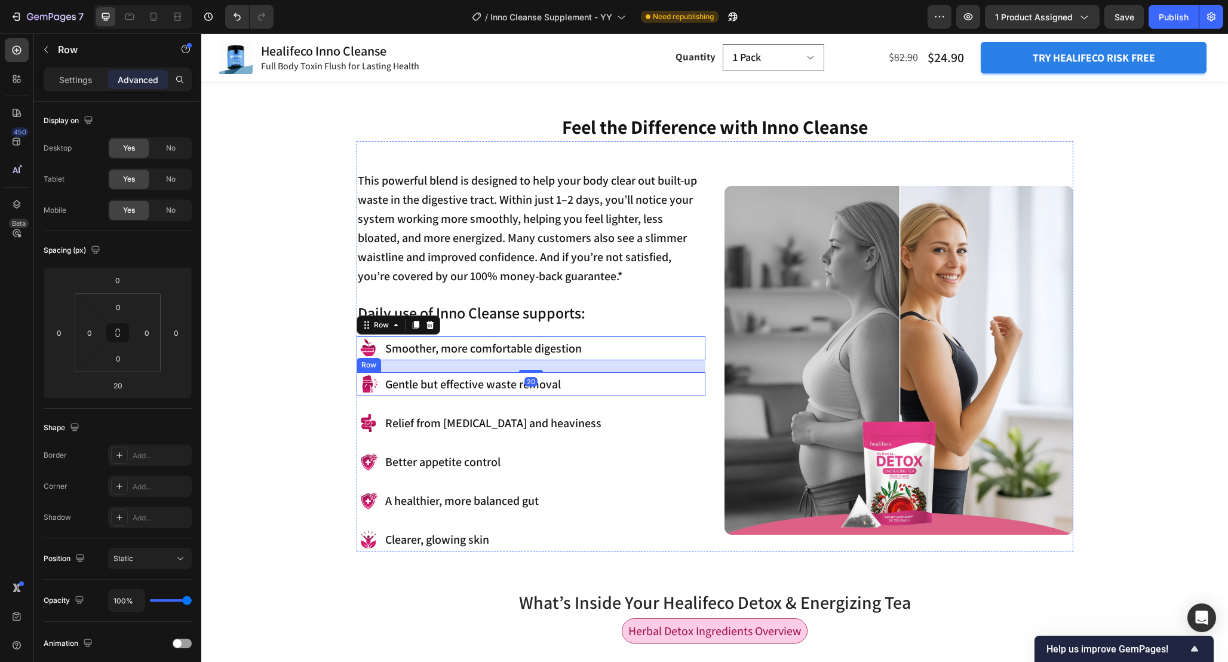
click at [580, 373] on div "Image Gentle but effective waste removal Text Block Row" at bounding box center [531, 384] width 349 height 24
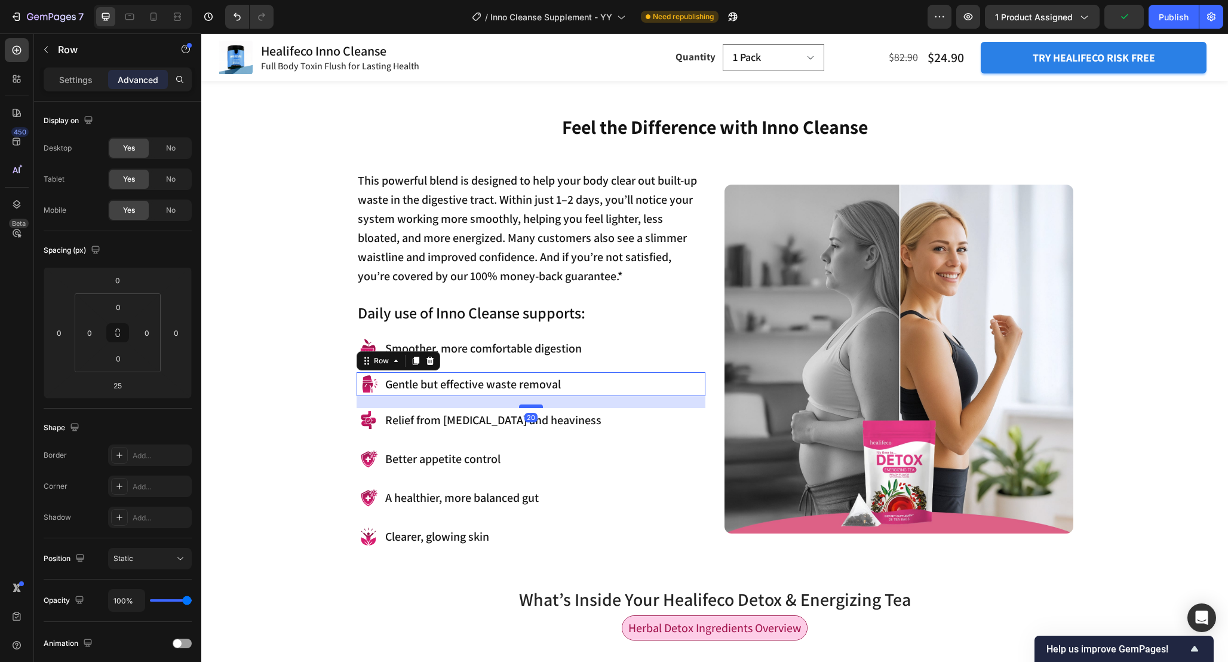
click at [530, 407] on div at bounding box center [531, 406] width 24 height 4
type input "20"
click at [603, 421] on div "Image Relief from bloating and heaviness Text Block Row" at bounding box center [531, 420] width 349 height 24
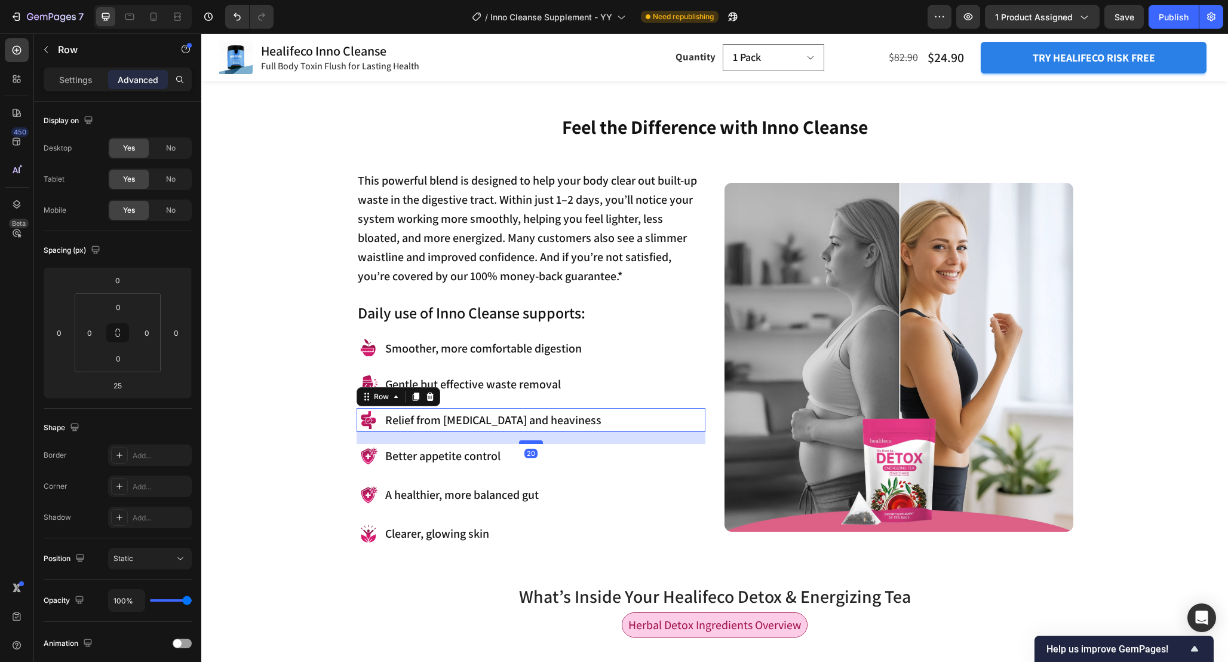
click at [526, 441] on div at bounding box center [531, 442] width 24 height 4
type input "20"
click at [591, 455] on div "Image Better appetite control Text Block Row" at bounding box center [531, 456] width 349 height 24
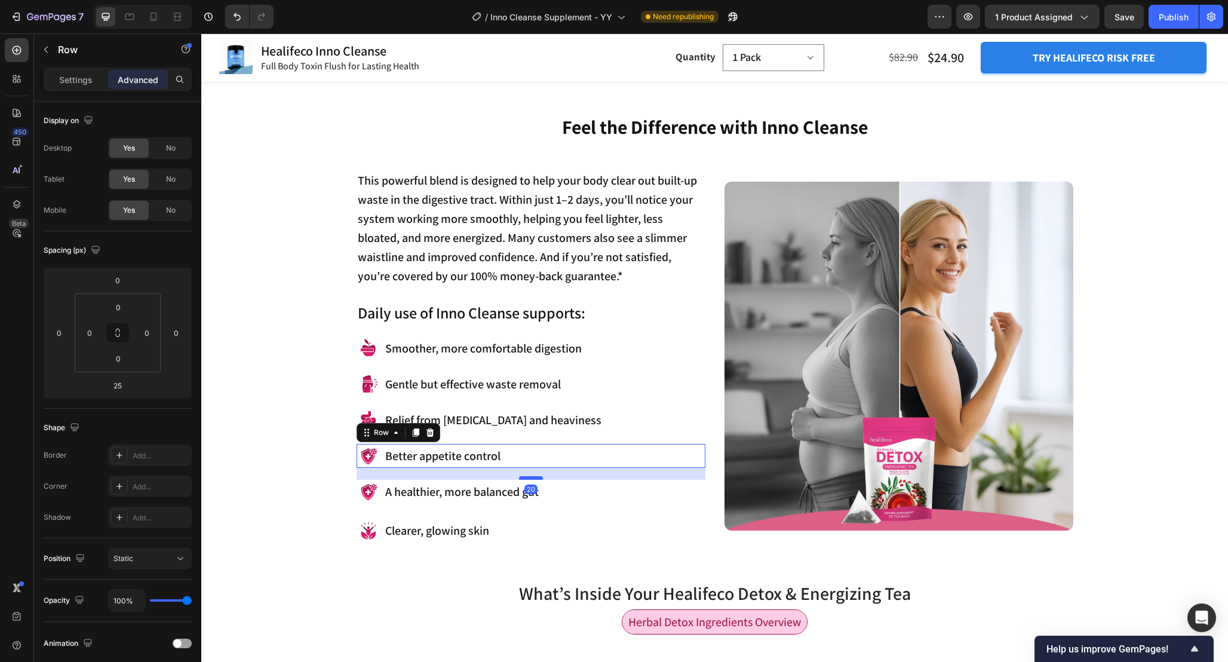
click at [538, 478] on div at bounding box center [531, 478] width 24 height 4
type input "20"
click at [576, 494] on div "Image A healthier, more balanced gut Text Block Row" at bounding box center [531, 492] width 349 height 24
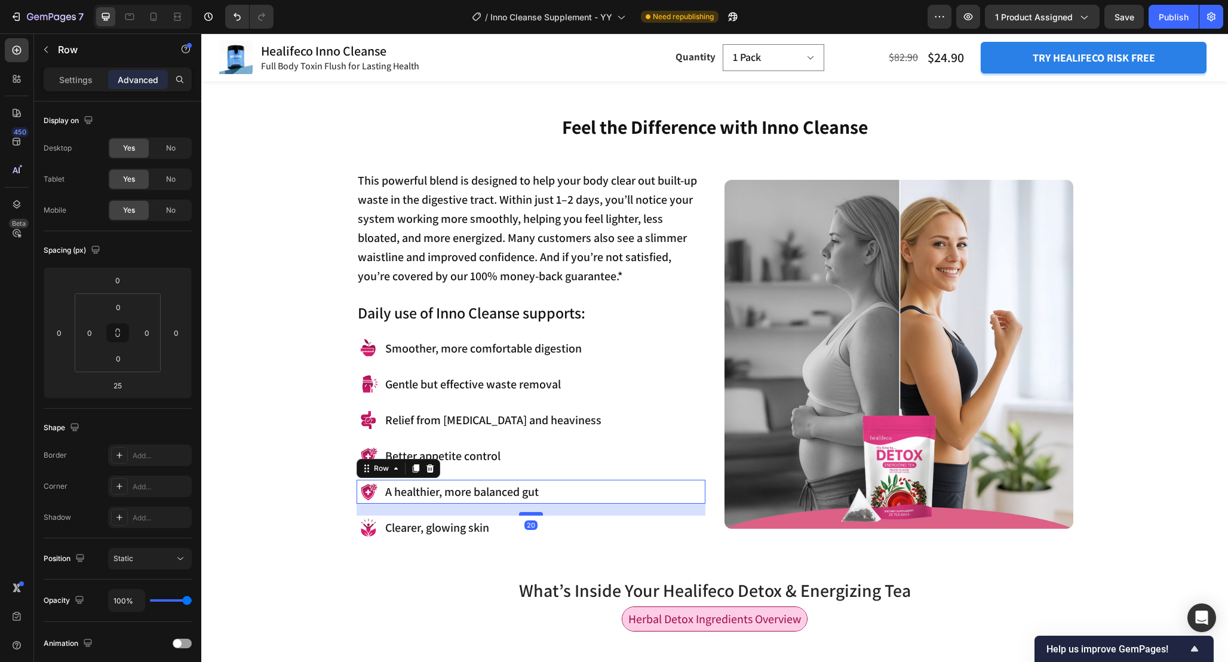
click at [526, 514] on div at bounding box center [531, 514] width 24 height 4
type input "20"
click at [365, 430] on div "Image" at bounding box center [372, 437] width 30 height 14
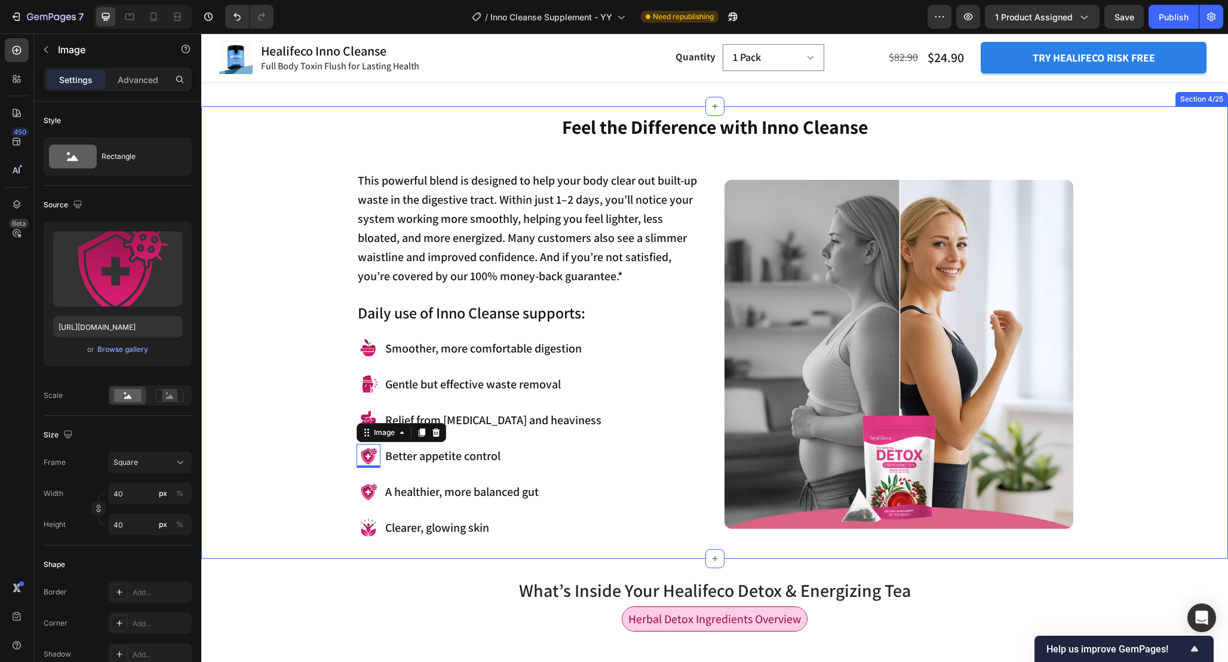
click at [318, 416] on div "Feel the Difference with Inno Cleanse Heading This powerful blend is designed t…" at bounding box center [714, 325] width 1009 height 425
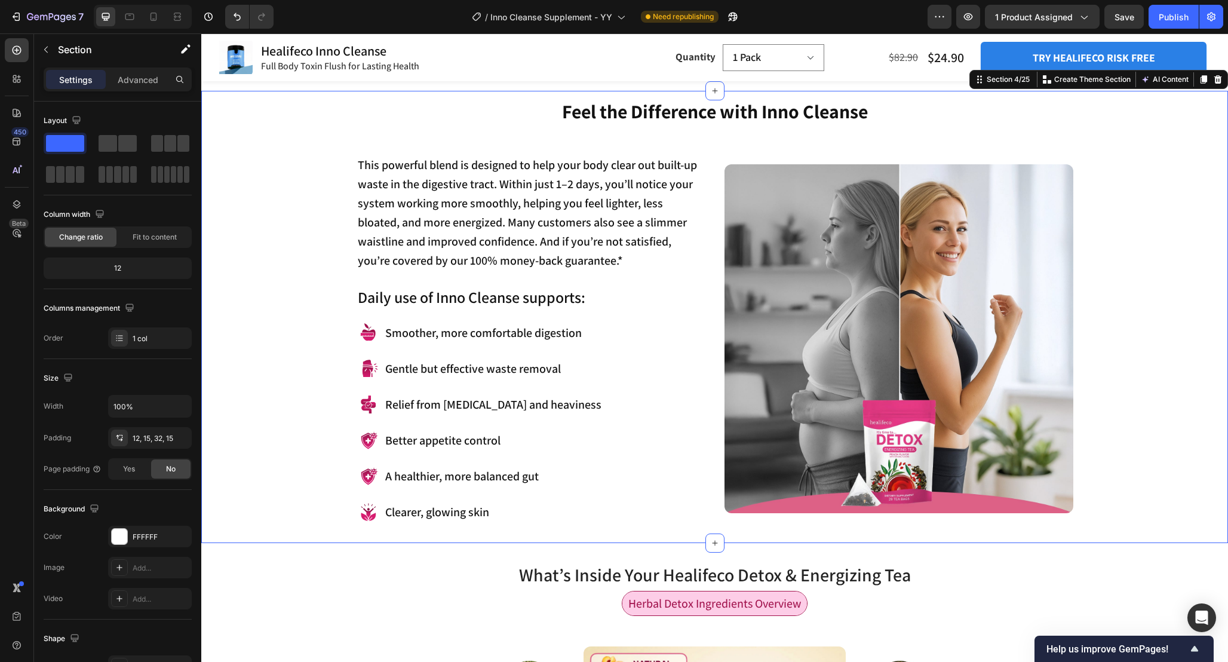
scroll to position [1071, 0]
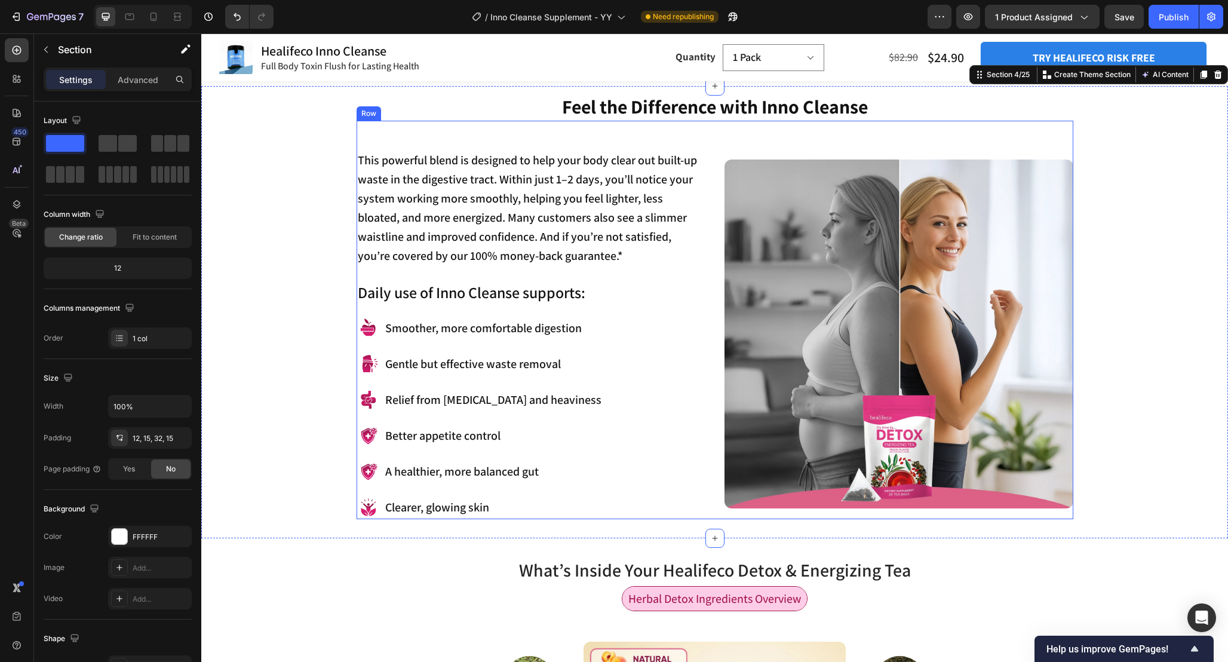
click at [700, 487] on div "This powerful blend is designed to help your body clear out built-up waste in t…" at bounding box center [531, 334] width 349 height 370
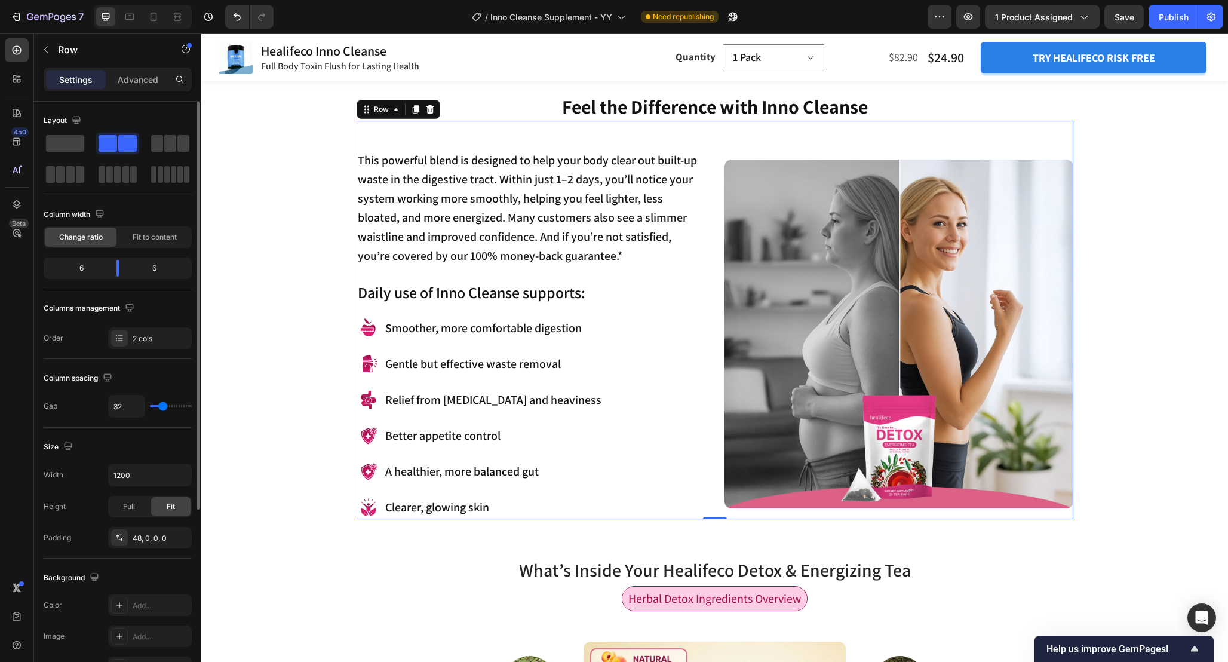
scroll to position [271, 0]
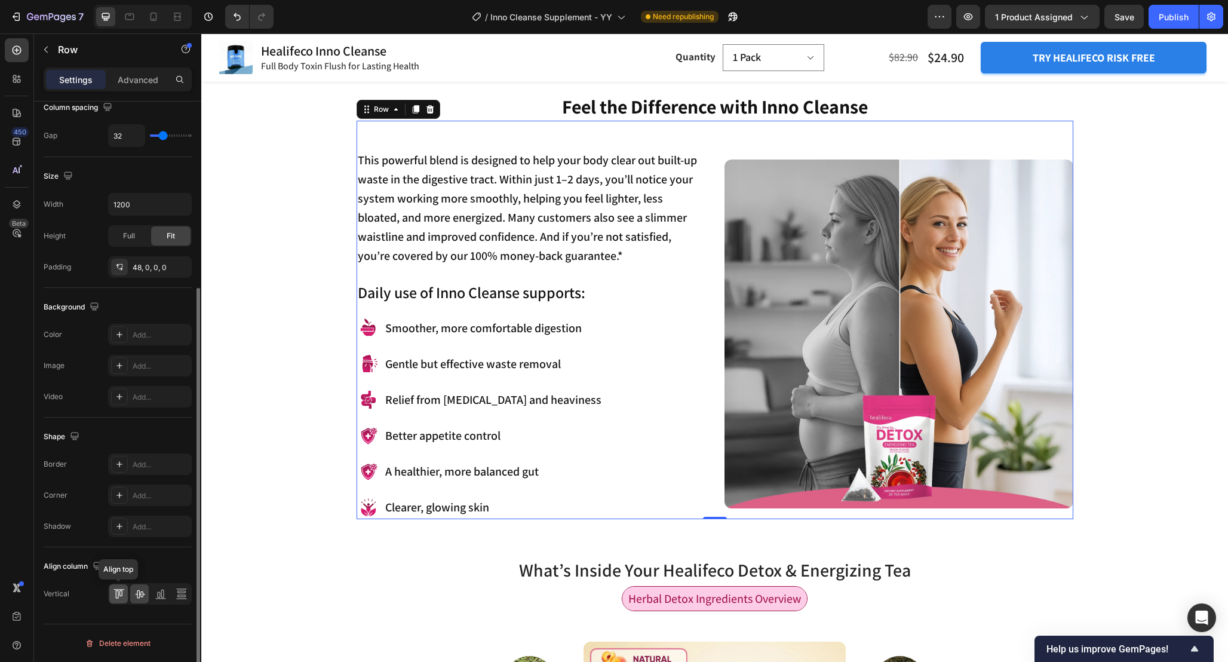
click at [119, 591] on icon at bounding box center [119, 594] width 12 height 12
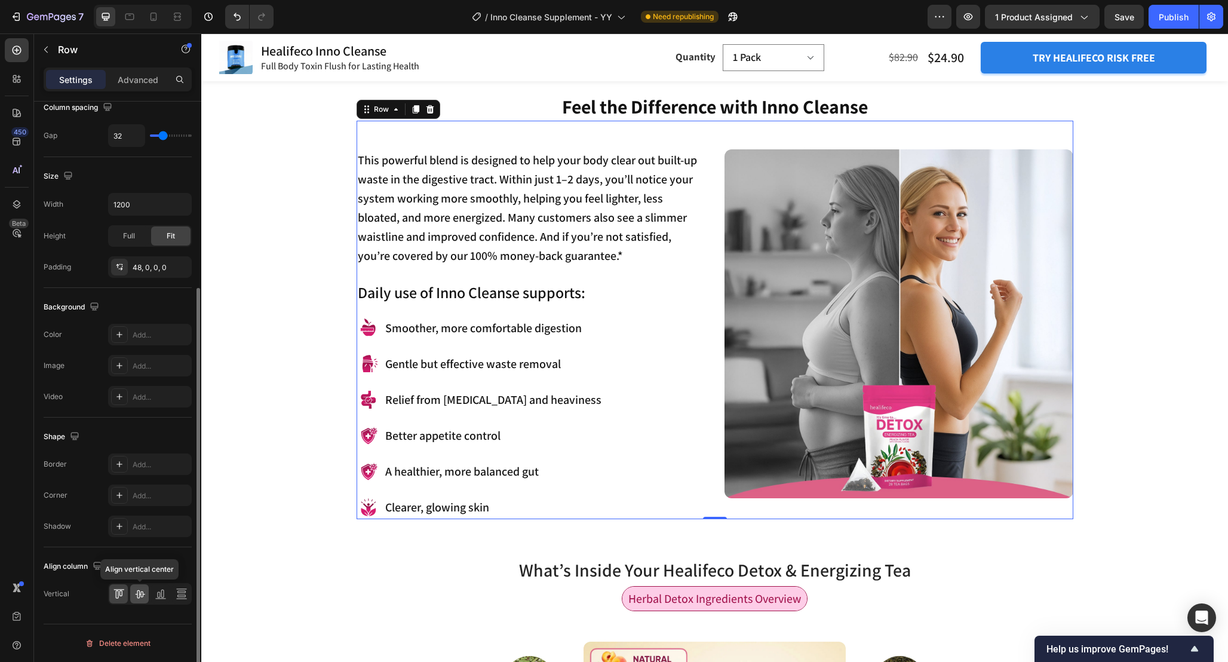
click at [137, 592] on icon at bounding box center [140, 594] width 12 height 12
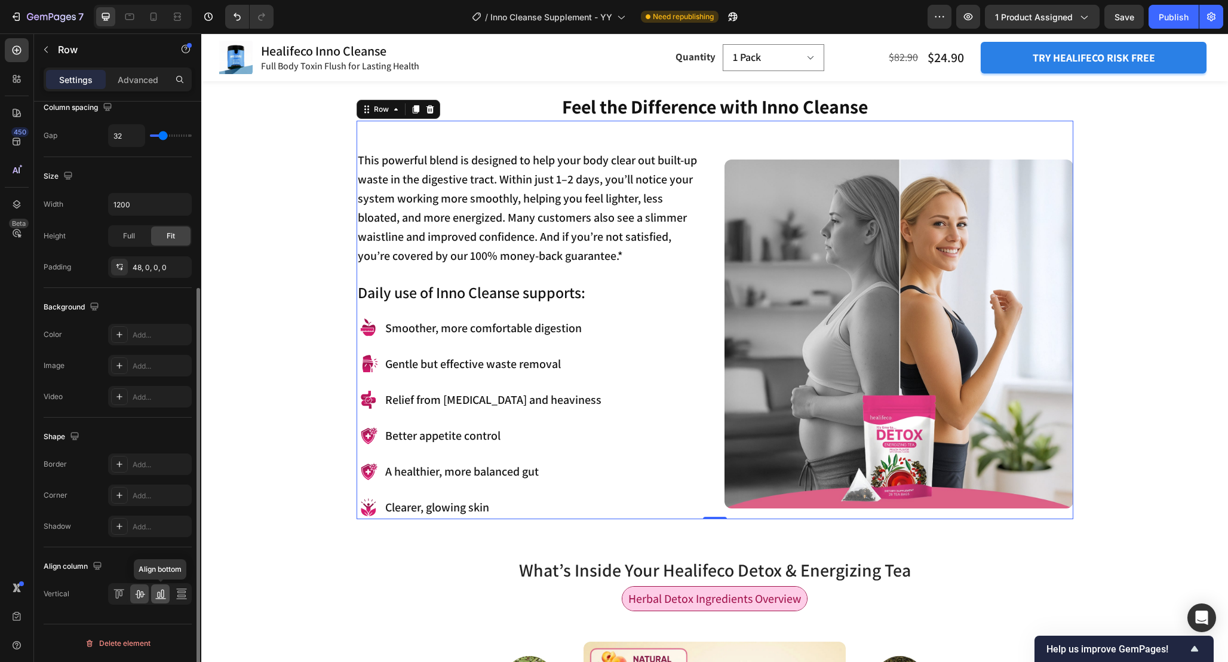
click at [160, 599] on icon at bounding box center [161, 594] width 12 height 12
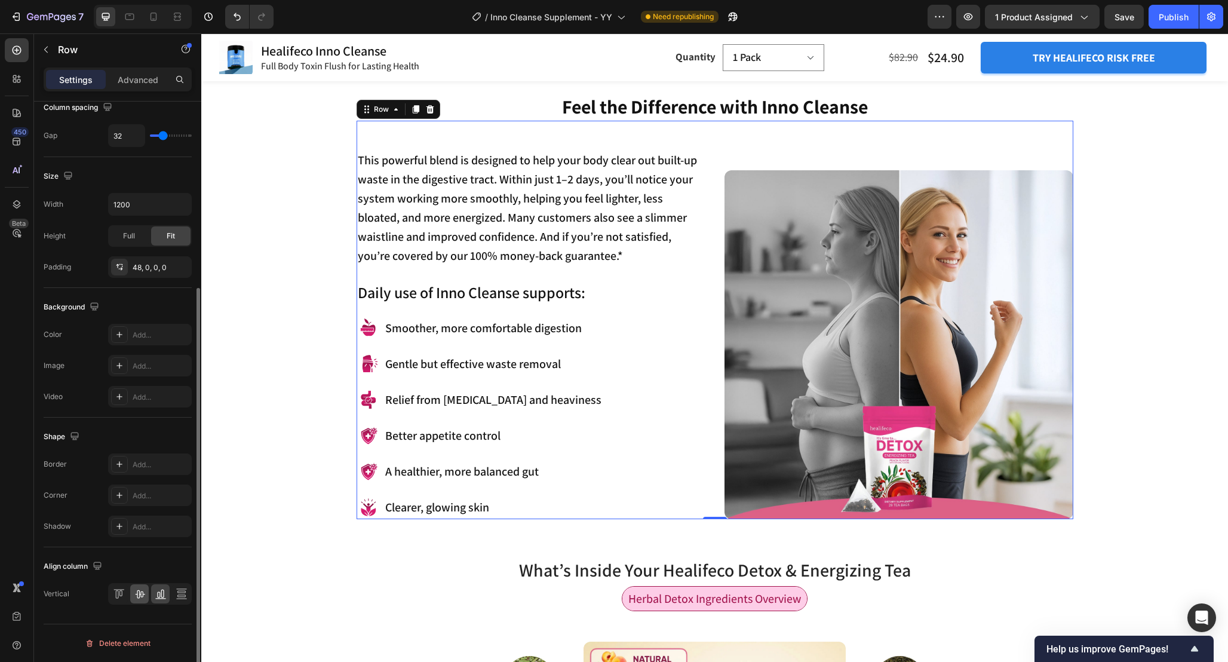
click at [148, 598] on div at bounding box center [150, 594] width 84 height 22
click at [140, 596] on icon at bounding box center [140, 594] width 10 height 8
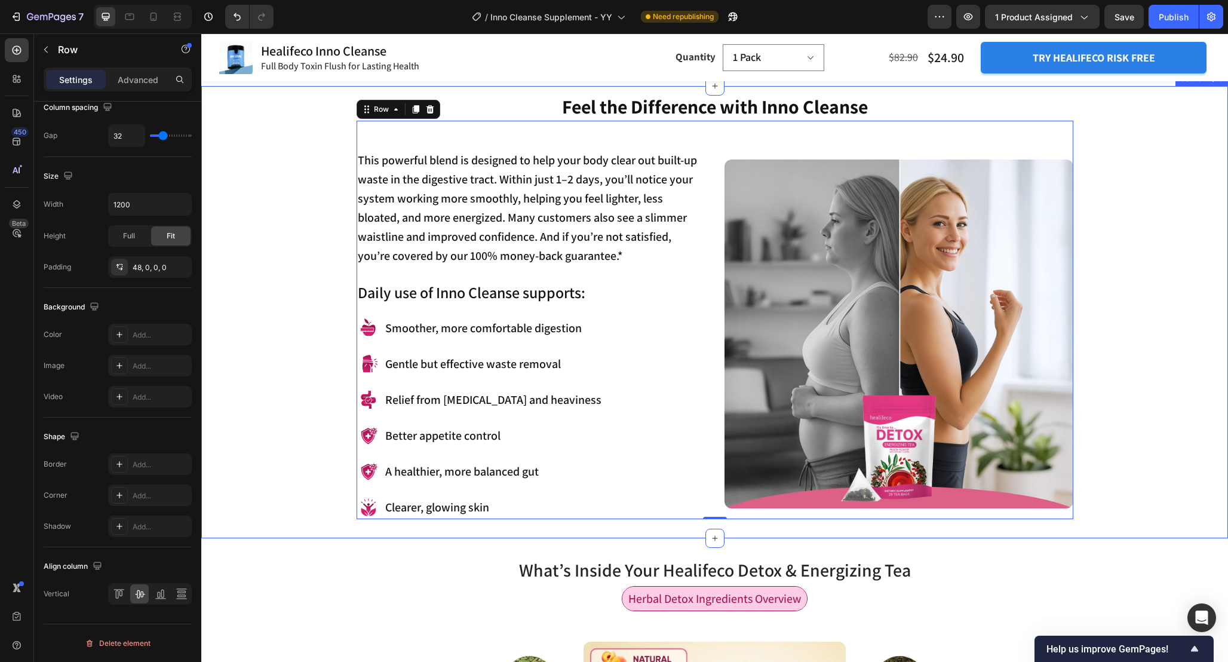
scroll to position [1057, 0]
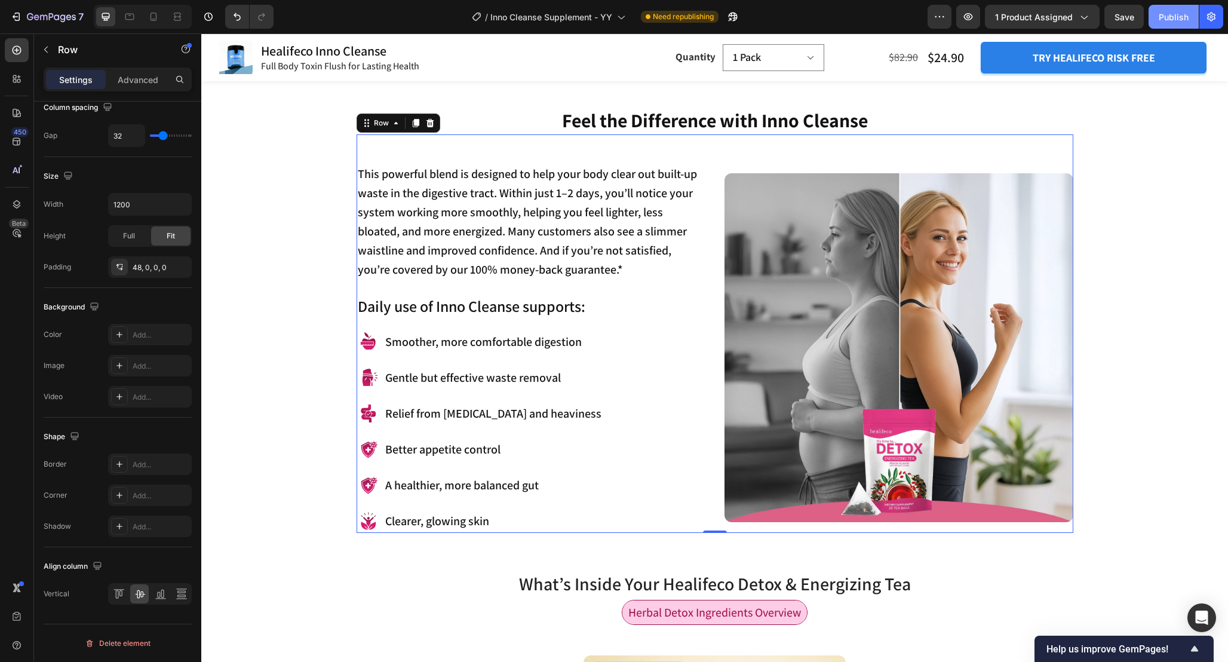
click at [1170, 17] on div "Publish" at bounding box center [1174, 17] width 30 height 13
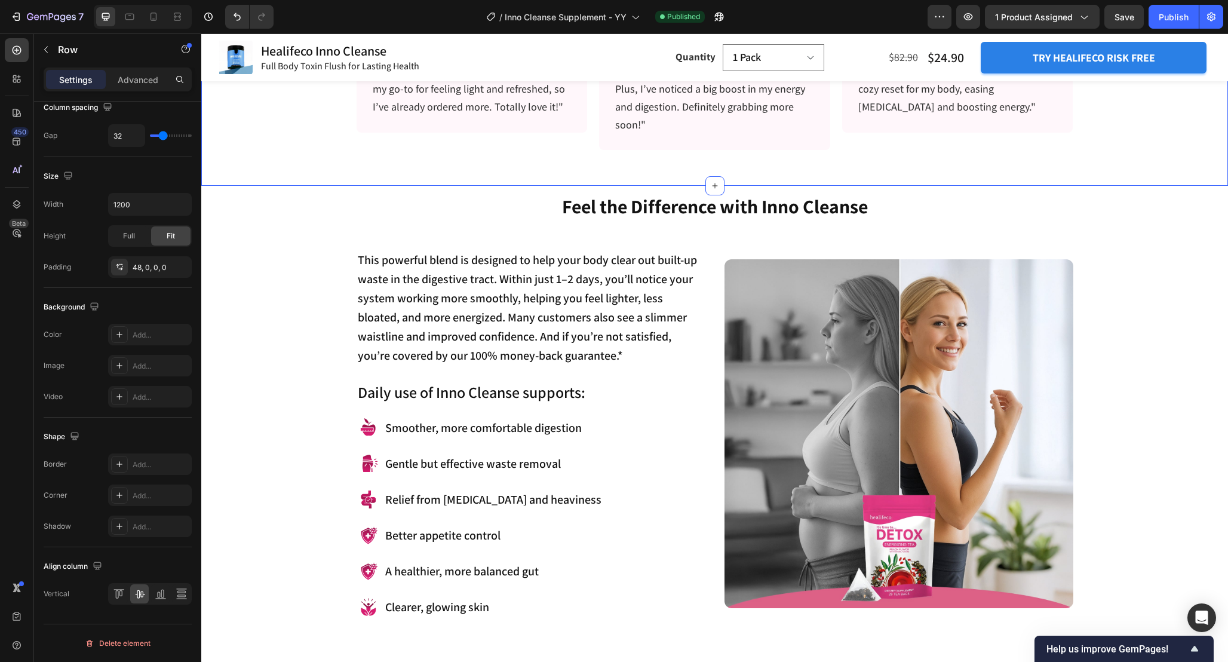
scroll to position [528, 0]
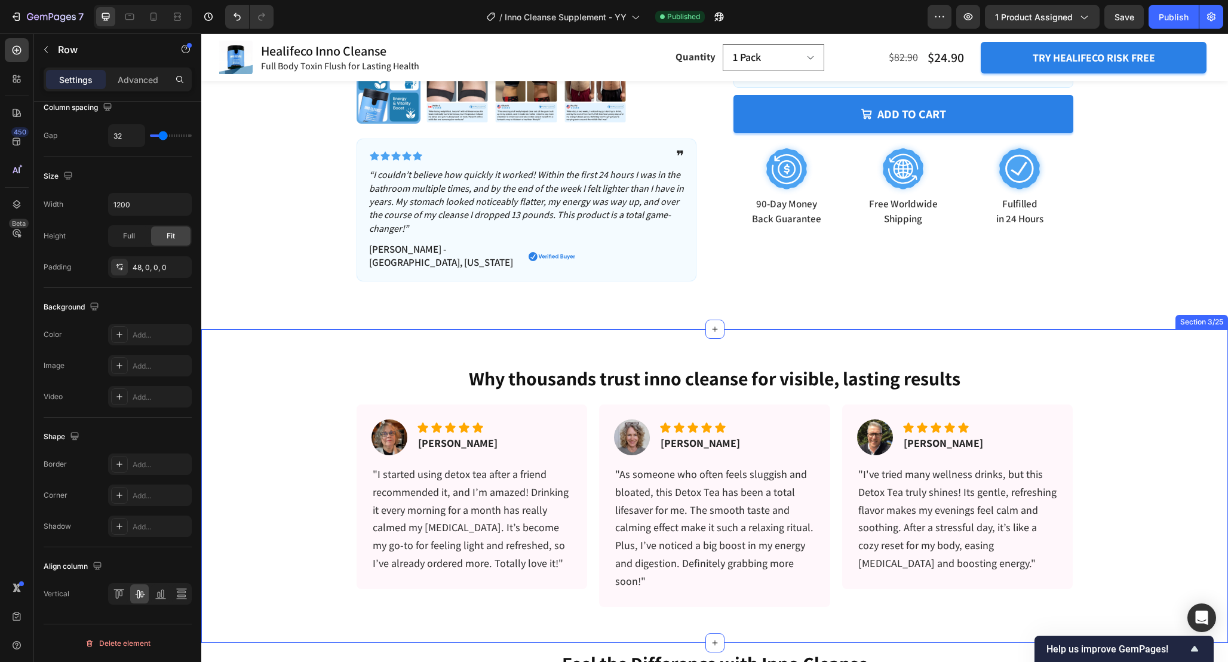
click at [326, 341] on div "Why thousands trust inno cleanse for visible, lasting results Heading Image Ico…" at bounding box center [714, 467] width 1027 height 277
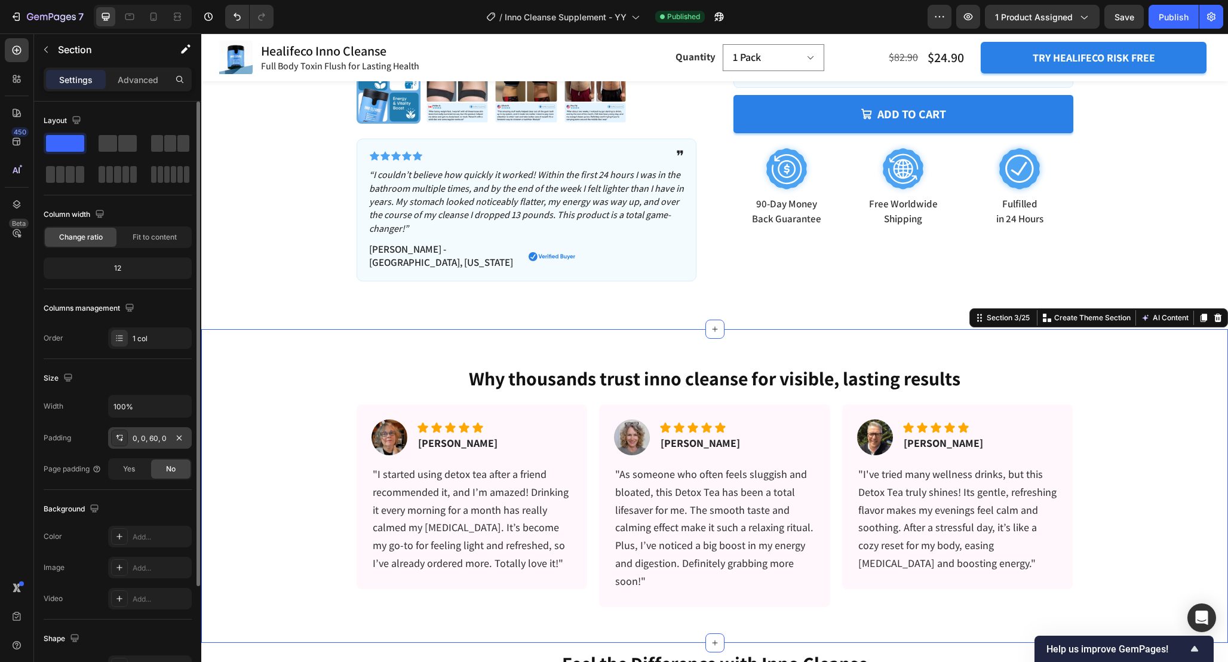
click at [143, 436] on div "0, 0, 60, 0" at bounding box center [150, 438] width 35 height 11
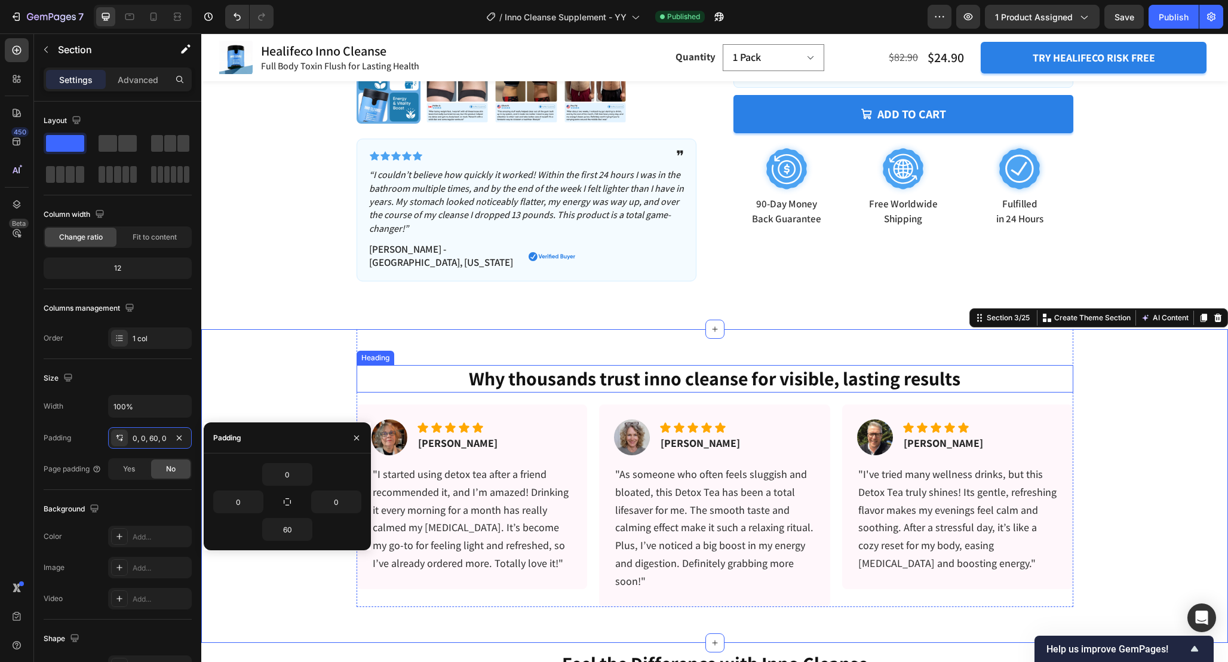
click at [453, 365] on h2 "Why thousands trust inno cleanse for visible, lasting results" at bounding box center [715, 378] width 717 height 27
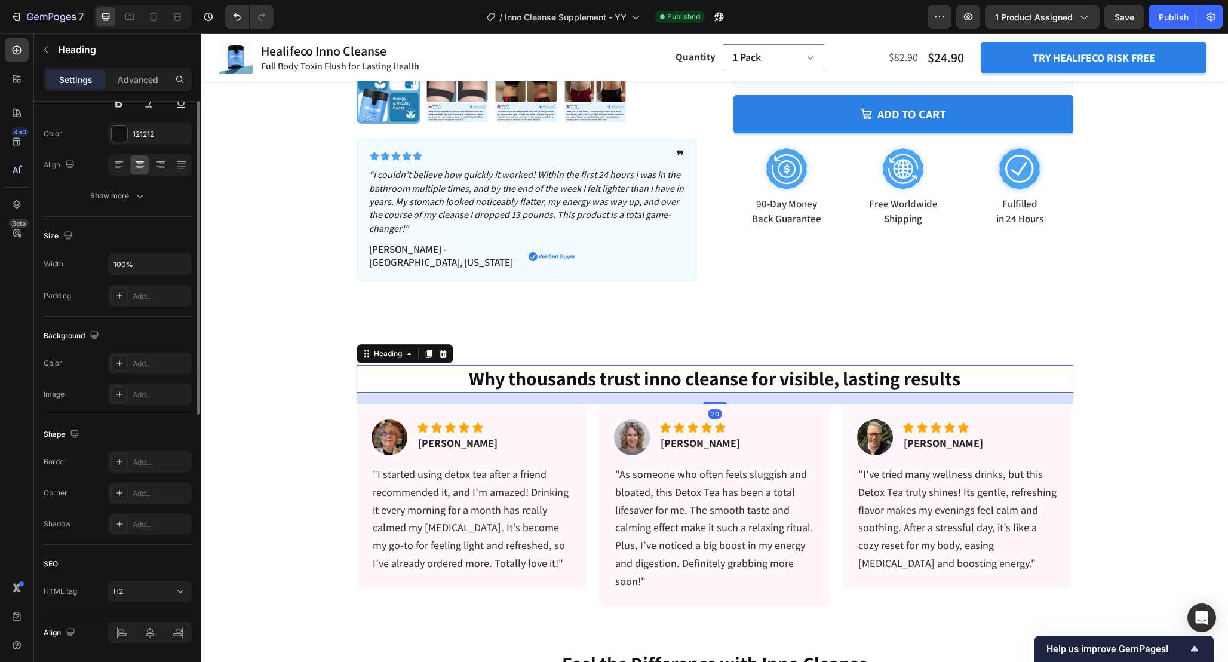
scroll to position [181, 0]
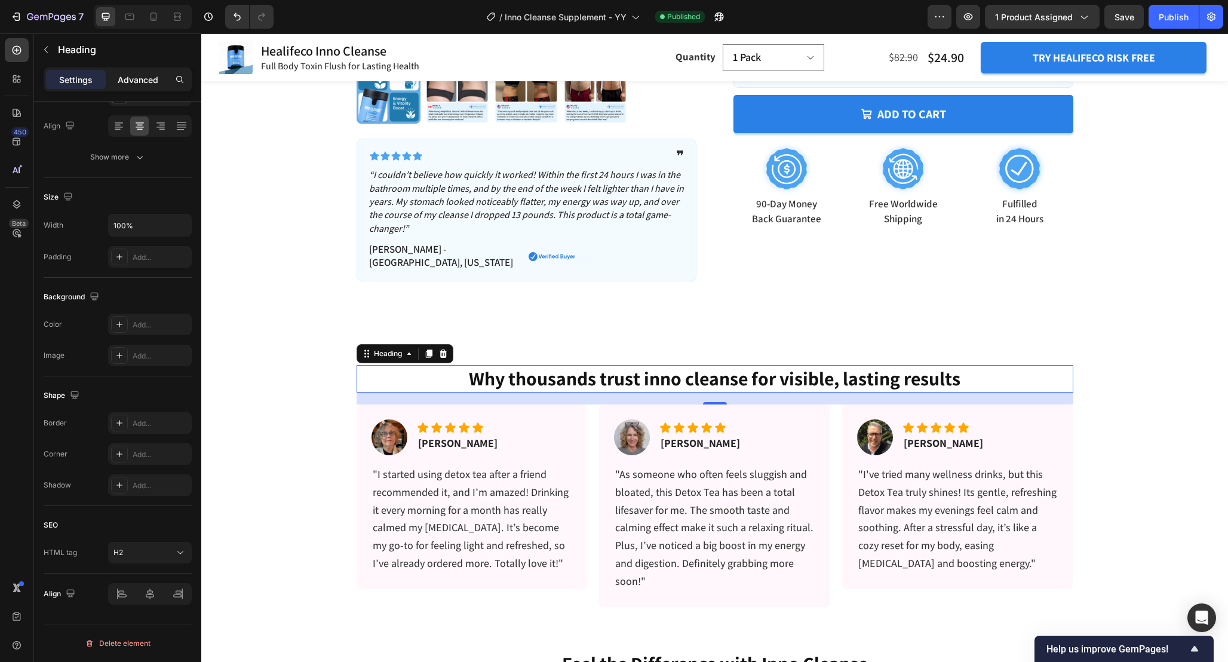
click at [125, 81] on p "Advanced" at bounding box center [138, 79] width 41 height 13
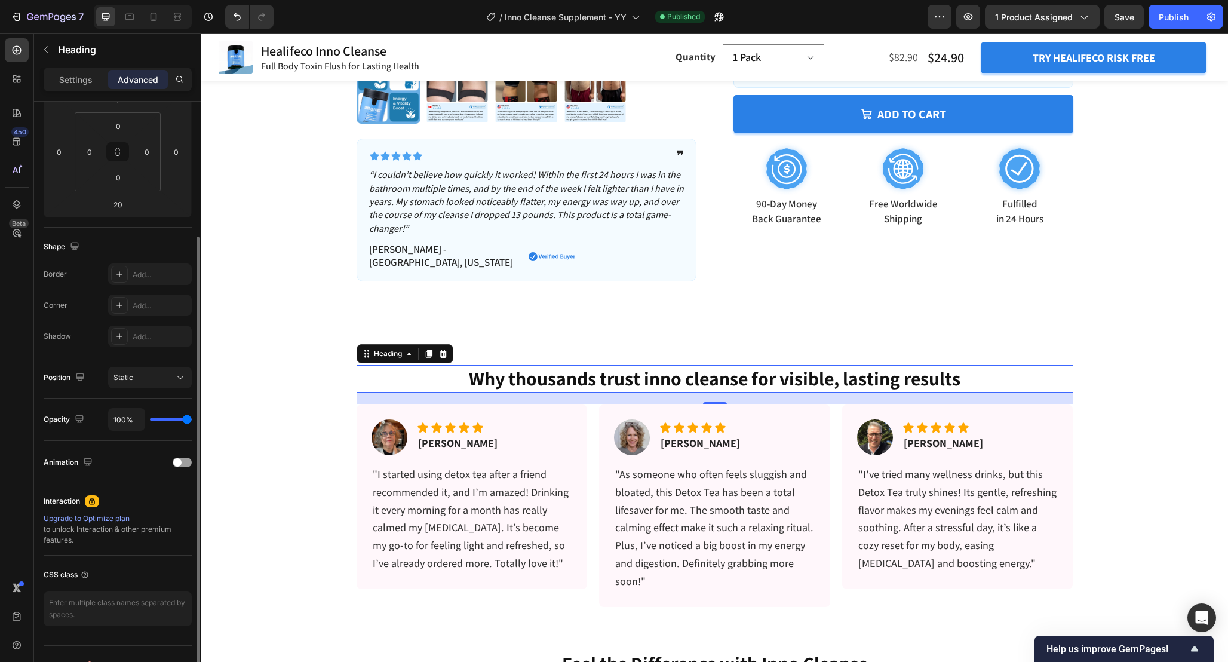
scroll to position [0, 0]
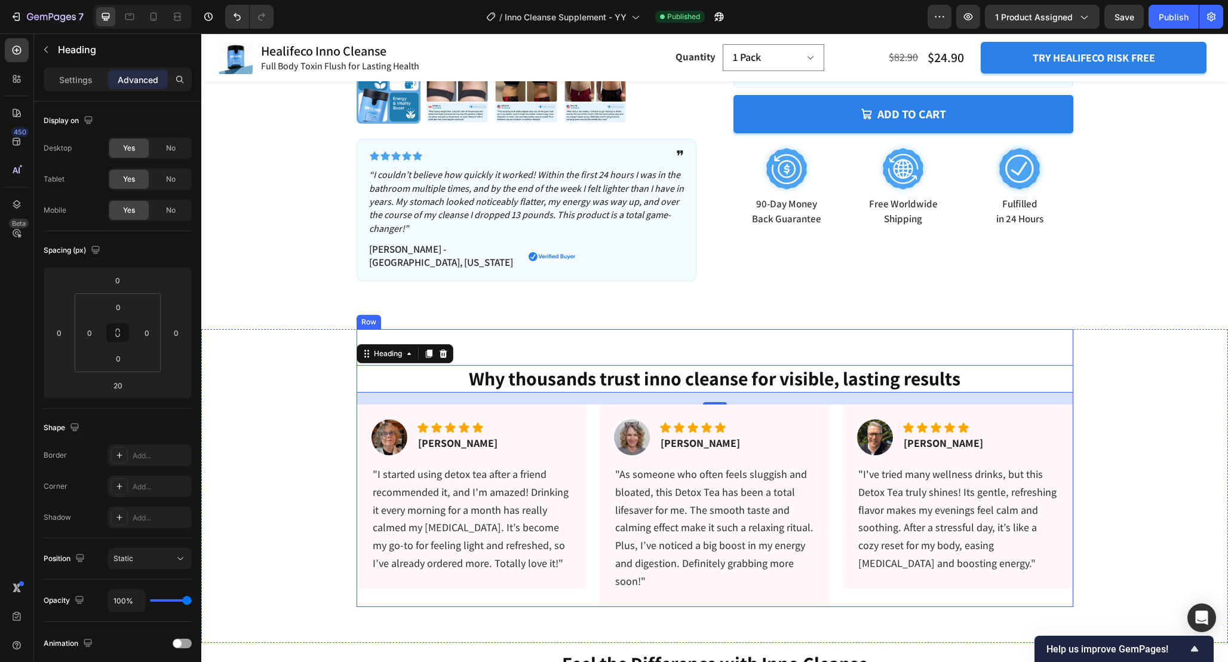
click at [472, 347] on div "Why thousands trust inno cleanse for visible, lasting results Heading 20 Image …" at bounding box center [715, 467] width 717 height 277
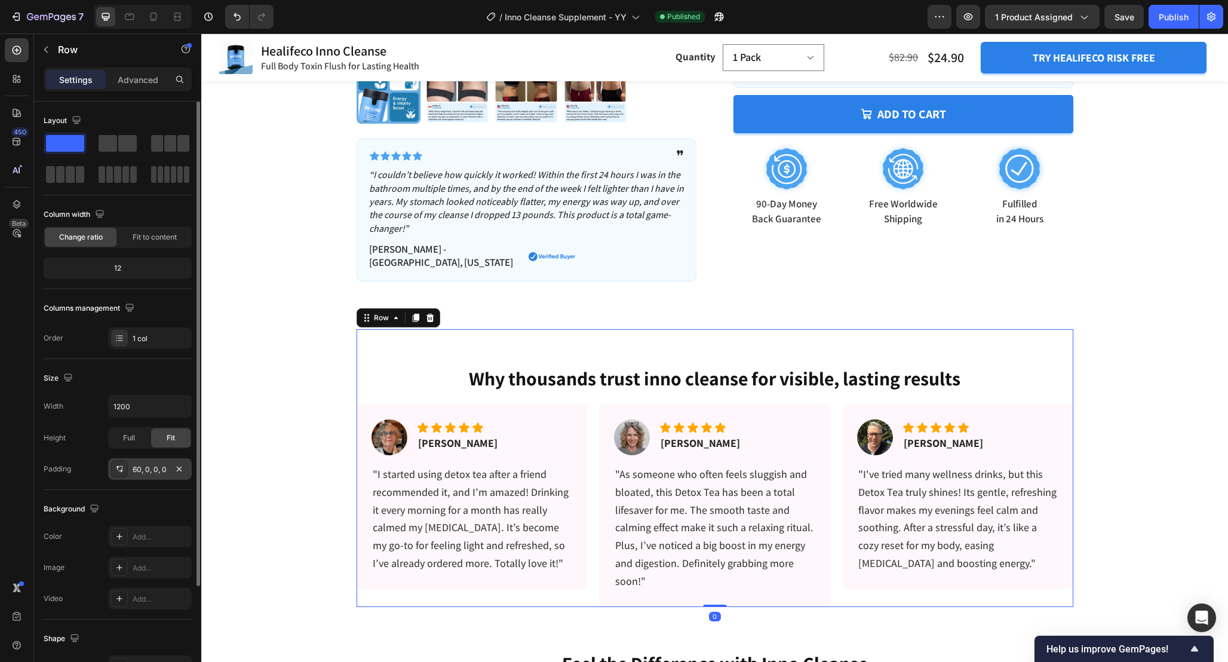
click at [148, 475] on div "60, 0, 0, 0" at bounding box center [150, 469] width 84 height 22
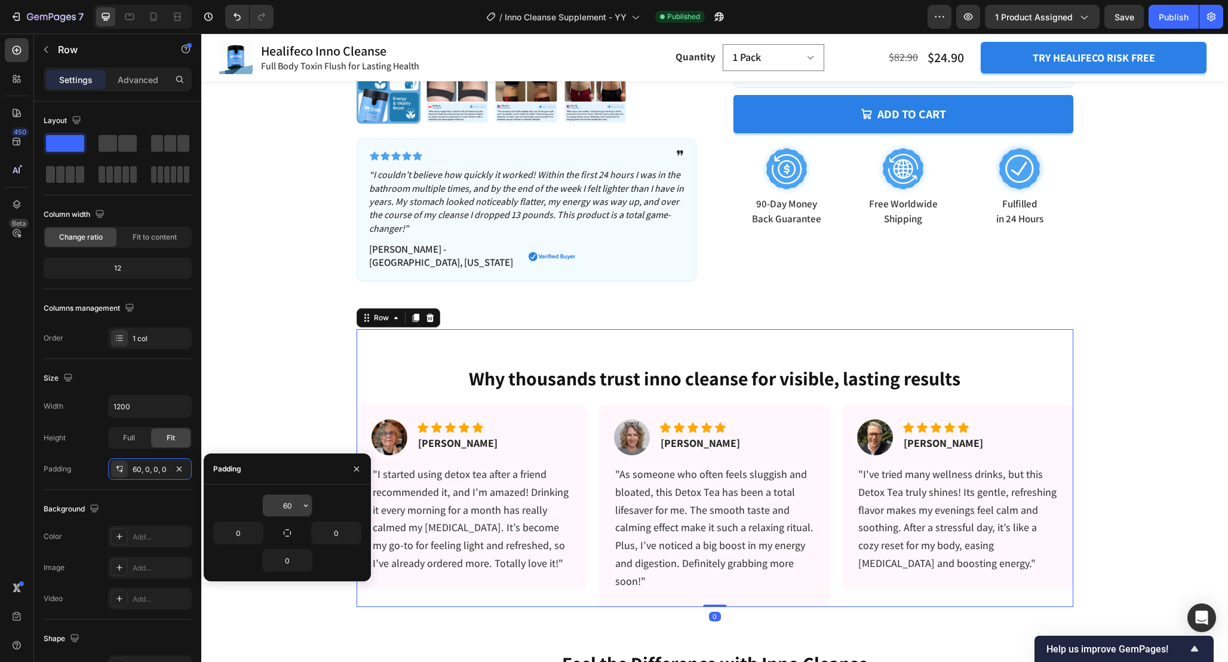
click at [294, 505] on input "60" at bounding box center [287, 506] width 49 height 22
type input "32"
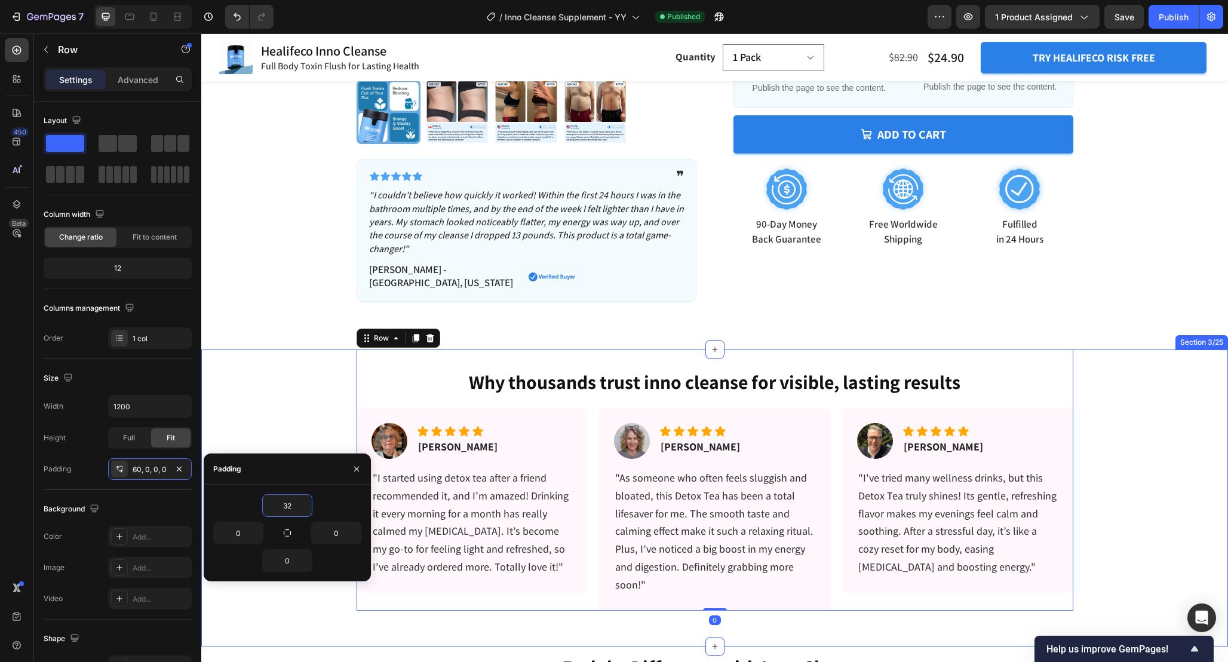
click at [1142, 363] on div "Why thousands trust inno cleanse for visible, lasting results Heading Image Ico…" at bounding box center [714, 479] width 1027 height 260
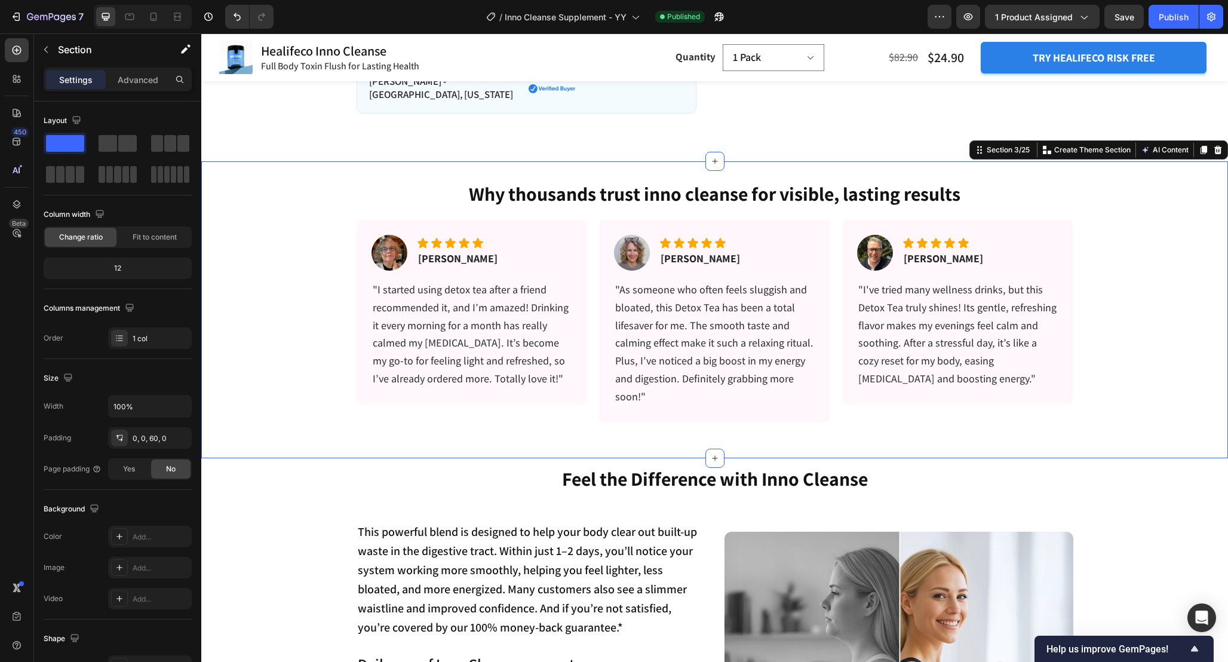
scroll to position [702, 0]
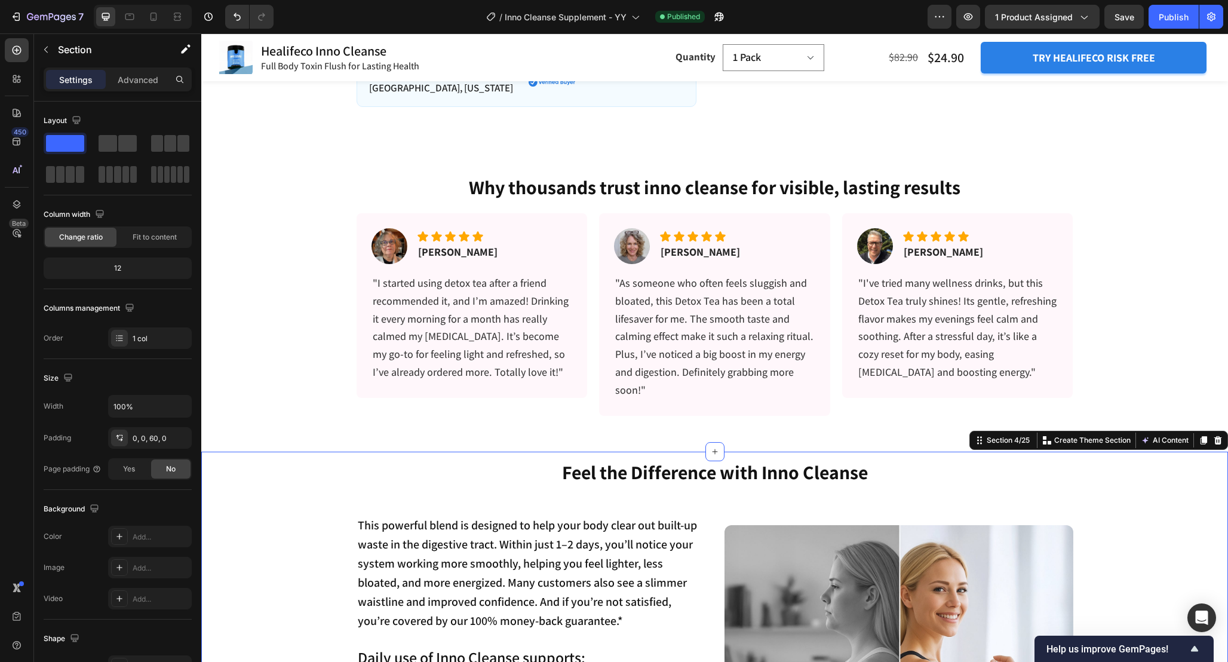
click at [1130, 523] on div "Feel the Difference with Inno Cleanse Heading This powerful blend is designed t…" at bounding box center [714, 671] width 1009 height 425
click at [1191, 513] on div "Feel the Difference with Inno Cleanse Heading This powerful blend is designed t…" at bounding box center [714, 671] width 1009 height 425
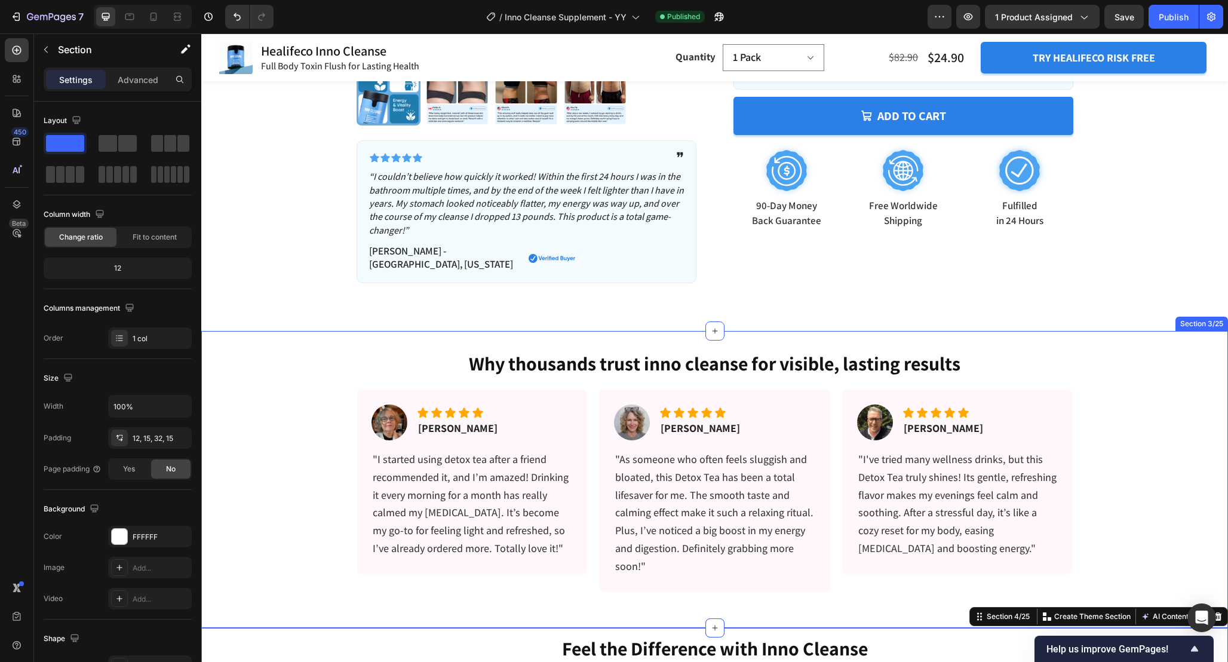
scroll to position [474, 0]
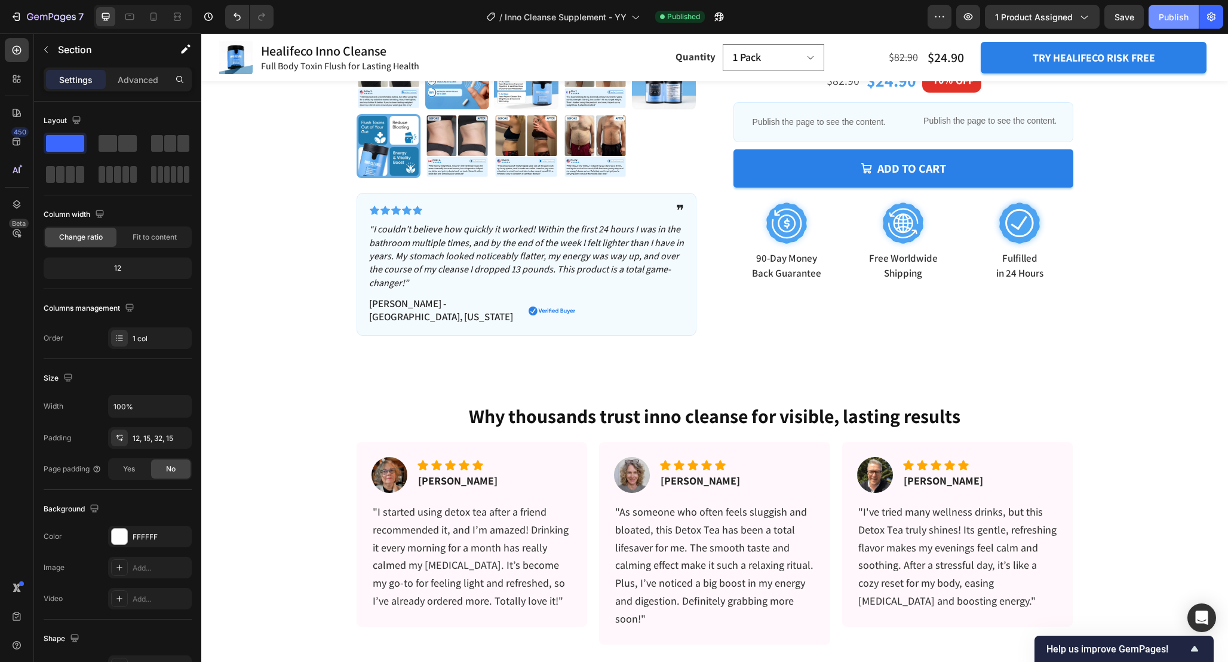
click at [1169, 26] on button "Publish" at bounding box center [1174, 17] width 50 height 24
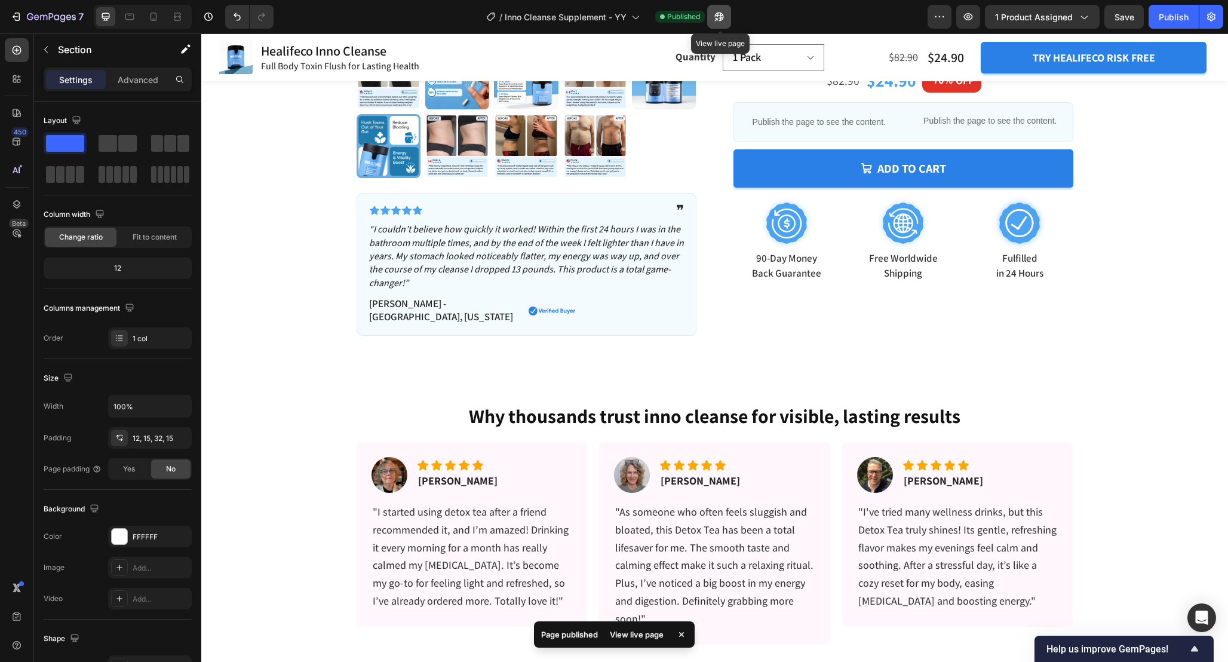
click at [719, 20] on icon "button" at bounding box center [719, 17] width 12 height 12
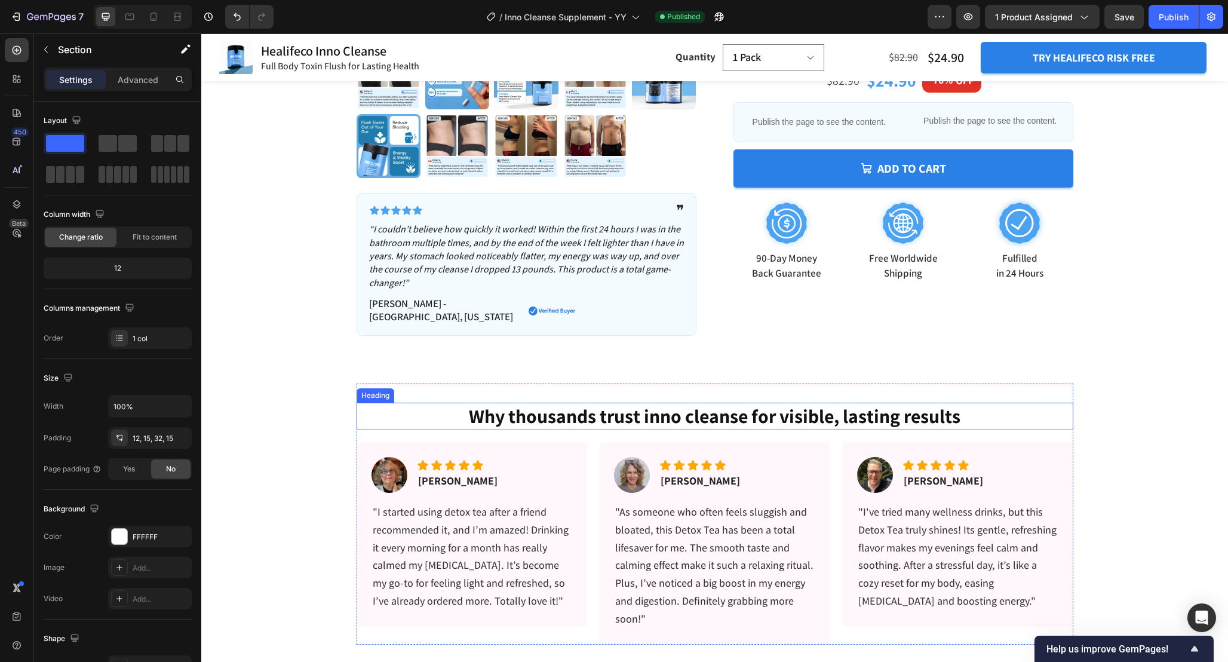
click at [796, 406] on h2 "Why thousands trust inno cleanse for visible, lasting results" at bounding box center [715, 416] width 717 height 27
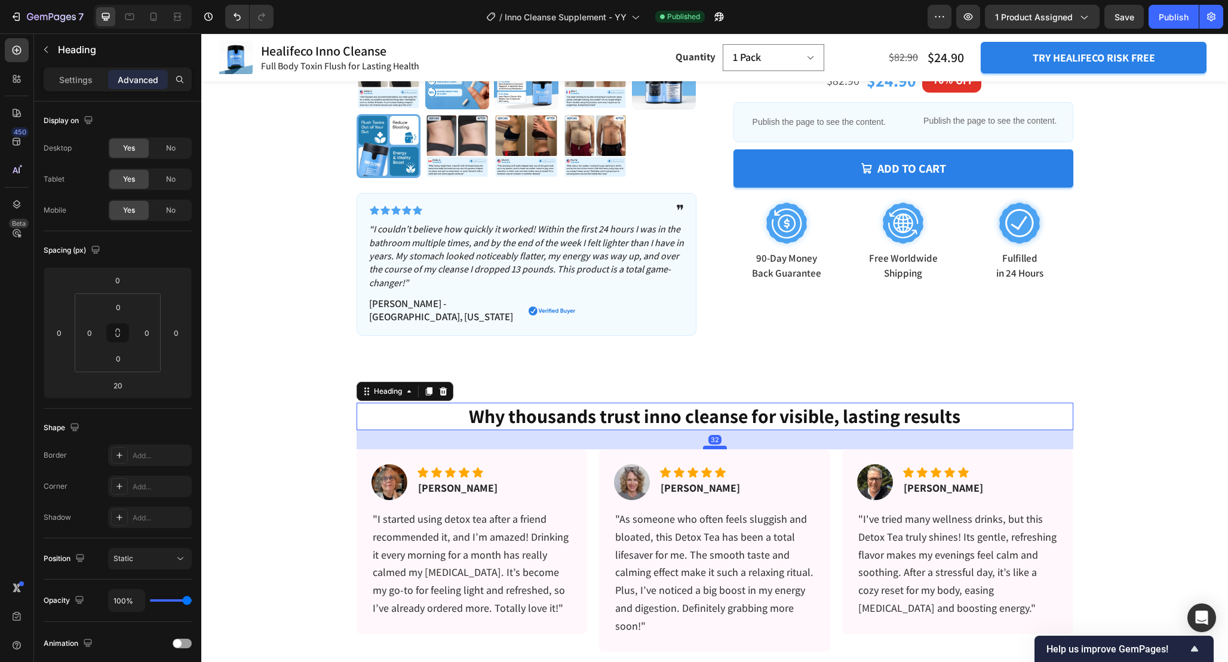
drag, startPoint x: 713, startPoint y: 428, endPoint x: 713, endPoint y: 435, distance: 7.2
click at [713, 446] on div at bounding box center [715, 448] width 24 height 4
type input "32"
click at [1023, 449] on div "Image Icon Icon Icon Icon Icon Icon List [PERSON_NAME] Text block Row "I've tri…" at bounding box center [957, 541] width 231 height 185
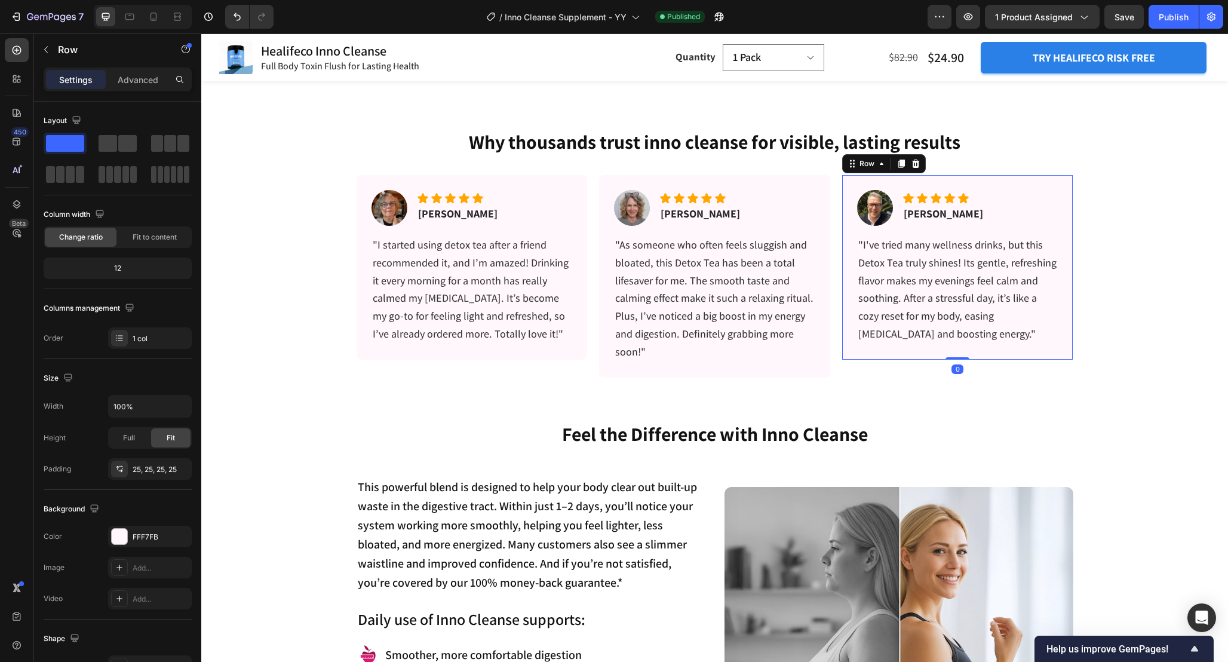
scroll to position [784, 0]
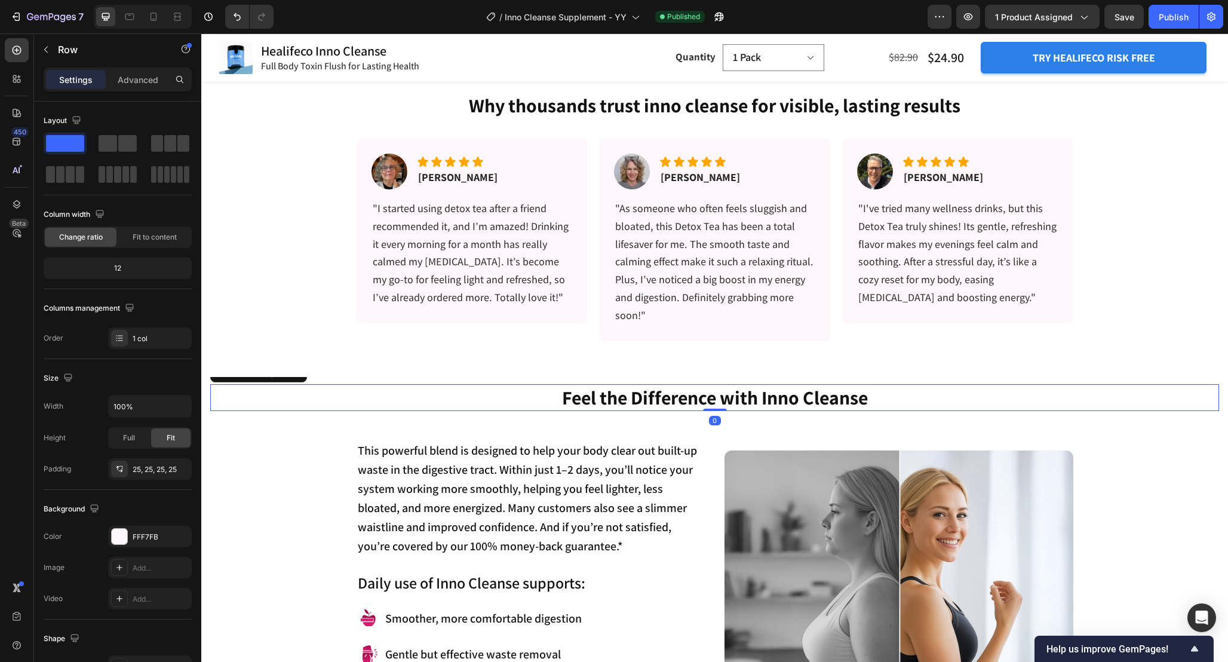
click at [832, 395] on h2 "Feel the Difference with Inno Cleanse" at bounding box center [714, 397] width 1009 height 27
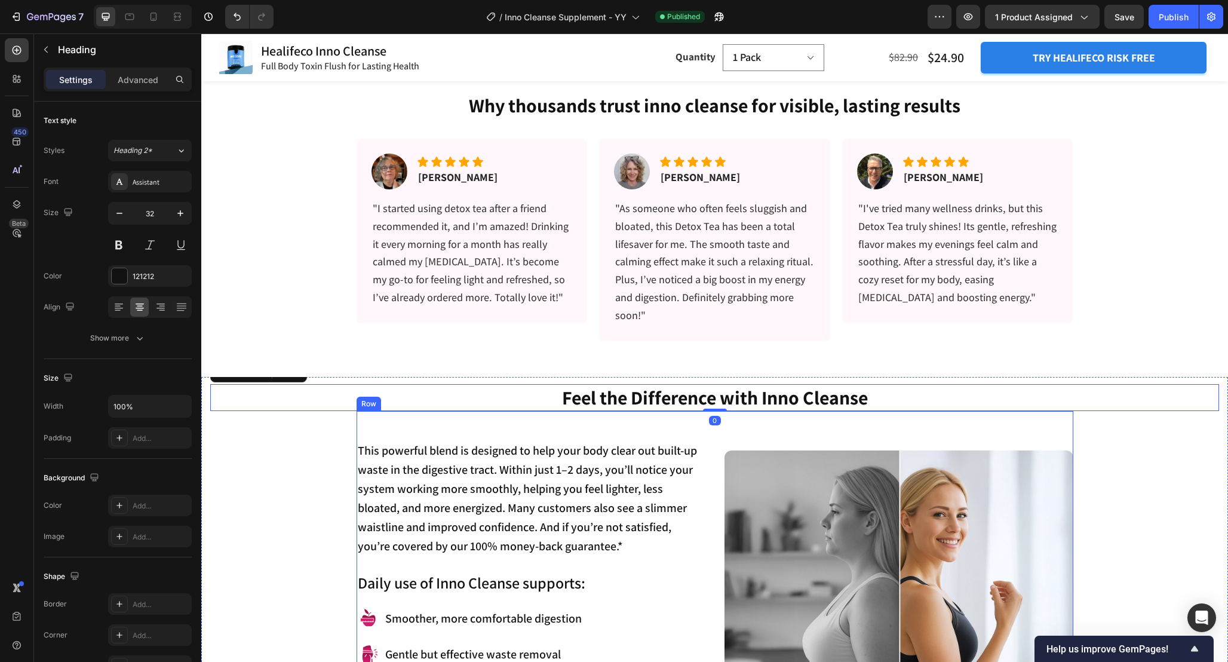
click at [906, 440] on div "Image" at bounding box center [899, 625] width 349 height 370
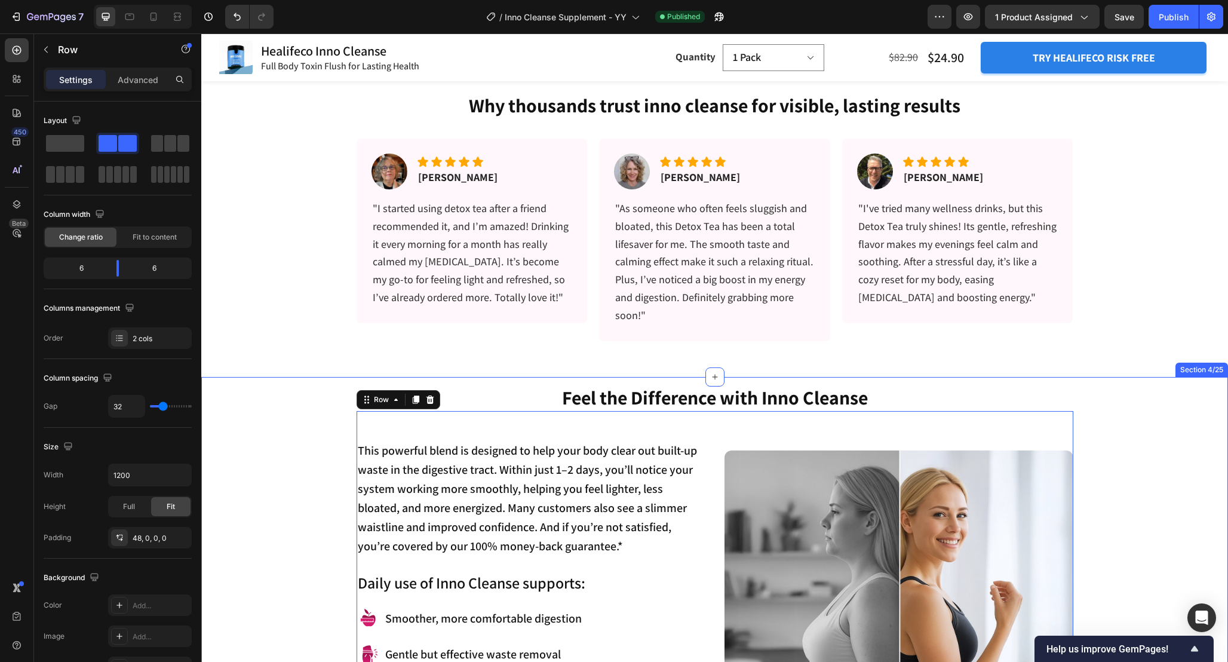
click at [1094, 447] on div "Feel the Difference with Inno Cleanse Heading This powerful blend is designed t…" at bounding box center [714, 596] width 1009 height 425
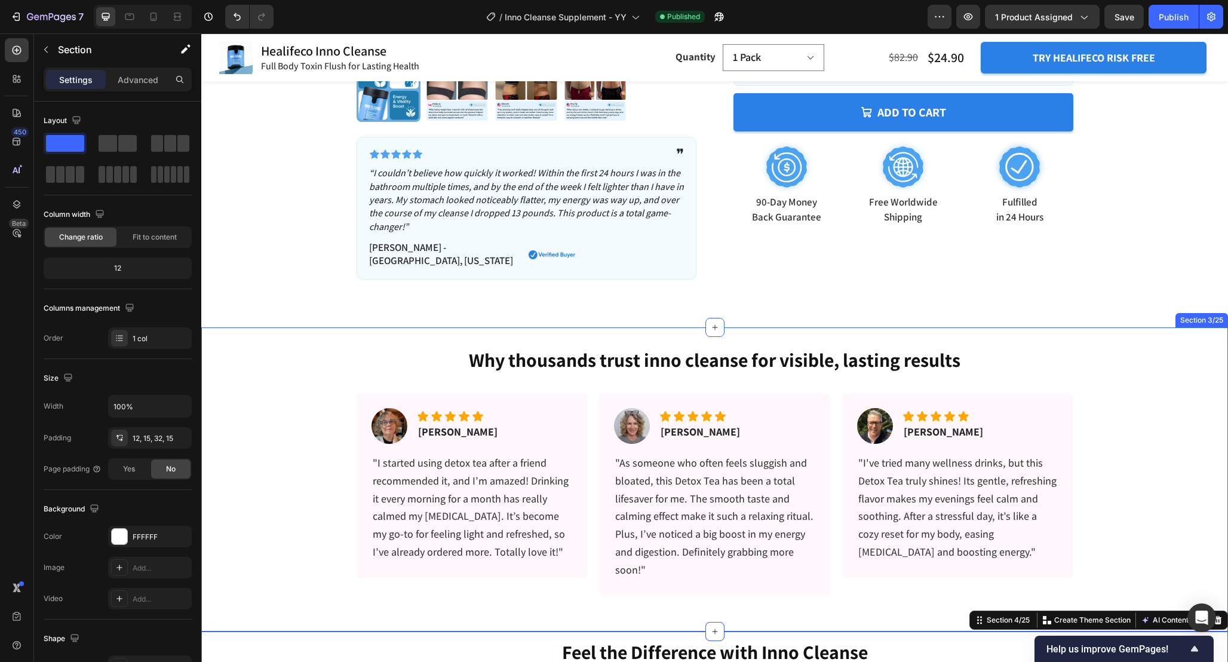
scroll to position [564, 0]
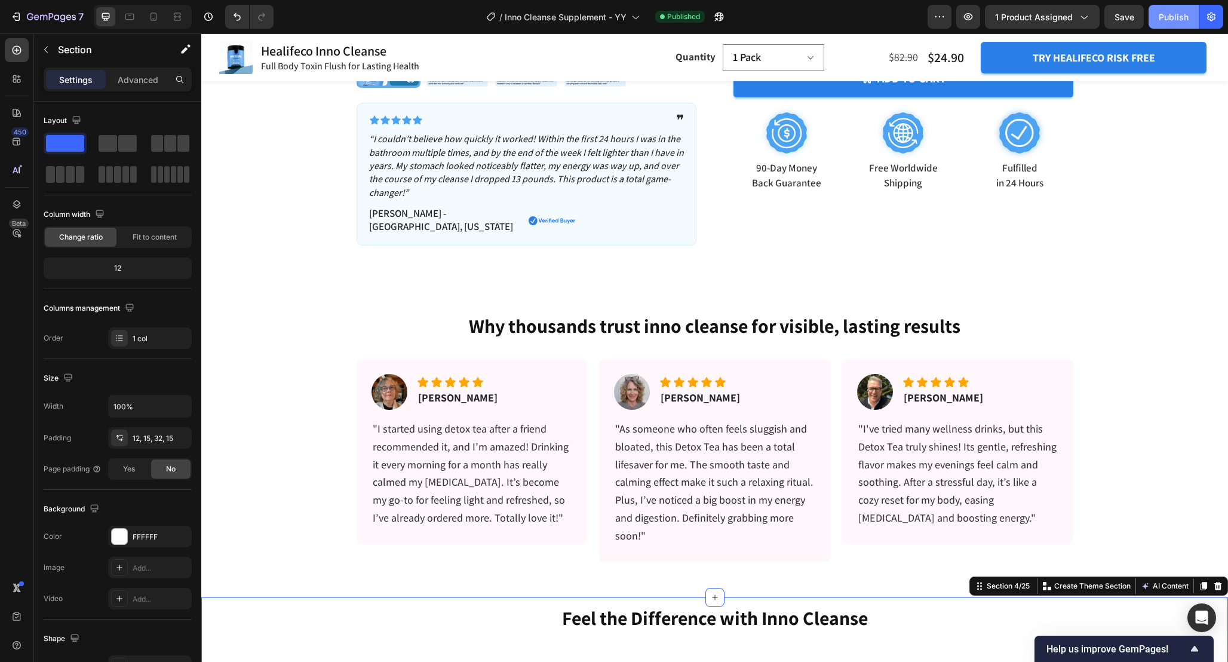
click at [1155, 19] on button "Publish" at bounding box center [1174, 17] width 50 height 24
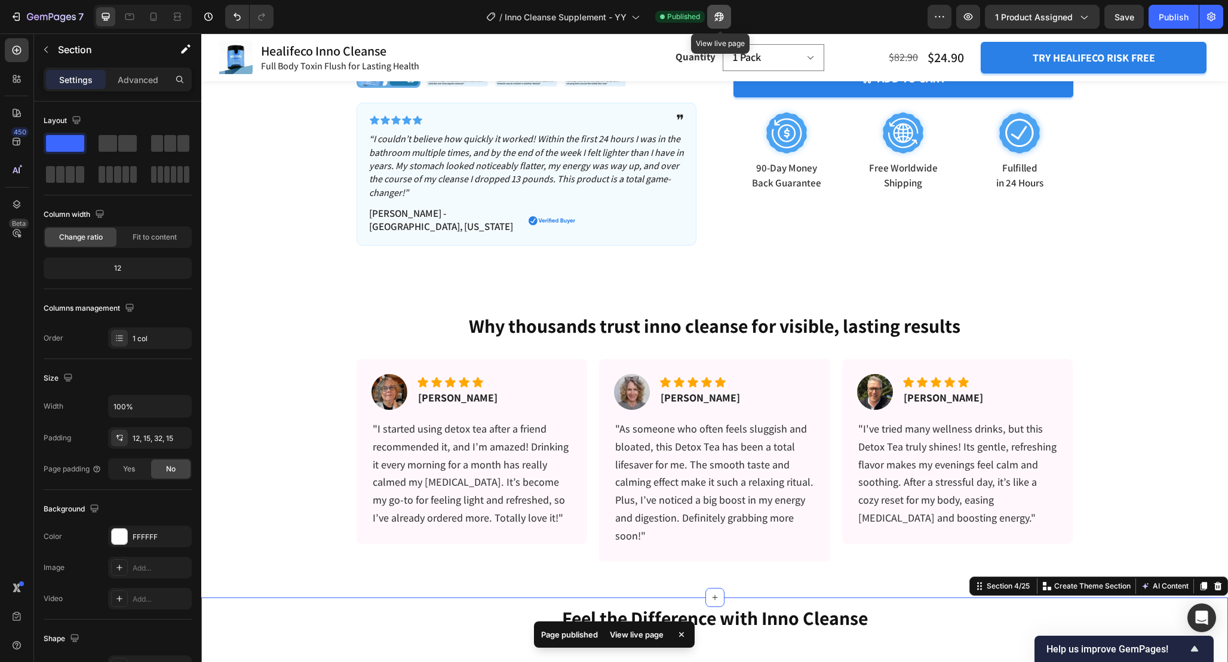
click at [722, 22] on icon "button" at bounding box center [719, 17] width 12 height 12
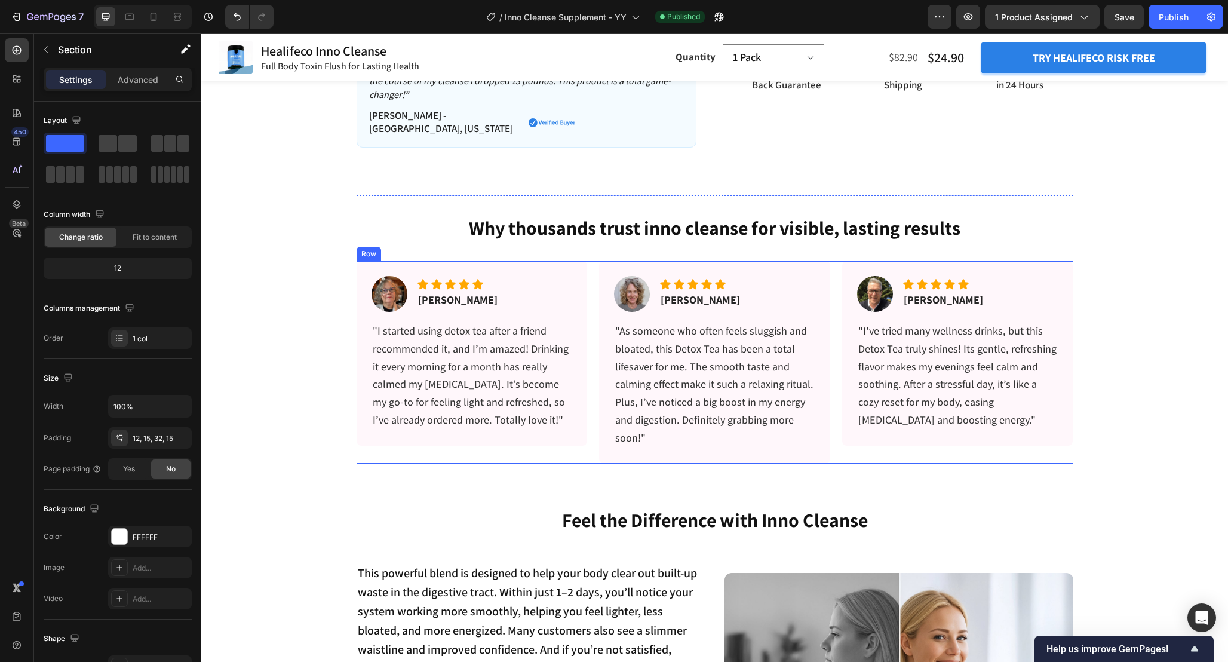
scroll to position [634, 0]
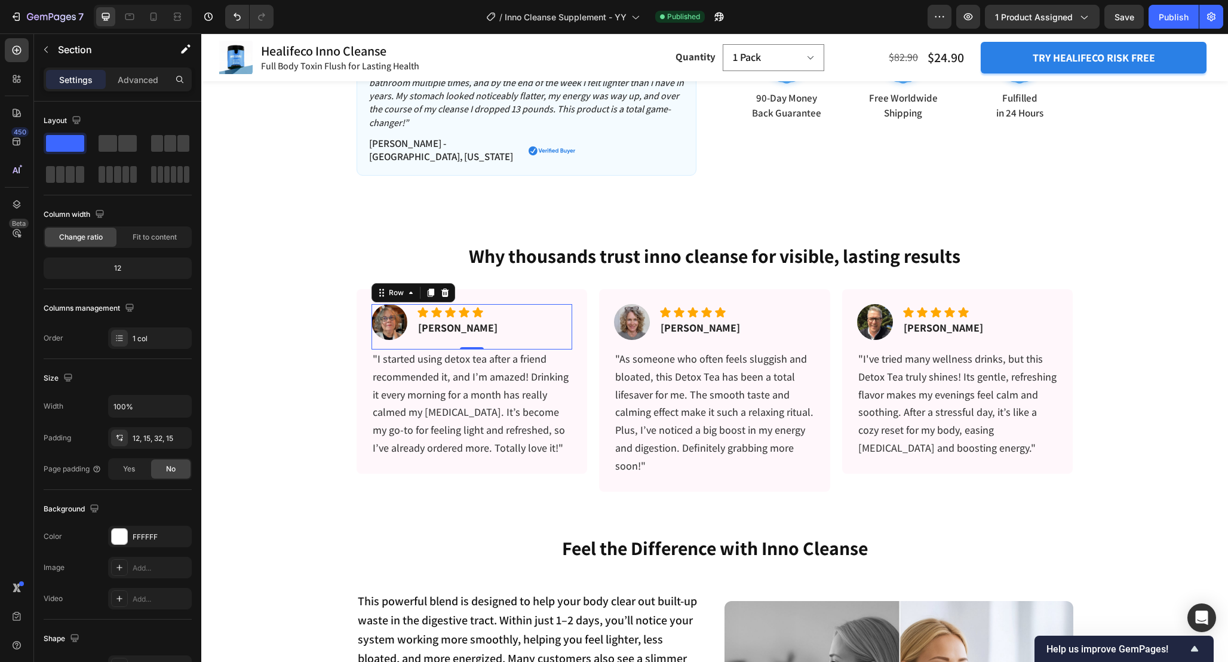
click at [536, 304] on div "Image Icon Icon Icon Icon Icon Icon List Patricia N. Text block Row 0" at bounding box center [472, 326] width 201 height 45
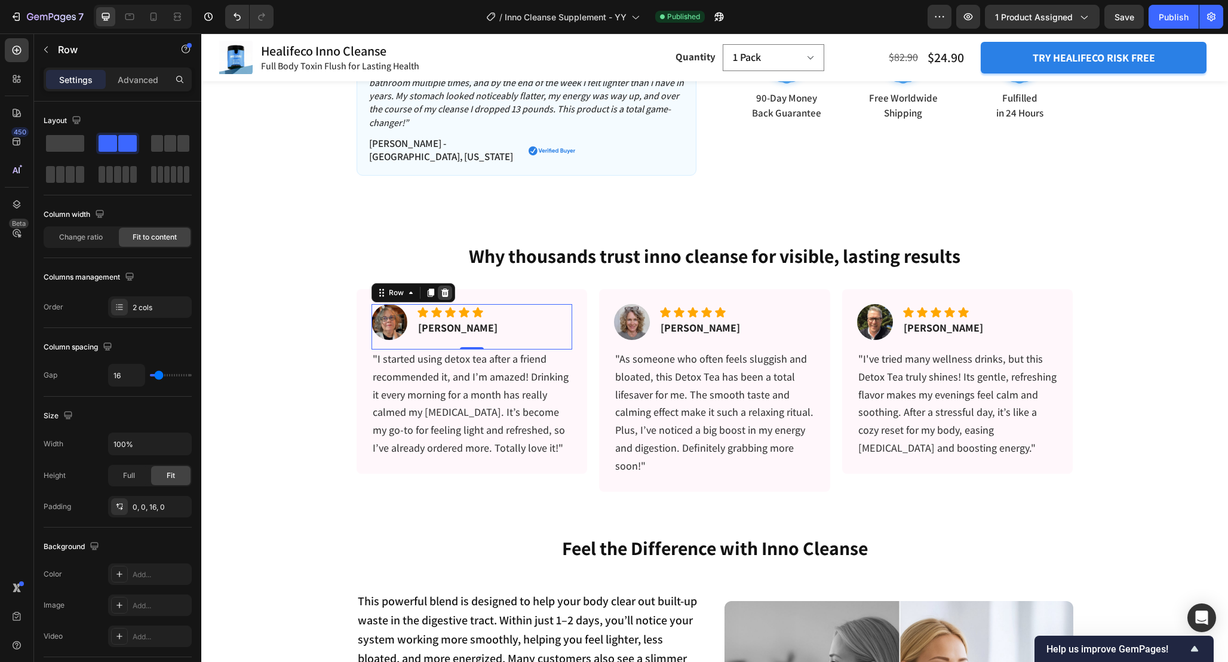
click at [449, 288] on icon at bounding box center [445, 293] width 10 height 10
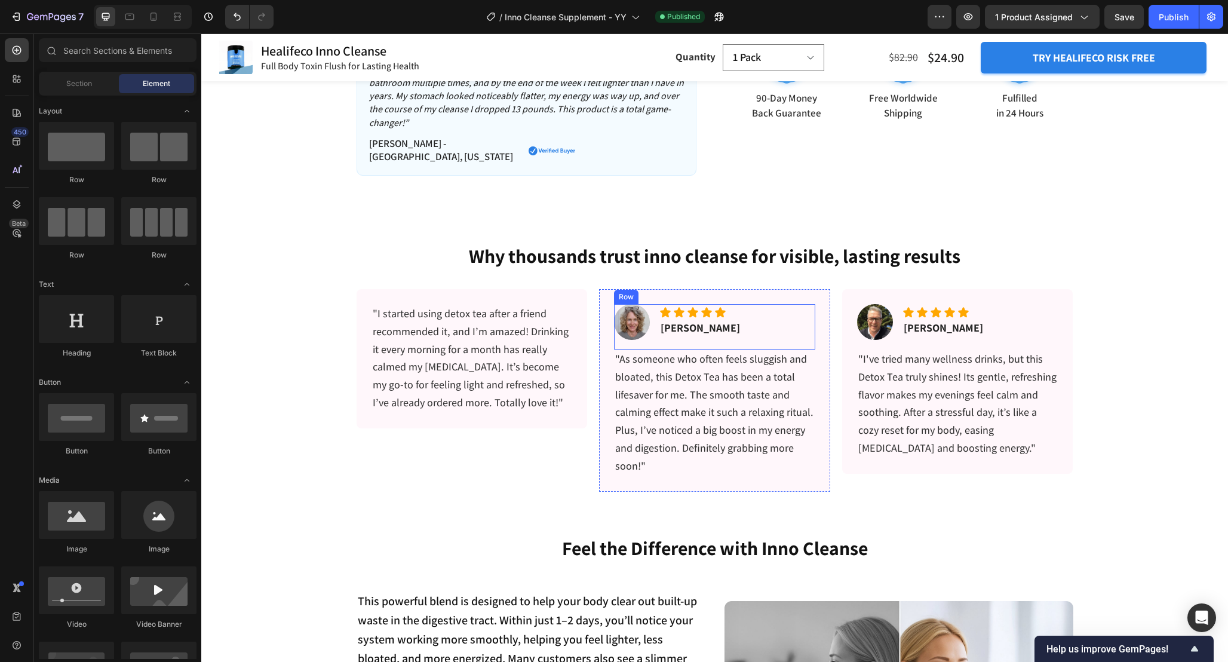
click at [740, 324] on div "Image Icon Icon Icon Icon Icon Icon List Nancy K. Text block Row" at bounding box center [714, 326] width 201 height 45
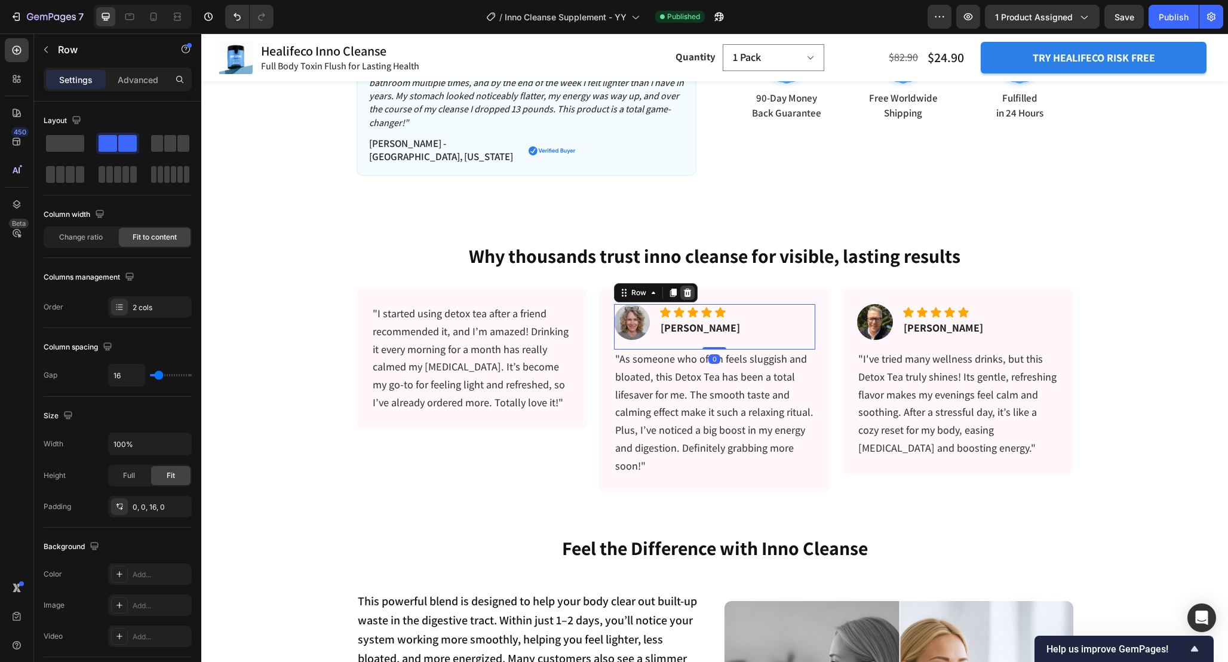
click at [692, 288] on icon at bounding box center [688, 293] width 10 height 10
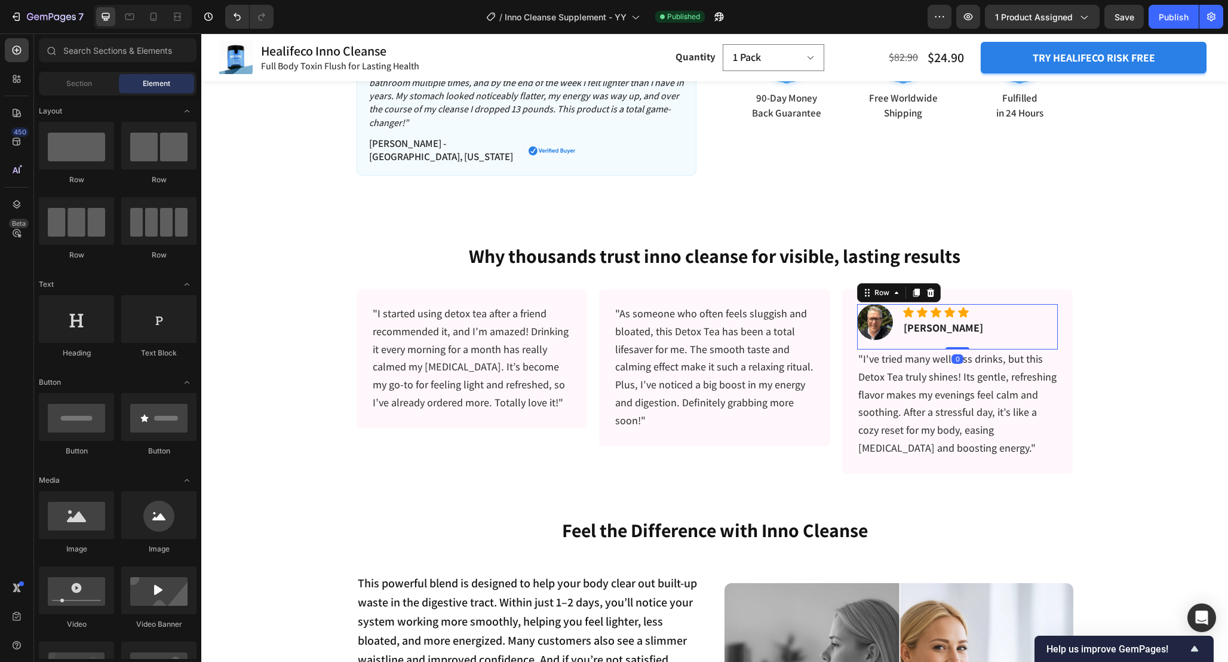
click at [989, 323] on div "Image Icon Icon Icon Icon Icon Icon List Thomas V. Text block Row 0" at bounding box center [957, 326] width 201 height 45
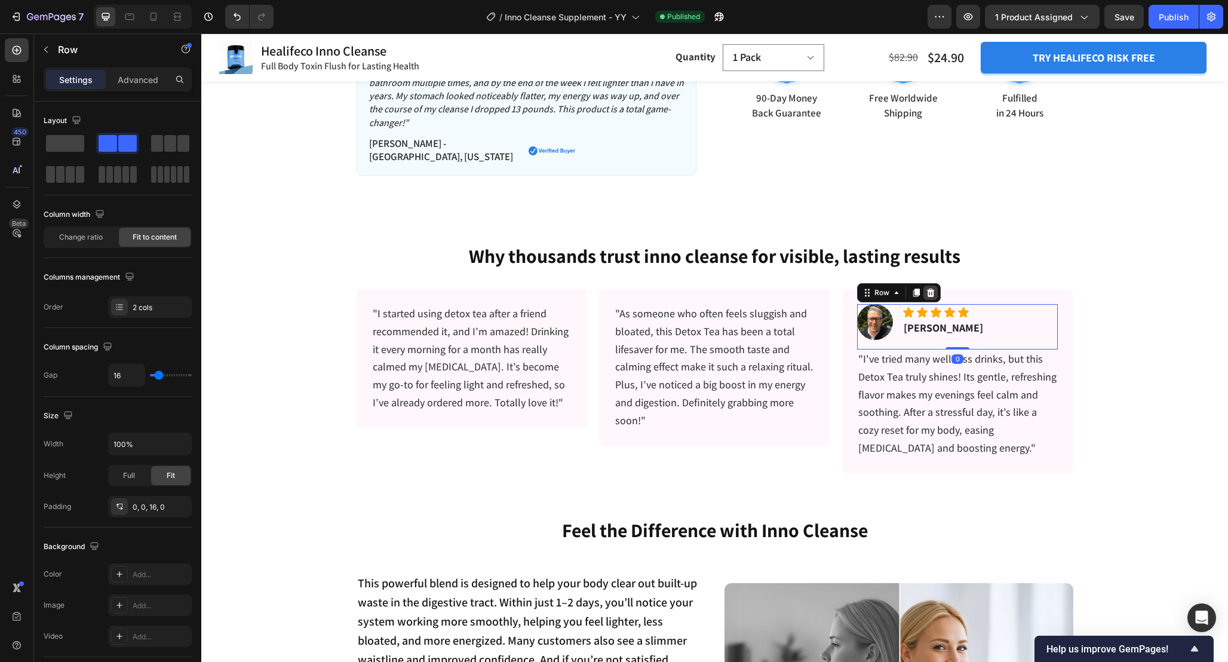
click at [932, 289] on icon at bounding box center [931, 293] width 8 height 8
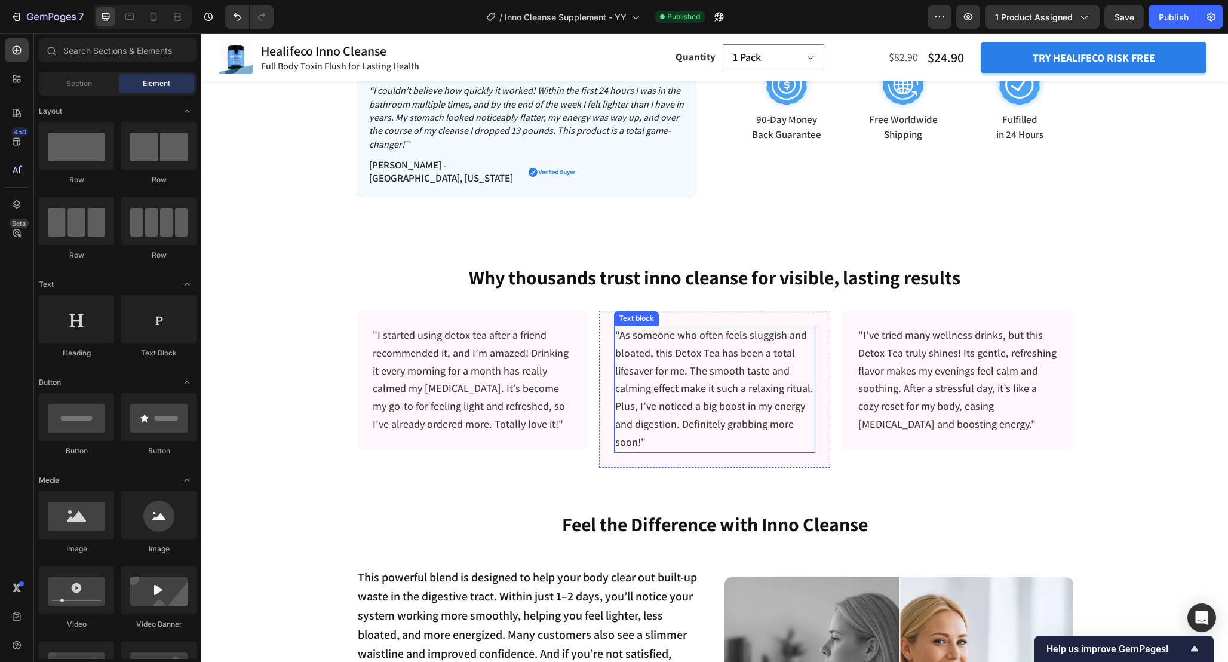
scroll to position [611, 0]
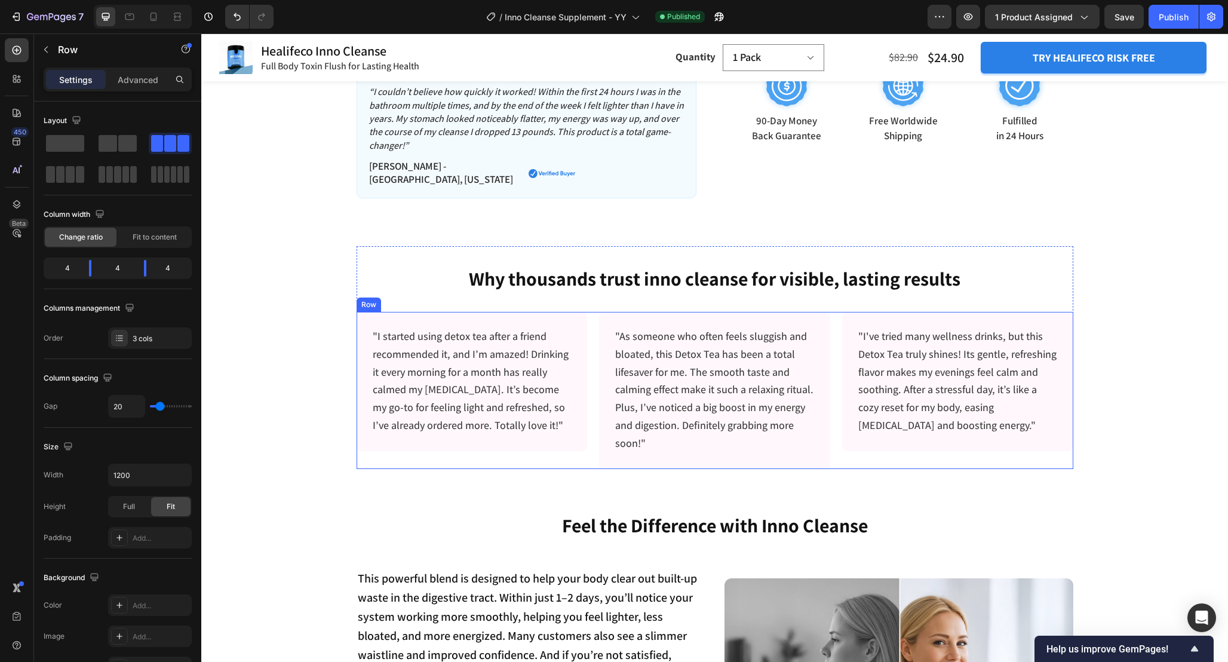
click at [596, 312] on div ""I started using detox tea after a friend recommended it, and I’m amazed! Drink…" at bounding box center [715, 390] width 717 height 157
click at [68, 179] on span at bounding box center [70, 174] width 9 height 17
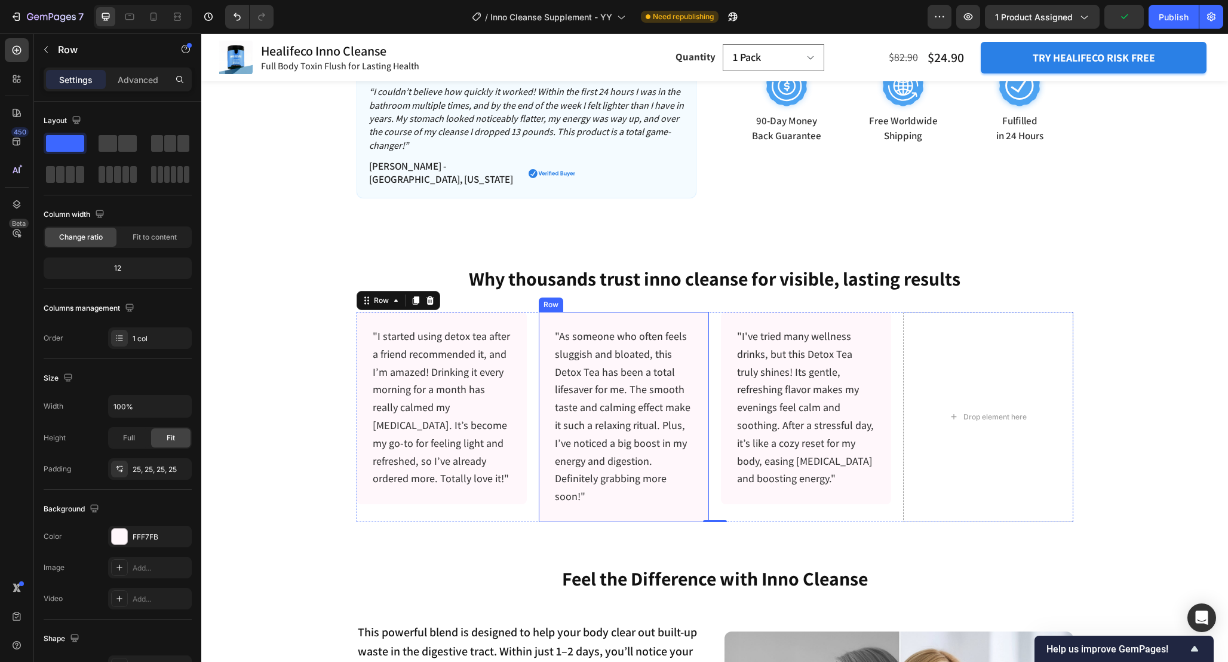
click at [701, 317] on div ""As someone who often feels sluggish and bloated, this Detox Tea has been a tot…" at bounding box center [624, 417] width 170 height 210
click at [596, 296] on icon at bounding box center [597, 300] width 7 height 8
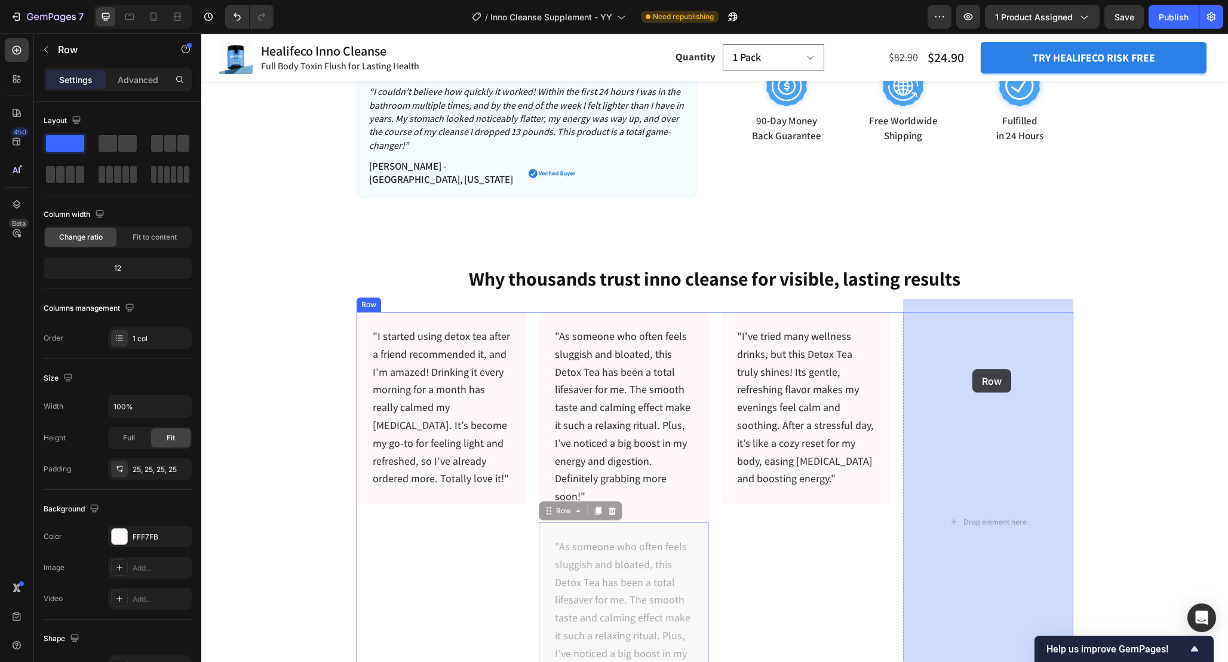
drag, startPoint x: 545, startPoint y: 500, endPoint x: 973, endPoint y: 369, distance: 446.7
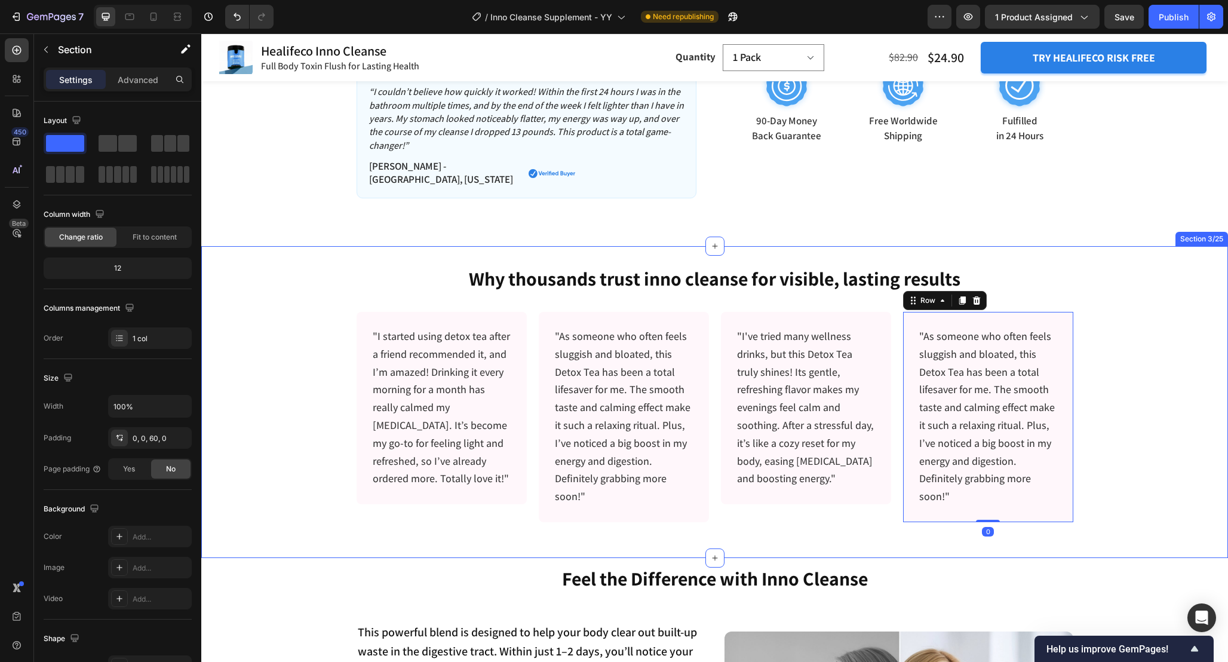
click at [1128, 366] on div "Why thousands trust inno cleanse for visible, lasting results Heading "I starte…" at bounding box center [714, 384] width 1027 height 276
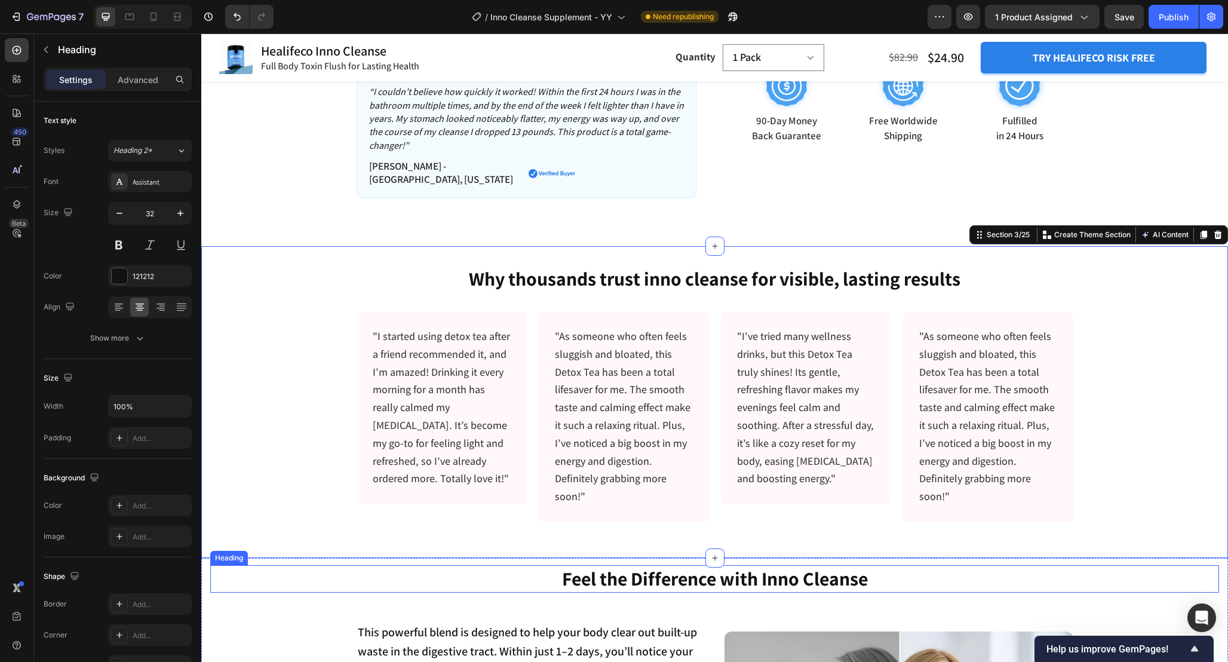
click at [1105, 570] on h2 "Feel the Difference with Inno Cleanse" at bounding box center [714, 578] width 1009 height 27
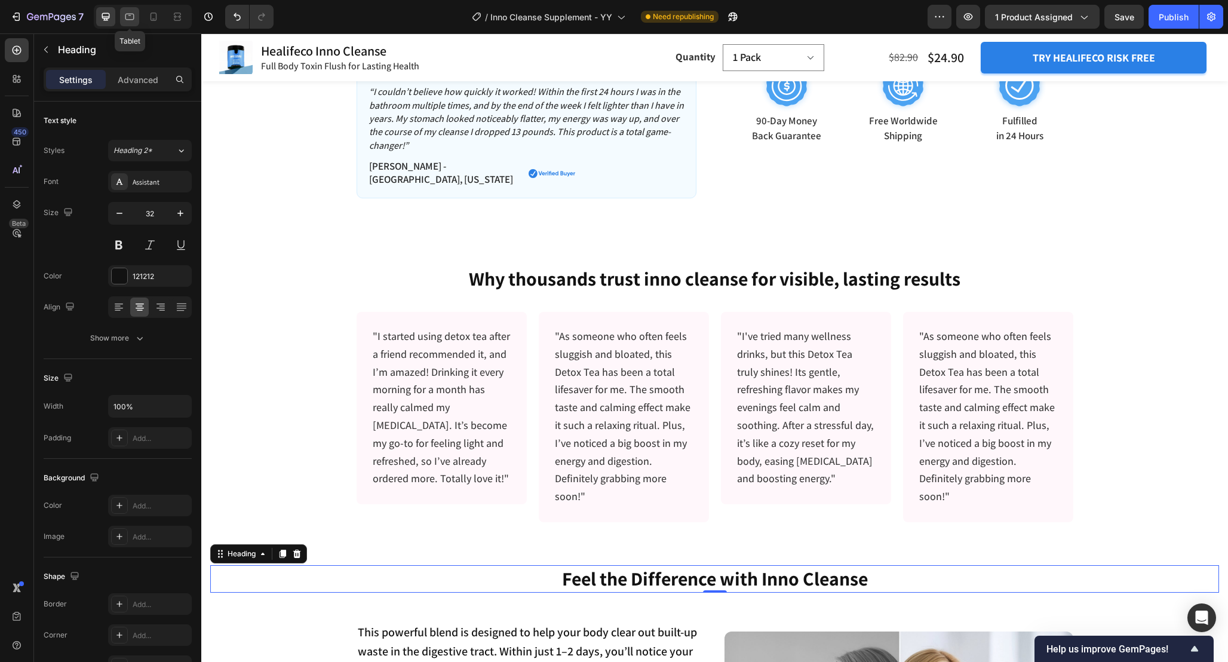
click at [133, 19] on icon at bounding box center [129, 17] width 9 height 7
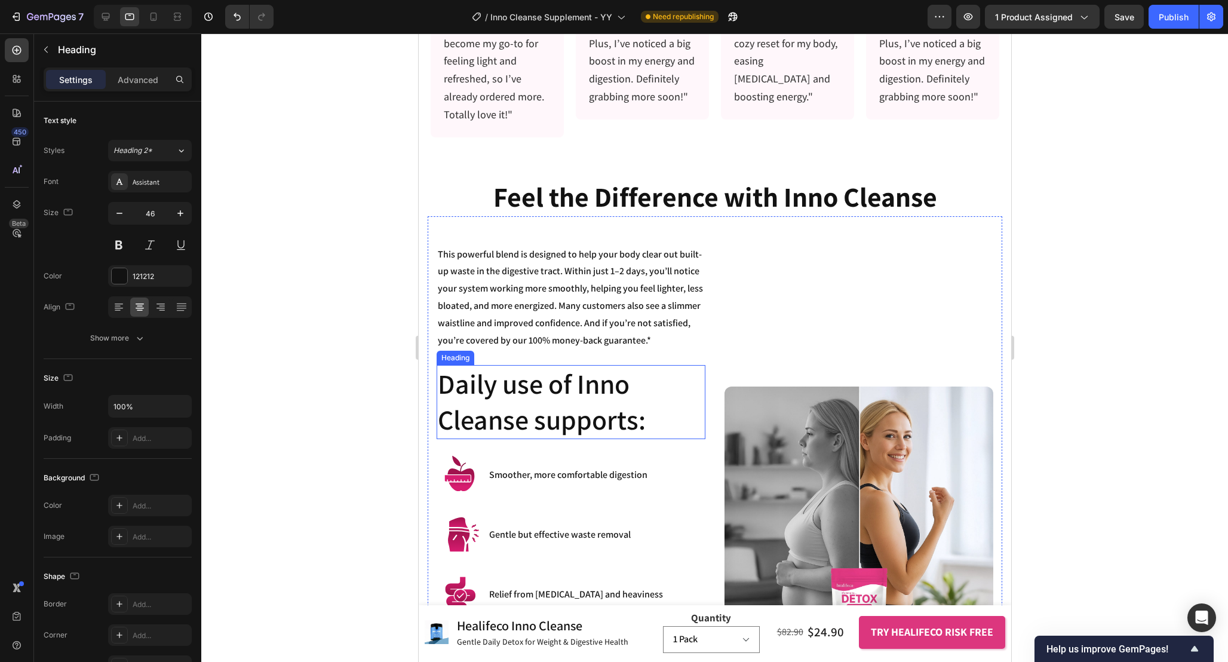
scroll to position [1092, 0]
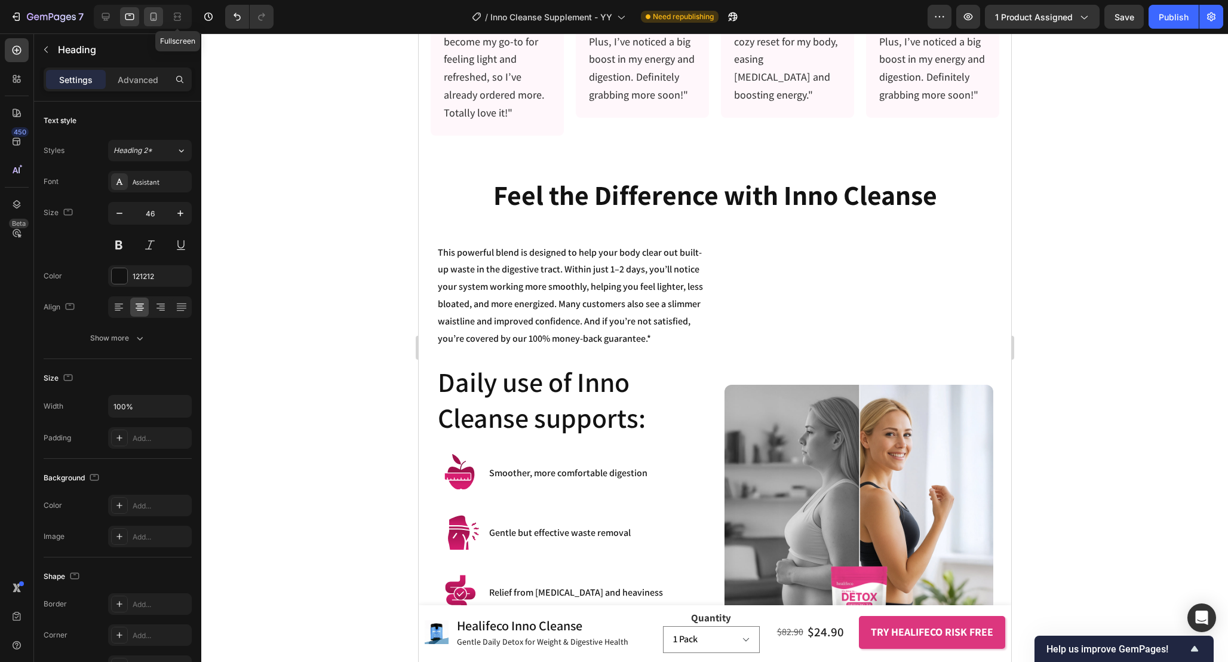
click at [158, 16] on icon at bounding box center [154, 17] width 12 height 12
type input "41"
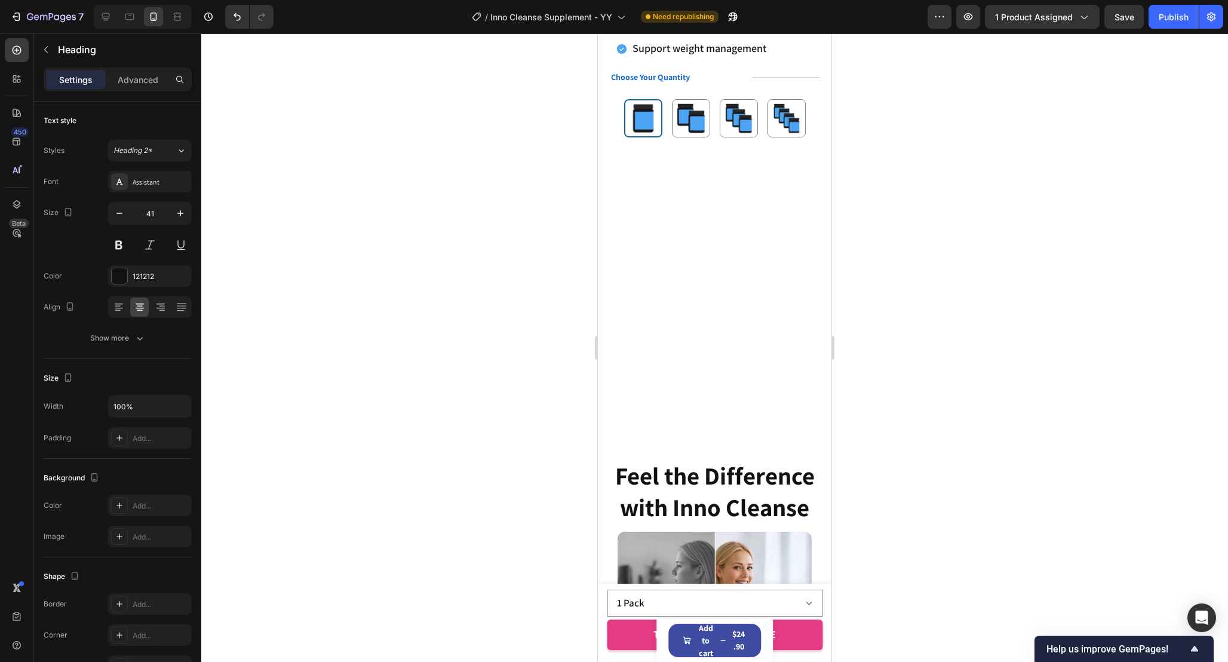
scroll to position [708, 0]
click at [891, 344] on div at bounding box center [714, 347] width 1027 height 628
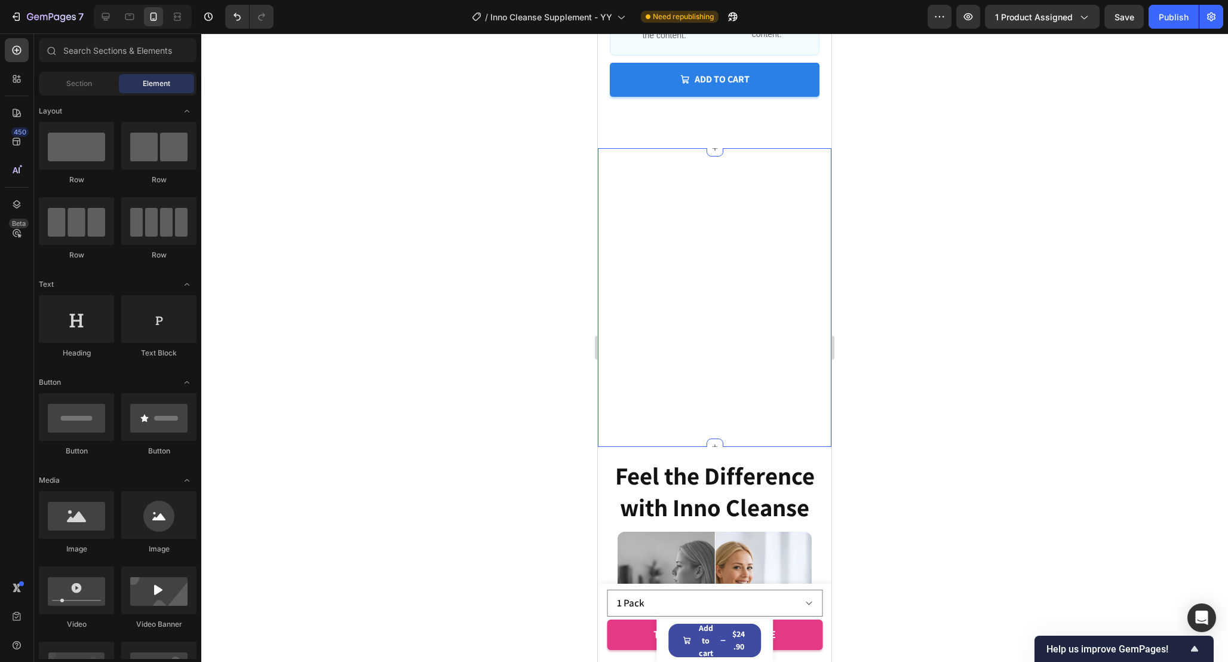
scroll to position [974, 0]
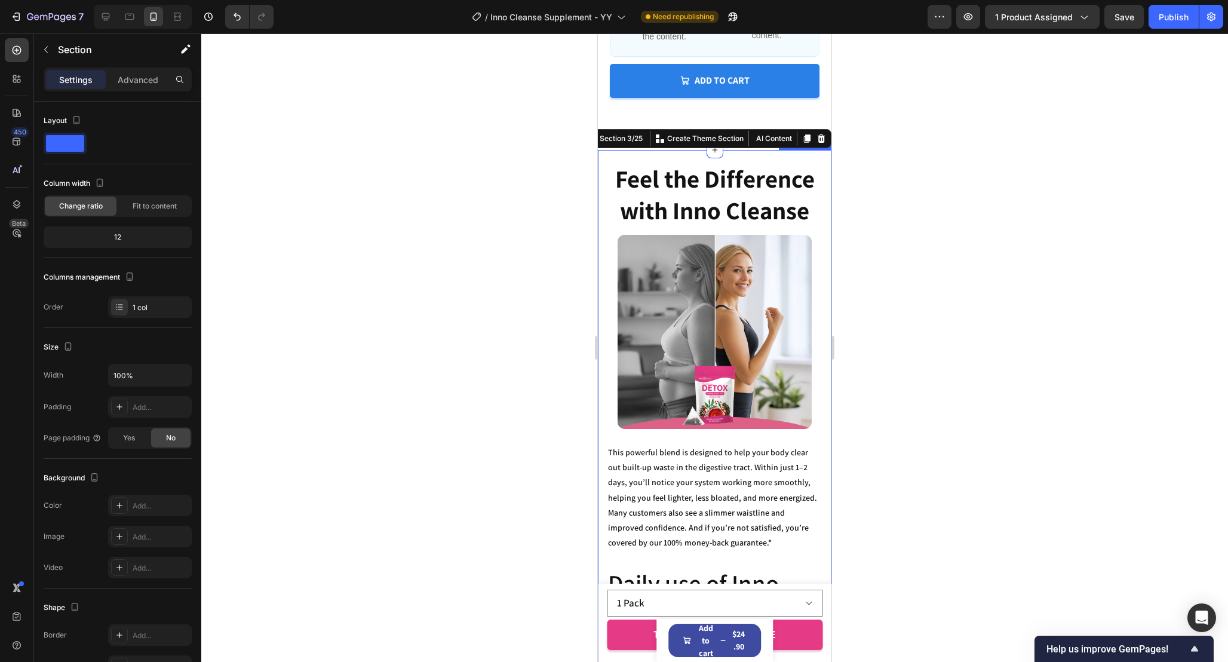
click at [879, 261] on div at bounding box center [714, 347] width 1027 height 628
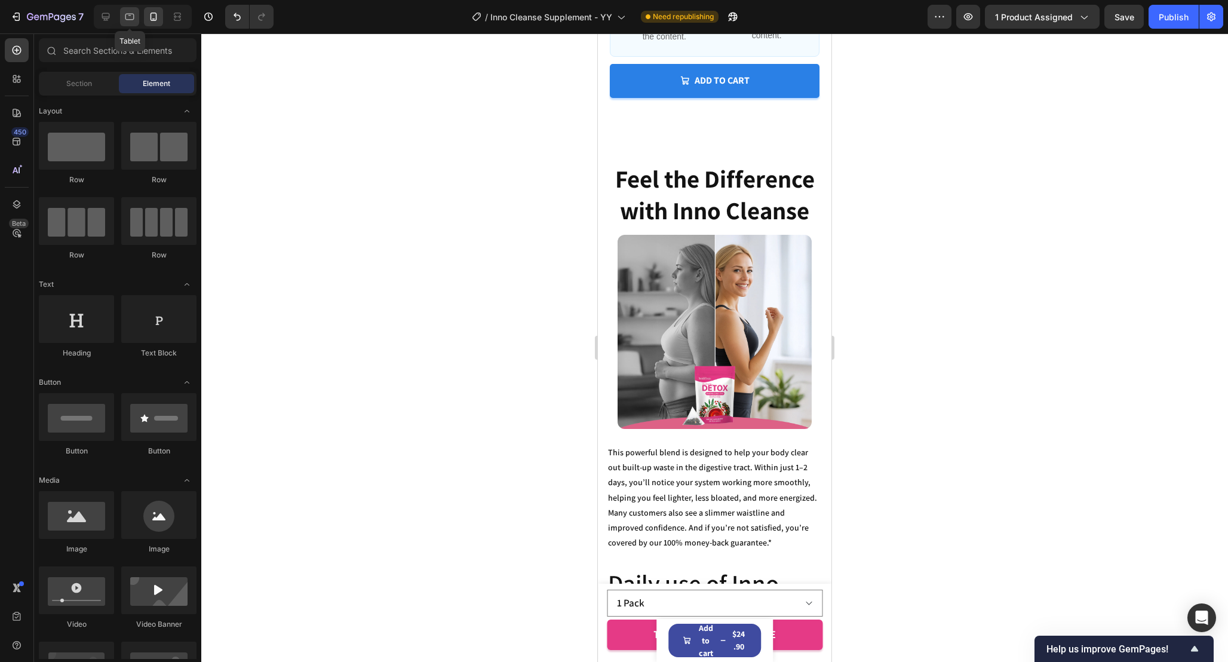
click at [136, 14] on div at bounding box center [129, 16] width 19 height 19
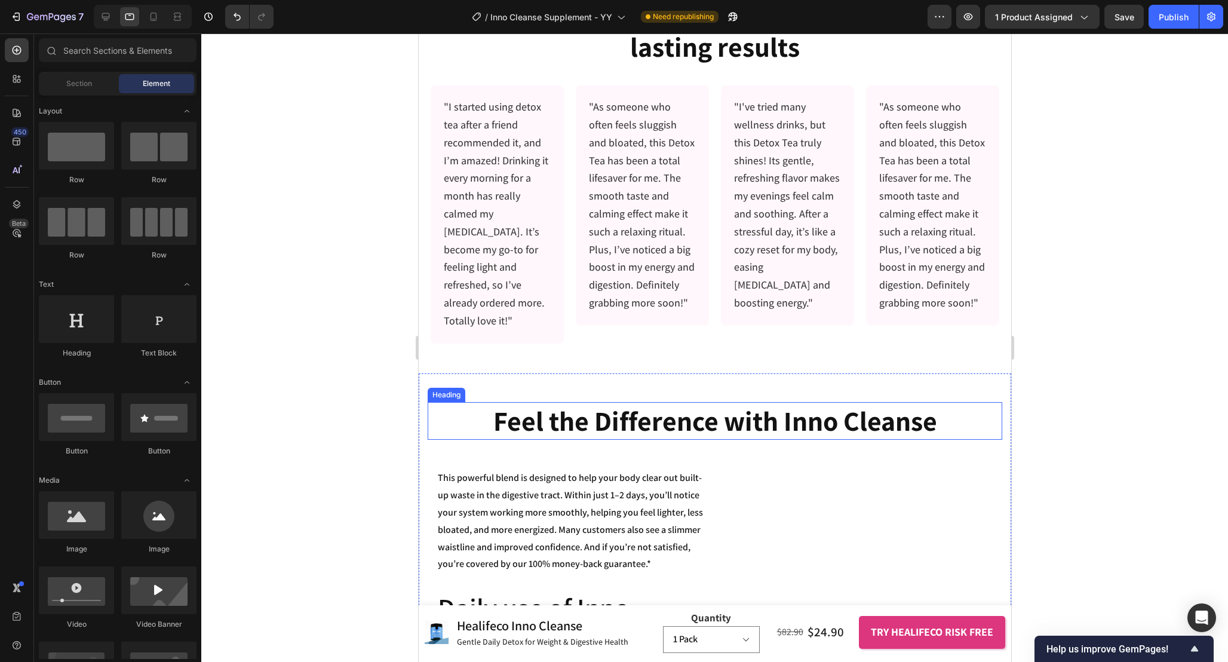
scroll to position [873, 0]
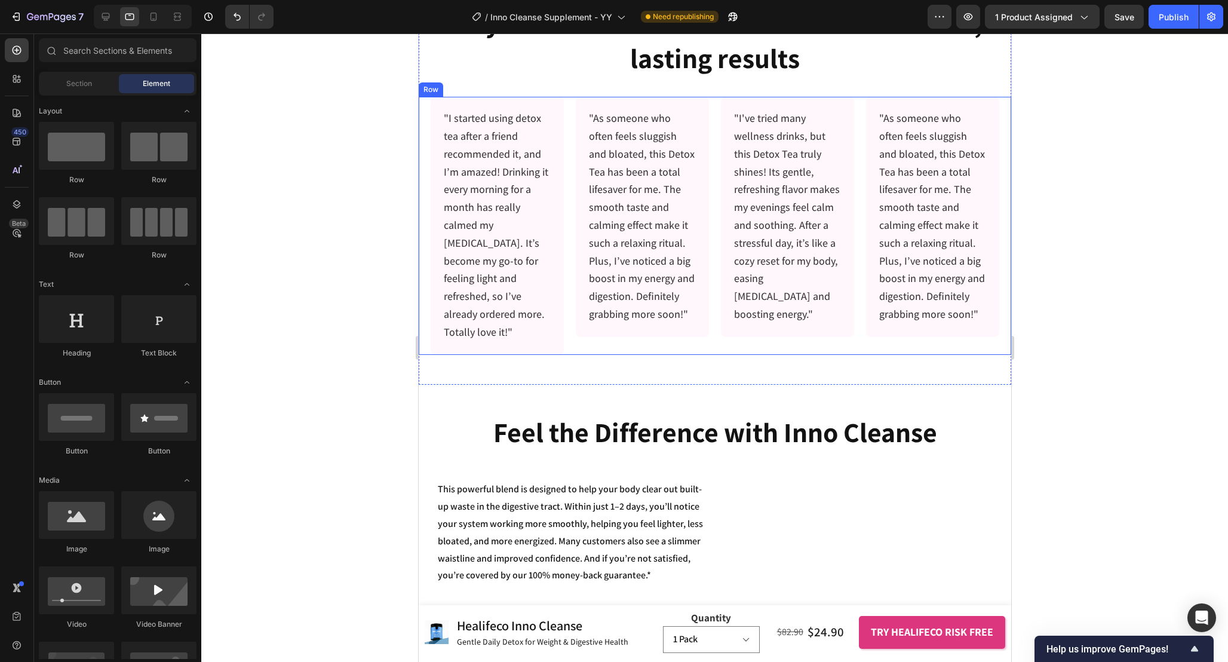
click at [724, 324] on div ""I've tried many wellness drinks, but this Detox Tea truly shines! Its gentle, …" at bounding box center [786, 225] width 133 height 257
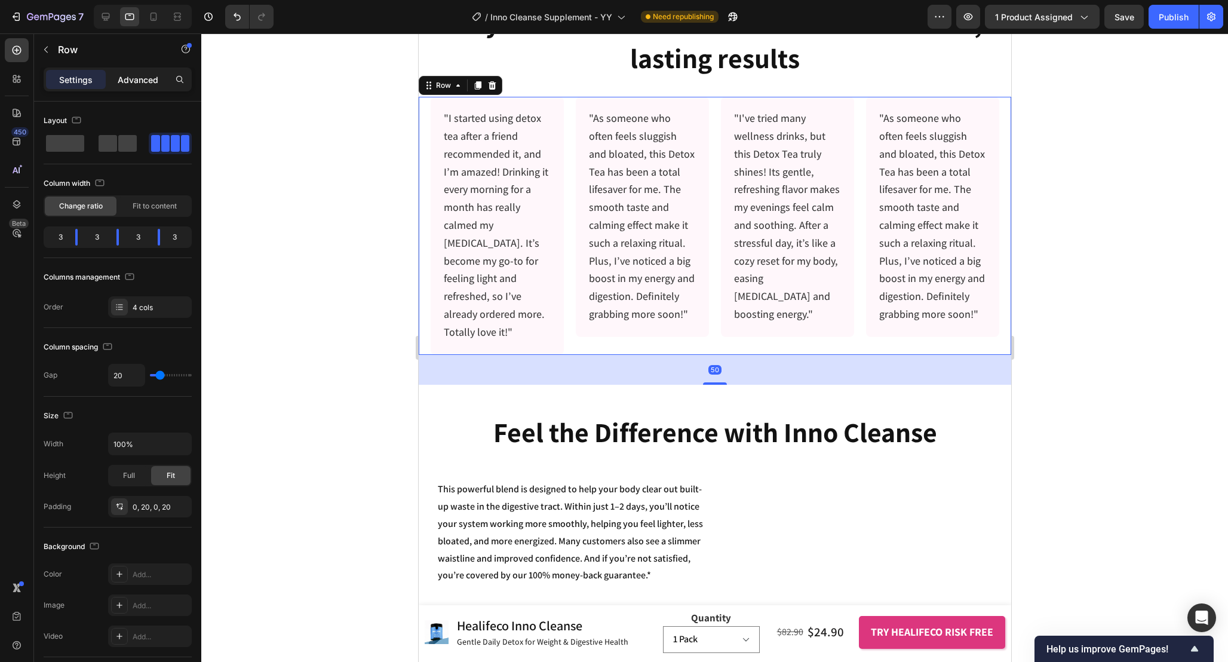
click at [149, 85] on p "Advanced" at bounding box center [138, 79] width 41 height 13
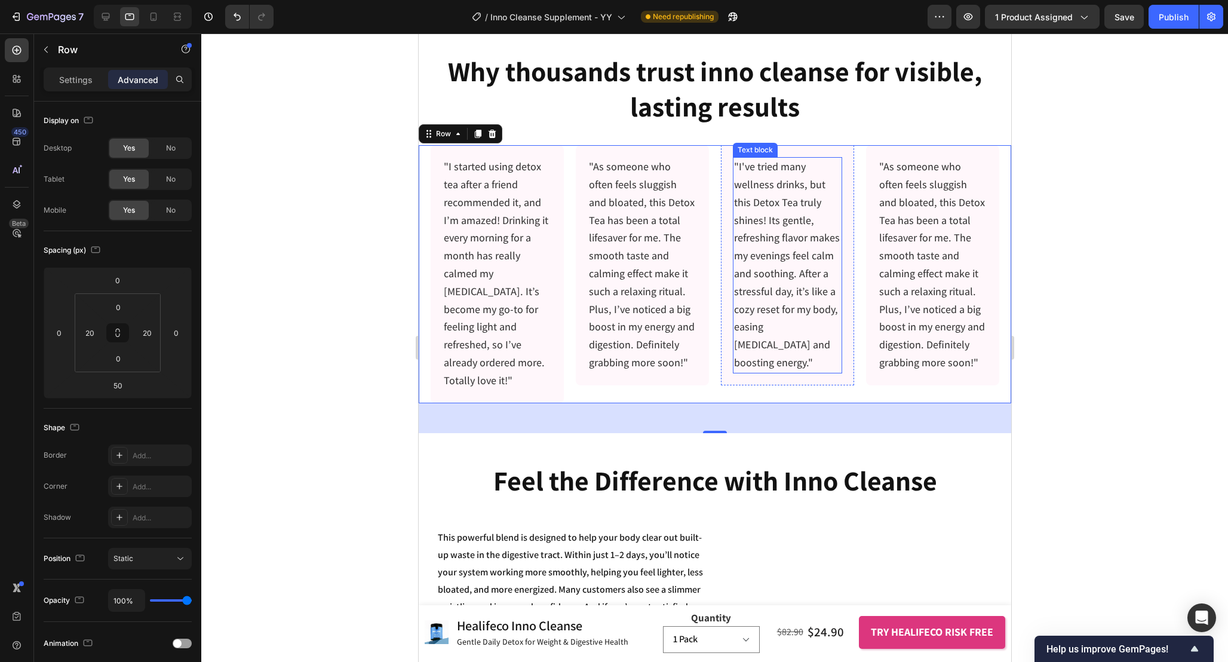
scroll to position [817, 0]
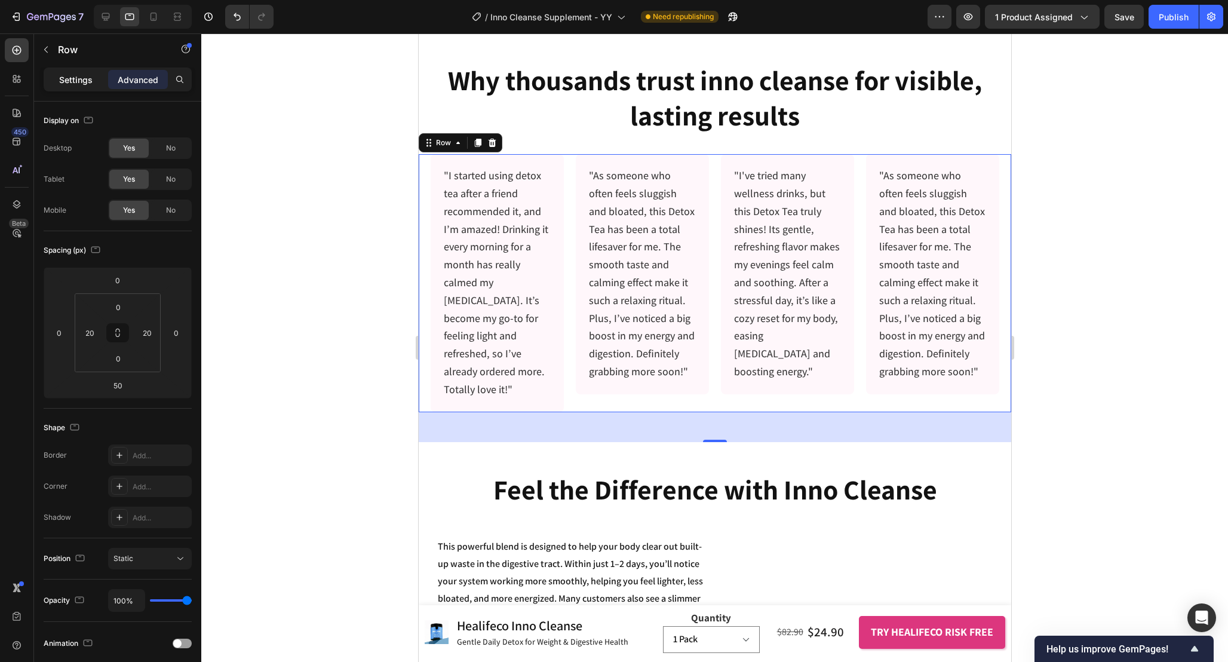
click at [92, 70] on div "Settings" at bounding box center [76, 79] width 60 height 19
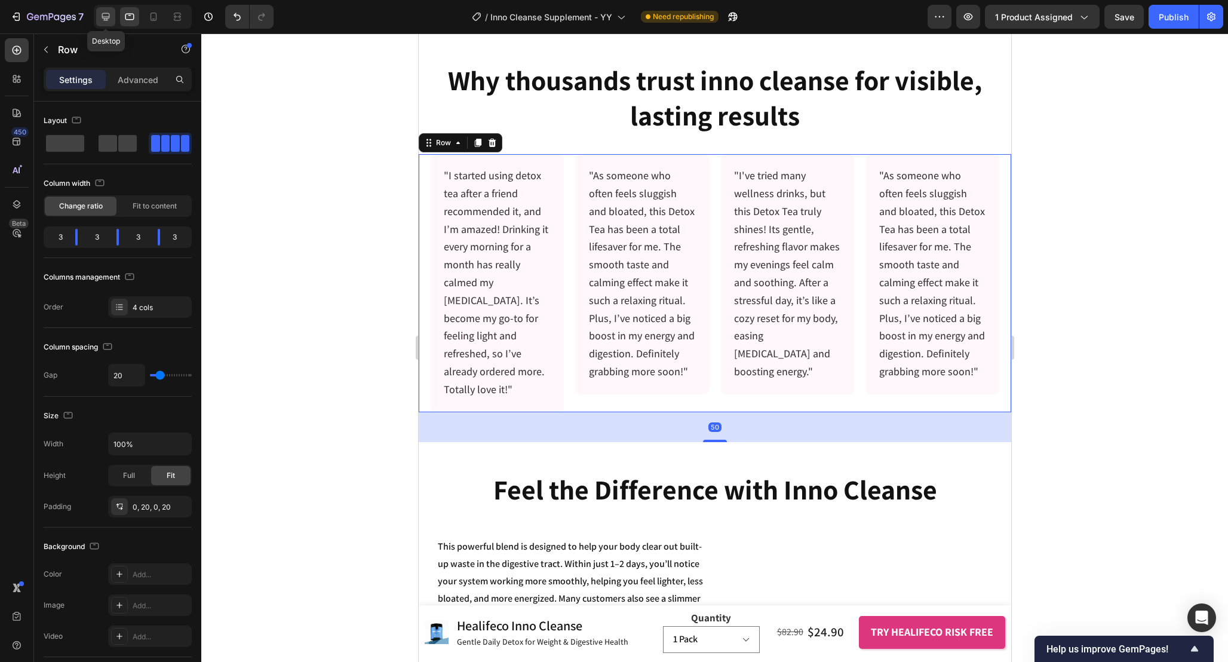
click at [106, 17] on icon at bounding box center [106, 17] width 12 height 12
type input "1200"
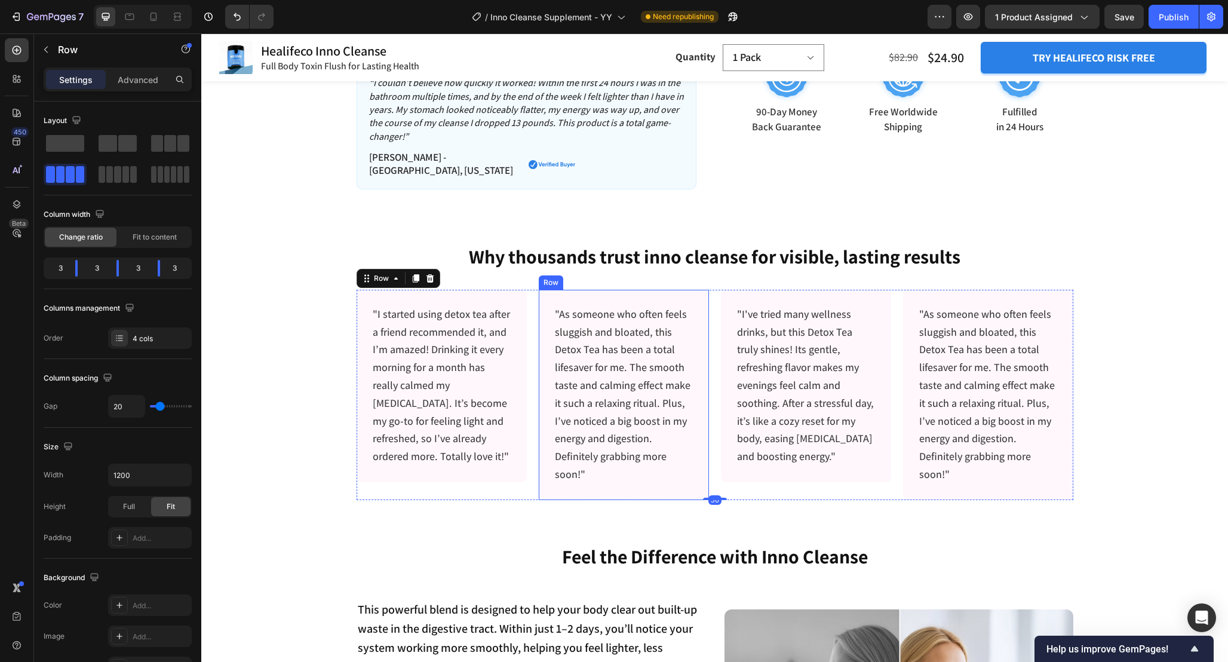
scroll to position [594, 0]
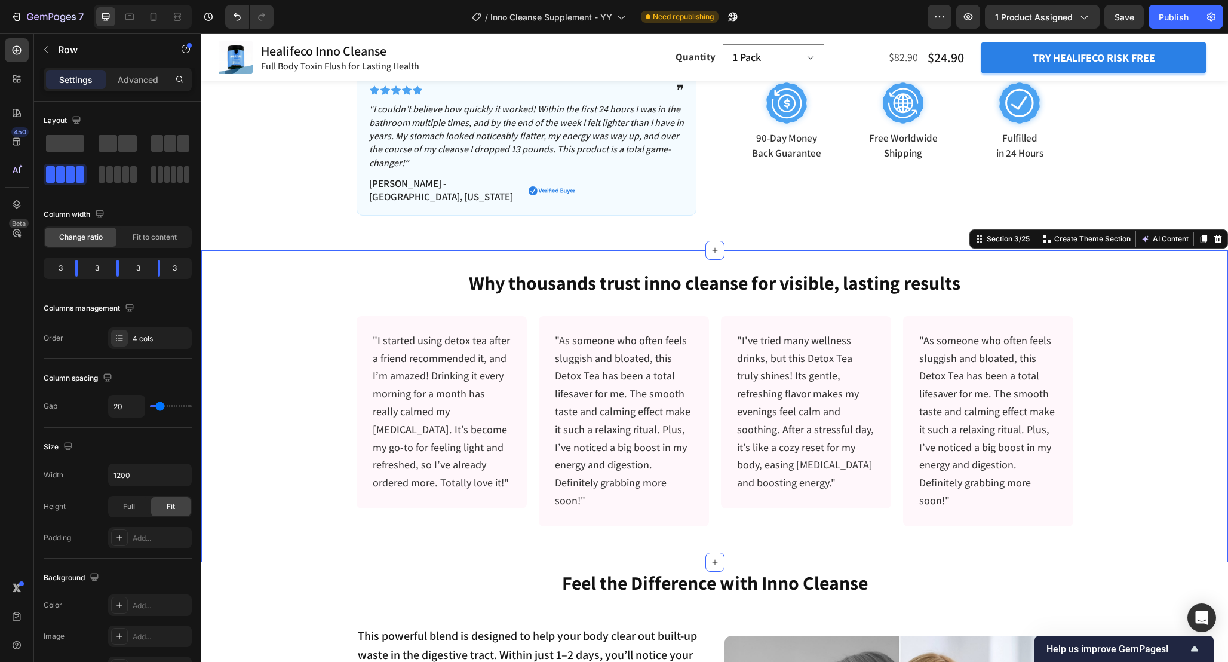
click at [1096, 350] on div "Why thousands trust inno cleanse for visible, lasting results Heading "I starte…" at bounding box center [714, 388] width 1027 height 276
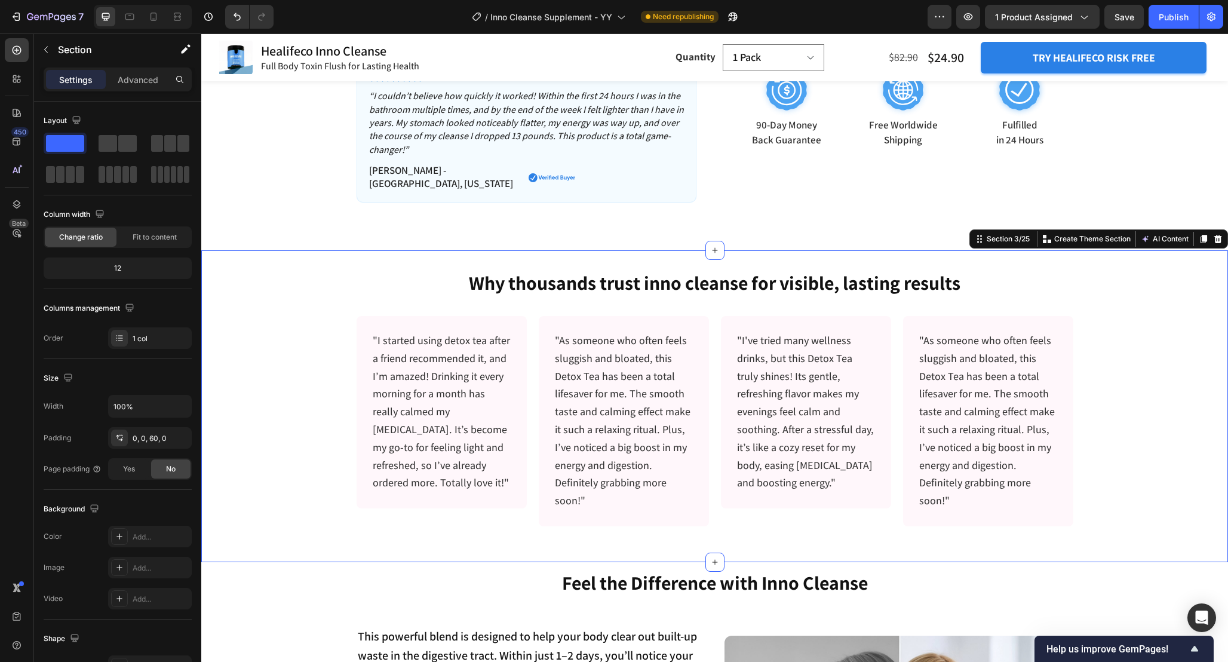
scroll to position [609, 0]
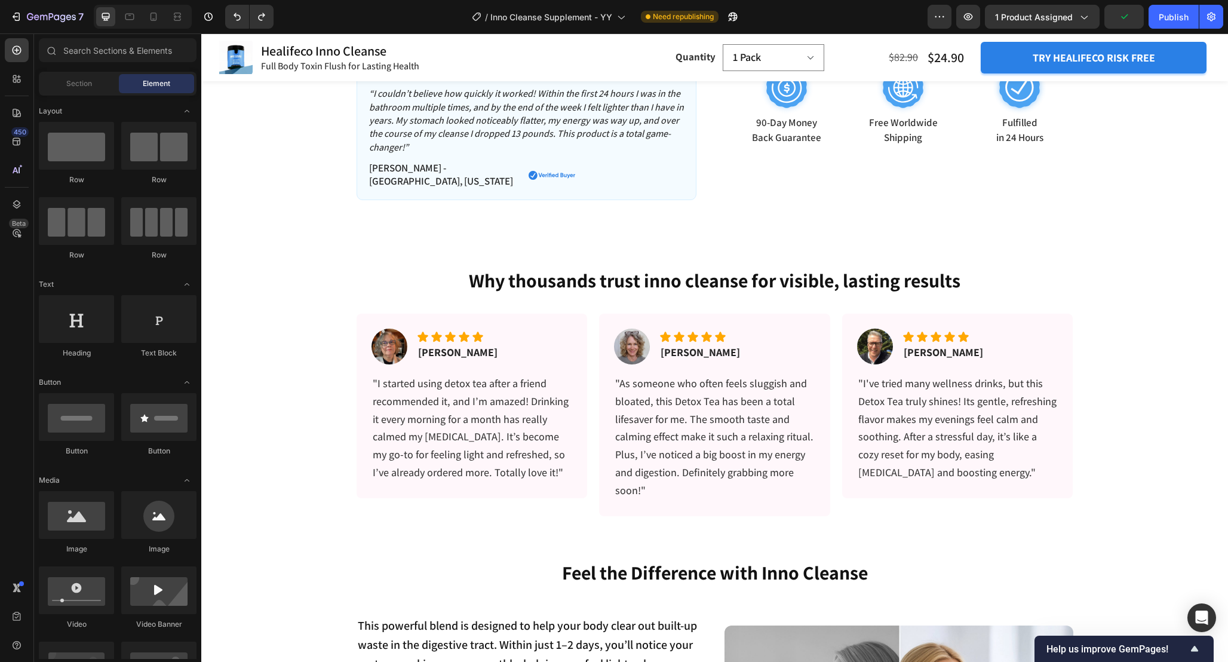
click at [1176, 4] on div "7 Version history / Inno Cleanse Supplement - YY Need republishing Preview 1 pr…" at bounding box center [614, 17] width 1228 height 34
click at [1170, 17] on div "Publish" at bounding box center [1174, 17] width 30 height 13
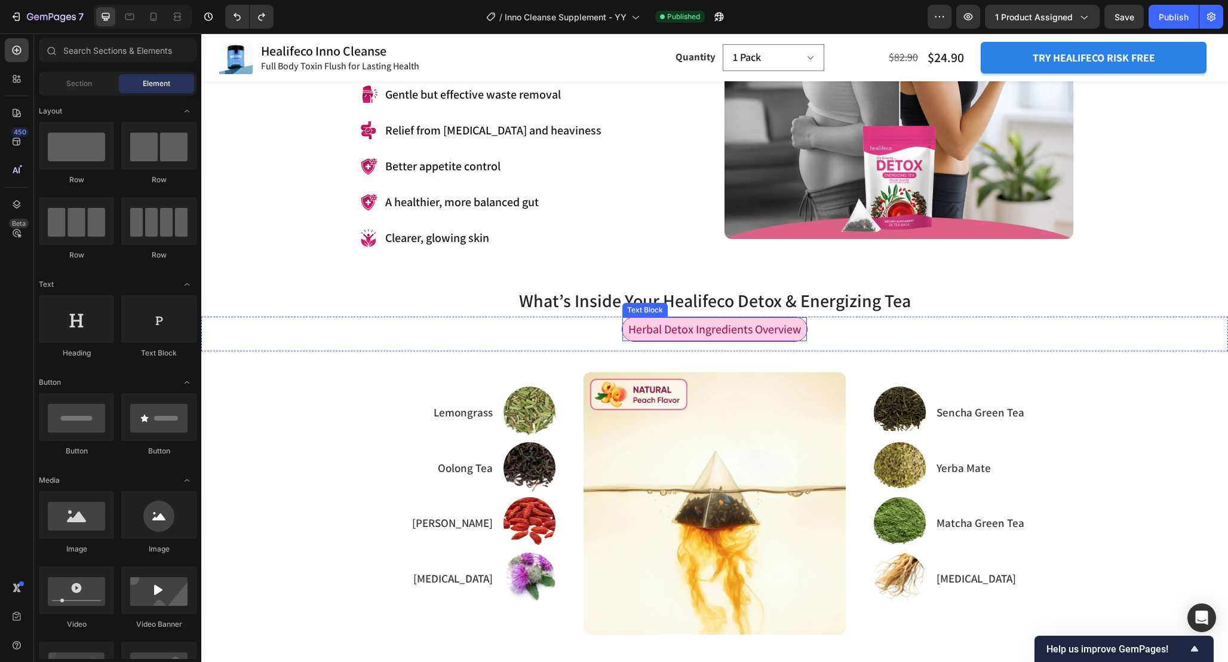
scroll to position [1333, 0]
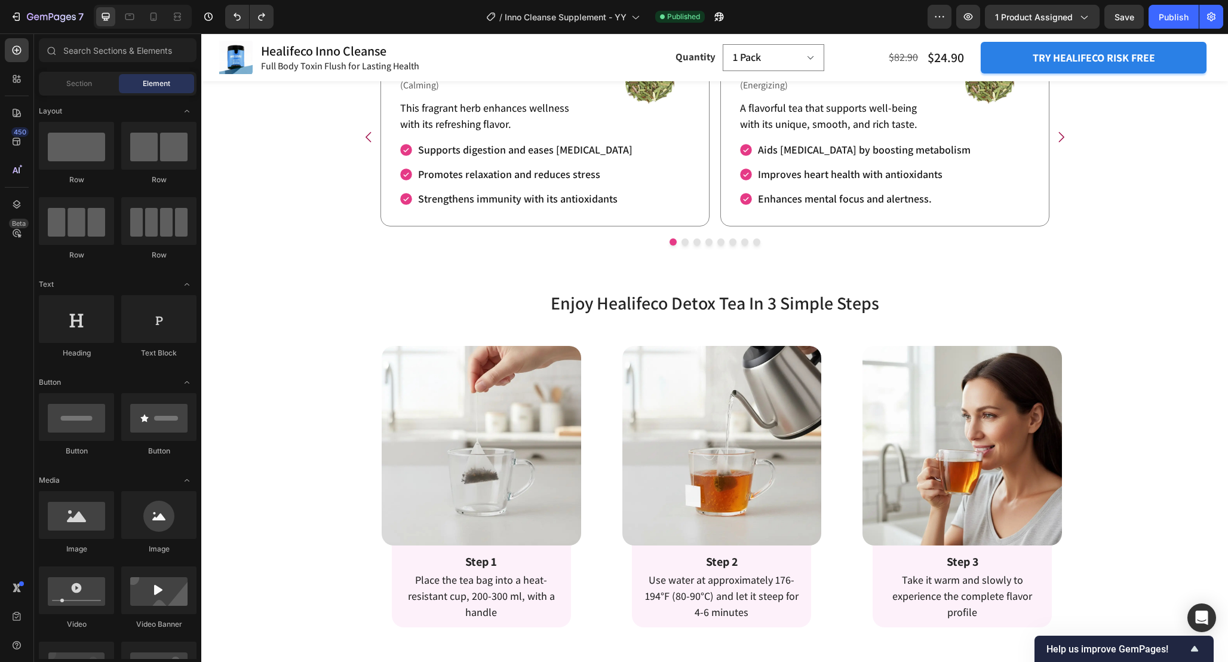
scroll to position [2255, 0]
click at [1143, 343] on div "Enjoy Healifeco Detox Tea In 3 Simple Steps Heading Enjoy Detox Tea In 3 Simple…" at bounding box center [714, 458] width 1027 height 337
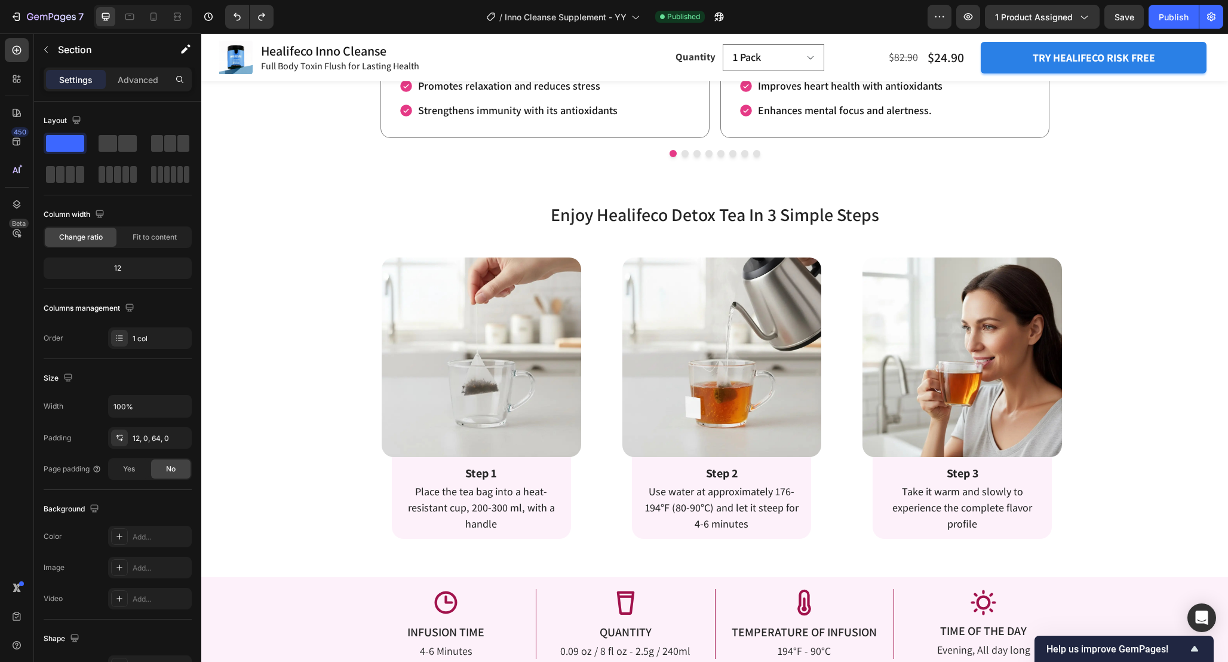
scroll to position [2337, 0]
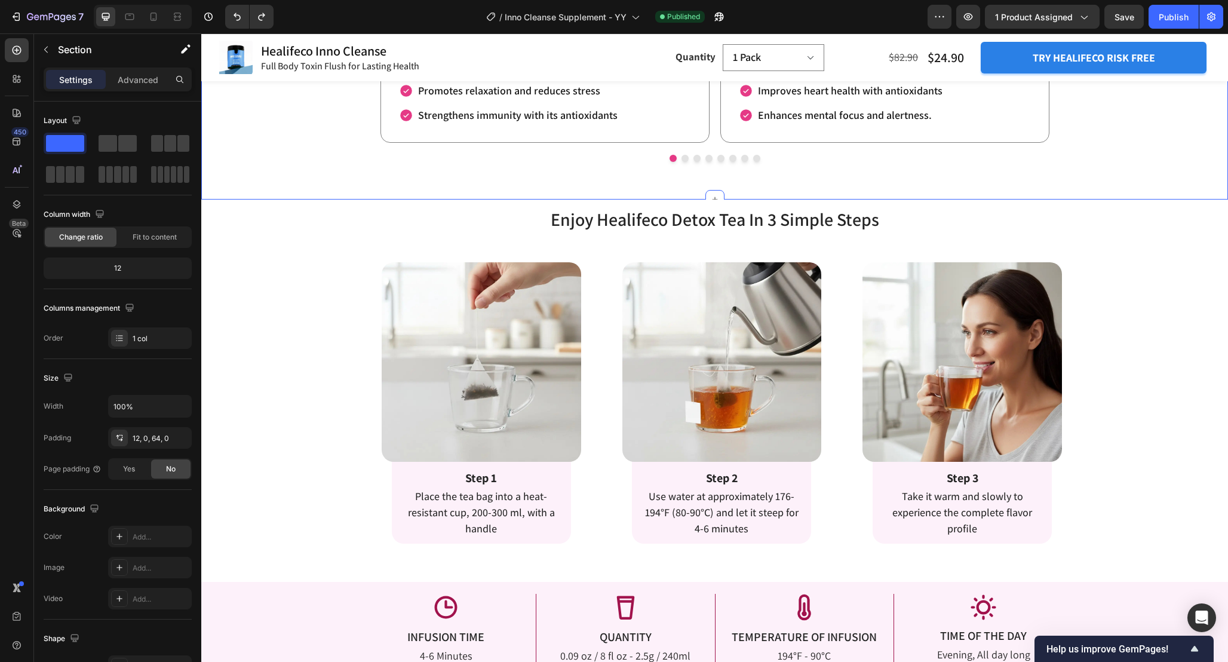
click at [1147, 284] on div "Enjoy Healifeco Detox Tea In 3 Simple Steps Heading Enjoy Detox Tea In 3 Simple…" at bounding box center [714, 375] width 1027 height 337
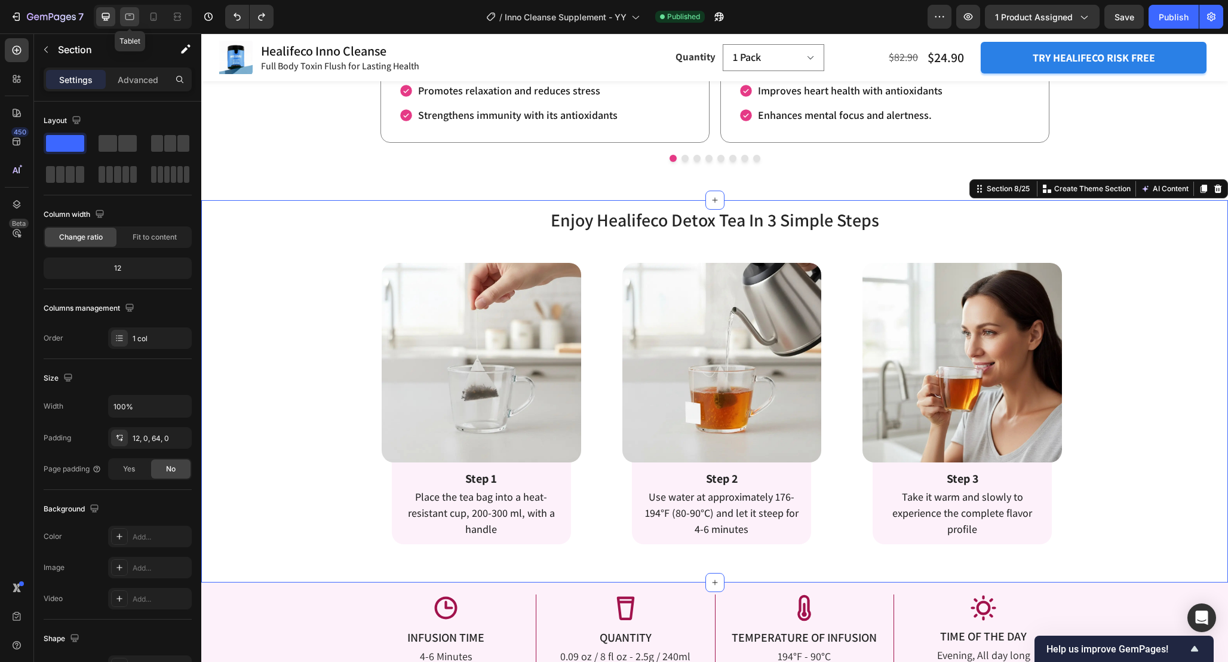
click at [131, 18] on icon at bounding box center [130, 17] width 12 height 12
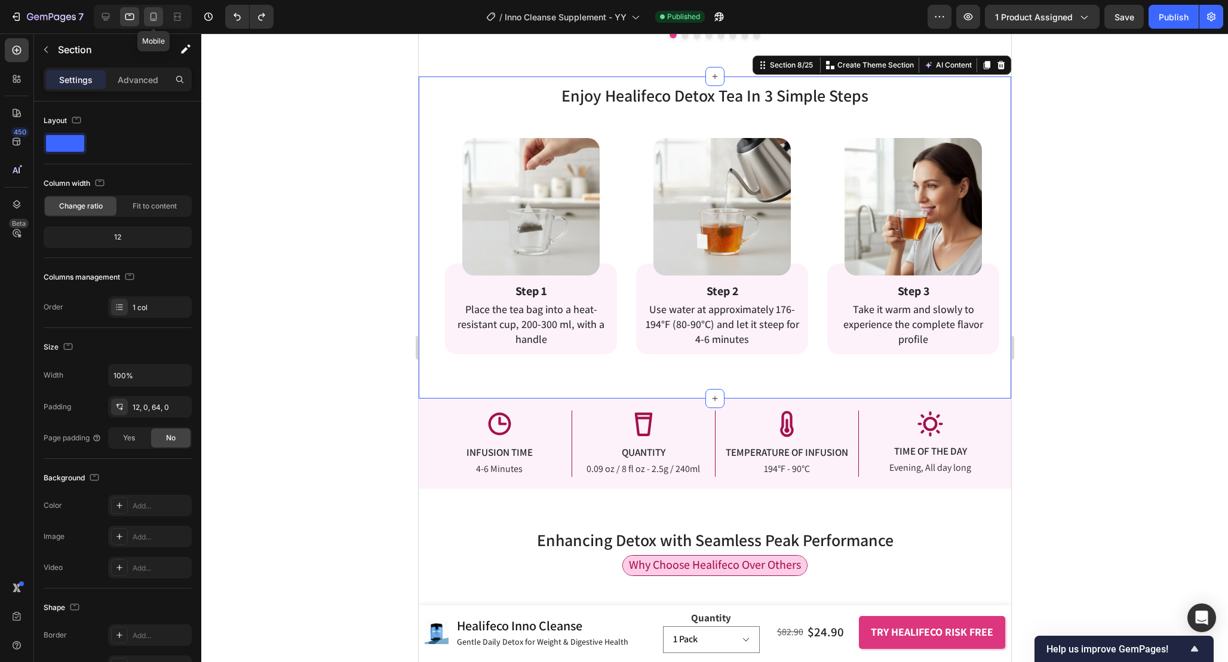
click at [154, 19] on icon at bounding box center [153, 19] width 3 height 1
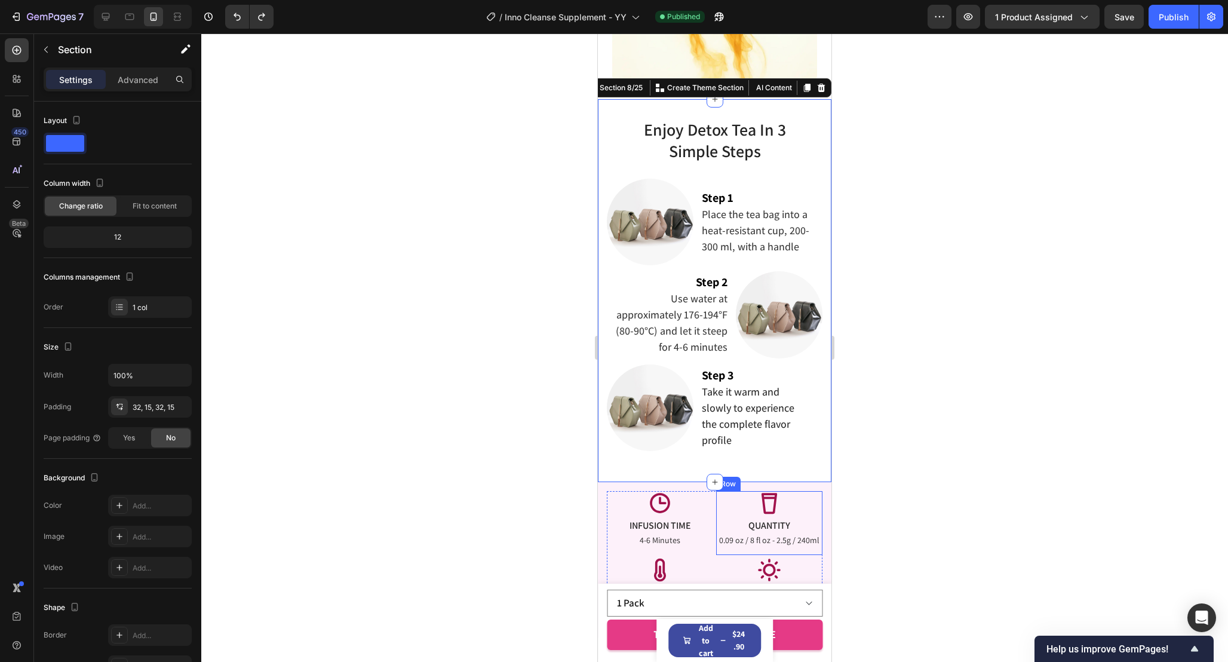
scroll to position [2151, 0]
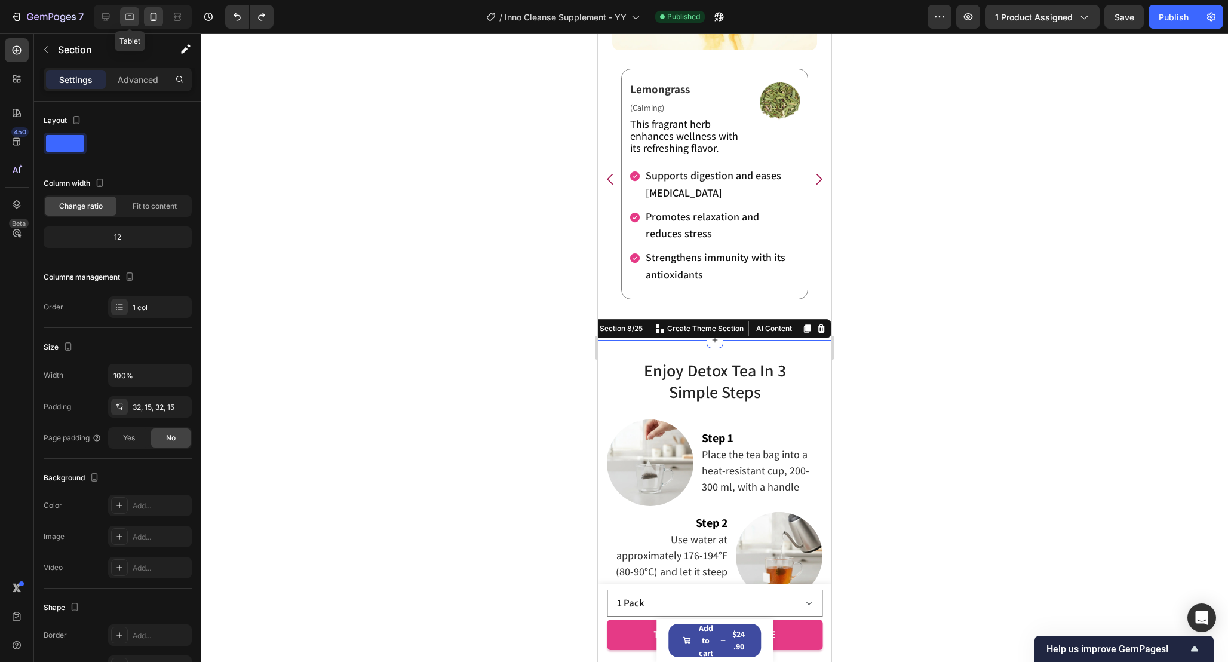
click at [131, 14] on icon at bounding box center [130, 17] width 12 height 12
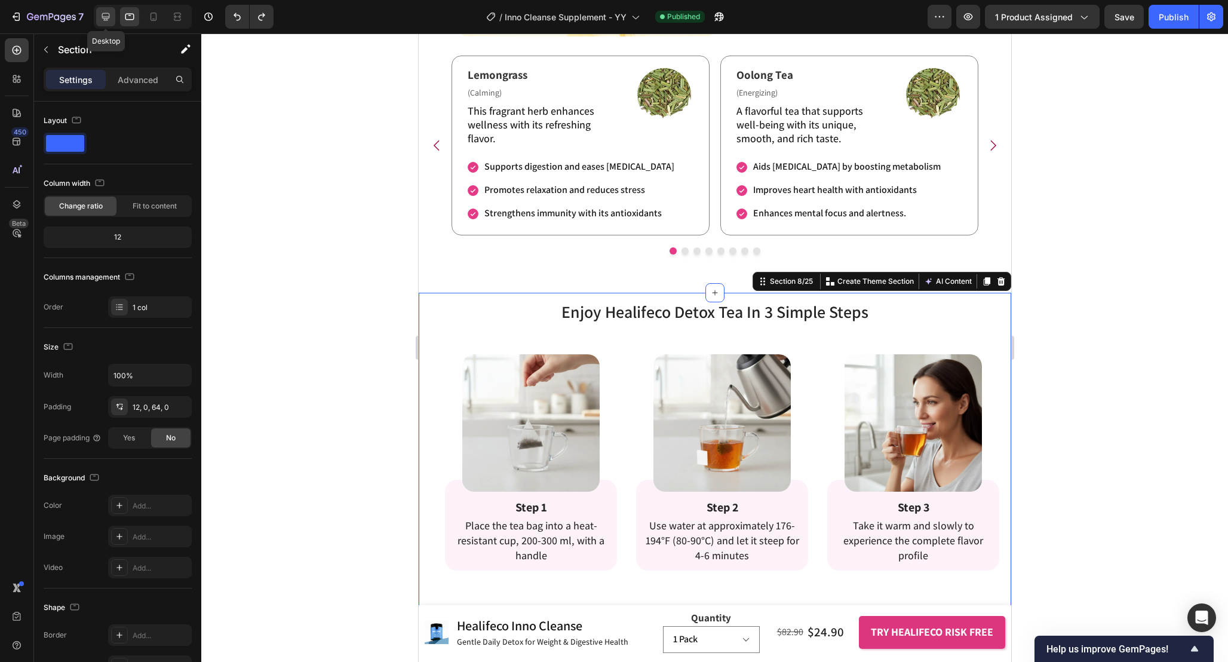
click at [102, 16] on icon at bounding box center [106, 17] width 8 height 8
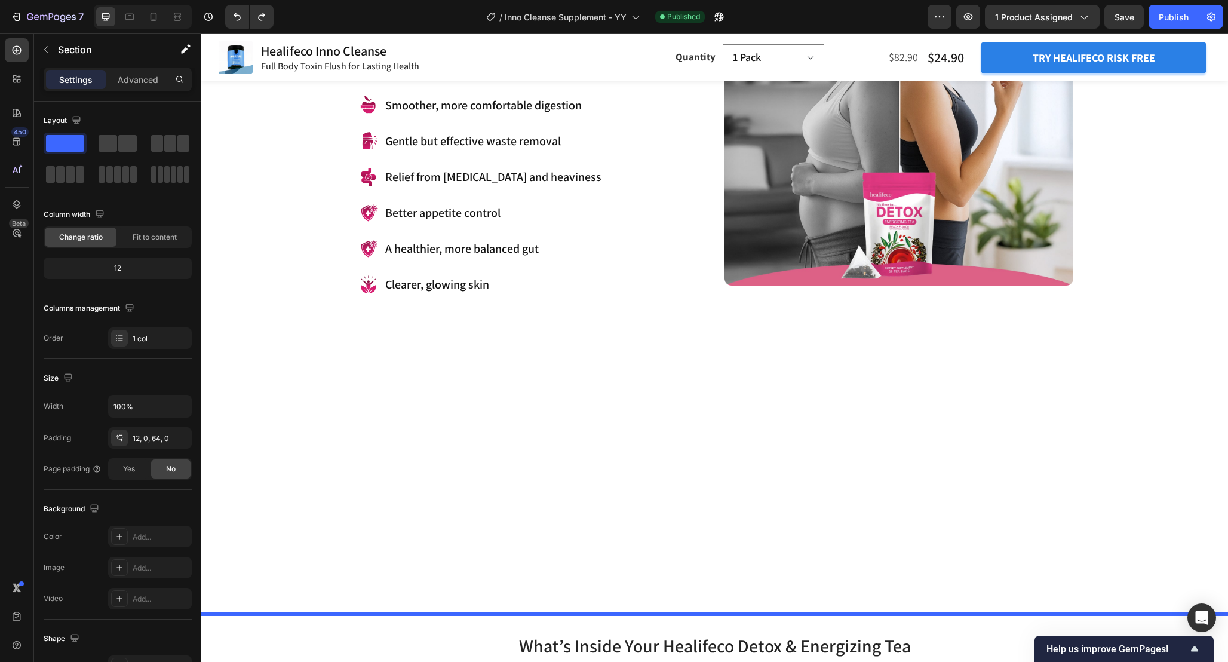
scroll to position [1418, 0]
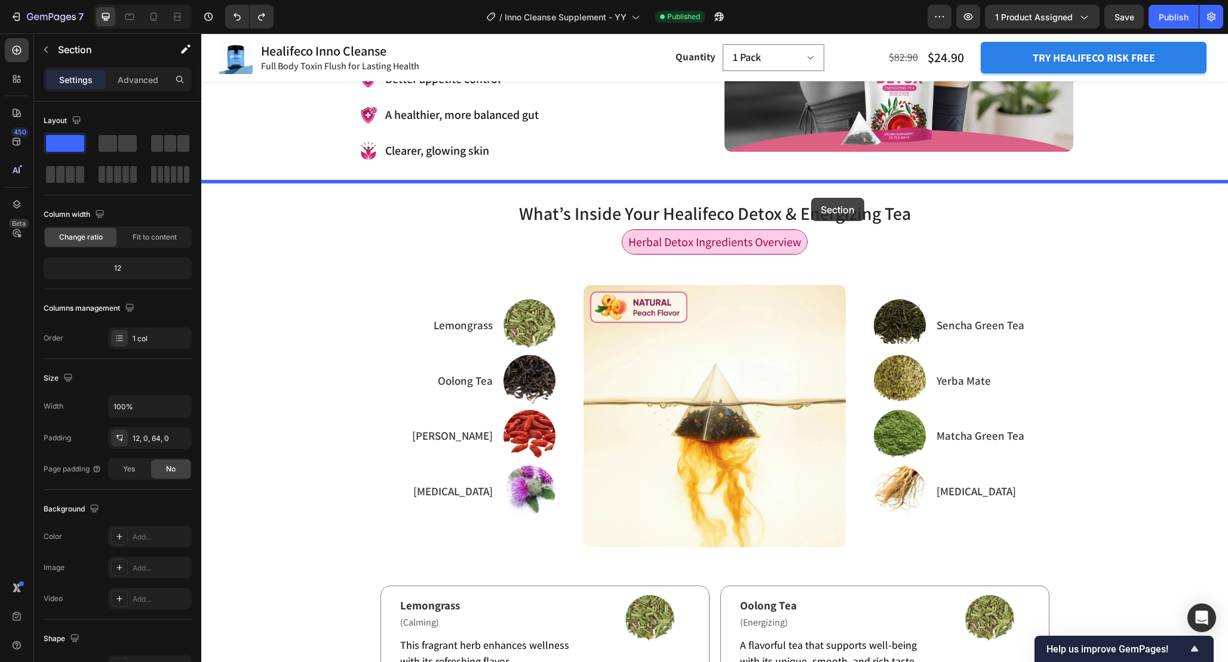
drag, startPoint x: 983, startPoint y: 293, endPoint x: 811, endPoint y: 198, distance: 196.5
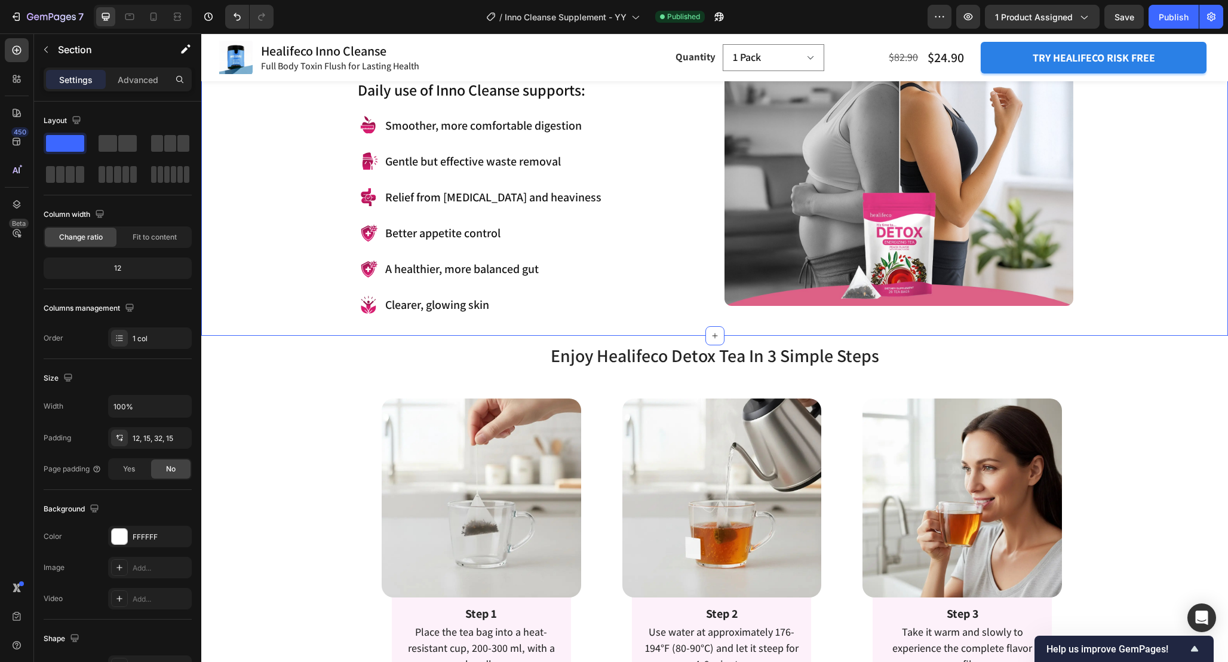
click at [319, 223] on div "Feel the Difference with Inno Cleanse Heading This powerful blend is designed t…" at bounding box center [714, 103] width 1009 height 425
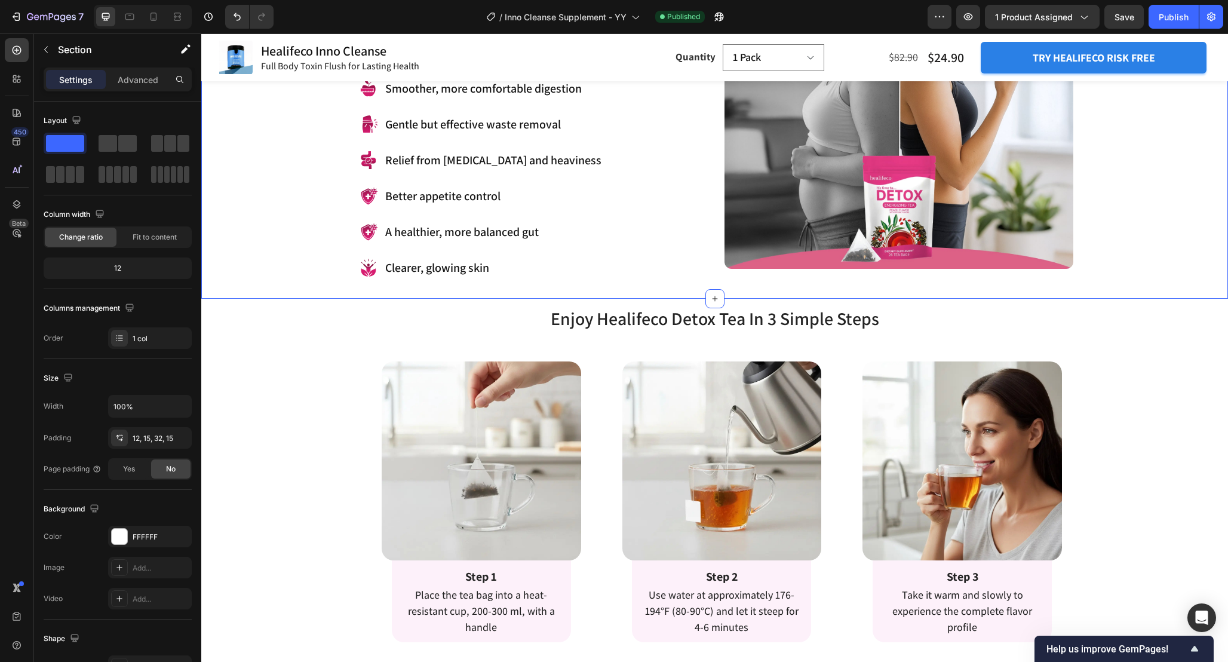
scroll to position [1335, 0]
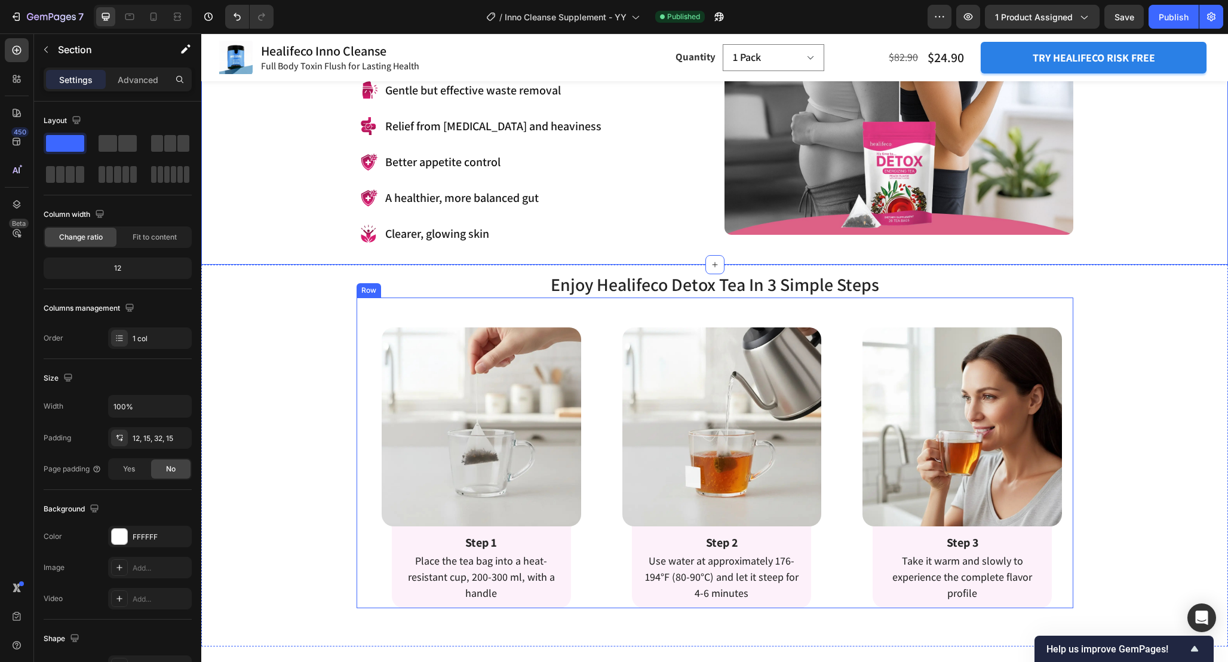
click at [594, 338] on div "Image Row Step 1 Text Block Place the tea bag into a heat-resistant cup, 200-30…" at bounding box center [715, 452] width 717 height 311
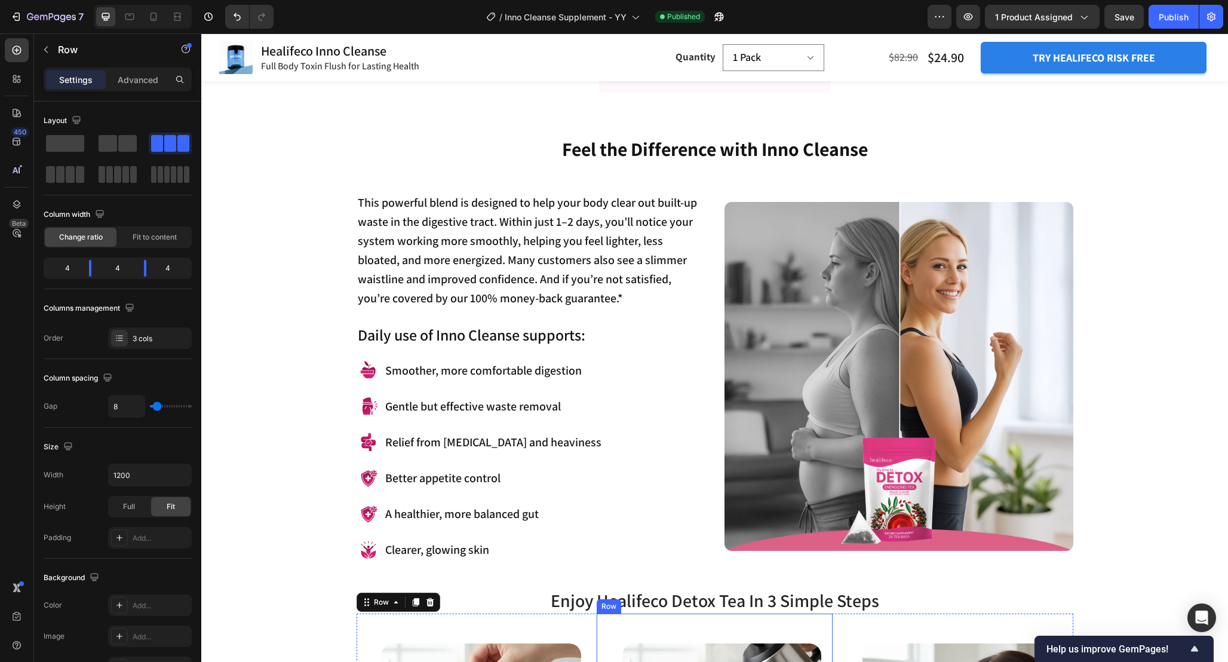
scroll to position [1017, 0]
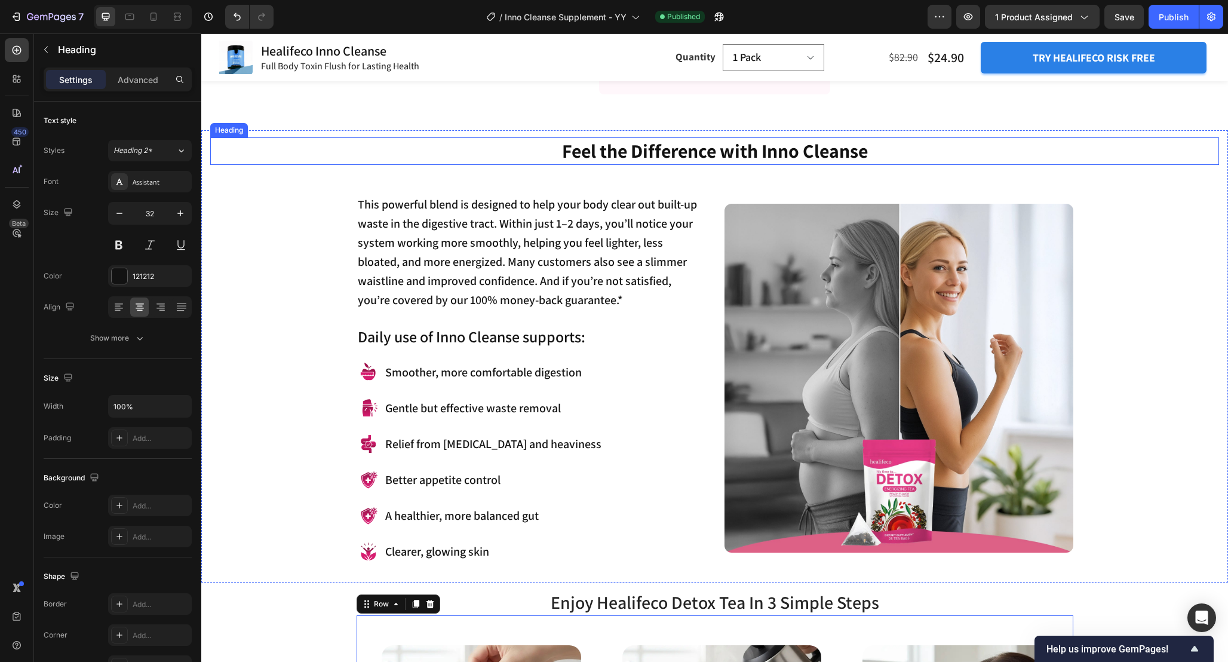
click at [858, 151] on h2 "Feel the Difference with Inno Cleanse" at bounding box center [714, 150] width 1009 height 27
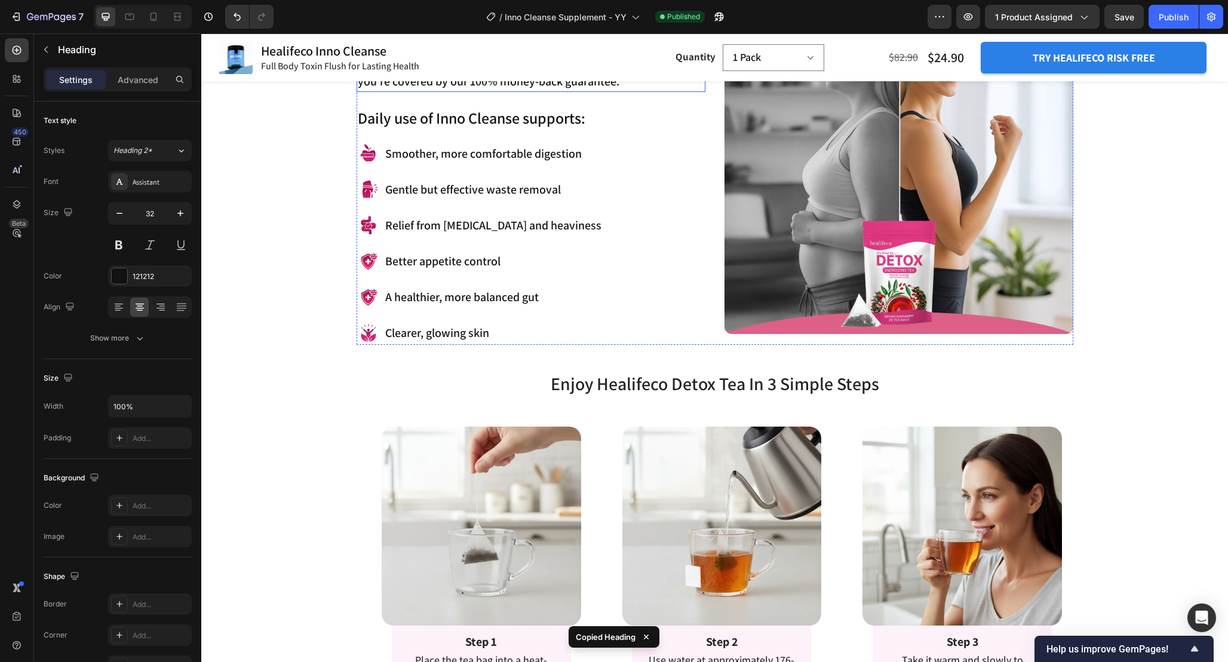
scroll to position [1242, 0]
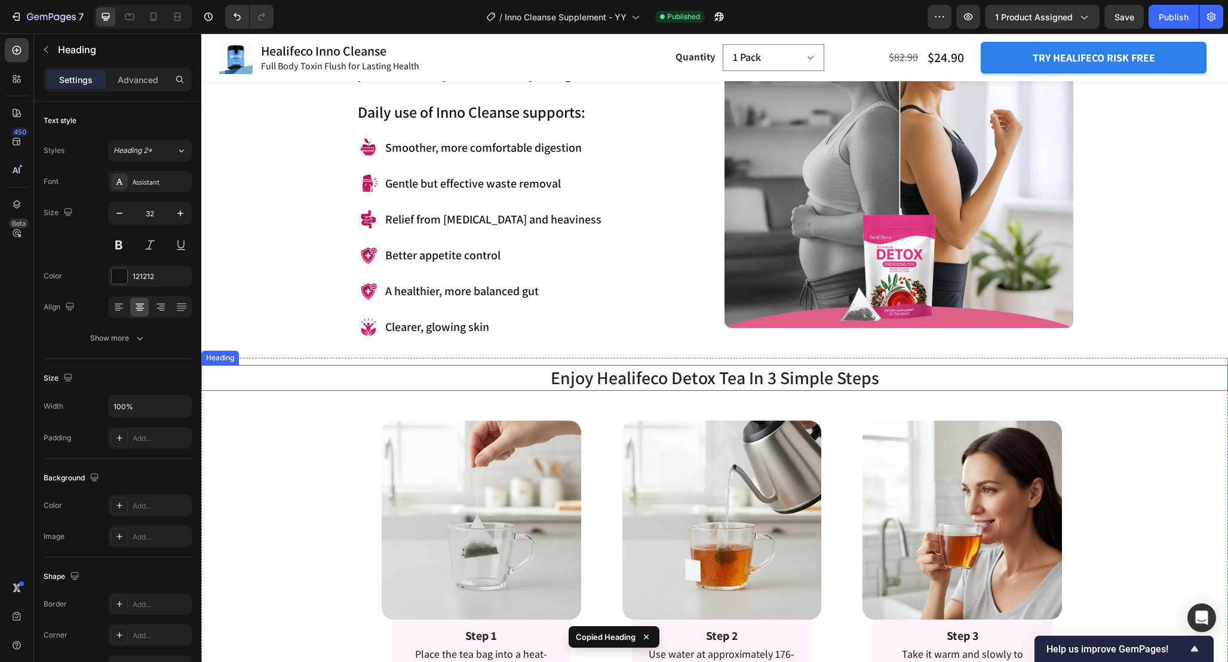
click at [771, 381] on h2 "Enjoy Healifeco Detox Tea In 3 Simple Steps" at bounding box center [714, 378] width 1027 height 26
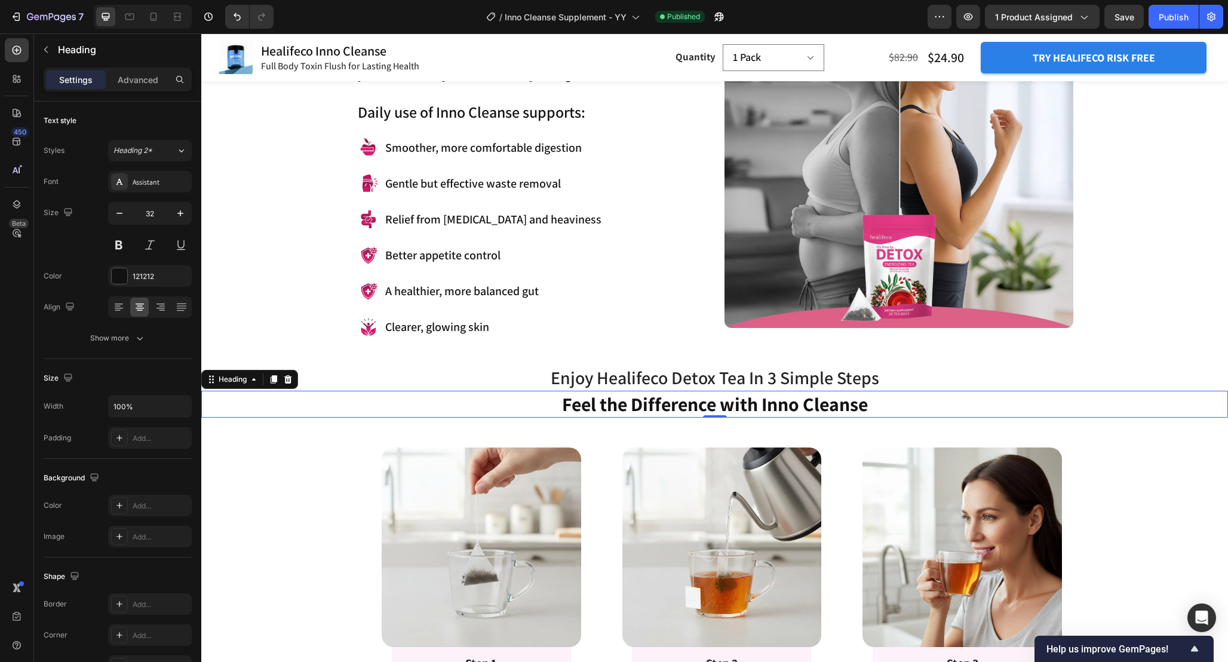
click at [662, 411] on h2 "Feel the Difference with Inno Cleanse" at bounding box center [714, 404] width 1027 height 27
click at [662, 411] on p "Feel the Difference with Inno Cleanse" at bounding box center [715, 404] width 1024 height 25
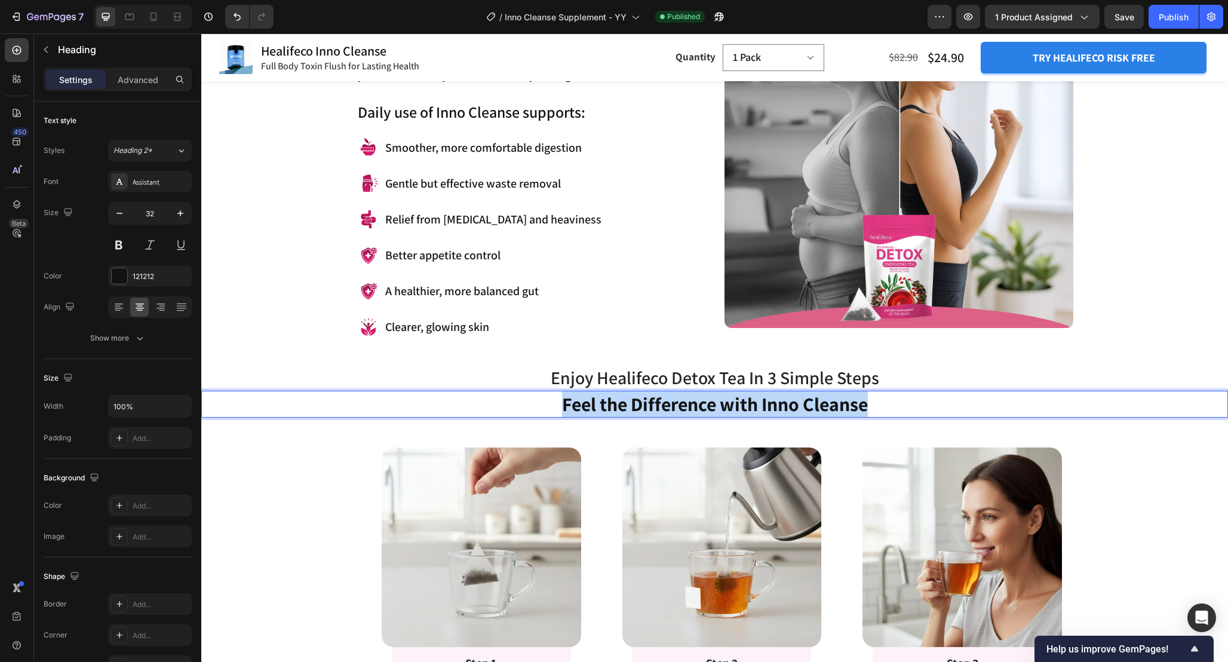
click at [662, 411] on p "Feel the Difference with Inno Cleanse" at bounding box center [715, 404] width 1024 height 25
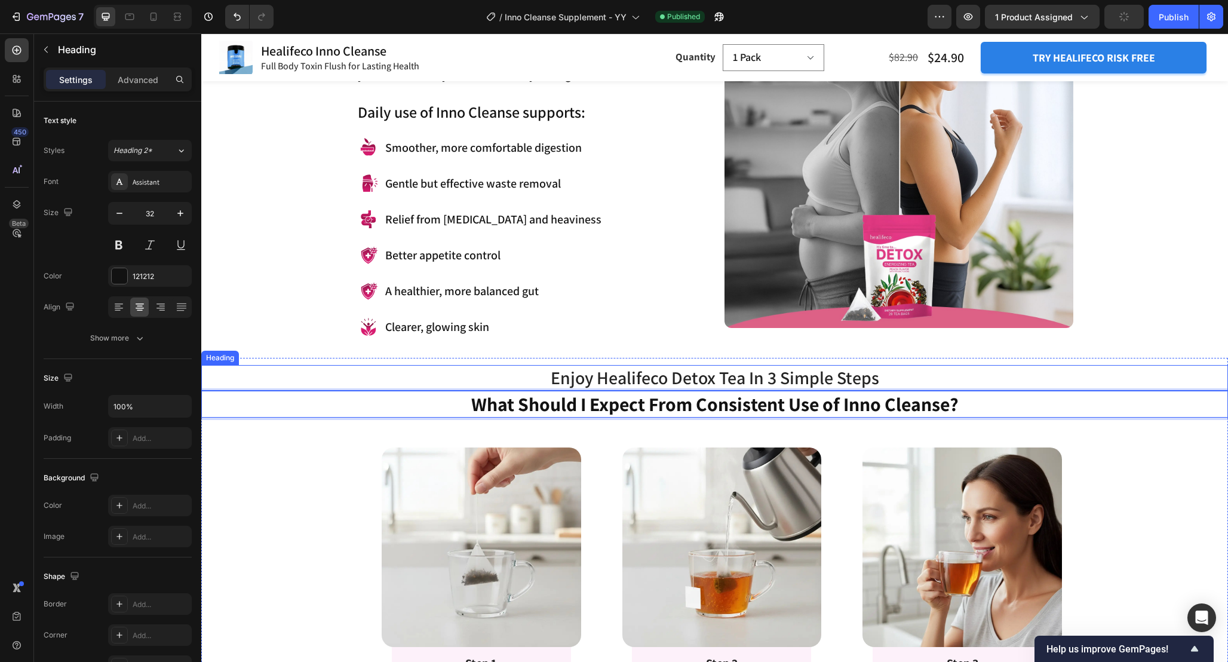
click at [883, 376] on h2 "Enjoy Healifeco Detox Tea In 3 Simple Steps" at bounding box center [714, 378] width 1027 height 26
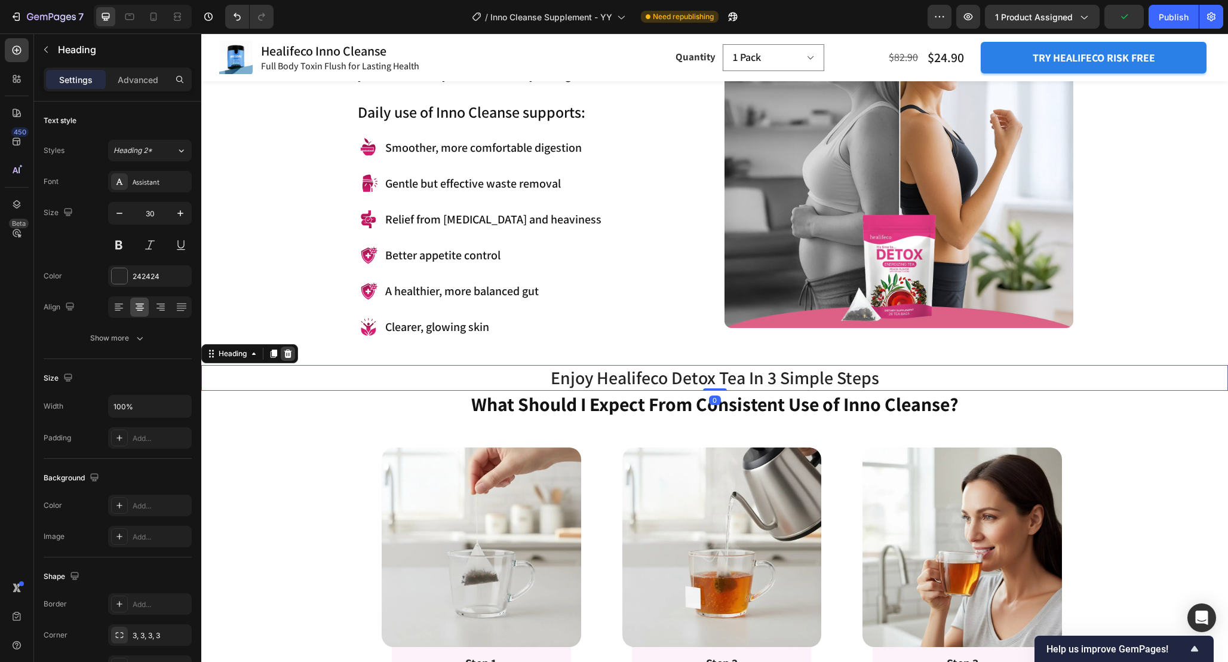
click at [292, 354] on icon at bounding box center [288, 354] width 10 height 10
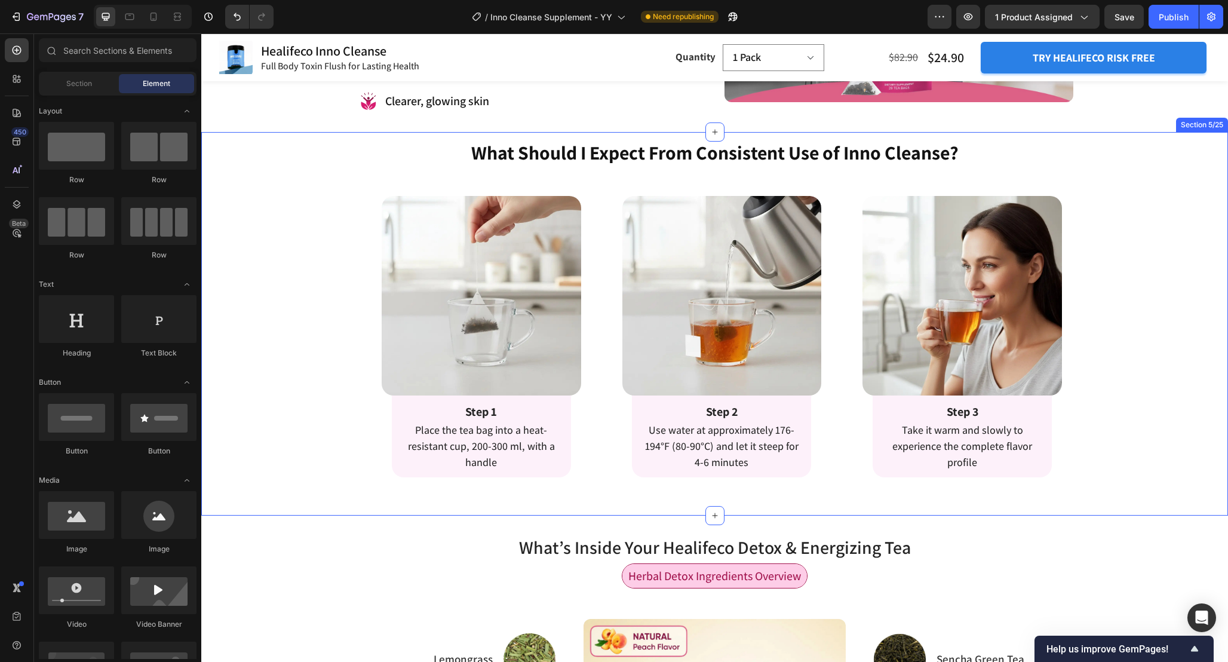
scroll to position [1477, 0]
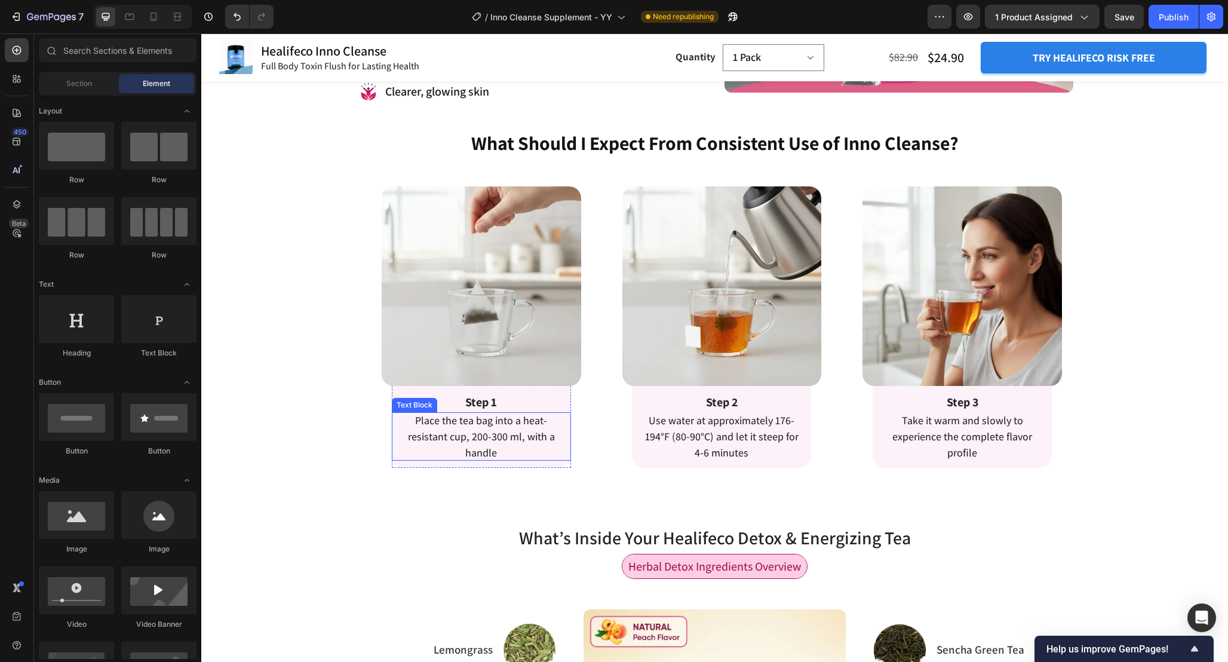
click at [487, 425] on span "Place the tea bag into a heat-resistant cup, 200-300 ml, with a handle" at bounding box center [481, 436] width 147 height 46
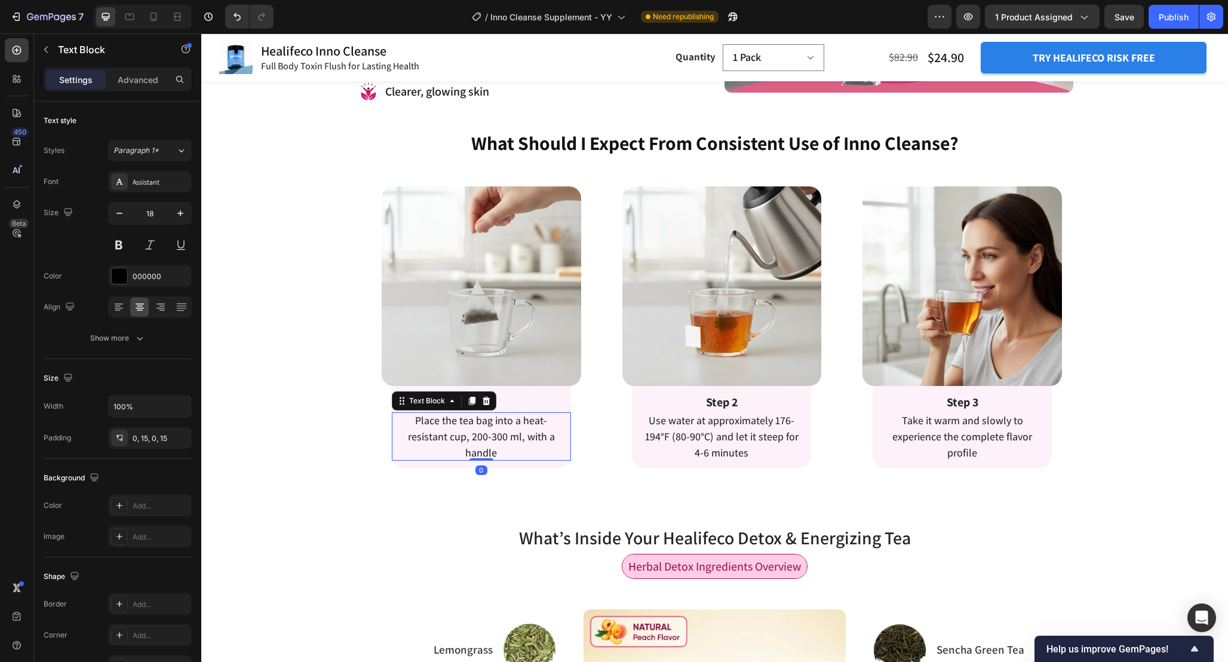
click at [487, 425] on span "Place the tea bag into a heat-resistant cup, 200-300 ml, with a handle" at bounding box center [481, 436] width 147 height 46
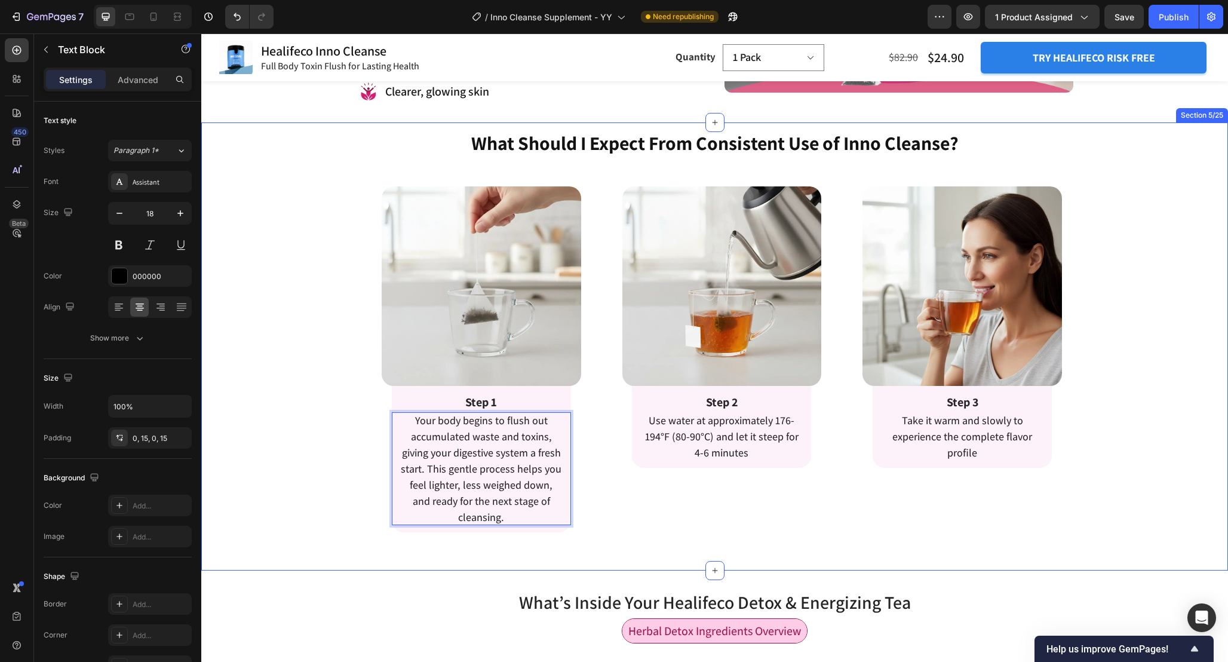
click at [327, 448] on div "What Should I Expect From Consistent Use of Inno Cleanse? Heading Enjoy Detox T…" at bounding box center [714, 331] width 1027 height 403
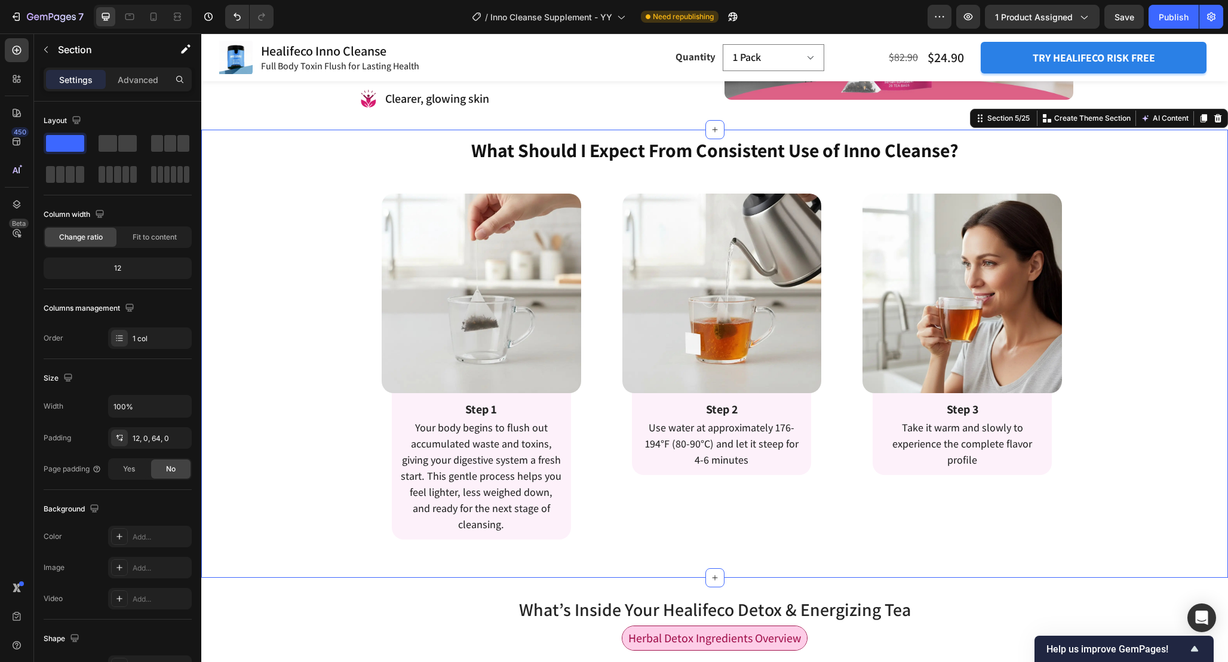
scroll to position [1450, 0]
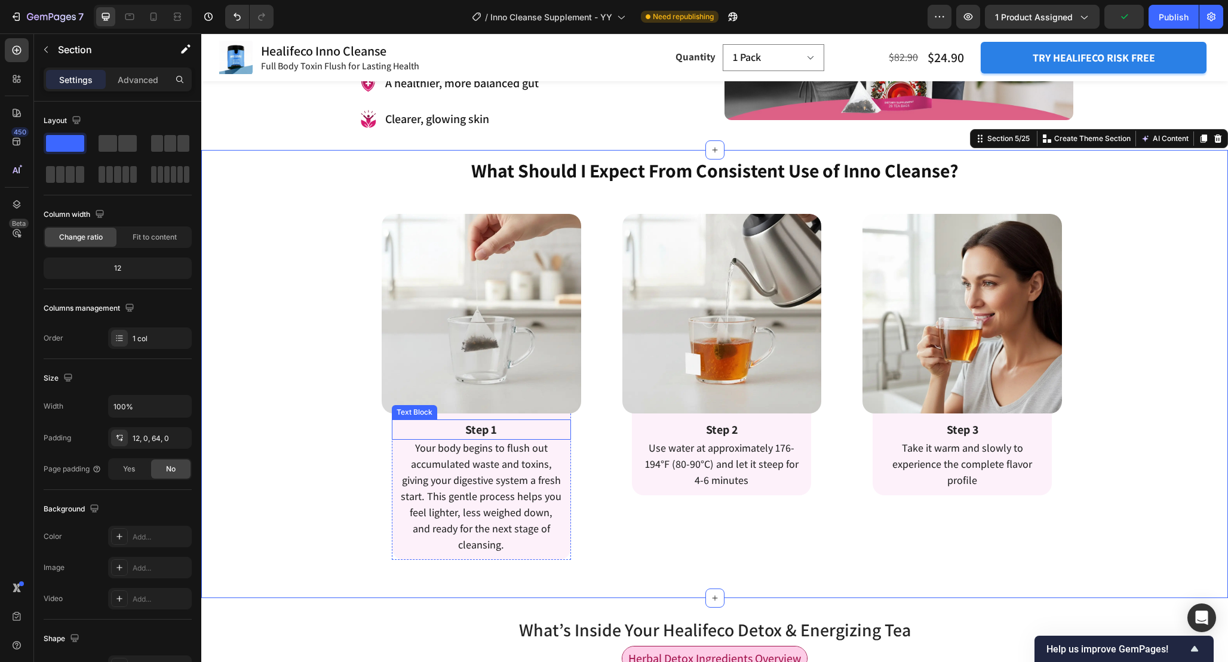
click at [486, 425] on strong "Step 1" at bounding box center [481, 430] width 32 height 16
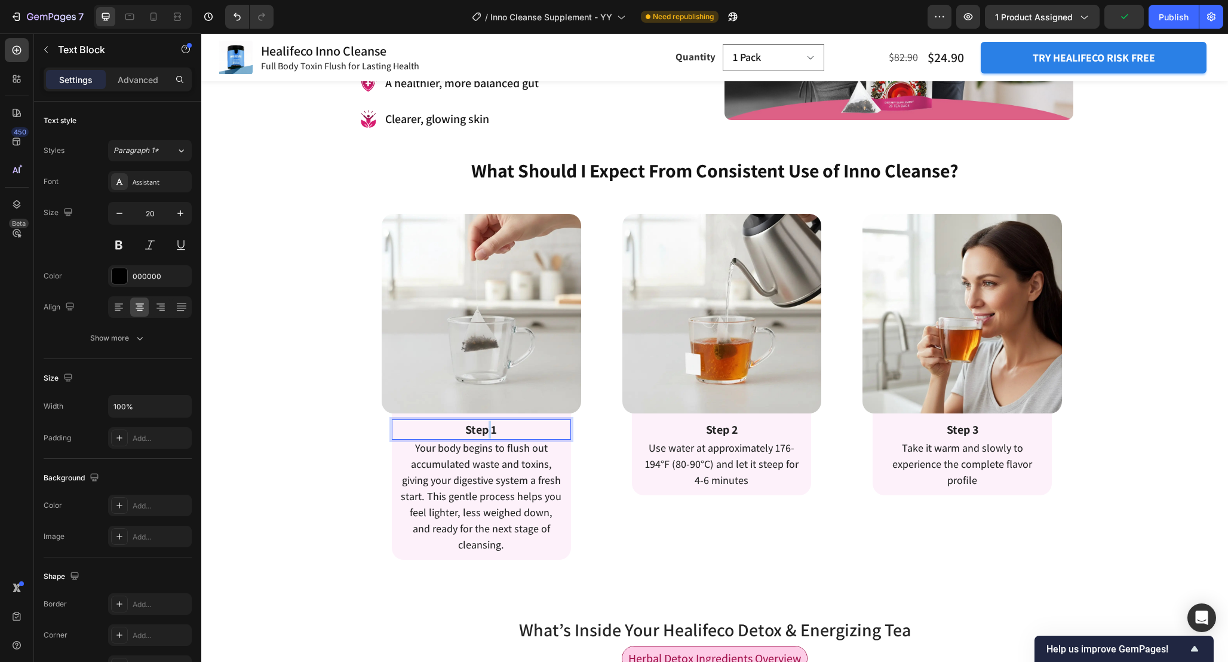
click at [486, 425] on strong "Step 1" at bounding box center [481, 430] width 32 height 16
click at [361, 441] on div "Image Row 24–48 Hours – Initial Reset Text Block 0 Your body begins to flush ou…" at bounding box center [475, 372] width 236 height 376
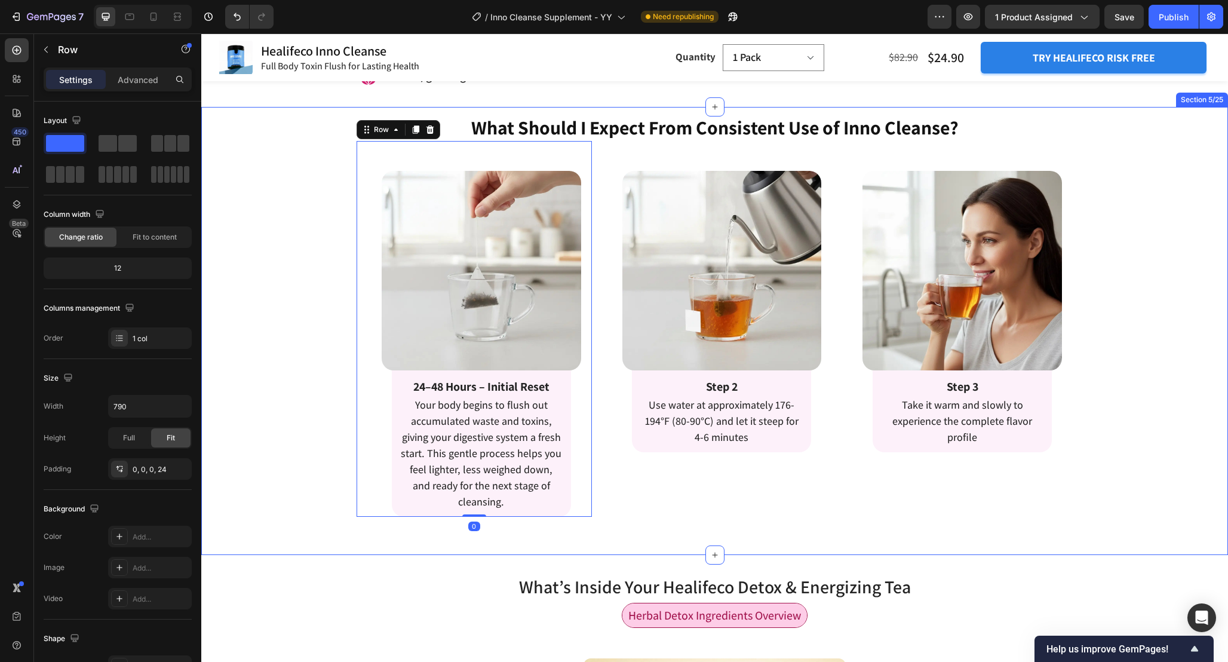
click at [330, 547] on div "What Should I Expect From Consistent Use of Inno Cleanse? Heading Enjoy Detox T…" at bounding box center [714, 331] width 1027 height 448
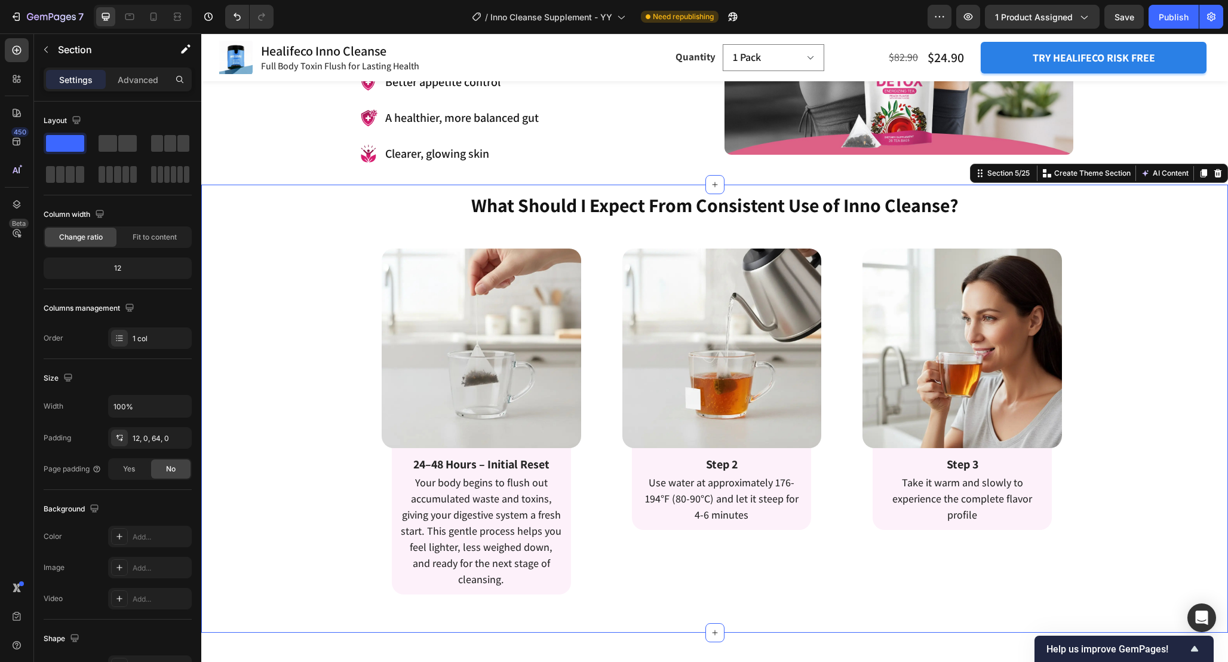
scroll to position [1421, 0]
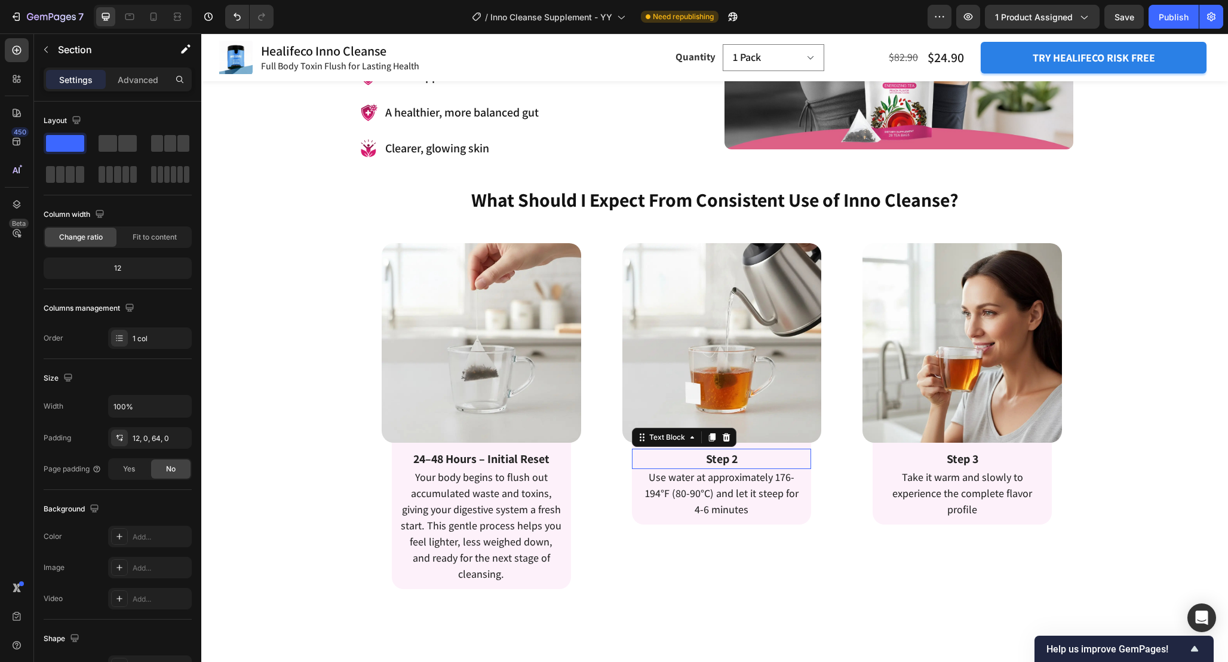
click at [726, 453] on strong "Step 2" at bounding box center [722, 459] width 32 height 16
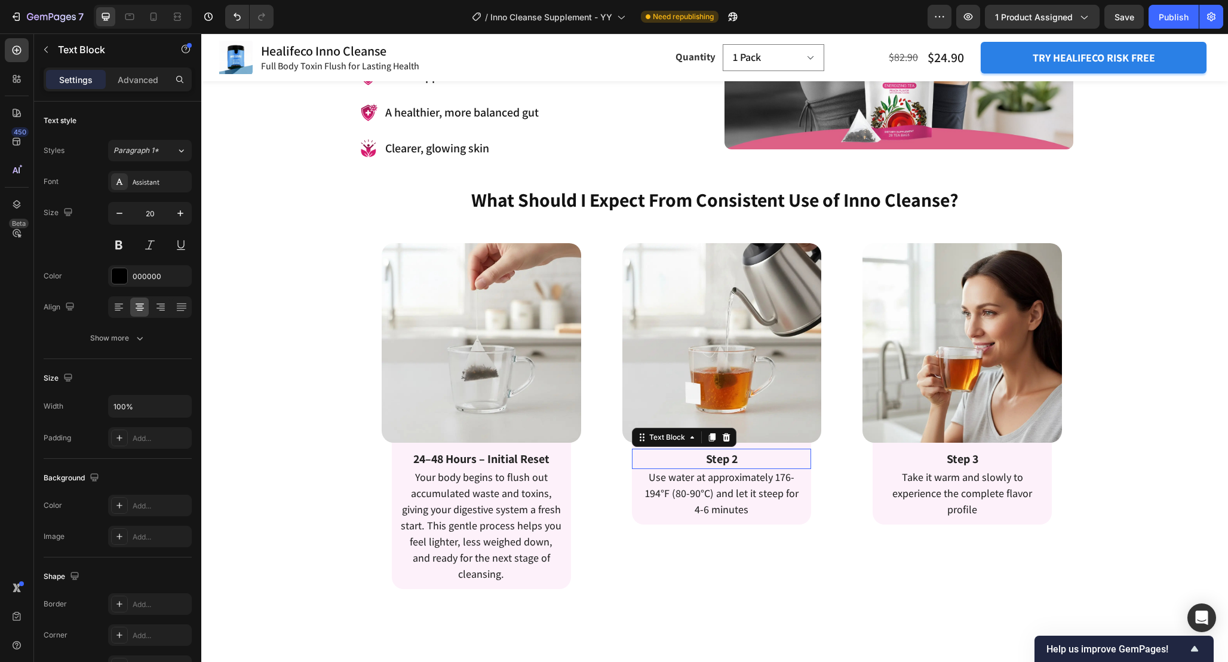
click at [726, 453] on strong "Step 2" at bounding box center [722, 459] width 32 height 16
click at [704, 498] on span "Use water at approximately 176-194°F (80-90°C) and let it steep for 4-6 minutes" at bounding box center [722, 493] width 154 height 46
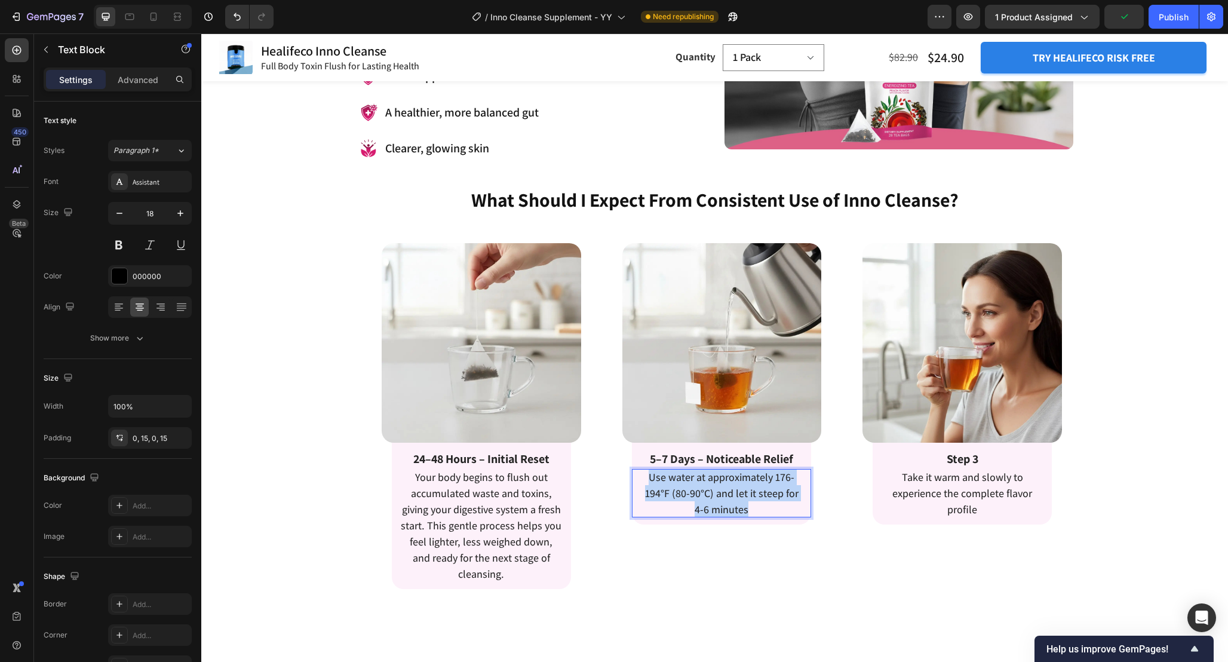
click at [704, 498] on span "Use water at approximately 176-194°F (80-90°C) and let it steep for 4-6 minutes" at bounding box center [722, 493] width 154 height 46
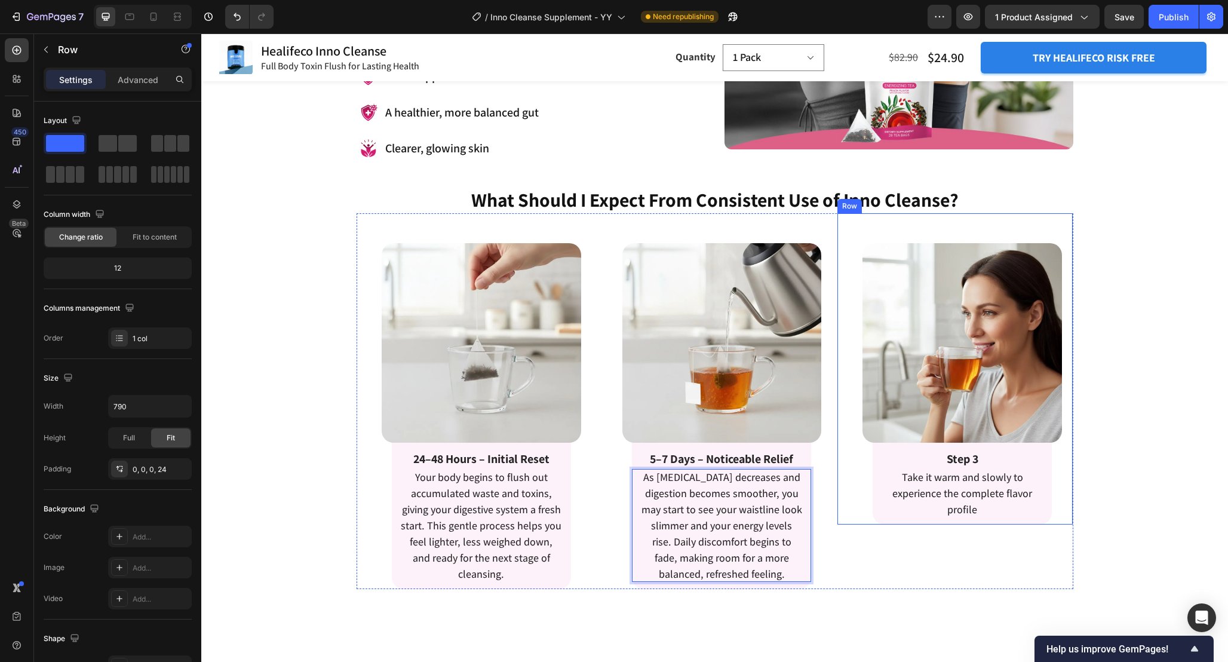
click at [845, 471] on div "Image Row Step 3 Text Block Take it warm and slowly to experience the complete …" at bounding box center [956, 368] width 236 height 311
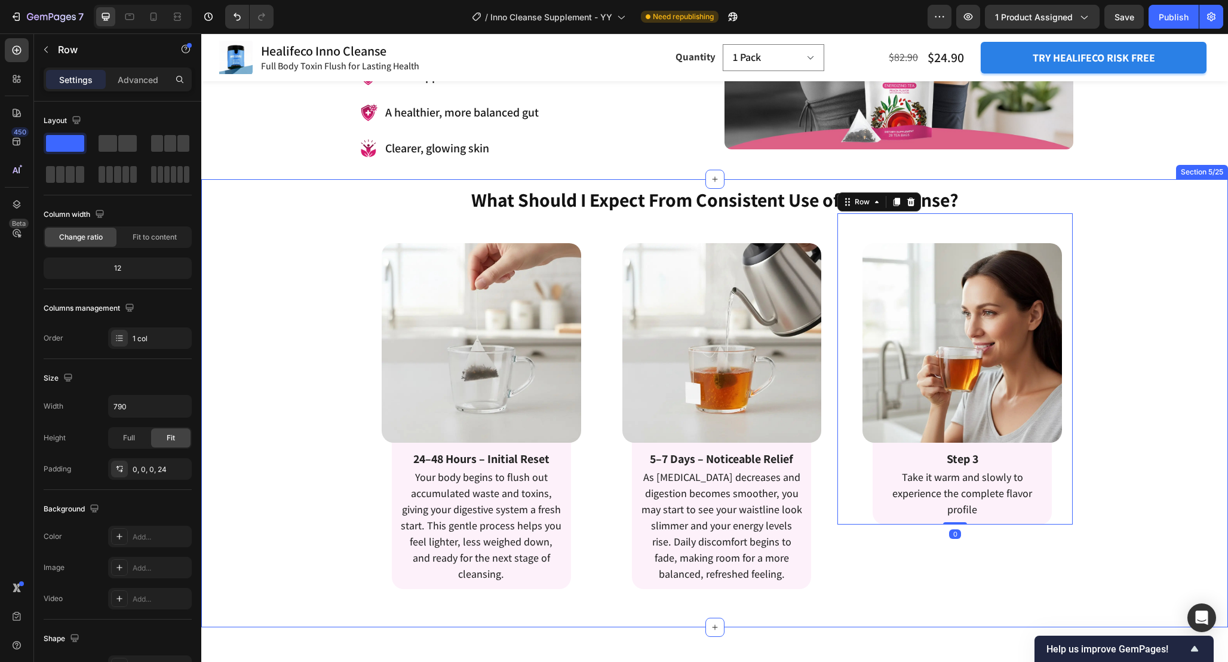
click at [1081, 444] on div "What Should I Expect From Consistent Use of Inno Cleanse? Heading Enjoy Detox T…" at bounding box center [714, 387] width 1027 height 403
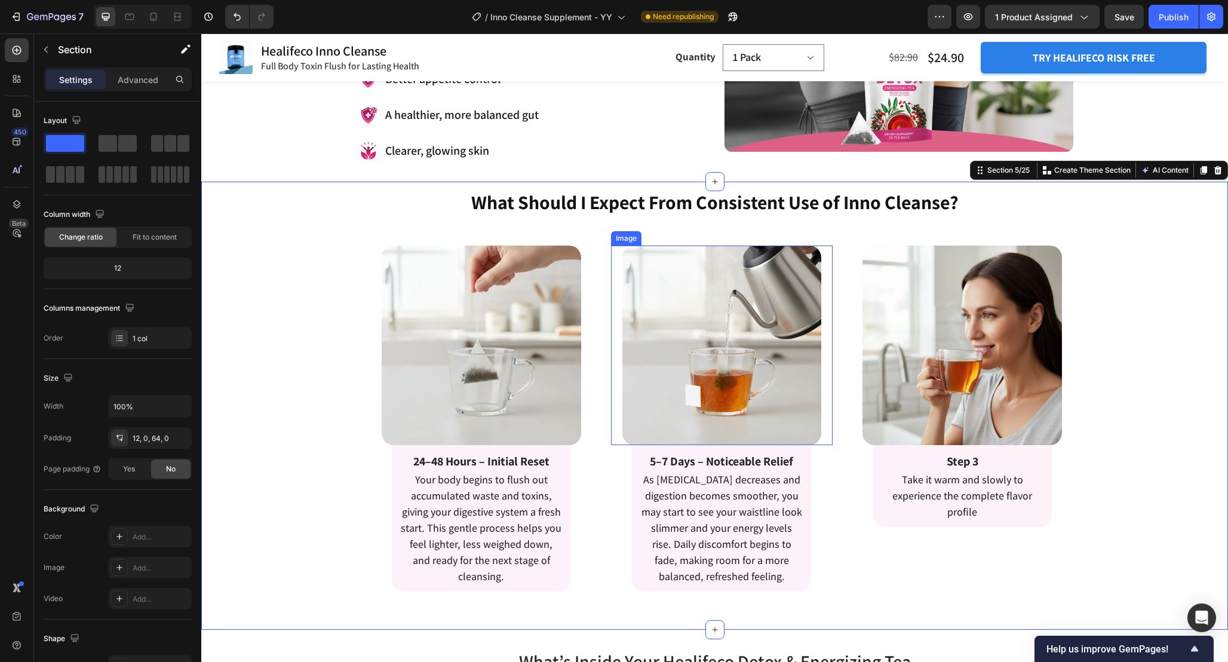
scroll to position [1413, 0]
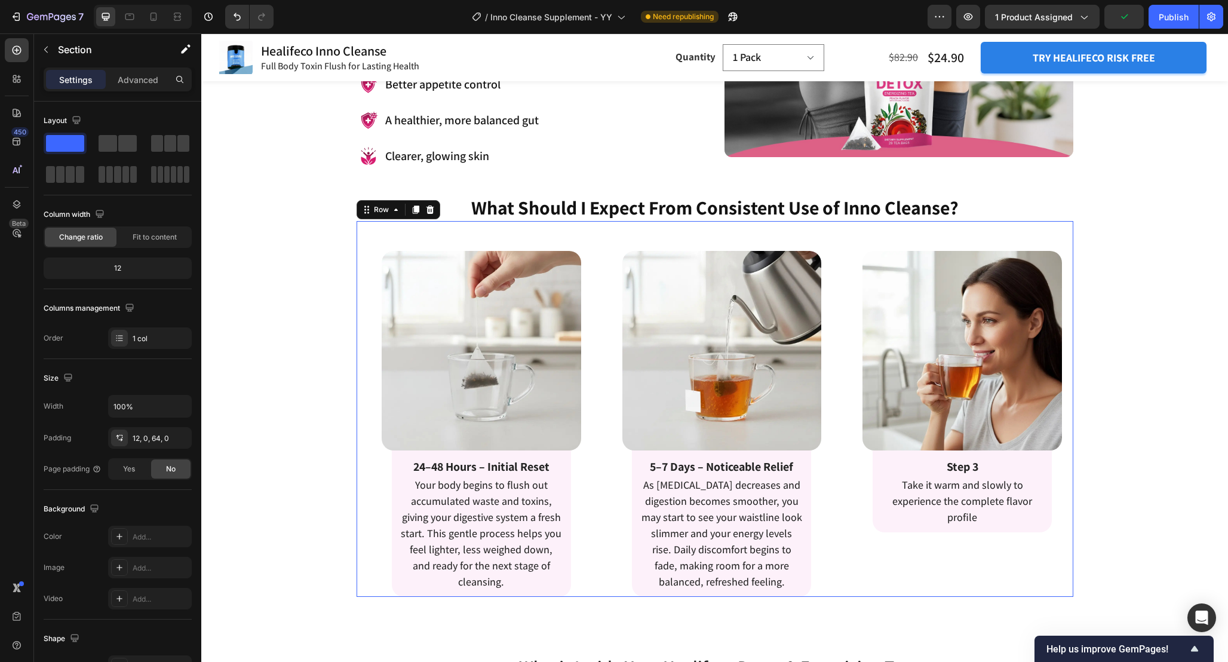
click at [833, 225] on div "Image Row 24–48 Hours – Initial Reset Text Block Your body begins to flush out …" at bounding box center [715, 409] width 717 height 376
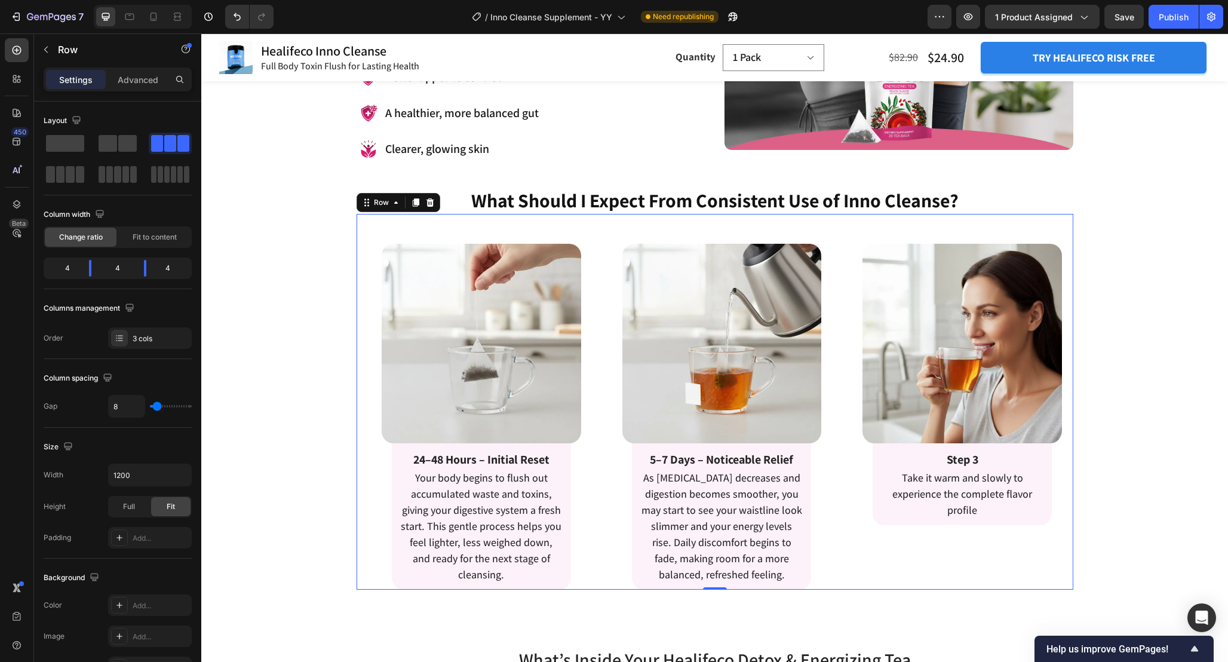
scroll to position [1424, 0]
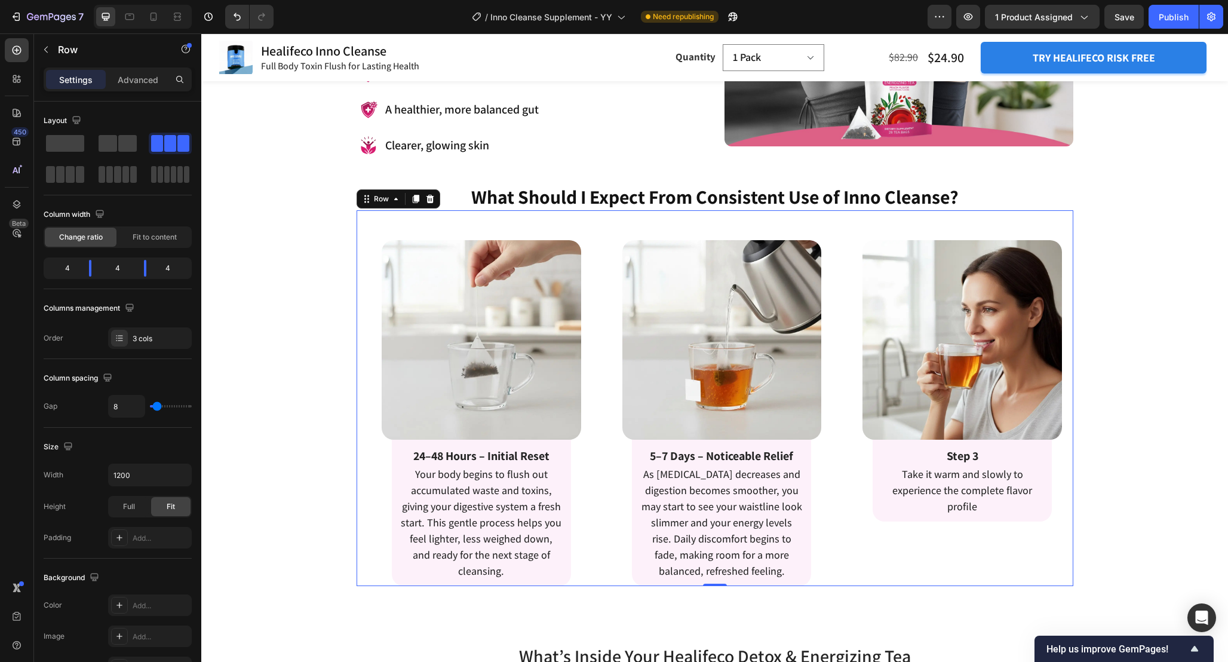
click at [833, 225] on div "Image Row 24–48 Hours – Initial Reset Text Block Your body begins to flush out …" at bounding box center [715, 398] width 717 height 376
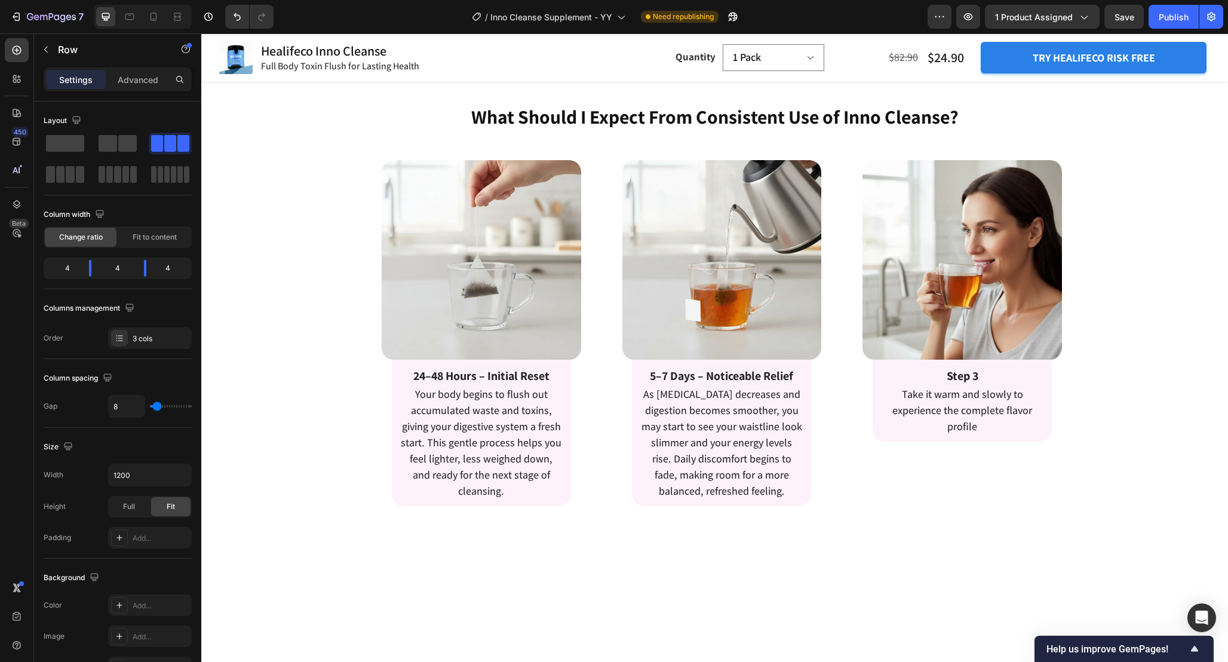
scroll to position [1510, 0]
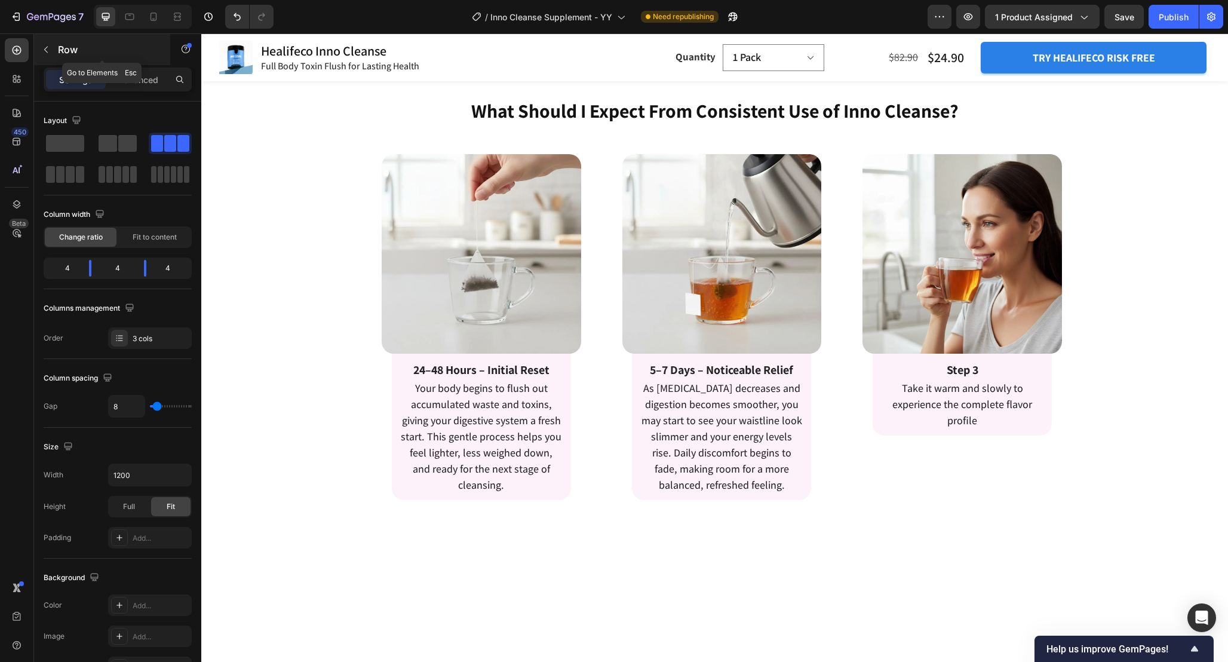
click at [40, 47] on button "button" at bounding box center [45, 49] width 19 height 19
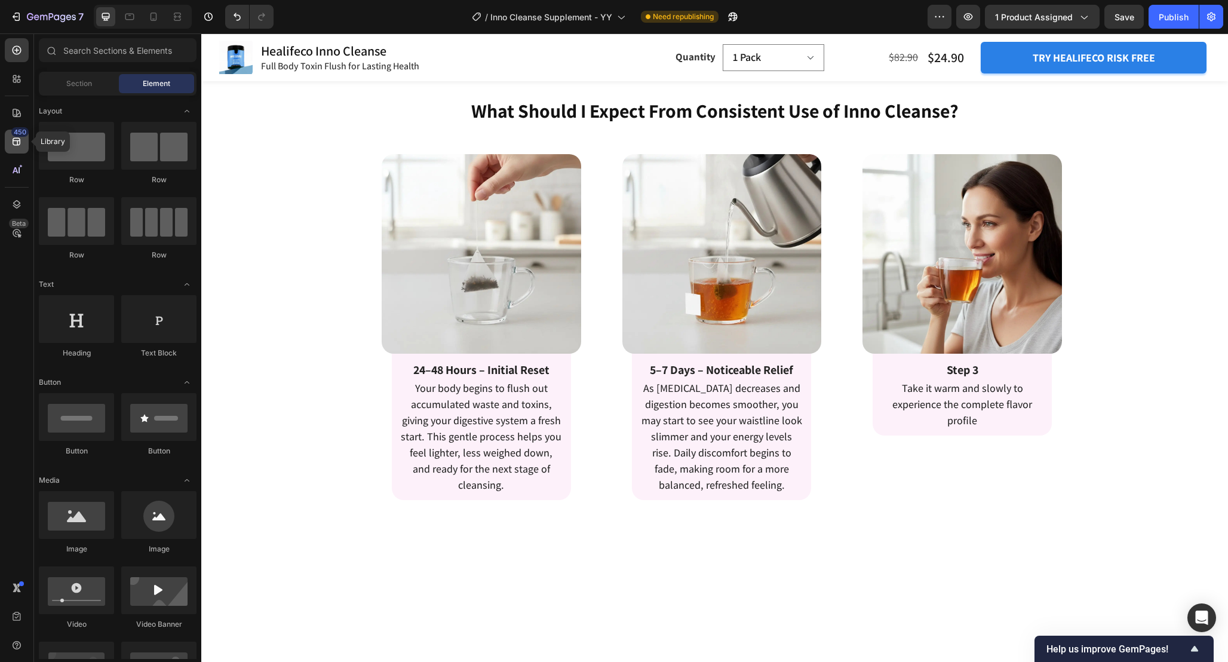
click at [14, 136] on div "450" at bounding box center [19, 132] width 17 height 10
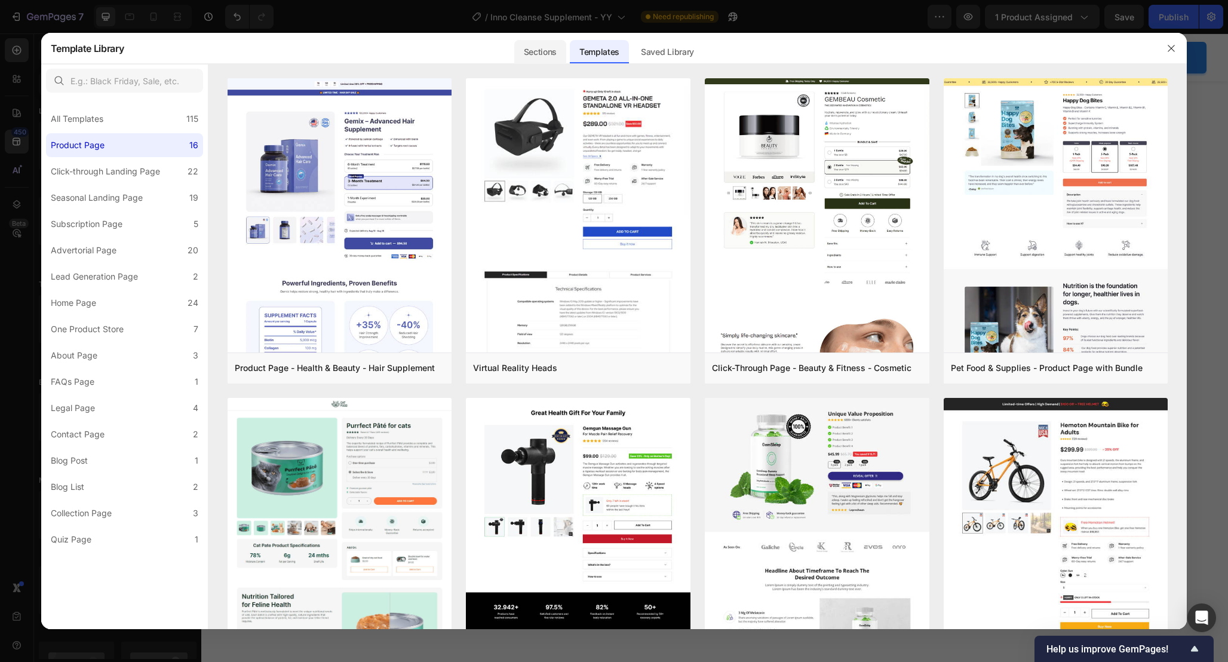
click at [544, 52] on div "Sections" at bounding box center [540, 52] width 52 height 24
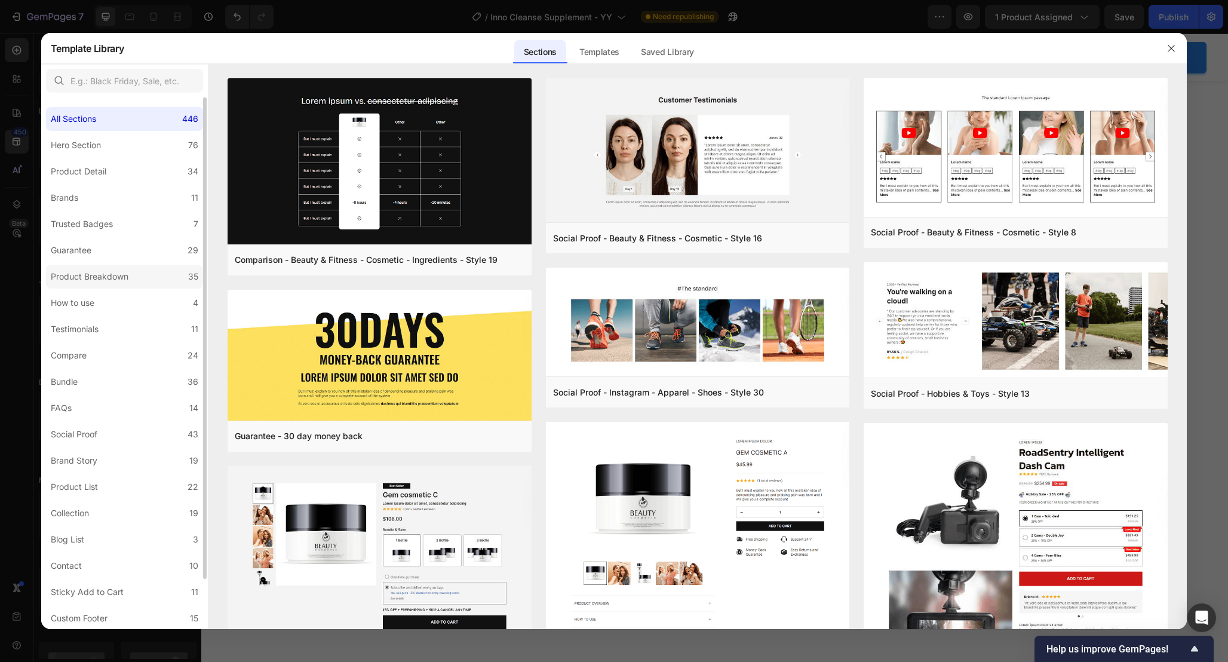
click at [99, 276] on div "Product Breakdown" at bounding box center [90, 276] width 78 height 14
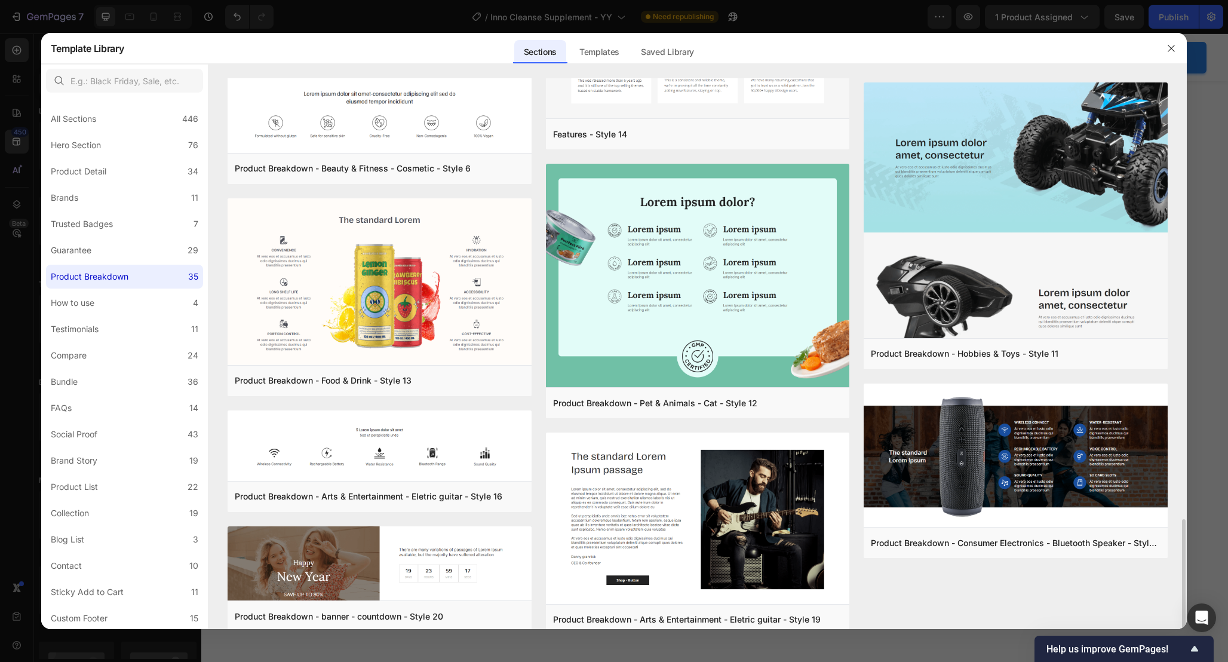
scroll to position [1876, 0]
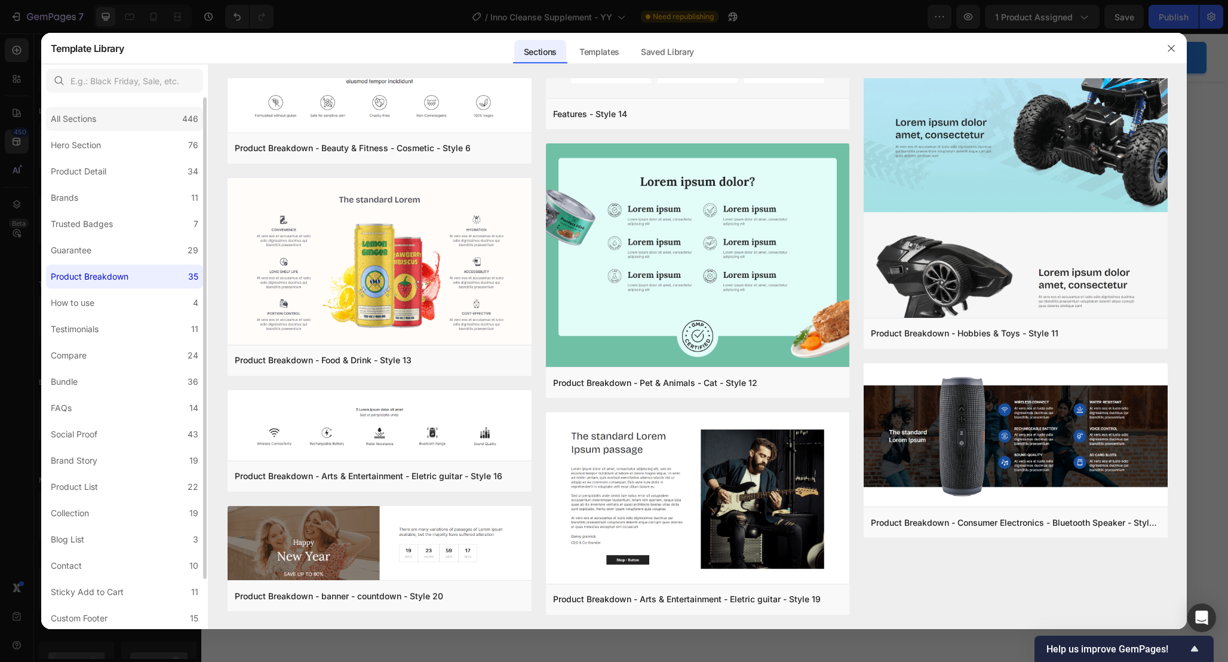
click at [105, 127] on div "All Sections 446" at bounding box center [124, 119] width 157 height 24
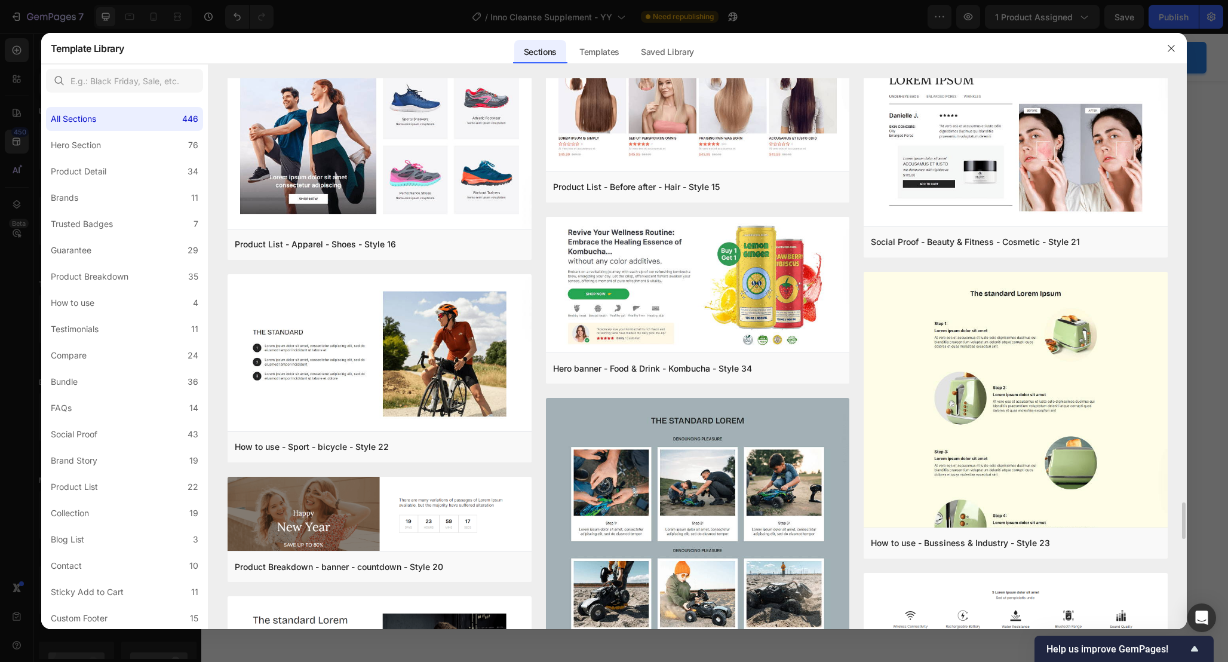
scroll to position [6528, 0]
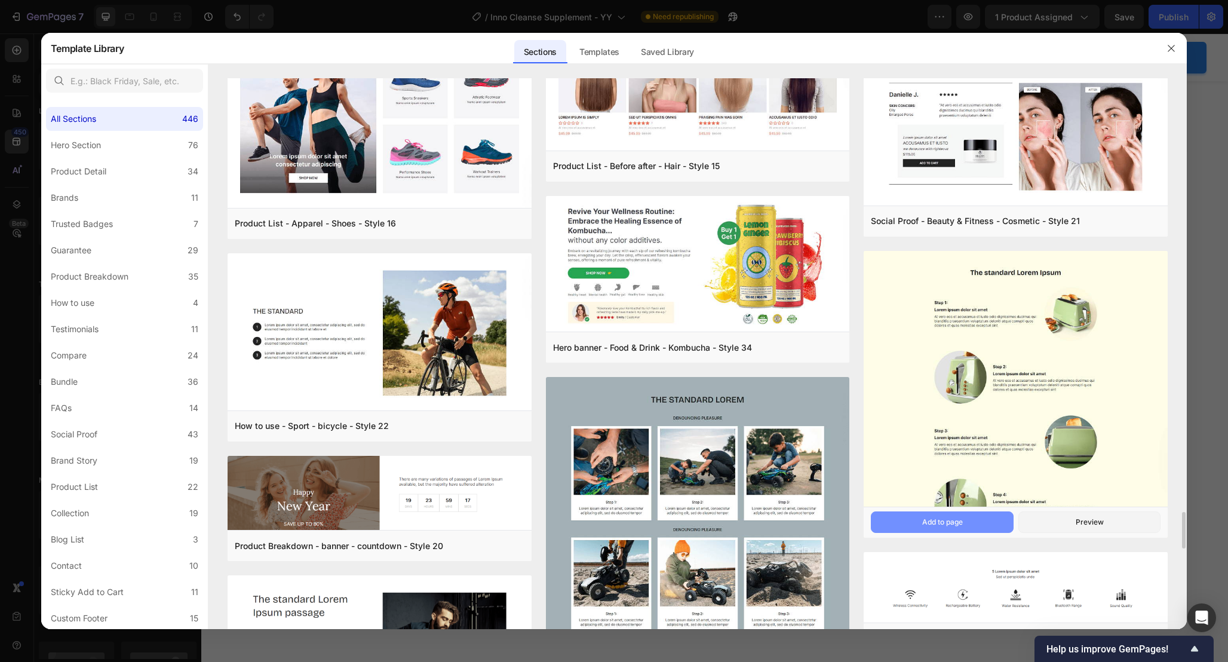
click at [934, 523] on div "Add to page" at bounding box center [942, 522] width 41 height 11
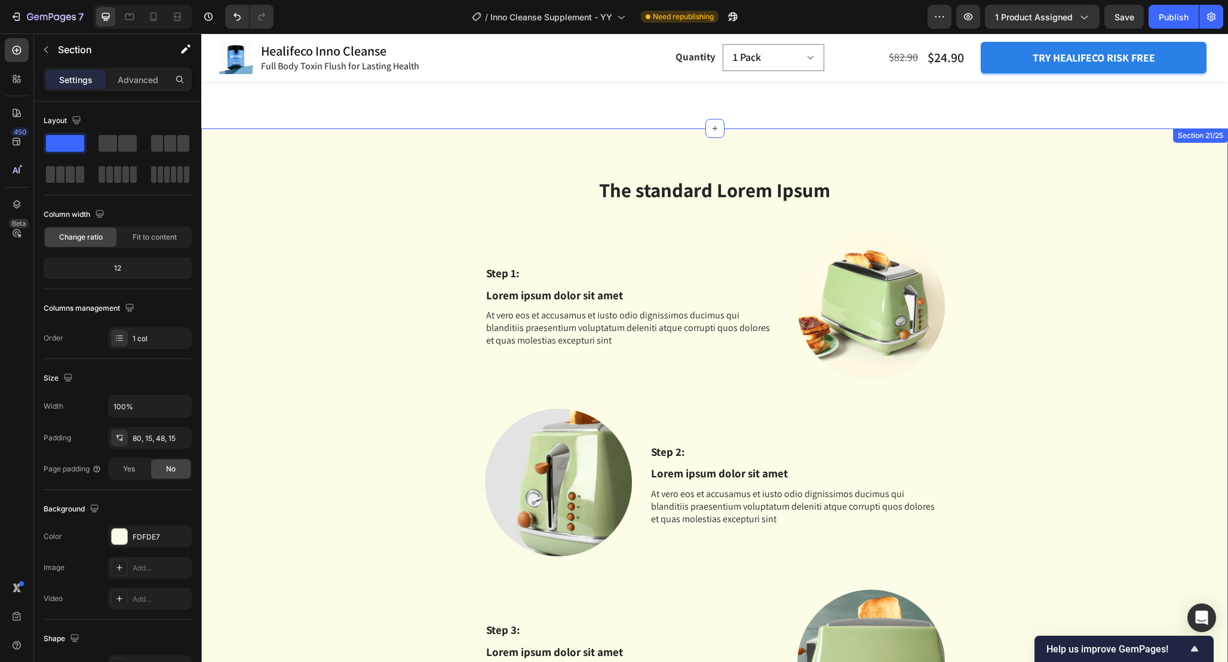
scroll to position [6967, 0]
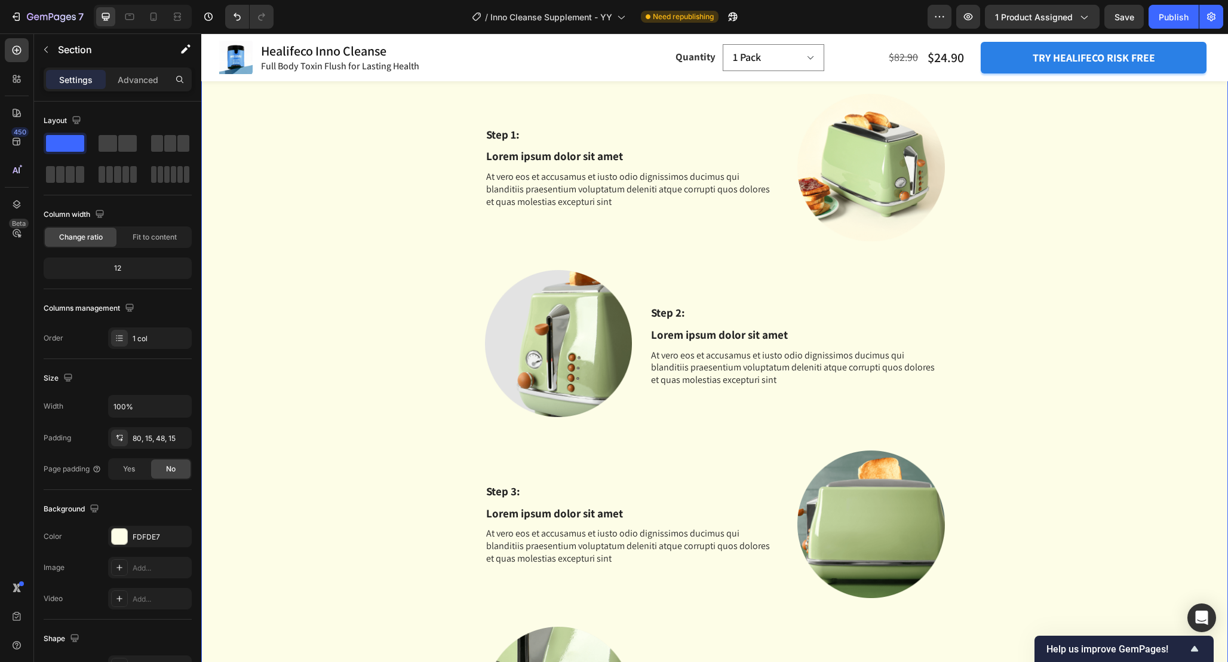
click at [616, 148] on div "The standard Lorem Ipsum Heading Row Step 1: Text Block Lorem ipsum dolor sit a…" at bounding box center [714, 505] width 1027 height 1032
click at [176, 533] on icon "button" at bounding box center [179, 537] width 10 height 10
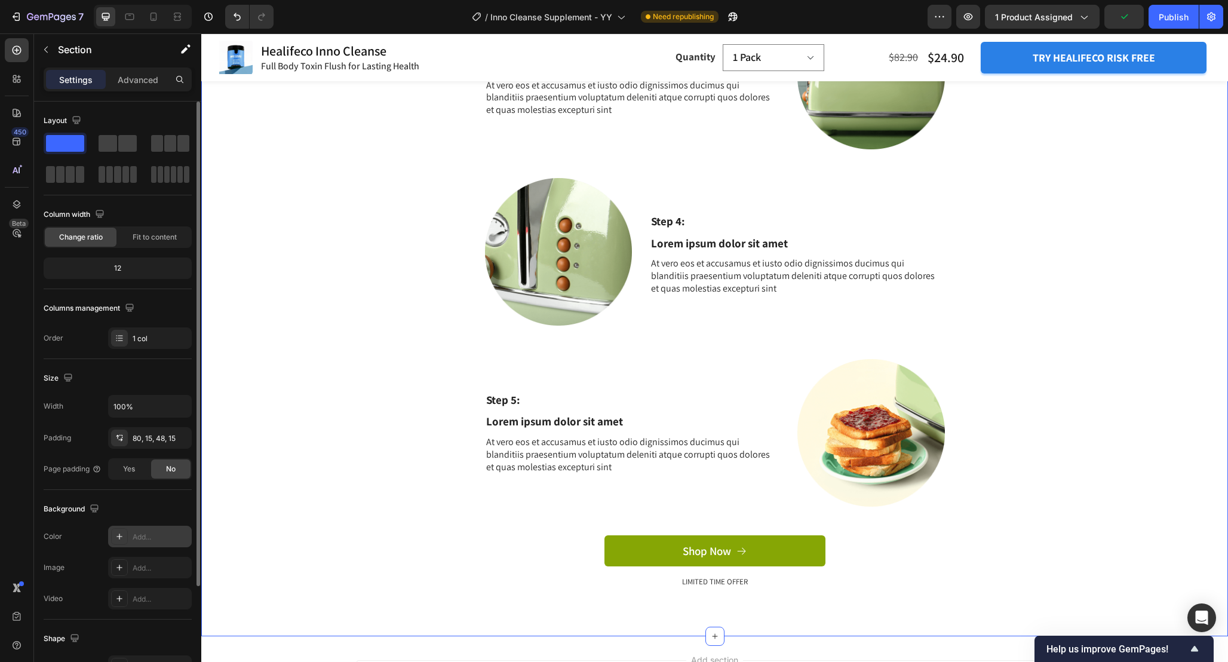
scroll to position [7558, 0]
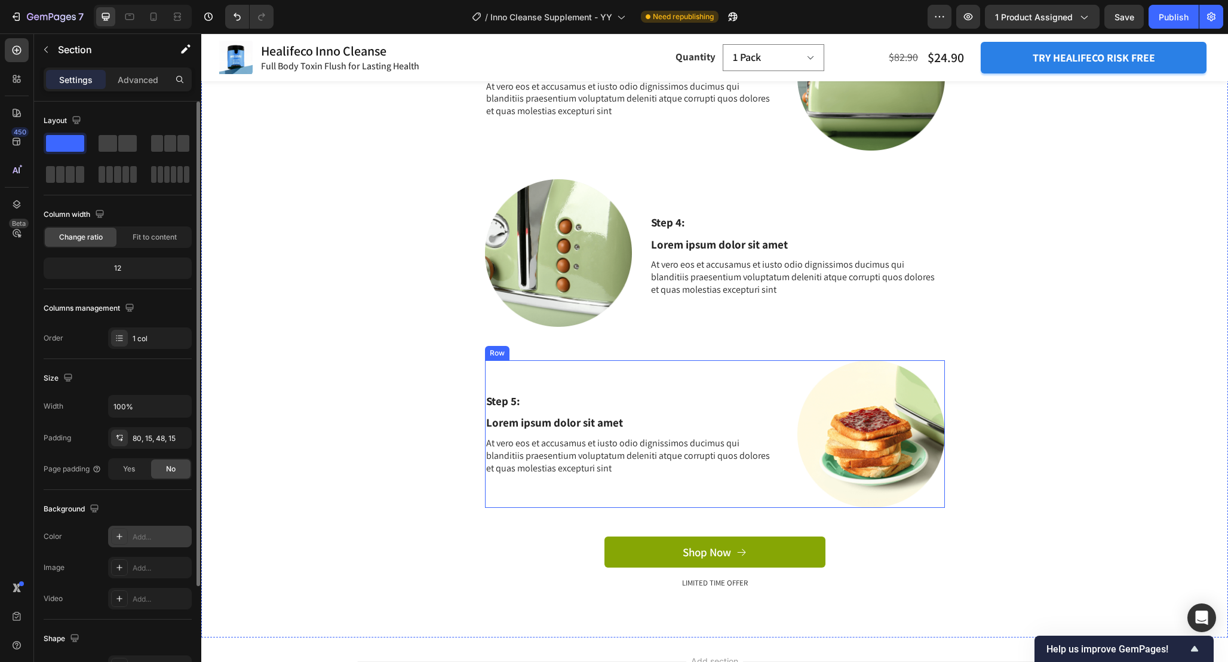
click at [786, 378] on div "Step 5: Text Block Lorem ipsum dolor sit amet Text Block At vero eos et accusam…" at bounding box center [715, 434] width 460 height 148
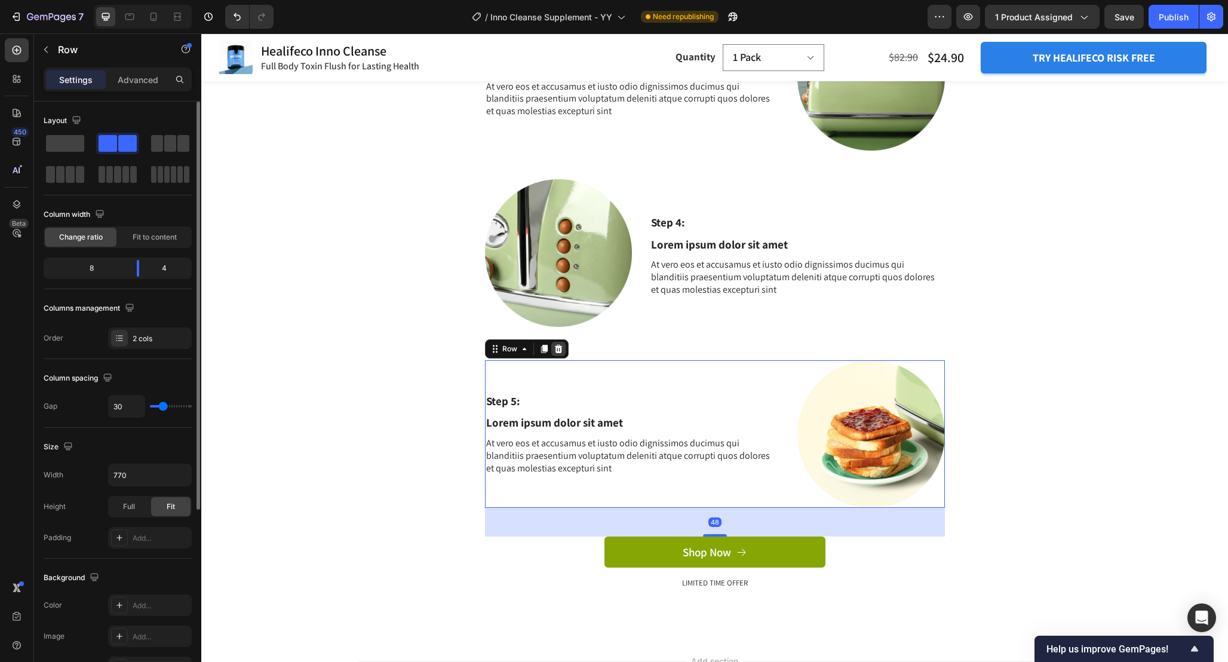
click at [561, 347] on icon at bounding box center [558, 349] width 8 height 8
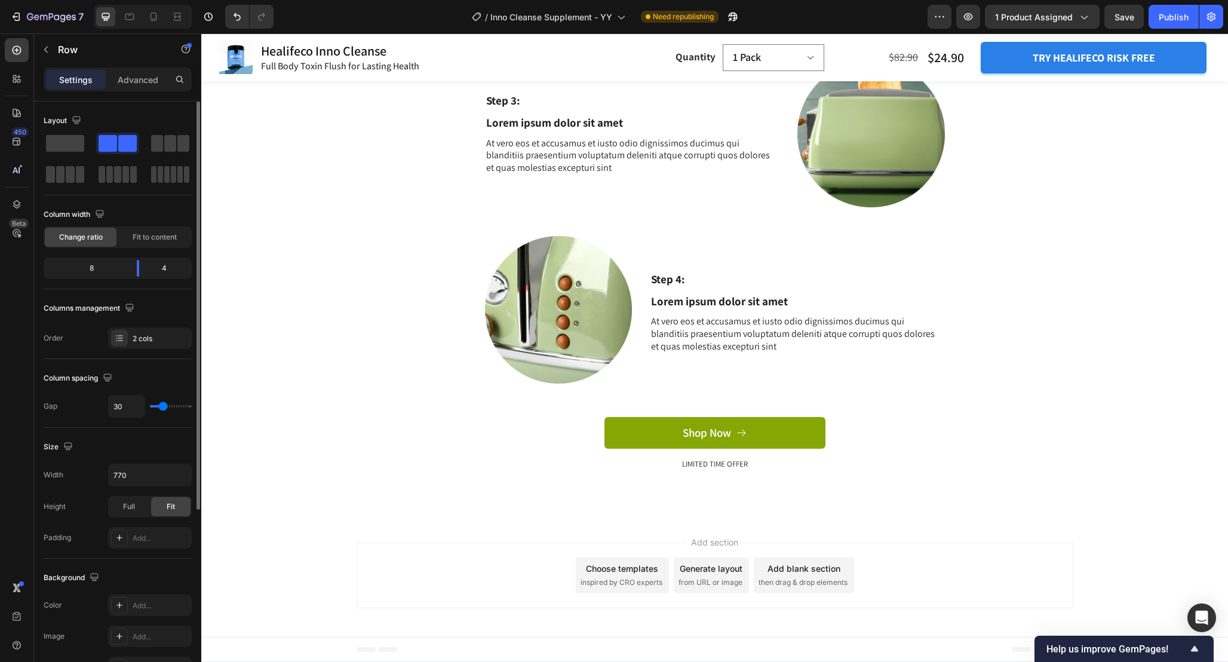
scroll to position [7501, 0]
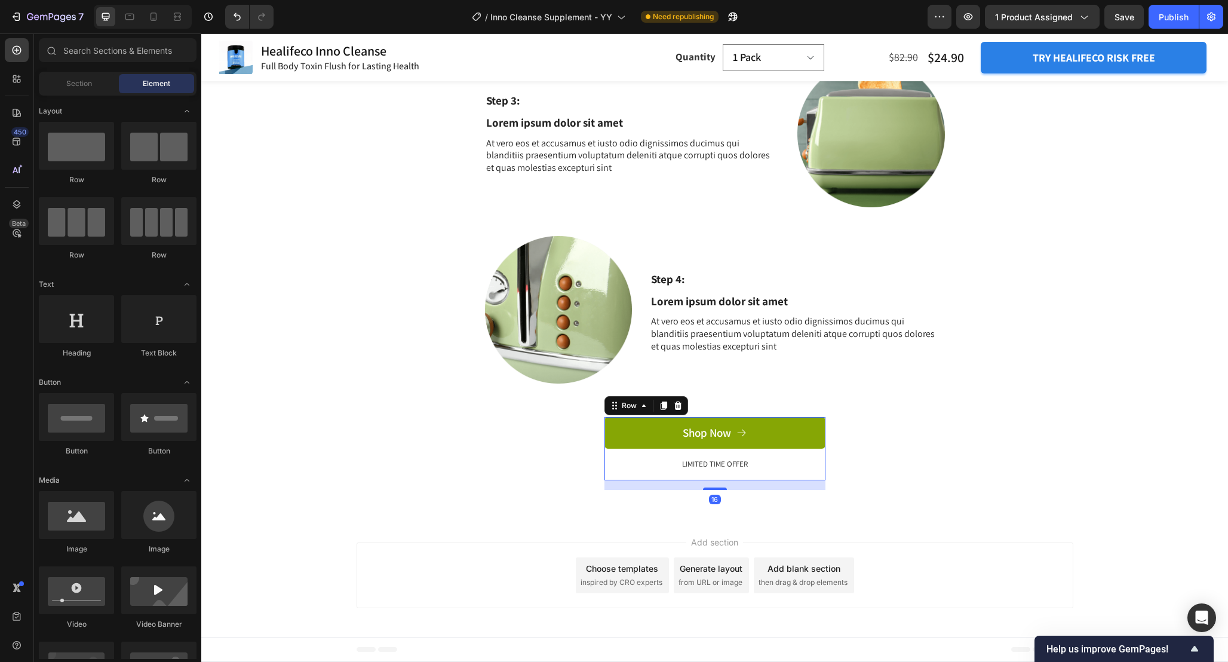
click at [818, 472] on div "Shop Now Button LIMITED TIME OFFER Text Block" at bounding box center [715, 448] width 221 height 63
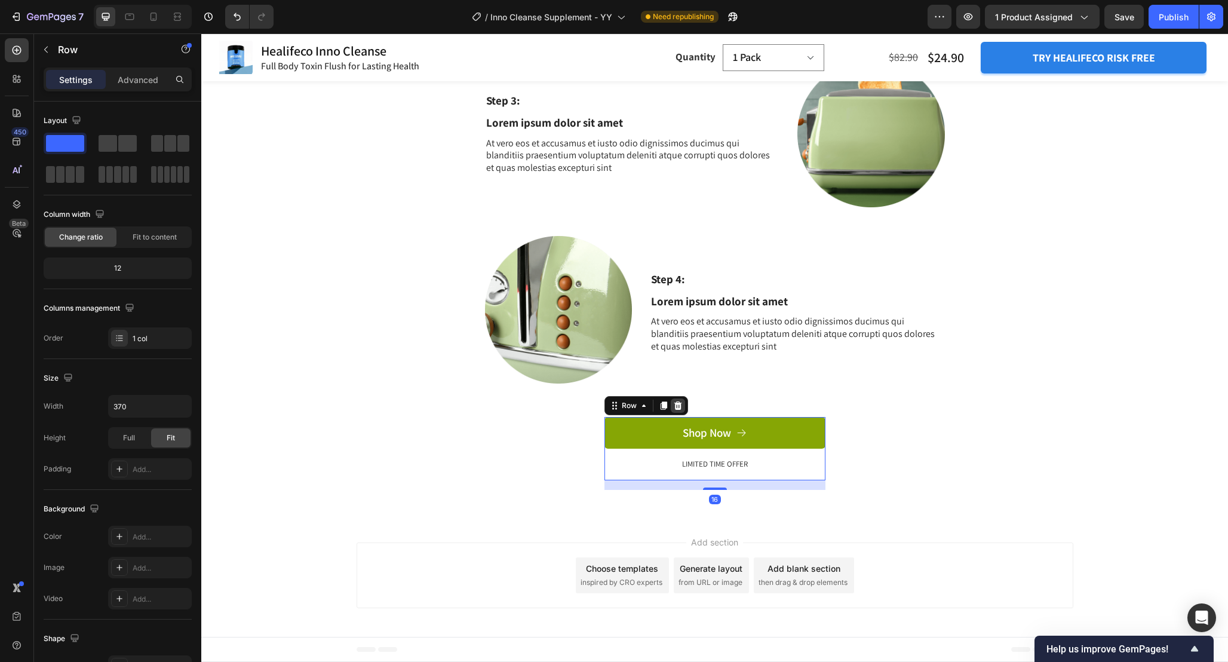
click at [676, 403] on icon at bounding box center [678, 405] width 8 height 8
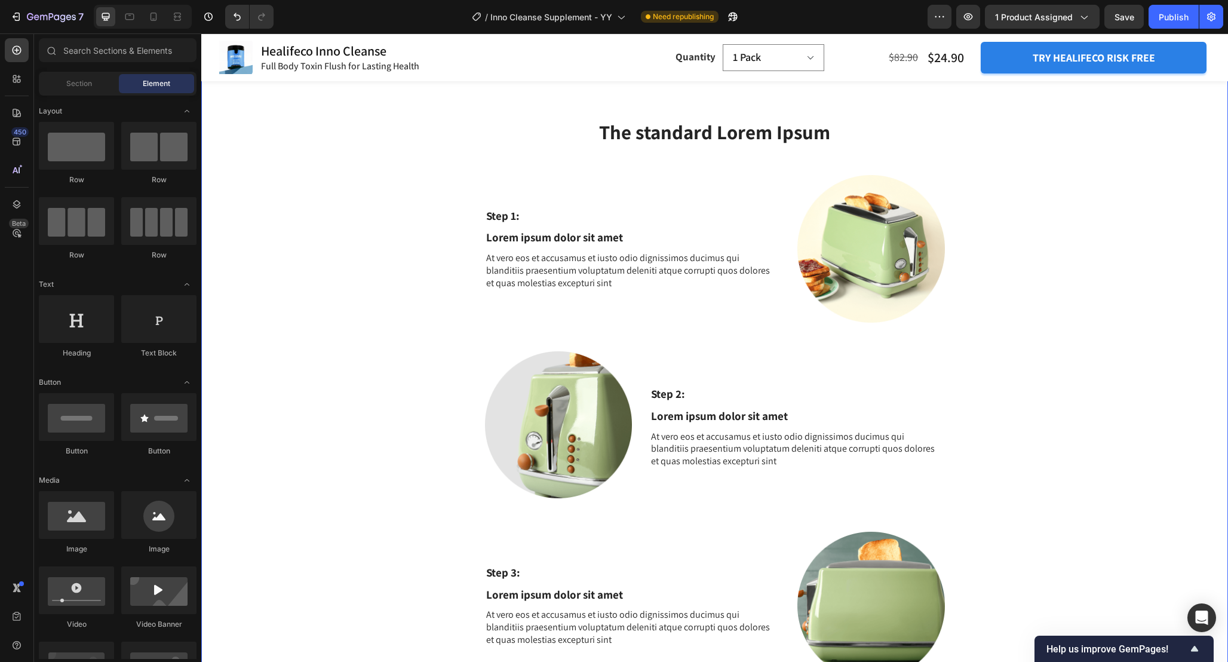
scroll to position [6883, 0]
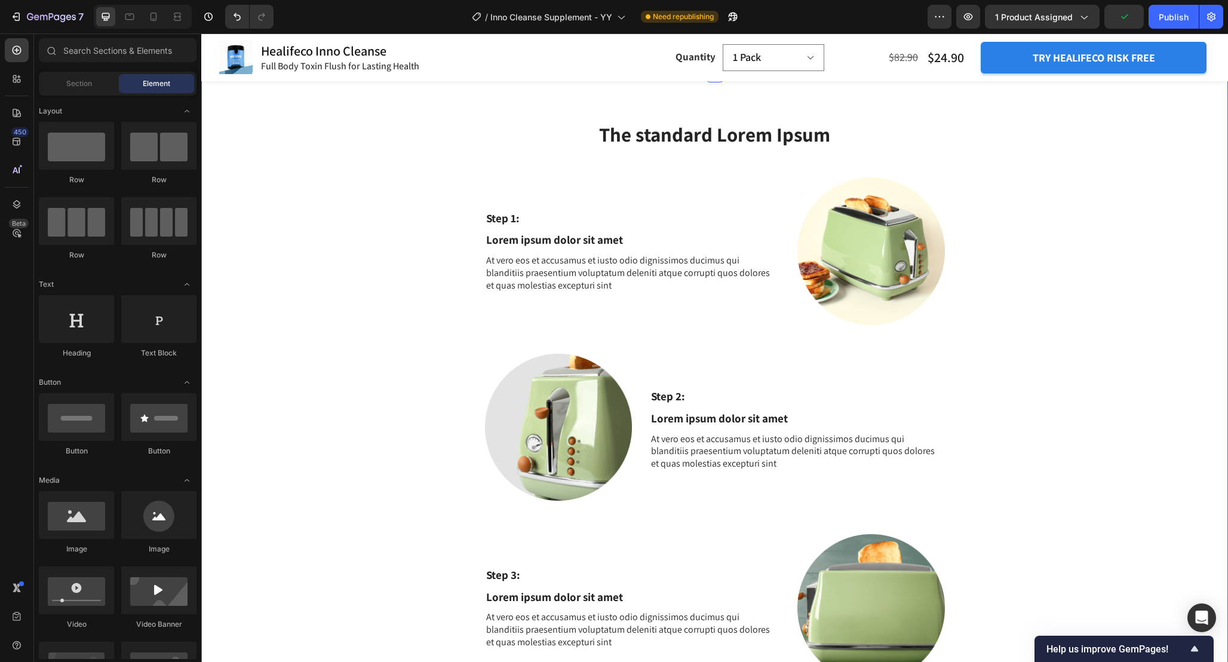
click at [928, 241] on div "The standard Lorem Ipsum Heading Row Step 1: Text Block Lorem ipsum dolor sit a…" at bounding box center [714, 496] width 1027 height 847
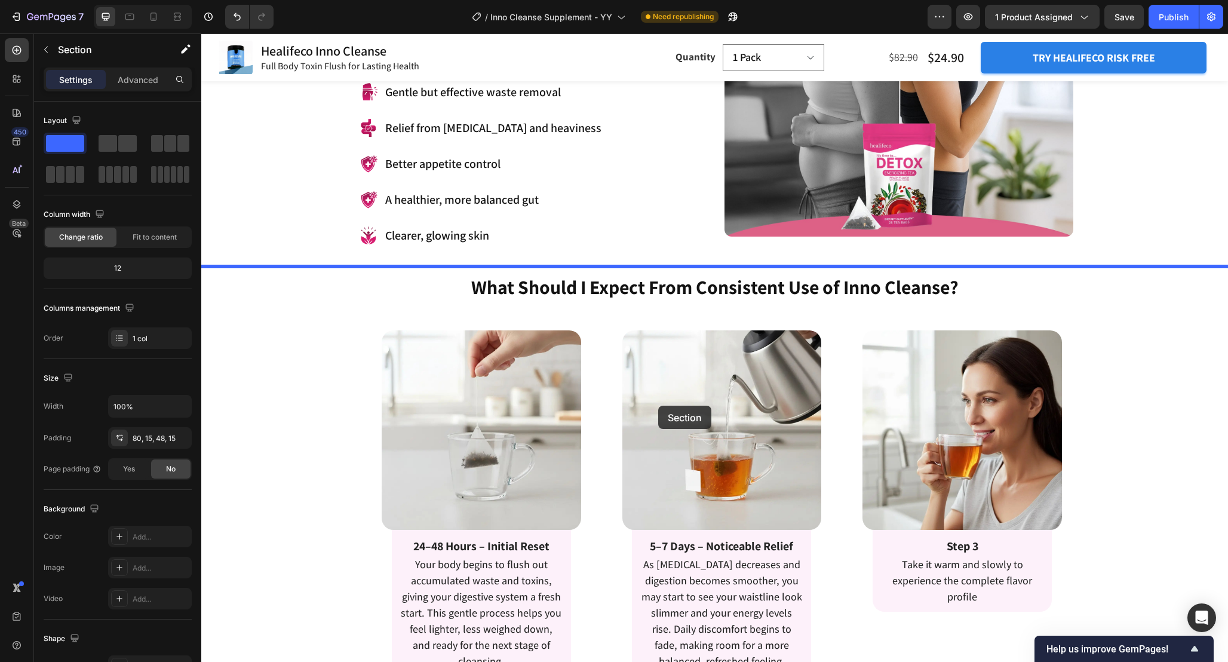
scroll to position [1372, 0]
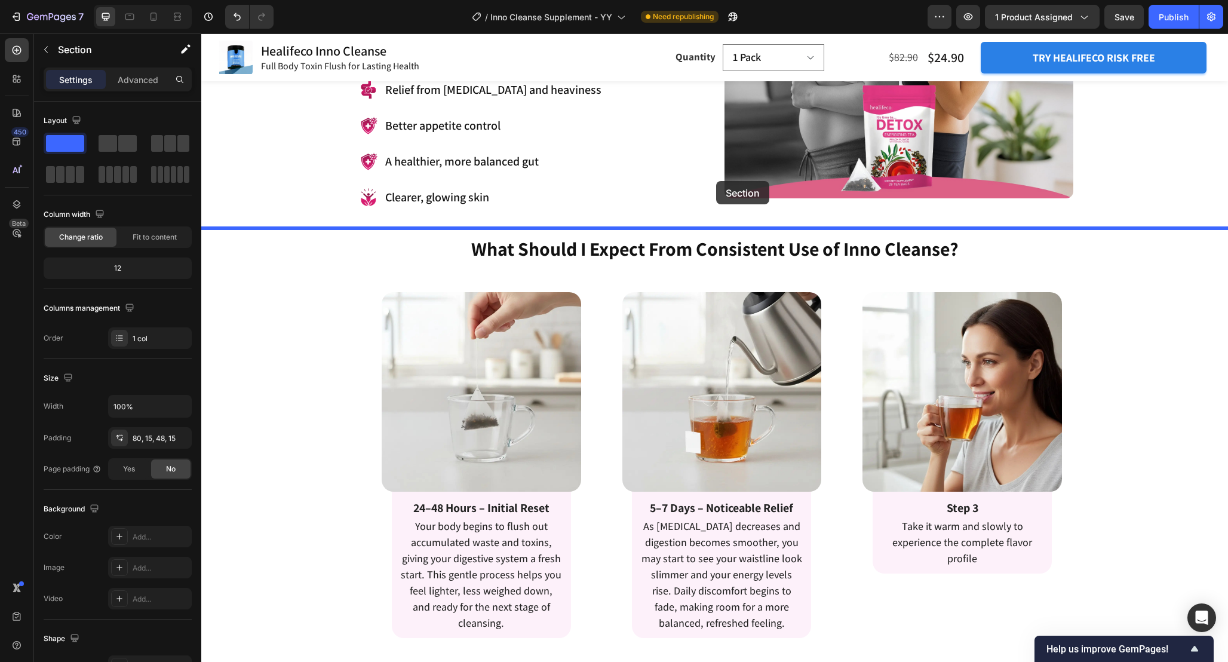
drag, startPoint x: 972, startPoint y: 203, endPoint x: 712, endPoint y: 203, distance: 259.9
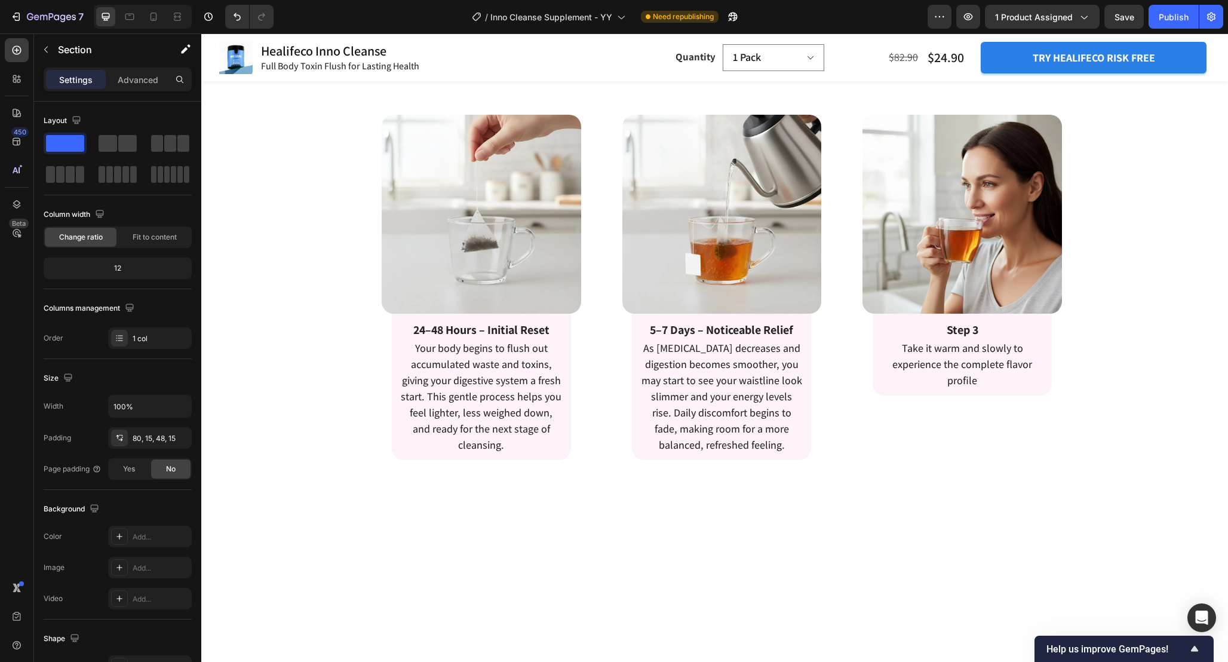
scroll to position [2158, 0]
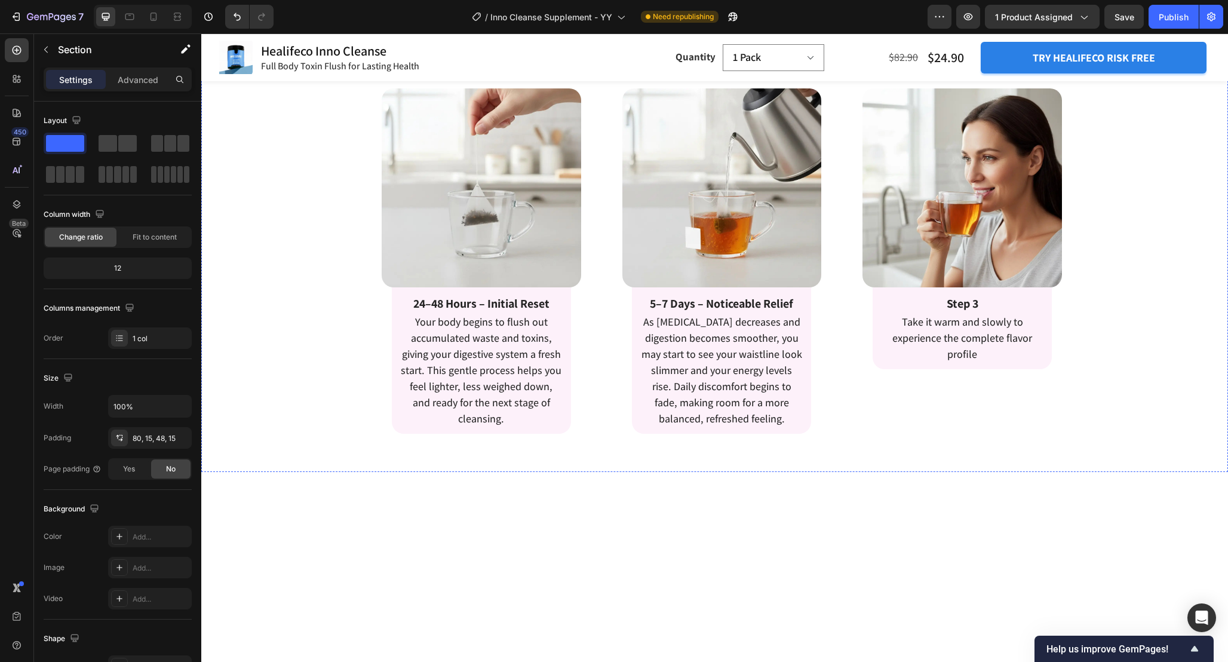
click at [842, 59] on h2 "What Should I Expect From Consistent Use of Inno Cleanse?" at bounding box center [714, 44] width 1027 height 27
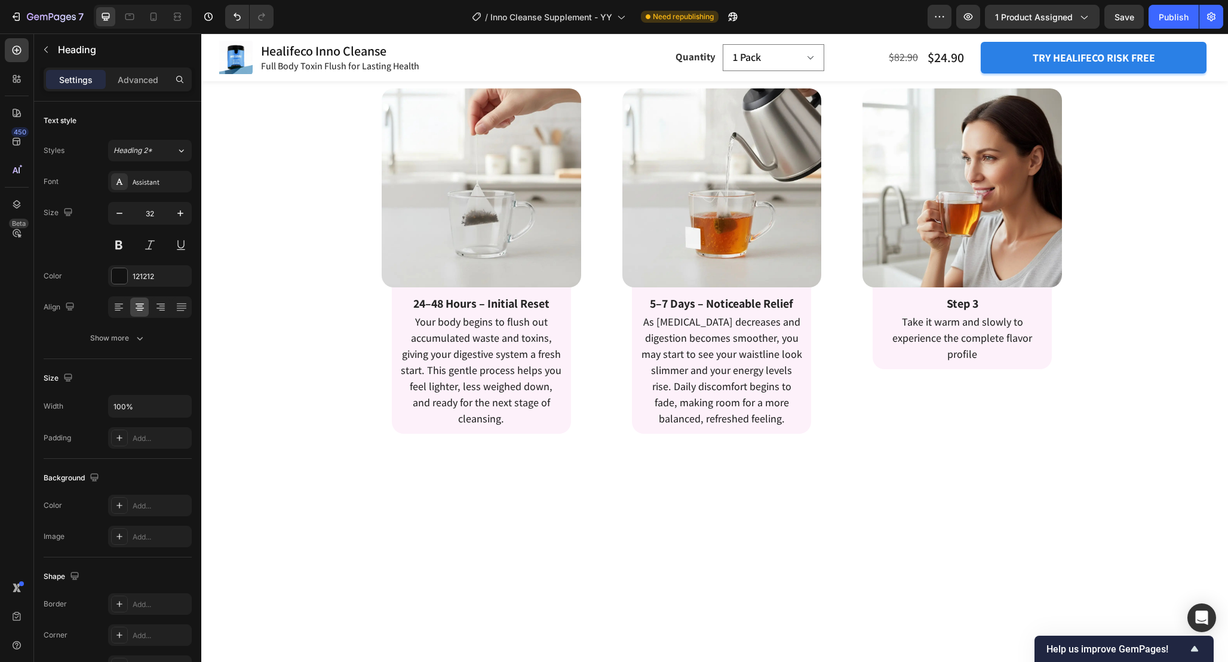
click at [842, 59] on h2 "What Should I Expect From Consistent Use of Inno Cleanse?" at bounding box center [714, 44] width 1027 height 27
click at [842, 57] on p "What Should I Expect From Consistent Use of Inno Cleanse?" at bounding box center [715, 44] width 1024 height 25
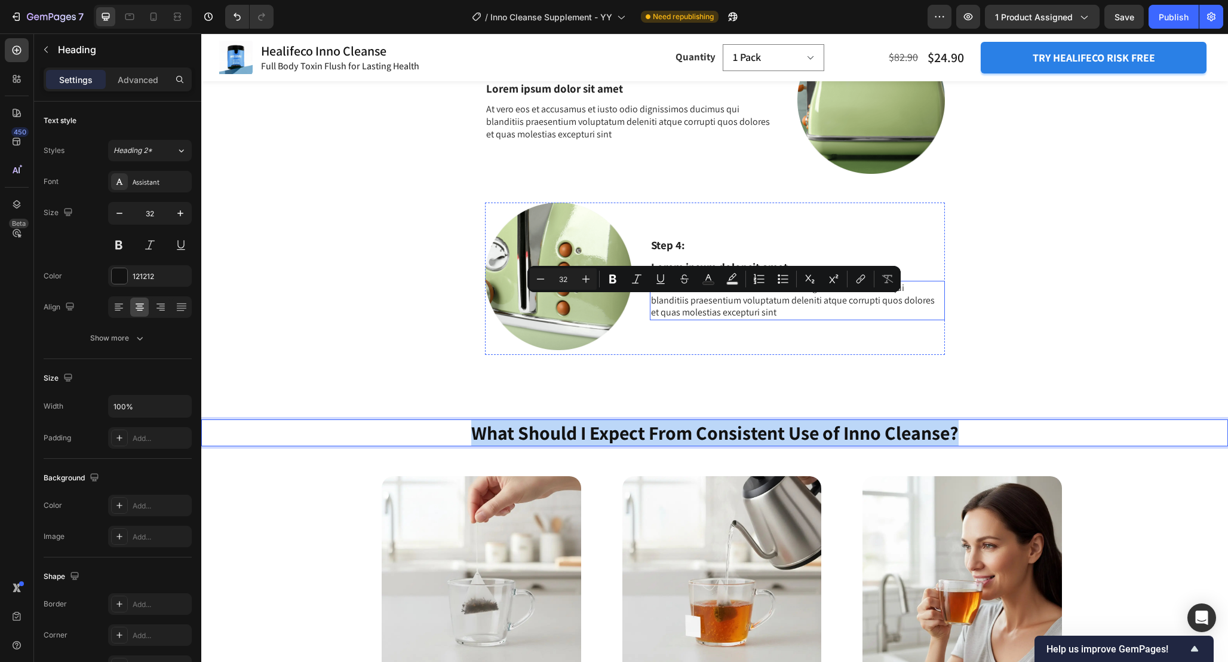
type input "16"
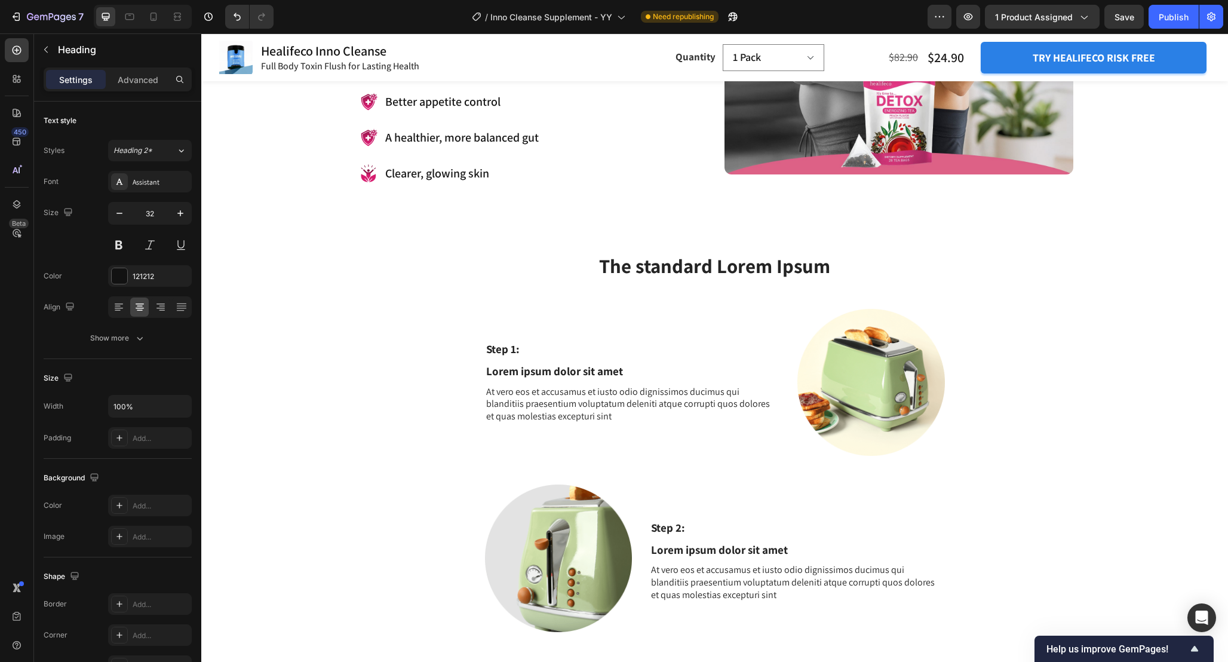
scroll to position [1401, 0]
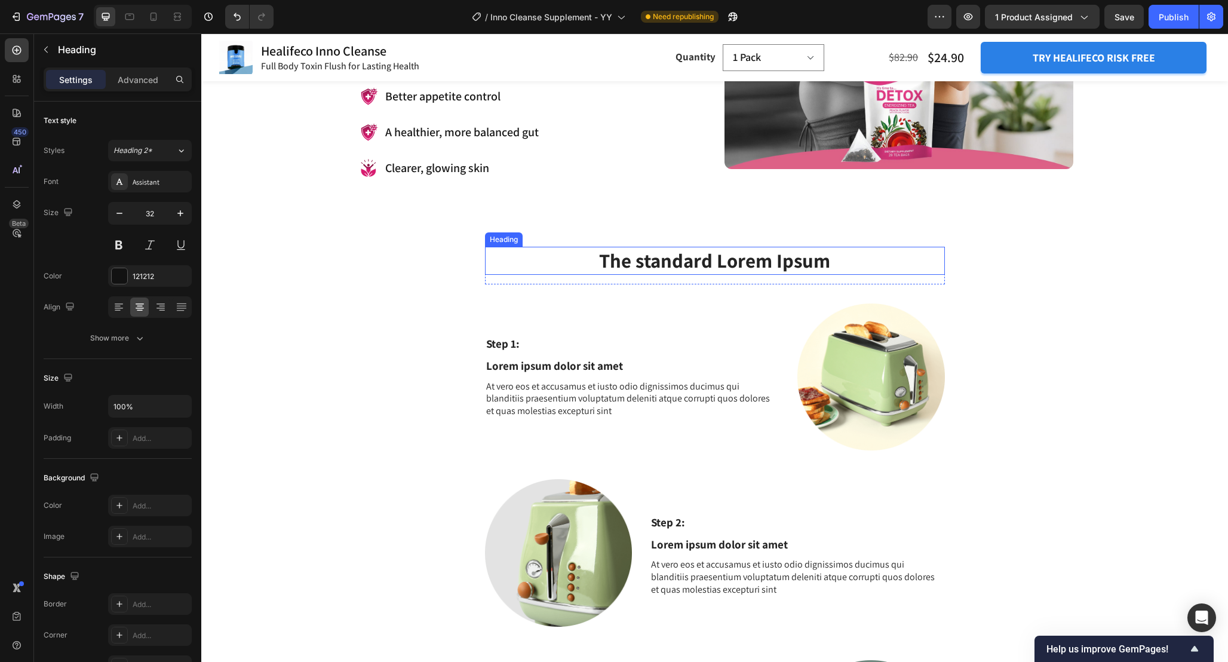
click at [768, 258] on h2 "The standard Lorem Ipsum" at bounding box center [715, 261] width 460 height 28
click at [768, 258] on p "The standard Lorem Ipsum" at bounding box center [715, 261] width 458 height 26
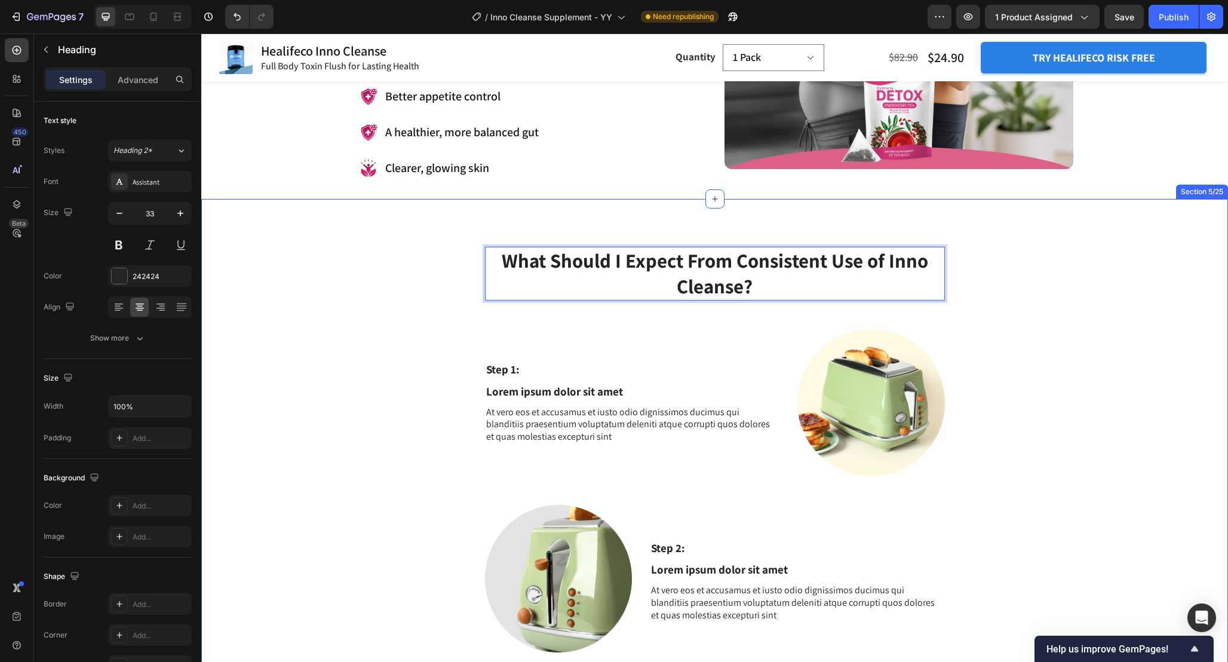
click at [983, 293] on div "What Should I Expect From Consistent Use of Inno Cleanse? Heading 16 Row Step 1…" at bounding box center [714, 645] width 1009 height 796
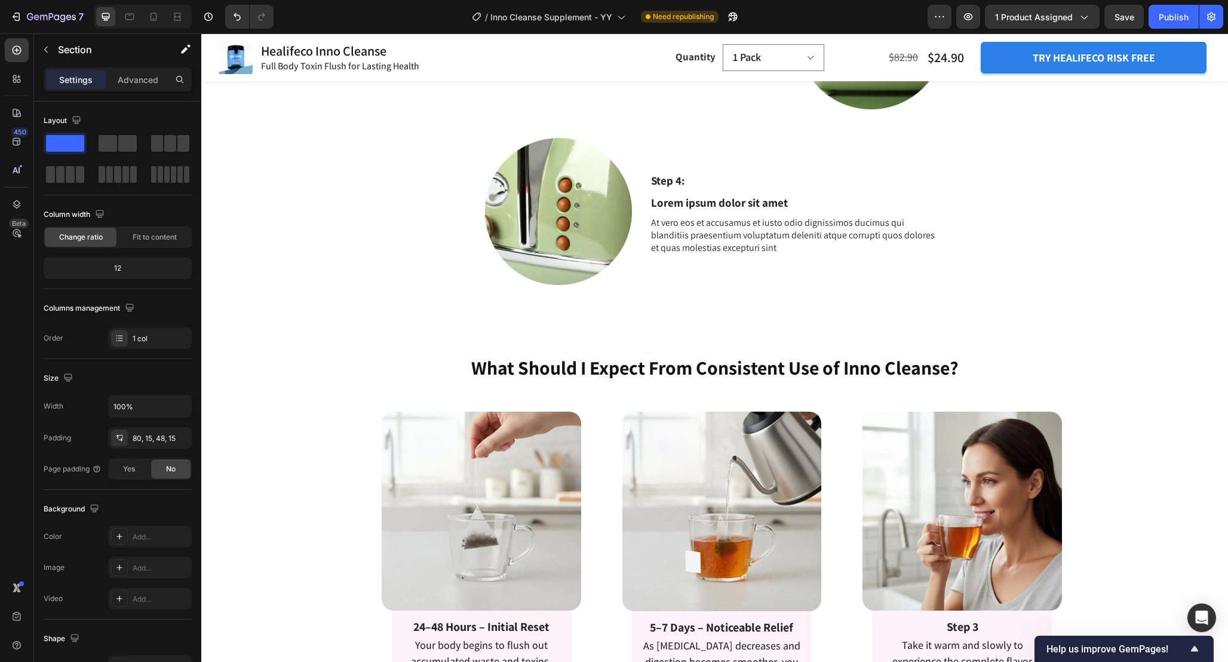
scroll to position [2116, 0]
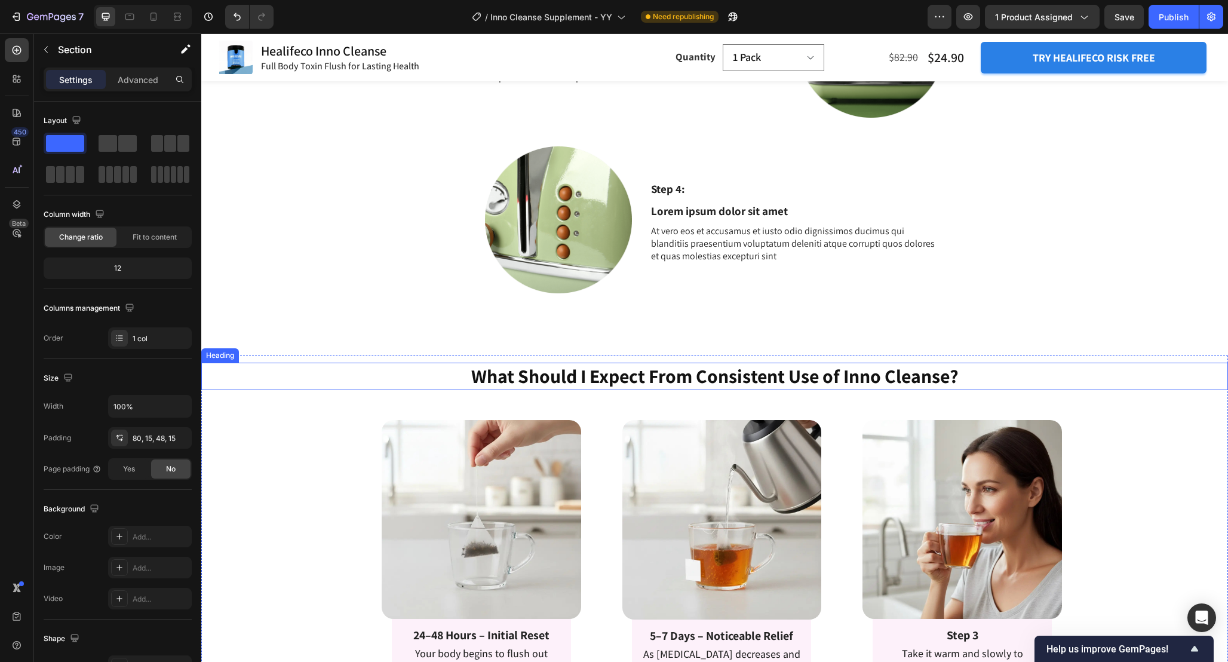
click at [992, 381] on h2 "What Should I Expect From Consistent Use of Inno Cleanse?" at bounding box center [714, 376] width 1027 height 27
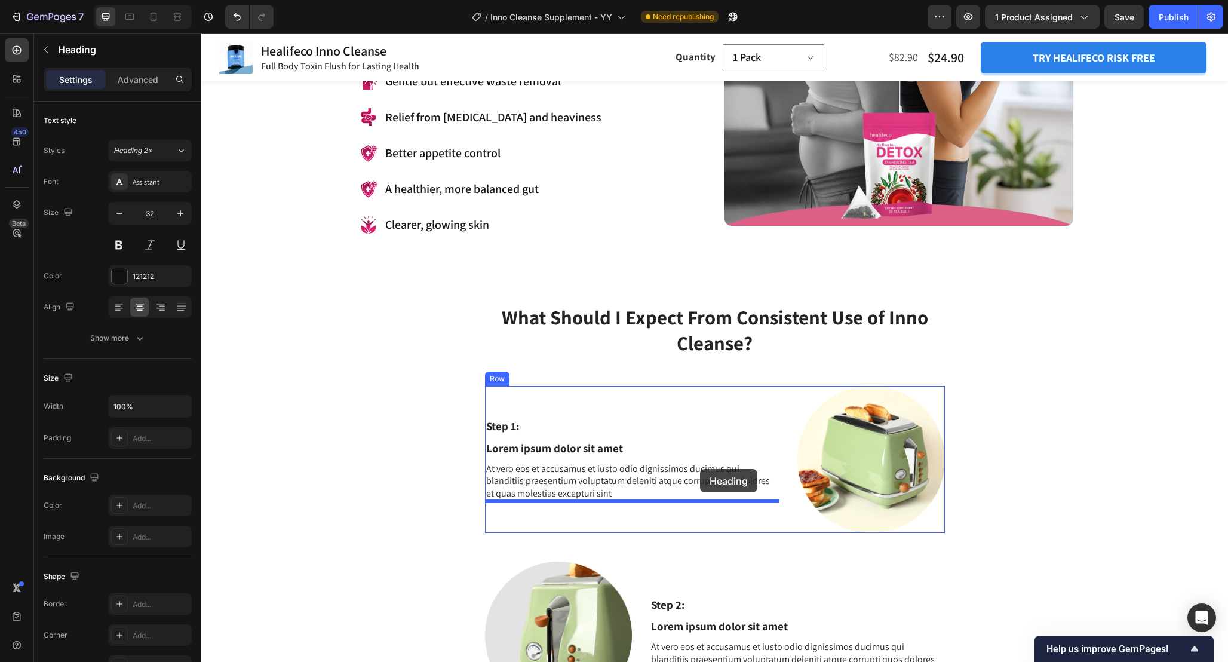
scroll to position [1361, 0]
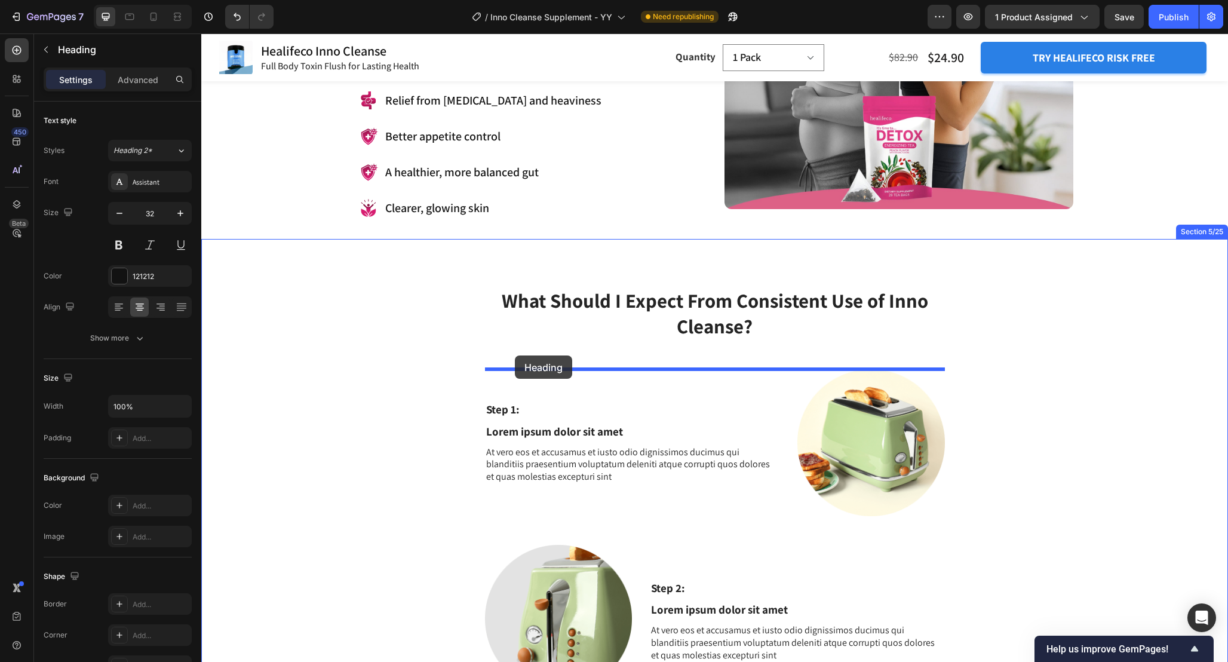
drag, startPoint x: 208, startPoint y: 349, endPoint x: 515, endPoint y: 355, distance: 307.1
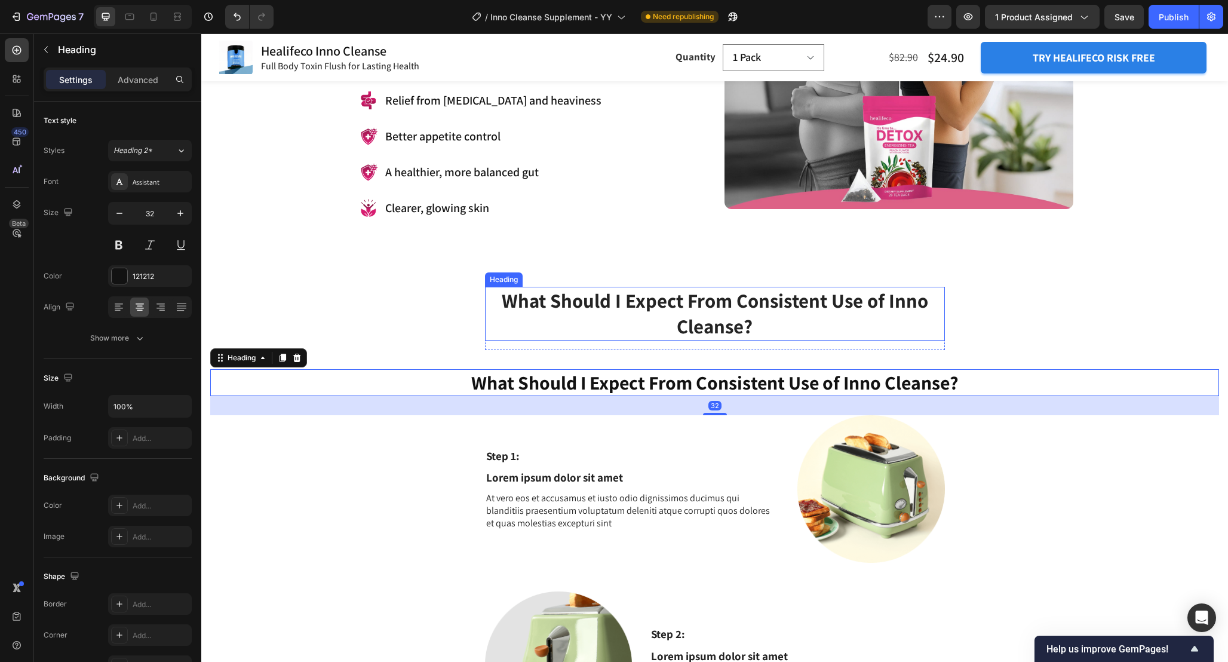
click at [927, 328] on h2 "What Should I Expect From Consistent Use of Inno Cleanse?" at bounding box center [715, 314] width 460 height 54
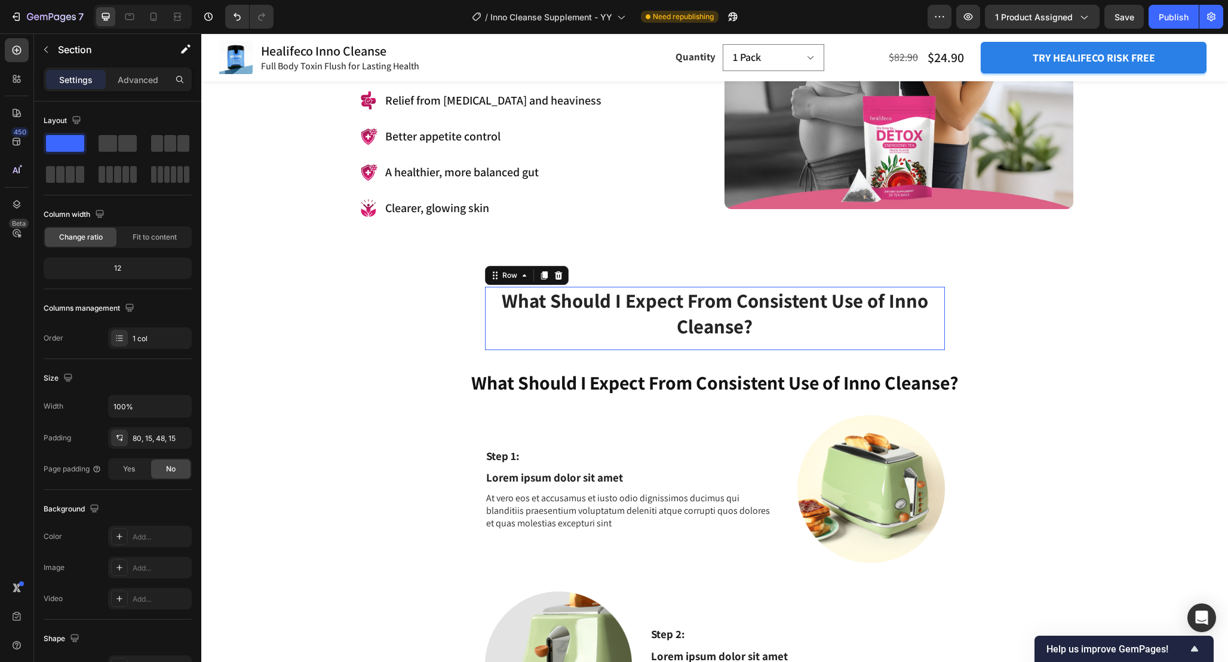
click at [932, 345] on div "What Should I Expect From Consistent Use of Inno Cleanse? Heading" at bounding box center [715, 318] width 460 height 63
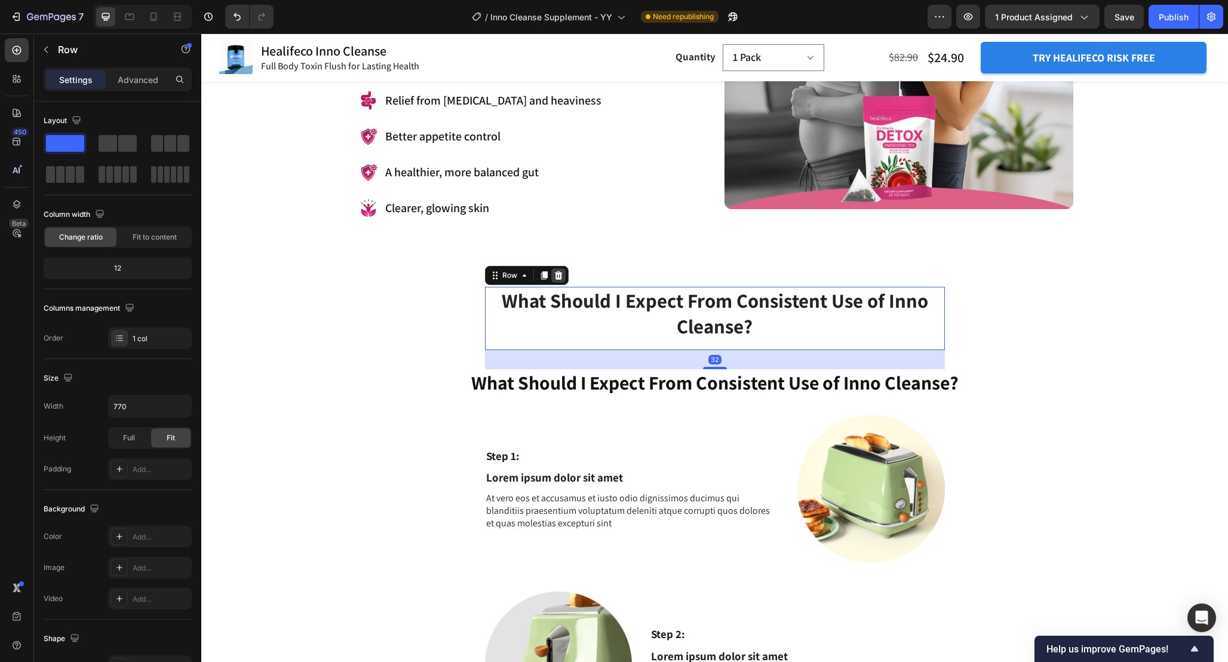
click at [560, 272] on icon at bounding box center [558, 275] width 8 height 8
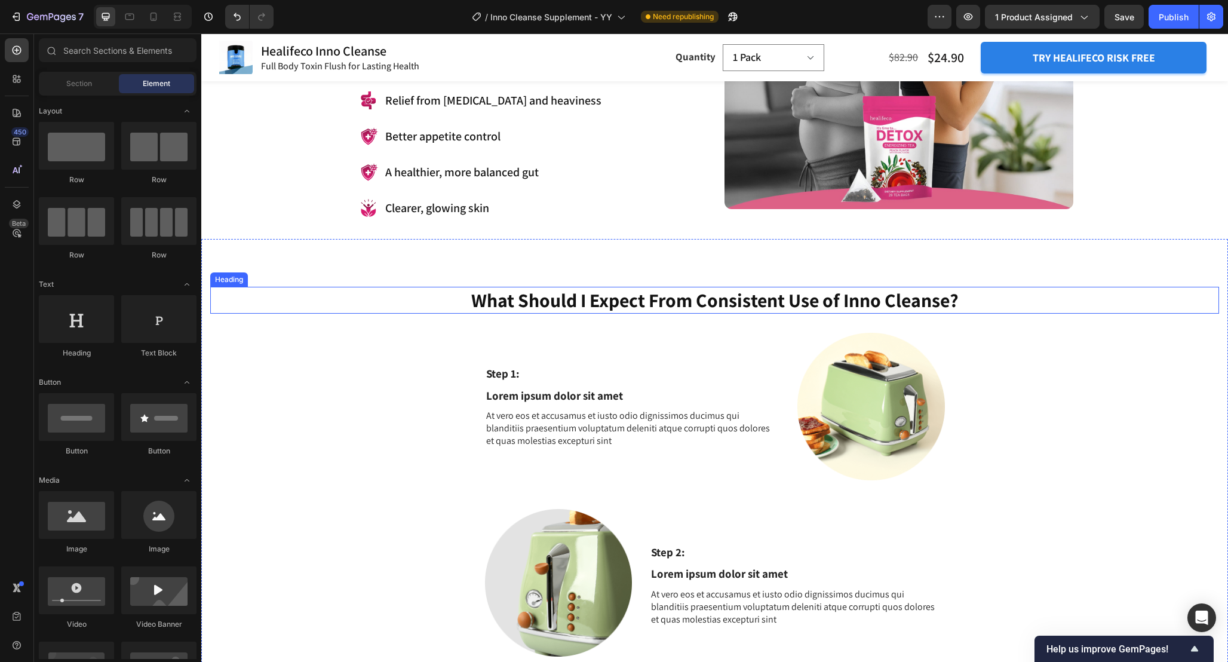
click at [973, 300] on h2 "What Should I Expect From Consistent Use of Inno Cleanse?" at bounding box center [714, 300] width 1009 height 27
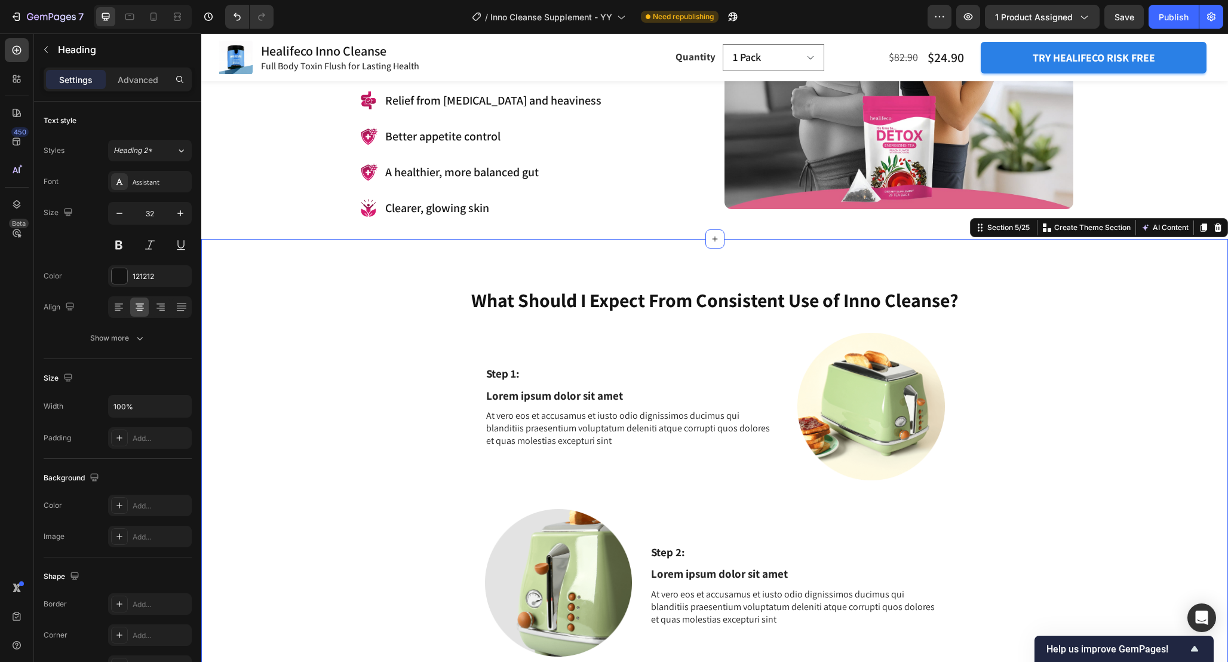
click at [1005, 414] on div "What Should I Expect From Consistent Use of Inno Cleanse? Heading Step 1: Text …" at bounding box center [714, 667] width 1009 height 760
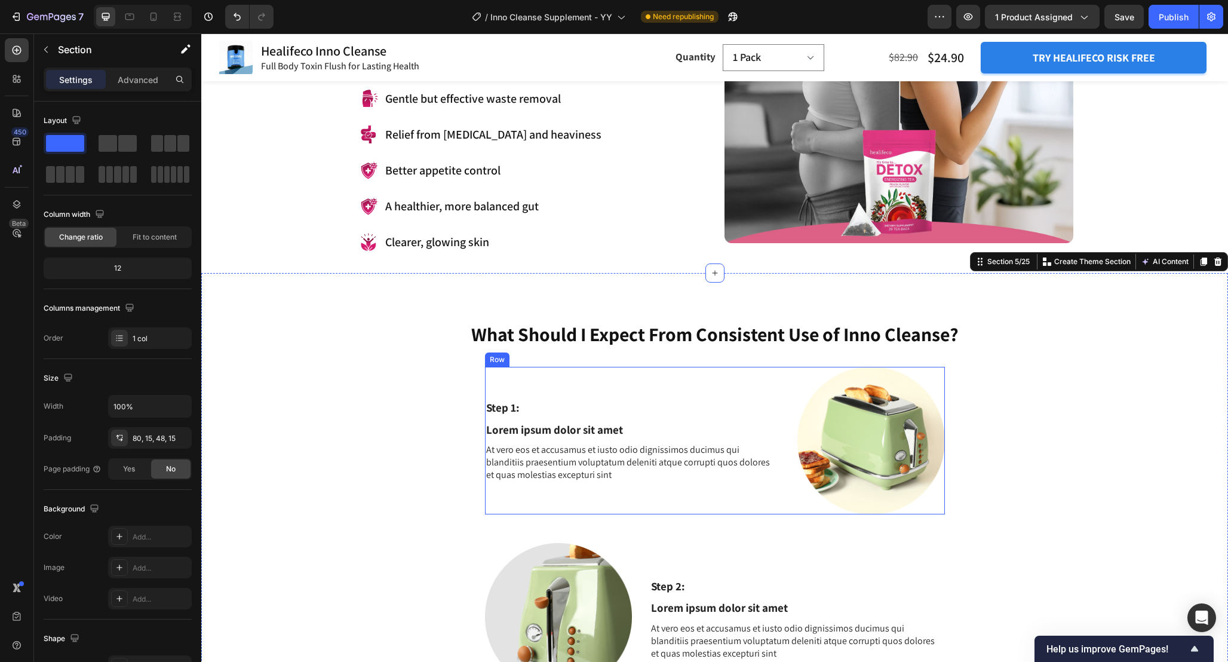
scroll to position [1320, 0]
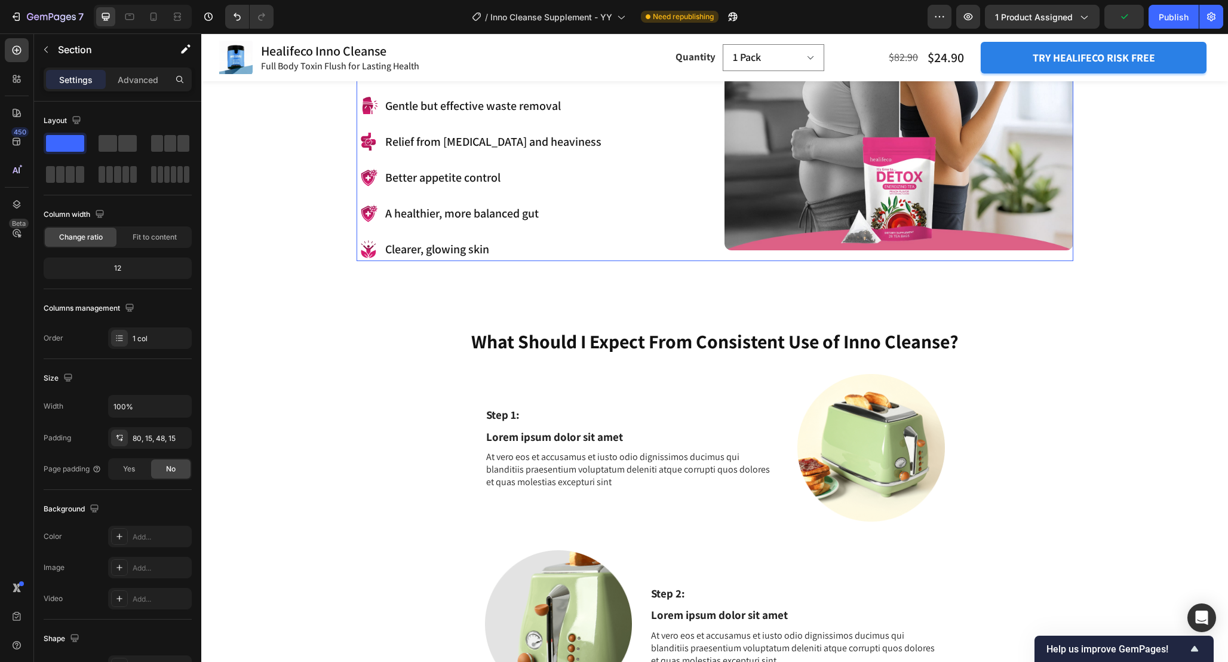
click at [716, 259] on div "This powerful blend is designed to help your body clear out built-up waste in t…" at bounding box center [715, 62] width 717 height 398
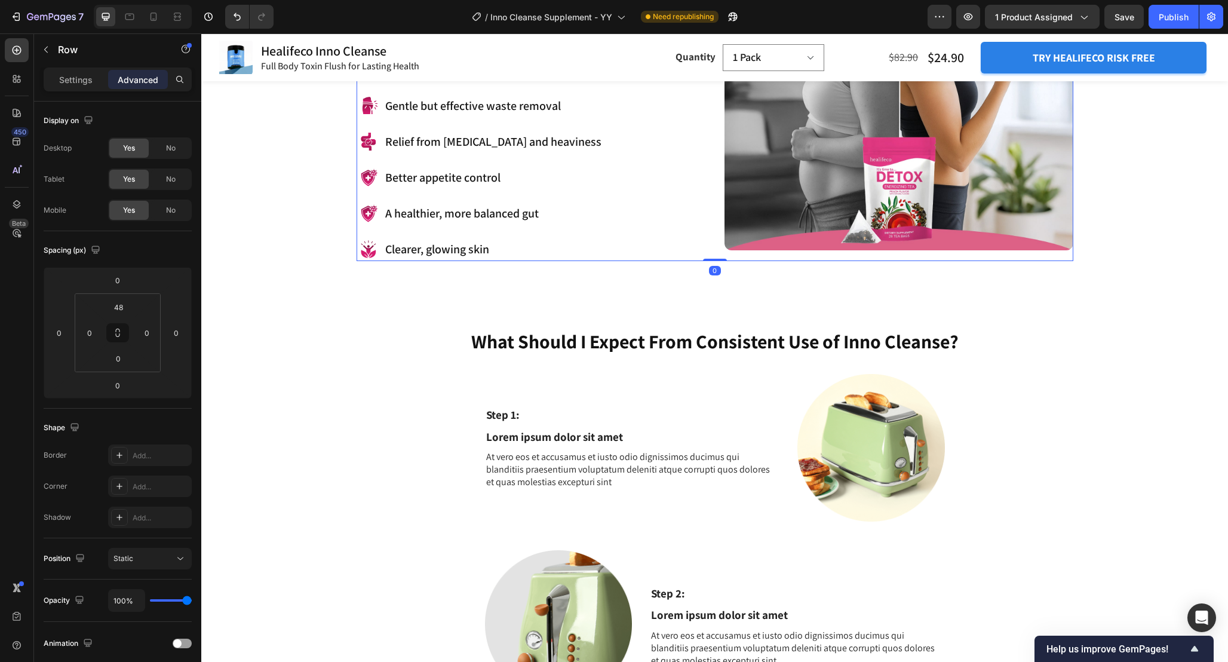
click at [85, 68] on div "Settings Advanced" at bounding box center [118, 80] width 148 height 24
click at [66, 74] on p "Settings" at bounding box center [75, 79] width 33 height 13
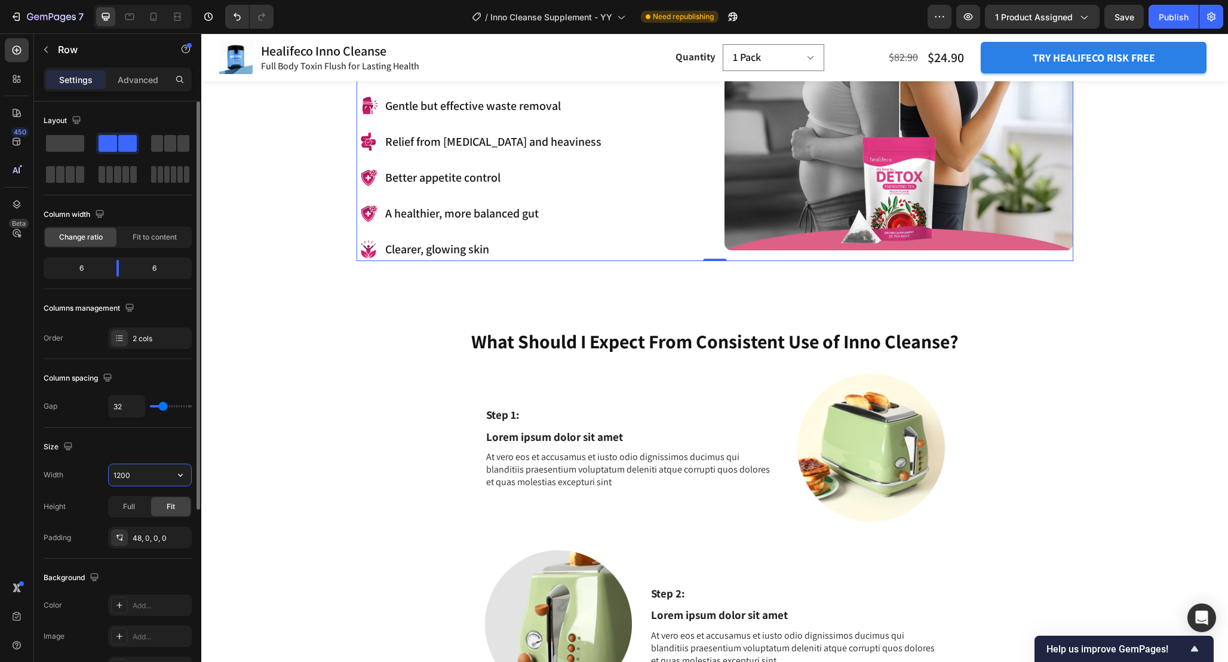
click at [147, 479] on input "1200" at bounding box center [150, 475] width 82 height 22
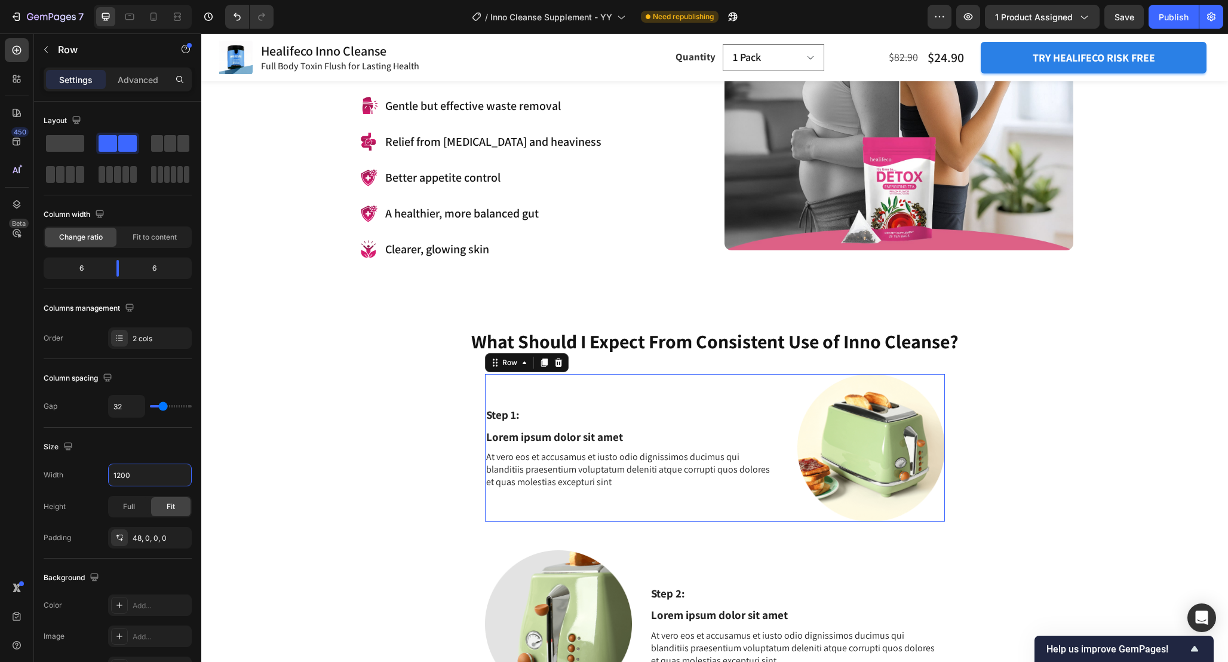
click at [783, 387] on div "Step 1: Text Block Lorem ipsum dolor sit amet Text Block At vero eos et accusam…" at bounding box center [715, 448] width 460 height 148
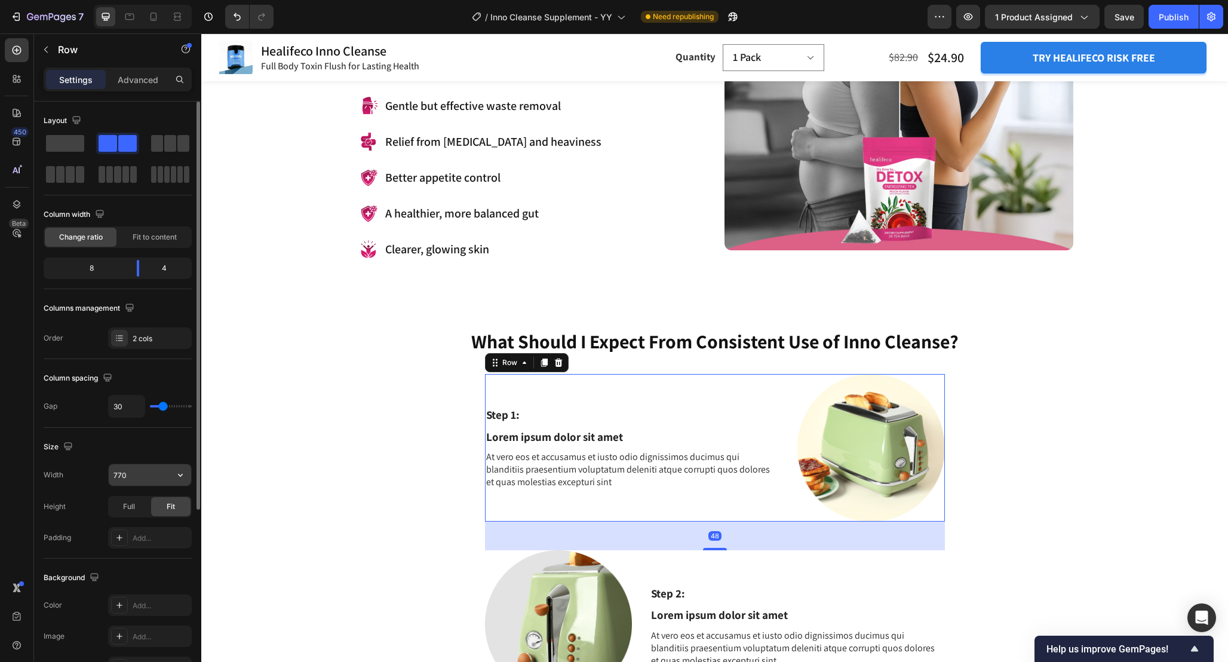
click at [158, 475] on input "770" at bounding box center [150, 475] width 82 height 22
paste input "120"
type input "1200"
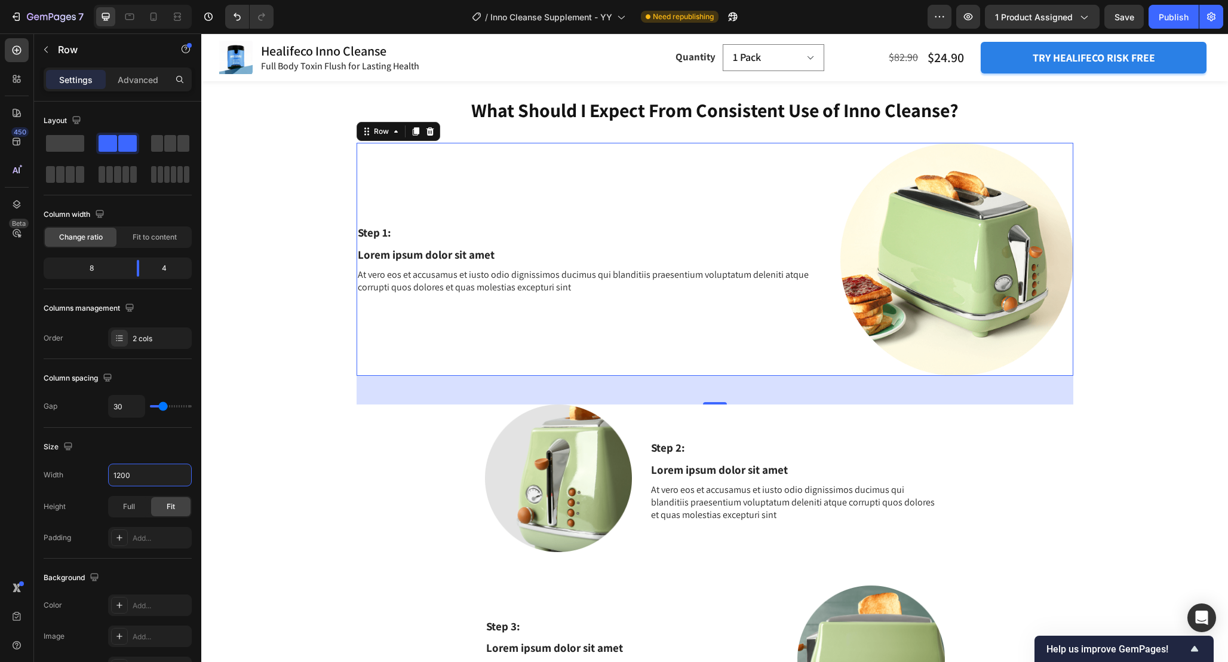
scroll to position [1558, 0]
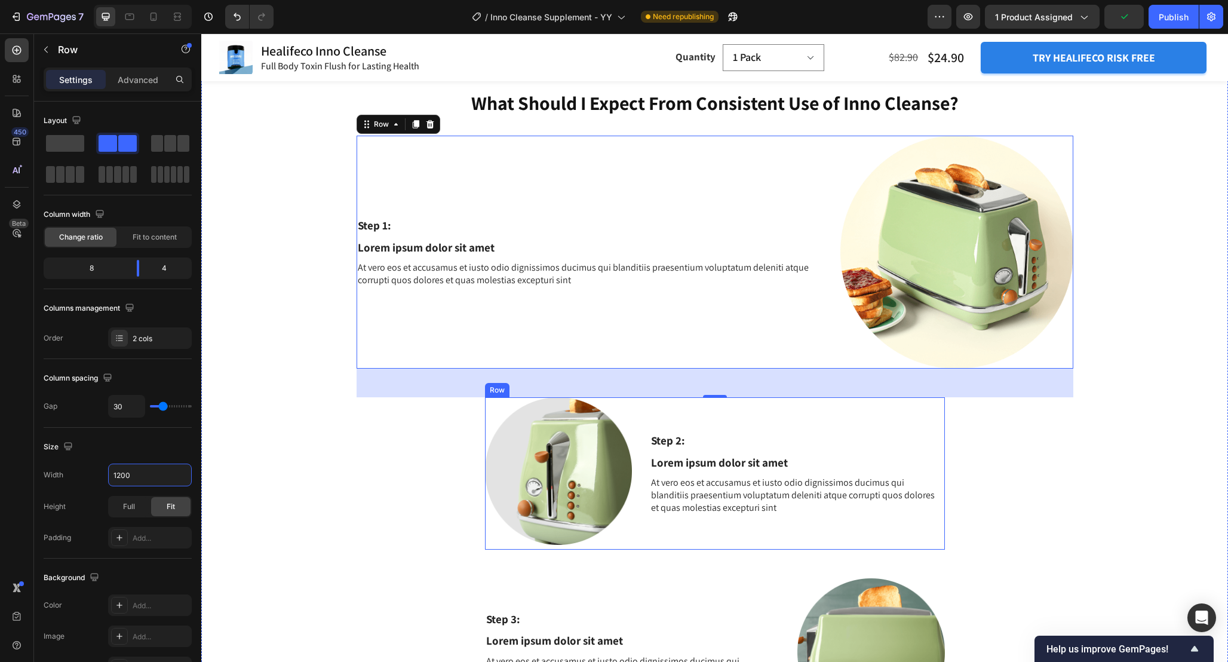
click at [653, 411] on div "Step 2: Text Block Lorem ipsum dolor sit amet Text Block At vero eos et accusam…" at bounding box center [797, 473] width 294 height 152
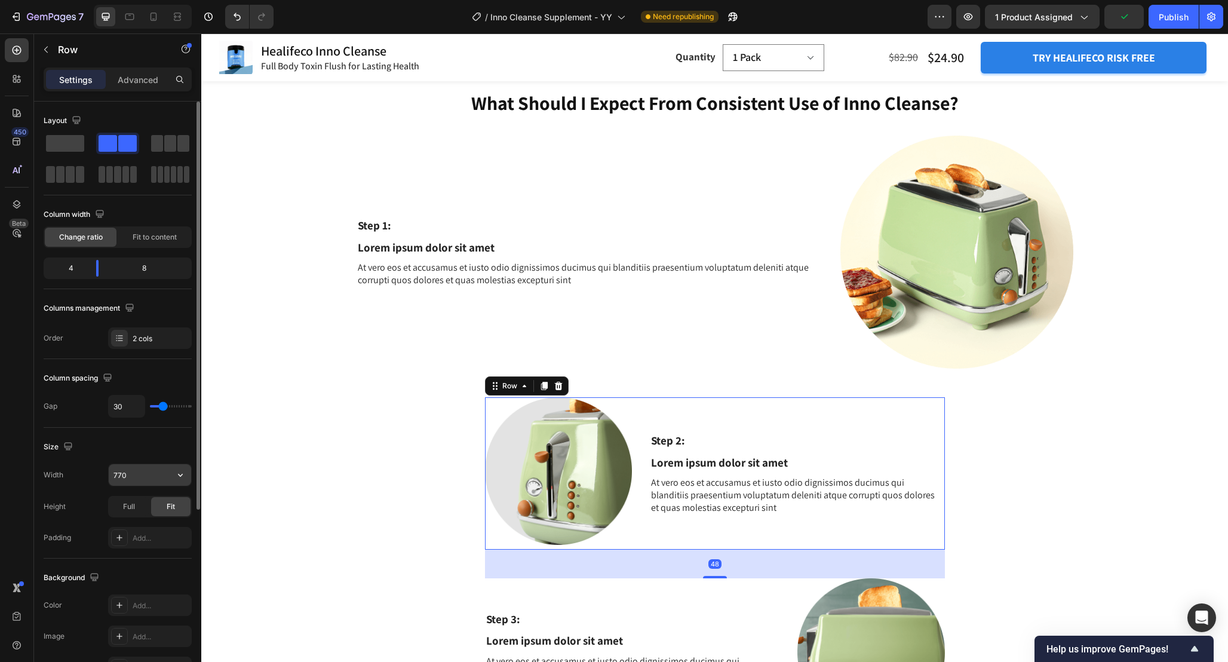
click at [147, 481] on input "770" at bounding box center [150, 475] width 82 height 22
paste input "120"
type input "1200"
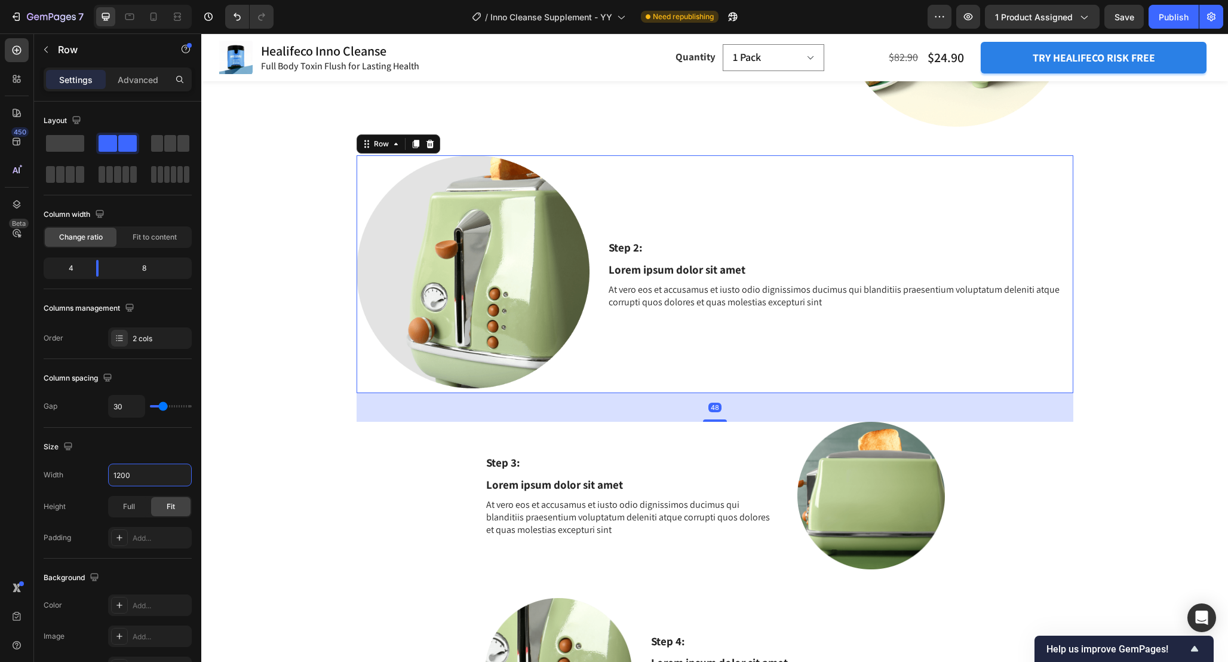
scroll to position [1799, 0]
click at [768, 437] on div "Step 3: Text Block Lorem ipsum dolor sit amet Text Block At vero eos et accusam…" at bounding box center [632, 496] width 294 height 148
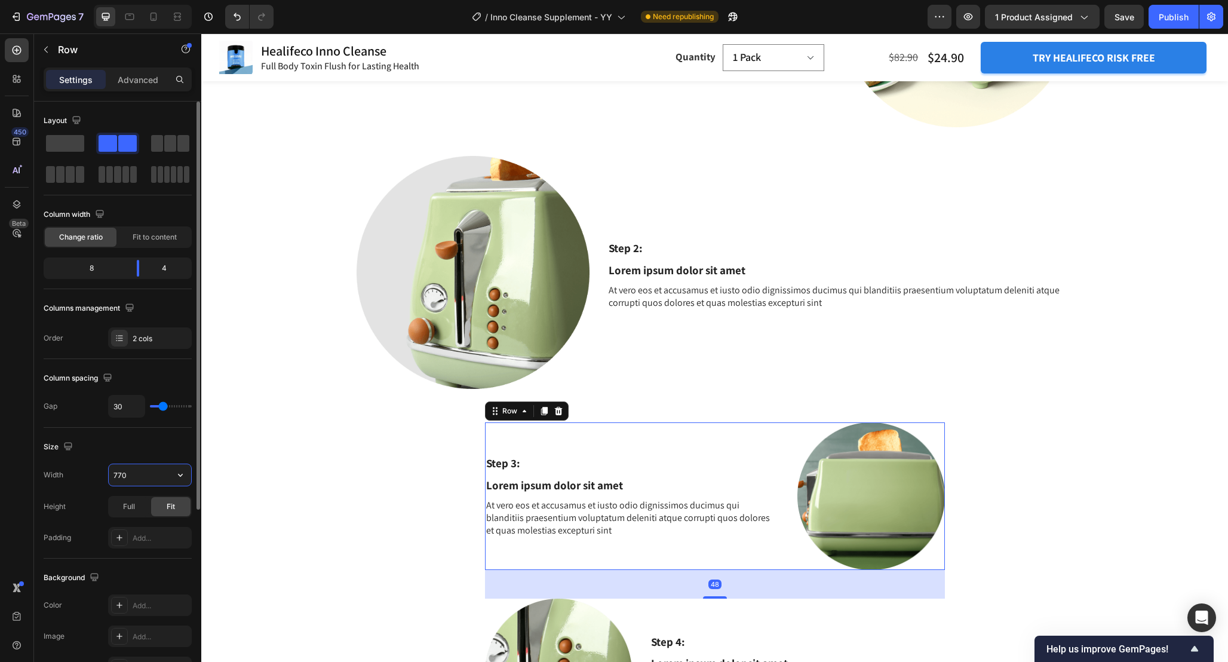
click at [151, 471] on input "770" at bounding box center [150, 475] width 82 height 22
paste input "120"
type input "1200"
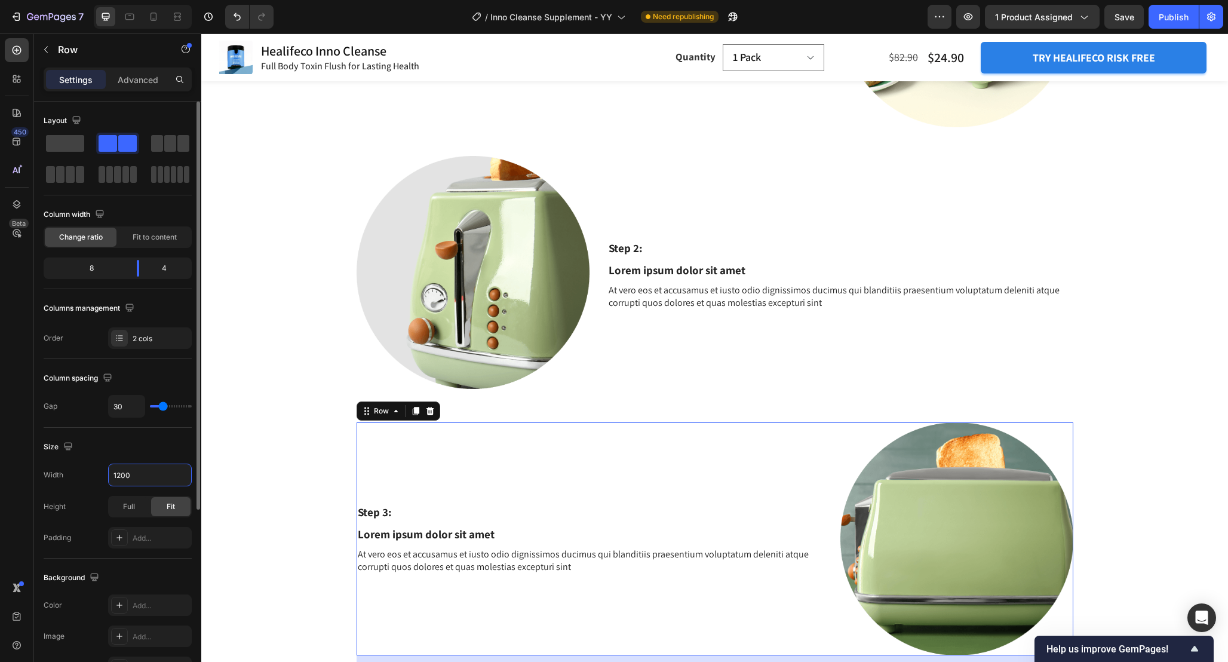
scroll to position [2030, 0]
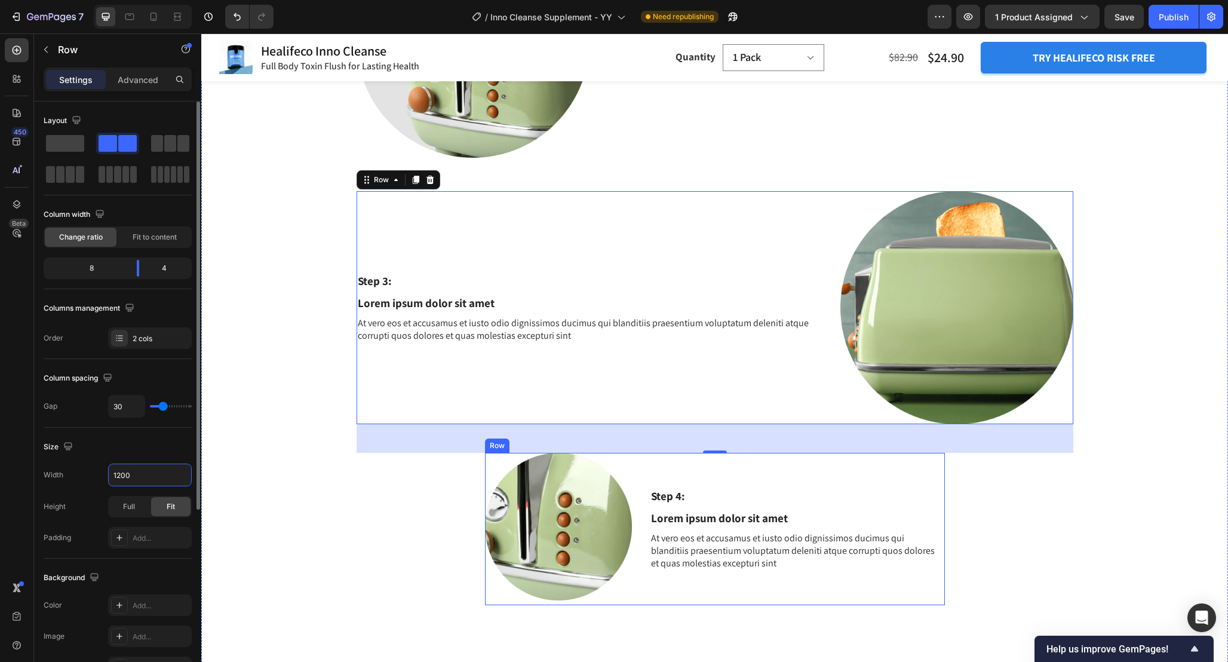
click at [639, 481] on div "Image Step 4: Text Block Lorem ipsum dolor sit amet Text Block At vero eos et a…" at bounding box center [715, 529] width 460 height 152
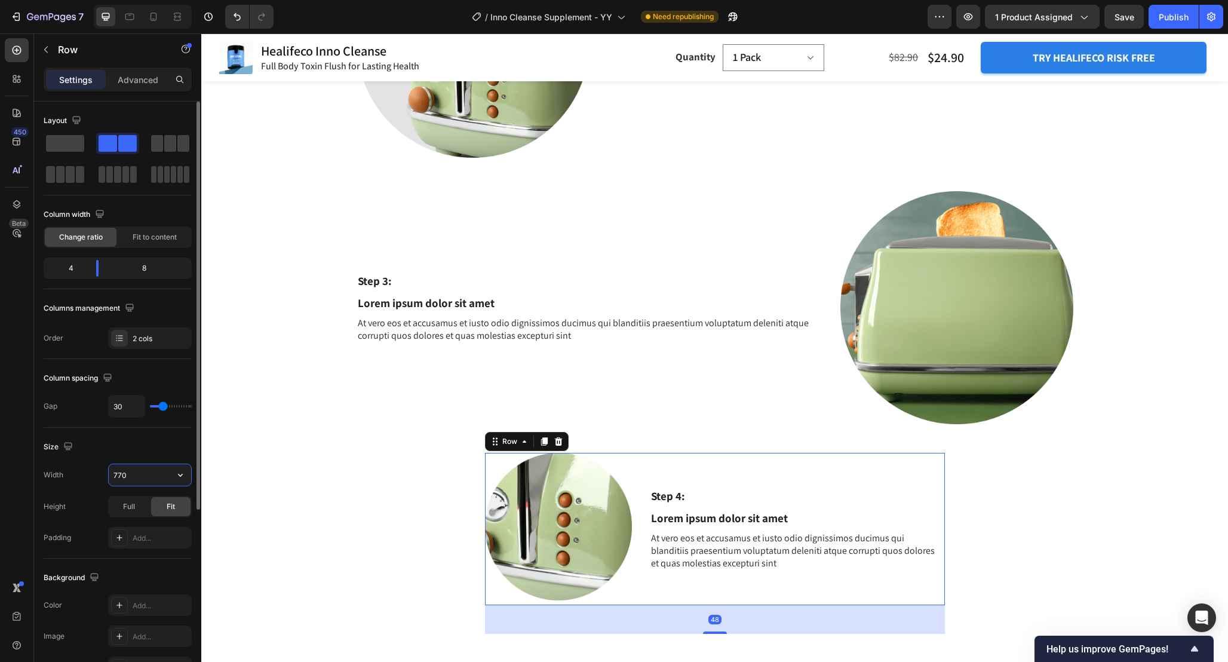
click at [134, 484] on input "770" at bounding box center [150, 475] width 82 height 22
paste input "120"
type input "1200"
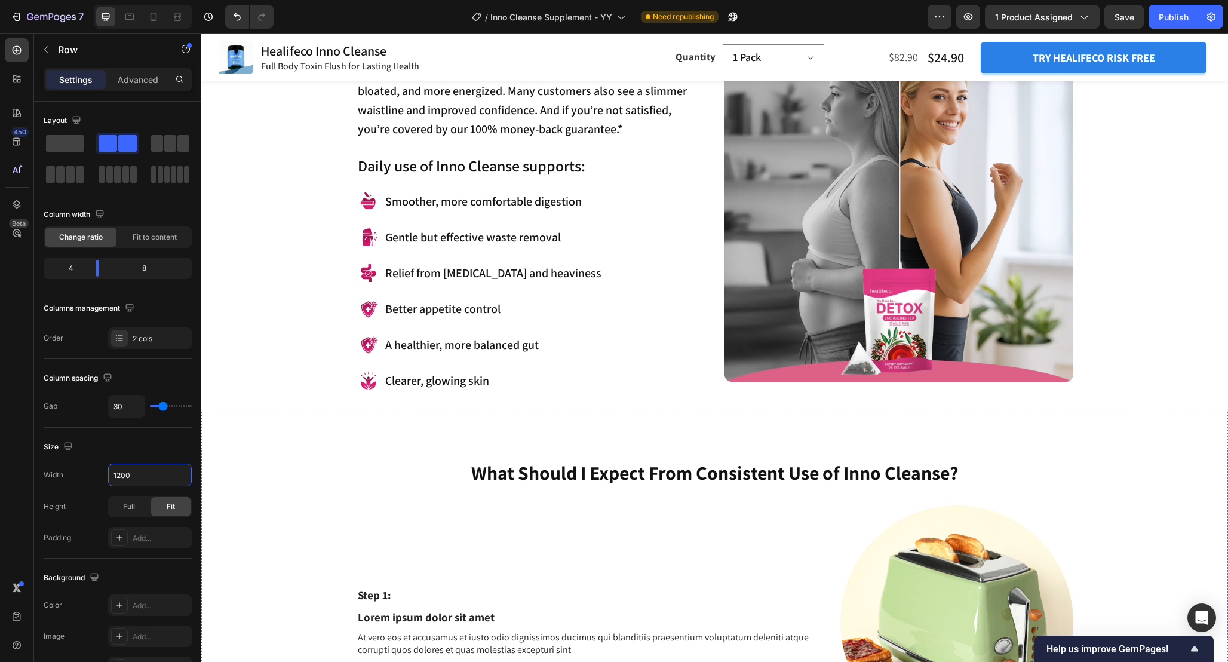
scroll to position [1363, 0]
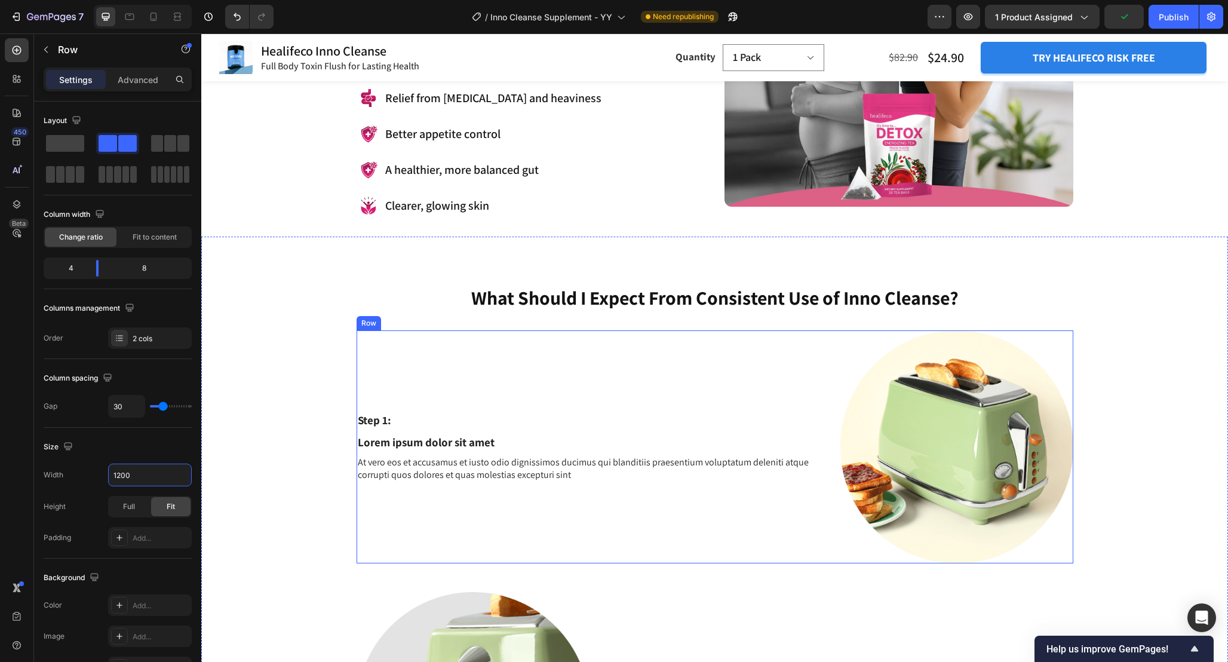
click at [826, 354] on div "Step 1: Text Block Lorem ipsum dolor sit amet Text Block At vero eos et accusam…" at bounding box center [715, 446] width 717 height 233
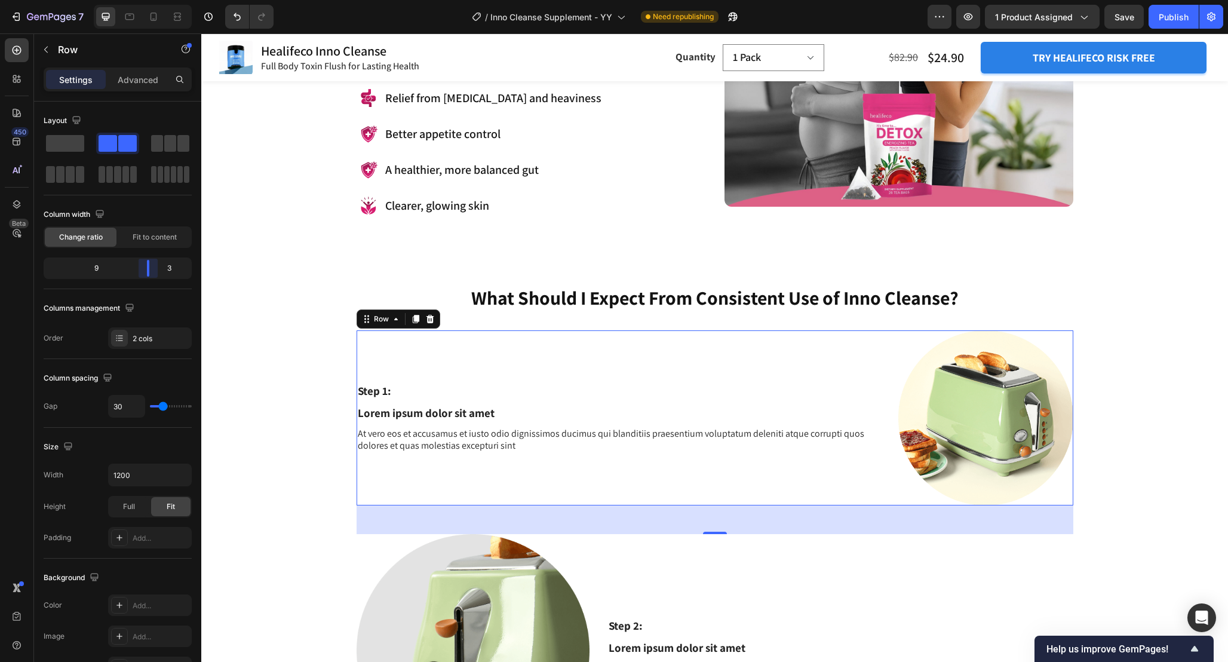
drag, startPoint x: 141, startPoint y: 271, endPoint x: 162, endPoint y: 272, distance: 21.5
click at [162, 0] on body "7 Version history / Inno Cleanse Supplement - YY Need republishing Preview 1 pr…" at bounding box center [614, 0] width 1228 height 0
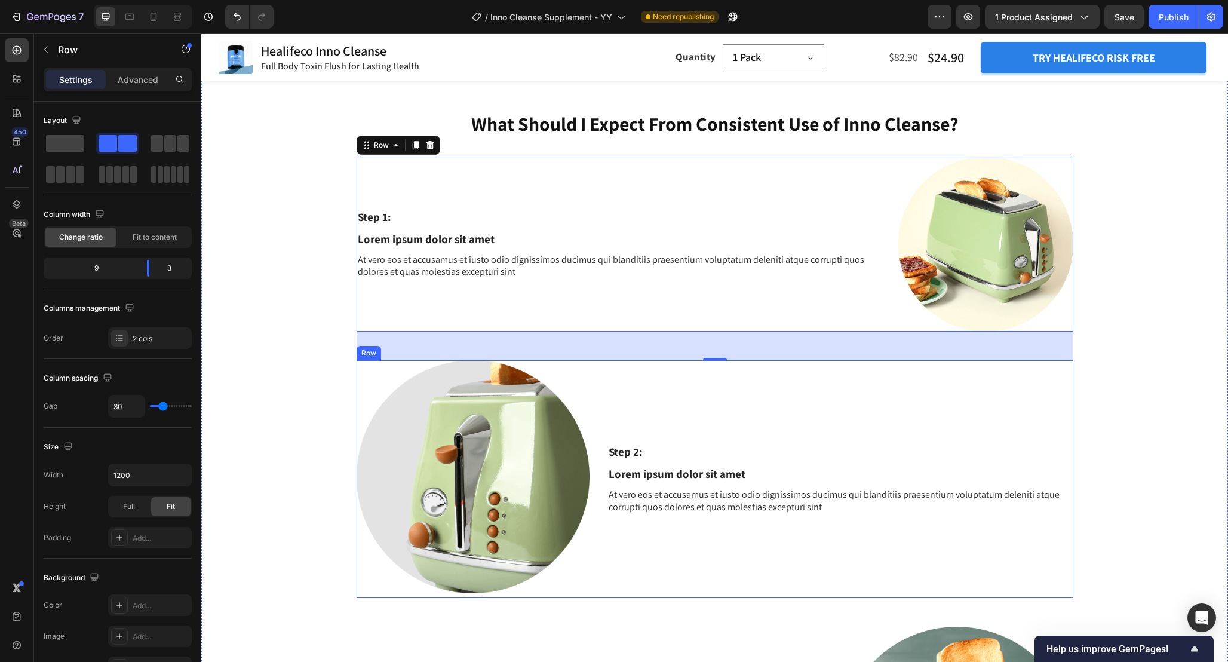
click at [596, 388] on div "Image Step 2: Text Block Lorem ipsum dolor sit amet Text Block At vero eos et a…" at bounding box center [715, 479] width 717 height 238
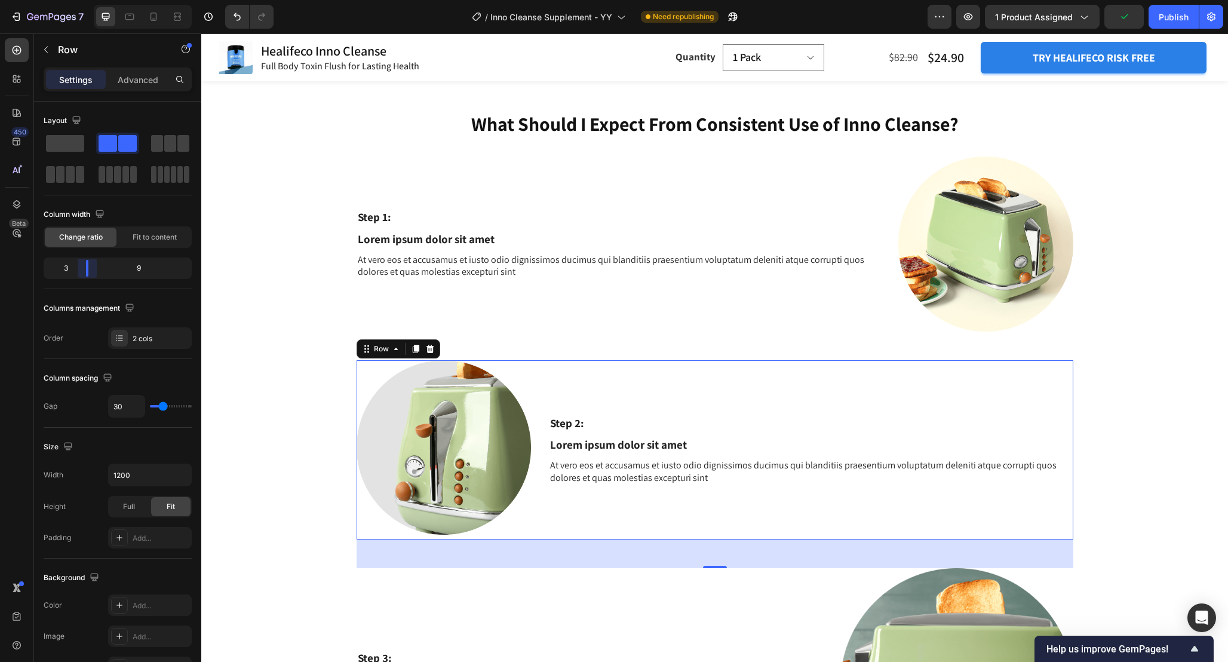
drag, startPoint x: 102, startPoint y: 269, endPoint x: 80, endPoint y: 267, distance: 21.6
click at [80, 0] on body "7 Version history / Inno Cleanse Supplement - YY Need republishing Preview 1 pr…" at bounding box center [614, 0] width 1228 height 0
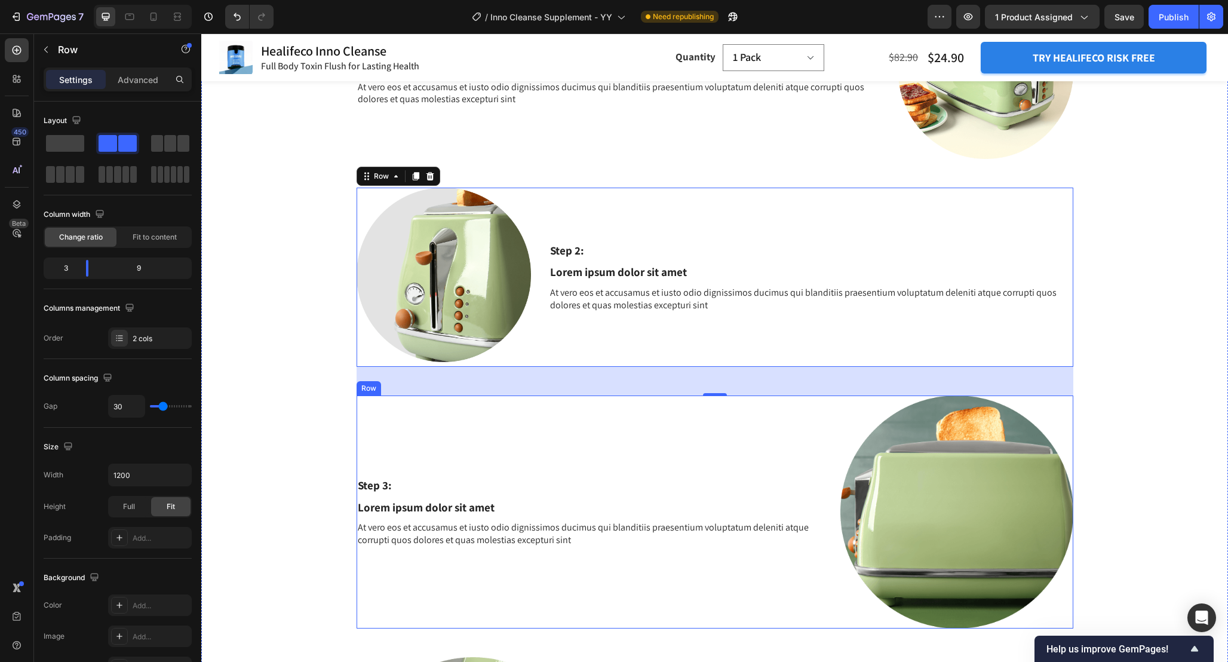
scroll to position [1714, 0]
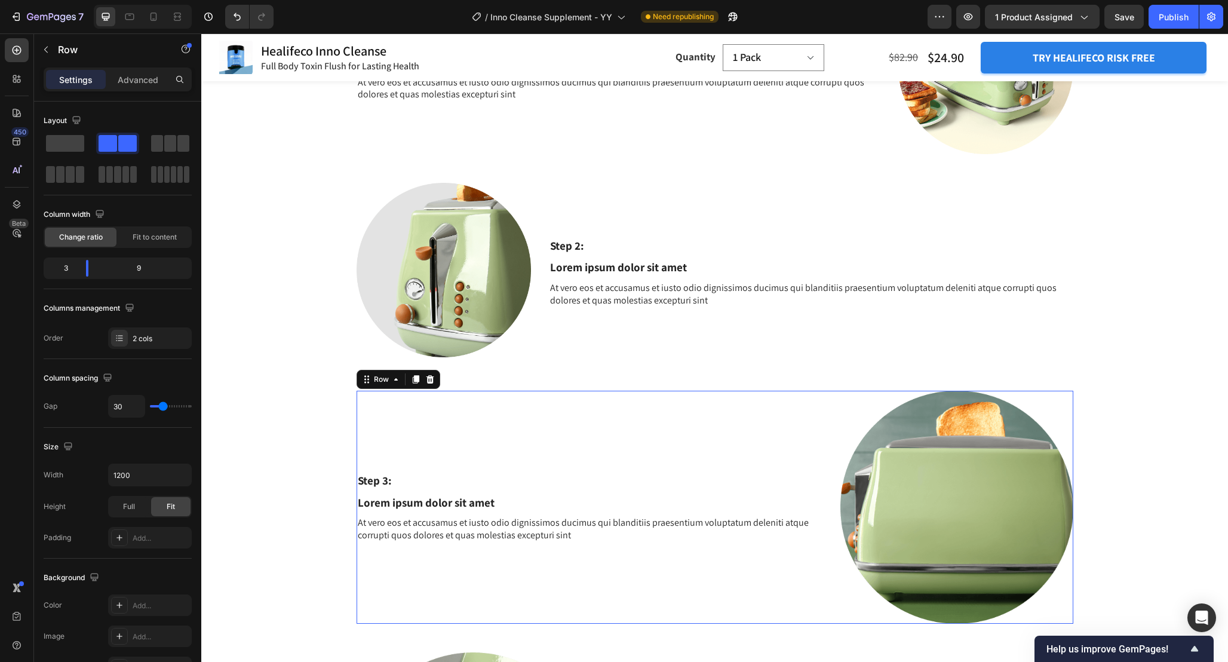
click at [821, 443] on div "Step 3: Text Block Lorem ipsum dolor sit amet Text Block At vero eos et accusam…" at bounding box center [590, 507] width 466 height 233
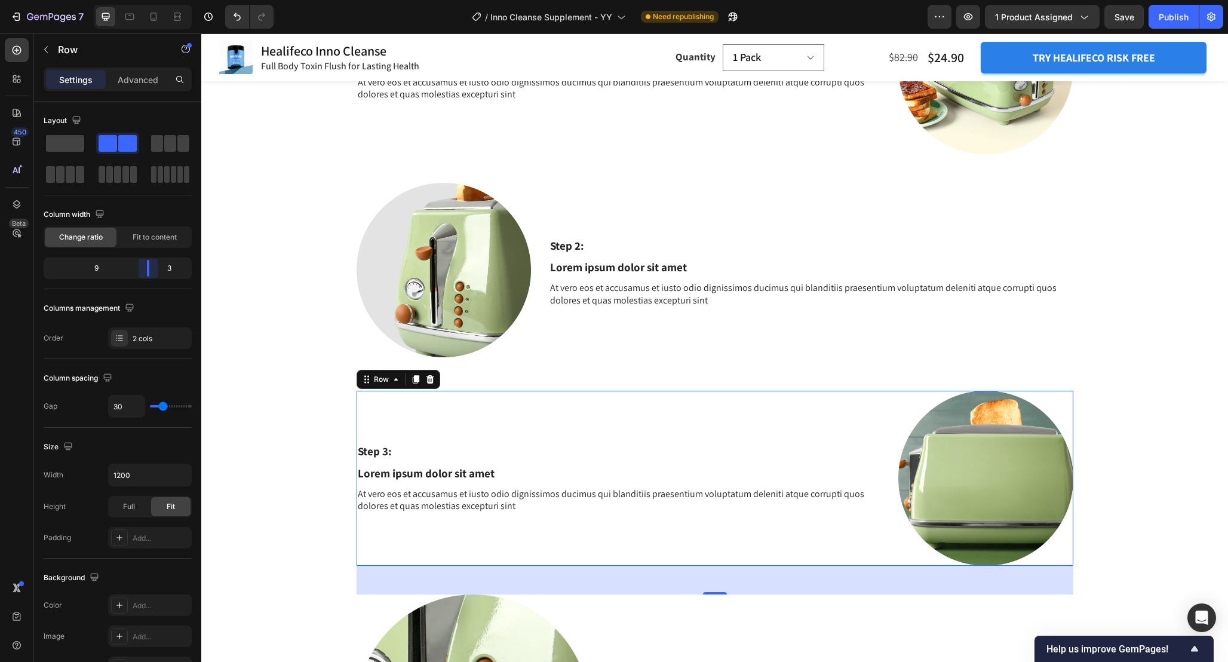
drag, startPoint x: 137, startPoint y: 266, endPoint x: 162, endPoint y: 267, distance: 24.5
click at [162, 0] on body "7 Version history / Inno Cleanse Supplement - YY Need republishing Preview 1 pr…" at bounding box center [614, 0] width 1228 height 0
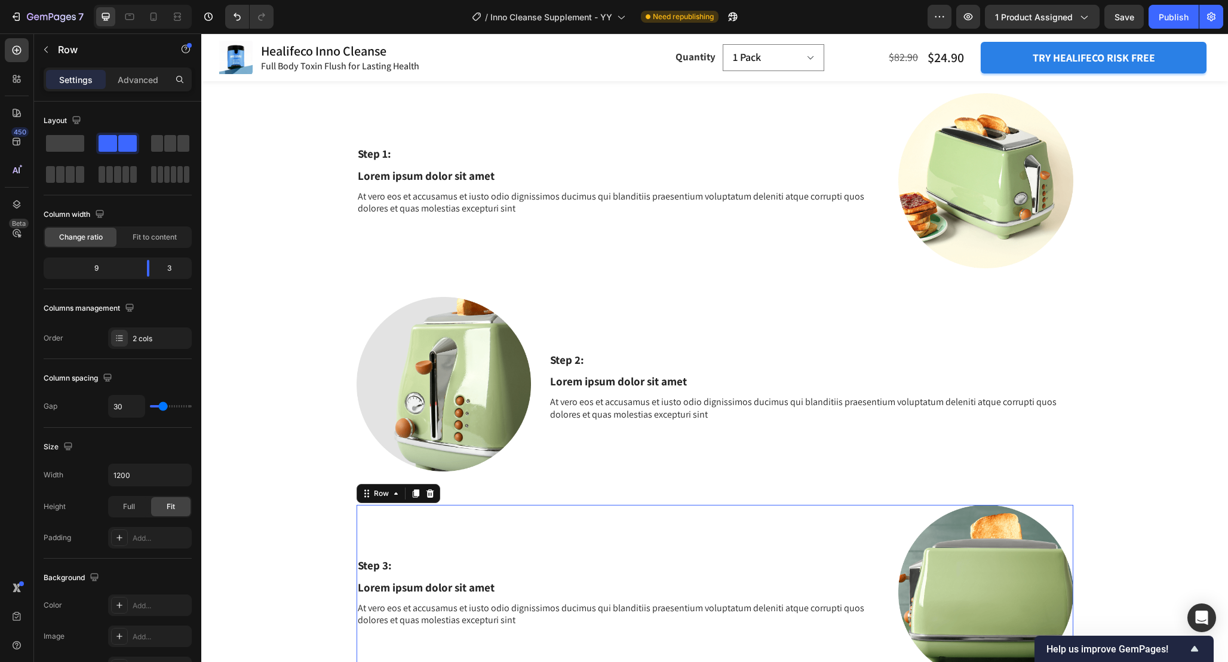
scroll to position [1602, 0]
click at [807, 246] on div "Step 1: Text Block Lorem ipsum dolor sit amet Text Block At vero eos et accusam…" at bounding box center [619, 179] width 524 height 175
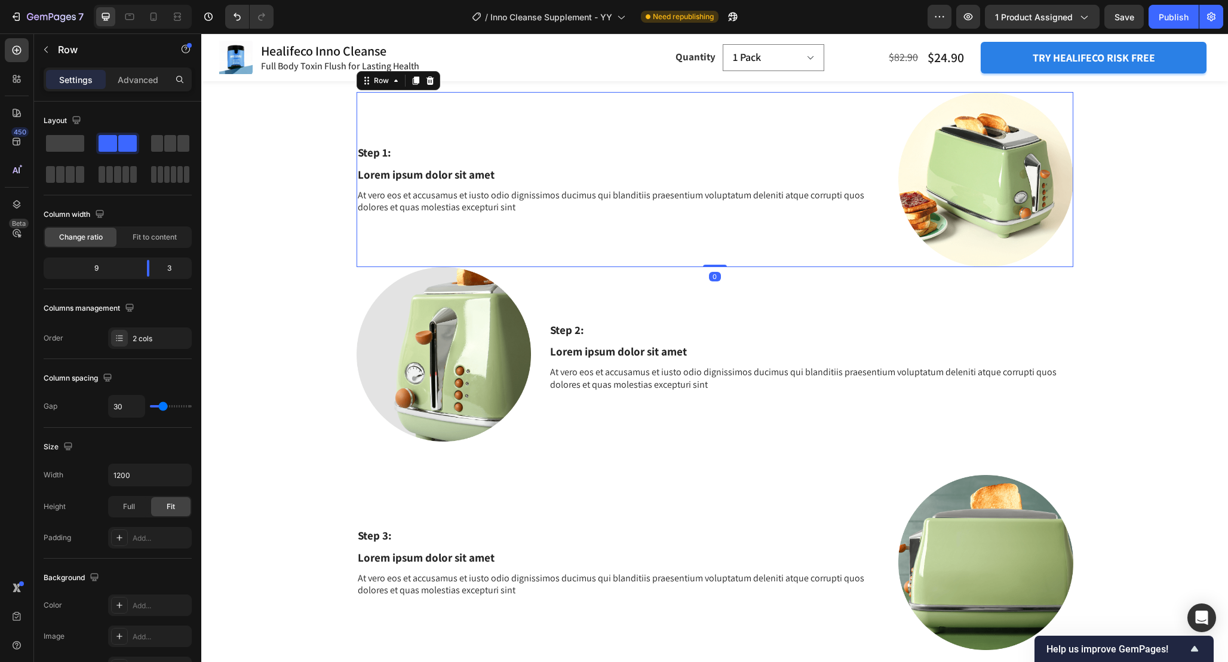
drag, startPoint x: 711, startPoint y: 293, endPoint x: 711, endPoint y: 249, distance: 44.2
click at [711, 250] on div "Step 1: Text Block Lorem ipsum dolor sit amet Text Block At vero eos et accusam…" at bounding box center [715, 179] width 717 height 175
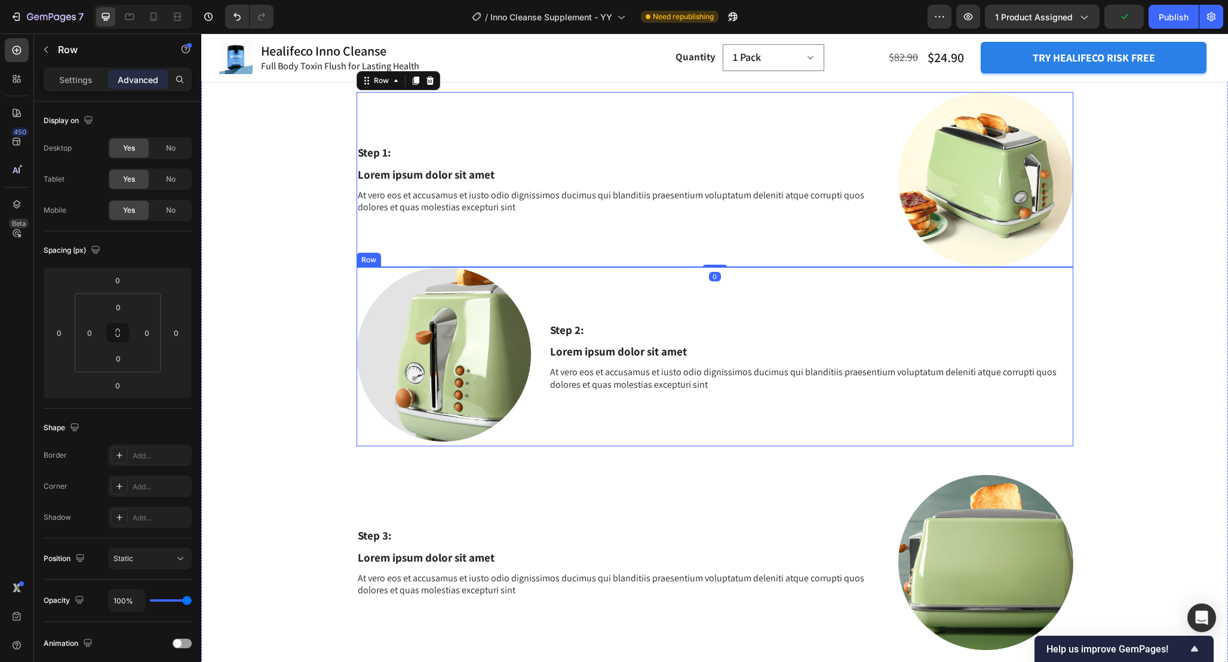
click at [784, 417] on div "Step 2: Text Block Lorem ipsum dolor sit amet Text Block At vero eos et accusam…" at bounding box center [811, 357] width 524 height 180
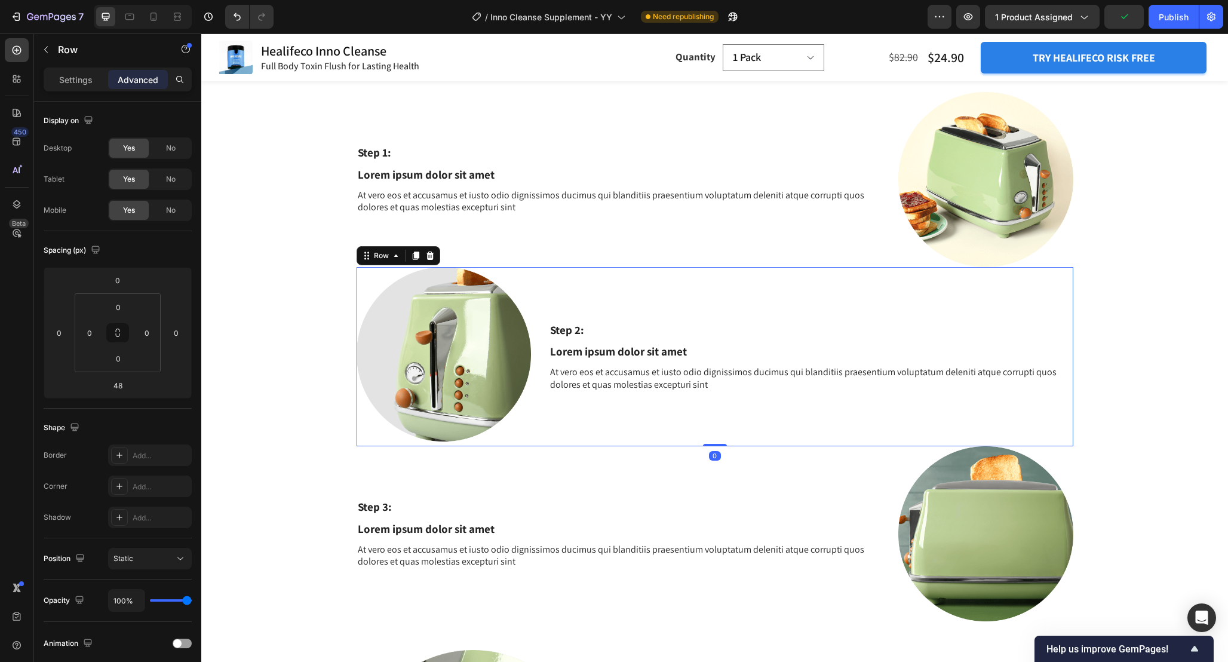
drag, startPoint x: 723, startPoint y: 400, endPoint x: 722, endPoint y: 355, distance: 45.4
click at [722, 355] on div "Image Step 2: Text Block Lorem ipsum dolor sit amet Text Block At vero eos et a…" at bounding box center [715, 357] width 717 height 180
type input "0"
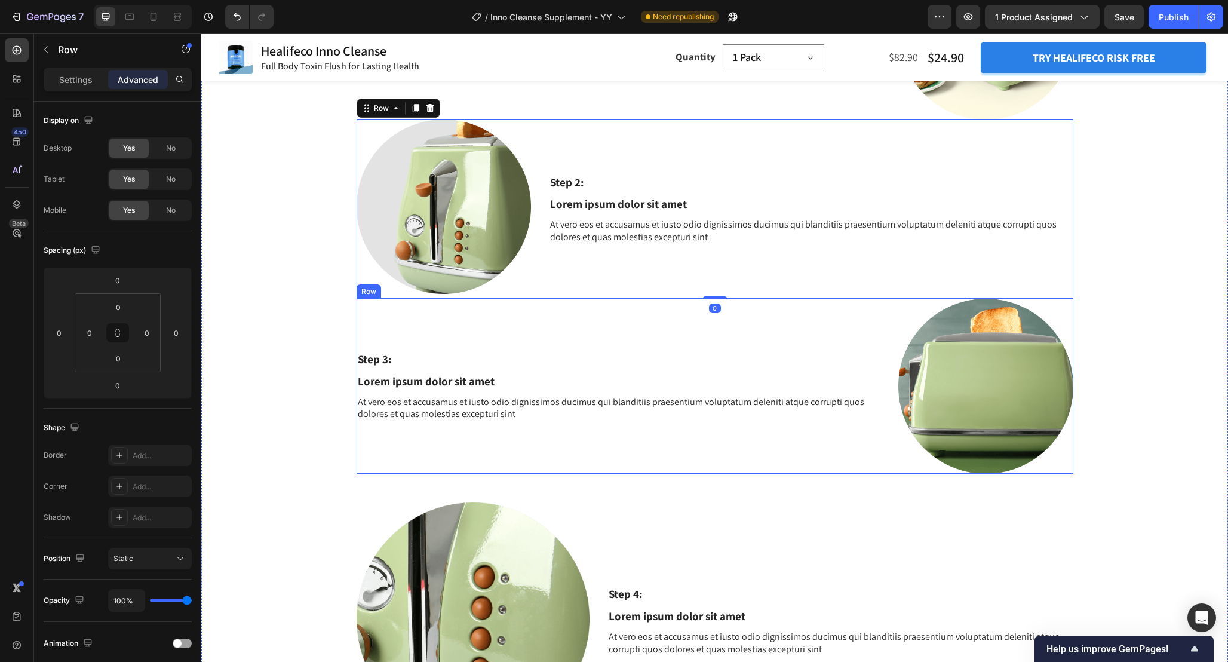
click at [766, 466] on div "Step 3: Text Block Lorem ipsum dolor sit amet Text Block At vero eos et accusam…" at bounding box center [619, 386] width 524 height 175
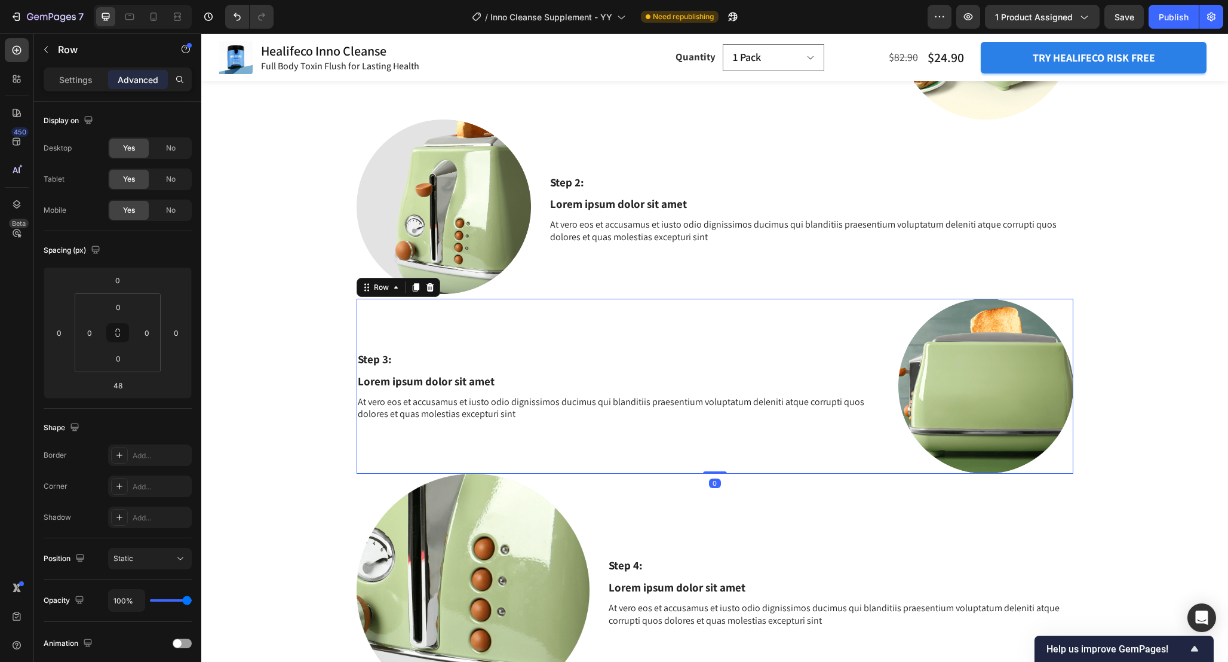
drag, startPoint x: 716, startPoint y: 501, endPoint x: 716, endPoint y: 361, distance: 139.2
click at [716, 361] on div "Step 3: Text Block Lorem ipsum dolor sit amet Text Block At vero eos et accusam…" at bounding box center [715, 386] width 717 height 175
type input "0"
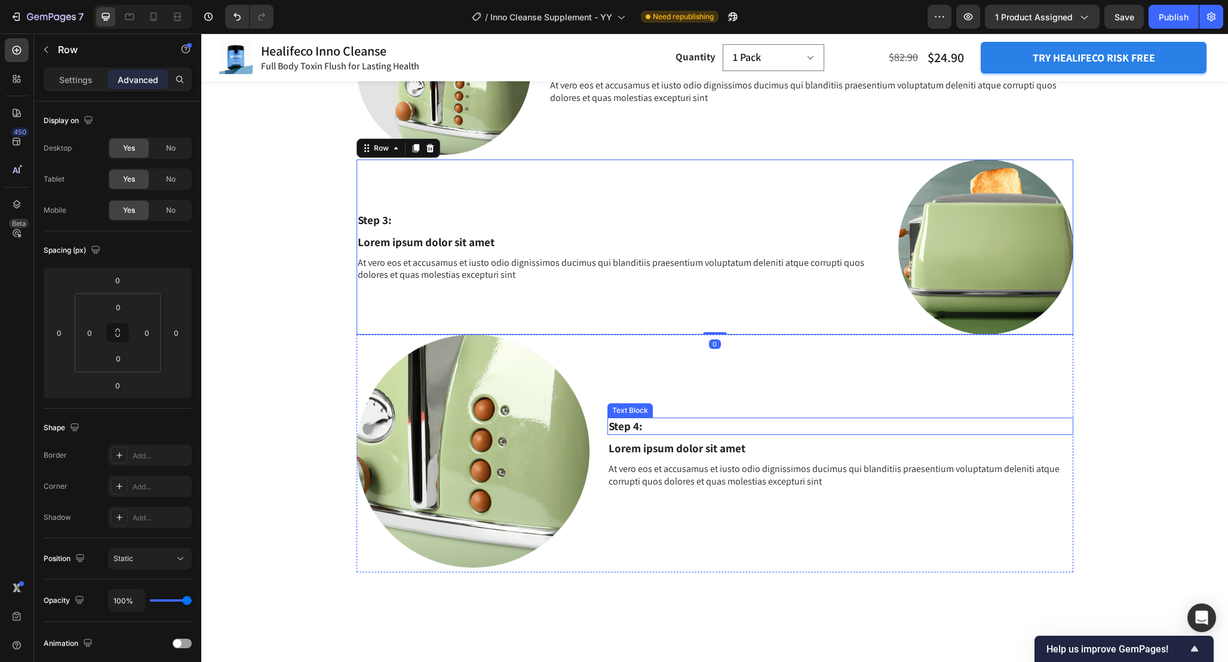
scroll to position [1892, 0]
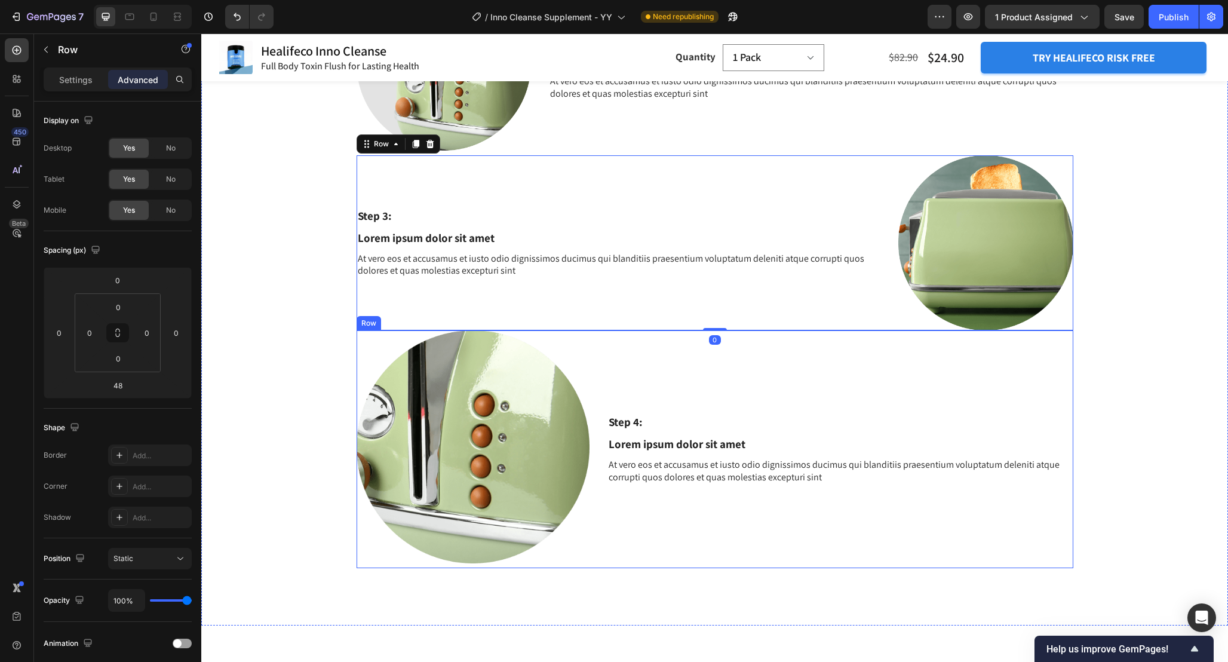
click at [598, 355] on div "Image Step 4: Text Block Lorem ipsum dolor sit amet Text Block At vero eos et a…" at bounding box center [715, 449] width 717 height 238
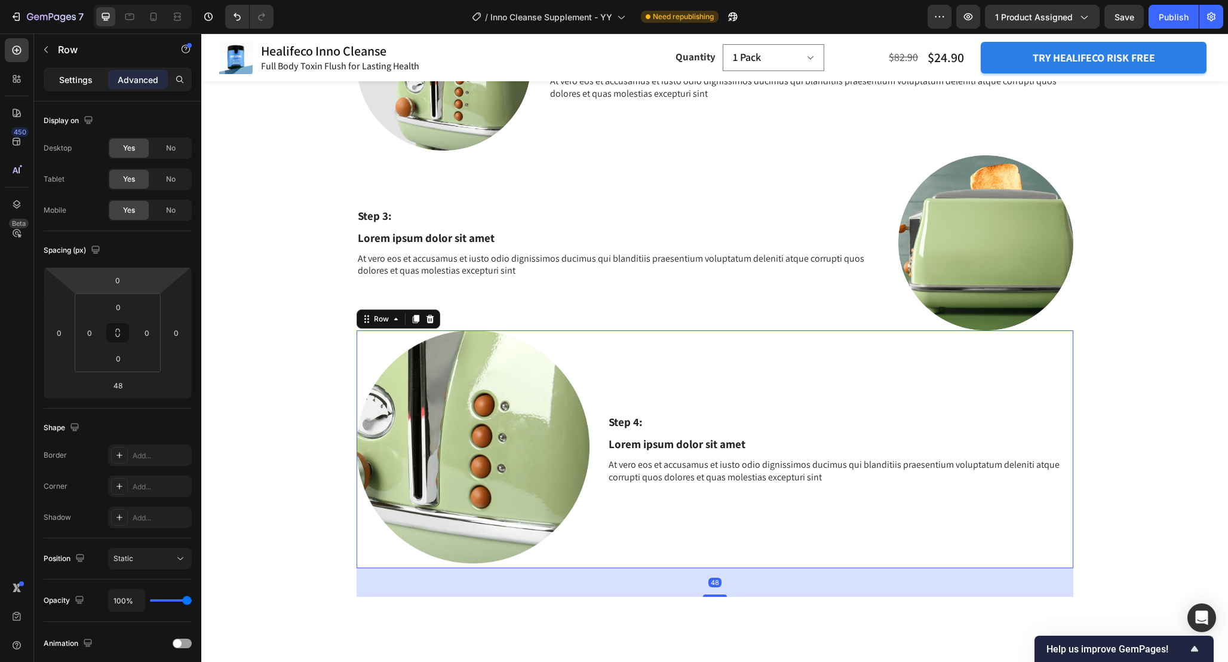
click at [88, 71] on div "Settings" at bounding box center [76, 79] width 60 height 19
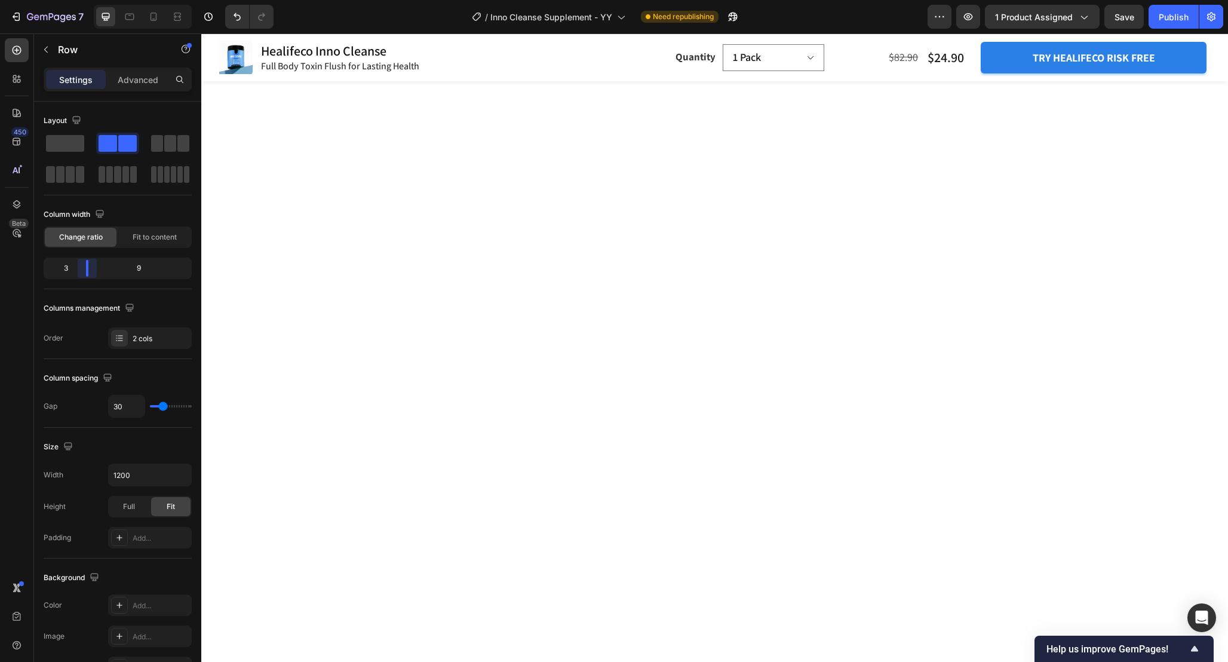
scroll to position [1892, 0]
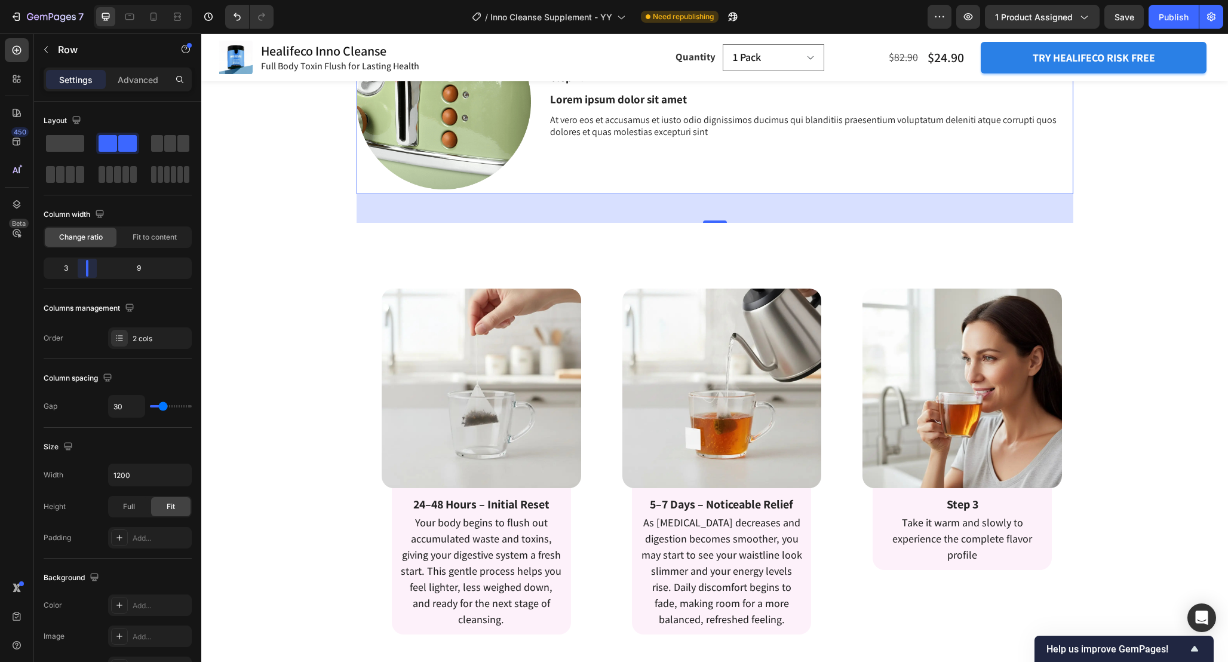
click at [76, 0] on body "7 Version history / Inno Cleanse Supplement - YY Need republishing Preview 1 pr…" at bounding box center [614, 0] width 1228 height 0
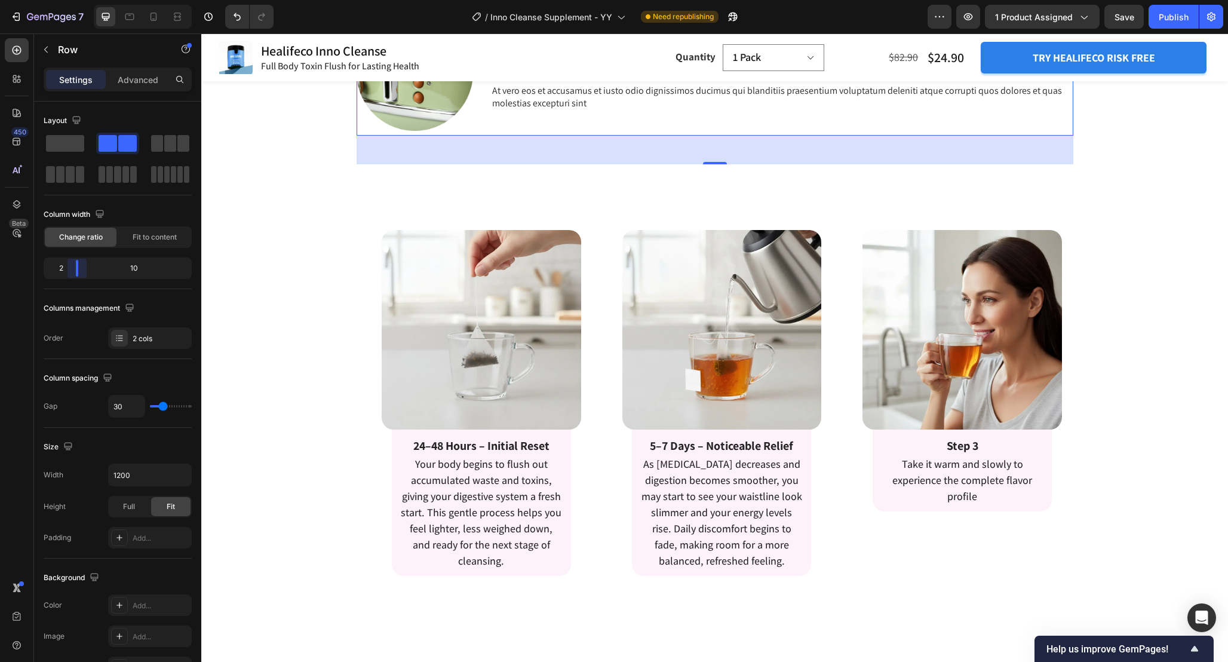
drag, startPoint x: 81, startPoint y: 270, endPoint x: 70, endPoint y: 270, distance: 11.3
click at [70, 0] on body "7 Version history / Inno Cleanse Supplement - YY Need republishing Preview 1 pr…" at bounding box center [614, 0] width 1228 height 0
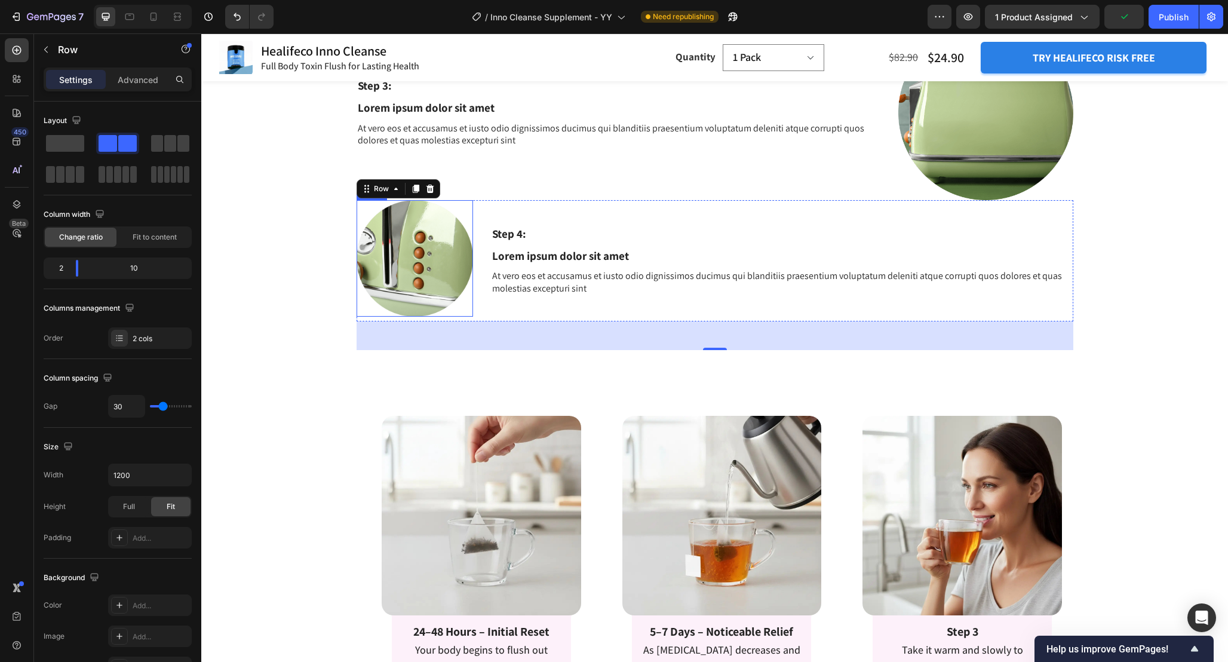
scroll to position [1793, 0]
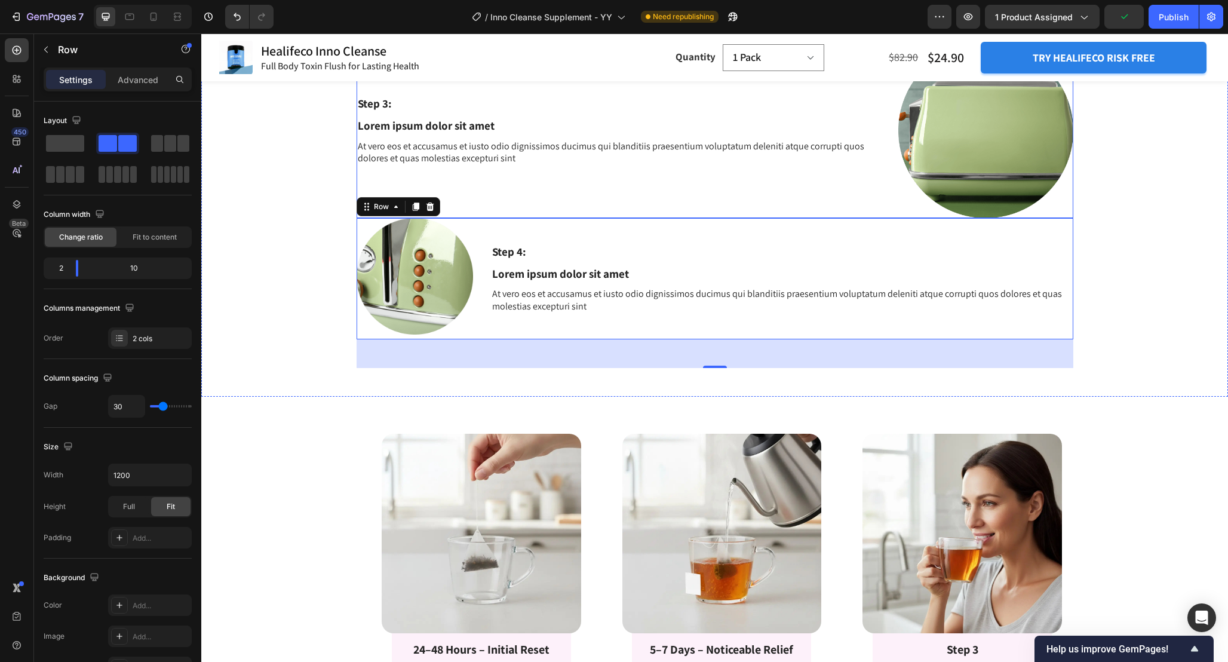
click at [643, 218] on div "Step 3: Text Block Lorem ipsum dolor sit amet Text Block At vero eos et accusam…" at bounding box center [619, 130] width 524 height 175
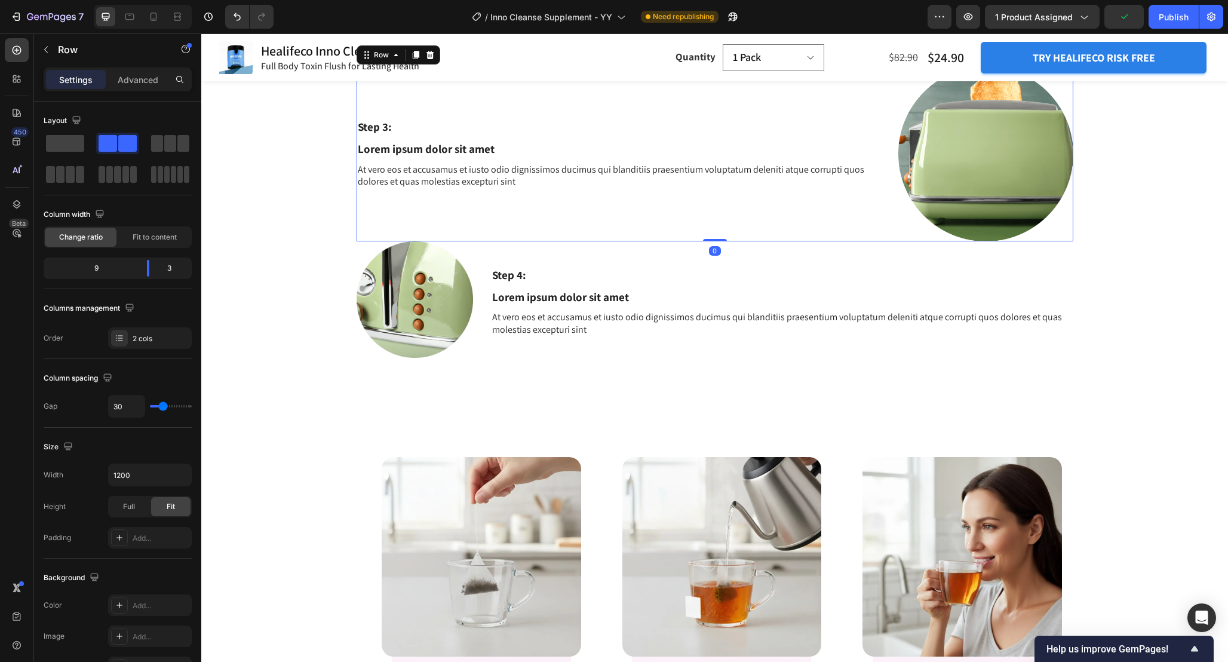
scroll to position [1767, 0]
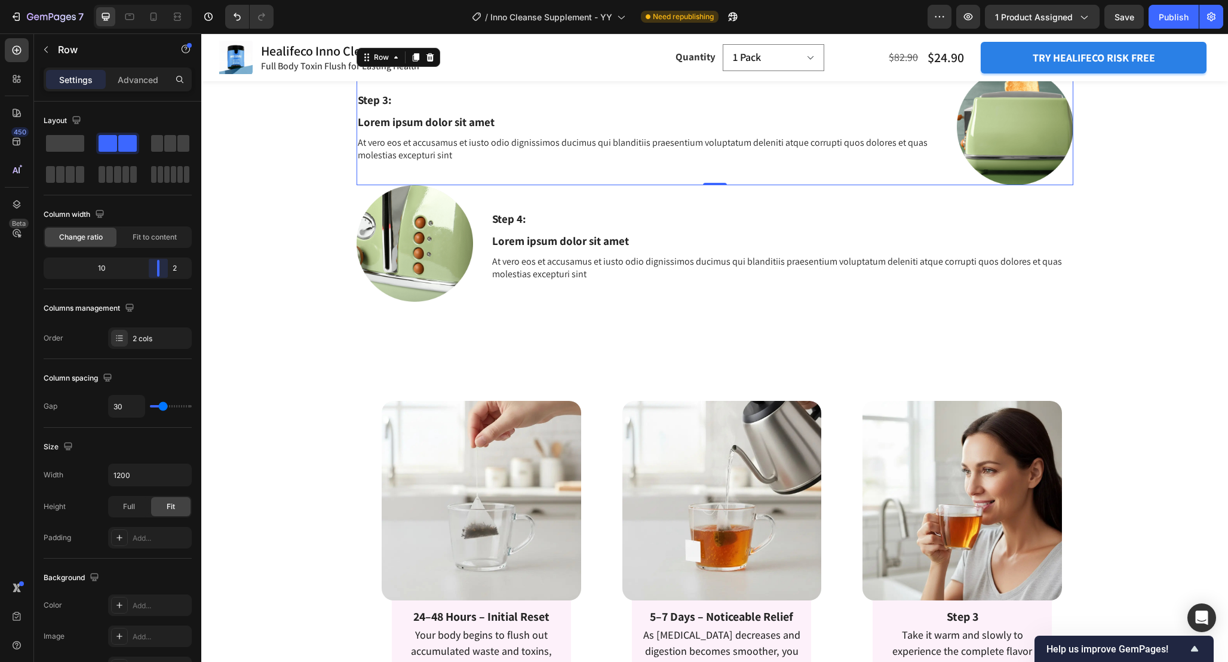
drag, startPoint x: 150, startPoint y: 270, endPoint x: 165, endPoint y: 271, distance: 15.6
click at [165, 0] on body "7 Version history / Inno Cleanse Supplement - YY Need republishing Preview 1 pr…" at bounding box center [614, 0] width 1228 height 0
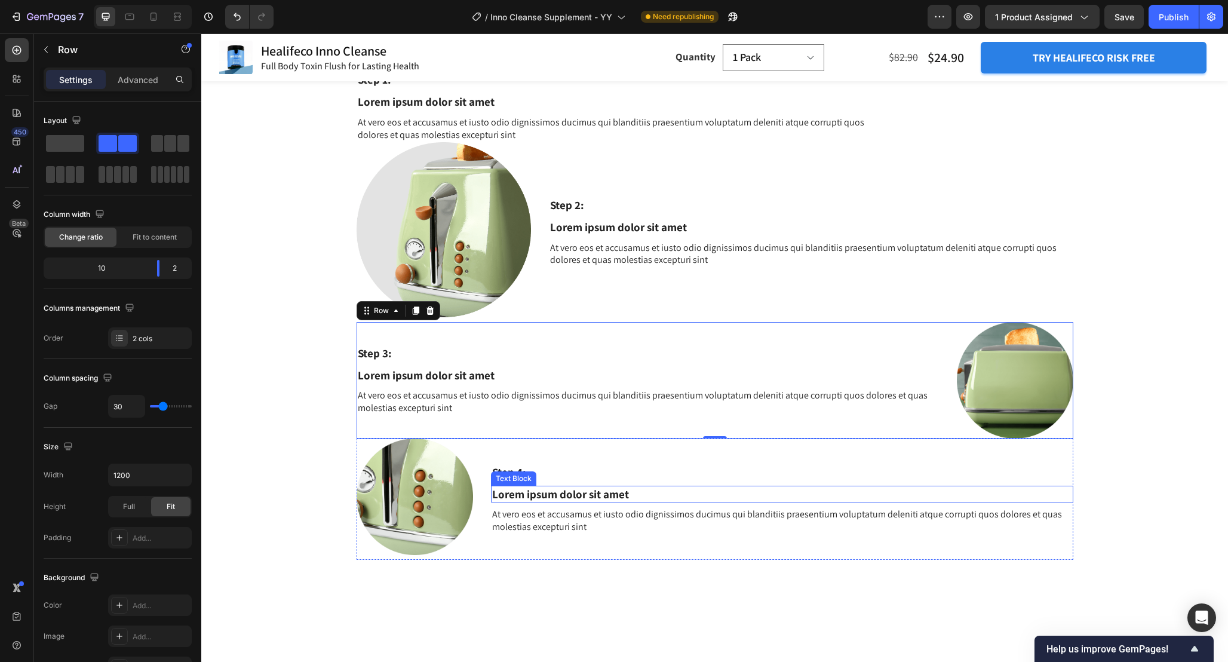
scroll to position [1608, 0]
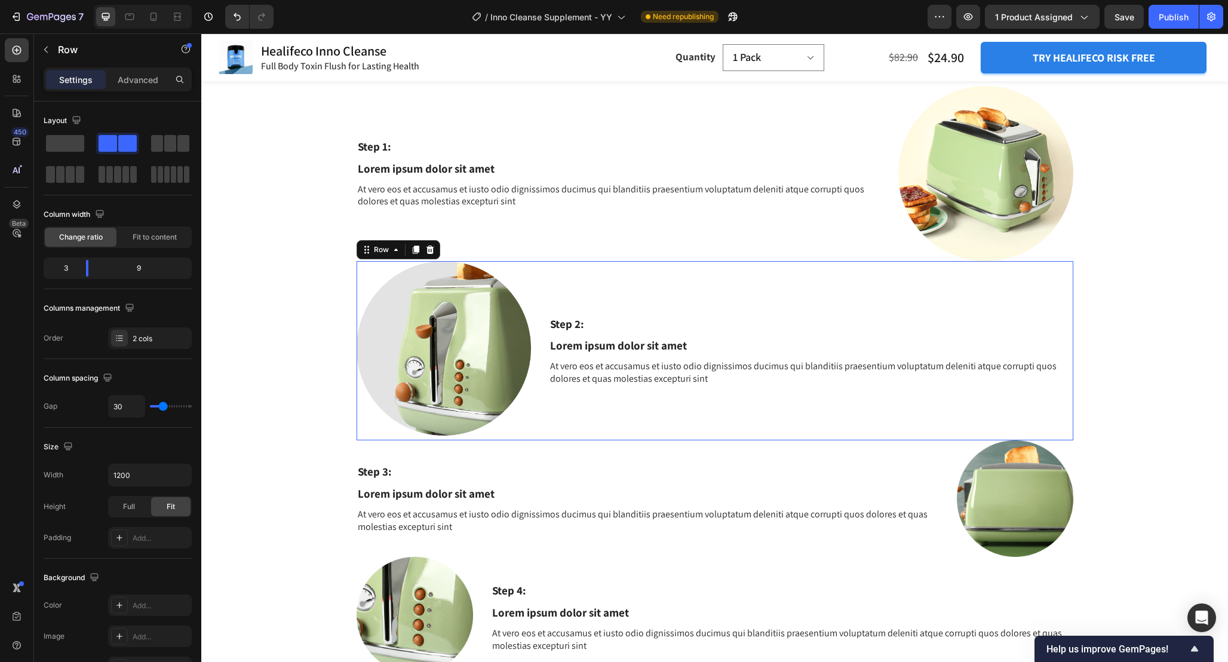
click at [672, 424] on div "Step 2: Text Block Lorem ipsum dolor sit amet Text Block At vero eos et accusam…" at bounding box center [811, 351] width 524 height 180
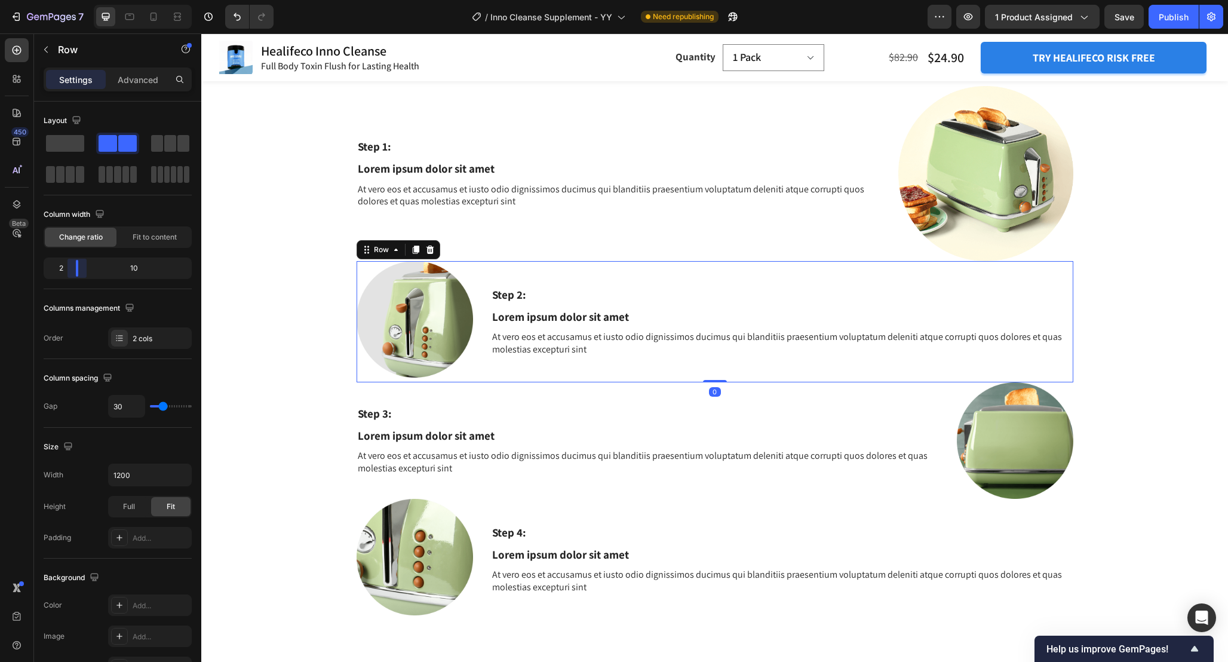
drag, startPoint x: 85, startPoint y: 268, endPoint x: 73, endPoint y: 268, distance: 12.0
click at [73, 0] on body "7 Version history / Inno Cleanse Supplement - YY Need republishing Preview 1 pr…" at bounding box center [614, 0] width 1228 height 0
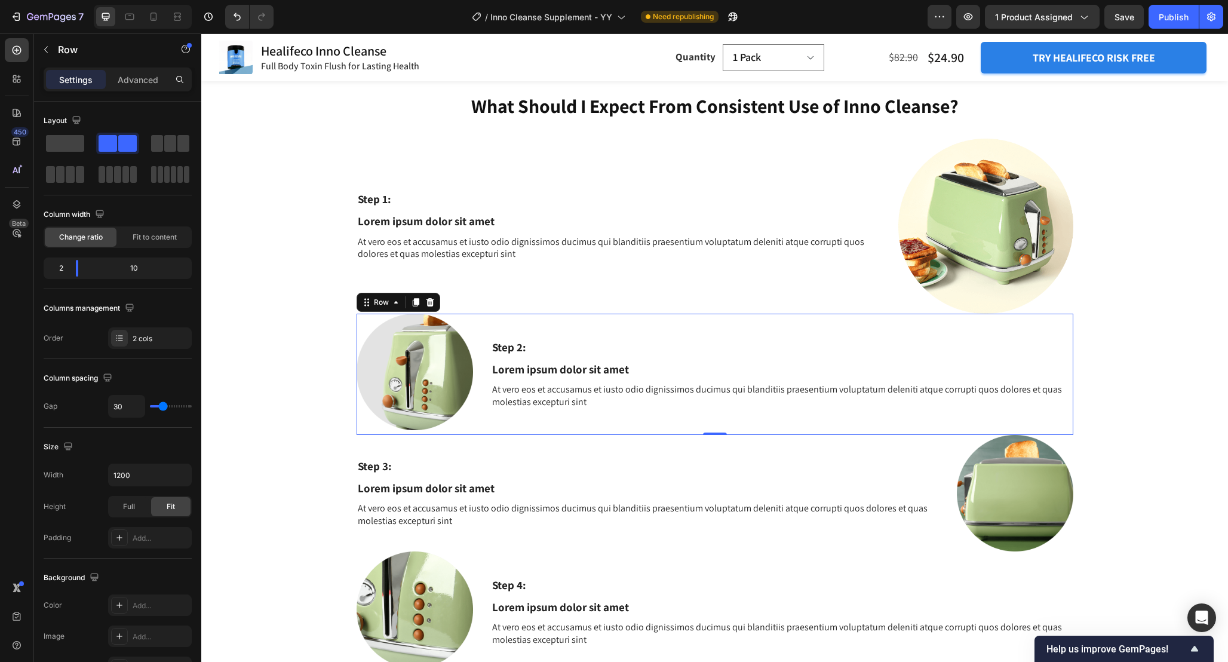
scroll to position [1548, 0]
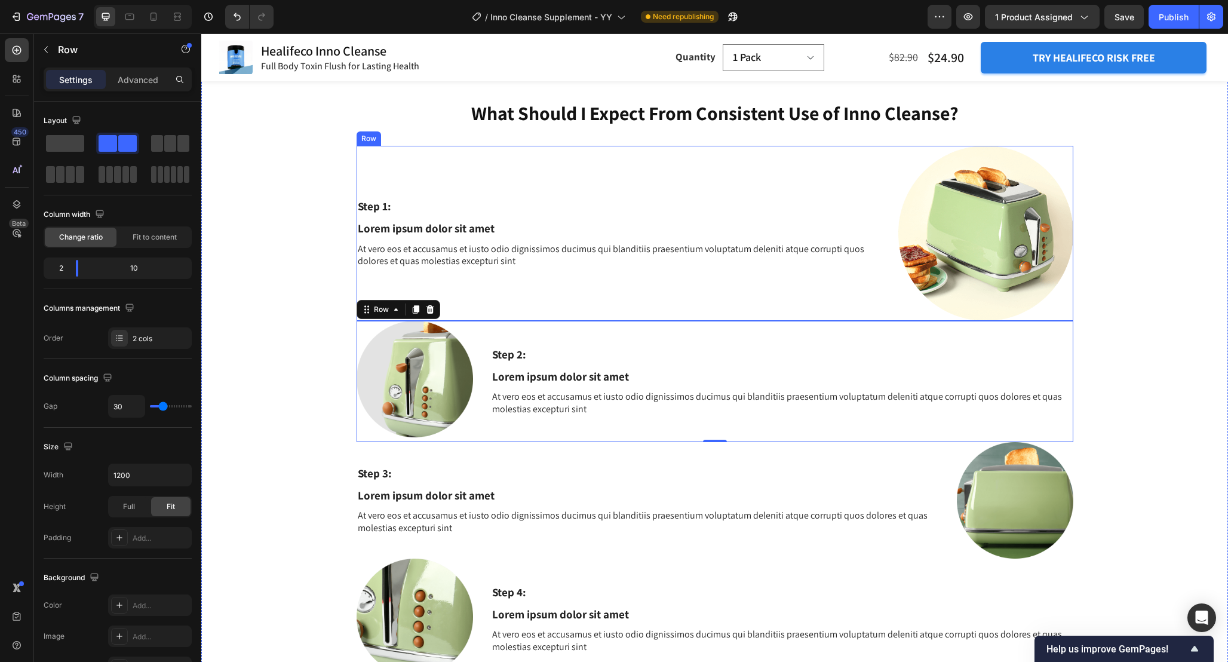
click at [643, 297] on div "Step 1: Text Block Lorem ipsum dolor sit amet Text Block At vero eos et accusam…" at bounding box center [619, 233] width 524 height 175
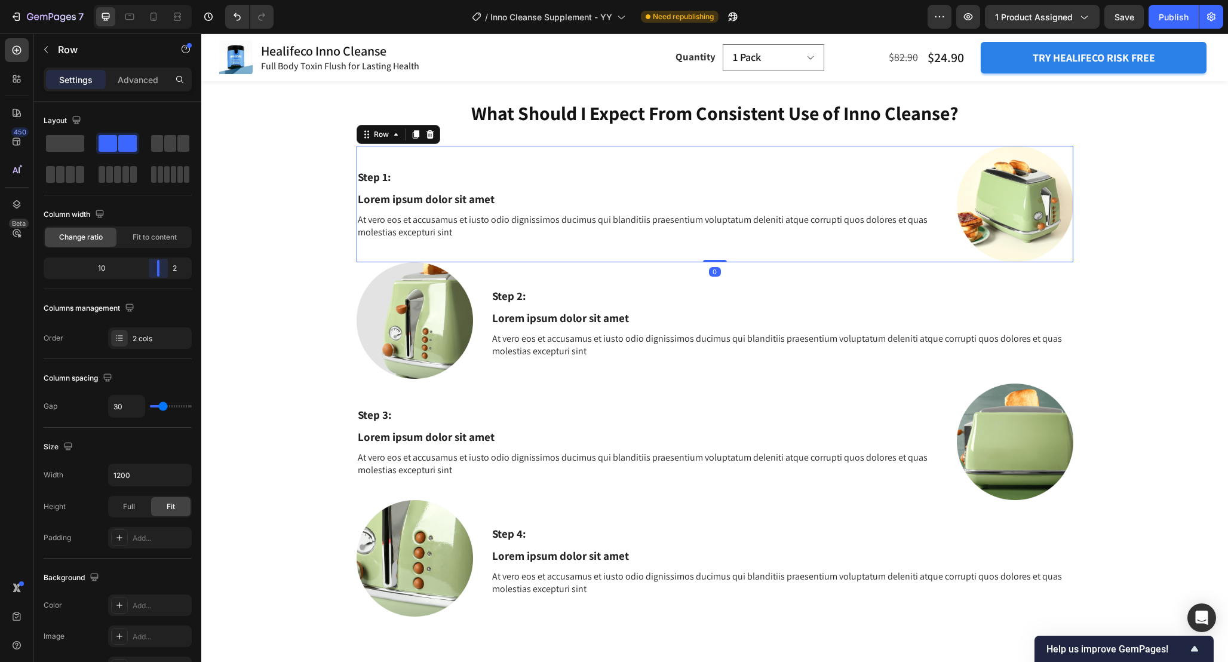
drag, startPoint x: 145, startPoint y: 272, endPoint x: 170, endPoint y: 272, distance: 24.5
click at [170, 0] on body "7 Version history / Inno Cleanse Supplement - YY Need republishing Preview 1 pr…" at bounding box center [614, 0] width 1228 height 0
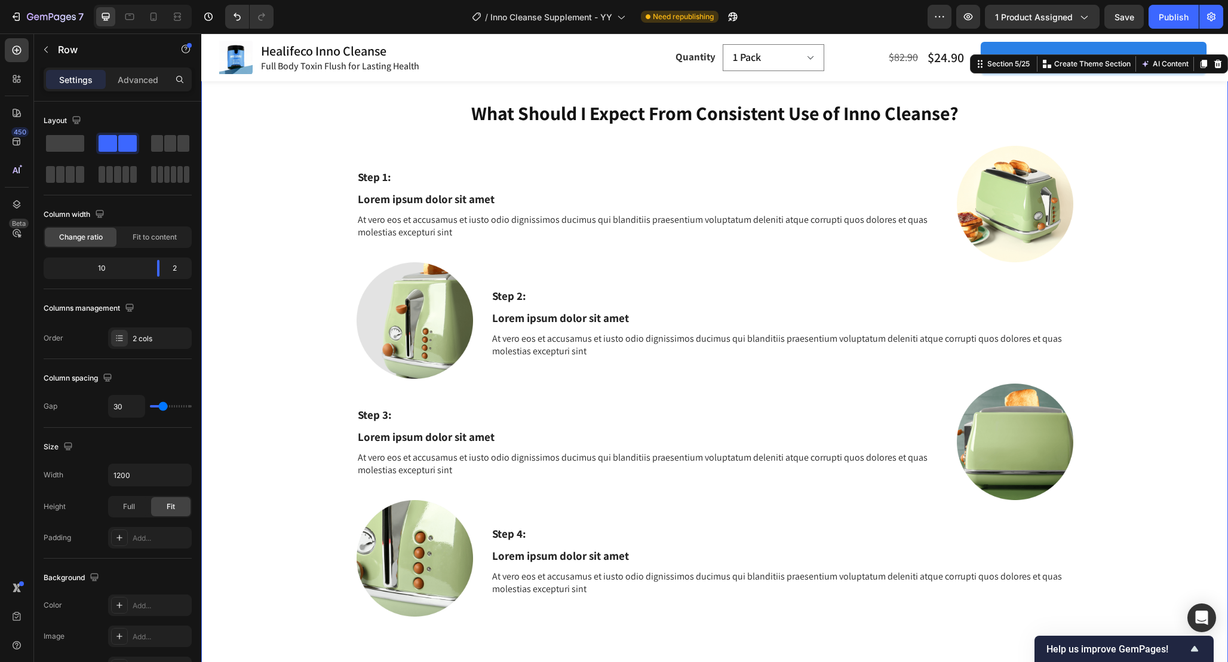
click at [341, 313] on div "What Should I Expect From Consistent Use of Inno Cleanse? Heading Step 1: Text …" at bounding box center [714, 375] width 1009 height 551
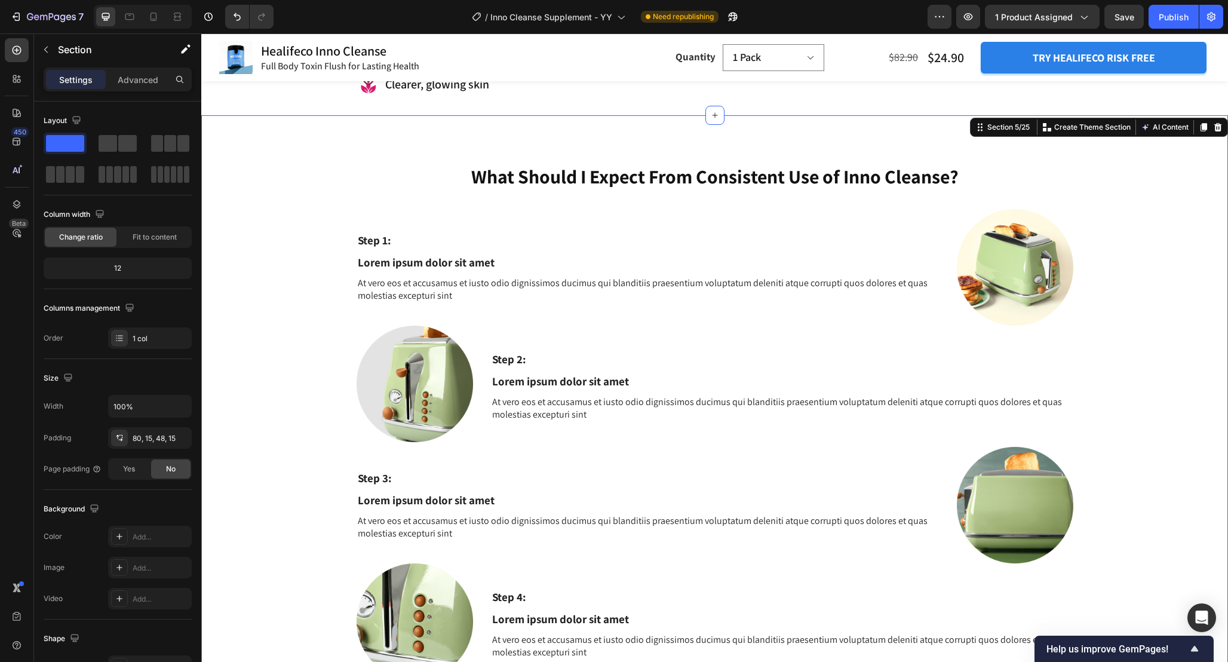
scroll to position [1484, 0]
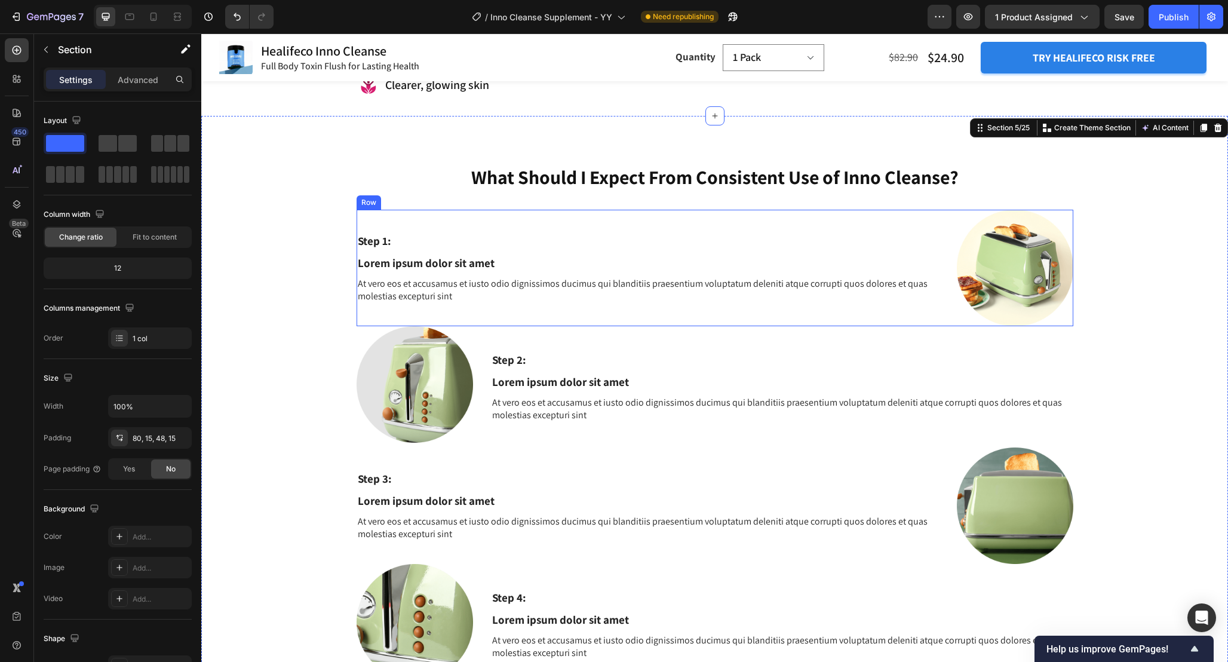
click at [950, 236] on div "Step 1: Text Block Lorem ipsum dolor sit amet Text Block At vero eos et accusam…" at bounding box center [715, 268] width 717 height 116
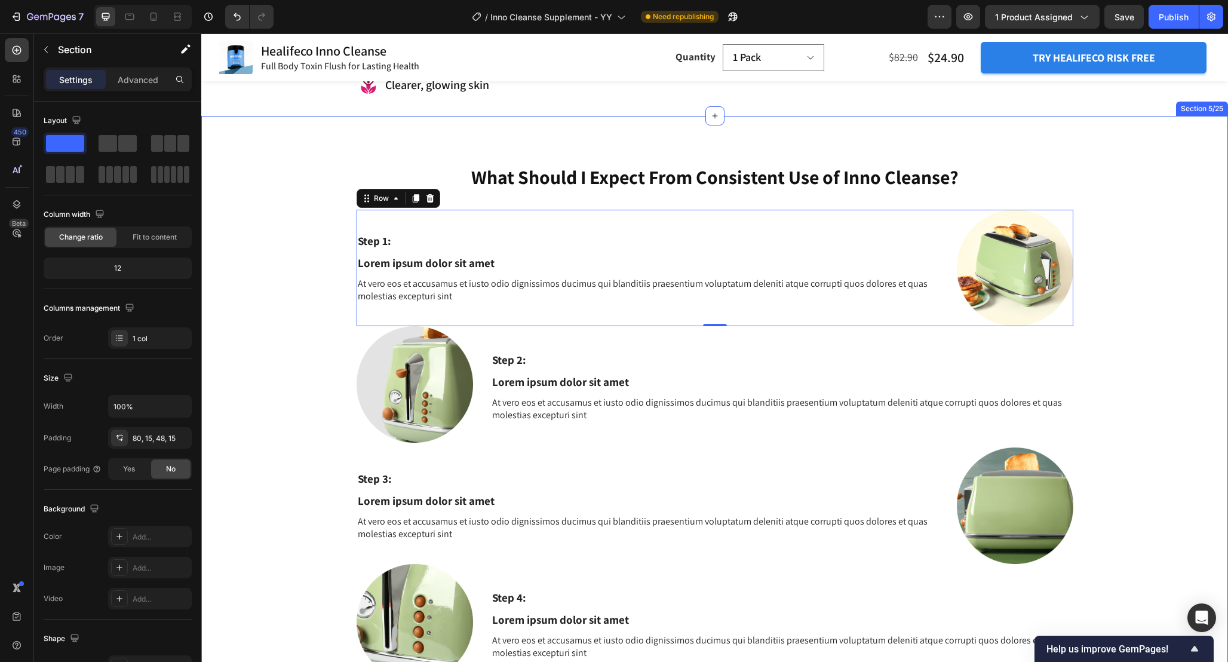
click at [1102, 338] on div "What Should I Expect From Consistent Use of Inno Cleanse? Heading Step 1: Text …" at bounding box center [714, 439] width 1009 height 551
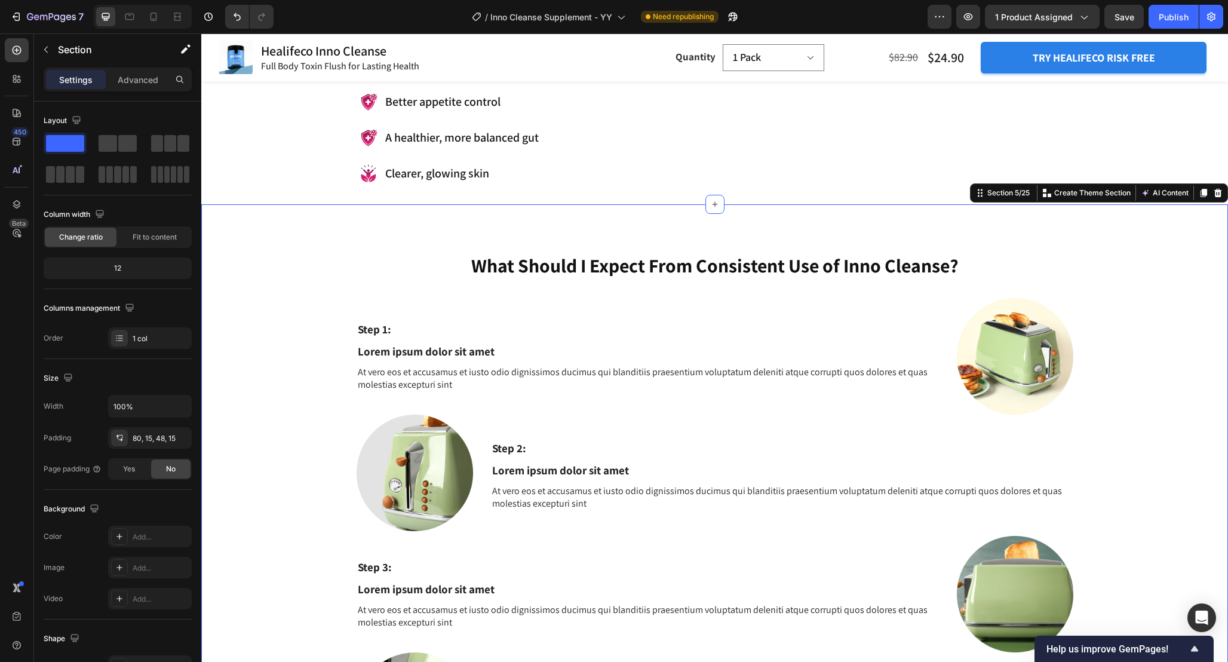
click at [1135, 364] on div "What Should I Expect From Consistent Use of Inno Cleanse? Heading Step 1: Text …" at bounding box center [714, 527] width 1009 height 551
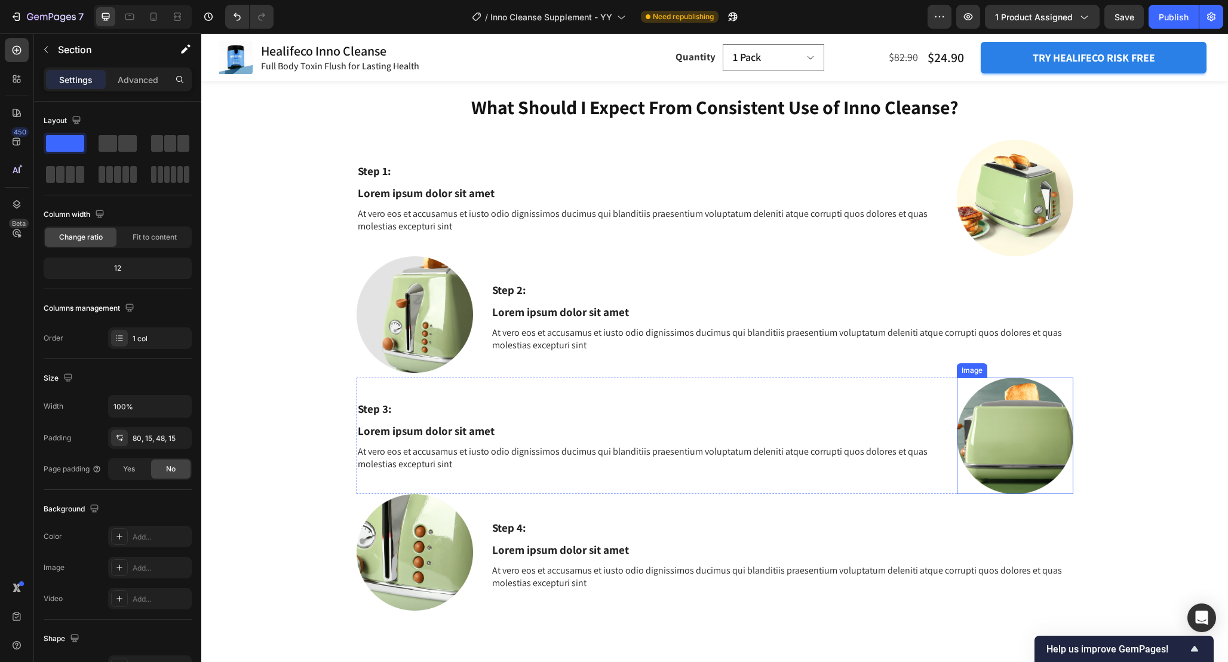
scroll to position [1539, 0]
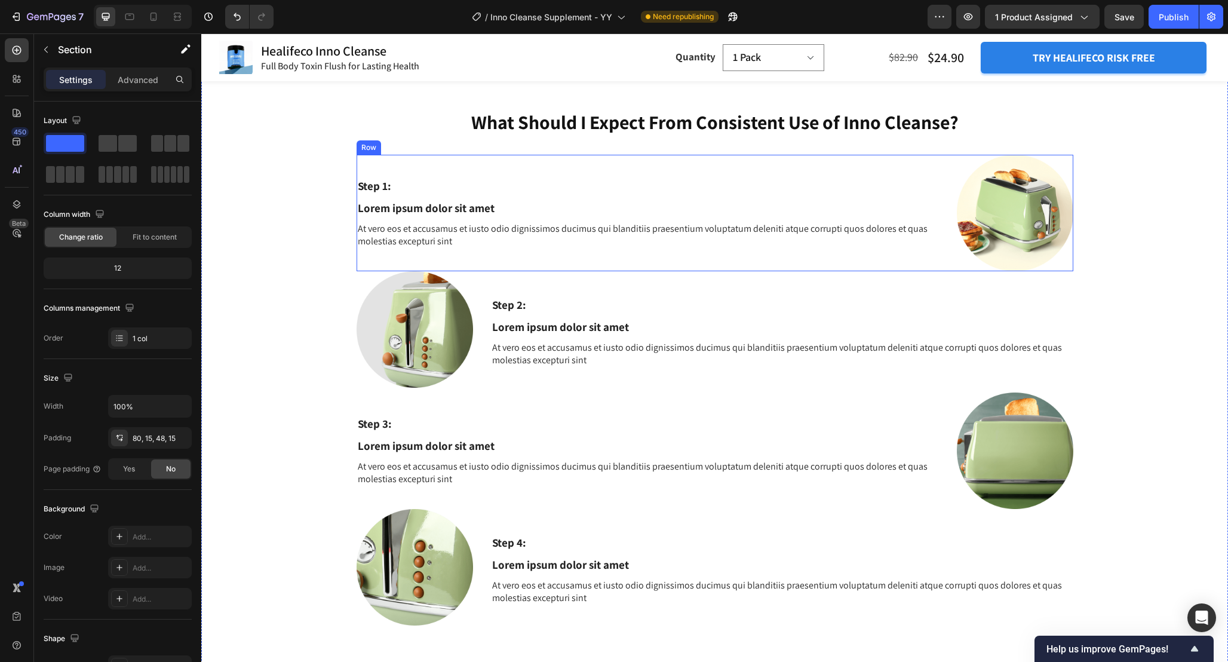
click at [929, 259] on div "Step 1: Text Block Lorem ipsum dolor sit amet Text Block At vero eos et accusam…" at bounding box center [648, 213] width 582 height 116
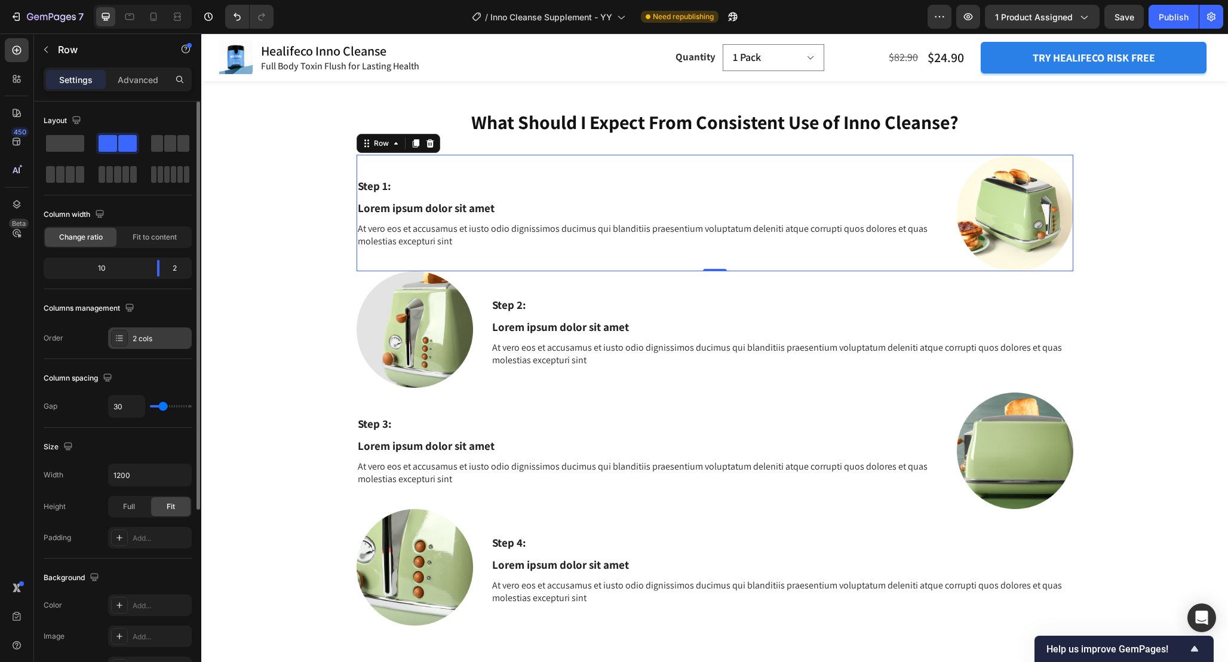
click at [148, 332] on div "2 cols" at bounding box center [150, 338] width 84 height 22
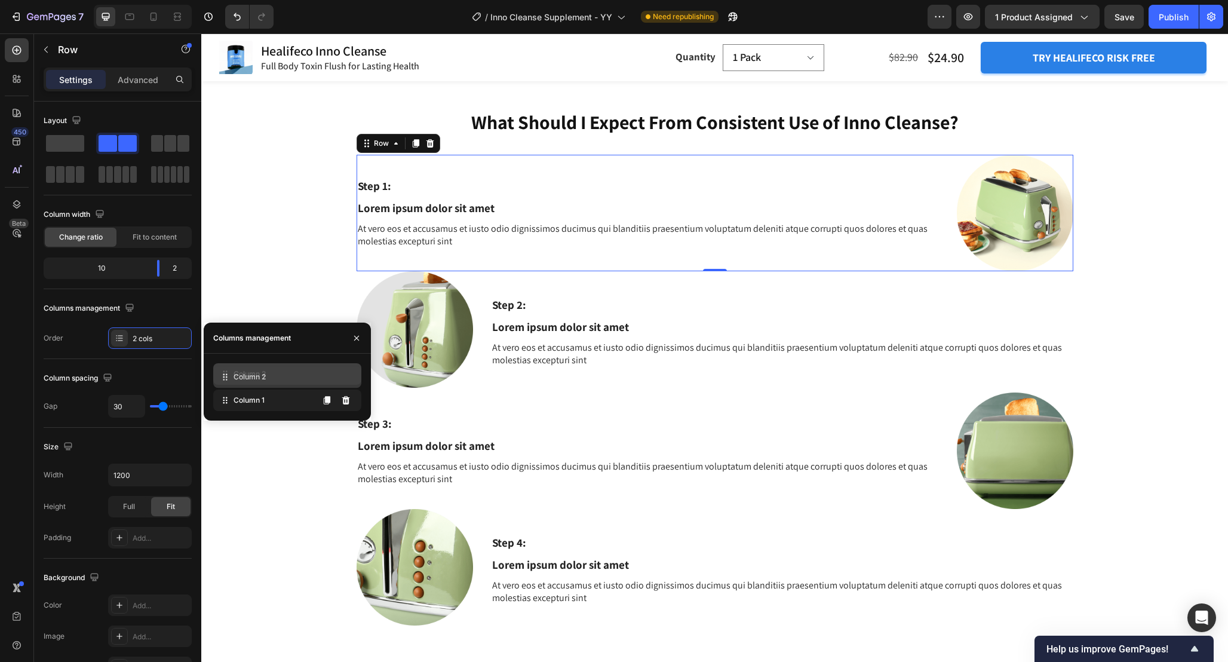
drag, startPoint x: 238, startPoint y: 404, endPoint x: 238, endPoint y: 381, distance: 23.3
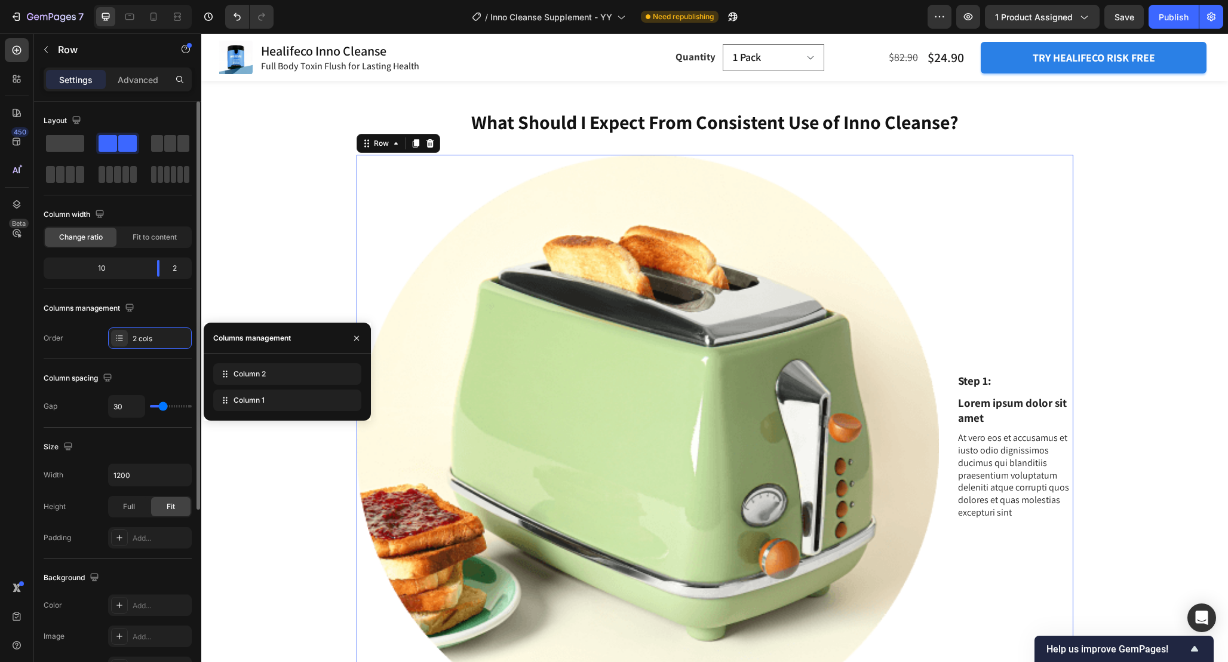
click at [157, 296] on div "Layout Column width Change ratio Fit to content 10 2 Columns management Order 2…" at bounding box center [118, 230] width 148 height 238
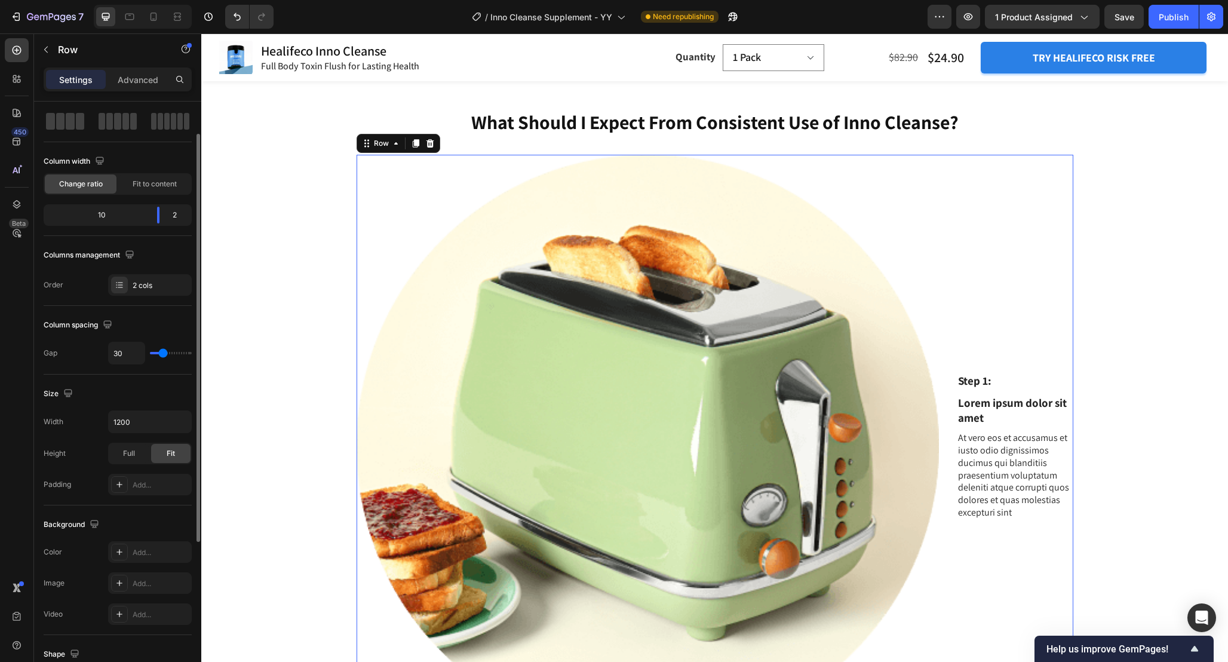
scroll to position [57, 0]
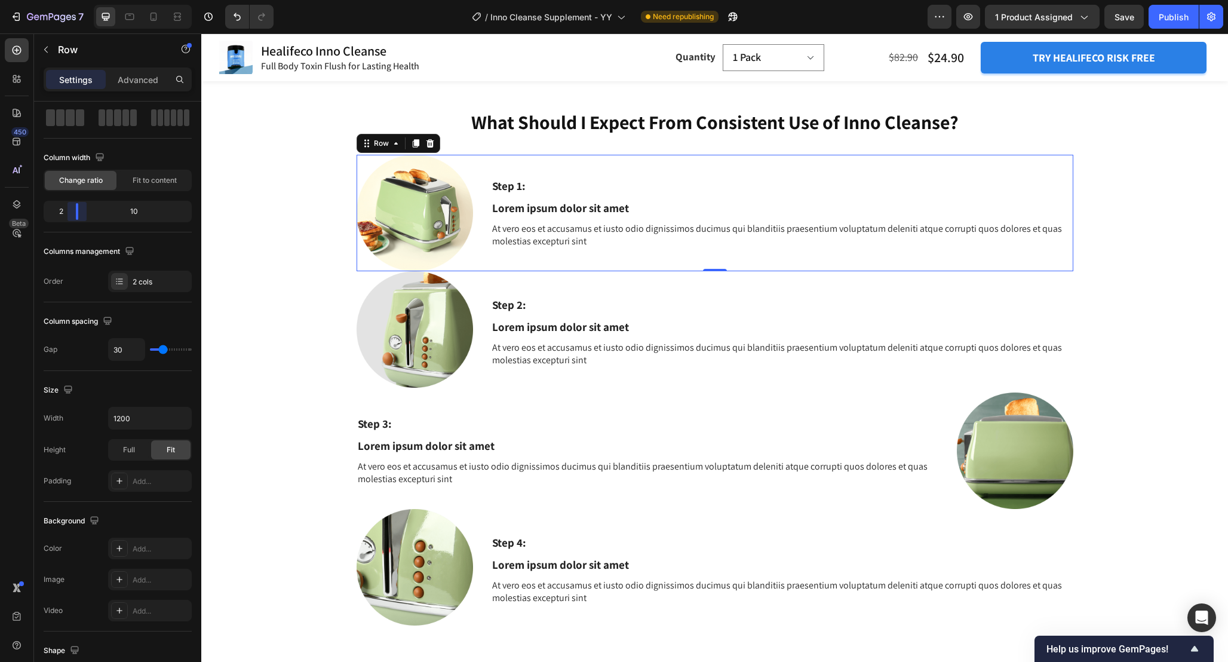
drag, startPoint x: 156, startPoint y: 213, endPoint x: 63, endPoint y: 213, distance: 92.6
click at [63, 0] on body "7 Version history / Inno Cleanse Supplement - YY Need republishing Preview 1 pr…" at bounding box center [614, 0] width 1228 height 0
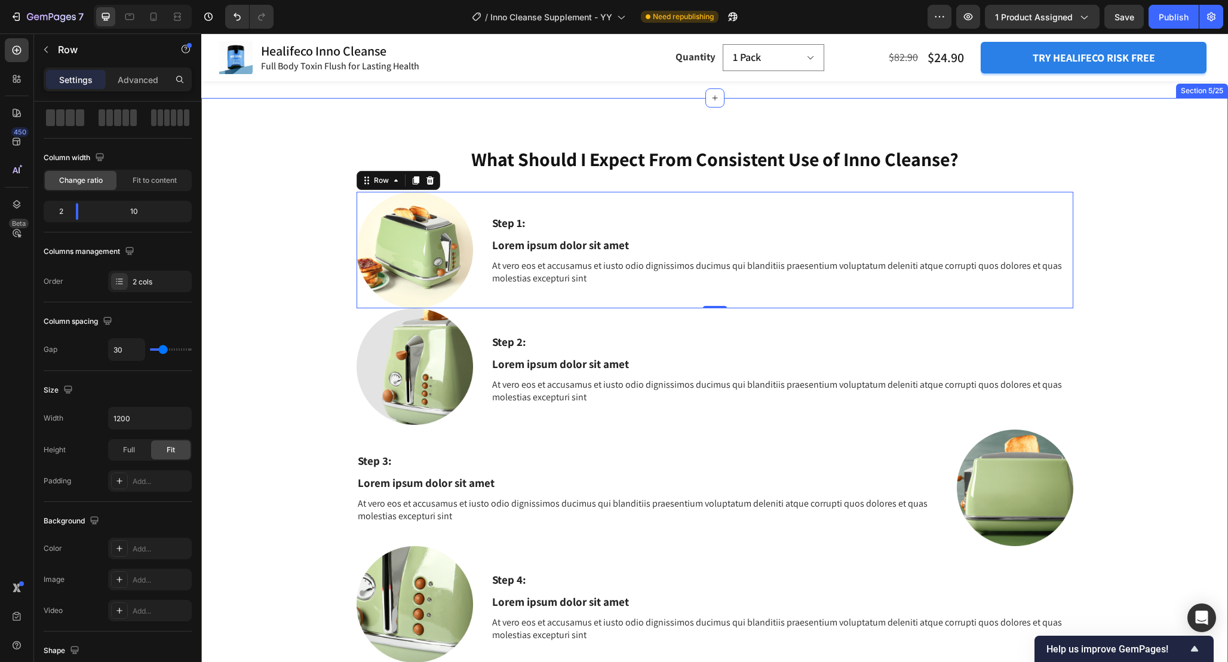
click at [313, 296] on div "What Should I Expect From Consistent Use of Inno Cleanse? Heading Step 1: Text …" at bounding box center [714, 421] width 1009 height 551
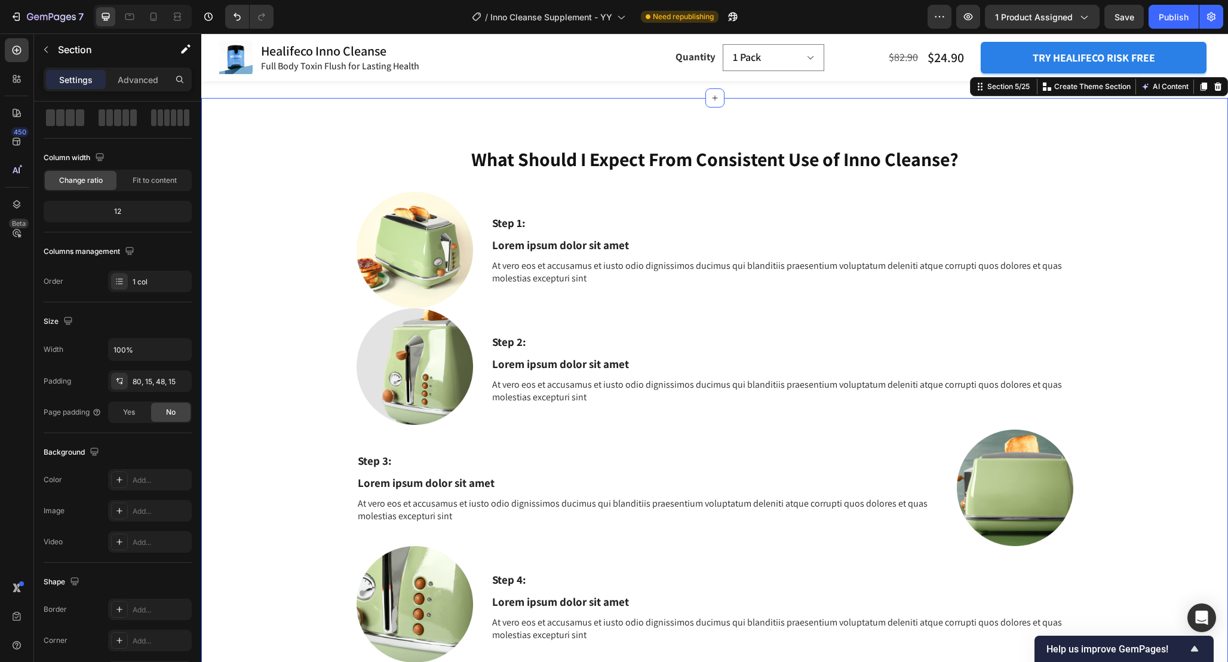
scroll to position [0, 0]
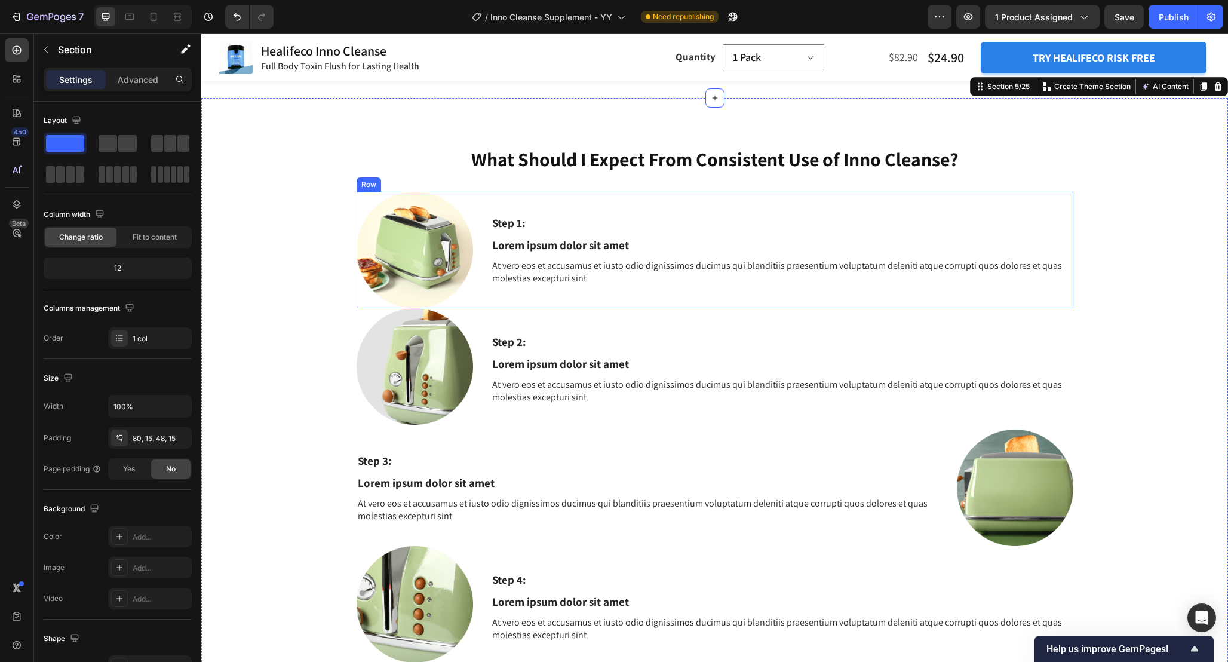
click at [720, 296] on div "Step 1: Text Block Lorem ipsum dolor sit amet Text Block At vero eos et accusam…" at bounding box center [782, 250] width 582 height 116
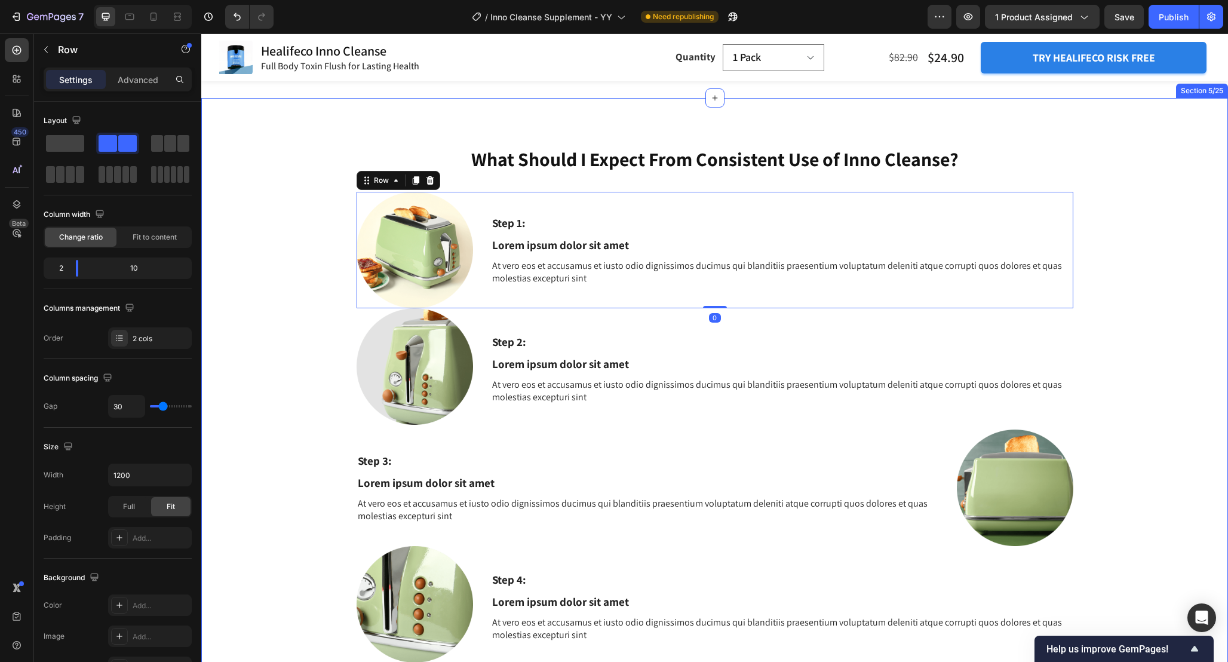
click at [308, 343] on div "What Should I Expect From Consistent Use of Inno Cleanse? Heading Step 1: Text …" at bounding box center [714, 421] width 1009 height 551
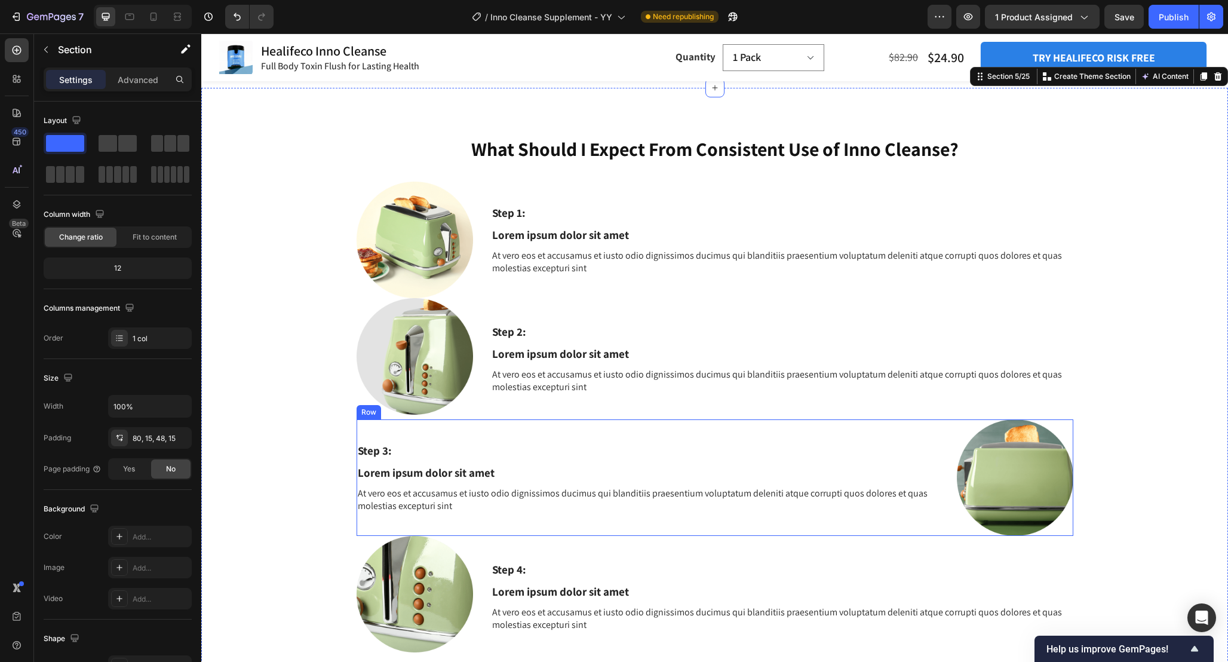
scroll to position [1557, 0]
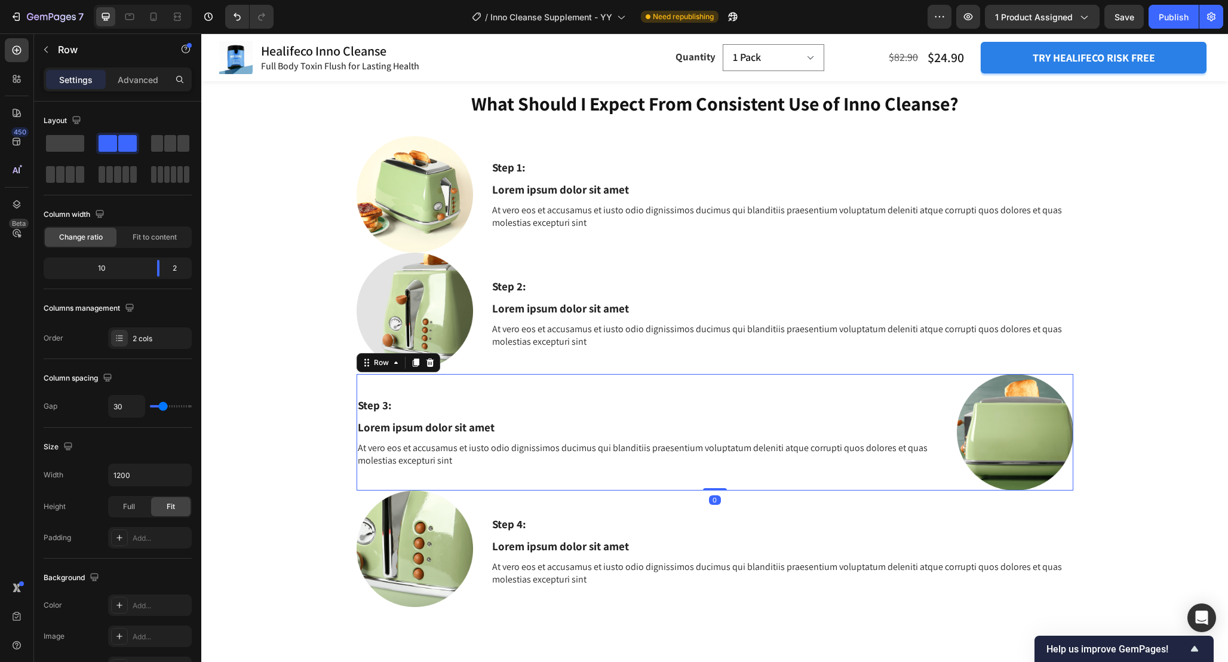
click at [654, 387] on div "Step 3: Text Block Lorem ipsum dolor sit amet Text Block At vero eos et accusam…" at bounding box center [648, 432] width 582 height 116
click at [135, 330] on div "2 cols" at bounding box center [150, 338] width 84 height 22
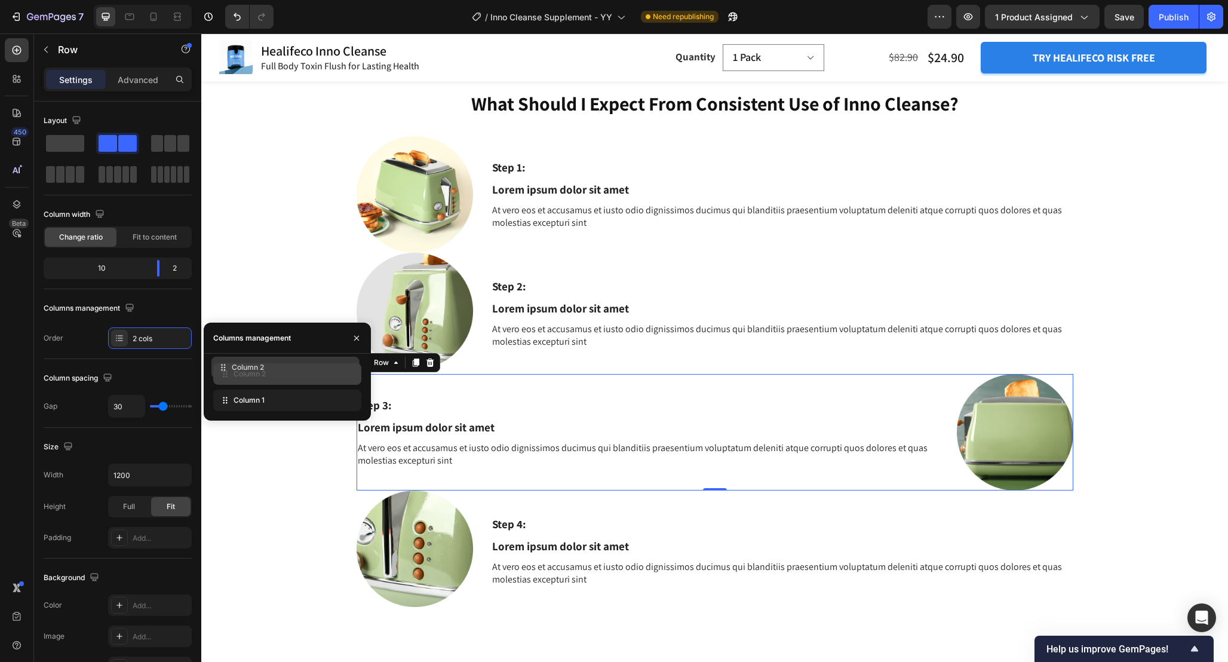
drag, startPoint x: 231, startPoint y: 401, endPoint x: 229, endPoint y: 369, distance: 32.3
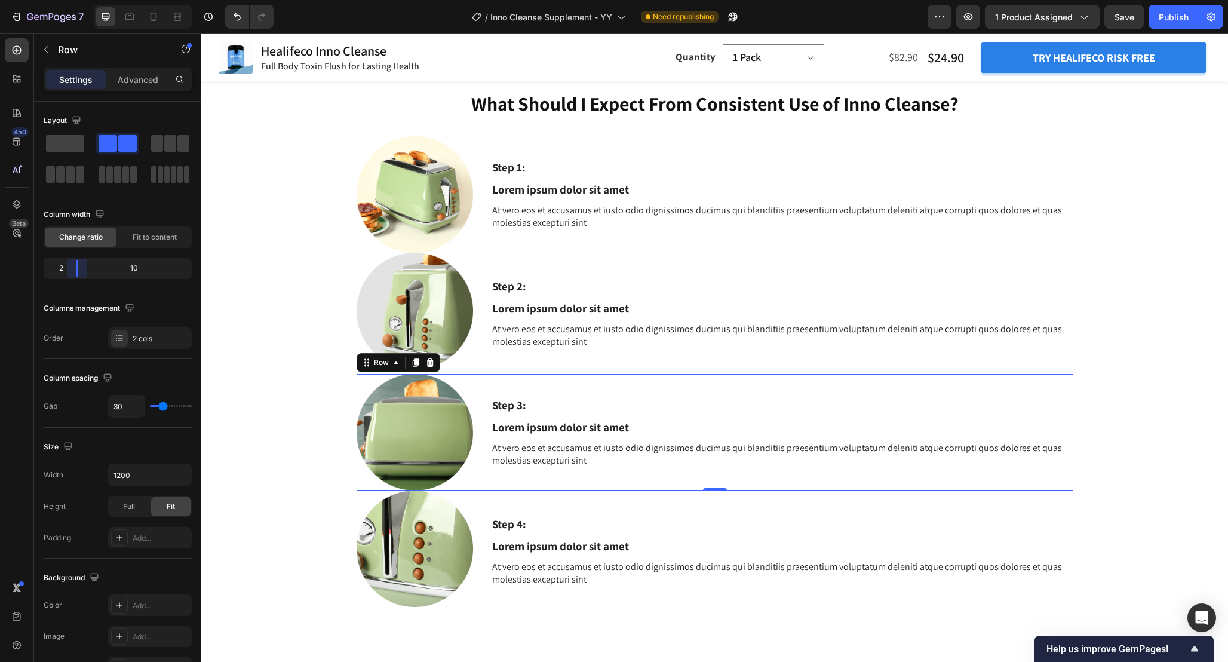
drag, startPoint x: 157, startPoint y: 271, endPoint x: 69, endPoint y: 271, distance: 88.4
click at [69, 0] on body "7 Version history / Inno Cleanse Supplement - YY Need republishing Preview 1 pr…" at bounding box center [614, 0] width 1228 height 0
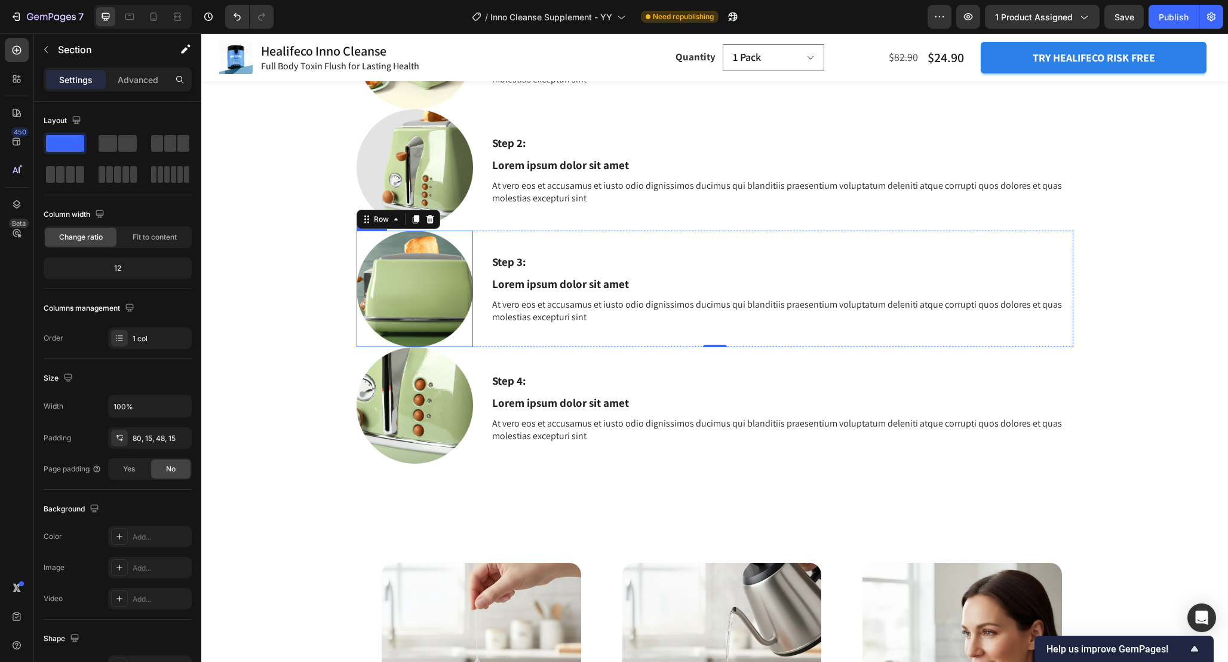
click at [317, 287] on div "What Should I Expect From Consistent Use of Inno Cleanse? Heading Step 1: Text …" at bounding box center [714, 222] width 1009 height 551
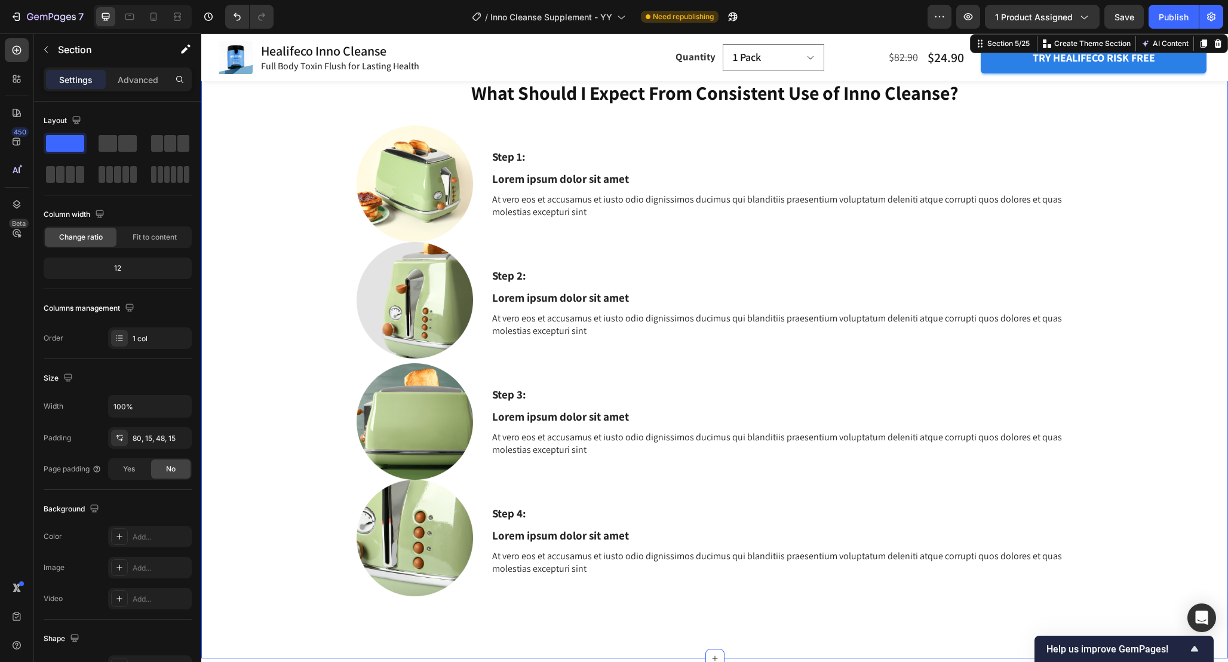
scroll to position [1542, 0]
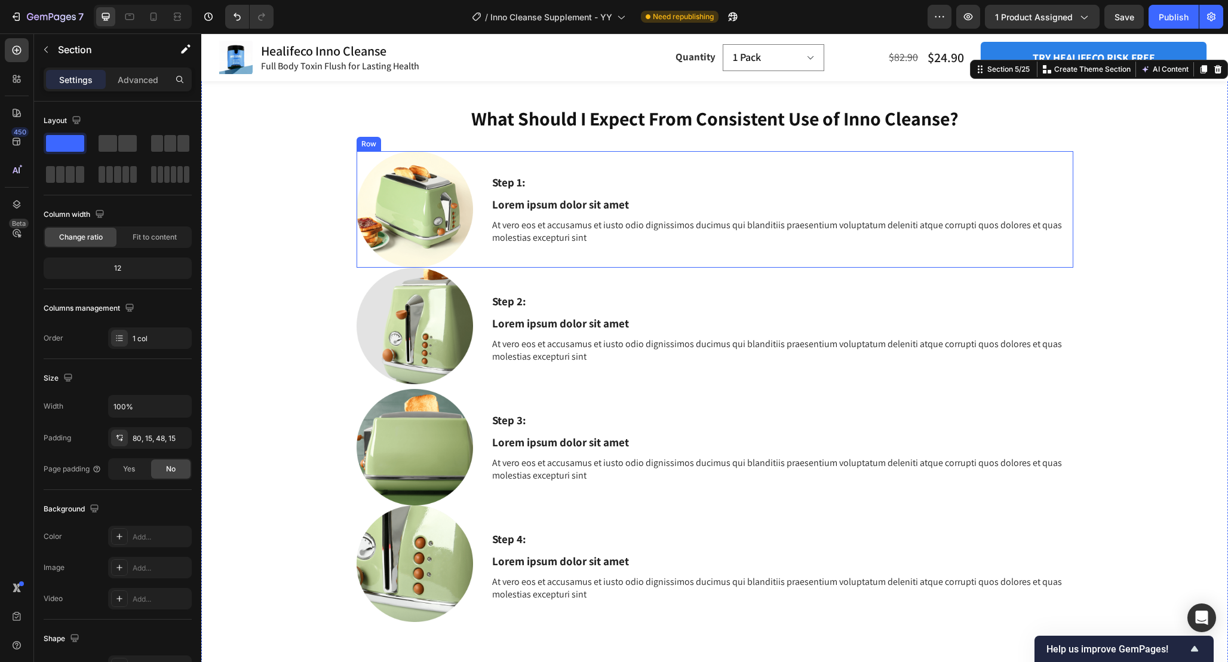
click at [638, 248] on div "Step 1: Text Block Lorem ipsum dolor sit amet Text Block At vero eos et accusam…" at bounding box center [782, 209] width 582 height 116
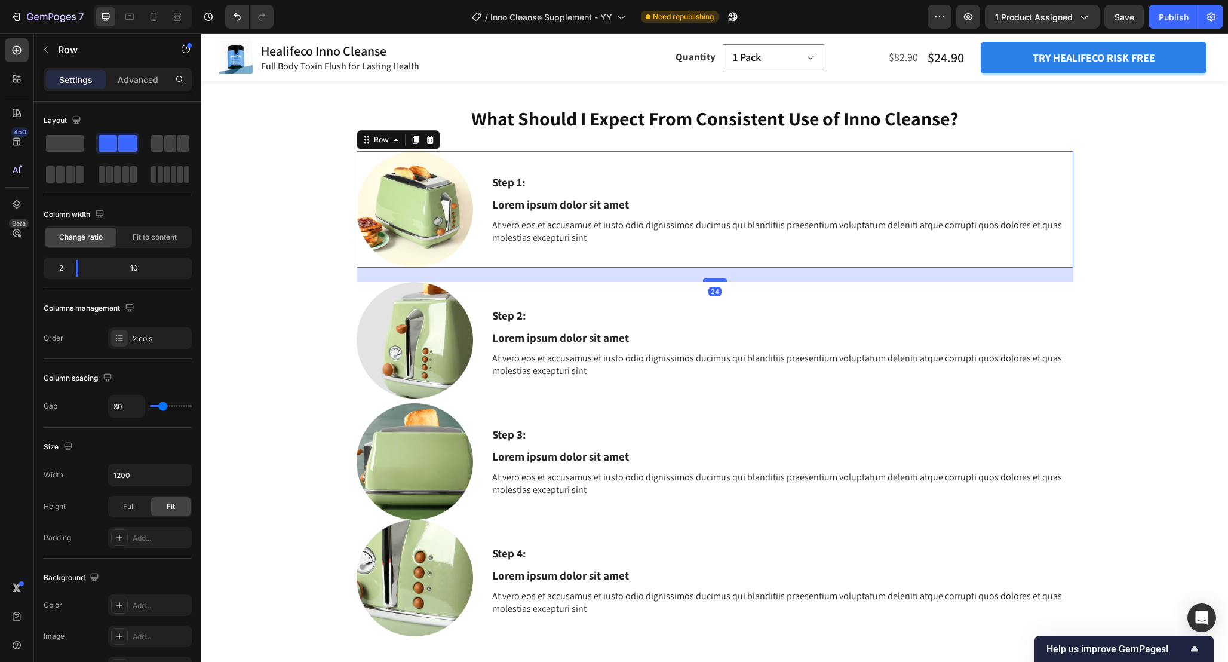
drag, startPoint x: 715, startPoint y: 265, endPoint x: 715, endPoint y: 279, distance: 14.3
click at [715, 279] on div at bounding box center [715, 280] width 24 height 4
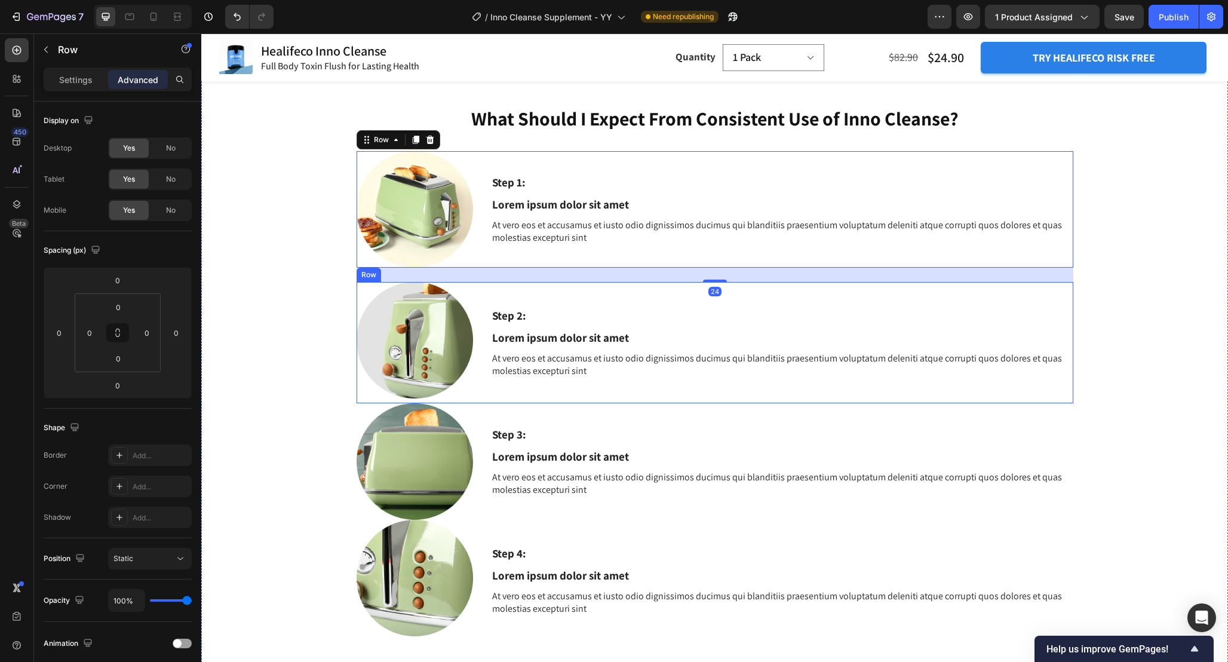
click at [605, 391] on div "Step 2: Text Block Lorem ipsum dolor sit amet Text Block At vero eos et accusam…" at bounding box center [782, 342] width 582 height 121
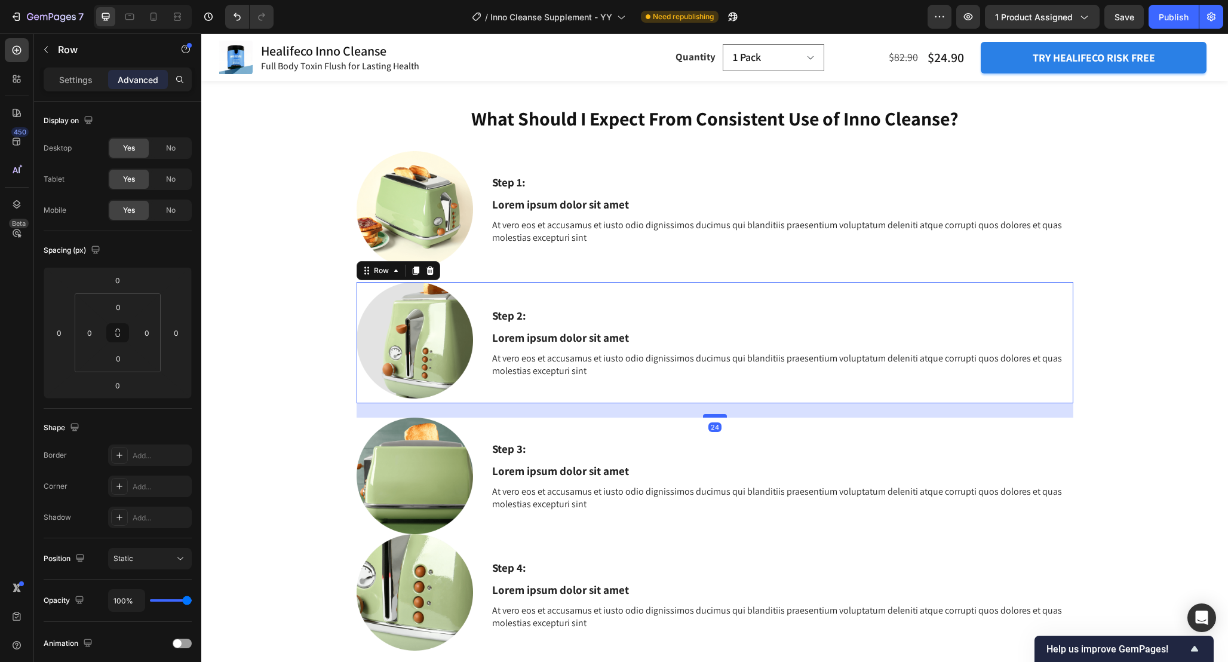
drag, startPoint x: 716, startPoint y: 402, endPoint x: 716, endPoint y: 416, distance: 14.3
click at [716, 416] on div at bounding box center [715, 416] width 24 height 4
type input "24"
click at [641, 425] on div "Step 3: Text Block Lorem ipsum dolor sit amet Text Block At vero eos et accusam…" at bounding box center [782, 476] width 582 height 116
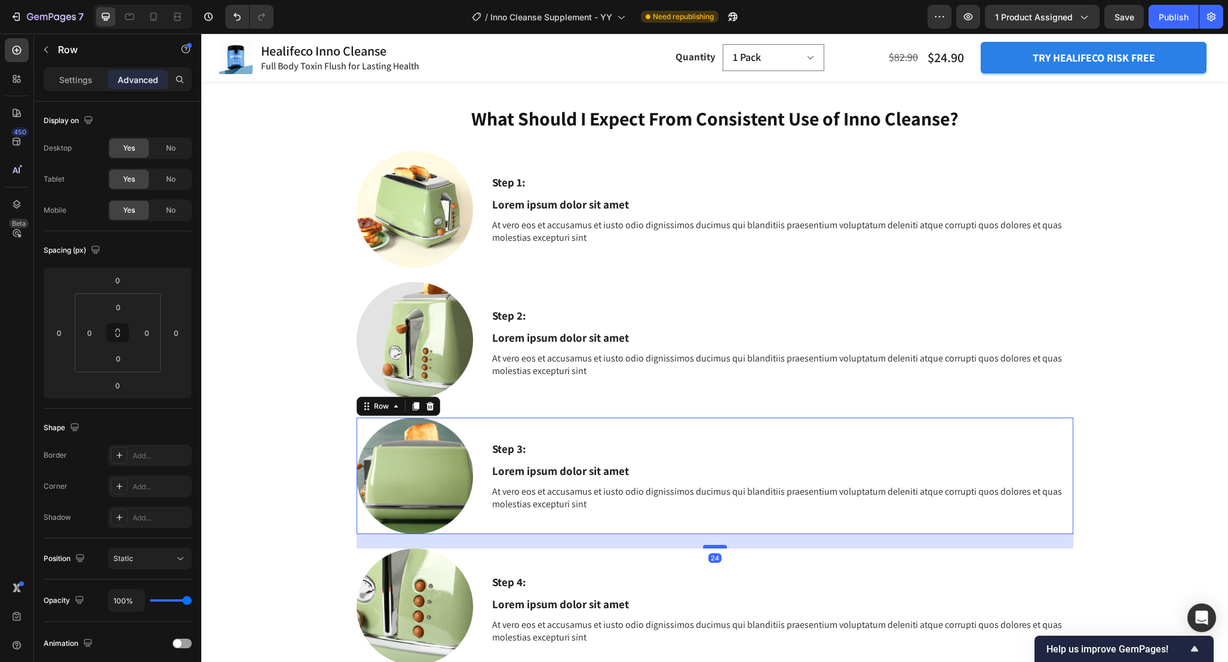
drag, startPoint x: 722, startPoint y: 533, endPoint x: 722, endPoint y: 547, distance: 14.3
click at [722, 547] on div at bounding box center [715, 547] width 24 height 4
type input "24"
click at [1143, 440] on div "What Should I Expect From Consistent Use of Inno Cleanse? Heading Step 1: Text …" at bounding box center [714, 402] width 1009 height 594
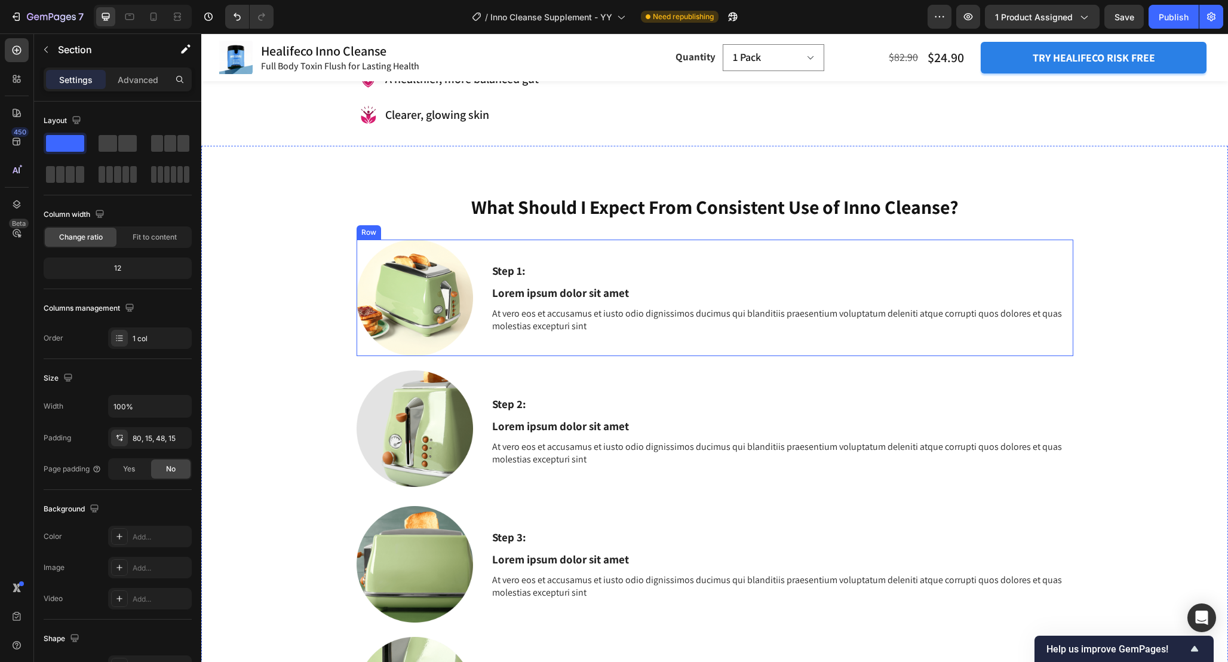
scroll to position [1444, 0]
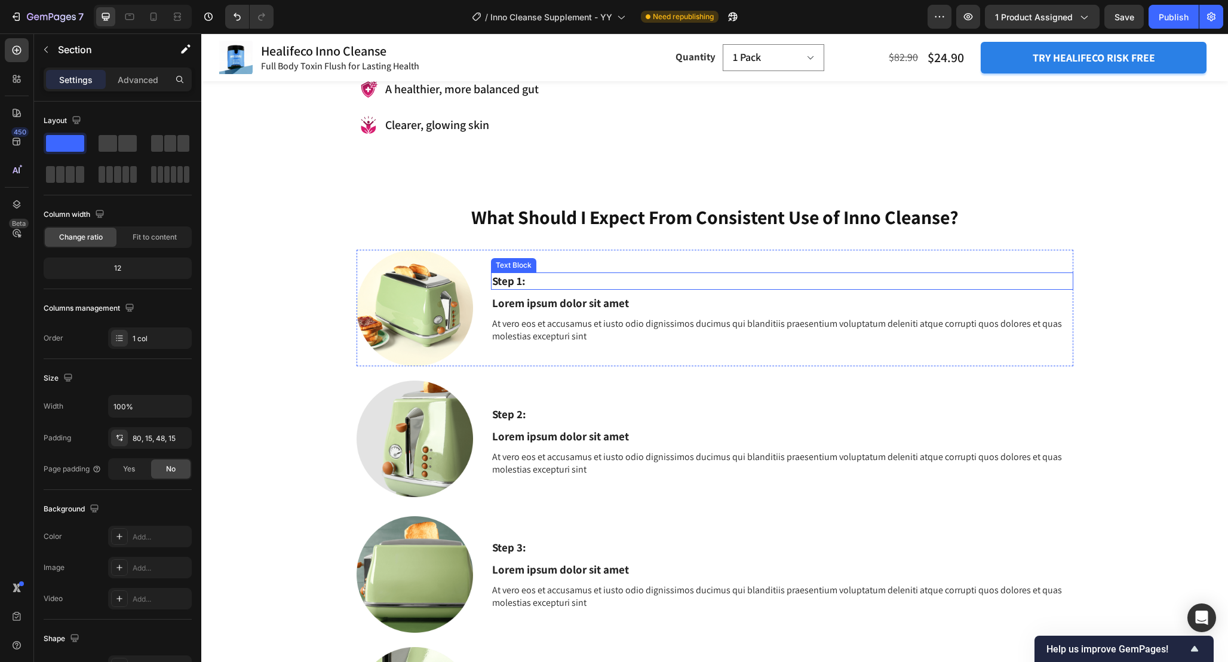
click at [559, 275] on p "Step 1:" at bounding box center [782, 281] width 580 height 15
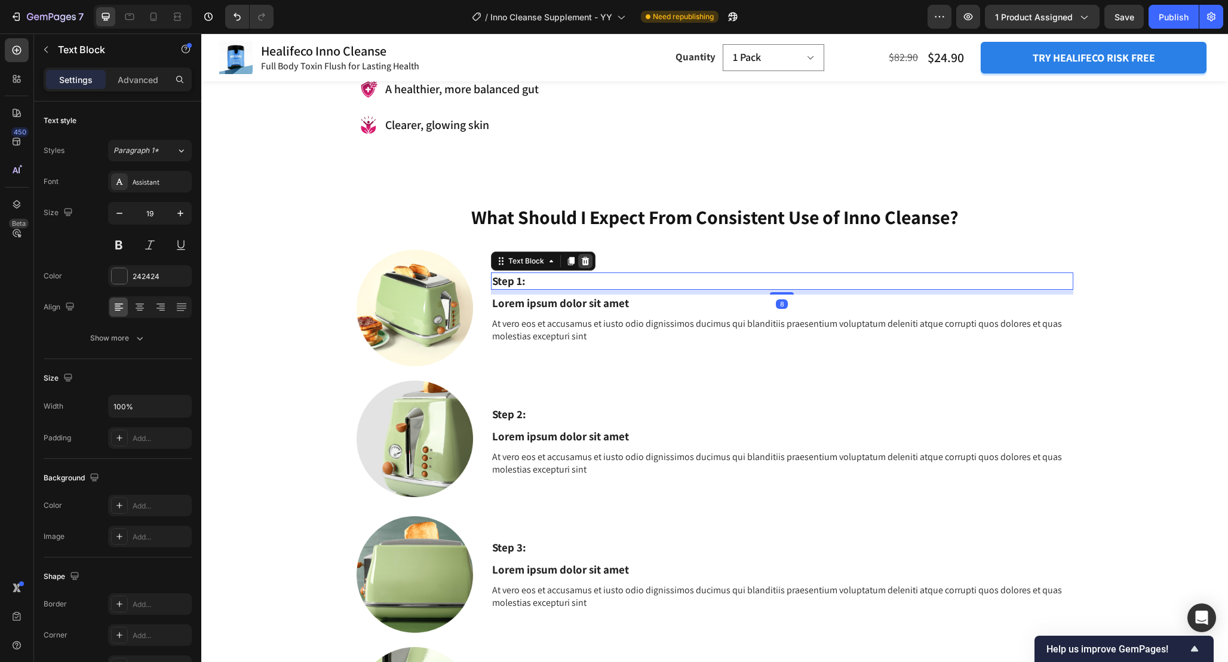
click at [584, 260] on icon at bounding box center [586, 261] width 10 height 10
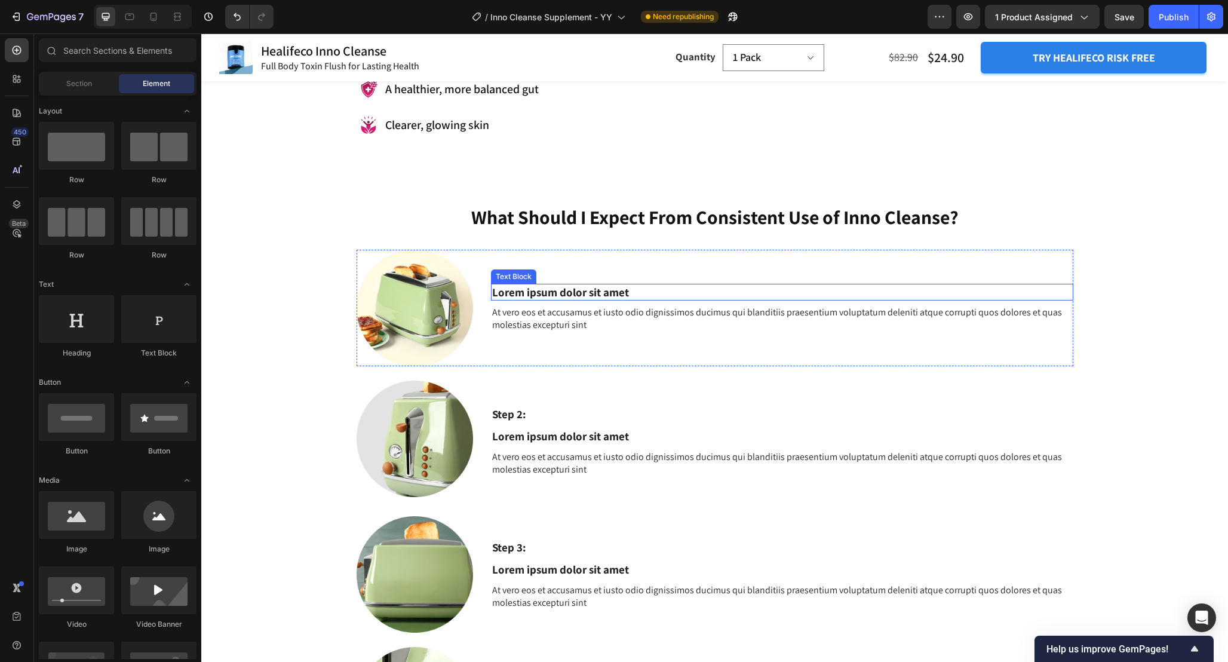
click at [581, 289] on p "Lorem ipsum dolor sit amet" at bounding box center [782, 292] width 580 height 15
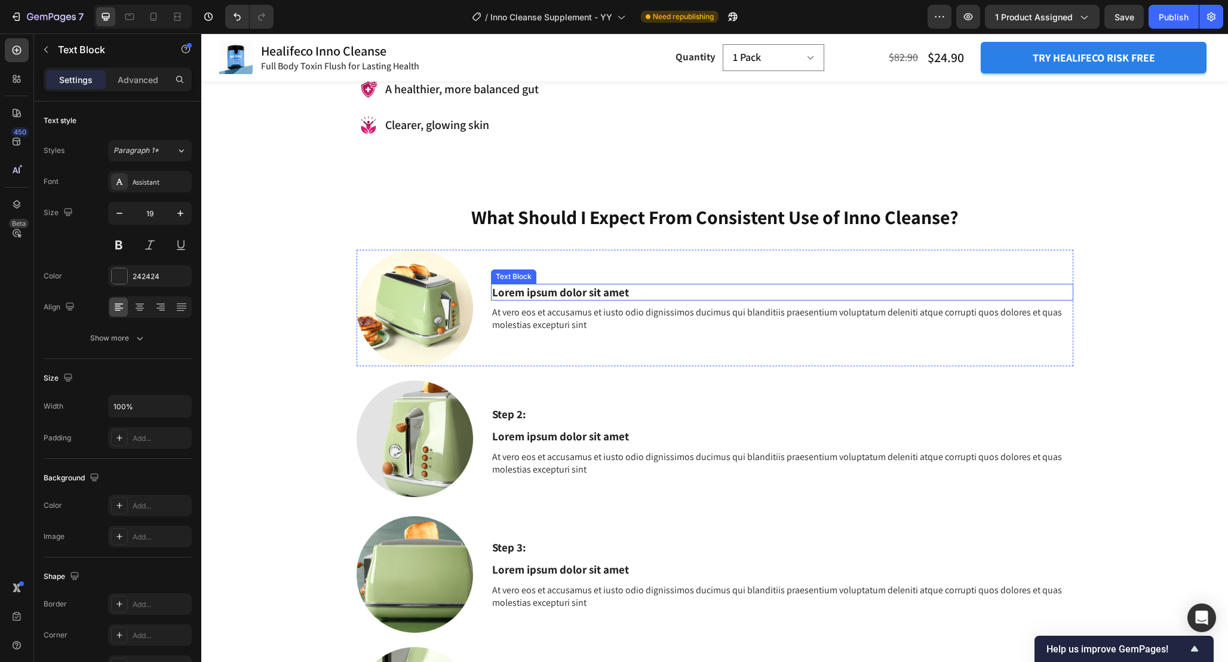
click at [581, 289] on p "Lorem ipsum dolor sit amet" at bounding box center [782, 292] width 580 height 15
click at [588, 314] on p "At vero eos et accusamus et iusto odio dignissimos ducimus qui blanditiis praes…" at bounding box center [782, 318] width 580 height 25
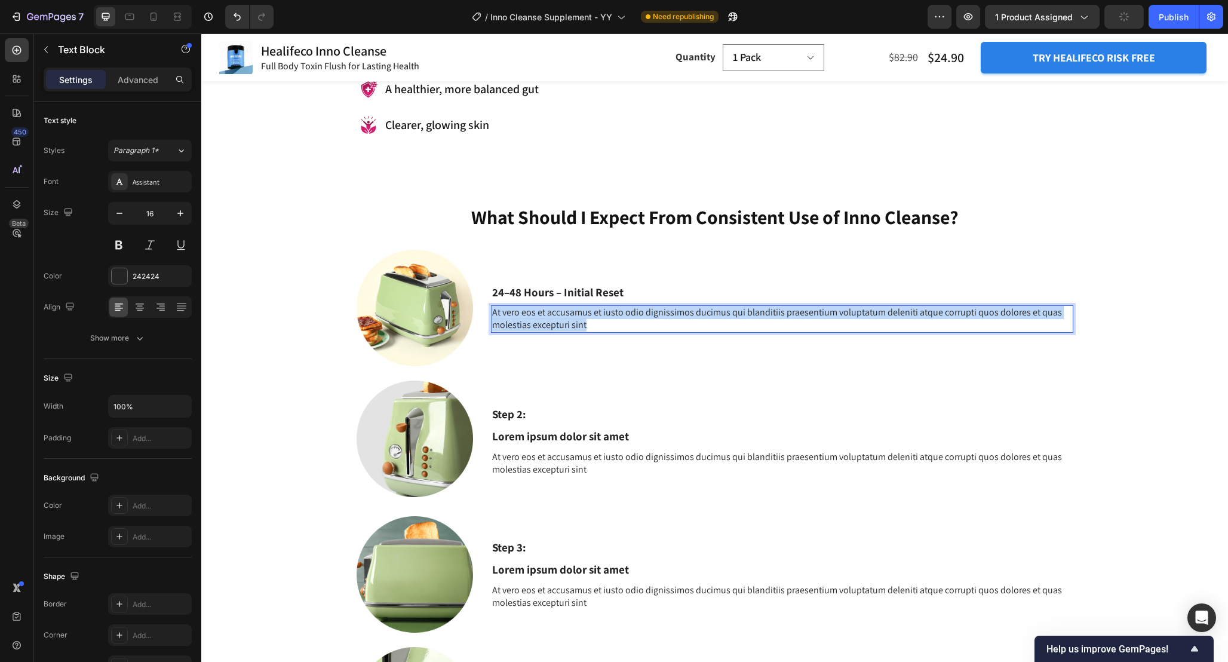
click at [588, 314] on p "At vero eos et accusamus et iusto odio dignissimos ducimus qui blanditiis praes…" at bounding box center [782, 318] width 580 height 25
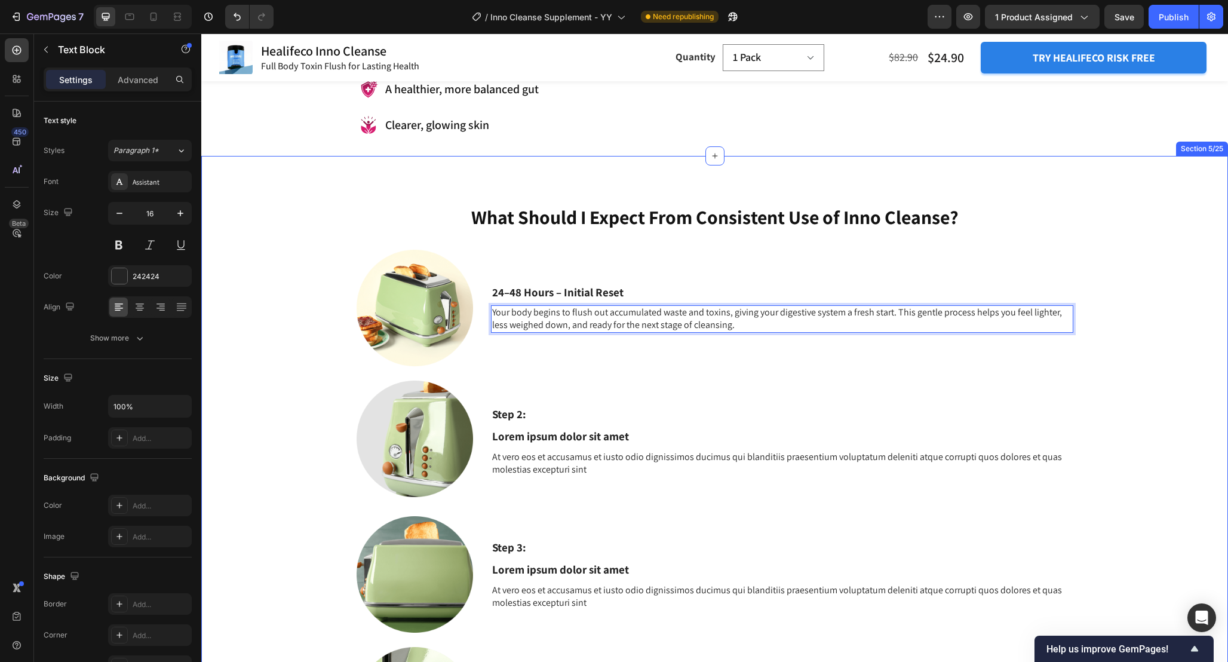
click at [1138, 389] on div "What Should I Expect From Consistent Use of Inno Cleanse? Heading 24–48 Hours –…" at bounding box center [714, 501] width 1009 height 594
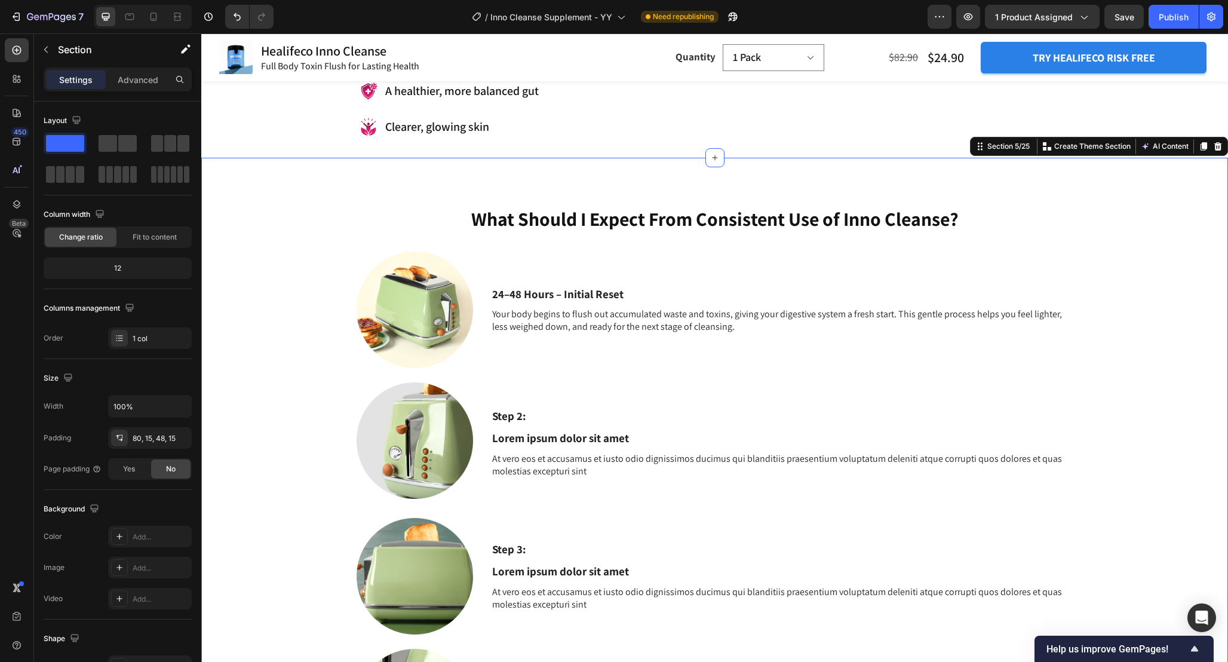
scroll to position [1432, 0]
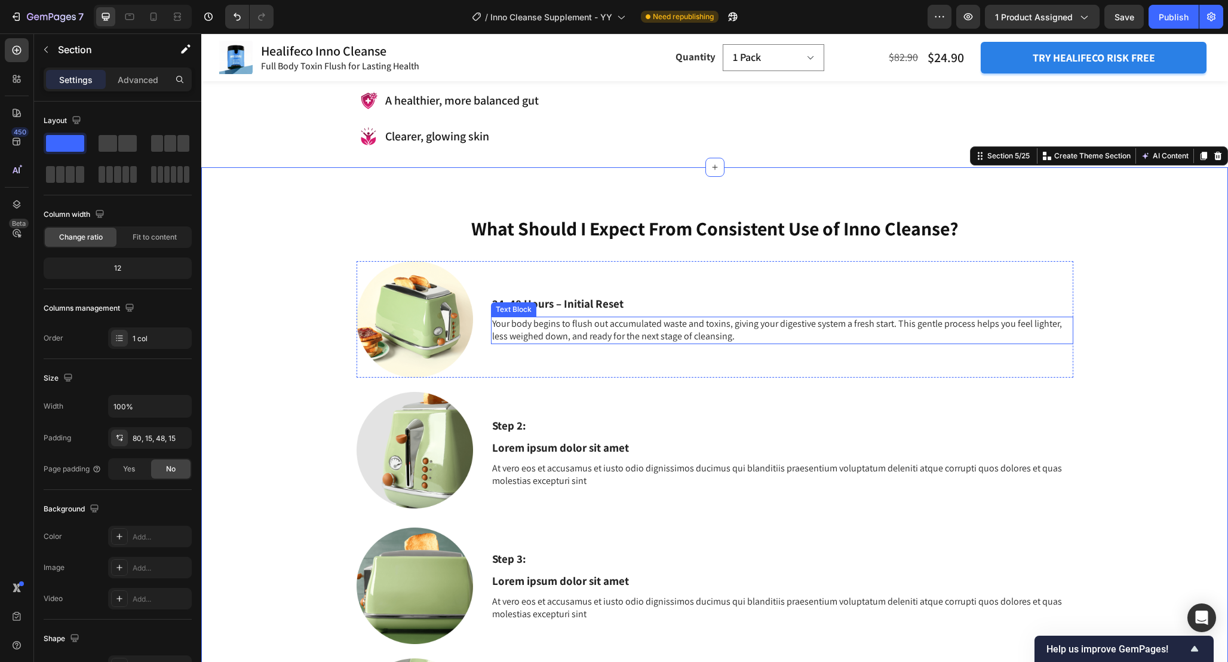
click at [754, 330] on p "Your body begins to flush out accumulated waste and toxins, giving your digesti…" at bounding box center [782, 330] width 580 height 25
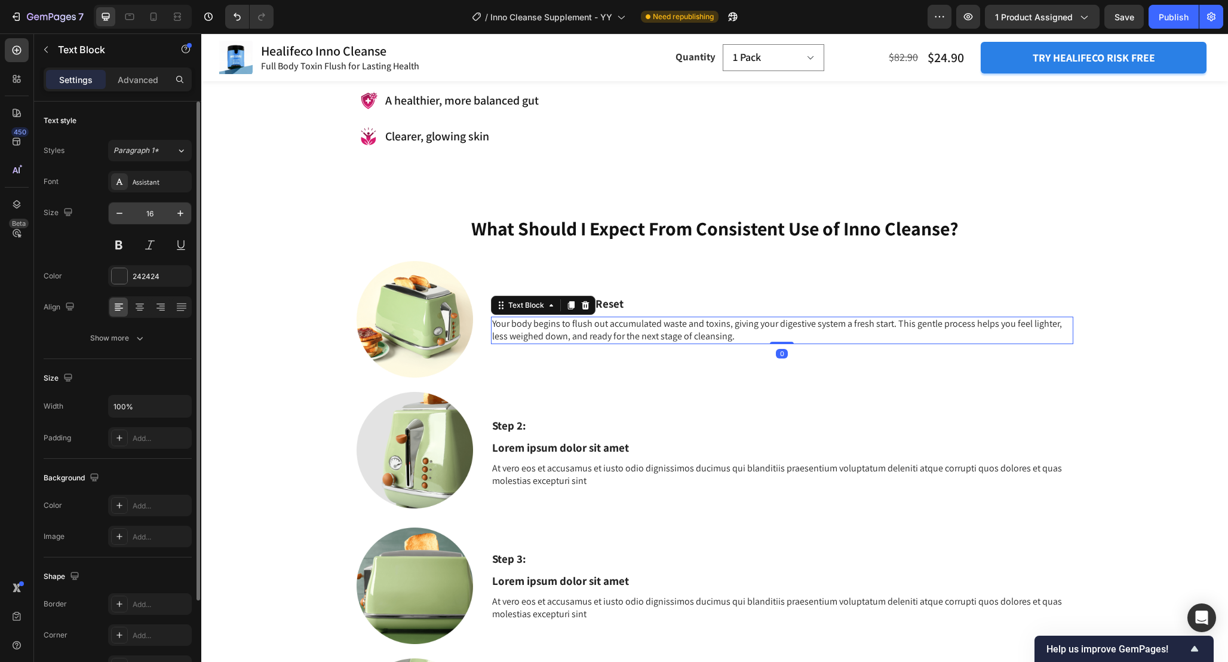
click at [160, 218] on input "16" at bounding box center [149, 214] width 39 height 22
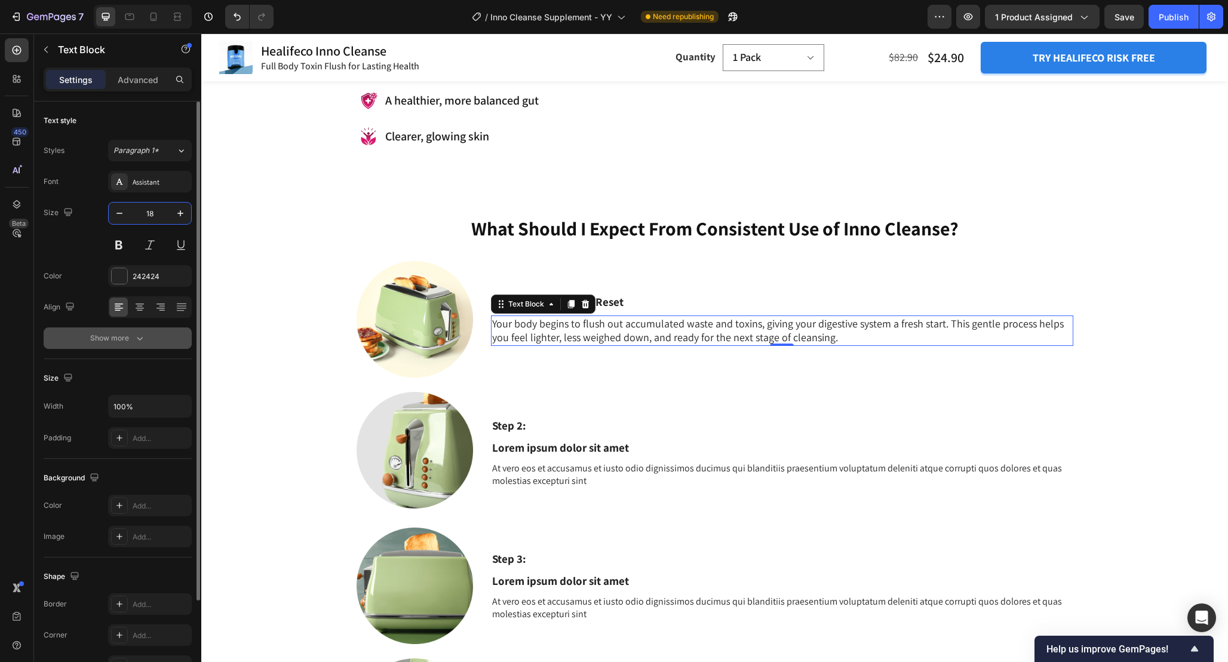
type input "18"
click at [143, 347] on button "Show more" at bounding box center [118, 338] width 148 height 22
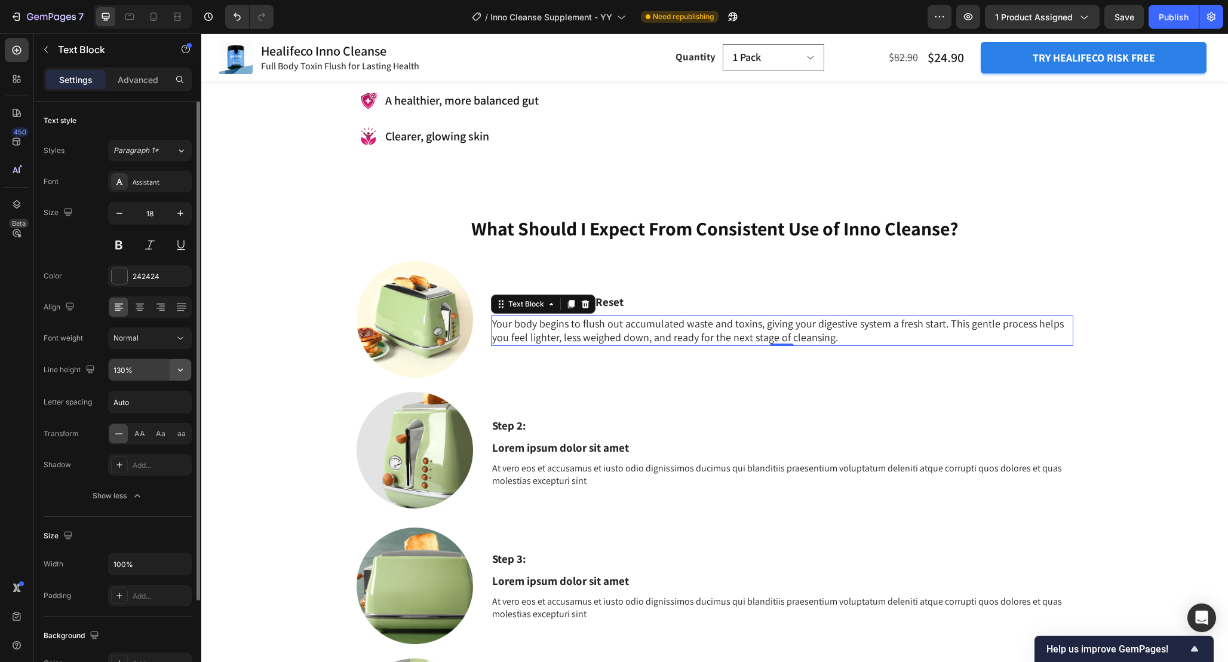
click at [179, 374] on icon "button" at bounding box center [180, 370] width 12 height 12
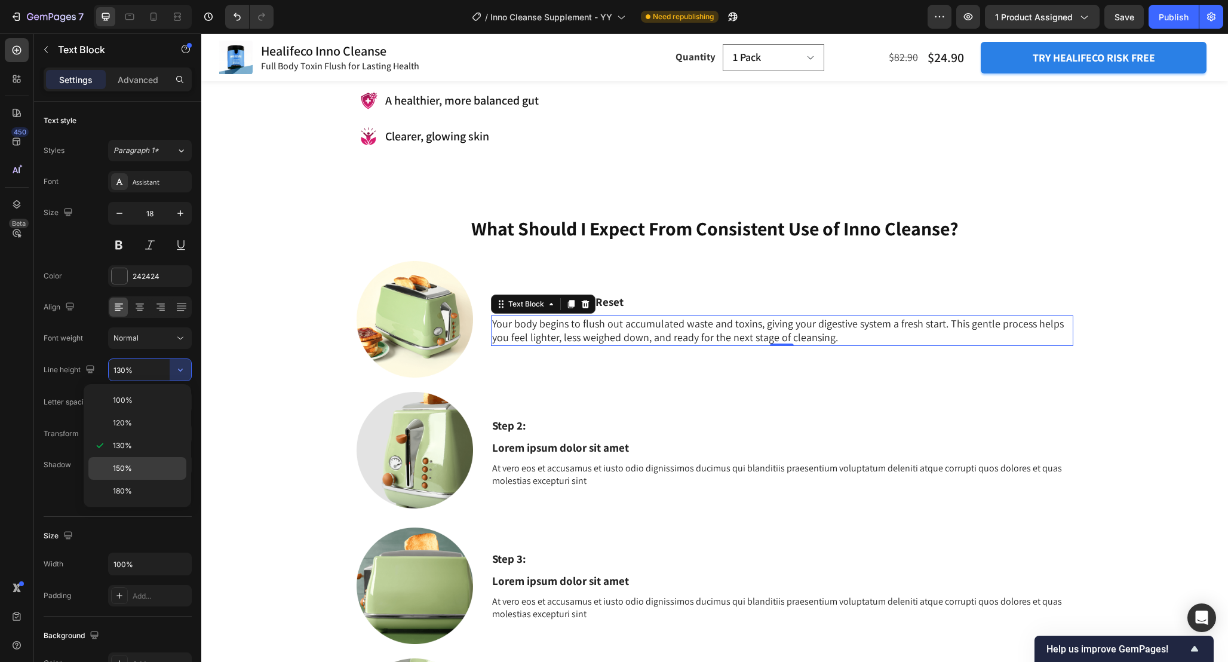
click at [152, 463] on p "150%" at bounding box center [147, 468] width 68 height 11
type input "150%"
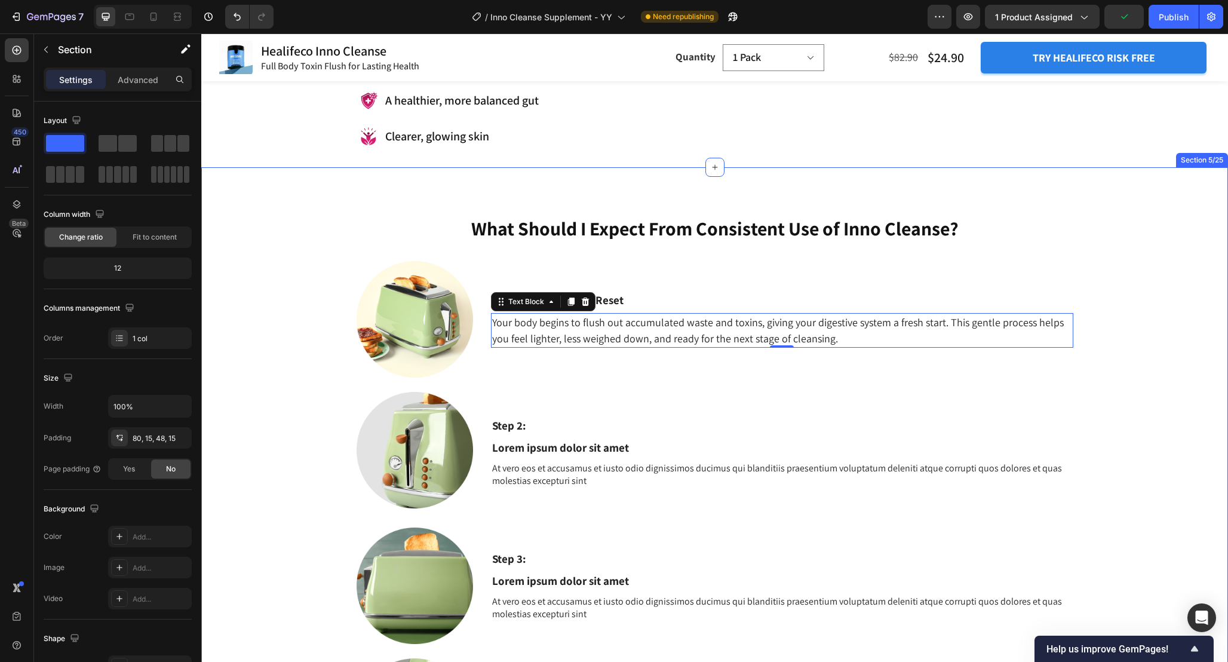
click at [263, 343] on div "What Should I Expect From Consistent Use of Inno Cleanse? Heading 24–48 Hours –…" at bounding box center [714, 512] width 1009 height 594
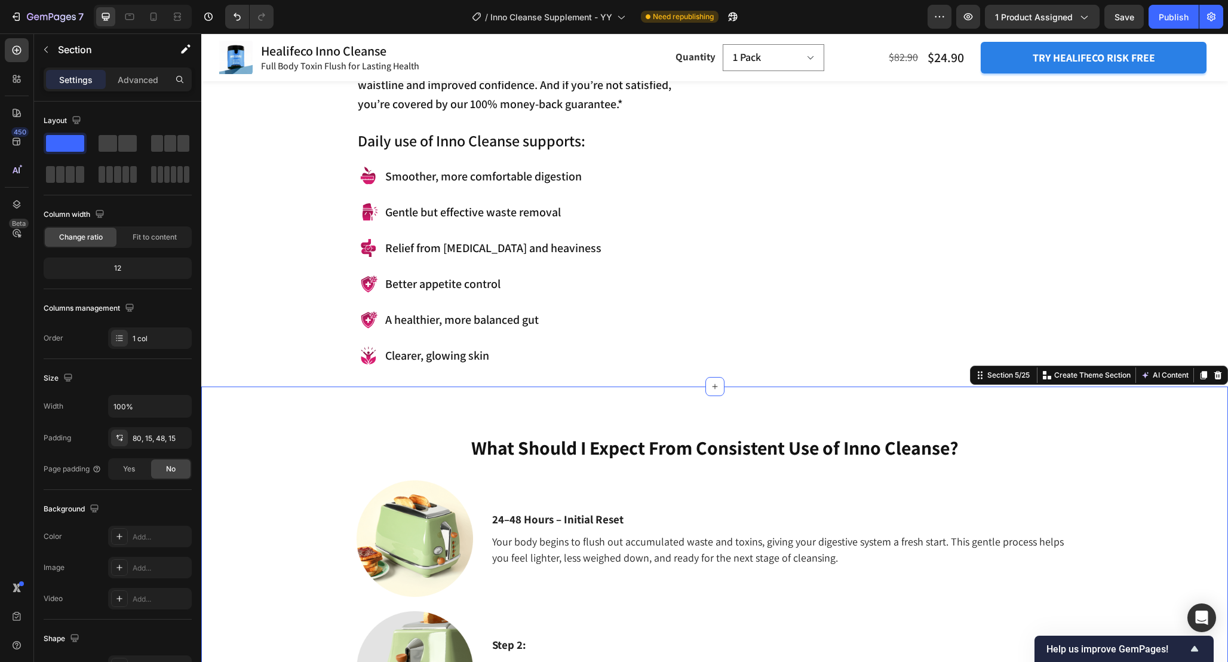
scroll to position [1251, 0]
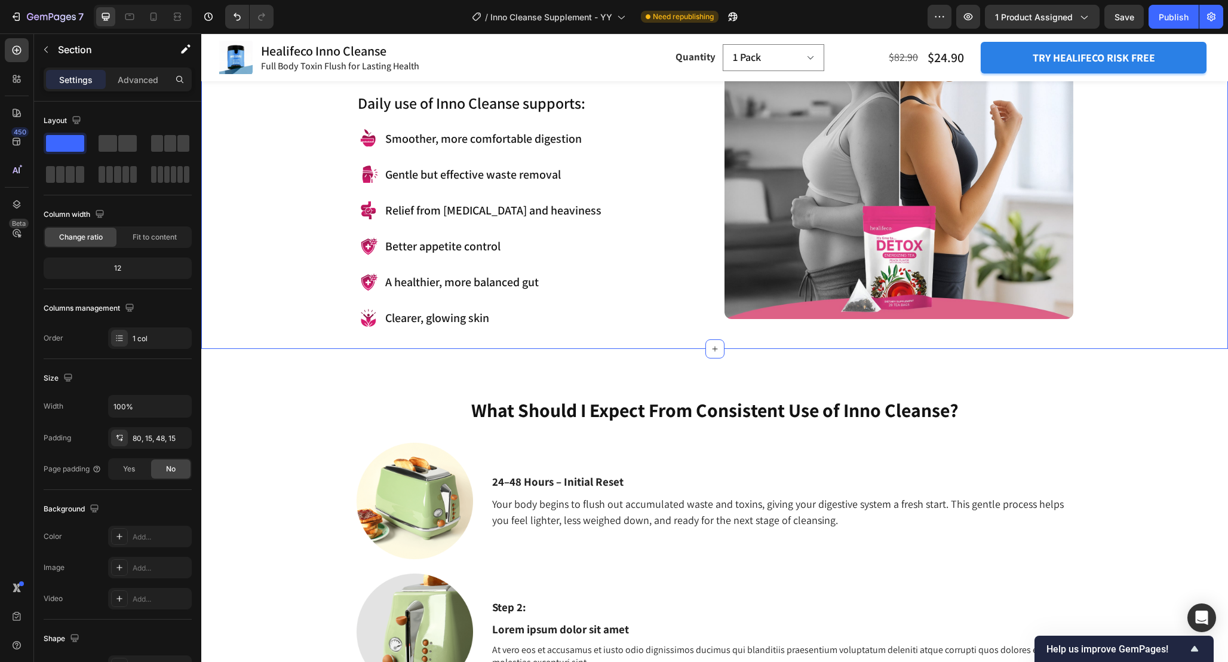
click at [280, 309] on div "Feel the Difference with Inno Cleanse Heading This powerful blend is designed t…" at bounding box center [714, 116] width 1009 height 425
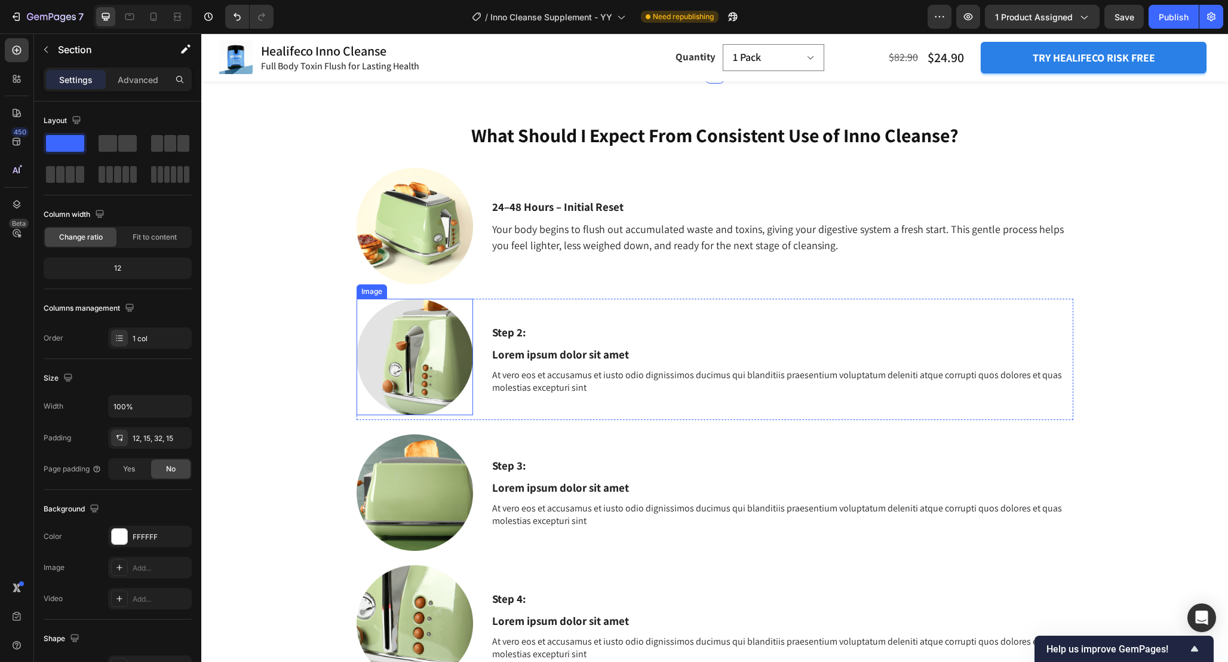
scroll to position [1499, 0]
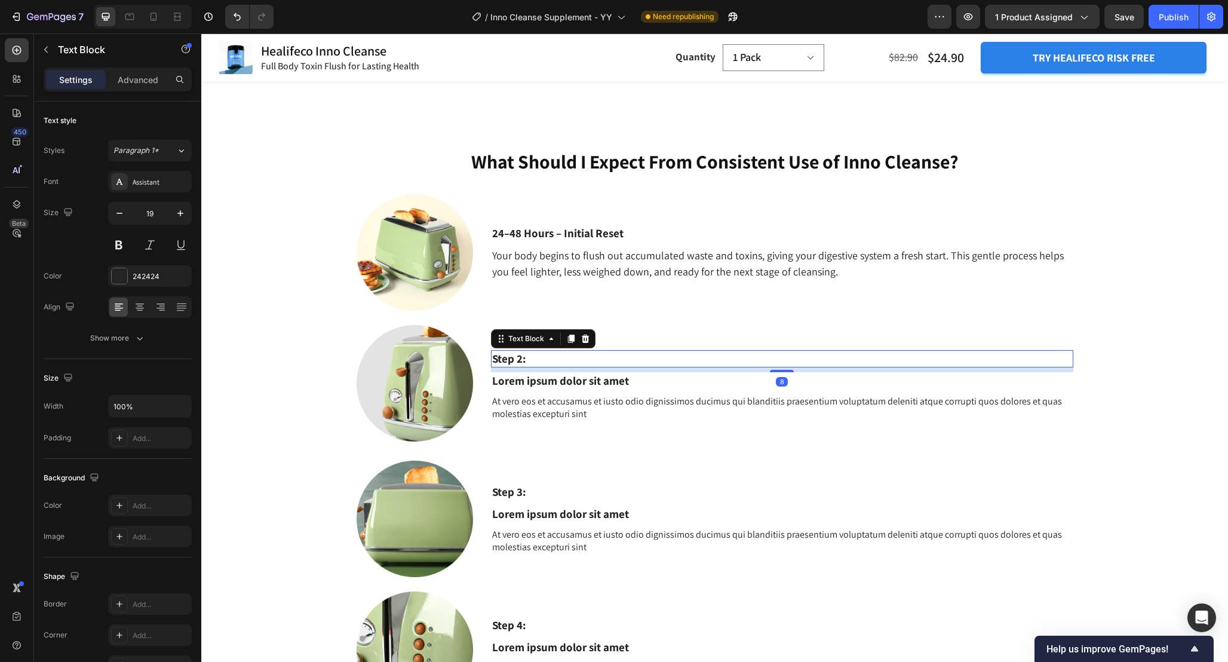
click at [554, 358] on p "Step 2:" at bounding box center [782, 358] width 580 height 15
click at [589, 341] on icon at bounding box center [586, 339] width 10 height 10
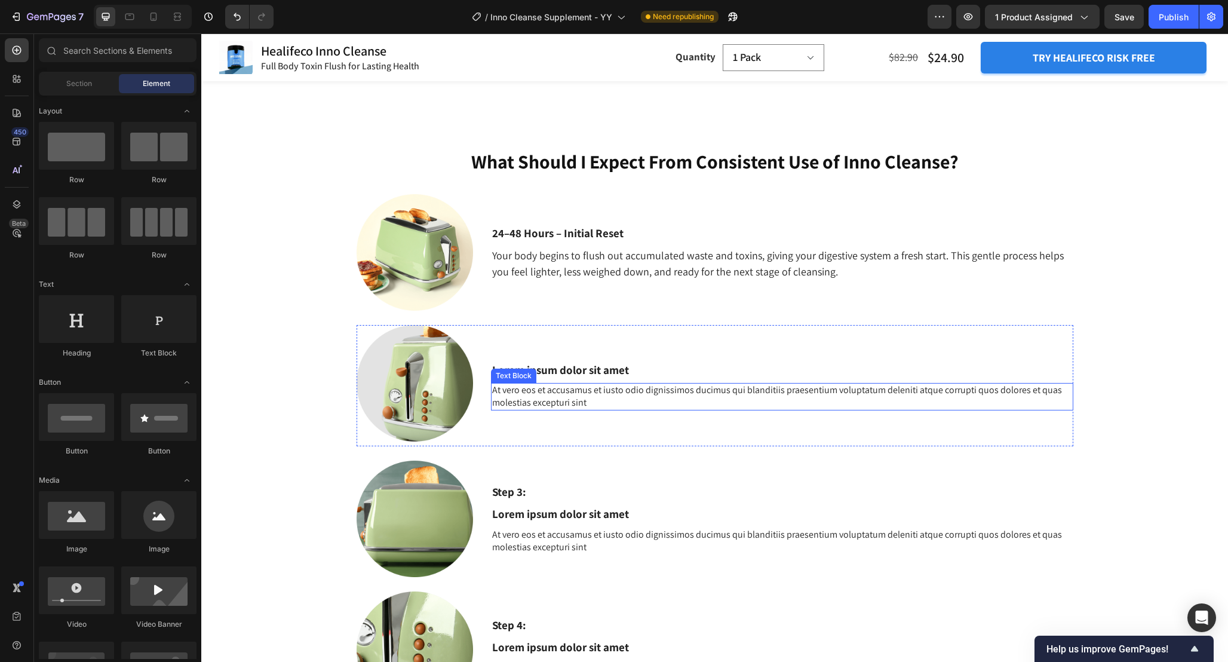
scroll to position [1620, 0]
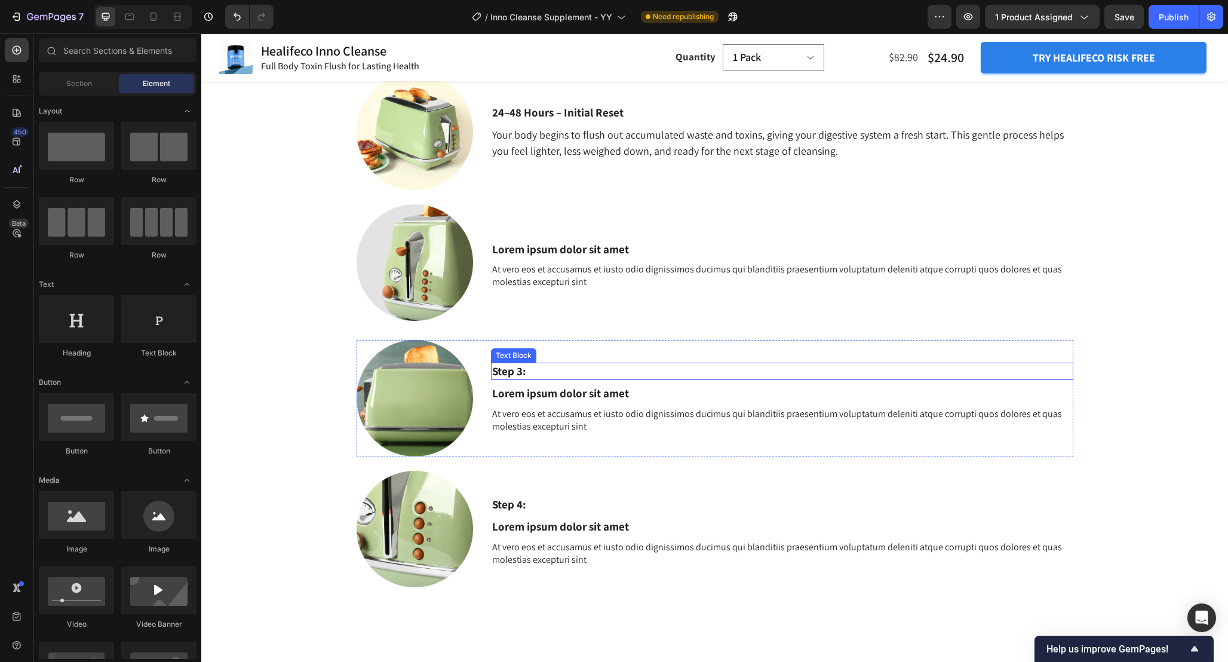
click at [552, 369] on p "Step 3:" at bounding box center [782, 371] width 580 height 15
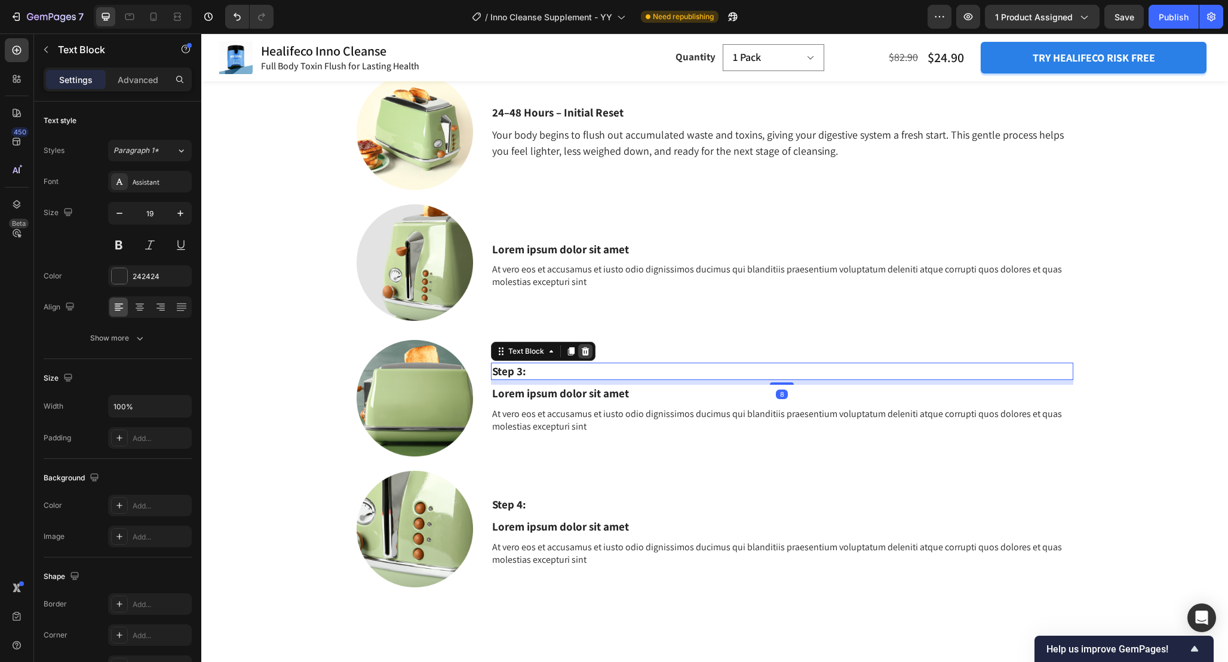
click at [583, 354] on icon at bounding box center [585, 351] width 8 height 8
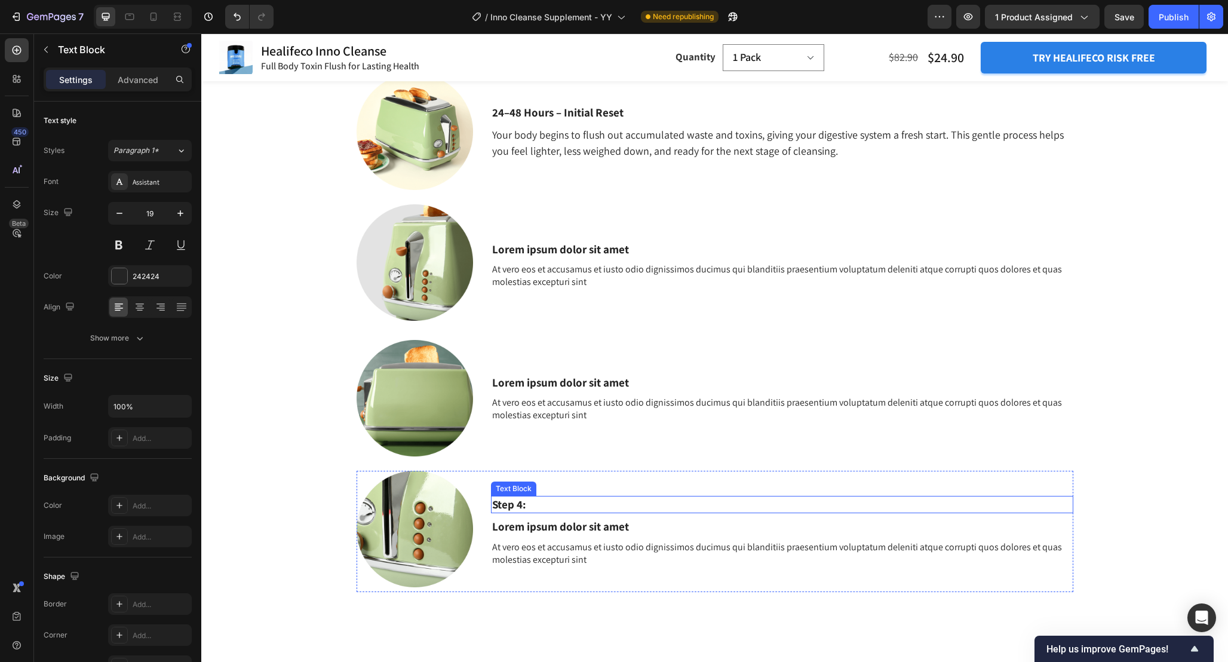
click at [533, 502] on p "Step 4:" at bounding box center [782, 504] width 580 height 15
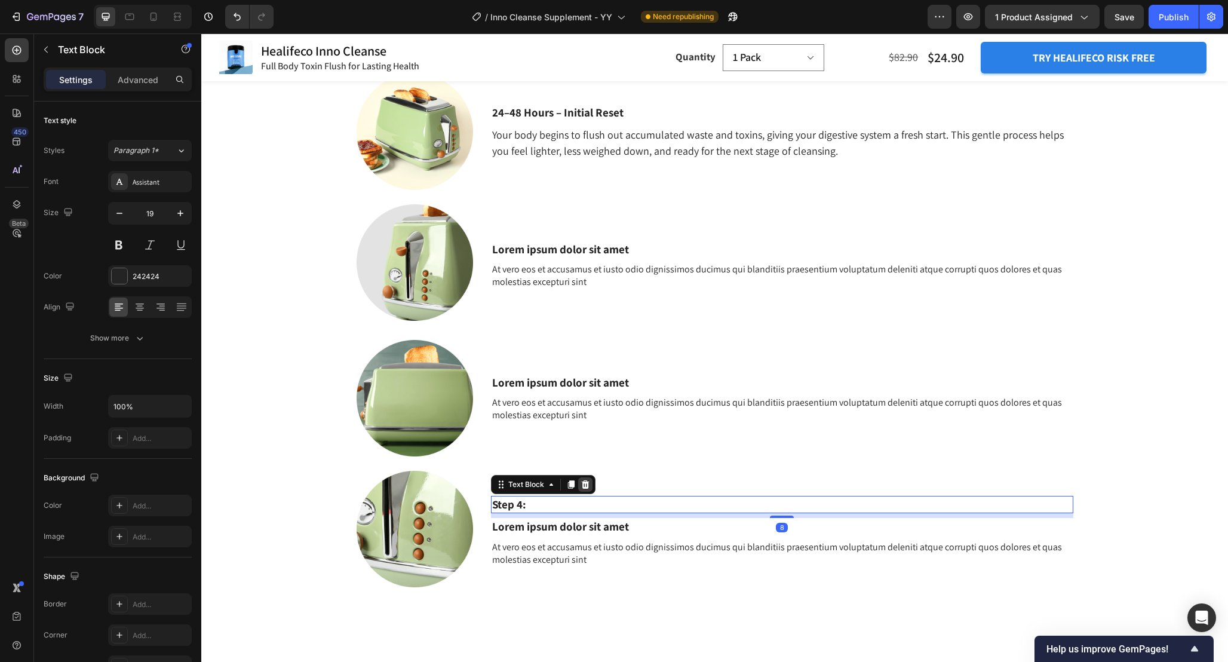
click at [585, 488] on icon at bounding box center [586, 485] width 10 height 10
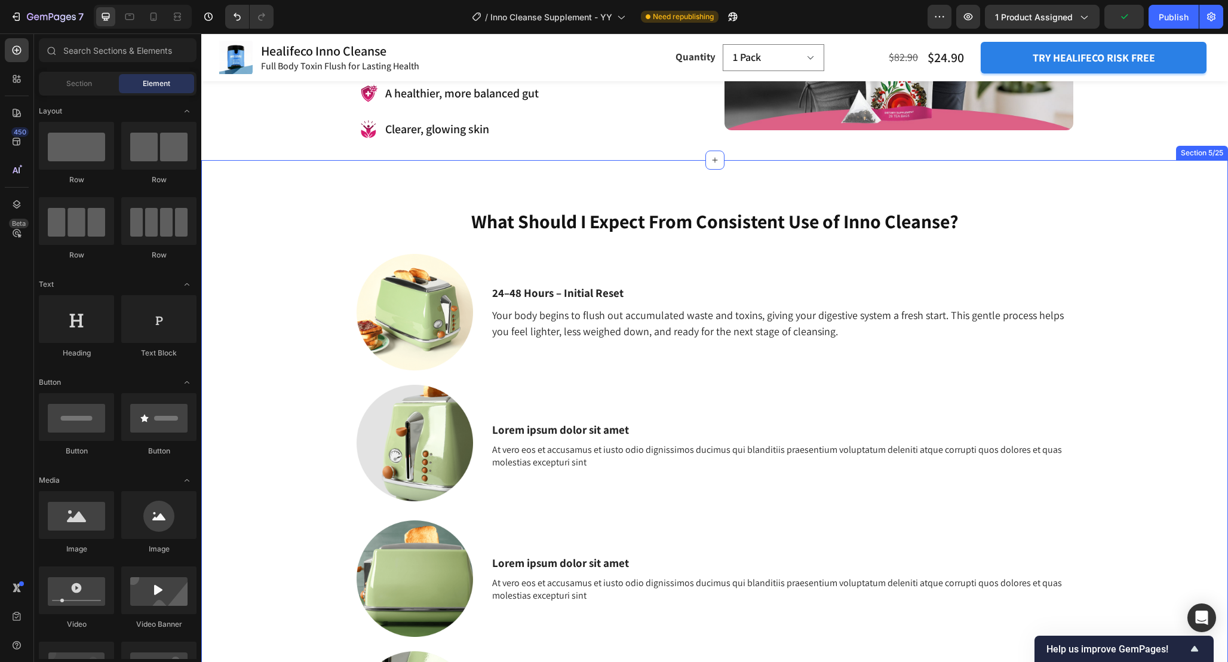
scroll to position [1454, 0]
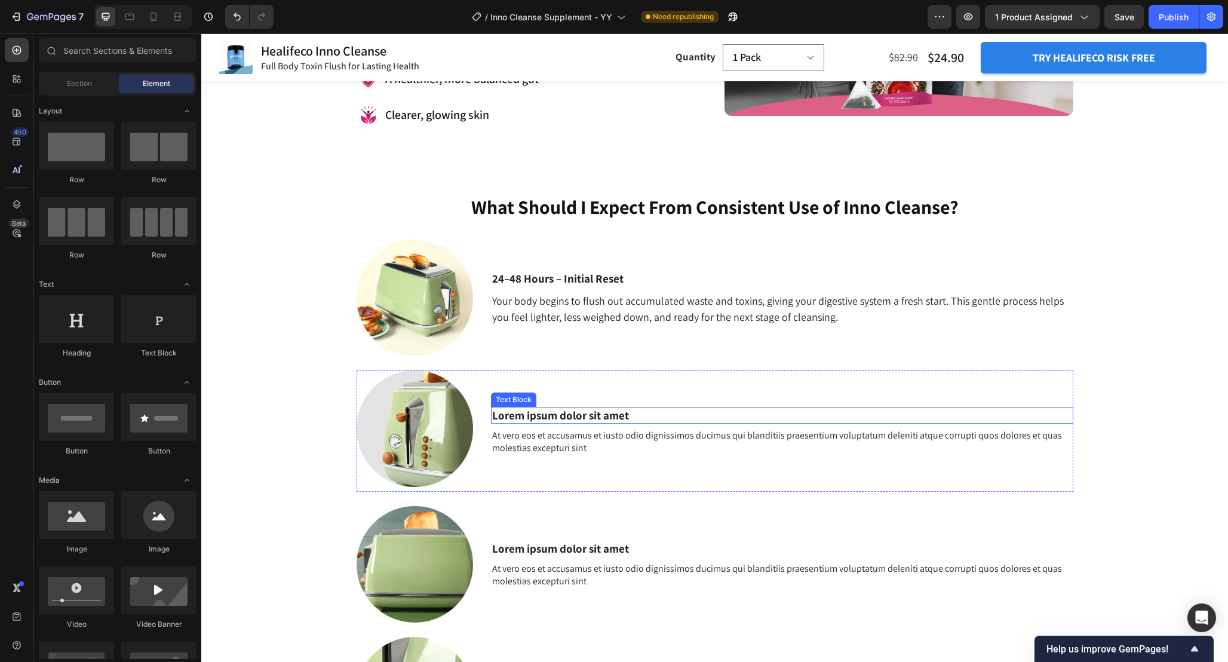
click at [529, 414] on p "Lorem ipsum dolor sit amet" at bounding box center [782, 415] width 580 height 15
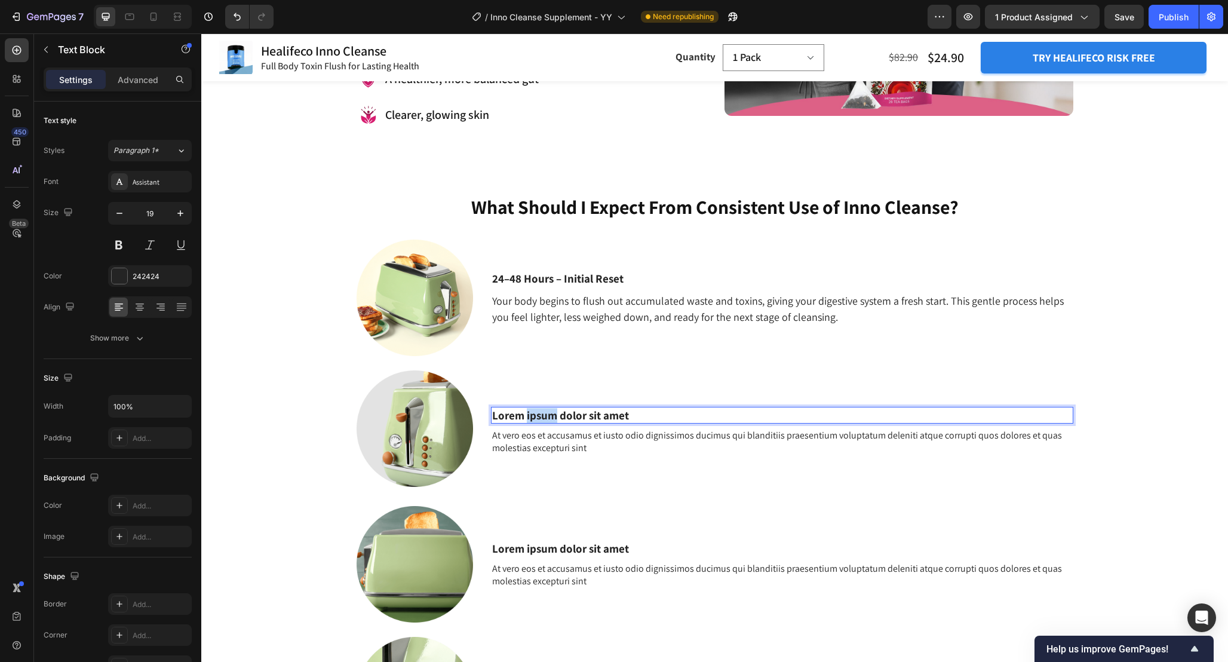
click at [529, 414] on p "Lorem ipsum dolor sit amet" at bounding box center [782, 415] width 580 height 15
click at [541, 437] on p "At vero eos et accusamus et iusto odio dignissimos ducimus qui blanditiis praes…" at bounding box center [782, 442] width 580 height 25
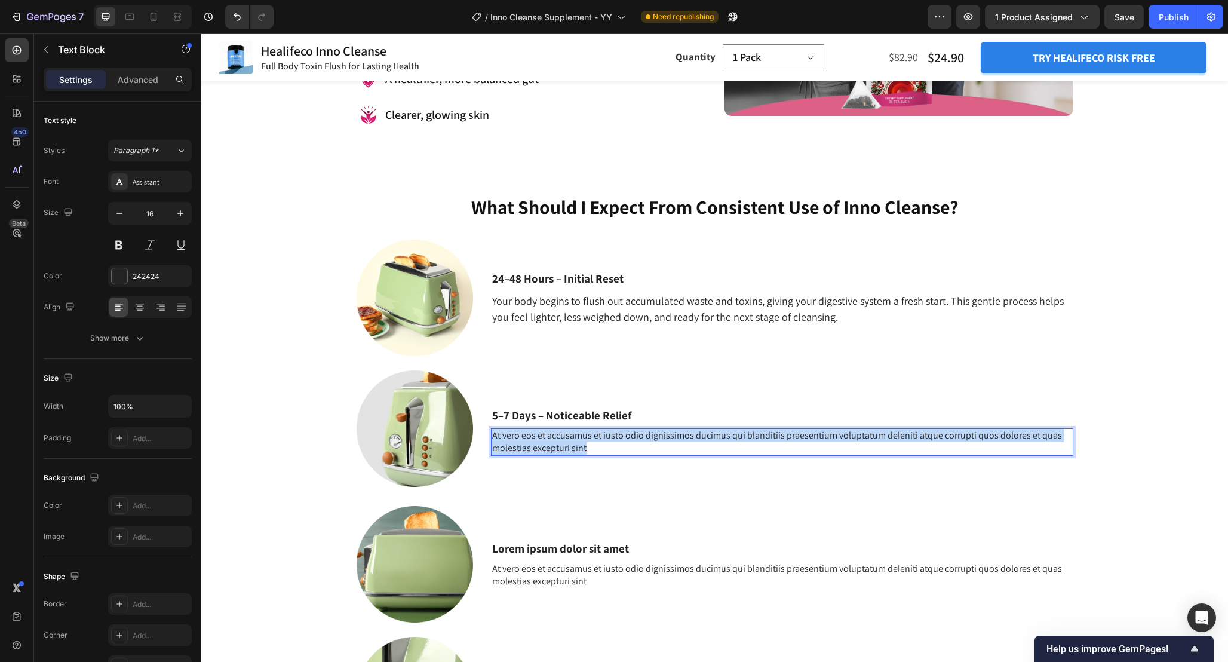
click at [541, 437] on p "At vero eos et accusamus et iusto odio dignissimos ducimus qui blanditiis praes…" at bounding box center [782, 442] width 580 height 25
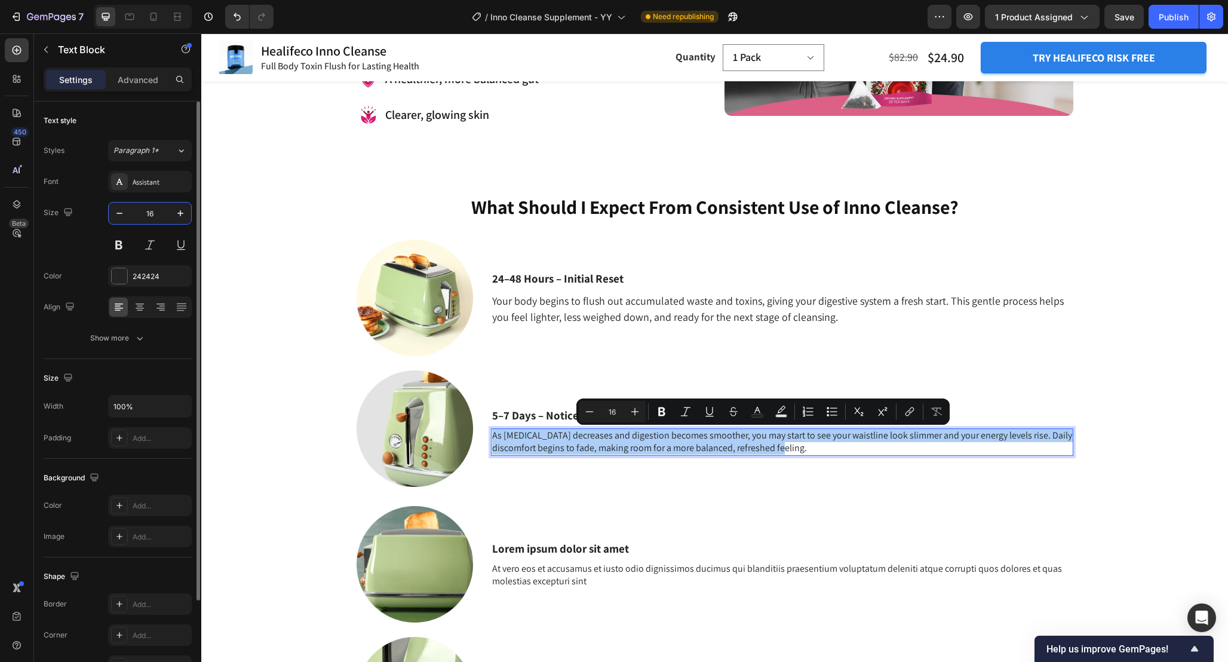
click at [158, 214] on input "16" at bounding box center [149, 214] width 39 height 22
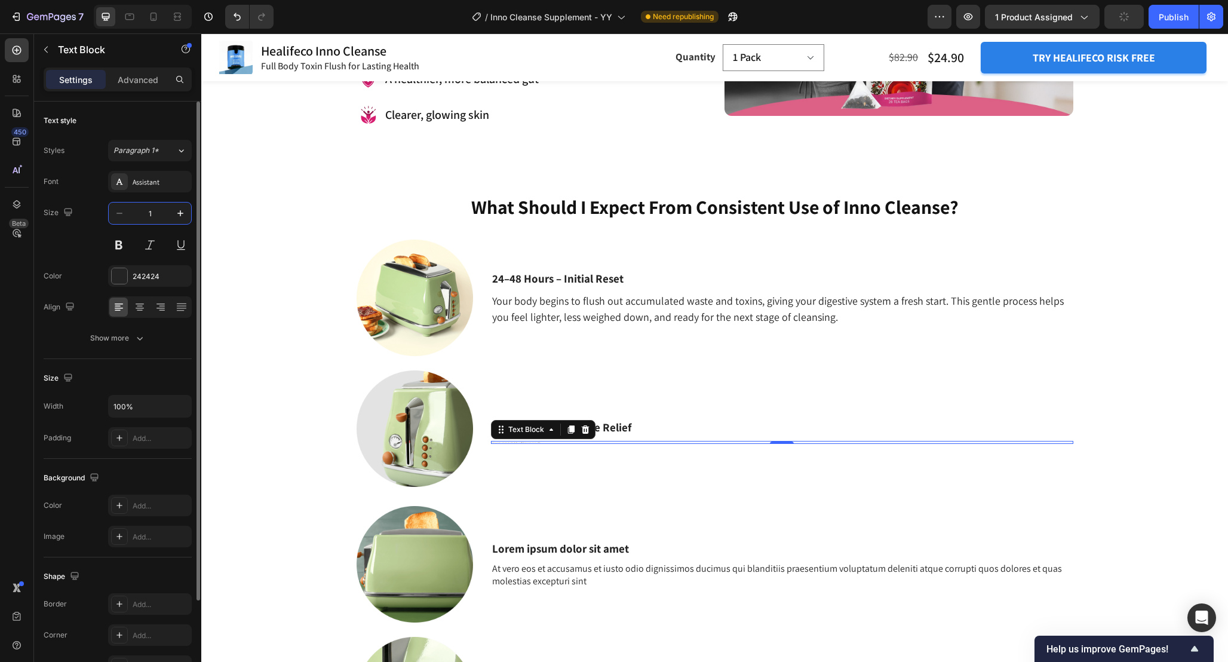
type input "18"
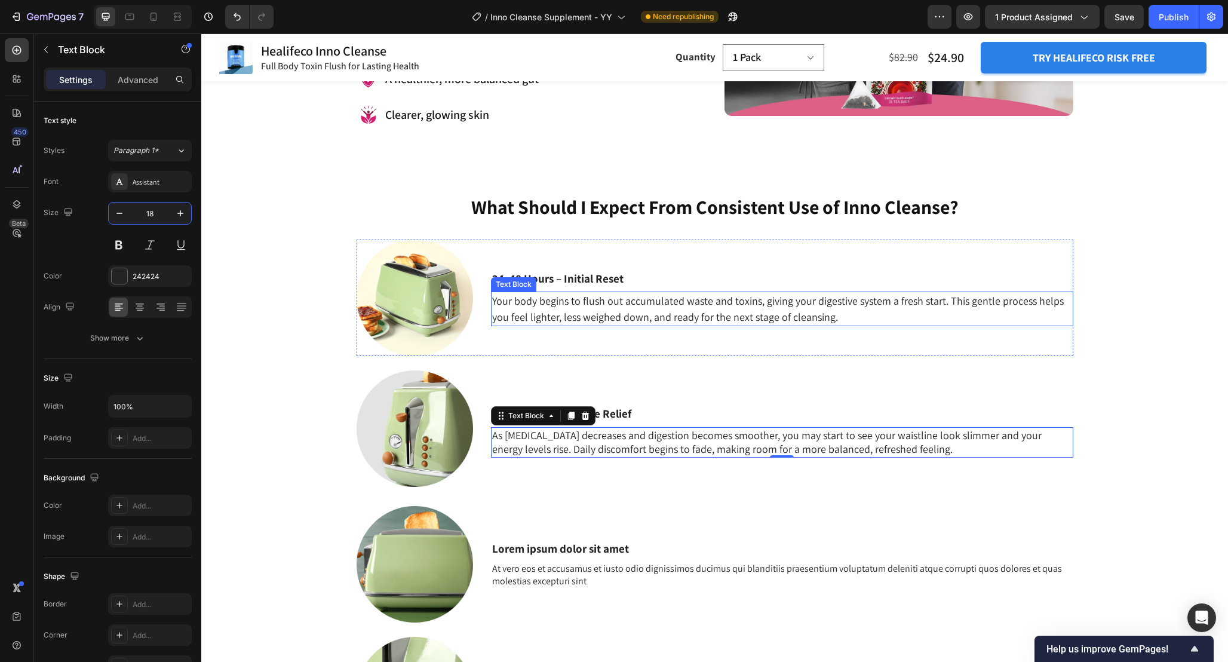
click at [624, 306] on p "Your body begins to flush out accumulated waste and toxins, giving your digesti…" at bounding box center [782, 309] width 580 height 32
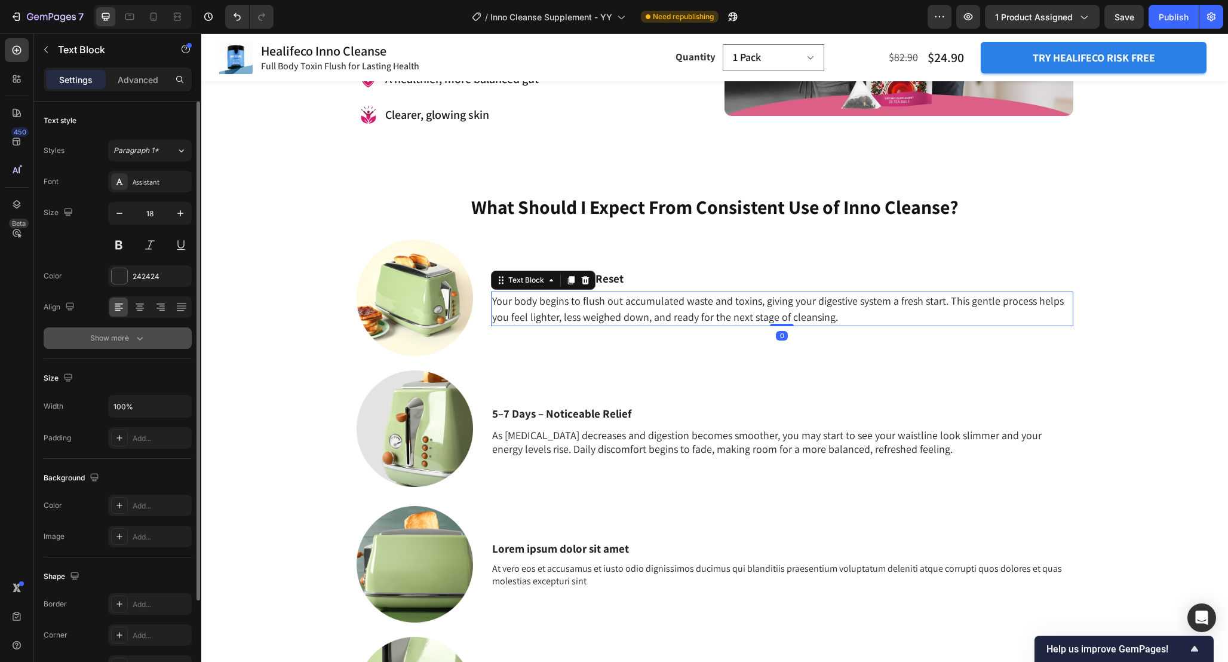
click at [153, 340] on button "Show more" at bounding box center [118, 338] width 148 height 22
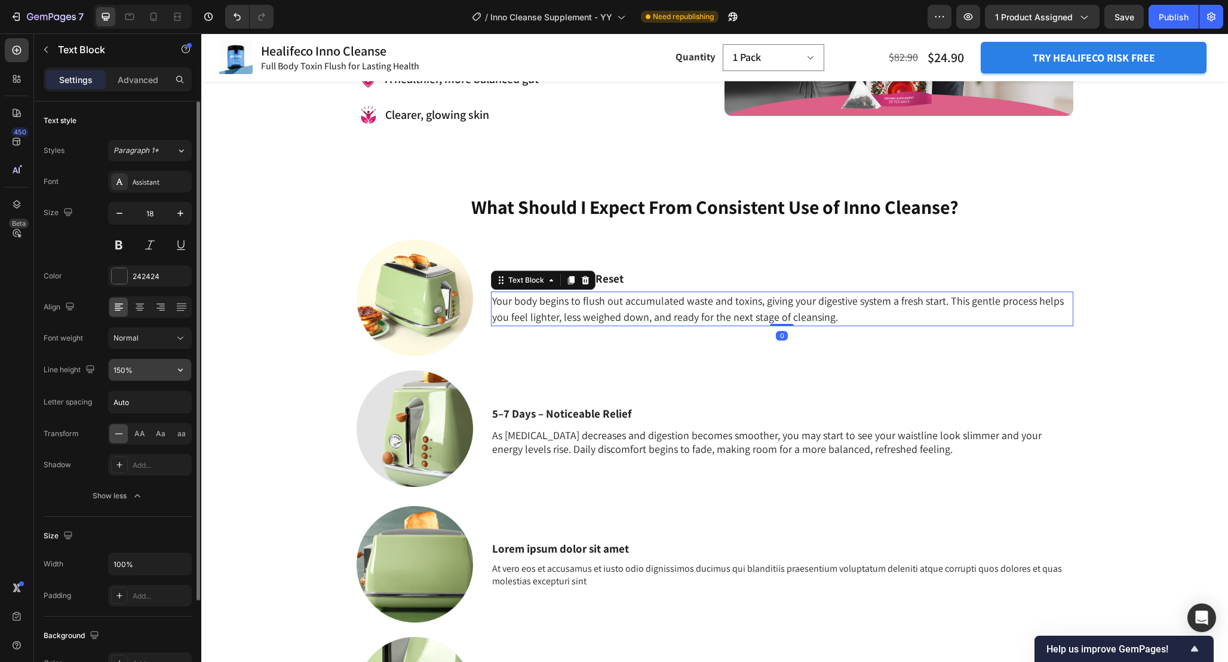
click at [146, 369] on input "150%" at bounding box center [150, 370] width 82 height 22
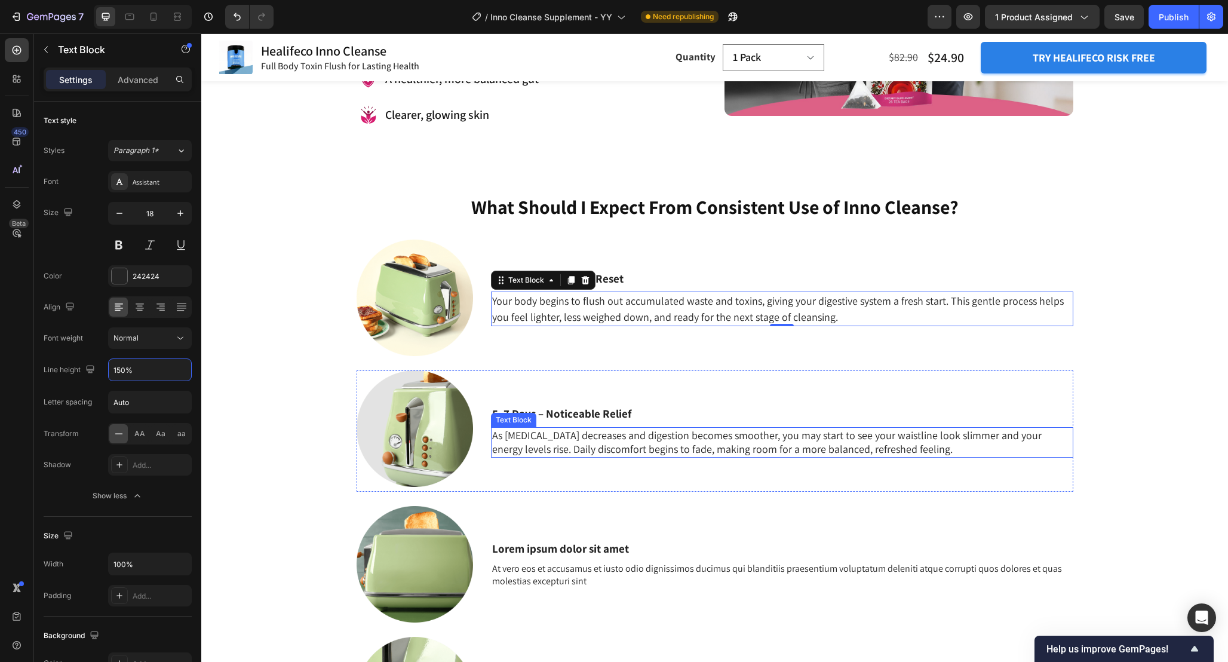
click at [534, 439] on p "As [MEDICAL_DATA] decreases and digestion becomes smoother, you may start to se…" at bounding box center [782, 442] width 580 height 28
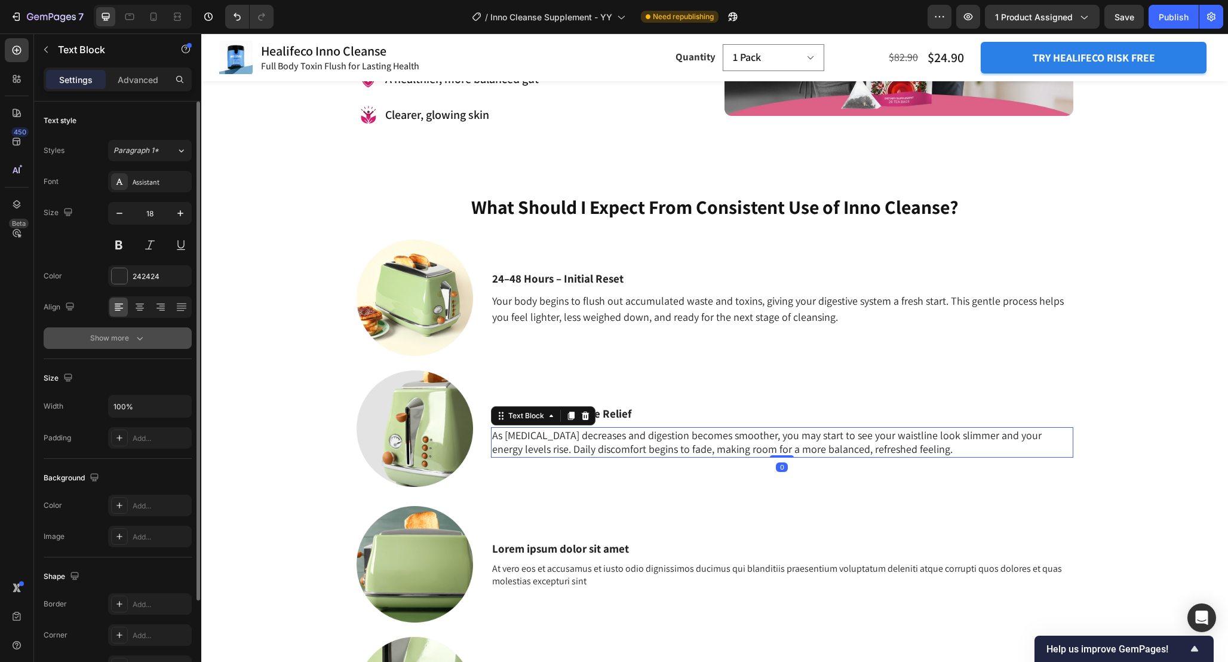
click at [136, 345] on button "Show more" at bounding box center [118, 338] width 148 height 22
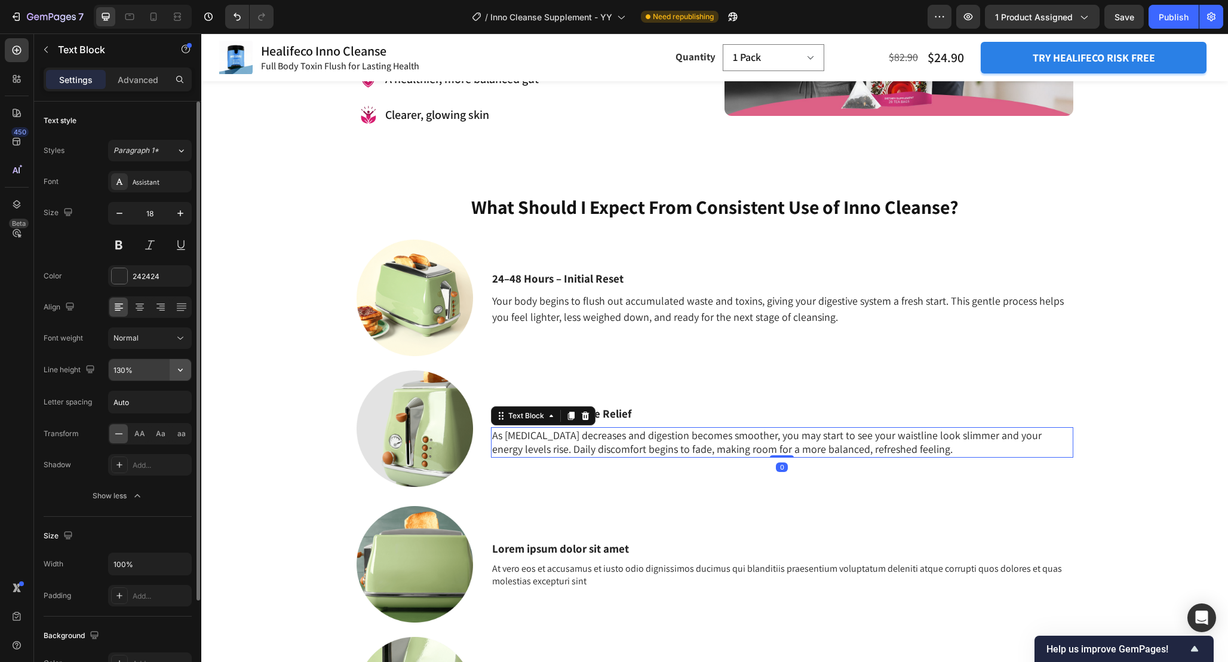
click at [183, 375] on icon "button" at bounding box center [180, 370] width 12 height 12
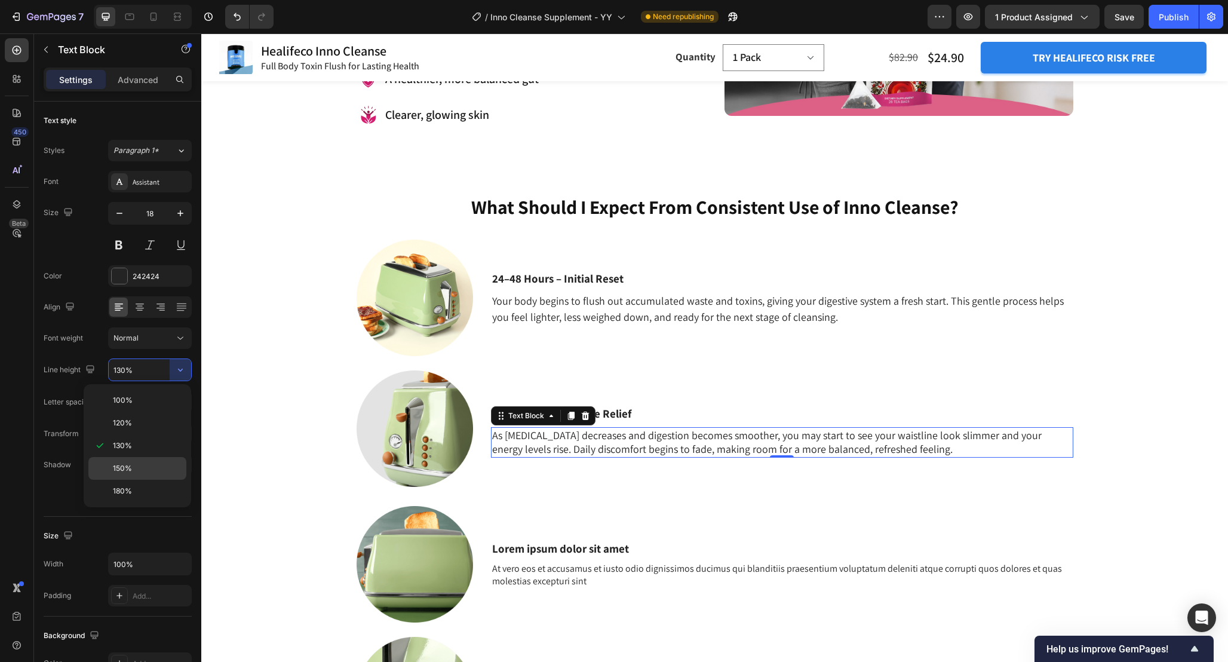
click at [146, 469] on p "150%" at bounding box center [147, 468] width 68 height 11
type input "150%"
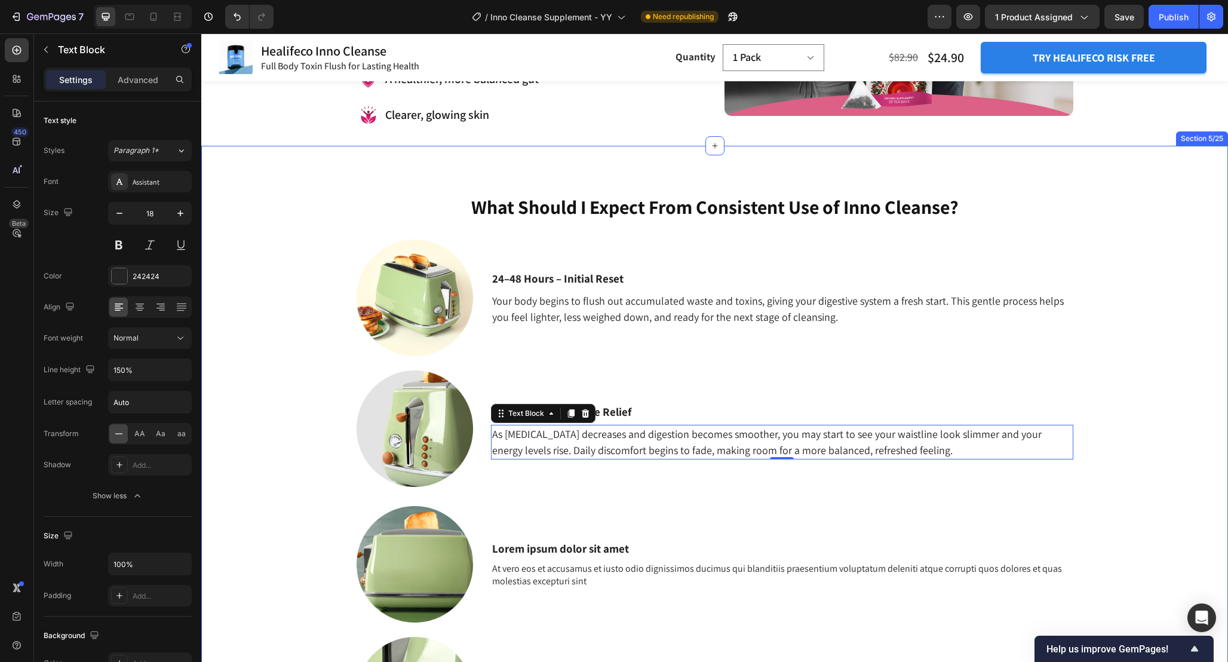
click at [308, 397] on div "What Should I Expect From Consistent Use of Inno Cleanse? Heading 24–48 Hours –…" at bounding box center [714, 491] width 1009 height 594
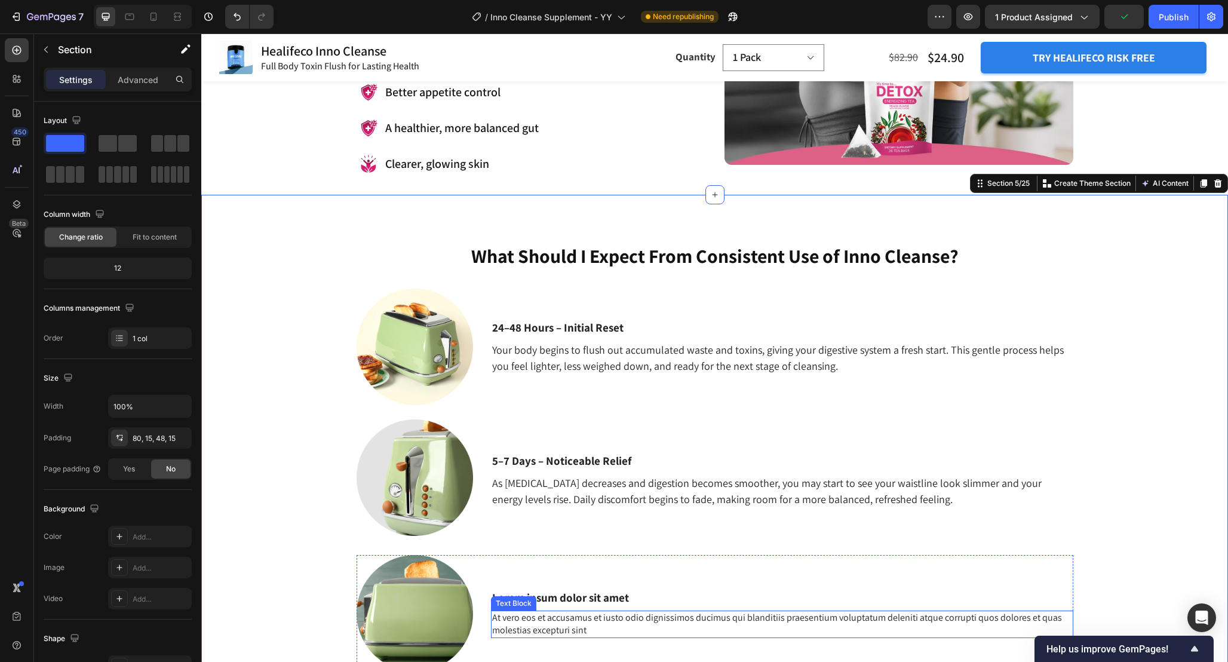
scroll to position [1398, 0]
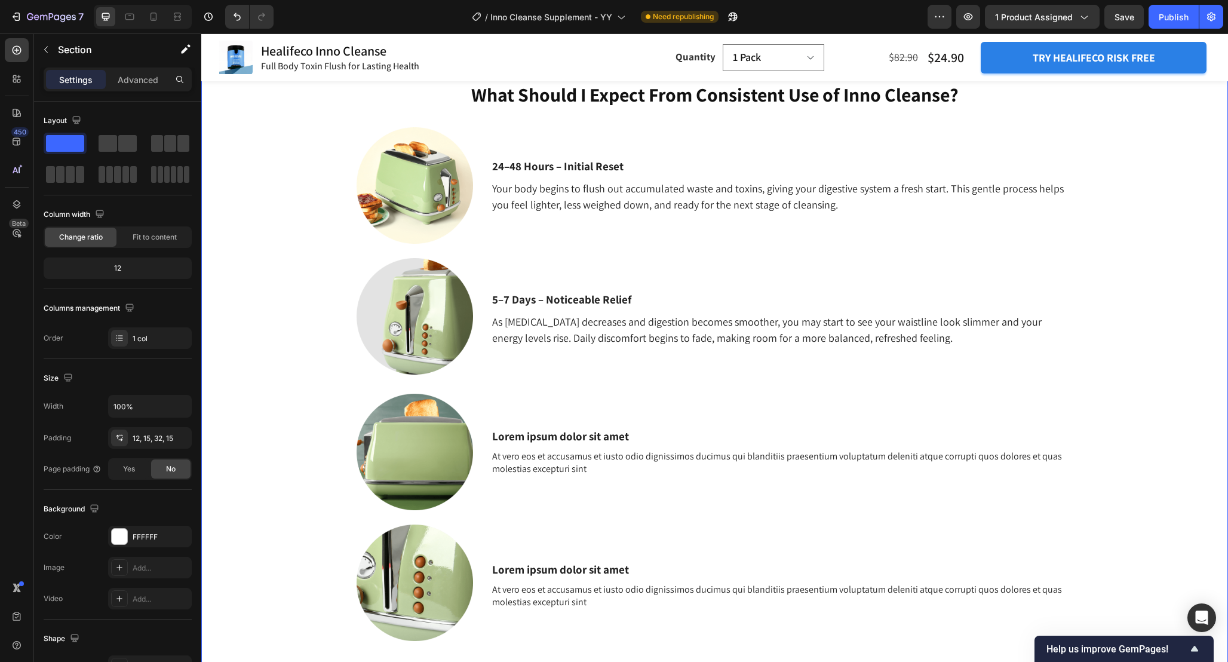
scroll to position [1535, 0]
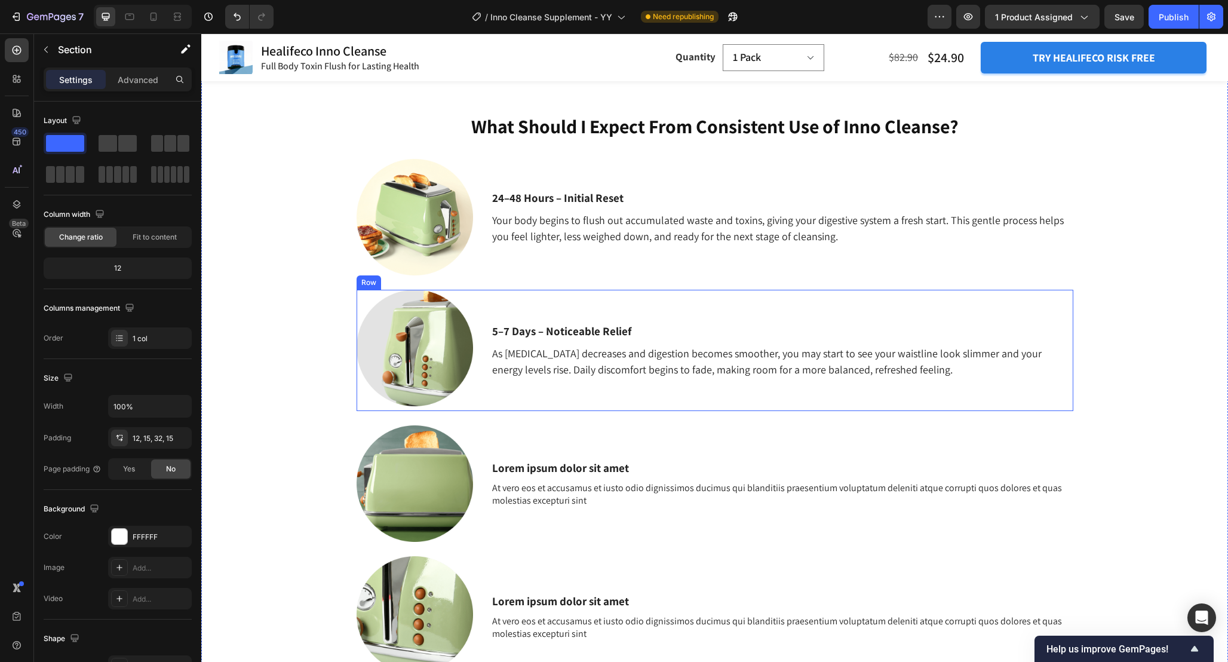
click at [480, 309] on div "Image 5–7 Days – Noticeable Relief Text Block As bloating decreases and digesti…" at bounding box center [715, 350] width 717 height 121
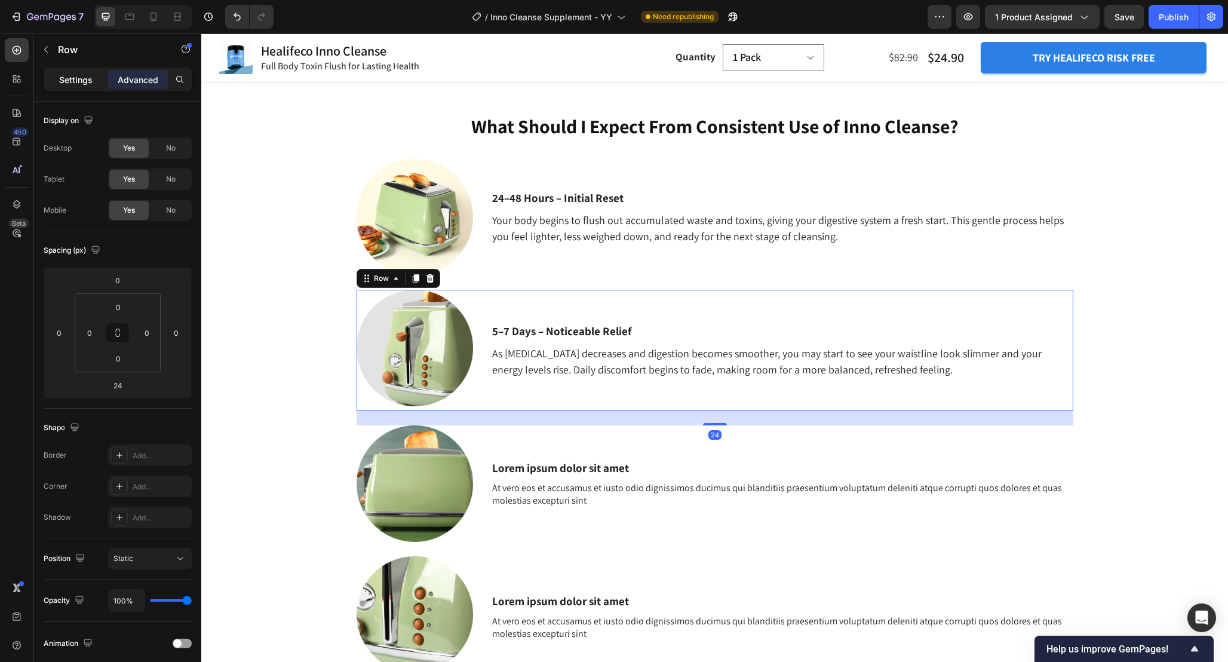
click at [76, 85] on div "Settings" at bounding box center [76, 79] width 60 height 19
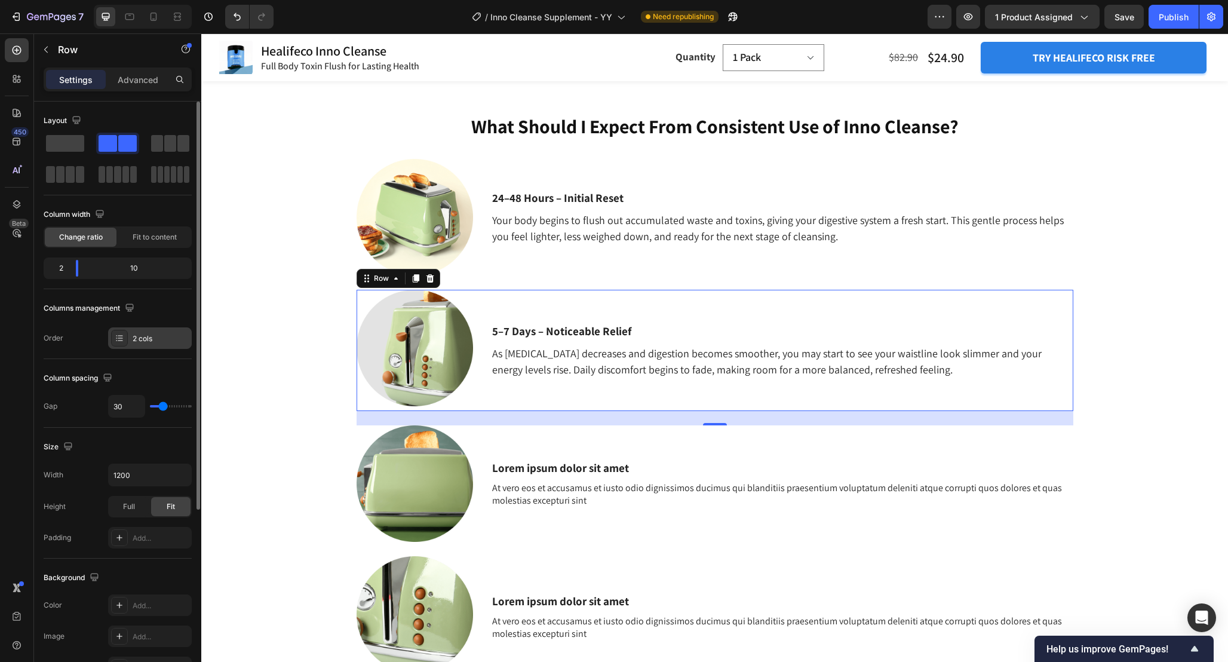
click at [125, 334] on div at bounding box center [119, 338] width 17 height 17
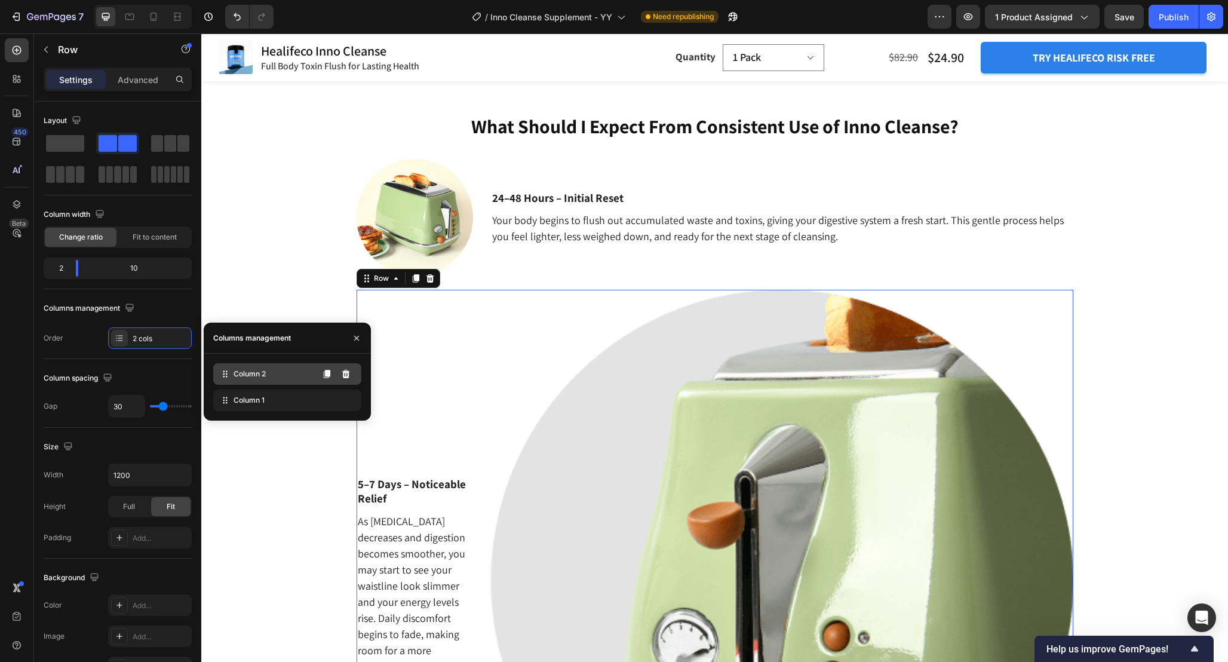
drag, startPoint x: 236, startPoint y: 400, endPoint x: 233, endPoint y: 366, distance: 34.2
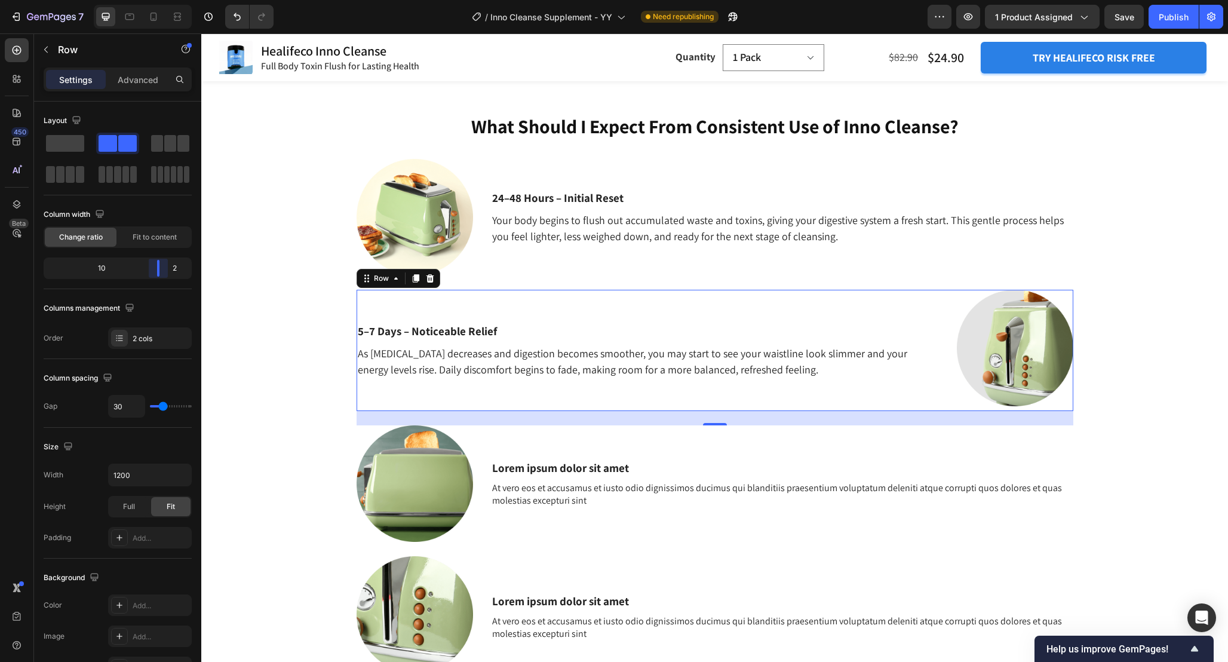
drag, startPoint x: 78, startPoint y: 268, endPoint x: 164, endPoint y: 271, distance: 86.1
click at [164, 0] on body "7 Version history / Inno Cleanse Supplement - YY Need republishing Preview 1 pr…" at bounding box center [614, 0] width 1228 height 0
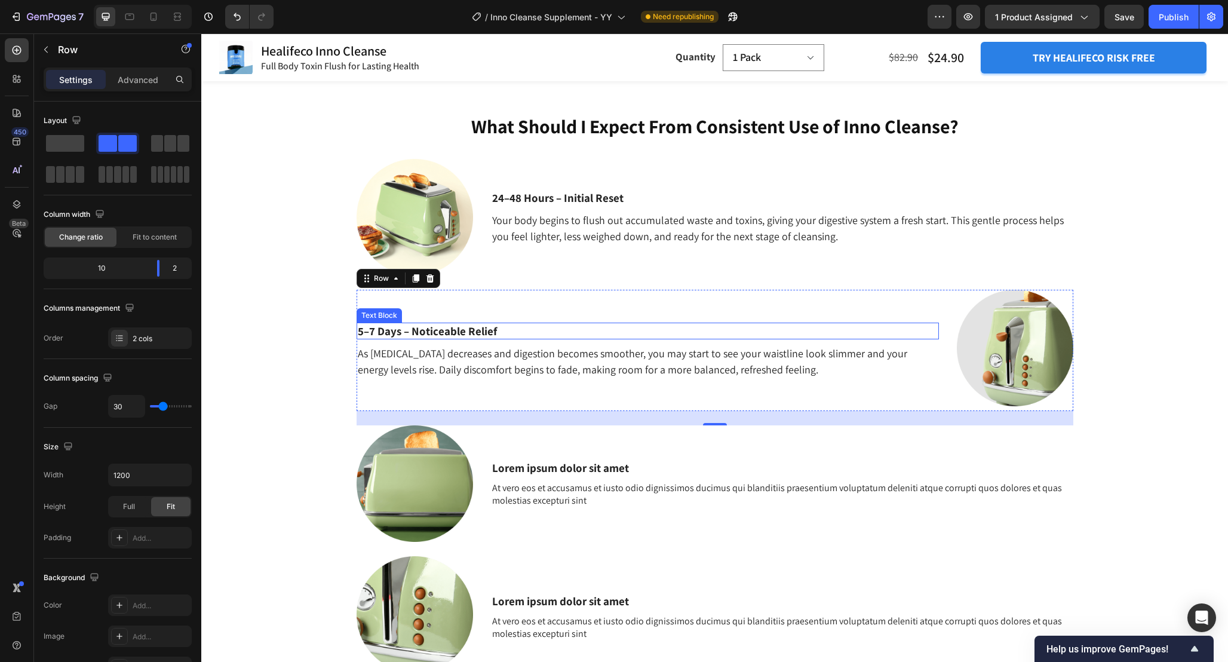
click at [507, 330] on p "5–7 Days – Noticeable Relief" at bounding box center [648, 331] width 580 height 15
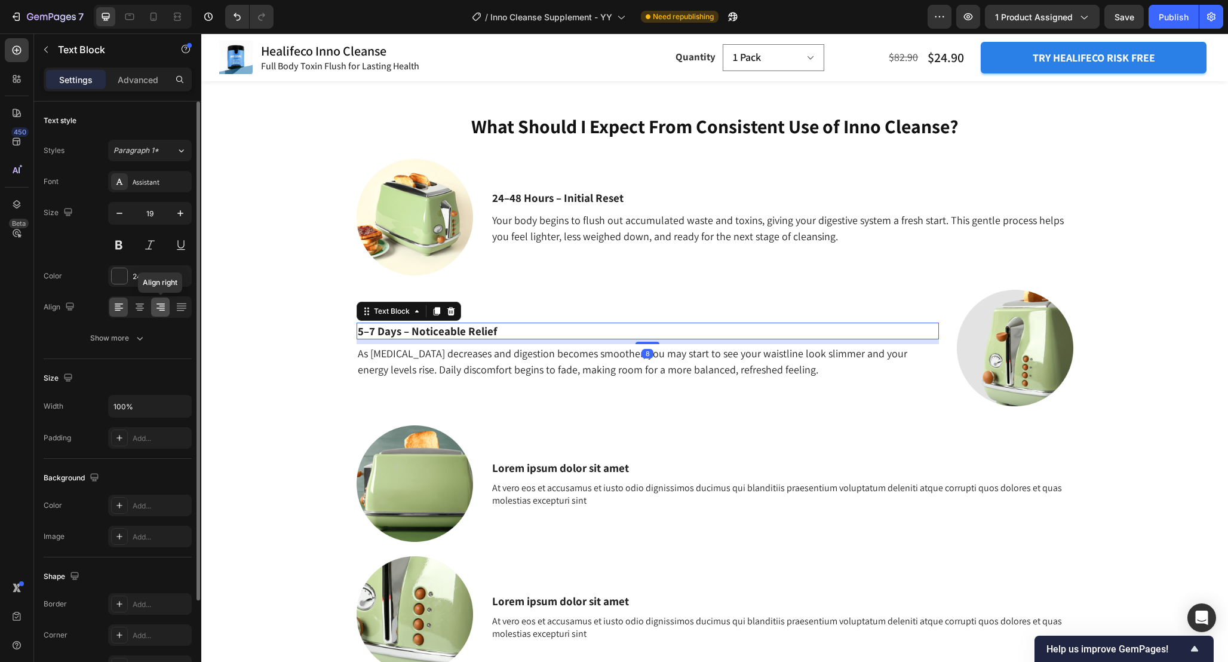
click at [159, 309] on icon at bounding box center [161, 307] width 12 height 12
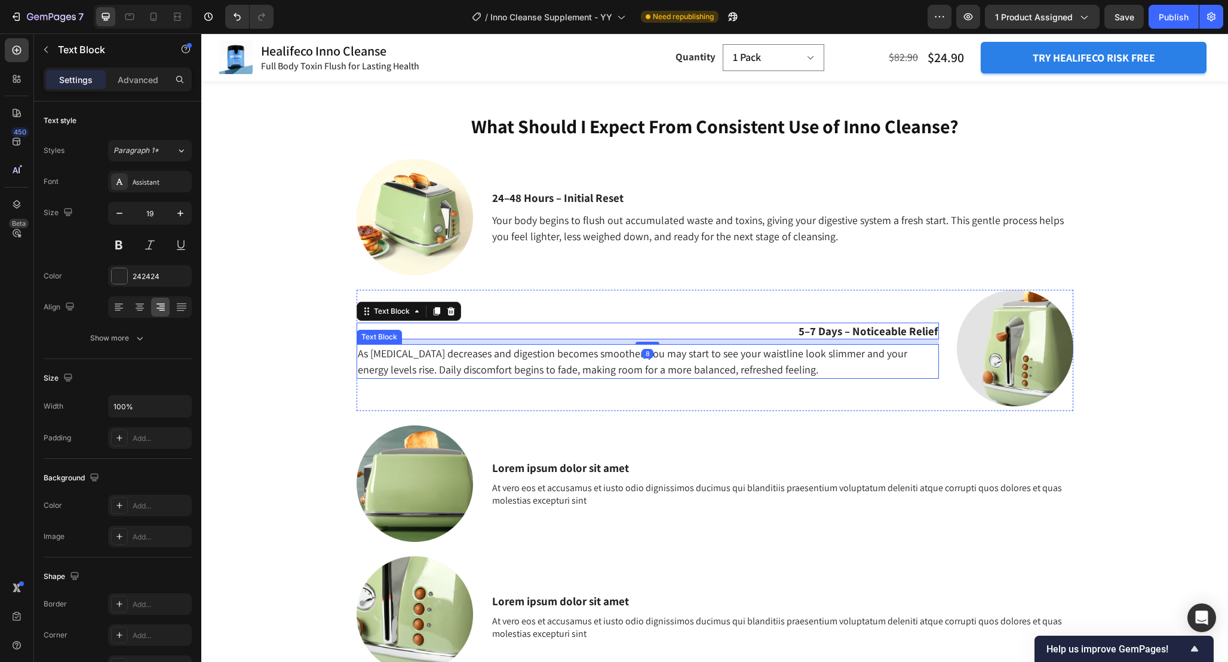
click at [496, 355] on p "As [MEDICAL_DATA] decreases and digestion becomes smoother, you may start to se…" at bounding box center [648, 361] width 580 height 32
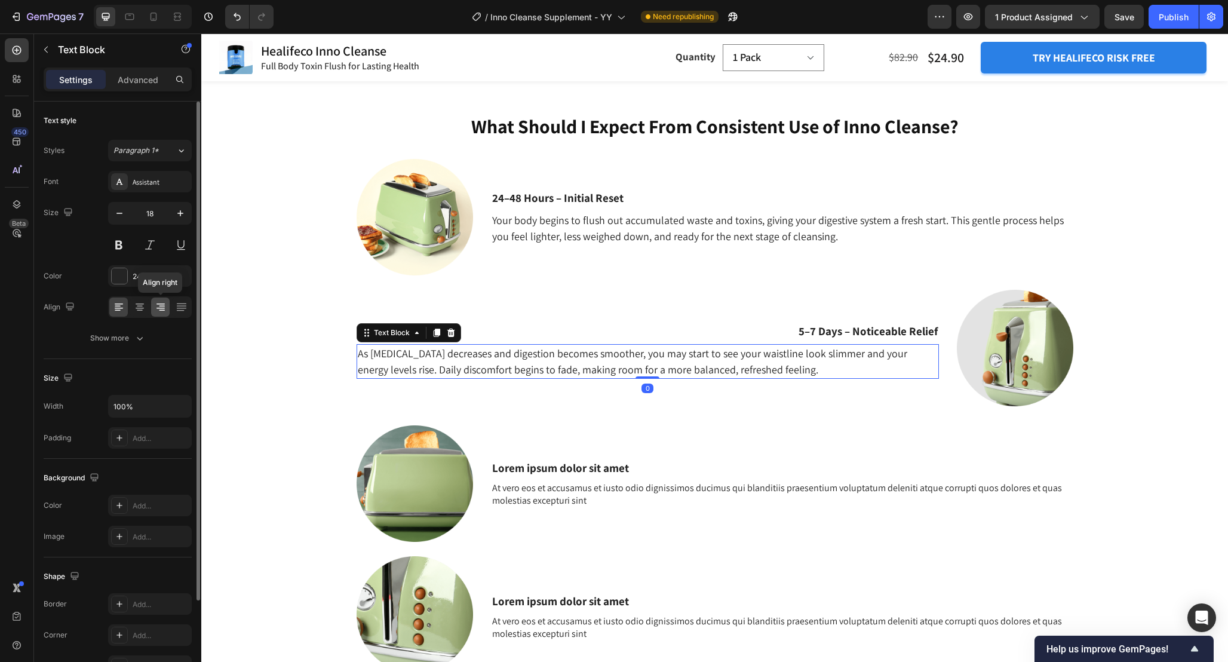
click at [157, 300] on div at bounding box center [160, 306] width 19 height 19
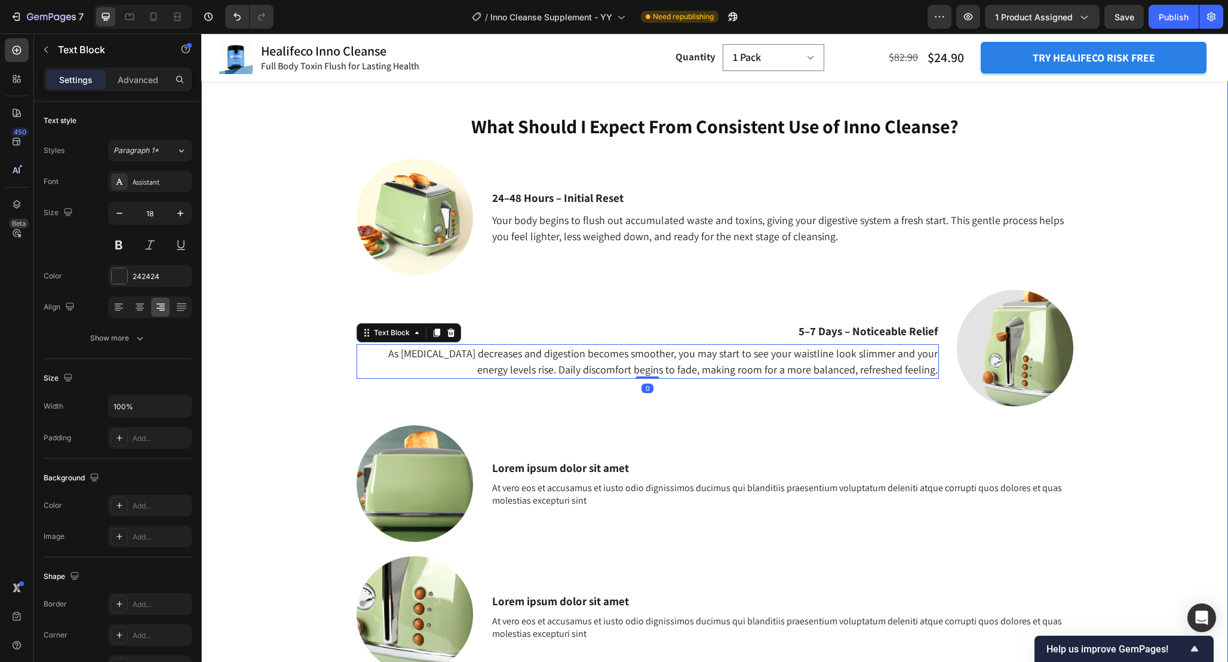
click at [318, 302] on div "What Should I Expect From Consistent Use of Inno Cleanse? Heading 24–48 Hours –…" at bounding box center [714, 410] width 1009 height 594
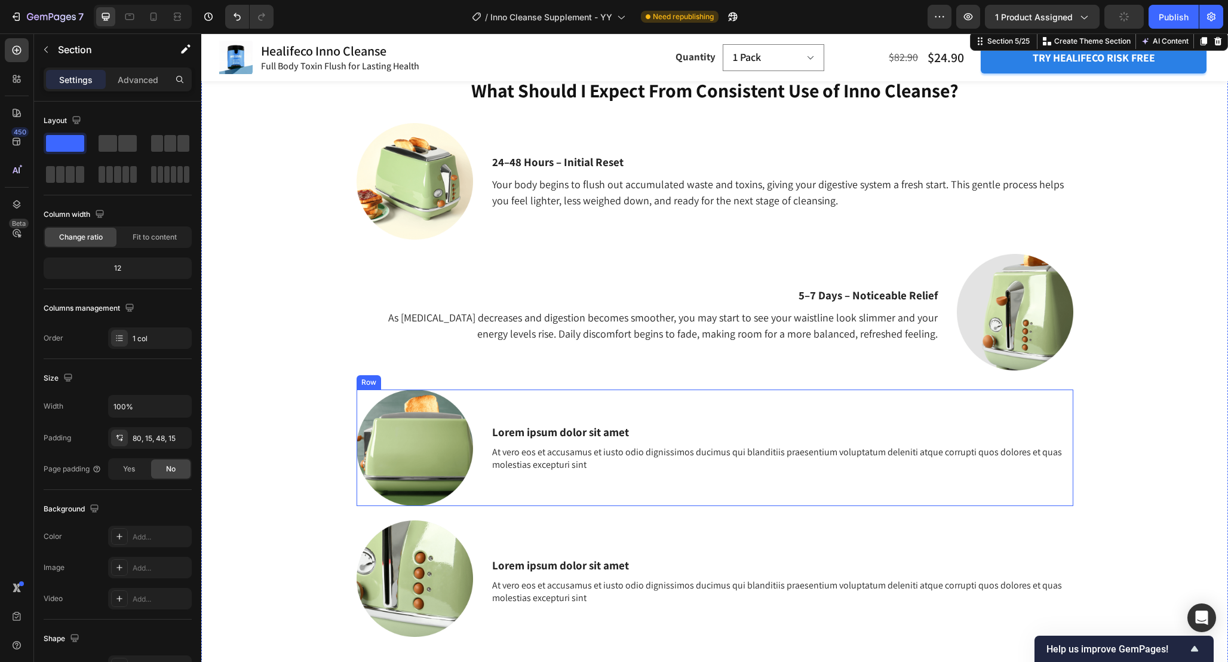
scroll to position [1553, 0]
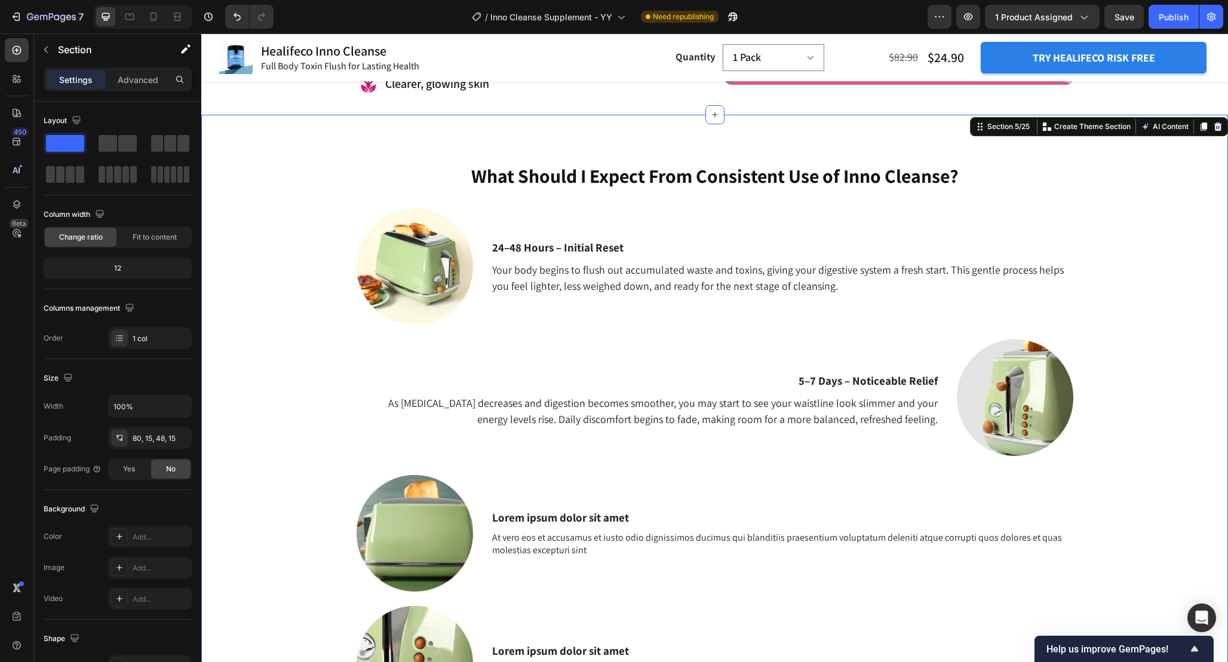
click at [1134, 383] on div "What Should I Expect From Consistent Use of Inno Cleanse? Heading 24–48 Hours –…" at bounding box center [714, 459] width 1009 height 594
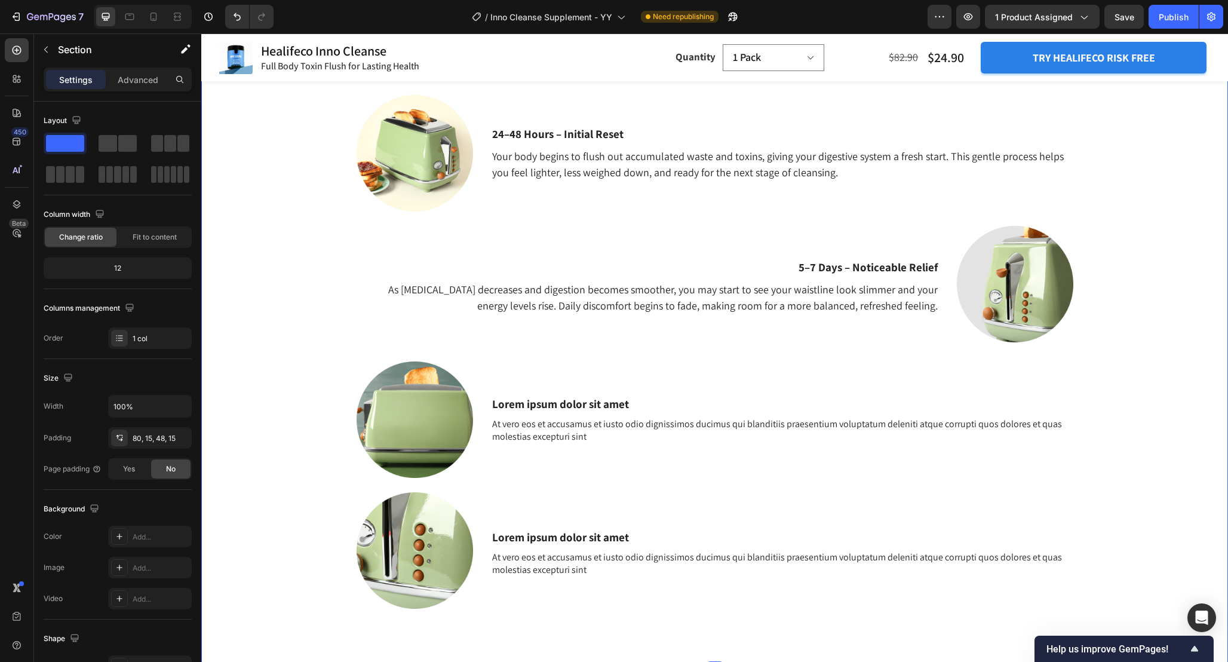
scroll to position [1535, 0]
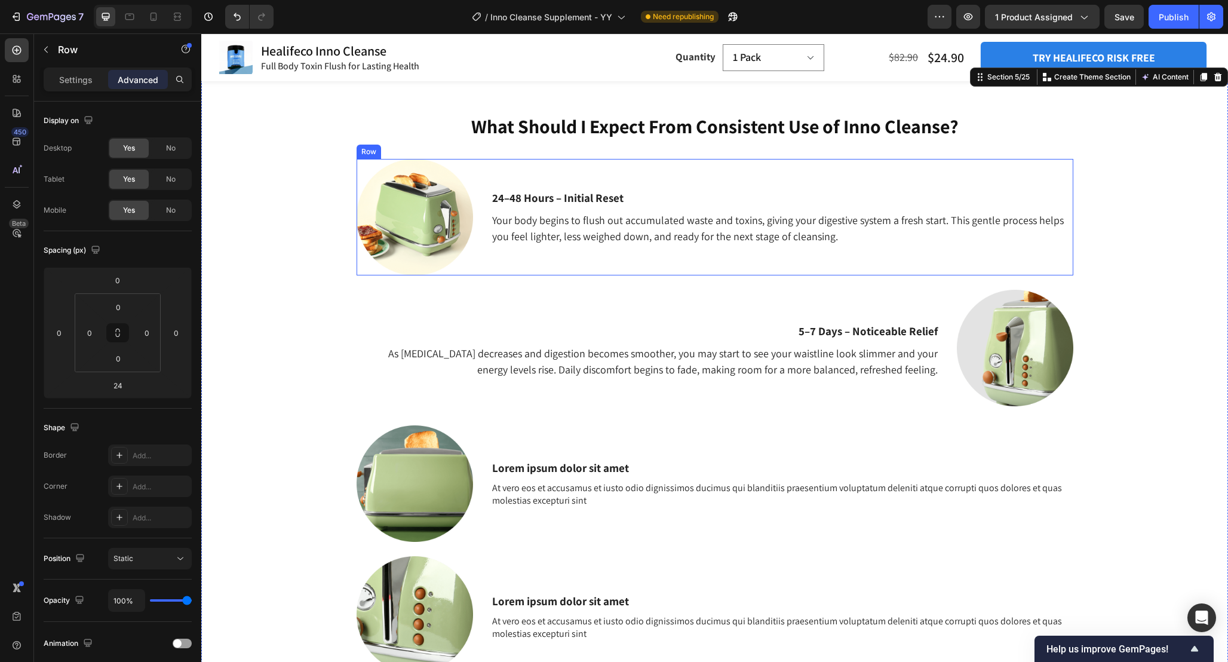
click at [477, 250] on div "24–48 Hours – Initial Reset Text Block Your body begins to flush out accumulate…" at bounding box center [715, 217] width 717 height 116
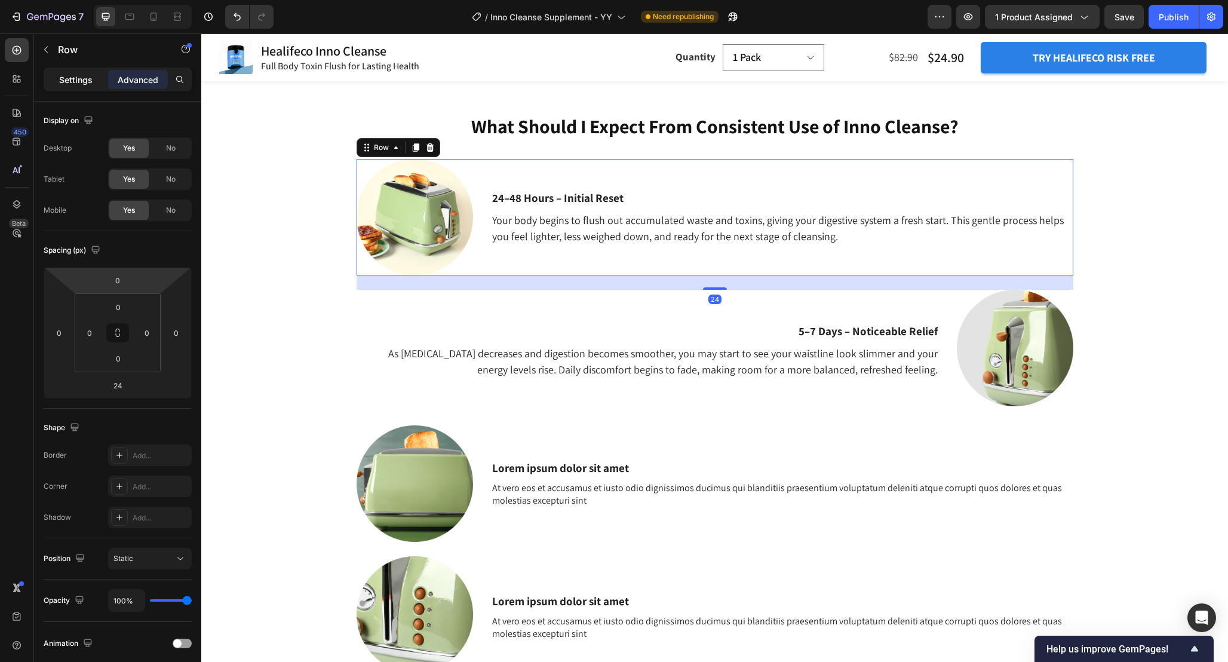
click at [79, 77] on p "Settings" at bounding box center [75, 79] width 33 height 13
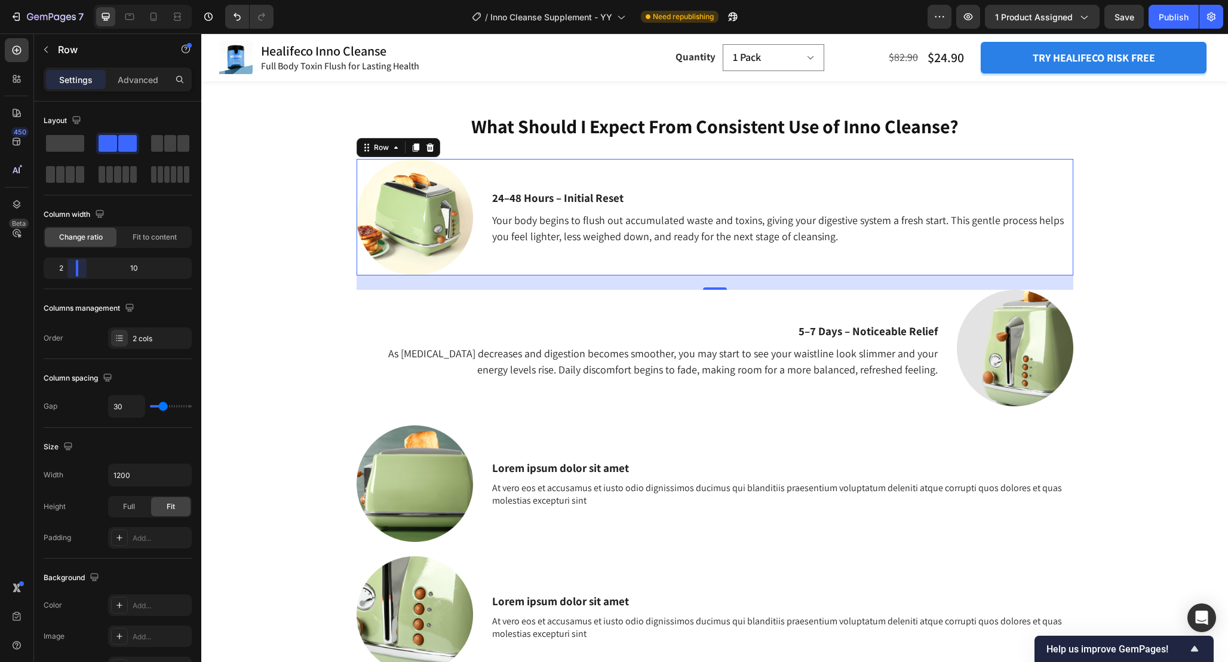
click at [73, 0] on body "7 Version history / Inno Cleanse Supplement - YY Need republishing Preview 1 pr…" at bounding box center [614, 0] width 1228 height 0
click at [304, 286] on div "What Should I Expect From Consistent Use of Inno Cleanse? Heading 24–48 Hours –…" at bounding box center [714, 410] width 1009 height 594
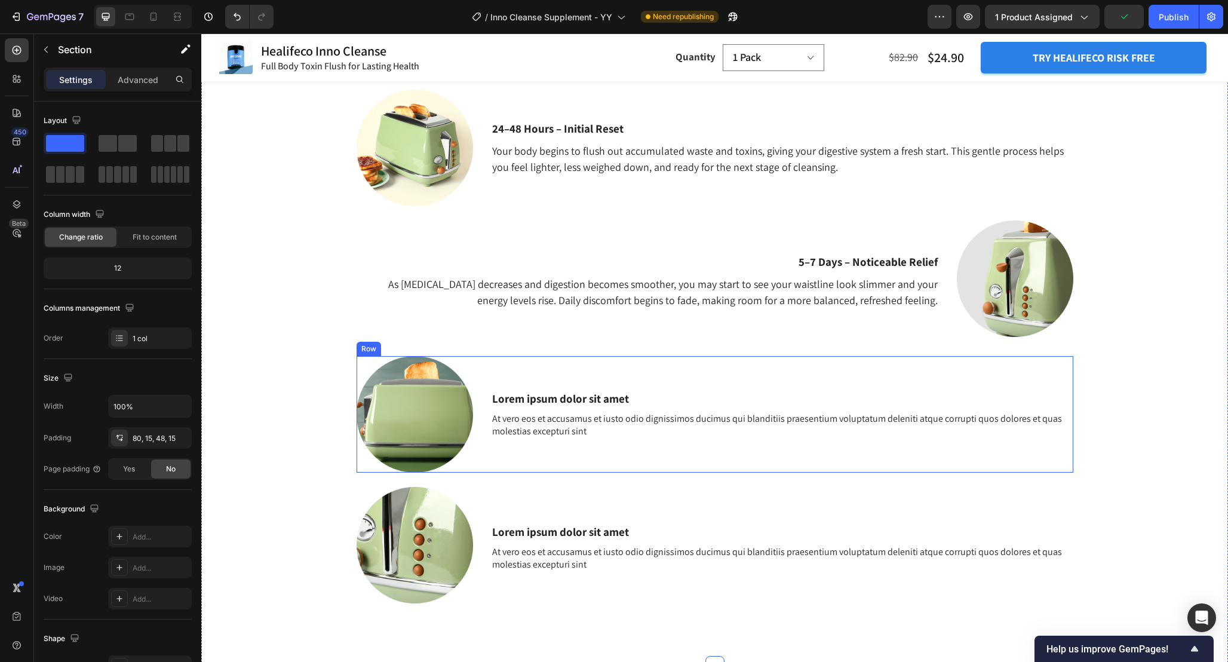
scroll to position [1624, 0]
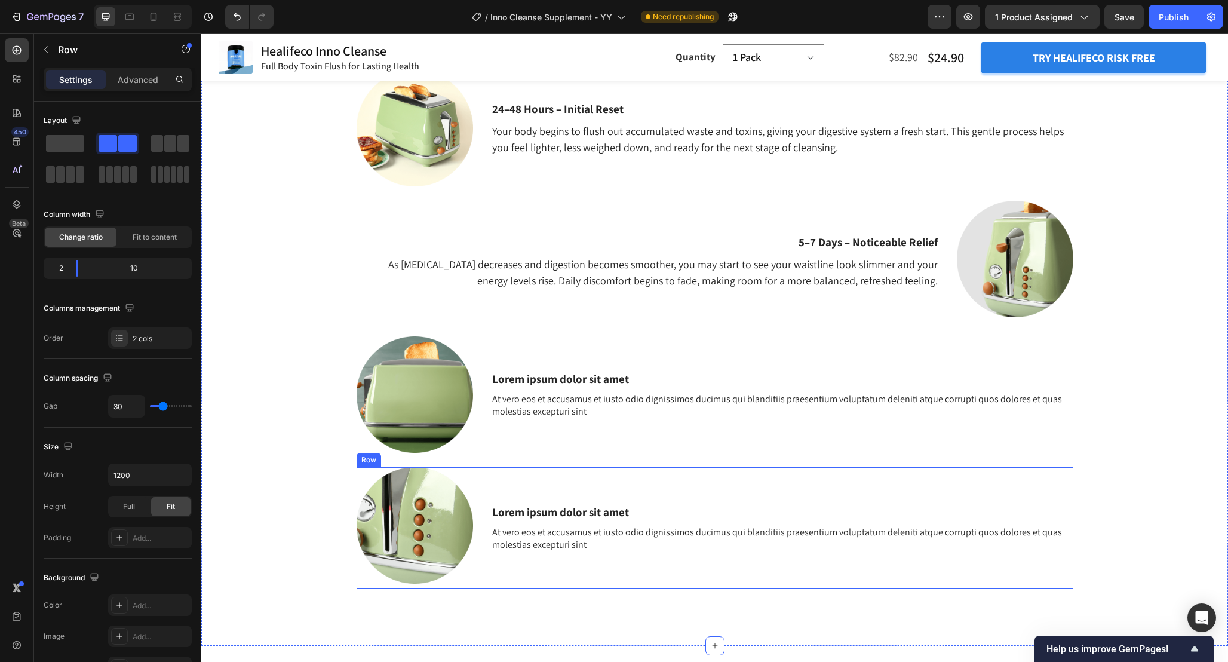
click at [495, 480] on div "Lorem ipsum dolor sit amet Text Block At vero eos et accusamus et iusto odio di…" at bounding box center [782, 527] width 582 height 121
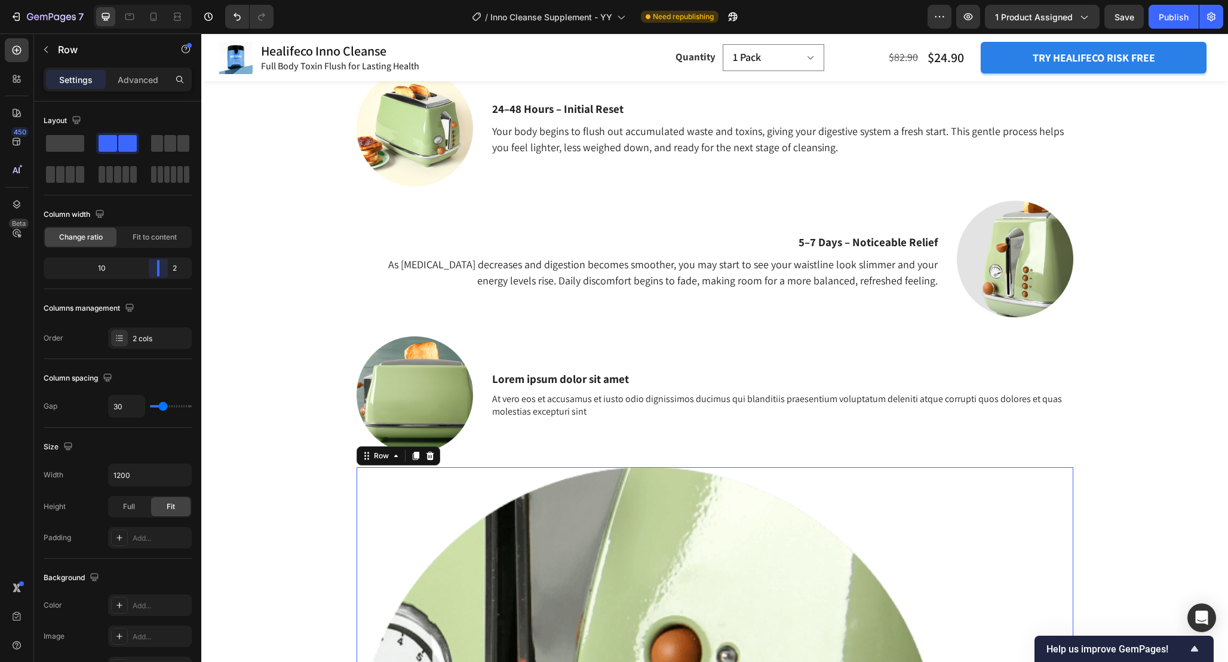
drag, startPoint x: 73, startPoint y: 271, endPoint x: 173, endPoint y: 271, distance: 100.4
click at [173, 0] on body "7 Version history / Inno Cleanse Supplement - YY Need republishing Preview 1 pr…" at bounding box center [614, 0] width 1228 height 0
click at [160, 336] on div "2 cols" at bounding box center [161, 338] width 56 height 11
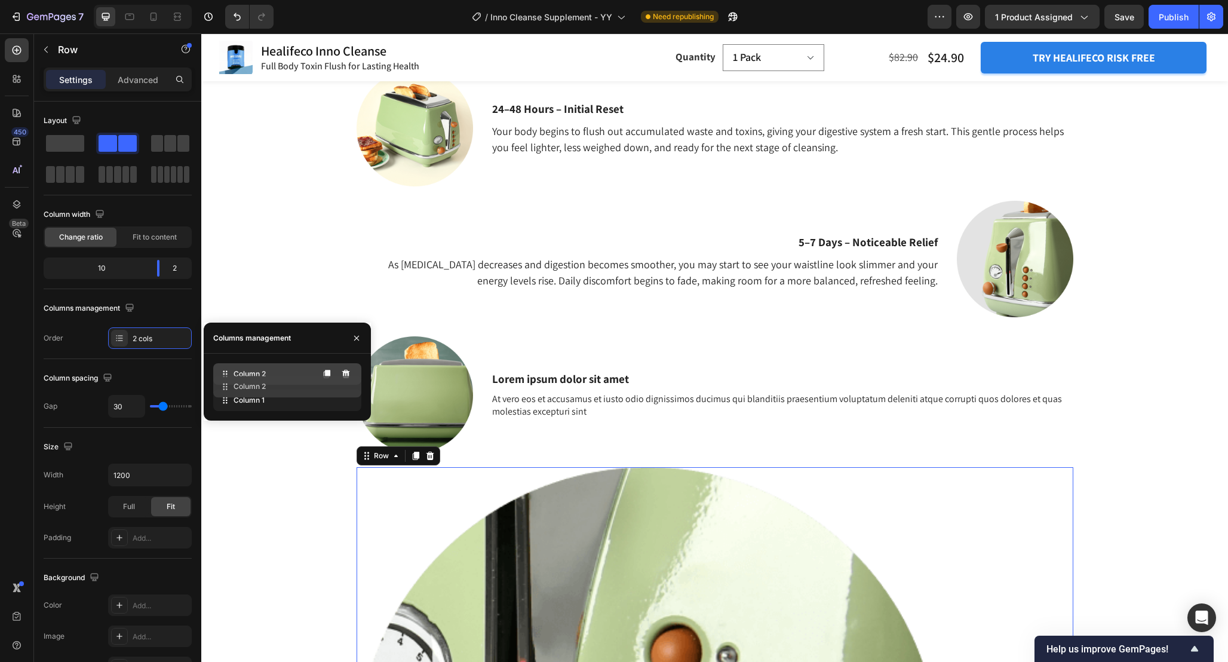
drag, startPoint x: 252, startPoint y: 394, endPoint x: 252, endPoint y: 375, distance: 19.1
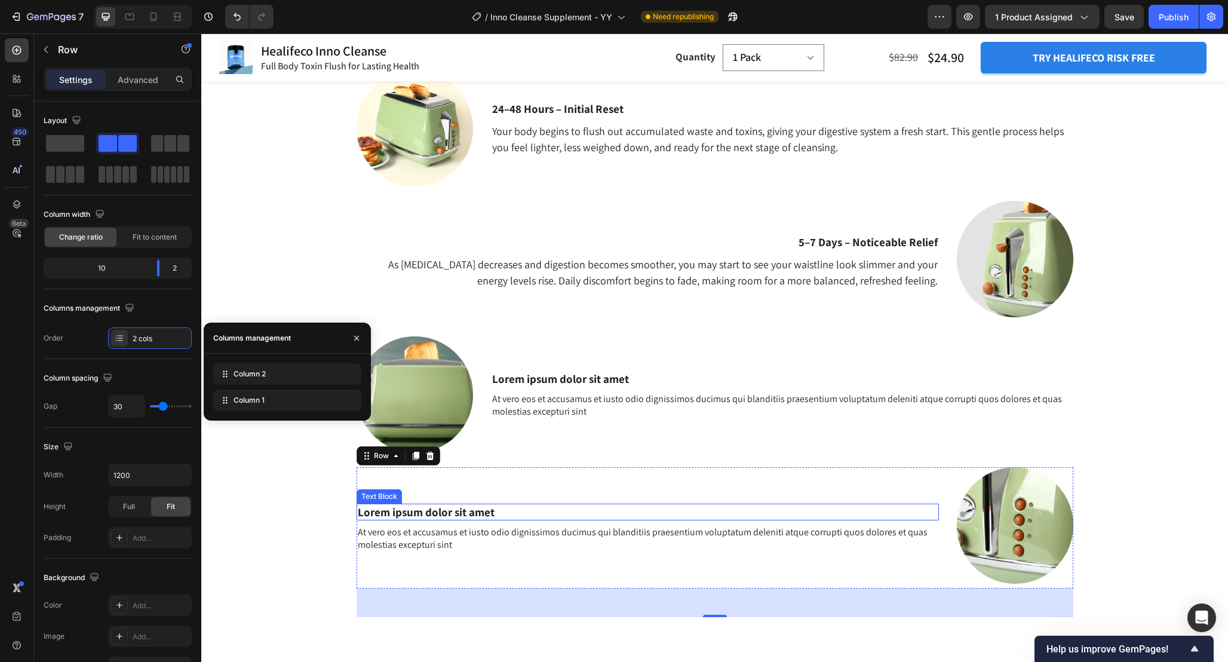
click at [556, 515] on p "Lorem ipsum dolor sit amet" at bounding box center [648, 512] width 580 height 15
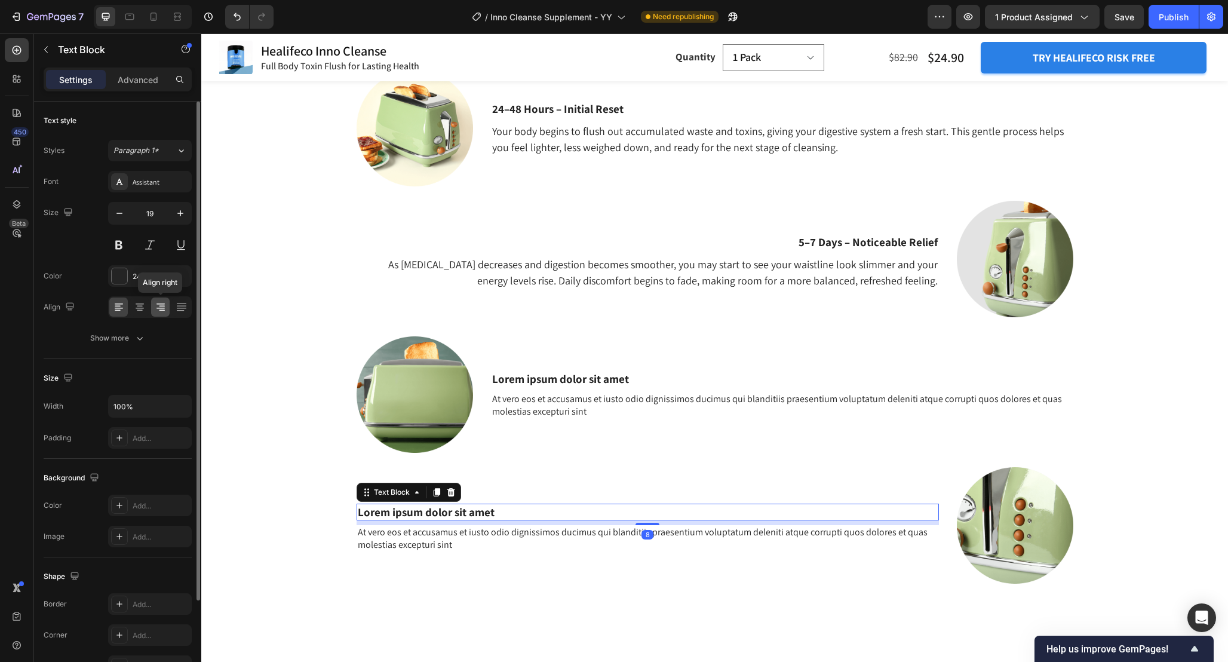
click at [162, 311] on icon at bounding box center [161, 307] width 12 height 12
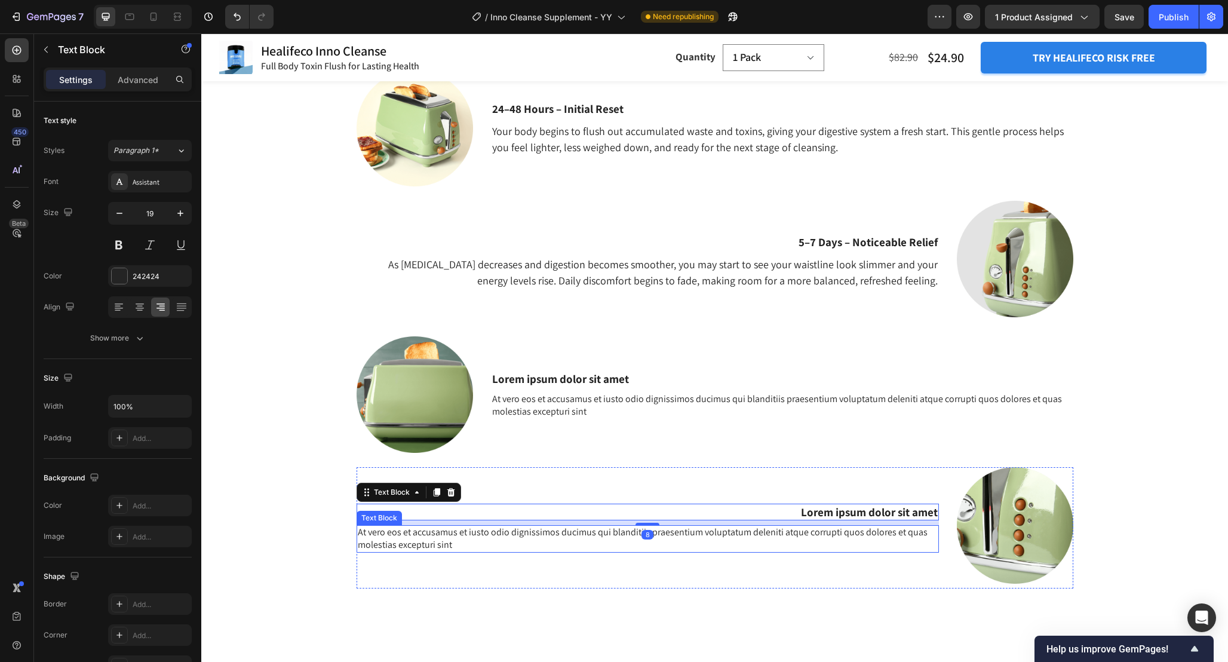
click at [432, 547] on p "At vero eos et accusamus et iusto odio dignissimos ducimus qui blanditiis praes…" at bounding box center [648, 538] width 580 height 25
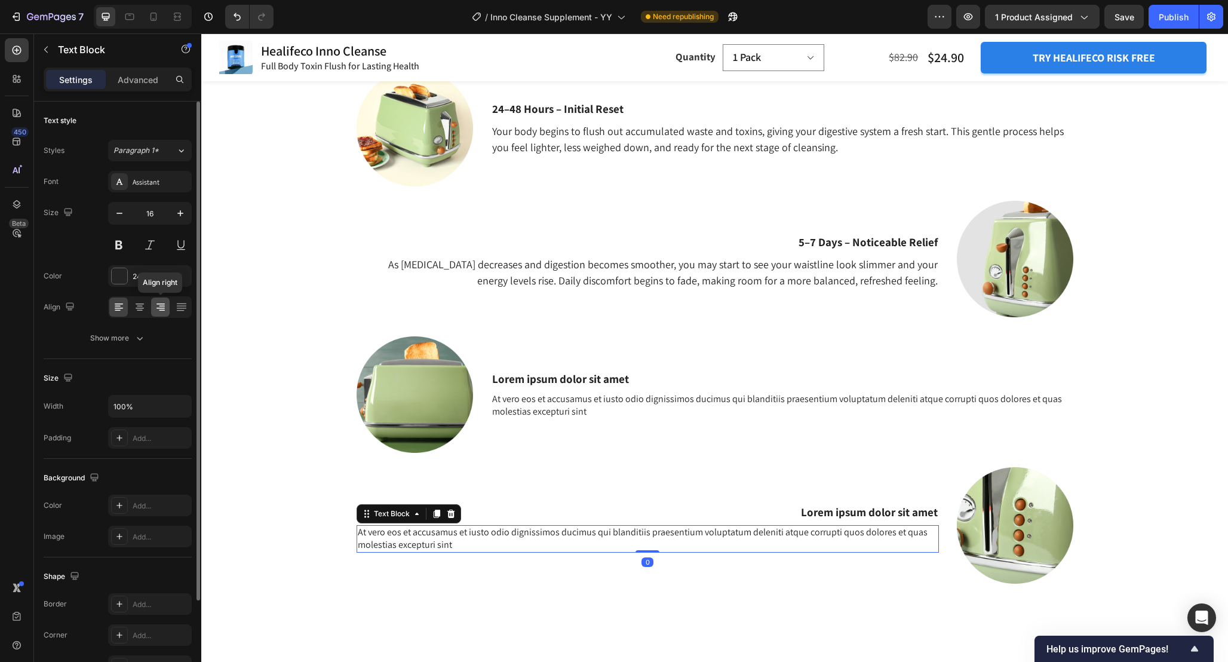
click at [159, 308] on icon at bounding box center [161, 308] width 8 height 1
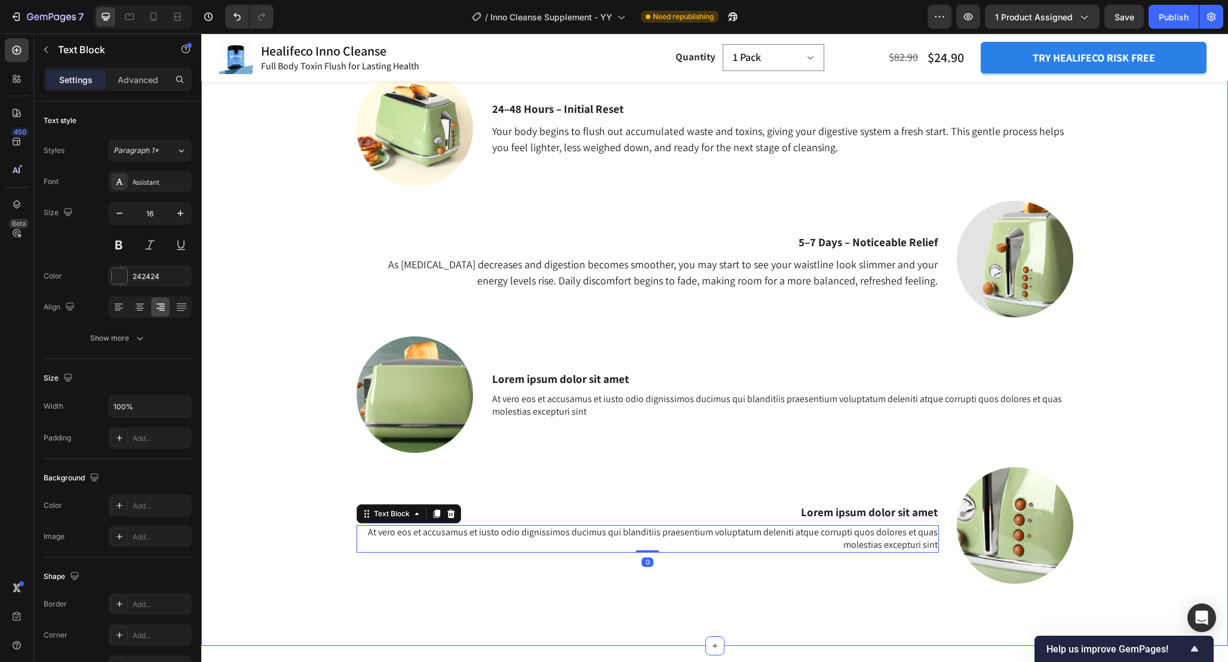
click at [274, 360] on div "What Should I Expect From Consistent Use of Inno Cleanse? Heading 24–48 Hours –…" at bounding box center [714, 321] width 1009 height 594
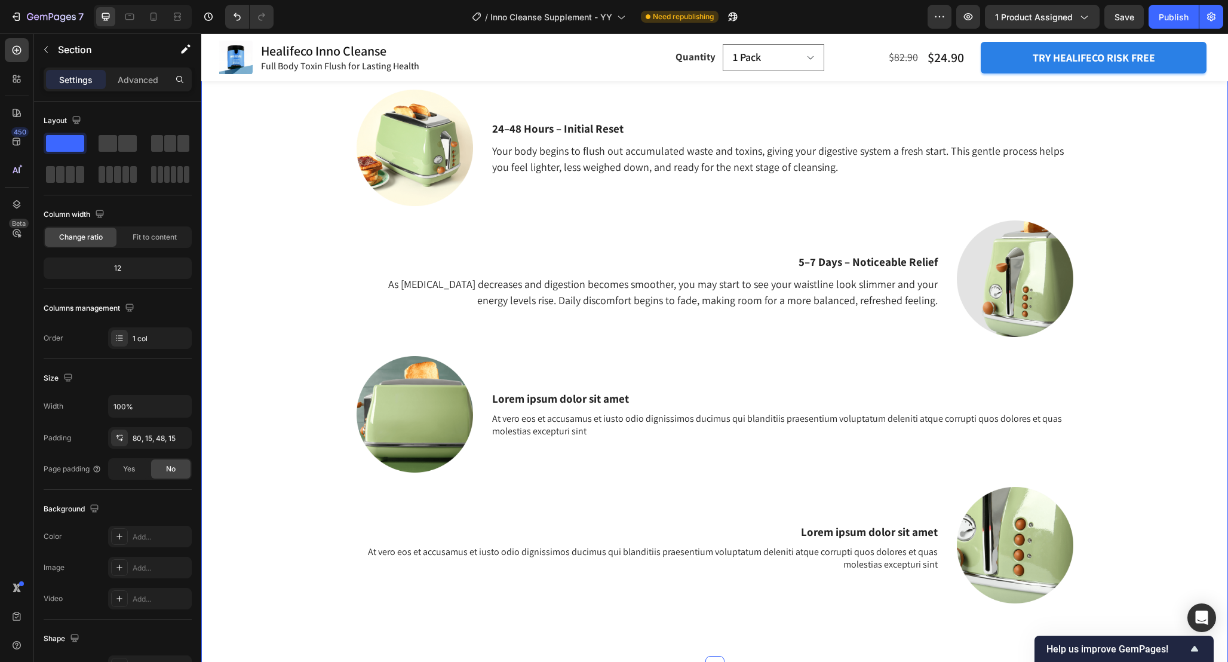
scroll to position [1610, 0]
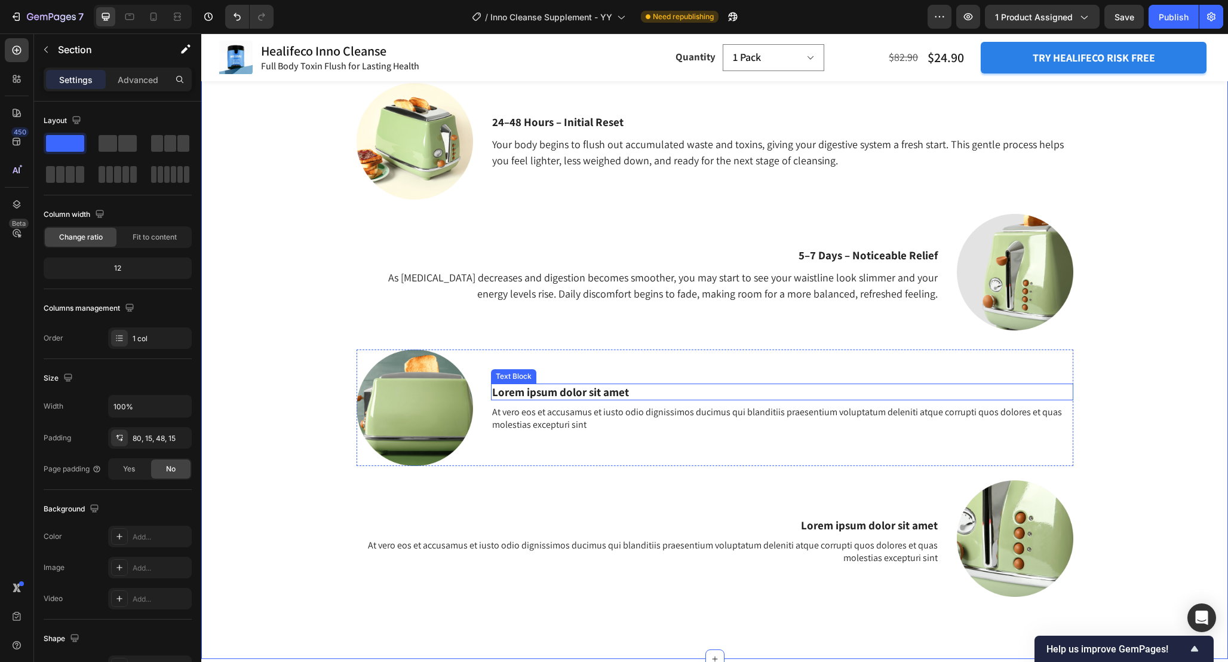
click at [590, 393] on p "Lorem ipsum dolor sit amet" at bounding box center [782, 392] width 580 height 15
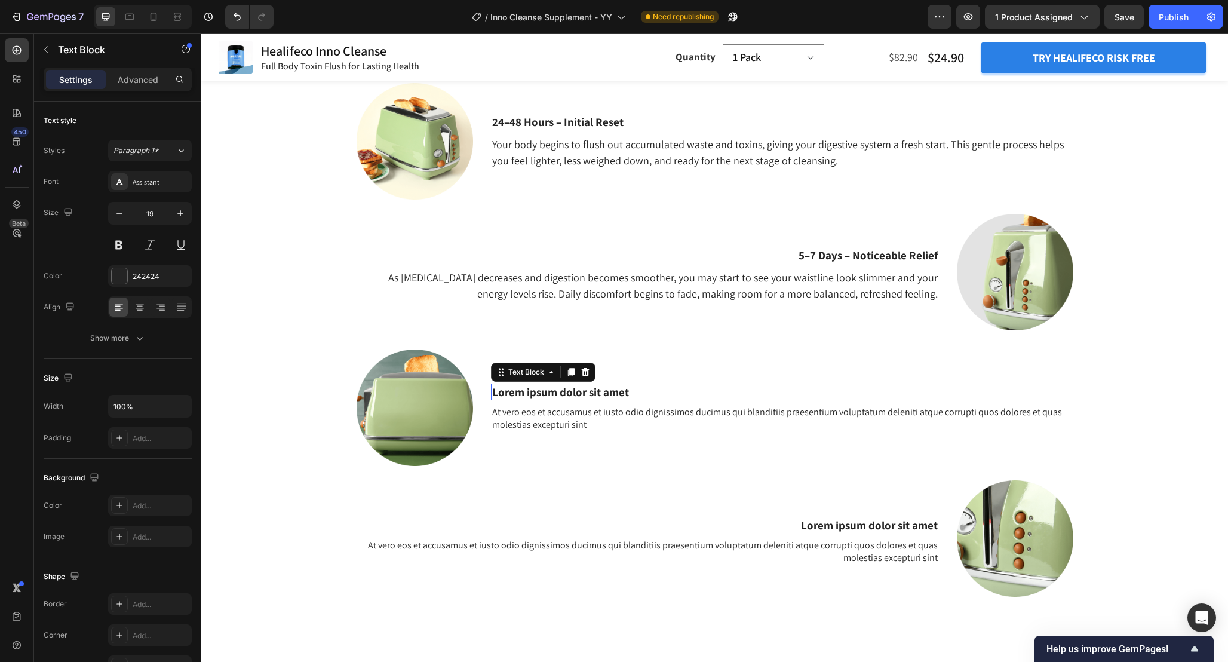
click at [590, 393] on p "Lorem ipsum dolor sit amet" at bounding box center [782, 392] width 580 height 15
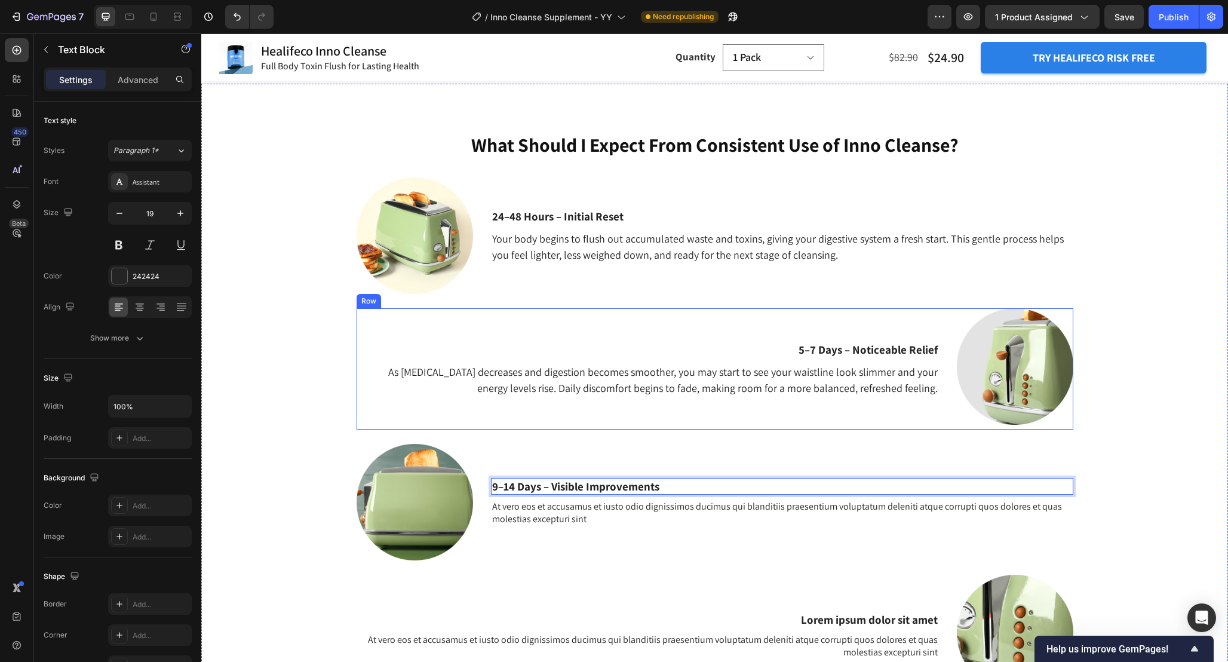
scroll to position [1567, 0]
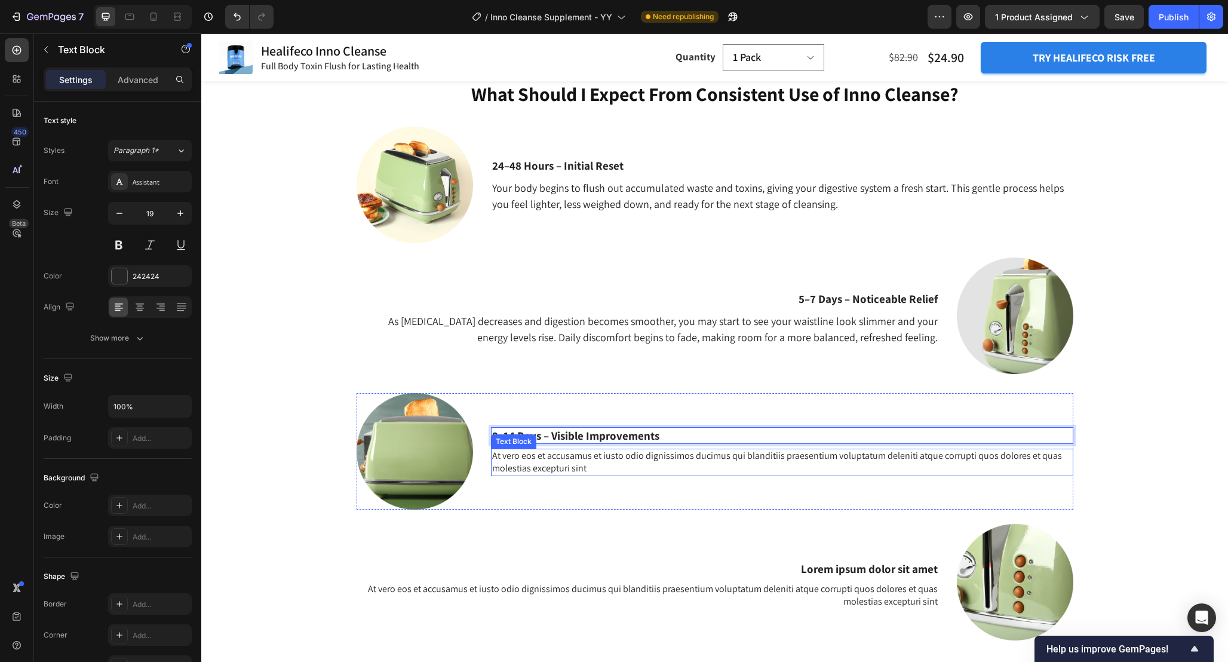
click at [642, 452] on p "At vero eos et accusamus et iusto odio dignissimos ducimus qui blanditiis praes…" at bounding box center [782, 462] width 580 height 25
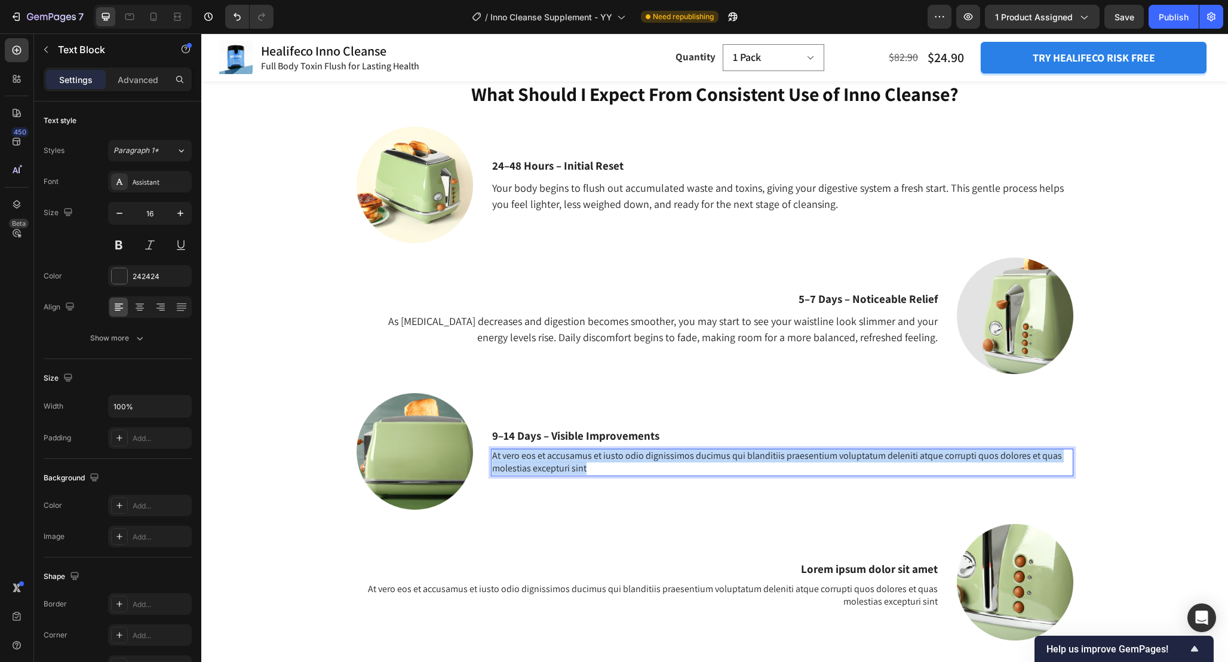
click at [642, 452] on p "At vero eos et accusamus et iusto odio dignissimos ducimus qui blanditiis praes…" at bounding box center [782, 462] width 580 height 25
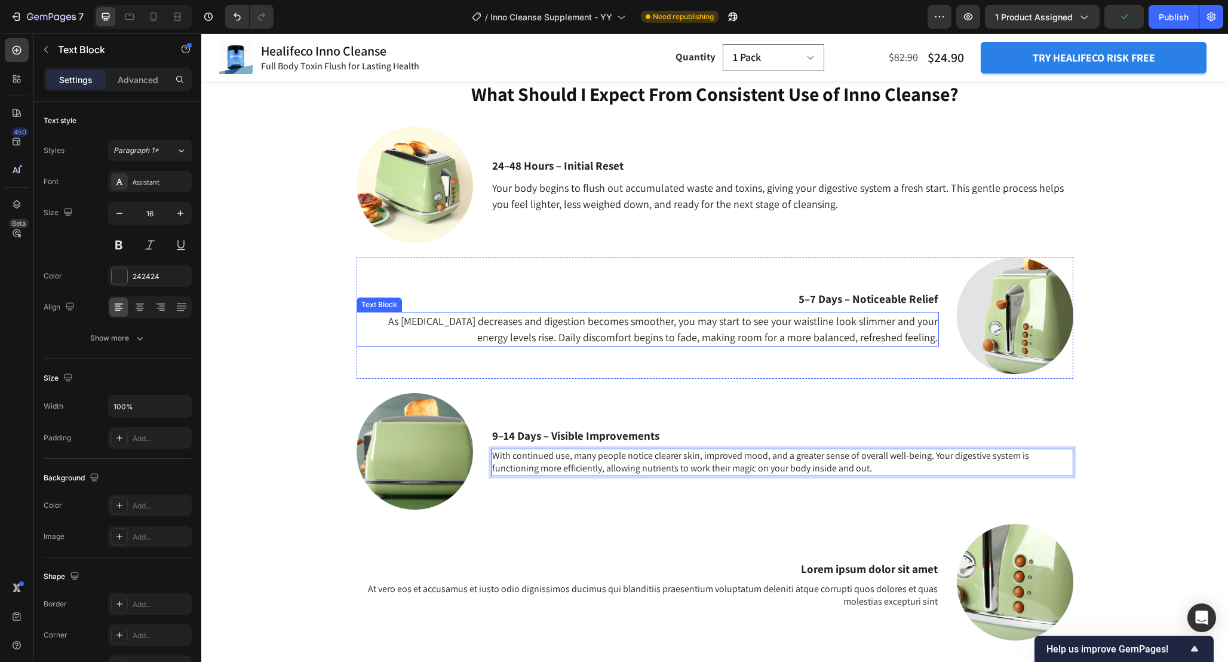
click at [626, 330] on p "As [MEDICAL_DATA] decreases and digestion becomes smoother, you may start to se…" at bounding box center [648, 329] width 580 height 32
click at [531, 471] on p "With continued use, many people notice clearer skin, improved mood, and a great…" at bounding box center [782, 462] width 580 height 25
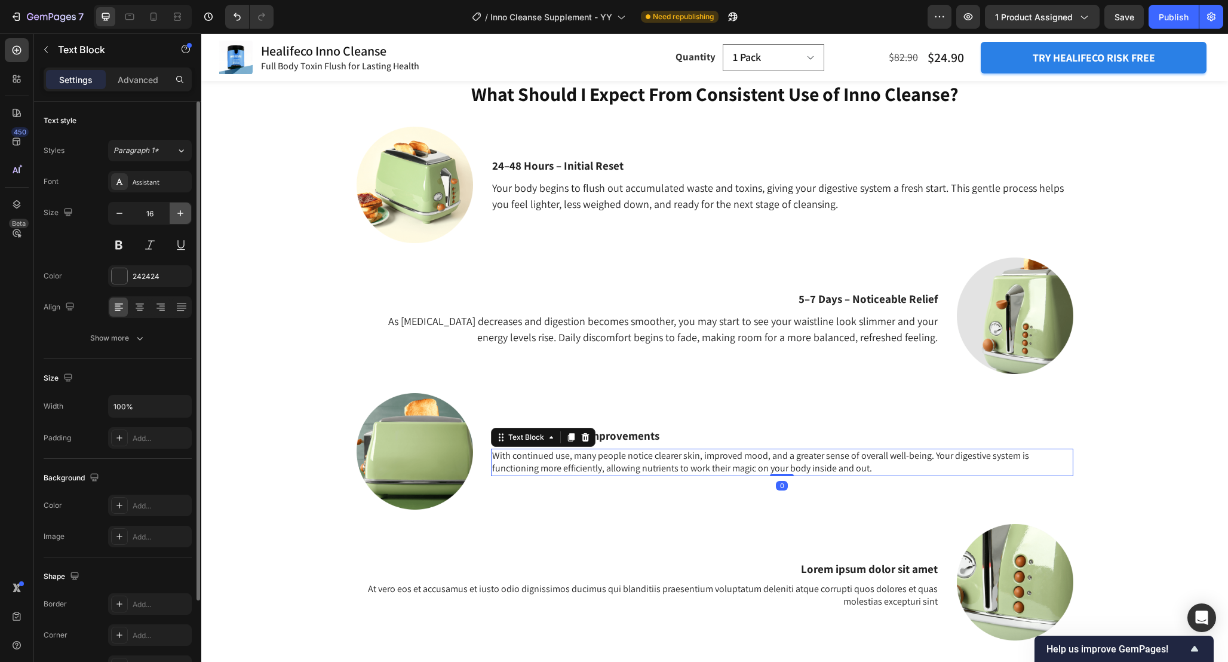
click at [173, 215] on button "button" at bounding box center [181, 214] width 22 height 22
type input "18"
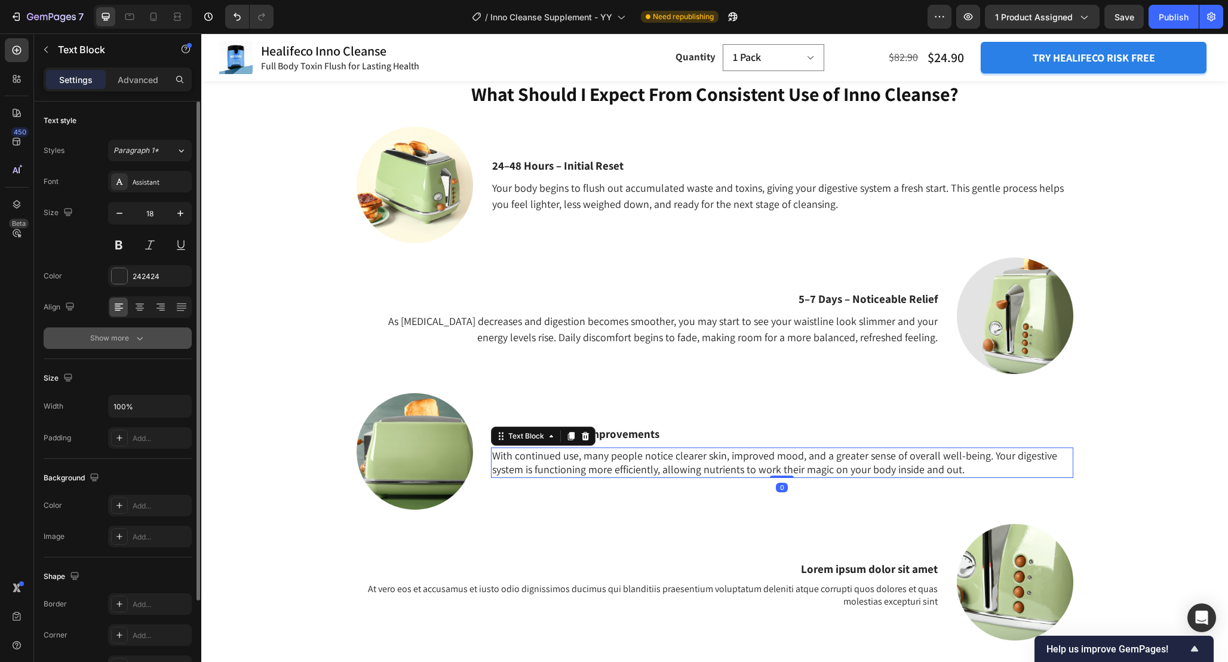
click at [133, 335] on div "Show more" at bounding box center [118, 338] width 56 height 12
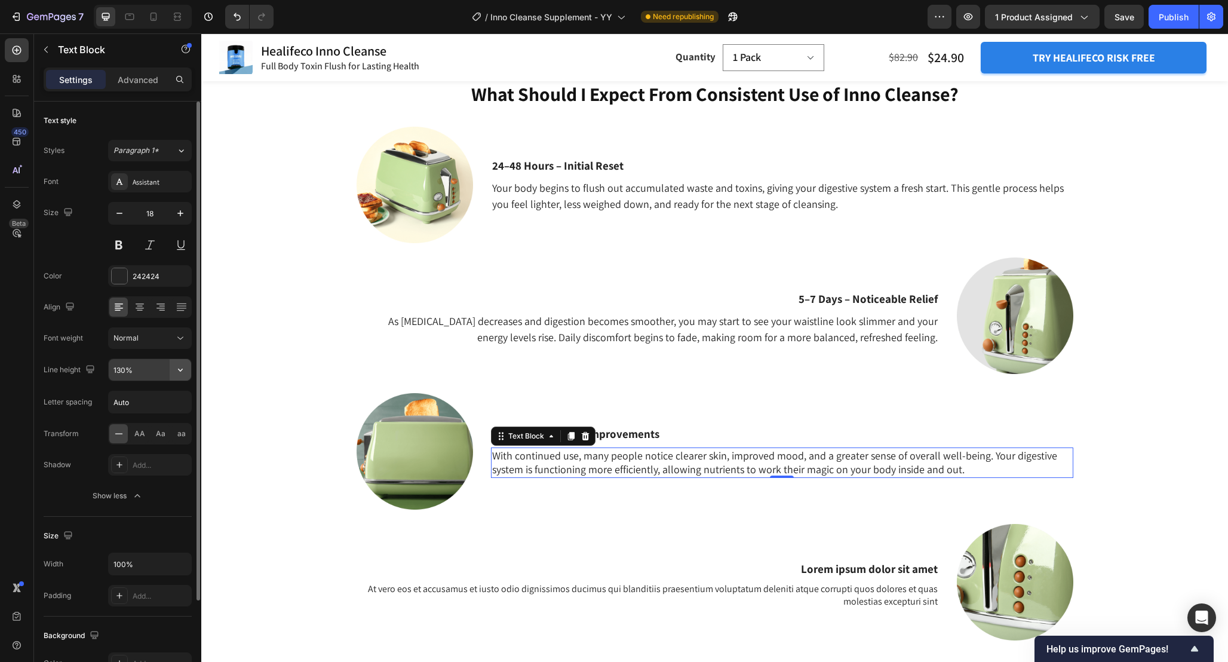
click at [177, 370] on icon "button" at bounding box center [180, 370] width 12 height 12
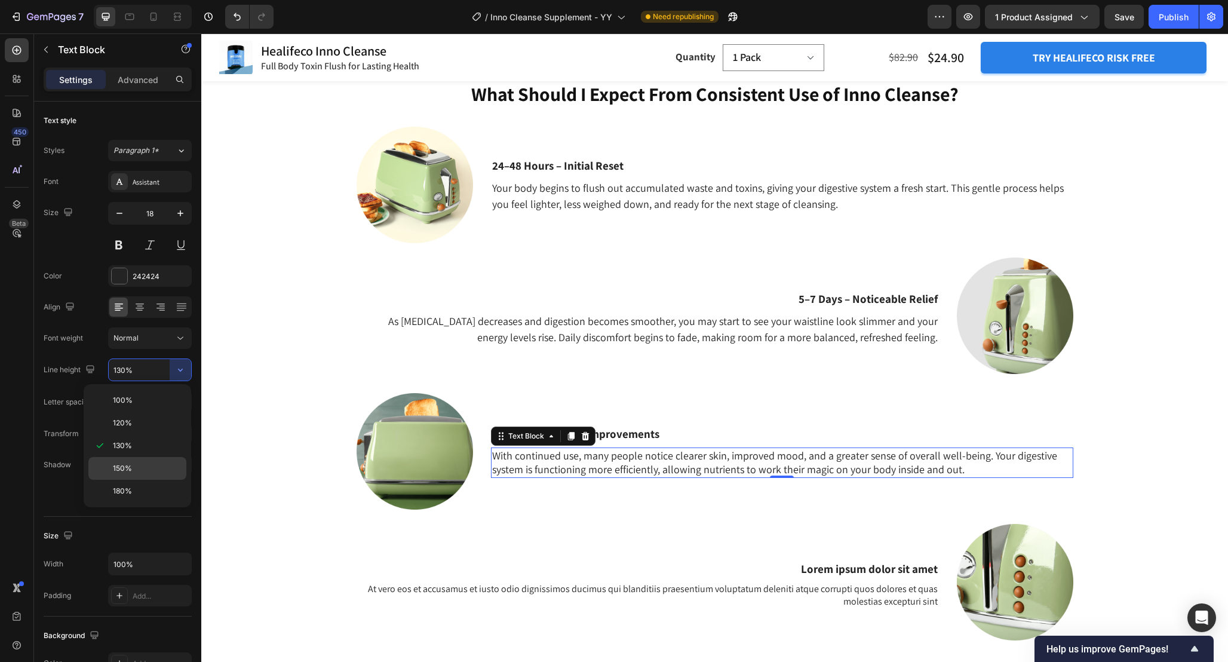
click at [148, 470] on p "150%" at bounding box center [147, 468] width 68 height 11
type input "150%"
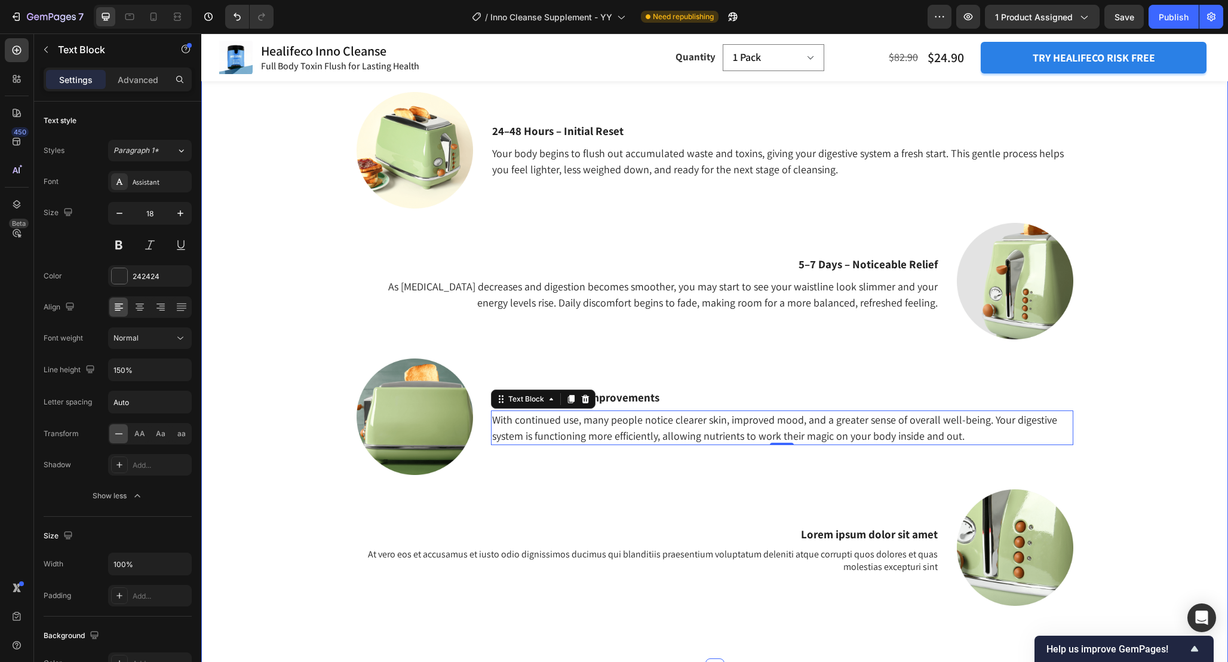
click at [290, 385] on div "What Should I Expect From Consistent Use of Inno Cleanse? Heading 24–48 Hours –…" at bounding box center [714, 343] width 1009 height 594
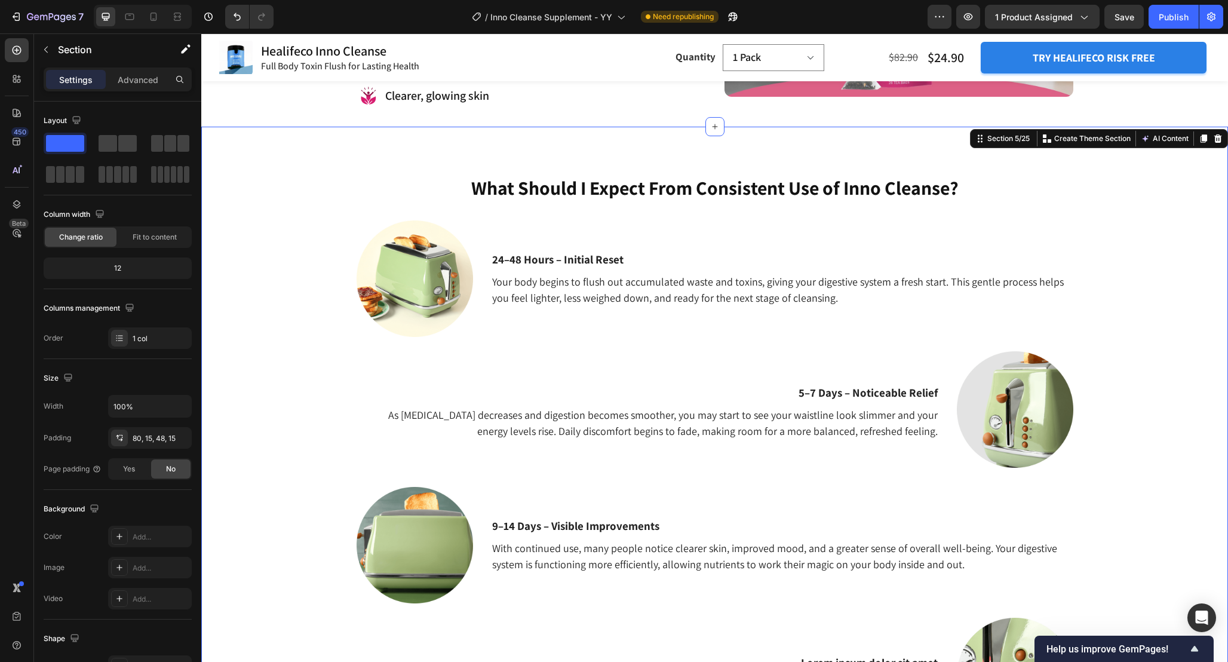
scroll to position [1428, 0]
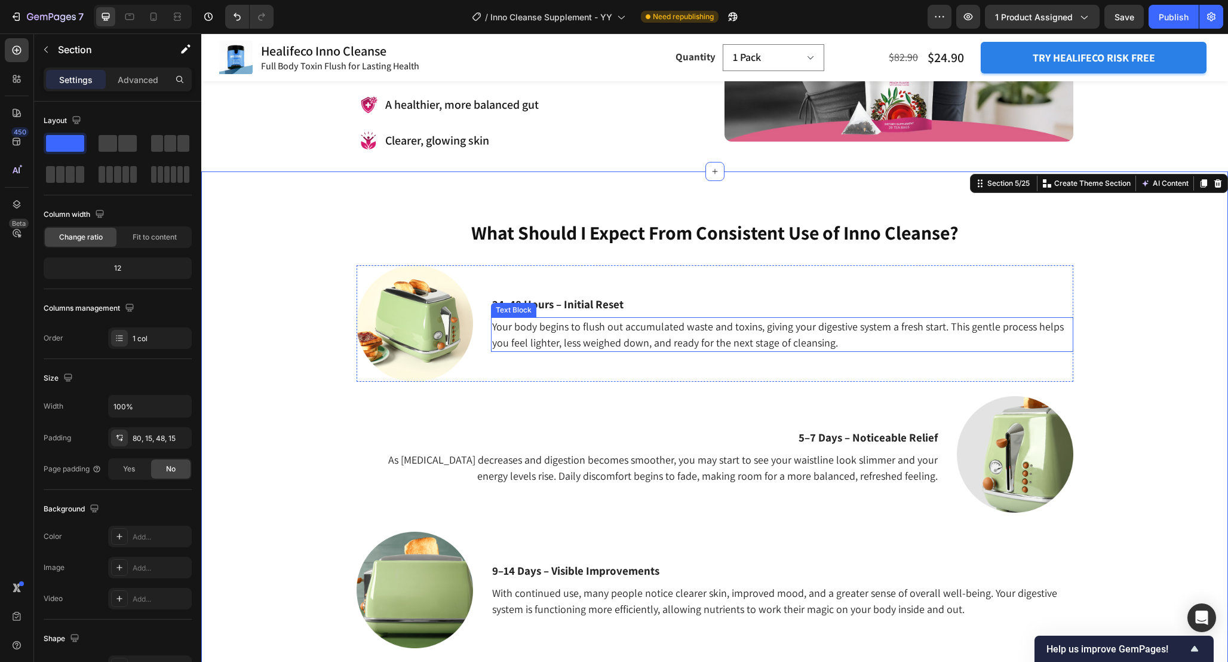
click at [881, 344] on p "Your body begins to flush out accumulated waste and toxins, giving your digesti…" at bounding box center [782, 334] width 580 height 32
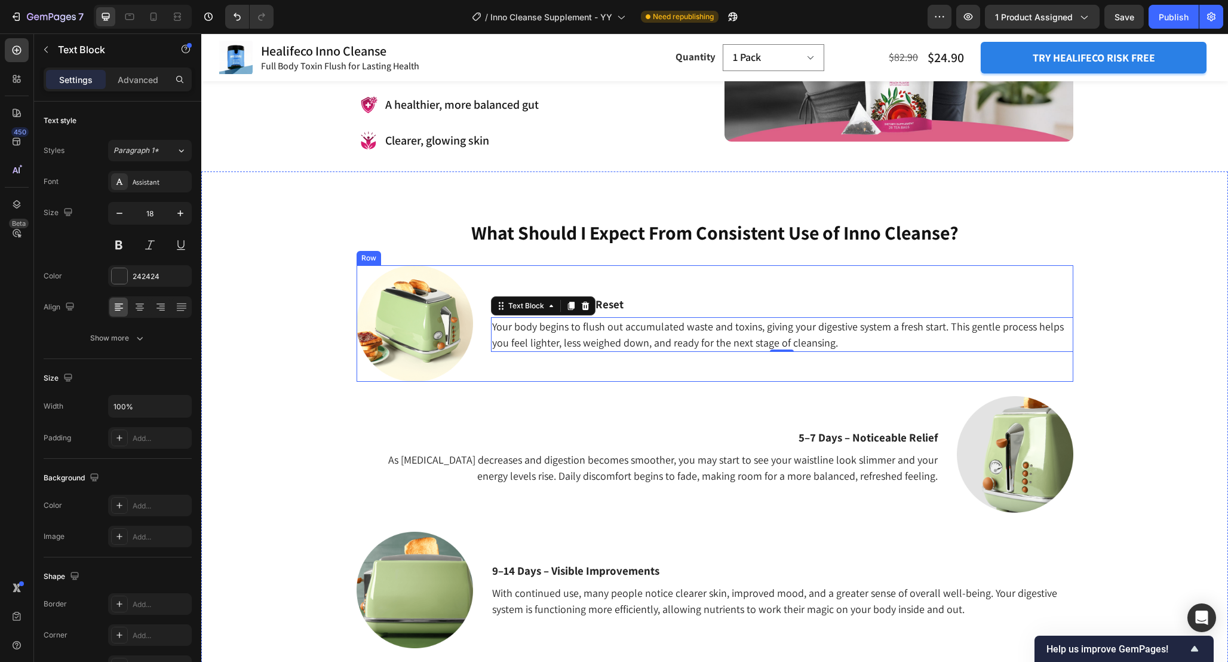
click at [480, 277] on div "24–48 Hours – Initial Reset Text Block Your body begins to flush out accumulate…" at bounding box center [715, 323] width 717 height 116
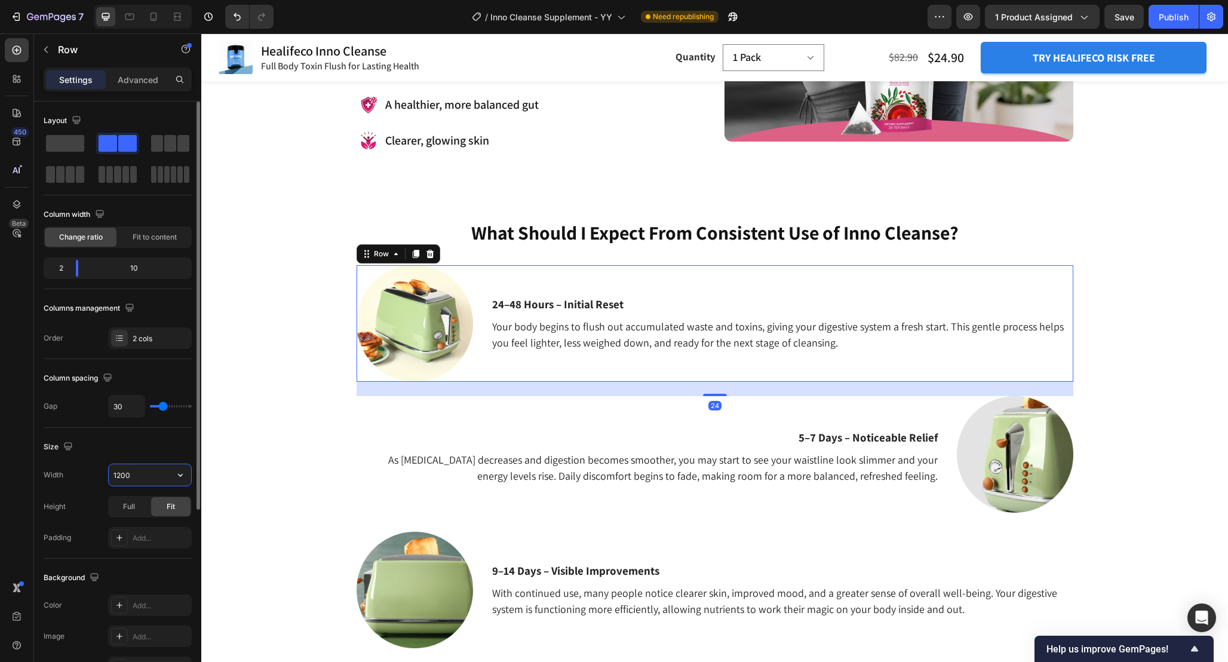
click at [136, 473] on input "1200" at bounding box center [150, 475] width 82 height 22
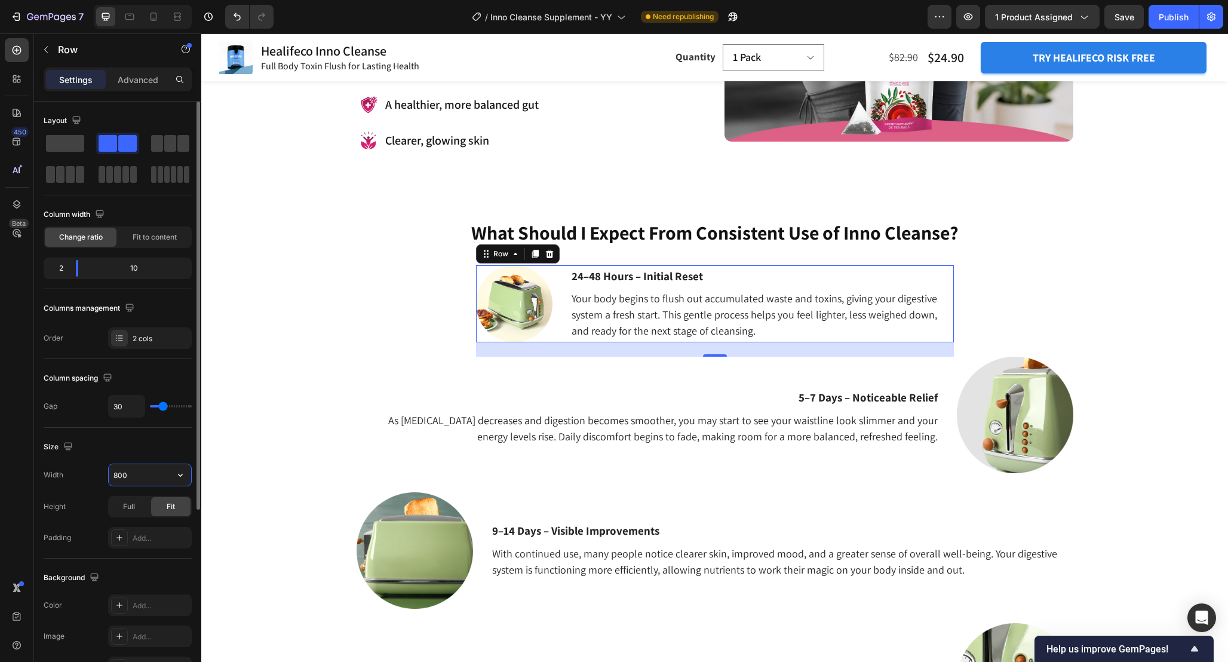
drag, startPoint x: 148, startPoint y: 472, endPoint x: 92, endPoint y: 472, distance: 55.6
click at [92, 472] on div "Width 800" at bounding box center [118, 475] width 148 height 23
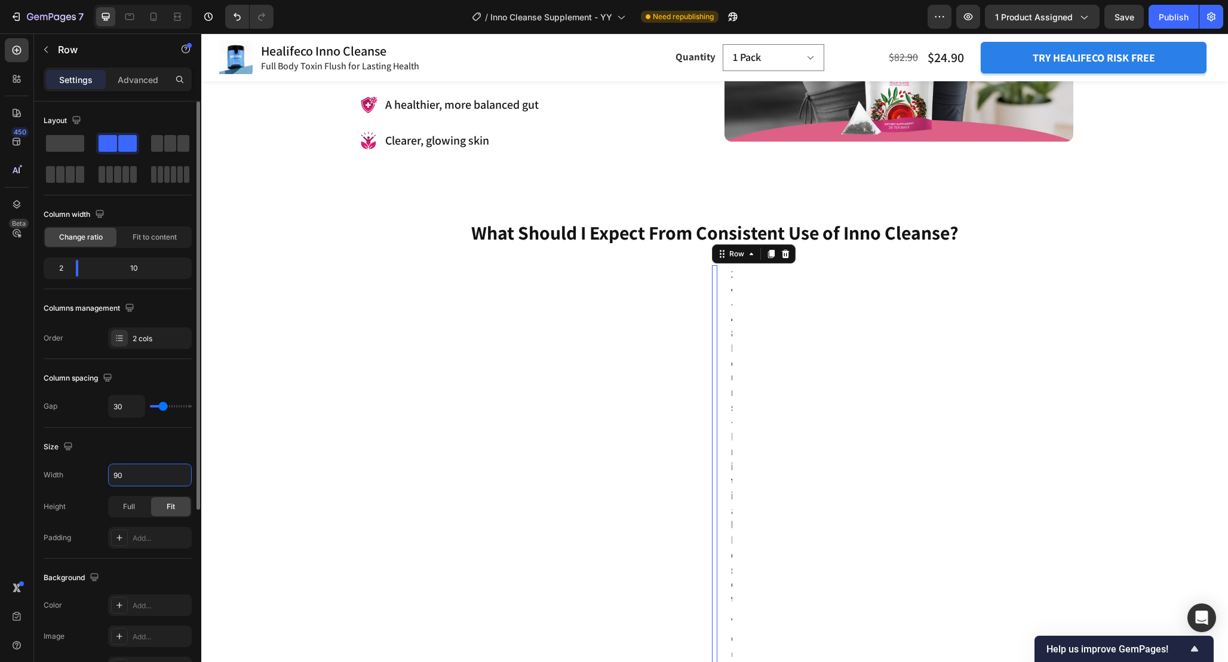
type input "900"
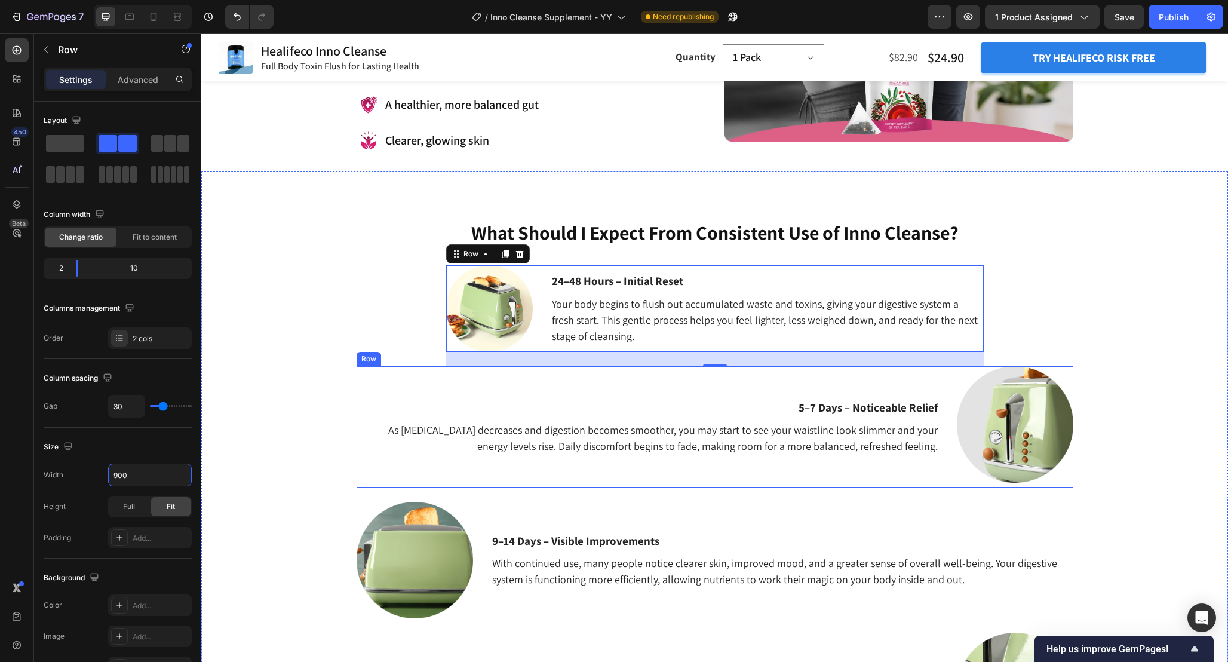
click at [757, 380] on div "5–7 Days – Noticeable Relief Text Block As bloating decreases and digestion bec…" at bounding box center [648, 426] width 582 height 121
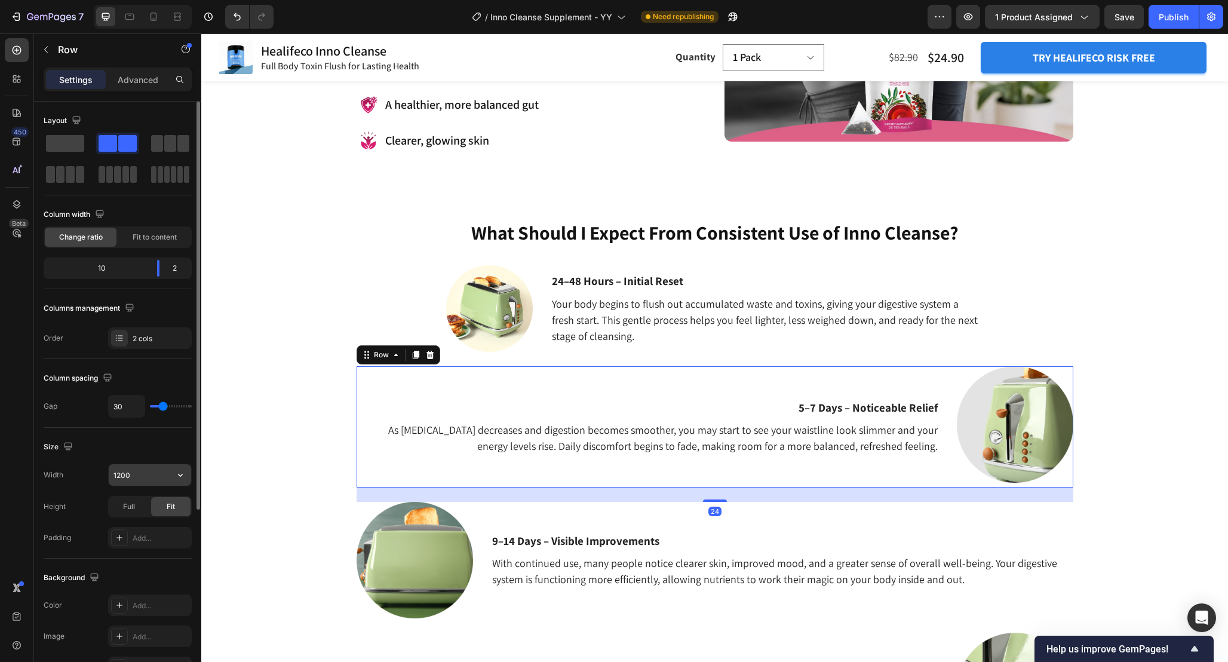
click at [149, 477] on input "1200" at bounding box center [150, 475] width 82 height 22
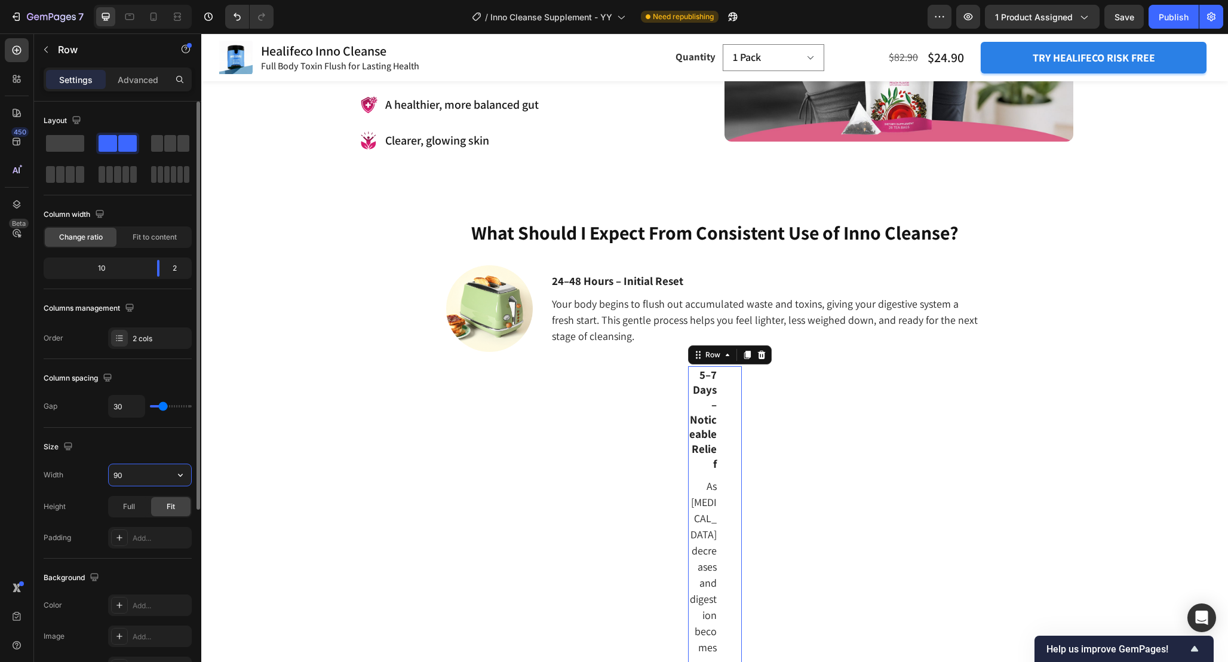
type input "900"
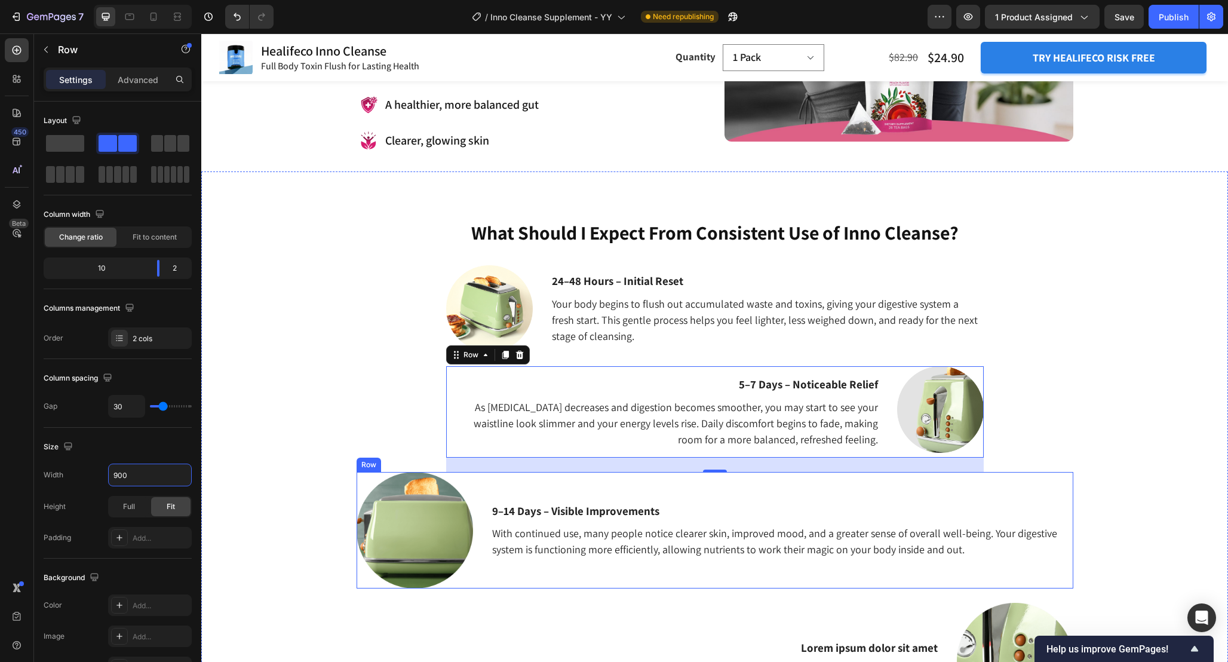
click at [759, 481] on div "9–14 Days – Visible Improvements Text Block With continued use, many people not…" at bounding box center [782, 530] width 582 height 116
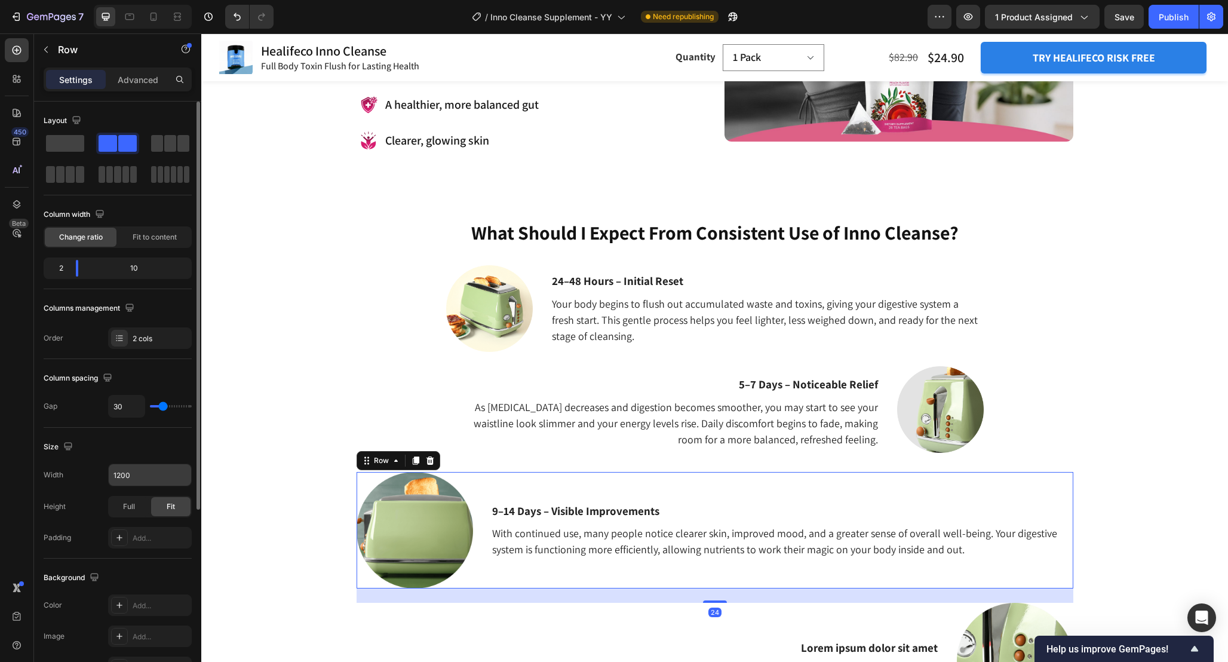
click at [145, 477] on input "1200" at bounding box center [150, 475] width 82 height 22
paste input "9"
type input "900"
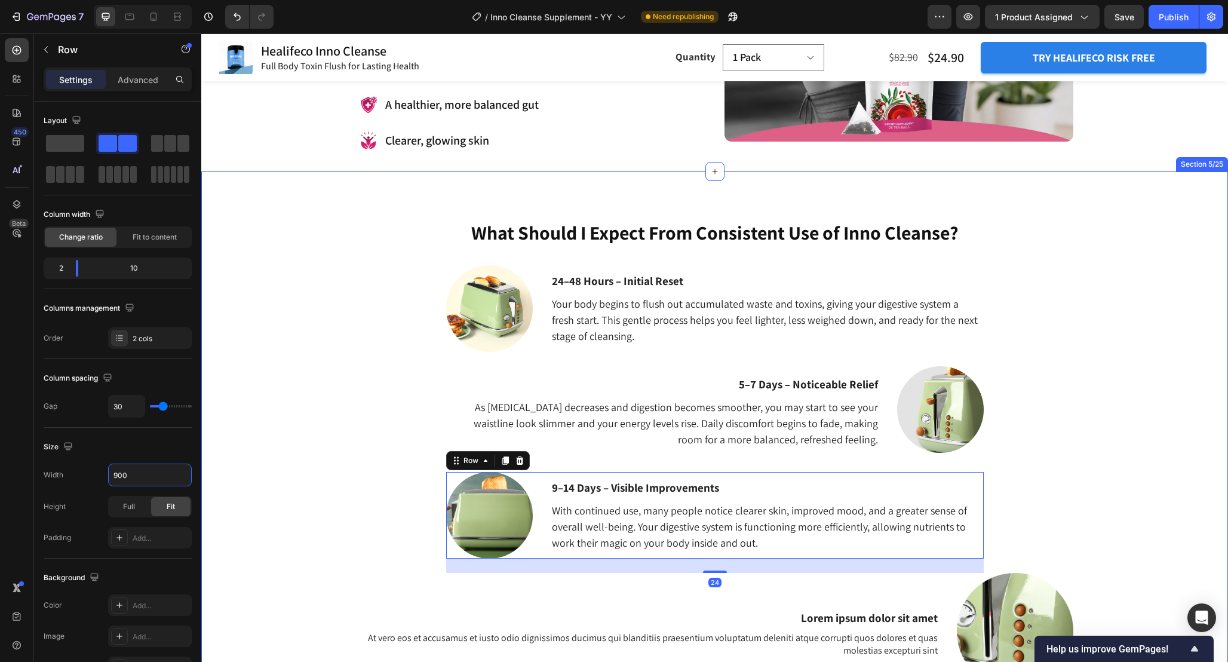
click at [297, 410] on div "What Should I Expect From Consistent Use of Inno Cleanse? Heading 24–48 Hours –…" at bounding box center [714, 471] width 1009 height 504
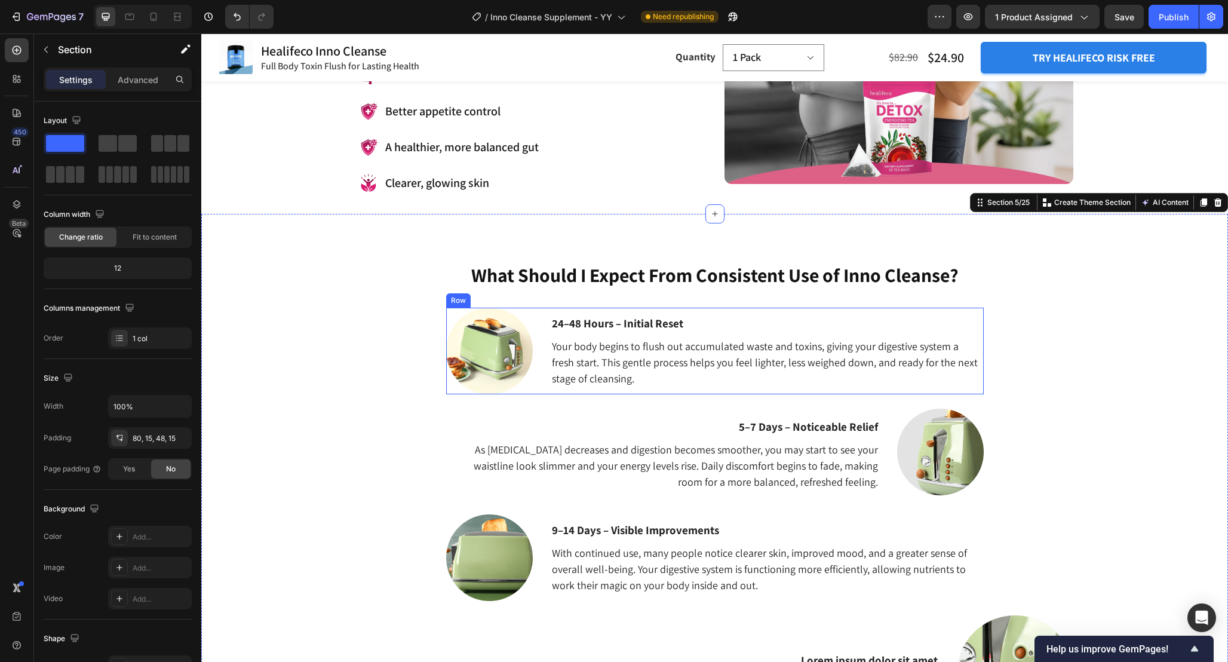
scroll to position [1409, 0]
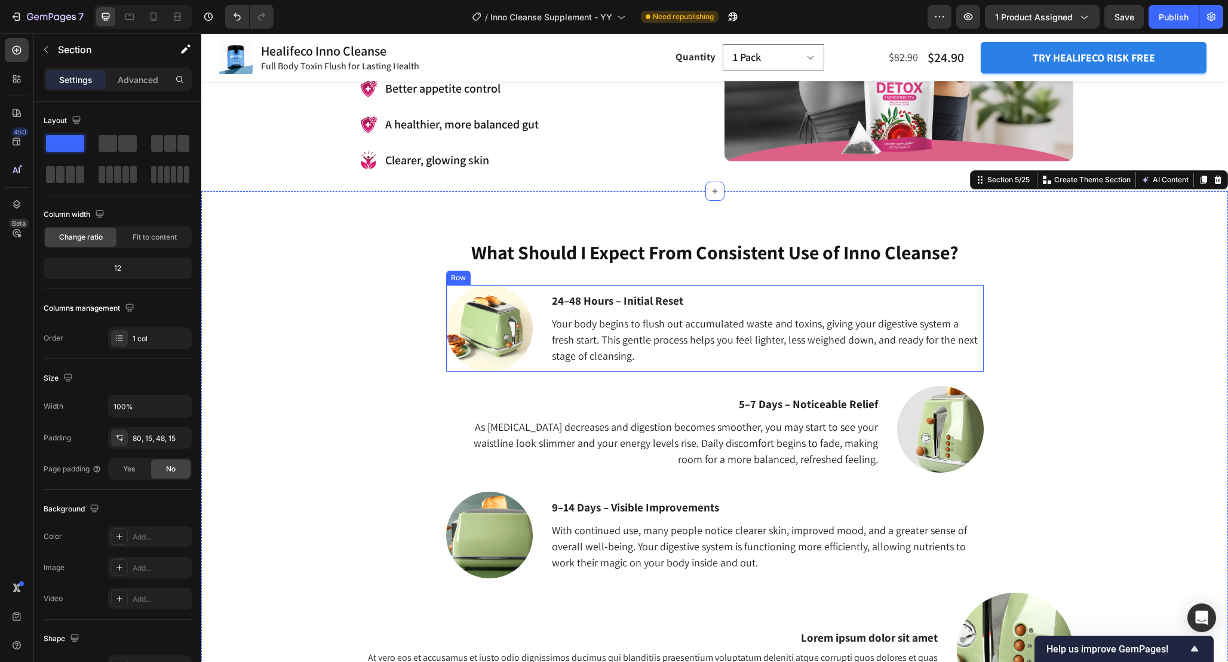
click at [539, 290] on div "24–48 Hours – Initial Reset Text Block Your body begins to flush out accumulate…" at bounding box center [715, 328] width 538 height 87
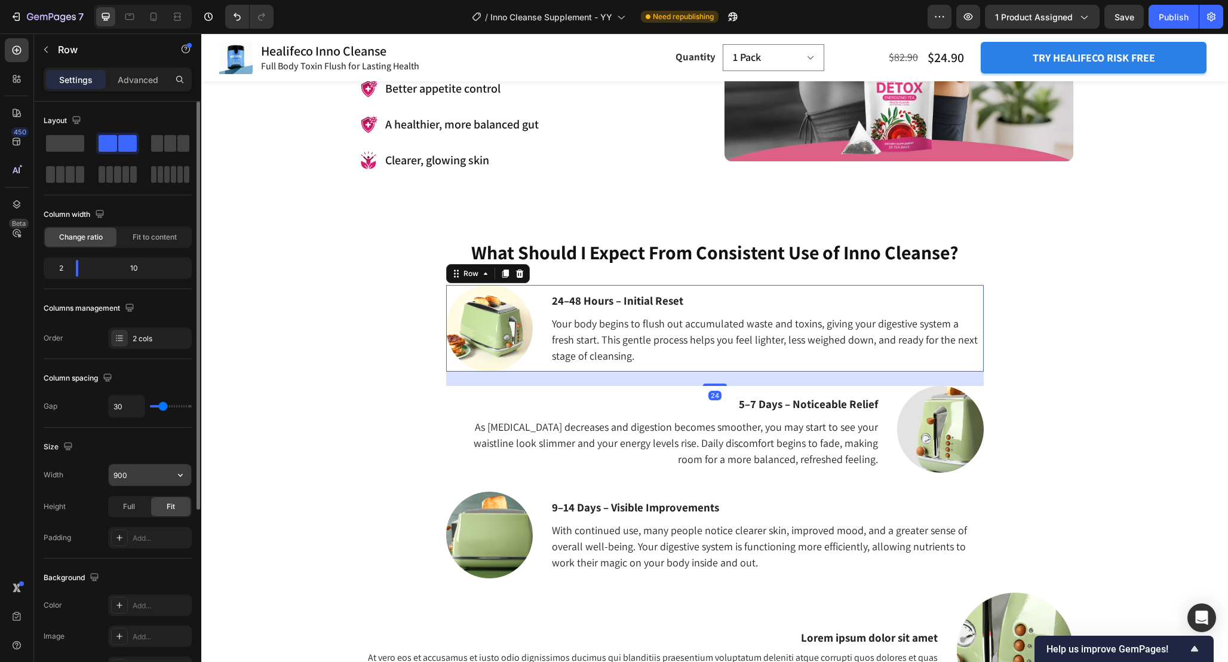
click at [144, 480] on input "900" at bounding box center [150, 475] width 82 height 22
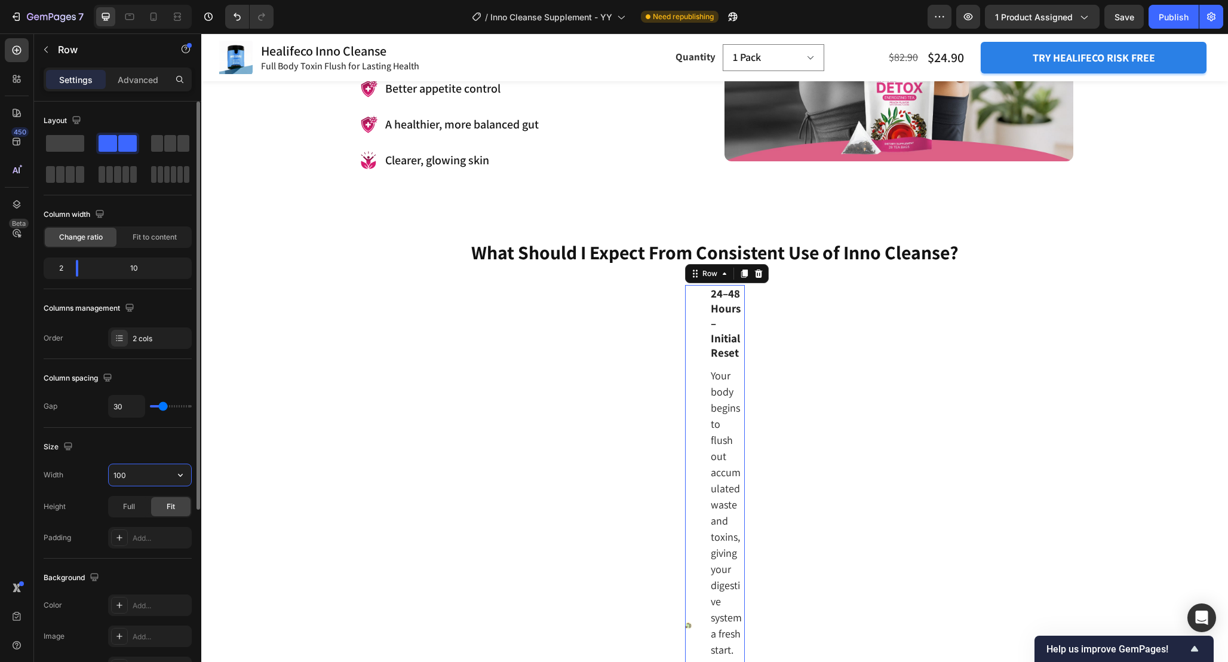
type input "1000"
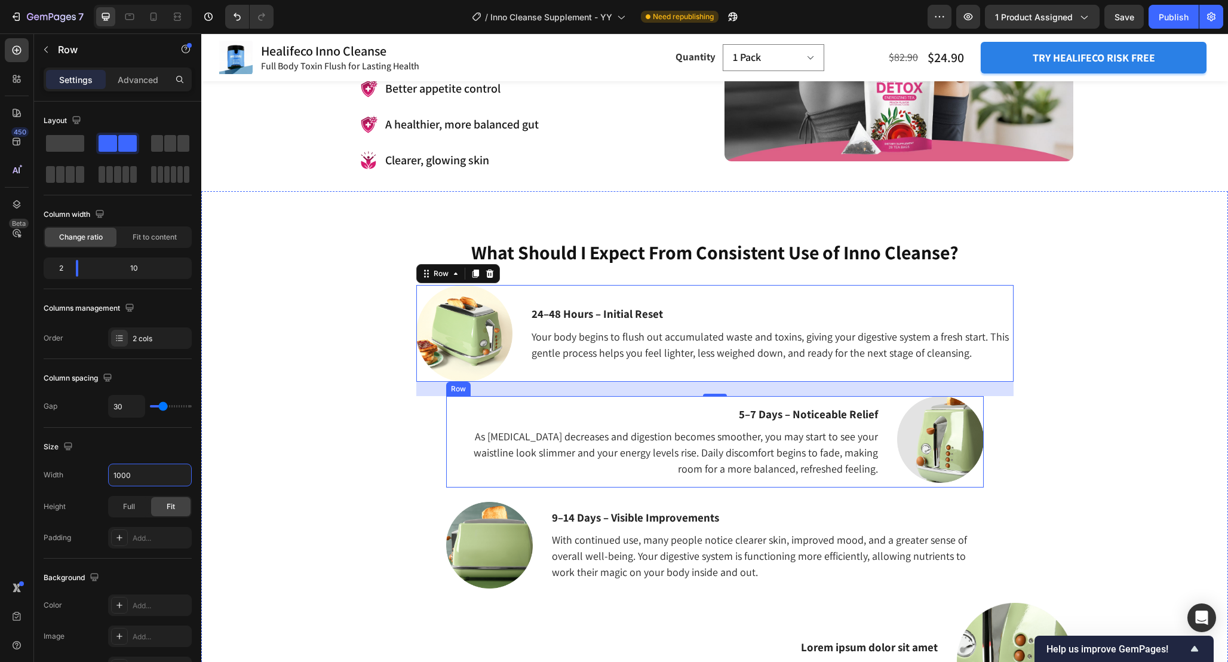
click at [692, 404] on div "5–7 Days – Noticeable Relief Text Block As bloating decreases and digestion bec…" at bounding box center [662, 441] width 433 height 91
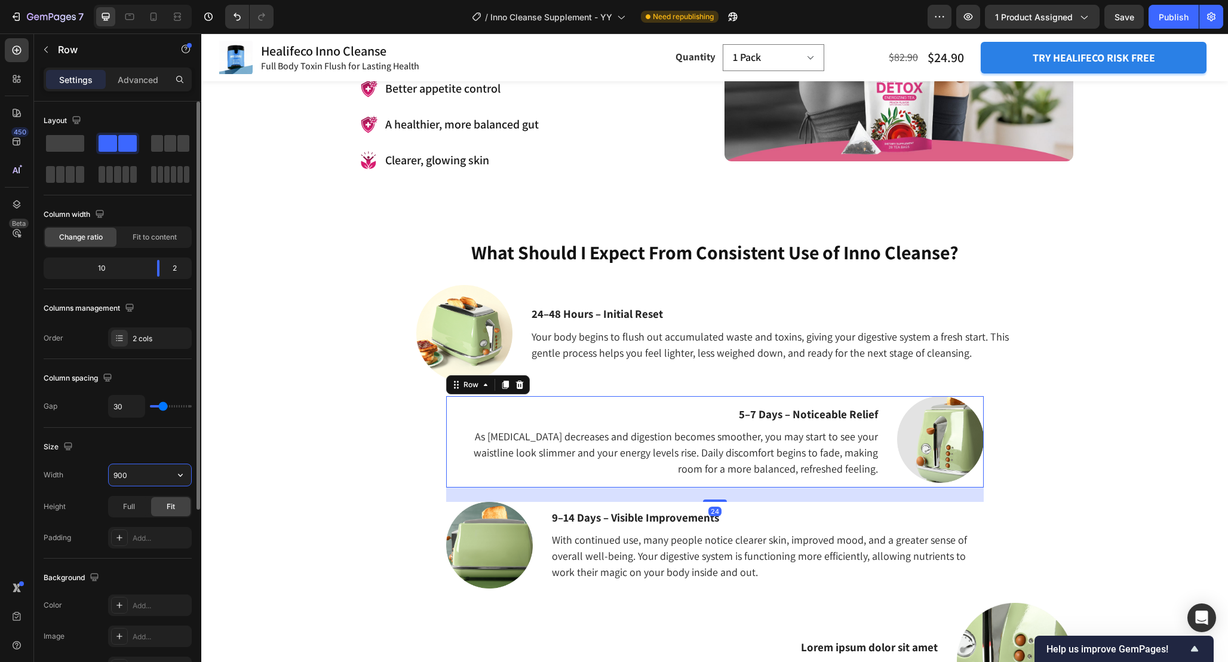
click at [131, 481] on input "900" at bounding box center [150, 475] width 82 height 22
paste input "10"
type input "1000"
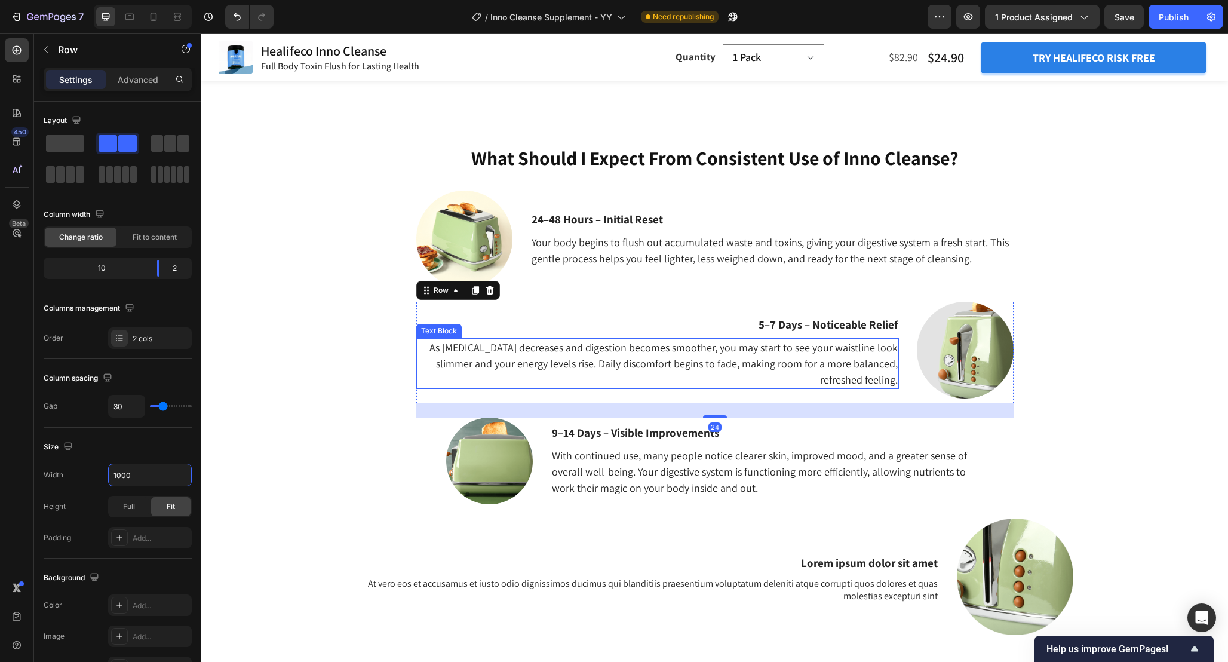
scroll to position [1510, 0]
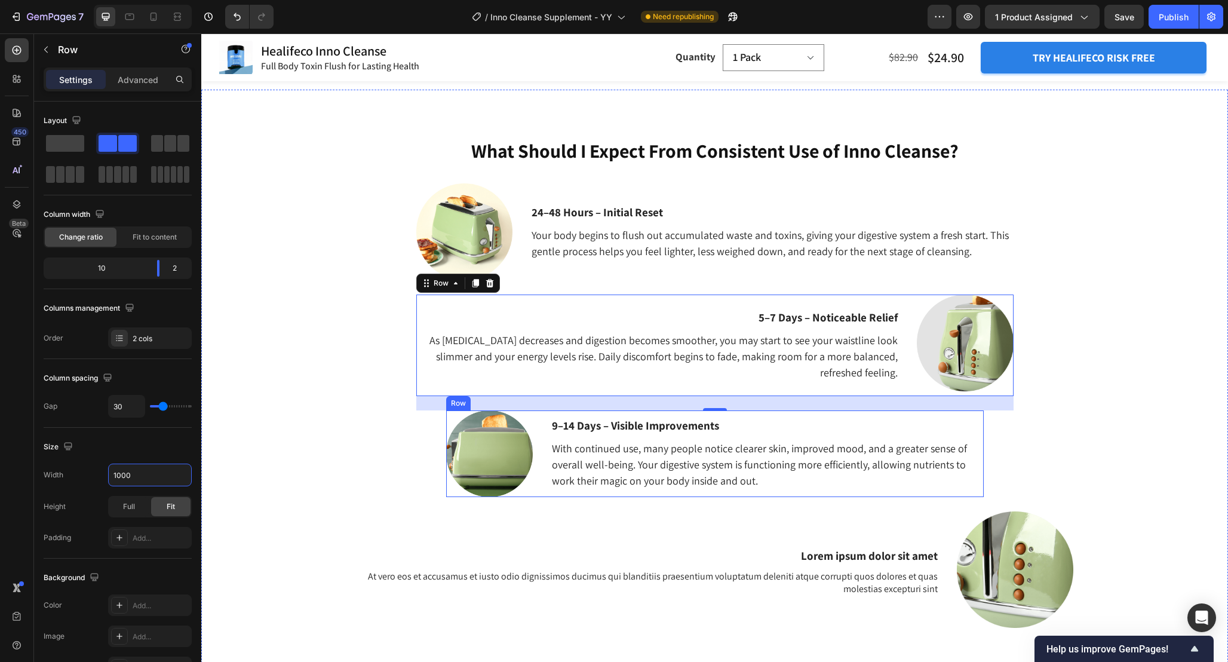
click at [698, 494] on div "9–14 Days – Visible Improvements Text Block With continued use, many people not…" at bounding box center [767, 453] width 433 height 87
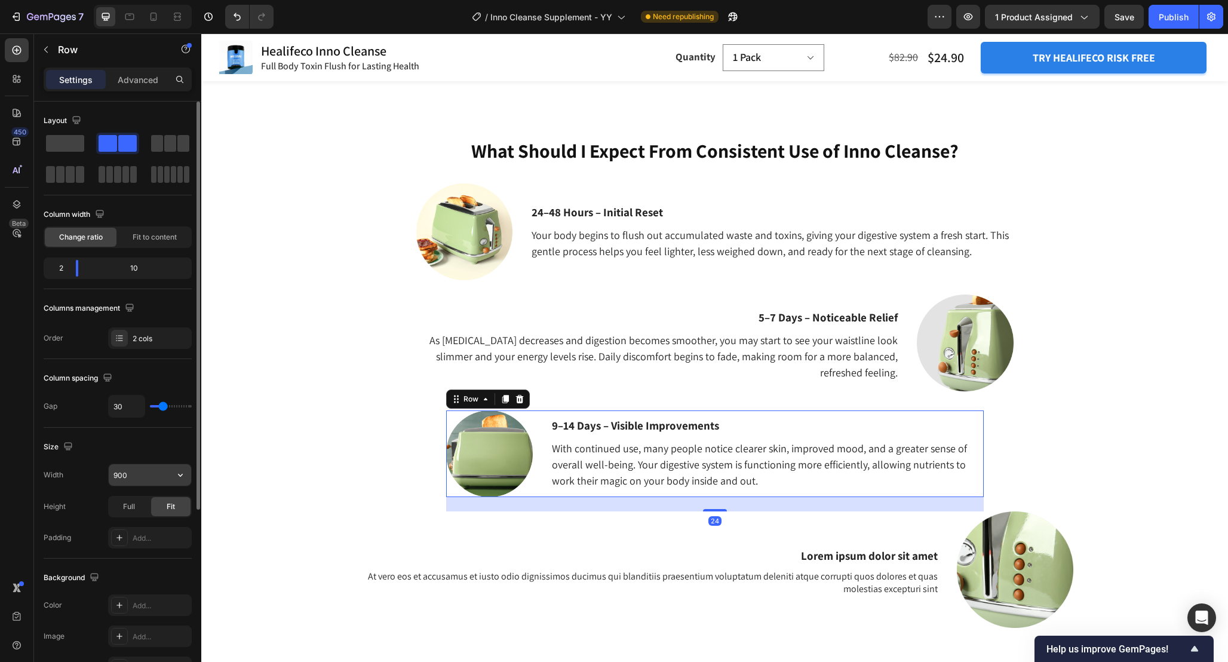
click at [137, 476] on input "900" at bounding box center [150, 475] width 82 height 22
paste input "10"
type input "1000"
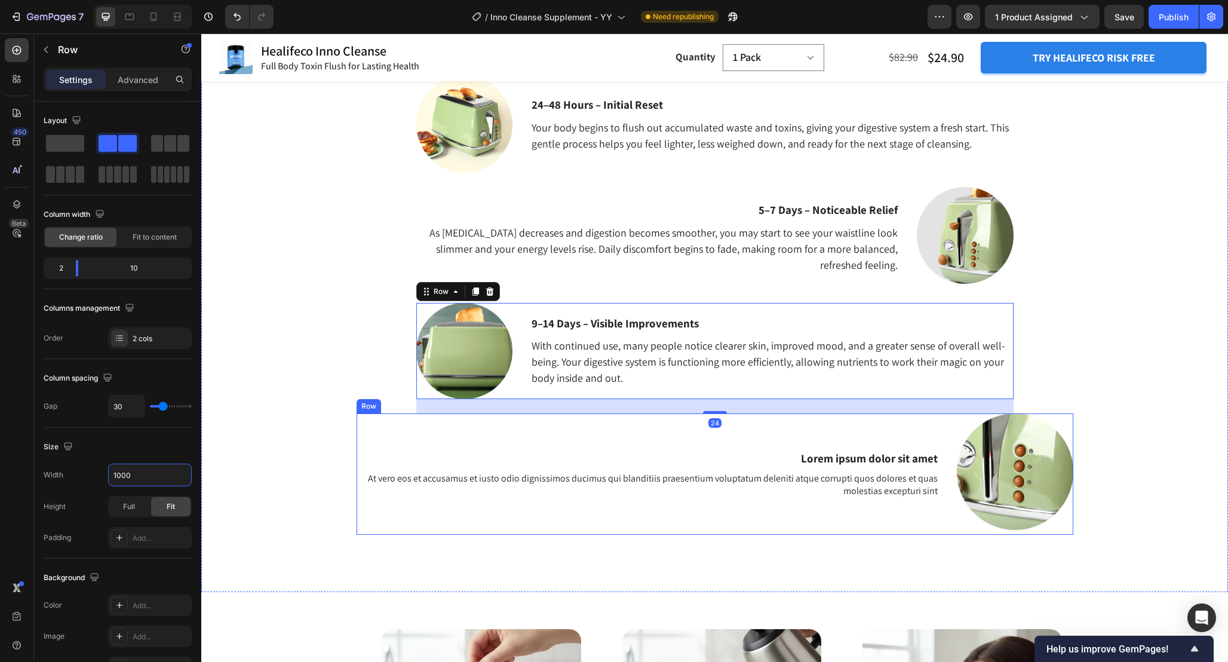
scroll to position [1620, 0]
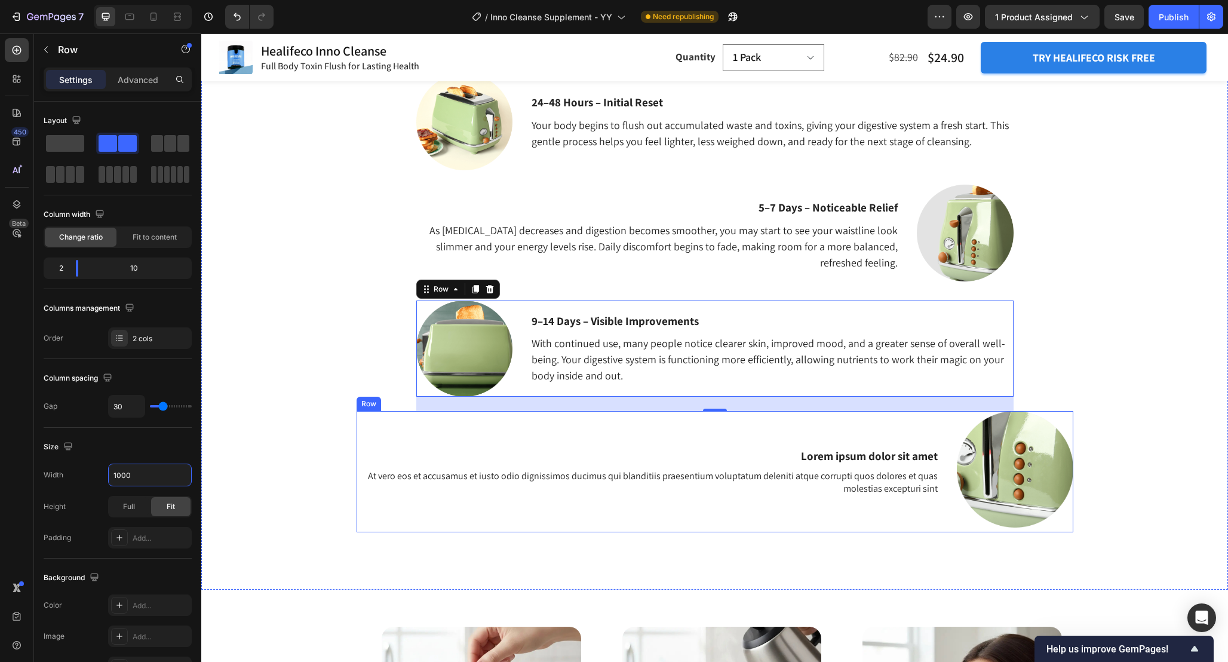
click at [673, 503] on div "Lorem ipsum dolor sit amet Text Block At vero eos et accusamus et iusto odio di…" at bounding box center [648, 471] width 582 height 121
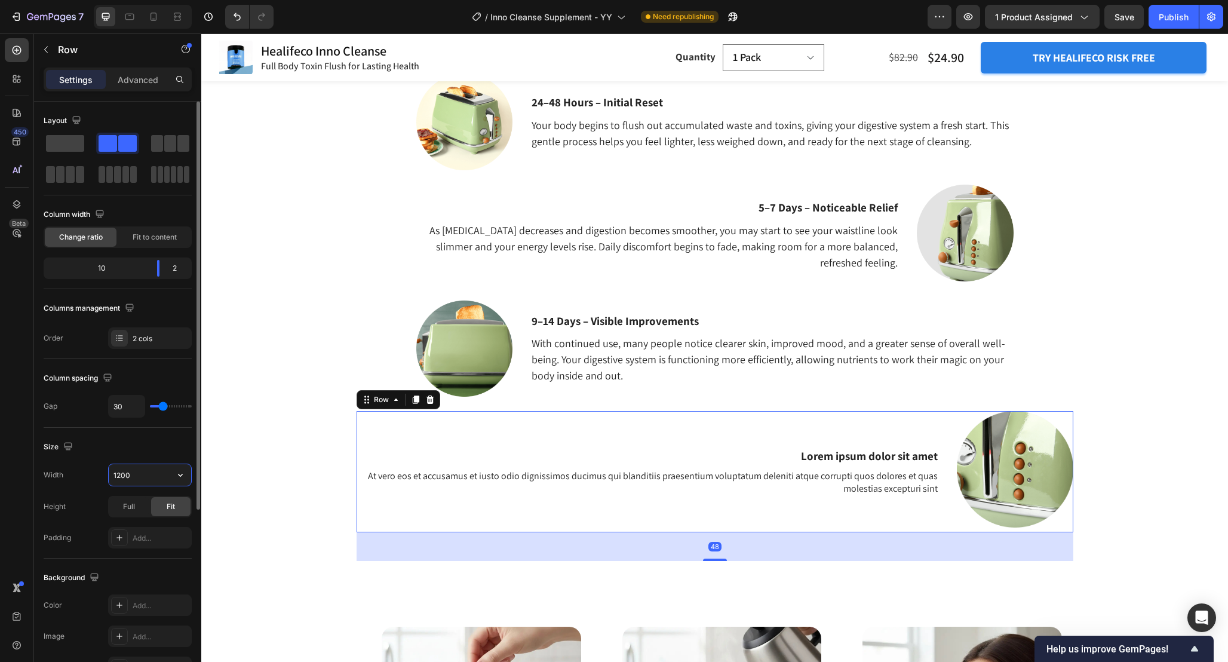
click at [140, 471] on input "1200" at bounding box center [150, 475] width 82 height 22
paste input "0"
type input "1000"
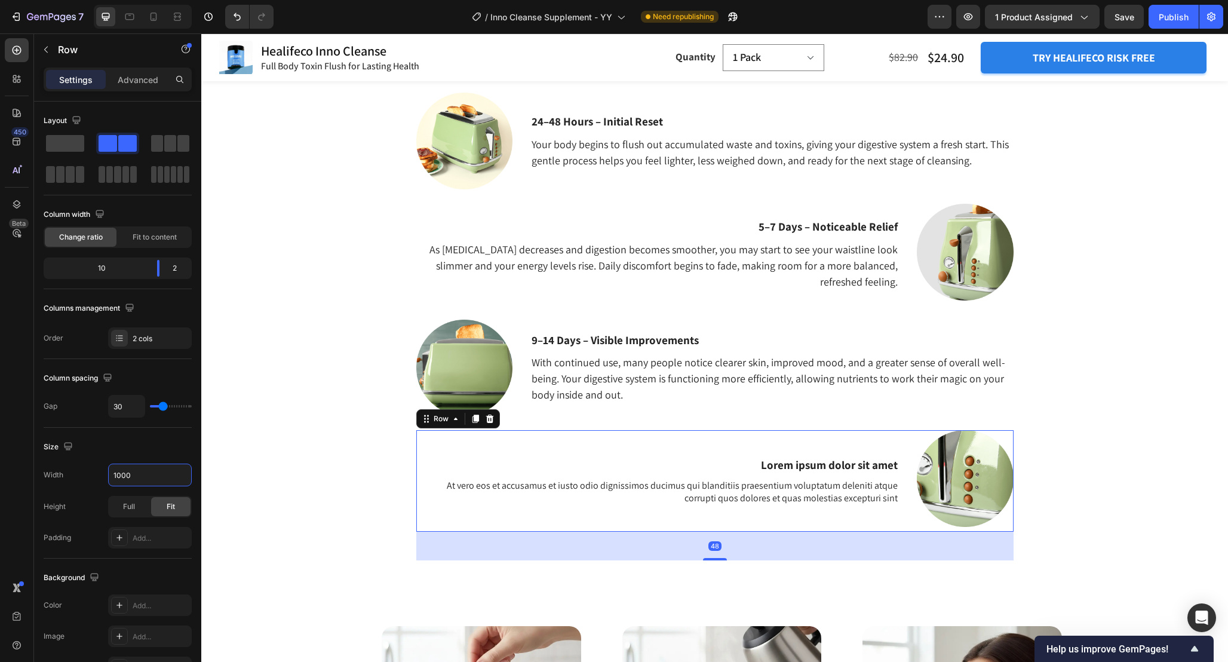
click at [315, 401] on div "What Should I Expect From Consistent Use of Inno Cleanse? Heading 24–48 Hours –…" at bounding box center [714, 304] width 1009 height 514
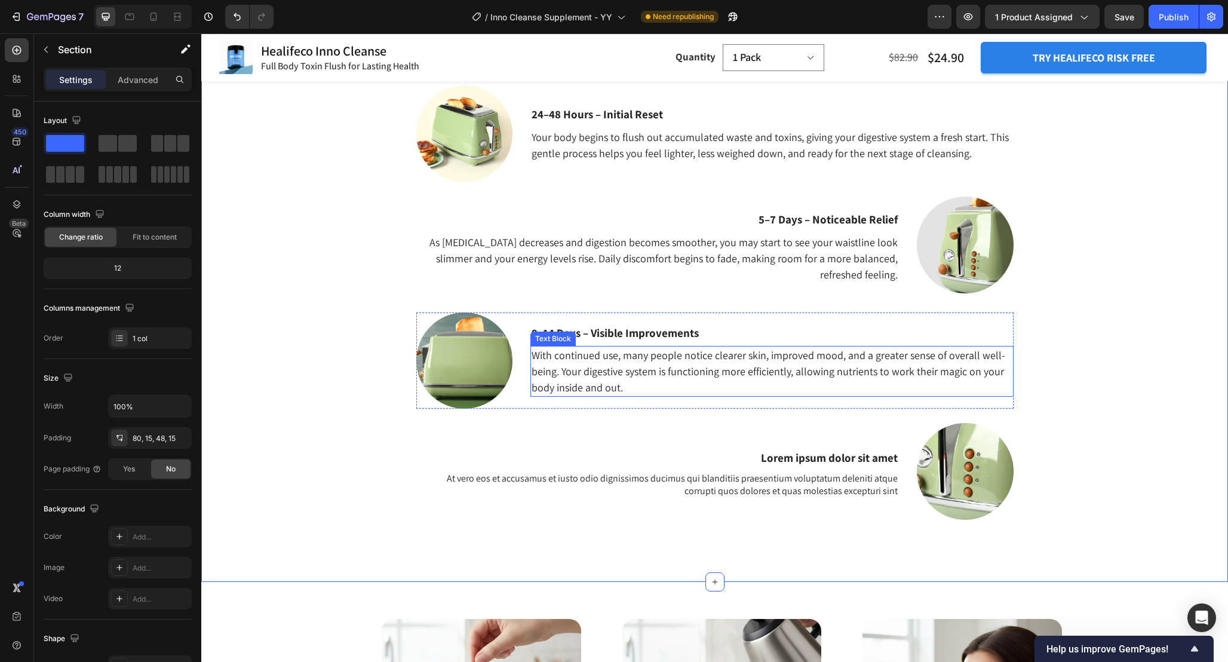
scroll to position [1615, 0]
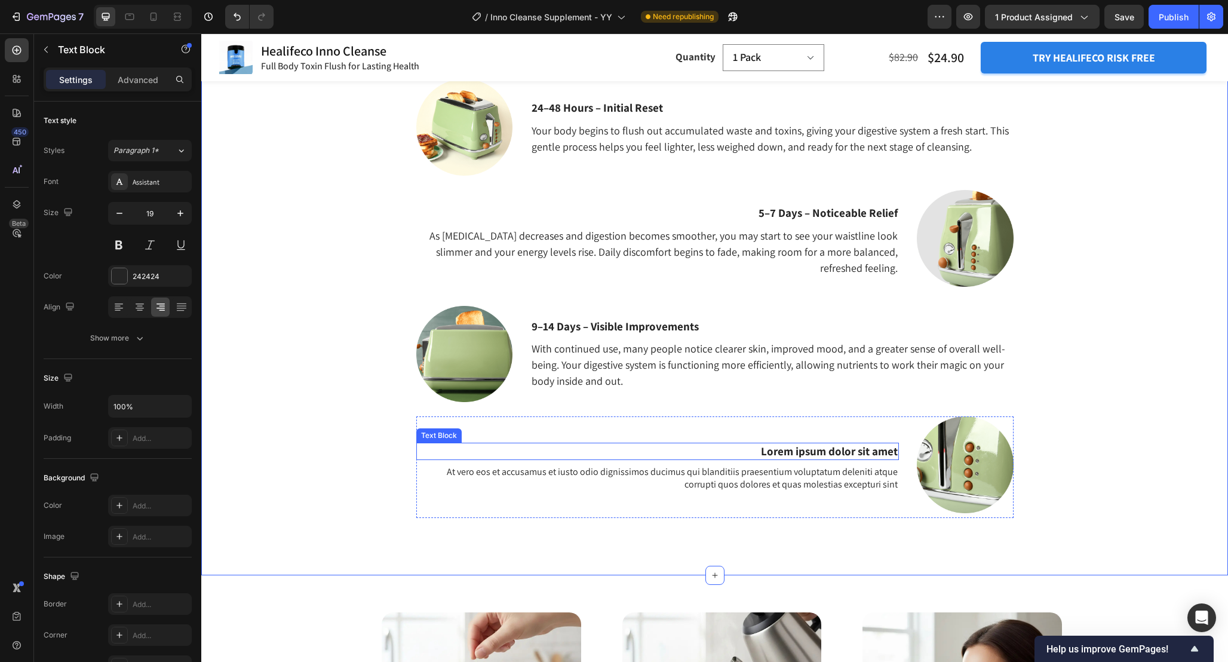
click at [835, 452] on p "Lorem ipsum dolor sit amet" at bounding box center [658, 451] width 480 height 15
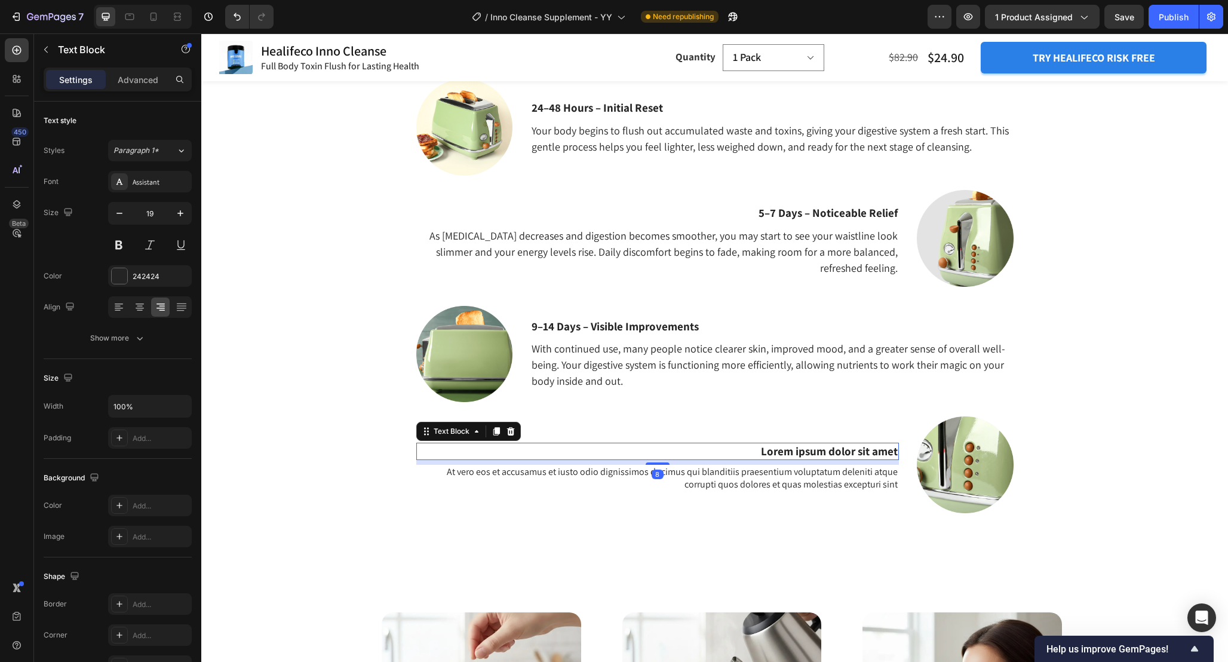
click at [835, 452] on p "Lorem ipsum dolor sit amet" at bounding box center [658, 451] width 480 height 15
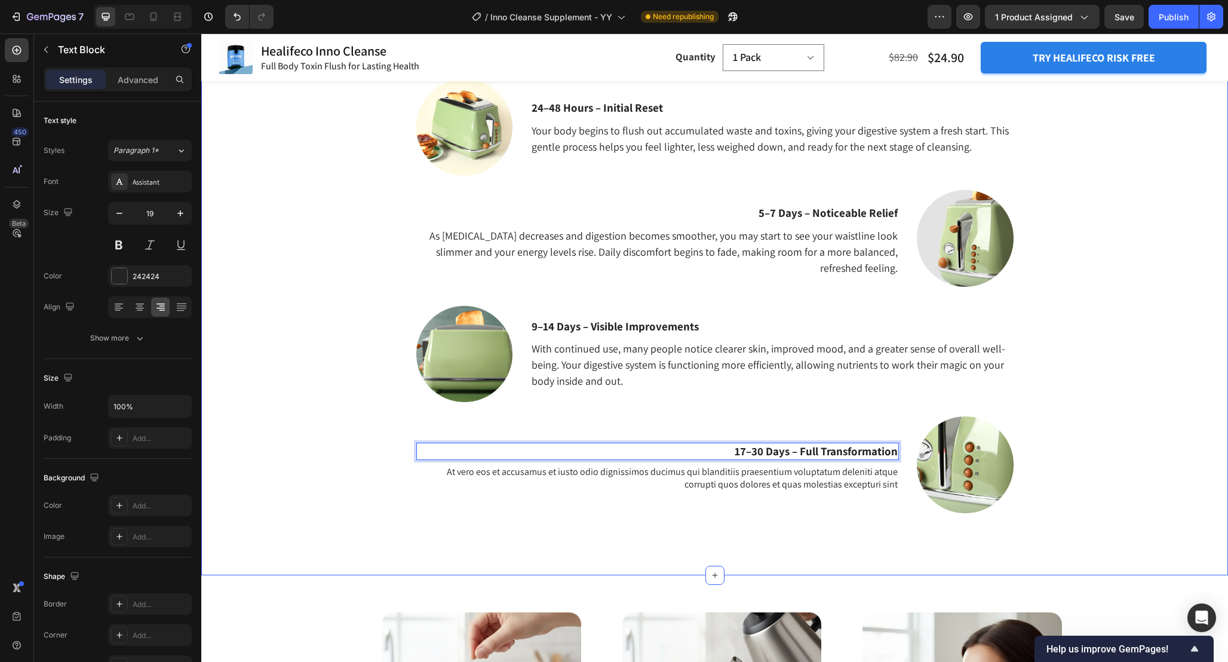
click at [1082, 473] on div "What Should I Expect From Consistent Use of Inno Cleanse? Heading 24–48 Hours –…" at bounding box center [714, 290] width 1009 height 514
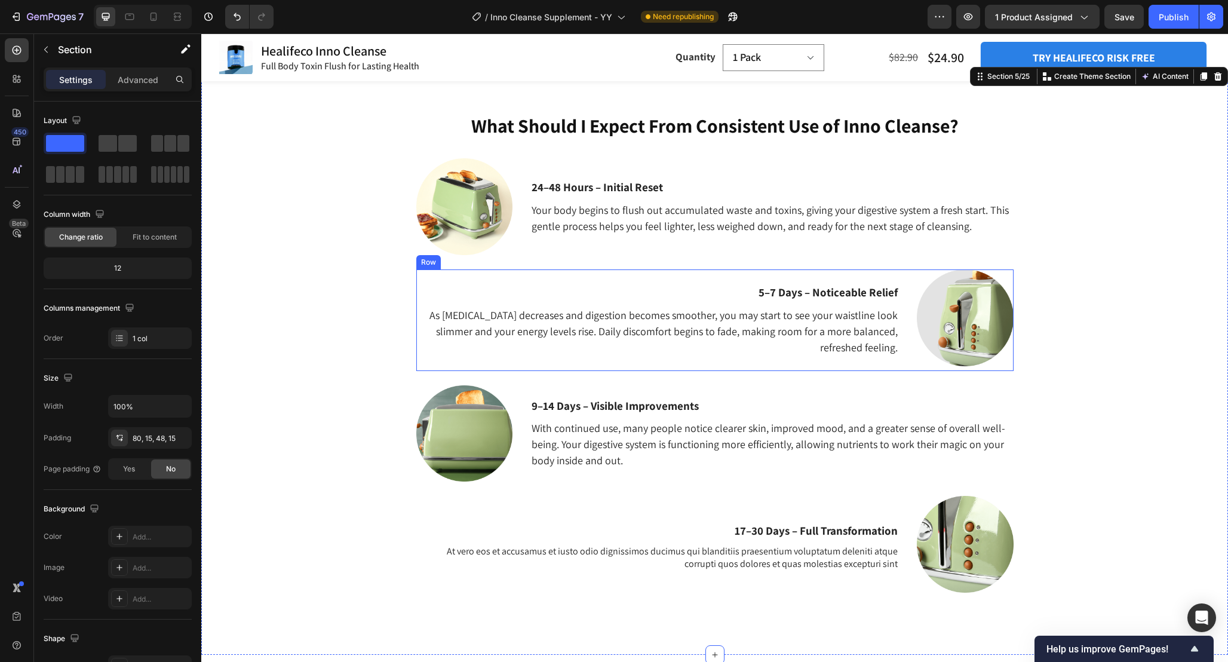
scroll to position [1532, 0]
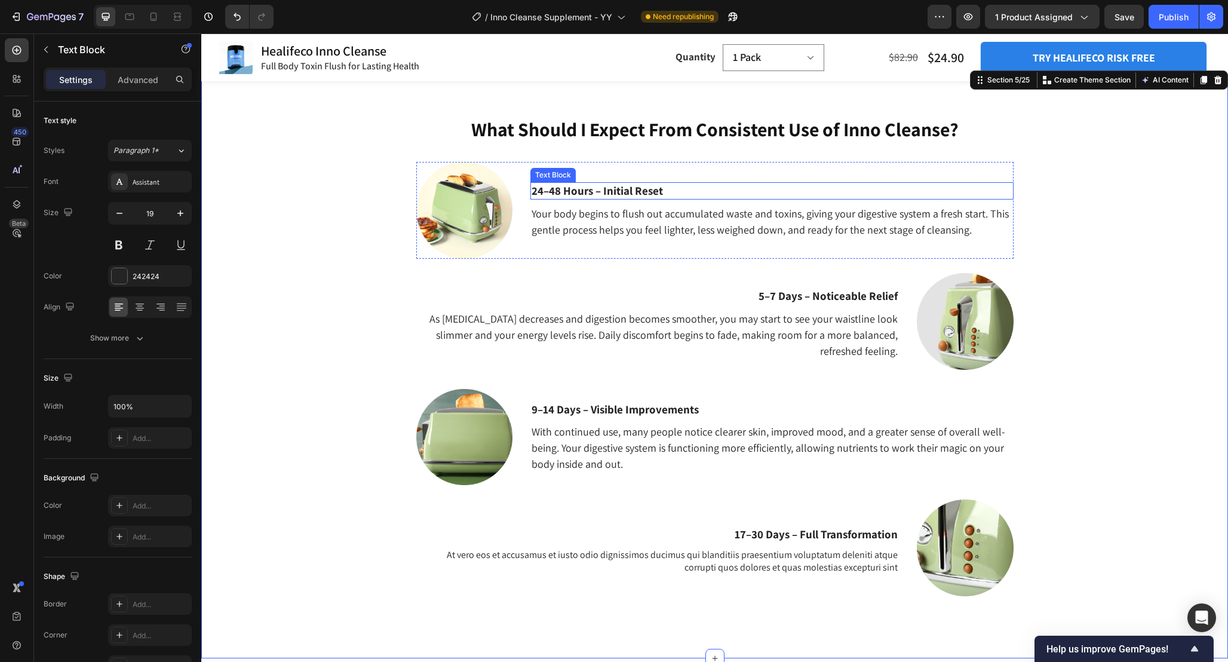
click at [679, 186] on p "24–48 Hours – Initial Reset" at bounding box center [772, 190] width 480 height 15
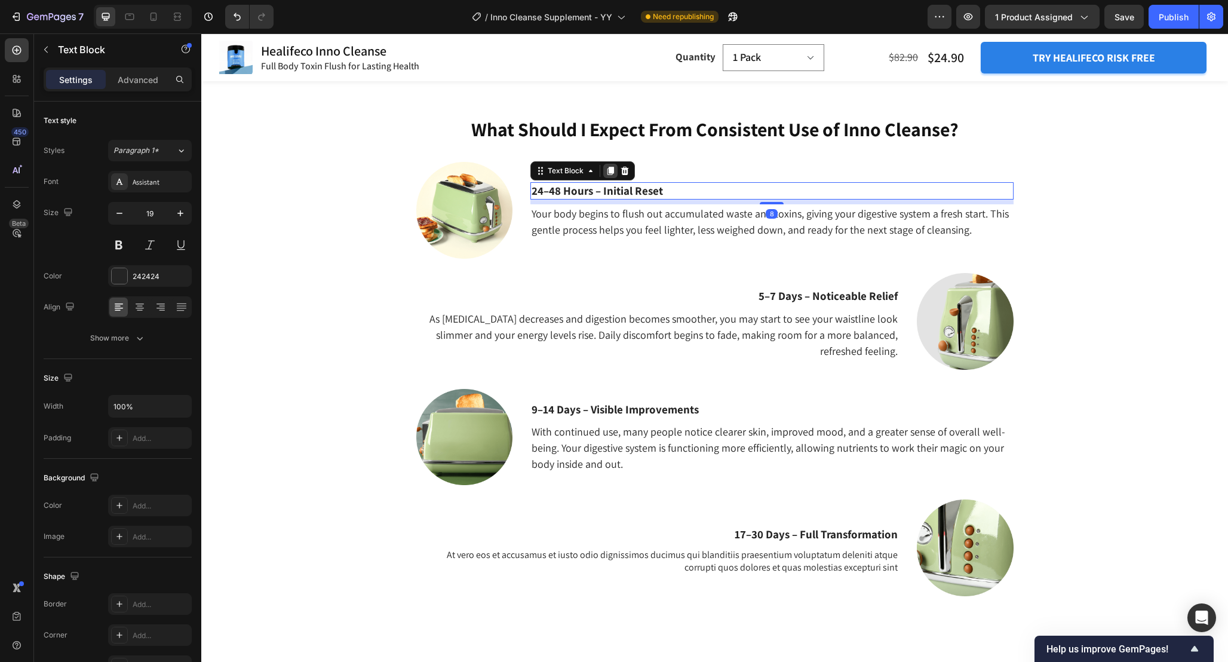
click at [611, 173] on icon at bounding box center [611, 171] width 7 height 8
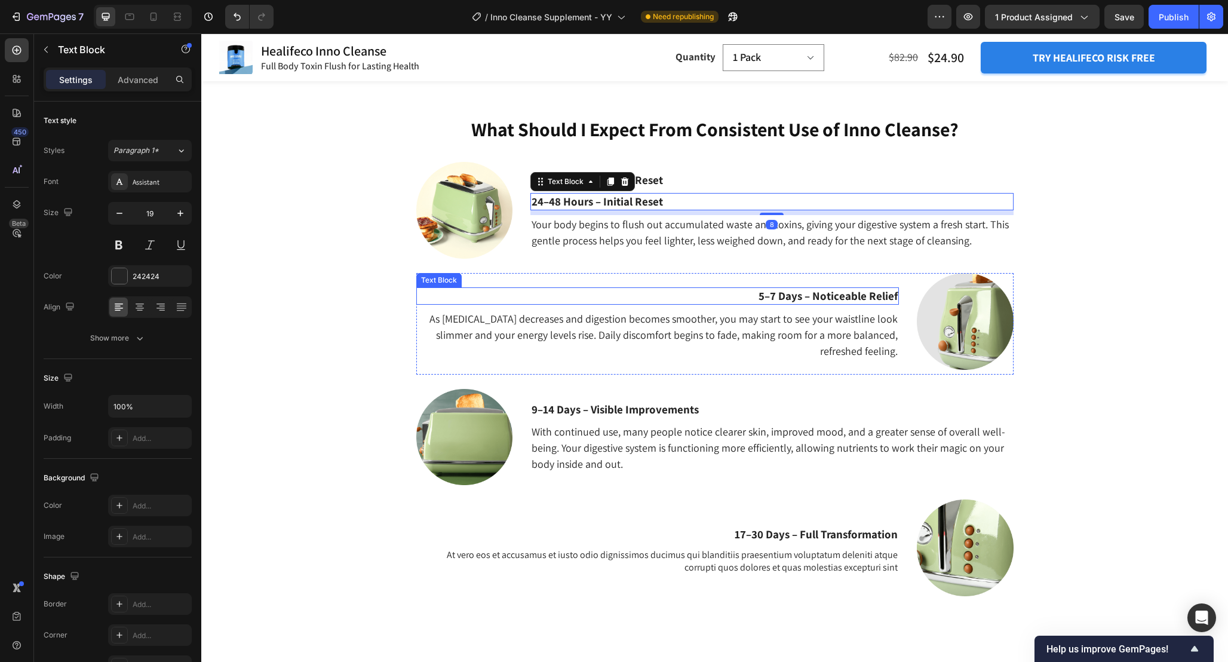
click at [818, 294] on p "5–7 Days – Noticeable Relief" at bounding box center [658, 296] width 480 height 15
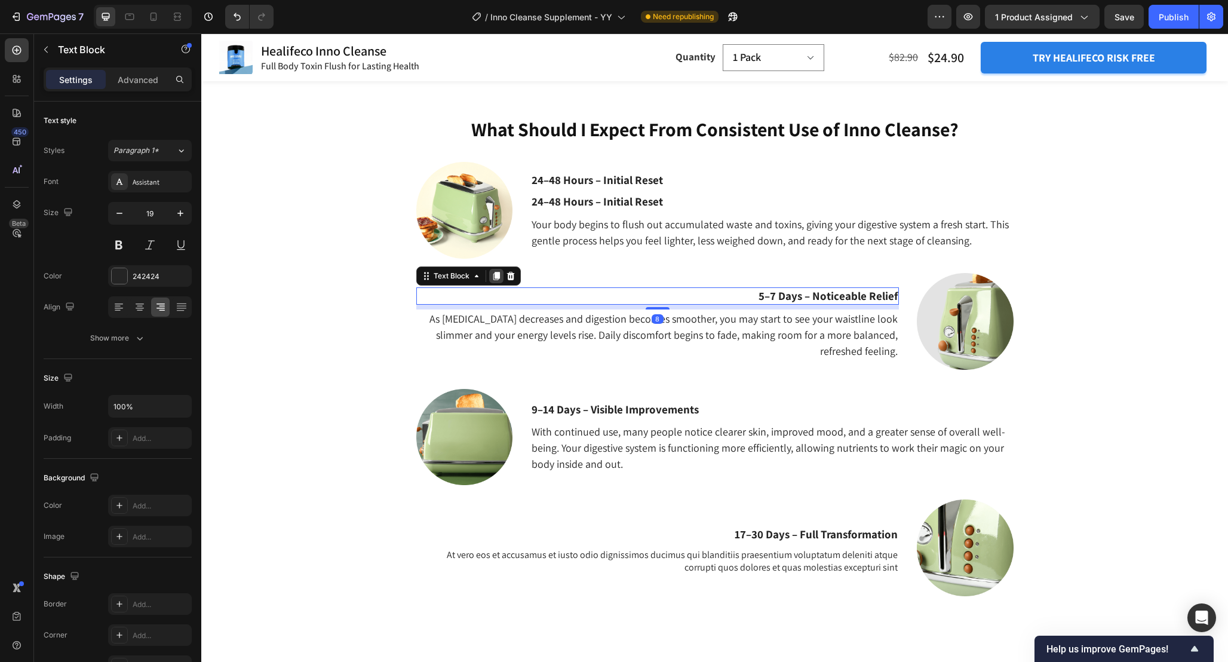
click at [495, 274] on icon at bounding box center [496, 276] width 7 height 8
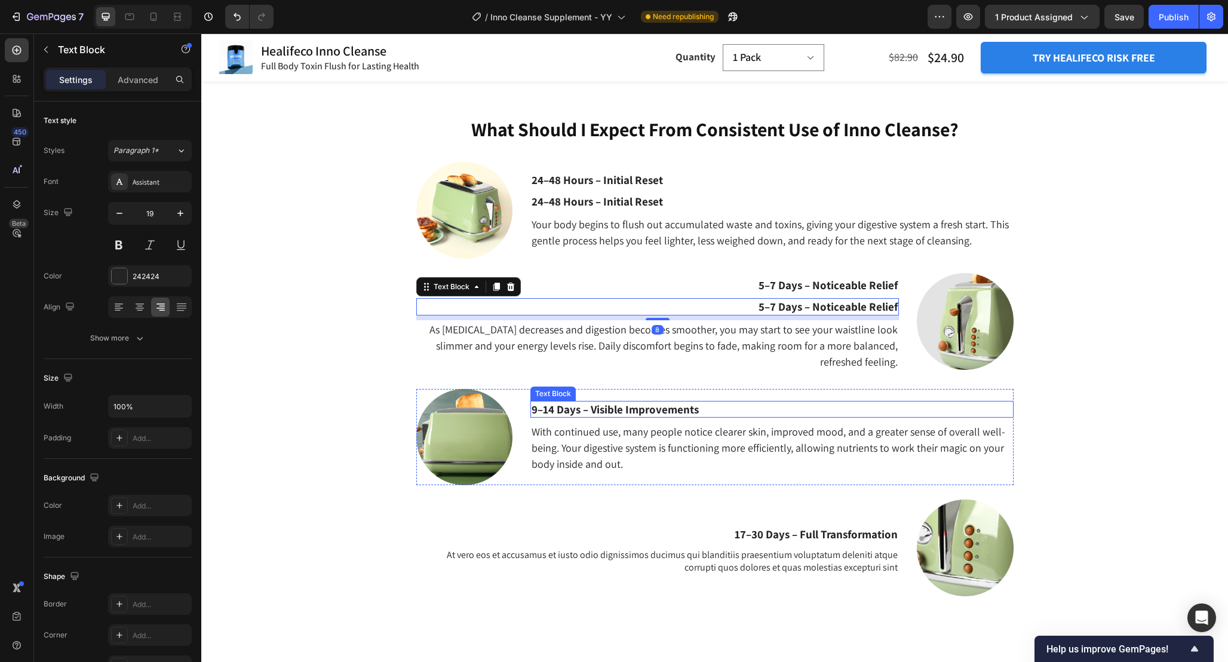
scroll to position [1548, 0]
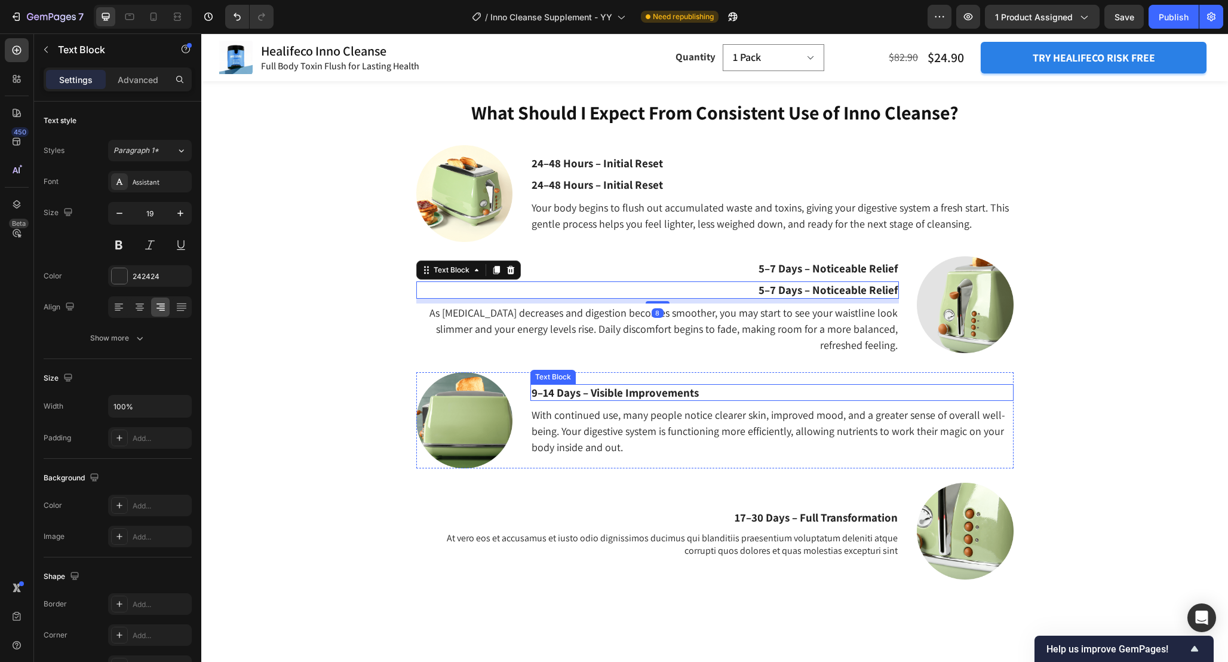
click at [605, 394] on p "9–14 Days – Visible Improvements" at bounding box center [772, 392] width 480 height 15
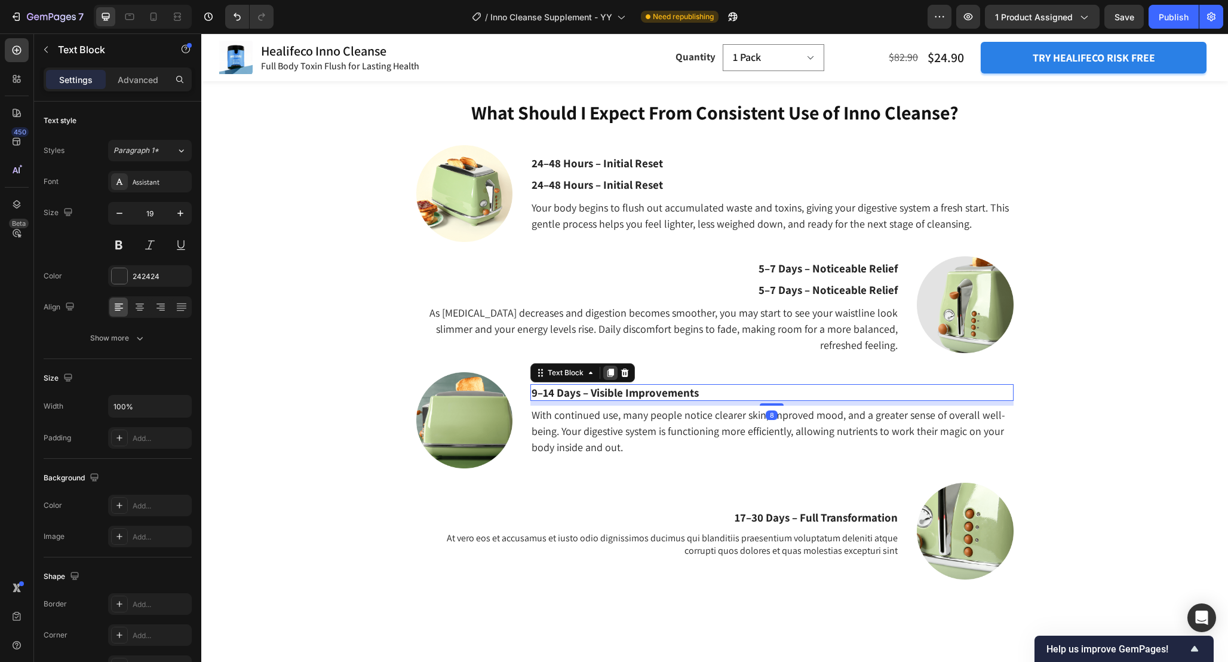
click at [608, 366] on div at bounding box center [610, 373] width 14 height 14
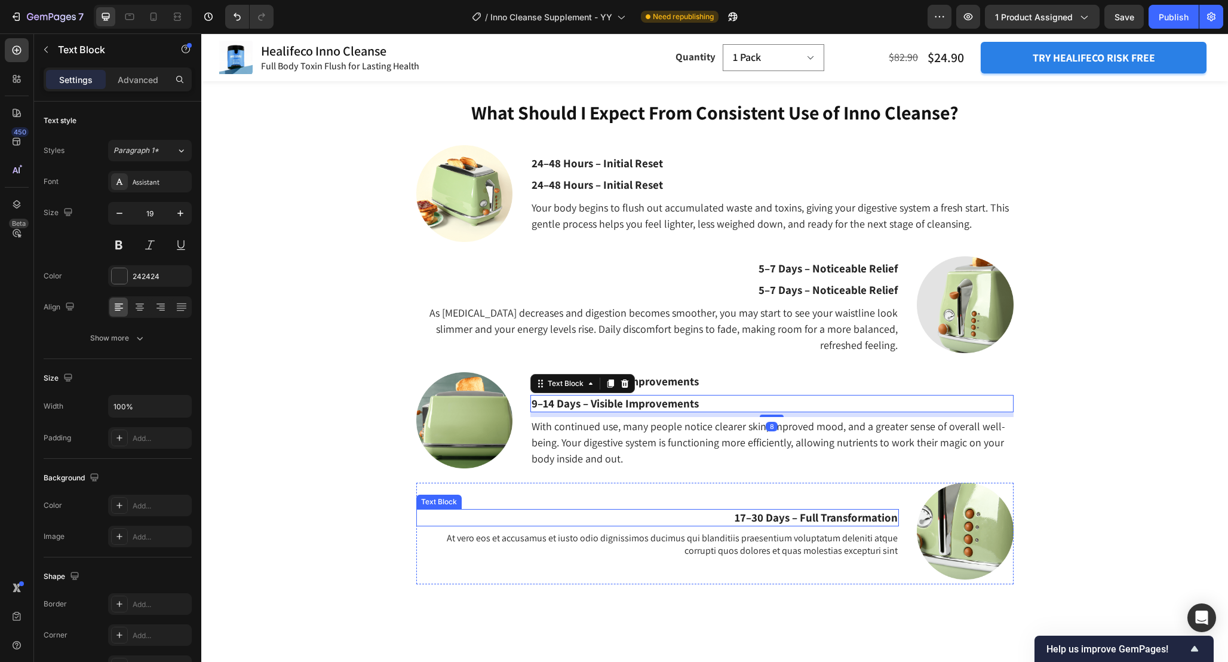
click at [792, 517] on p "17–30 Days – Full Transformation" at bounding box center [658, 517] width 480 height 15
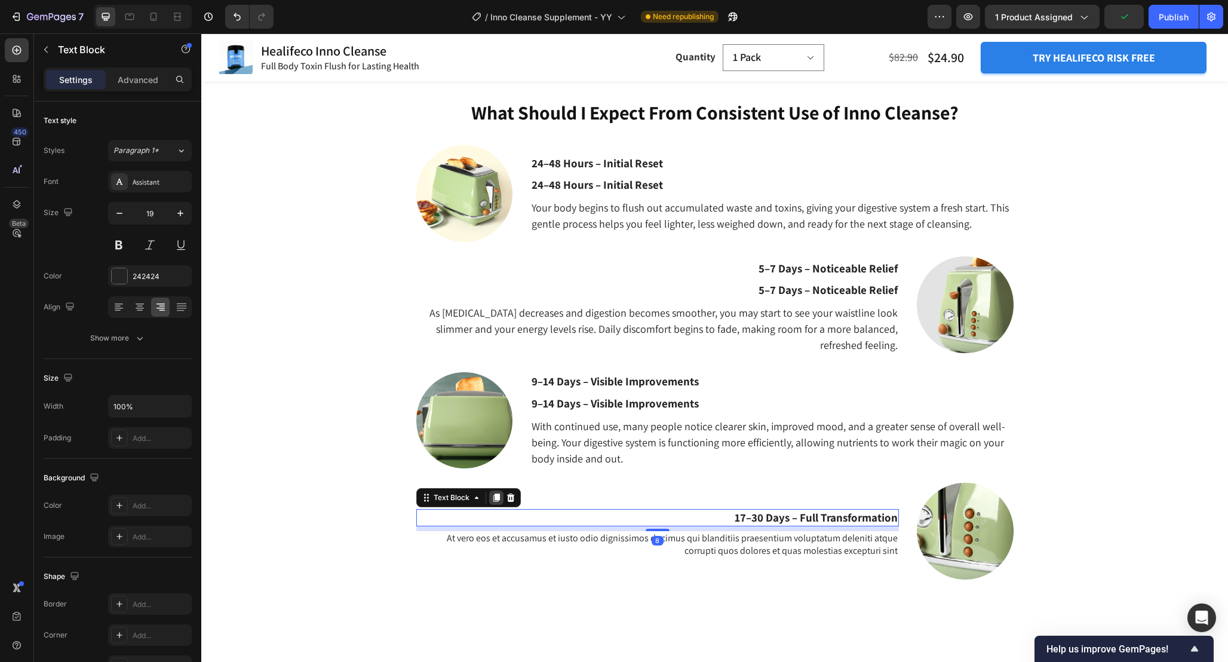
click at [498, 497] on icon at bounding box center [496, 497] width 7 height 8
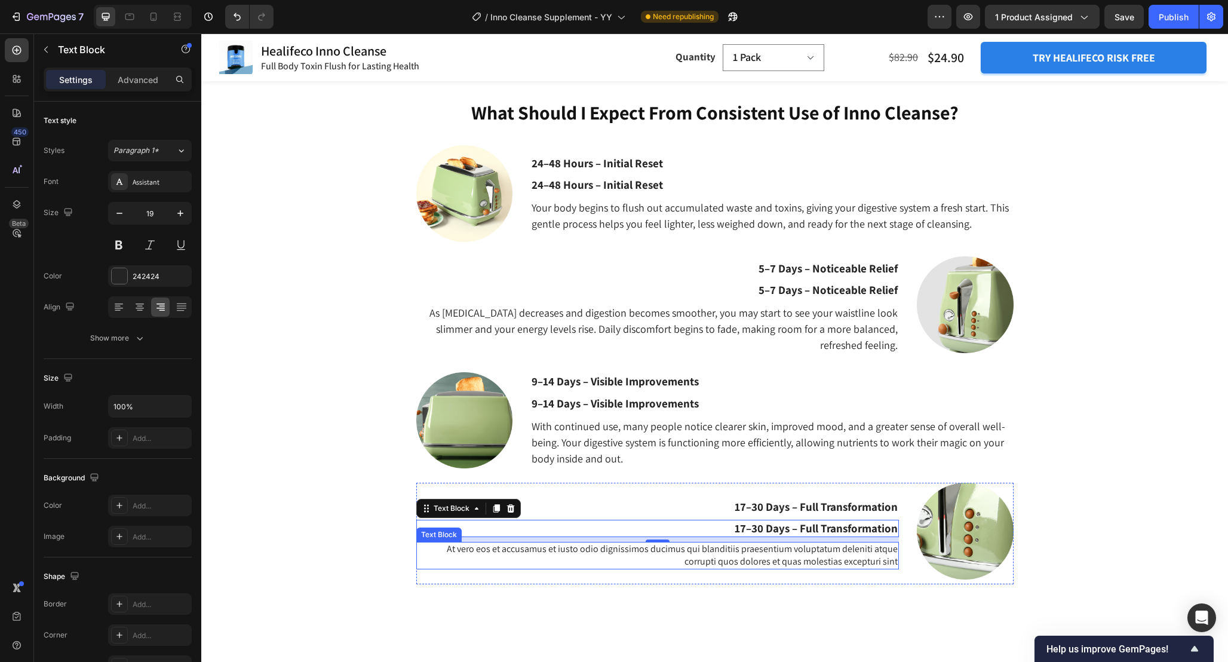
click at [758, 550] on p "At vero eos et accusamus et iusto odio dignissimos ducimus qui blanditiis praes…" at bounding box center [658, 555] width 480 height 25
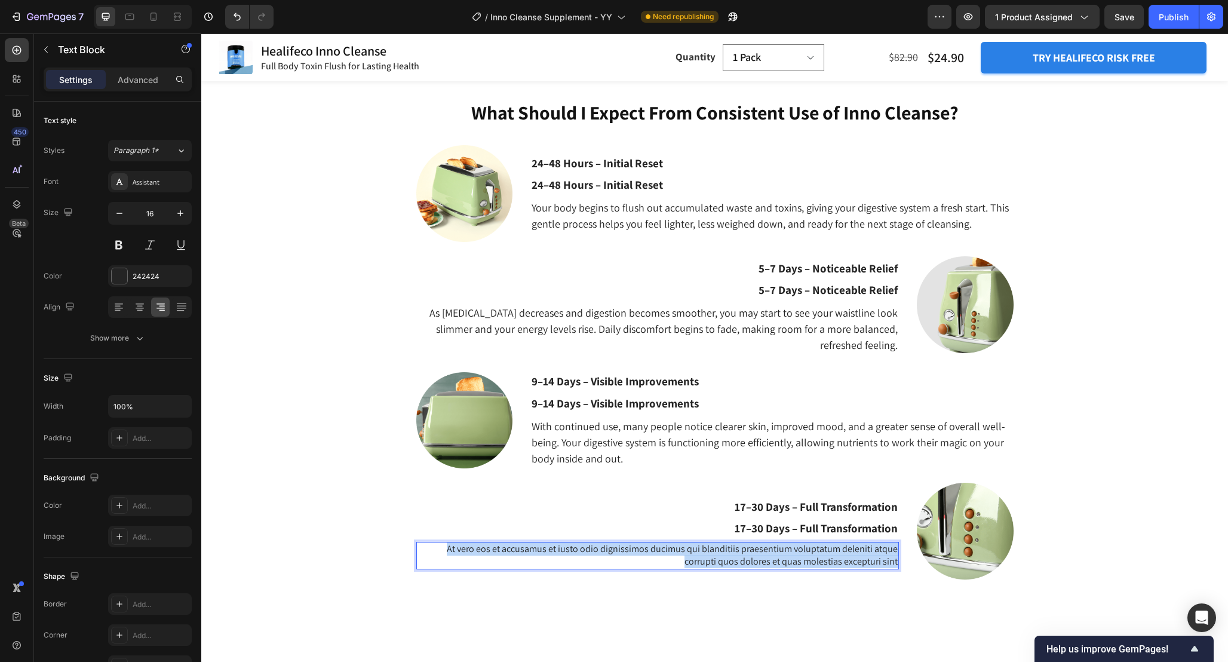
click at [758, 550] on p "At vero eos et accusamus et iusto odio dignissimos ducimus qui blanditiis praes…" at bounding box center [658, 555] width 480 height 25
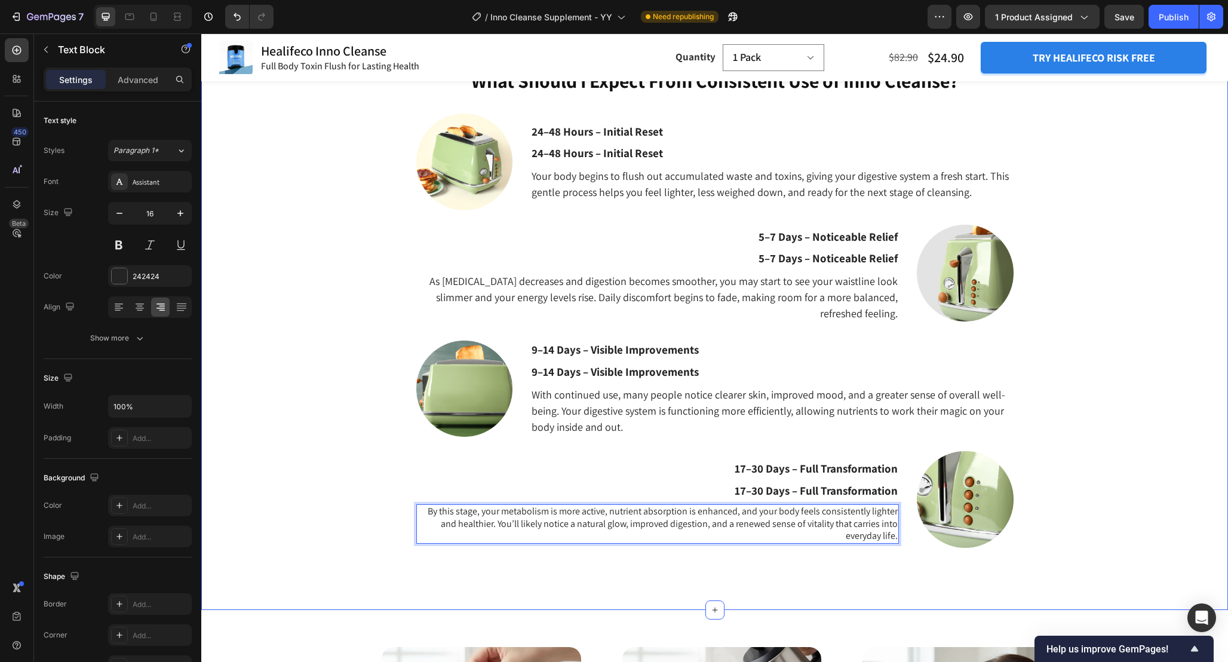
scroll to position [1582, 0]
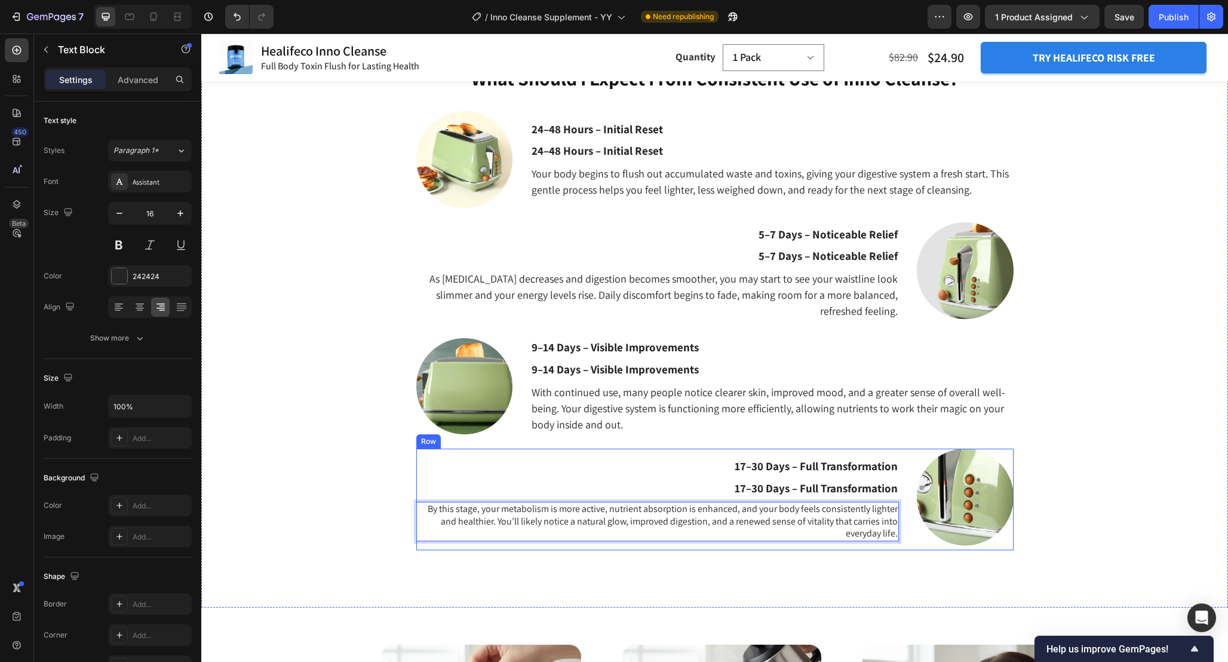
click at [667, 421] on p "With continued use, many people notice clearer skin, improved mood, and a great…" at bounding box center [772, 408] width 480 height 48
click at [686, 523] on p "By this stage, your metabolism is more active, nutrient absorption is enhanced,…" at bounding box center [658, 521] width 480 height 37
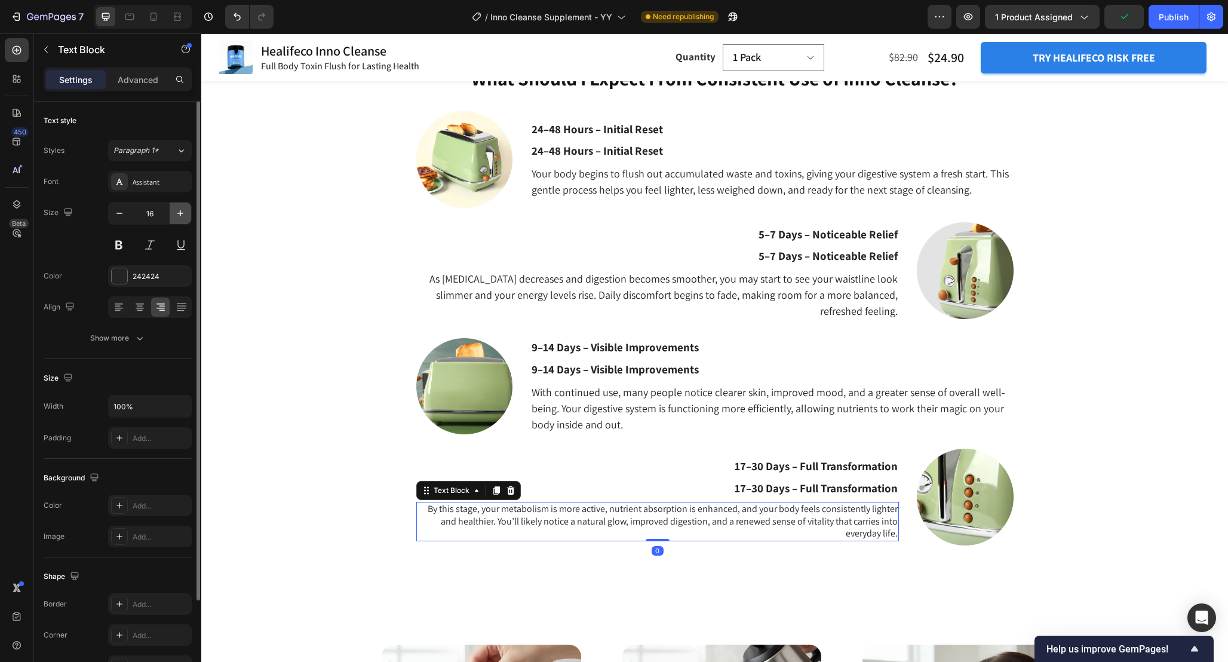
click at [179, 217] on icon "button" at bounding box center [180, 213] width 12 height 12
type input "18"
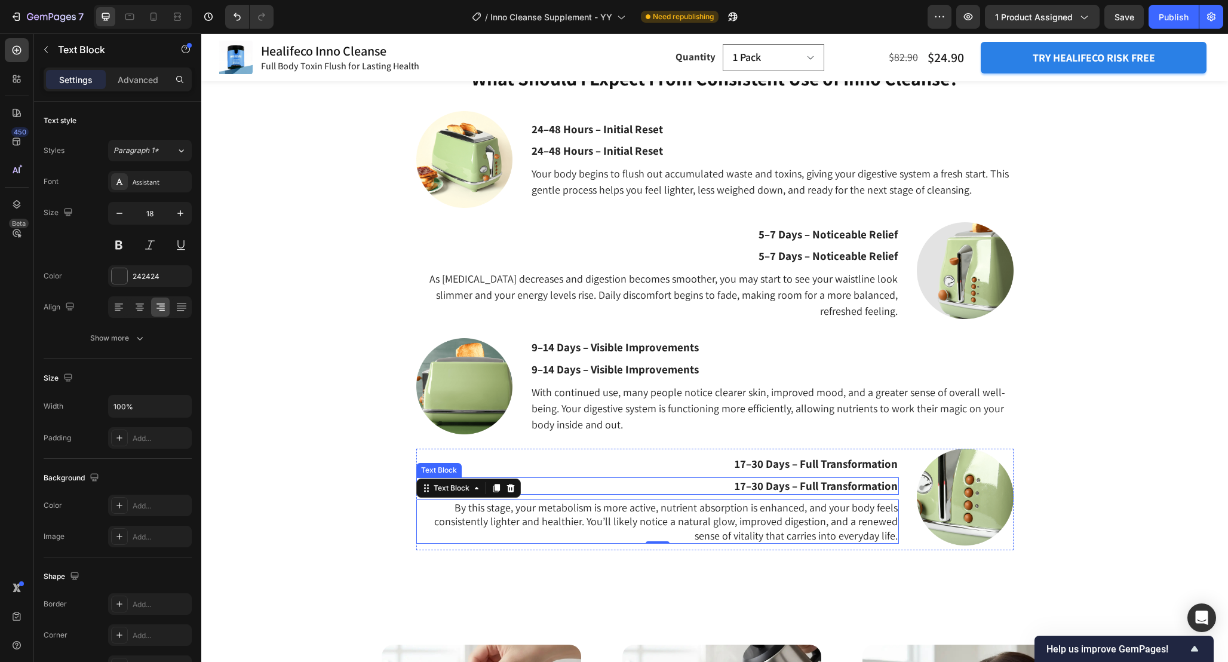
scroll to position [1603, 0]
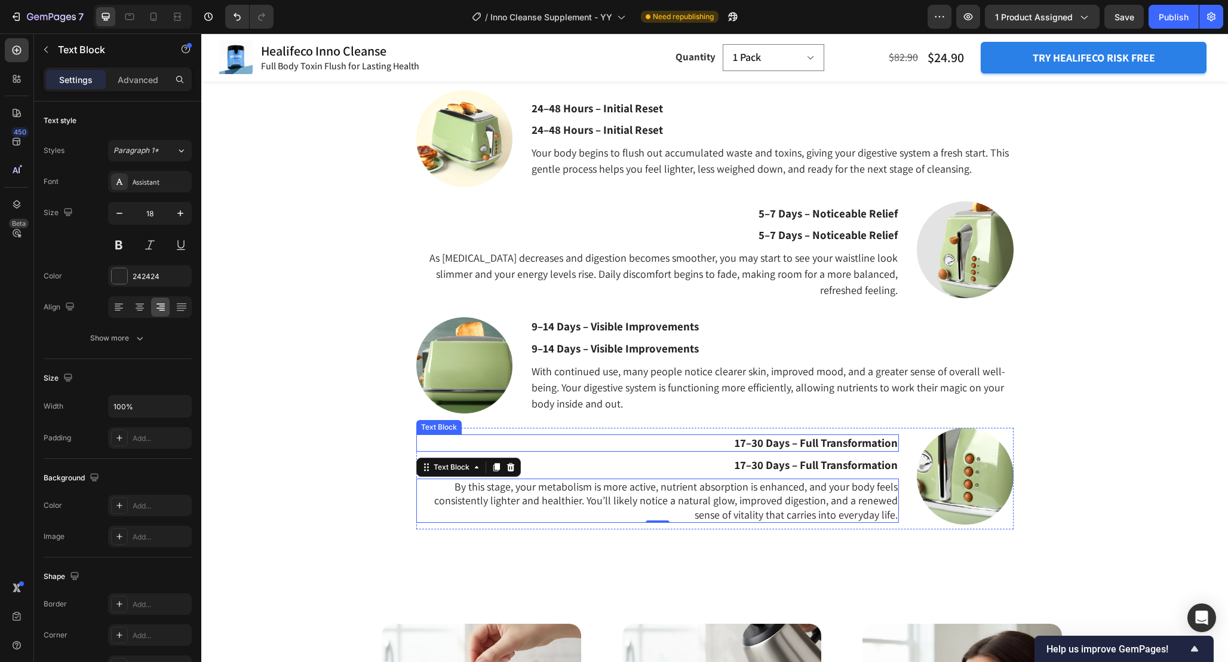
click at [815, 445] on p "17–30 Days – Full Transformation" at bounding box center [658, 442] width 480 height 15
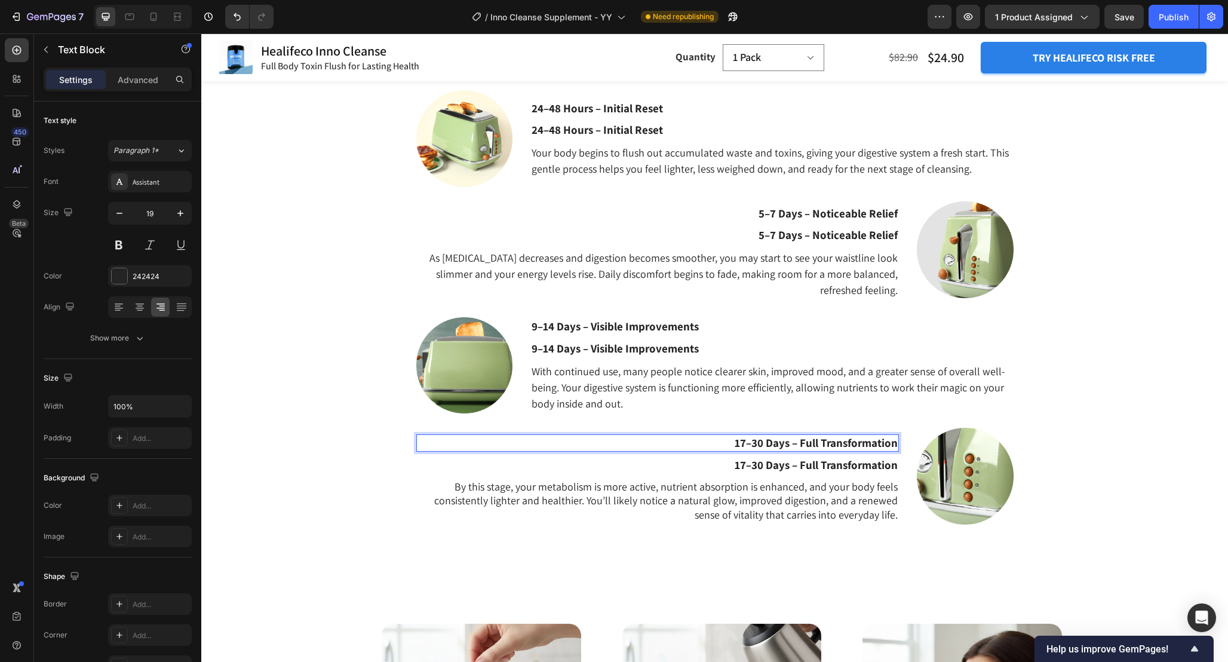
click at [795, 441] on p "17–30 Days – Full Transformation" at bounding box center [658, 442] width 480 height 15
click at [786, 443] on p "17–30 Days – Full Transformation" at bounding box center [658, 442] width 480 height 15
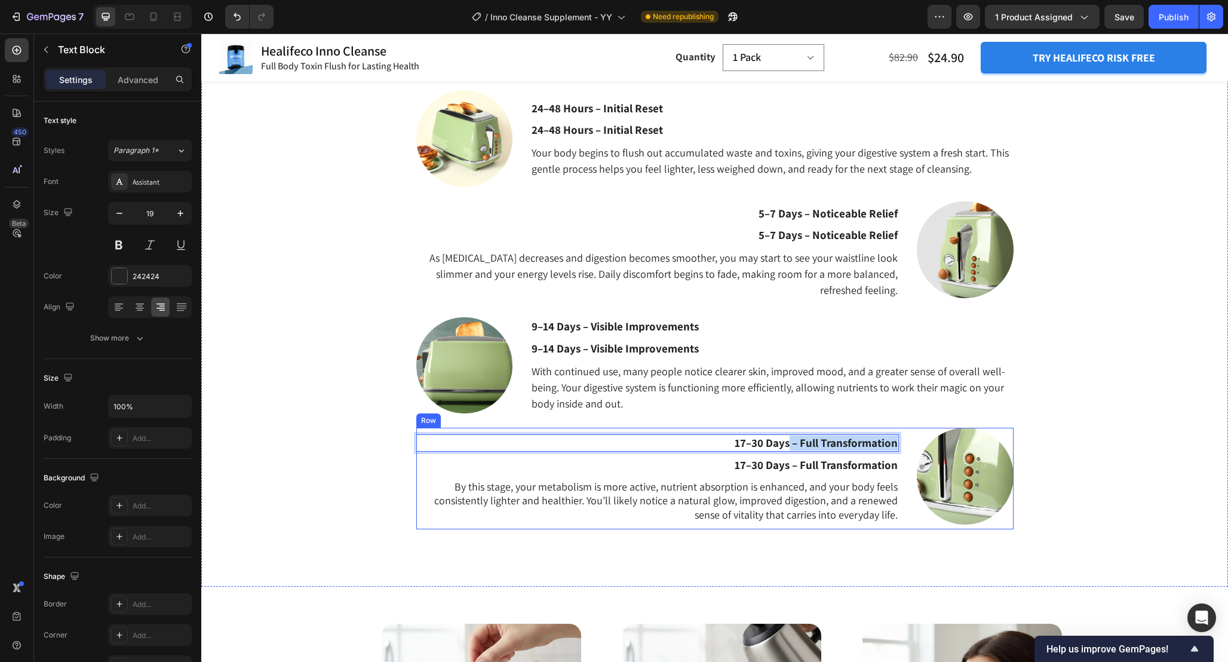
drag, startPoint x: 790, startPoint y: 445, endPoint x: 902, endPoint y: 445, distance: 112.3
click at [902, 445] on div "Image 17–30 Days – Full Transformation Text Block 8 17–30 Days – Full Transform…" at bounding box center [714, 479] width 597 height 102
click at [833, 460] on p "17–30 Days – Full Transformation" at bounding box center [658, 465] width 480 height 15
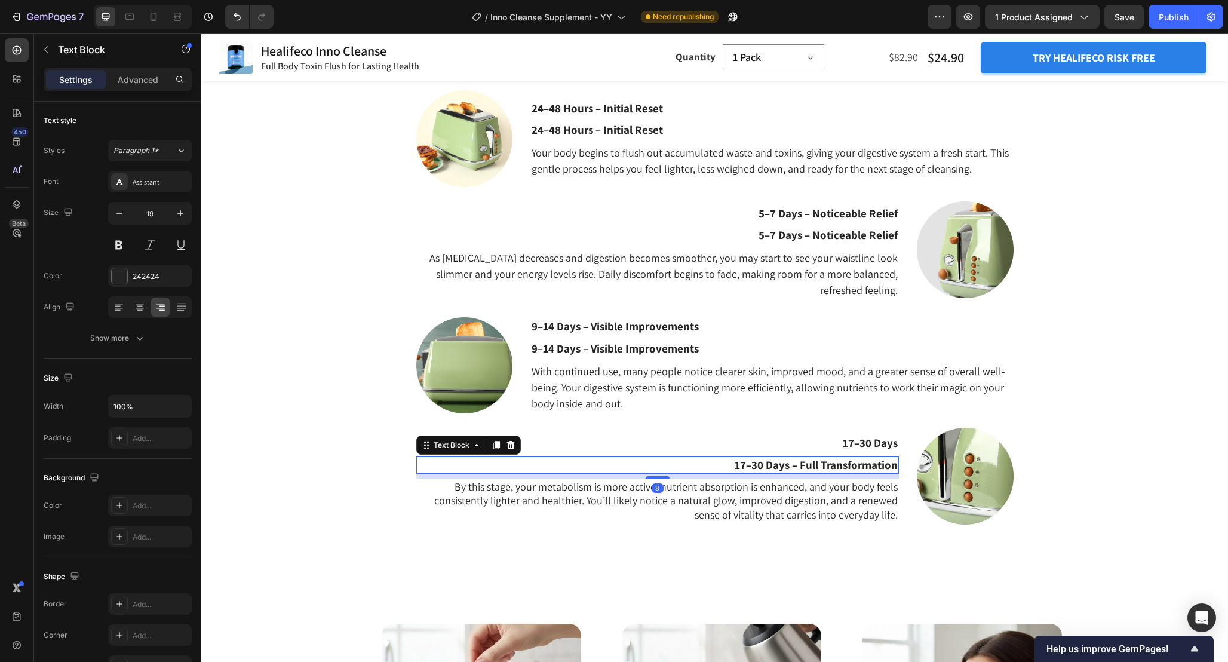
click at [833, 460] on p "17–30 Days – Full Transformation" at bounding box center [658, 465] width 480 height 15
click at [812, 462] on p "17–30 Days – Full Transformation" at bounding box center [658, 465] width 480 height 15
drag, startPoint x: 800, startPoint y: 466, endPoint x: 712, endPoint y: 464, distance: 88.4
click at [712, 464] on p "17–30 Days – Full Transformation" at bounding box center [658, 465] width 480 height 15
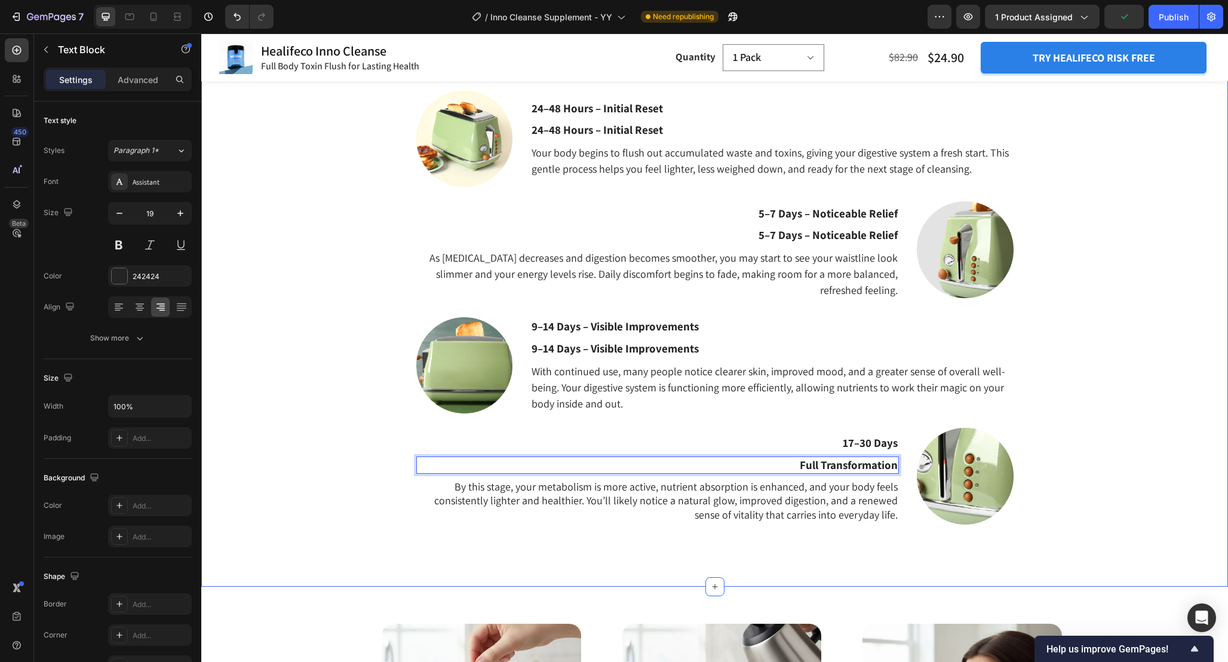
click at [1056, 453] on div "What Should I Expect From Consistent Use of Inno Cleanse? Heading 24–48 Hours –…" at bounding box center [714, 301] width 1009 height 514
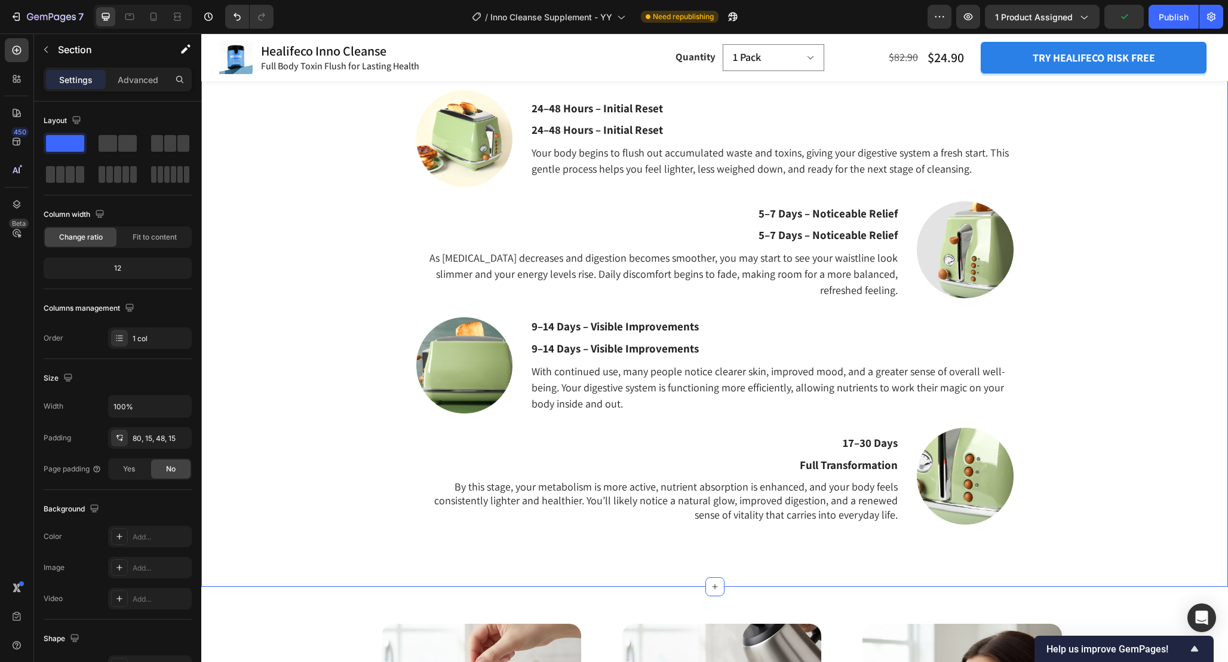
scroll to position [1581, 0]
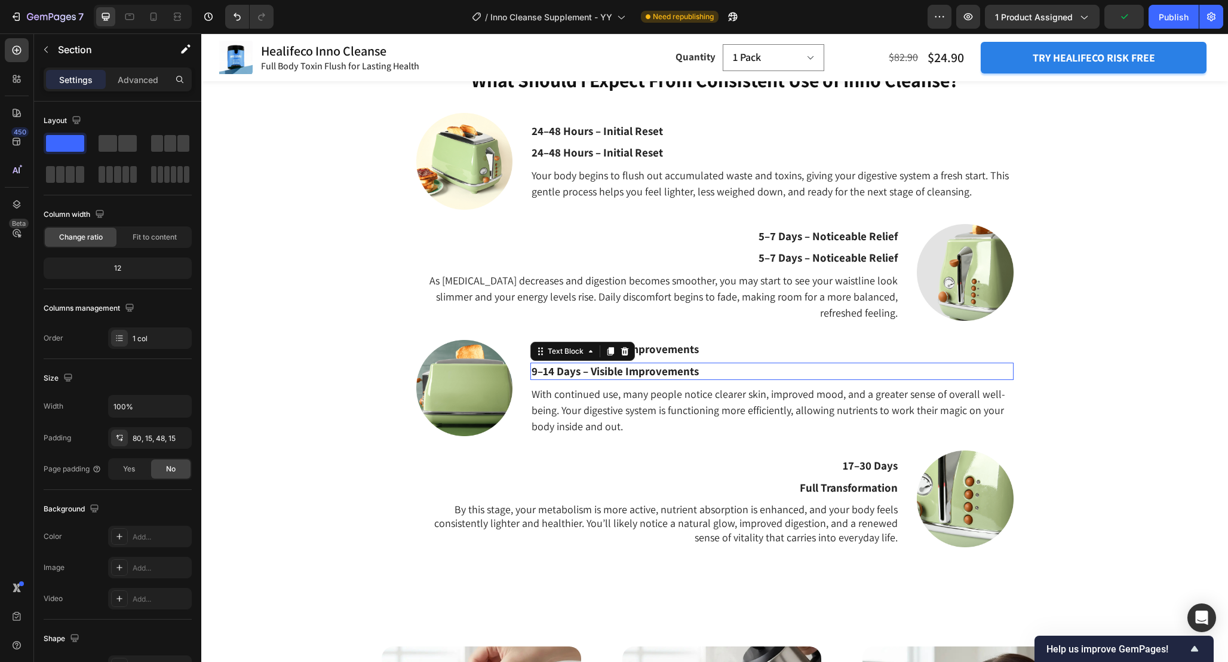
click at [670, 368] on p "9–14 Days – Visible Improvements" at bounding box center [772, 371] width 480 height 15
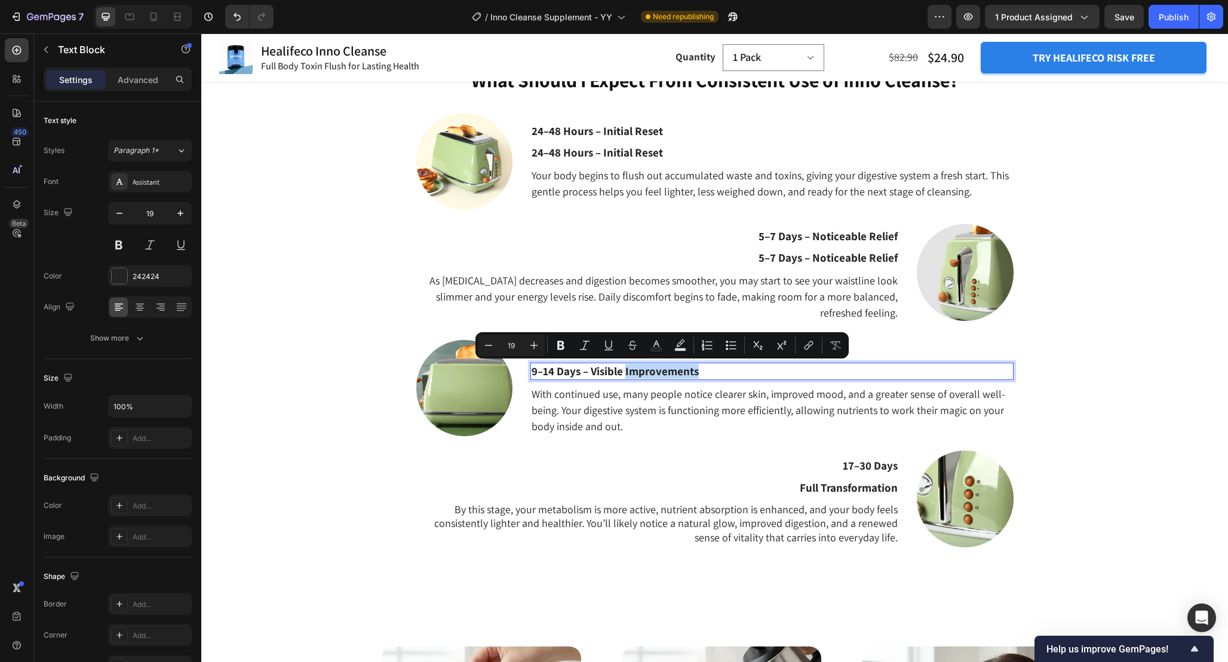
click at [632, 369] on p "9–14 Days – Visible Improvements" at bounding box center [772, 371] width 480 height 15
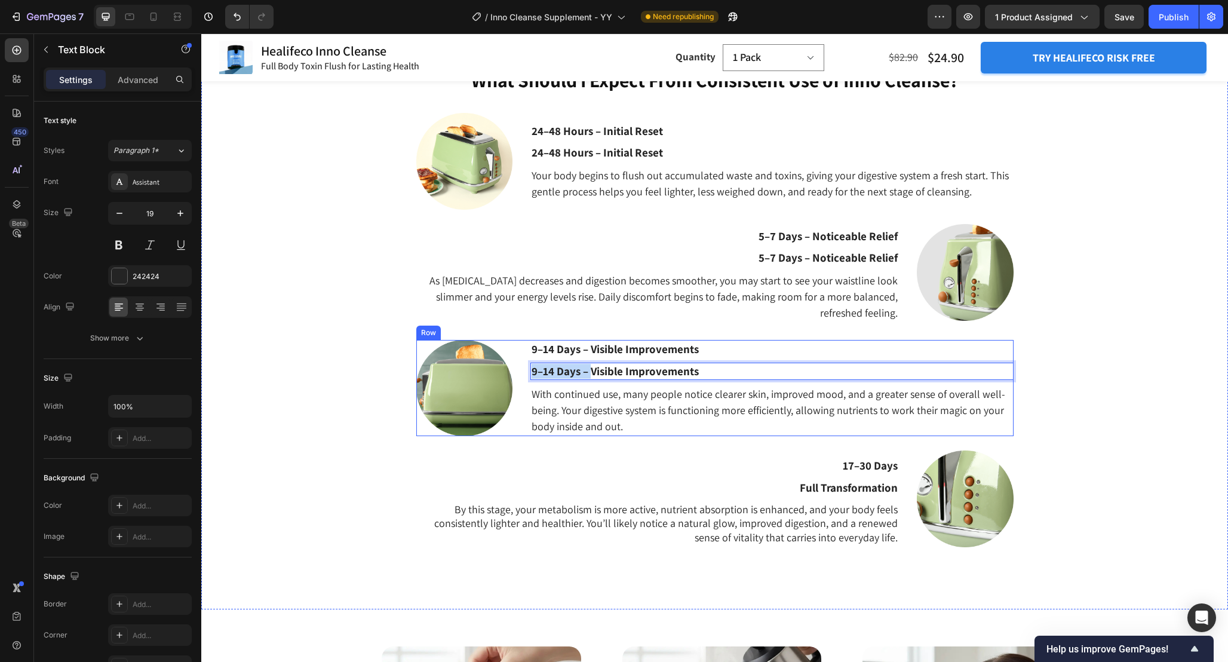
drag, startPoint x: 591, startPoint y: 373, endPoint x: 526, endPoint y: 368, distance: 64.7
click at [526, 368] on div "9–14 Days – Visible Improvements Text Block 9–14 Days – Visible Improvements Te…" at bounding box center [714, 388] width 597 height 97
click at [597, 349] on p "9–14 Days – Visible Improvements" at bounding box center [772, 349] width 480 height 15
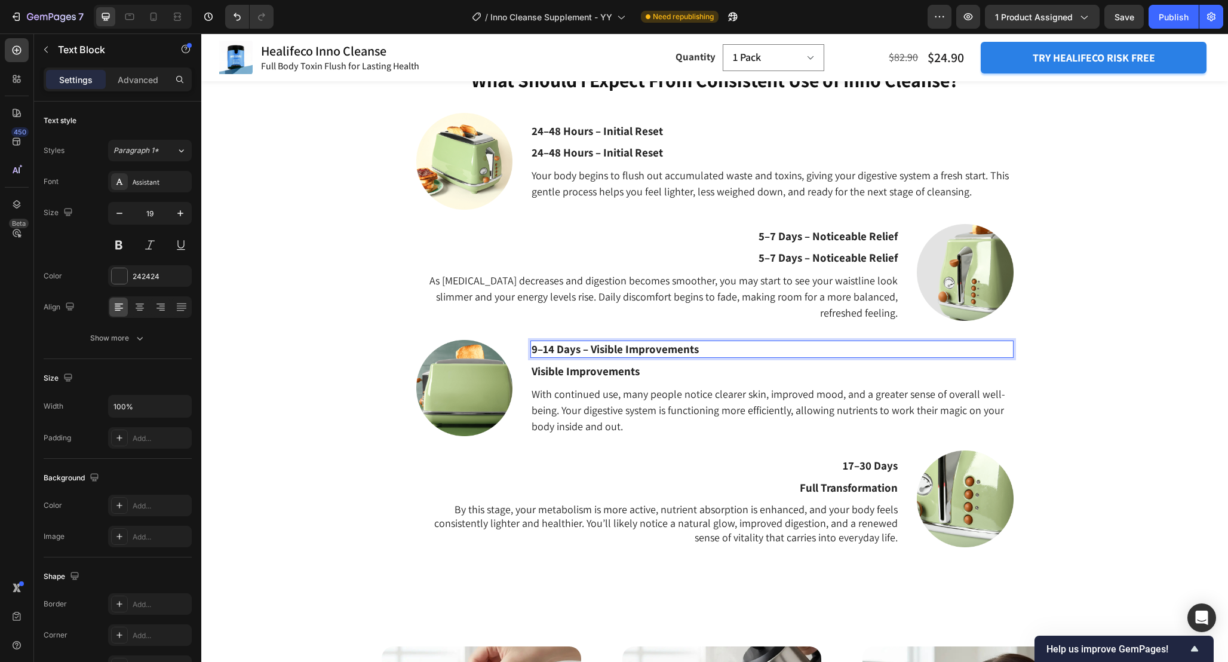
click at [592, 350] on p "9–14 Days – Visible Improvements" at bounding box center [772, 349] width 480 height 15
drag, startPoint x: 581, startPoint y: 349, endPoint x: 728, endPoint y: 349, distance: 147.0
click at [728, 349] on p "9–14 Days – Visible Improvements" at bounding box center [772, 349] width 480 height 15
click at [1089, 335] on div "What Should I Expect From Consistent Use of Inno Cleanse? Heading 24–48 Hours –…" at bounding box center [714, 324] width 1009 height 514
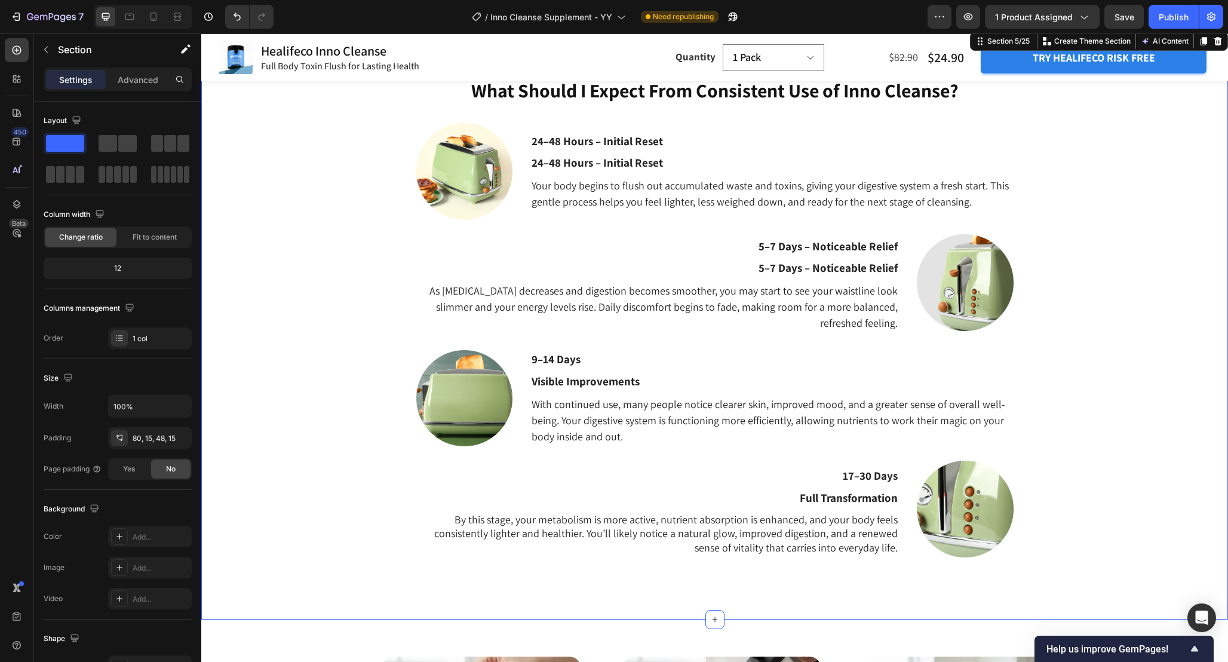
scroll to position [1538, 0]
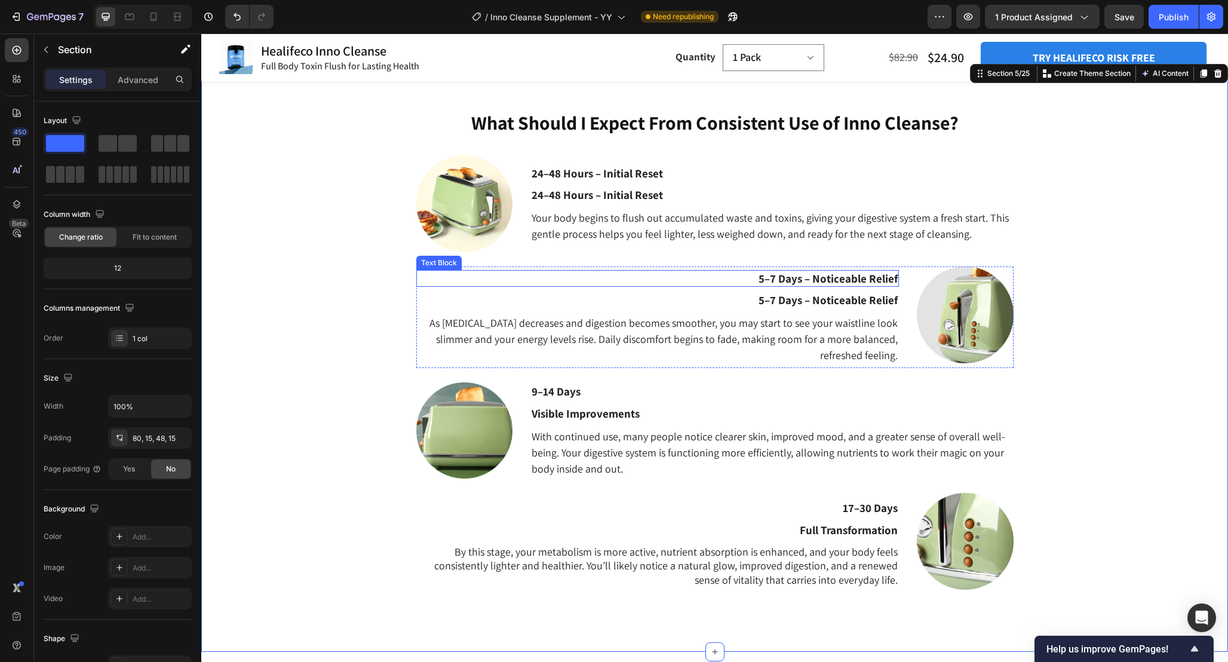
click at [876, 280] on p "5–7 Days – Noticeable Relief" at bounding box center [658, 278] width 480 height 15
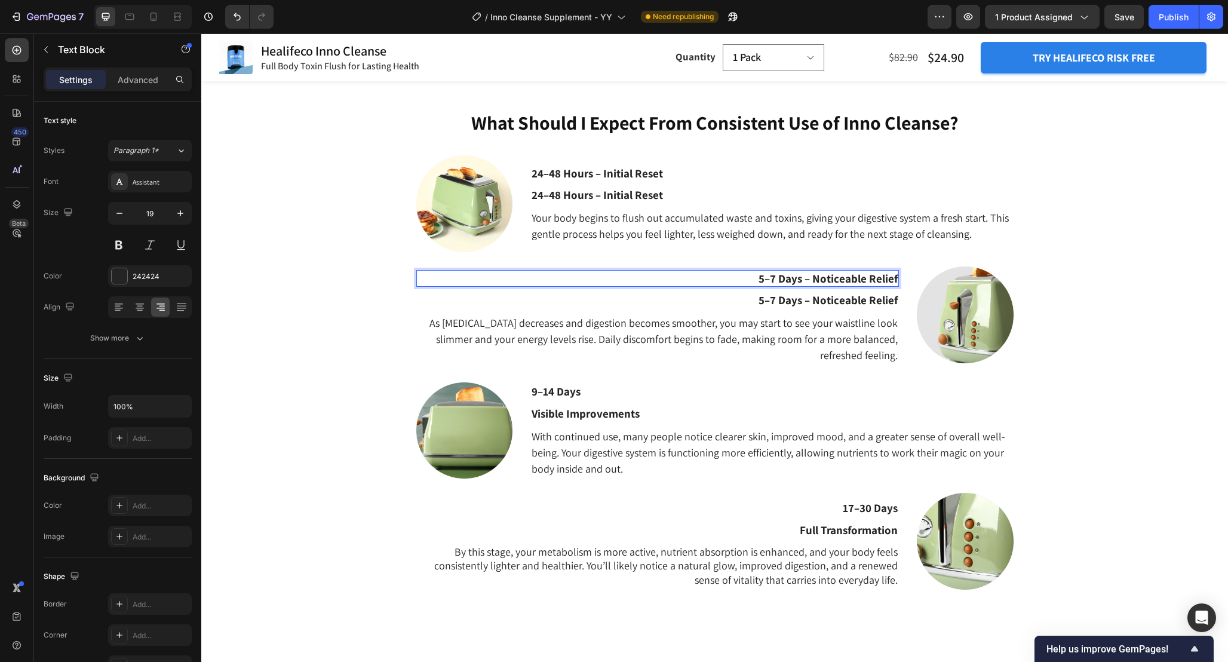
click at [842, 278] on p "5–7 Days – Noticeable Relief" at bounding box center [658, 278] width 480 height 15
drag, startPoint x: 803, startPoint y: 280, endPoint x: 929, endPoint y: 287, distance: 126.2
click at [930, 287] on div "Image 5–7 Days – Noticeable Relief Text Block 8 5–7 Days – Noticeable Relief Te…" at bounding box center [714, 317] width 597 height 102
click at [881, 302] on p "5–7 Days – Noticeable Relief" at bounding box center [658, 300] width 480 height 15
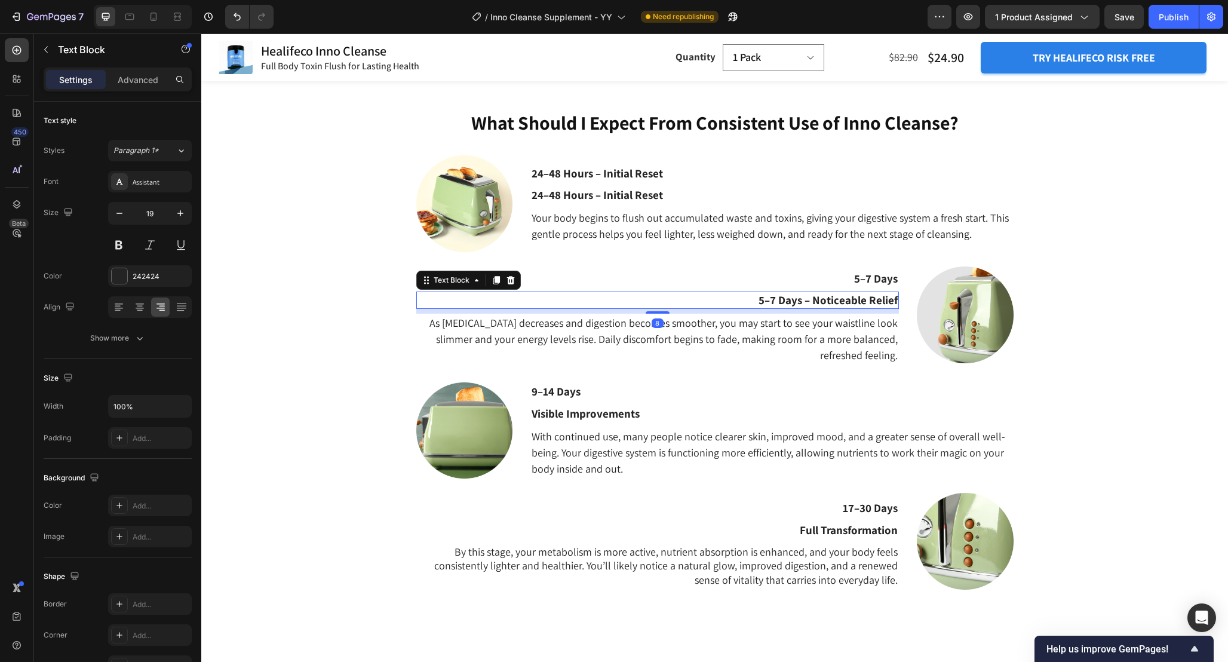
click at [881, 302] on p "5–7 Days – Noticeable Relief" at bounding box center [658, 300] width 480 height 15
click at [840, 301] on p "5–7 Days – Noticeable Relief" at bounding box center [658, 300] width 480 height 15
drag, startPoint x: 814, startPoint y: 298, endPoint x: 710, endPoint y: 298, distance: 104.5
click at [710, 298] on p "5–7 Days – Noticeable Relief" at bounding box center [658, 300] width 480 height 15
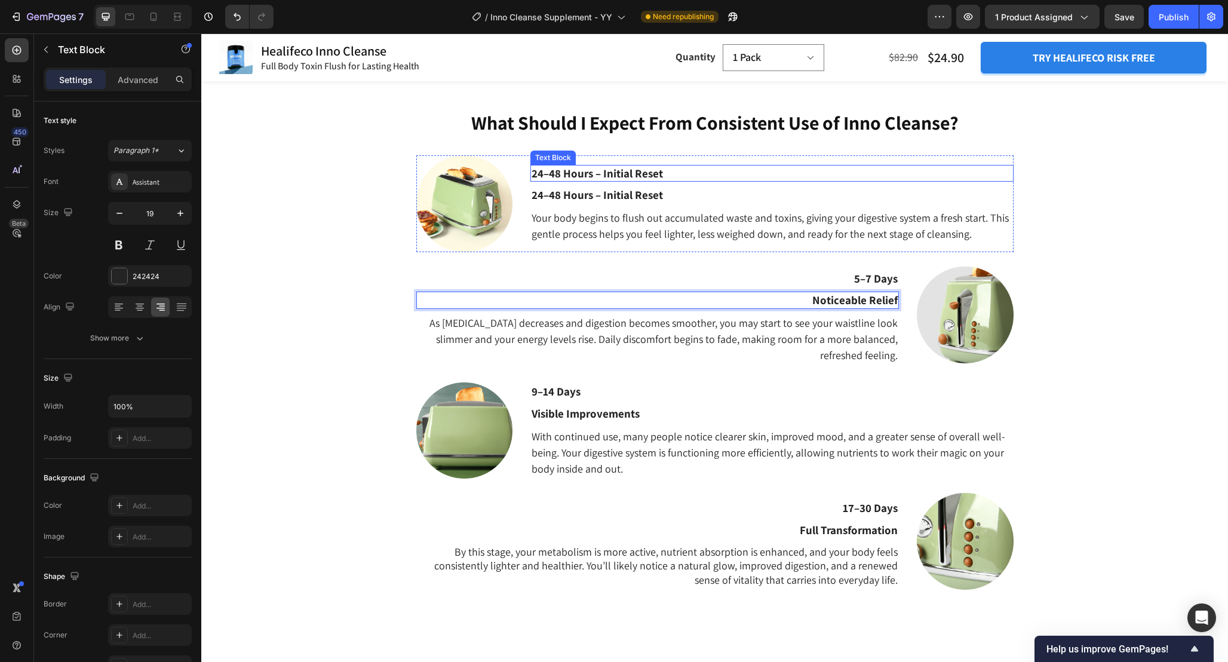
click at [618, 174] on p "24–48 Hours – Initial Reset" at bounding box center [772, 173] width 480 height 15
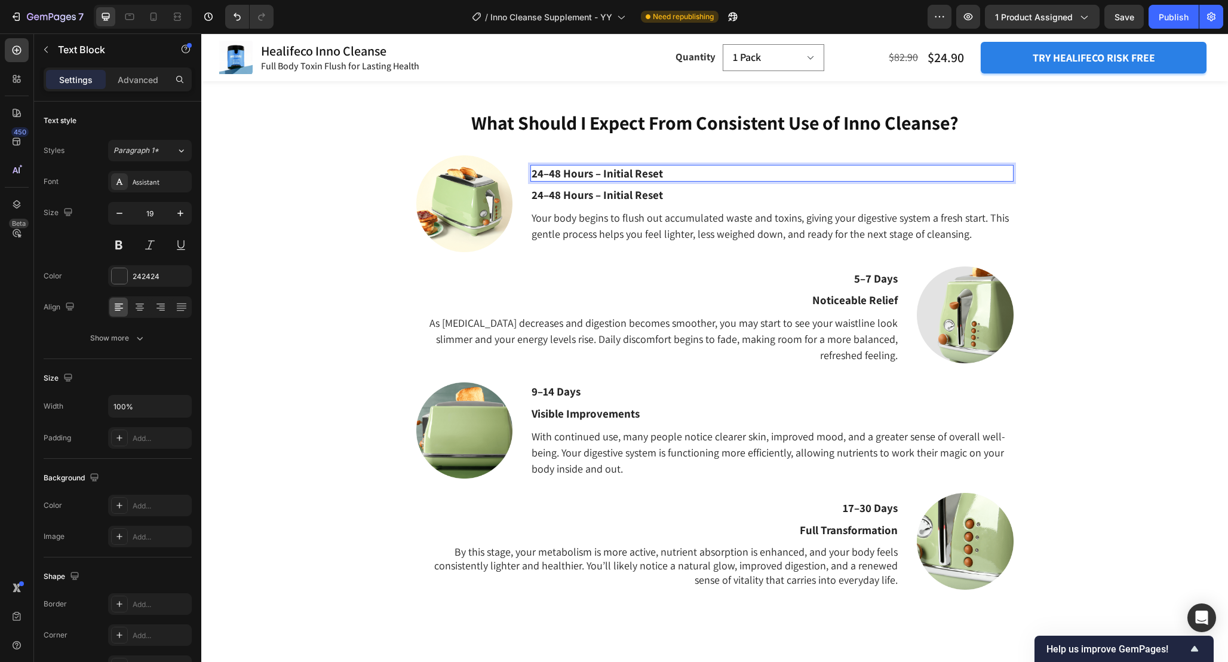
click at [611, 170] on p "24–48 Hours – Initial Reset" at bounding box center [772, 173] width 480 height 15
drag, startPoint x: 591, startPoint y: 173, endPoint x: 710, endPoint y: 174, distance: 118.9
click at [710, 174] on p "24–48 Hours – Initial Reset" at bounding box center [772, 173] width 480 height 15
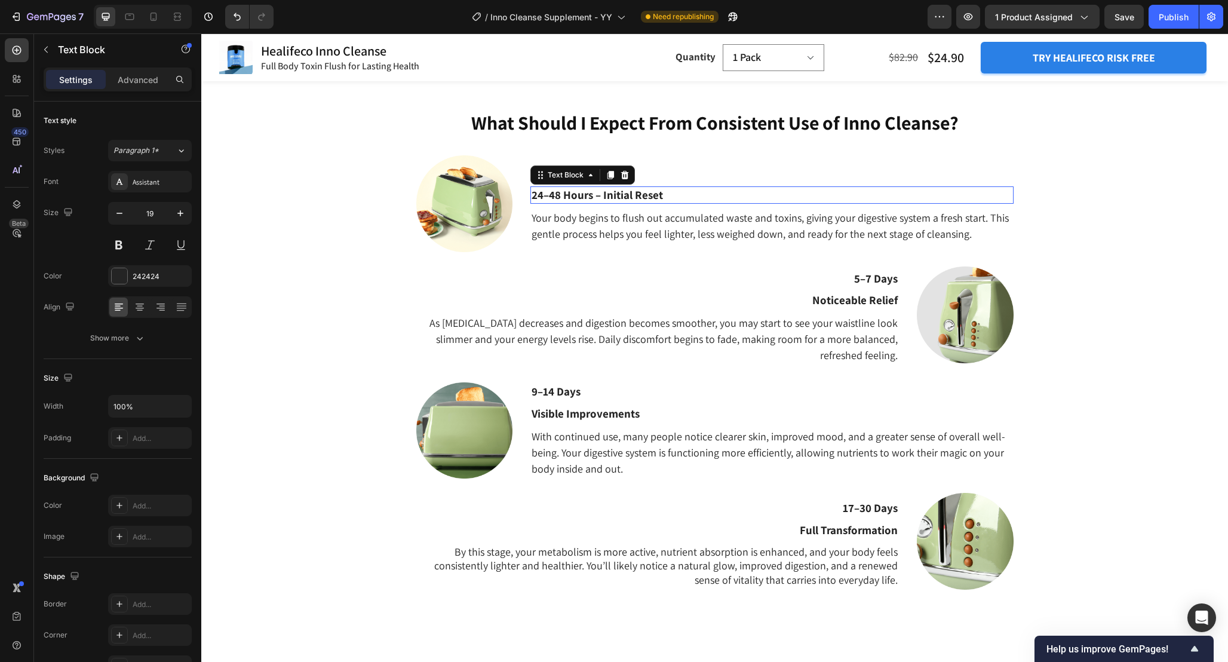
click at [621, 198] on p "24–48 Hours – Initial Reset" at bounding box center [772, 195] width 480 height 15
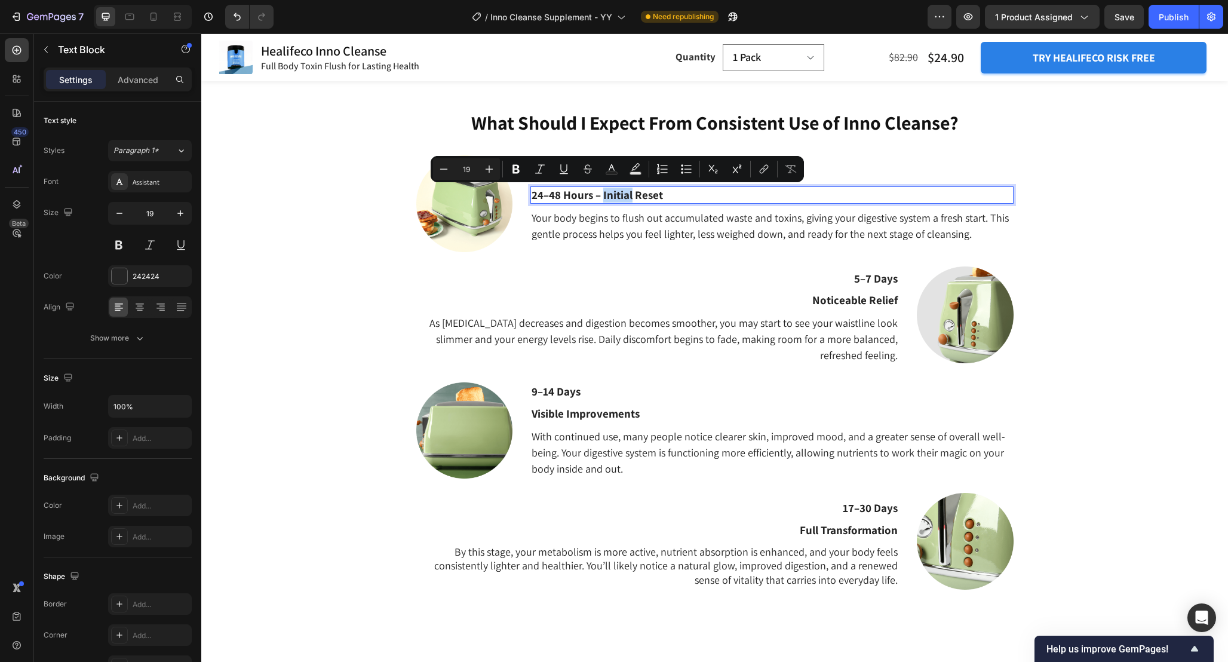
click at [607, 197] on p "24–48 Hours – Initial Reset" at bounding box center [772, 195] width 480 height 15
click at [597, 195] on p "24–48 Hours – Initial Reset" at bounding box center [772, 195] width 480 height 15
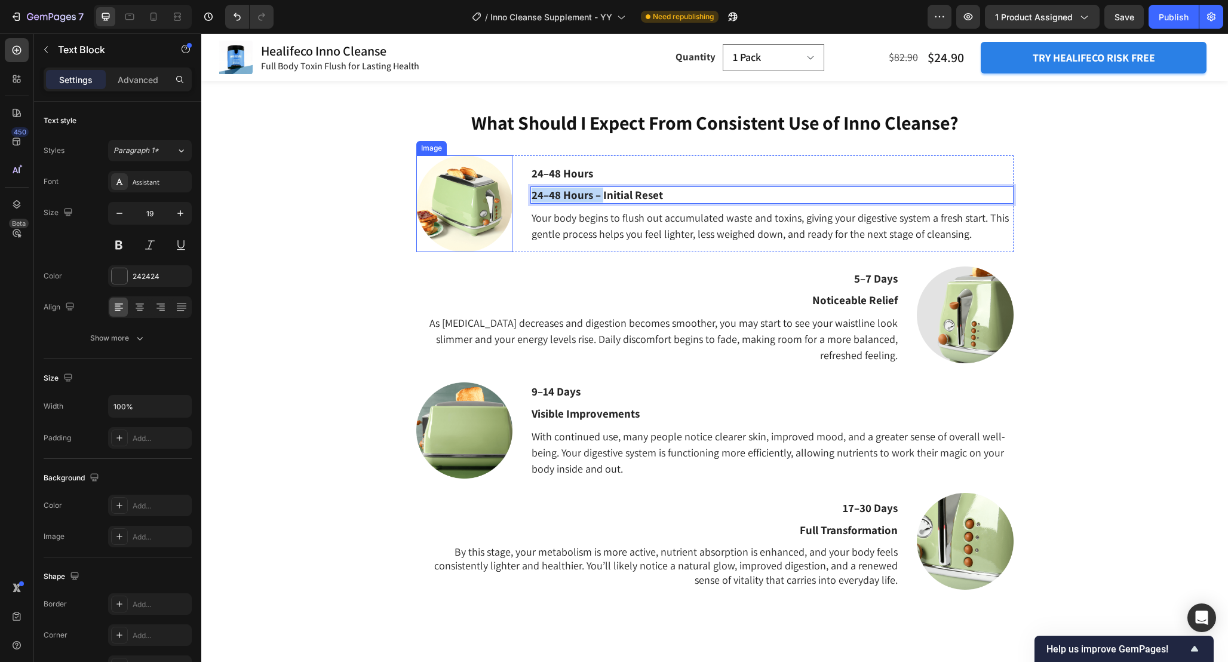
drag, startPoint x: 604, startPoint y: 196, endPoint x: 501, endPoint y: 185, distance: 103.3
click at [501, 185] on div "24–48 Hours Text Block 24–48 Hours – Initial Reset Text Block 8 Your body begin…" at bounding box center [714, 203] width 597 height 97
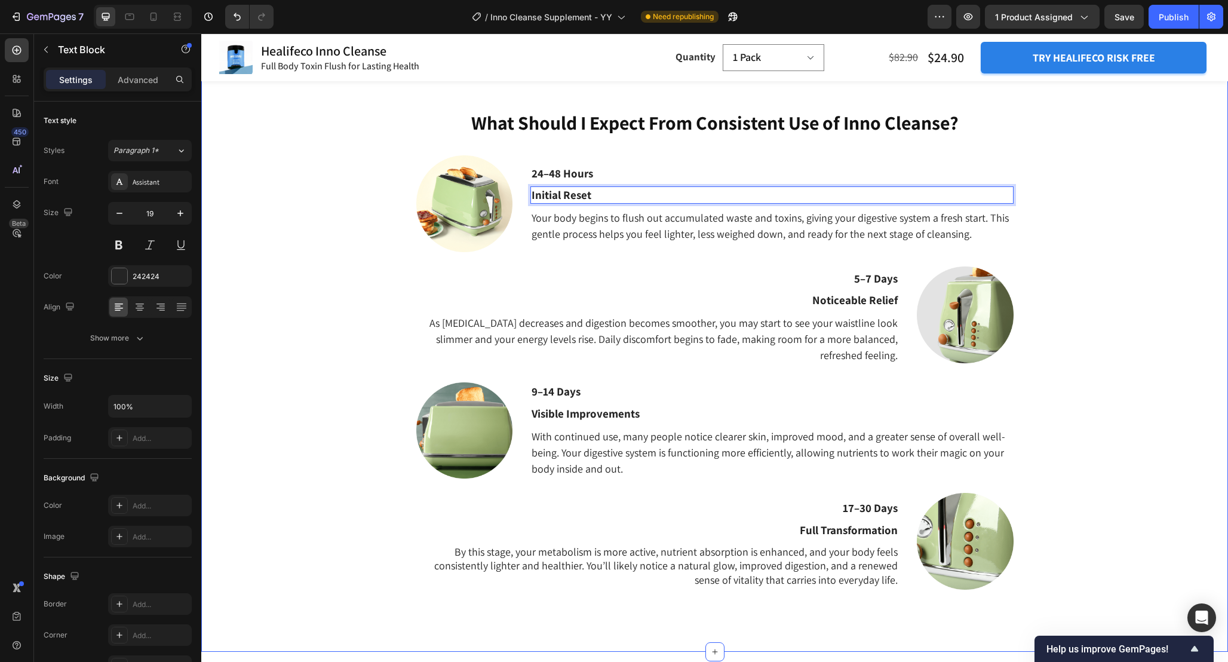
click at [1118, 195] on div "What Should I Expect From Consistent Use of Inno Cleanse? Heading 24–48 Hours T…" at bounding box center [714, 366] width 1009 height 514
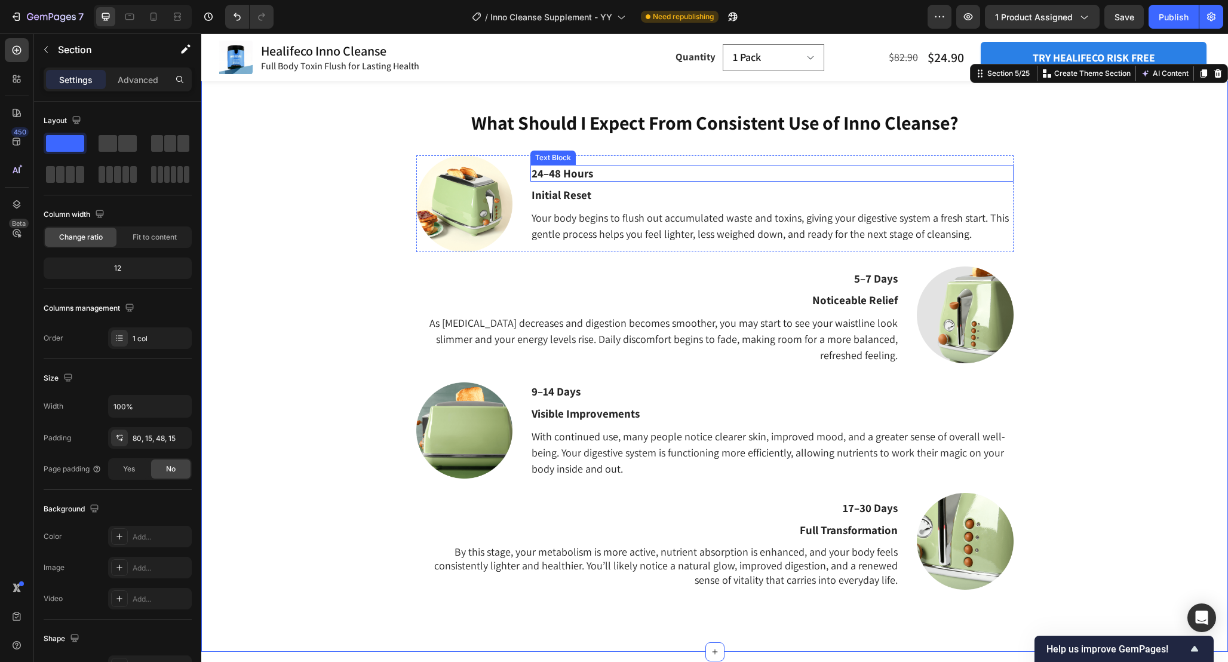
click at [657, 175] on p "24–48 Hours" at bounding box center [772, 173] width 480 height 15
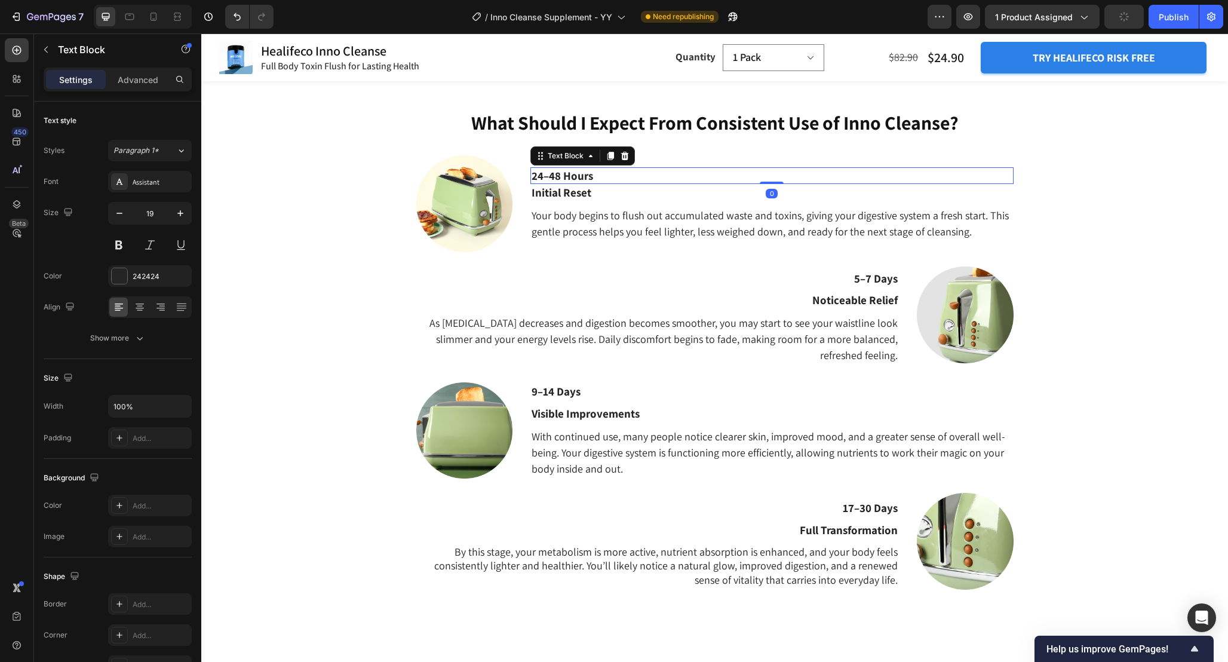
drag, startPoint x: 769, startPoint y: 185, endPoint x: 769, endPoint y: 165, distance: 19.1
click at [769, 165] on div "24–48 Hours Text Block 0 Initial Reset Text Block Your body begins to flush out…" at bounding box center [771, 203] width 483 height 97
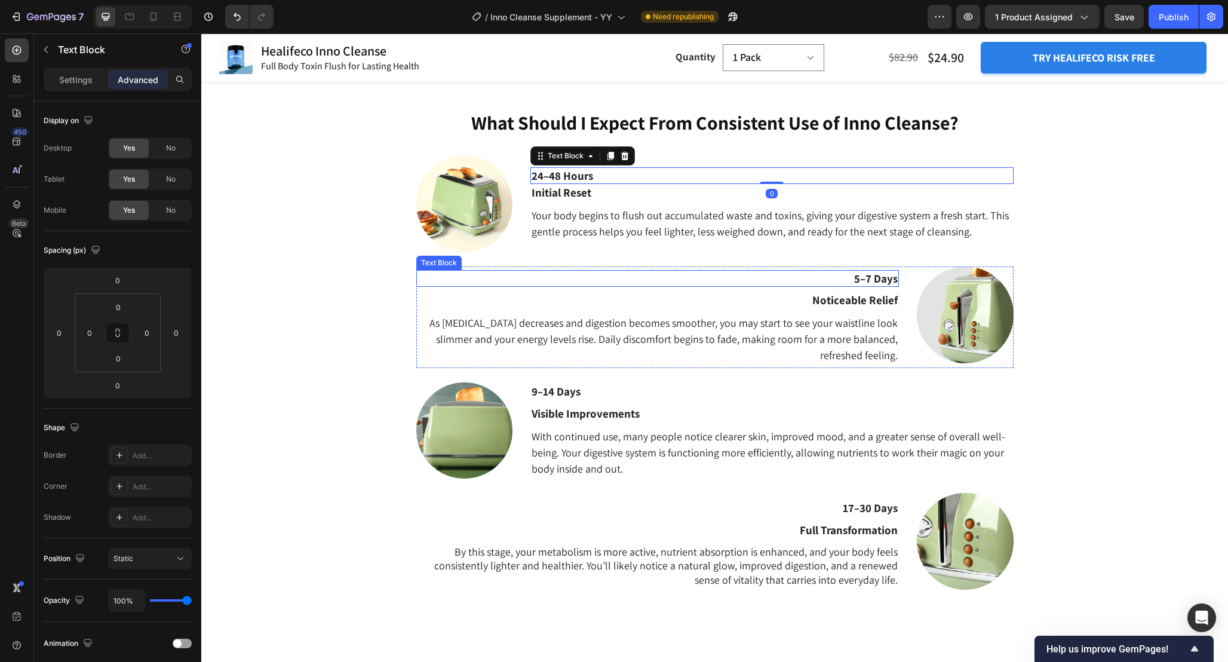
click at [882, 283] on p "5–7 Days" at bounding box center [658, 278] width 480 height 15
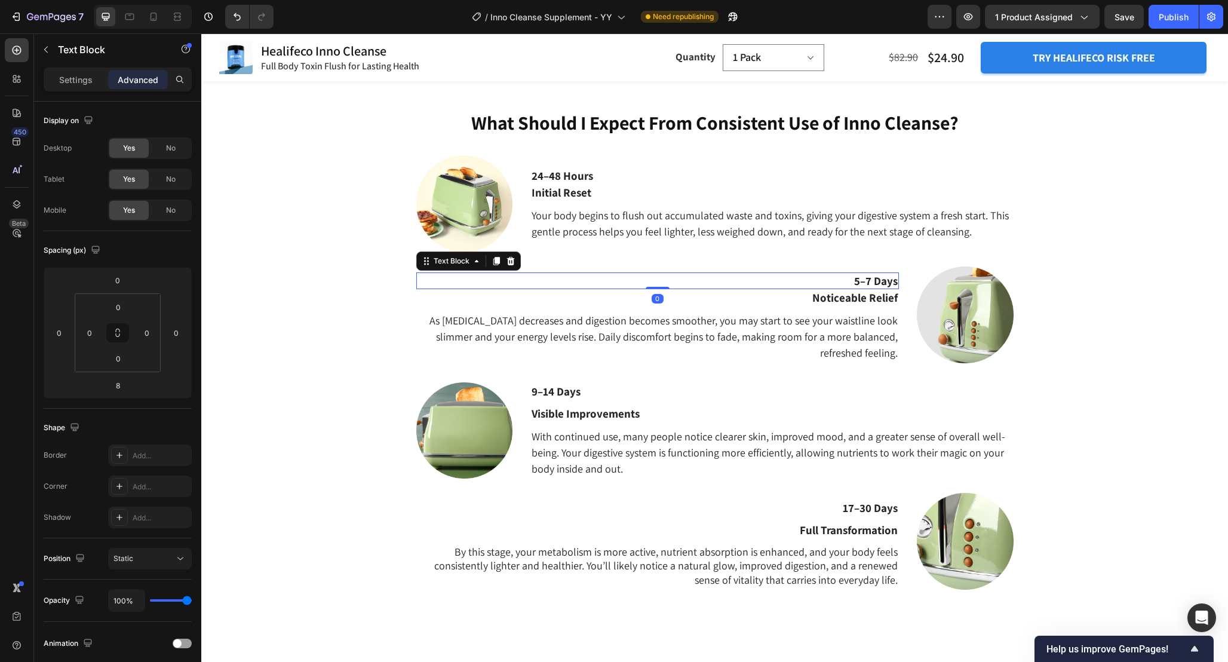
drag, startPoint x: 665, startPoint y: 278, endPoint x: 664, endPoint y: 271, distance: 7.8
click at [664, 271] on div "5–7 Days Text Block 0 Noticeable Relief Text Block As bloating decreases and di…" at bounding box center [657, 317] width 483 height 102
type input "0"
click at [562, 392] on div "Text Block" at bounding box center [553, 397] width 41 height 11
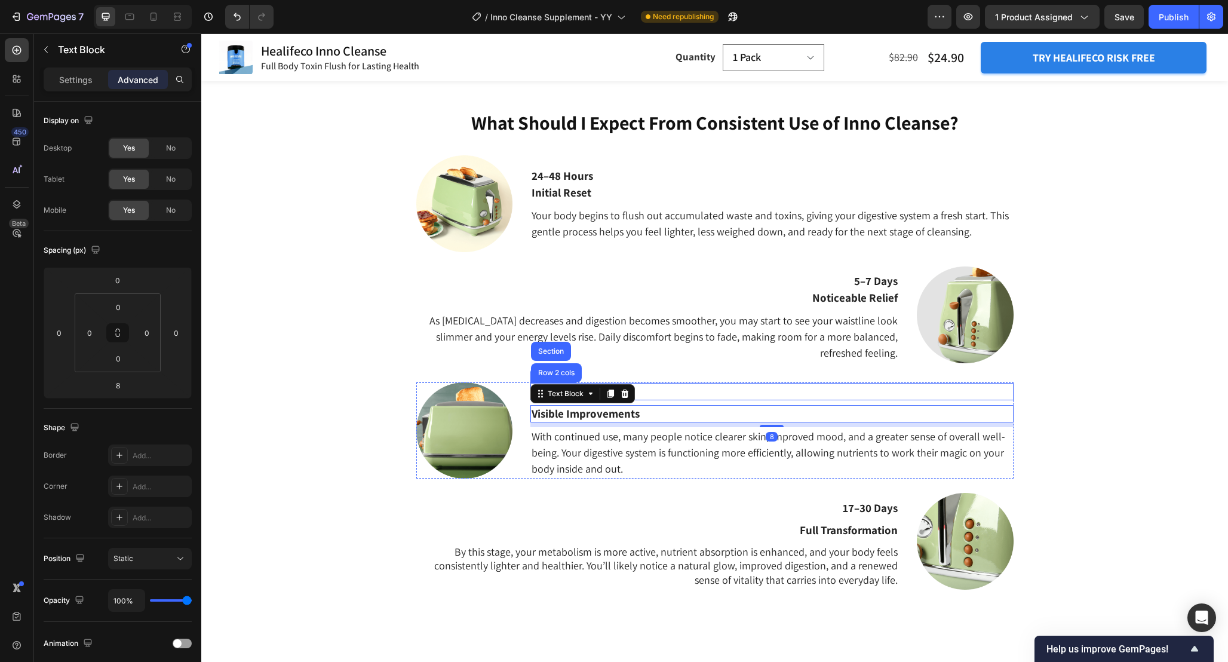
click at [711, 389] on p "9–14 Days" at bounding box center [772, 391] width 480 height 15
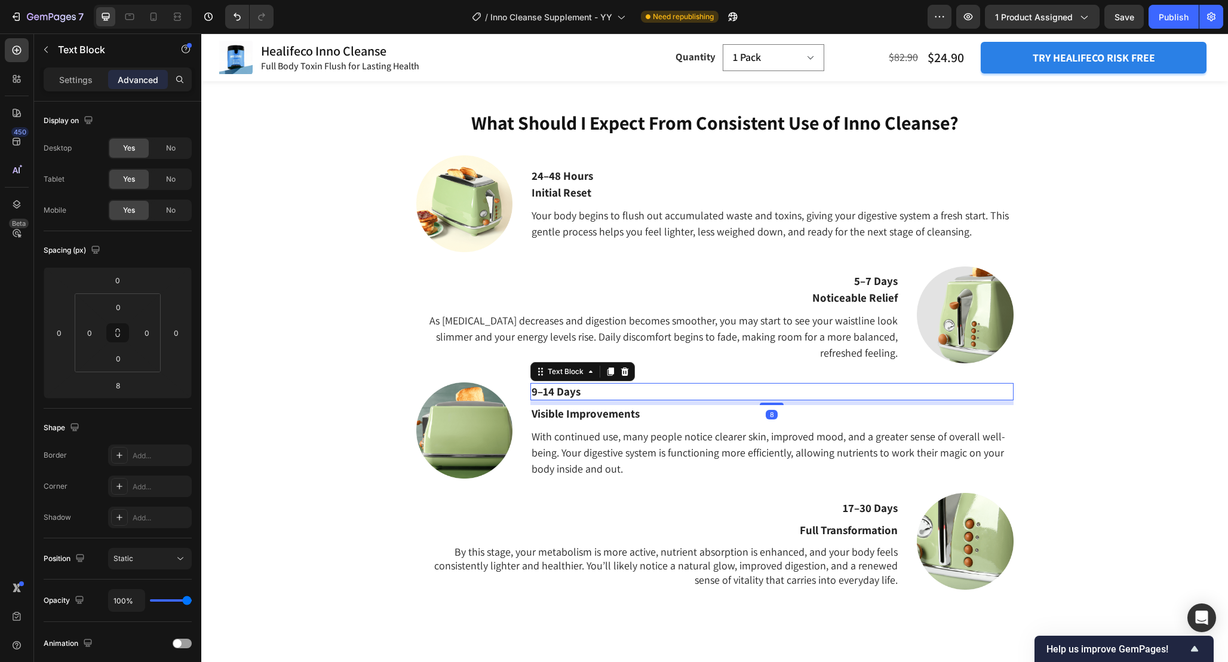
drag, startPoint x: 777, startPoint y: 403, endPoint x: 778, endPoint y: 375, distance: 28.7
click at [778, 385] on div "9–14 Days Text Block 8 Visible Improvements Text Block With continued use, many…" at bounding box center [771, 430] width 483 height 97
type input "0"
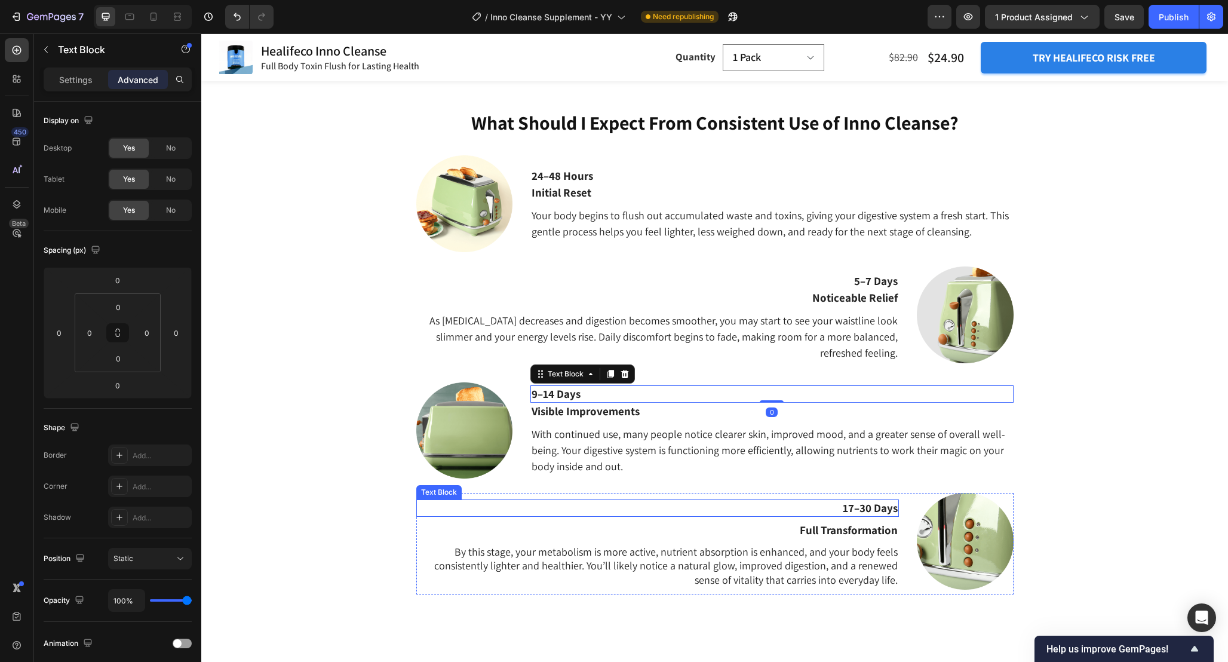
click at [882, 510] on p "17–30 Days" at bounding box center [658, 508] width 480 height 15
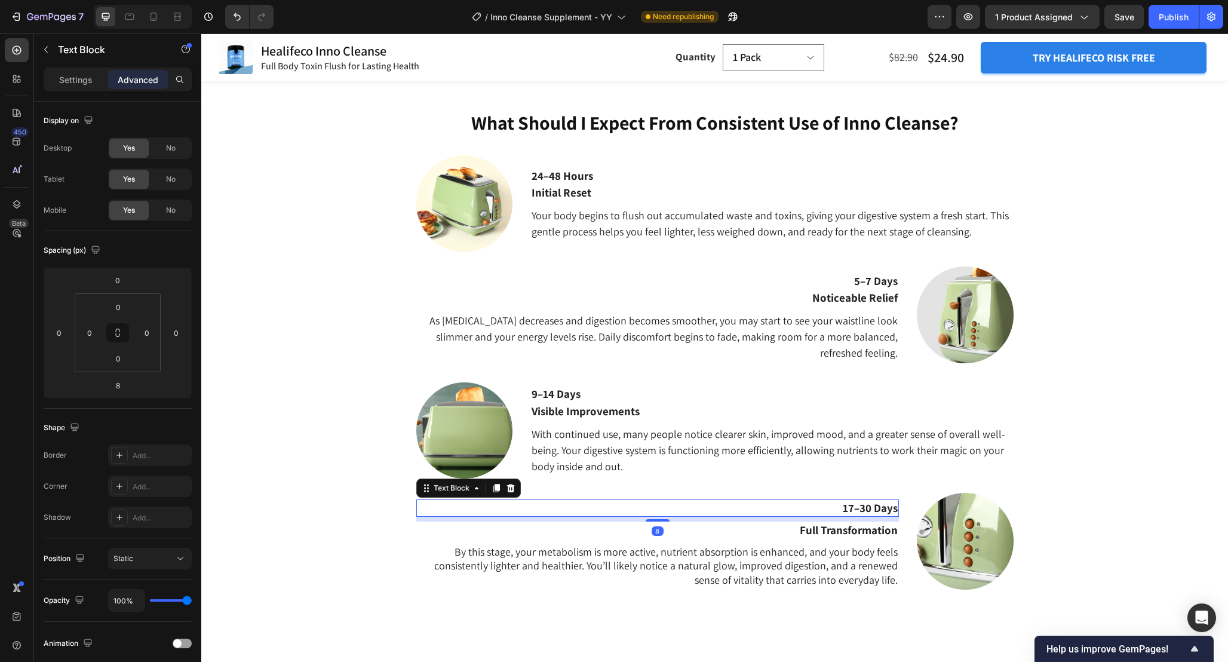
drag, startPoint x: 659, startPoint y: 520, endPoint x: 659, endPoint y: 490, distance: 29.3
click at [659, 491] on div "What Should I Expect From Consistent Use of Inno Cleanse? Heading 24–48 Hours T…" at bounding box center [714, 366] width 1009 height 514
type input "0"
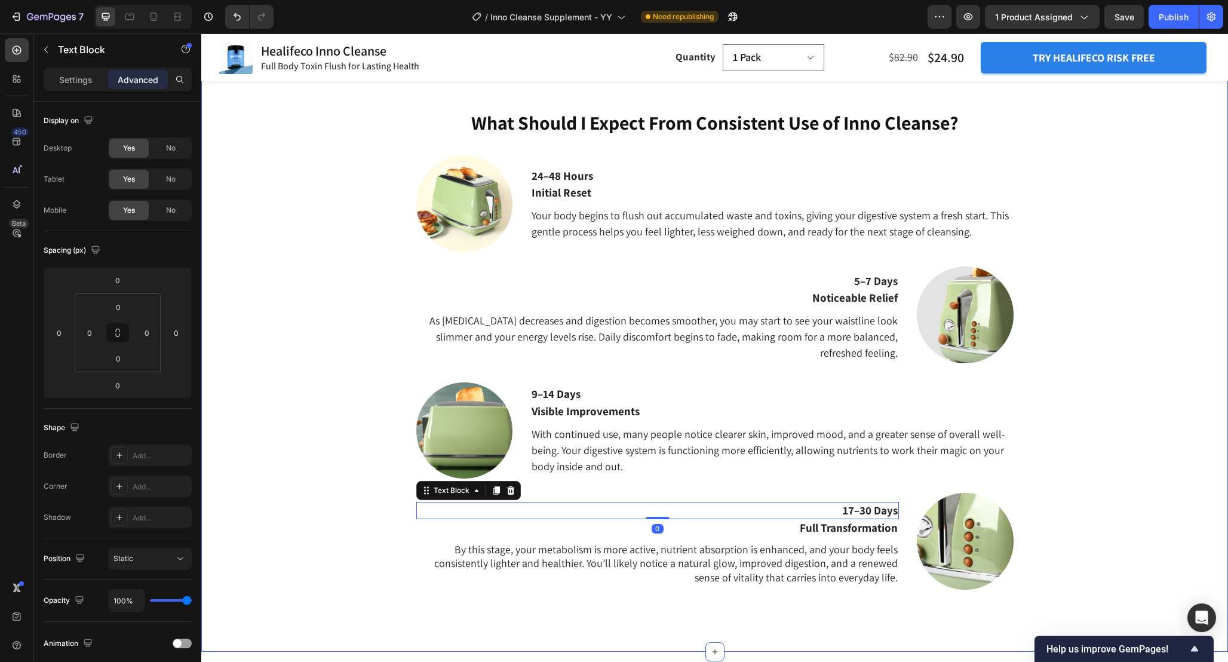
click at [1095, 510] on div "What Should I Expect From Consistent Use of Inno Cleanse? Heading 24–48 Hours T…" at bounding box center [714, 366] width 1009 height 514
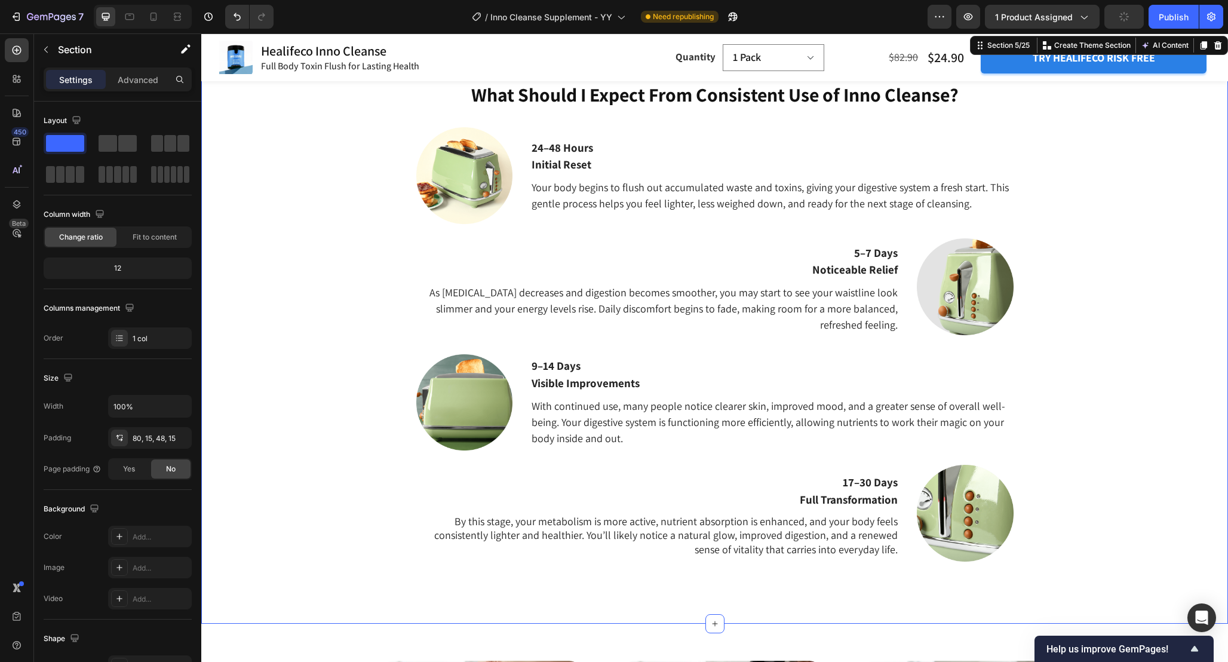
scroll to position [1558, 0]
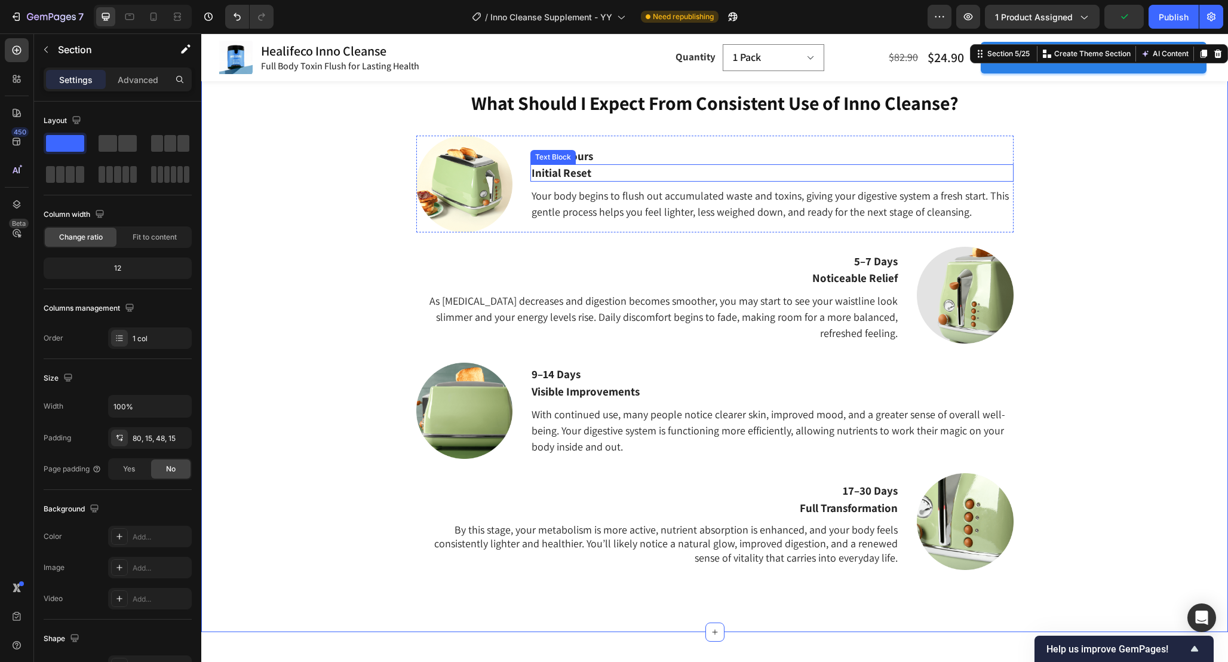
click at [579, 170] on p "Initial Reset" at bounding box center [772, 172] width 480 height 15
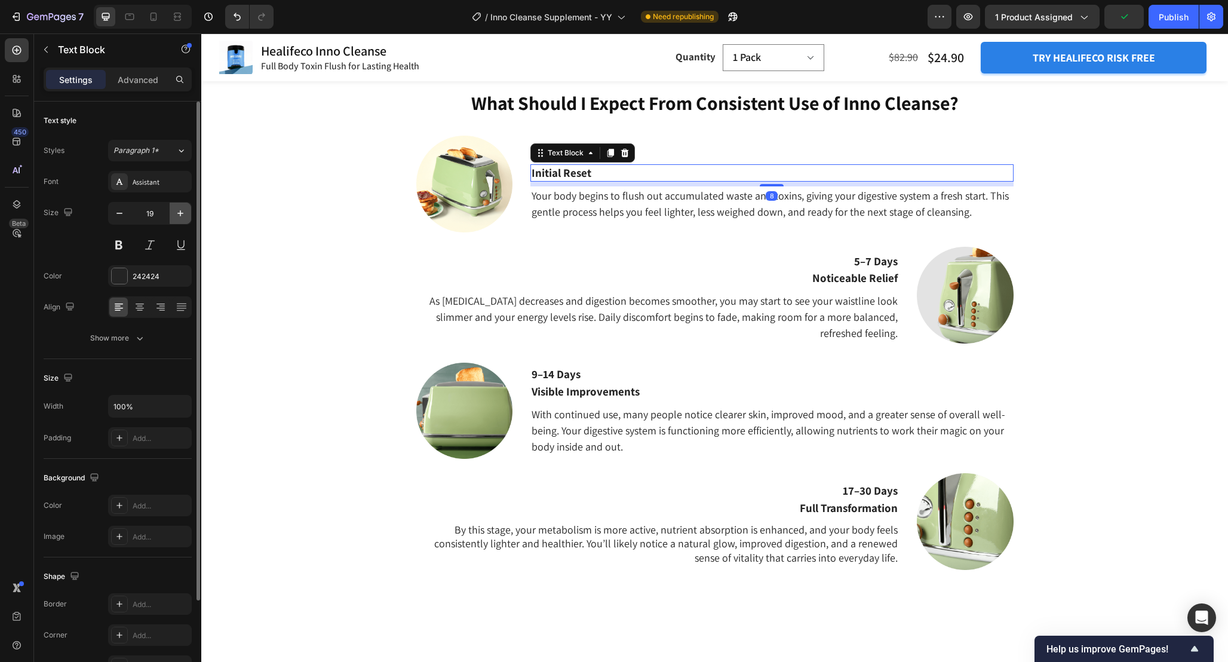
click at [179, 207] on button "button" at bounding box center [181, 214] width 22 height 22
click at [184, 214] on icon "button" at bounding box center [180, 213] width 12 height 12
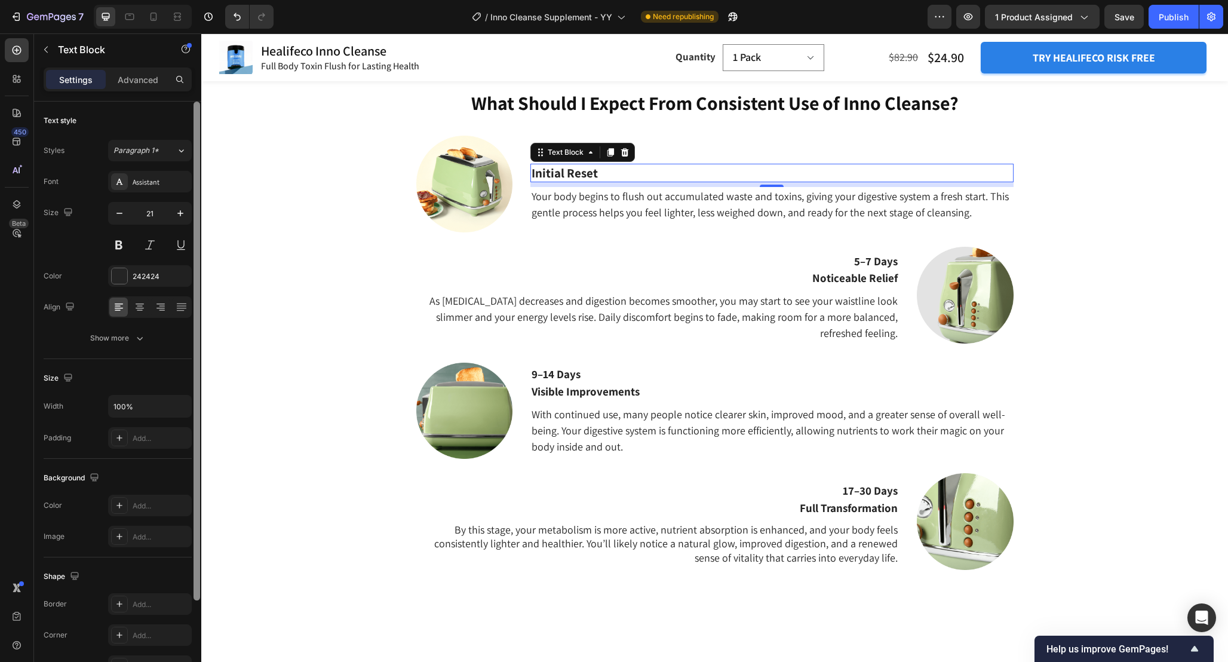
type input "22"
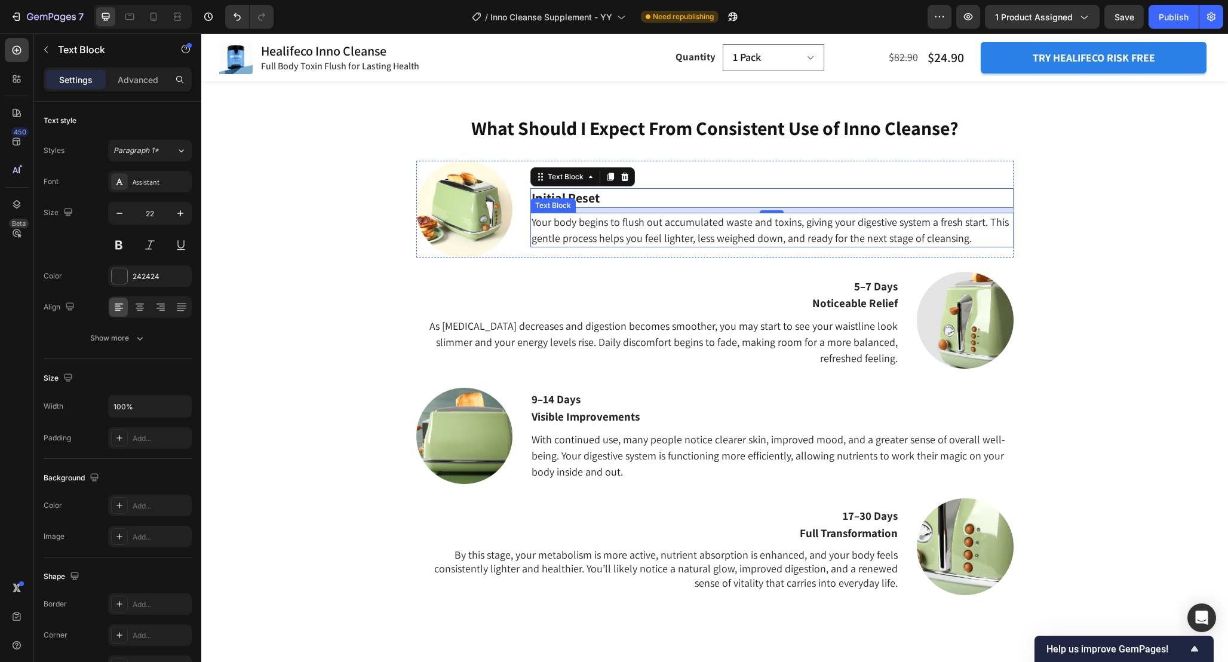
scroll to position [1529, 0]
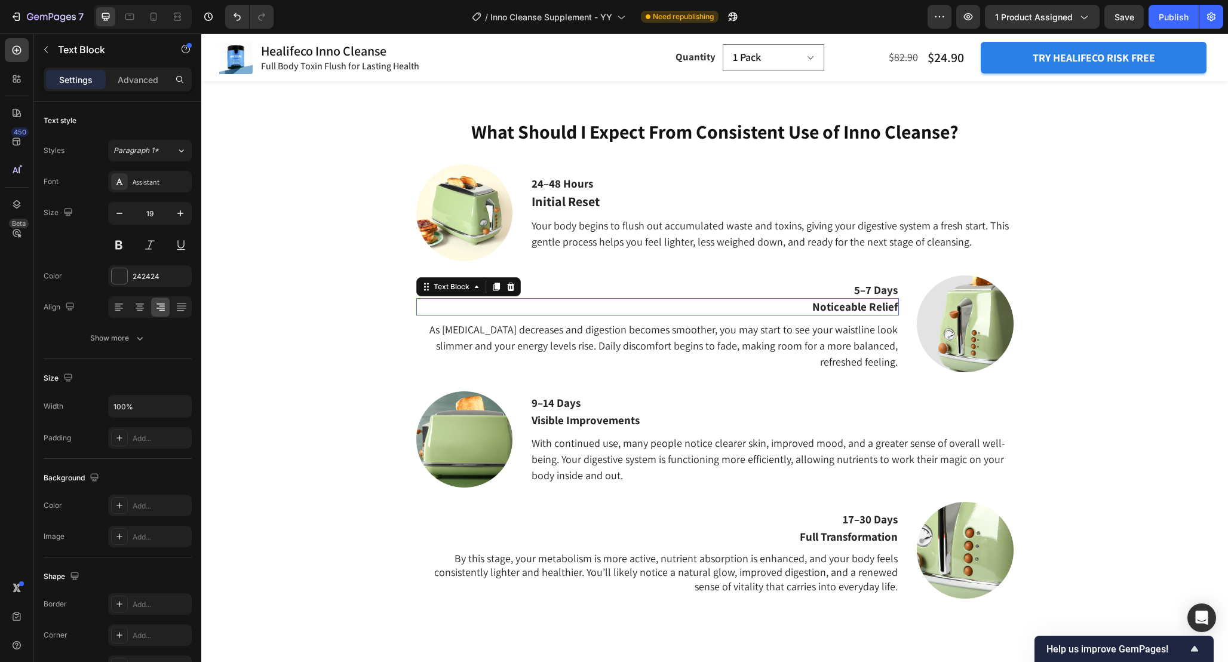
click at [868, 302] on p "Noticeable Relief" at bounding box center [658, 306] width 480 height 15
click at [180, 214] on icon "button" at bounding box center [180, 213] width 6 height 6
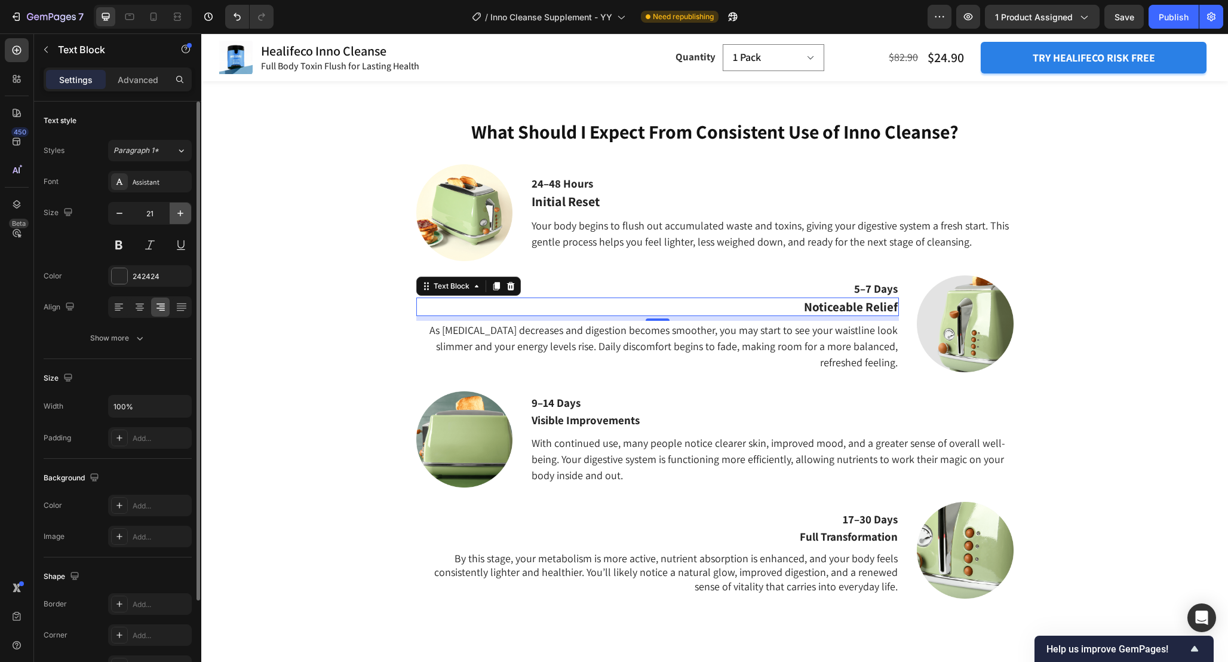
type input "22"
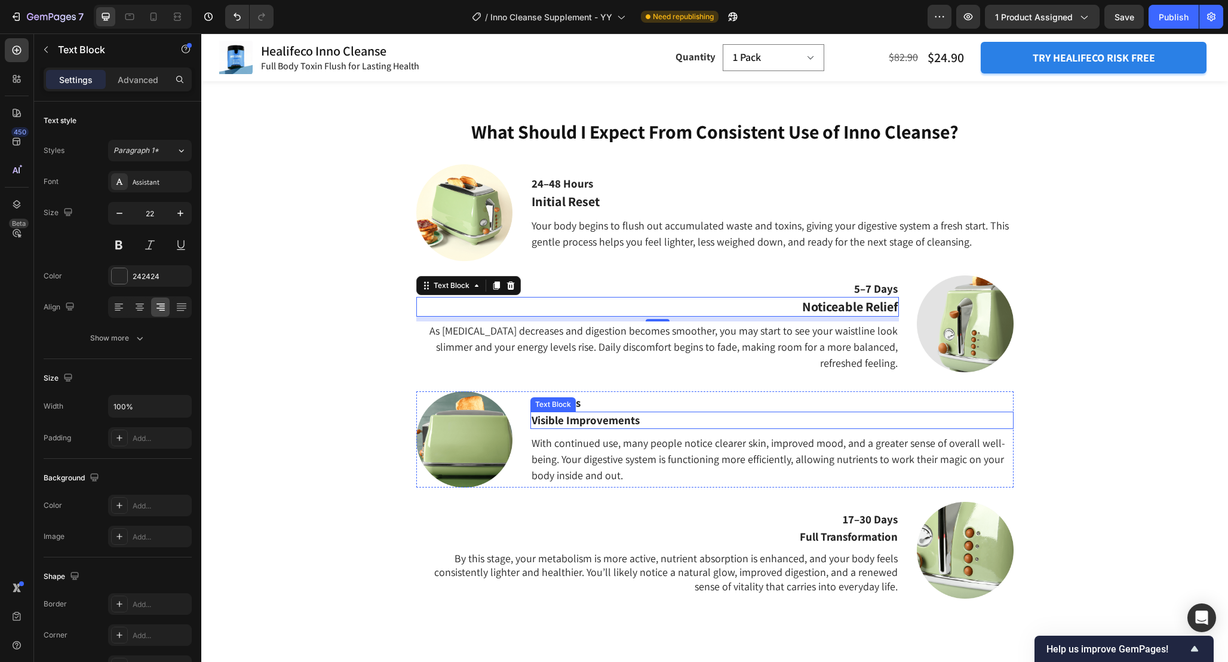
click at [586, 420] on p "Visible Improvements" at bounding box center [772, 420] width 480 height 15
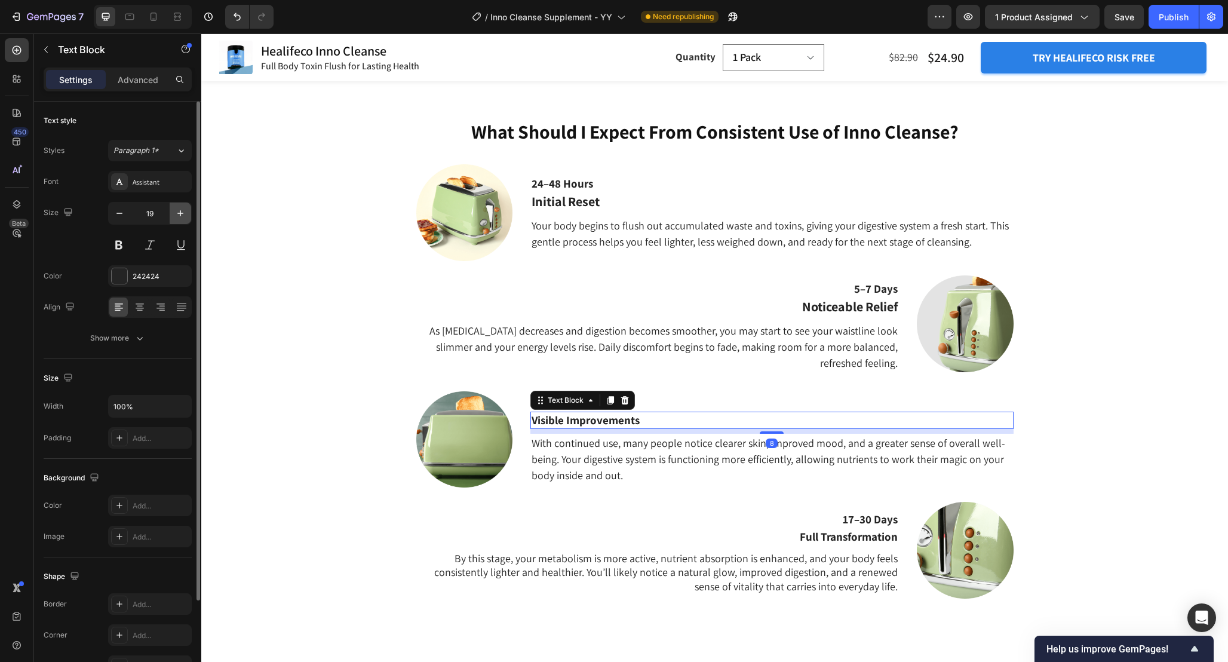
click at [179, 213] on icon "button" at bounding box center [180, 213] width 6 height 6
type input "22"
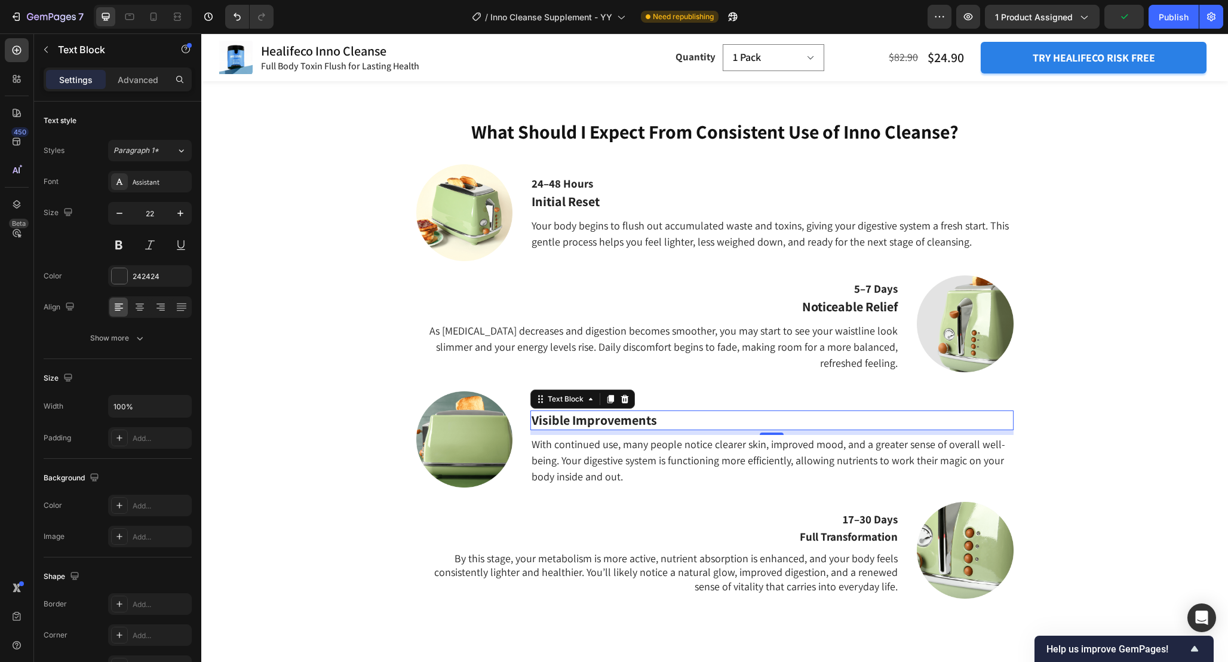
scroll to position [1543, 0]
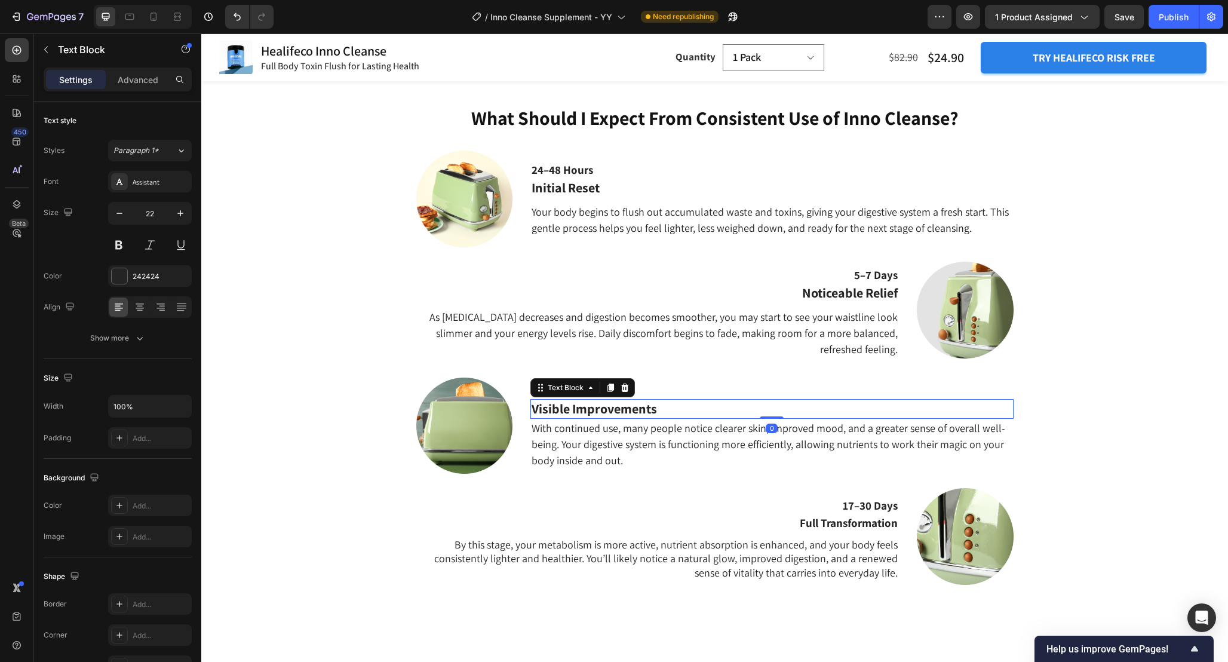
drag, startPoint x: 776, startPoint y: 419, endPoint x: 775, endPoint y: 403, distance: 16.8
click at [775, 404] on div "Visible Improvements Text Block 0" at bounding box center [771, 409] width 483 height 20
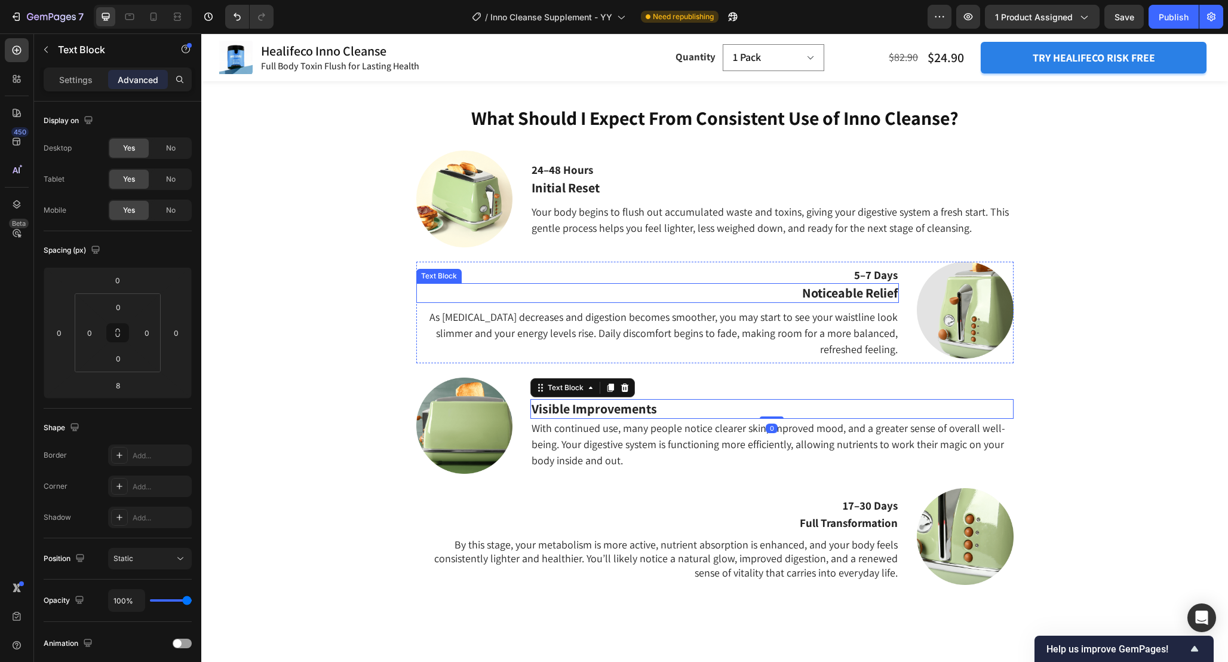
click at [880, 295] on p "Noticeable Relief" at bounding box center [658, 292] width 480 height 17
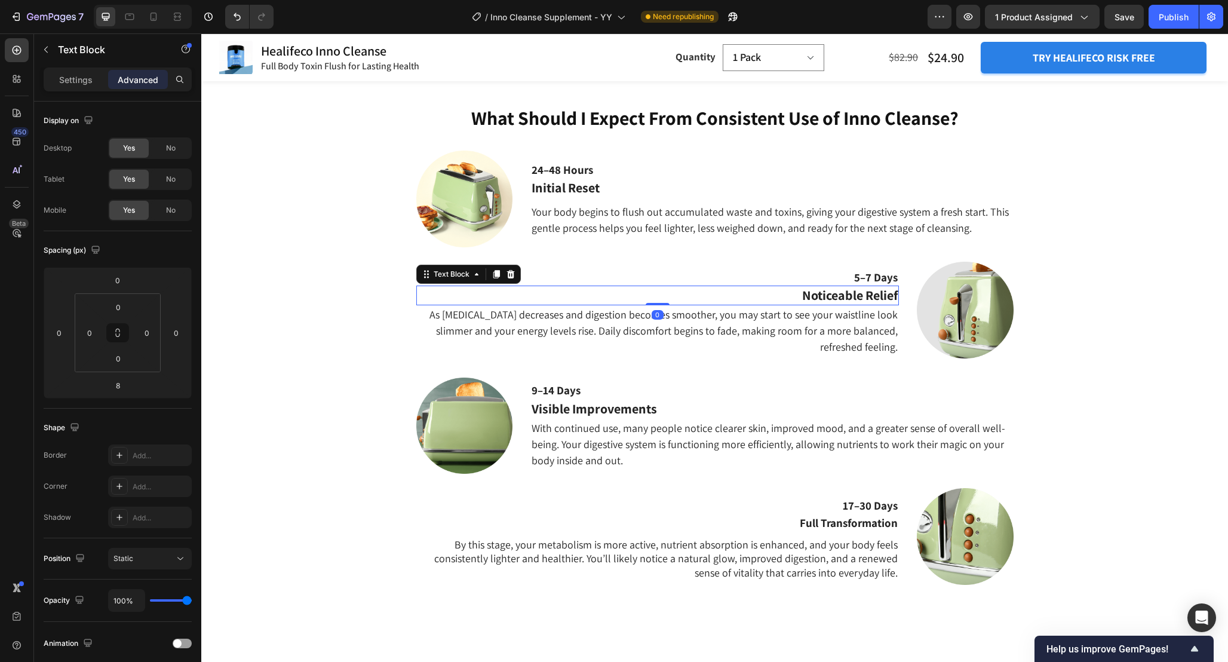
drag, startPoint x: 649, startPoint y: 305, endPoint x: 649, endPoint y: 285, distance: 19.7
click at [649, 286] on div "Noticeable Relief Text Block 0" at bounding box center [657, 296] width 483 height 20
type input "0"
click at [599, 192] on p "Initial Reset" at bounding box center [772, 187] width 480 height 17
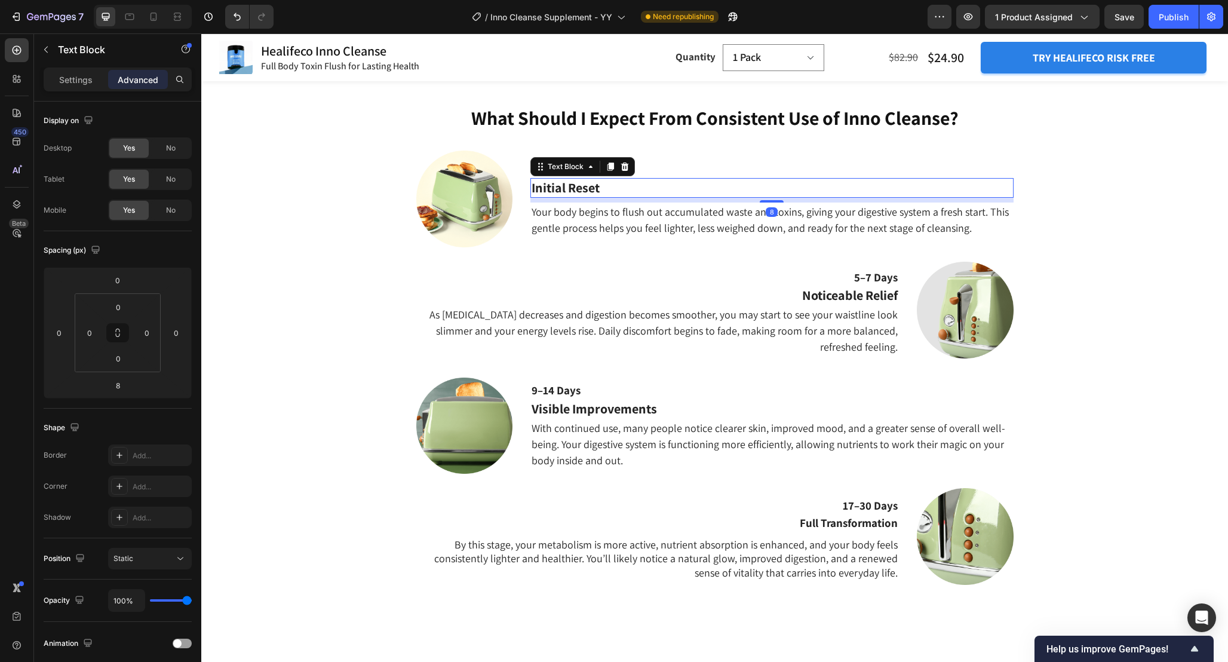
drag, startPoint x: 778, startPoint y: 201, endPoint x: 778, endPoint y: 186, distance: 14.9
click at [778, 186] on div "Initial Reset Text Block 8" at bounding box center [771, 188] width 483 height 20
type input "0"
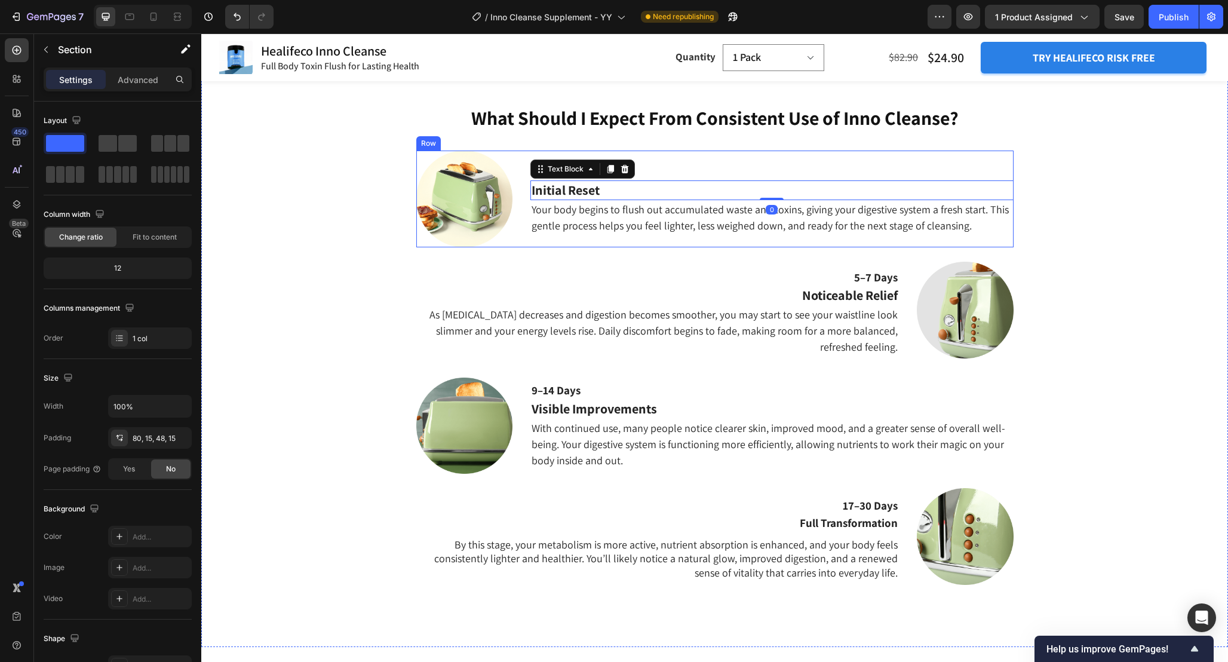
click at [1108, 301] on div "What Should I Expect From Consistent Use of Inno Cleanse? Heading 24–48 Hours T…" at bounding box center [714, 362] width 1009 height 514
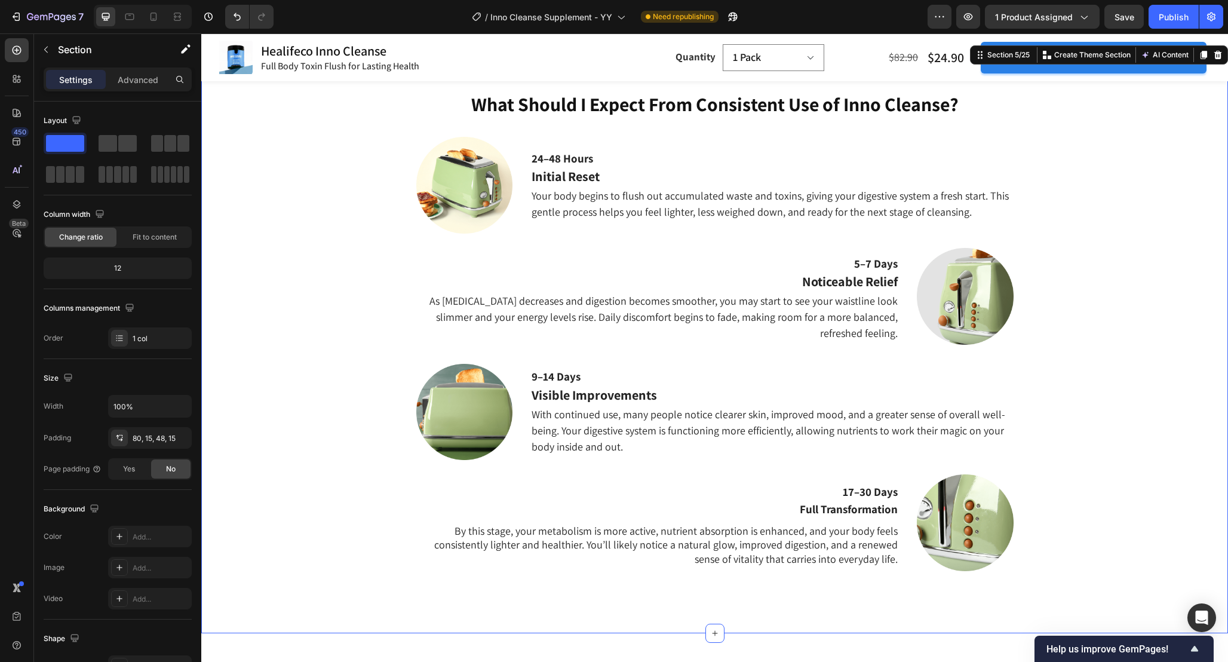
scroll to position [1573, 0]
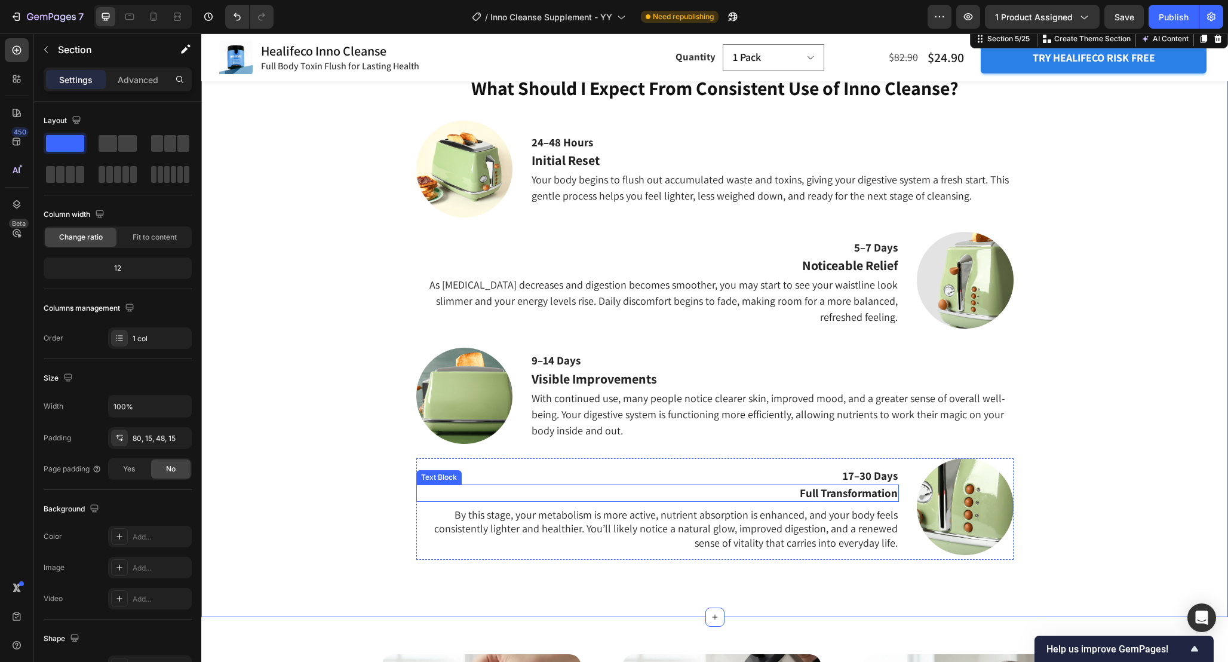
click at [868, 495] on p "Full Transformation" at bounding box center [658, 493] width 480 height 15
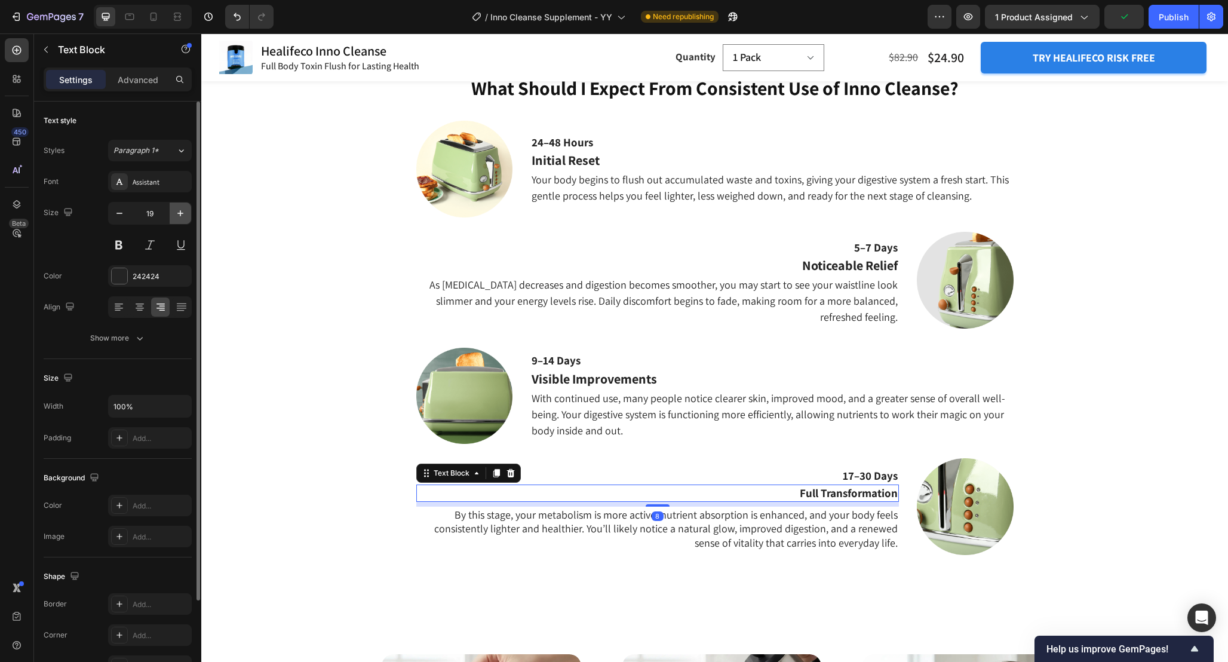
click at [177, 205] on button "button" at bounding box center [181, 214] width 22 height 22
type input "22"
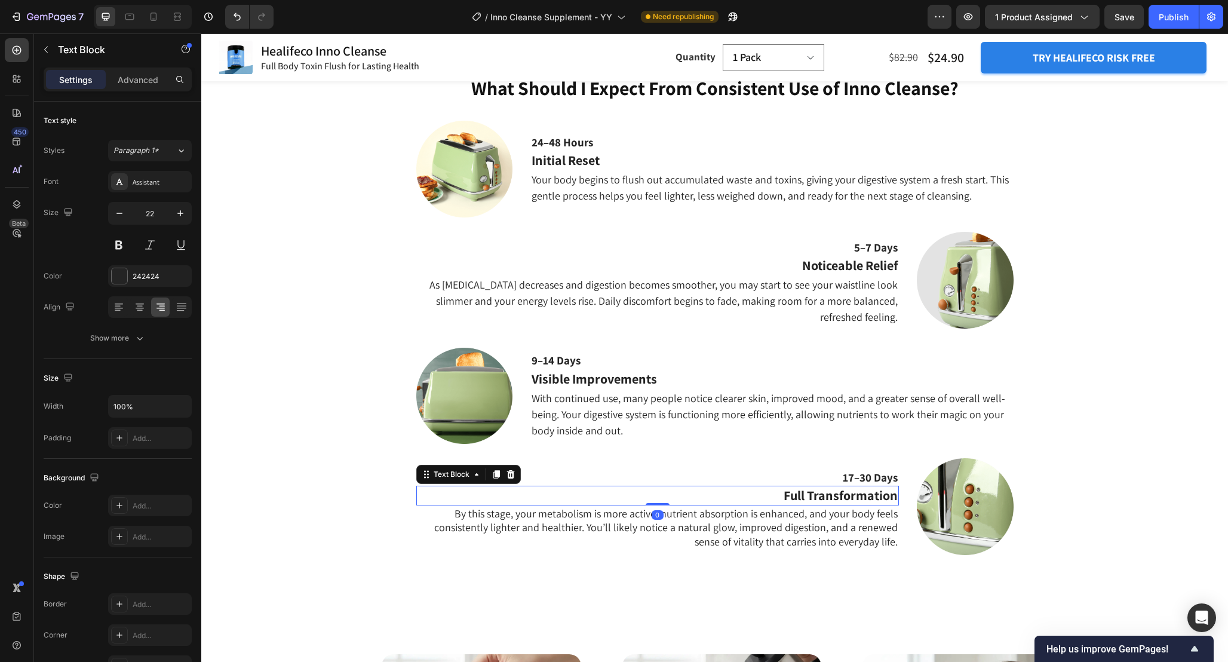
drag, startPoint x: 658, startPoint y: 505, endPoint x: 659, endPoint y: 487, distance: 17.9
click at [658, 487] on div "Full Transformation Text Block 0" at bounding box center [657, 496] width 483 height 20
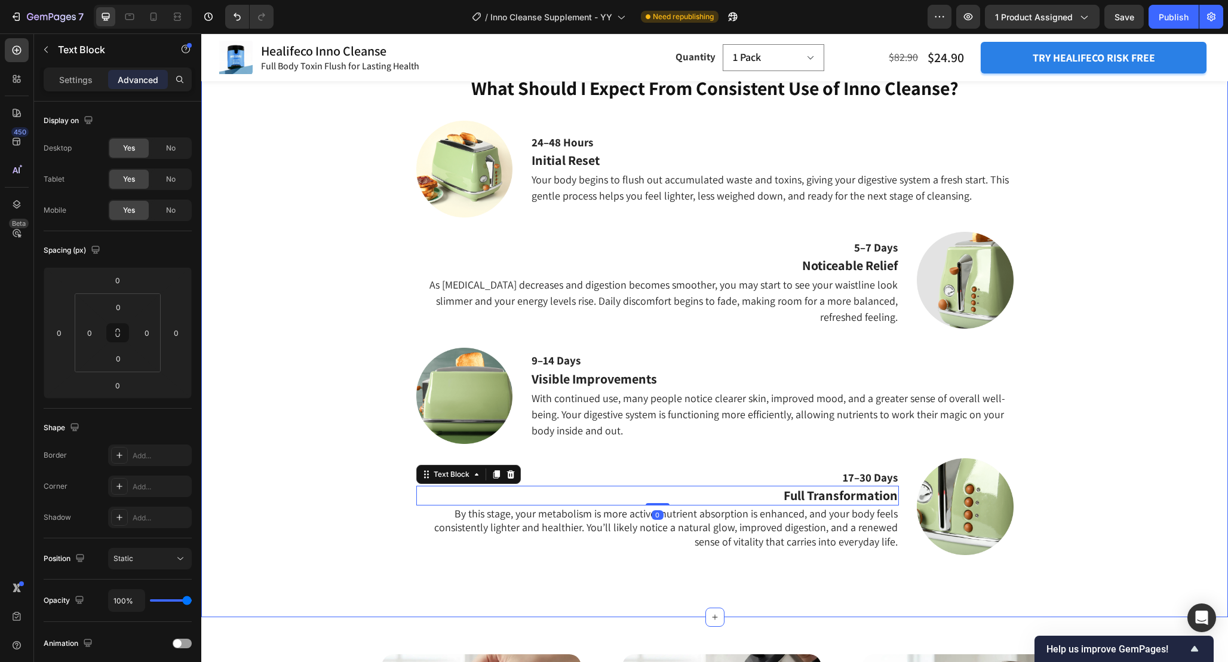
click at [1094, 445] on div "What Should I Expect From Consistent Use of Inno Cleanse? Heading 24–48 Hours T…" at bounding box center [714, 332] width 1009 height 514
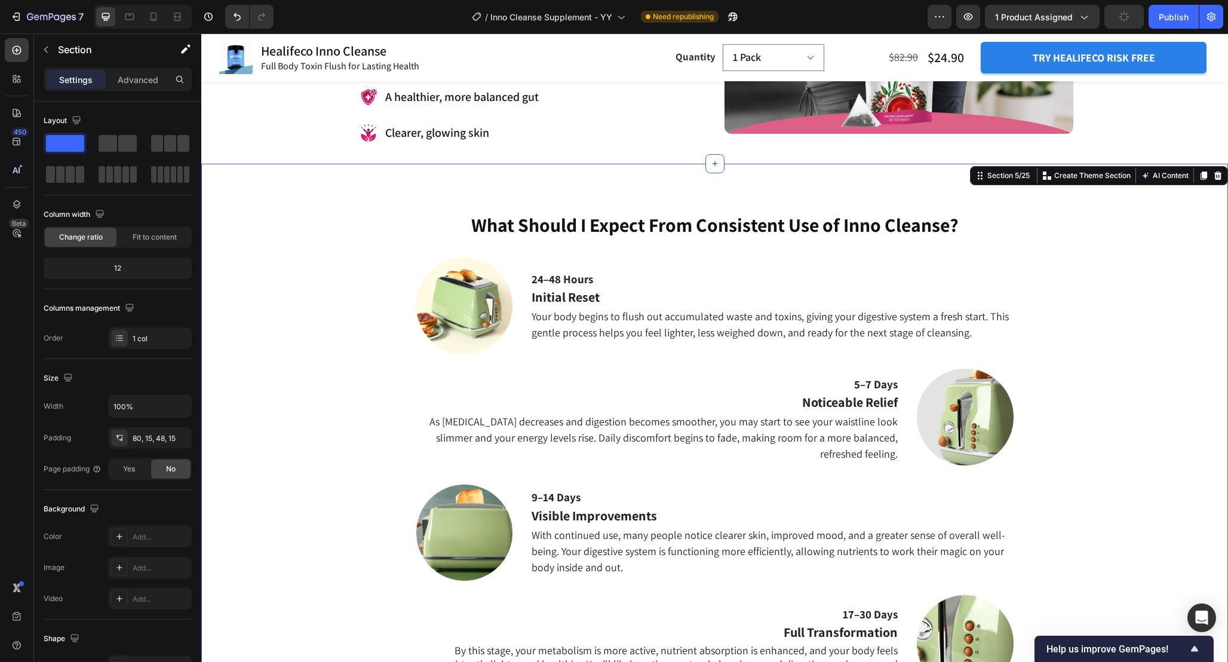
scroll to position [1453, 0]
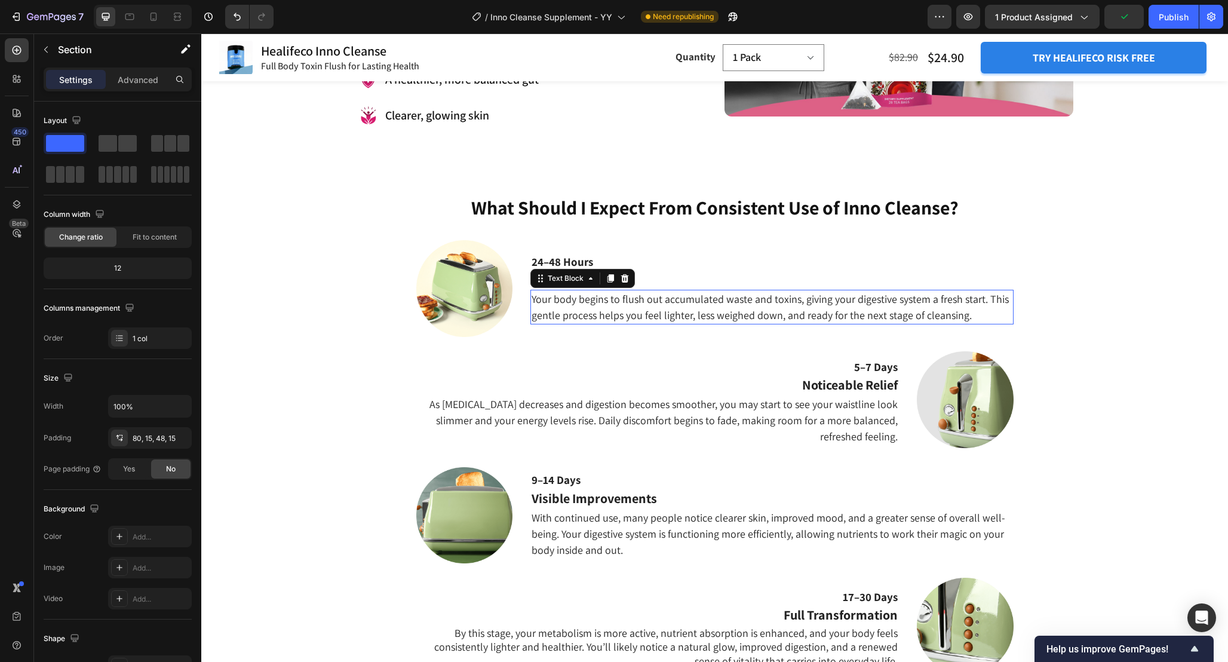
click at [900, 305] on p "Your body begins to flush out accumulated waste and toxins, giving your digesti…" at bounding box center [772, 307] width 480 height 32
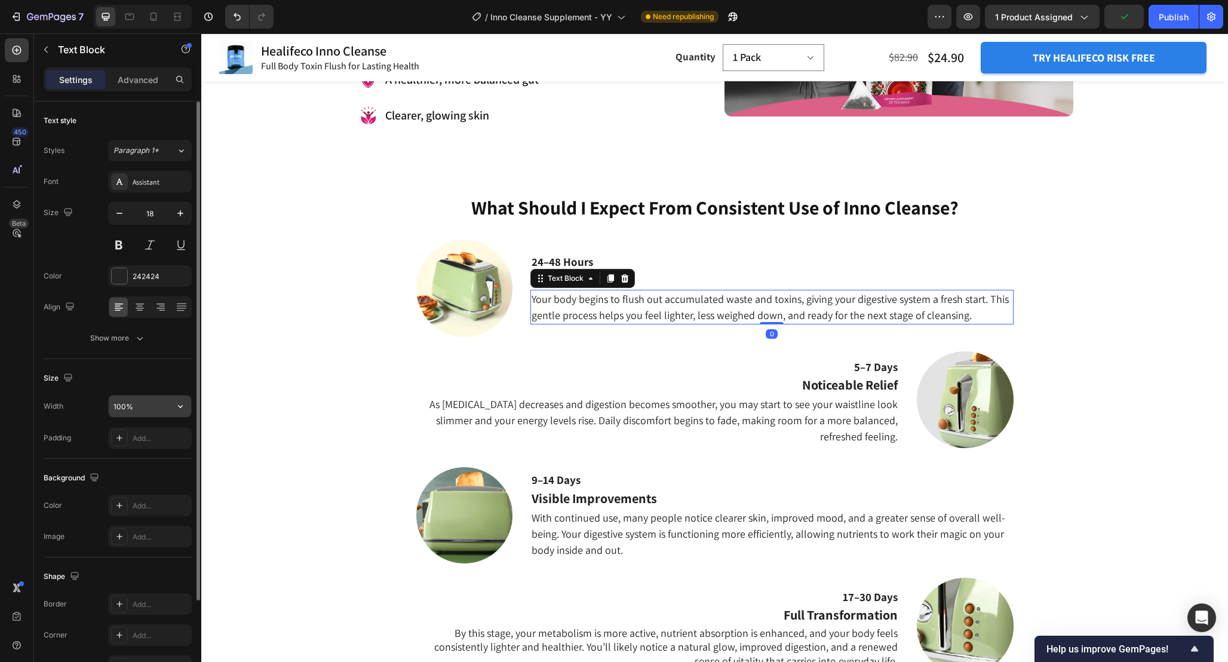
click at [118, 407] on input "100%" at bounding box center [150, 406] width 82 height 22
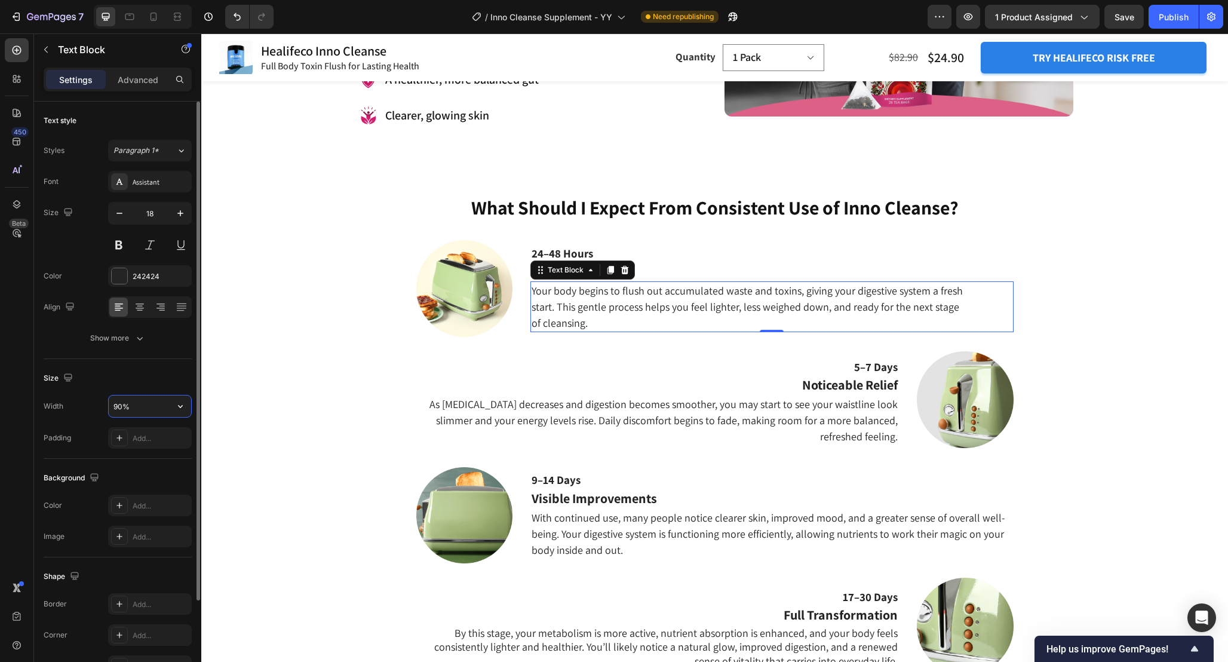
click at [119, 407] on input "90%" at bounding box center [150, 406] width 82 height 22
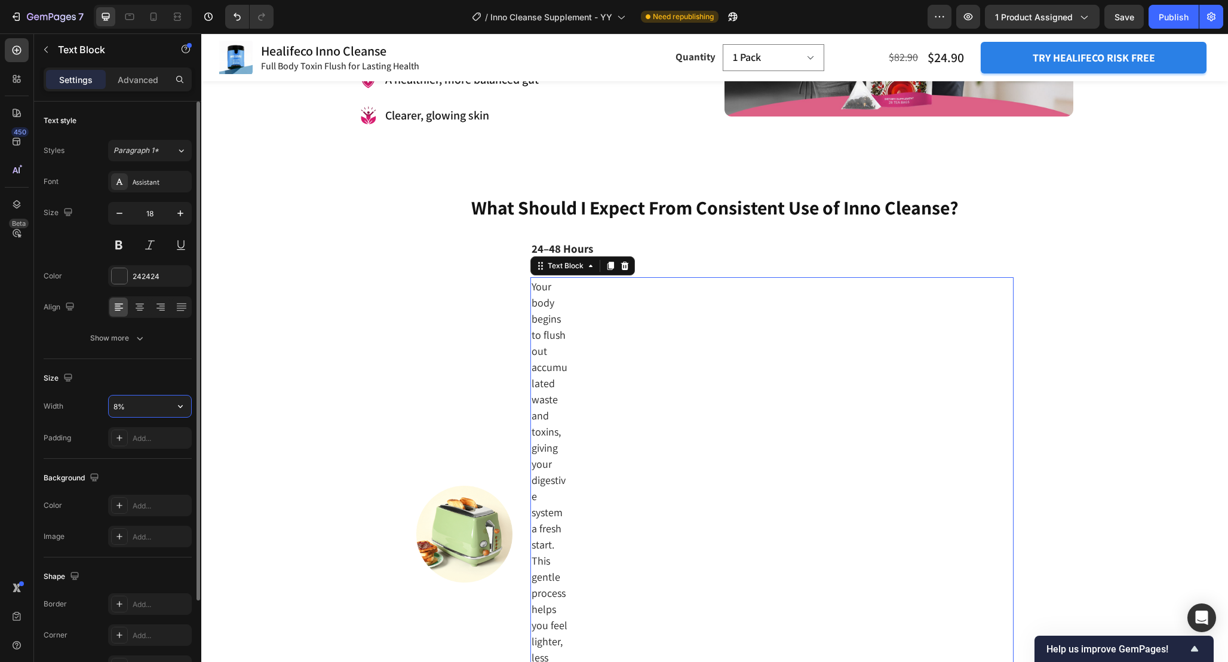
type input "80%"
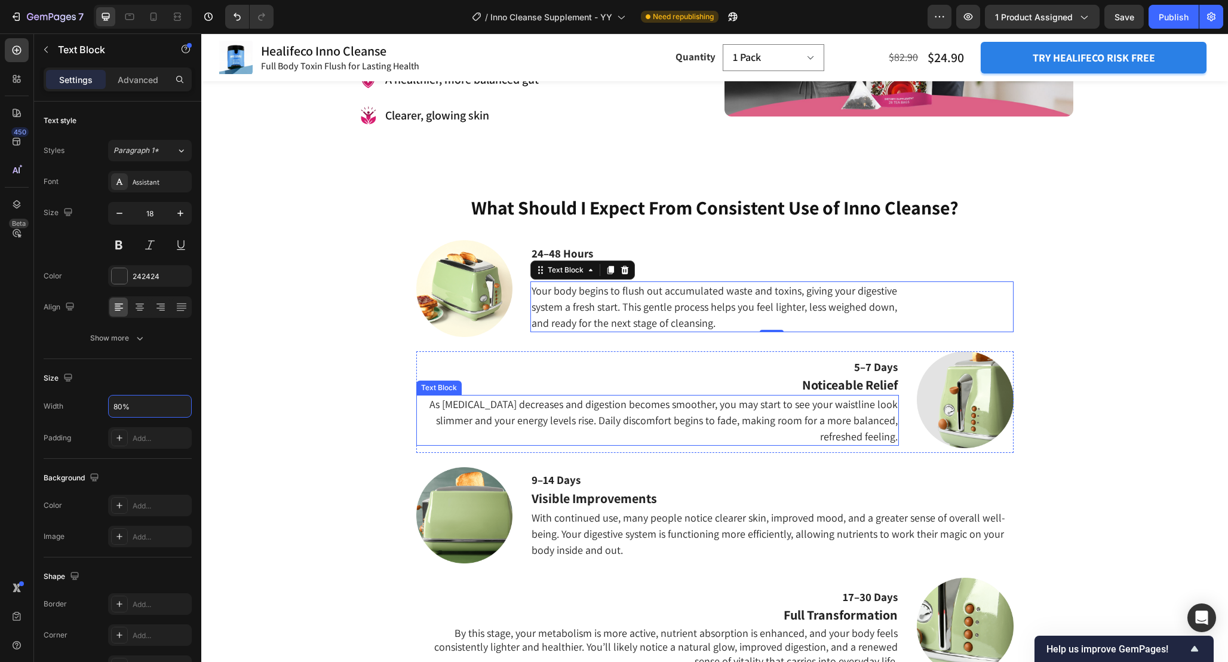
click at [667, 414] on p "As [MEDICAL_DATA] decreases and digestion becomes smoother, you may start to se…" at bounding box center [658, 420] width 480 height 48
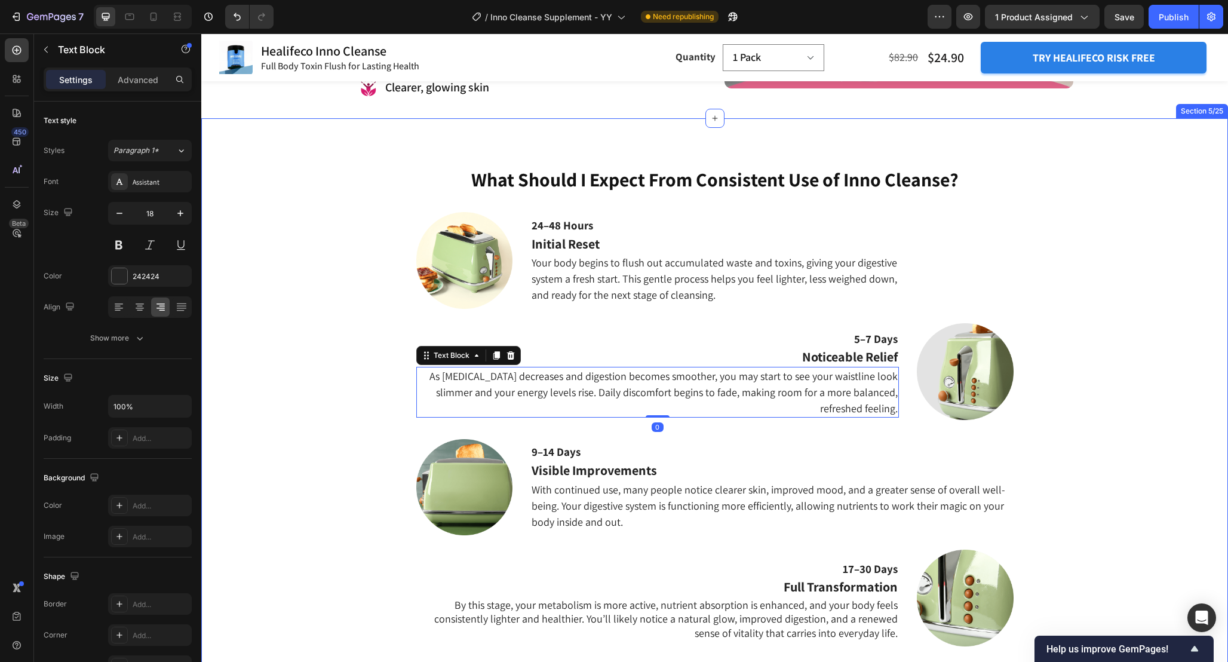
scroll to position [1486, 0]
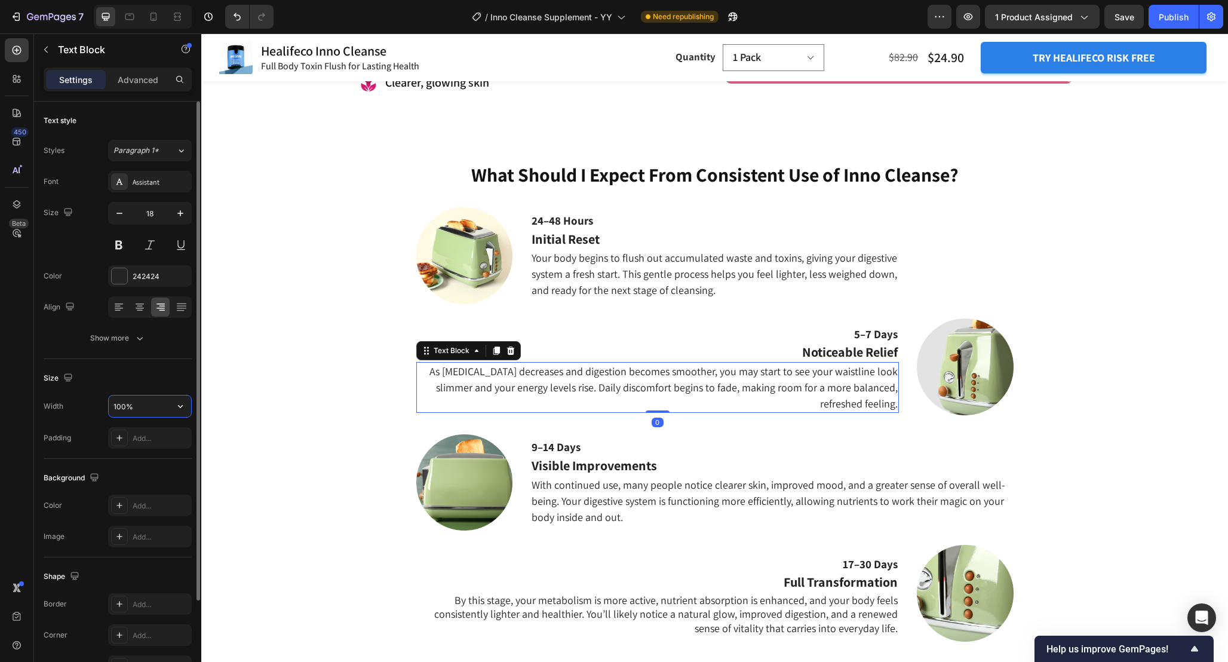
click at [124, 406] on input "100%" at bounding box center [150, 406] width 82 height 22
paste input "8"
type input "80%"
click at [149, 365] on div "Size Width 80% Padding Add..." at bounding box center [118, 409] width 148 height 100
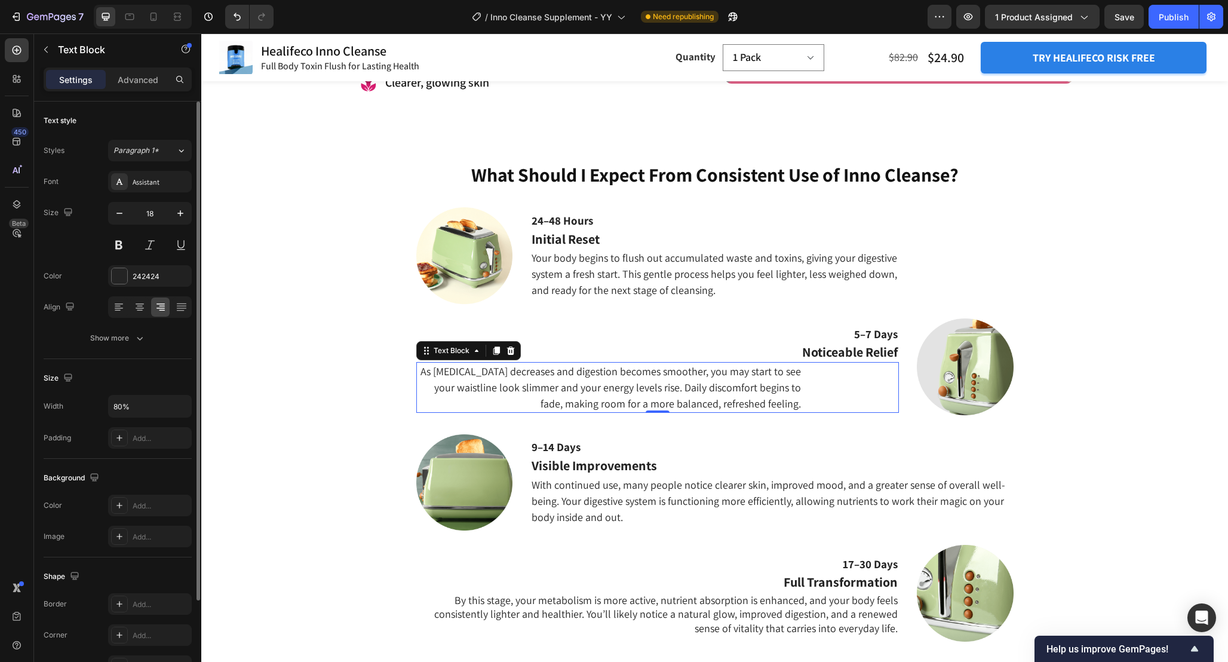
scroll to position [113, 0]
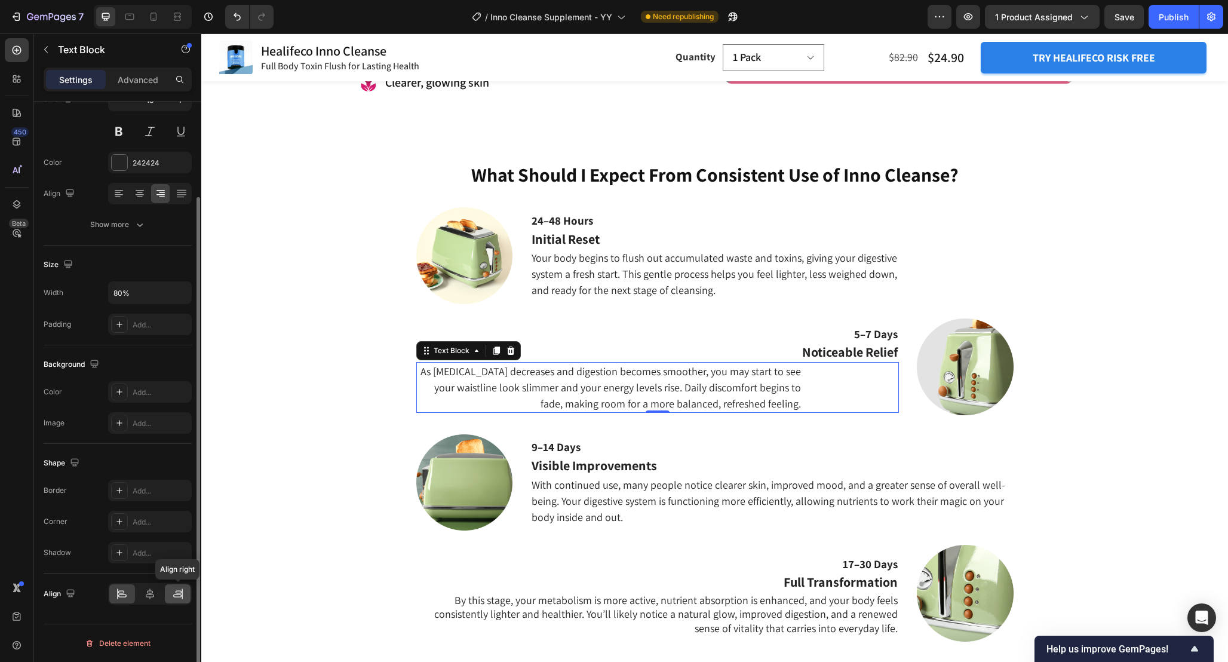
click at [176, 600] on div at bounding box center [178, 593] width 26 height 19
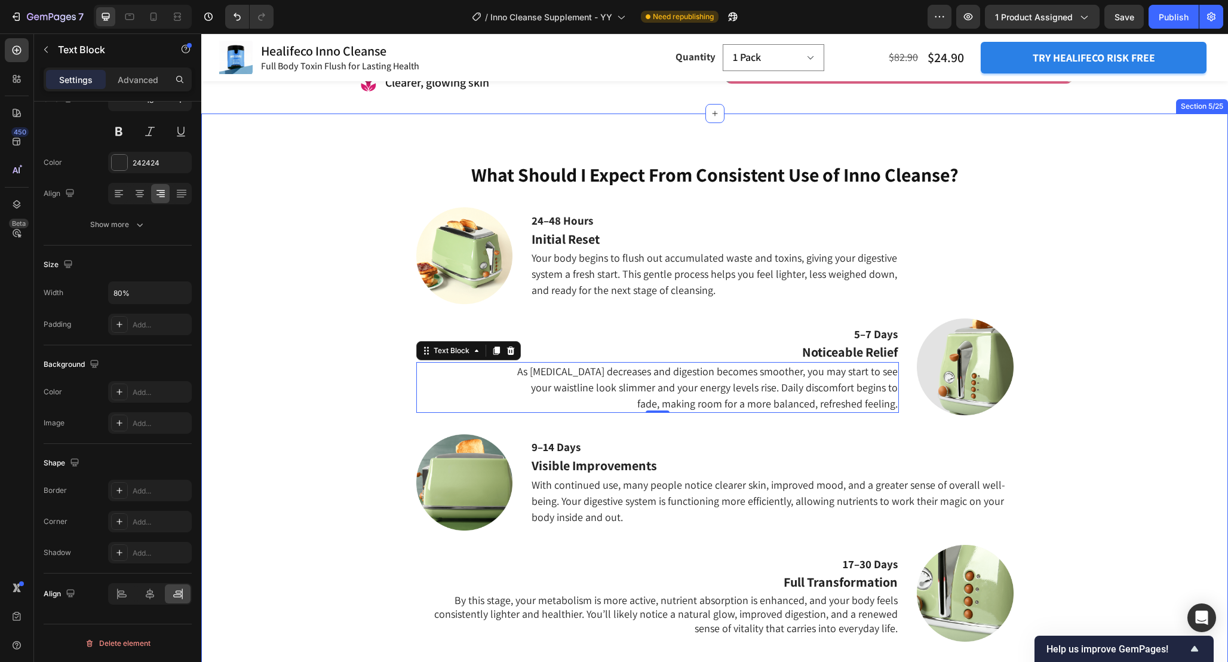
click at [285, 391] on div "What Should I Expect From Consistent Use of Inno Cleanse? Heading 24–48 Hours T…" at bounding box center [714, 418] width 1009 height 514
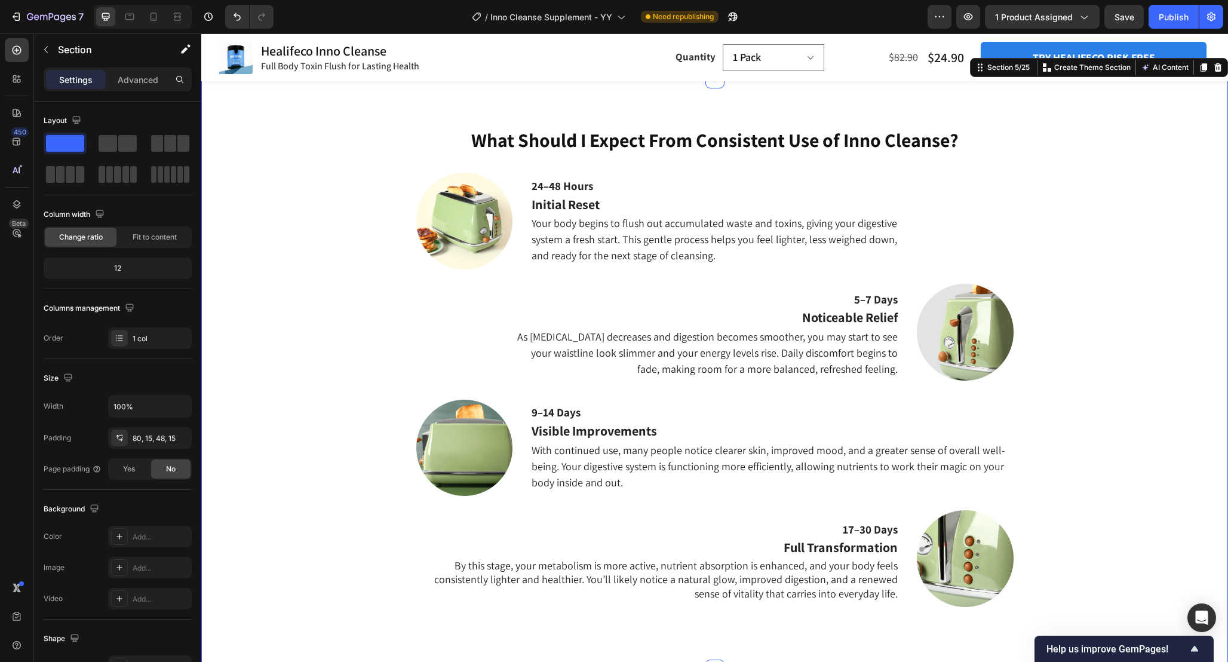
scroll to position [1538, 0]
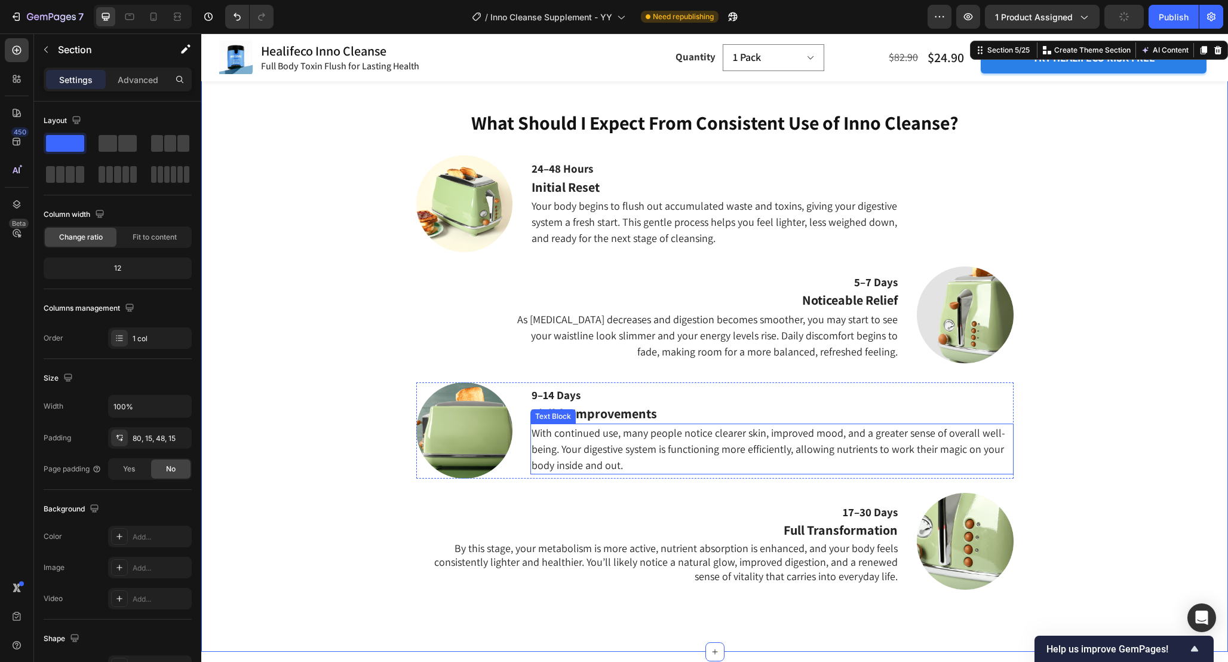
click at [741, 438] on p "With continued use, many people notice clearer skin, improved mood, and a great…" at bounding box center [772, 449] width 480 height 48
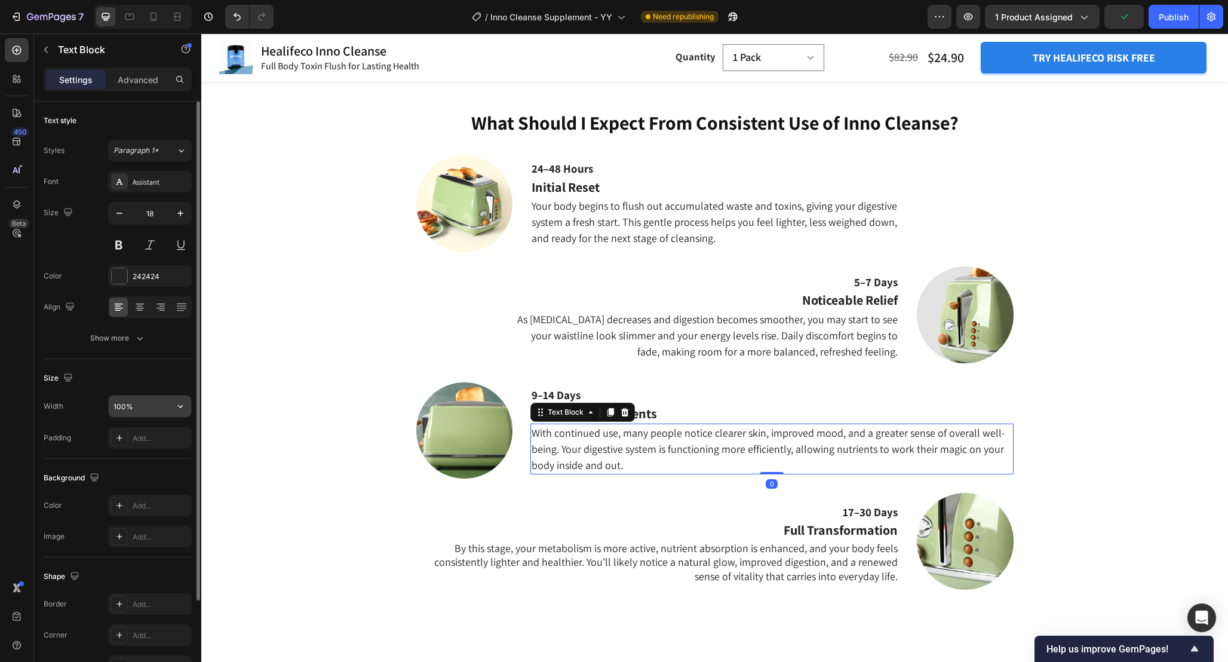
click at [144, 409] on input "100%" at bounding box center [150, 406] width 82 height 22
paste input "8"
type input "80%"
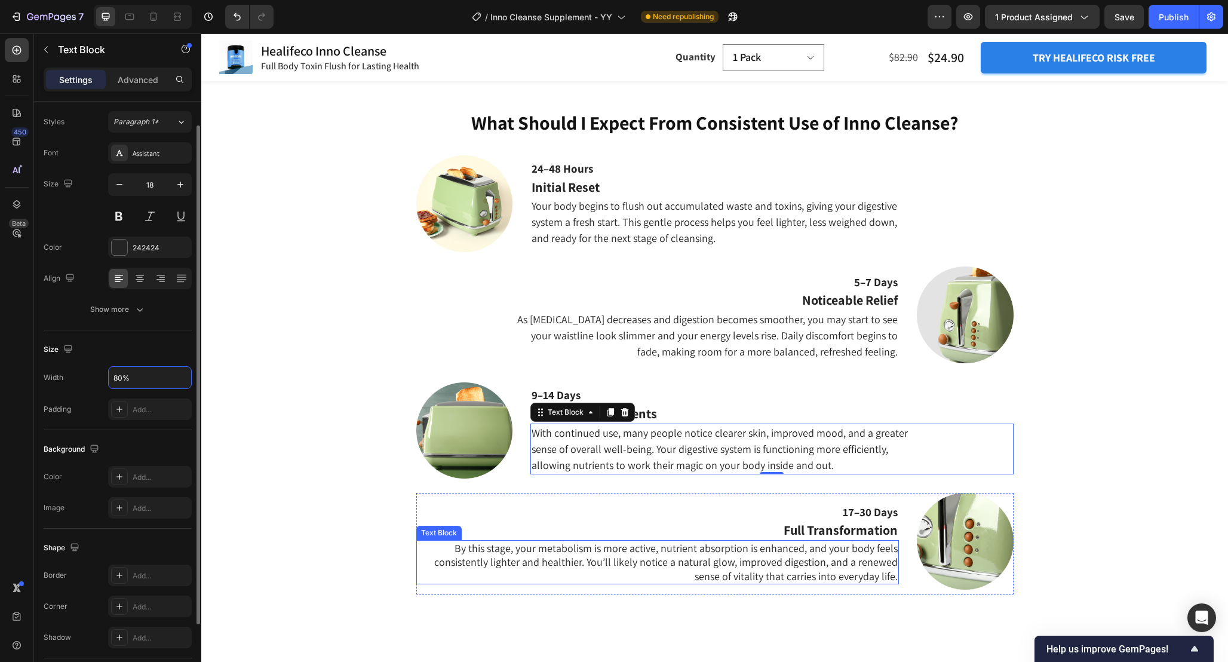
click at [746, 551] on p "By this stage, your metabolism is more active, nutrient absorption is enhanced,…" at bounding box center [658, 562] width 480 height 42
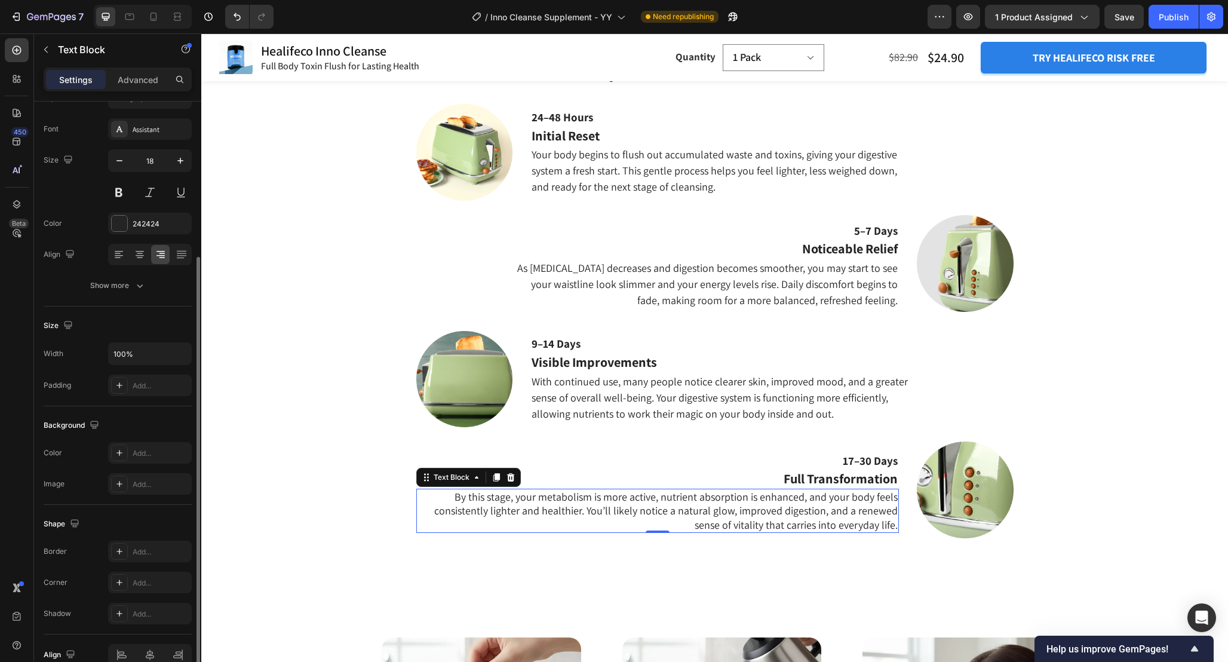
scroll to position [0, 0]
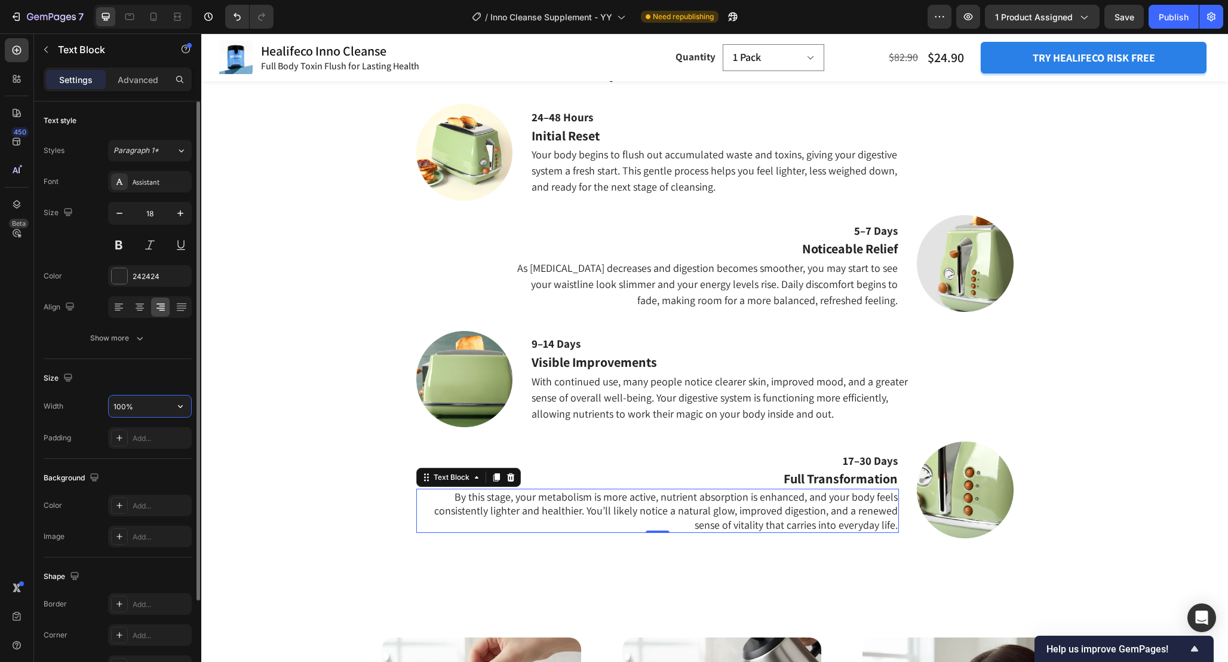
click at [143, 407] on input "100%" at bounding box center [150, 406] width 82 height 22
paste input "8"
type input "80%"
click at [126, 373] on div "Size" at bounding box center [118, 378] width 148 height 19
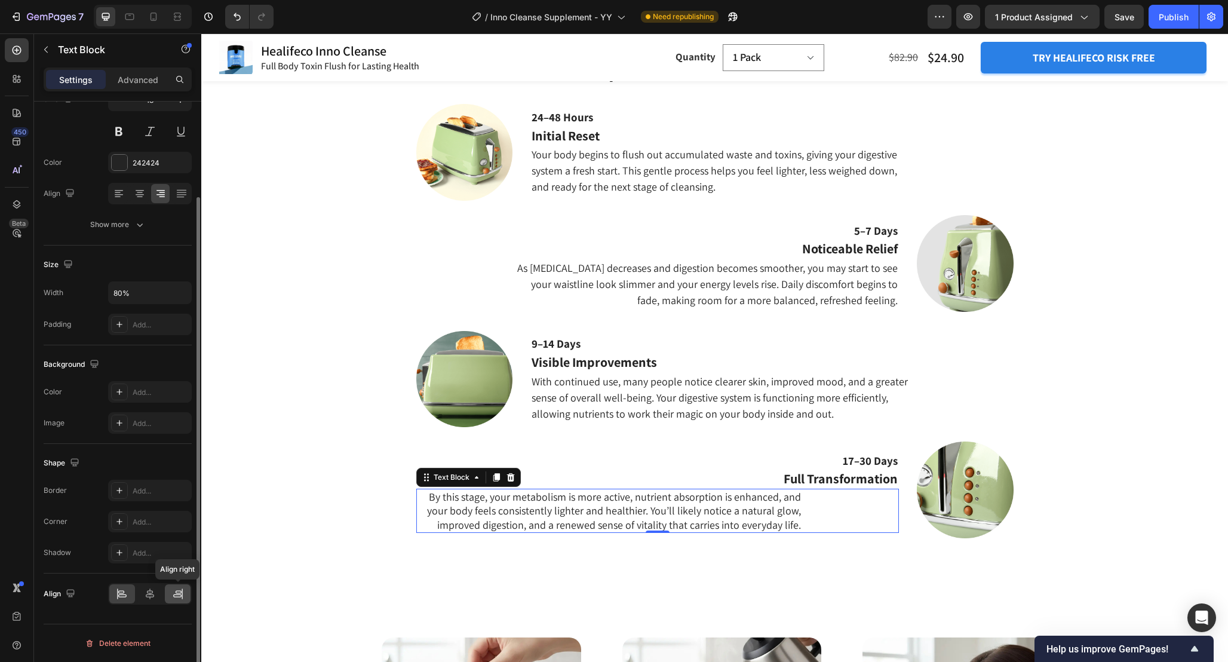
click at [177, 595] on icon at bounding box center [178, 594] width 12 height 12
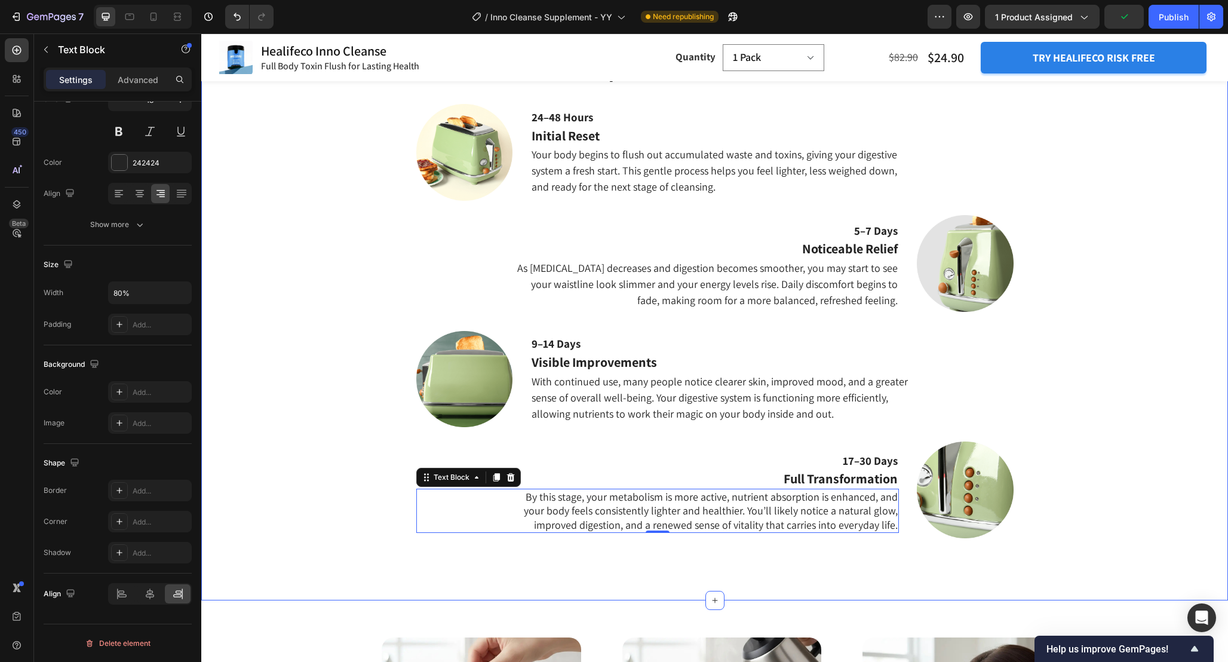
click at [256, 441] on div "What Should I Expect From Consistent Use of Inno Cleanse? Heading 24–48 Hours T…" at bounding box center [714, 315] width 1009 height 514
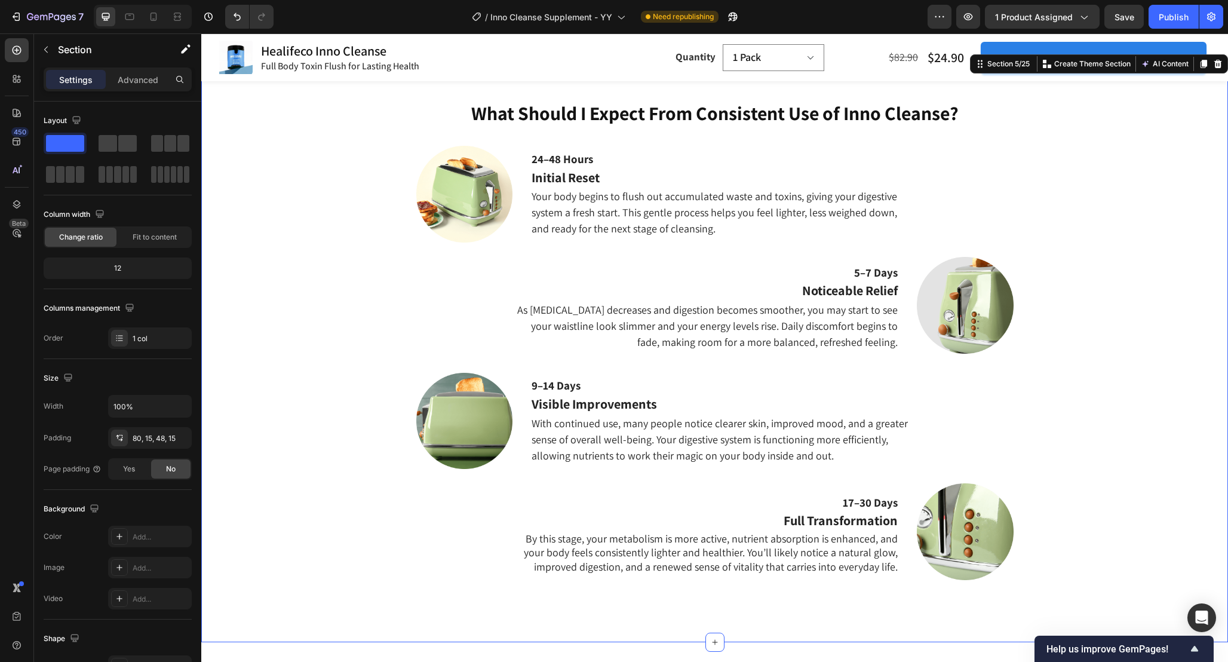
scroll to position [1545, 0]
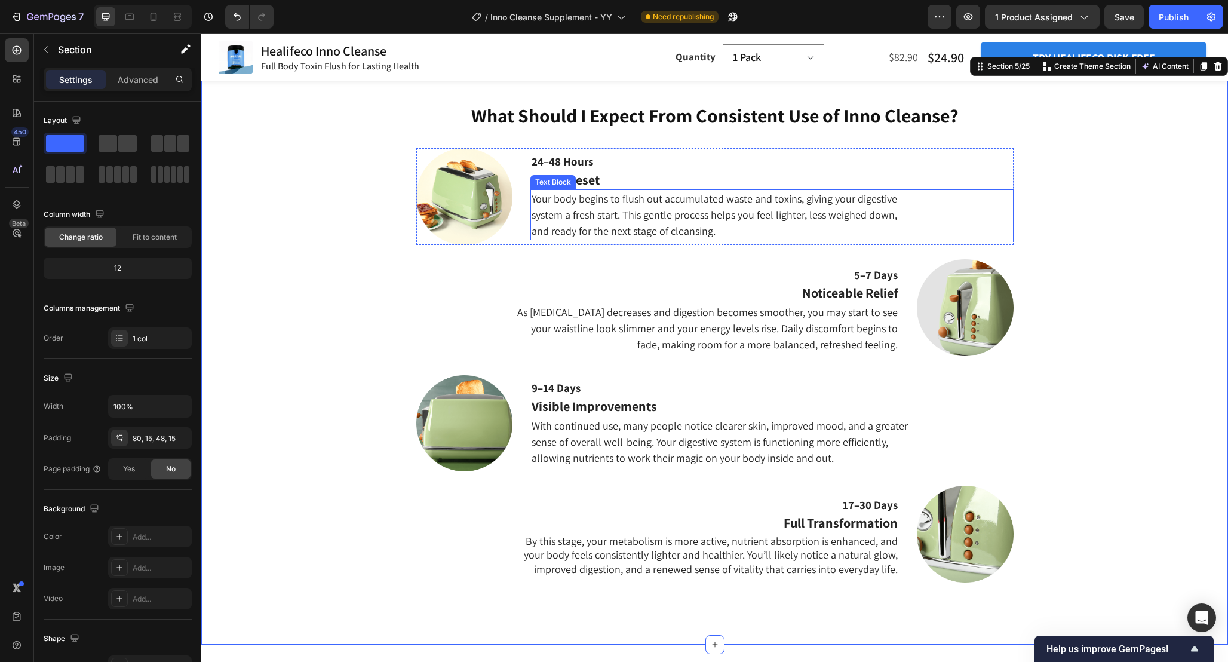
click at [603, 226] on p "Your body begins to flush out accumulated waste and toxins, giving your digesti…" at bounding box center [724, 215] width 384 height 48
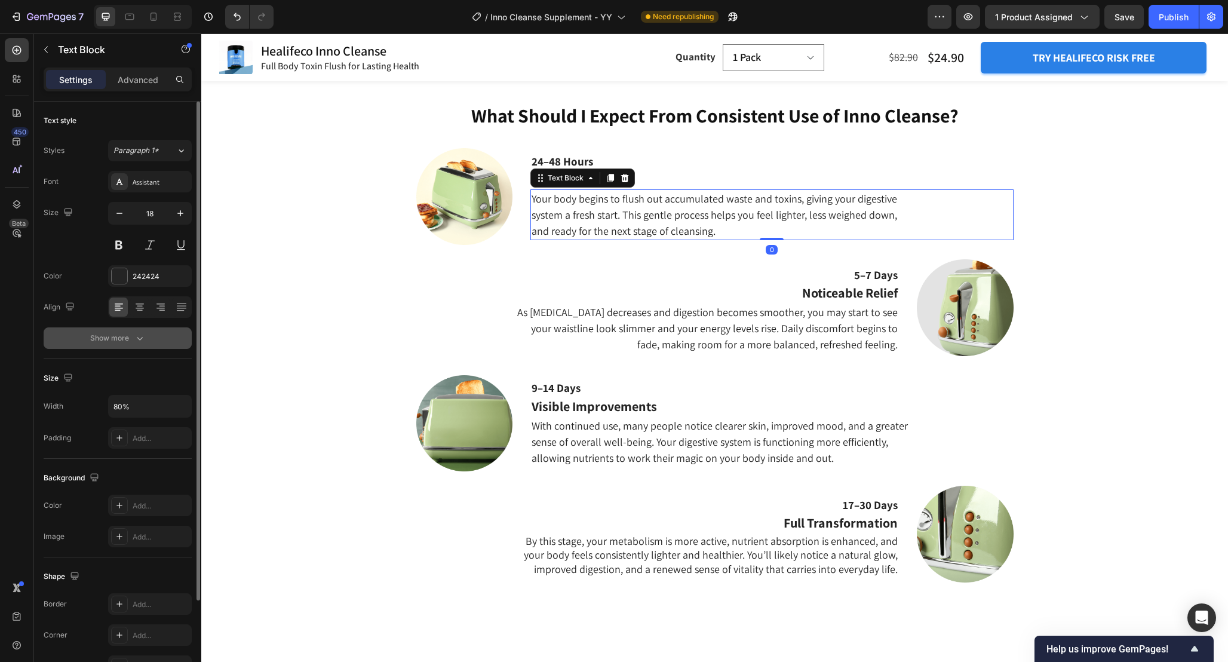
click at [124, 341] on div "Show more" at bounding box center [118, 338] width 56 height 12
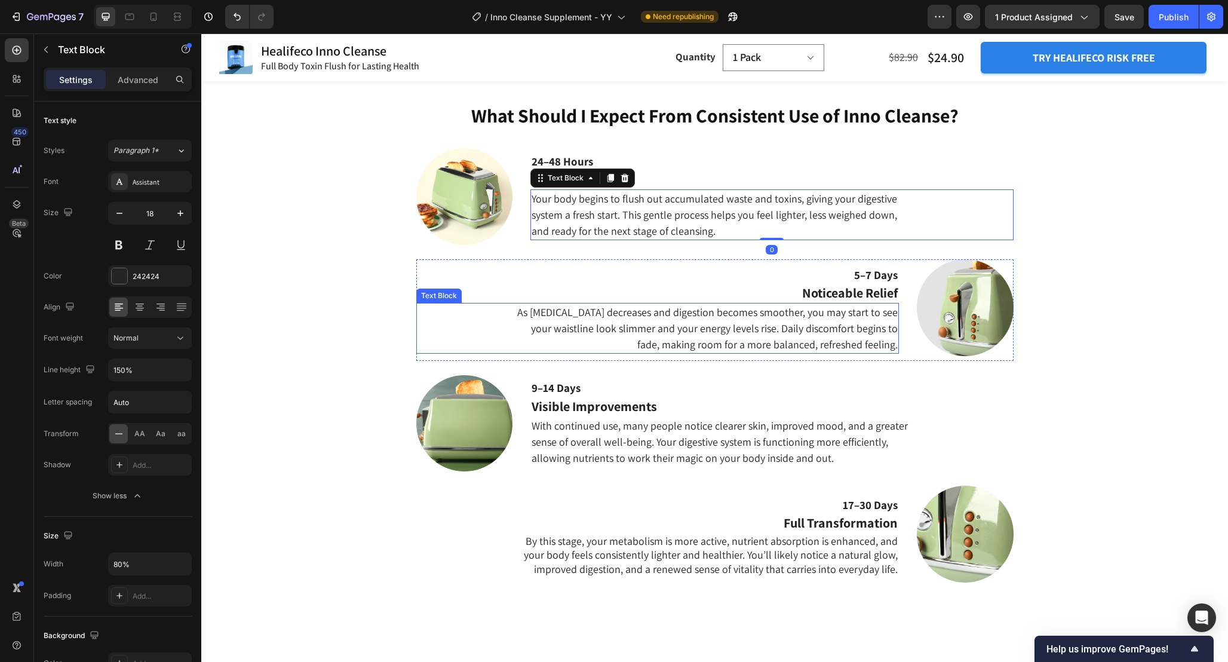
click at [786, 308] on p "As [MEDICAL_DATA] decreases and digestion becomes smoother, you may start to se…" at bounding box center [706, 328] width 384 height 48
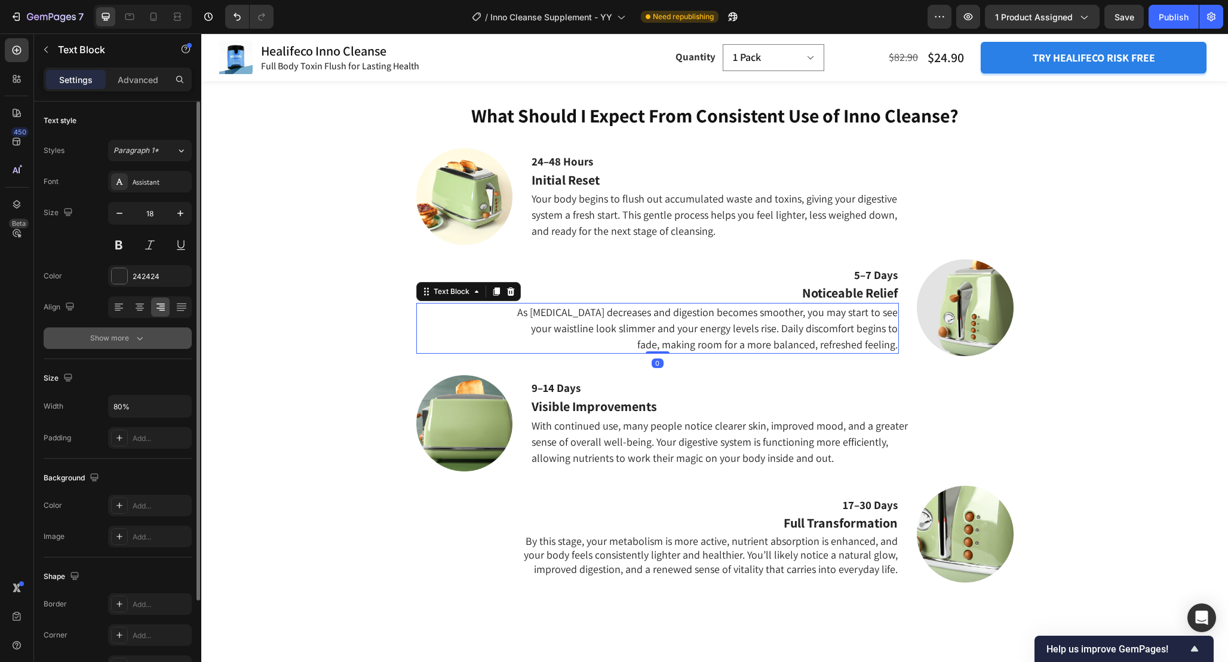
click at [155, 331] on button "Show more" at bounding box center [118, 338] width 148 height 22
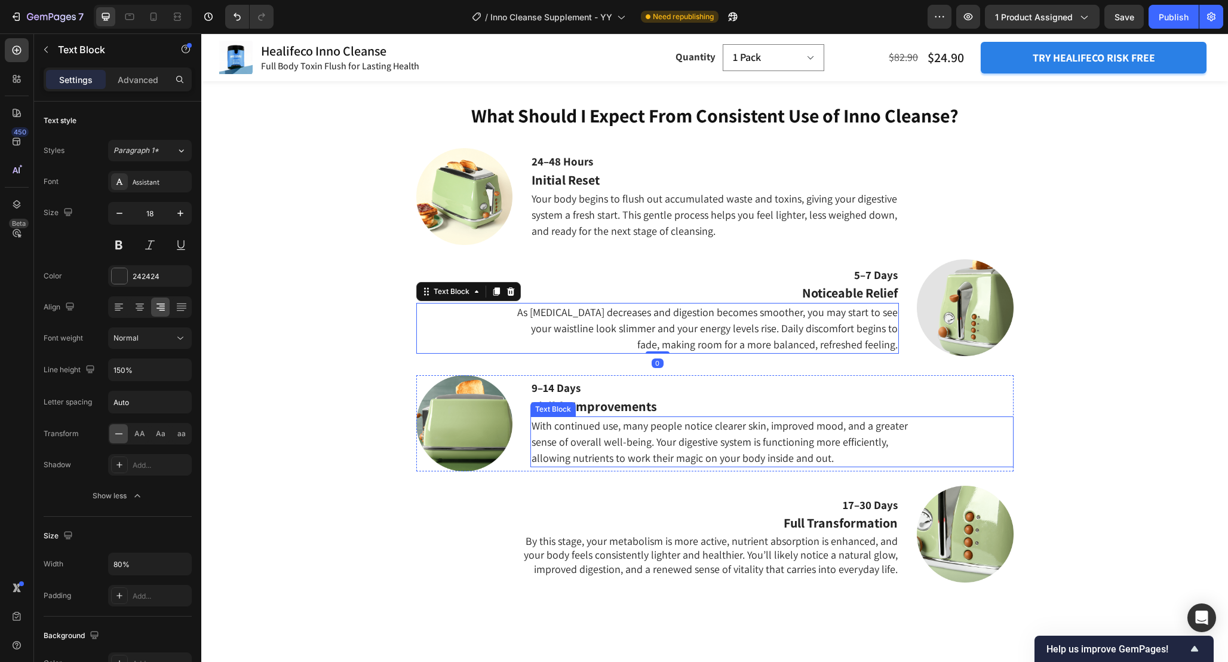
click at [722, 452] on p "With continued use, many people notice clearer skin, improved mood, and a great…" at bounding box center [724, 442] width 384 height 48
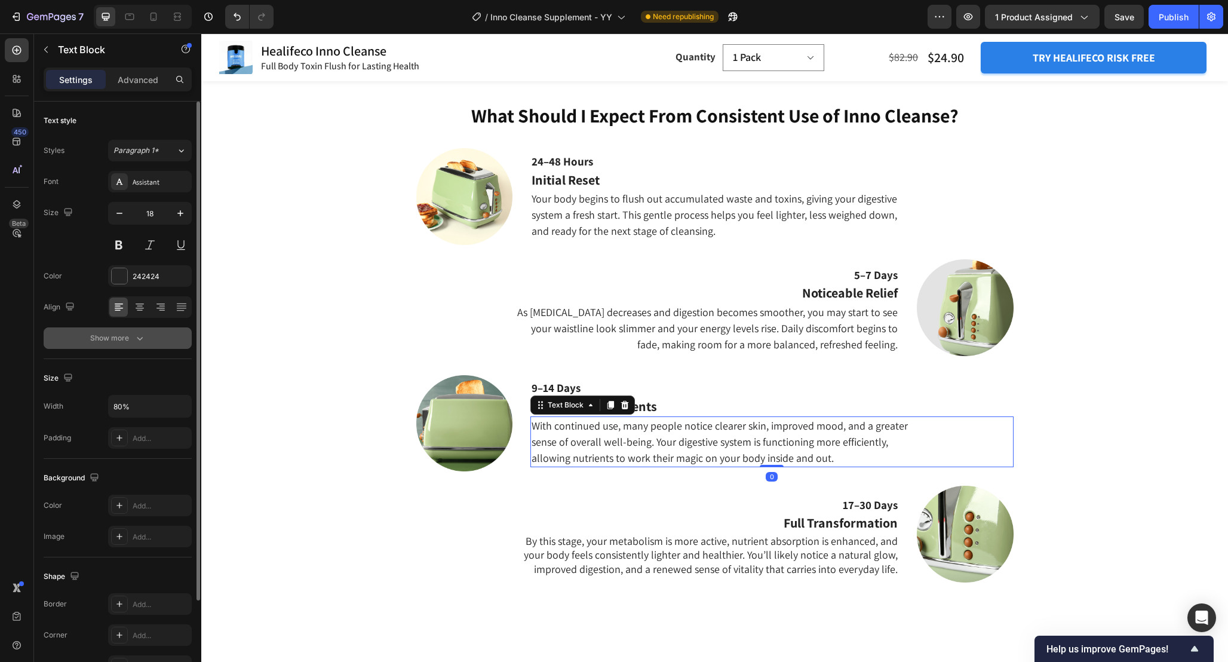
click at [133, 346] on button "Show more" at bounding box center [118, 338] width 148 height 22
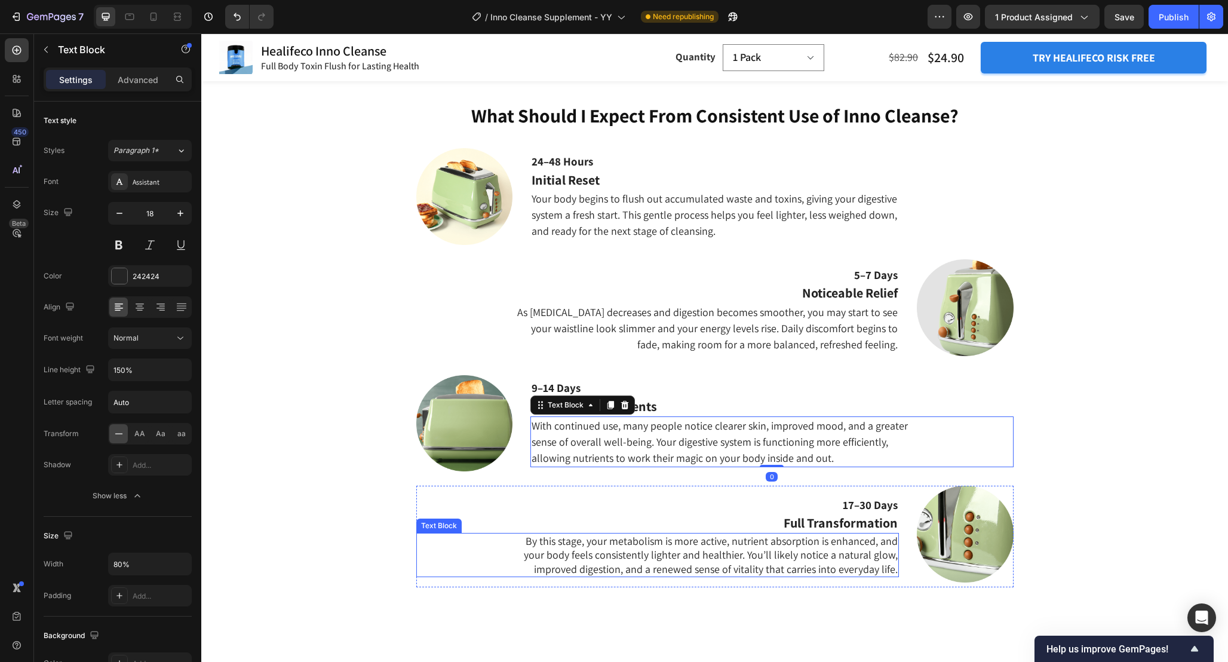
click at [674, 548] on p "By this stage, your metabolism is more active, nutrient absorption is enhanced,…" at bounding box center [706, 555] width 384 height 42
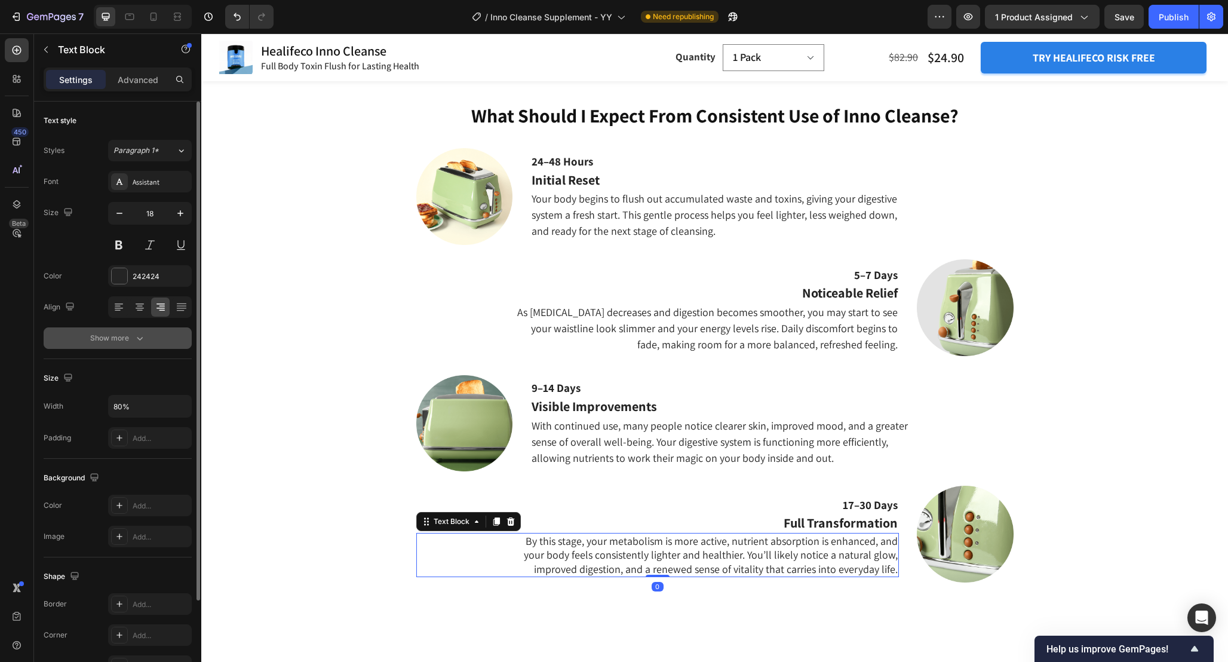
click at [148, 336] on button "Show more" at bounding box center [118, 338] width 148 height 22
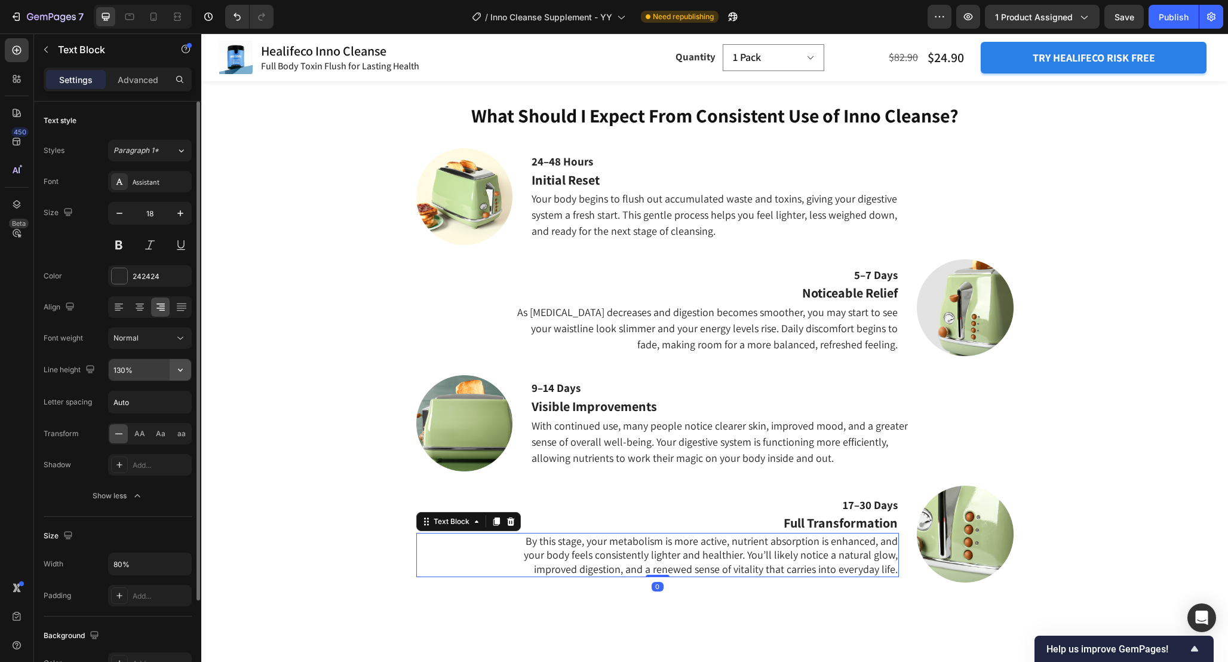
click at [176, 367] on icon "button" at bounding box center [180, 370] width 12 height 12
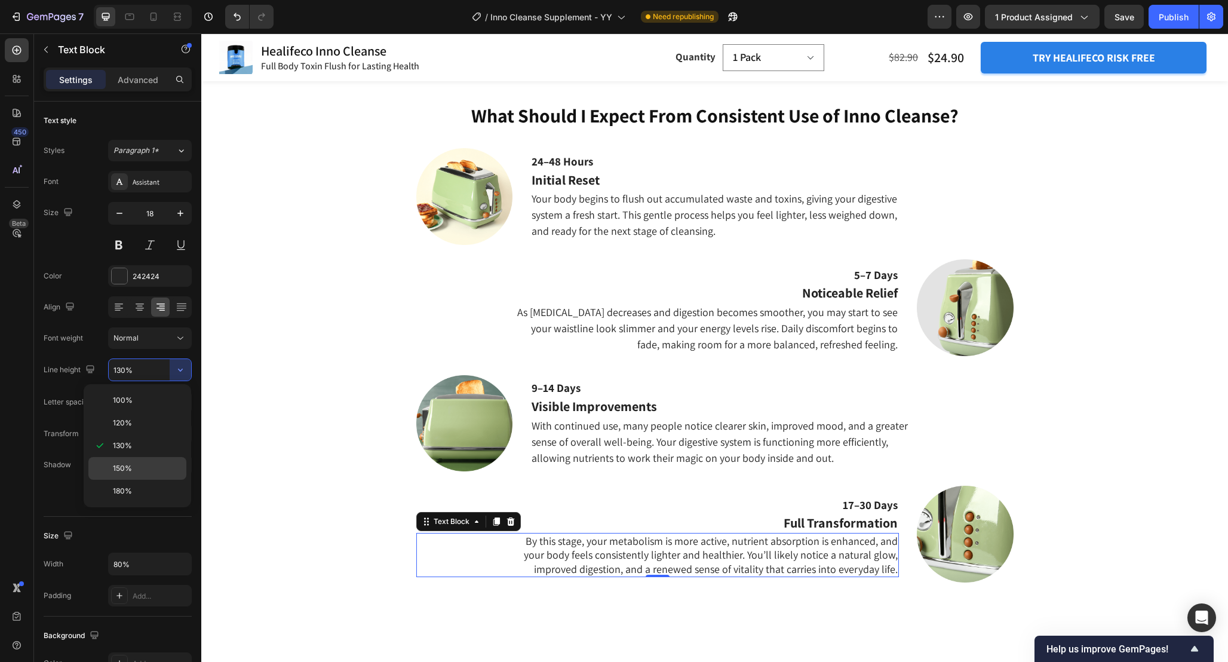
click at [152, 459] on div "150%" at bounding box center [137, 468] width 98 height 23
type input "150%"
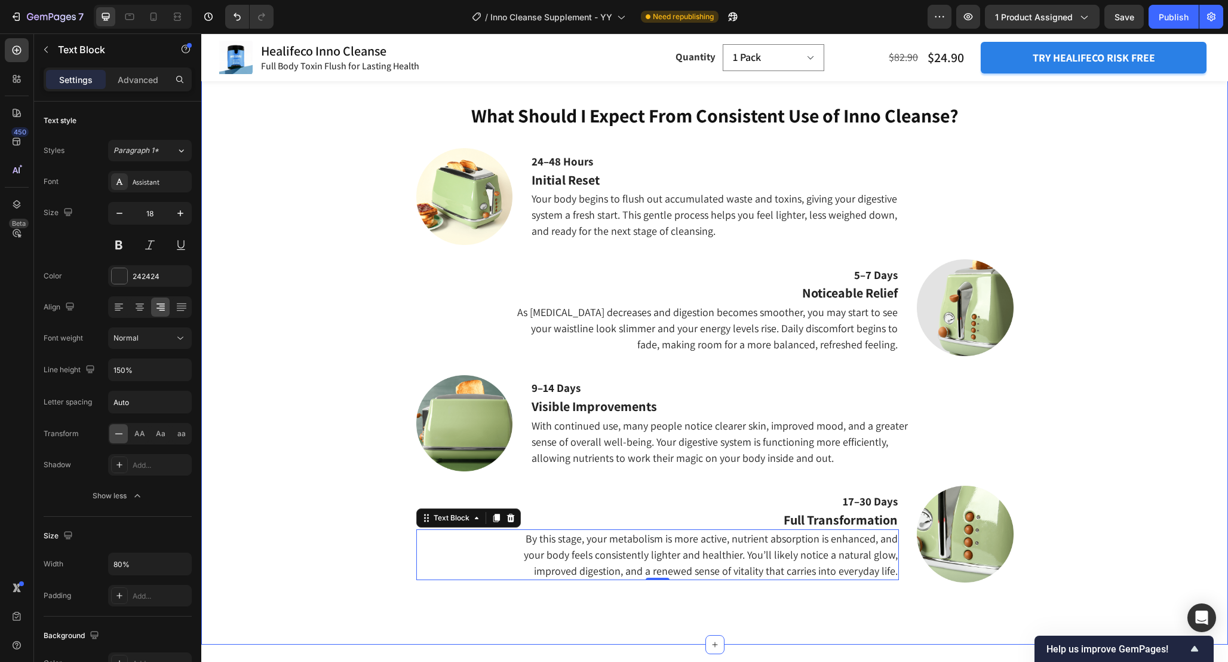
click at [256, 417] on div "What Should I Expect From Consistent Use of Inno Cleanse? Heading 24–48 Hours T…" at bounding box center [714, 359] width 1009 height 514
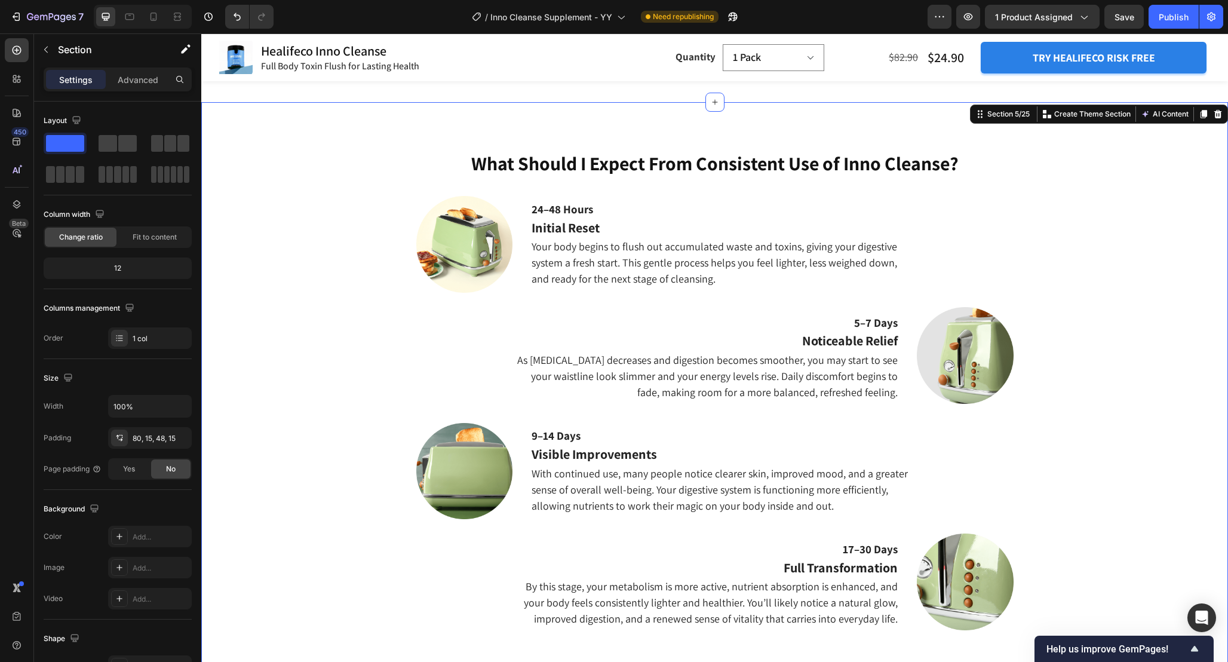
scroll to position [1544, 0]
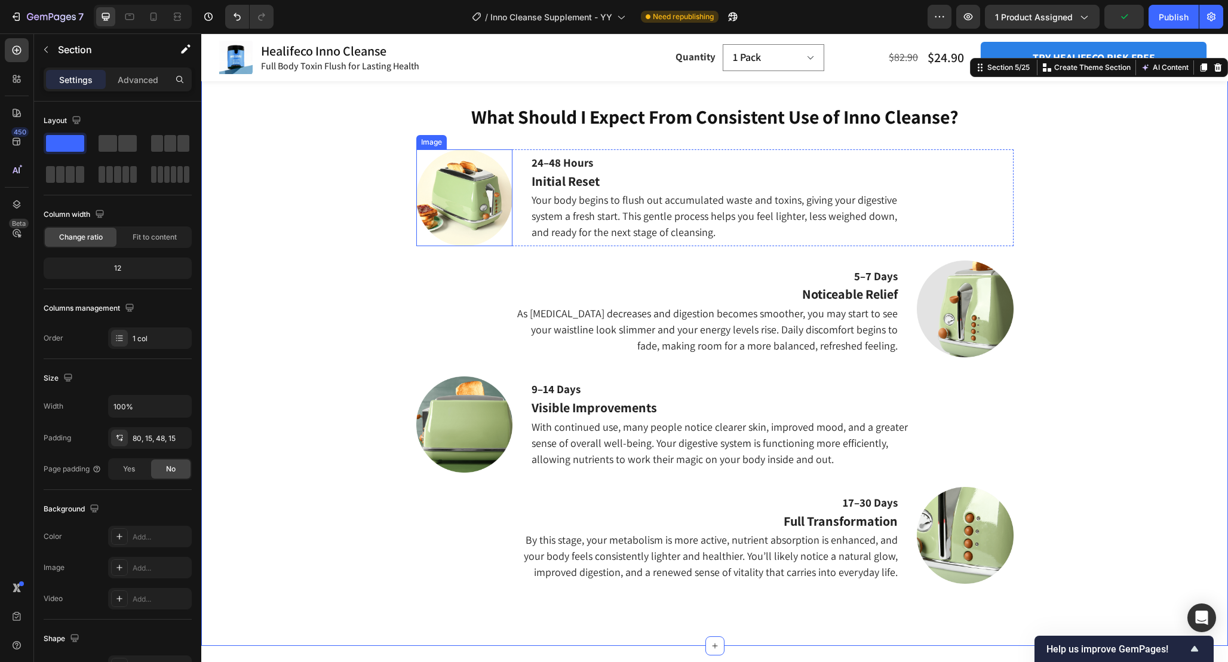
click at [494, 210] on img at bounding box center [464, 197] width 97 height 97
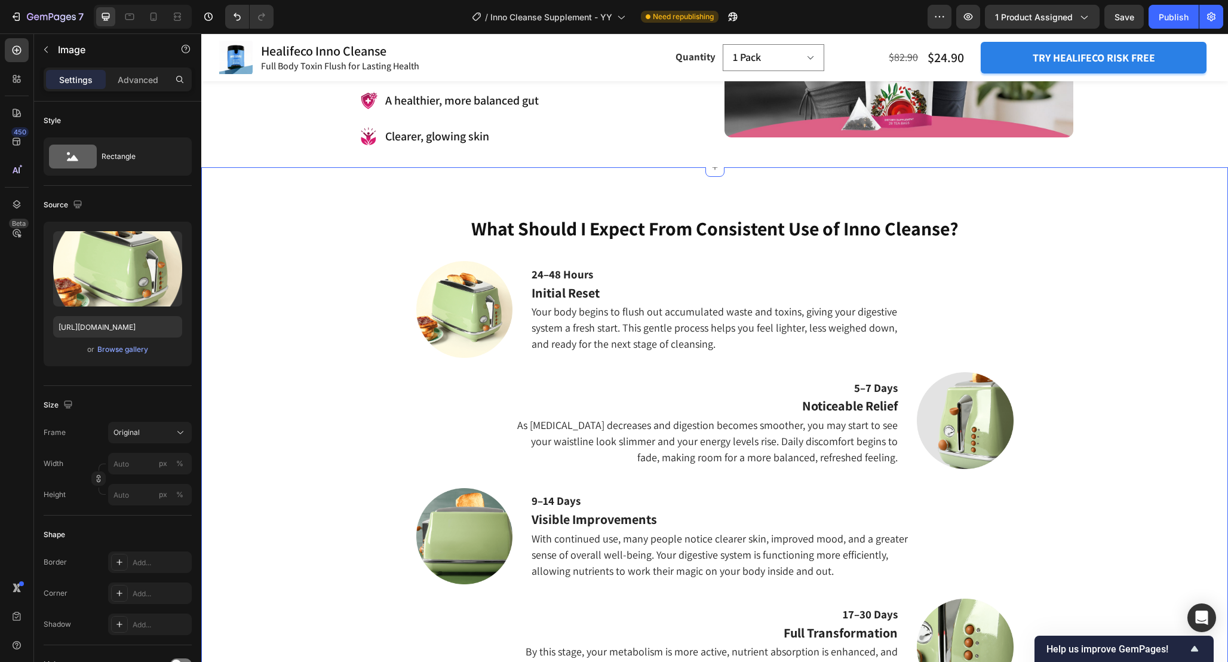
scroll to position [1435, 0]
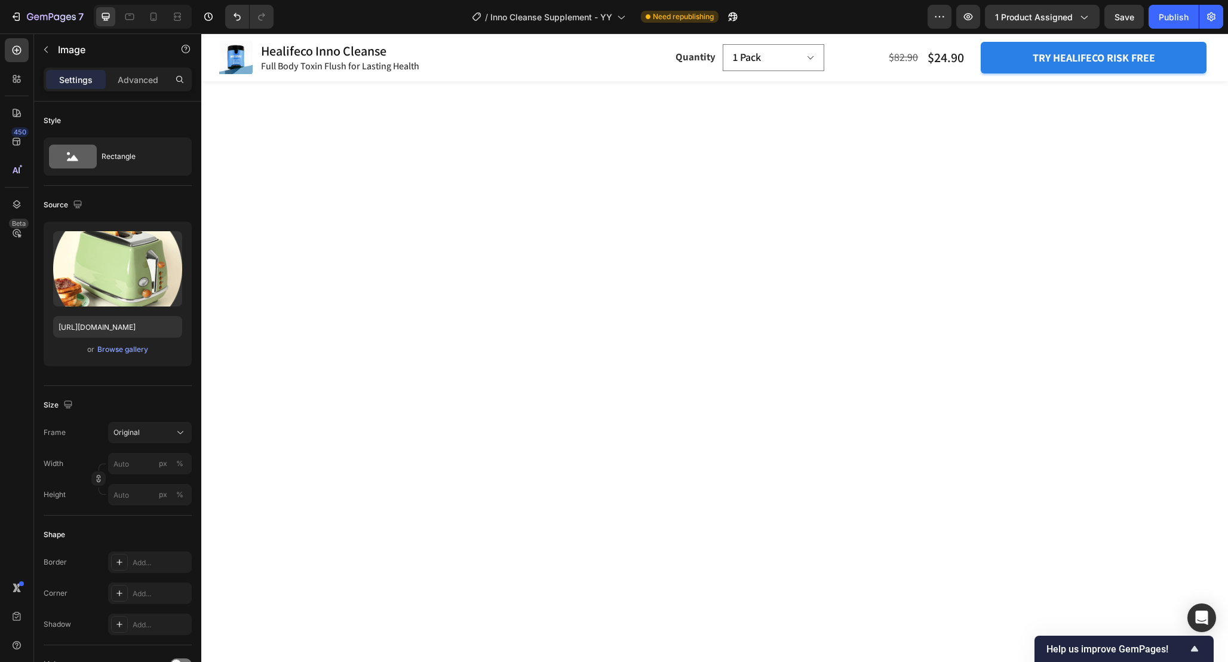
scroll to position [1435, 0]
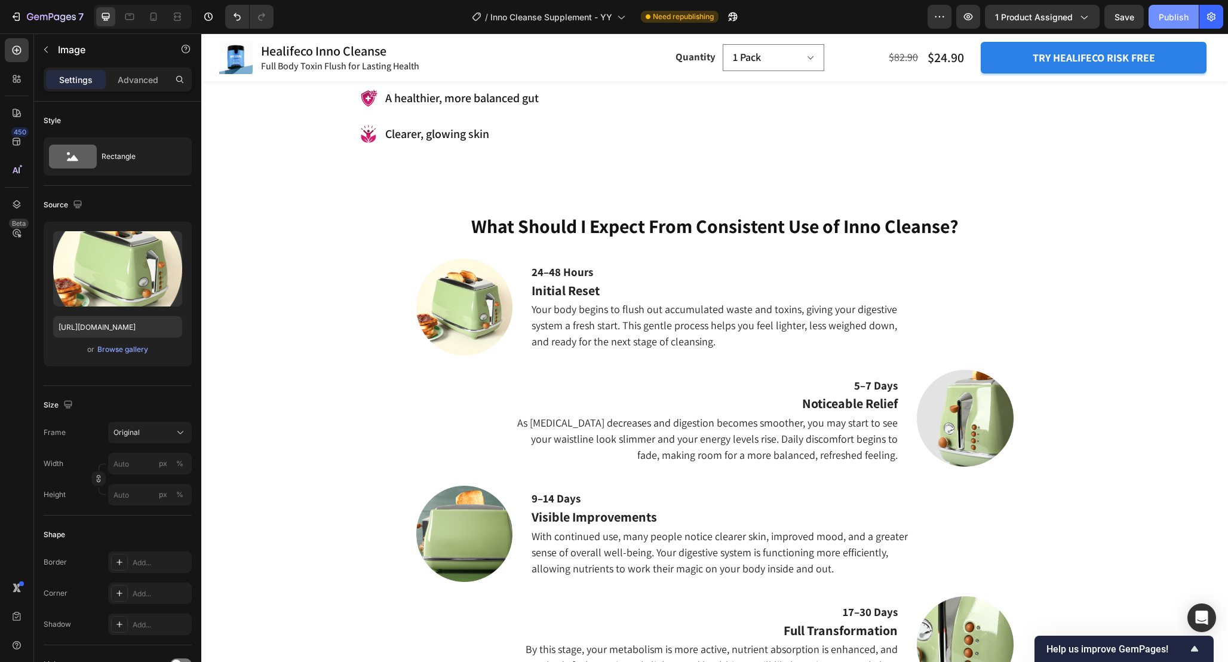
click at [1158, 23] on button "Publish" at bounding box center [1174, 17] width 50 height 24
click at [757, 229] on h2 "What Should I Expect From Consistent Use of Inno Cleanse?" at bounding box center [714, 226] width 1009 height 27
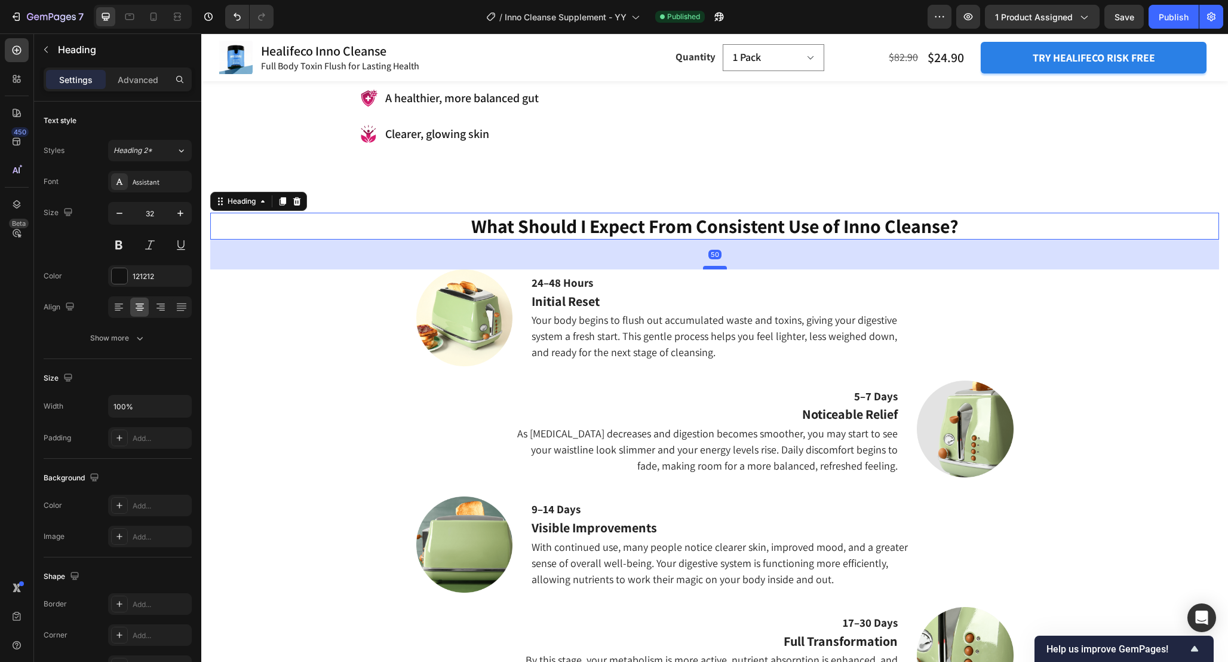
drag, startPoint x: 719, startPoint y: 258, endPoint x: 719, endPoint y: 269, distance: 10.8
click at [719, 269] on div at bounding box center [715, 268] width 24 height 4
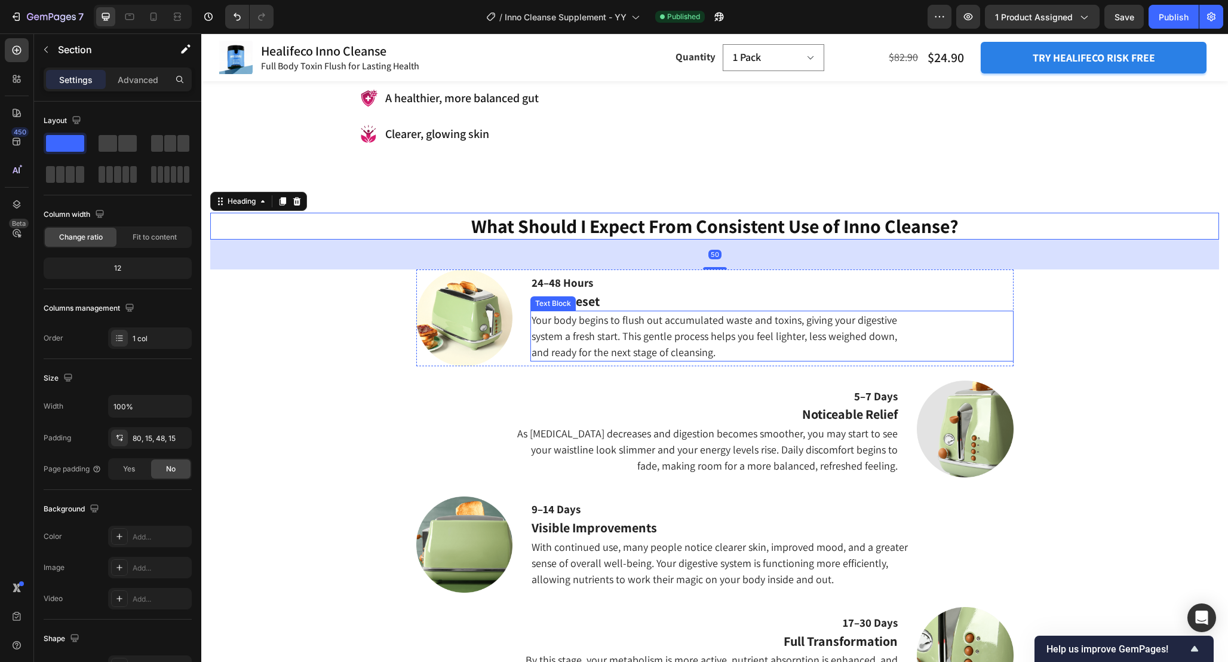
click at [1021, 336] on div "What Should I Expect From Consistent Use of Inno Cleanse? Heading 50 24–48 Hour…" at bounding box center [714, 475] width 1009 height 524
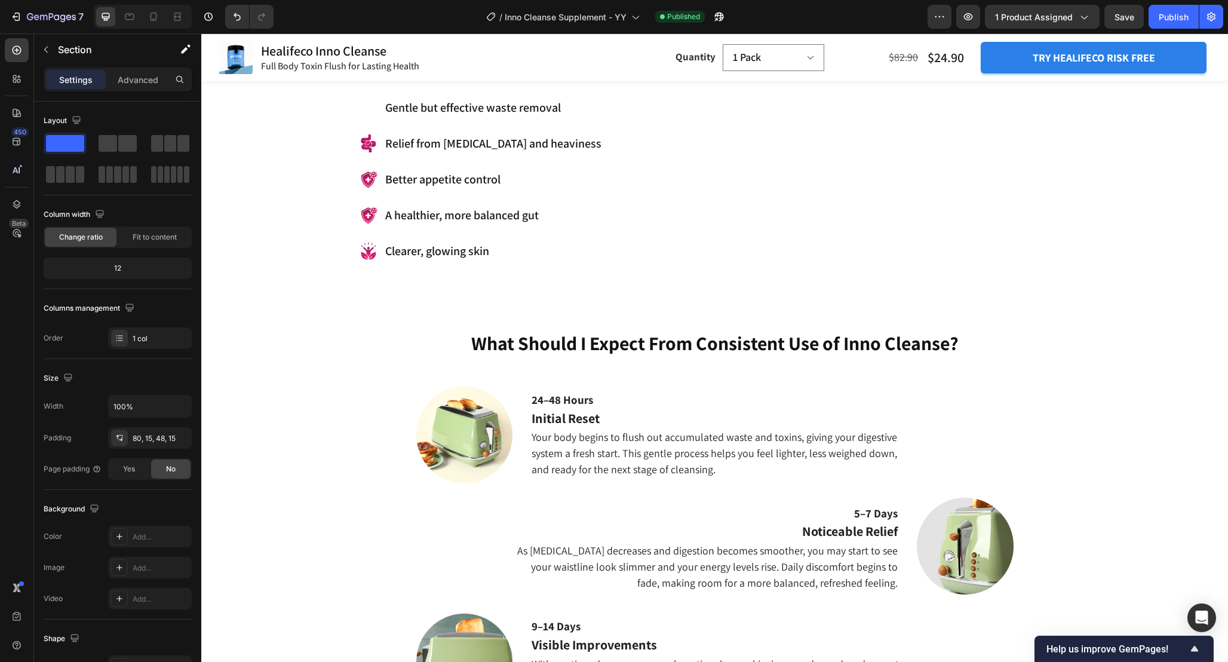
scroll to position [1332, 0]
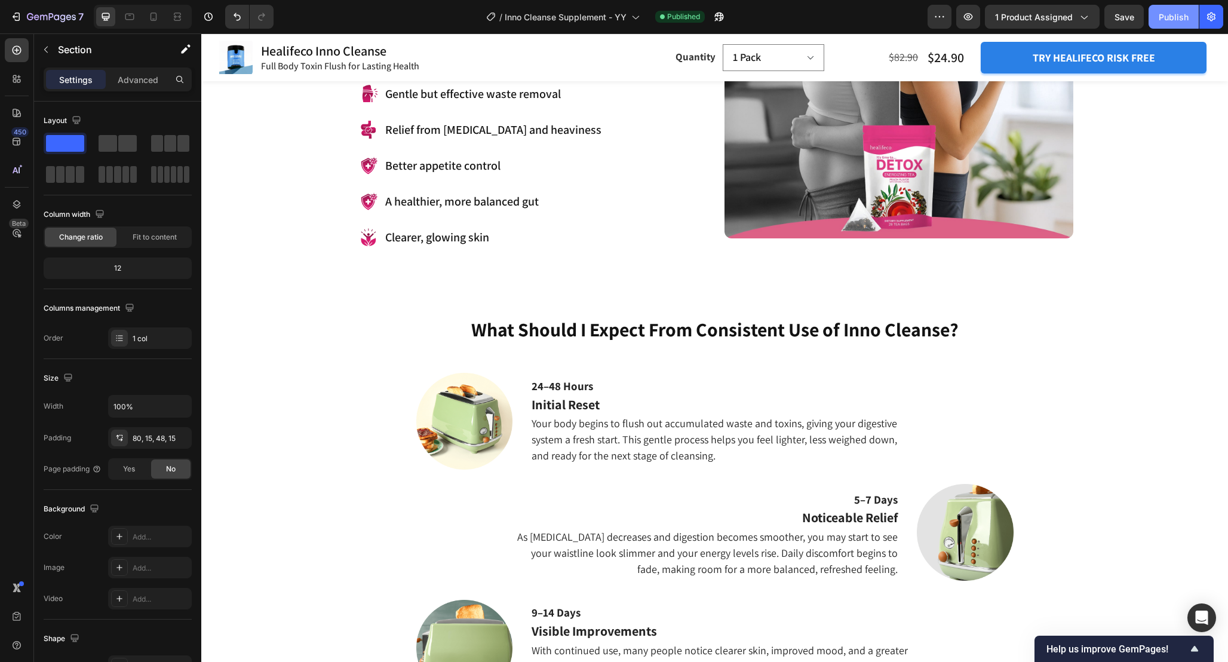
click at [1180, 22] on div "Publish" at bounding box center [1174, 17] width 30 height 13
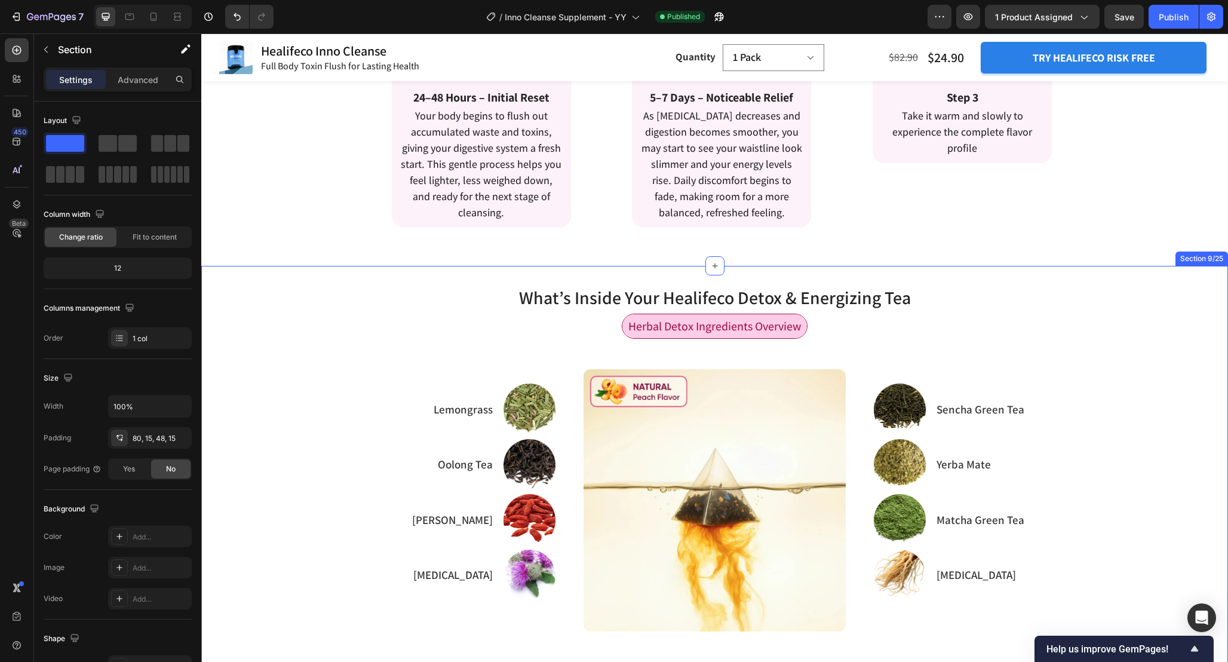
scroll to position [2336, 0]
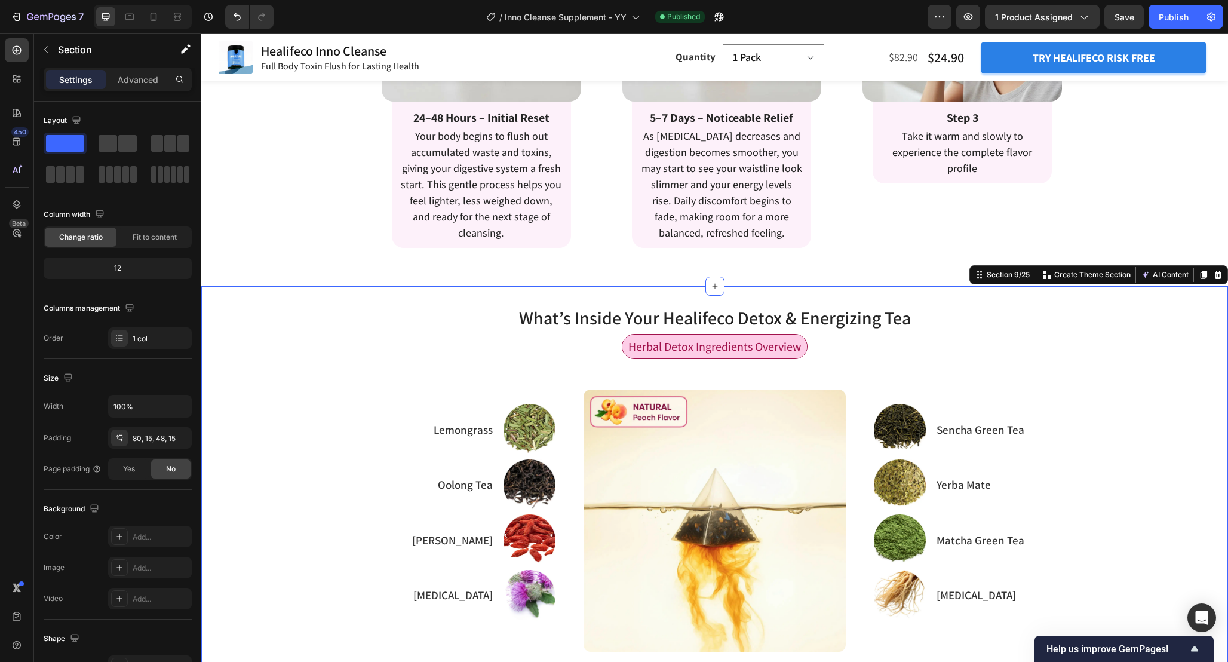
click at [1079, 302] on div "What’s Inside Your Healifeco Detox & Energizing Tea Heading Herbal Detox Ingred…" at bounding box center [714, 605] width 1027 height 639
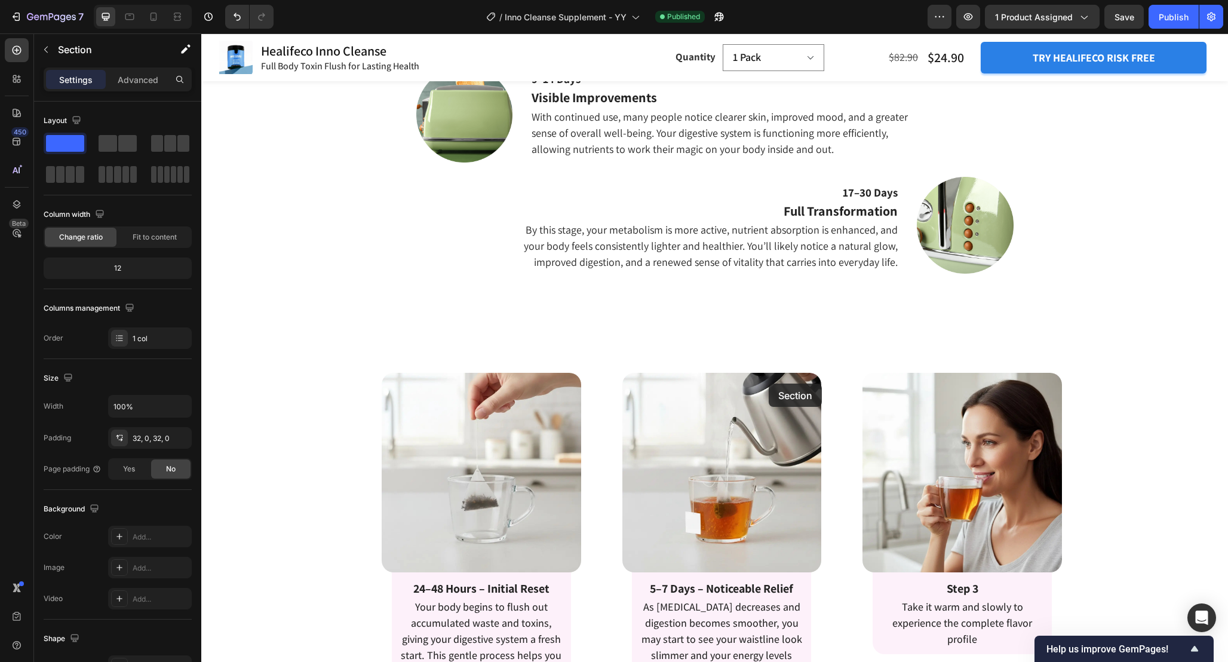
scroll to position [1836, 0]
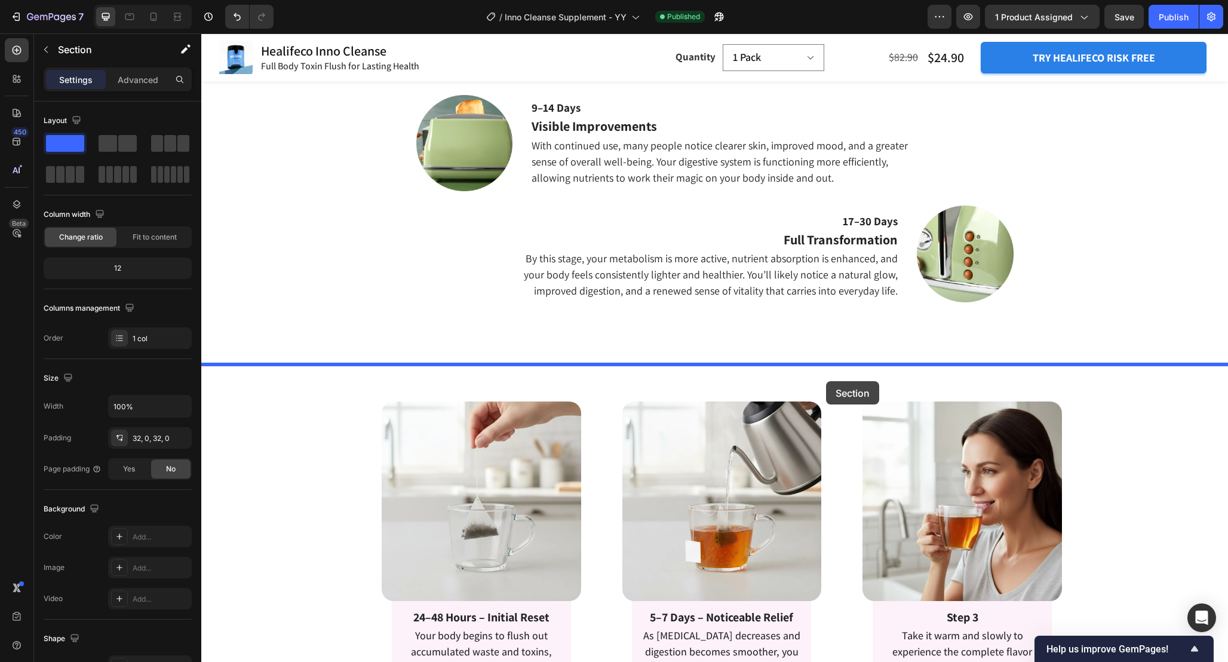
drag, startPoint x: 976, startPoint y: 279, endPoint x: 826, endPoint y: 382, distance: 181.8
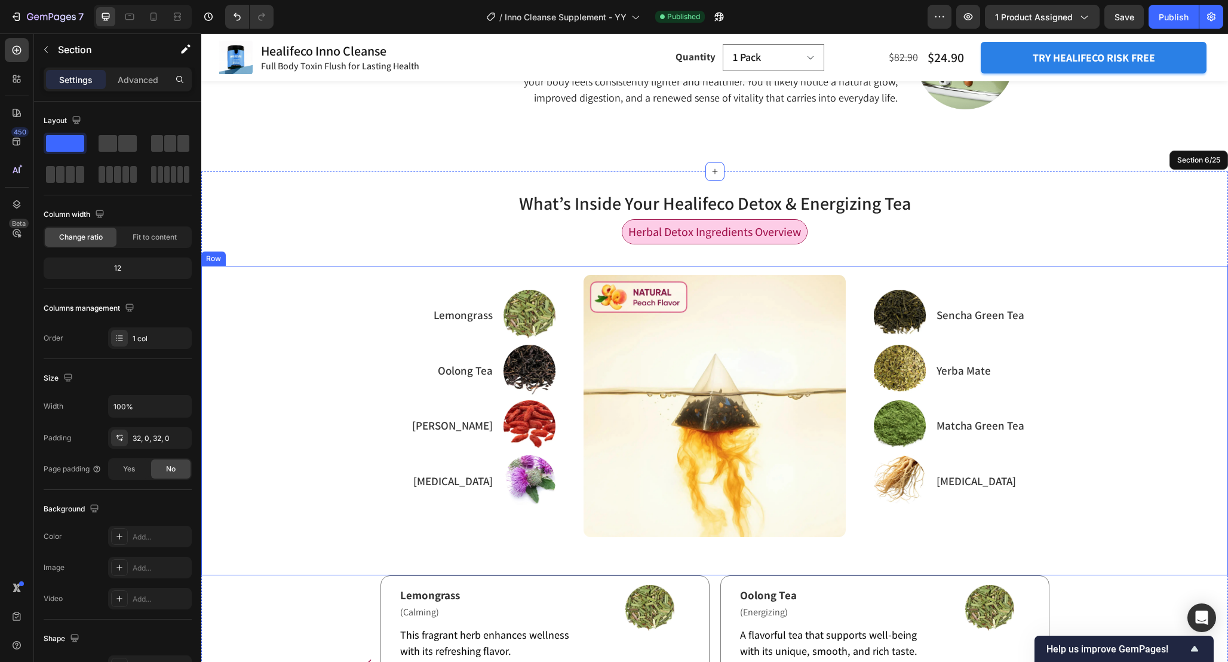
click at [1067, 535] on div "Refresh Your Body and Relieve Exhaustion Heading Image Sencha Green Tea Text Bl…" at bounding box center [1011, 406] width 292 height 262
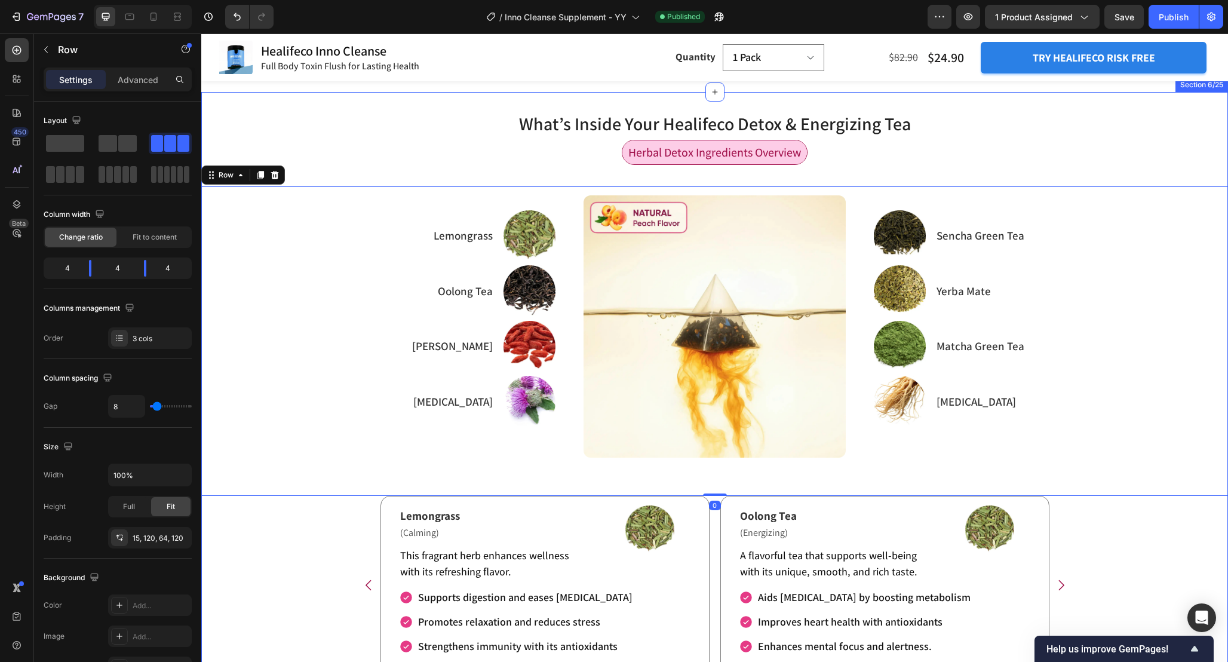
click at [1093, 536] on div "What’s Inside Your Healifeco Detox & Energizing Tea Heading Herbal Detox Ingred…" at bounding box center [714, 411] width 1027 height 601
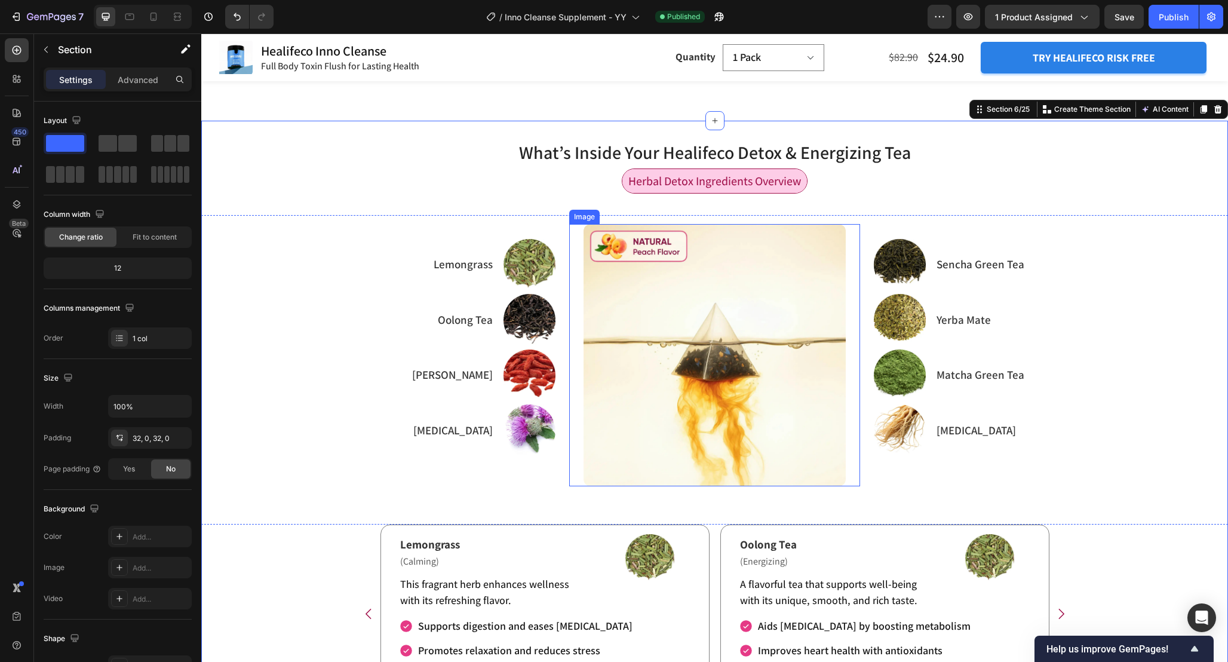
scroll to position [2081, 0]
click at [765, 372] on img at bounding box center [715, 354] width 262 height 262
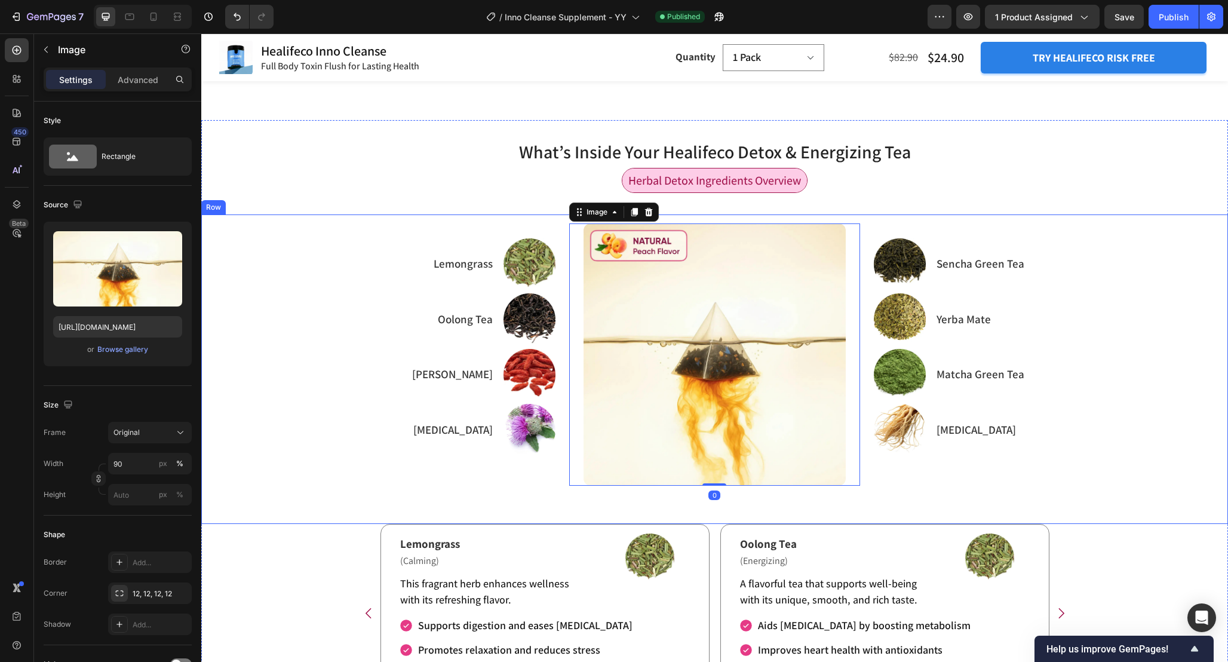
click at [977, 504] on div "Refresh Your Body and Relieve Exhaustion Heading Image Sencha Green Tea Text Bl…" at bounding box center [714, 368] width 1027 height 309
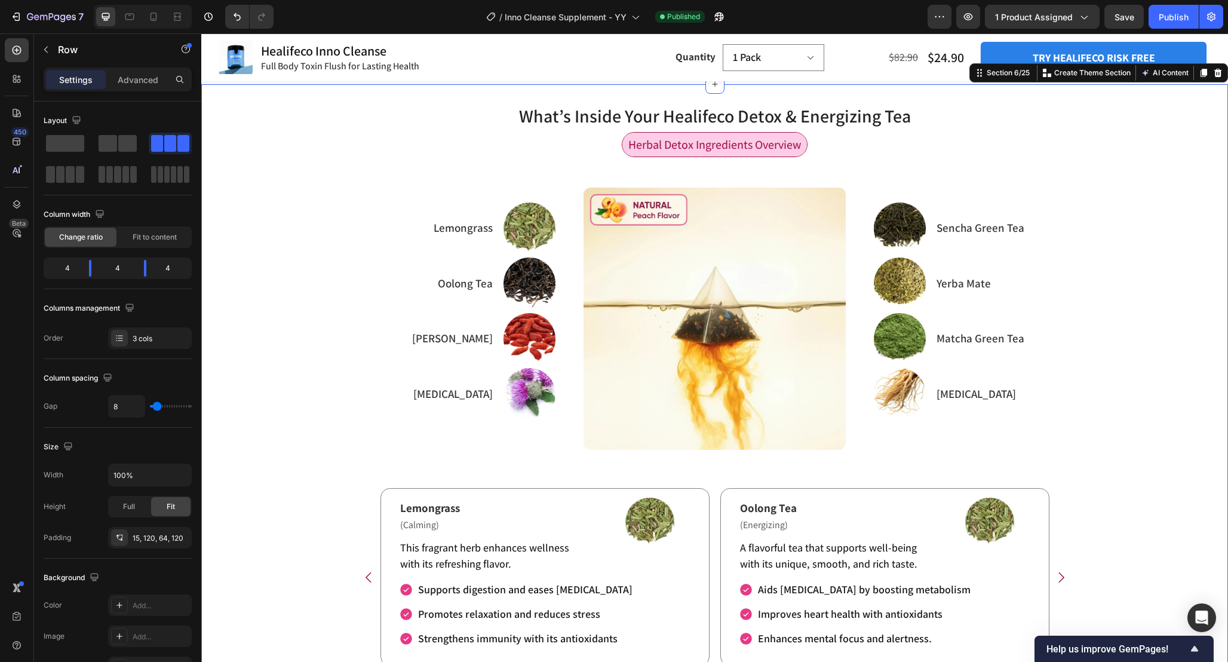
click at [1121, 546] on div "What’s Inside Your Healifeco Detox & Energizing Tea Heading Herbal Detox Ingred…" at bounding box center [714, 403] width 1027 height 601
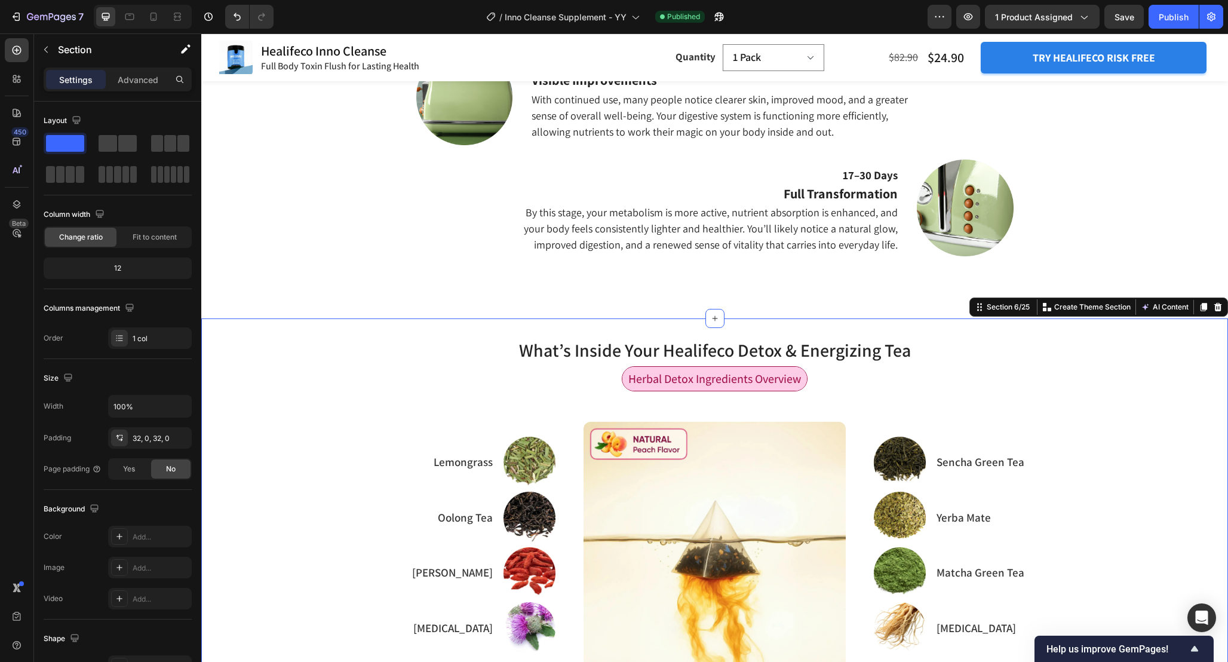
scroll to position [1867, 0]
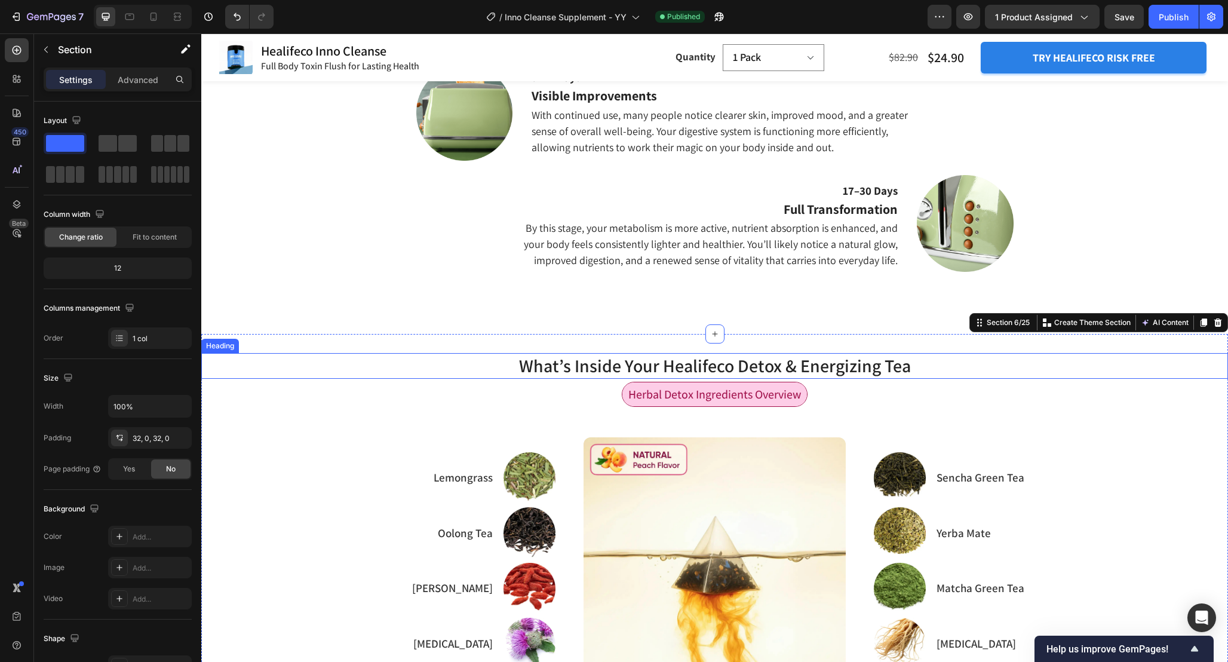
click at [751, 366] on h2 "What’s Inside Your Healifeco Detox & Energizing Tea" at bounding box center [714, 366] width 1027 height 26
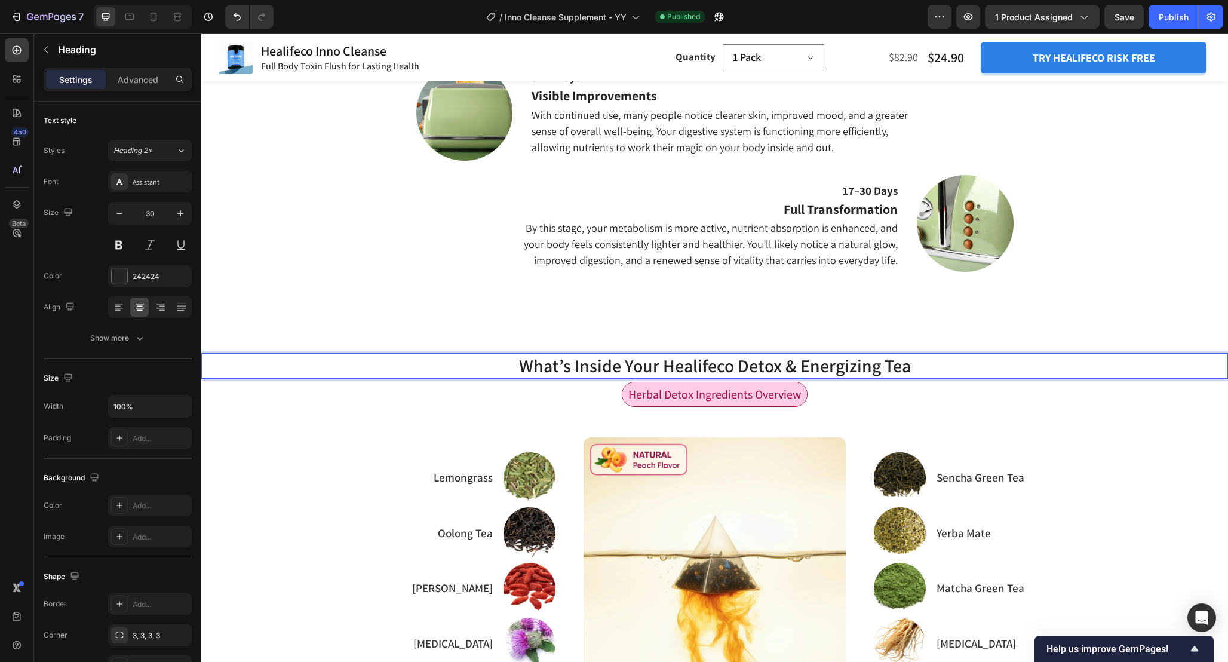
click at [751, 366] on h2 "What’s Inside Your Healifeco Detox & Energizing Tea" at bounding box center [714, 366] width 1027 height 26
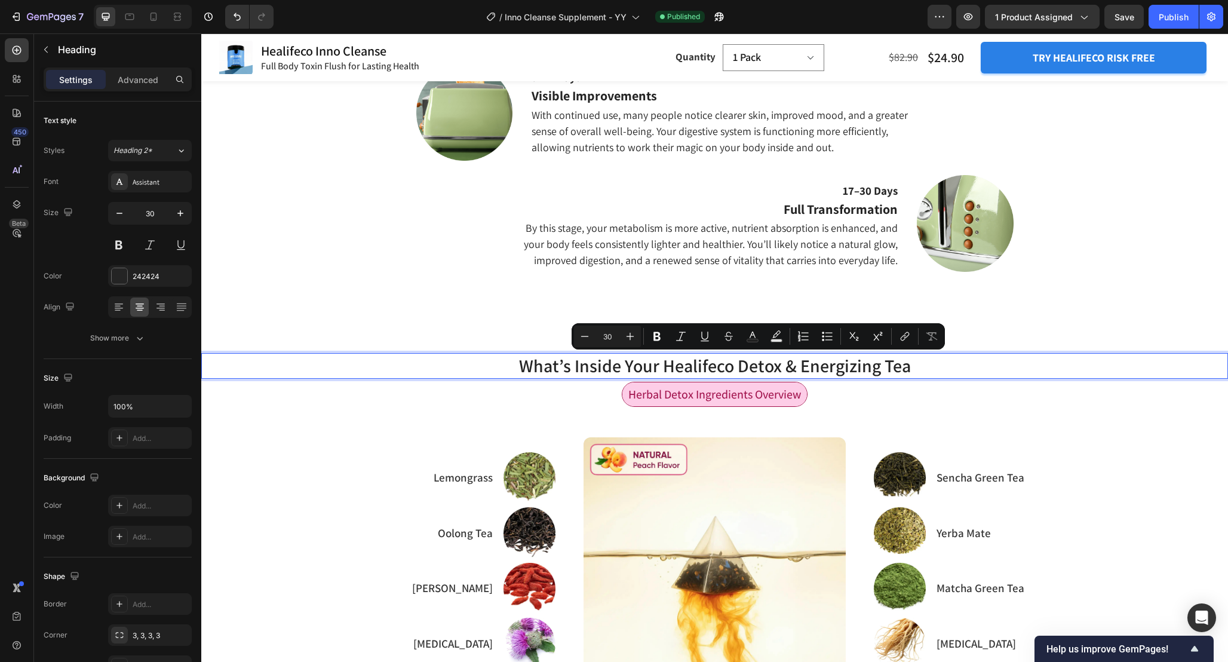
click at [738, 367] on p "What’s Inside Your Healifeco Detox & Energizing Tea" at bounding box center [715, 365] width 1024 height 23
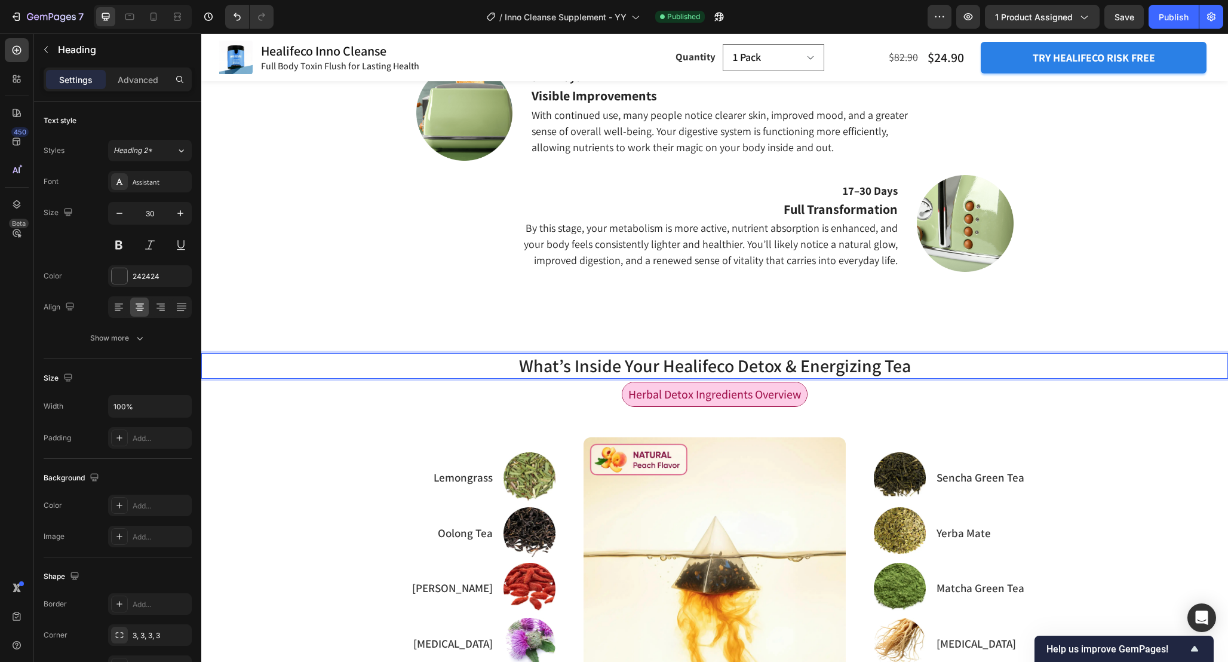
click at [736, 366] on p "What’s Inside Your Healifeco Detox & Energizing Tea" at bounding box center [715, 365] width 1024 height 23
drag, startPoint x: 738, startPoint y: 366, endPoint x: 906, endPoint y: 369, distance: 167.9
click at [906, 369] on p "What’s Inside Your Healifeco Detox & Energizing Tea" at bounding box center [715, 365] width 1024 height 23
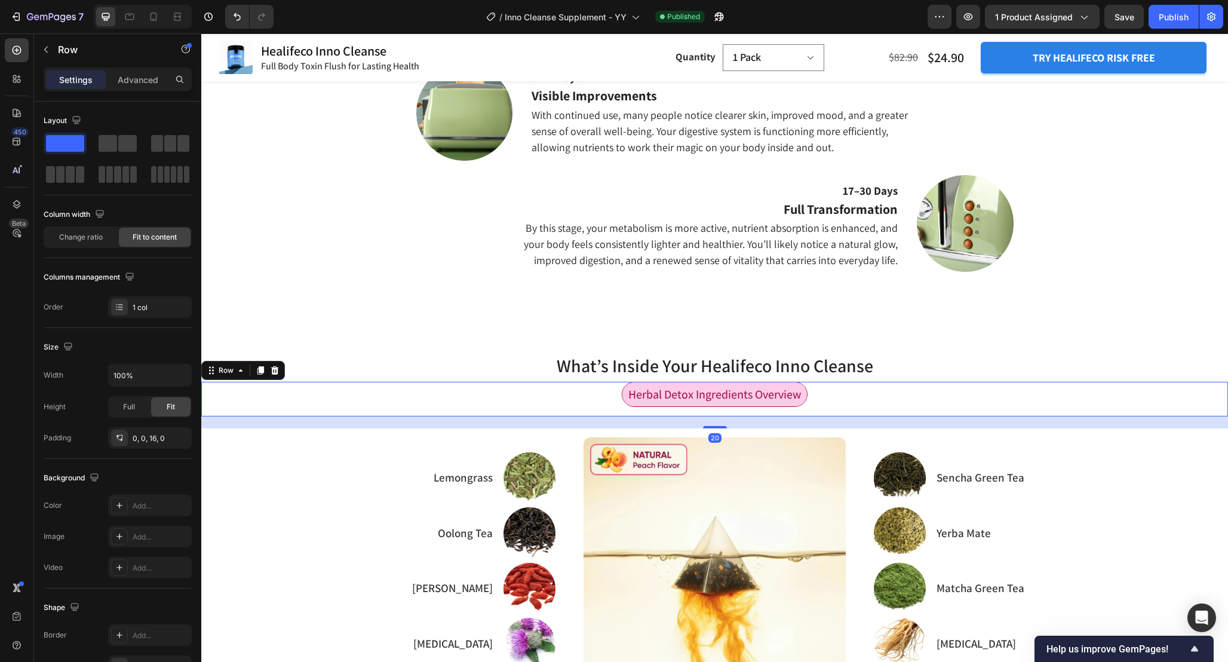
click at [996, 392] on div "Herbal Detox Ingredients Overview Text Block Row 20" at bounding box center [714, 399] width 1027 height 35
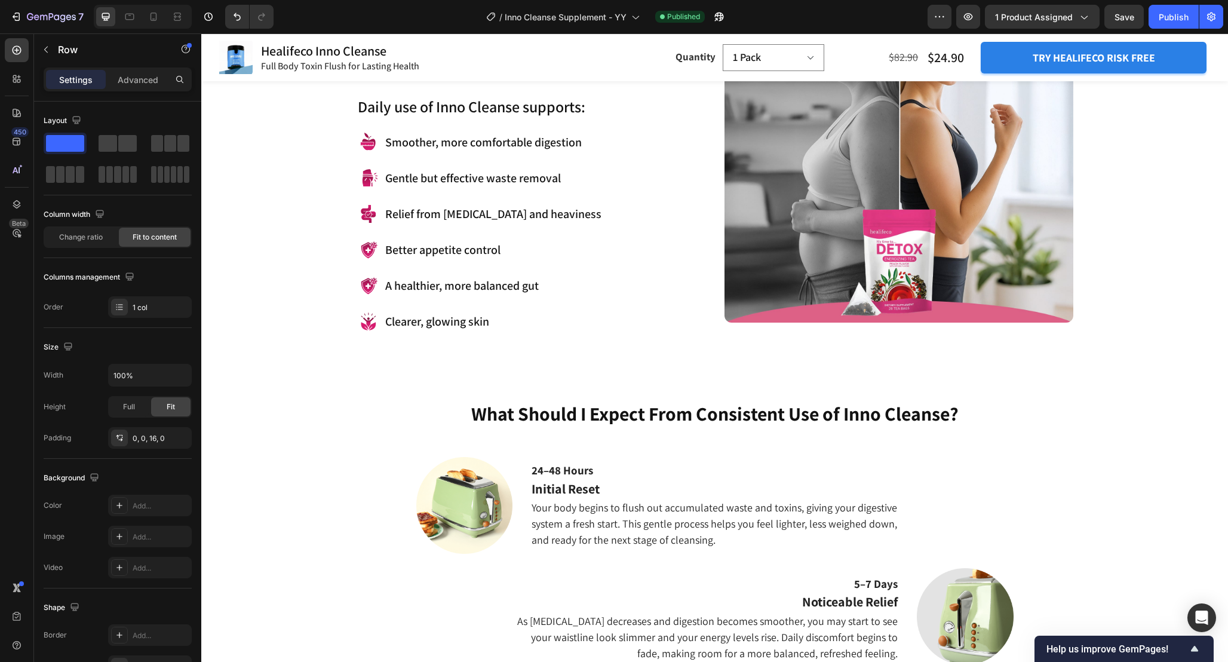
scroll to position [1290, 0]
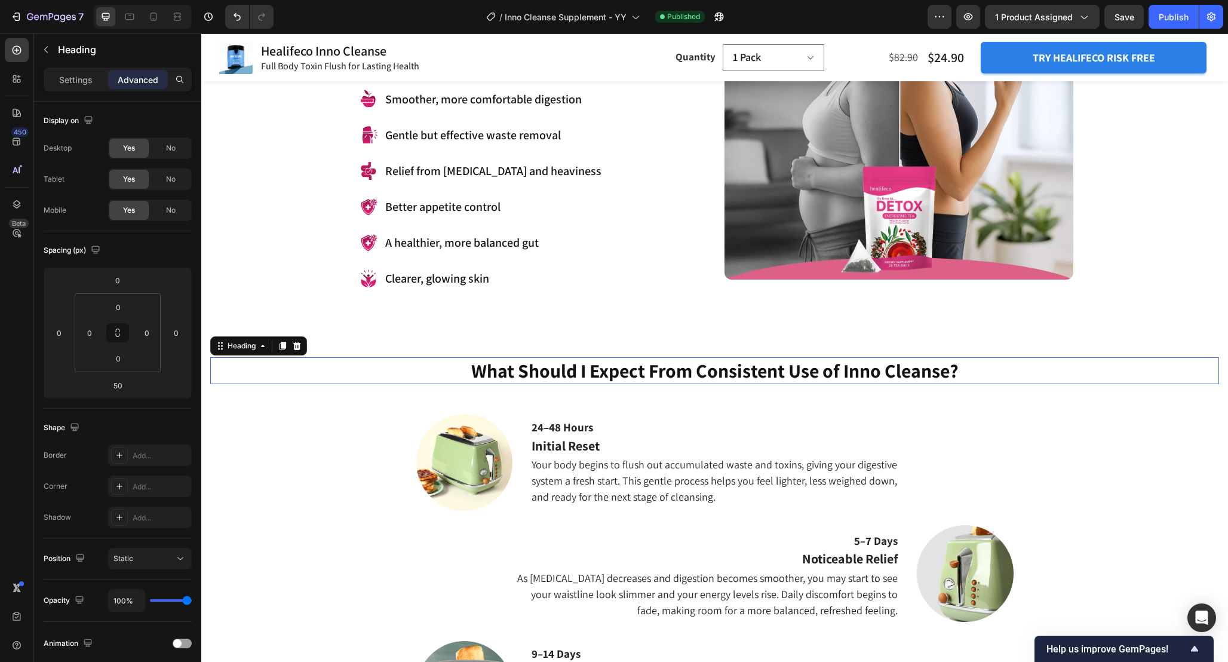
click at [989, 369] on h2 "What Should I Expect From Consistent Use of Inno Cleanse?" at bounding box center [714, 370] width 1009 height 27
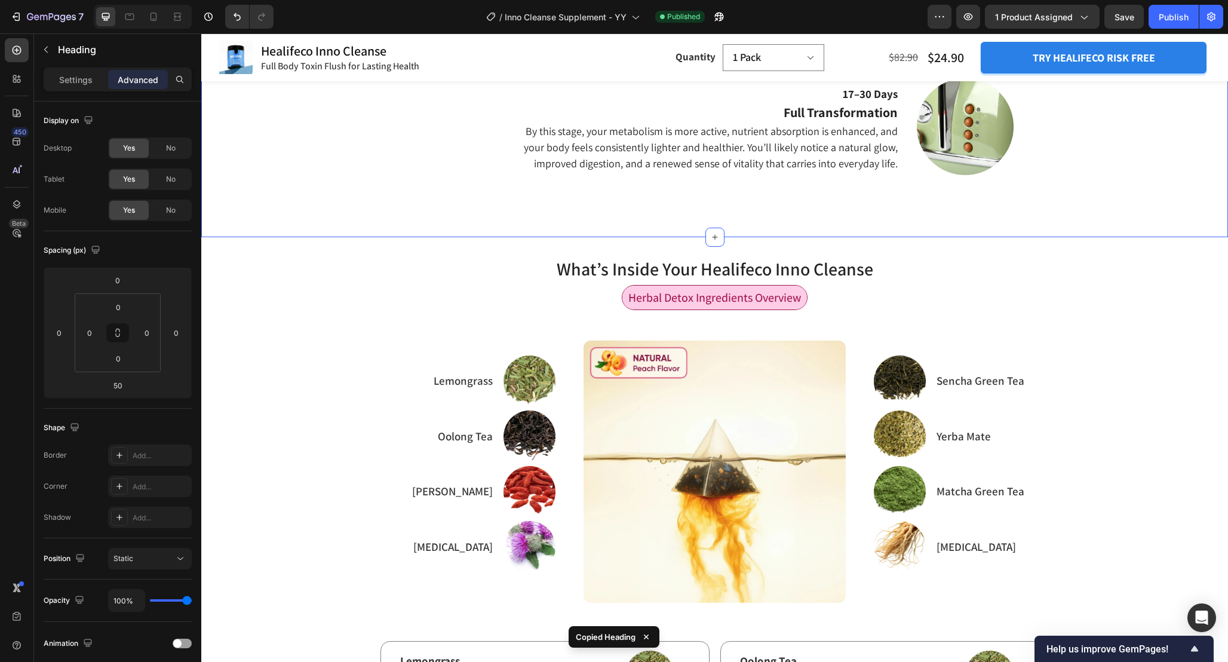
scroll to position [1968, 0]
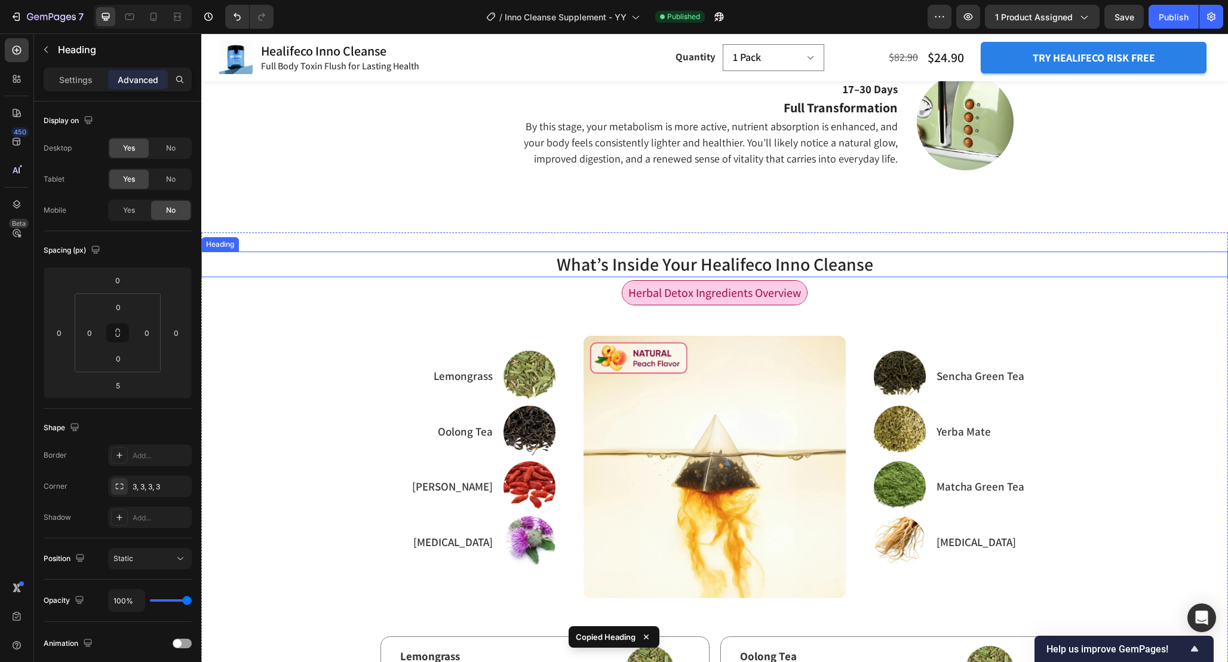
click at [896, 265] on h2 "What’s Inside Your Healifeco Inno Cleanse" at bounding box center [714, 264] width 1027 height 26
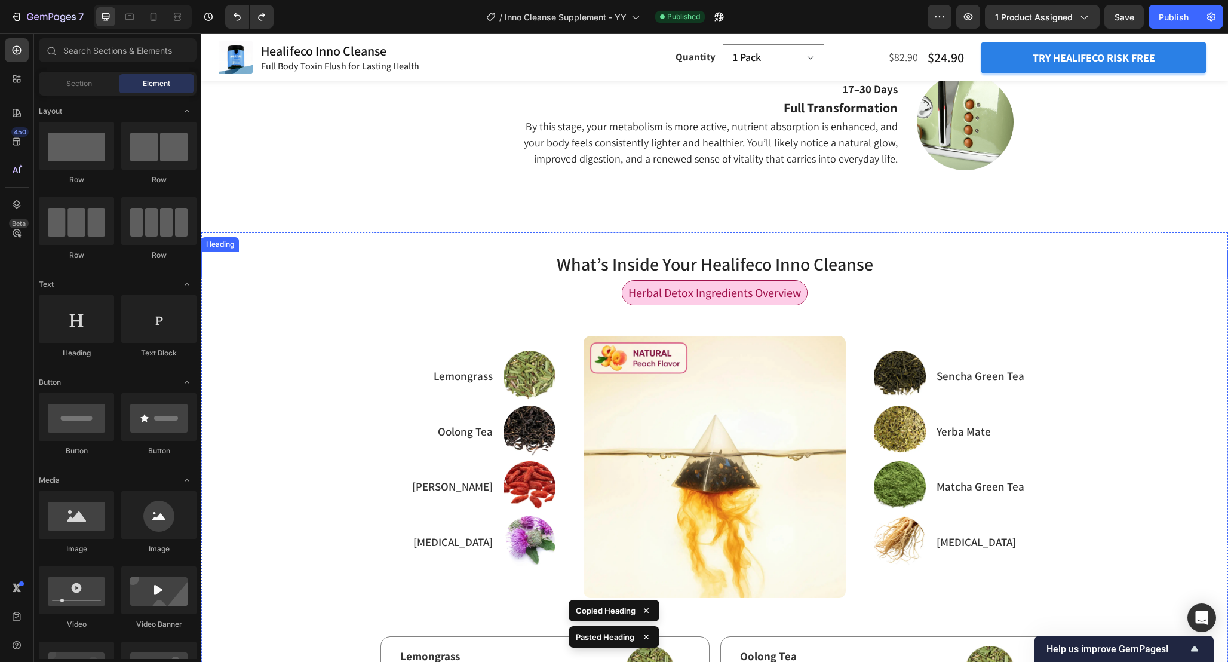
click at [890, 271] on h2 "What’s Inside Your Healifeco Inno Cleanse" at bounding box center [714, 264] width 1027 height 26
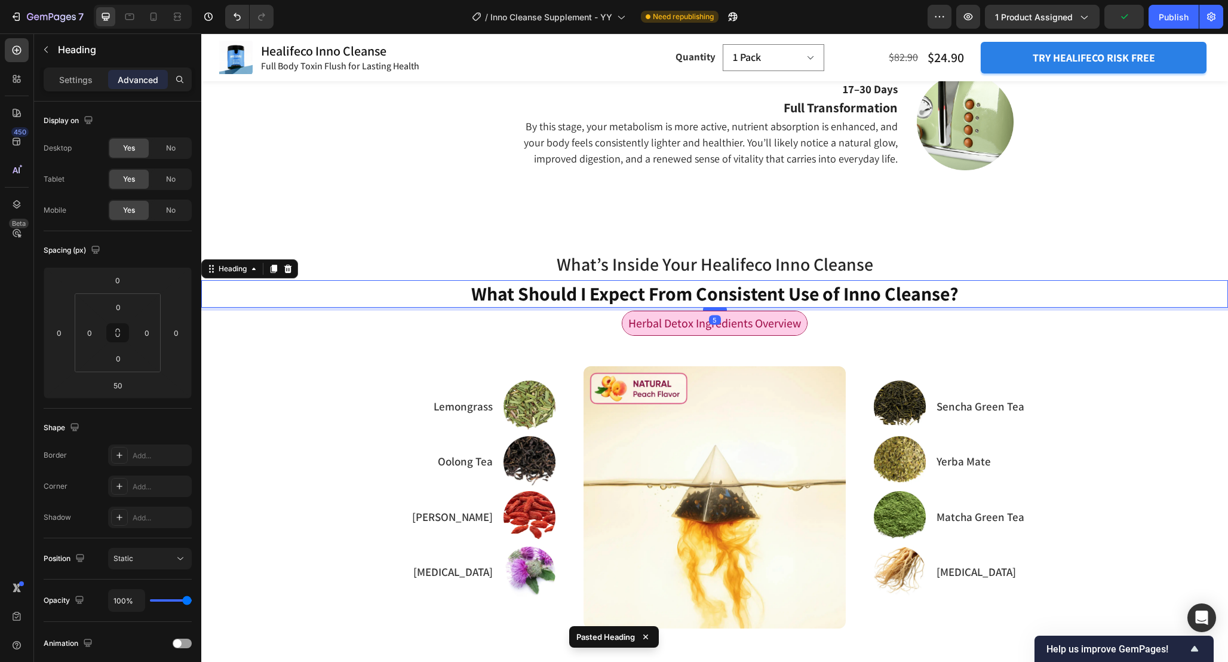
drag, startPoint x: 719, startPoint y: 335, endPoint x: 717, endPoint y: 308, distance: 27.0
click at [717, 308] on div at bounding box center [715, 309] width 24 height 4
type input "5"
click at [803, 268] on h2 "What’s Inside Your Healifeco Inno Cleanse" at bounding box center [714, 264] width 1027 height 26
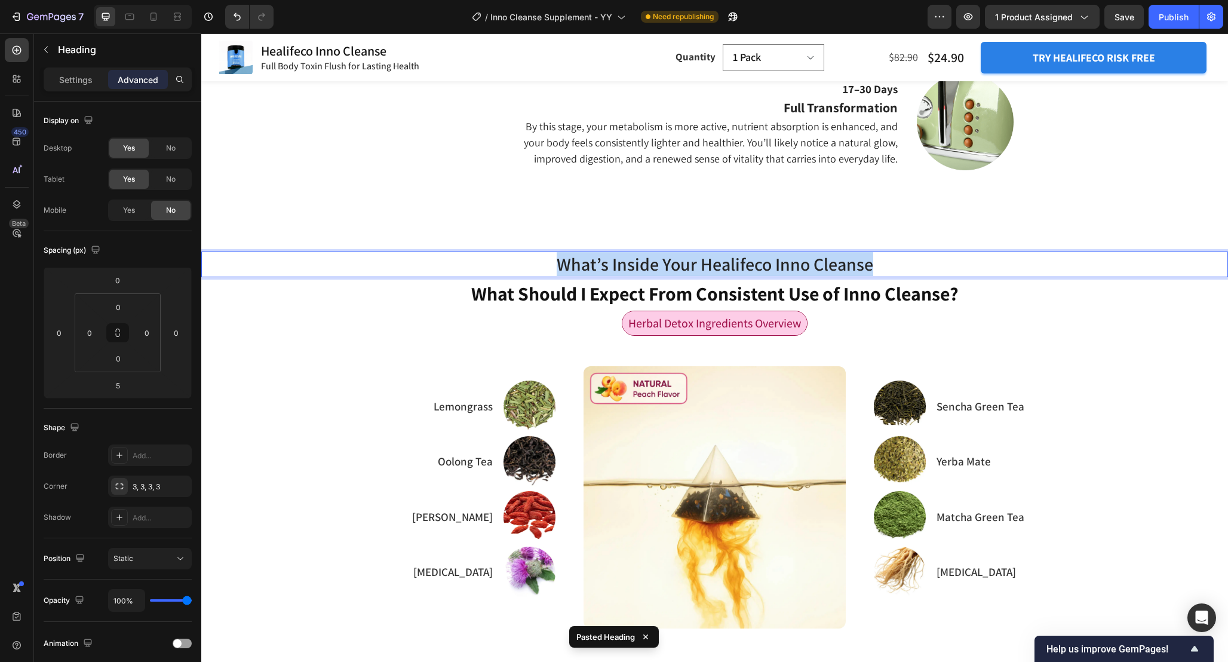
click at [803, 268] on p "What’s Inside Your Healifeco Inno Cleanse" at bounding box center [715, 264] width 1024 height 23
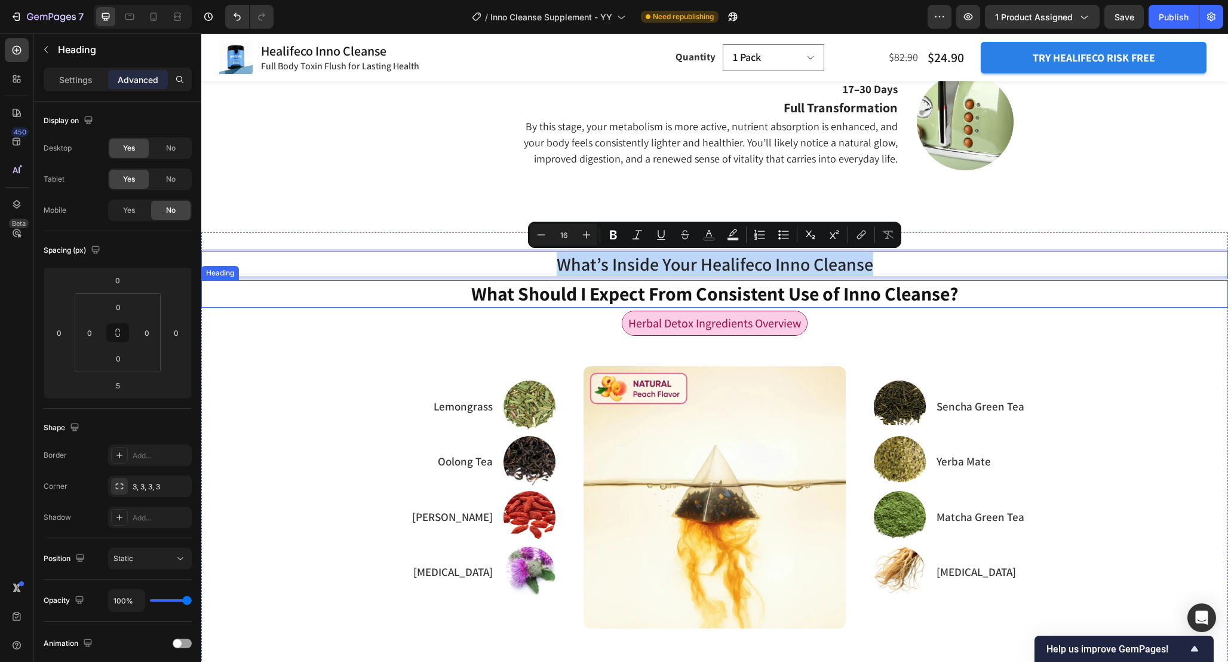
click at [828, 296] on h2 "What Should I Expect From Consistent Use of Inno Cleanse?" at bounding box center [714, 293] width 1027 height 27
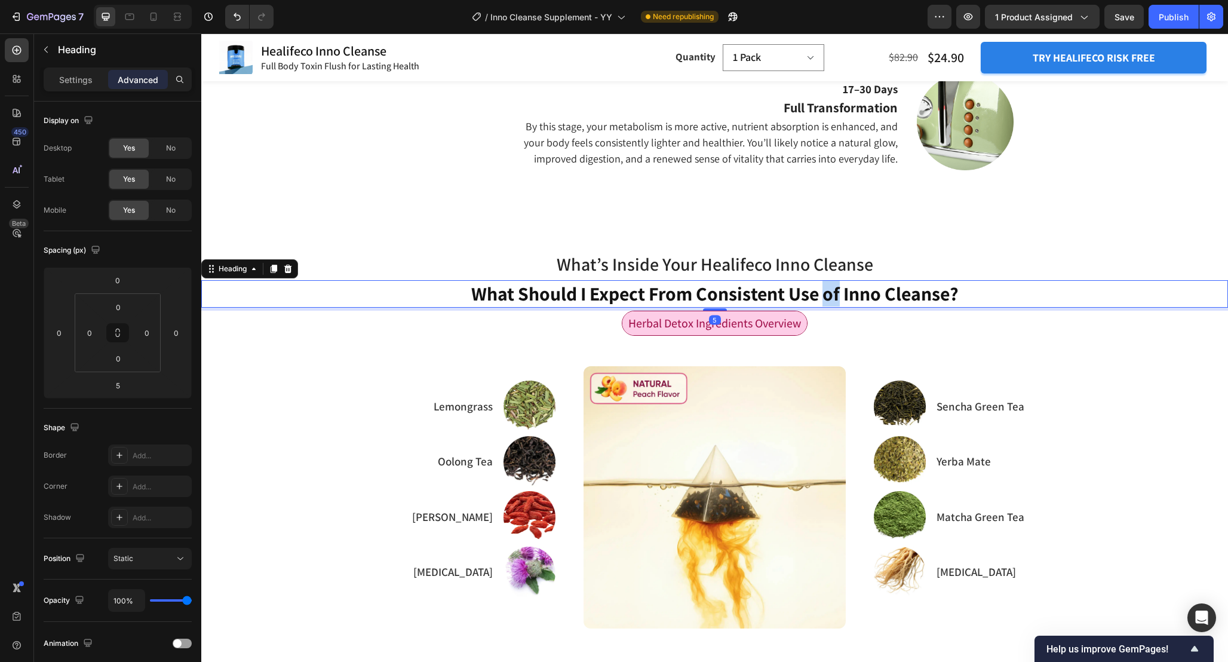
click at [828, 296] on h2 "What Should I Expect From Consistent Use of Inno Cleanse?" at bounding box center [714, 293] width 1027 height 27
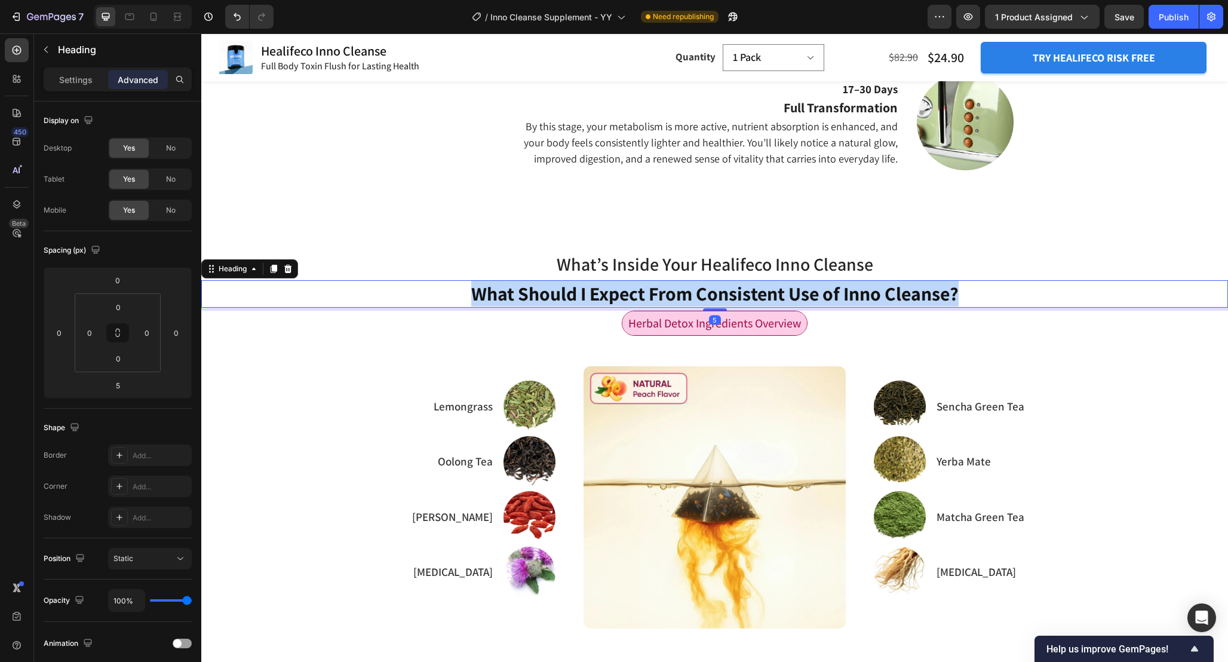
click at [828, 296] on p "What Should I Expect From Consistent Use of Inno Cleanse?" at bounding box center [715, 293] width 1024 height 25
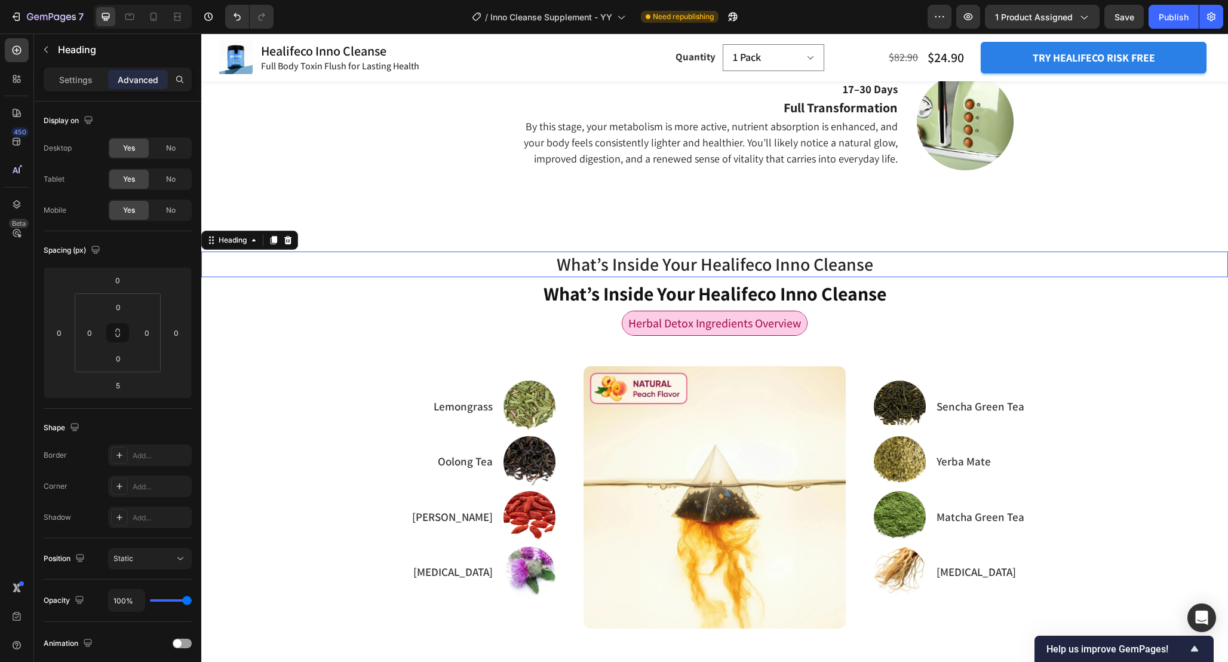
click at [895, 261] on p "What’s Inside Your Healifeco Inno Cleanse" at bounding box center [715, 264] width 1024 height 23
click at [289, 237] on icon at bounding box center [288, 240] width 8 height 8
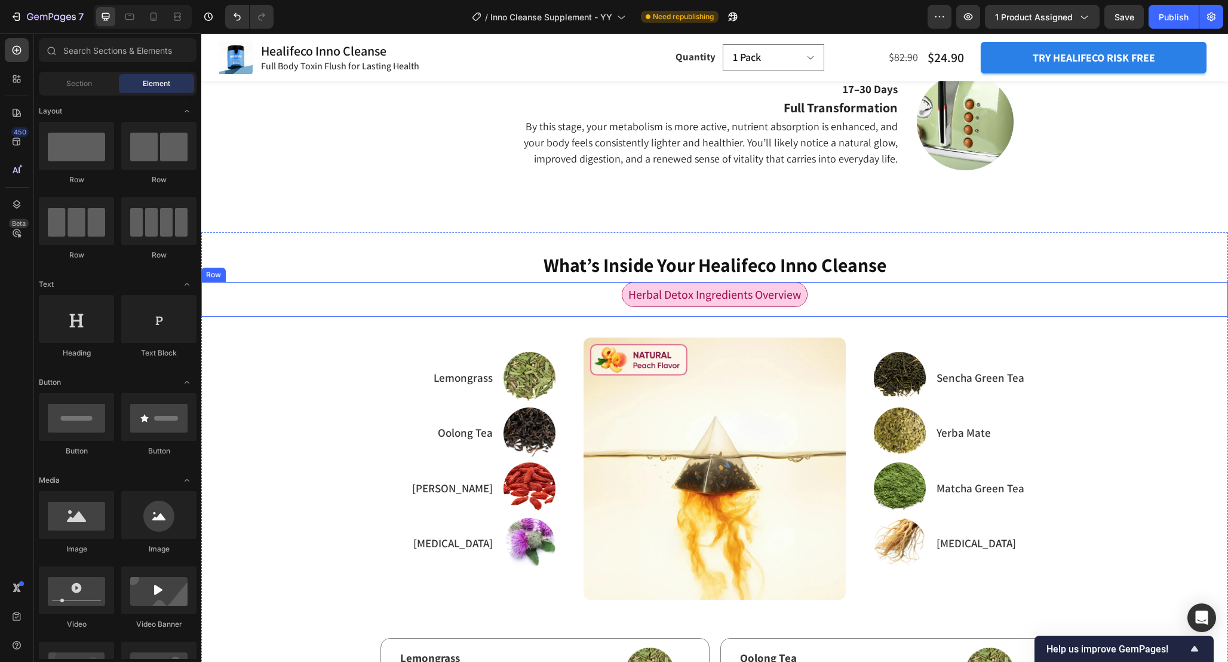
click at [846, 303] on div "Herbal Detox Ingredients Overview Text Block Row" at bounding box center [714, 299] width 1027 height 35
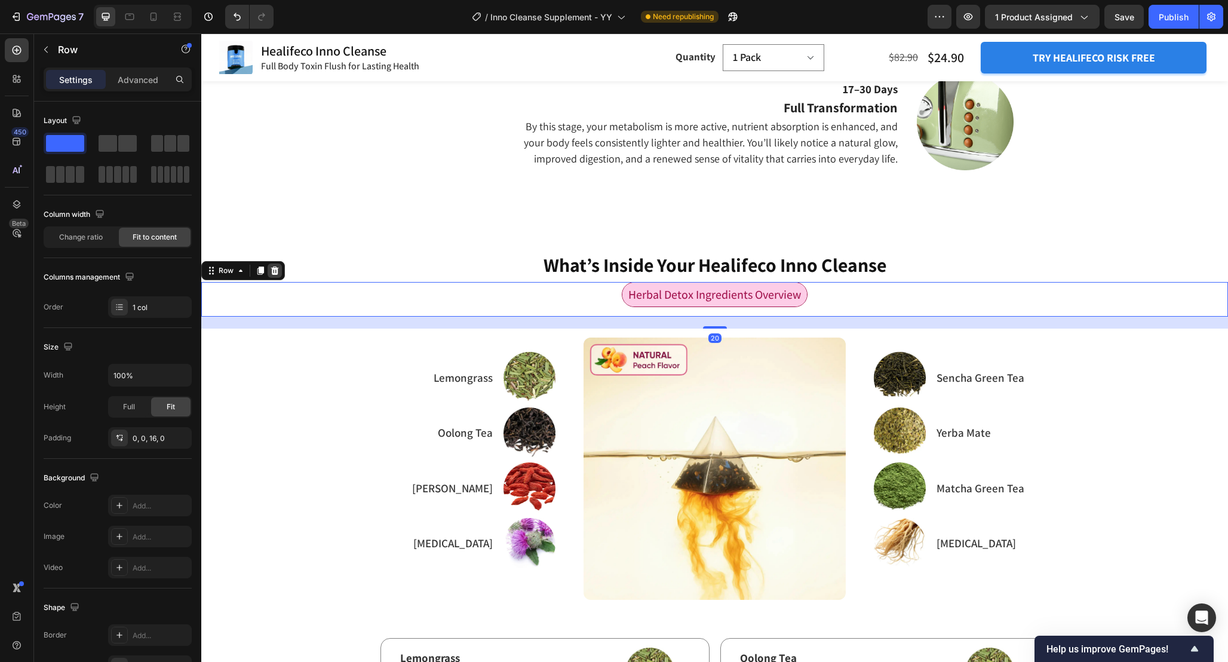
click at [277, 271] on icon at bounding box center [275, 270] width 8 height 8
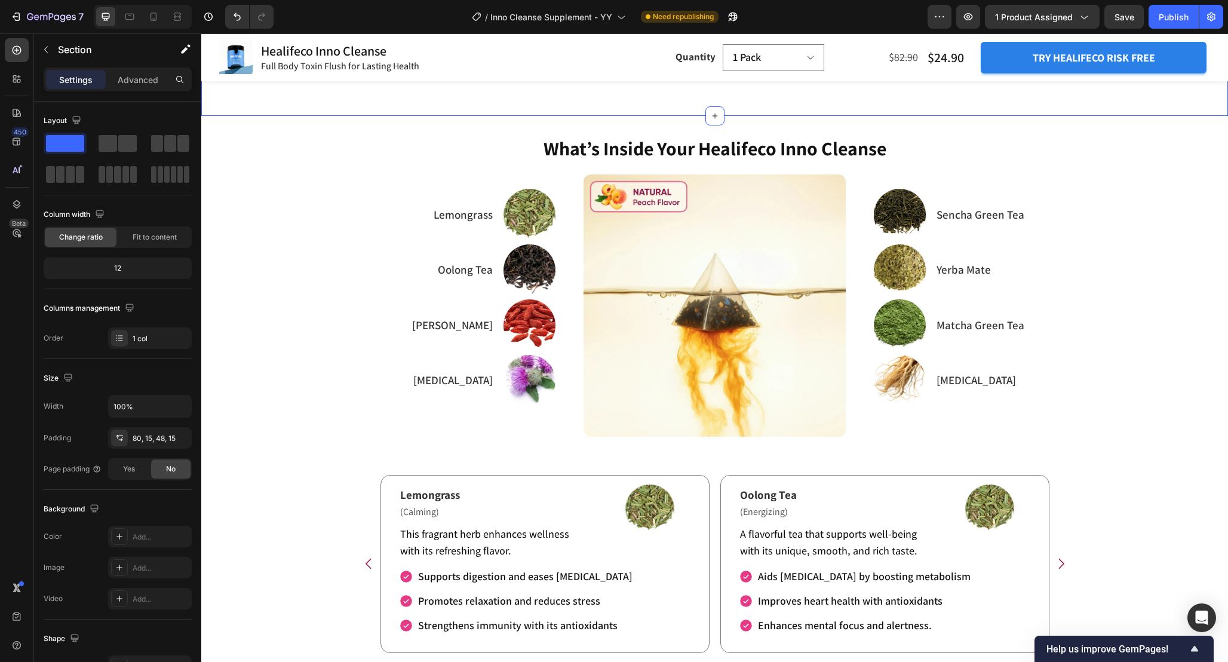
scroll to position [2100, 0]
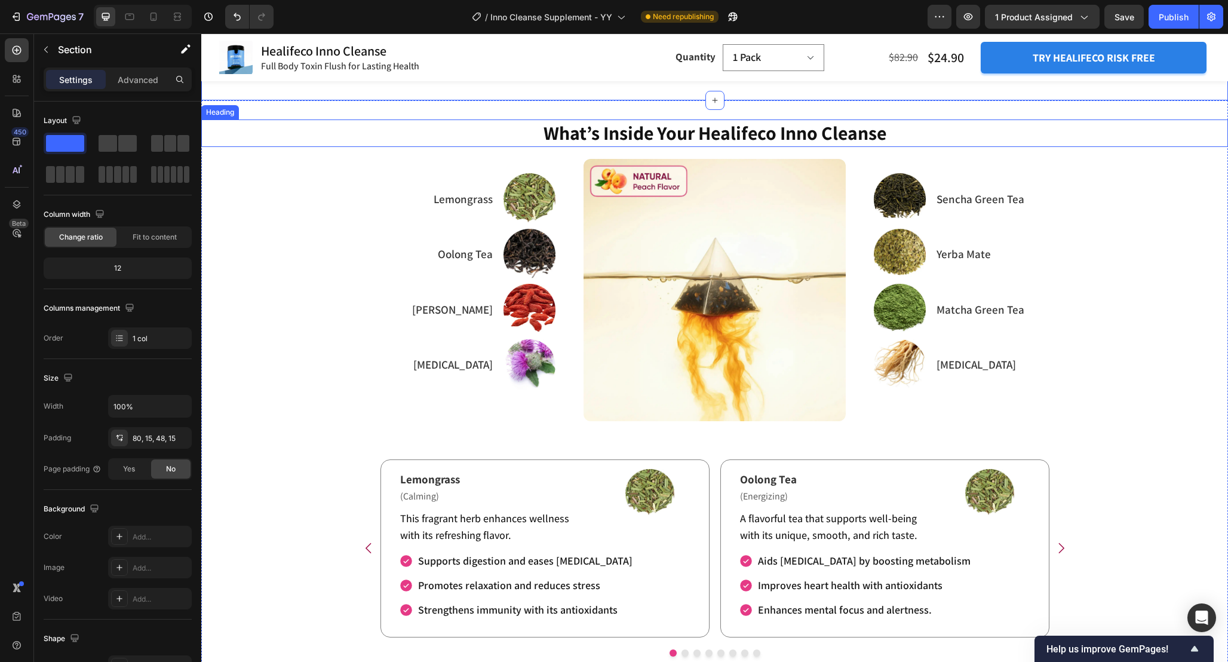
click at [881, 128] on h2 "What’s Inside Your Healifeco Inno Cleanse" at bounding box center [714, 132] width 1027 height 27
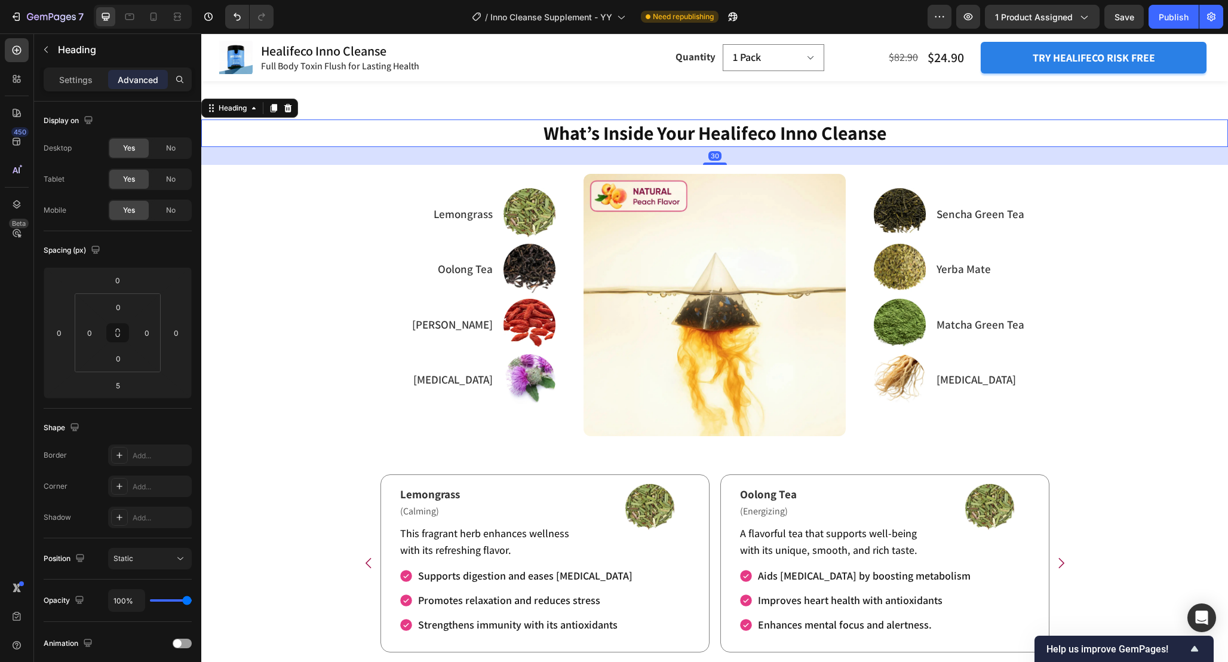
drag, startPoint x: 722, startPoint y: 149, endPoint x: 732, endPoint y: 164, distance: 17.7
click at [732, 147] on div "30" at bounding box center [714, 147] width 1027 height 0
type input "30"
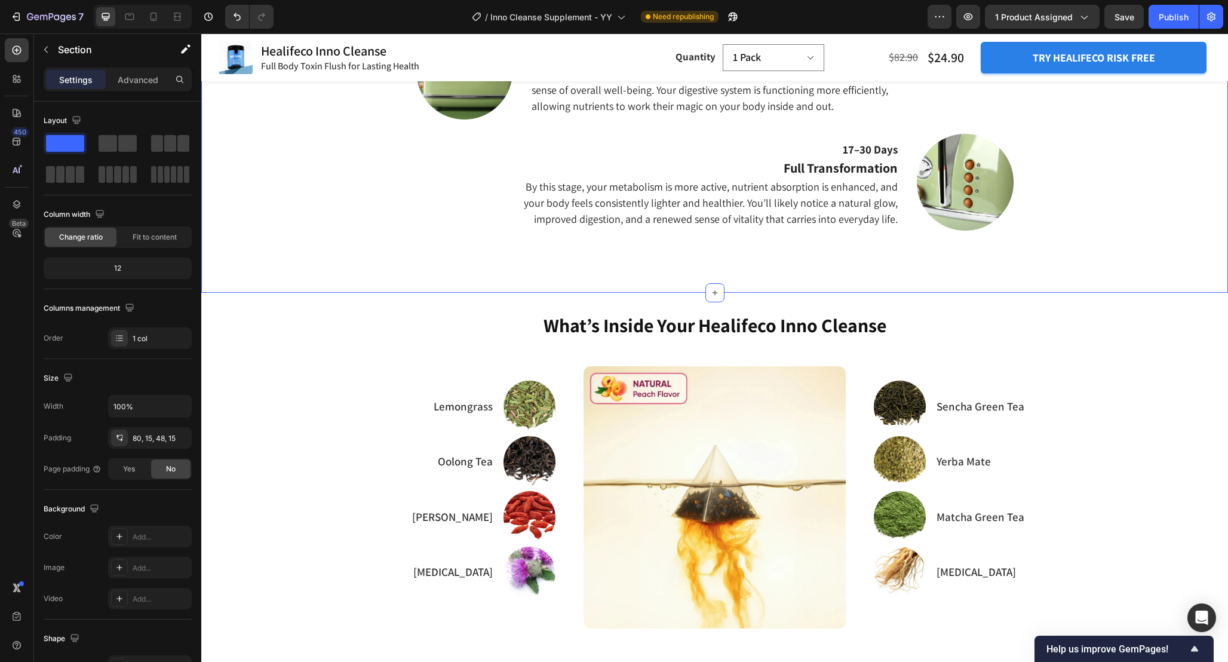
click at [450, 189] on div "By this stage, your metabolism is more active, nutrient absorption is enhanced,…" at bounding box center [657, 202] width 483 height 51
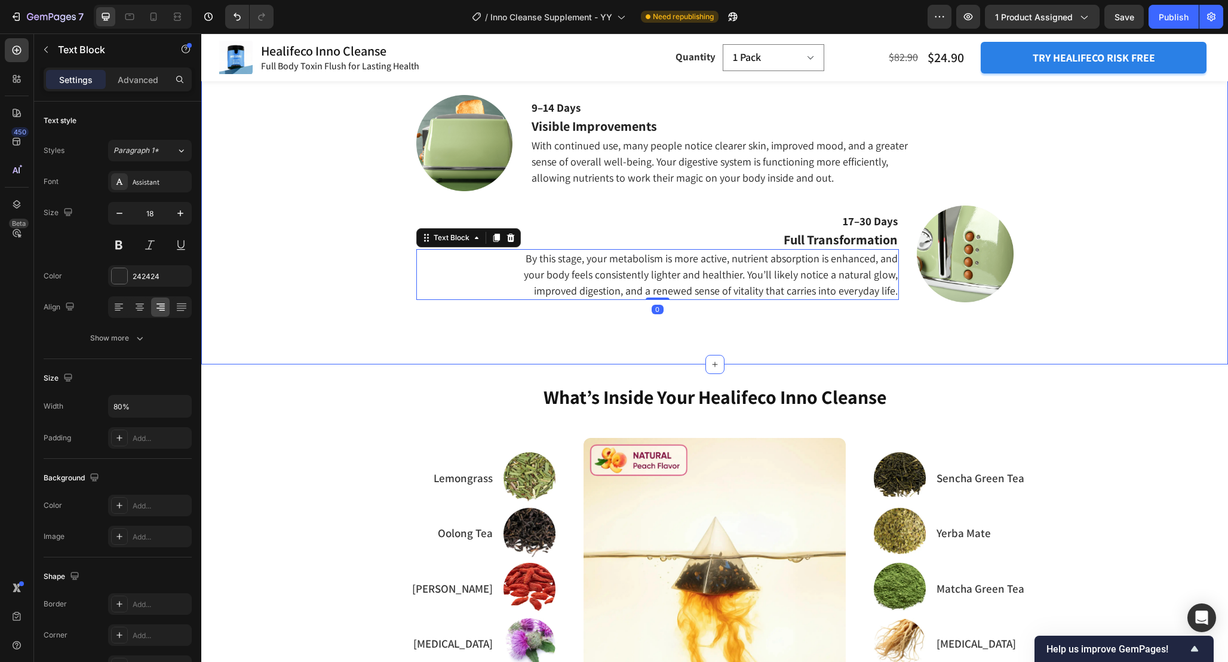
click at [376, 236] on div "What Should I Expect From Consistent Use of Inno Cleanse? Heading 24–48 Hours T…" at bounding box center [714, 73] width 1009 height 524
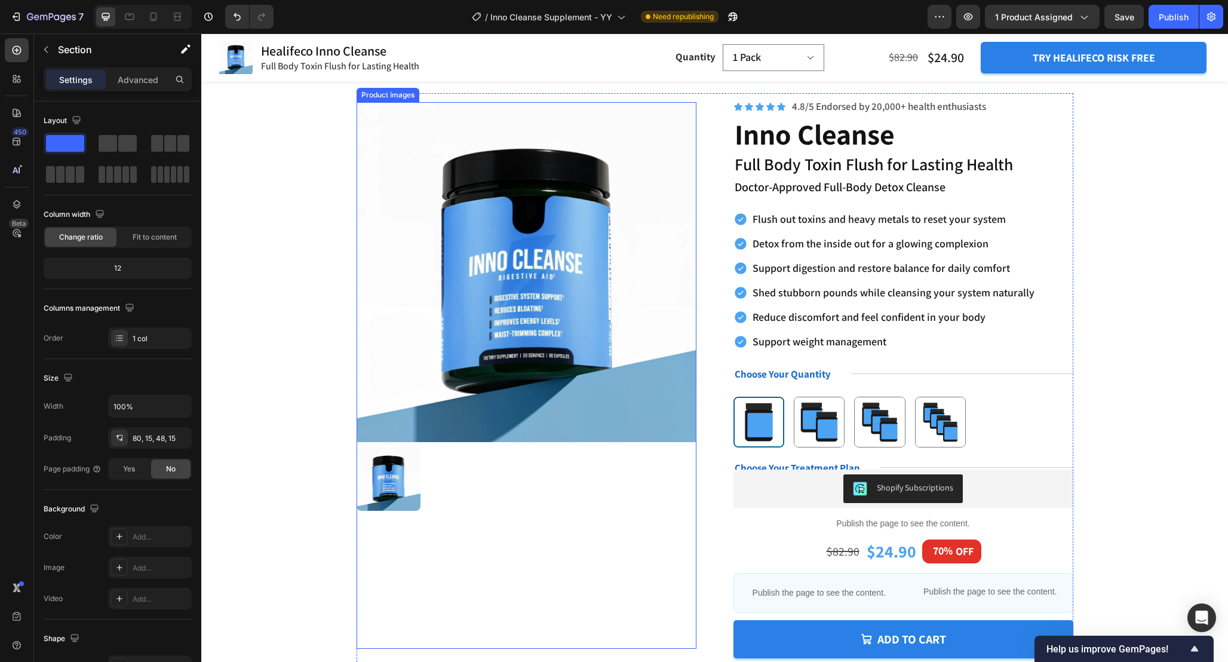
scroll to position [0, 0]
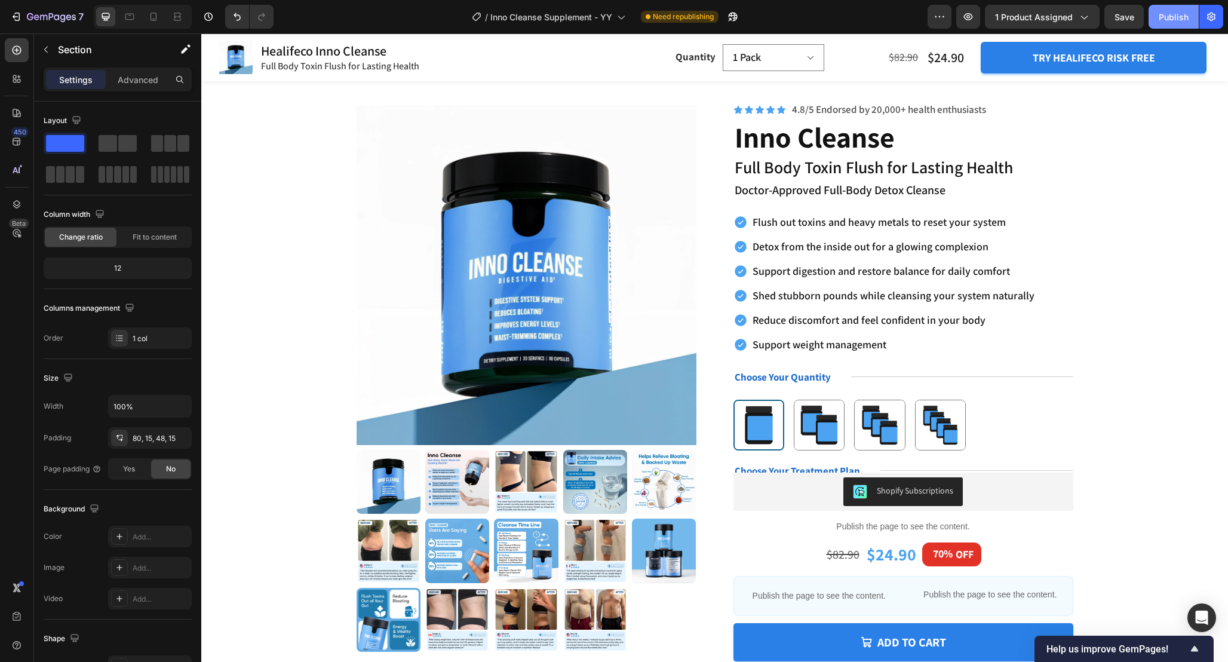
click at [1160, 10] on button "Publish" at bounding box center [1174, 17] width 50 height 24
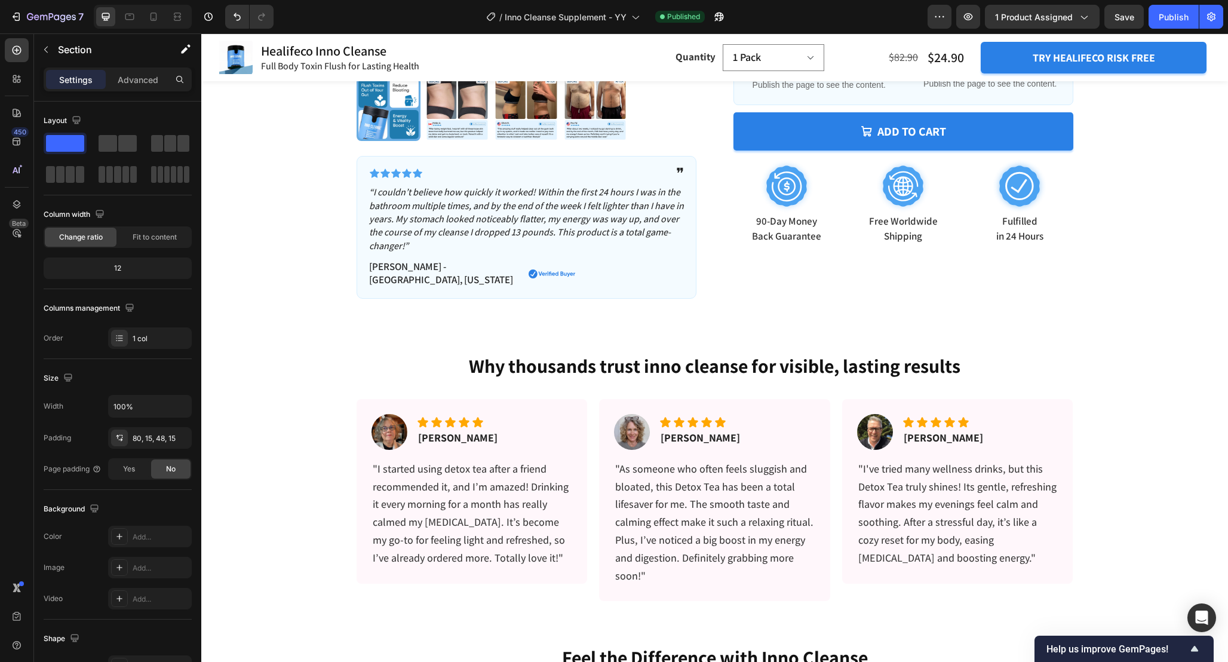
scroll to position [526, 0]
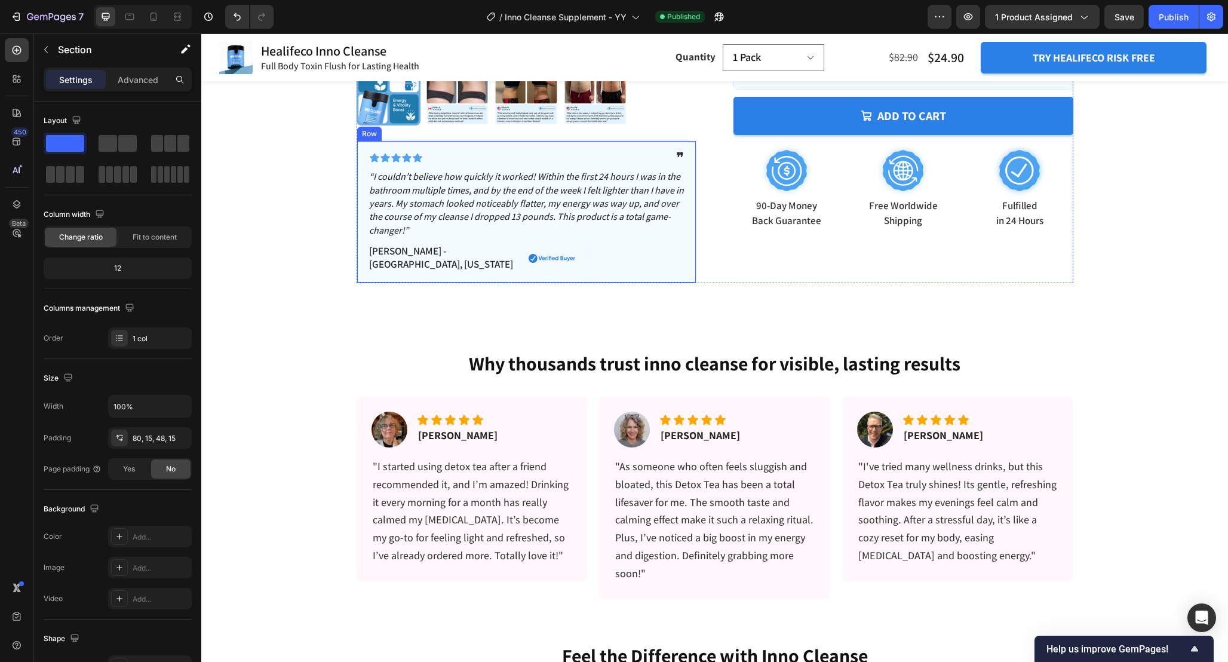
click at [690, 164] on div "Icon Icon Icon Icon Icon Icon List ❞ Text Block Row “I couldn’t believe how qui…" at bounding box center [527, 211] width 340 height 143
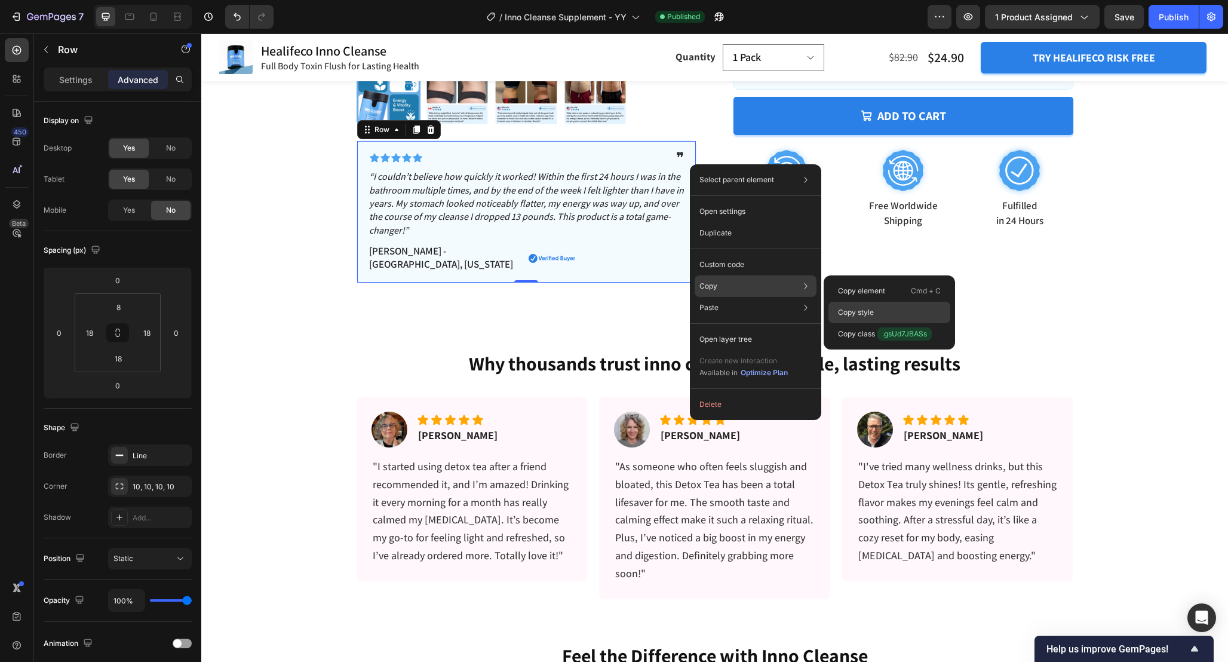
click at [849, 305] on div "Copy style" at bounding box center [890, 313] width 122 height 22
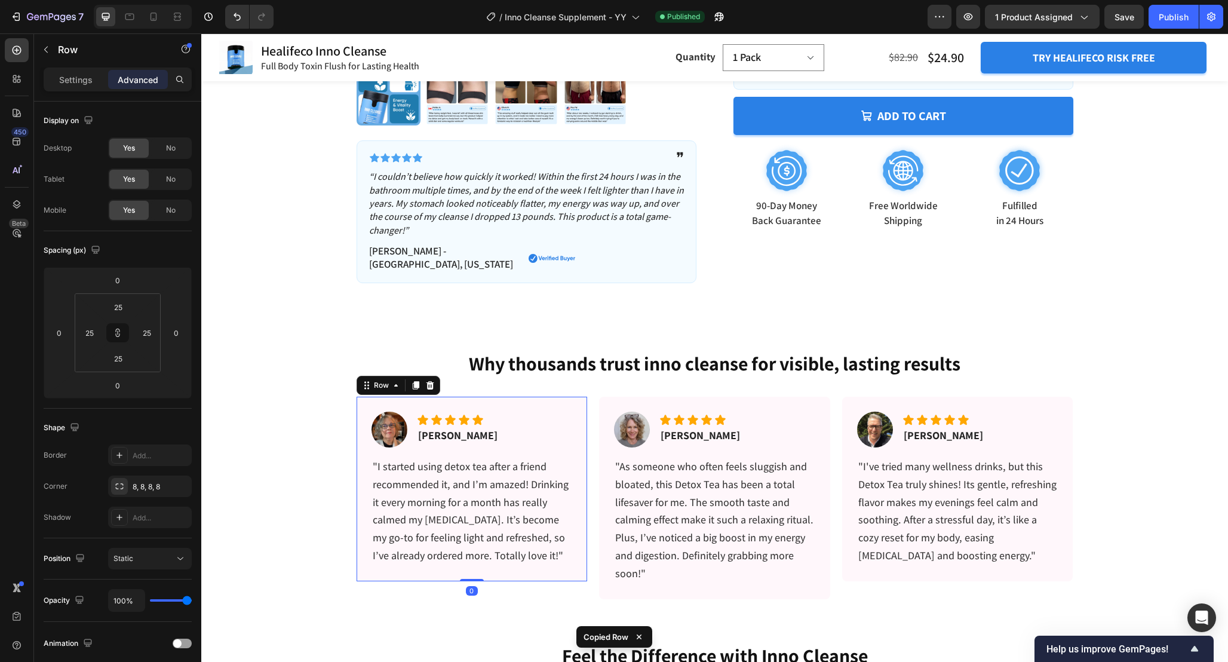
click at [579, 397] on div "Image Icon Icon Icon Icon Icon Icon List [PERSON_NAME] Text block Row "I starte…" at bounding box center [472, 489] width 231 height 185
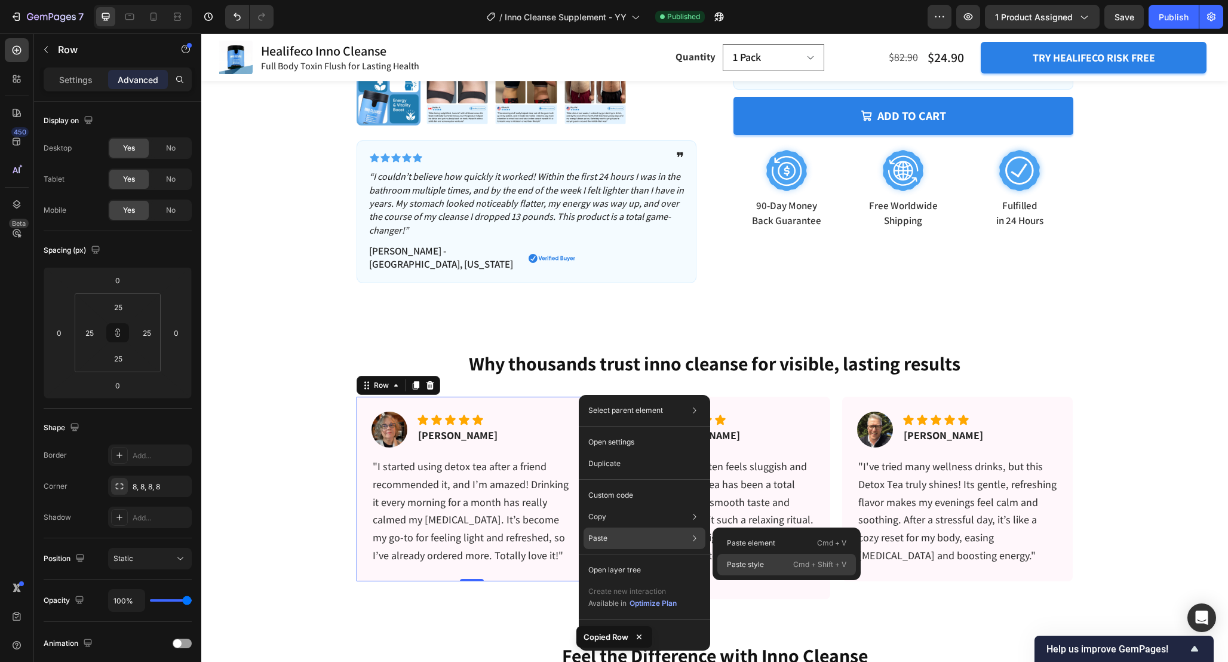
click at [748, 559] on p "Paste style" at bounding box center [745, 564] width 37 height 11
type input "8"
type input "18"
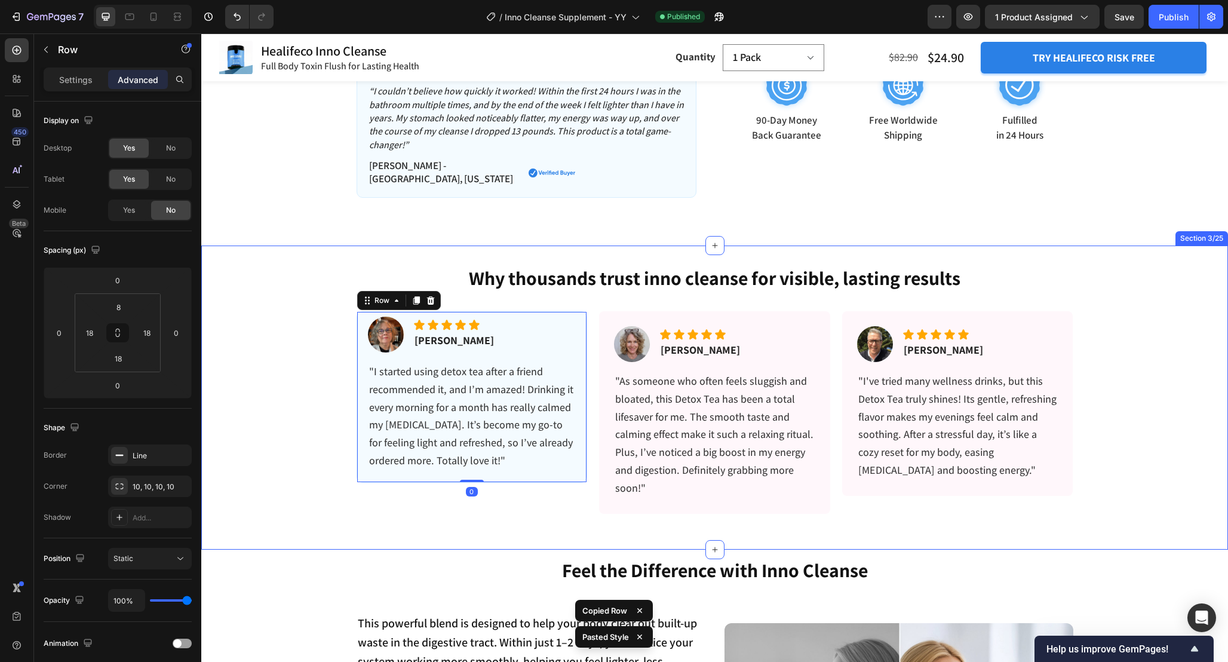
click at [534, 477] on div "Image Icon Icon Icon Icon Icon Icon List [PERSON_NAME] Text block Row "I starte…" at bounding box center [472, 412] width 231 height 203
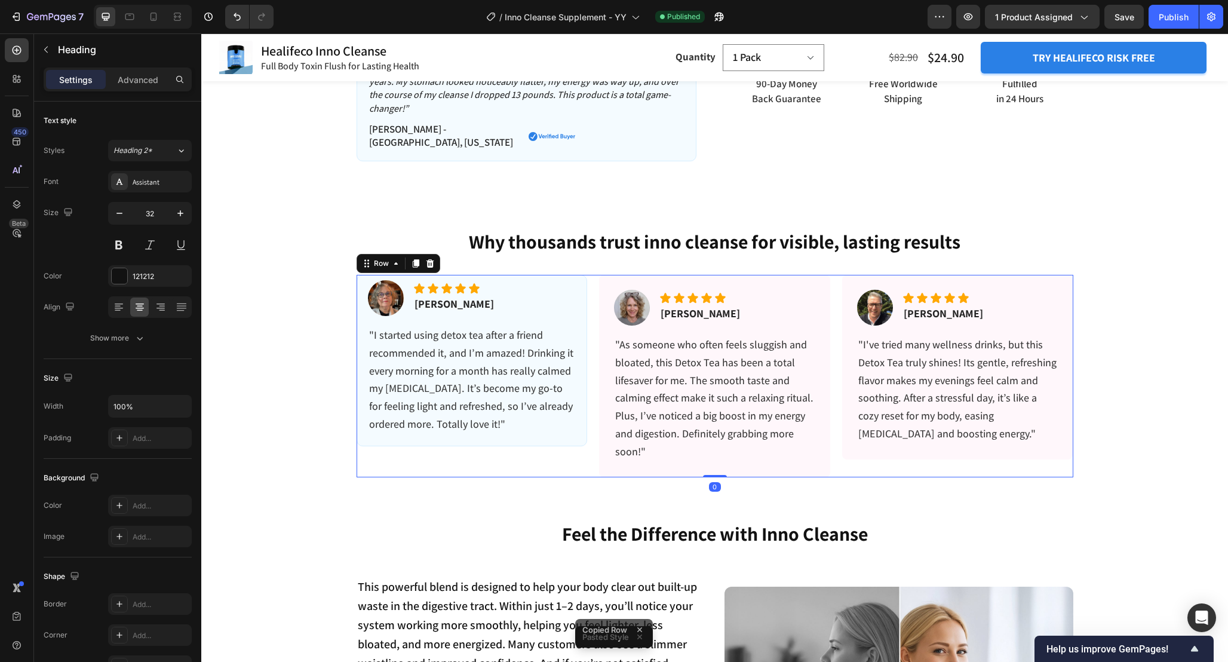
click at [511, 520] on h2 "Feel the Difference with Inno Cleanse" at bounding box center [714, 533] width 1009 height 27
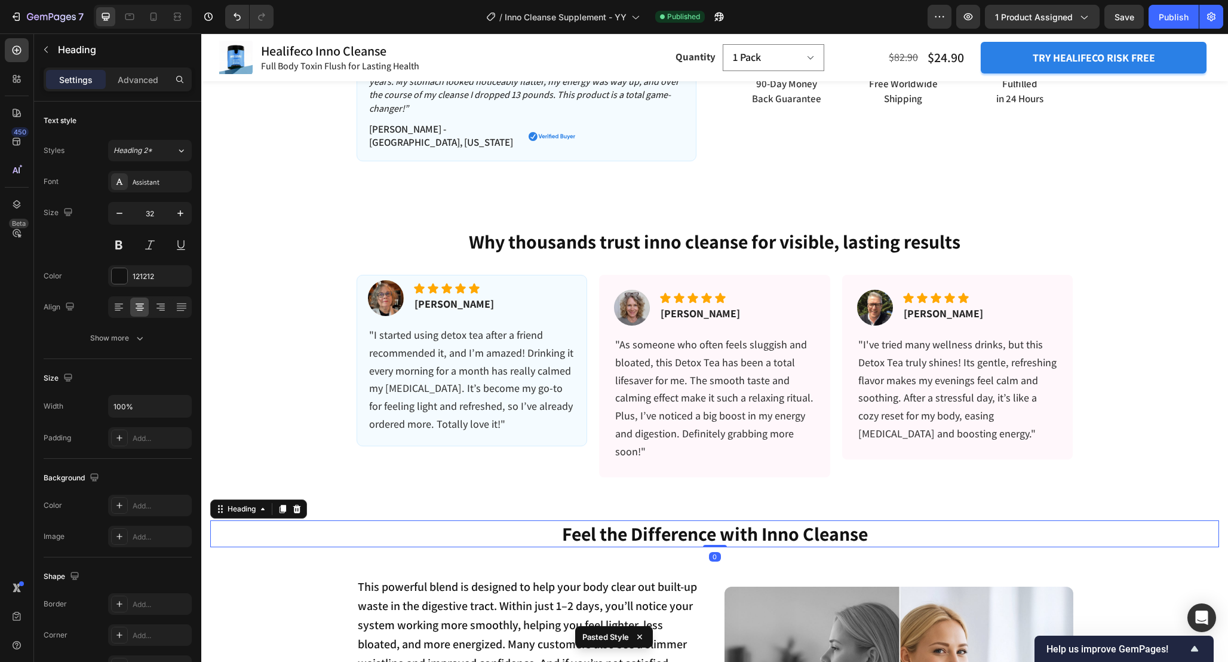
scroll to position [636, 0]
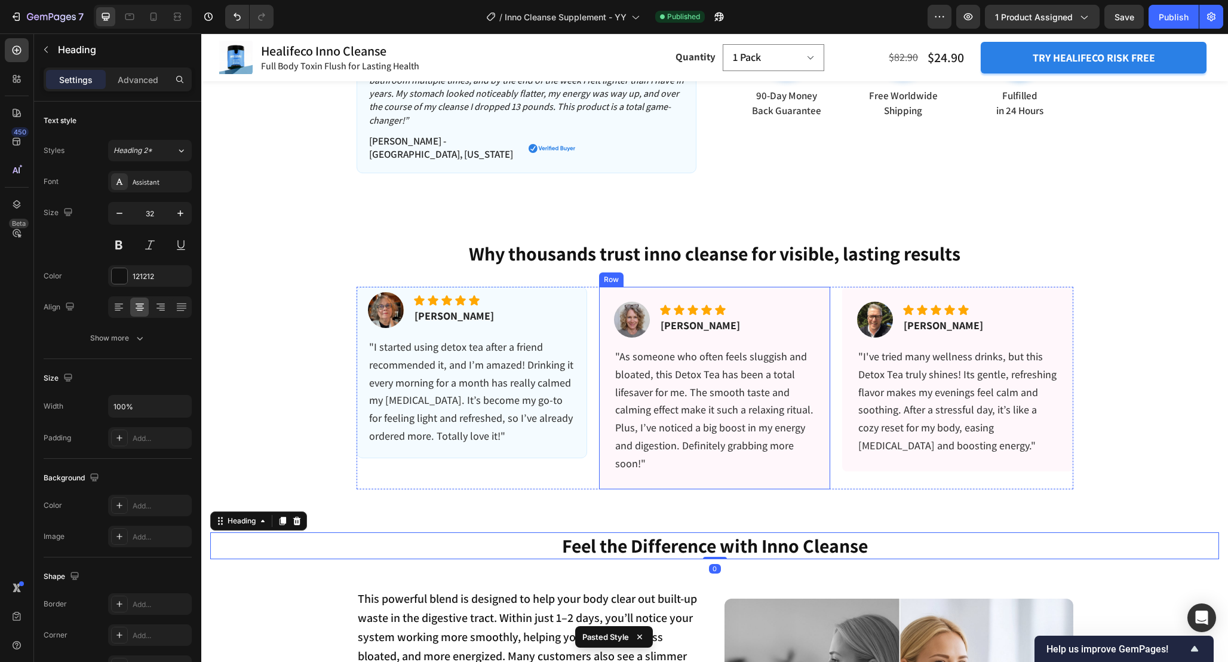
click at [603, 301] on div "Image Icon Icon Icon Icon Icon Icon List [PERSON_NAME] Text block Row "As someo…" at bounding box center [714, 388] width 231 height 203
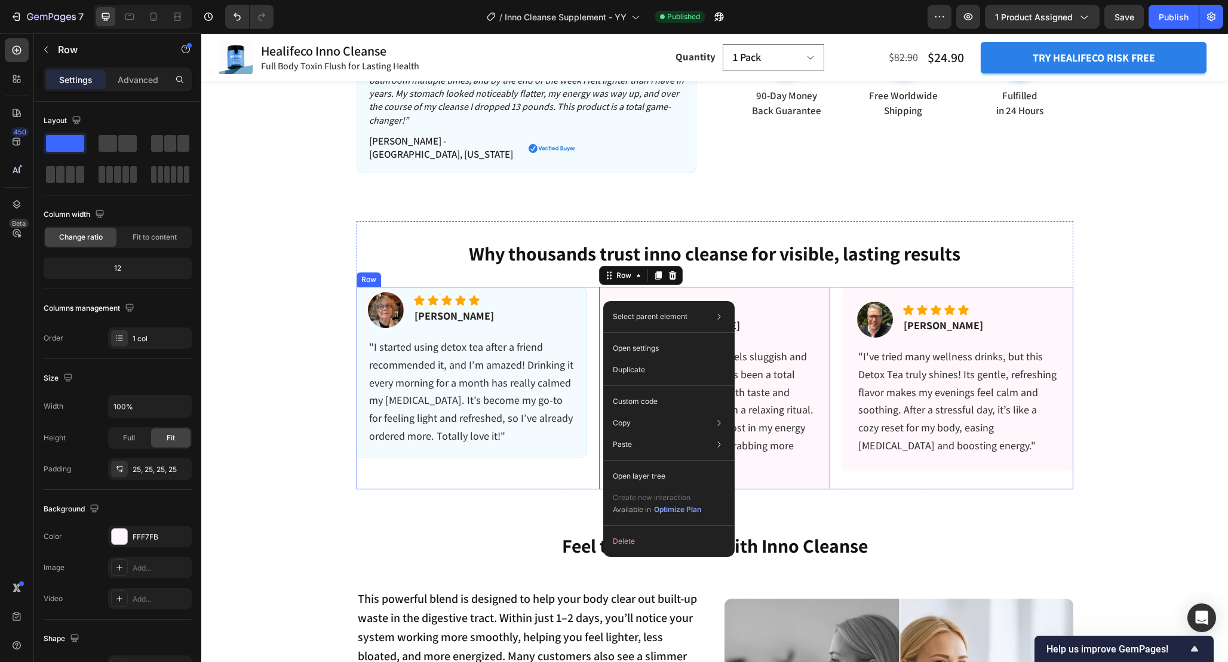
click at [558, 487] on div "Why thousands trust inno cleanse for visible, lasting results Heading Image Ico…" at bounding box center [714, 372] width 1027 height 303
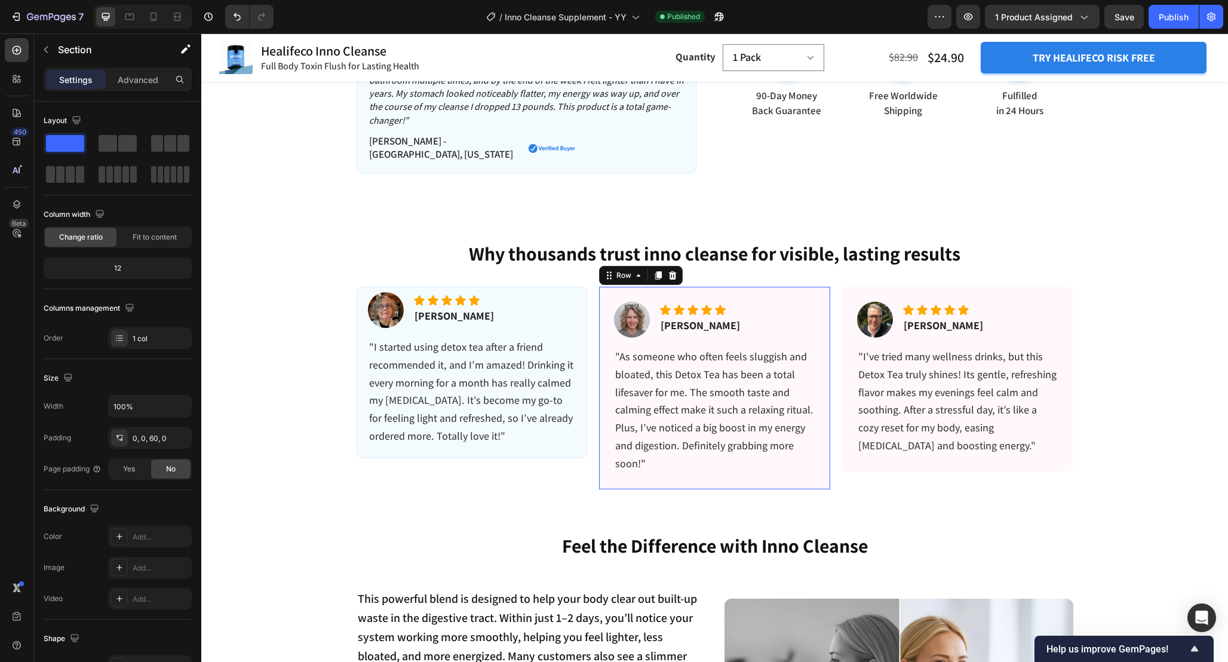
click at [605, 290] on div "Image Icon Icon Icon Icon Icon Icon List [PERSON_NAME] Text block Row "As someo…" at bounding box center [714, 388] width 231 height 203
click at [581, 292] on div "Image Icon Icon Icon Icon Icon Icon List [PERSON_NAME] Text block Row "I starte…" at bounding box center [472, 372] width 231 height 171
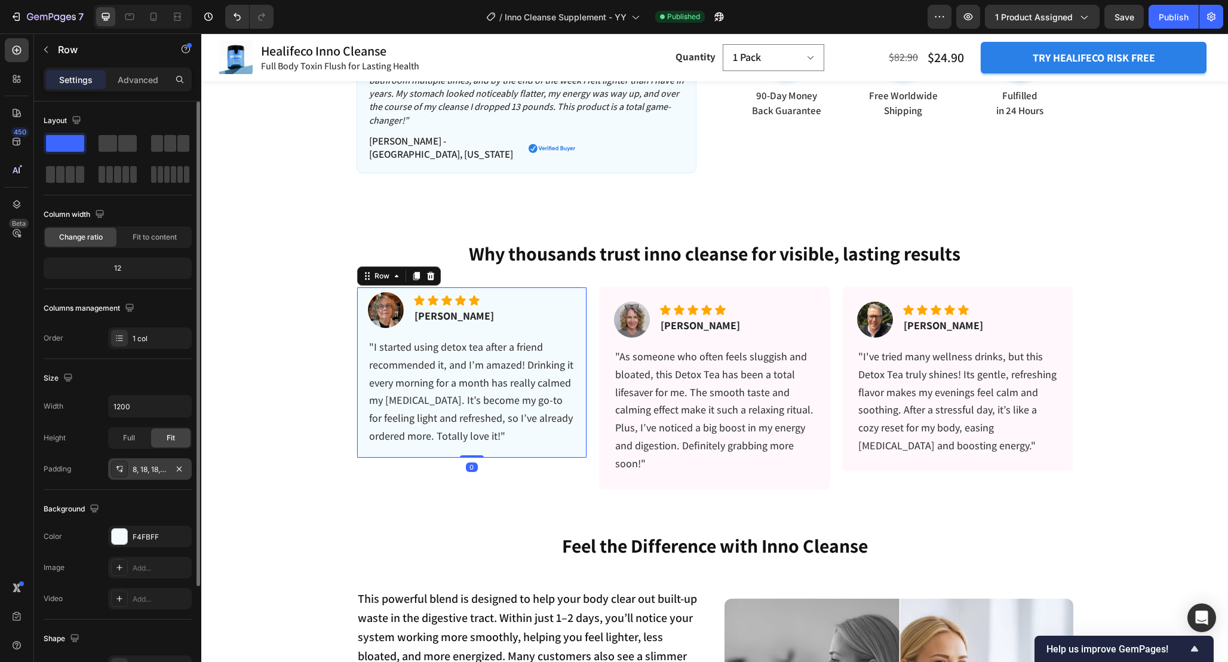
click at [145, 474] on div "8, 18, 18, 18" at bounding box center [150, 469] width 35 height 11
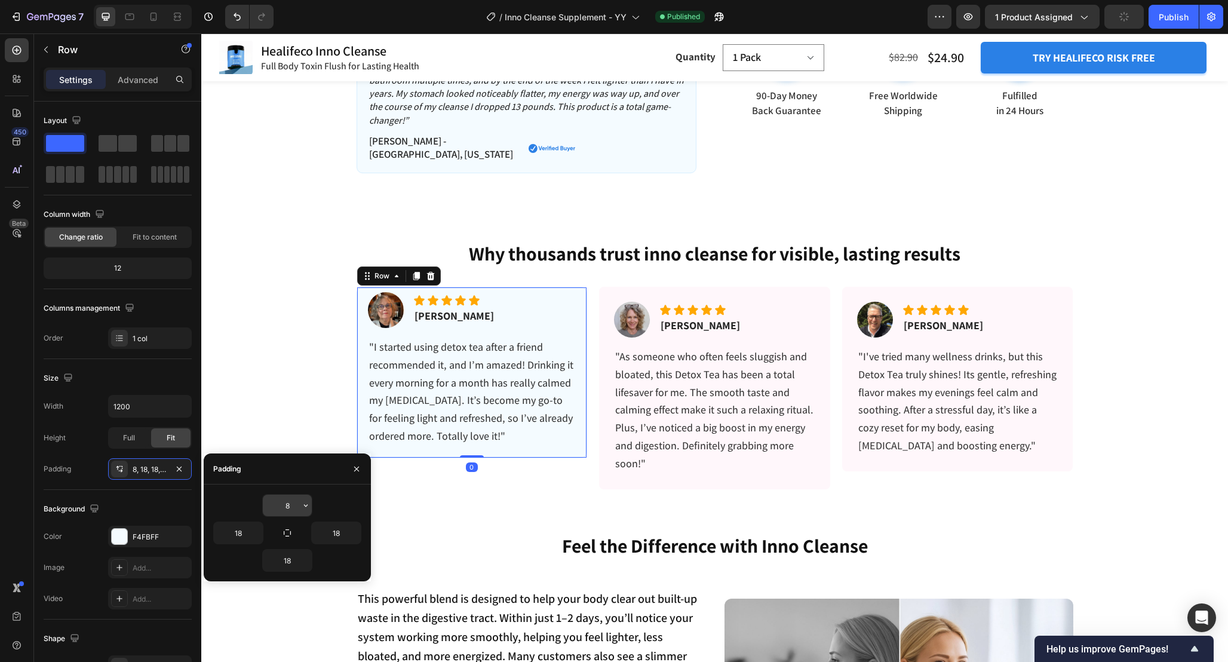
click at [286, 508] on input "8" at bounding box center [287, 506] width 49 height 22
click at [294, 508] on input "8" at bounding box center [287, 506] width 49 height 22
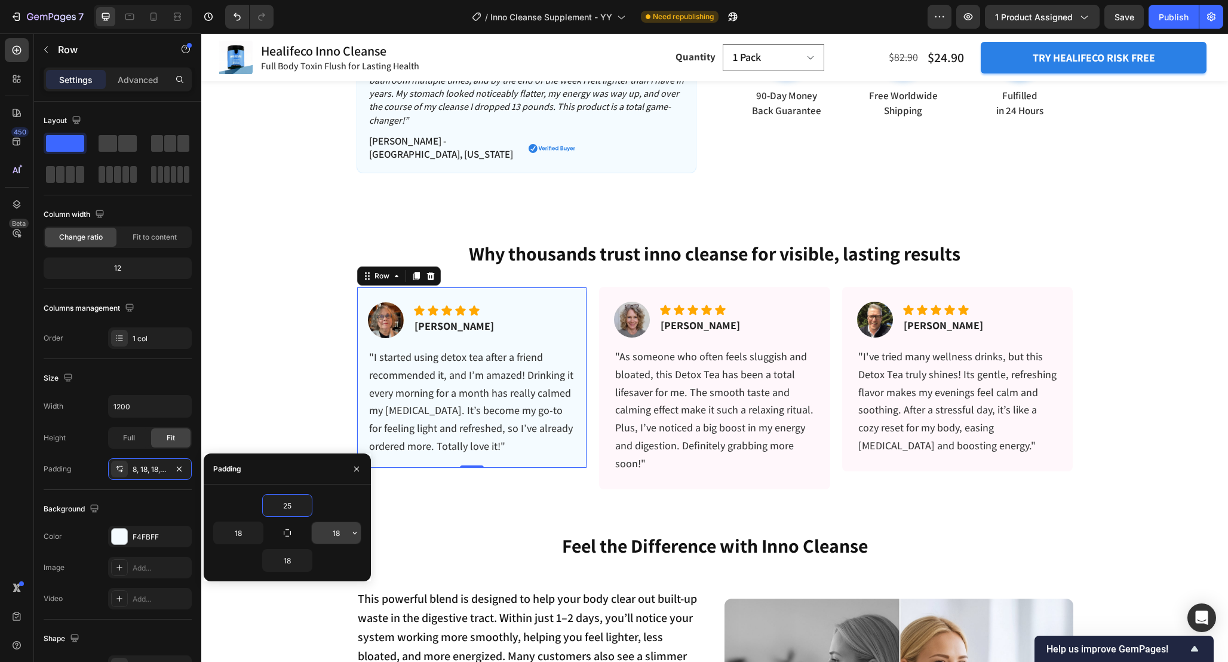
type input "25"
click at [346, 533] on input "18" at bounding box center [336, 533] width 49 height 22
type input "25"
click at [290, 560] on input "18" at bounding box center [287, 561] width 49 height 22
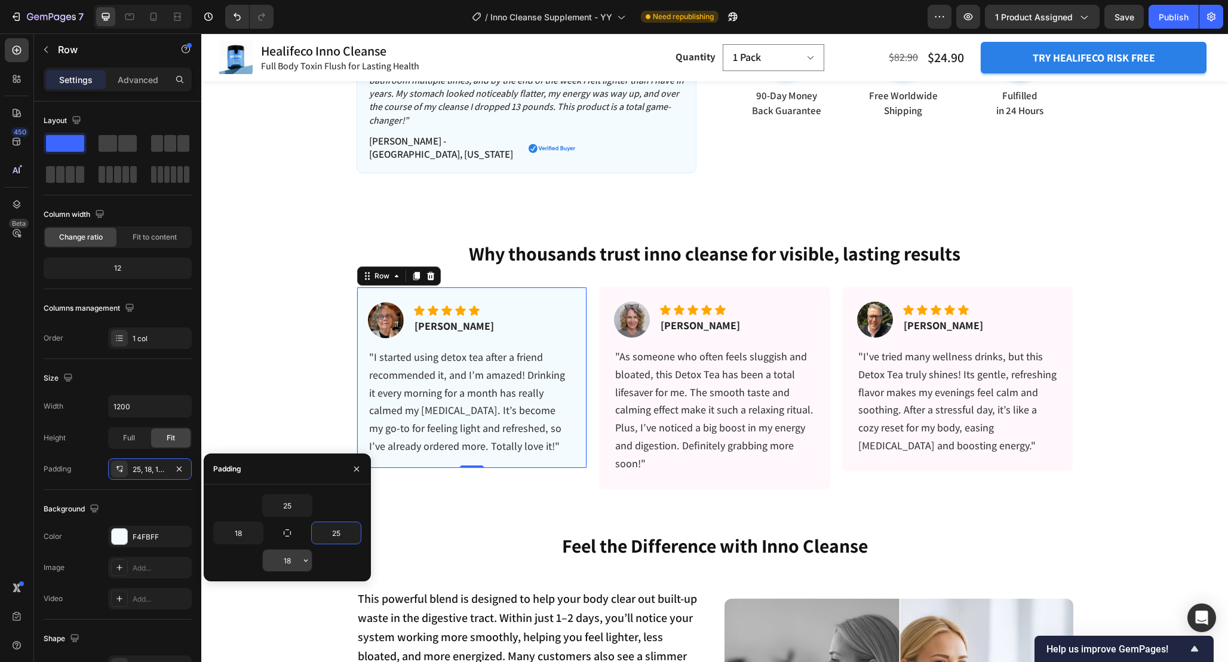
click at [290, 560] on input "18" at bounding box center [287, 561] width 49 height 22
type input "25"
click at [244, 533] on input "18" at bounding box center [238, 533] width 49 height 22
type input "25"
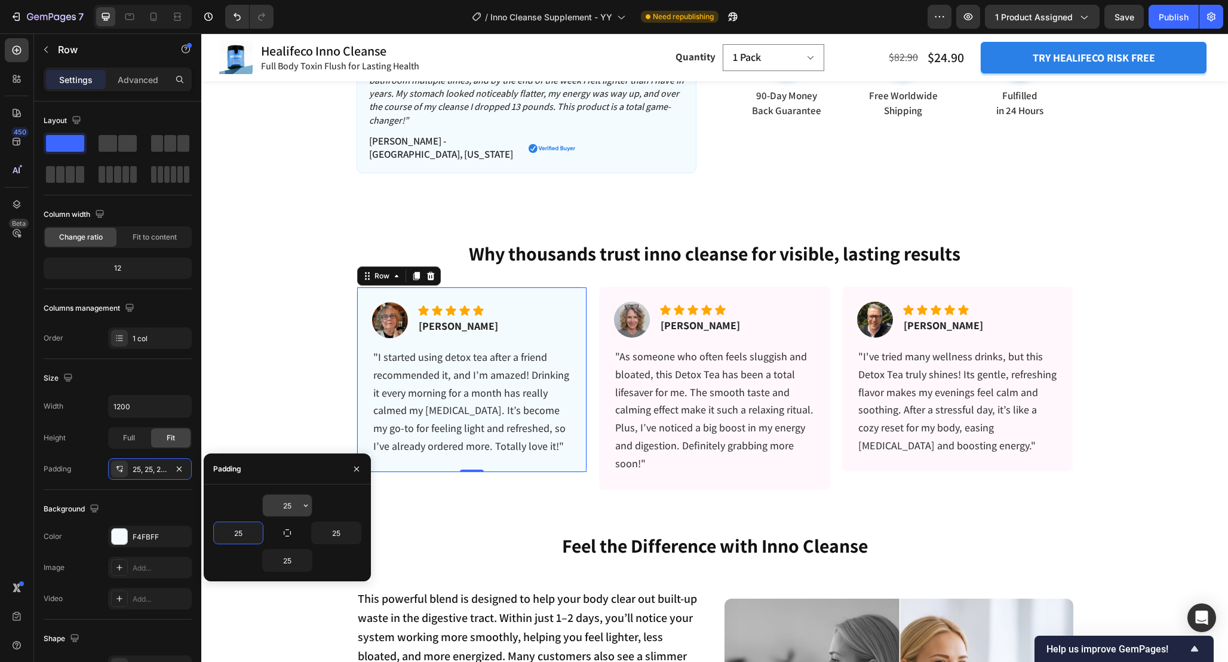
click at [296, 507] on input "25" at bounding box center [287, 506] width 49 height 22
type input "18"
click at [335, 535] on input "25" at bounding box center [336, 533] width 49 height 22
paste input "18"
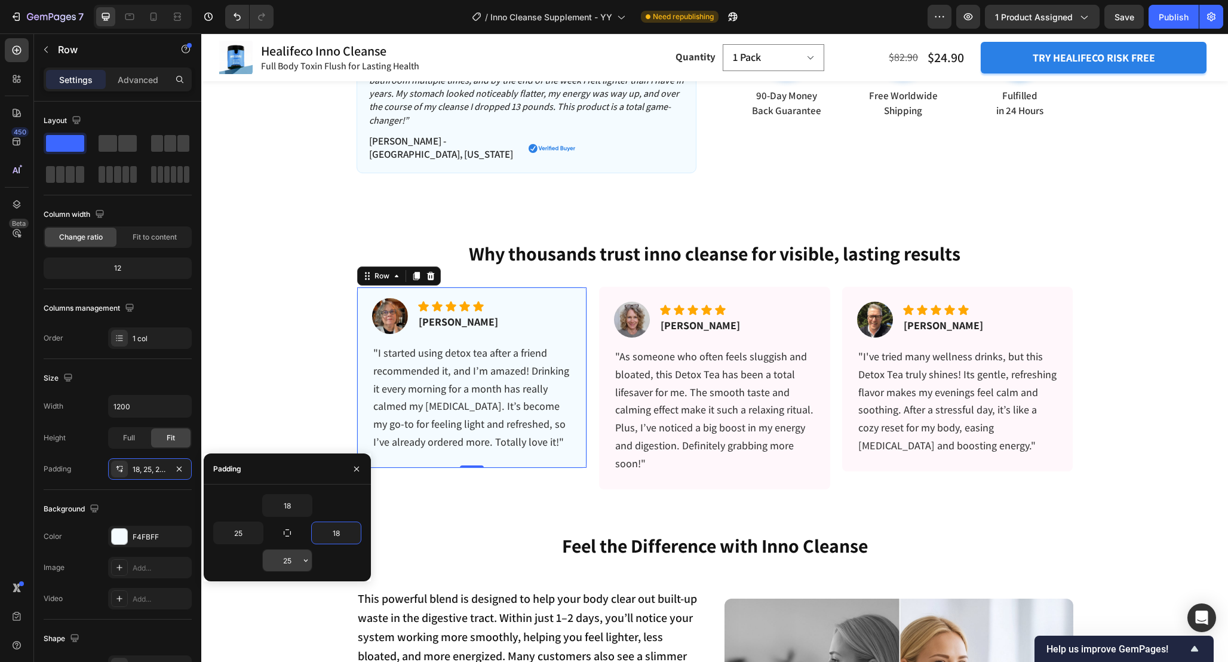
type input "18"
click at [290, 567] on input "25" at bounding box center [287, 561] width 49 height 22
paste input "18"
type input "18"
click at [245, 536] on input "25" at bounding box center [238, 533] width 49 height 22
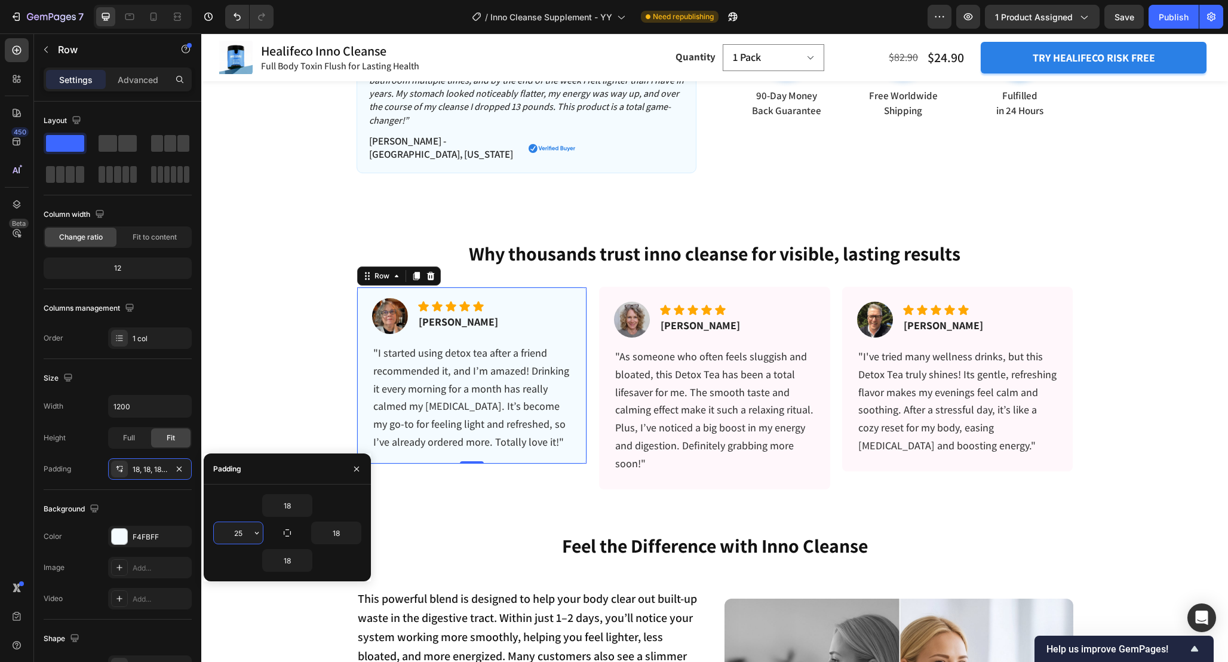
paste input "18"
type input "18"
click at [269, 416] on div "Why thousands trust inno cleanse for visible, lasting results Heading Image Ico…" at bounding box center [714, 355] width 1027 height 268
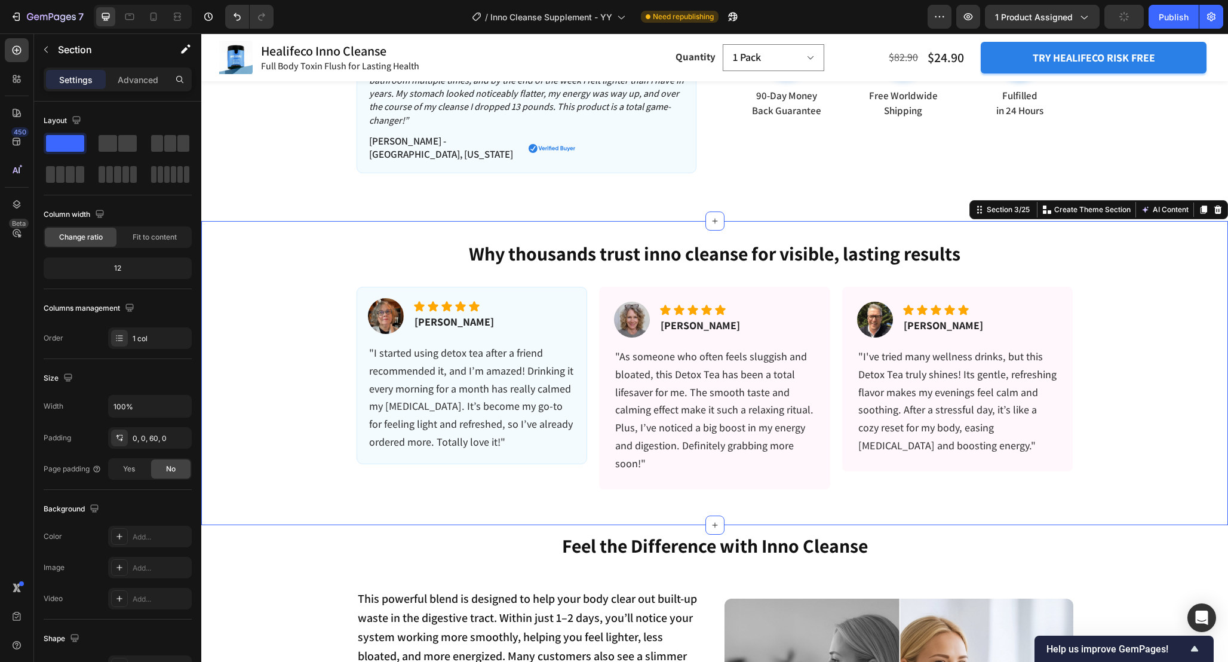
scroll to position [610, 0]
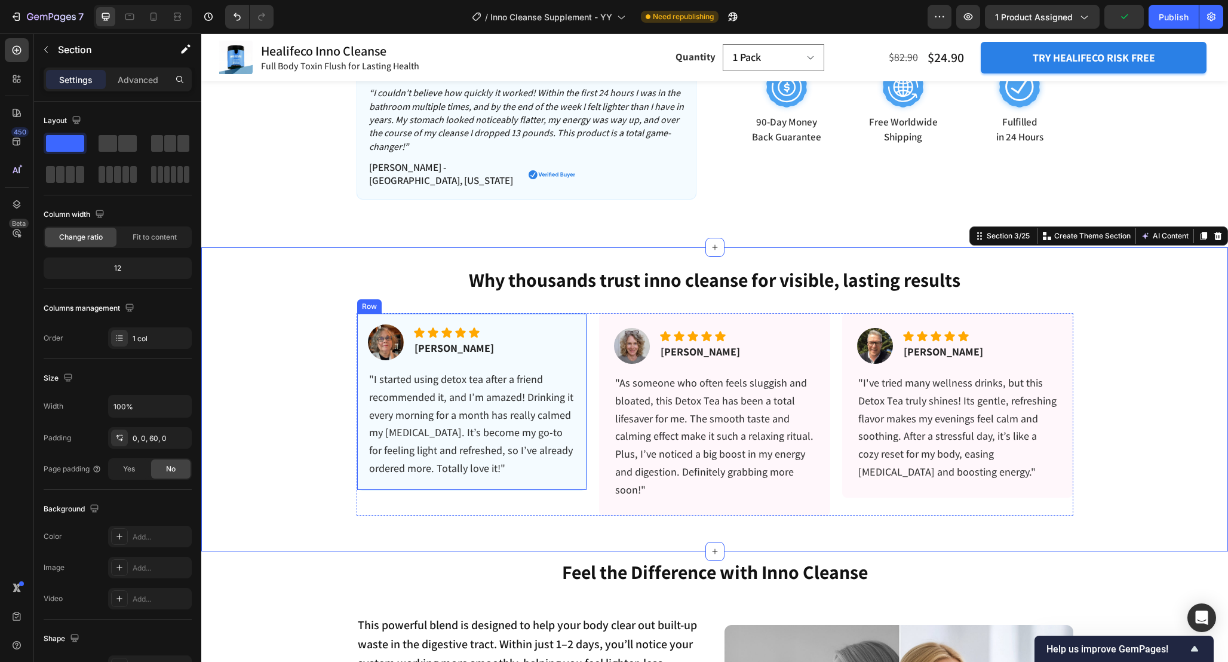
click at [562, 313] on div "Image Icon Icon Icon Icon Icon Icon List [PERSON_NAME] Text block Row "I starte…" at bounding box center [472, 401] width 231 height 177
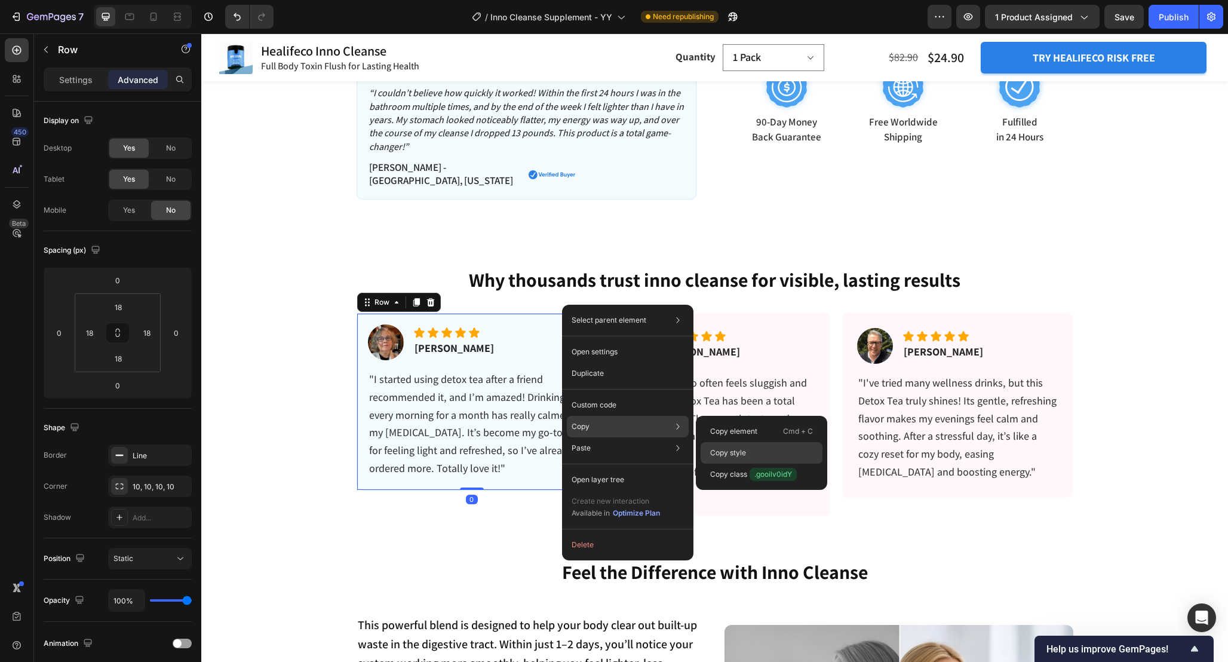
click at [728, 449] on p "Copy style" at bounding box center [728, 452] width 36 height 11
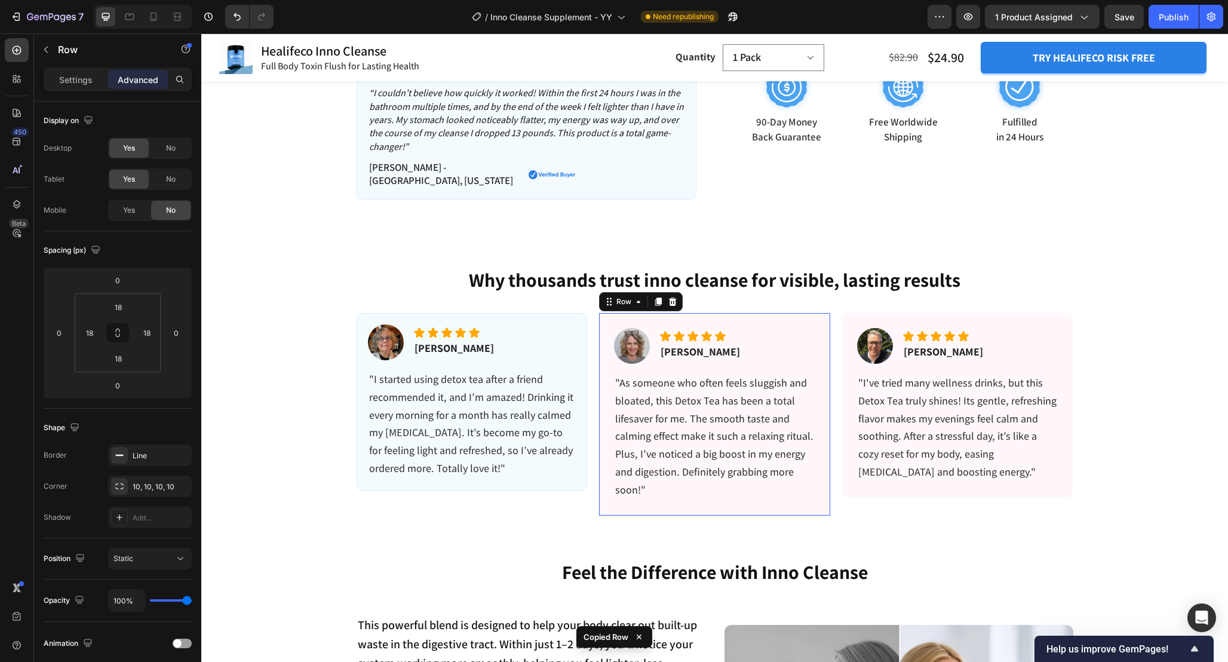
click at [603, 313] on div "Image Icon Icon Icon Icon Icon Icon List [PERSON_NAME] Text block Row "As someo…" at bounding box center [714, 414] width 231 height 203
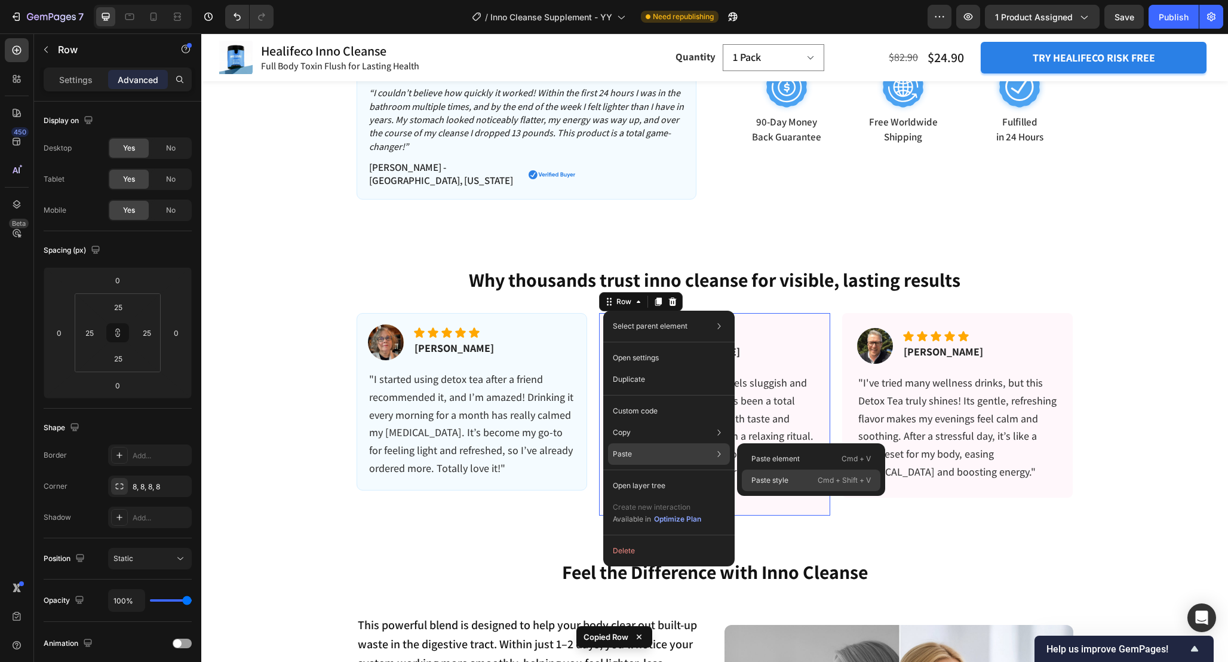
click at [770, 477] on p "Paste style" at bounding box center [769, 480] width 37 height 11
type input "18"
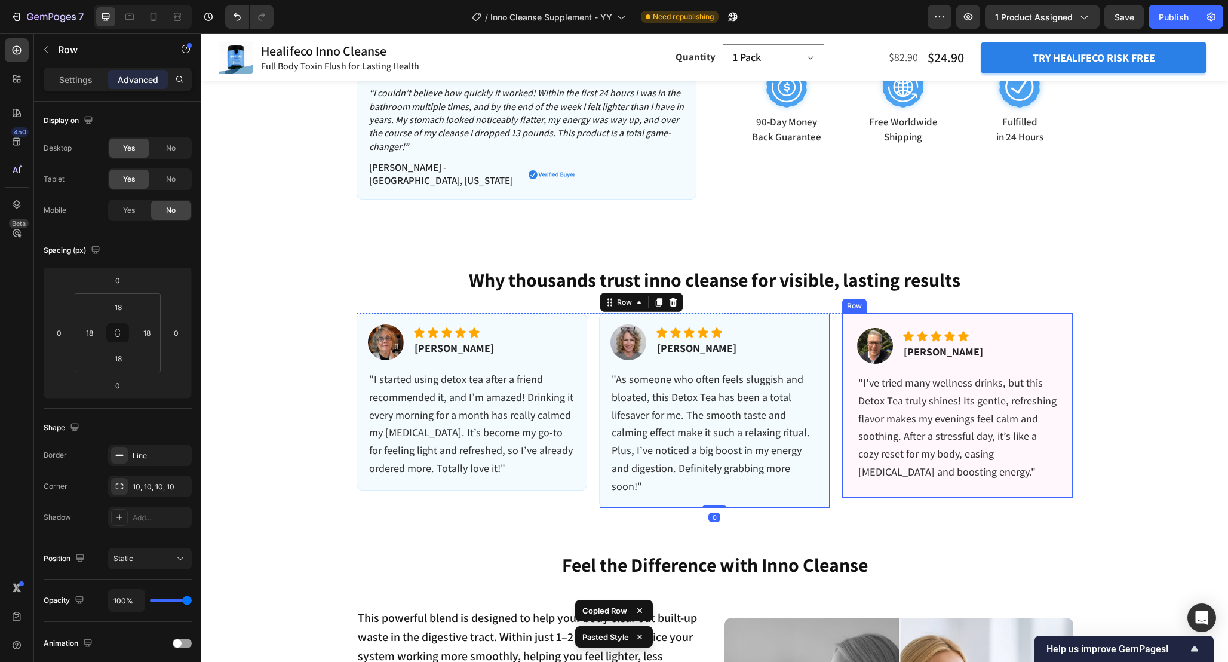
click at [844, 314] on div "Image Icon Icon Icon Icon Icon Icon List [PERSON_NAME] Text block Row "I've tri…" at bounding box center [957, 405] width 231 height 185
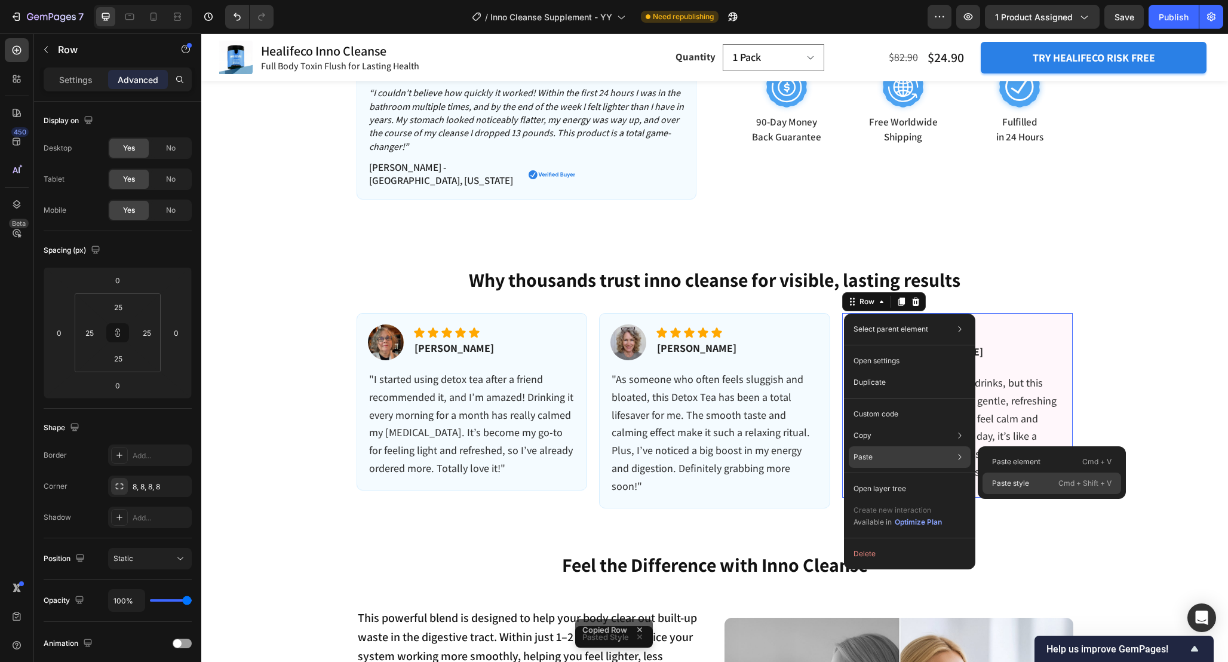
click at [1024, 481] on p "Paste style" at bounding box center [1010, 483] width 37 height 11
type input "18"
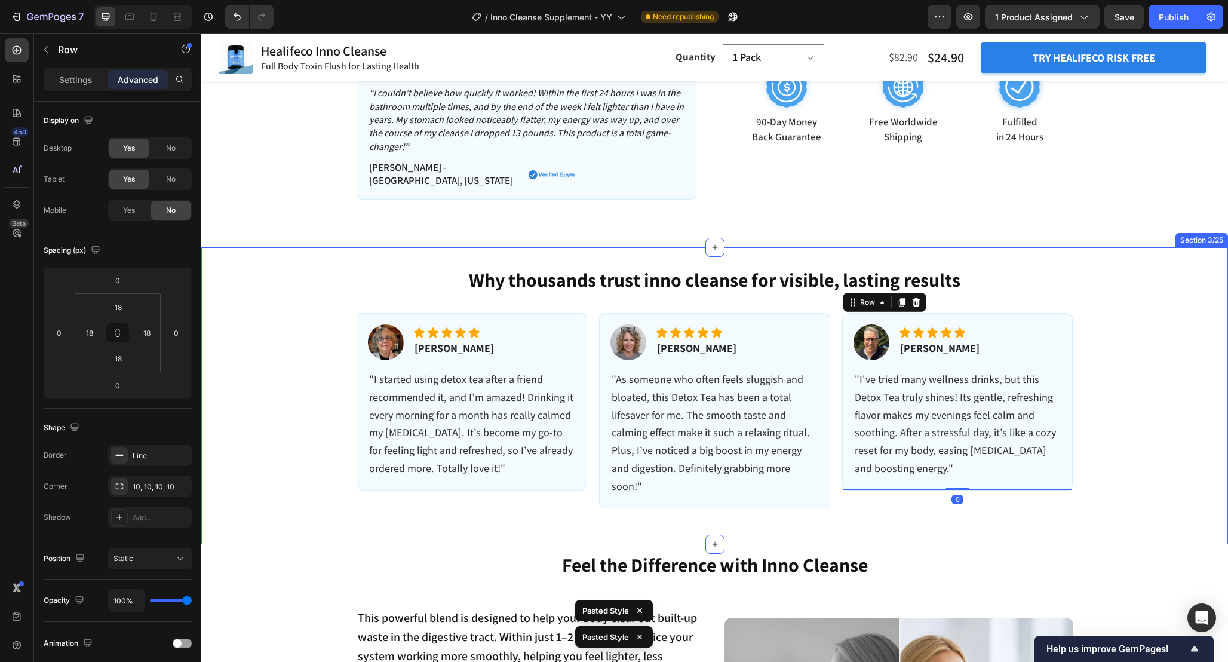
click at [876, 498] on div "Why thousands trust inno cleanse for visible, lasting results Heading Image Ico…" at bounding box center [714, 395] width 1027 height 296
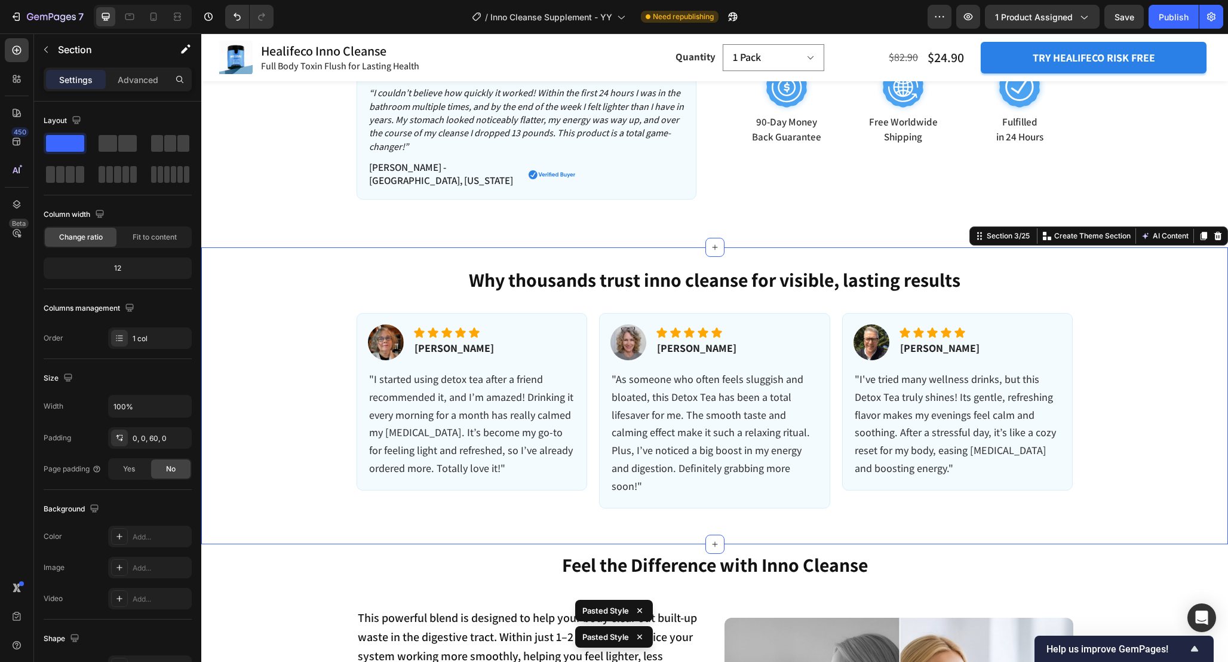
scroll to position [594, 0]
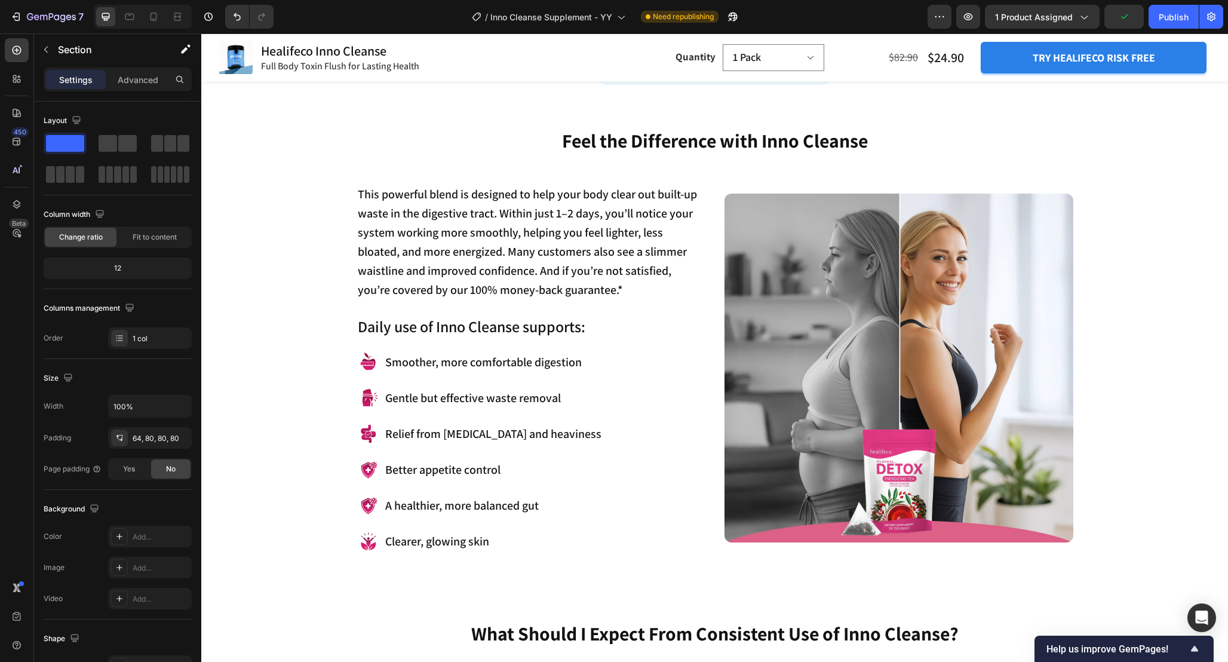
scroll to position [1023, 0]
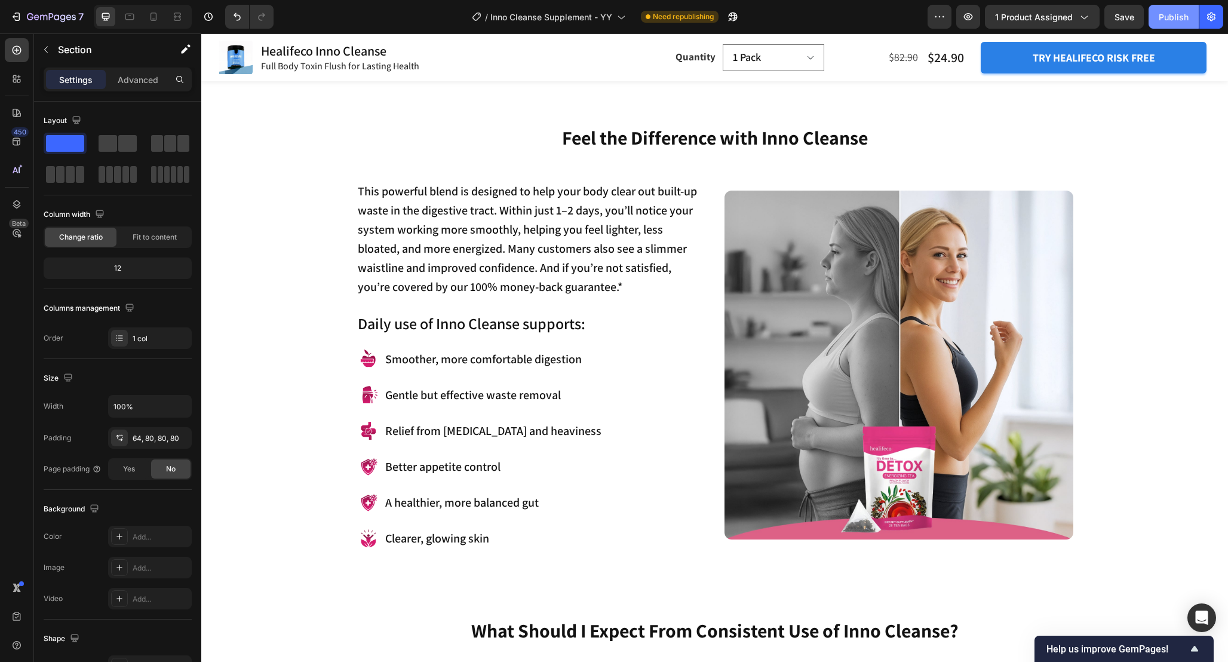
click at [1160, 18] on div "Publish" at bounding box center [1174, 17] width 30 height 13
